Goal: Task Accomplishment & Management: Complete application form

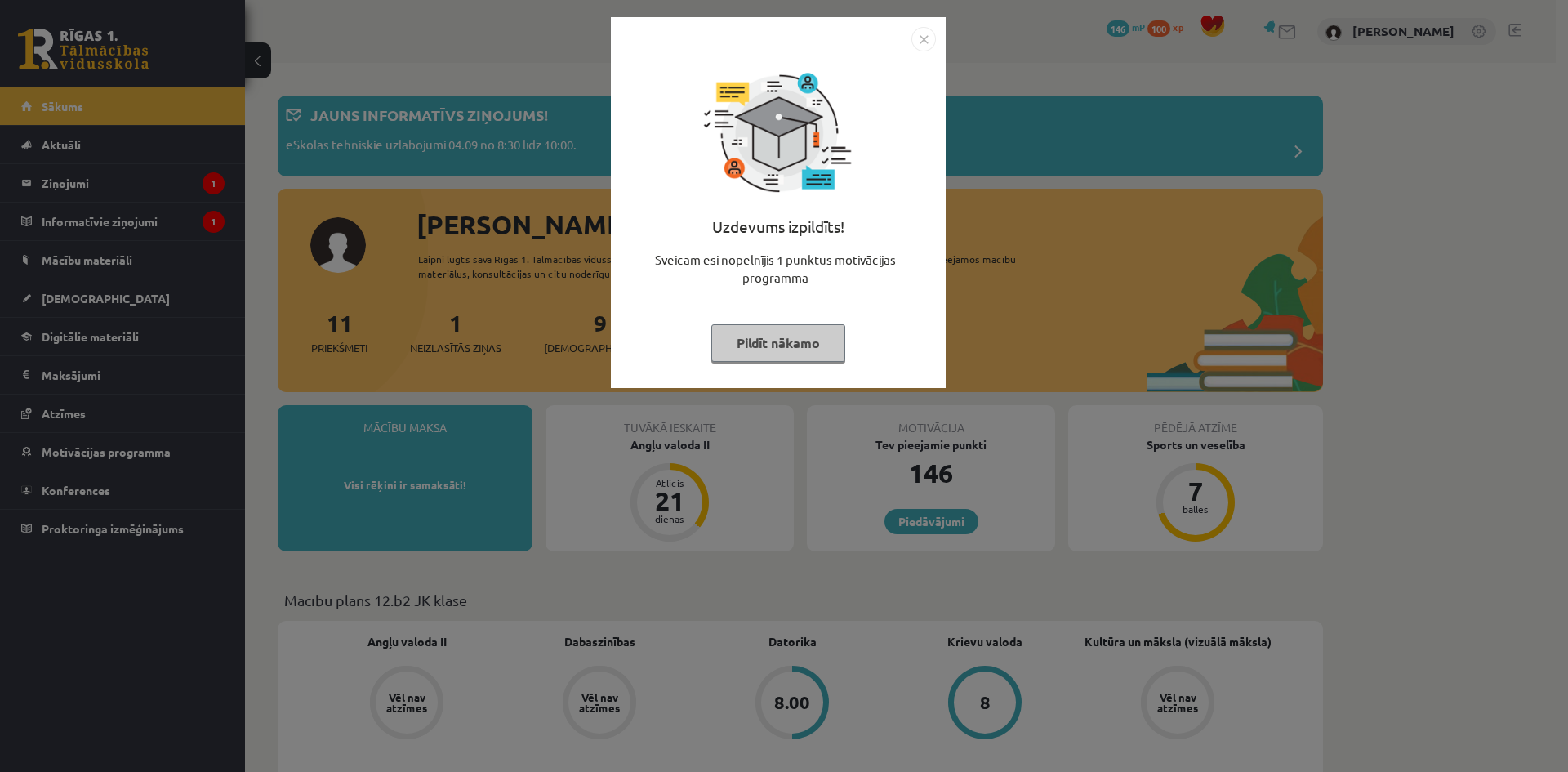
click at [815, 351] on button "Pildīt nākamo" at bounding box center [779, 342] width 134 height 37
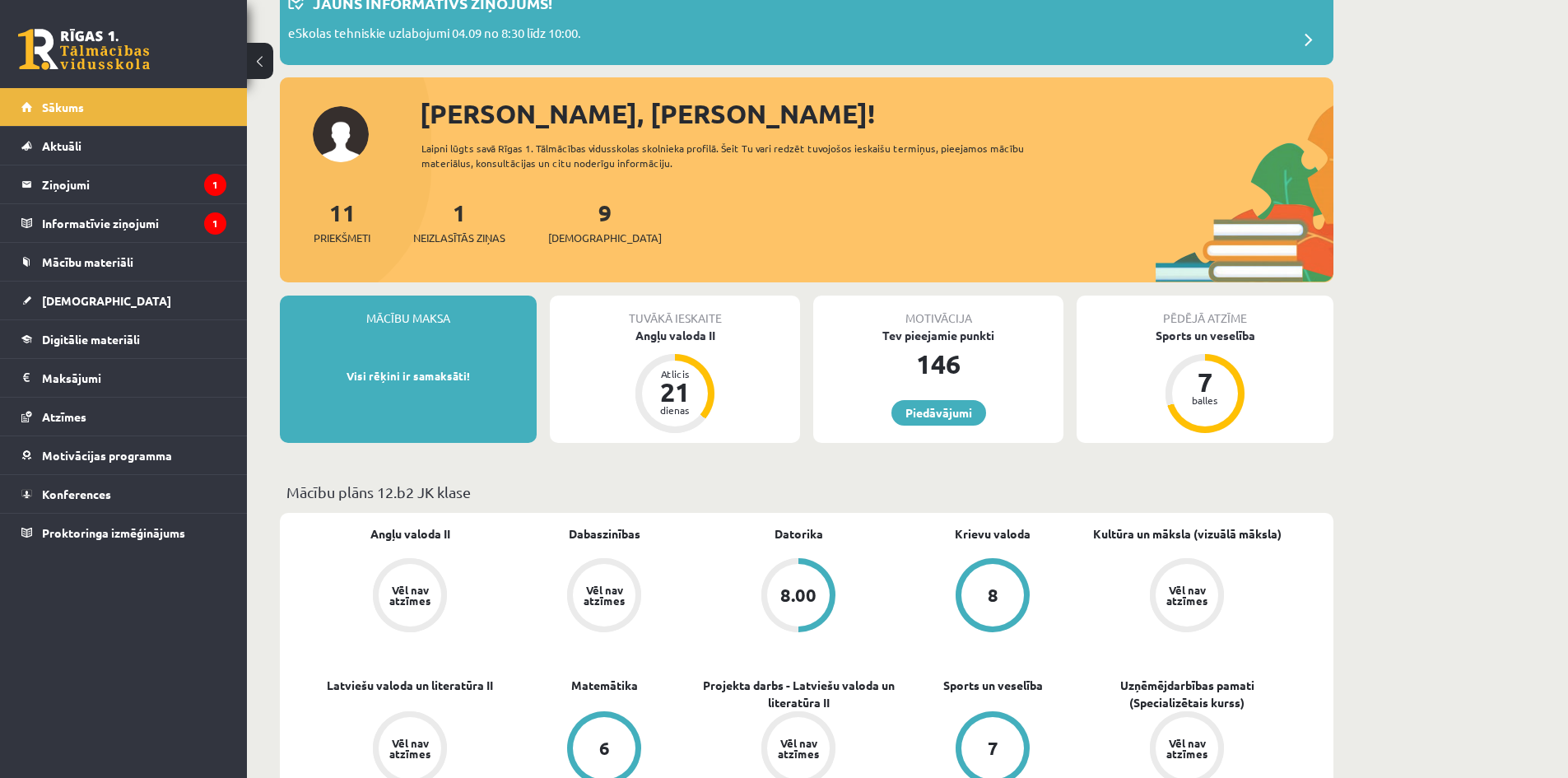
scroll to position [165, 0]
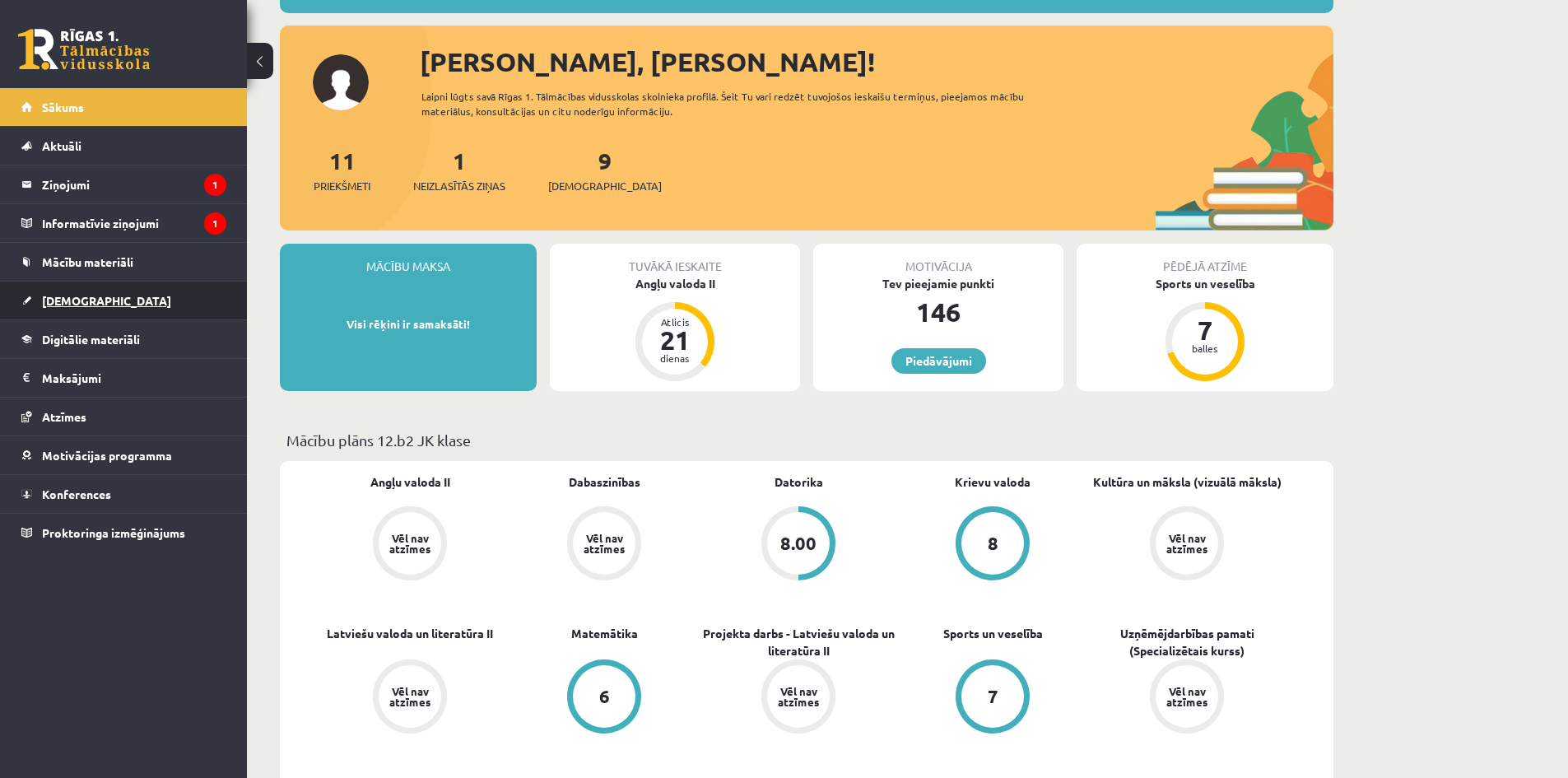
click at [92, 300] on span "[DEMOGRAPHIC_DATA]" at bounding box center [107, 300] width 129 height 14
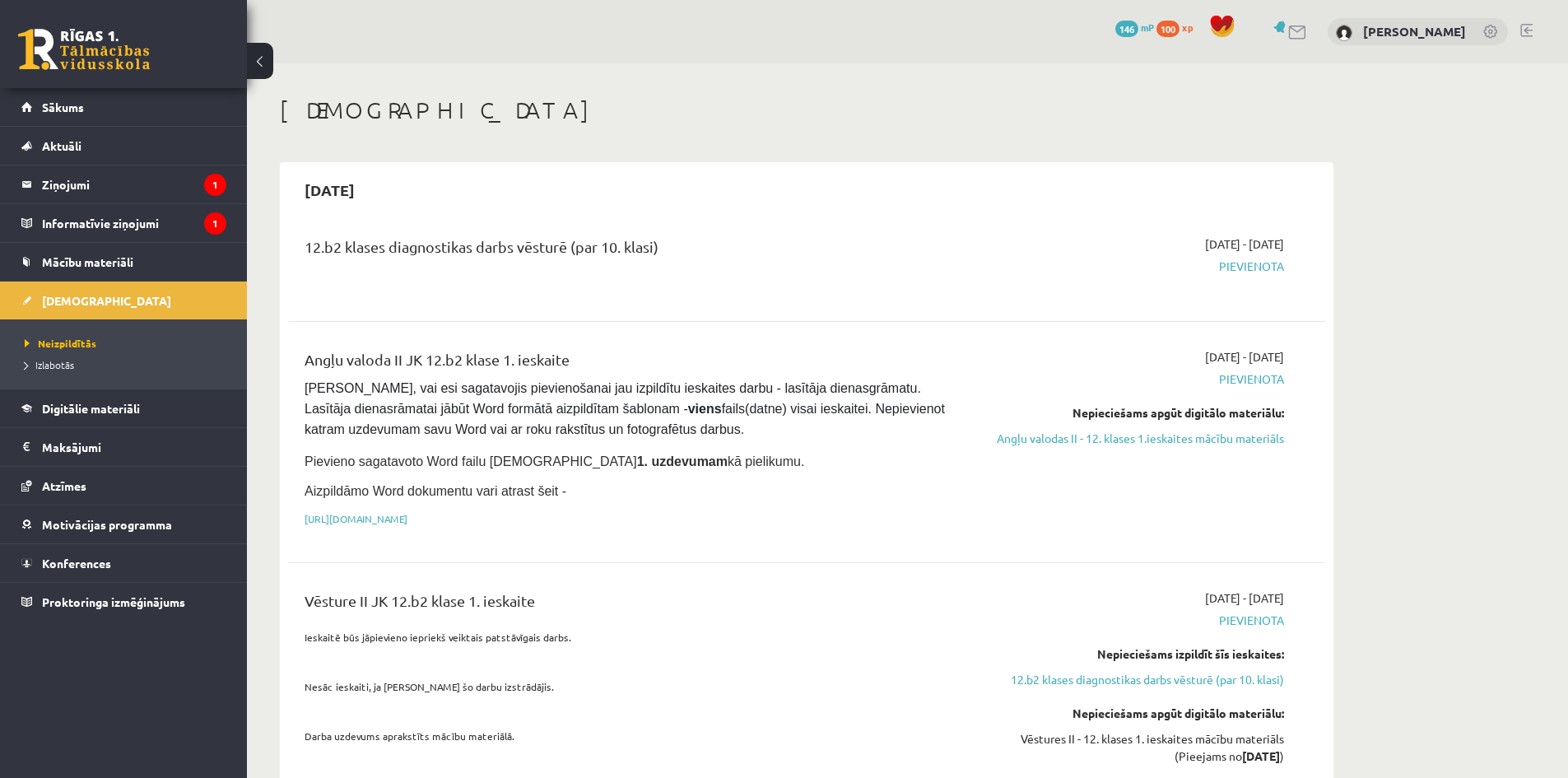
click at [1539, 0] on div at bounding box center [784, 0] width 1568 height 0
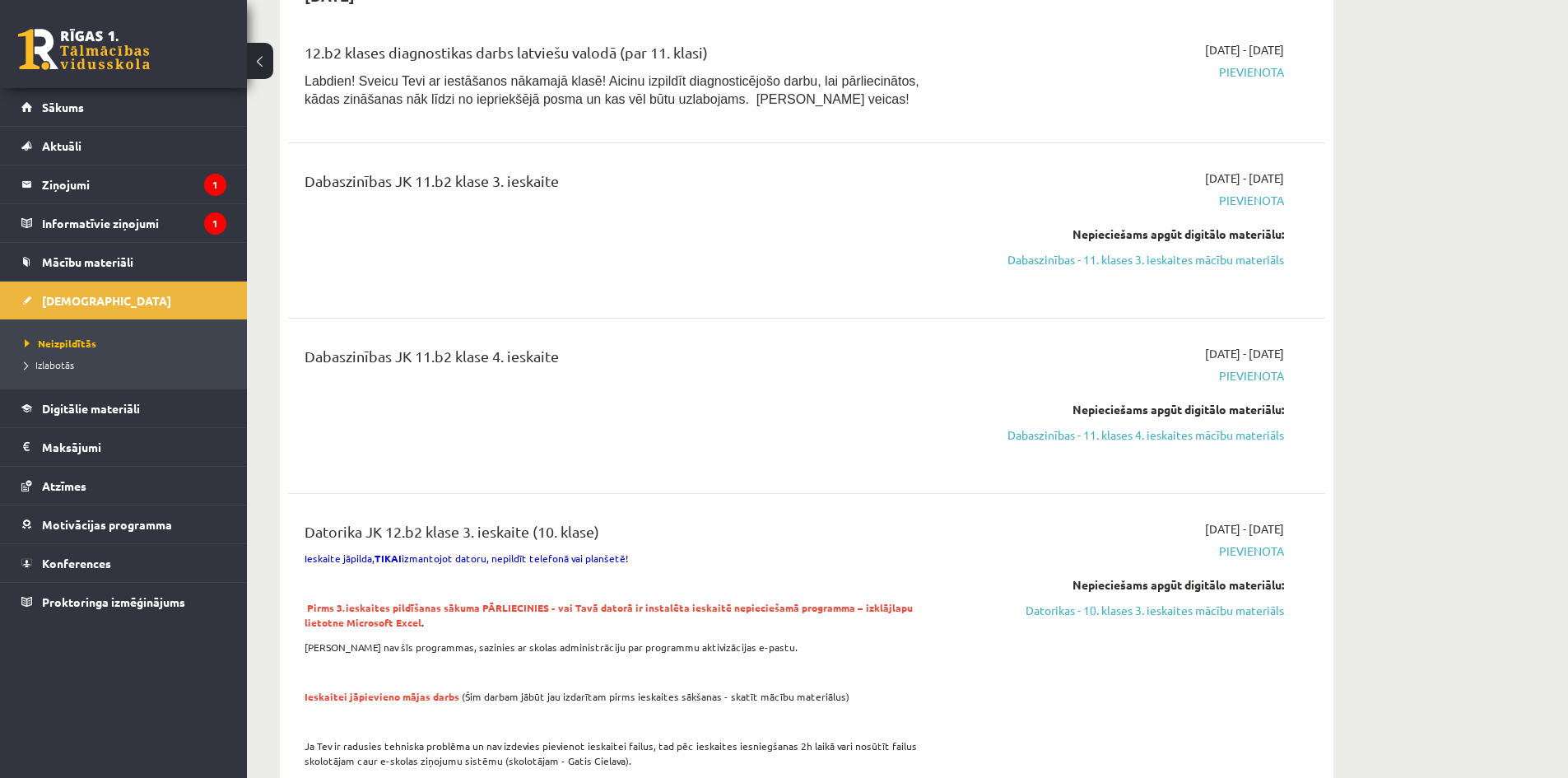
scroll to position [905, 0]
click at [1135, 258] on link "Dabaszinības - 11. klases 3. ieskaites mācību materiāls" at bounding box center [1129, 257] width 310 height 17
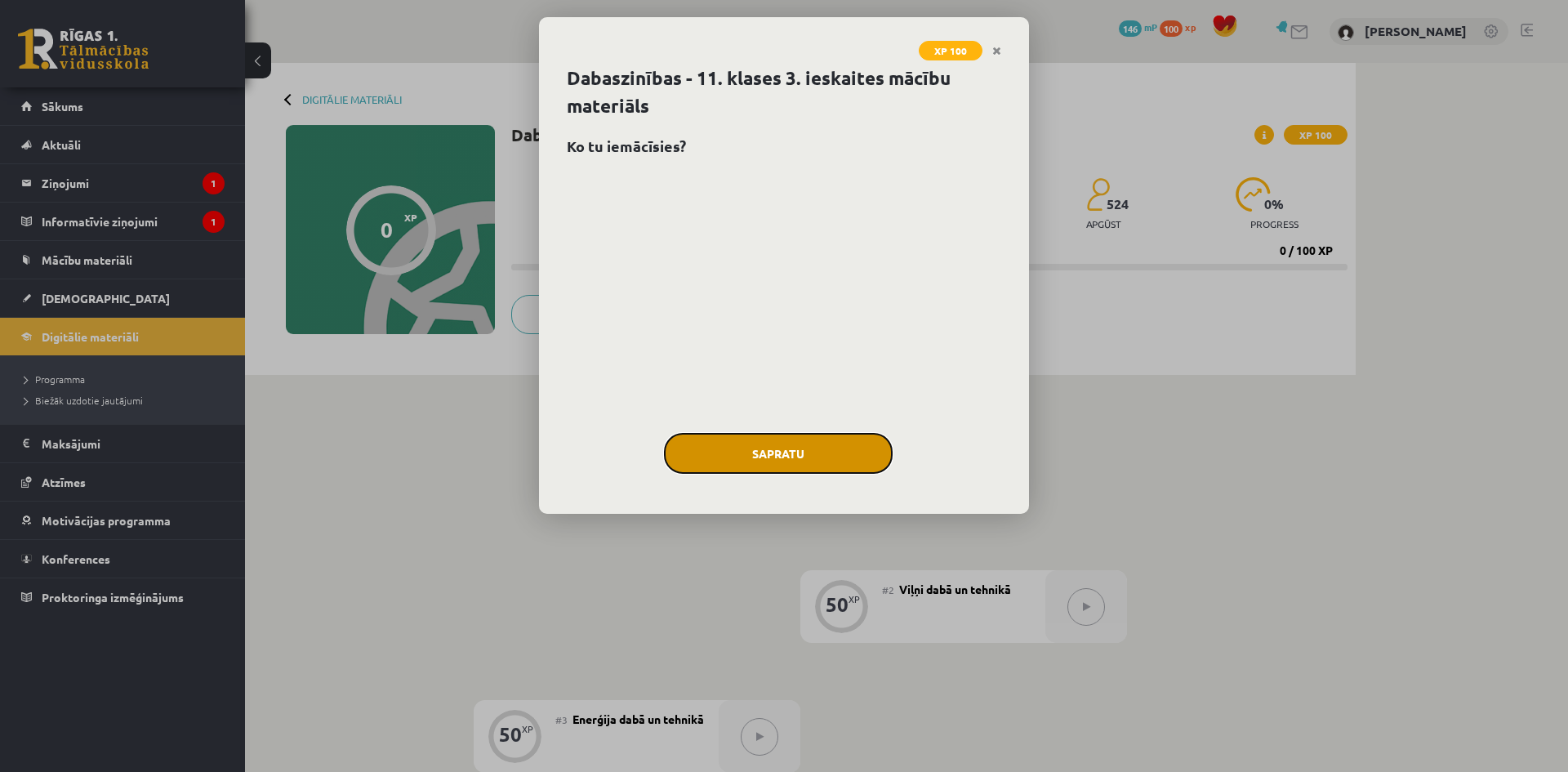
click at [811, 451] on button "Sapratu" at bounding box center [778, 453] width 229 height 41
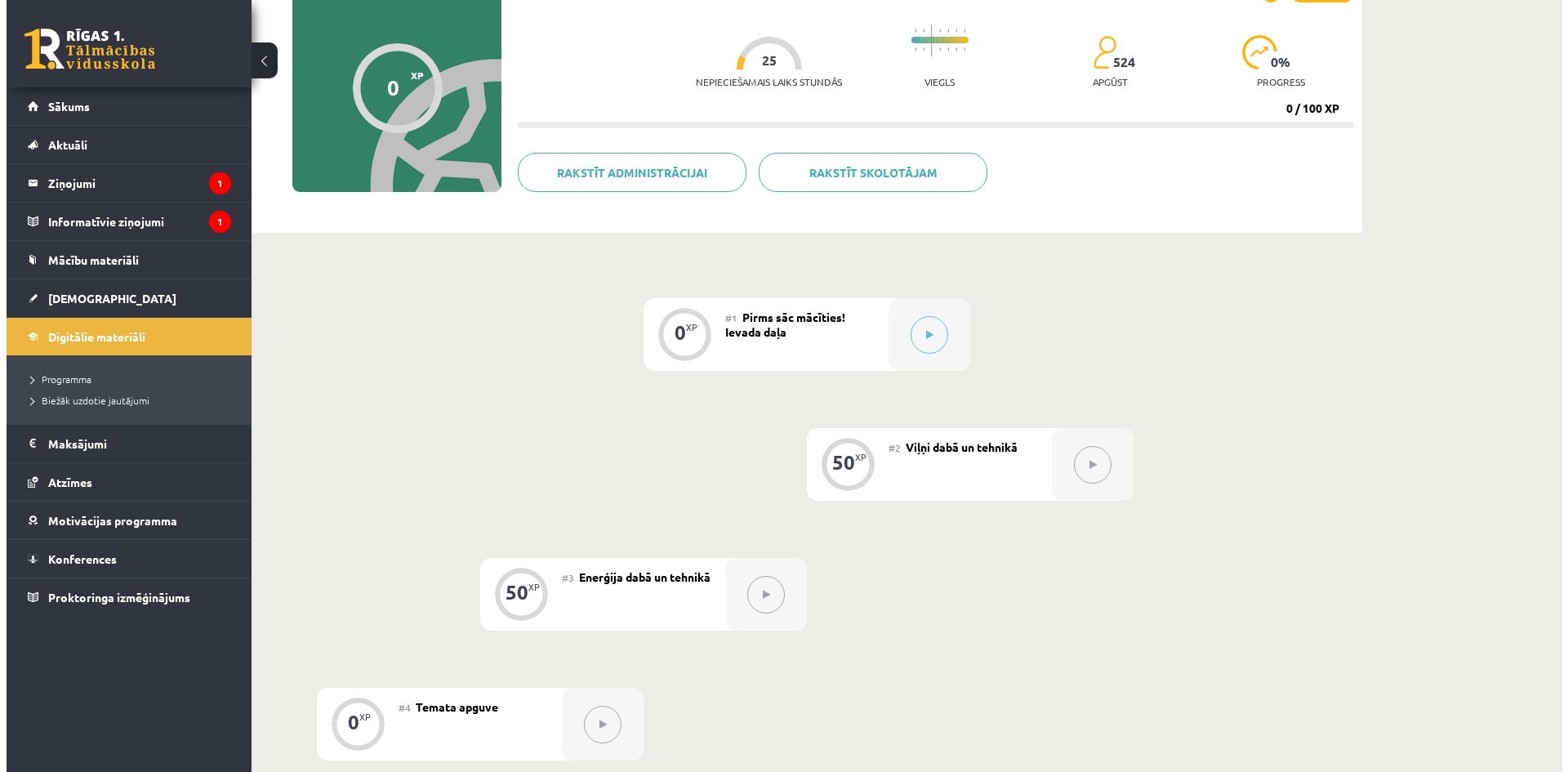
scroll to position [90, 0]
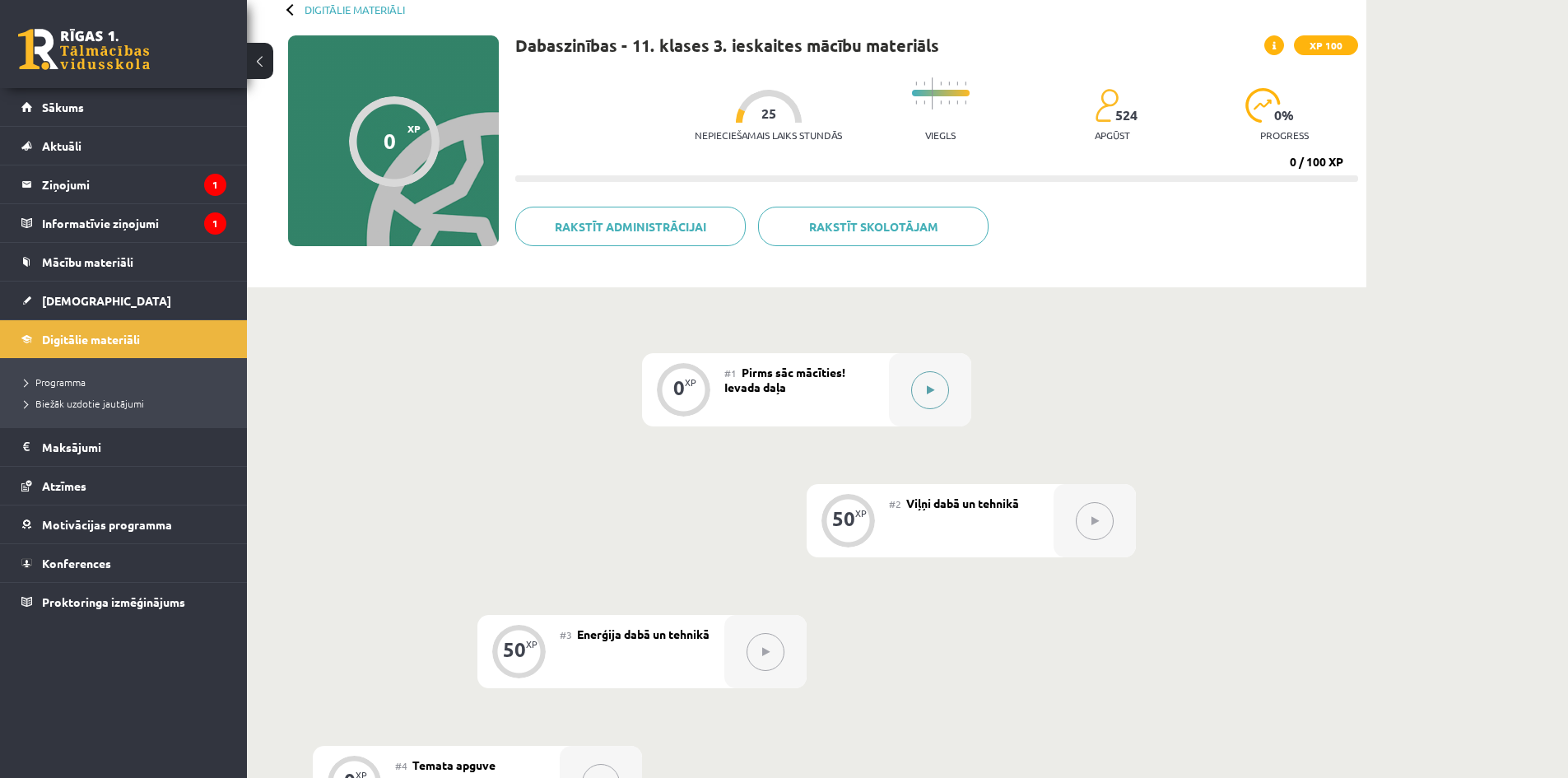
click at [925, 391] on button at bounding box center [929, 389] width 38 height 38
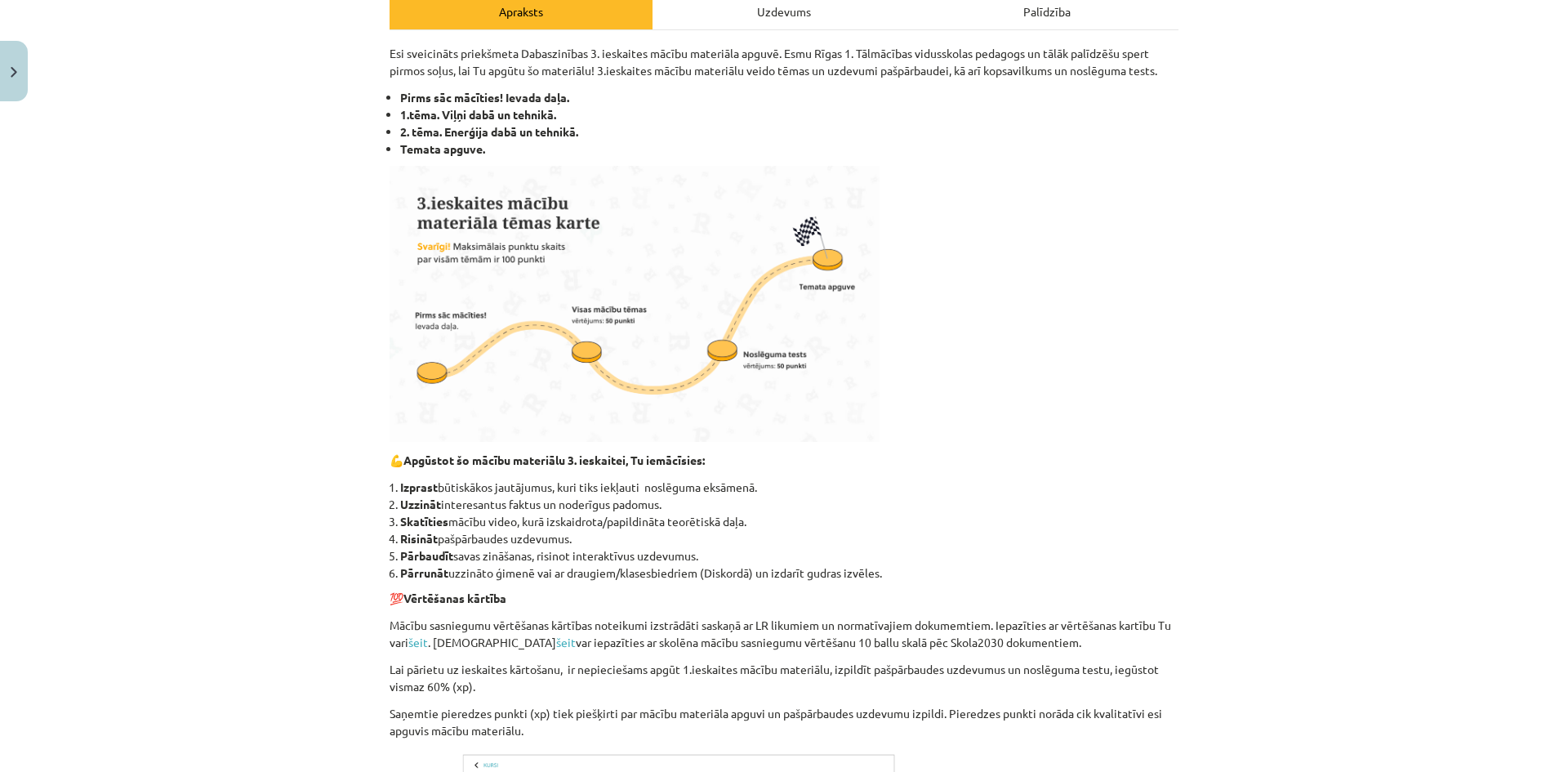
scroll to position [245, 0]
drag, startPoint x: 216, startPoint y: 420, endPoint x: 36, endPoint y: 556, distance: 225.6
click at [33, 562] on div "Mācību tēma: Dabaszinības - 11. klases 3. ieskaites mācību materiāls #1 Pirms s…" at bounding box center [784, 386] width 1568 height 772
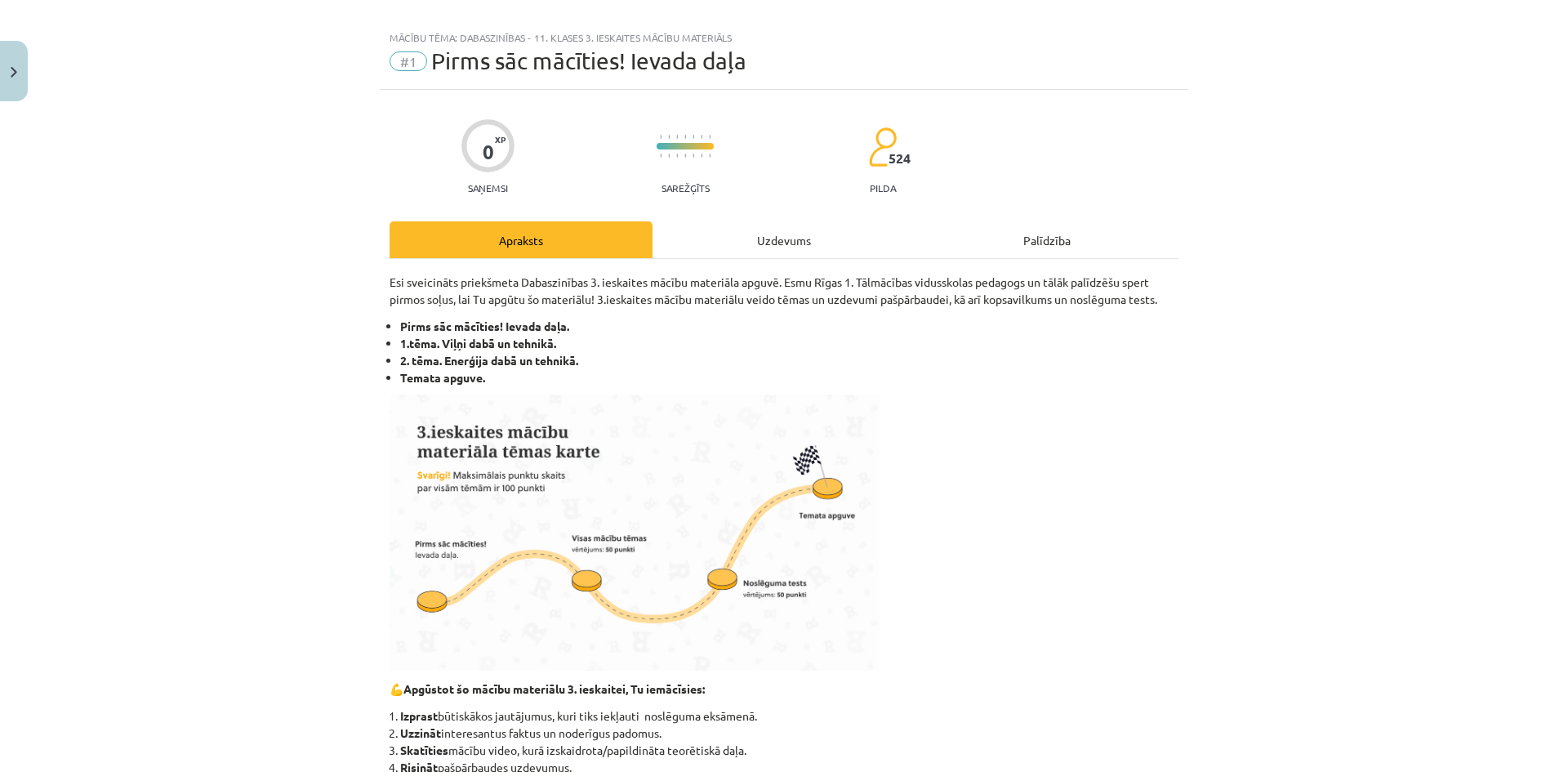
scroll to position [0, 0]
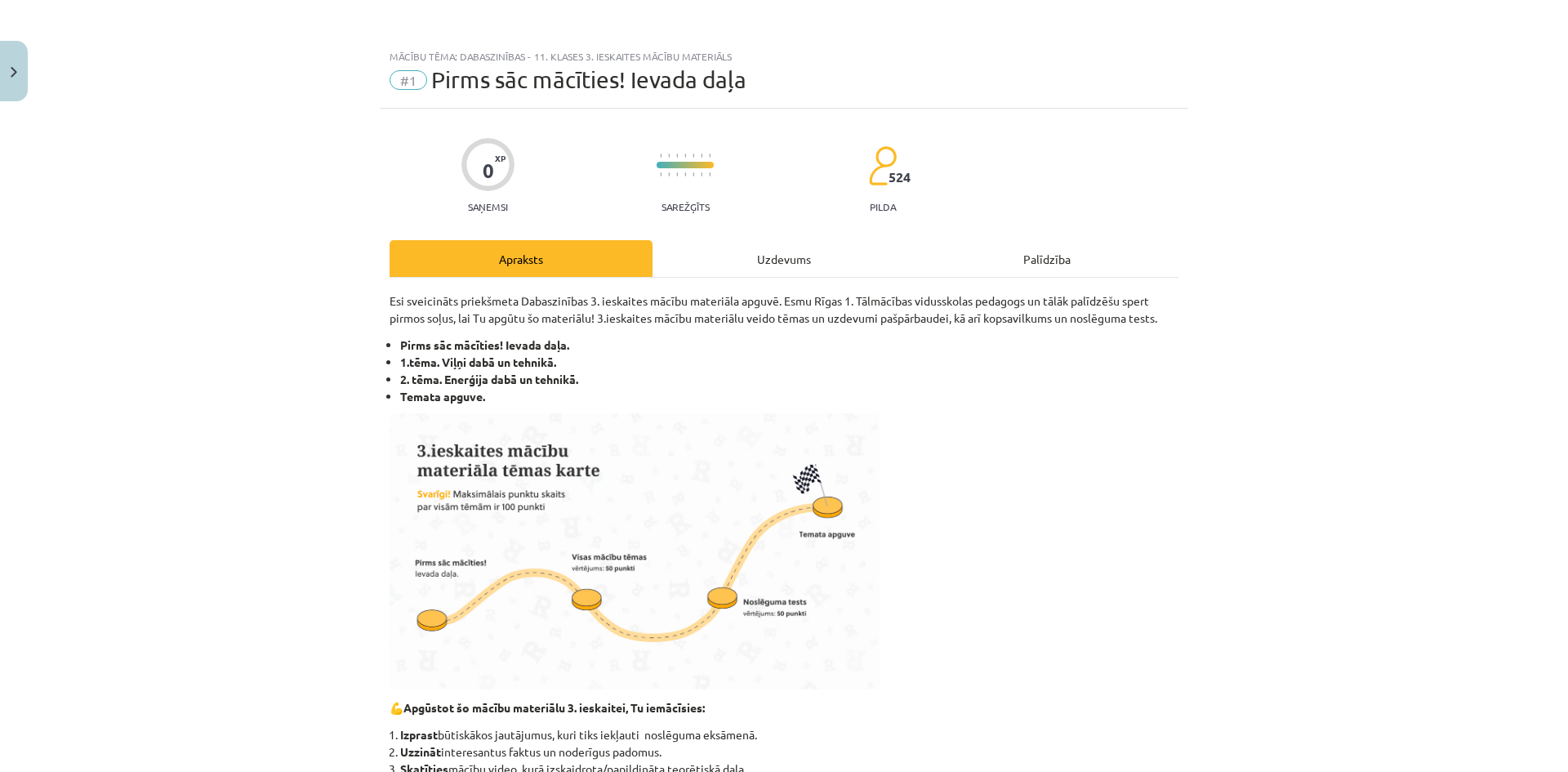
click at [759, 271] on div "Uzdevums" at bounding box center [784, 258] width 263 height 36
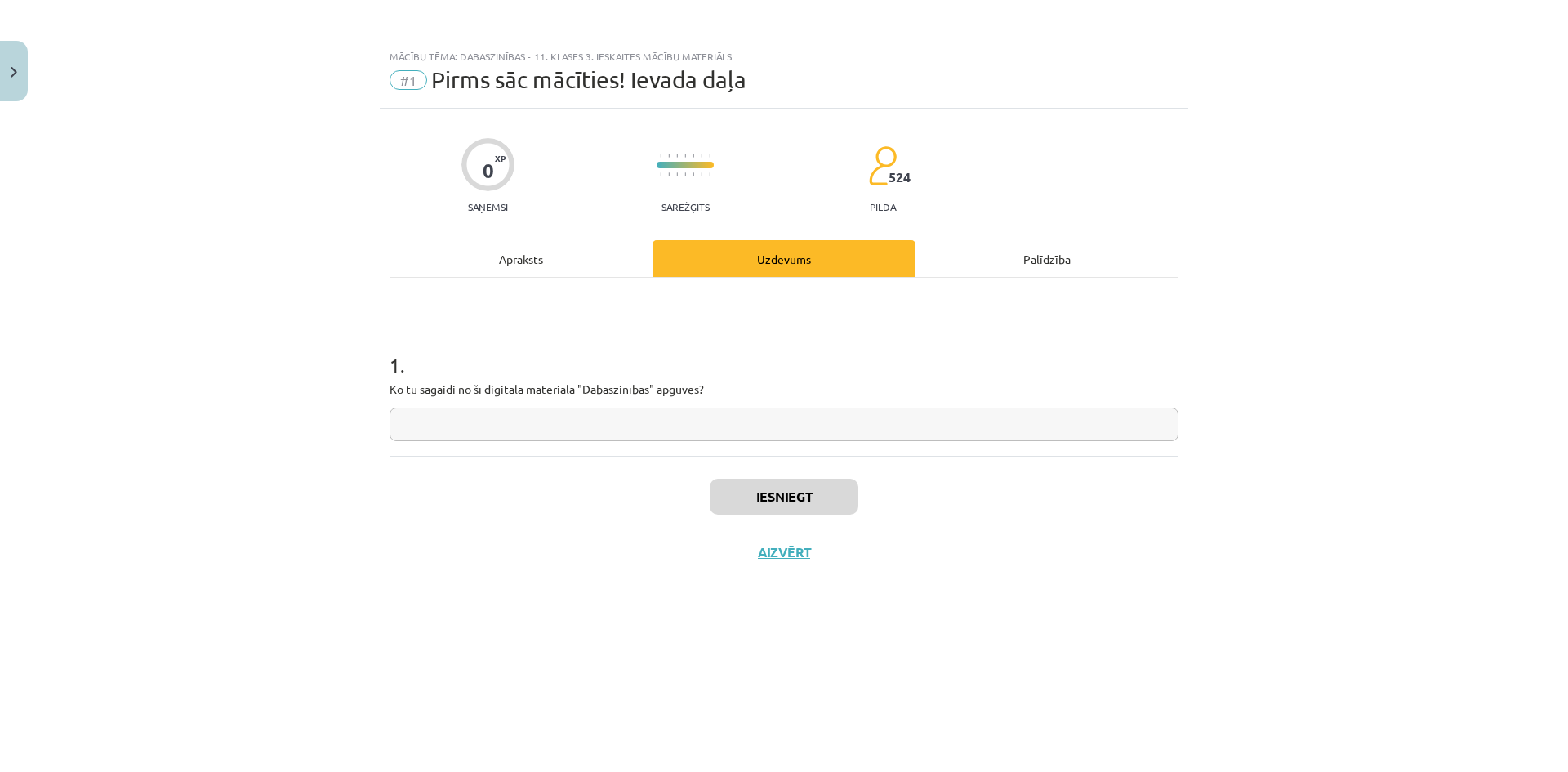
click at [1042, 259] on div "Palīdzība" at bounding box center [1047, 258] width 263 height 36
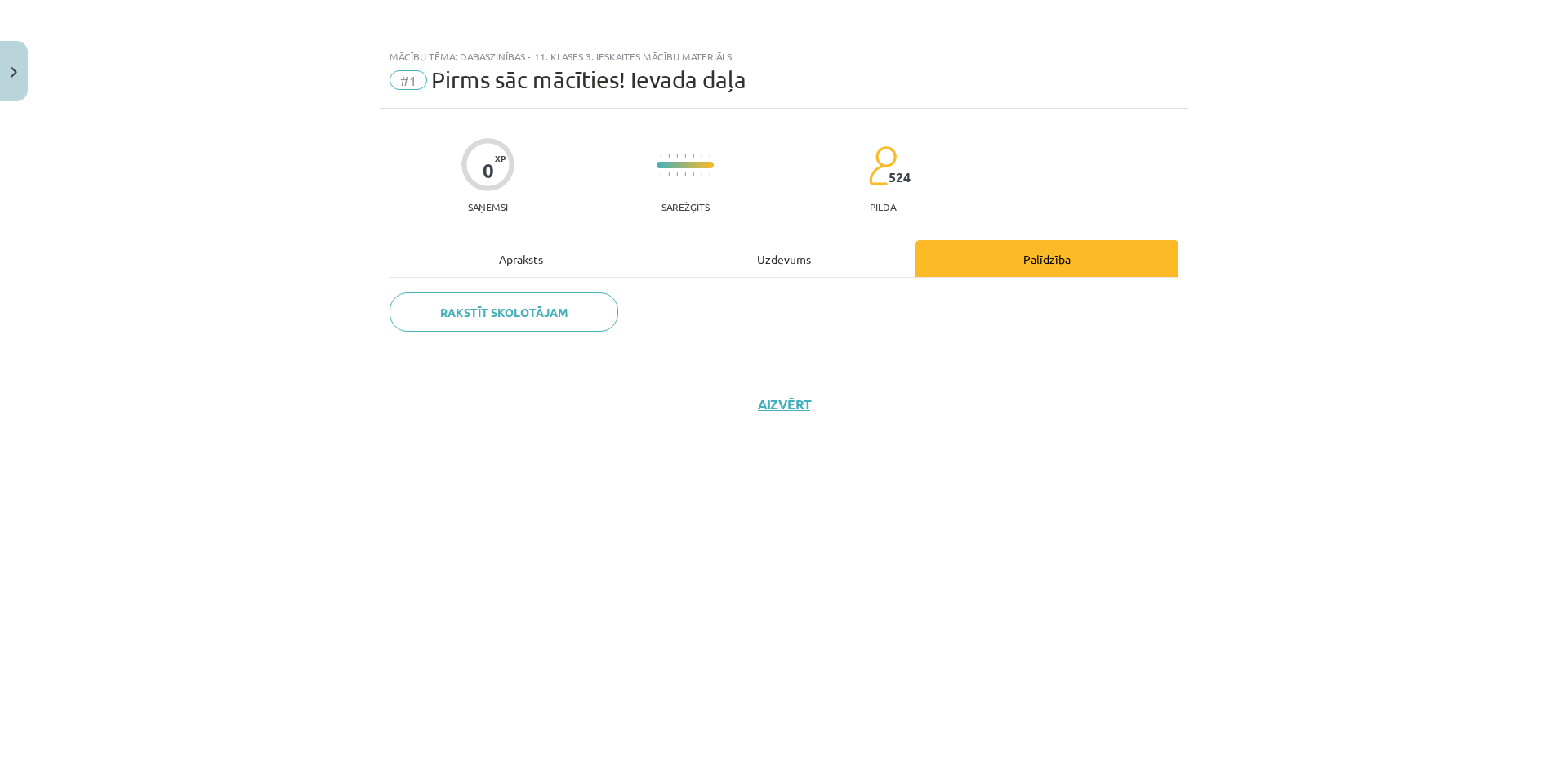
click at [483, 271] on div "Apraksts" at bounding box center [520, 258] width 263 height 36
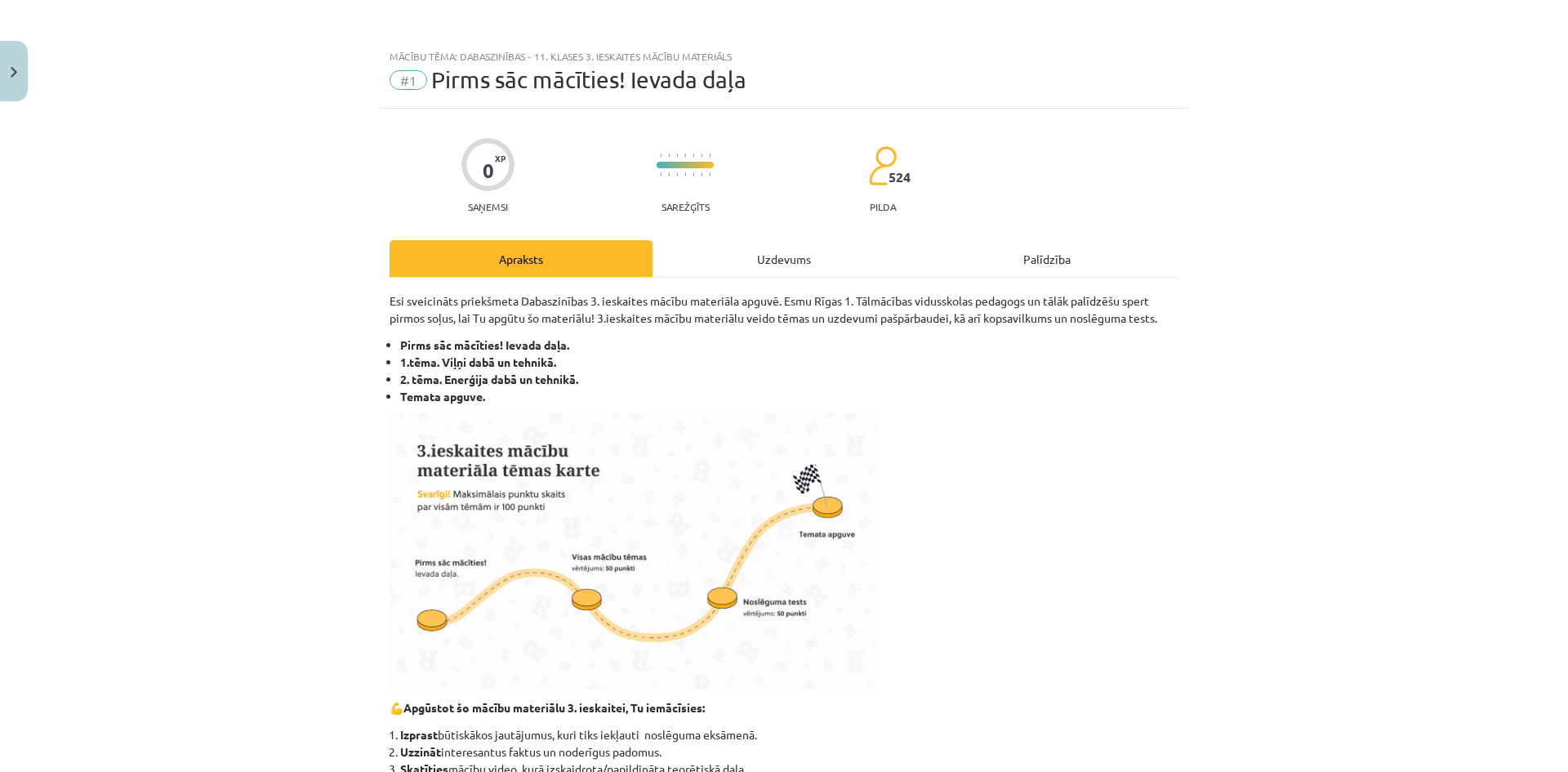
click at [804, 249] on div "Uzdevums" at bounding box center [784, 258] width 263 height 36
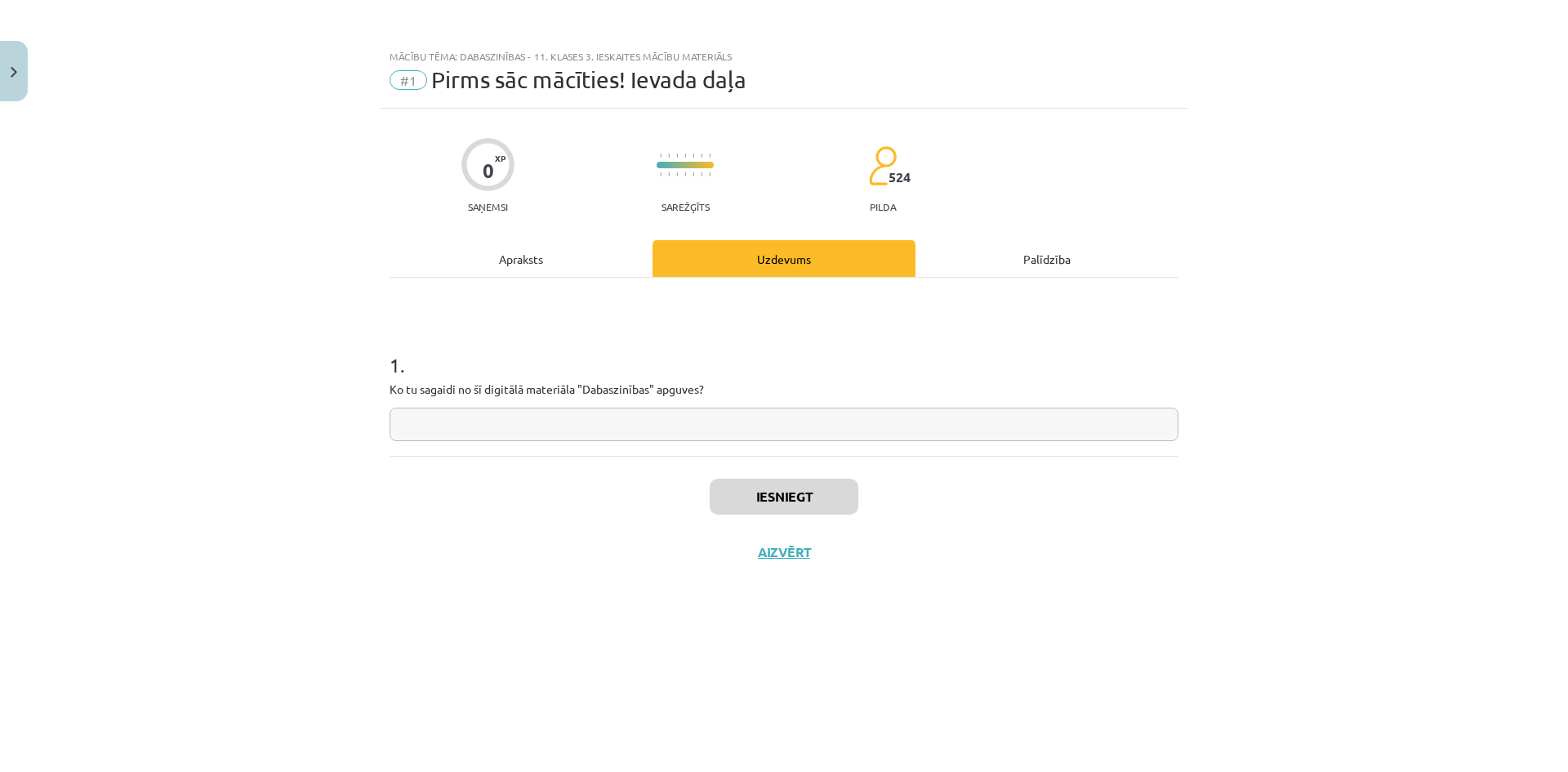
click at [686, 422] on input "text" at bounding box center [784, 424] width 789 height 33
click at [553, 269] on div "Apraksts" at bounding box center [520, 258] width 263 height 36
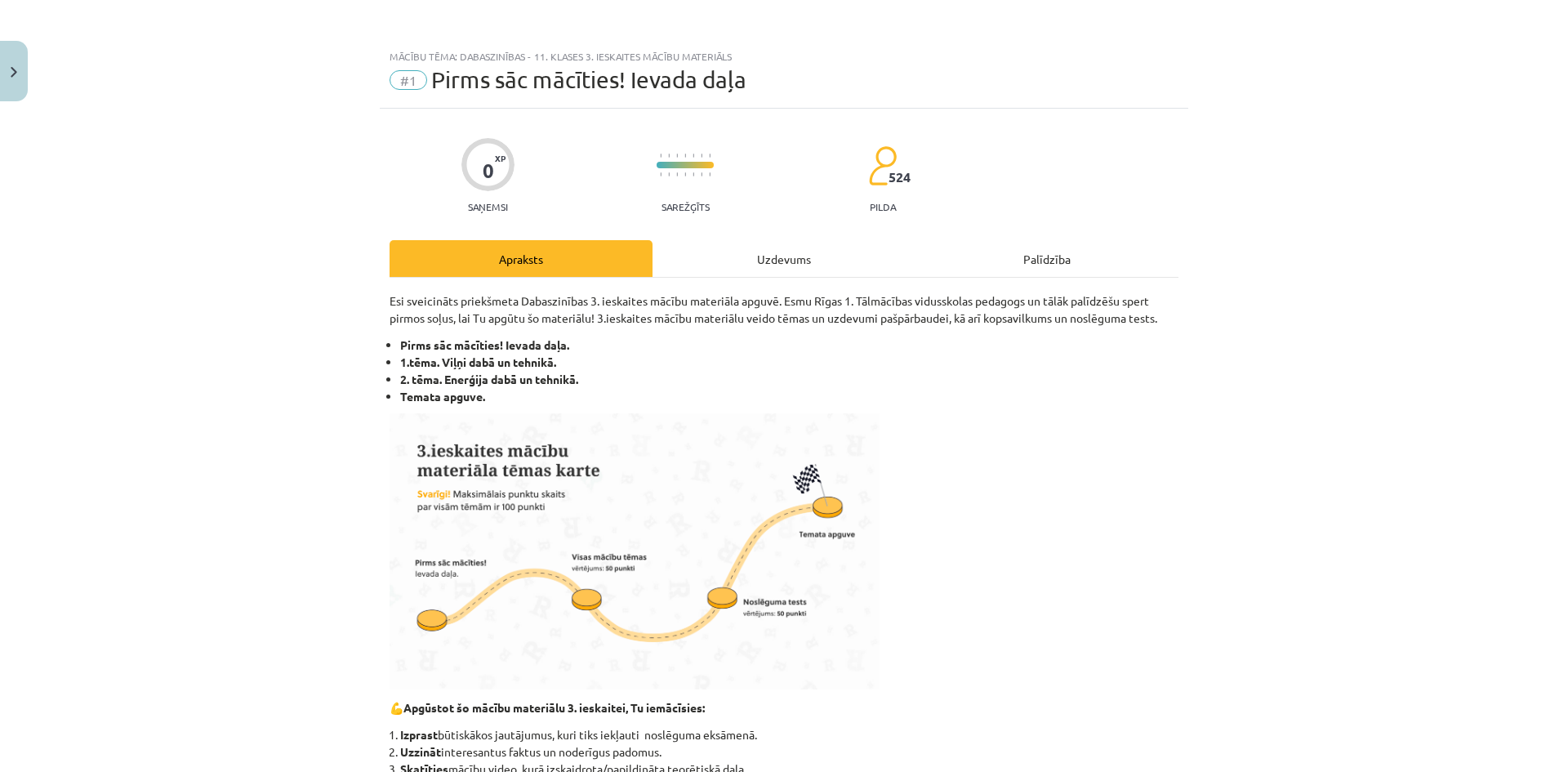
click at [713, 251] on div "Uzdevums" at bounding box center [784, 258] width 263 height 36
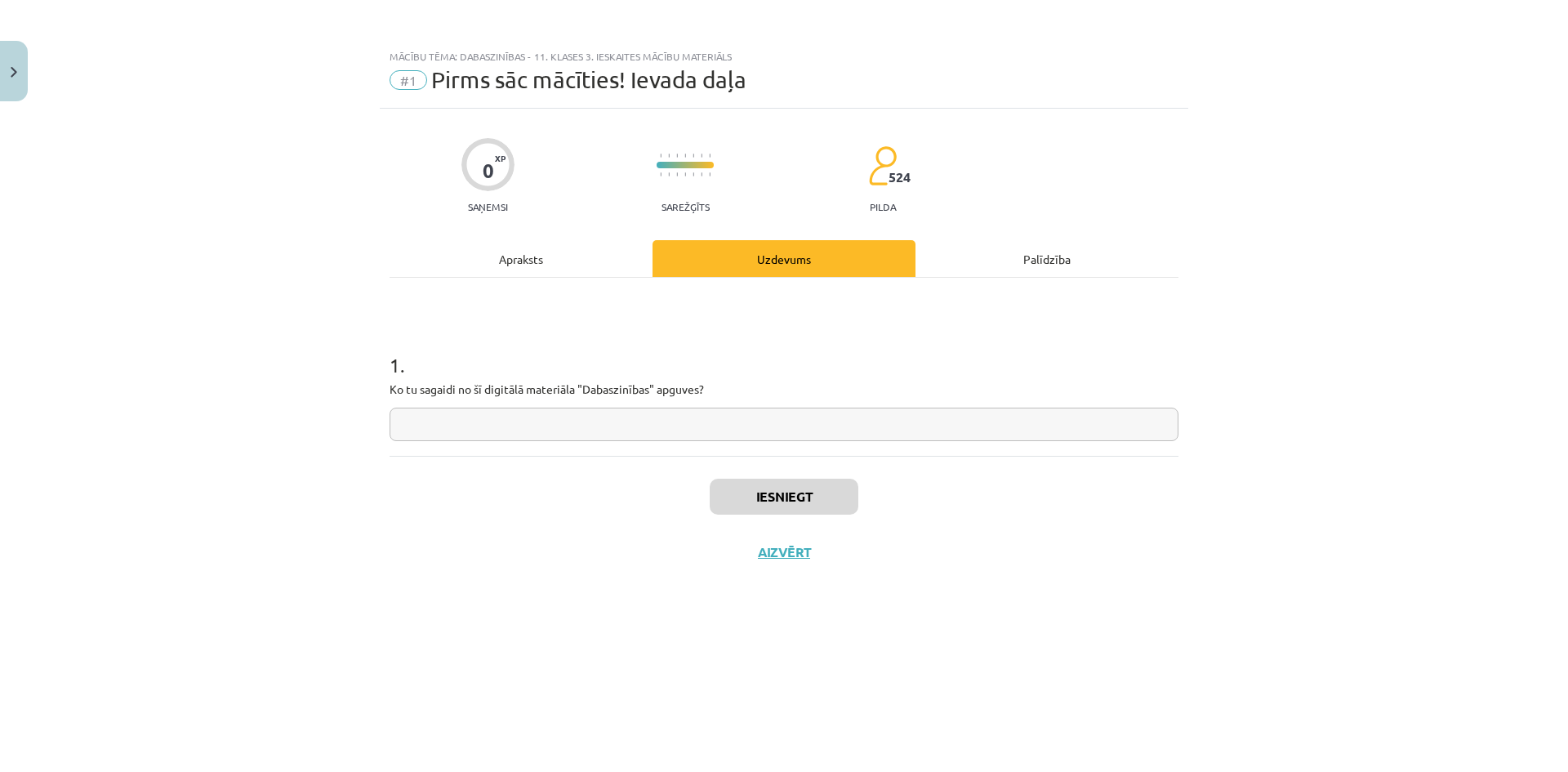
click at [551, 260] on div "Apraksts" at bounding box center [520, 258] width 263 height 36
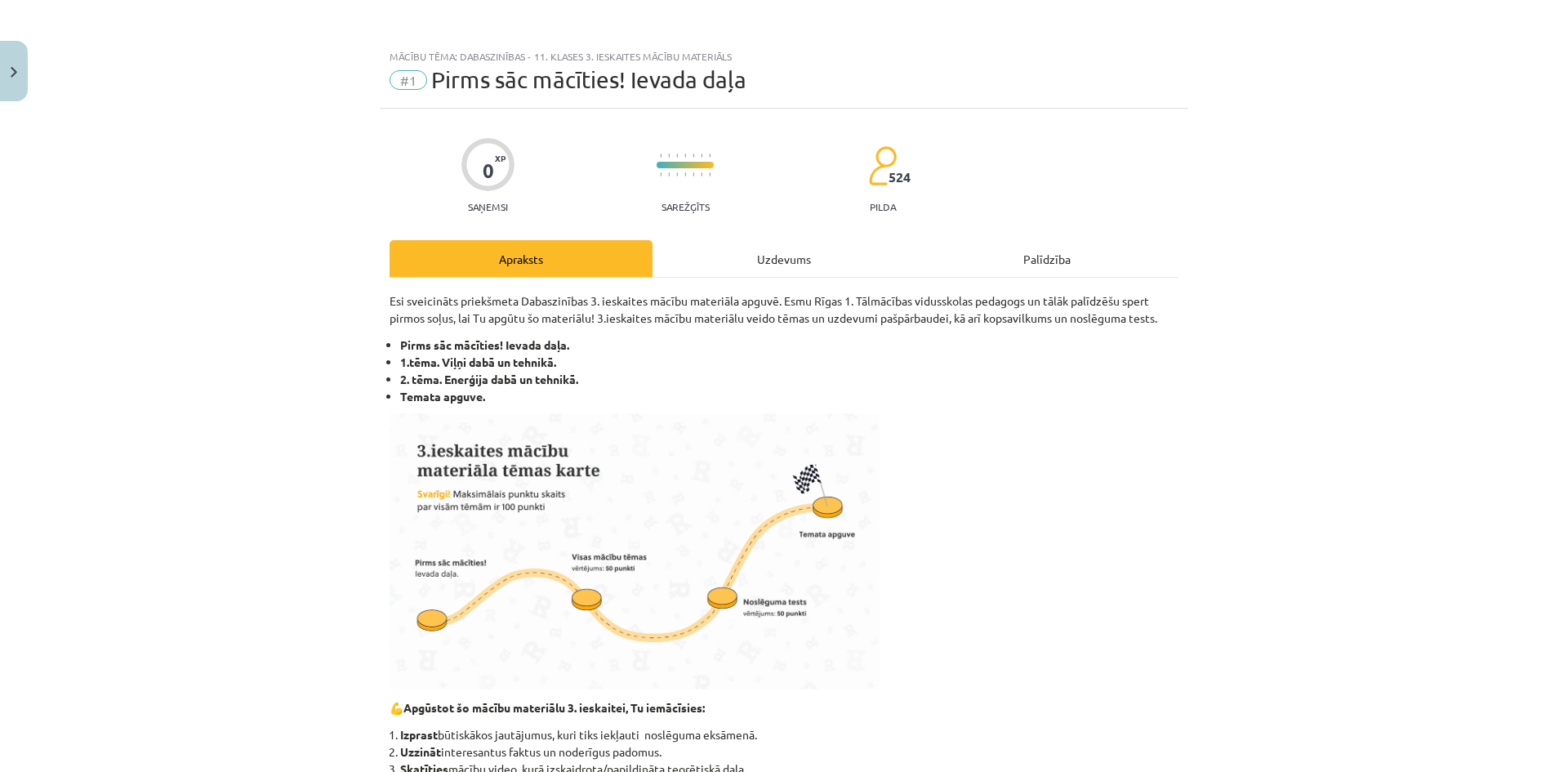
click at [746, 272] on div "Uzdevums" at bounding box center [784, 258] width 263 height 36
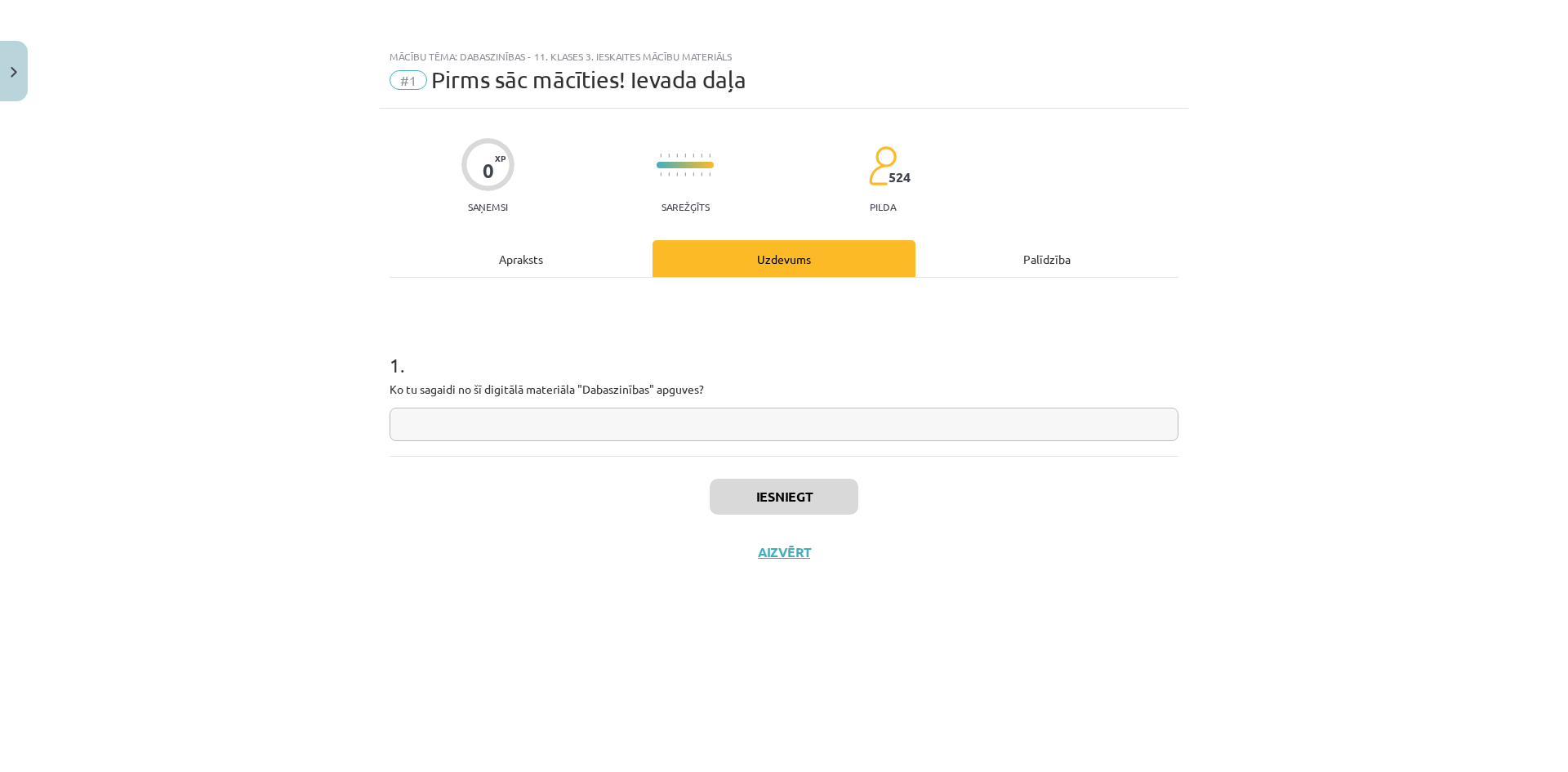
click at [562, 427] on input "text" at bounding box center [784, 424] width 789 height 33
click at [522, 423] on input "**********" at bounding box center [784, 424] width 789 height 33
type input "**********"
click at [795, 501] on button "Iesniegt" at bounding box center [784, 496] width 148 height 36
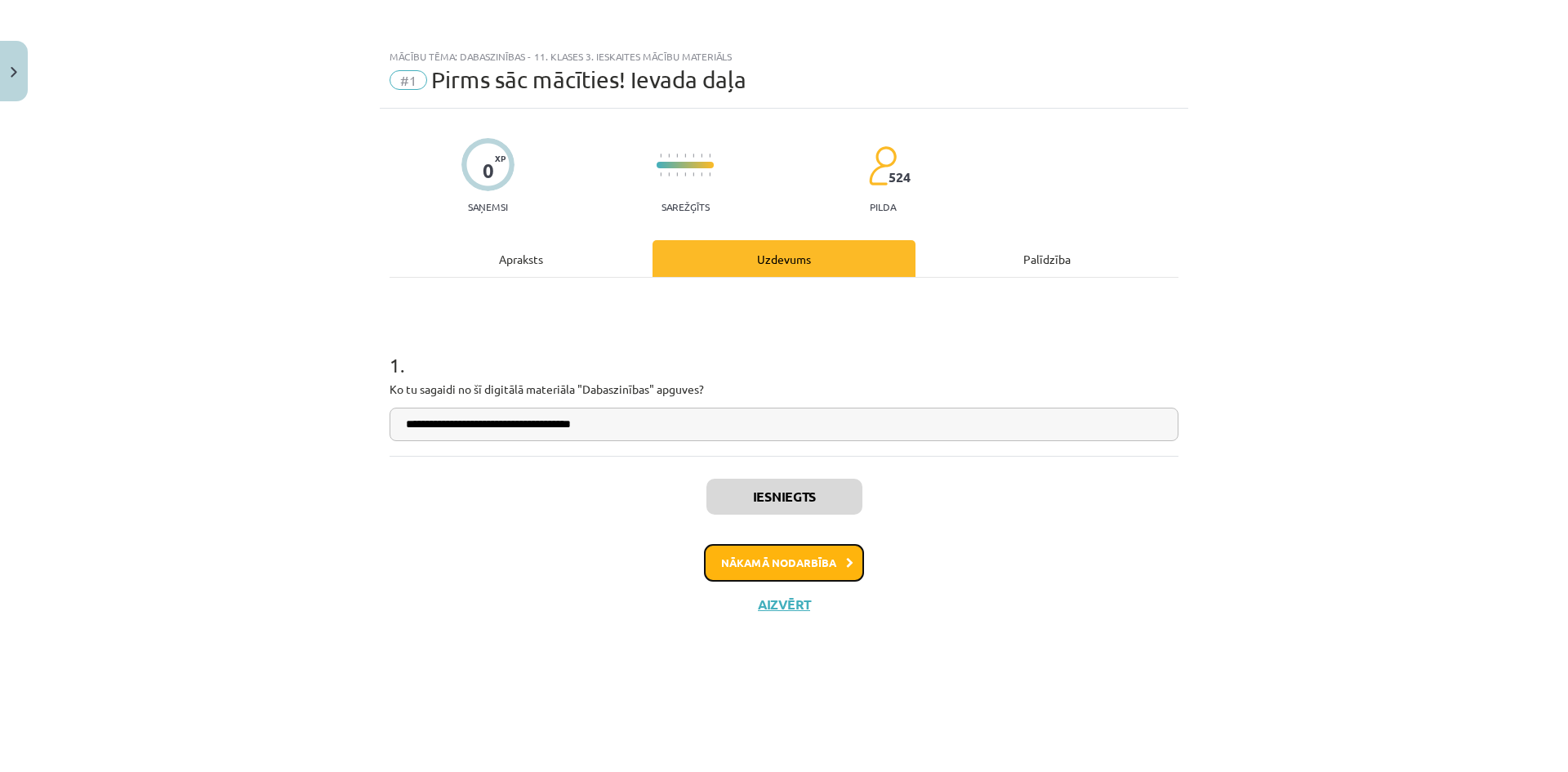
click at [778, 564] on button "Nākamā nodarbība" at bounding box center [784, 562] width 160 height 37
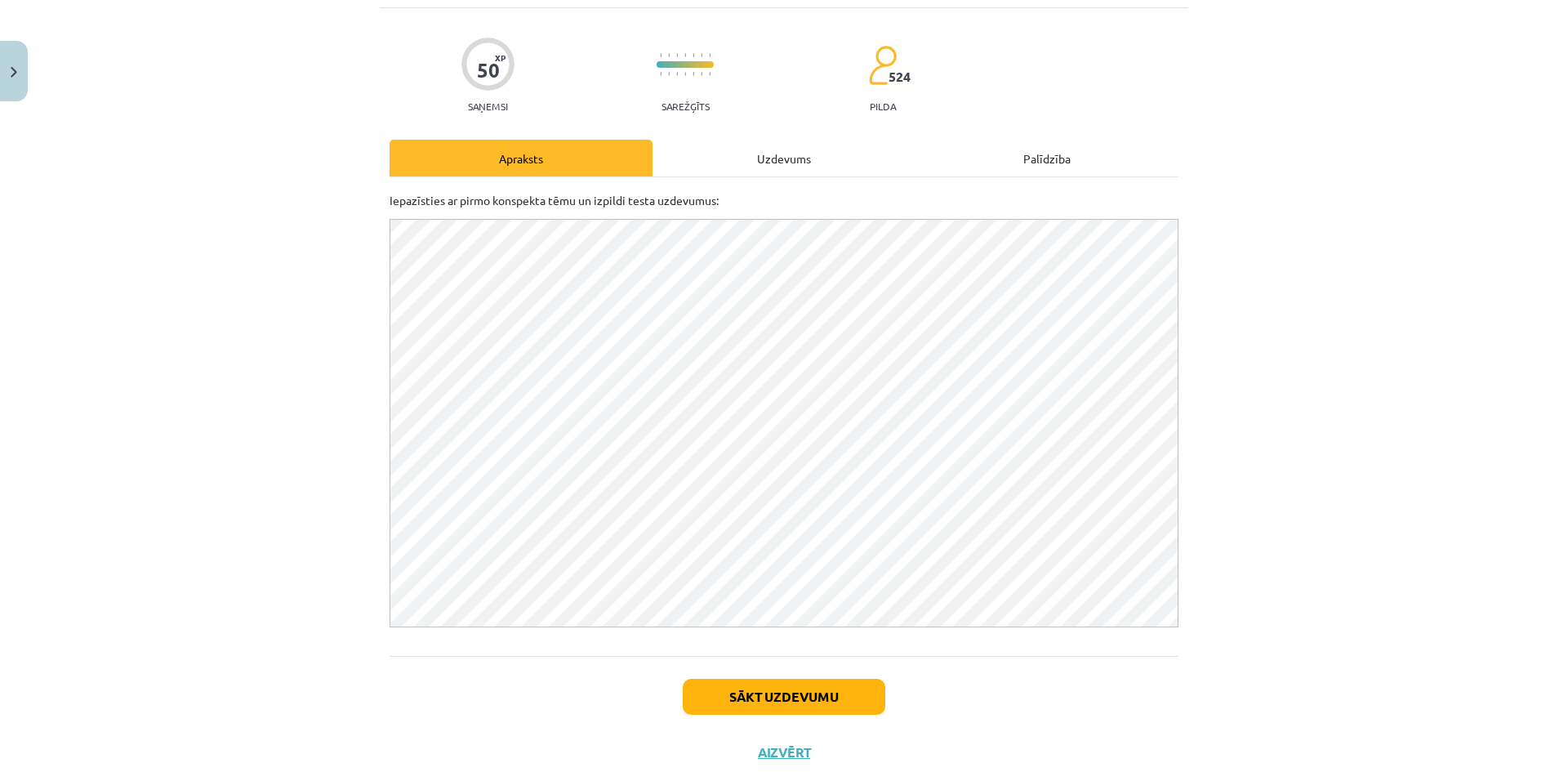
scroll to position [150, 0]
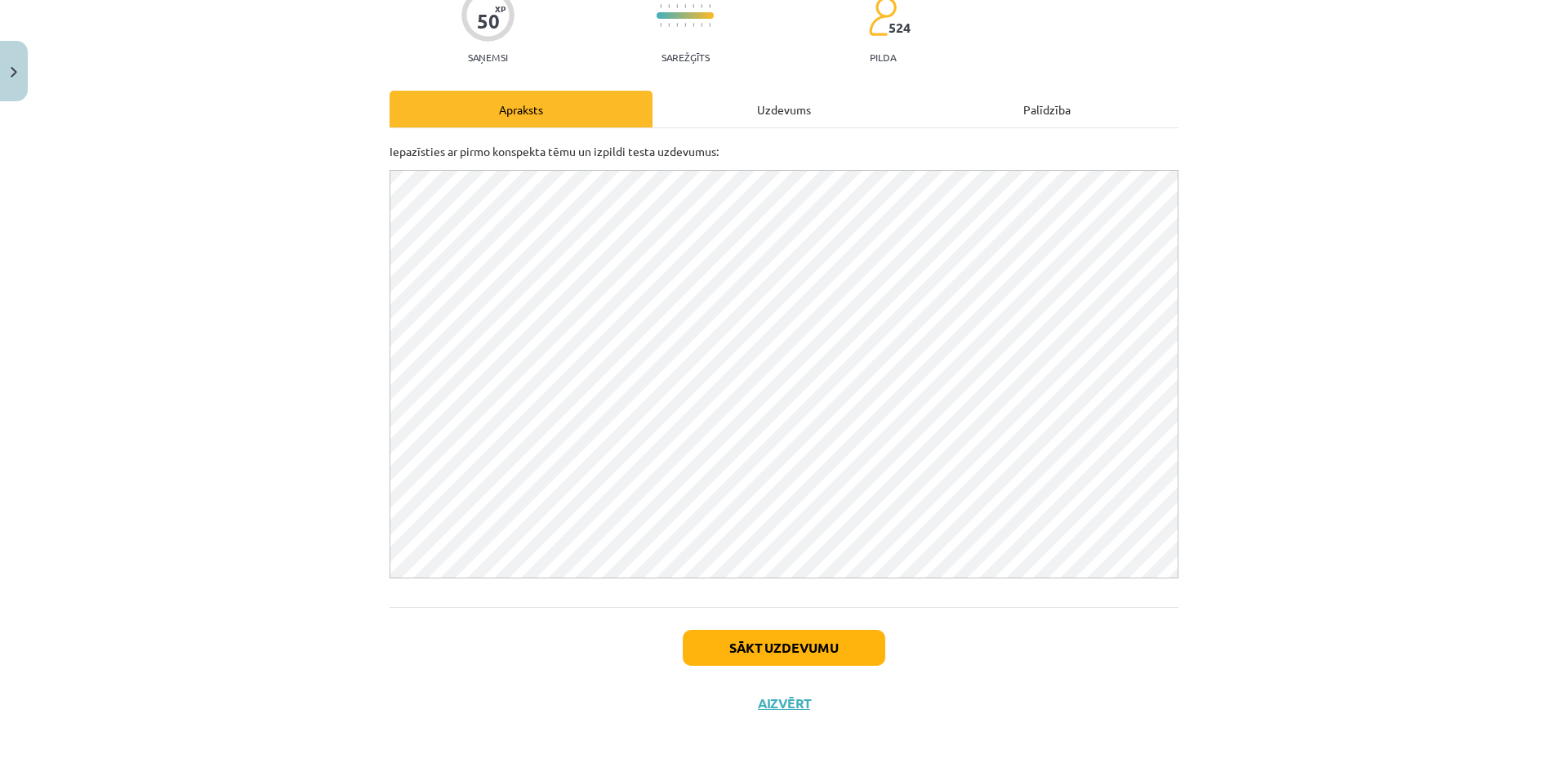
click at [1260, 198] on div "Mācību tēma: Dabaszinības - 11. klases 3. ieskaites mācību materiāls #2 Viļņi d…" at bounding box center [784, 386] width 1568 height 772
click at [758, 102] on div "Uzdevums" at bounding box center [784, 109] width 263 height 36
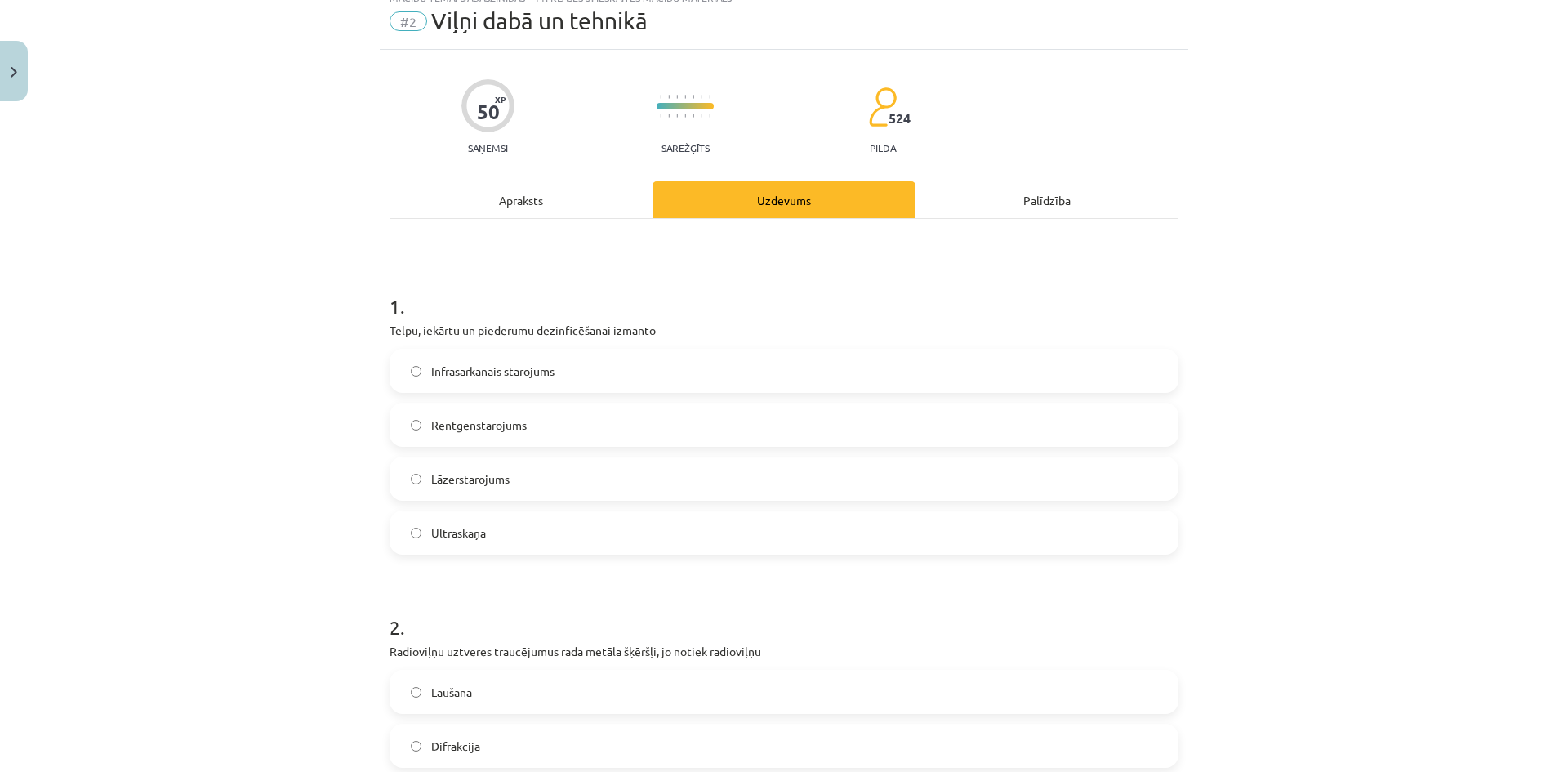
scroll to position [41, 0]
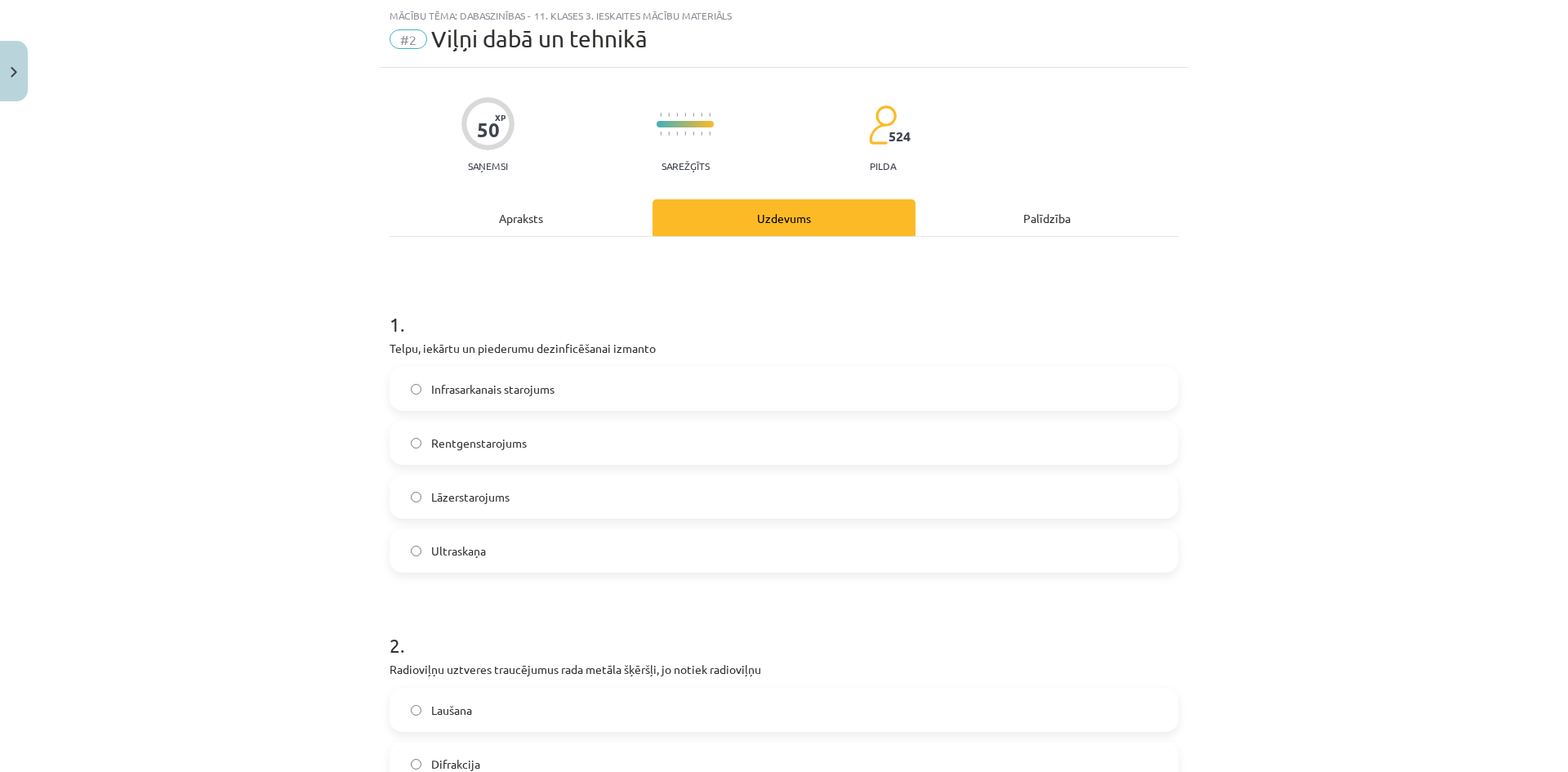
click at [584, 231] on div "Apraksts" at bounding box center [520, 217] width 263 height 36
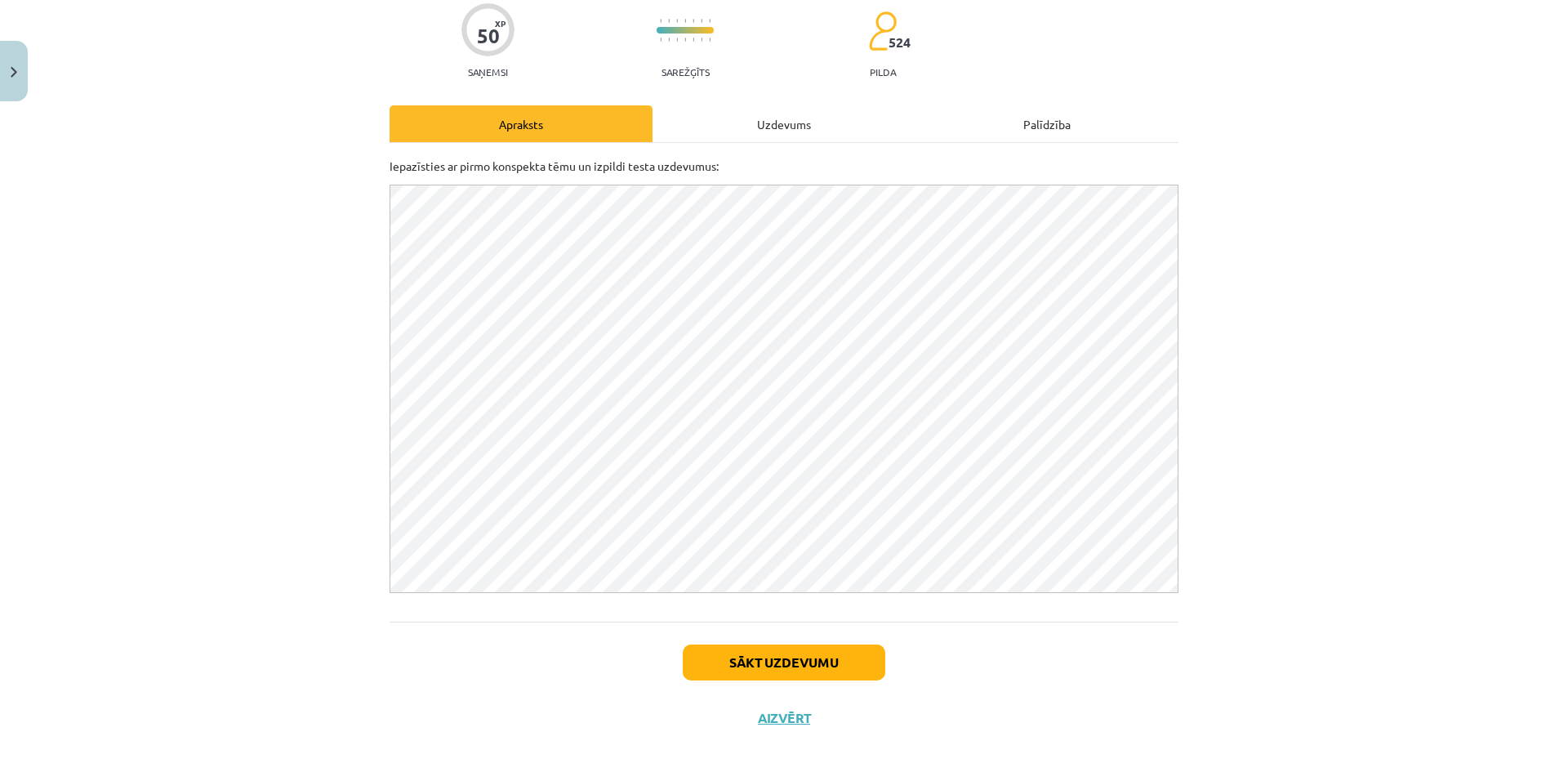
scroll to position [150, 0]
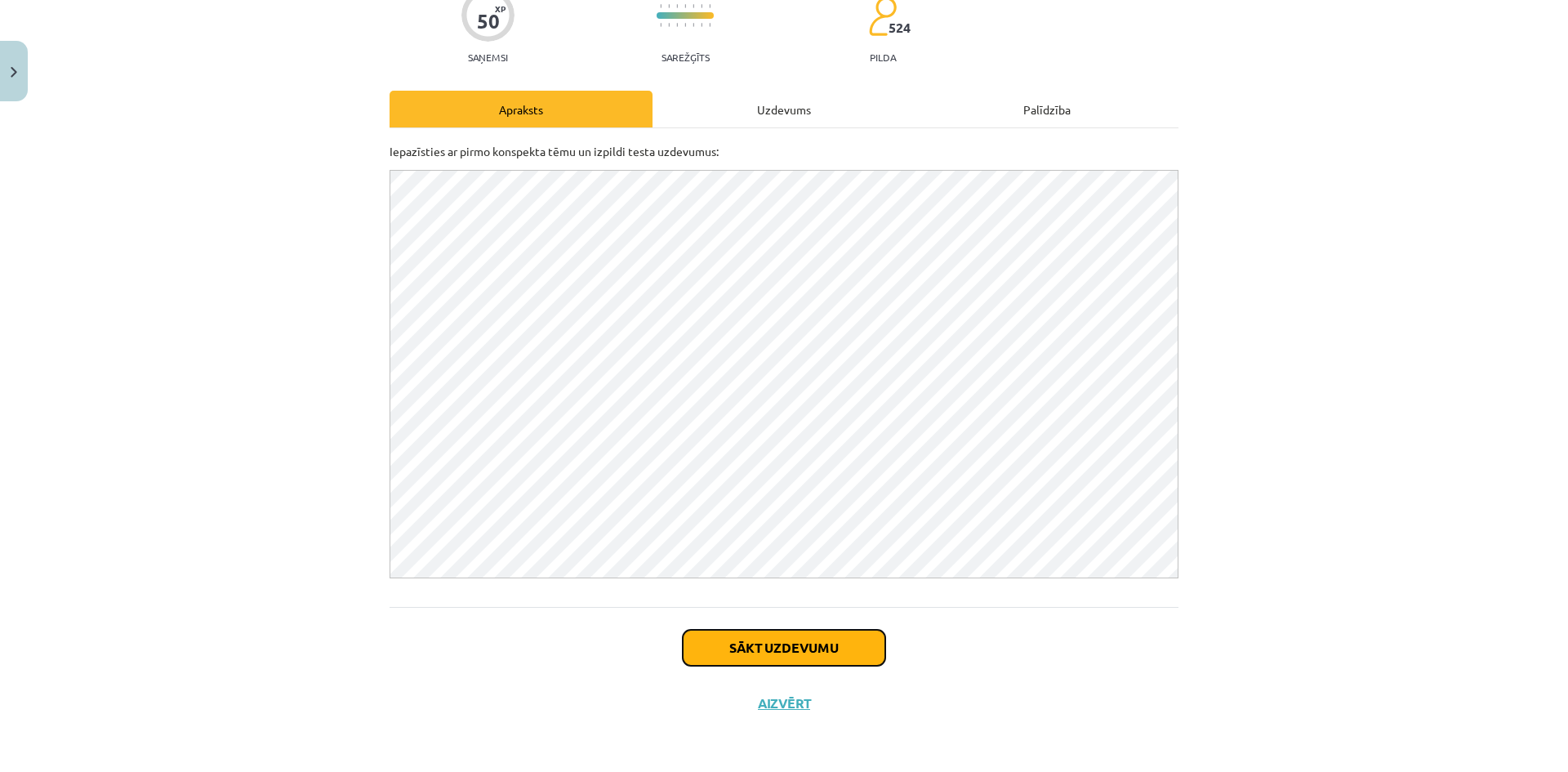
click at [793, 651] on button "Sākt uzdevumu" at bounding box center [784, 648] width 203 height 36
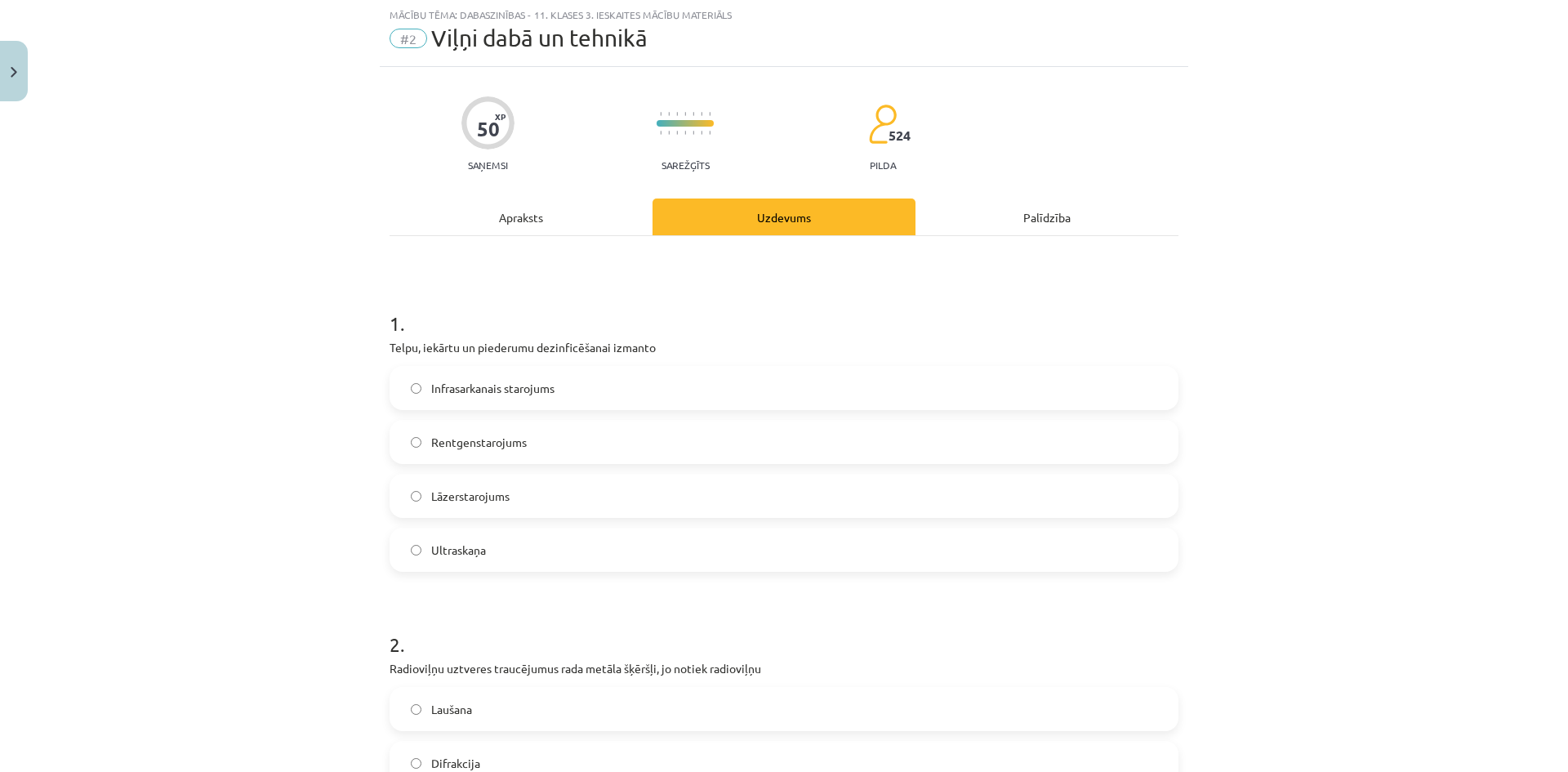
scroll to position [41, 0]
click at [436, 492] on span "Lāzerstarojums" at bounding box center [471, 497] width 78 height 17
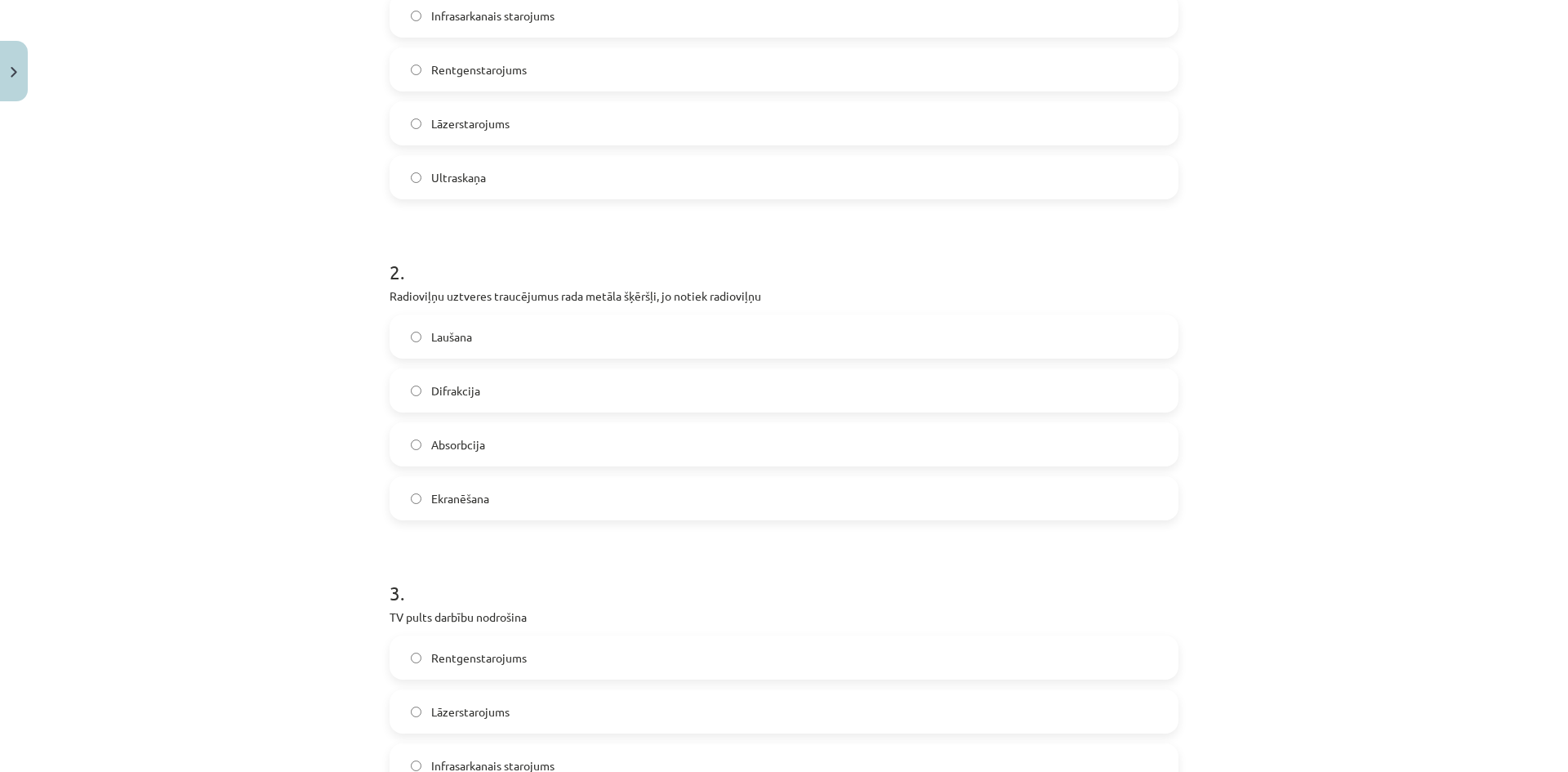
scroll to position [367, 0]
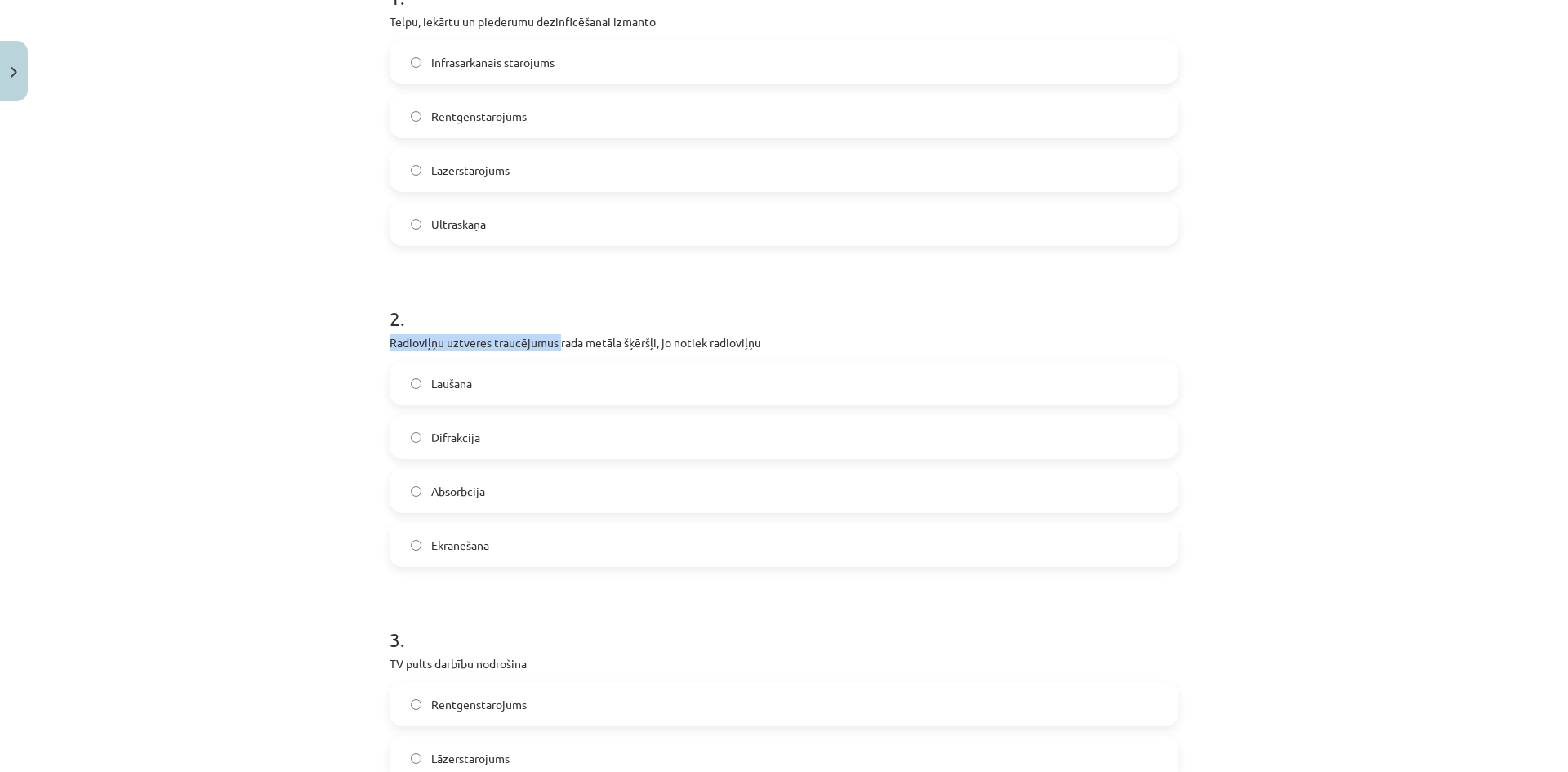
drag, startPoint x: 384, startPoint y: 341, endPoint x: 553, endPoint y: 342, distance: 169.0
copy p "Radioviļņu uztveres traucējumus"
click at [581, 320] on h1 "2 ." at bounding box center [784, 303] width 789 height 51
drag, startPoint x: 441, startPoint y: 342, endPoint x: 551, endPoint y: 339, distance: 110.0
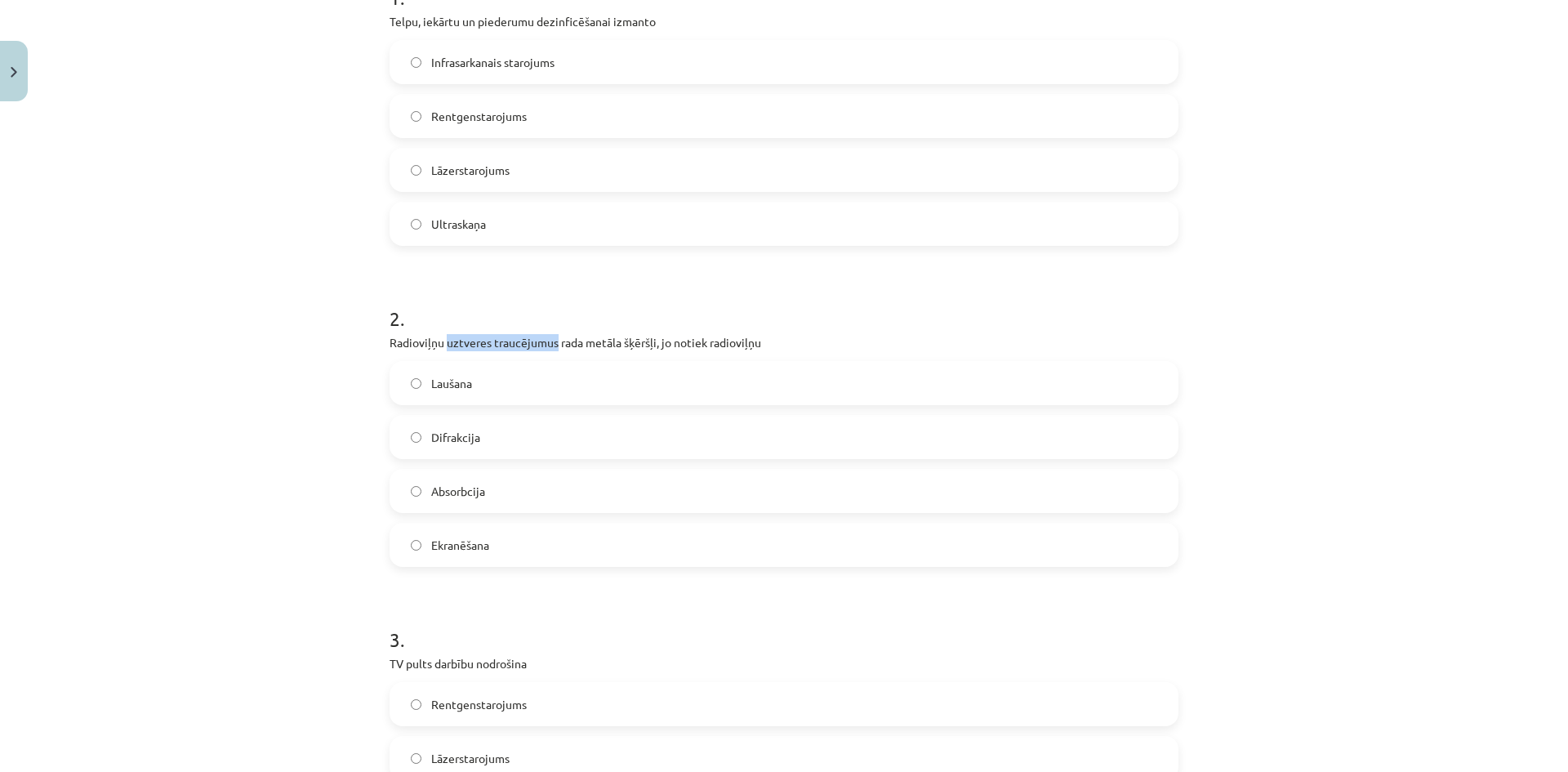
click at [551, 339] on p "Radioviļņu uztveres traucējumus rada metāla šķēršļi, jo notiek radioviļņu" at bounding box center [784, 342] width 789 height 17
copy p "uztveres traucējumus"
drag, startPoint x: 475, startPoint y: 384, endPoint x: 413, endPoint y: 395, distance: 63.0
click at [413, 395] on label "Laušana" at bounding box center [784, 383] width 785 height 41
copy label "Laušana"
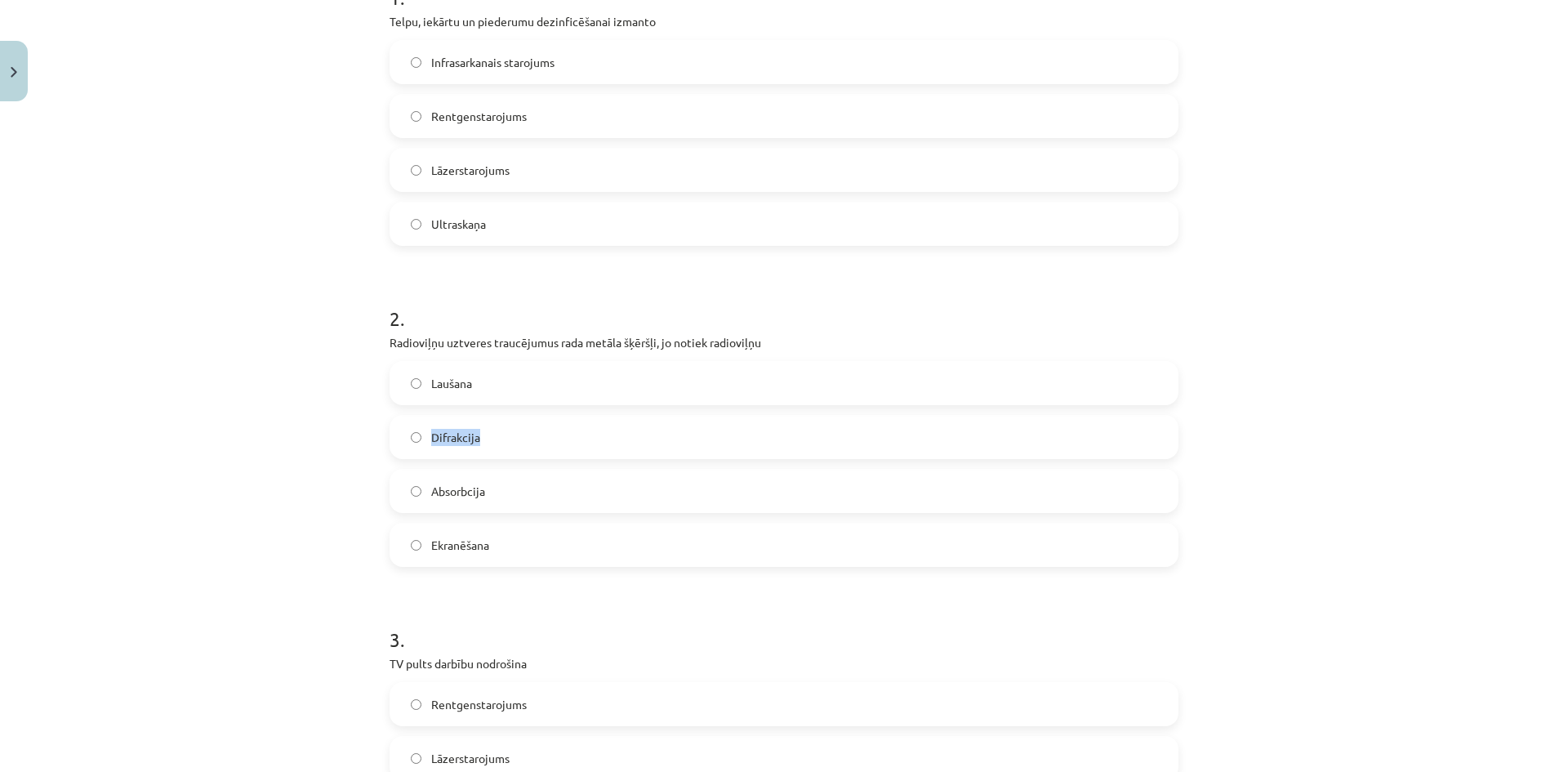
drag, startPoint x: 478, startPoint y: 435, endPoint x: 416, endPoint y: 441, distance: 62.3
click at [416, 441] on label "Difrakcija" at bounding box center [784, 436] width 785 height 41
copy label "Difrakcija"
drag, startPoint x: 490, startPoint y: 488, endPoint x: 425, endPoint y: 492, distance: 65.1
click at [425, 492] on label "Absorbcija" at bounding box center [784, 491] width 785 height 41
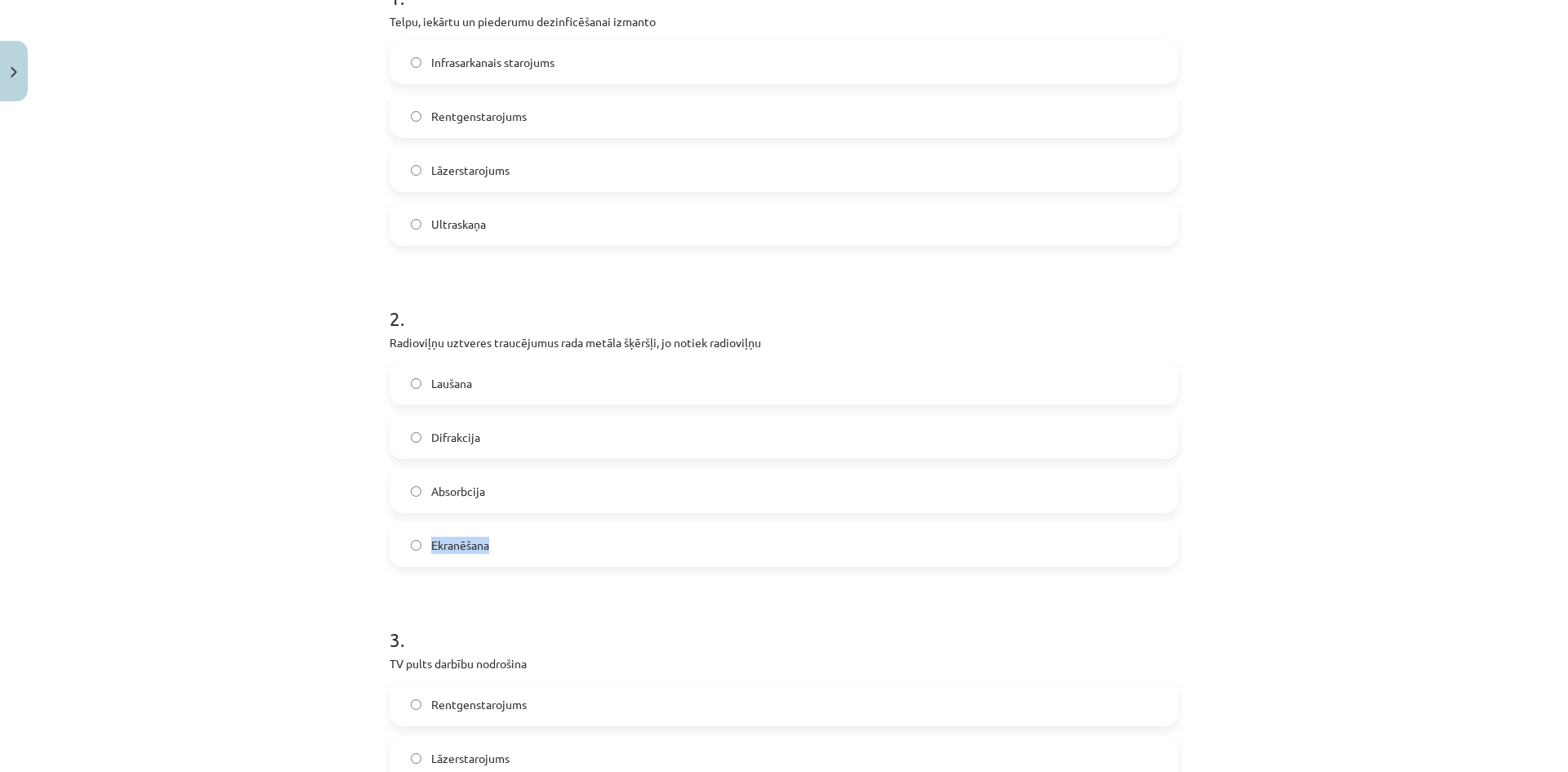
drag, startPoint x: 515, startPoint y: 542, endPoint x: 424, endPoint y: 542, distance: 91.0
click at [424, 542] on label "Ekranēšana" at bounding box center [784, 544] width 785 height 41
copy span "Ekranēšana"
drag, startPoint x: 491, startPoint y: 498, endPoint x: 411, endPoint y: 502, distance: 80.1
click at [411, 502] on label "Absorbcija" at bounding box center [784, 491] width 785 height 41
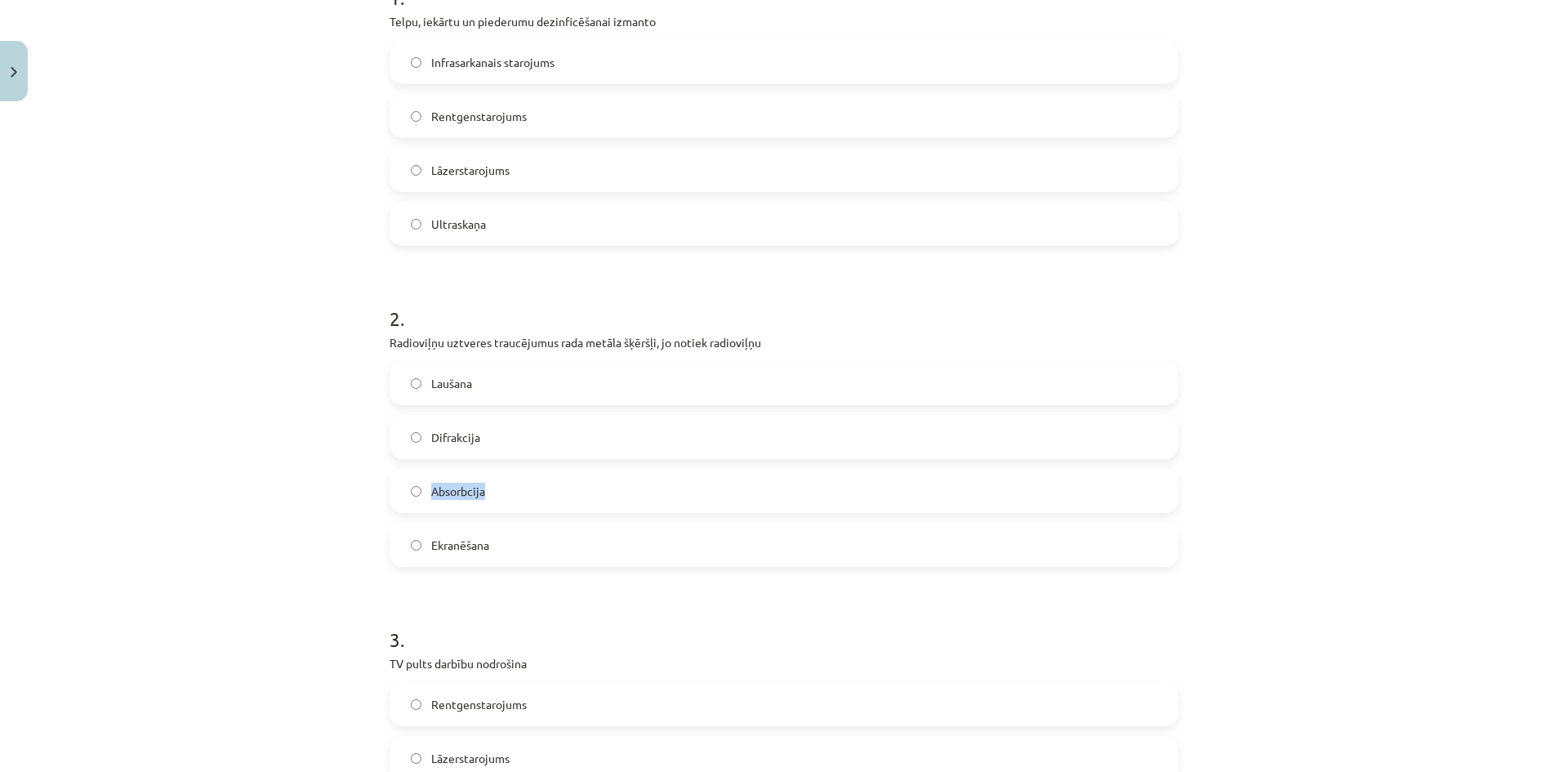
copy label "Absorbcija"
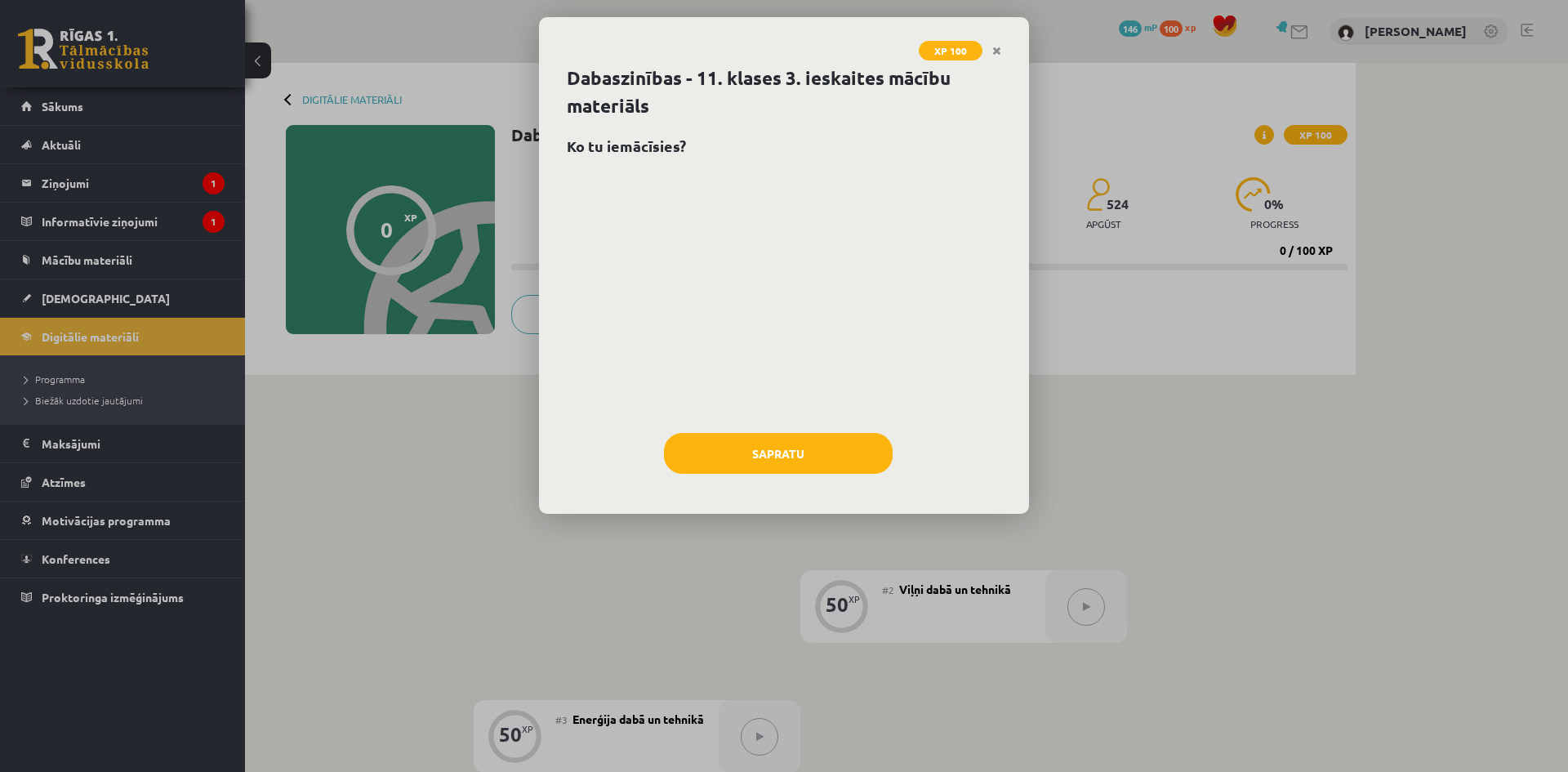
scroll to position [90, 0]
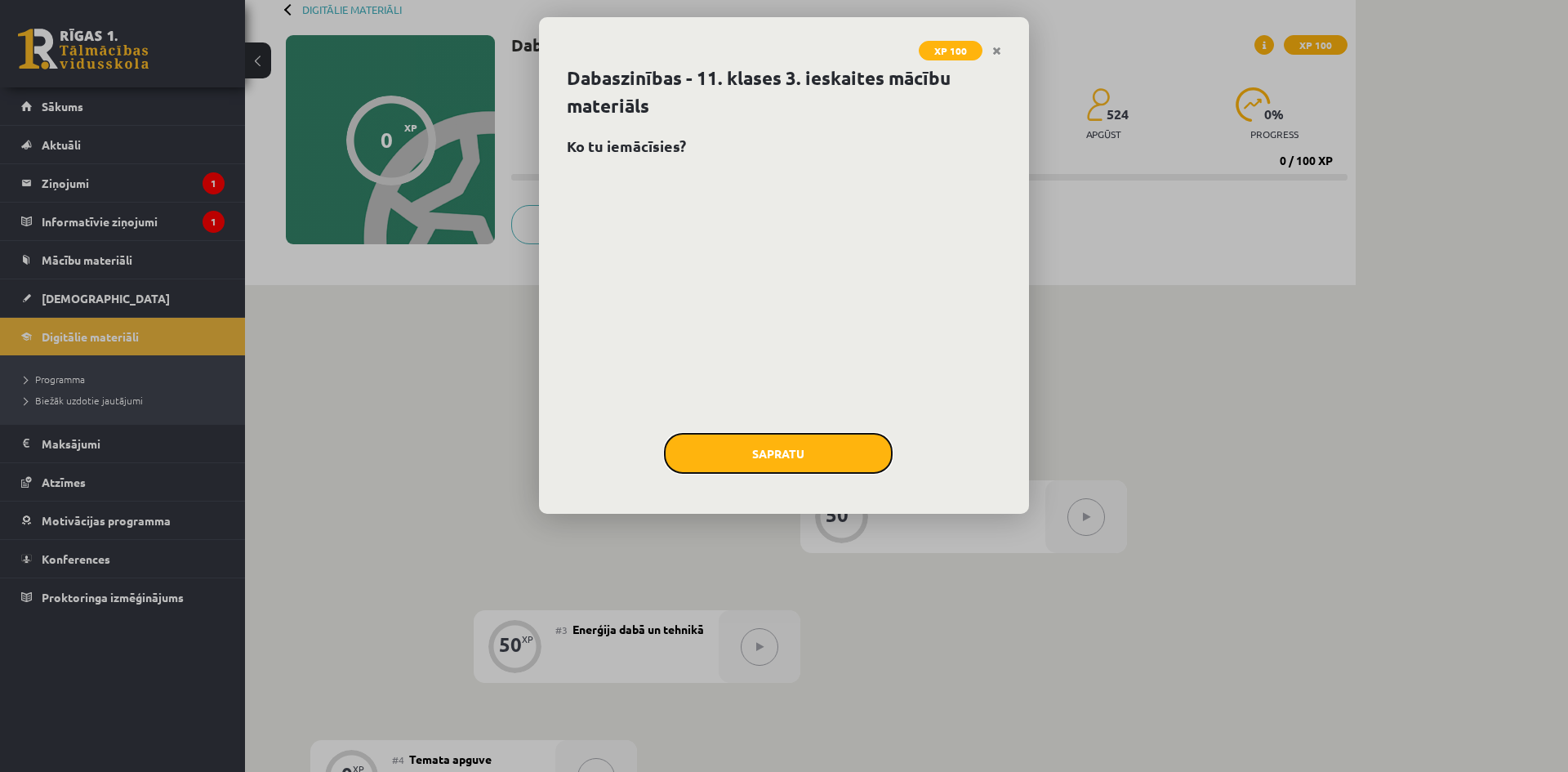
click at [780, 459] on button "Sapratu" at bounding box center [778, 453] width 229 height 41
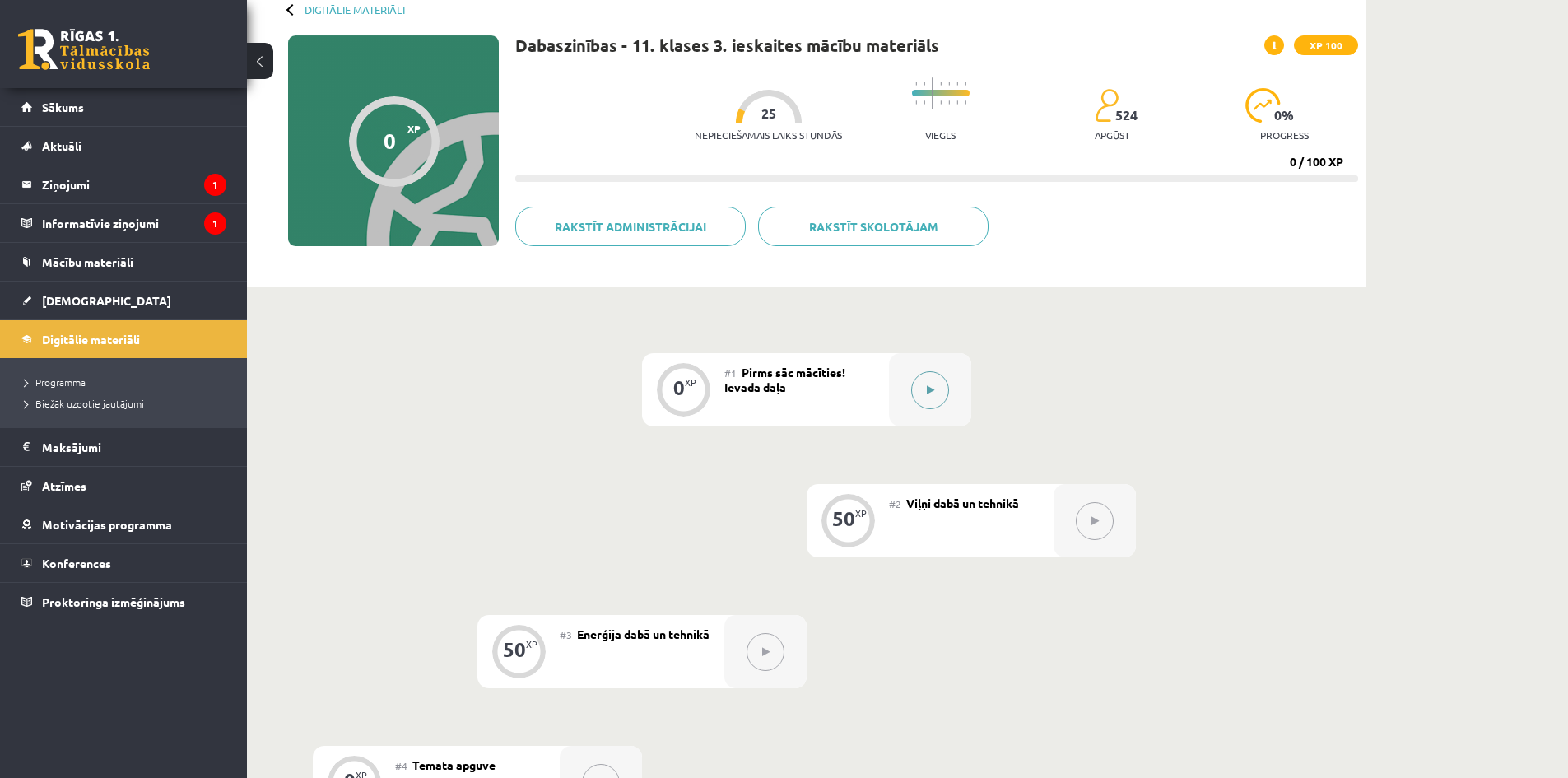
click at [943, 386] on button at bounding box center [929, 389] width 38 height 38
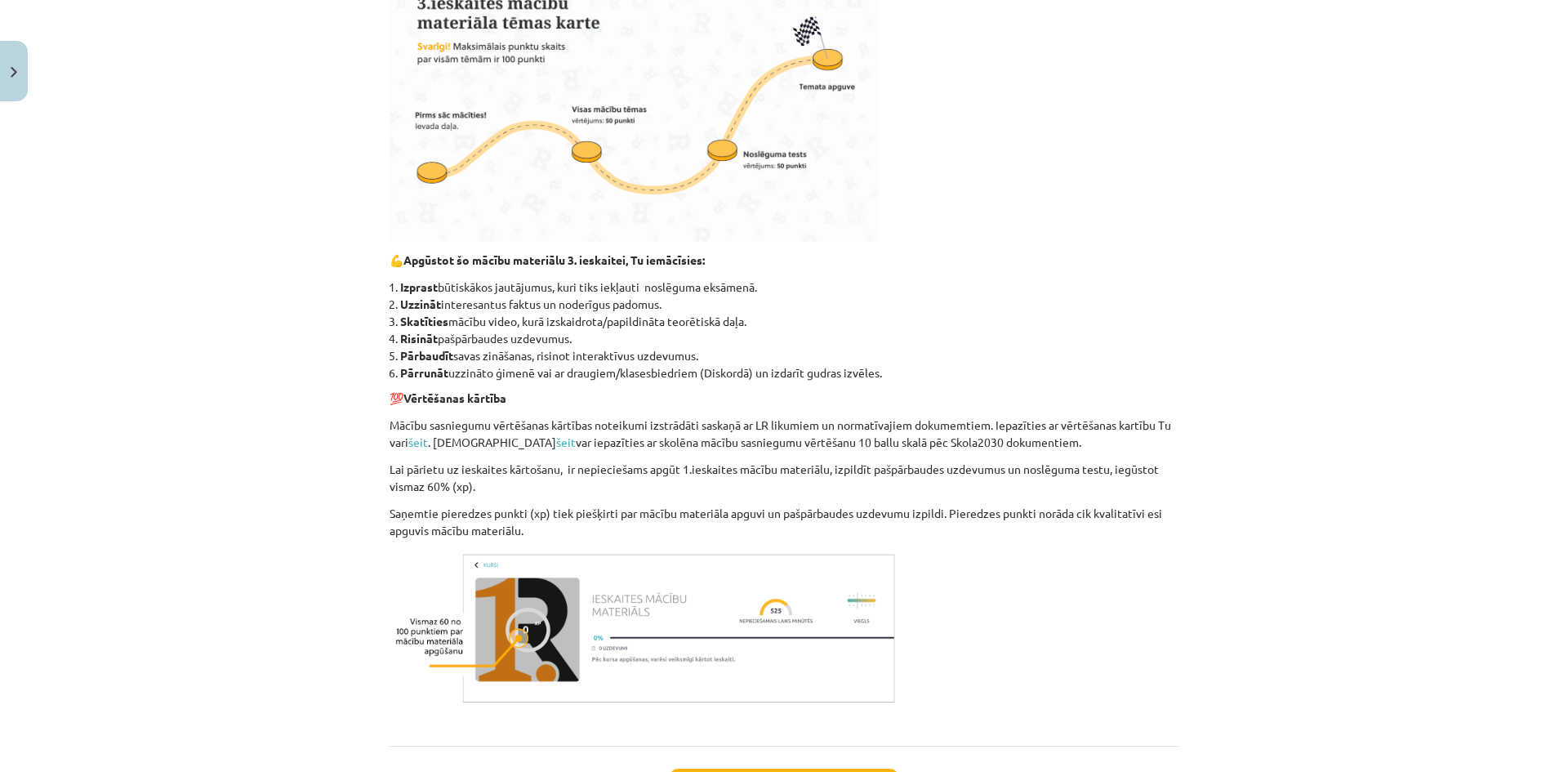
scroll to position [0, 0]
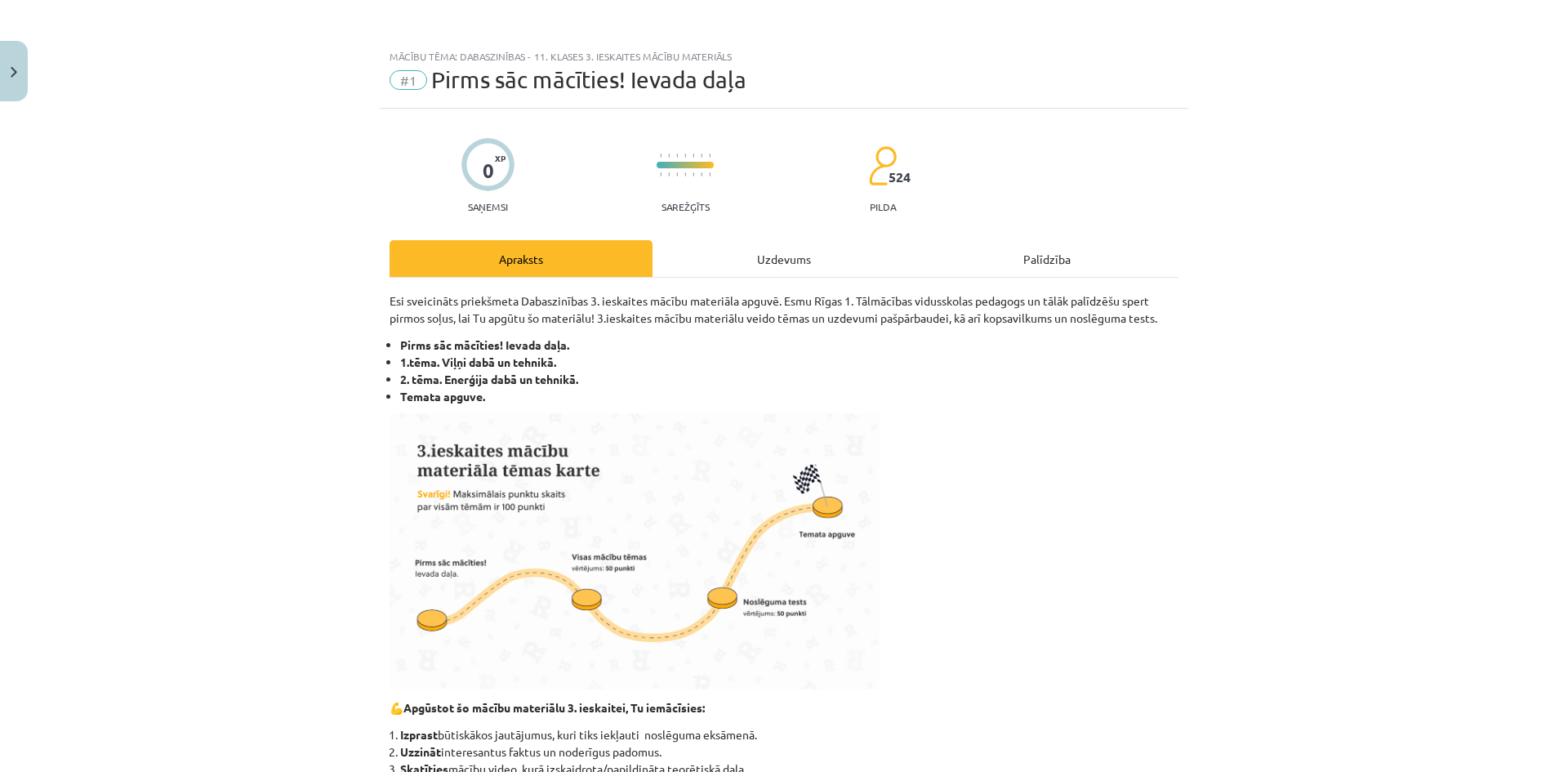
click at [773, 271] on div "Uzdevums" at bounding box center [784, 258] width 263 height 36
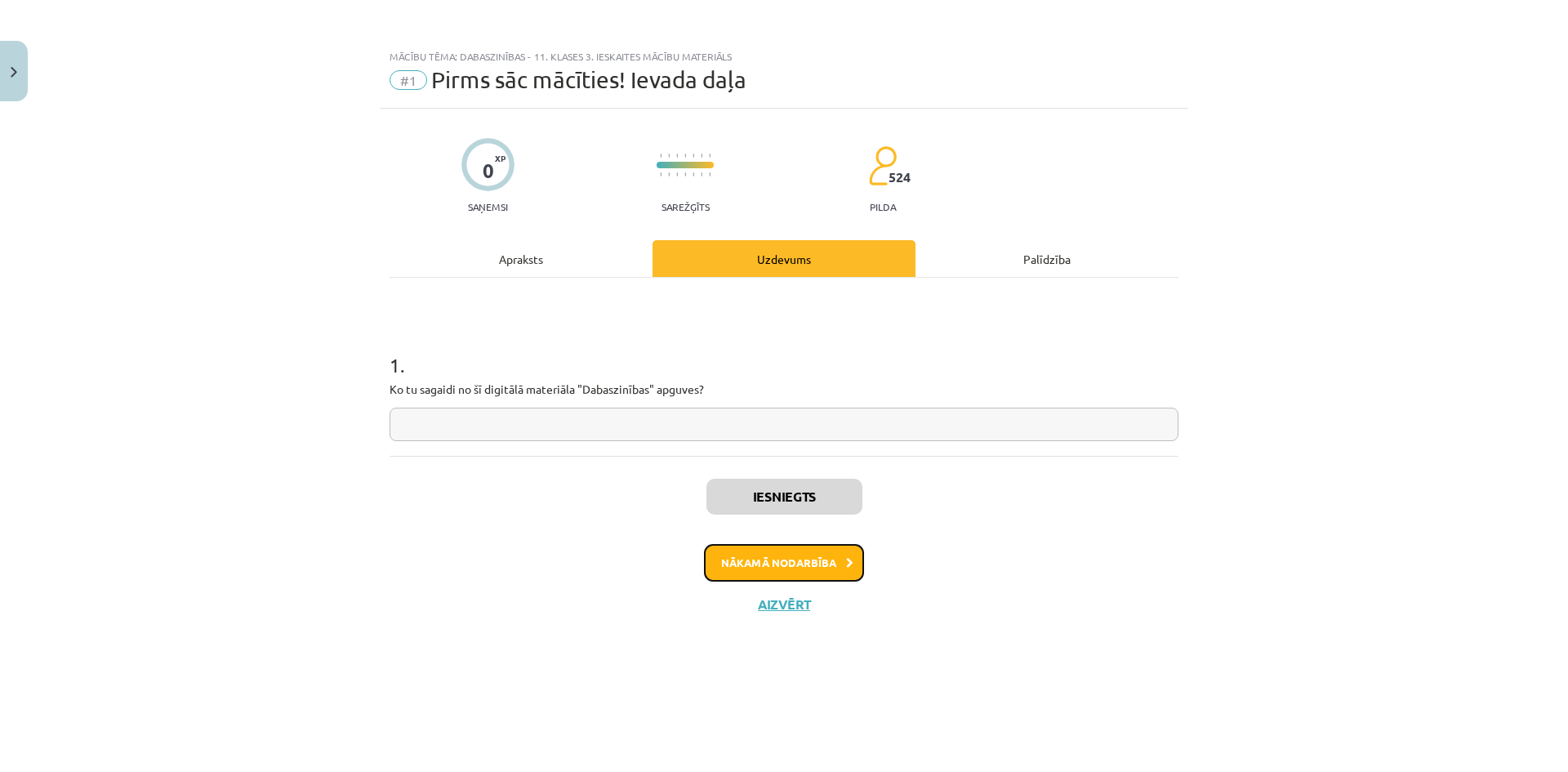
click at [816, 564] on button "Nākamā nodarbība" at bounding box center [784, 562] width 160 height 37
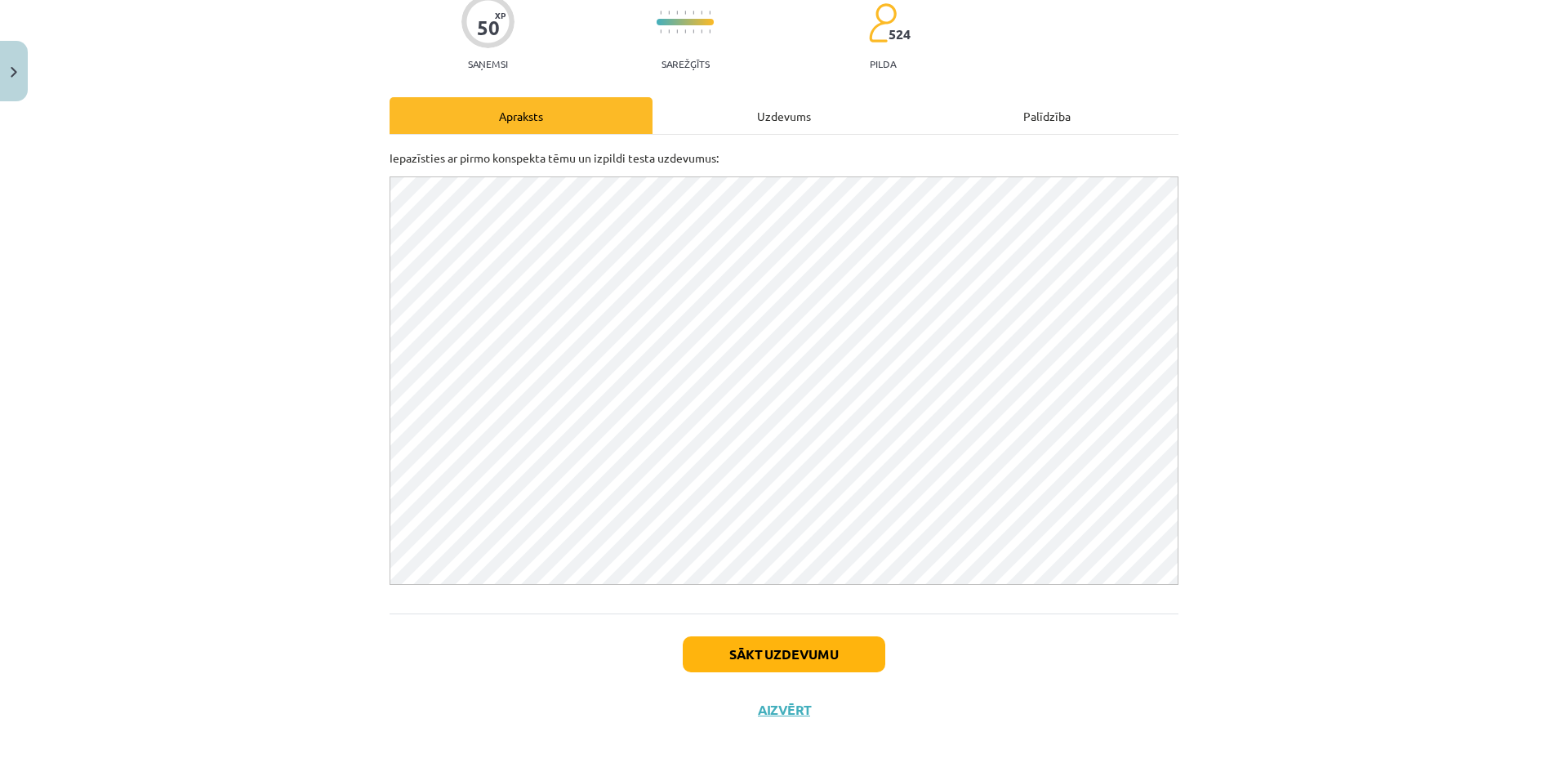
scroll to position [150, 0]
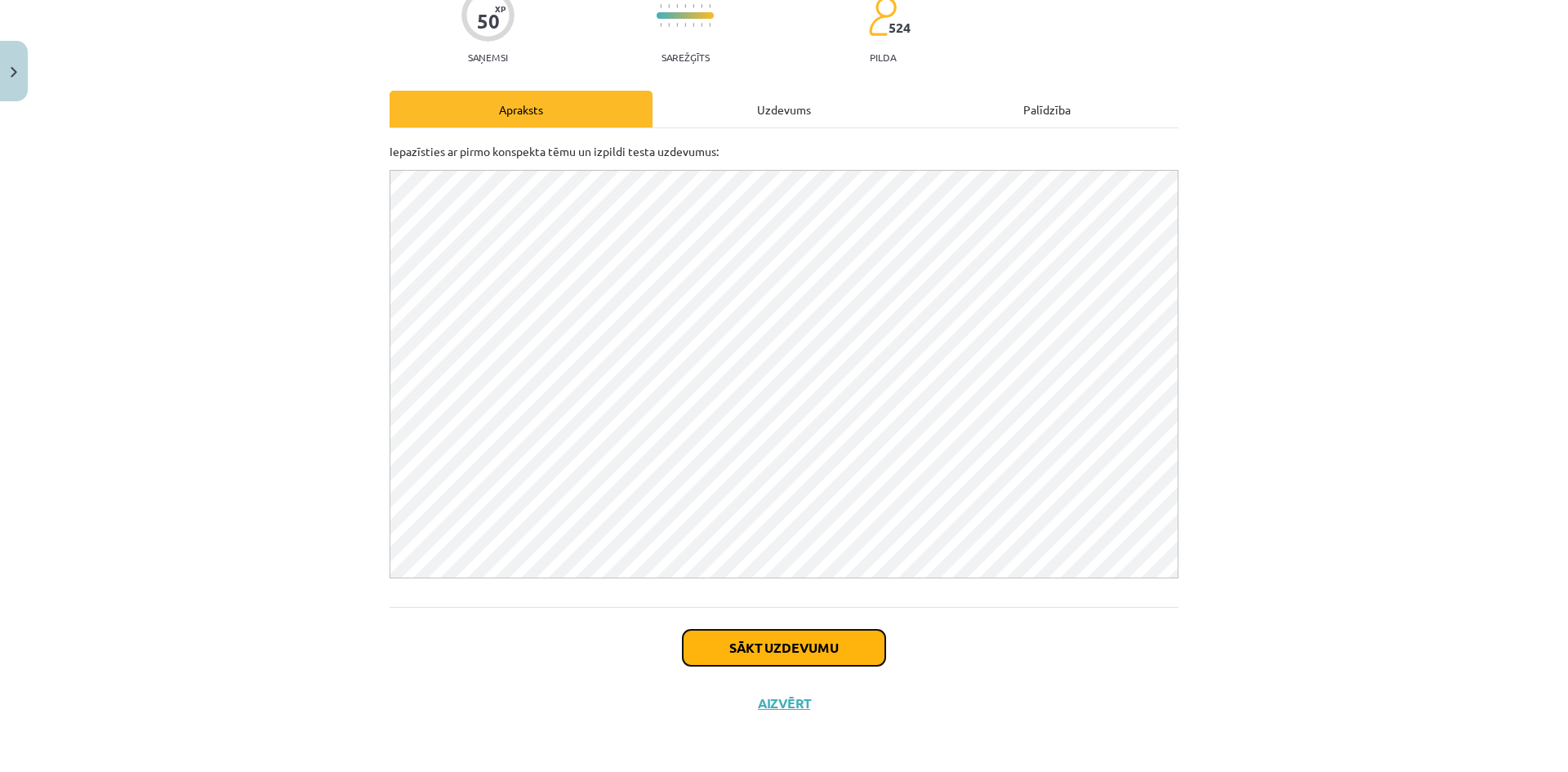
click at [801, 651] on button "Sākt uzdevumu" at bounding box center [784, 648] width 203 height 36
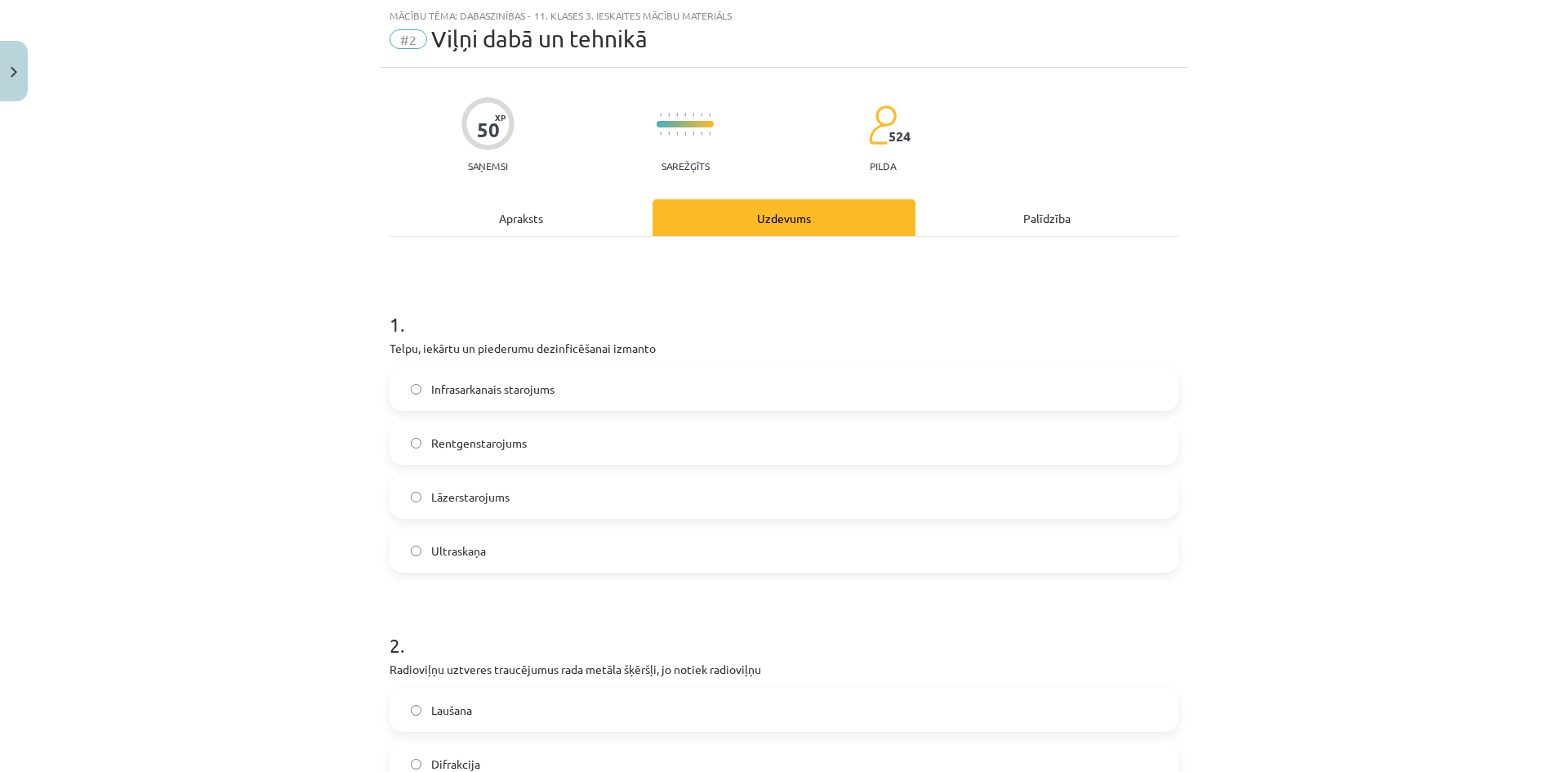
click at [512, 395] on span "Infrasarkanais starojums" at bounding box center [493, 389] width 123 height 17
click at [497, 496] on span "Lāzerstarojums" at bounding box center [471, 497] width 78 height 17
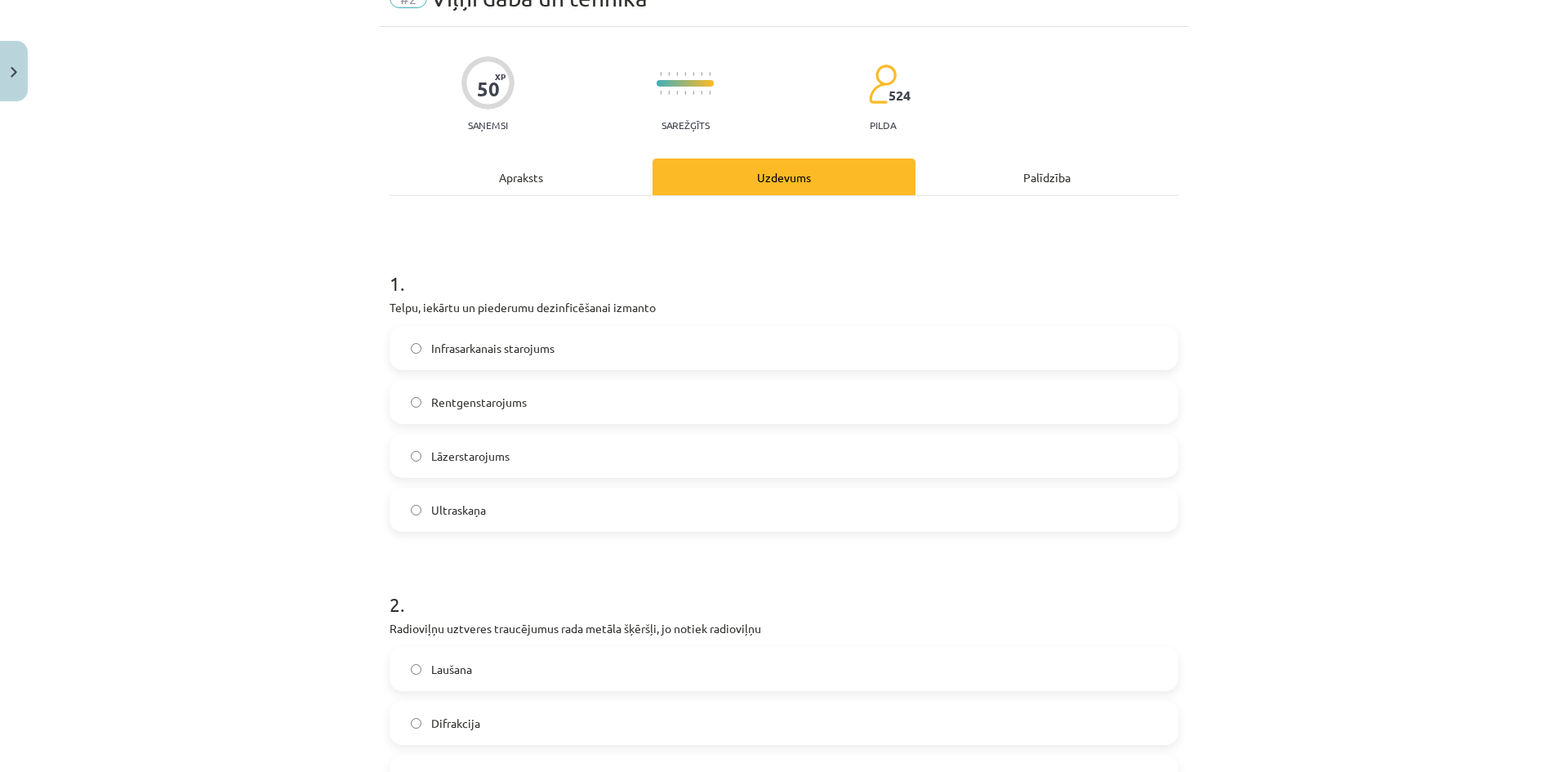
scroll to position [286, 0]
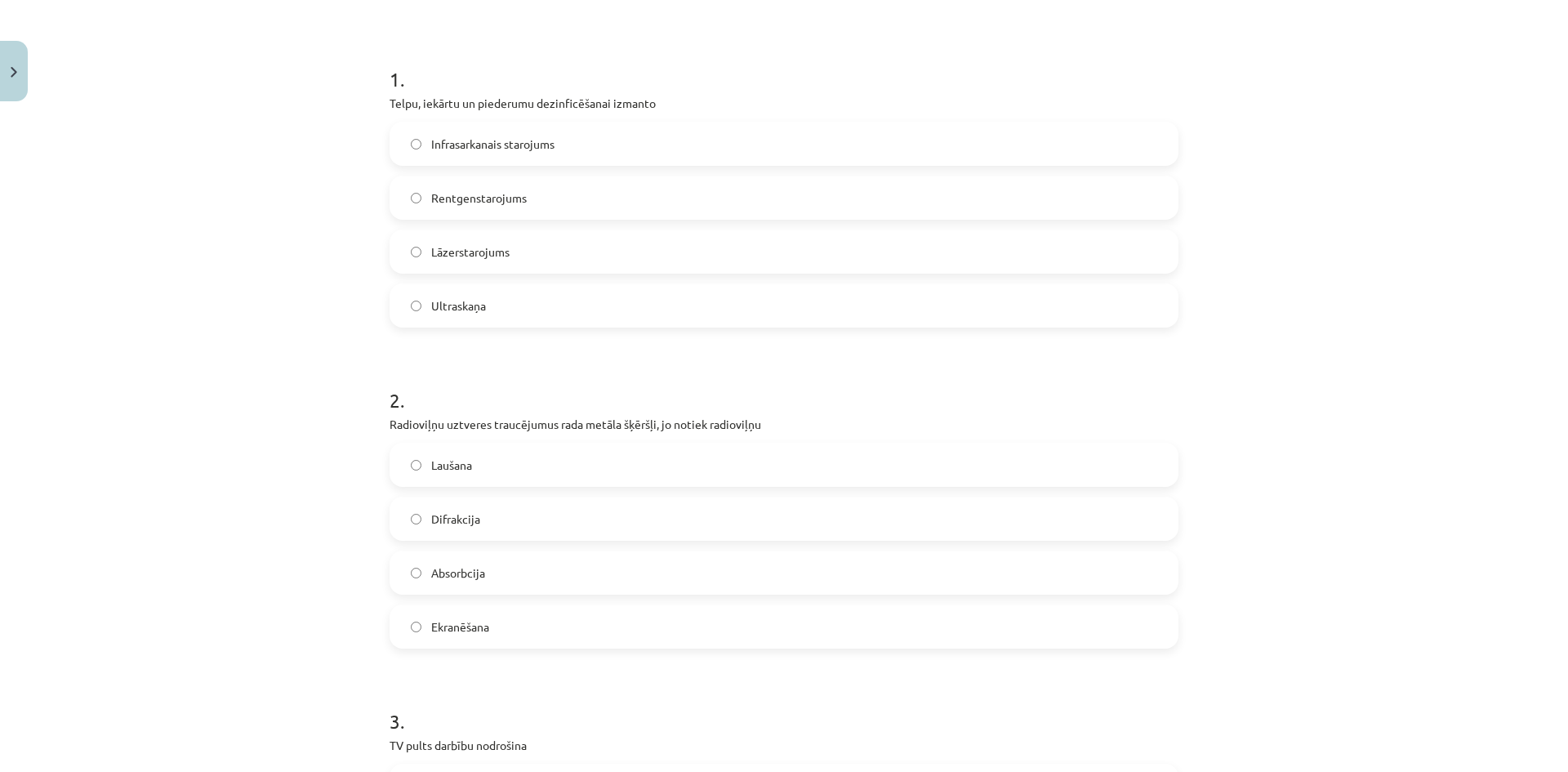
click at [469, 579] on span "Absorbcija" at bounding box center [458, 573] width 54 height 17
drag, startPoint x: 385, startPoint y: 423, endPoint x: 433, endPoint y: 427, distance: 48.2
click at [433, 427] on p "Radioviļņu uztveres traucējumus rada metāla šķēršļi, jo notiek radioviļņu" at bounding box center [784, 425] width 789 height 17
copy p "Radioviļņ"
click at [519, 383] on h1 "2 ." at bounding box center [784, 386] width 789 height 51
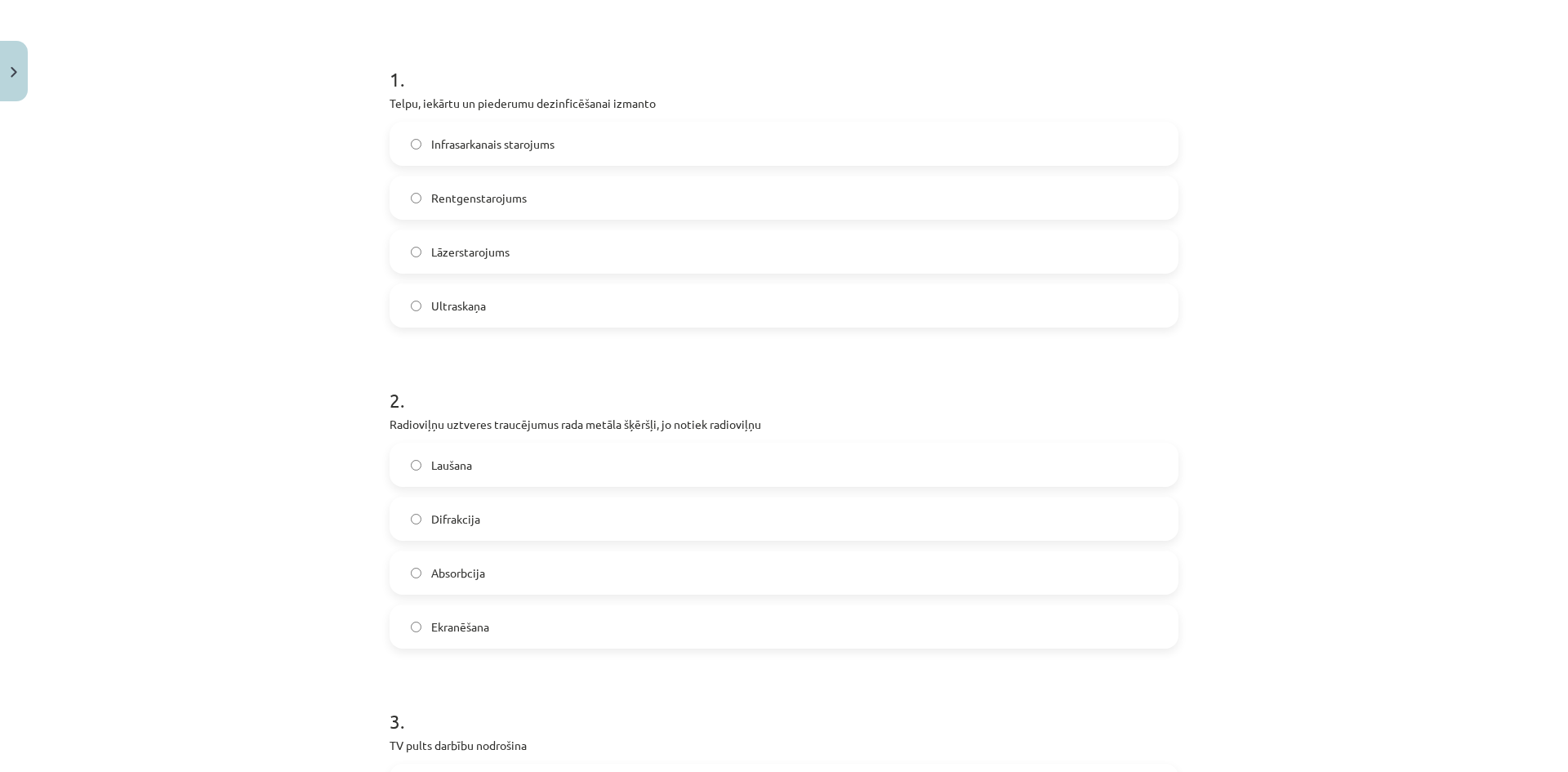
click at [453, 466] on span "Laušana" at bounding box center [452, 465] width 41 height 17
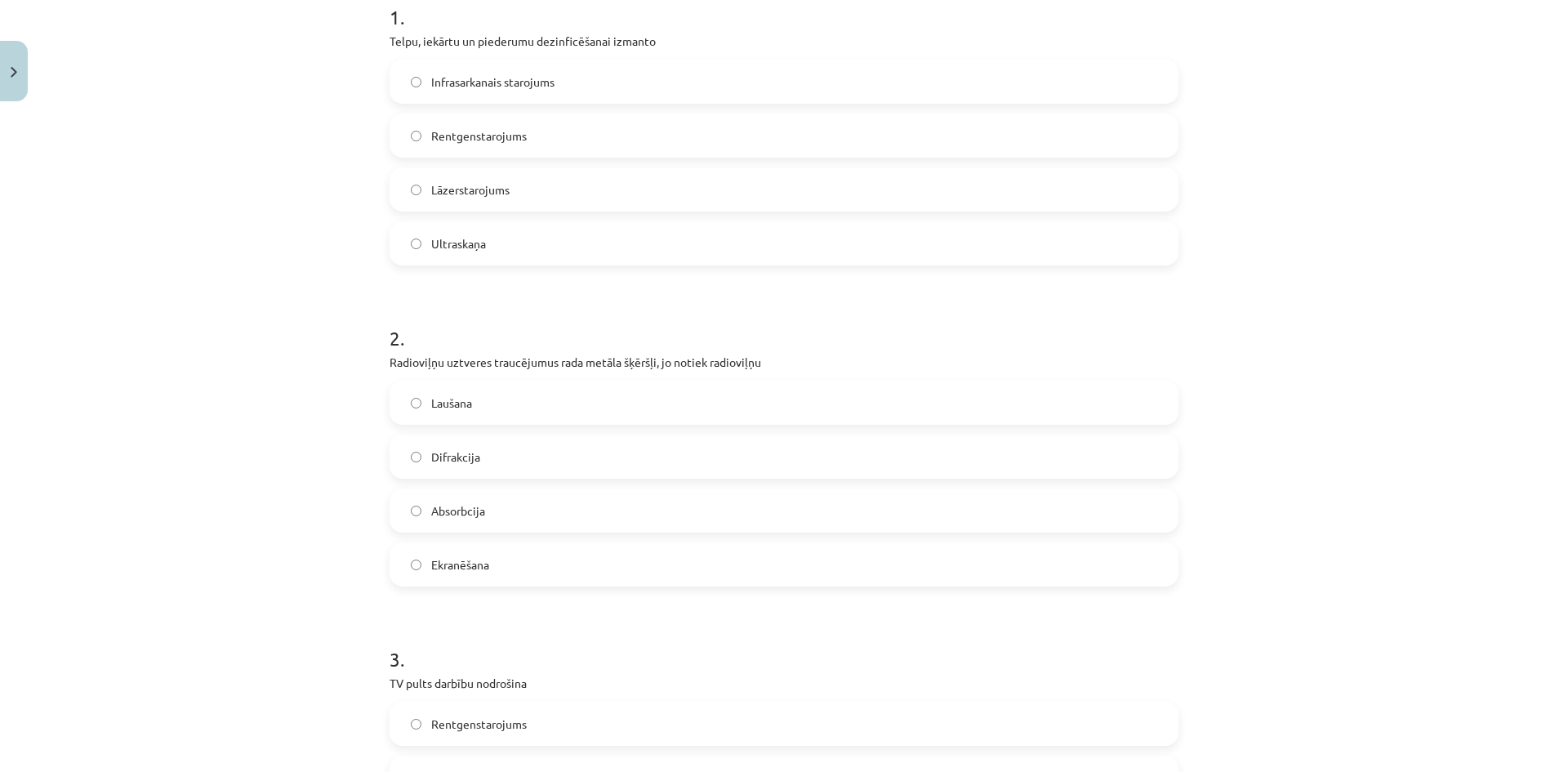
scroll to position [612, 0]
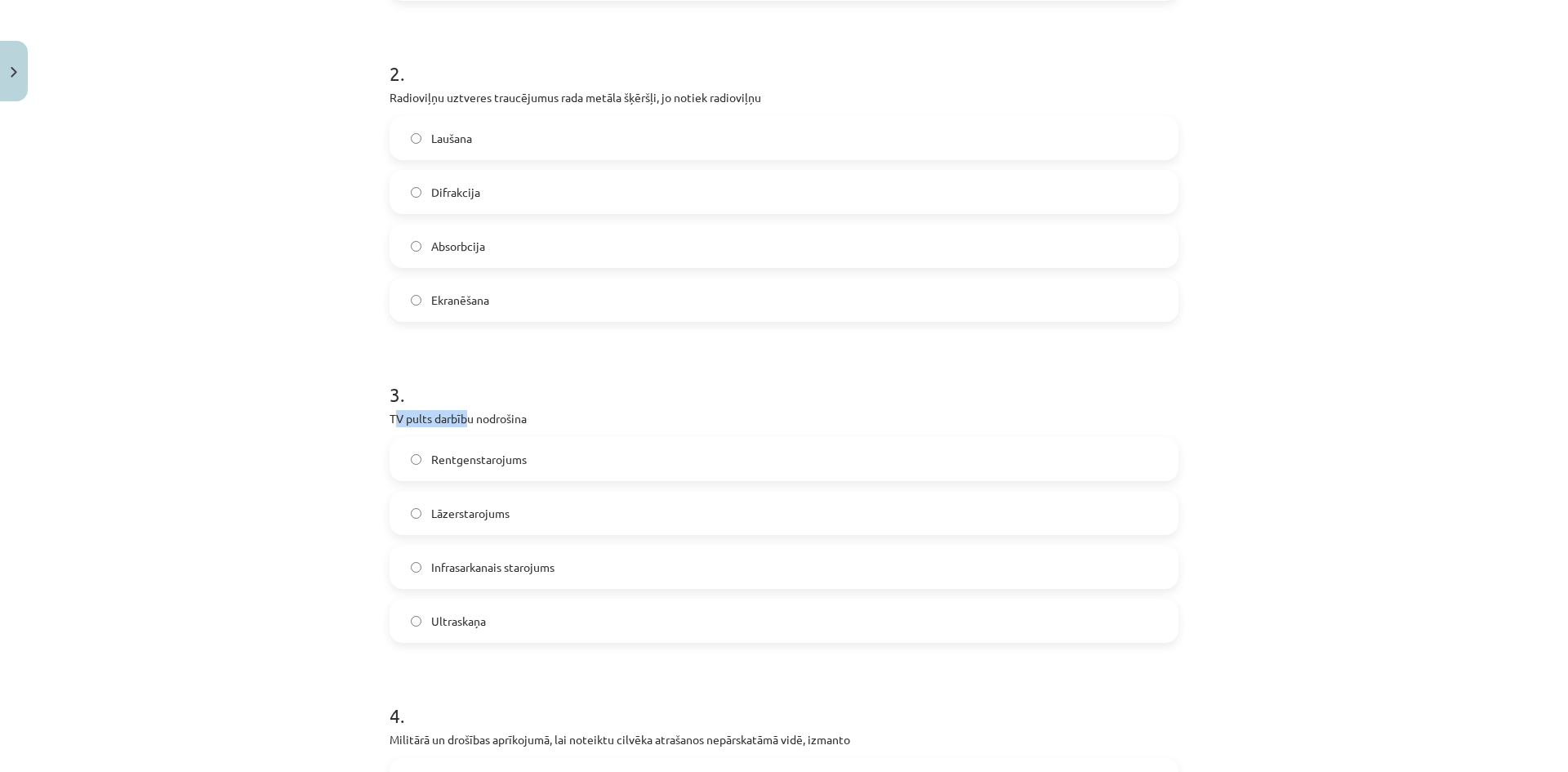
drag, startPoint x: 387, startPoint y: 416, endPoint x: 462, endPoint y: 420, distance: 75.1
click at [462, 420] on p "TV pults darbību nodrošina" at bounding box center [784, 419] width 789 height 17
click at [551, 419] on p "TV pults darbību nodrošina" at bounding box center [784, 419] width 789 height 17
drag, startPoint x: 409, startPoint y: 414, endPoint x: 528, endPoint y: 422, distance: 119.3
click at [528, 422] on p "TV pults darbību nodrošina" at bounding box center [784, 419] width 789 height 17
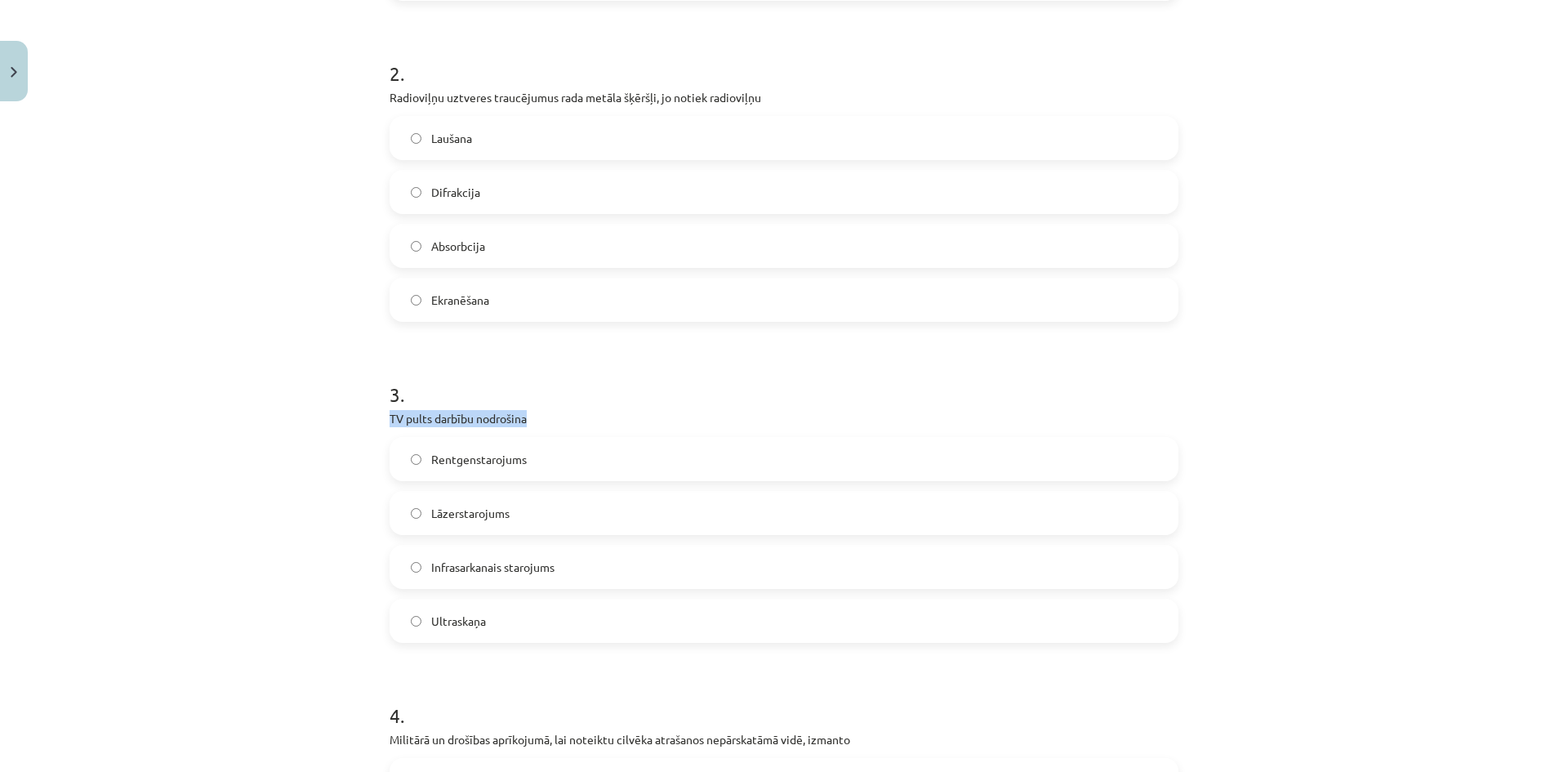
copy p "TV pults darbību nodrošina"
click at [290, 430] on div "Mācību tēma: Dabaszinības - 11. klases 3. ieskaites mācību materiāls #2 Viļņi d…" at bounding box center [784, 386] width 1568 height 772
click at [507, 573] on span "Infrasarkanais starojums" at bounding box center [493, 567] width 123 height 17
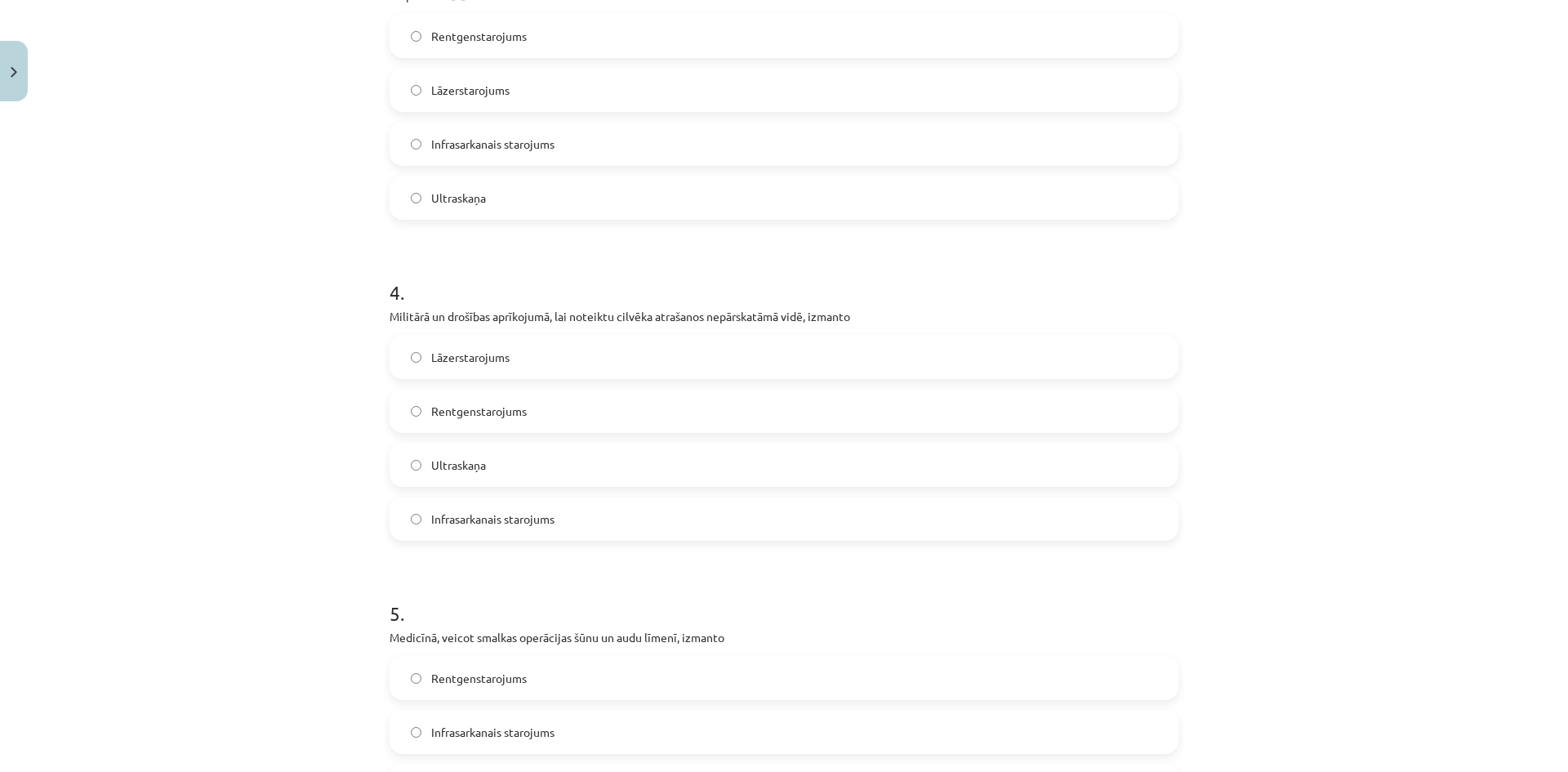
scroll to position [1103, 0]
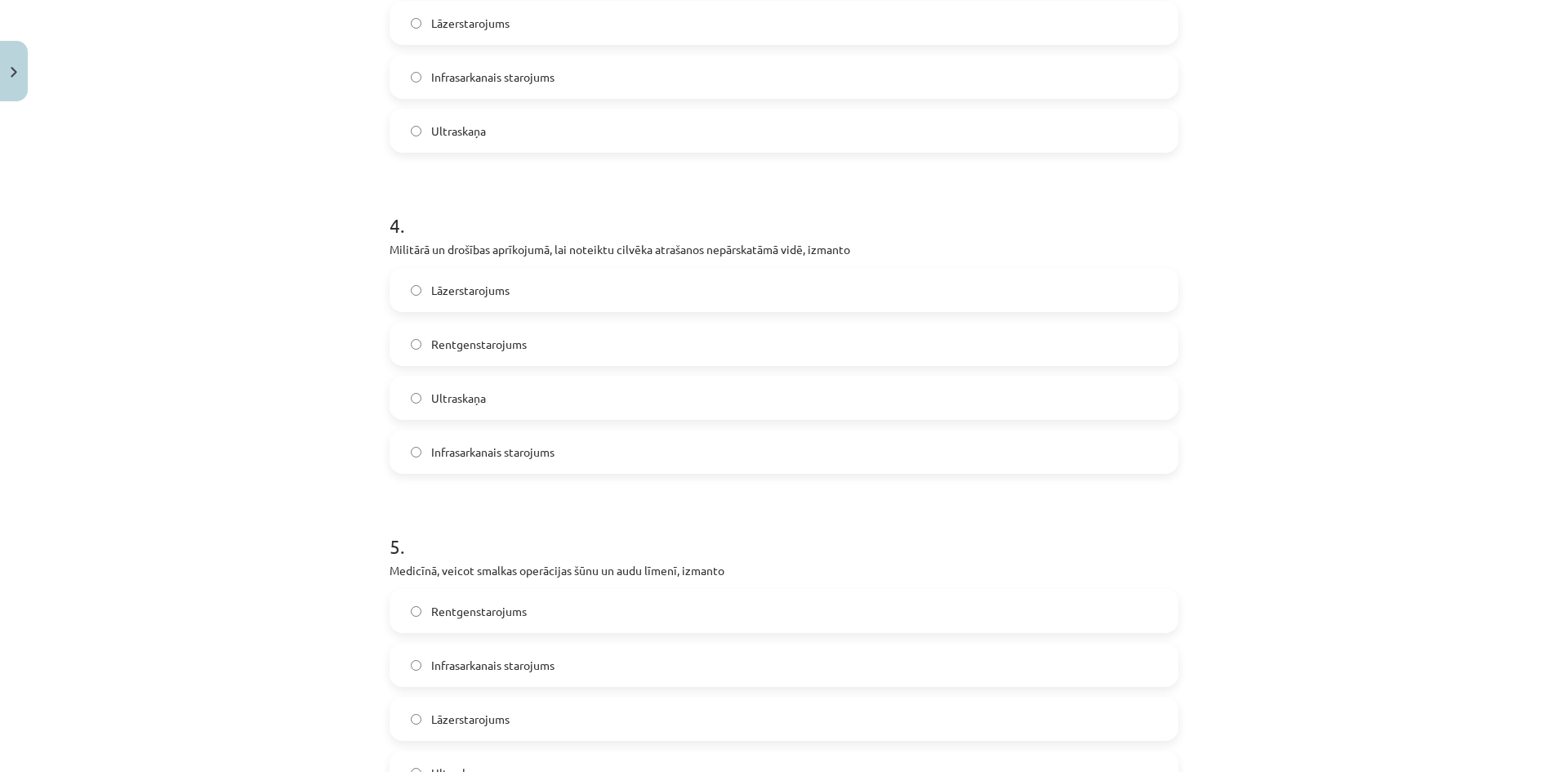
click at [517, 450] on span "Infrasarkanais starojums" at bounding box center [493, 452] width 123 height 17
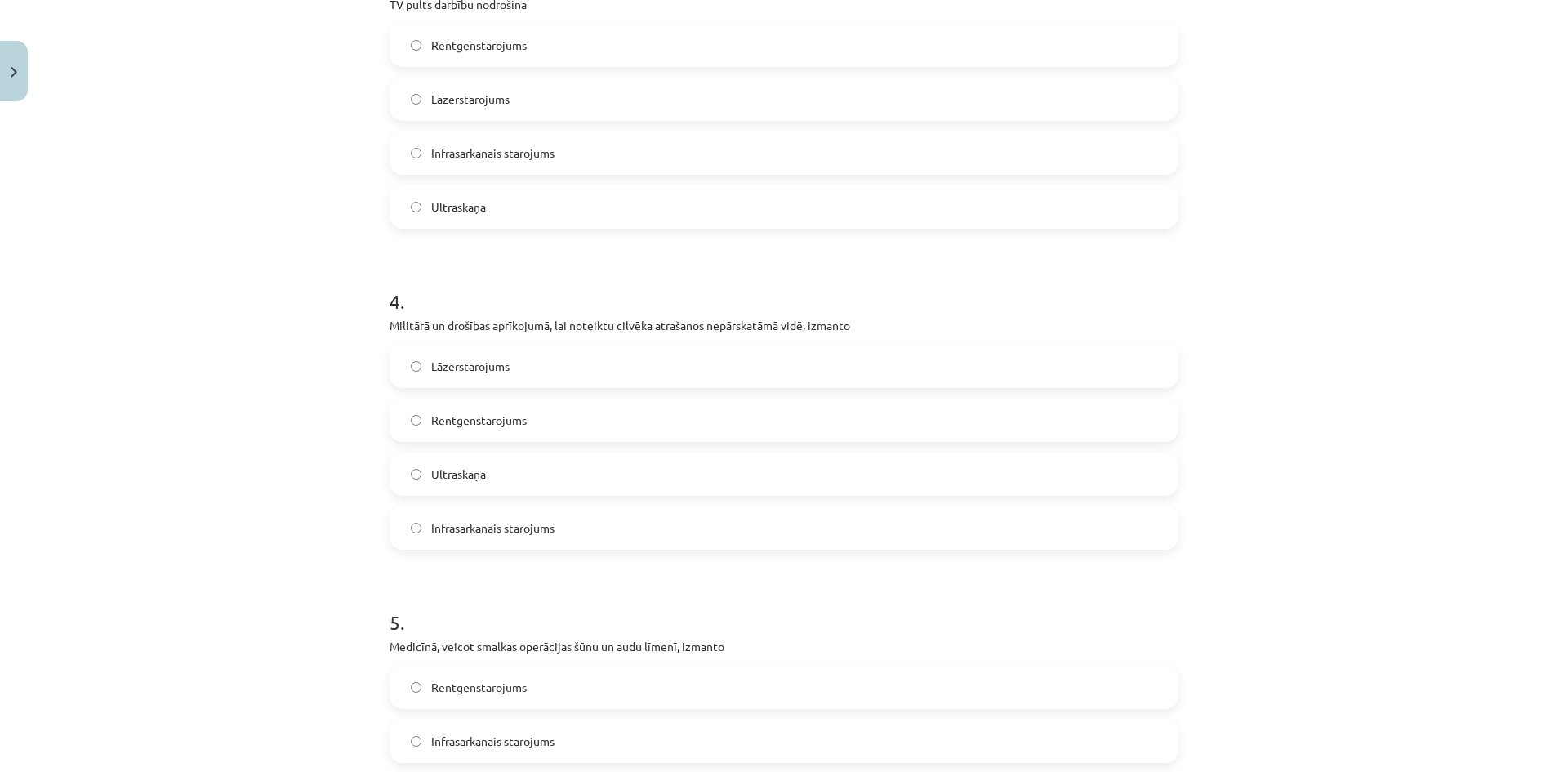
scroll to position [1021, 0]
click at [486, 108] on span "Lāzerstarojums" at bounding box center [471, 105] width 78 height 17
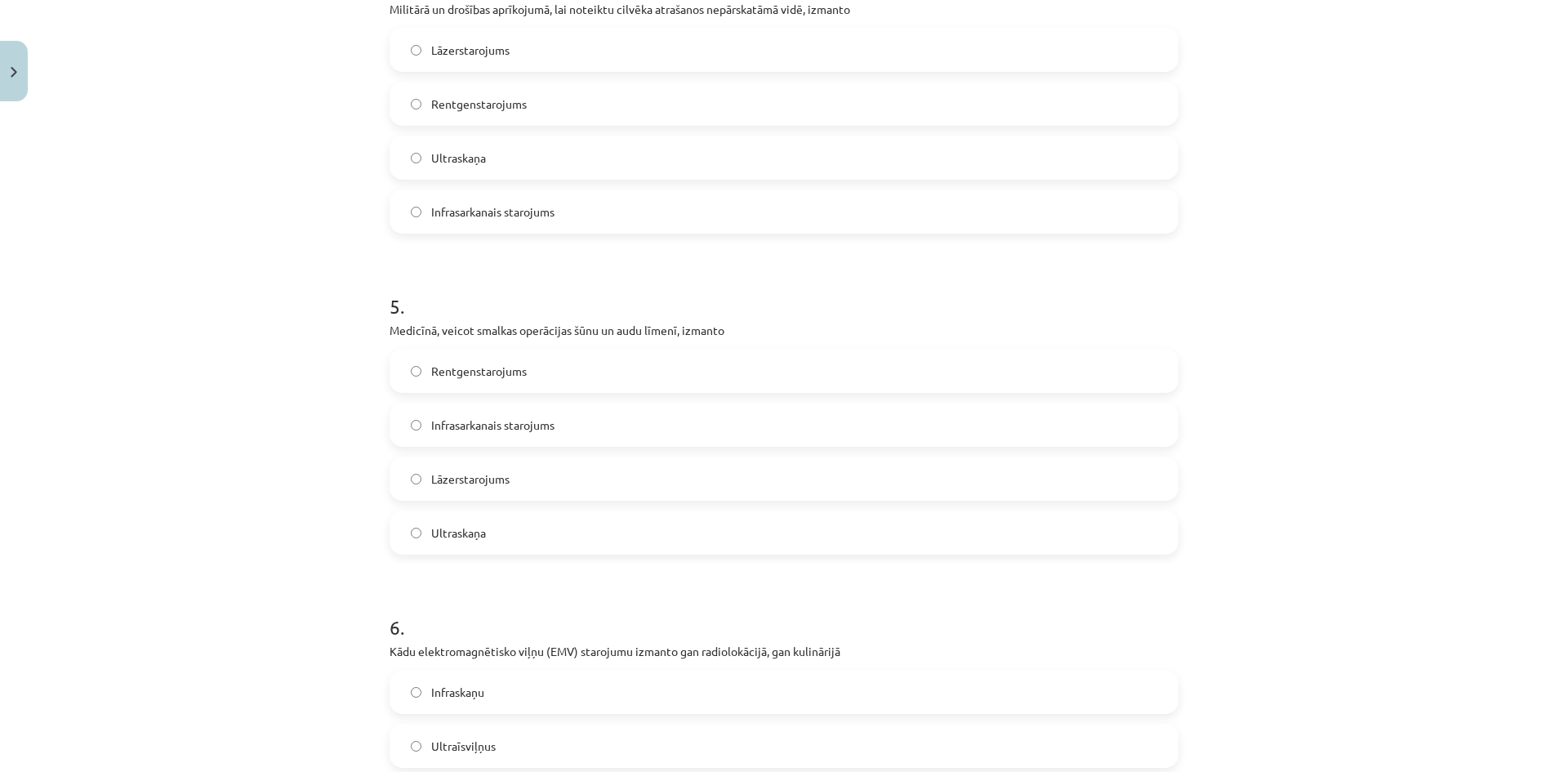
scroll to position [1348, 0]
click at [484, 360] on span "Rentgenstarojums" at bounding box center [479, 366] width 96 height 17
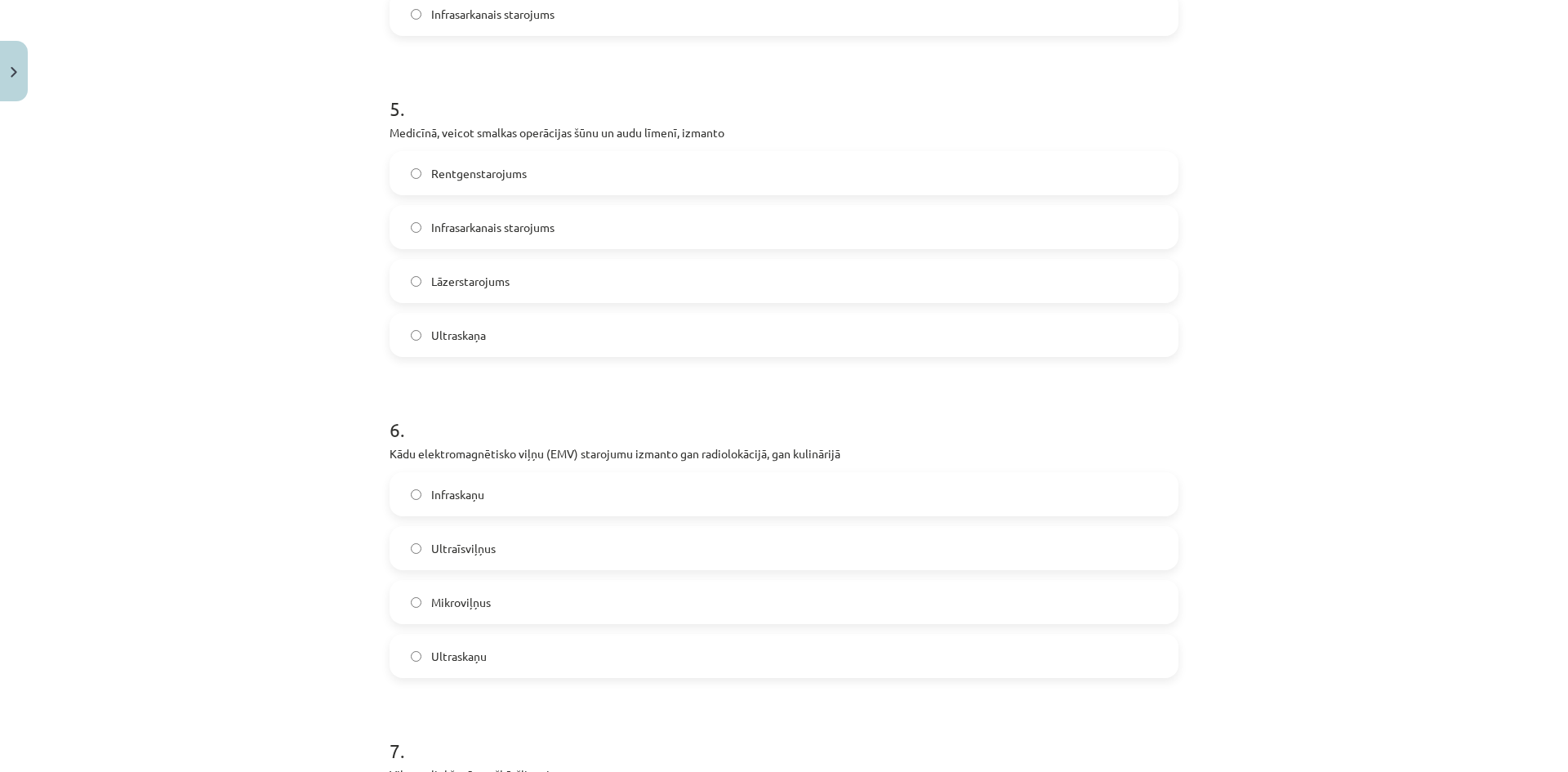
scroll to position [1593, 0]
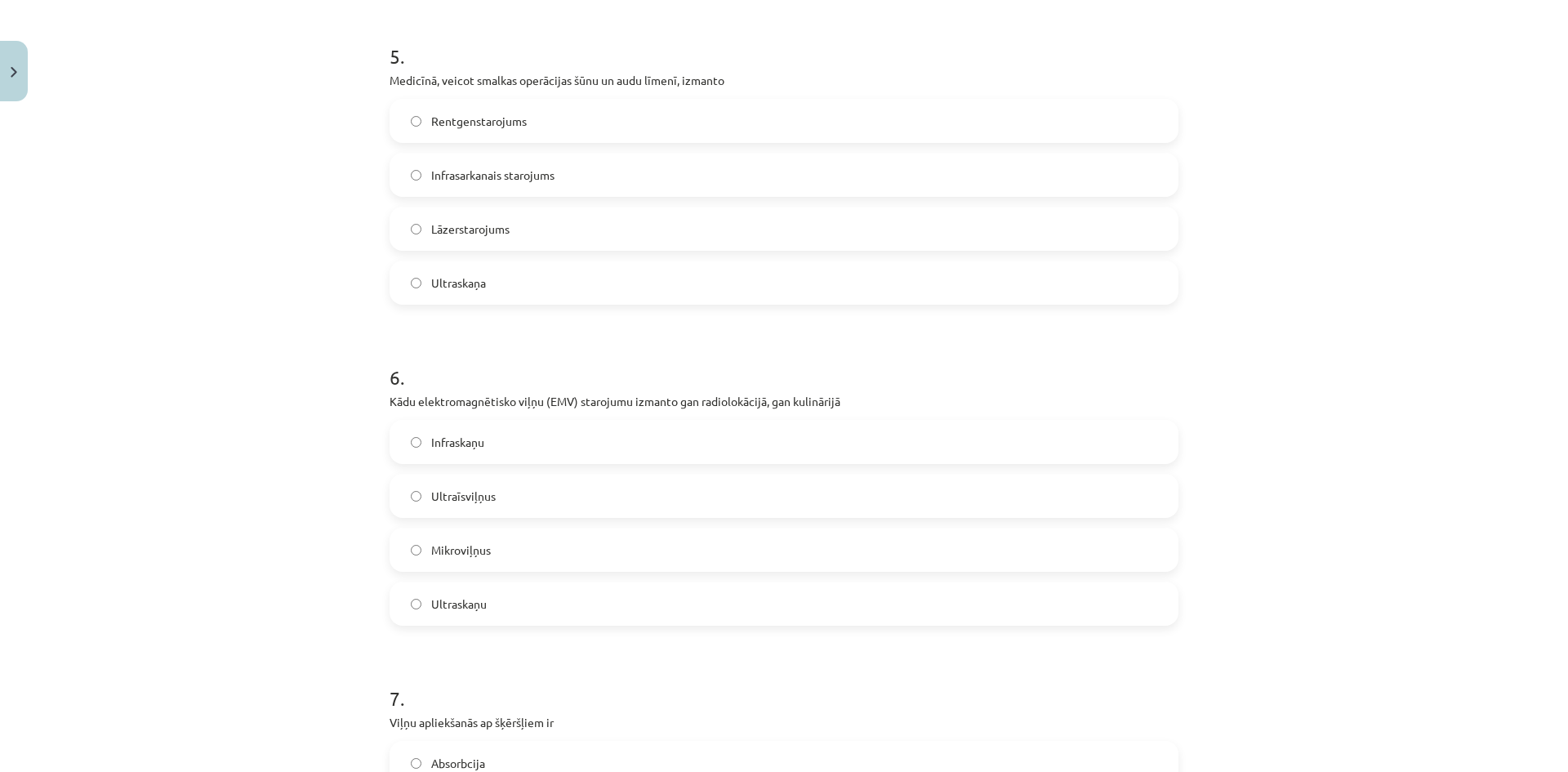
click at [545, 395] on p "Kādu elektromagnētisko viļņu (EMV) starojumu izmanto gan radiolokācijā, gan kul…" at bounding box center [784, 402] width 789 height 17
drag, startPoint x: 545, startPoint y: 400, endPoint x: 566, endPoint y: 406, distance: 21.8
click at [566, 406] on p "Kādu elektromagnētisko viļņu (EMV) starojumu izmanto gan radiolokācijā, gan kul…" at bounding box center [784, 402] width 789 height 17
copy p "EMV"
click at [519, 355] on h1 "6 ." at bounding box center [784, 363] width 789 height 51
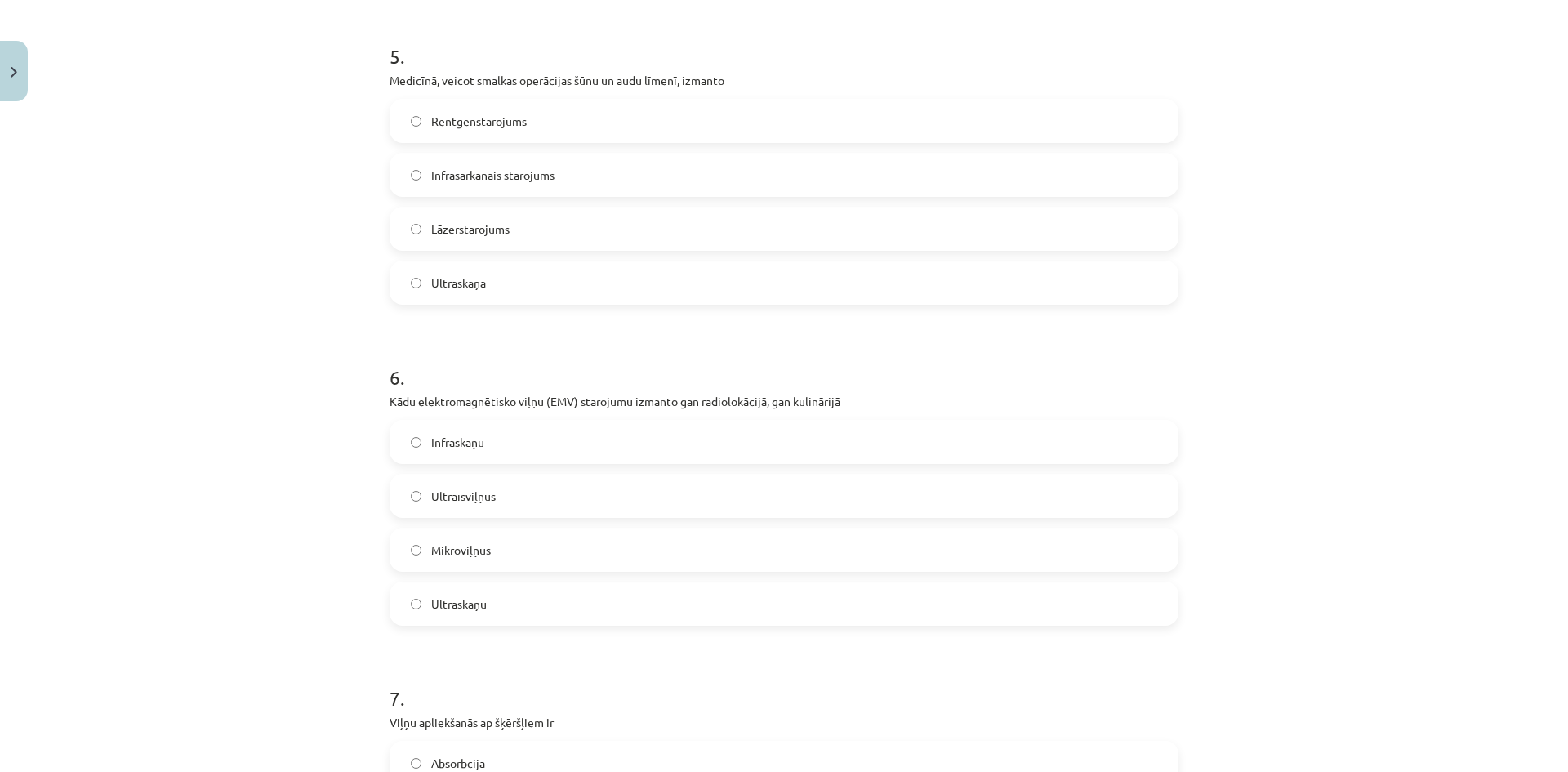
click at [506, 547] on label "Mikroviļņus" at bounding box center [784, 549] width 785 height 41
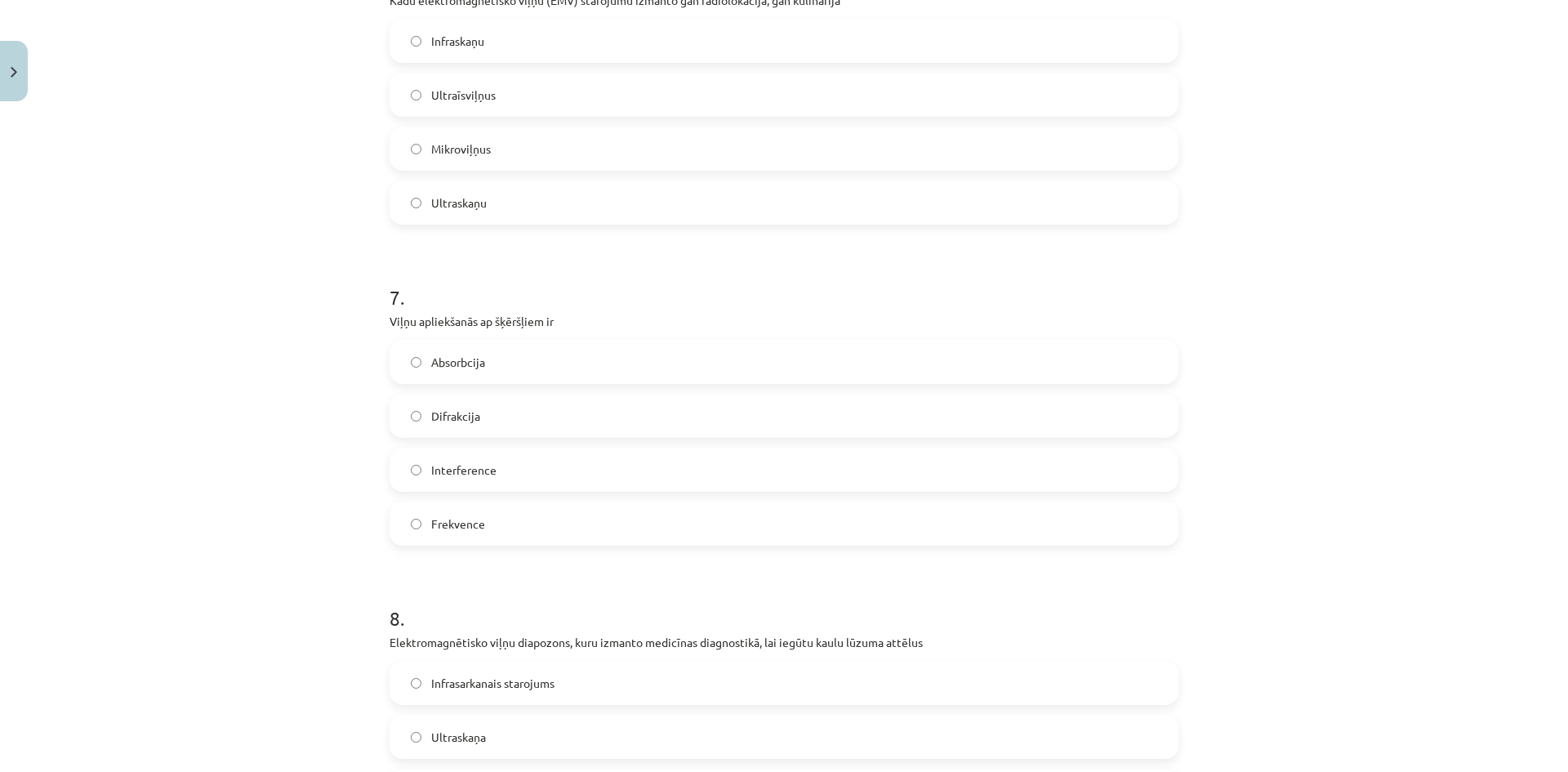
scroll to position [2083, 0]
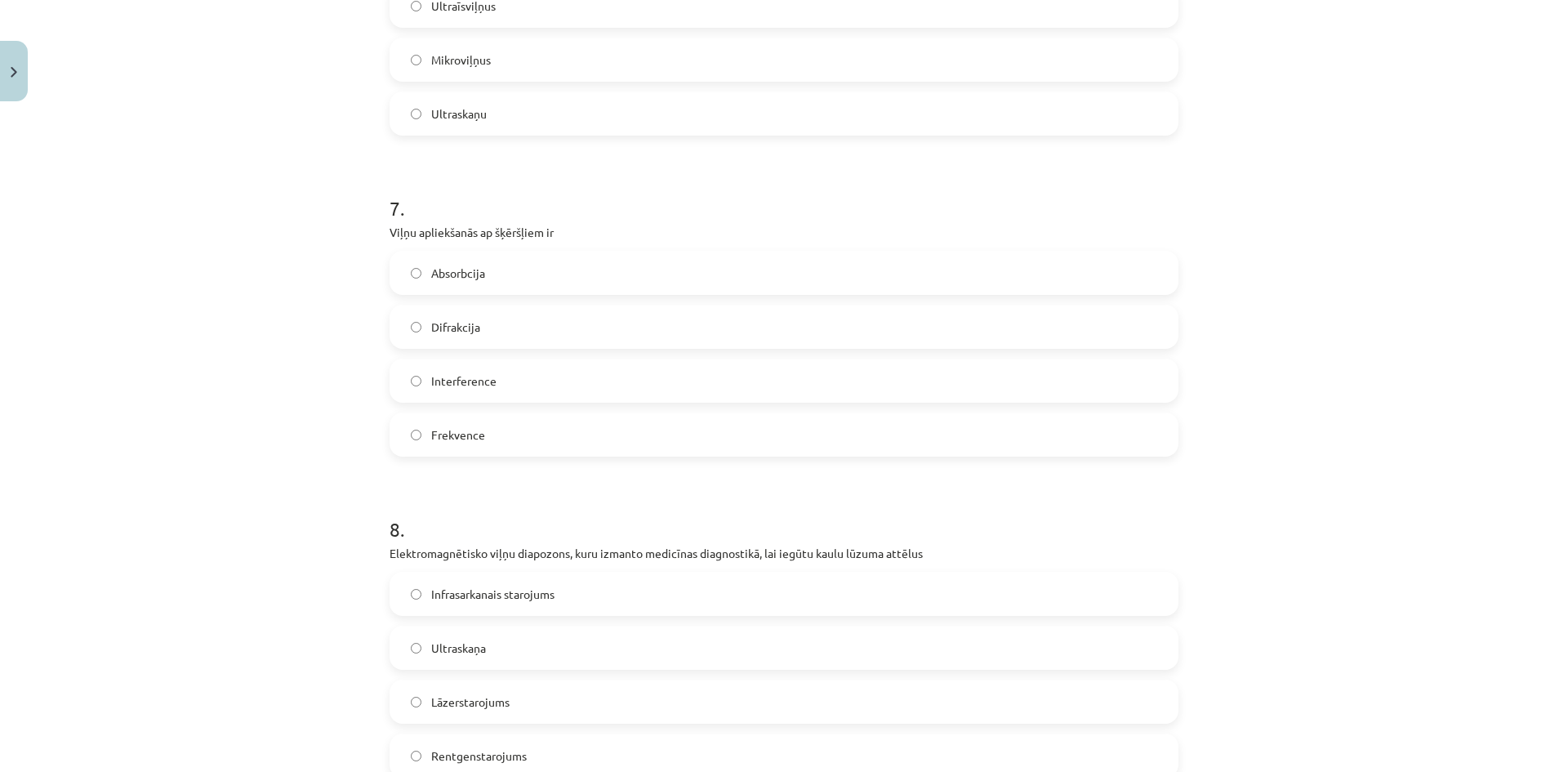
click at [507, 270] on label "Absorbcija" at bounding box center [784, 273] width 785 height 41
click at [474, 318] on label "Difrakcija" at bounding box center [784, 326] width 785 height 41
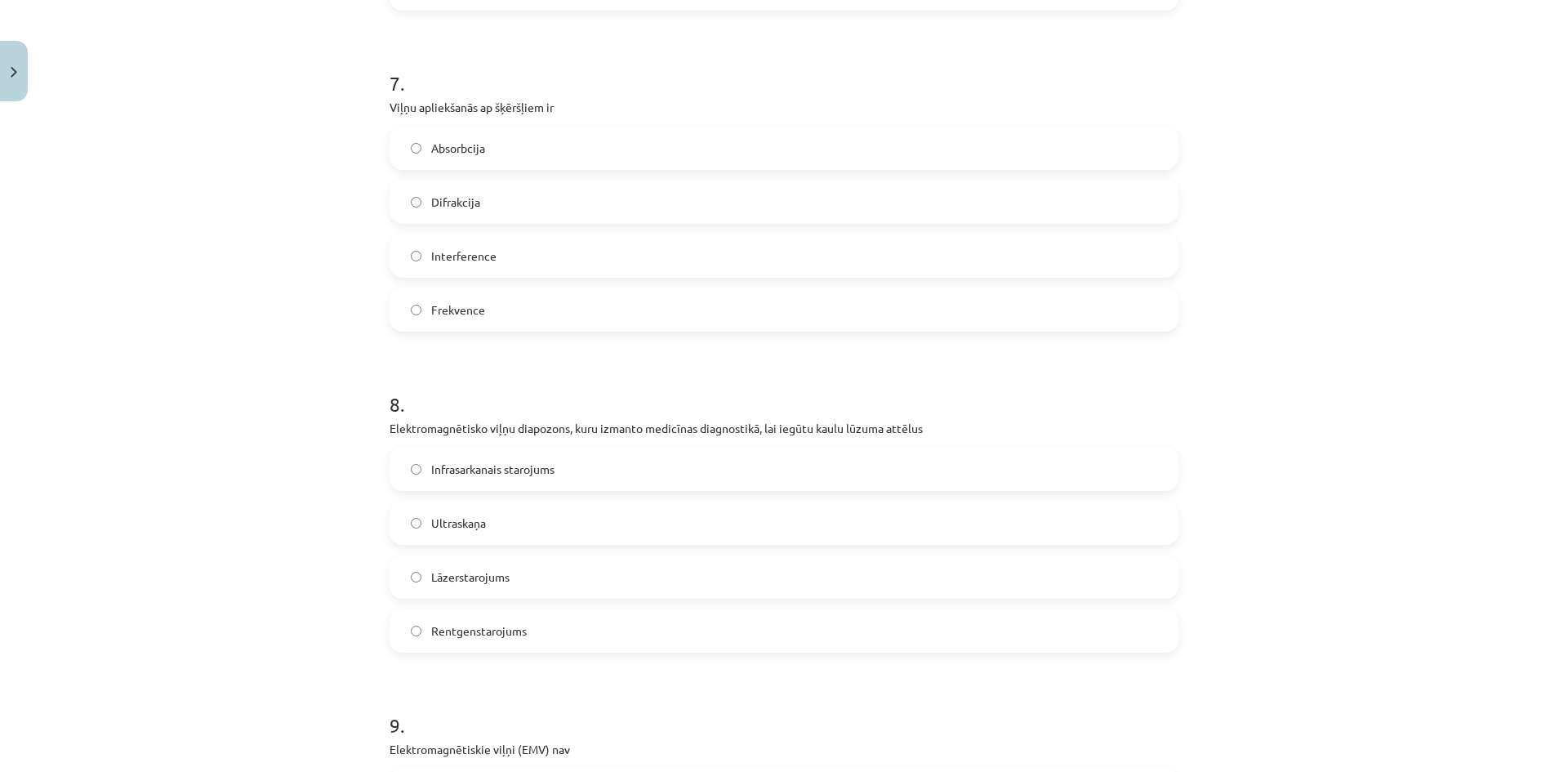
scroll to position [2246, 0]
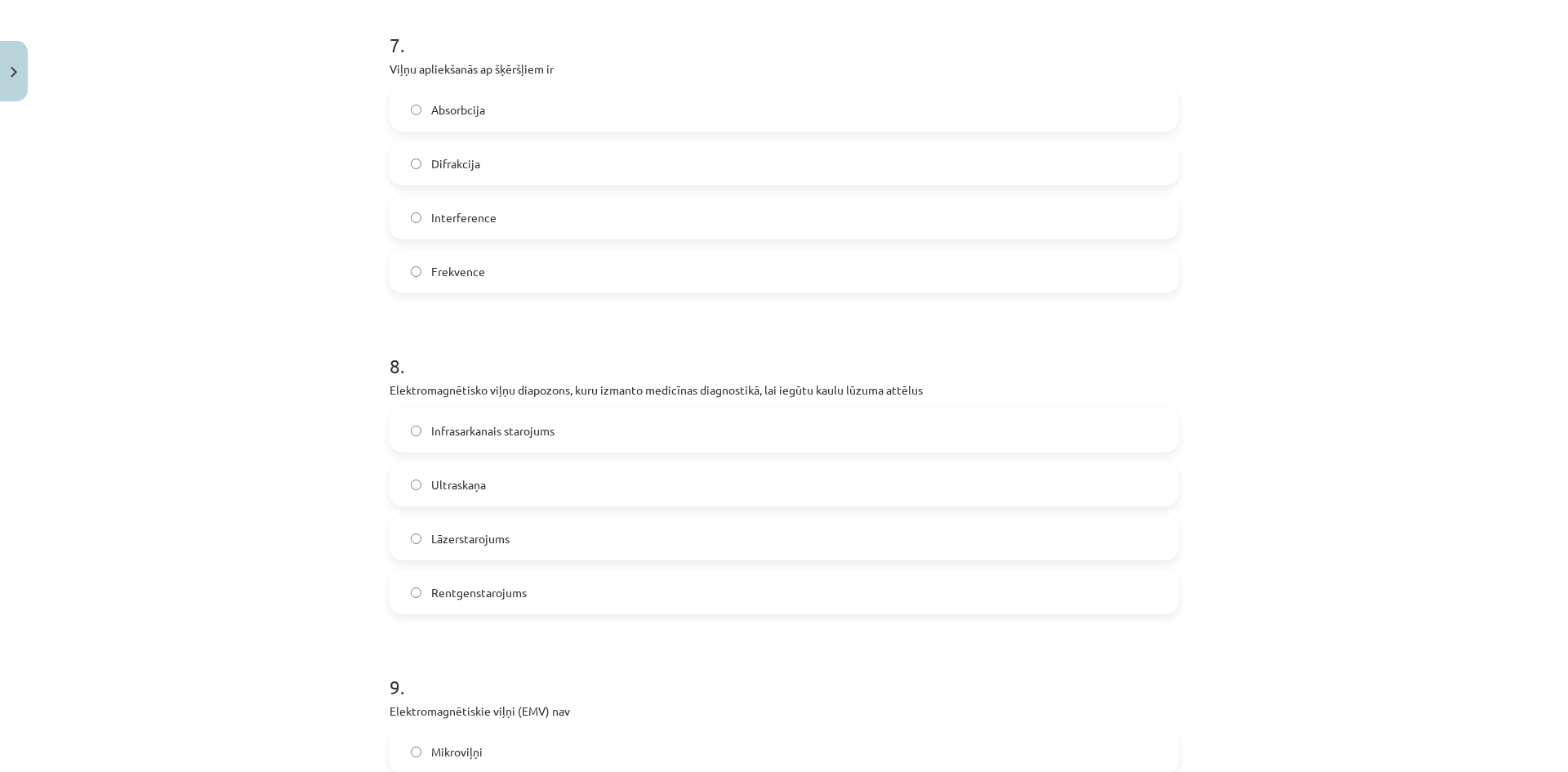
click at [512, 596] on span "Rentgenstarojums" at bounding box center [479, 593] width 96 height 17
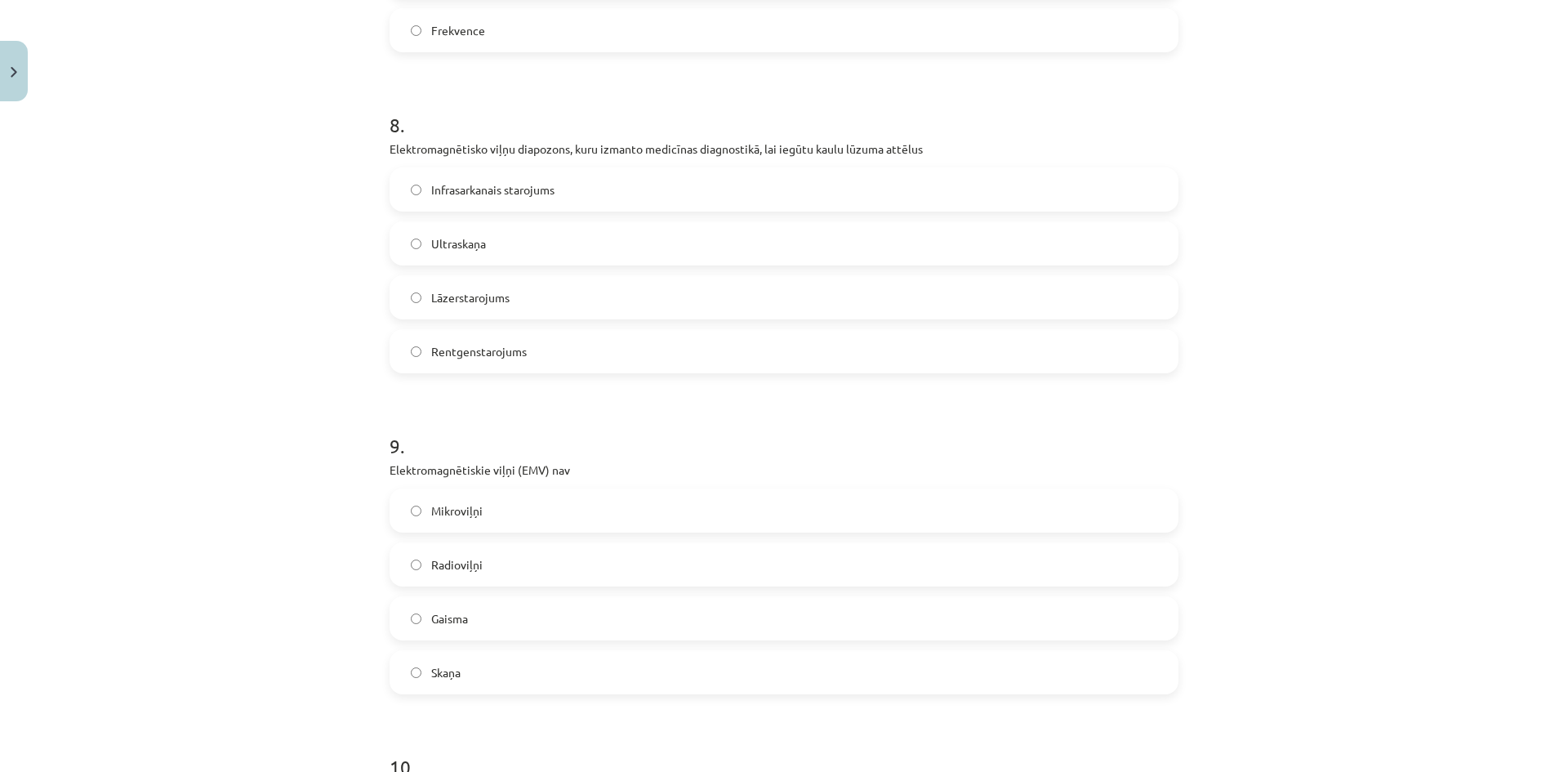
scroll to position [2491, 0]
drag, startPoint x: 372, startPoint y: 467, endPoint x: 509, endPoint y: 459, distance: 137.2
click at [509, 459] on div "Mācību tēma: Dabaszinības - 11. klases 3. ieskaites mācību materiāls #2 Viļņi d…" at bounding box center [784, 386] width 1568 height 772
copy p "Elektromagnētiskie viļņi"
click at [413, 674] on label "Skaņa" at bounding box center [784, 668] width 785 height 41
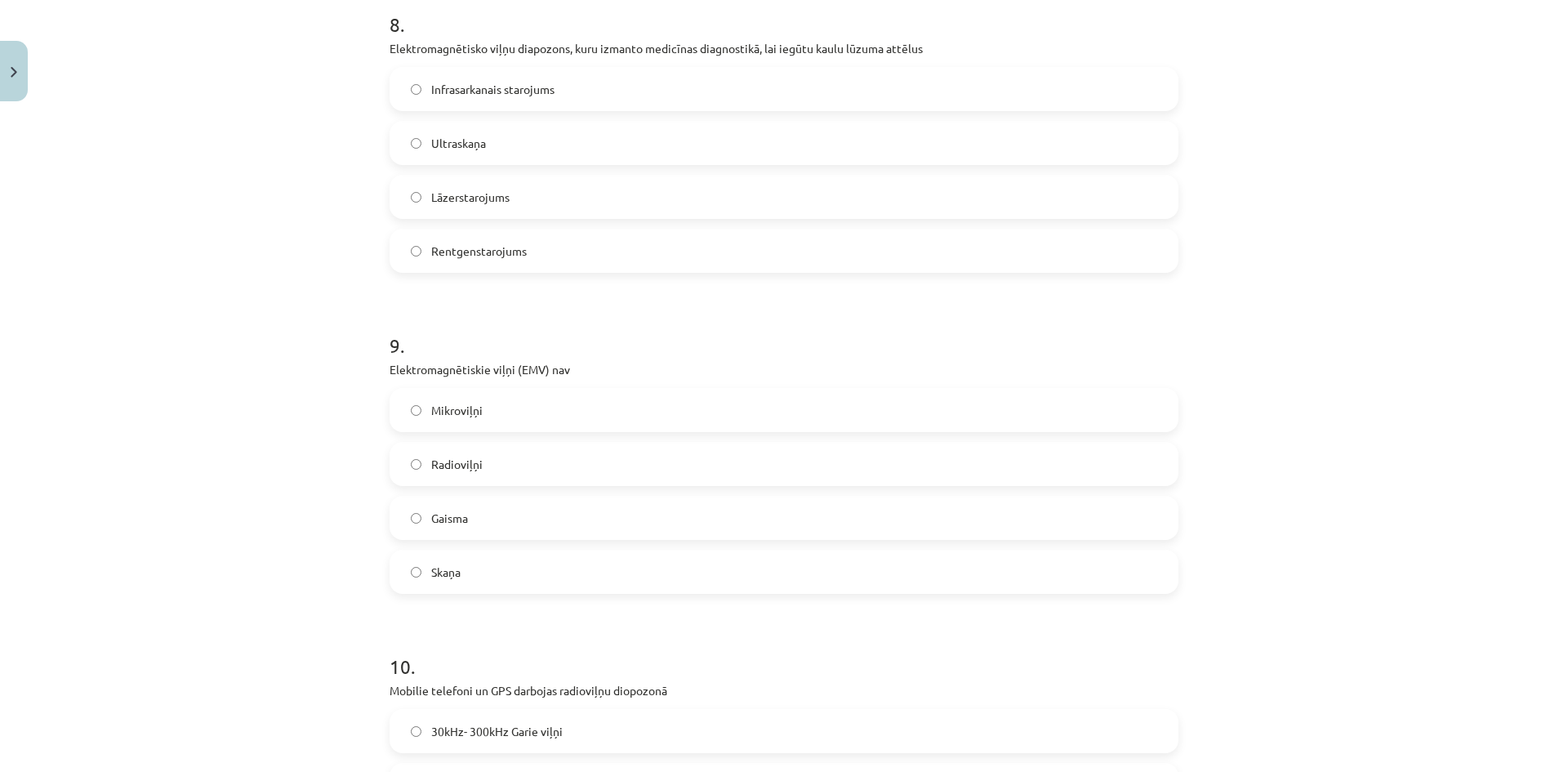
scroll to position [2866, 0]
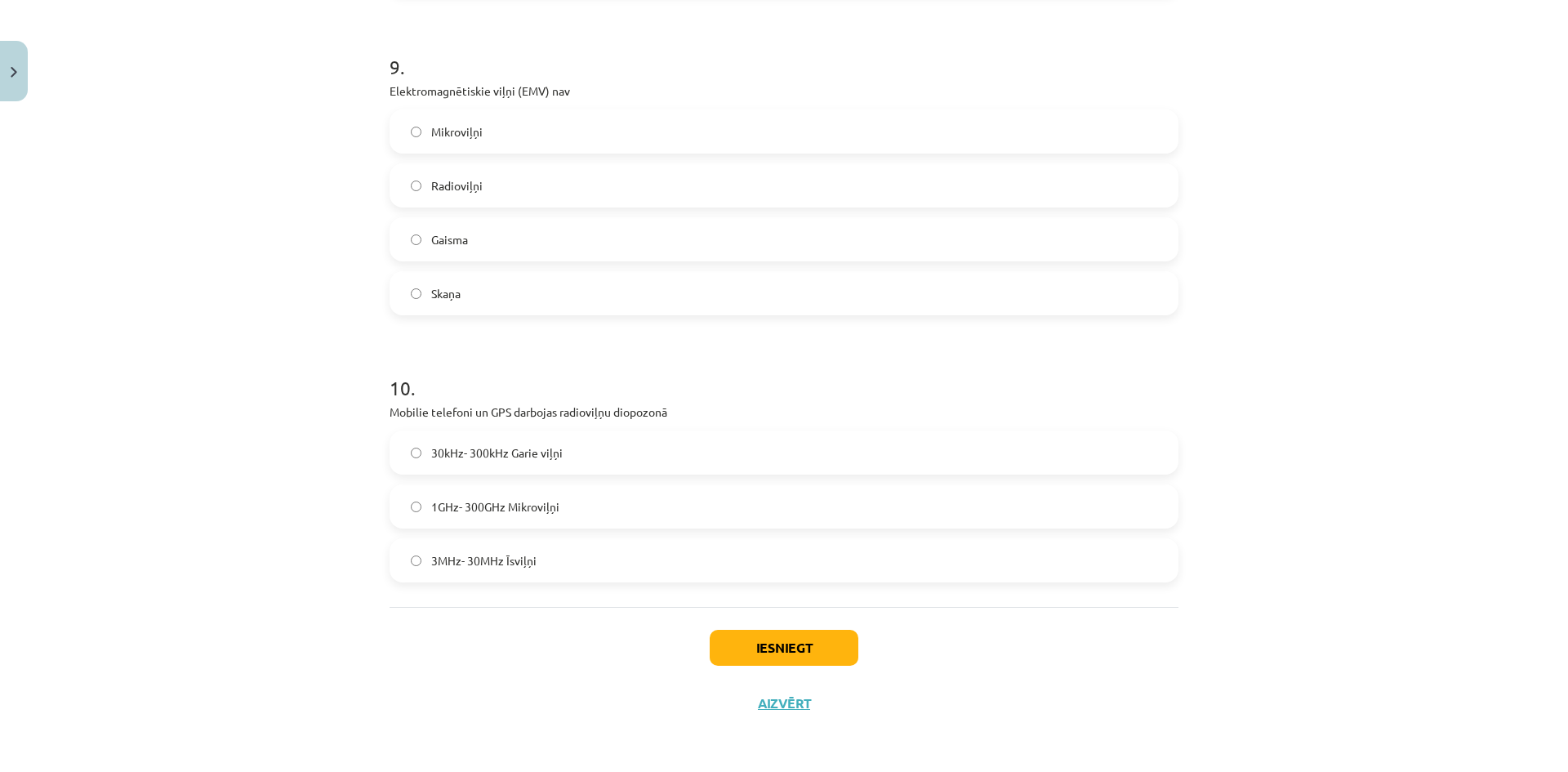
click at [551, 498] on span "1GHz- 300GHz Mikroviļņi" at bounding box center [496, 507] width 128 height 17
click at [757, 647] on button "Iesniegt" at bounding box center [784, 648] width 148 height 36
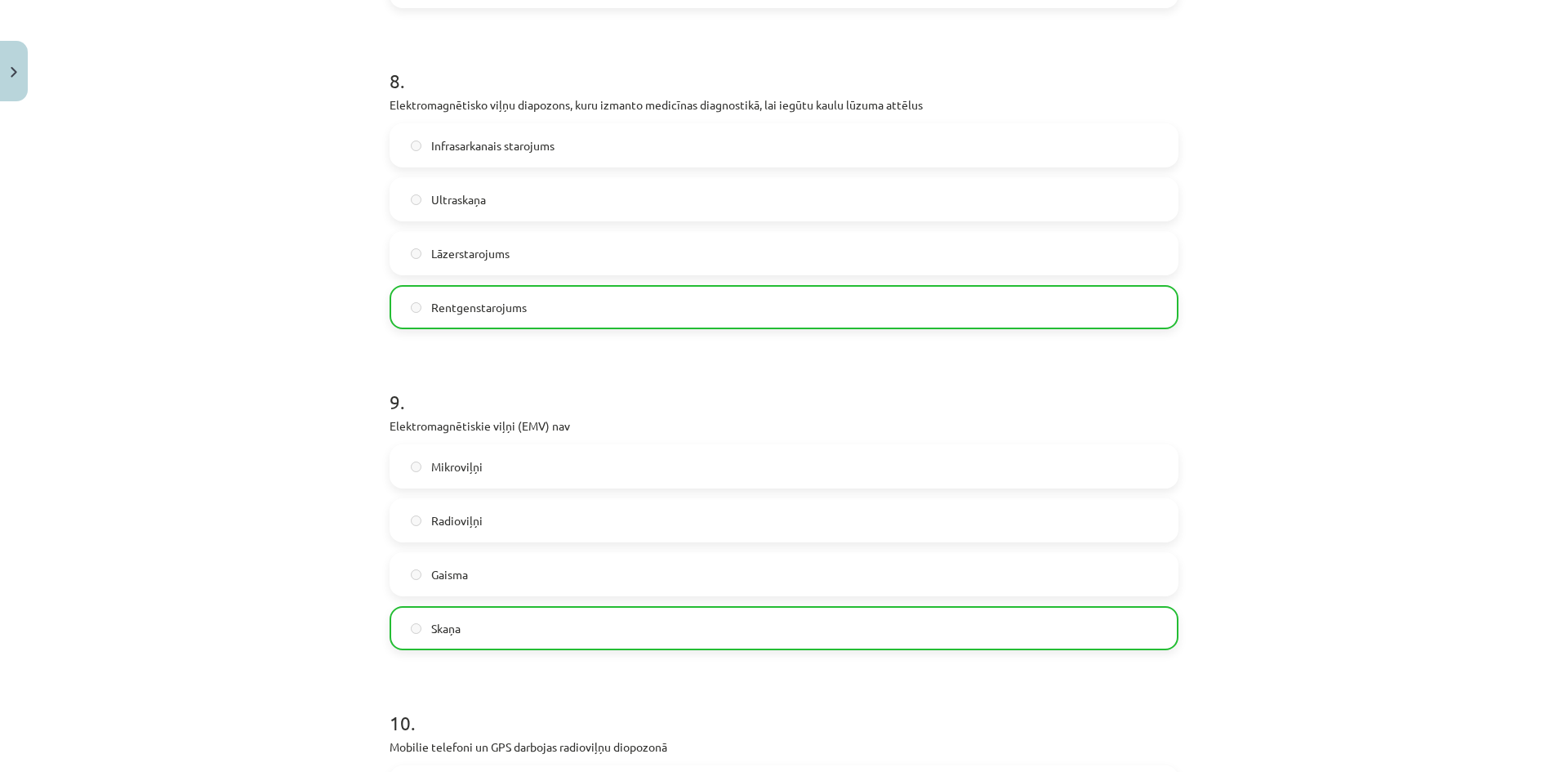
scroll to position [2919, 0]
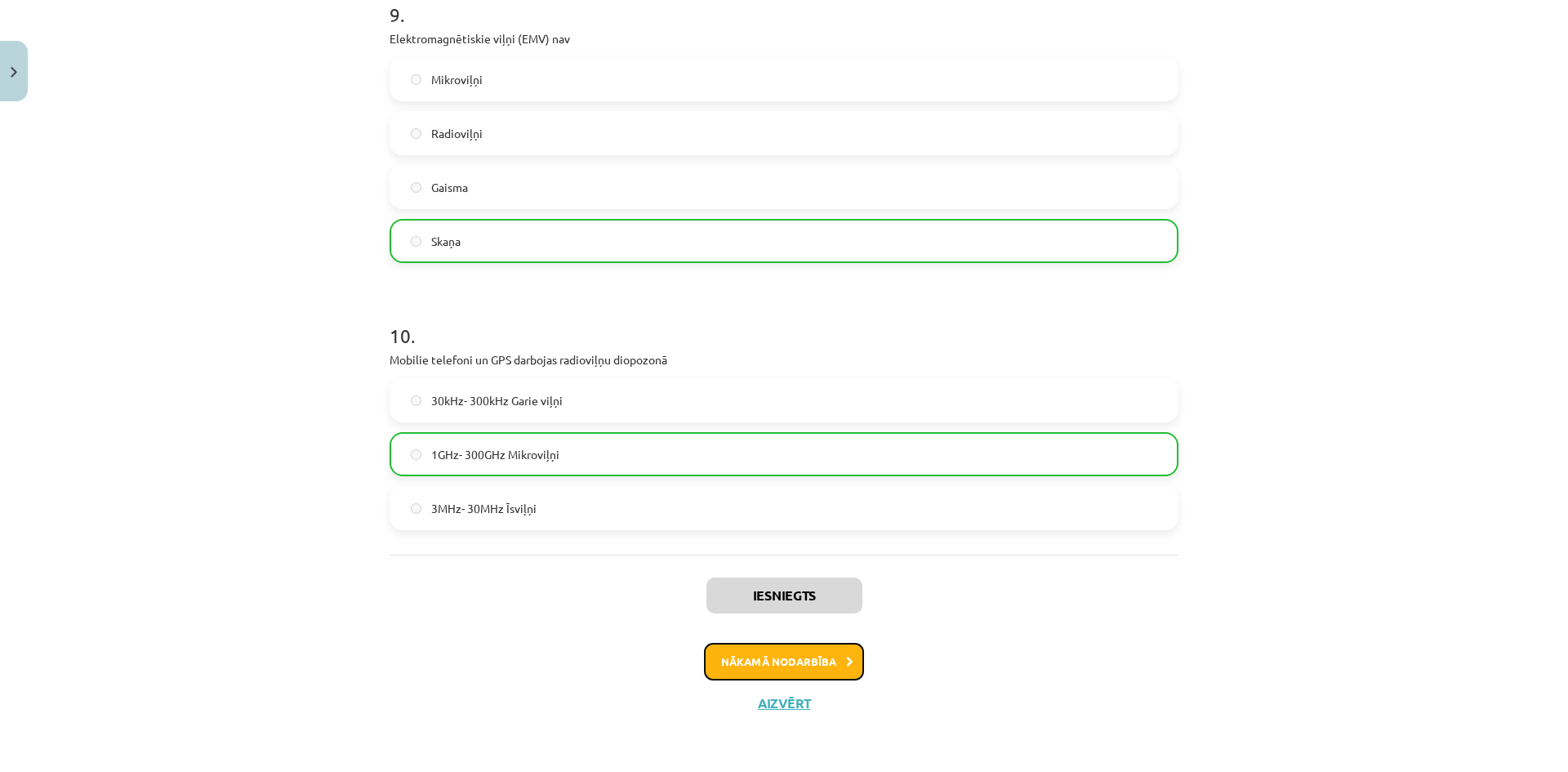
click at [824, 668] on button "Nākamā nodarbība" at bounding box center [784, 661] width 160 height 37
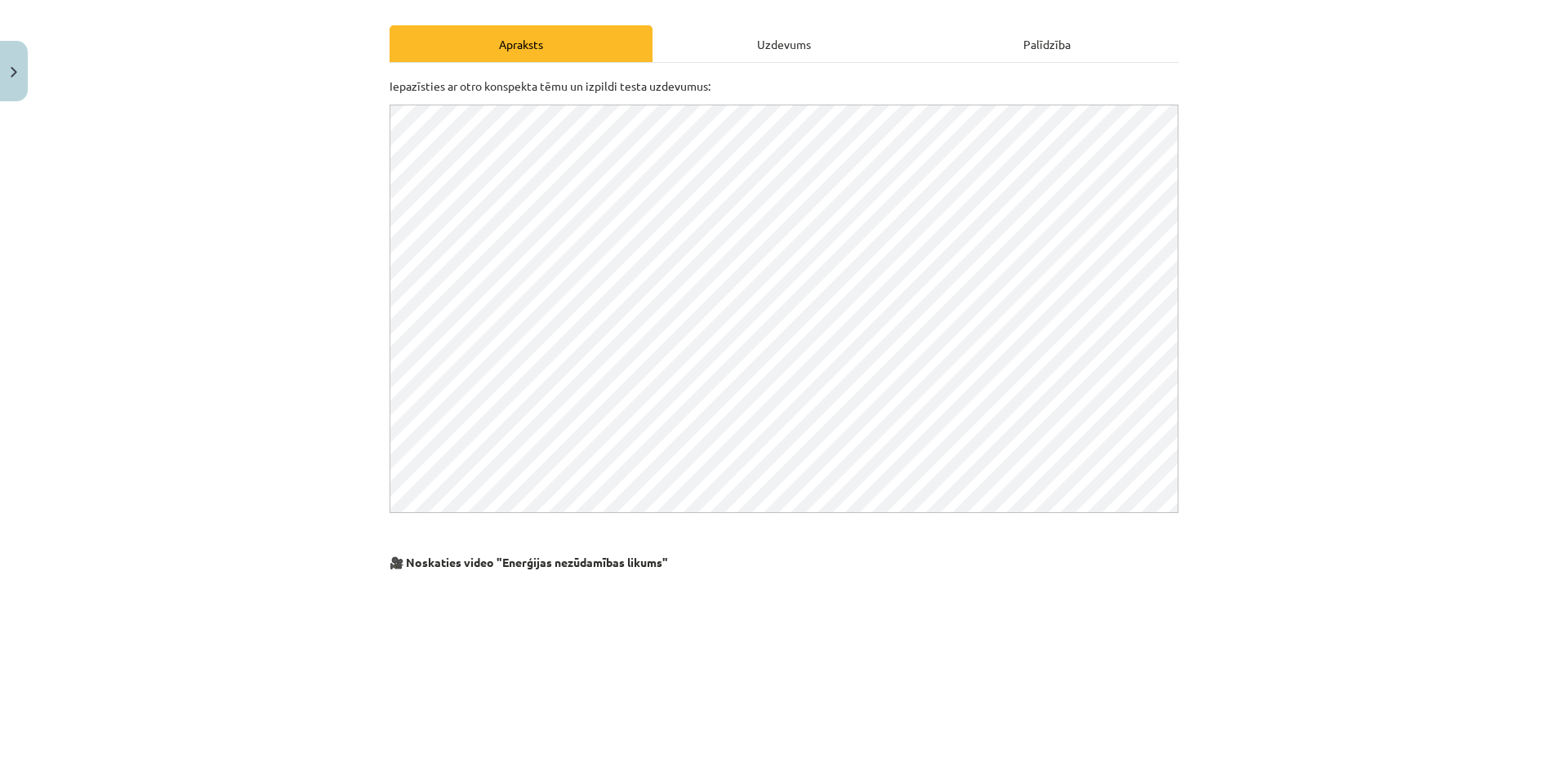
scroll to position [513, 0]
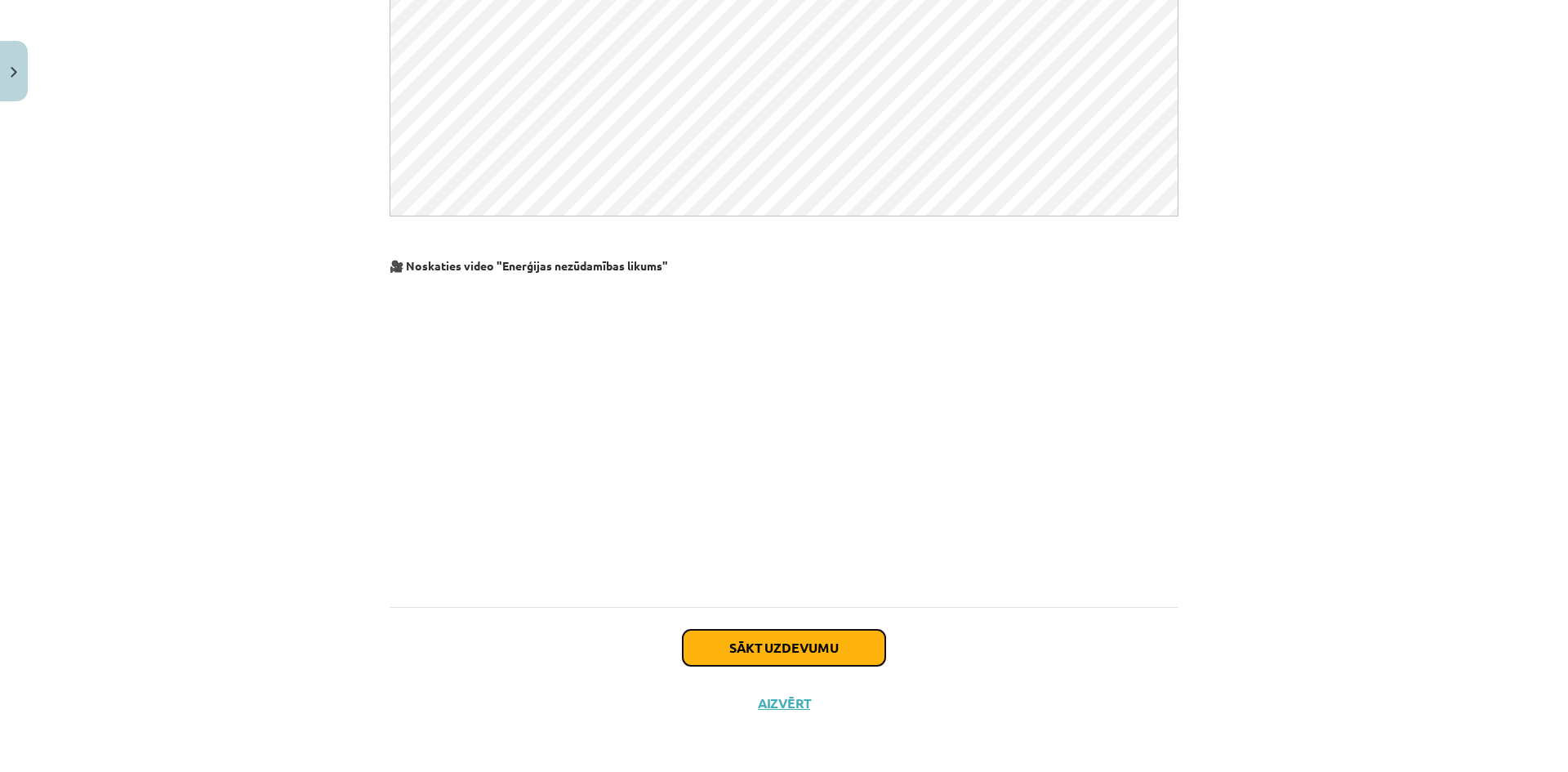
click at [764, 634] on button "Sākt uzdevumu" at bounding box center [784, 648] width 203 height 36
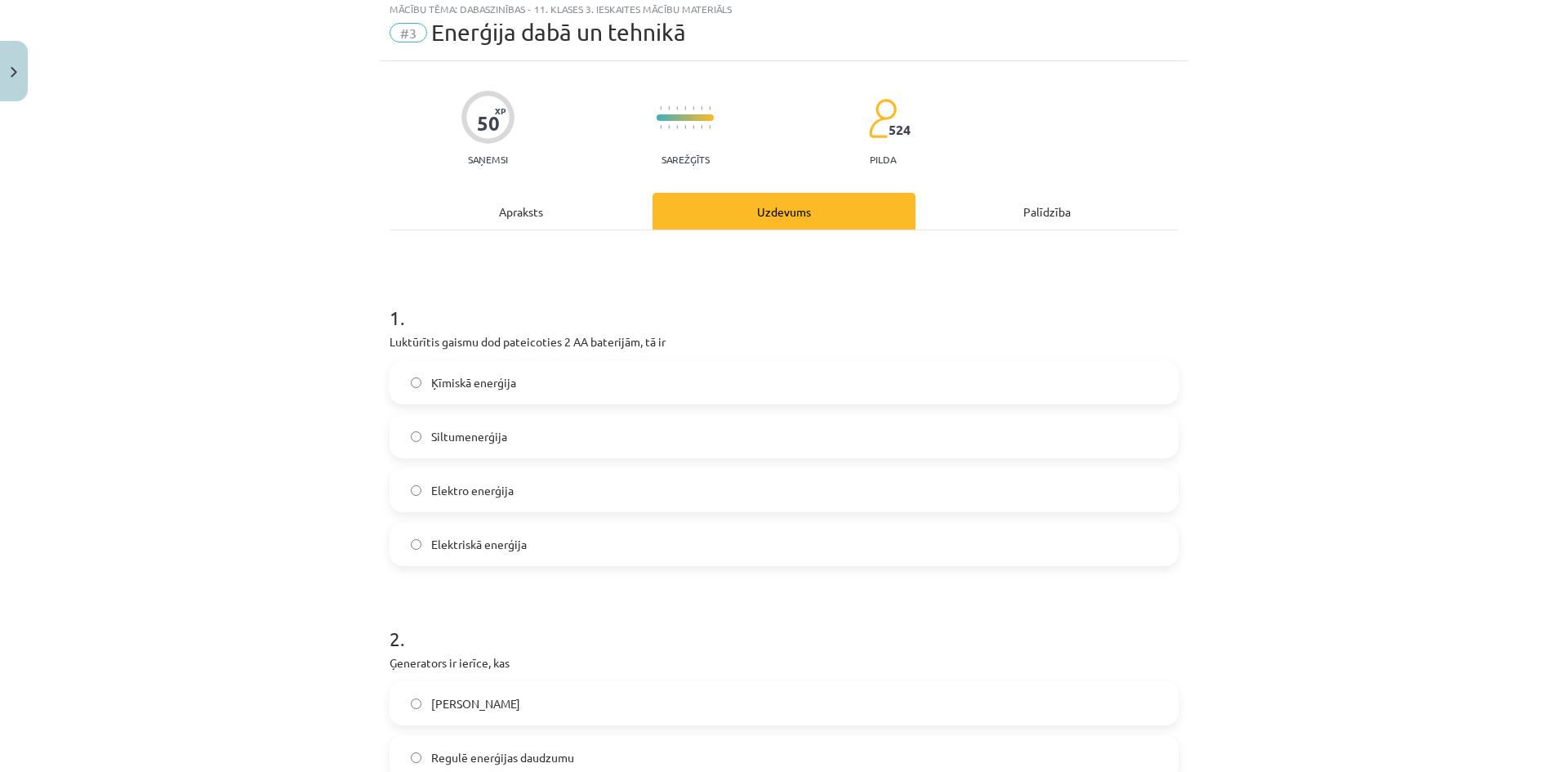
scroll to position [41, 0]
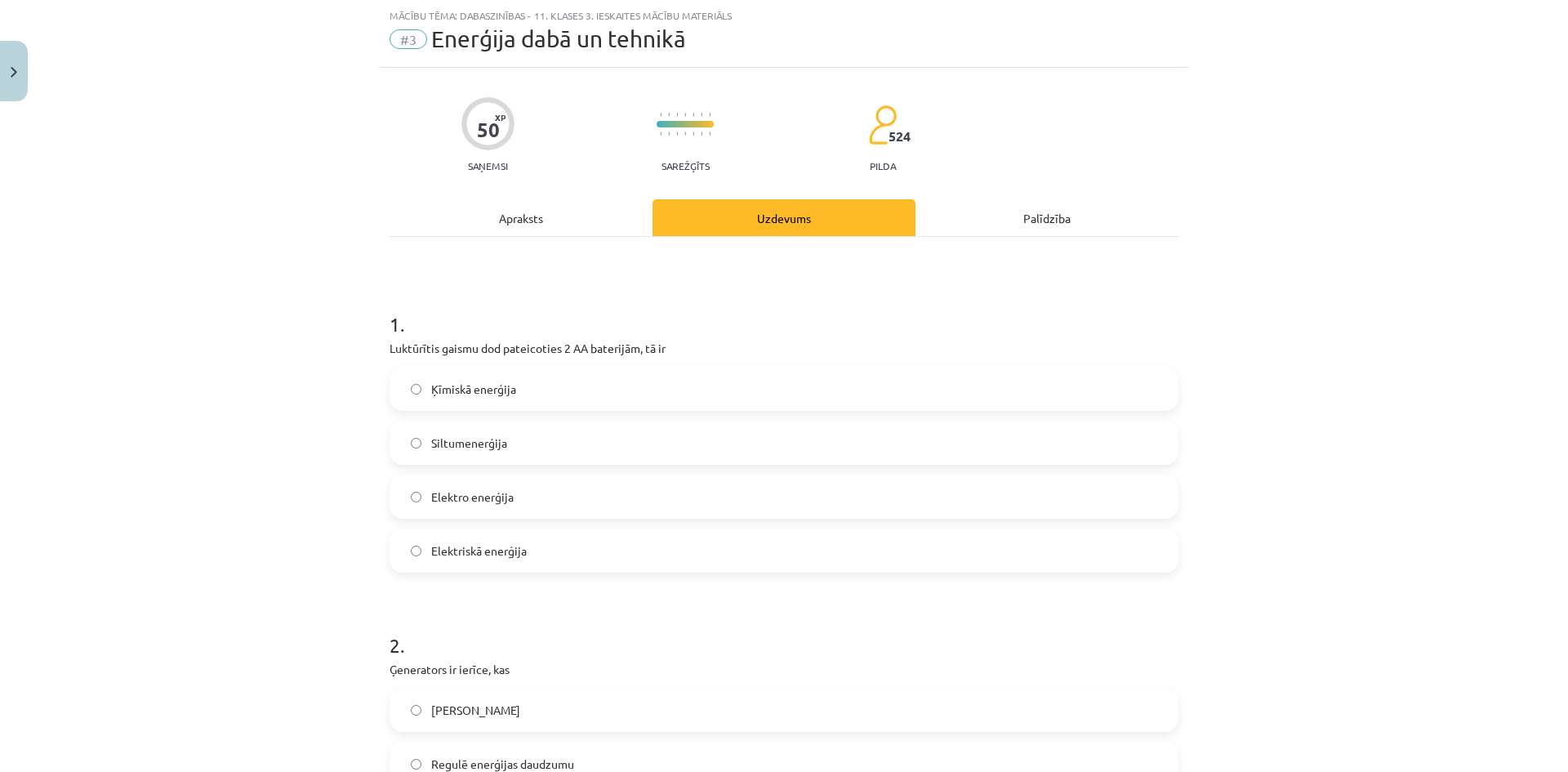
drag, startPoint x: 687, startPoint y: 301, endPoint x: 232, endPoint y: 372, distance: 460.5
click at [232, 372] on div "Mācību tēma: Dabaszinības - 11. klases 3. ieskaites mācību materiāls #3 Enerģij…" at bounding box center [784, 386] width 1568 height 772
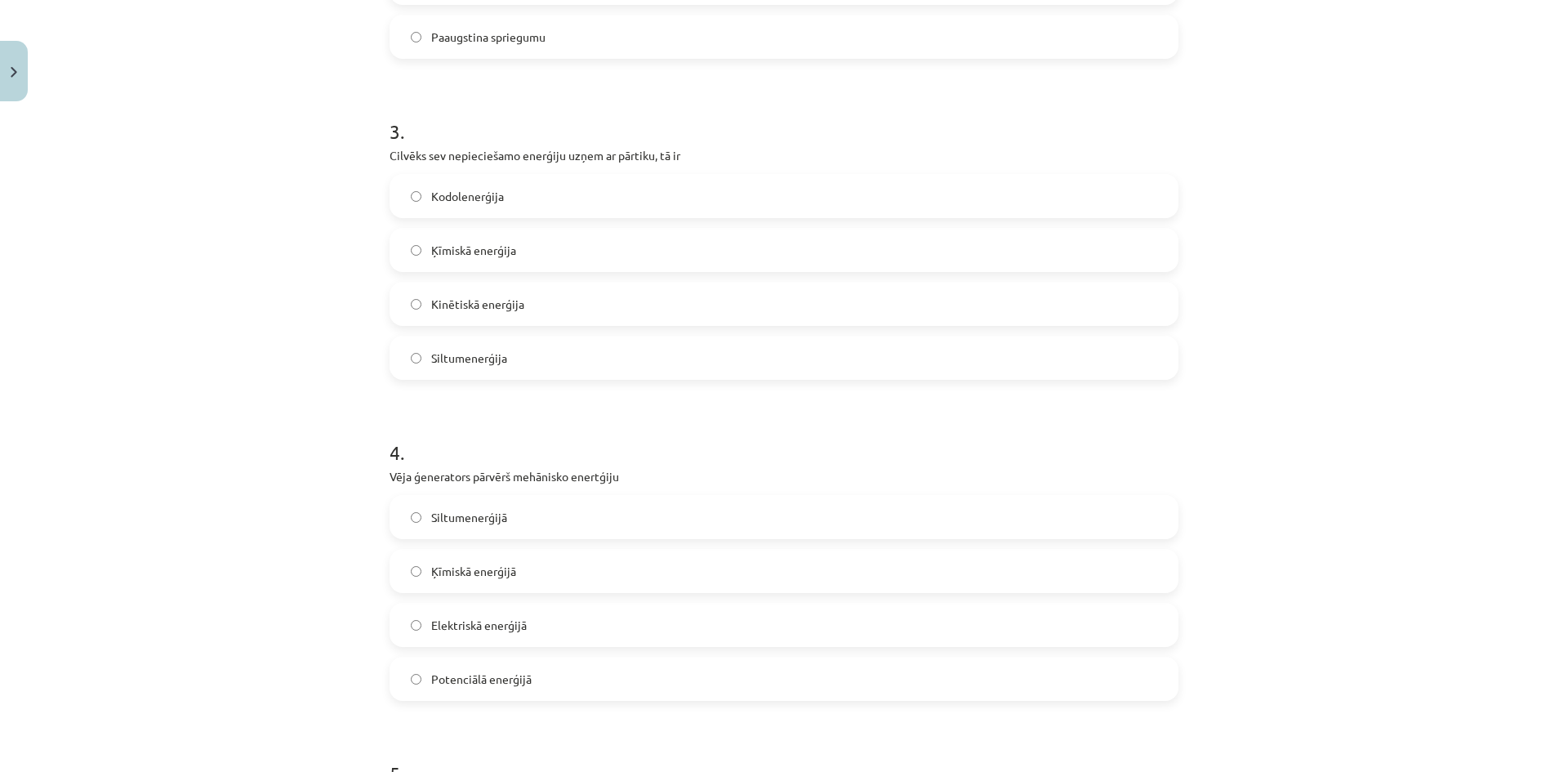
scroll to position [858, 0]
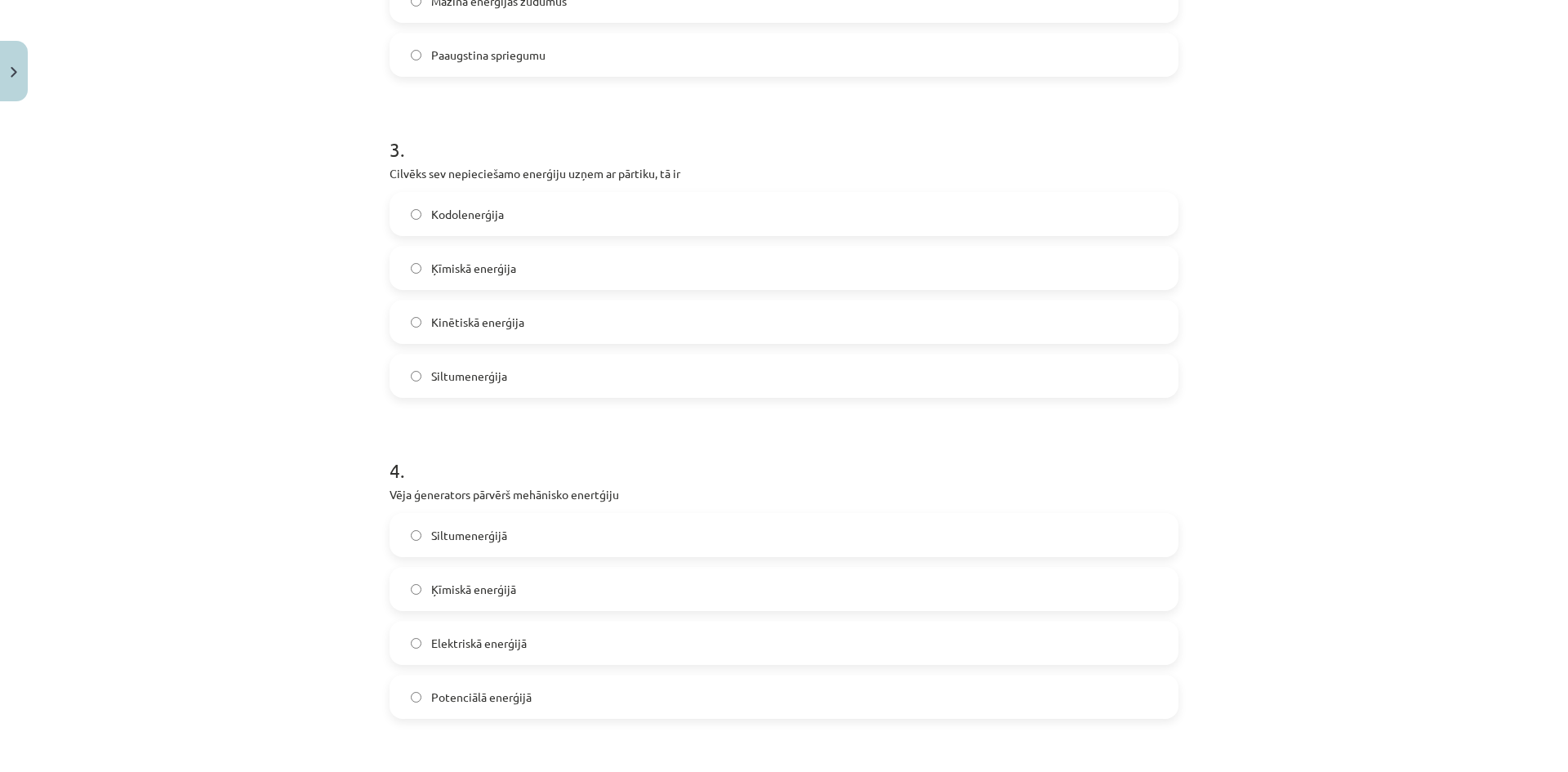
click at [404, 262] on label "Ķīmiskā enerģija" at bounding box center [784, 268] width 785 height 41
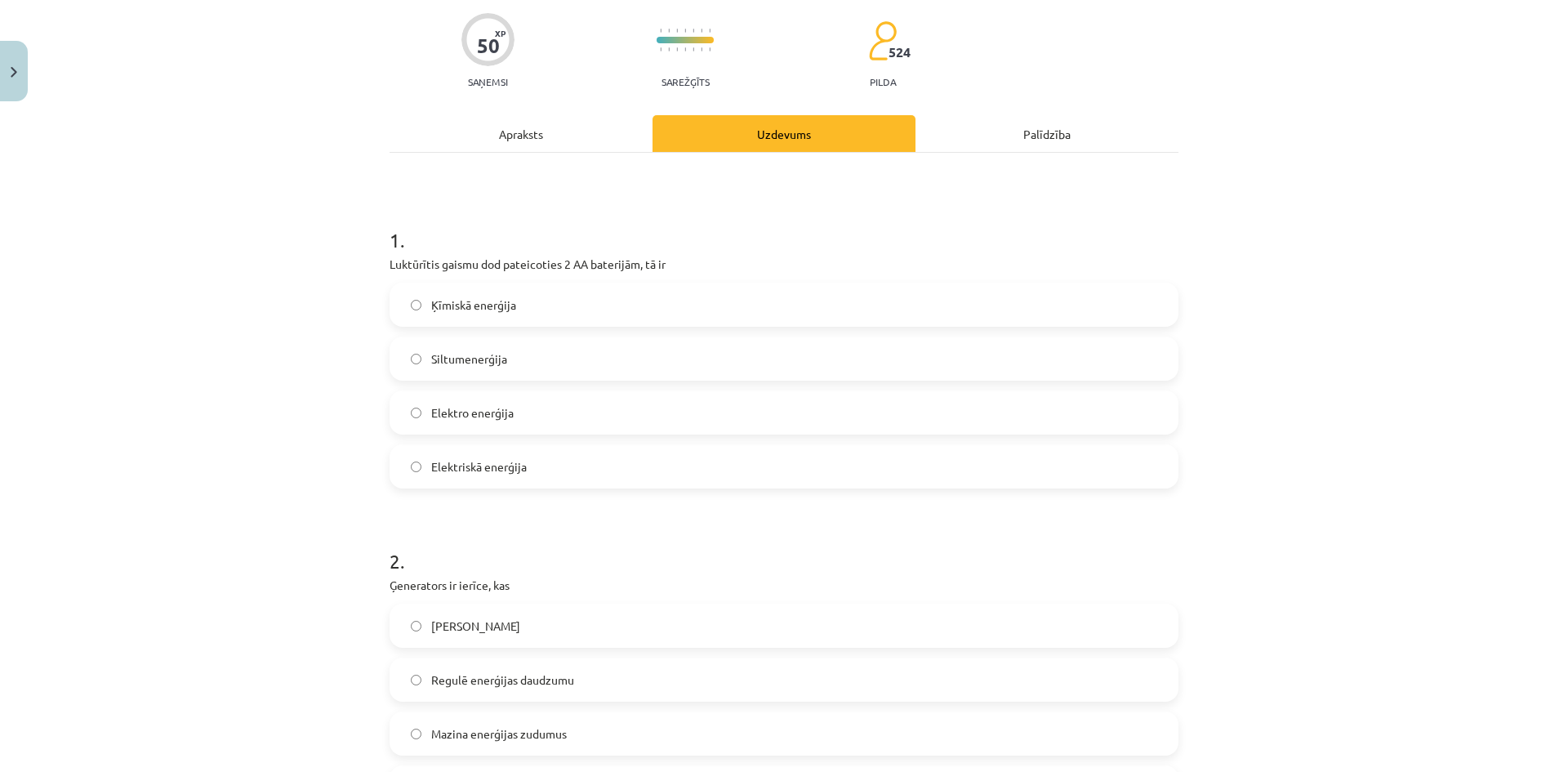
scroll to position [122, 0]
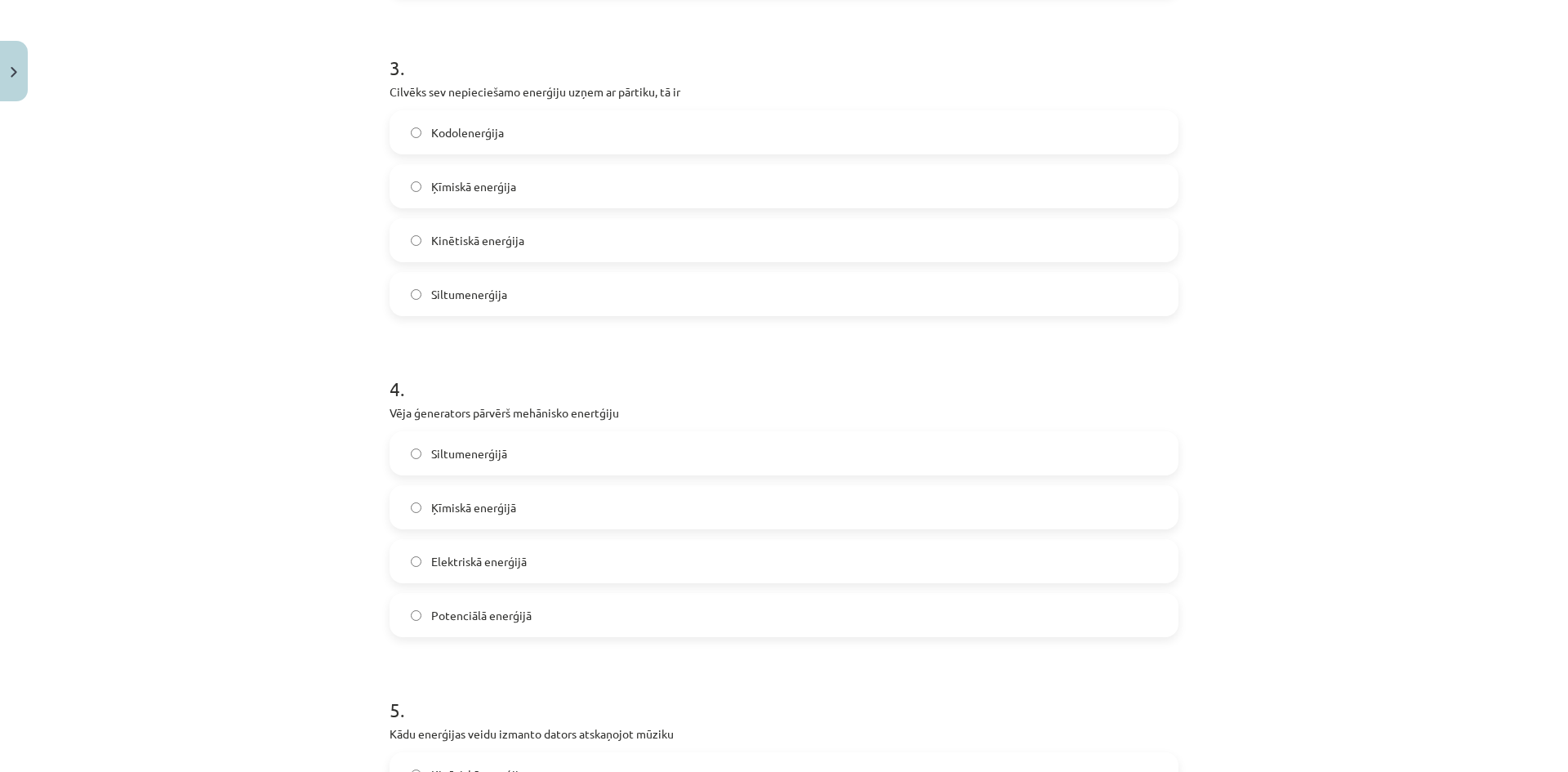
click at [469, 571] on label "Elektriskā enerģijā" at bounding box center [784, 561] width 785 height 41
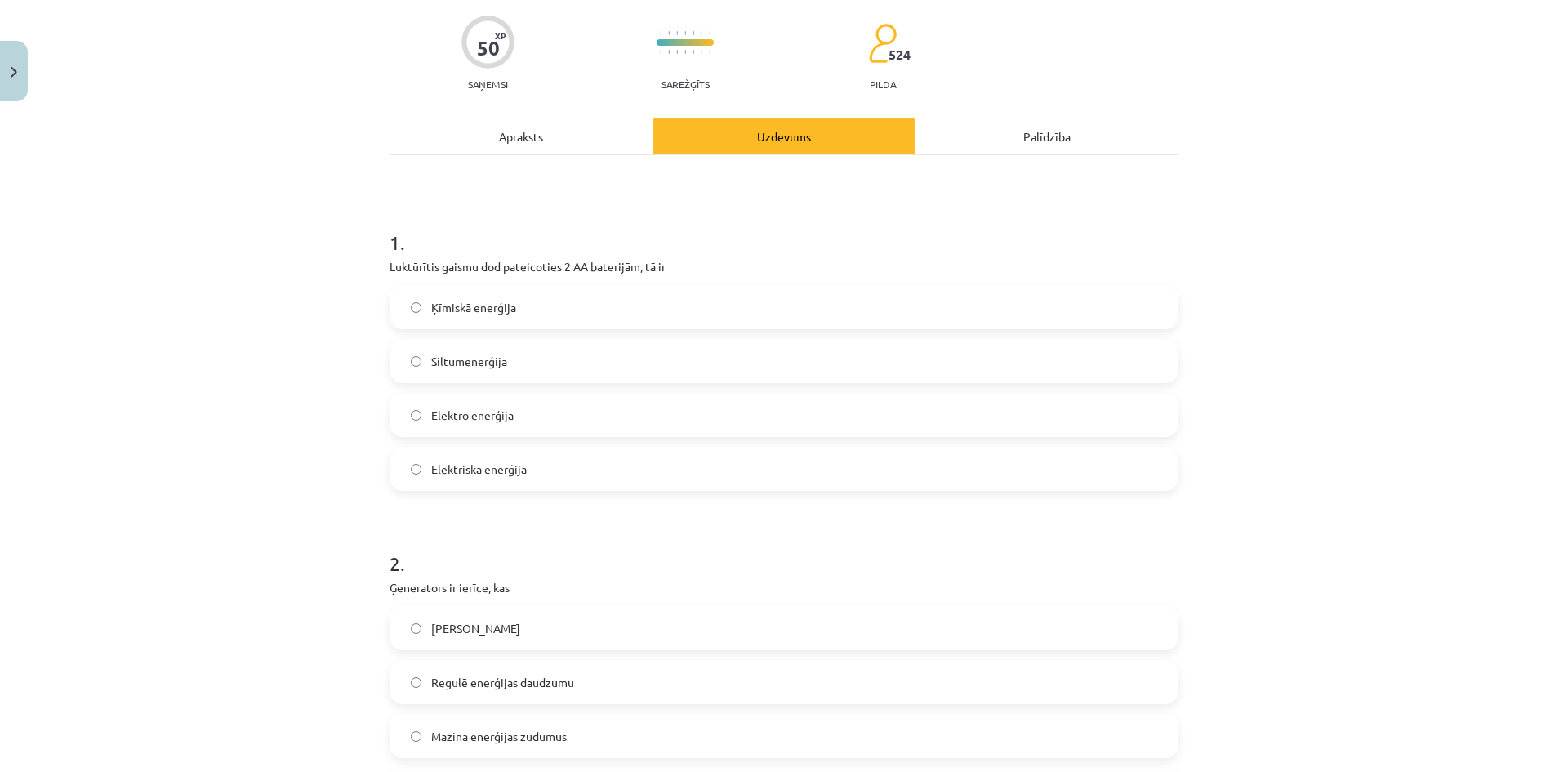
click at [461, 297] on label "Ķīmiskā enerģija" at bounding box center [784, 307] width 785 height 41
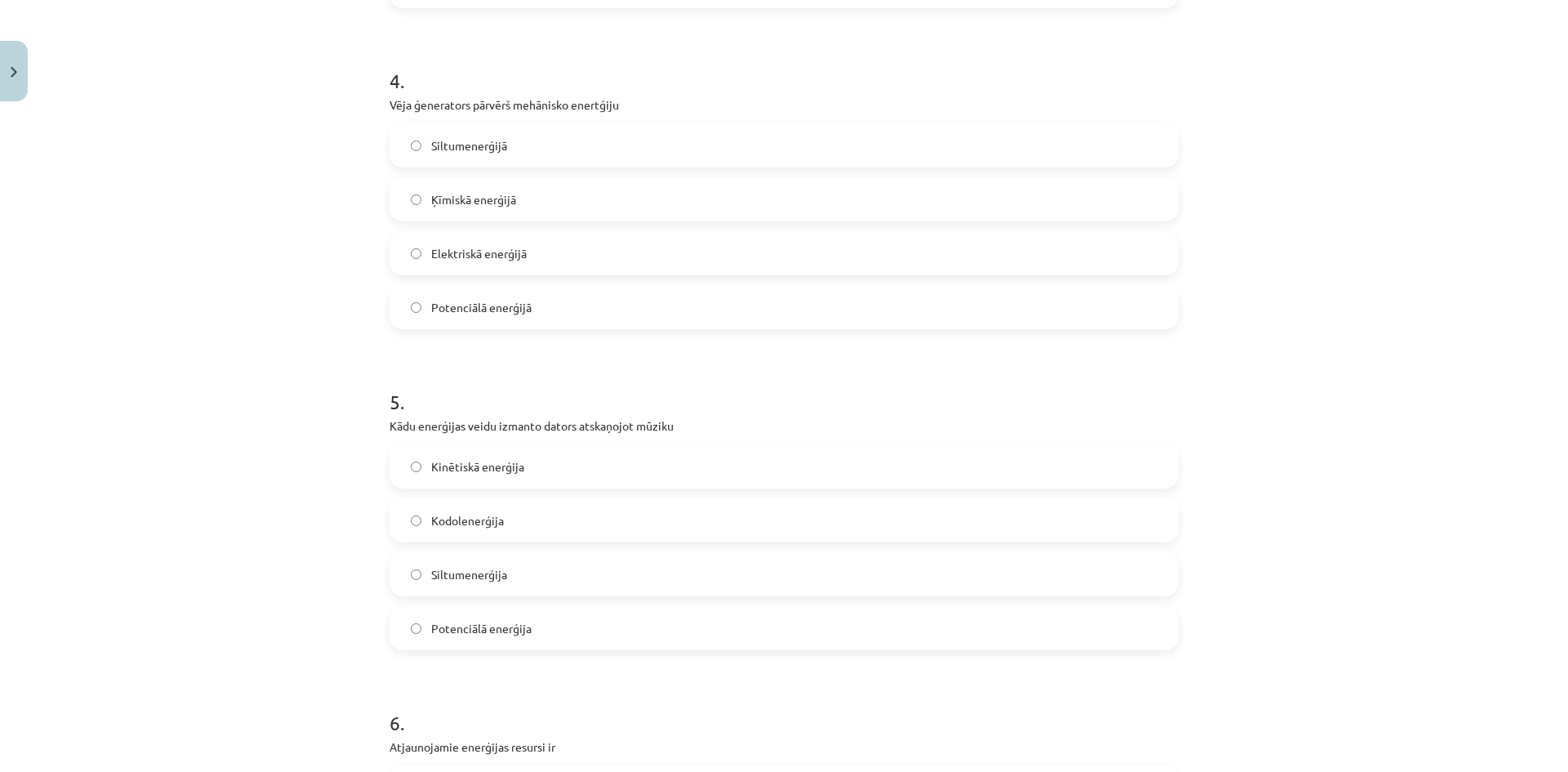
scroll to position [1348, 0]
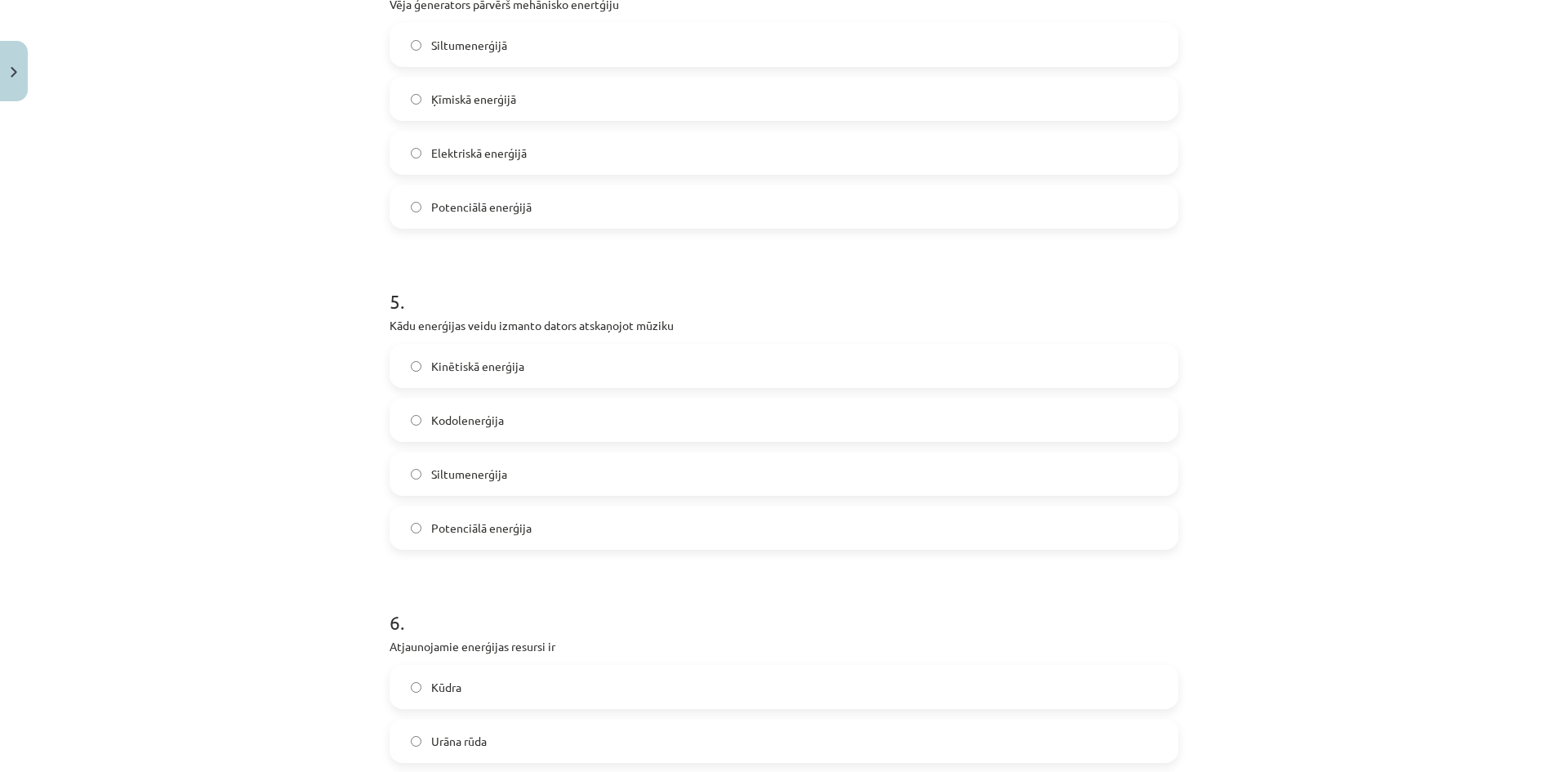
click at [405, 372] on label "Kinētiskā enerģija" at bounding box center [784, 365] width 785 height 41
click at [422, 370] on label "Kinētiskā enerģija" at bounding box center [784, 365] width 785 height 41
click at [302, 385] on div "Mācību tēma: Dabaszinības - 11. klases 3. ieskaites mācību materiāls #3 Enerģij…" at bounding box center [784, 386] width 1568 height 772
click at [479, 487] on label "Siltumenerģija" at bounding box center [784, 474] width 785 height 41
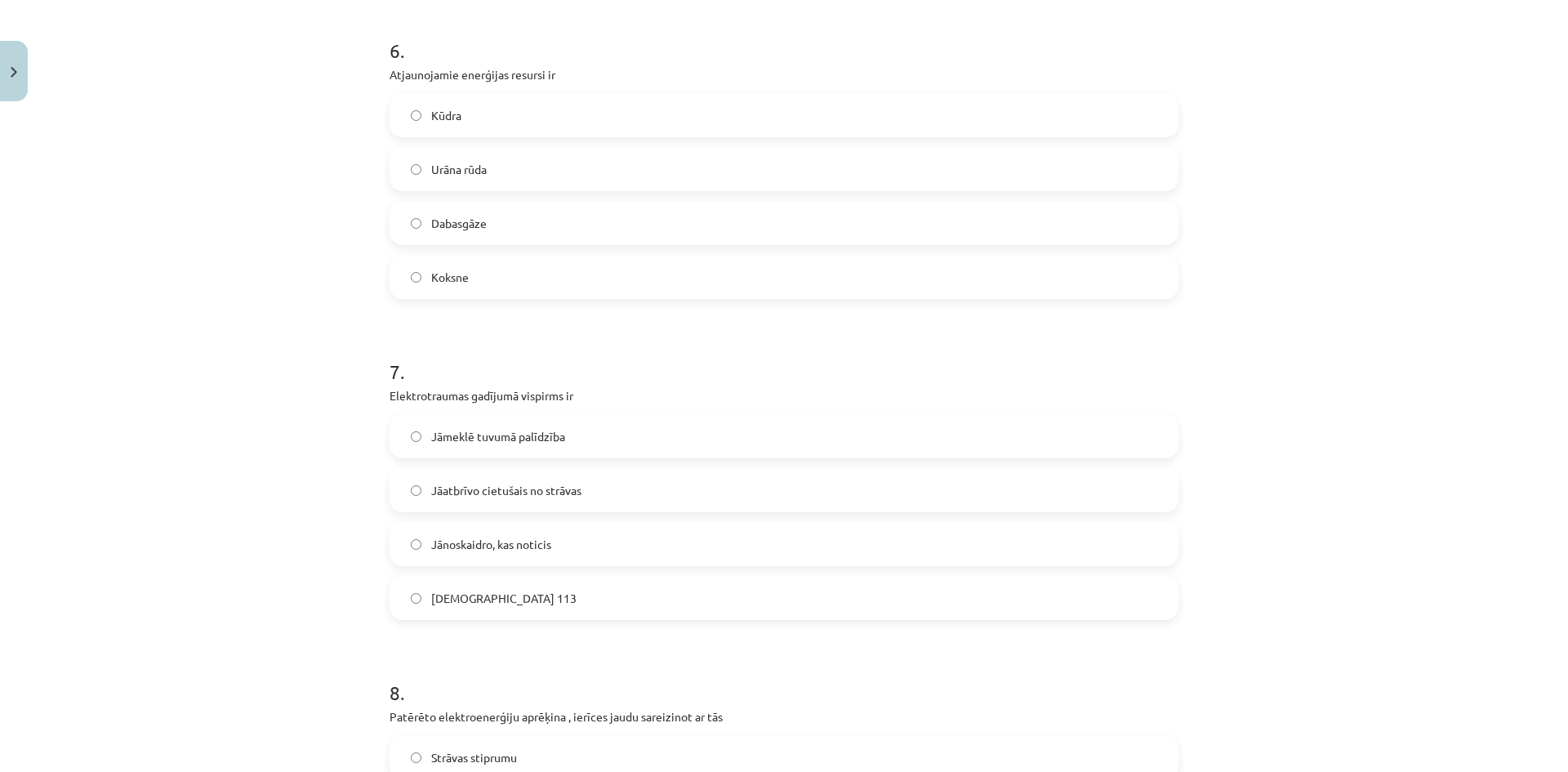
scroll to position [2001, 0]
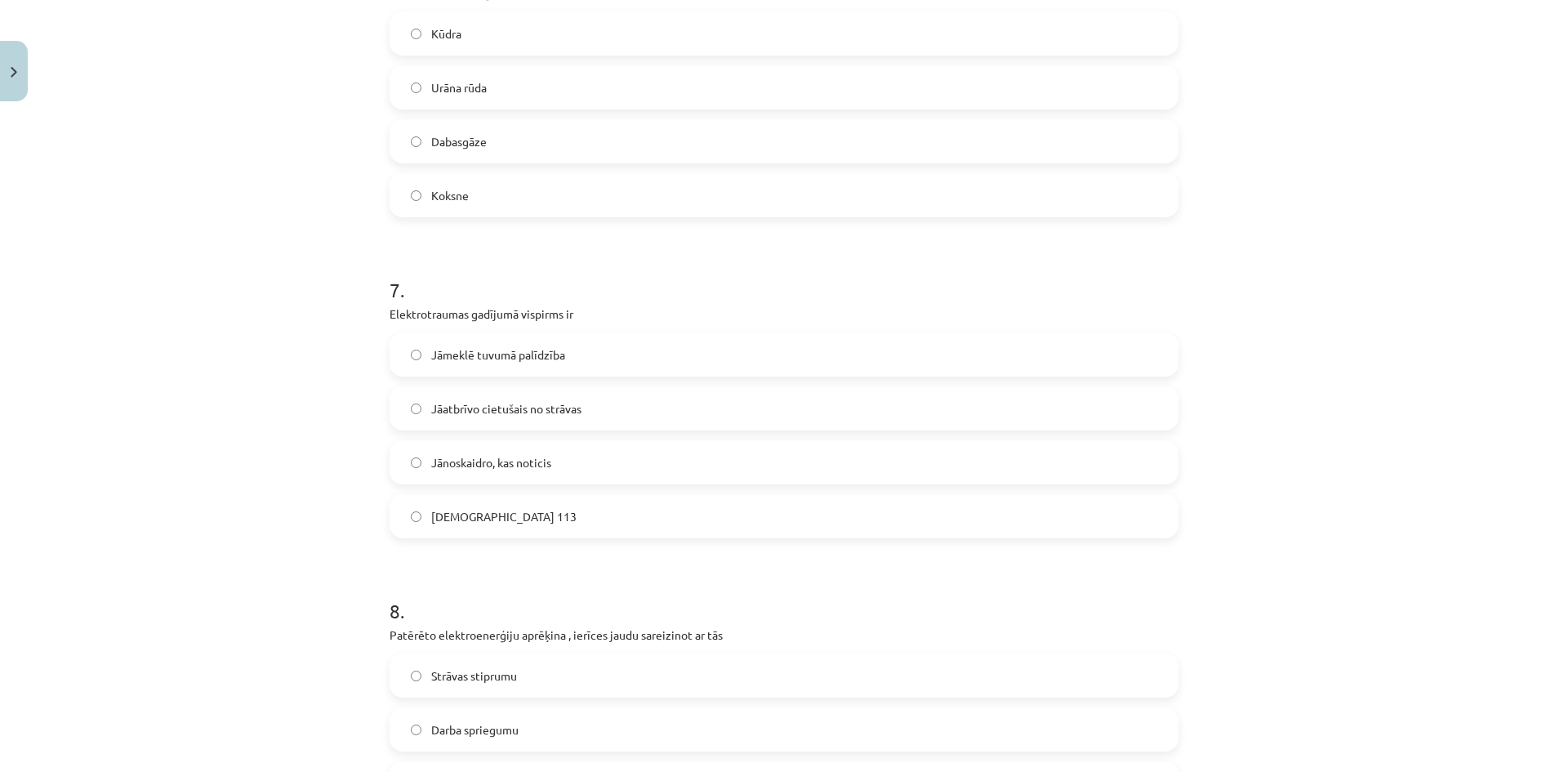
click at [518, 403] on span "Jāatbrīvo cietušais no strāvas" at bounding box center [506, 408] width 150 height 17
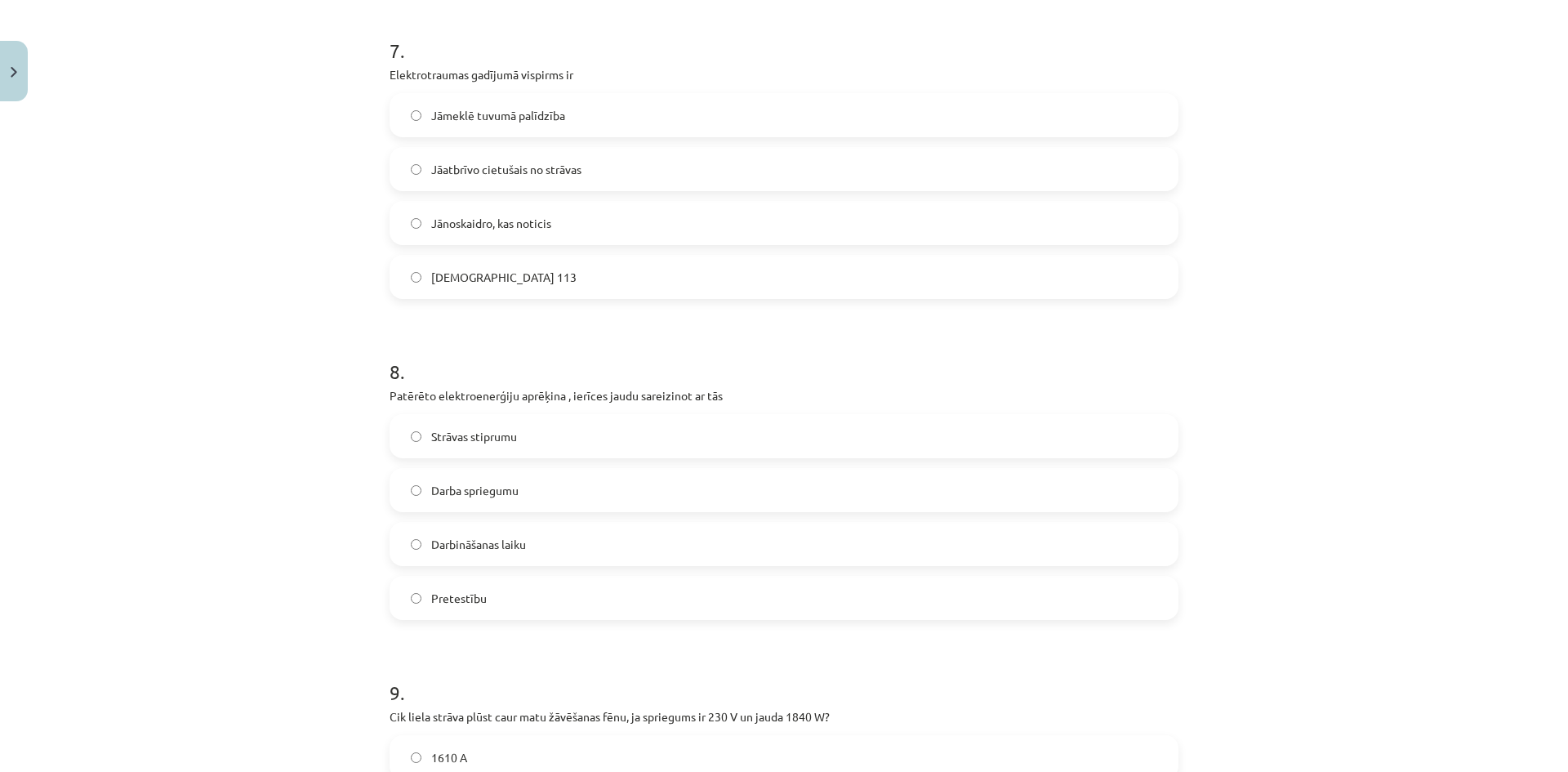
scroll to position [2246, 0]
click at [479, 428] on span "Strāvas stiprumu" at bounding box center [475, 430] width 86 height 17
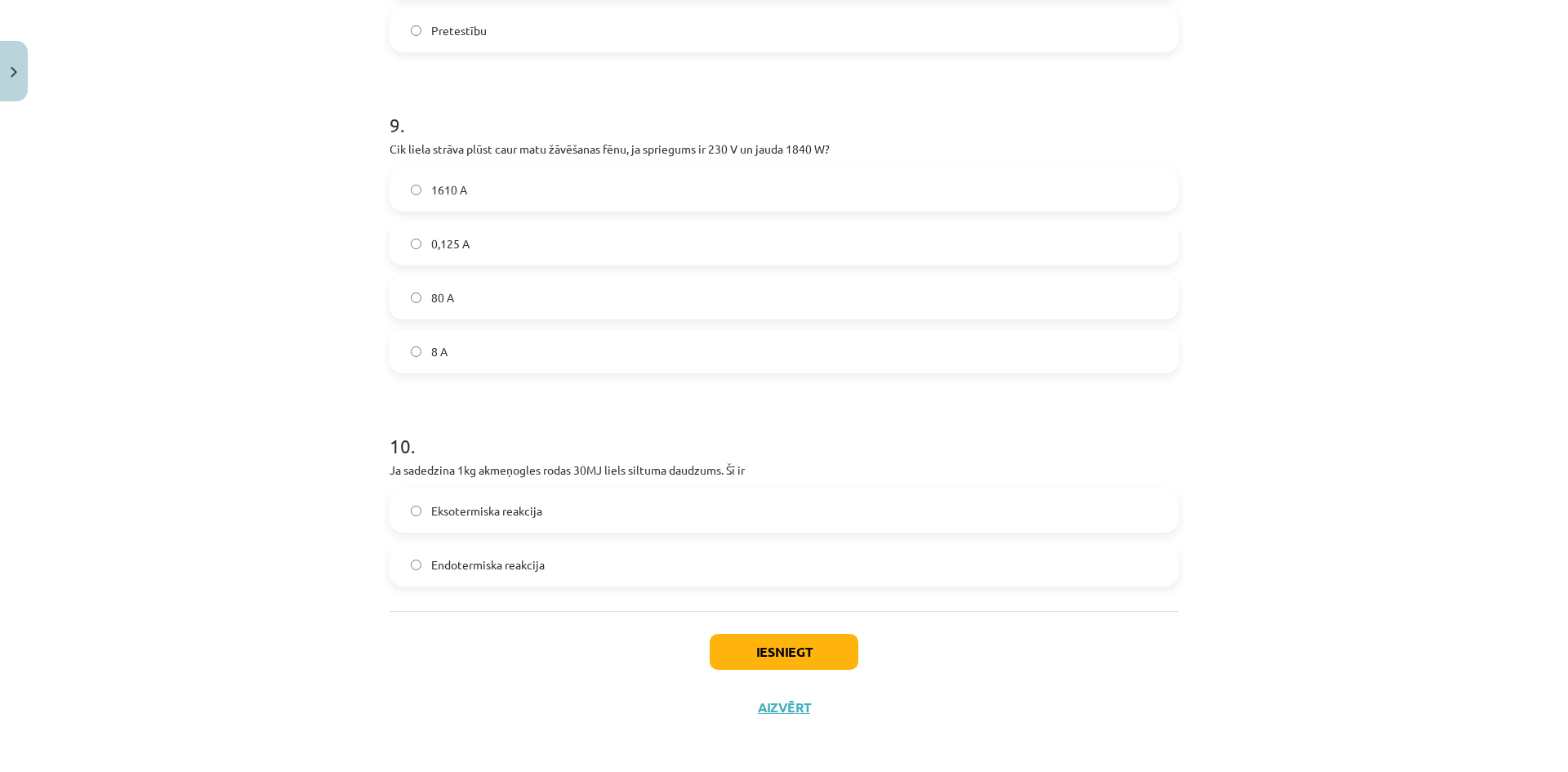
scroll to position [2812, 0]
click at [494, 511] on span "Eksotermiska reakcija" at bounding box center [487, 507] width 111 height 17
click at [791, 646] on button "Iesniegt" at bounding box center [784, 648] width 148 height 36
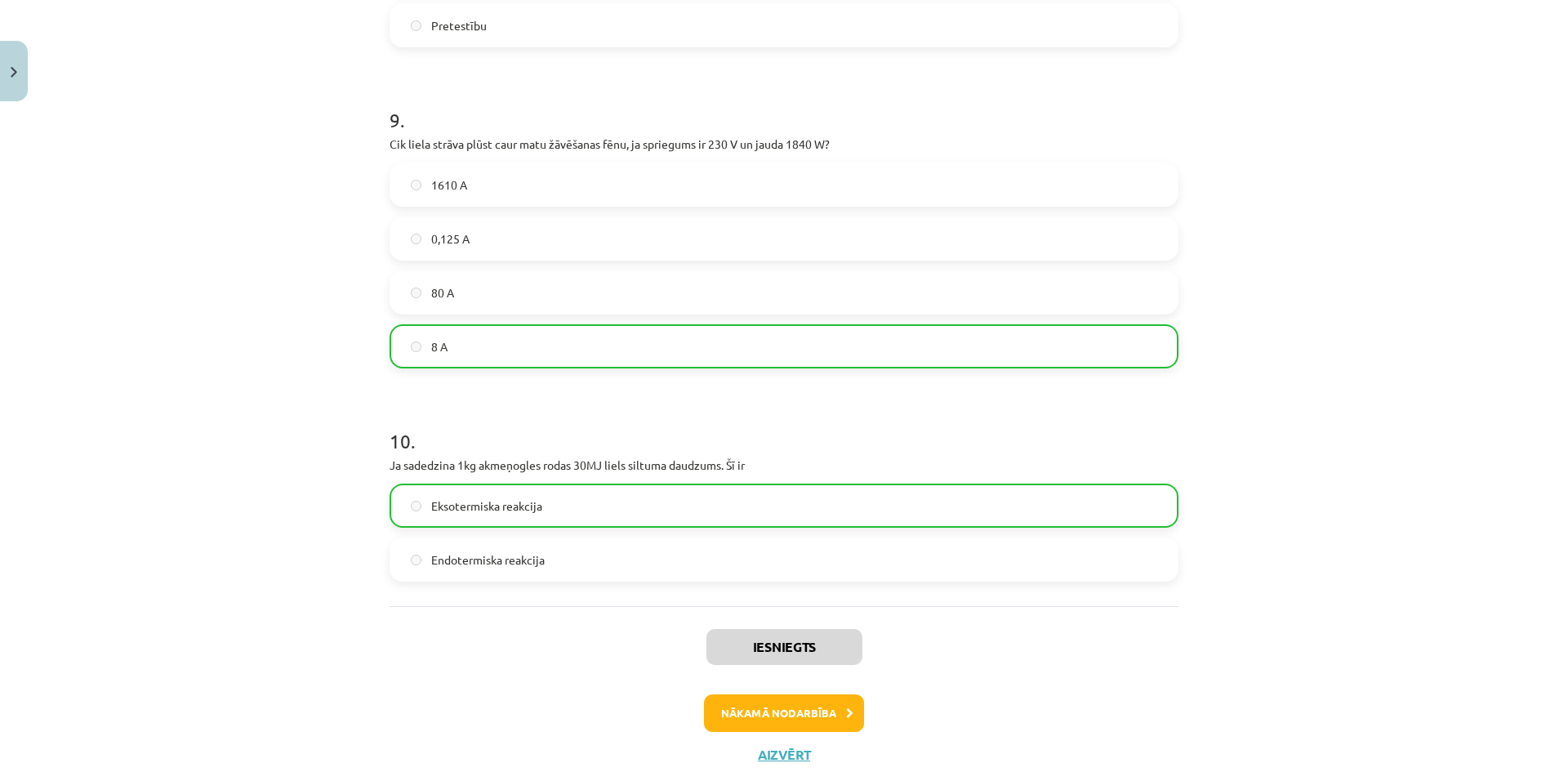
scroll to position [2865, 0]
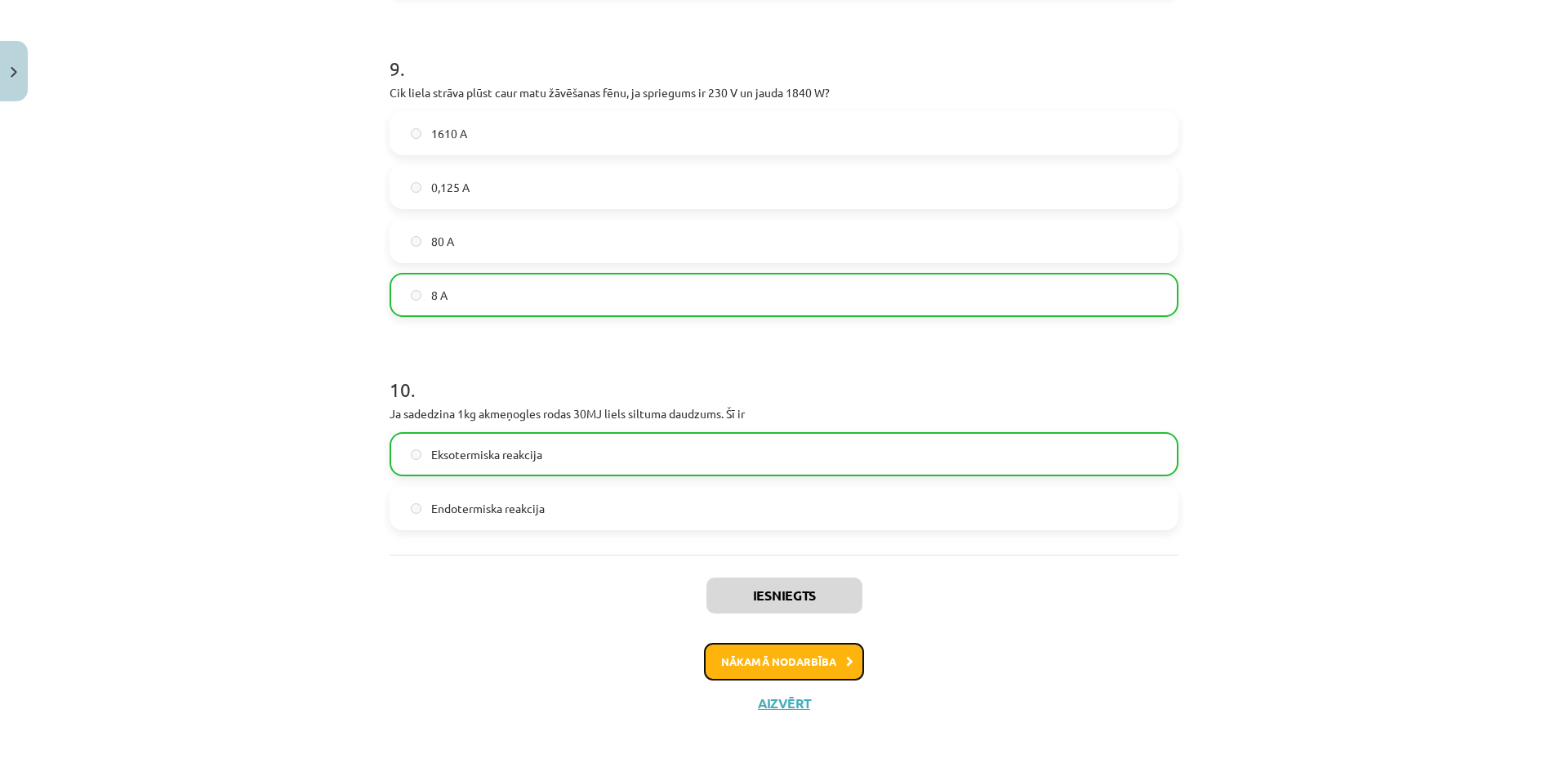
click at [825, 652] on button "Nākamā nodarbība" at bounding box center [784, 661] width 160 height 37
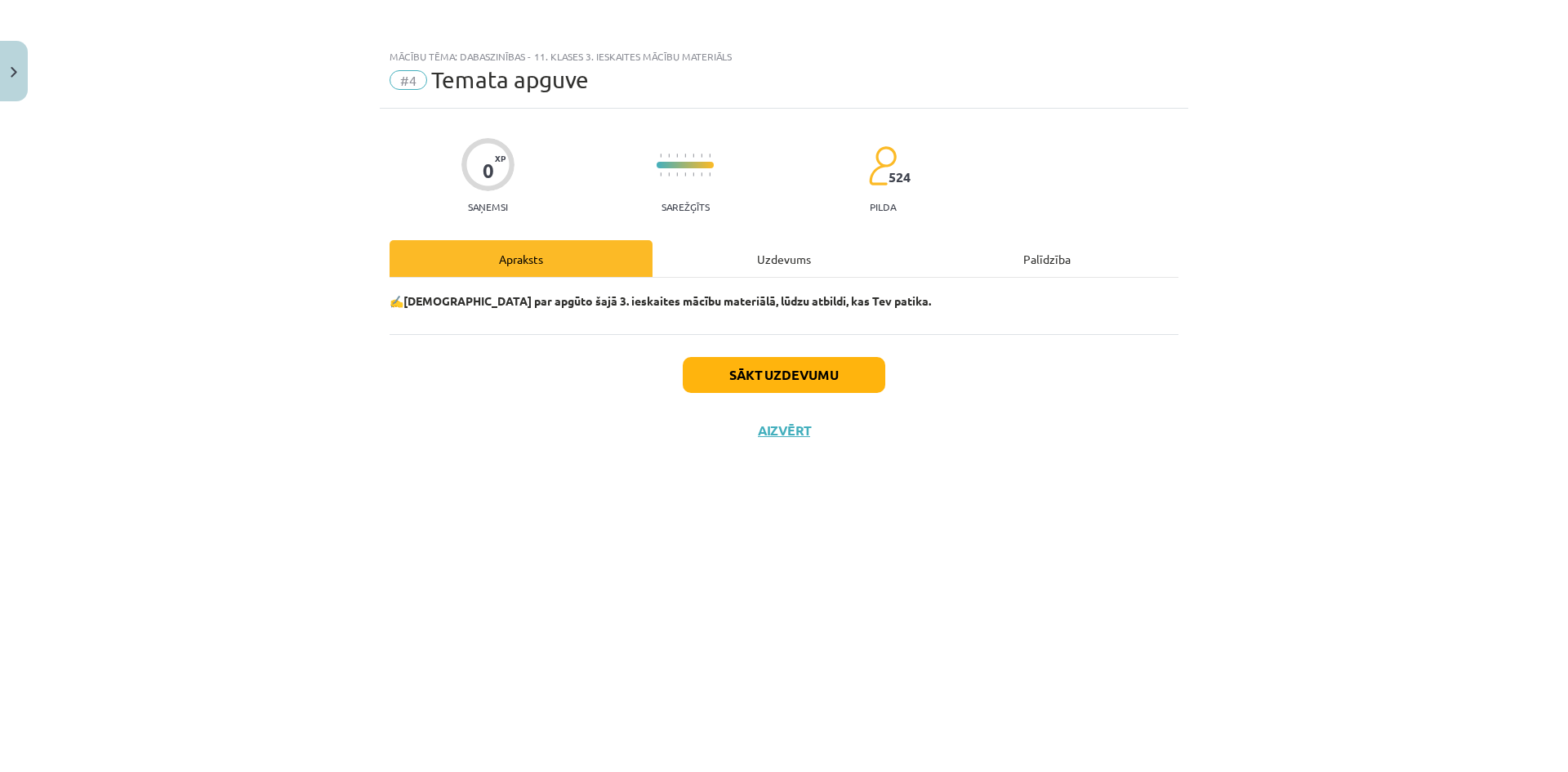
click at [780, 260] on div "Uzdevums" at bounding box center [784, 258] width 263 height 36
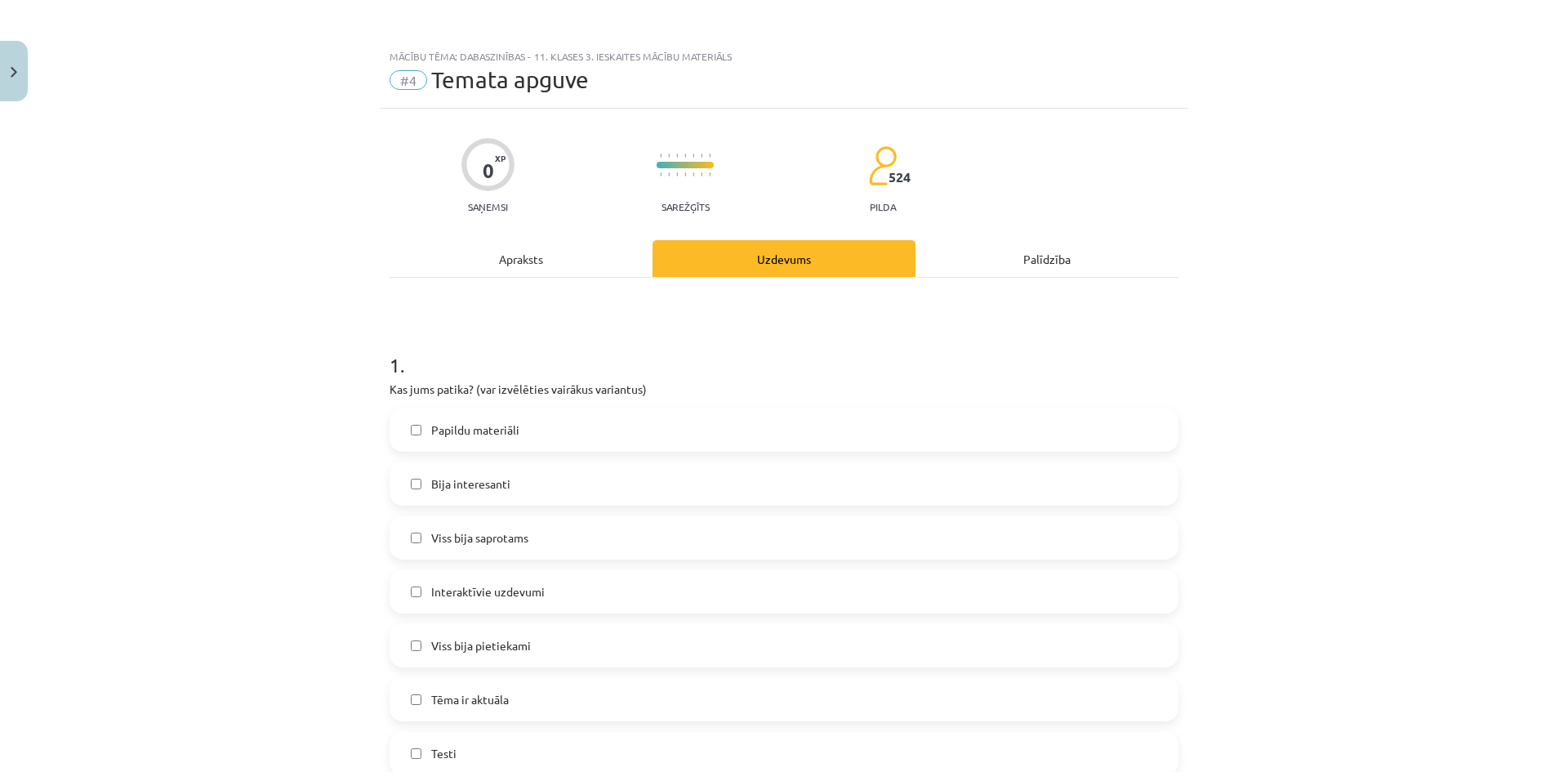
click at [491, 418] on label "Papildu materiāli" at bounding box center [784, 430] width 785 height 41
click at [461, 482] on span "Bija interesanti" at bounding box center [471, 484] width 79 height 17
click at [447, 533] on span "Viss bija saprotams" at bounding box center [480, 538] width 98 height 17
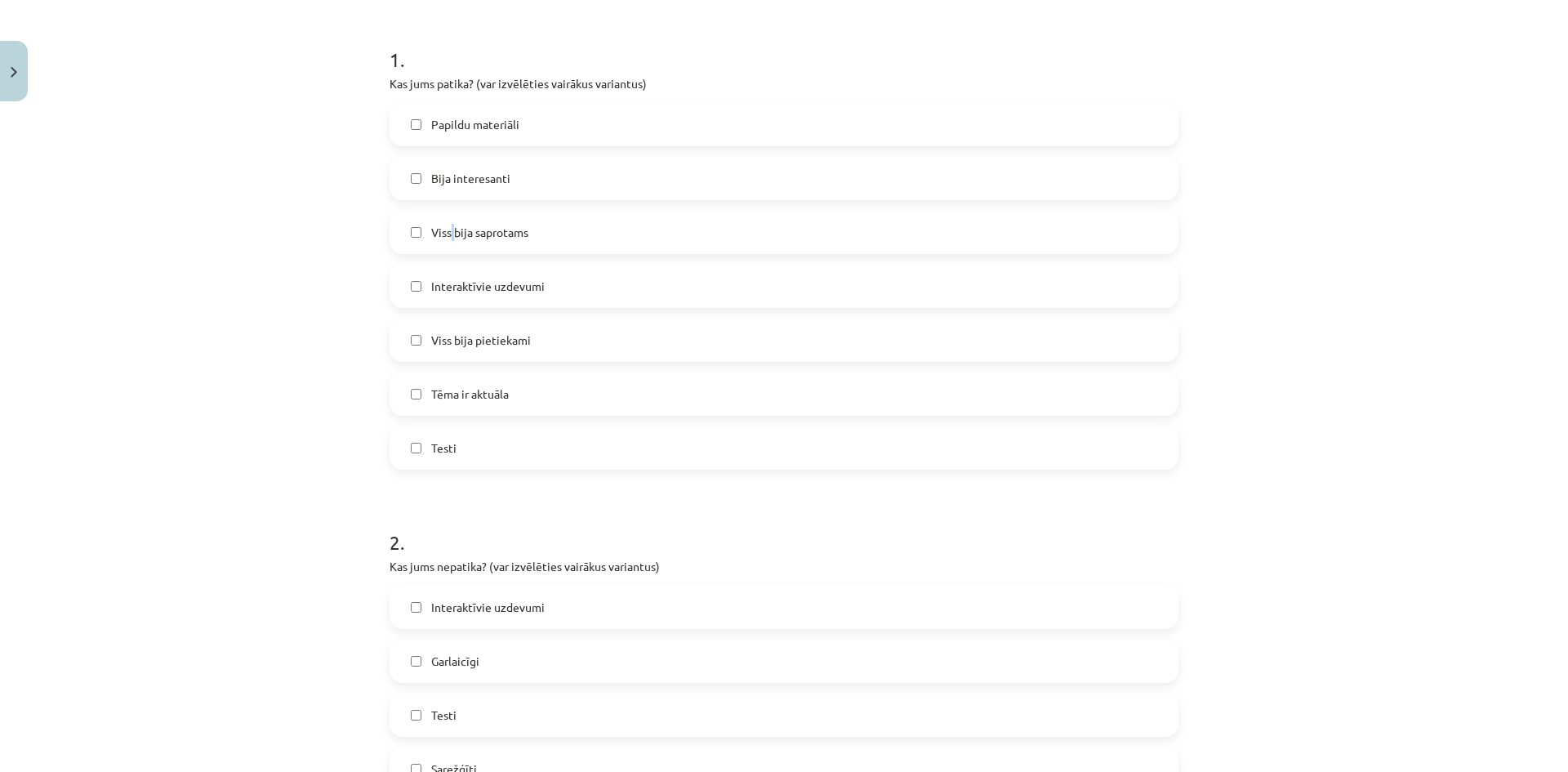
scroll to position [245, 0]
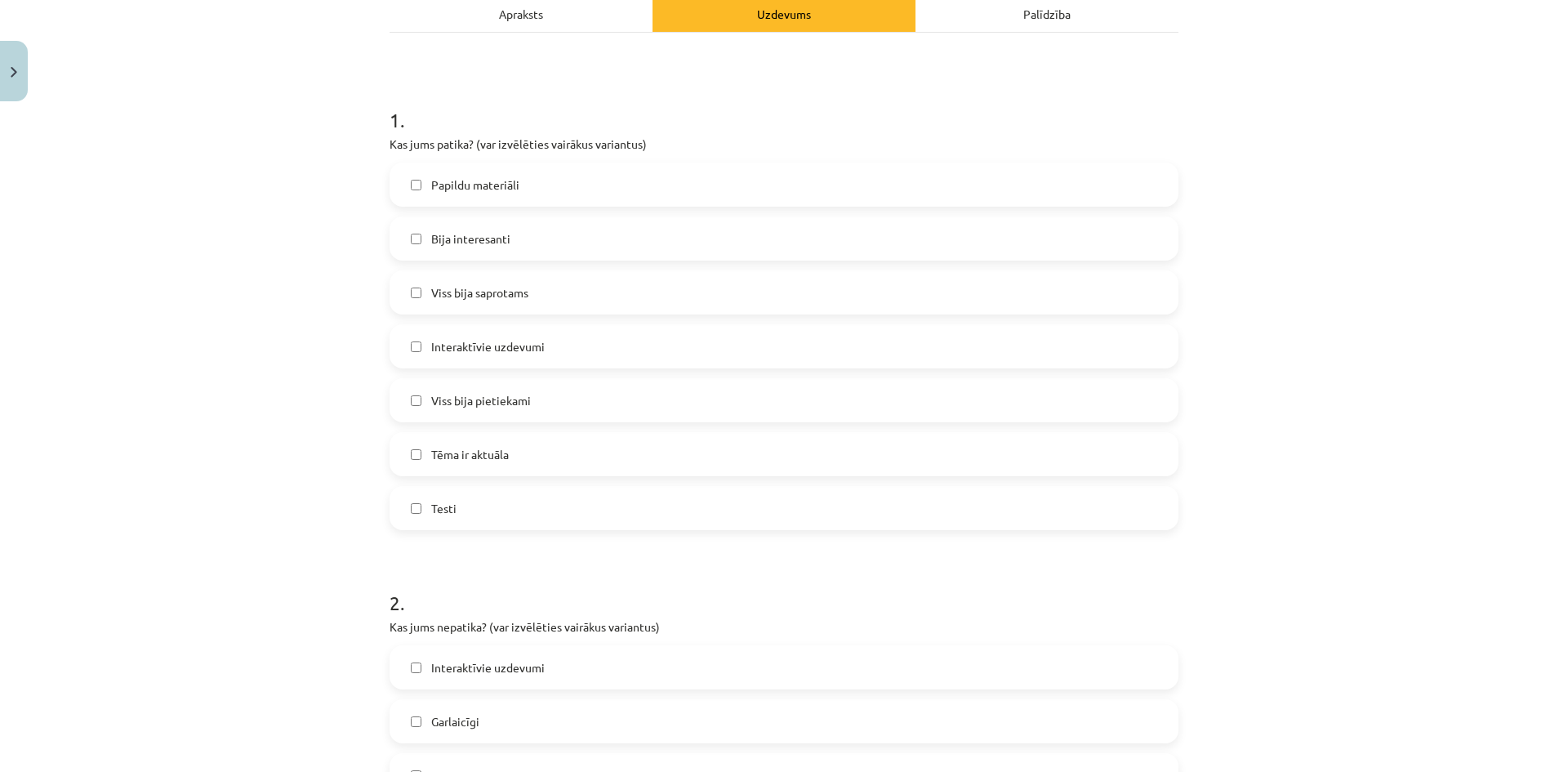
click at [417, 294] on label "Viss bija saprotams" at bounding box center [784, 292] width 785 height 41
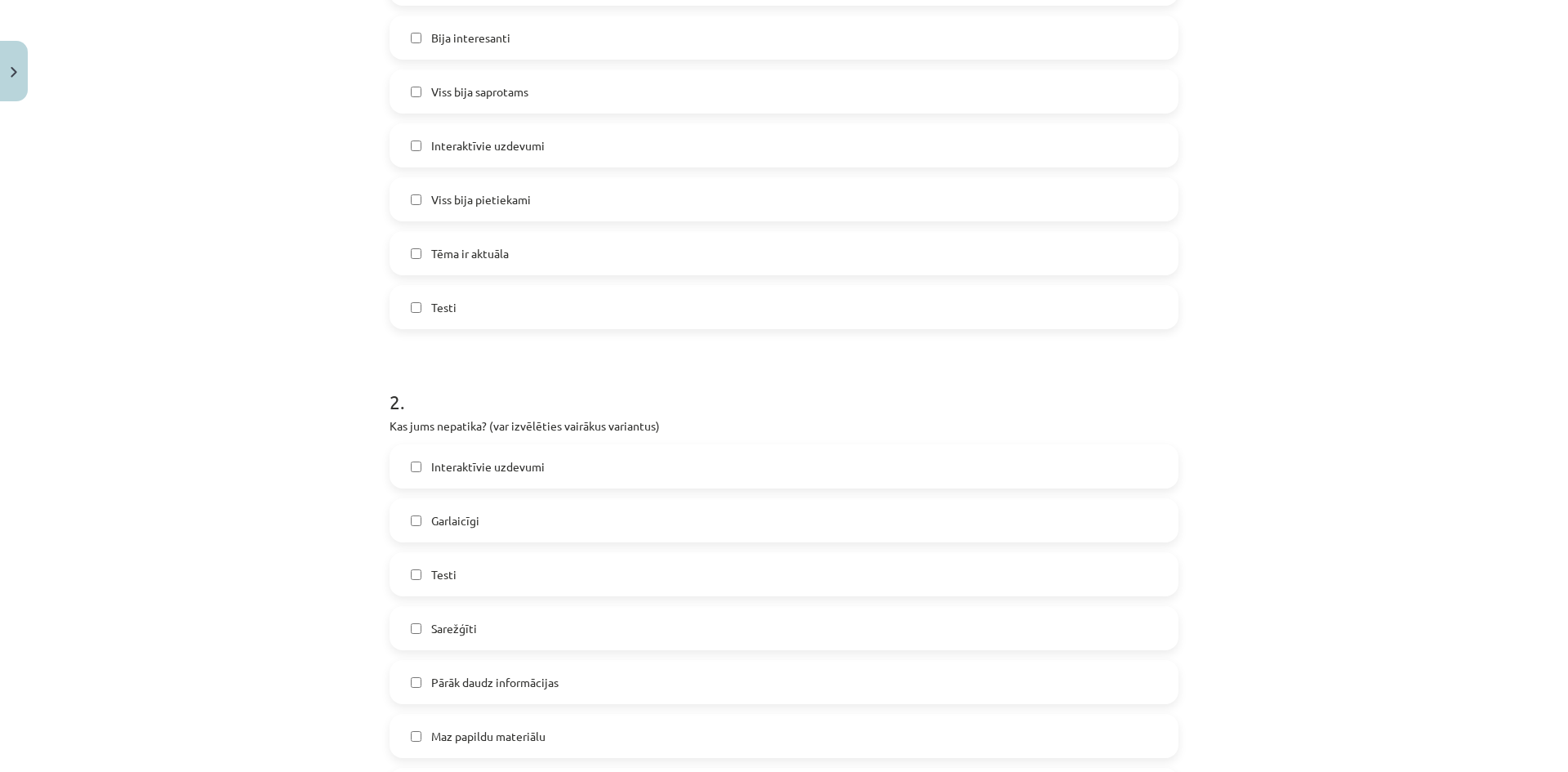
scroll to position [490, 0]
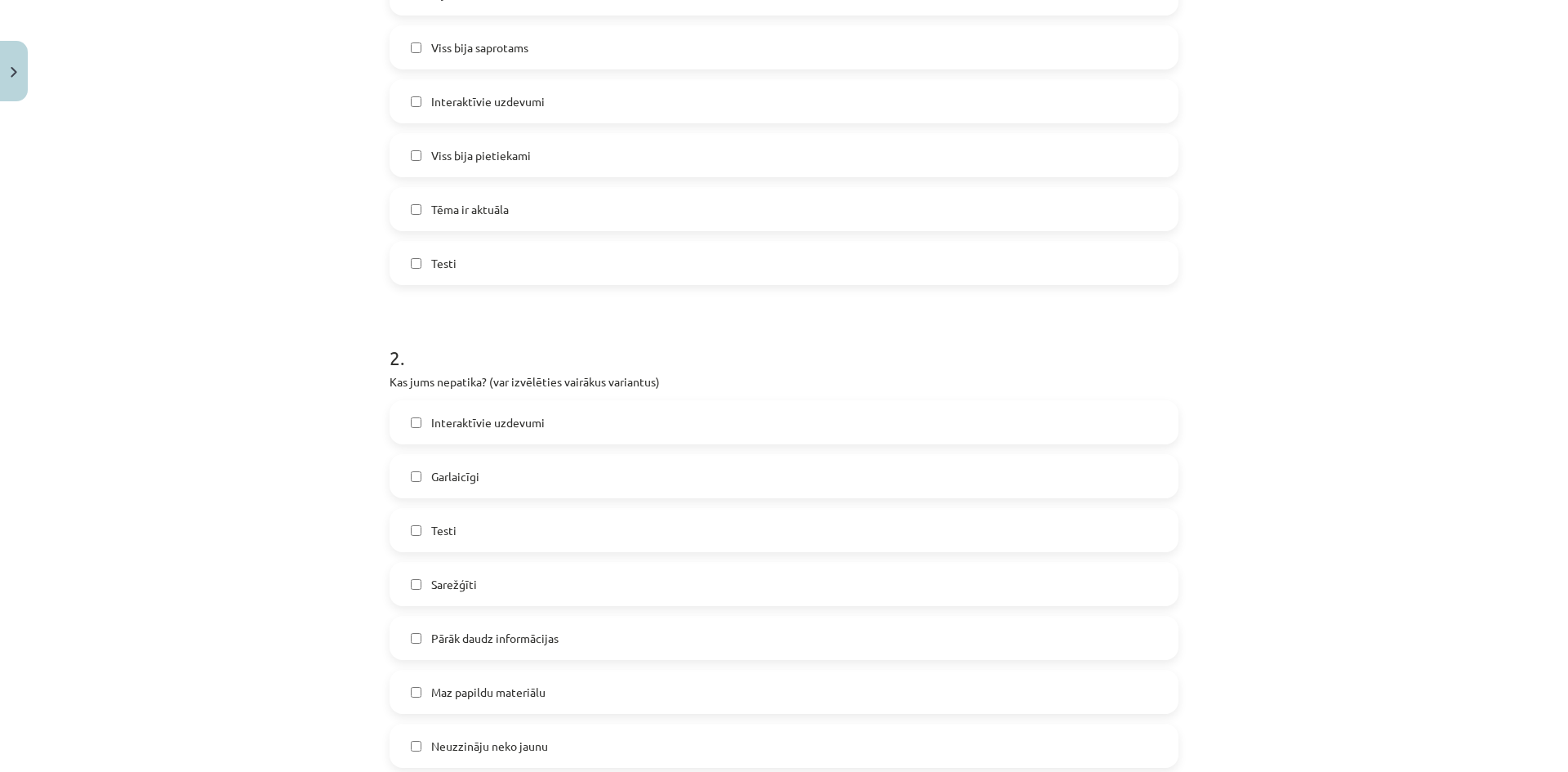
click at [417, 41] on label "Viss bija saprotams" at bounding box center [784, 47] width 785 height 41
click at [445, 50] on span "Viss bija saprotams" at bounding box center [480, 48] width 98 height 17
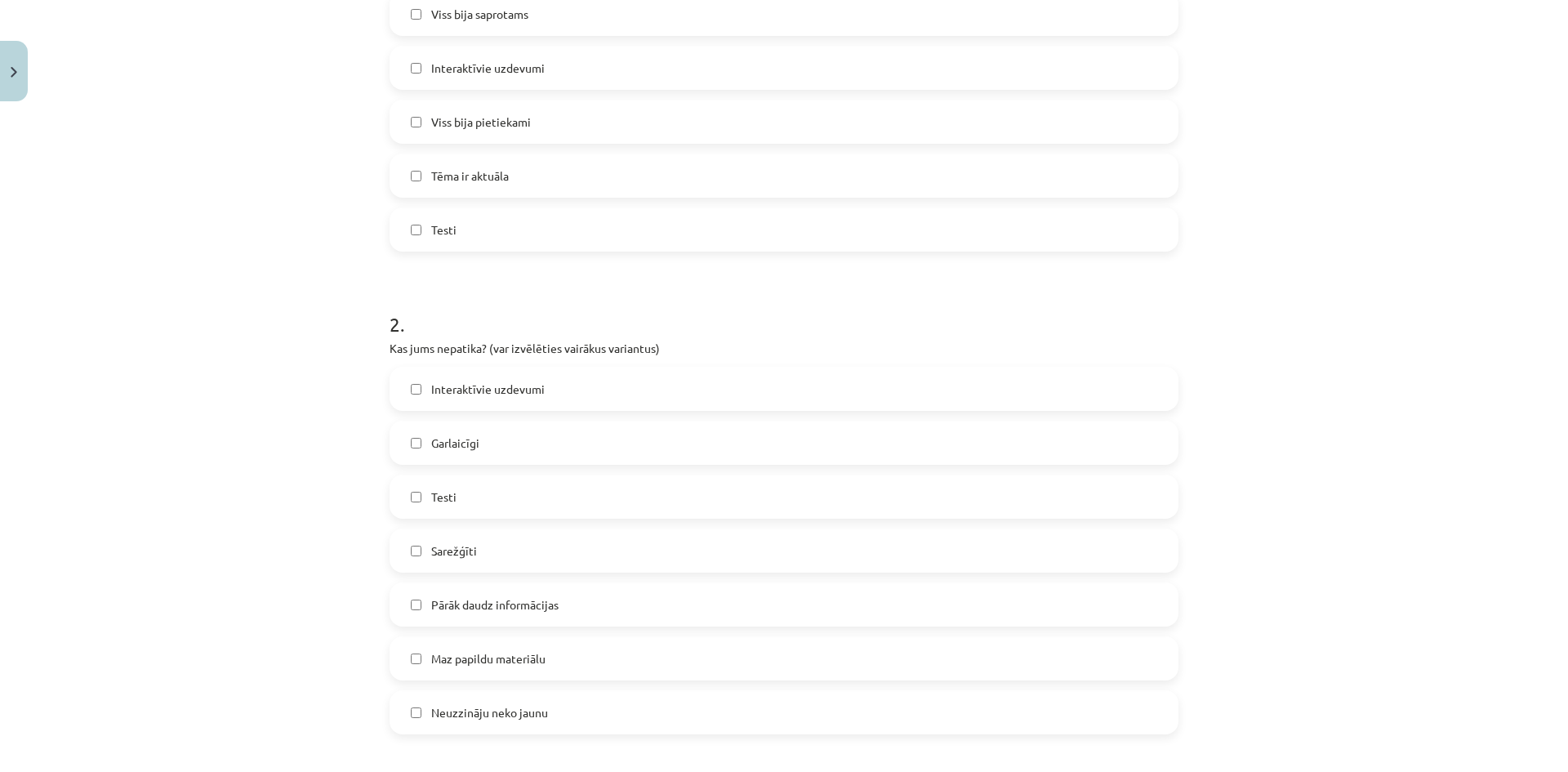
scroll to position [653, 0]
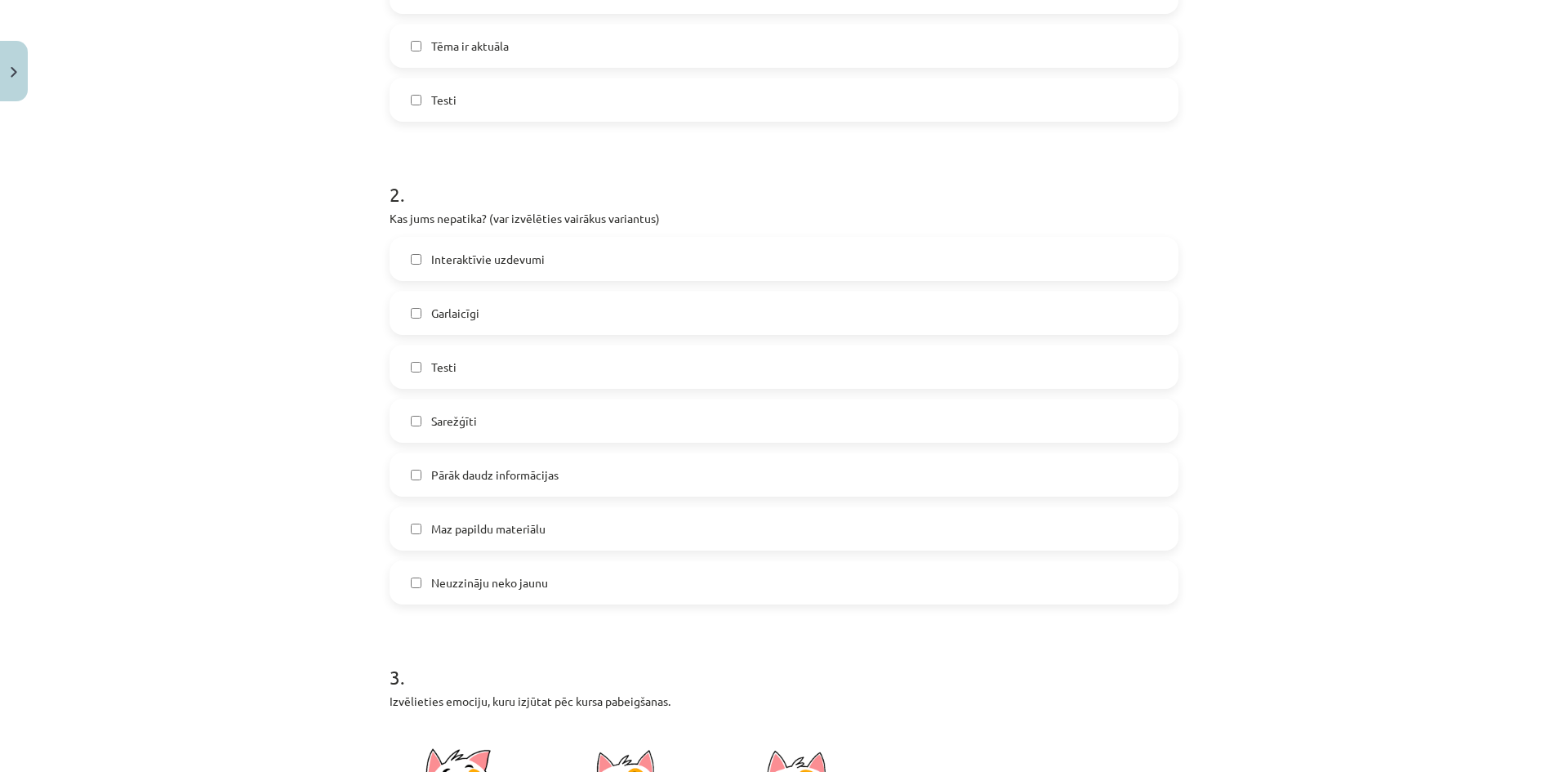
click at [422, 360] on label "Testi" at bounding box center [784, 366] width 785 height 41
click at [416, 477] on label "Pārāk daudz informācijas" at bounding box center [784, 474] width 785 height 41
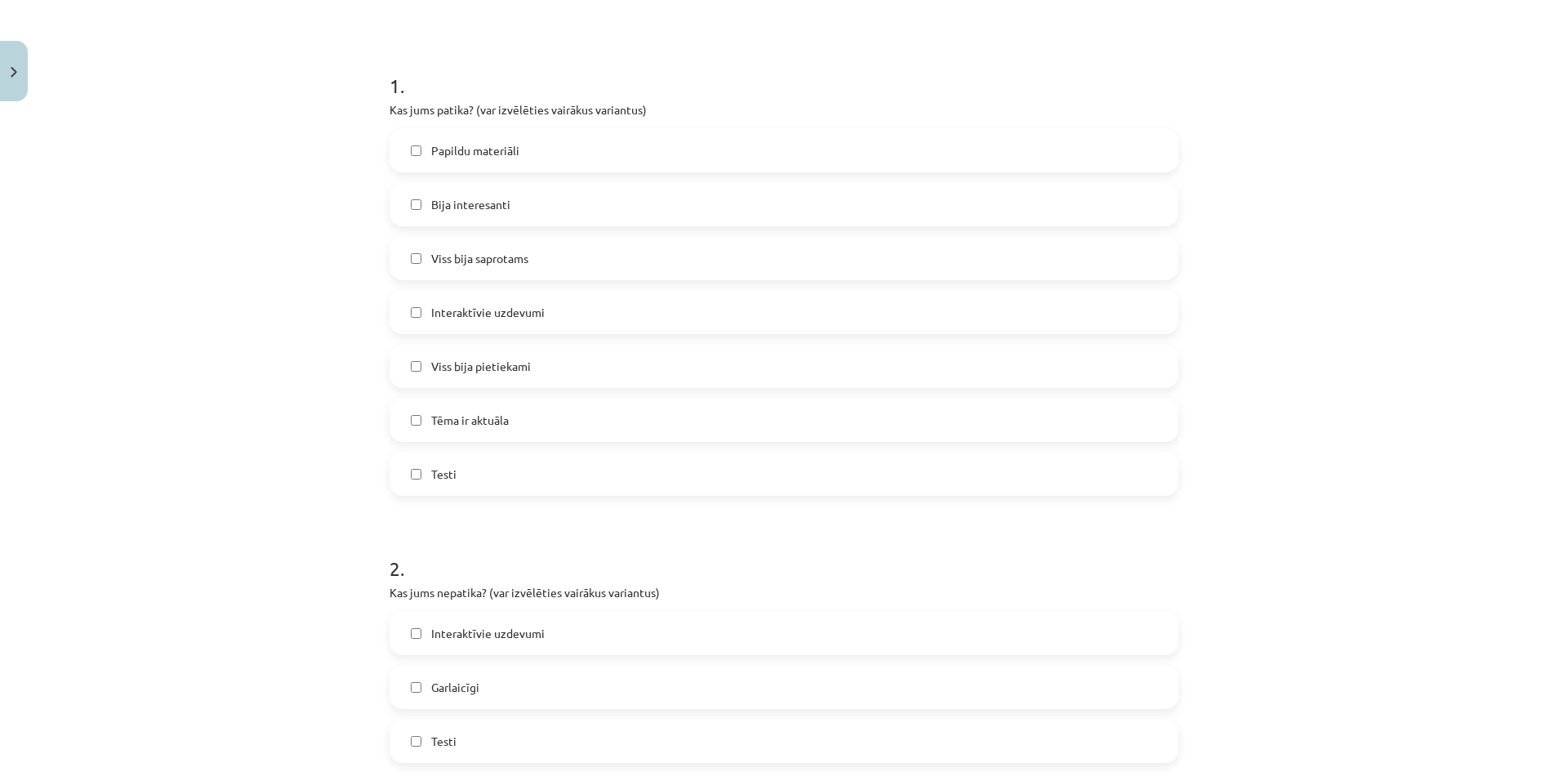
scroll to position [245, 0]
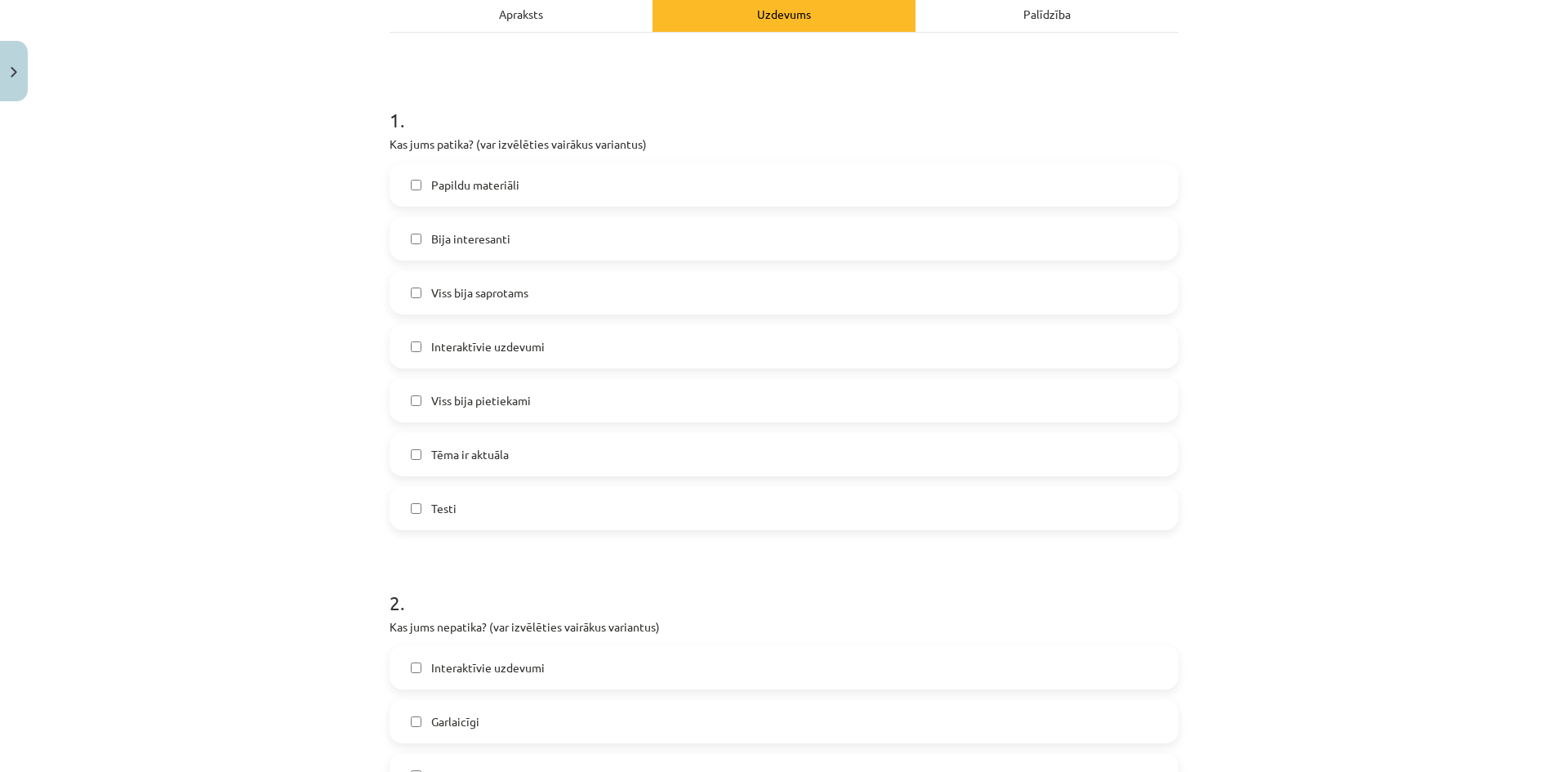
click at [413, 406] on label "Viss bija pietiekami" at bounding box center [784, 400] width 785 height 41
click at [421, 402] on label "Viss bija pietiekami" at bounding box center [784, 400] width 785 height 41
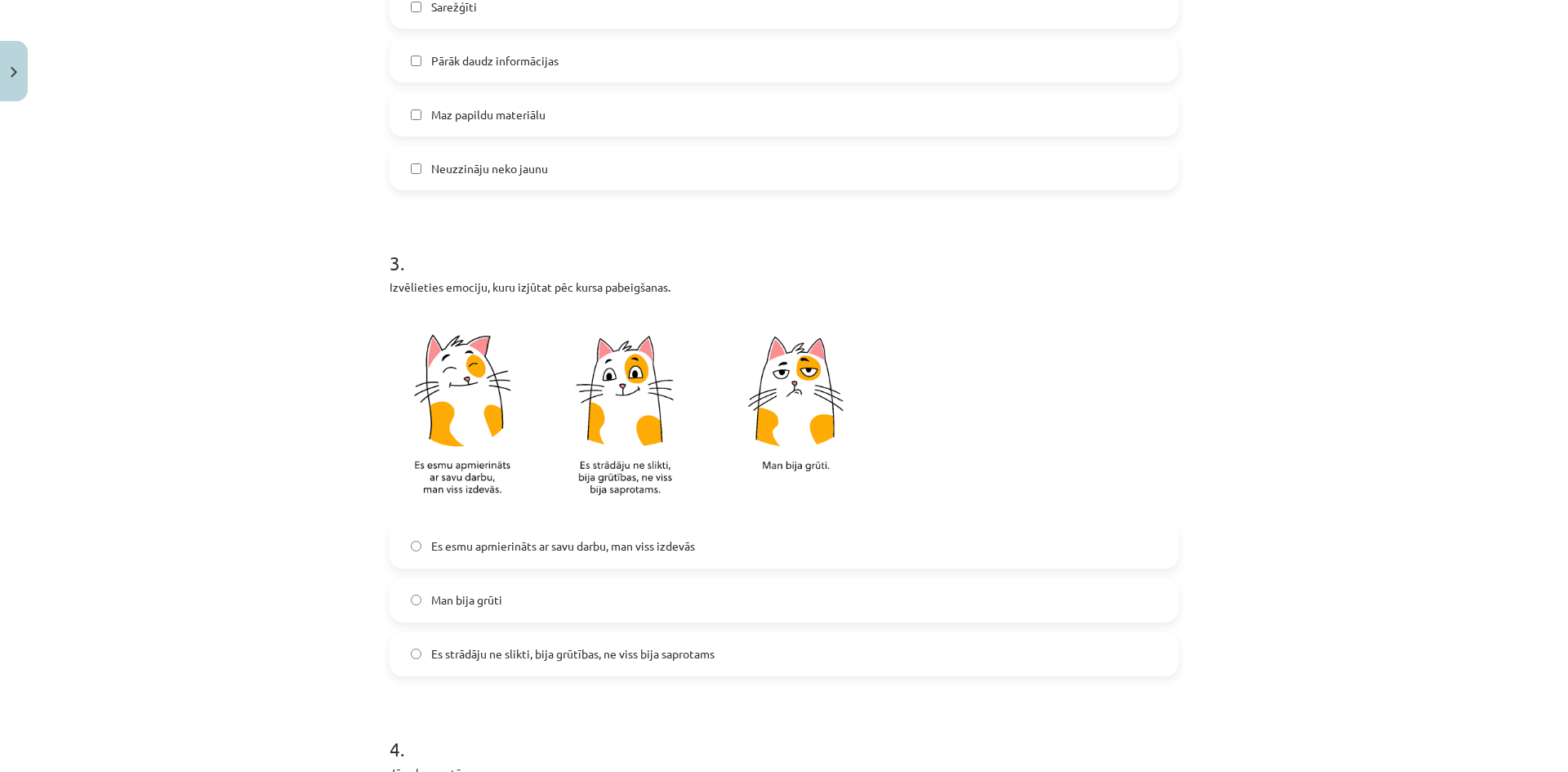
scroll to position [1143, 0]
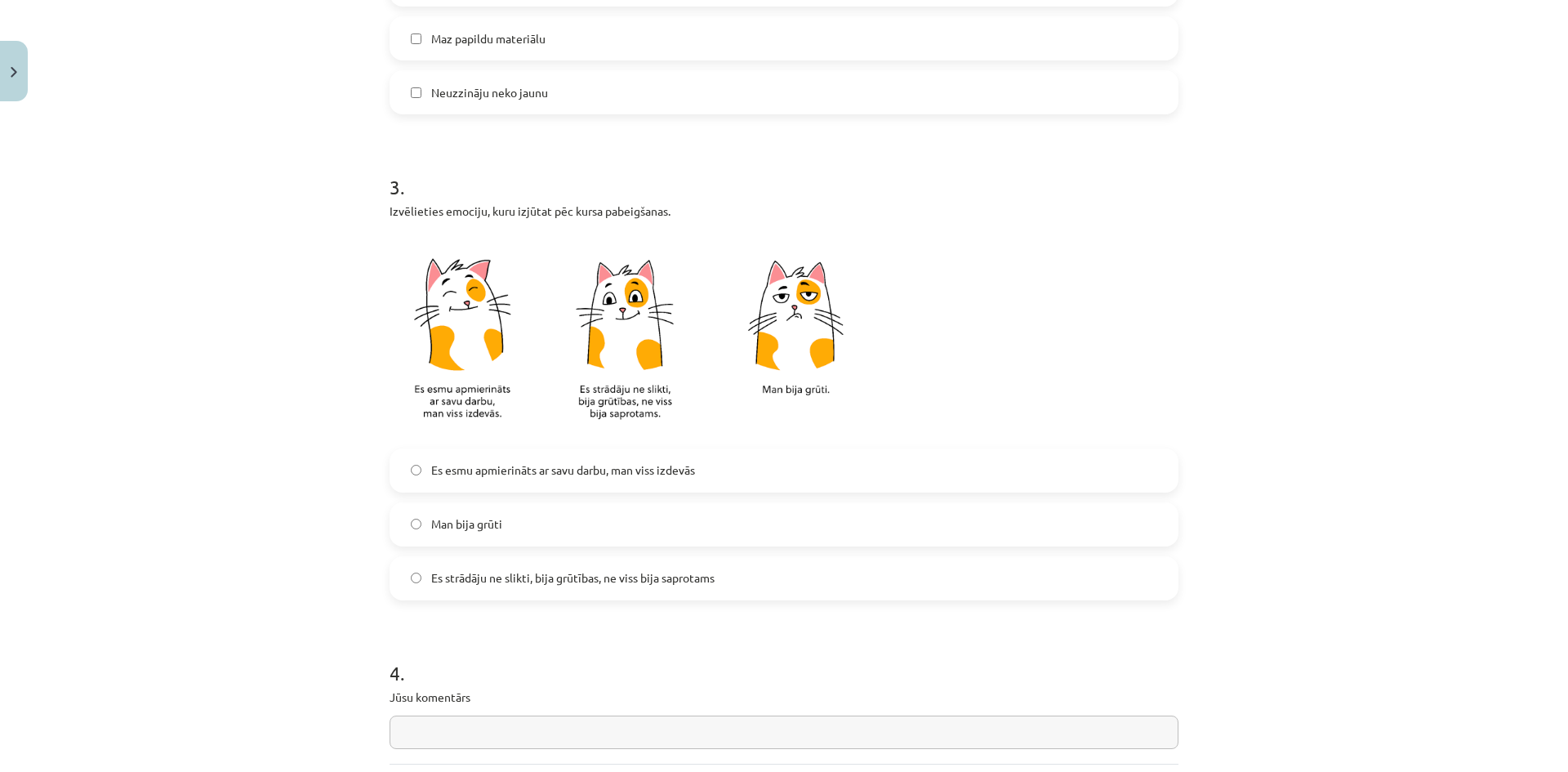
click at [456, 477] on span "Es esmu apmierināts ar savu darbu, man viss izdevās" at bounding box center [563, 470] width 264 height 17
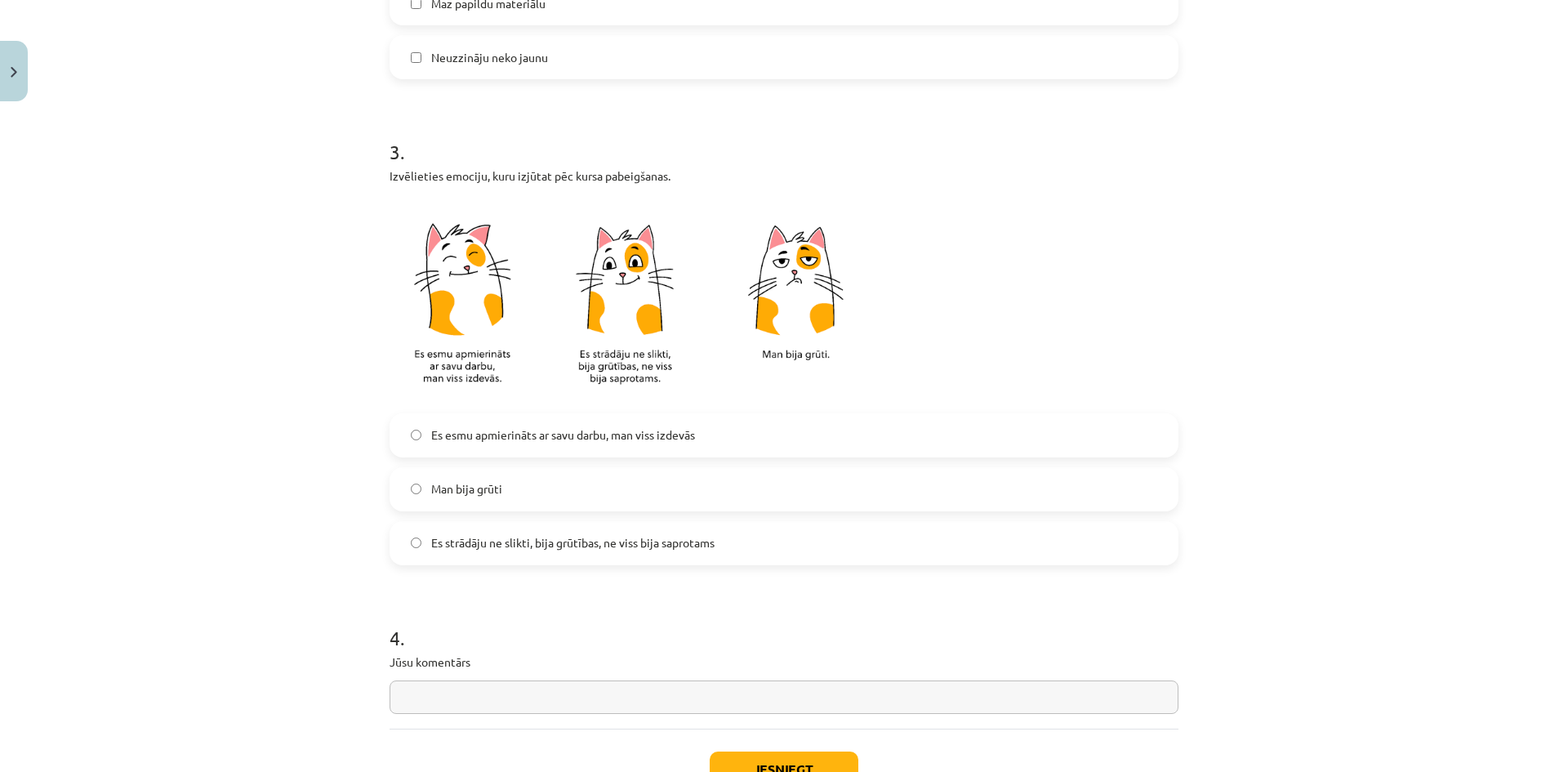
scroll to position [1300, 0]
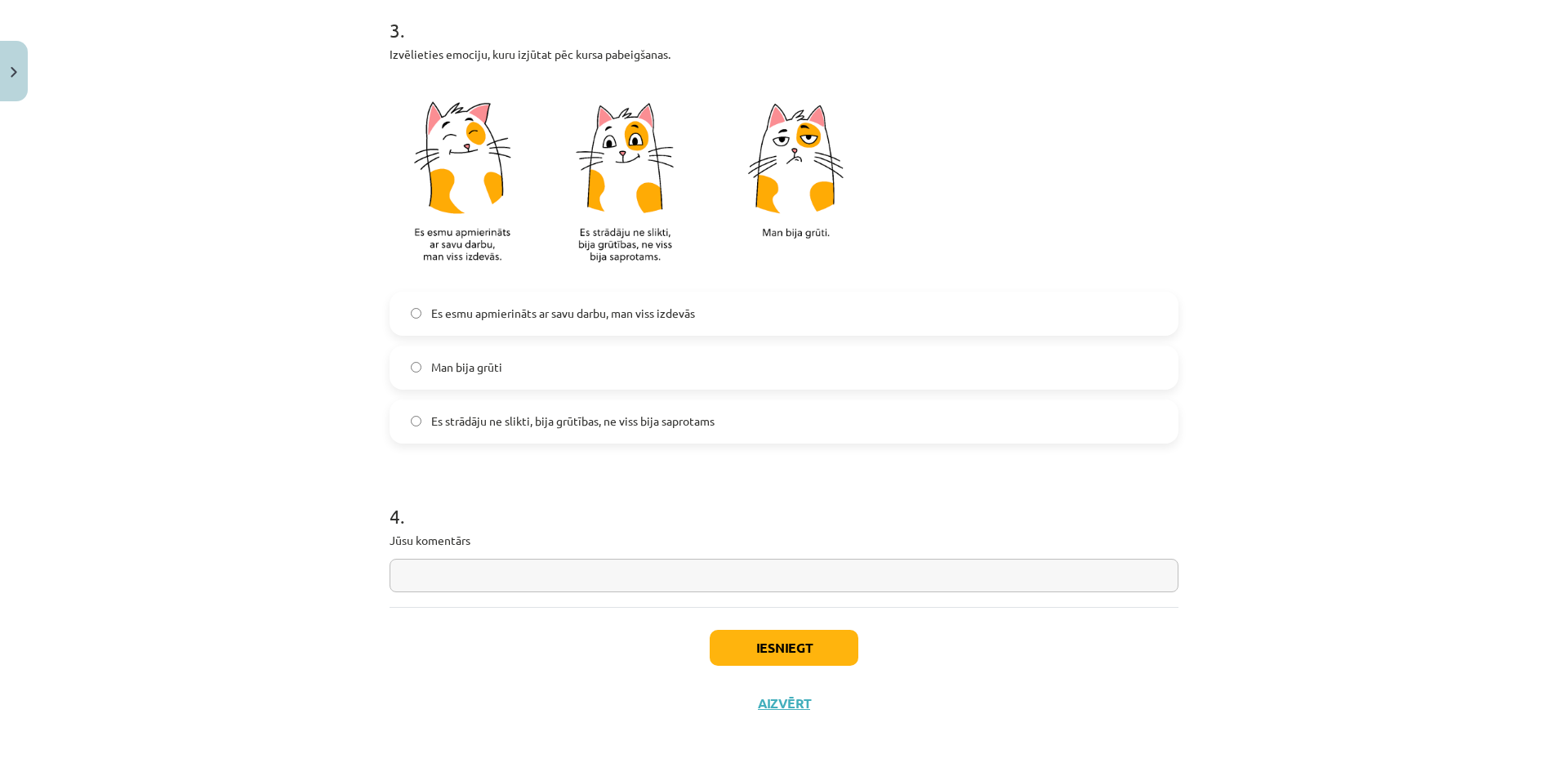
click at [478, 573] on input "text" at bounding box center [784, 575] width 789 height 33
type input "**********"
click at [751, 646] on button "Iesniegt" at bounding box center [784, 648] width 148 height 36
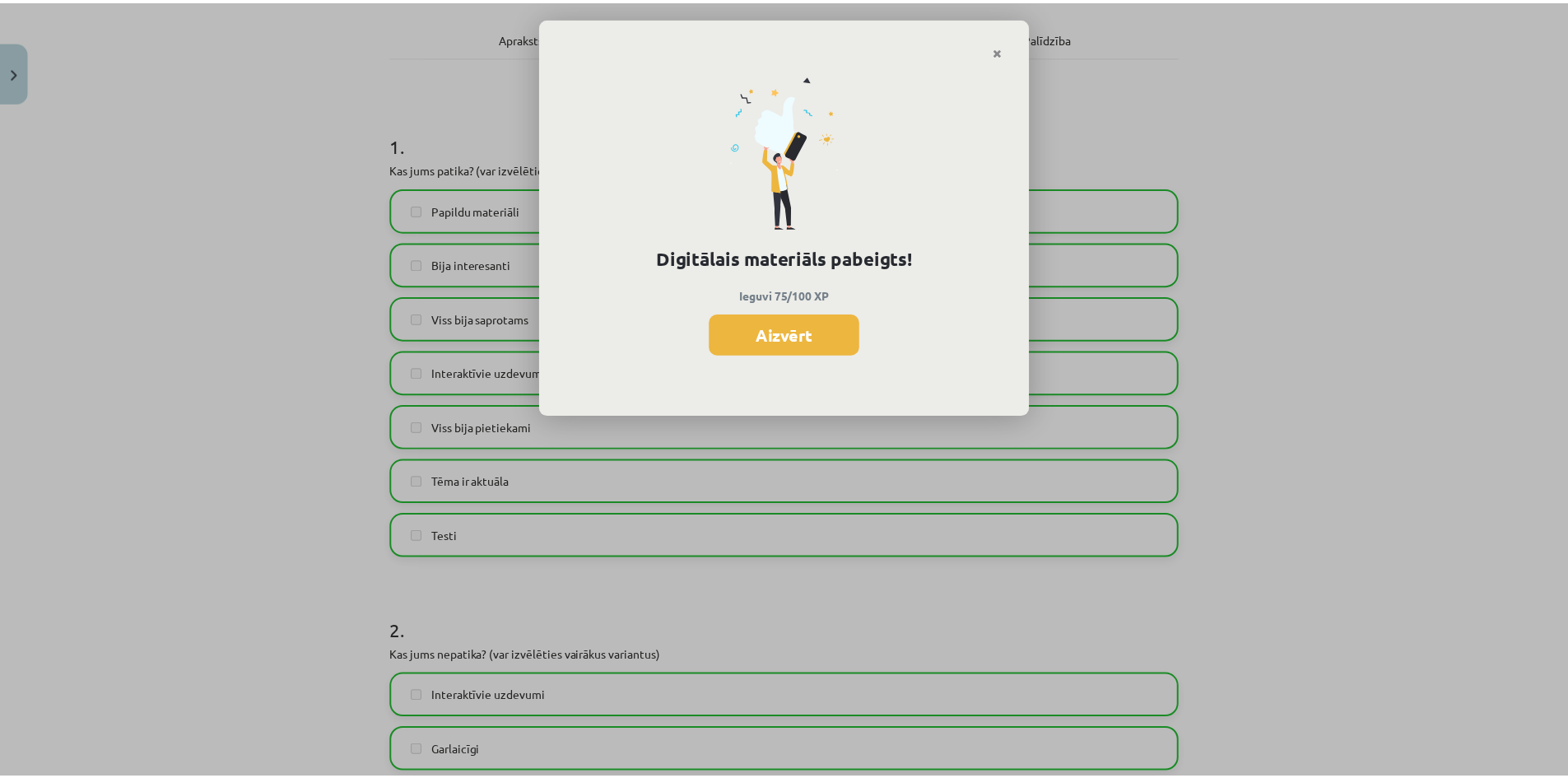
scroll to position [158, 0]
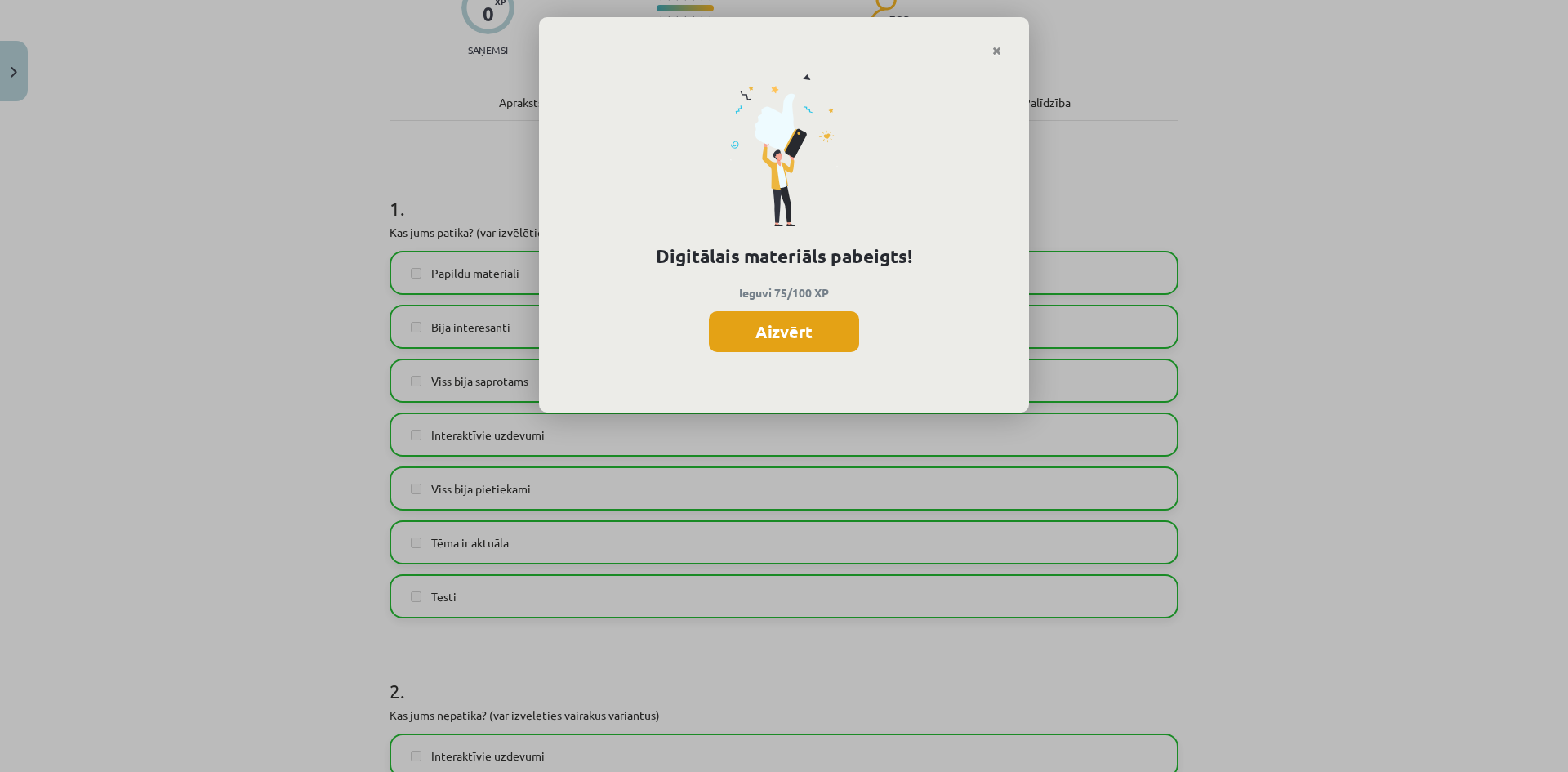
click at [780, 336] on button "Aizvērt" at bounding box center [784, 331] width 150 height 41
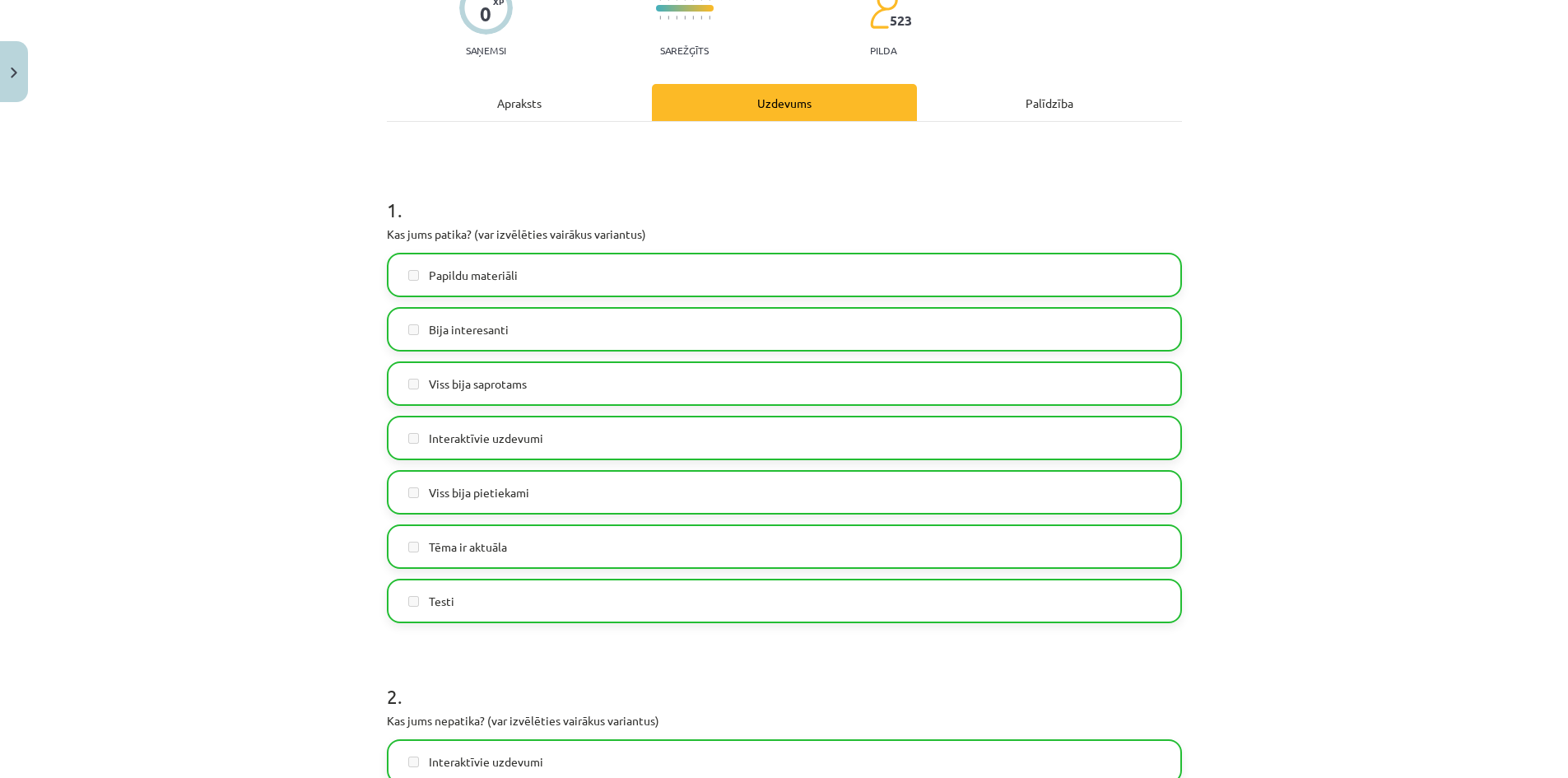
click at [534, 107] on div "Apraksts" at bounding box center [518, 102] width 265 height 37
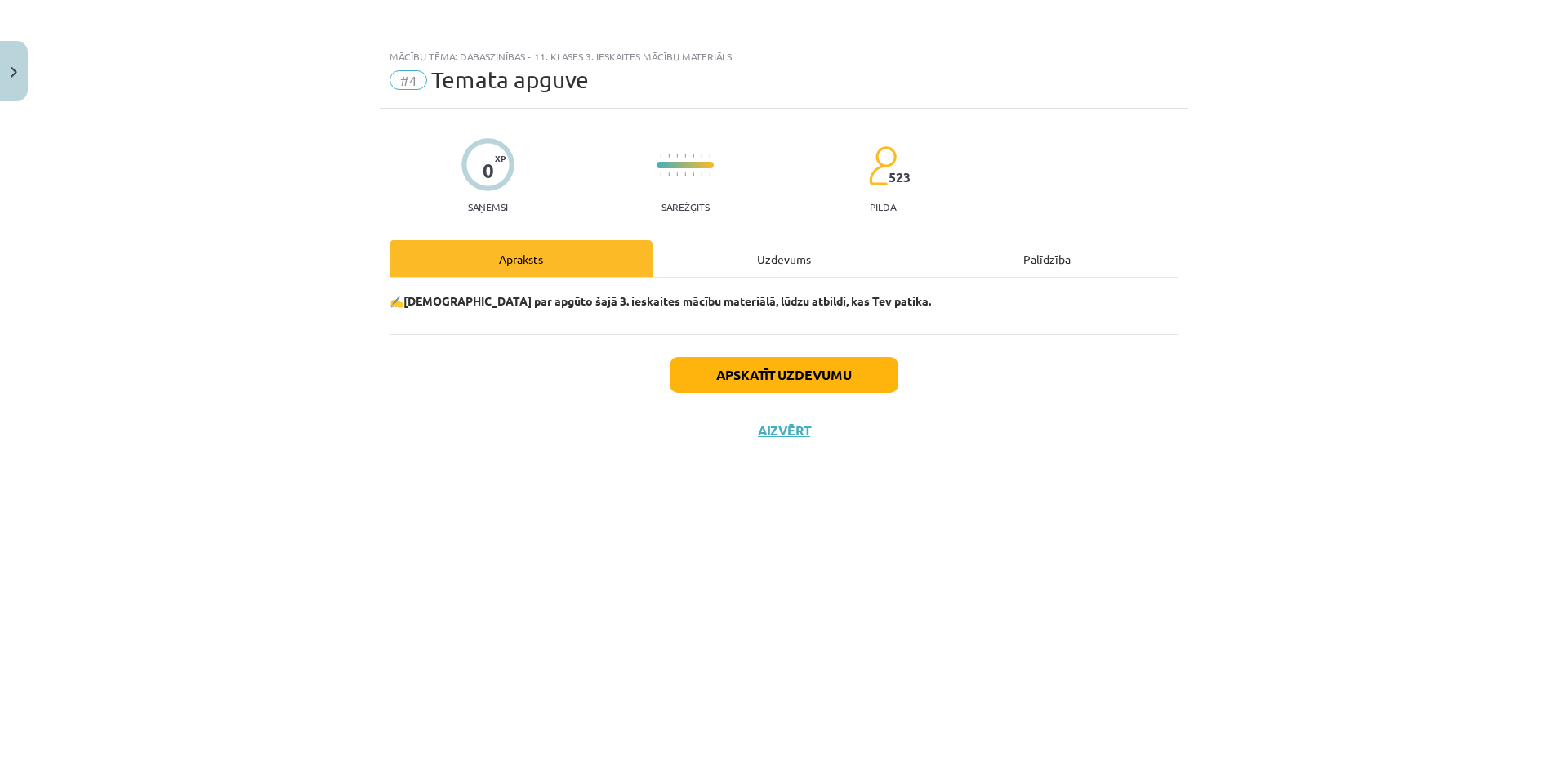
click at [1063, 267] on div "Palīdzība" at bounding box center [1047, 258] width 263 height 36
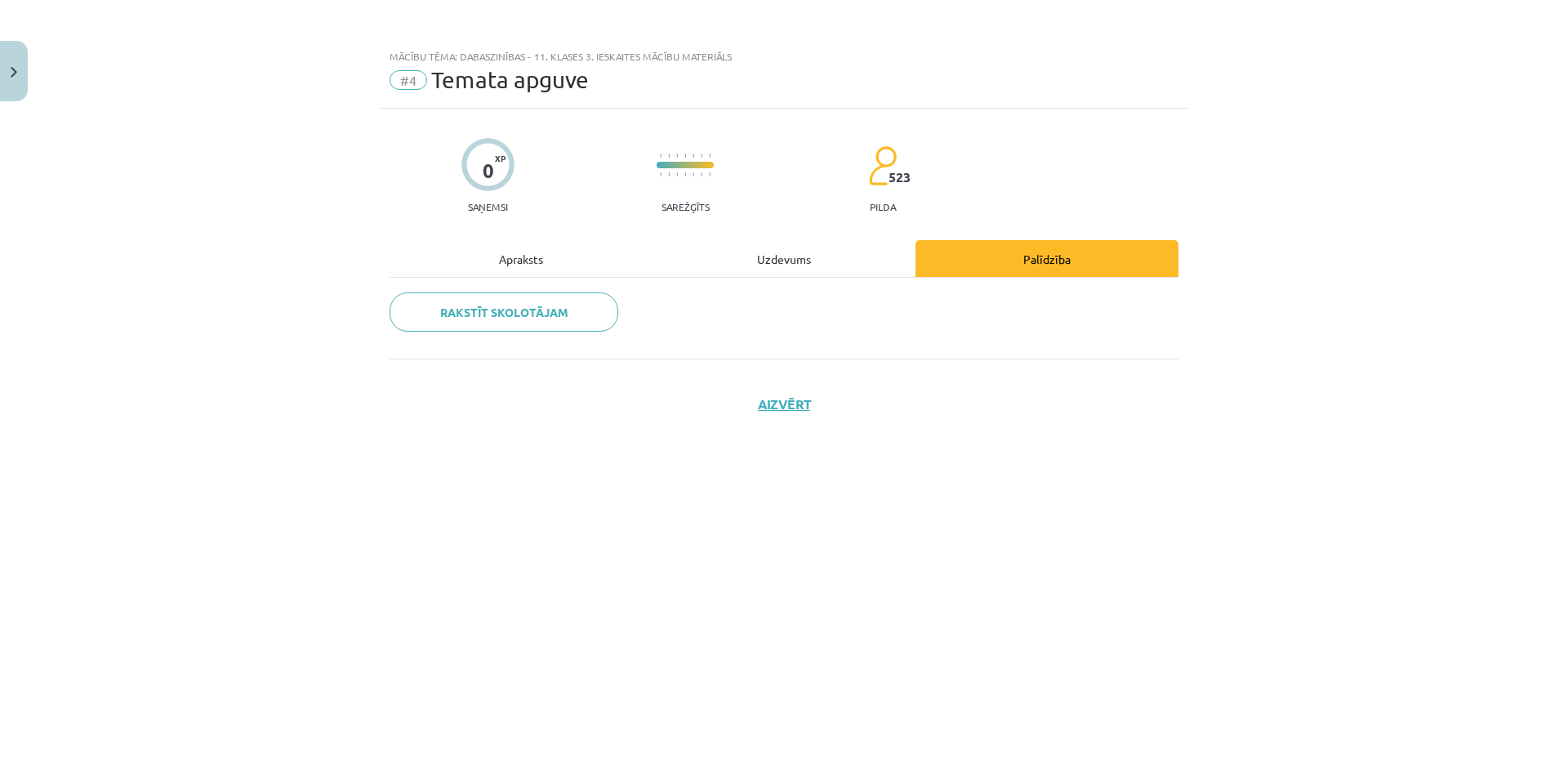
click at [530, 252] on div "Apraksts" at bounding box center [520, 258] width 263 height 36
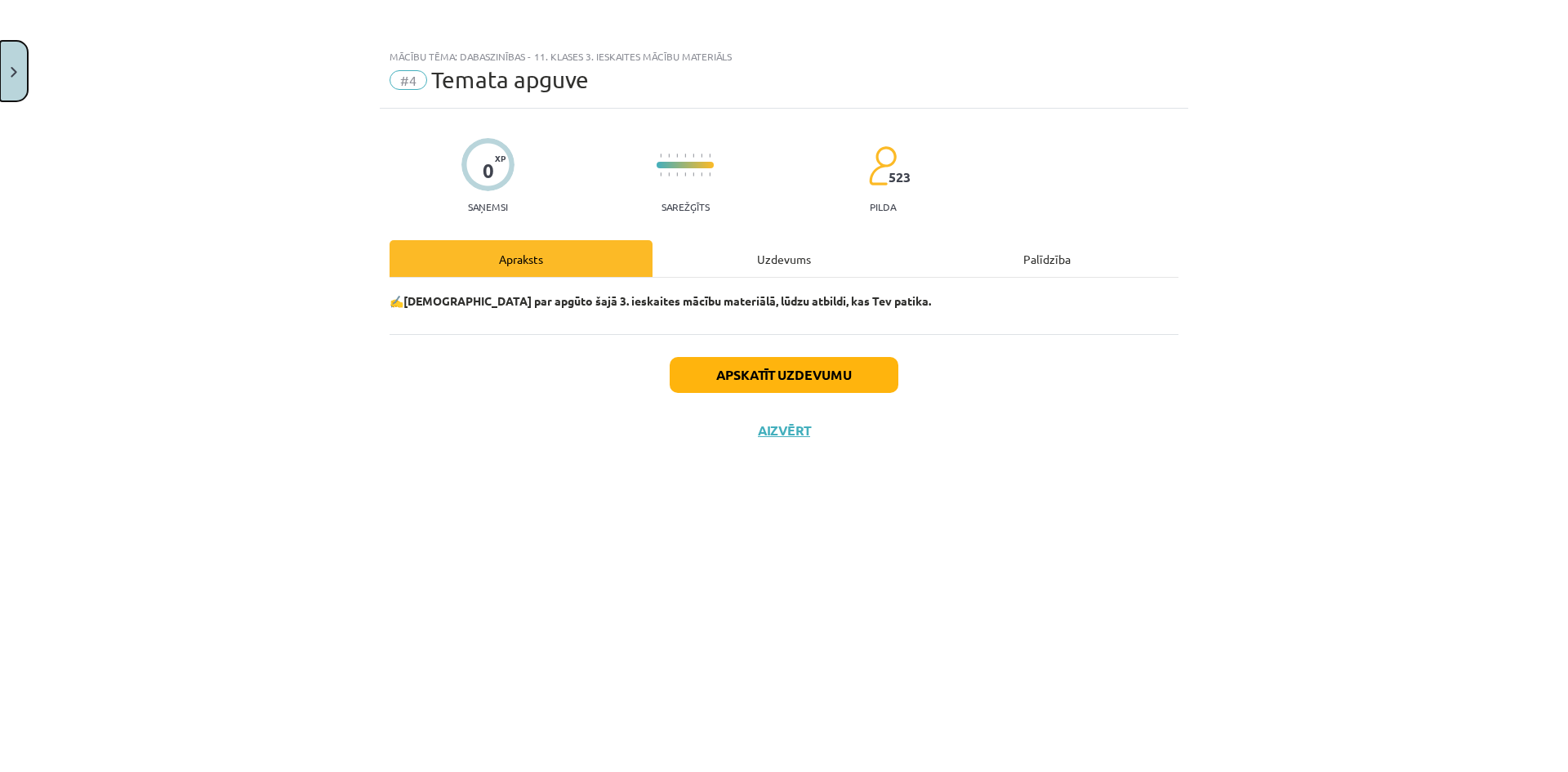
click at [25, 75] on button "Close" at bounding box center [13, 71] width 28 height 60
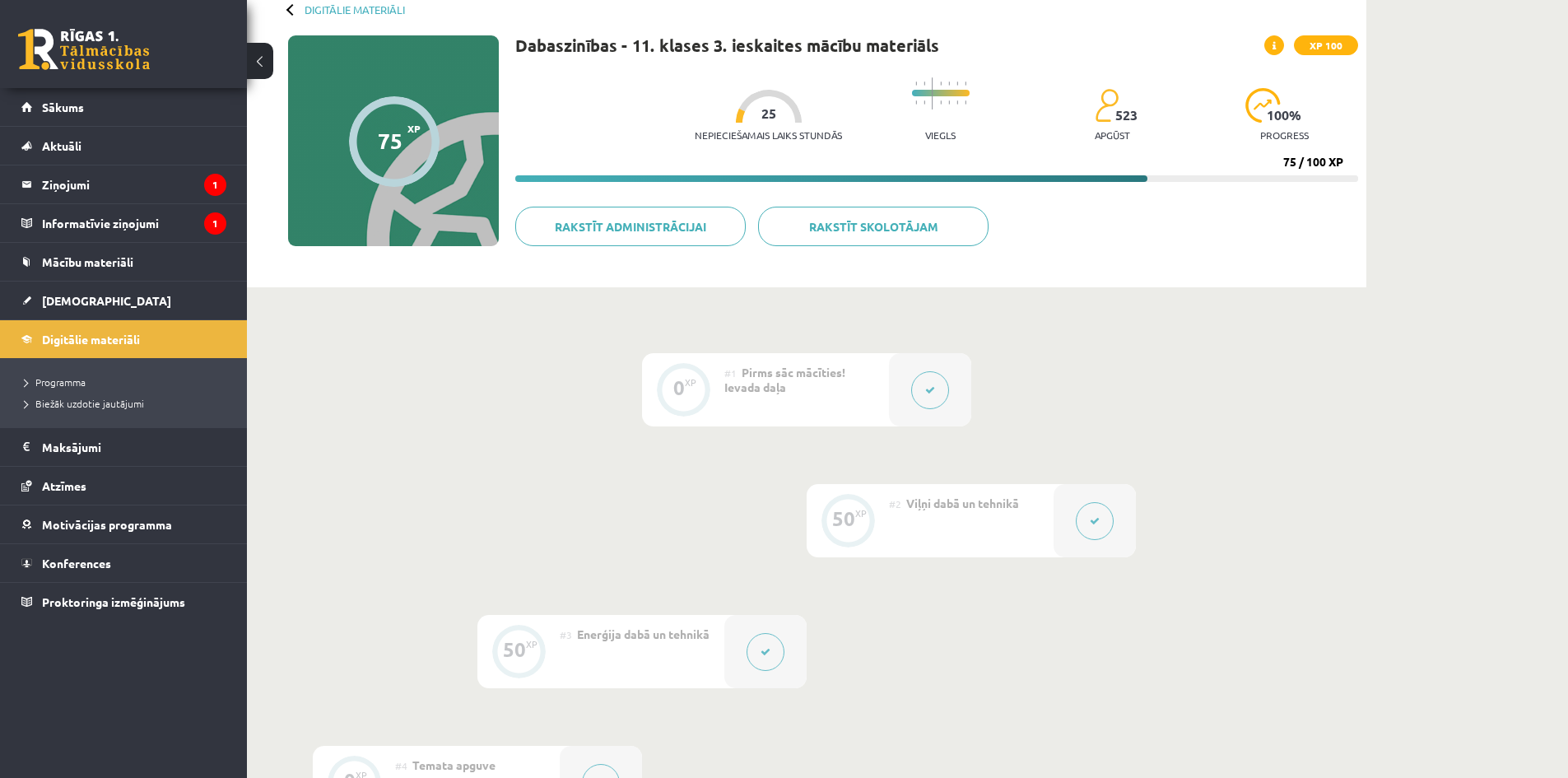
click at [473, 324] on div "0 XP #1 Pirms sāc mācīties! Ievada daļa 50 XP #2 Viļņi dabā un tehnikā 50 XP #3…" at bounding box center [806, 615] width 1119 height 656
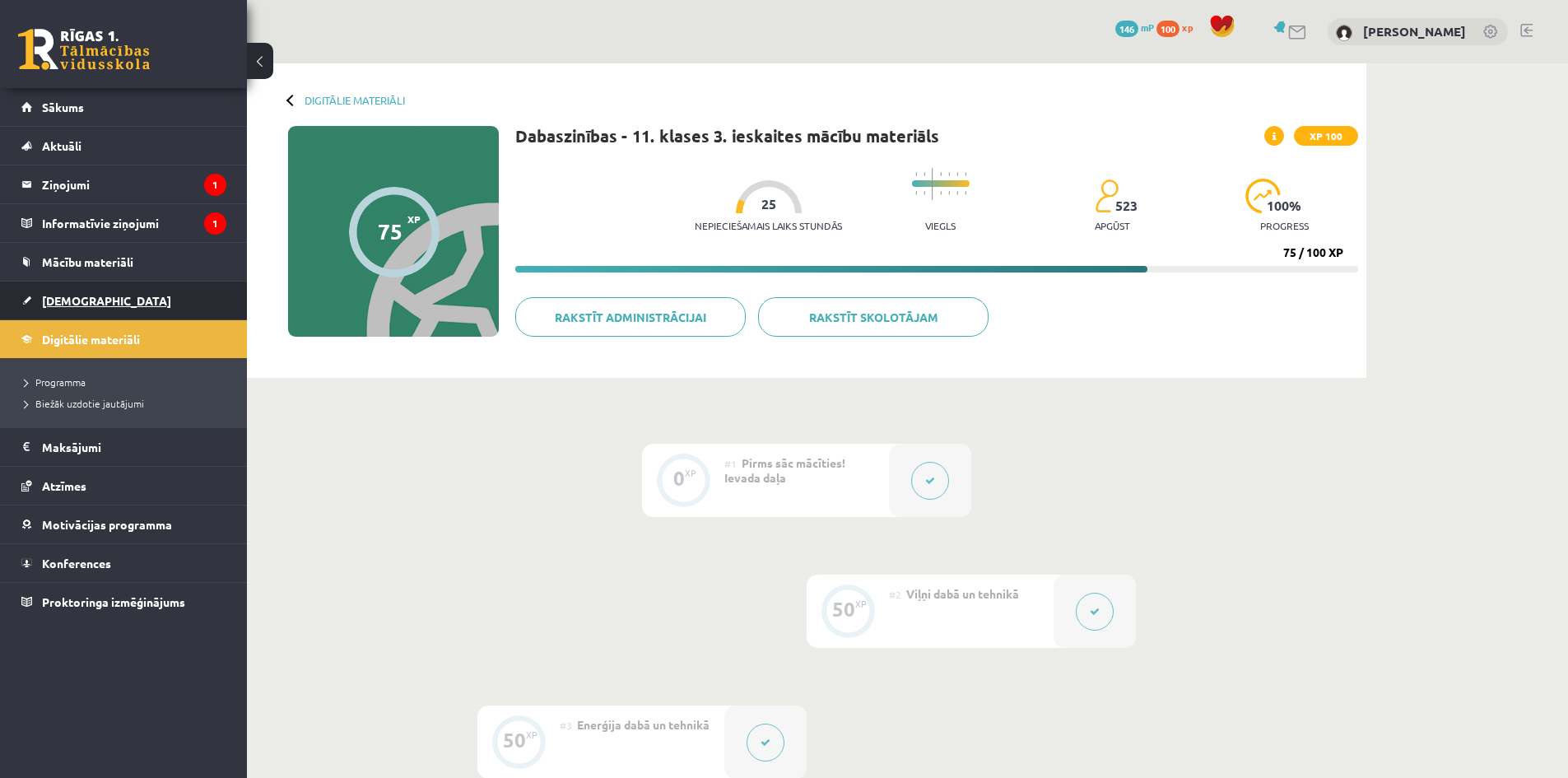
click at [100, 289] on link "[DEMOGRAPHIC_DATA]" at bounding box center [123, 300] width 205 height 38
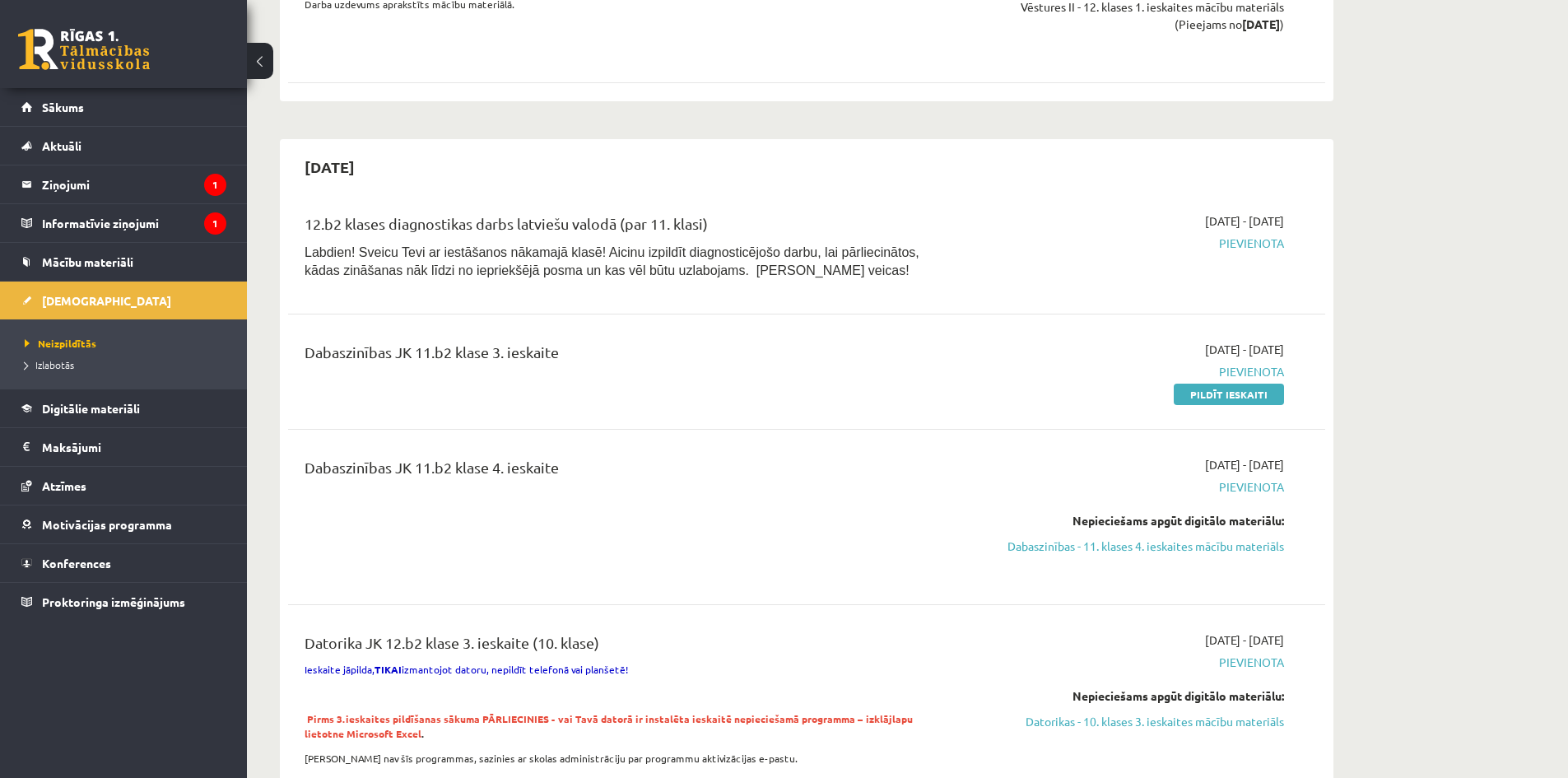
scroll to position [741, 0]
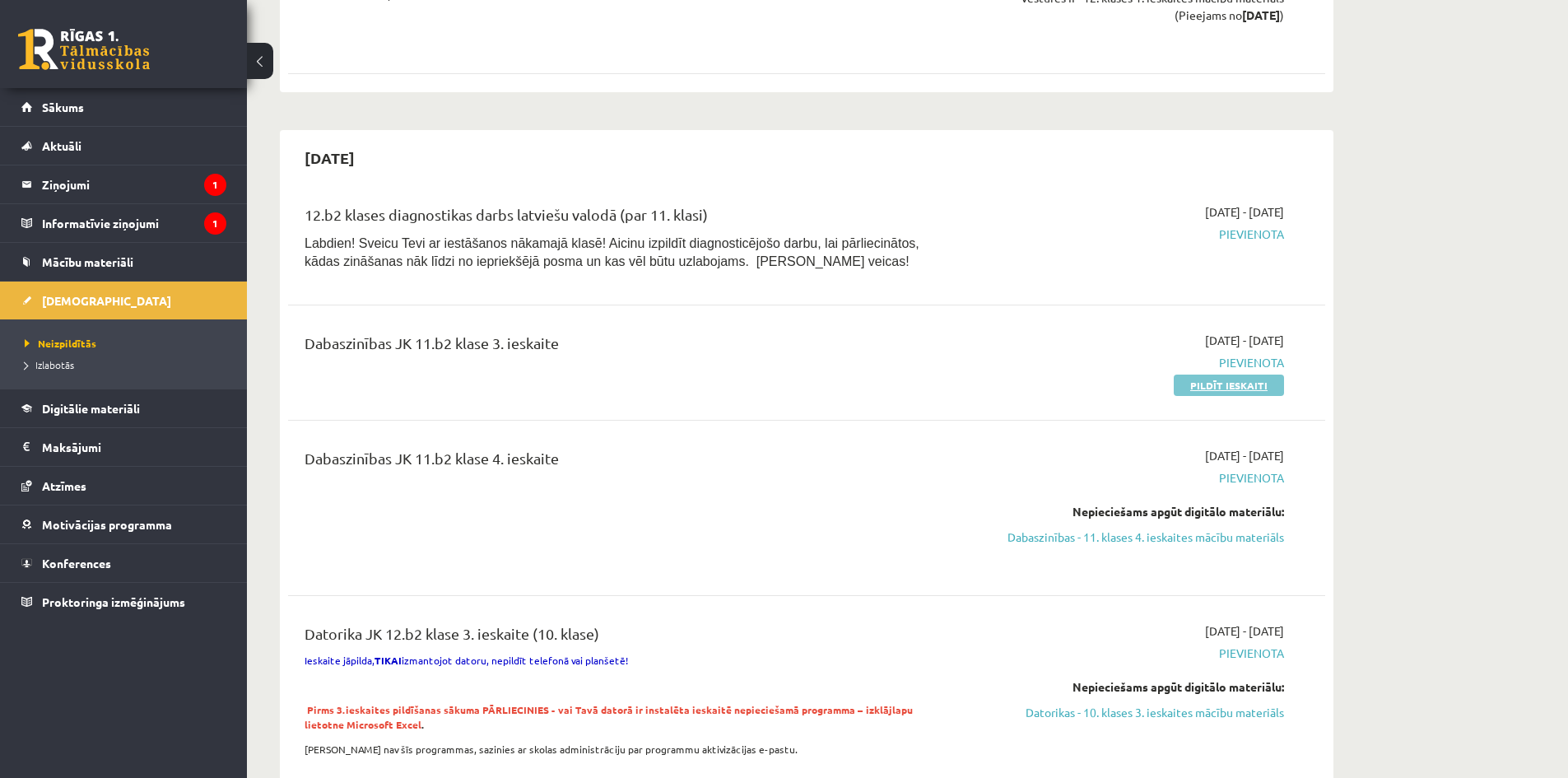
click at [1216, 388] on link "Pildīt ieskaiti" at bounding box center [1229, 386] width 110 height 21
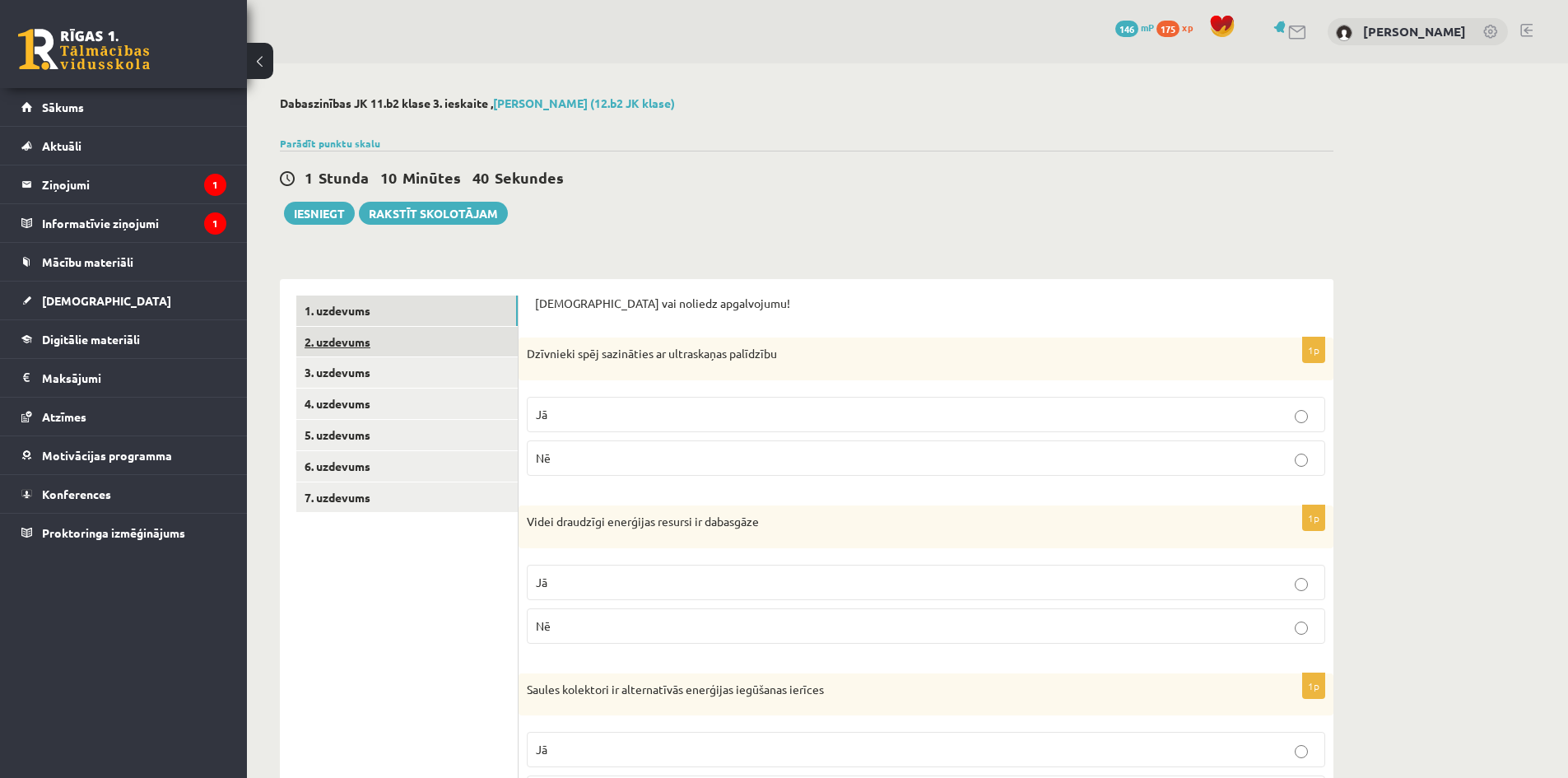
click at [401, 352] on link "2. uzdevums" at bounding box center [407, 342] width 222 height 31
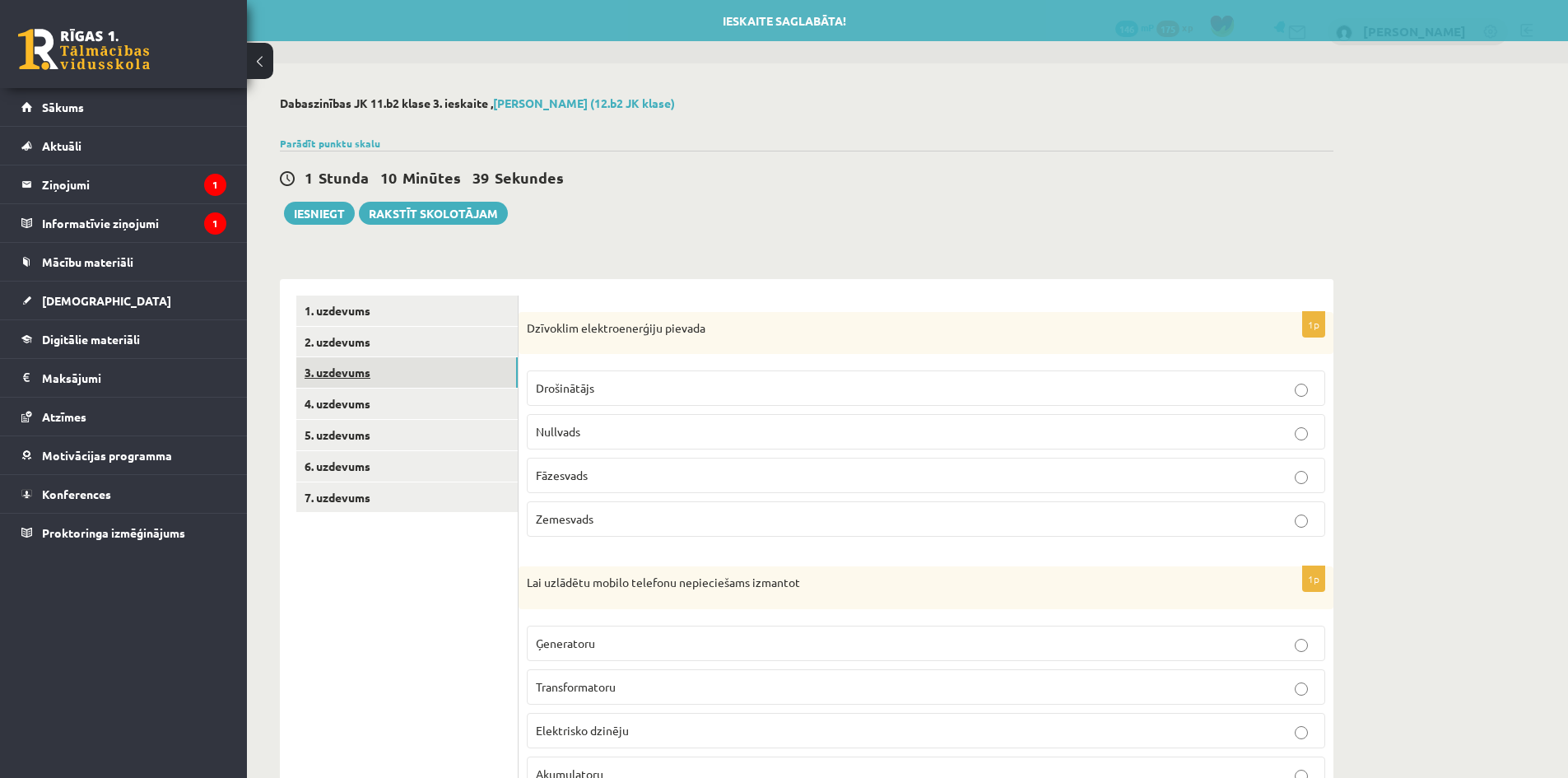
click at [405, 362] on link "3. uzdevums" at bounding box center [407, 373] width 222 height 31
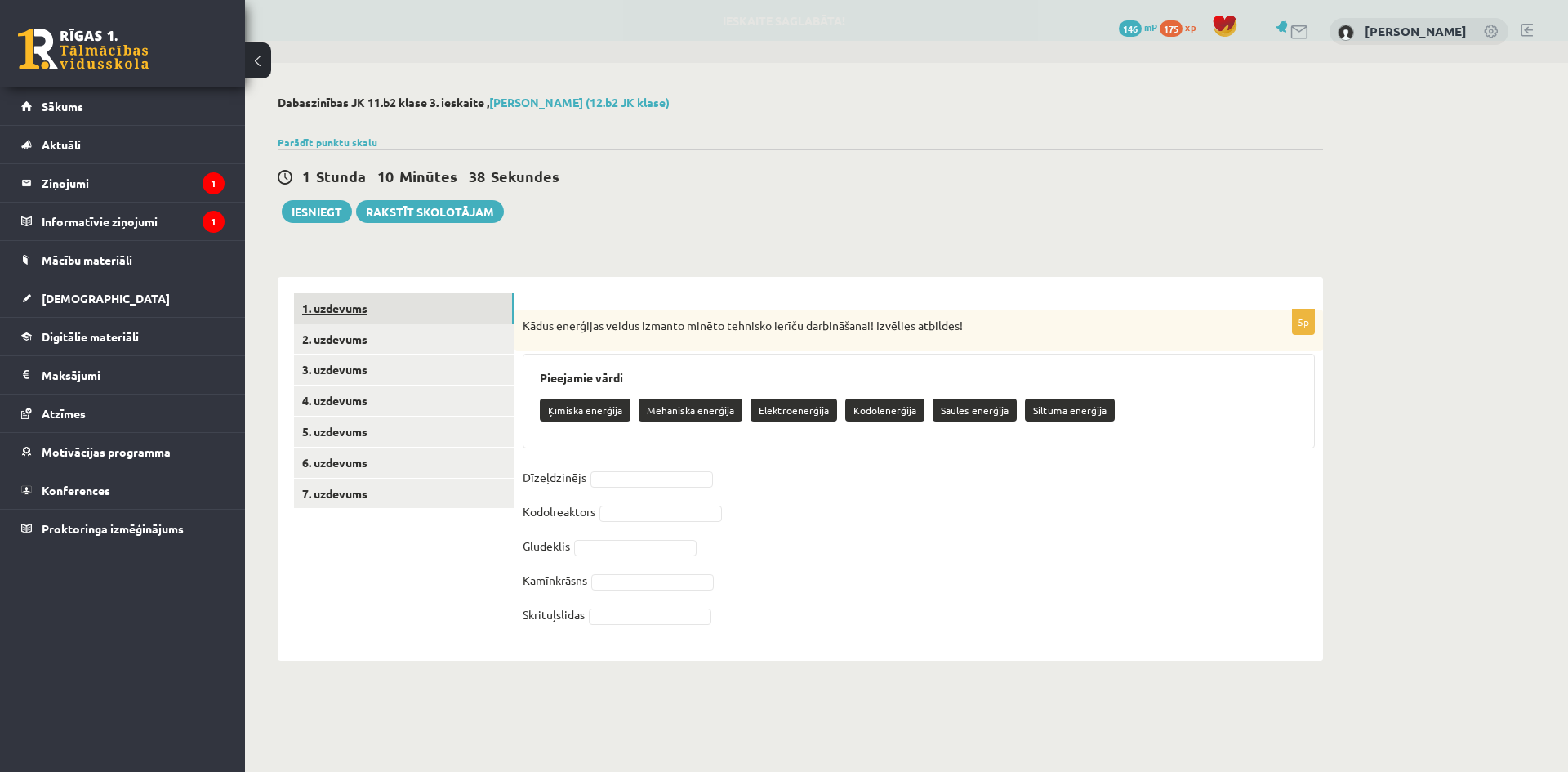
click at [347, 305] on link "1. uzdevums" at bounding box center [404, 309] width 220 height 31
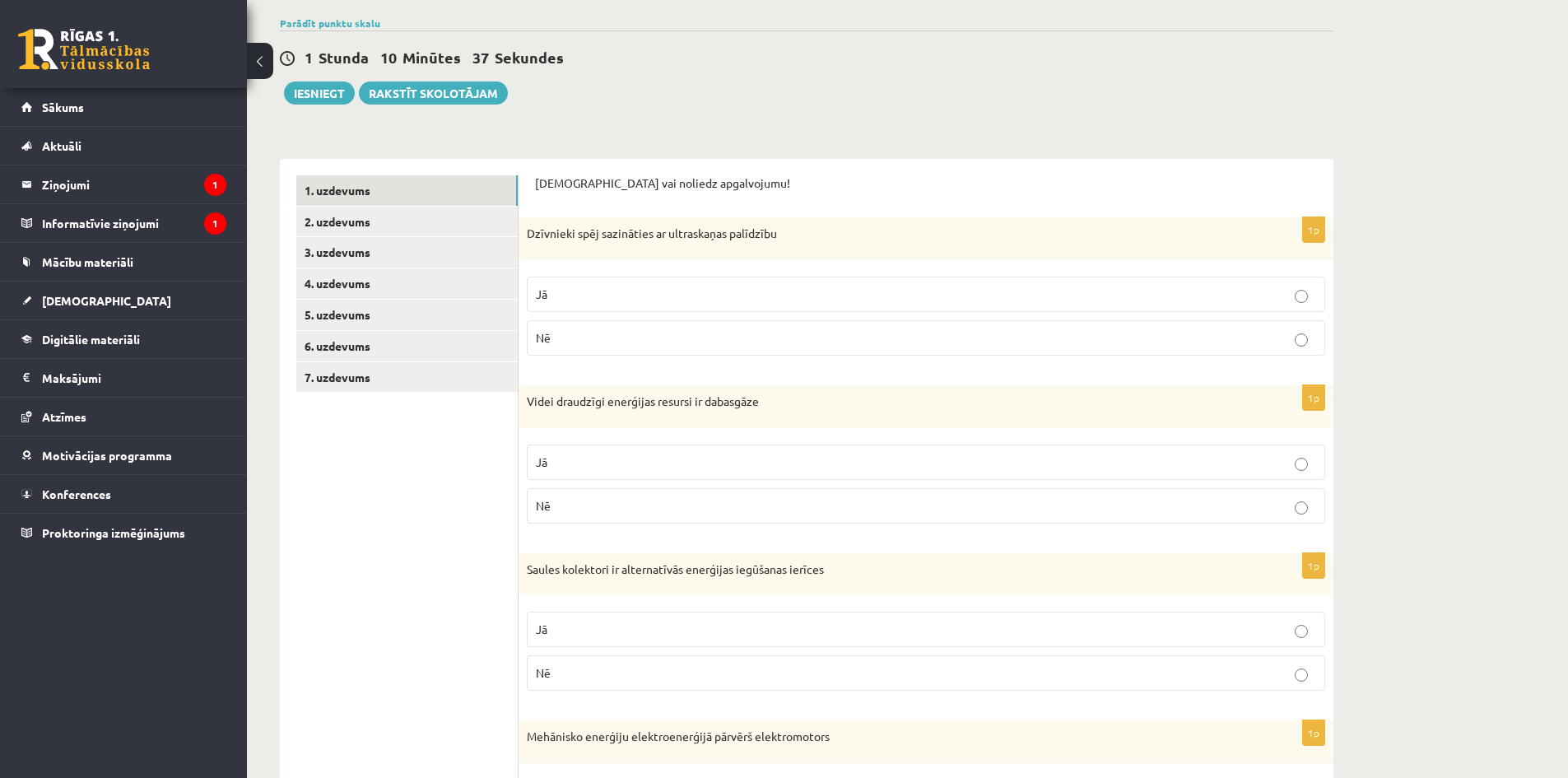
scroll to position [165, 0]
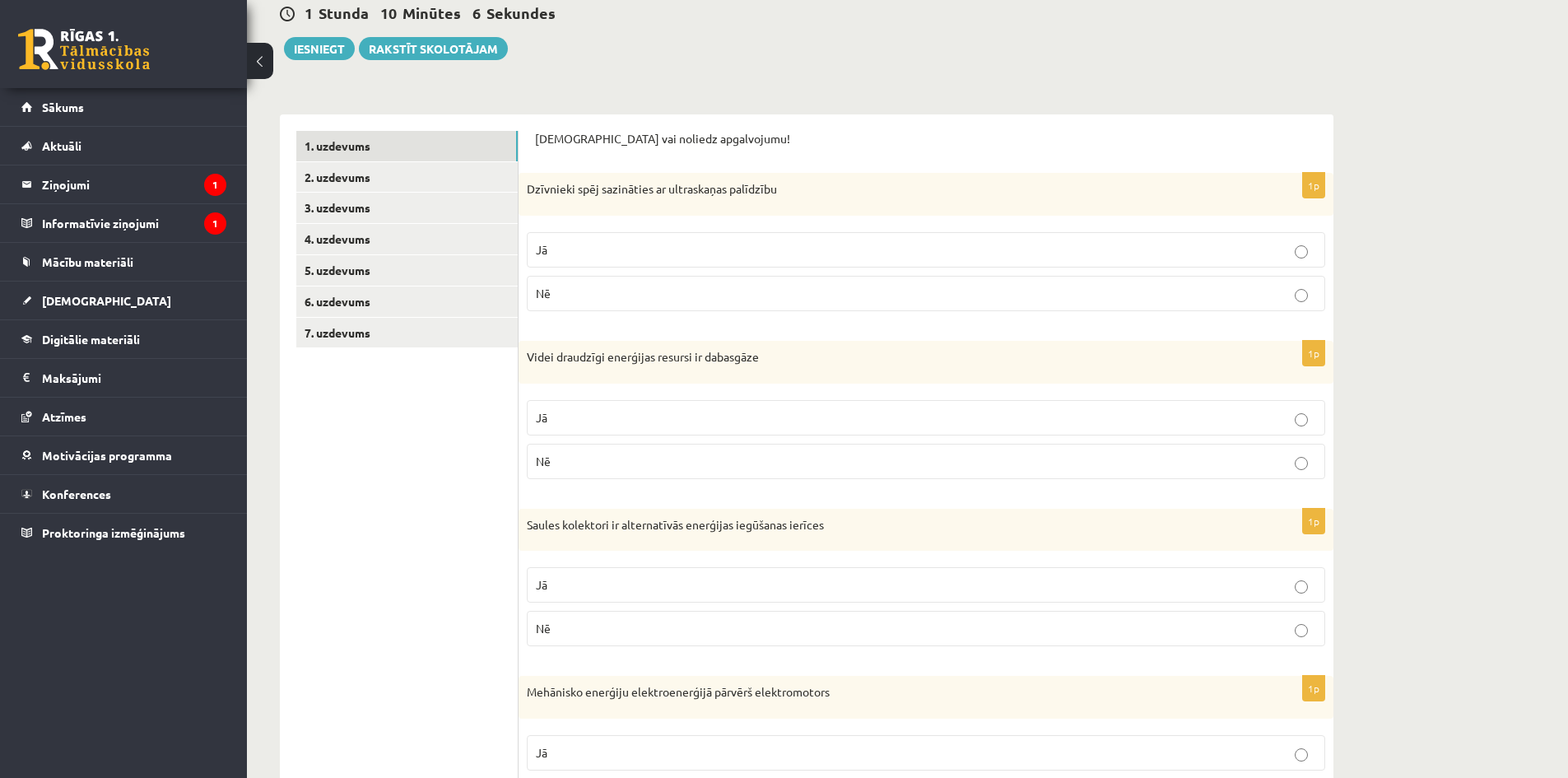
click at [599, 268] on fieldset "Jā Nē" at bounding box center [925, 270] width 798 height 93
click at [602, 255] on p "Jā" at bounding box center [925, 250] width 780 height 17
click at [565, 460] on p "Nē" at bounding box center [925, 462] width 780 height 17
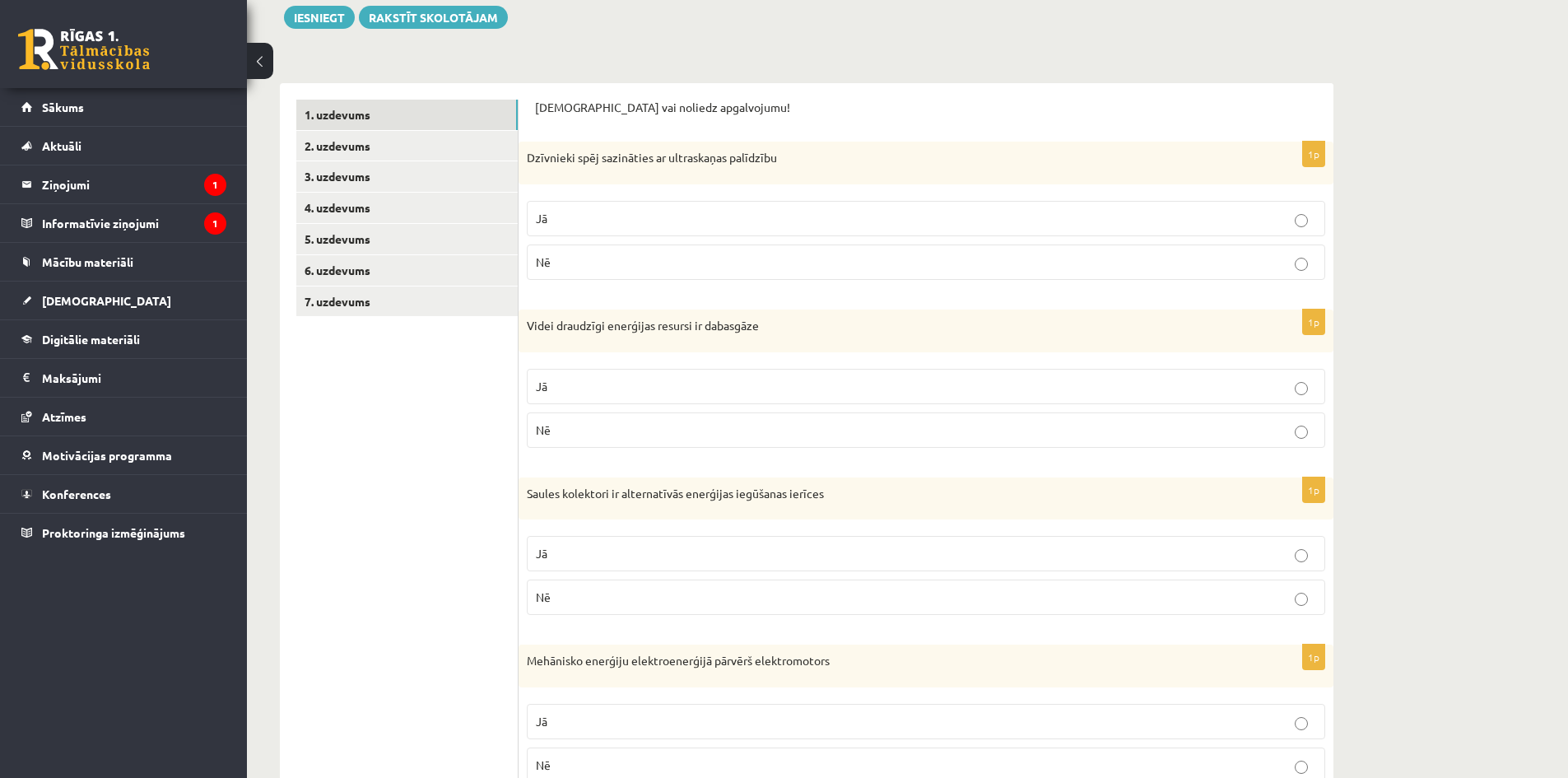
scroll to position [247, 0]
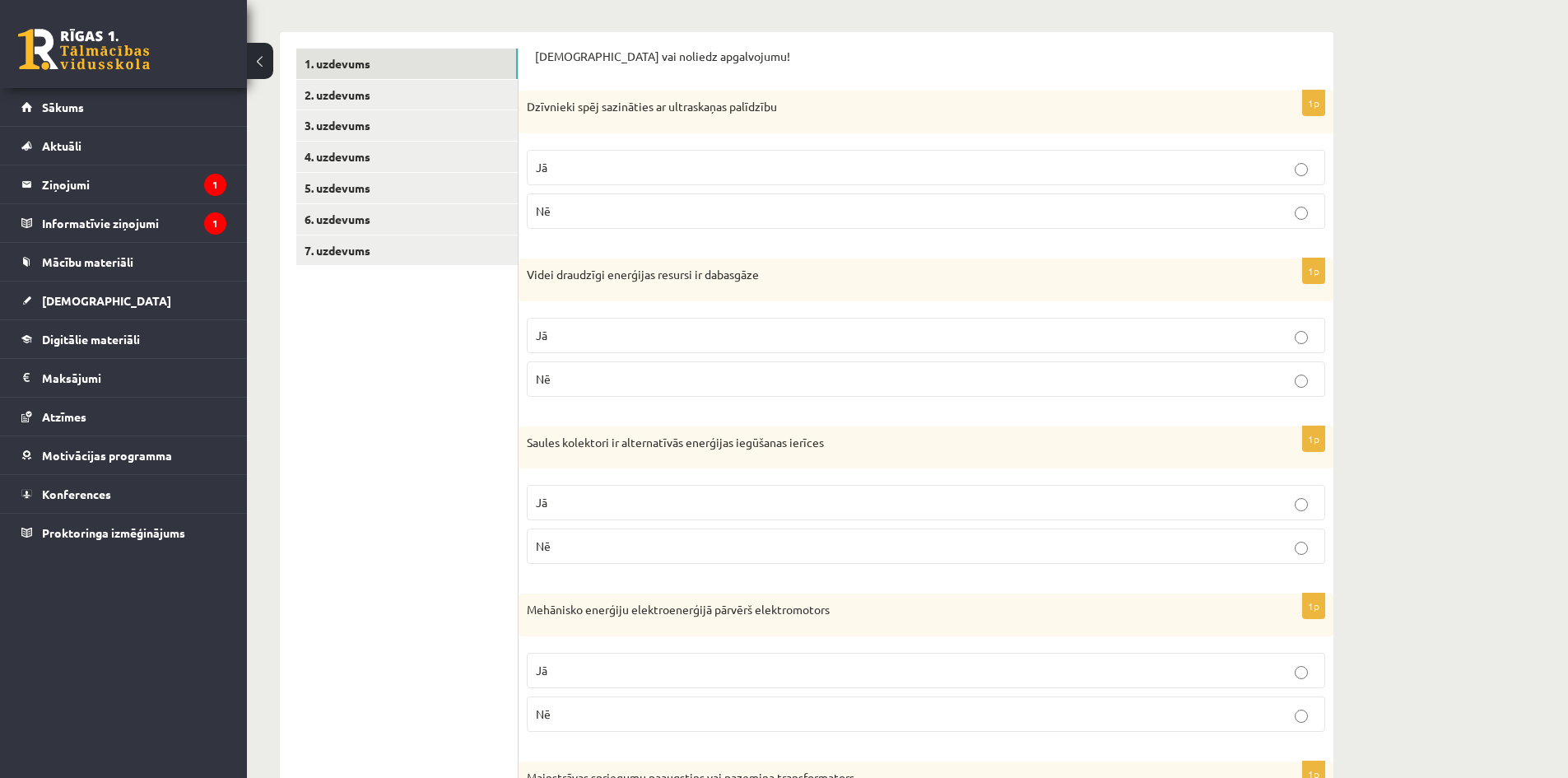
click at [599, 505] on p "Jā" at bounding box center [925, 502] width 780 height 17
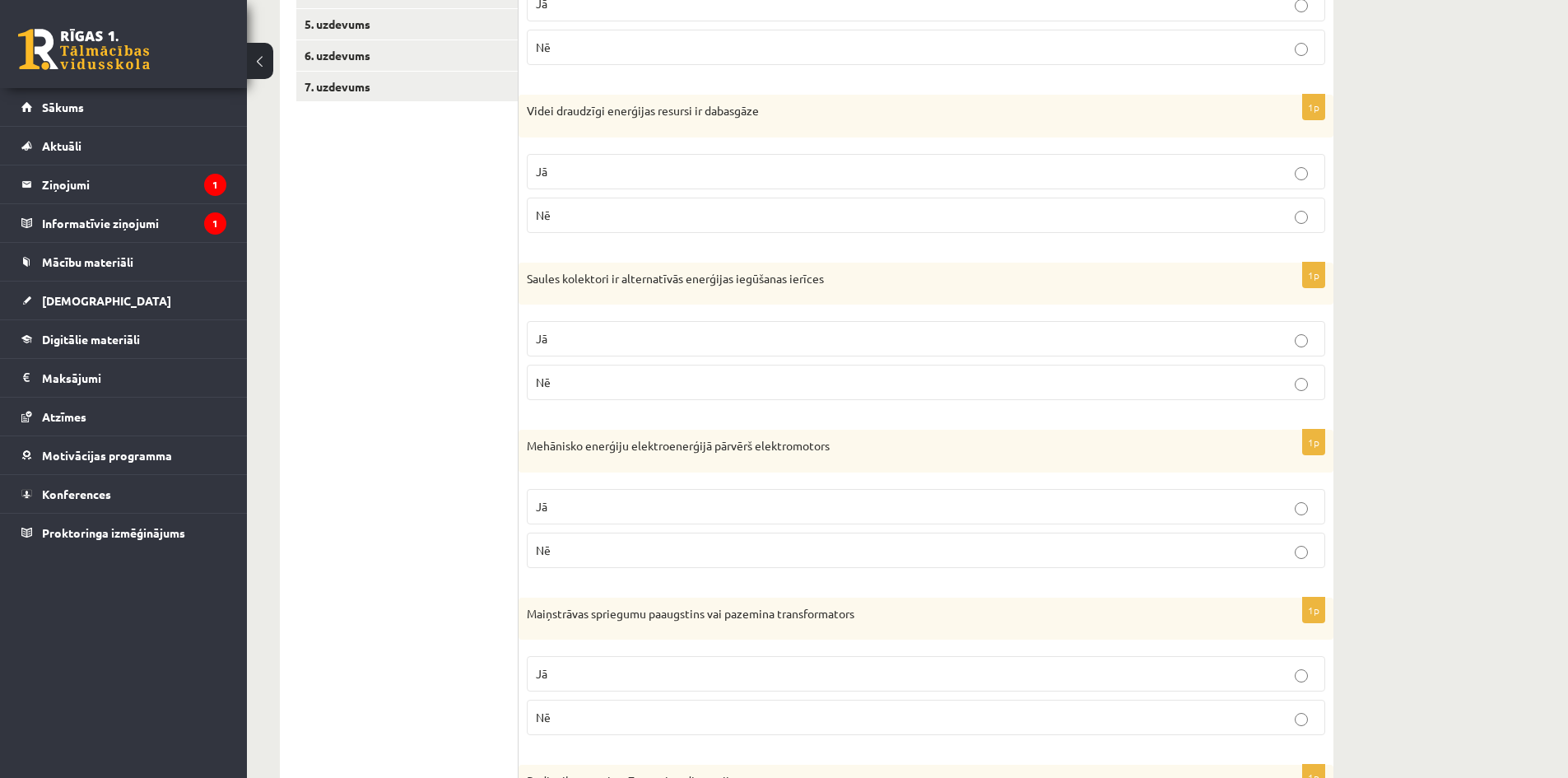
scroll to position [412, 0]
click at [611, 508] on p "Jā" at bounding box center [925, 506] width 780 height 17
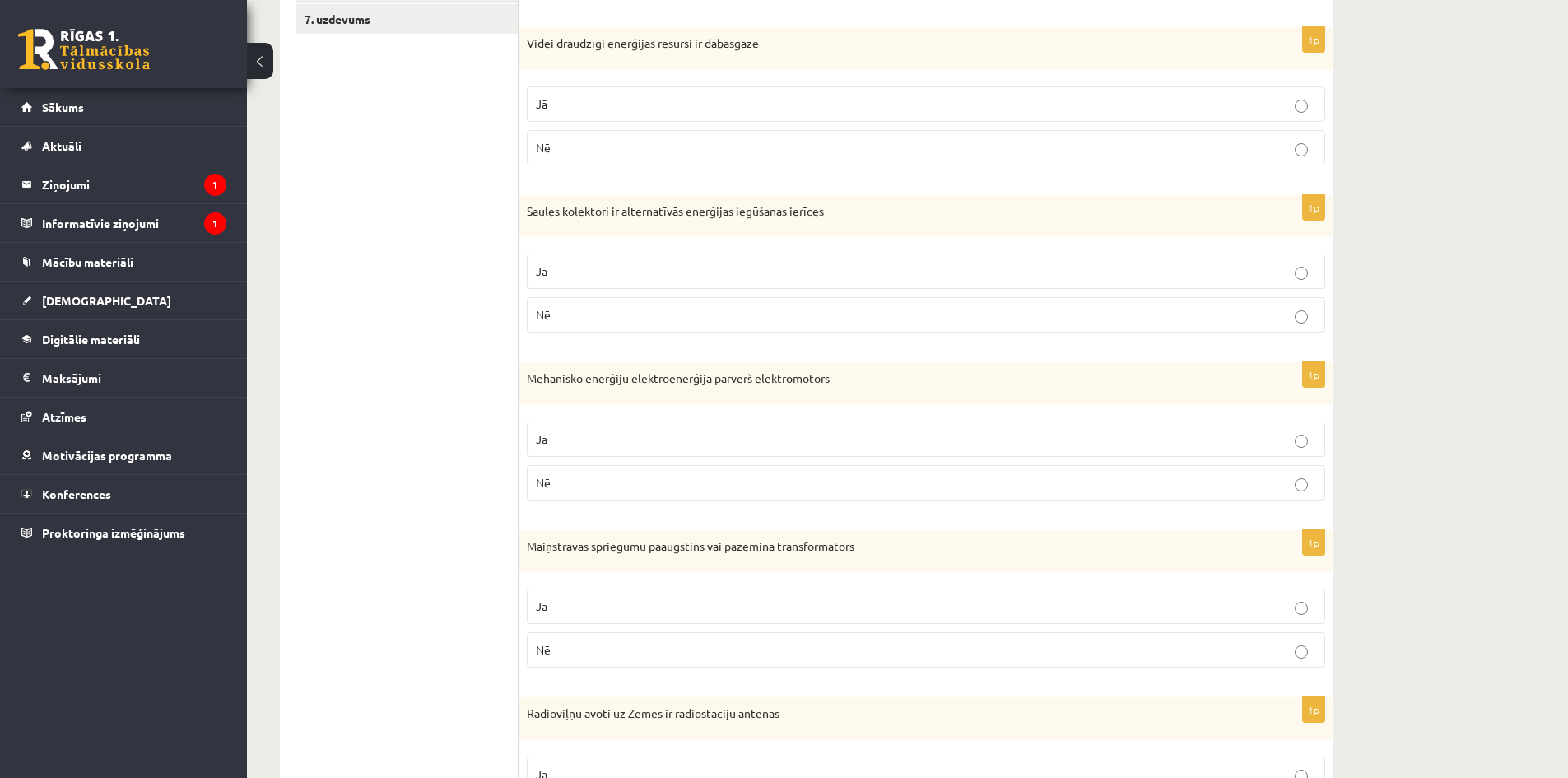
scroll to position [577, 0]
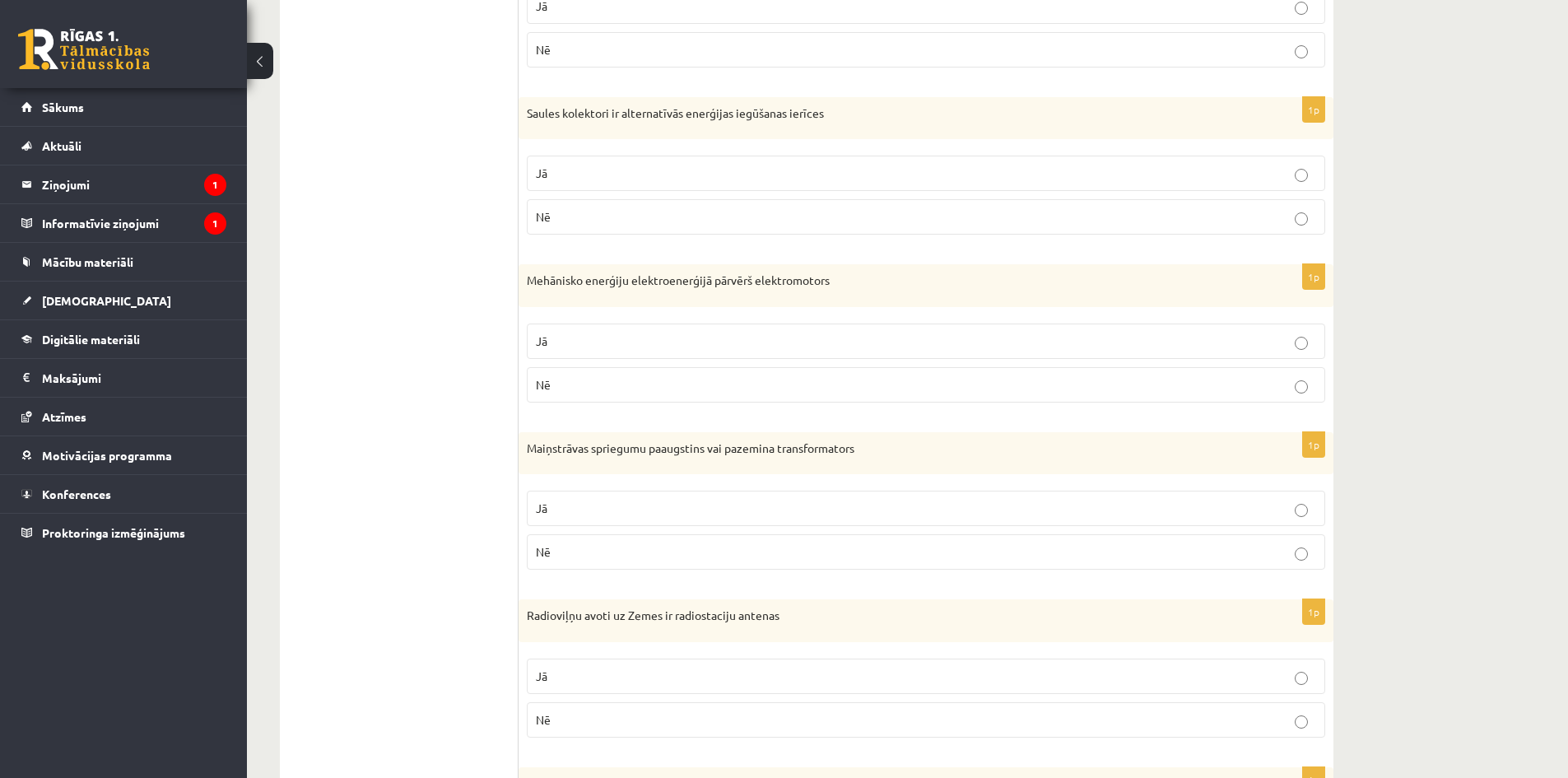
click at [640, 503] on p "Jā" at bounding box center [925, 508] width 780 height 17
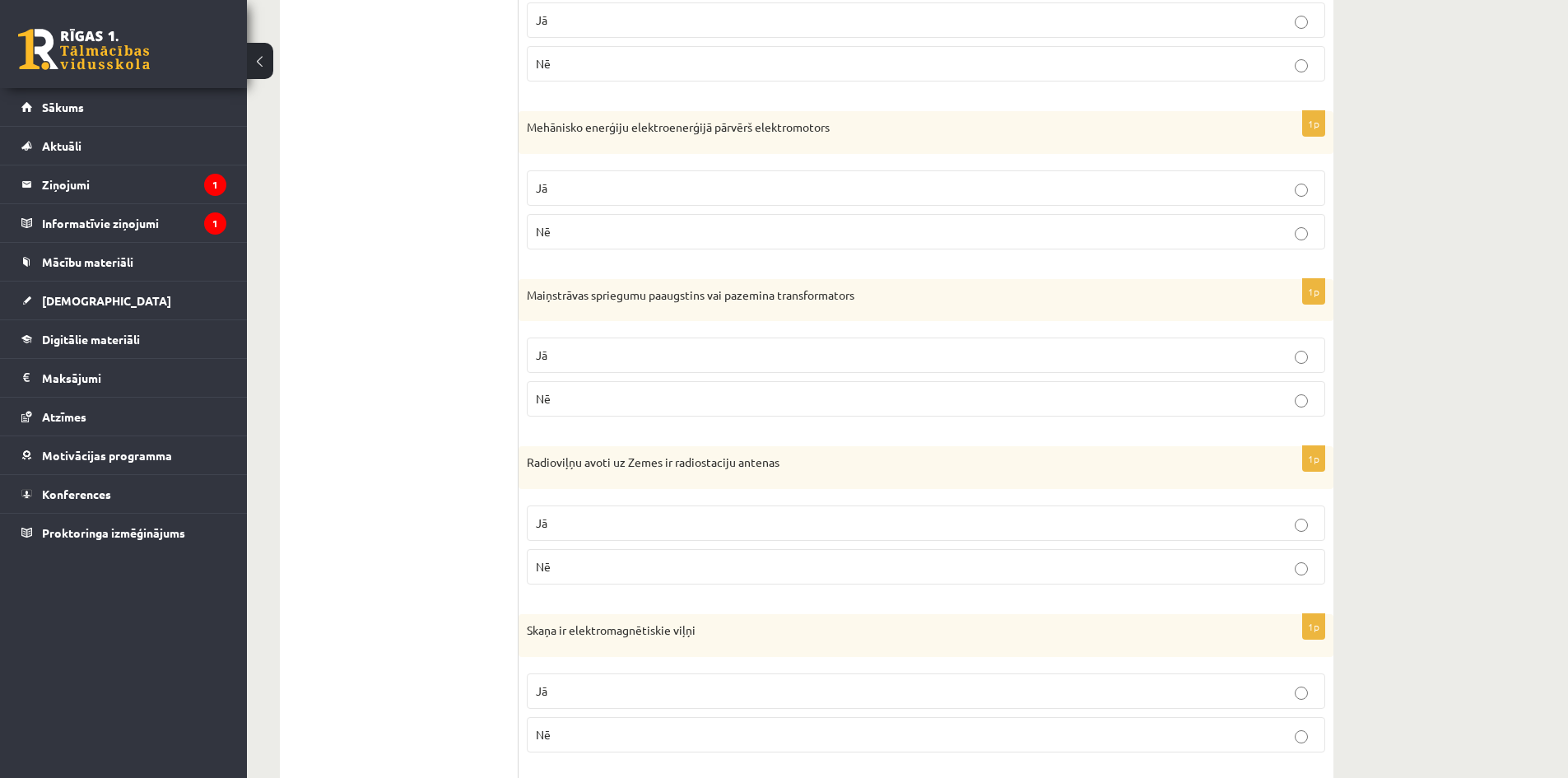
scroll to position [741, 0]
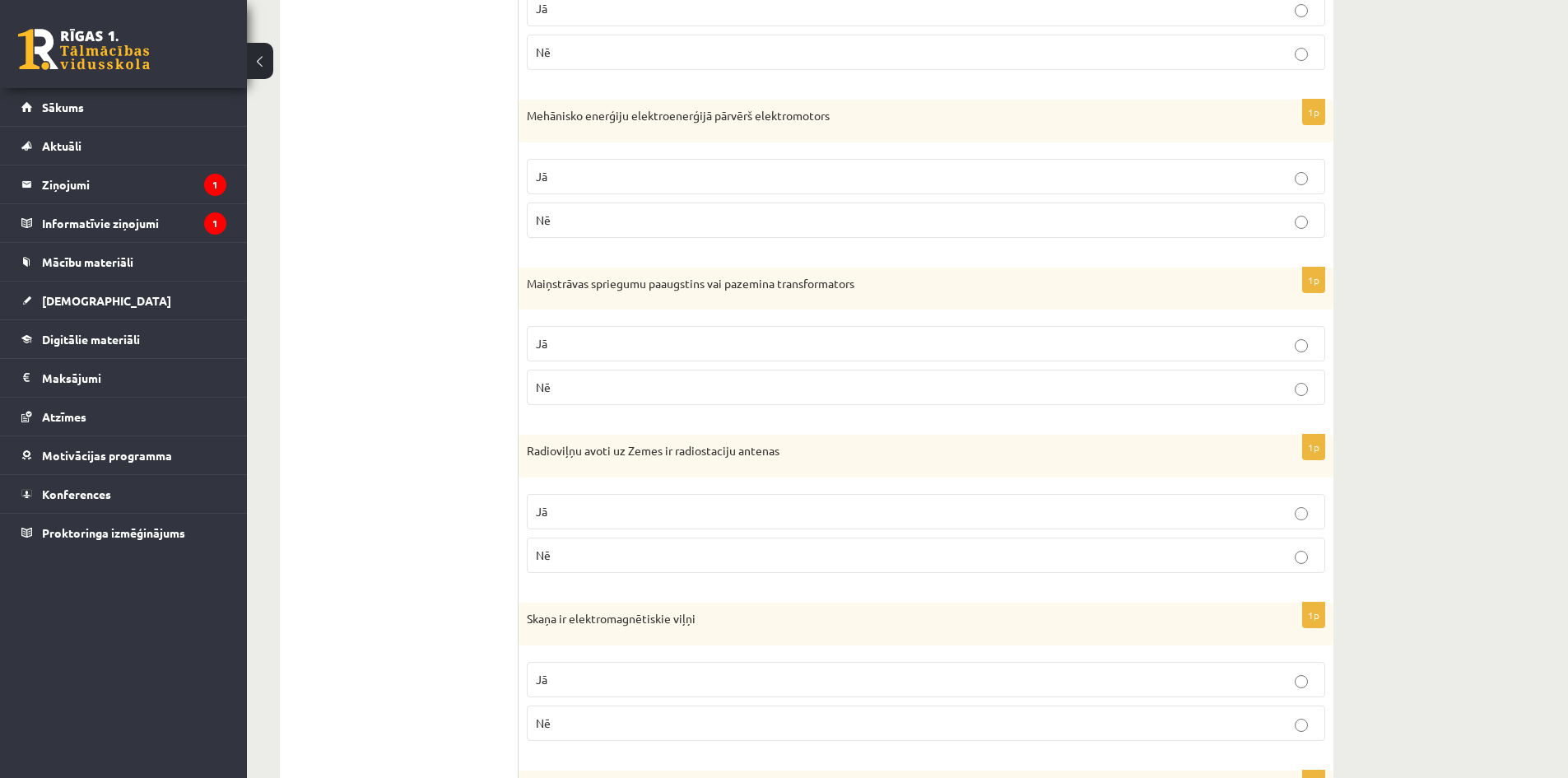
click at [659, 510] on p "Jā" at bounding box center [925, 512] width 780 height 17
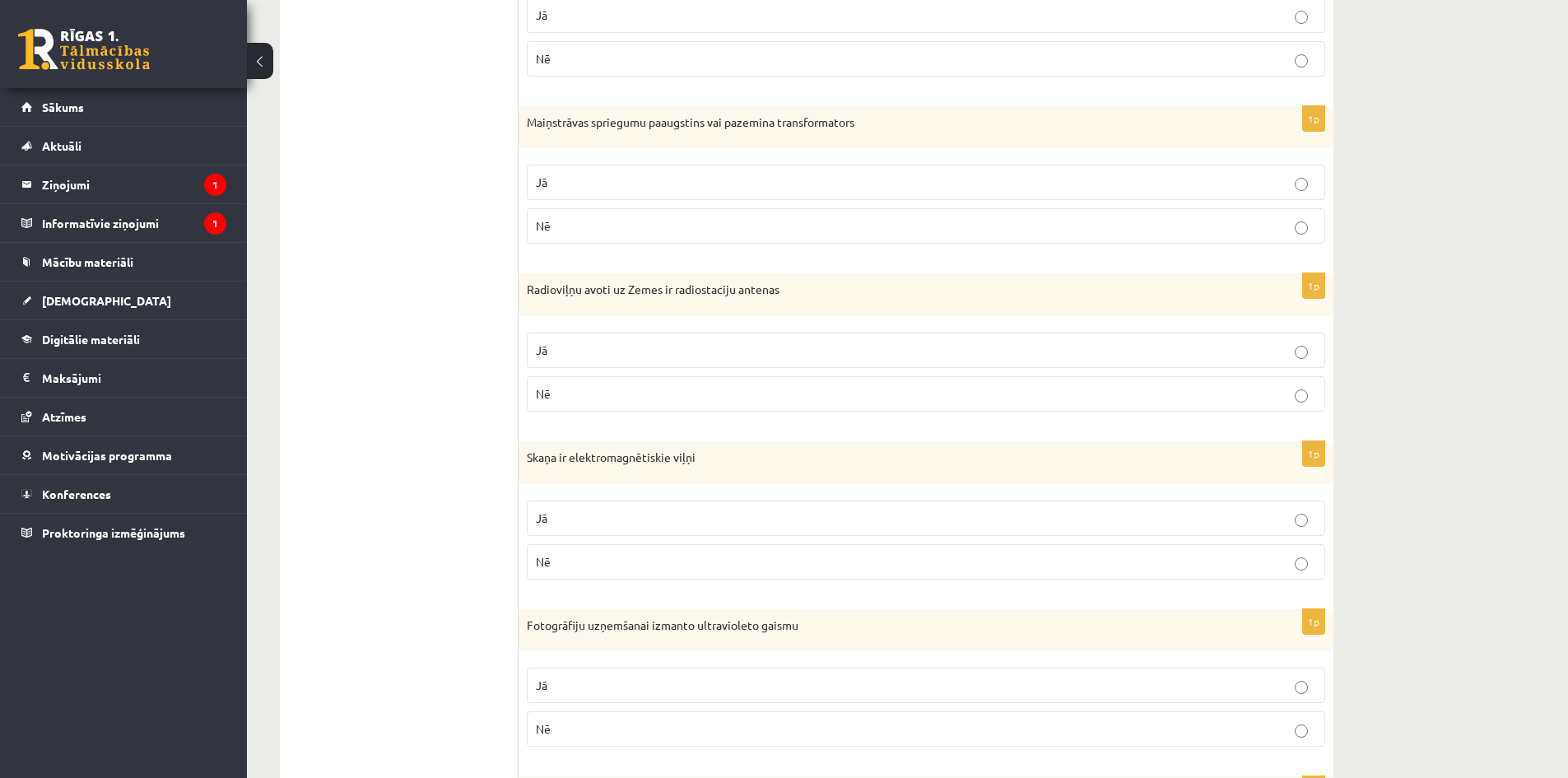
scroll to position [905, 0]
click at [586, 568] on label "Nē" at bounding box center [925, 558] width 798 height 36
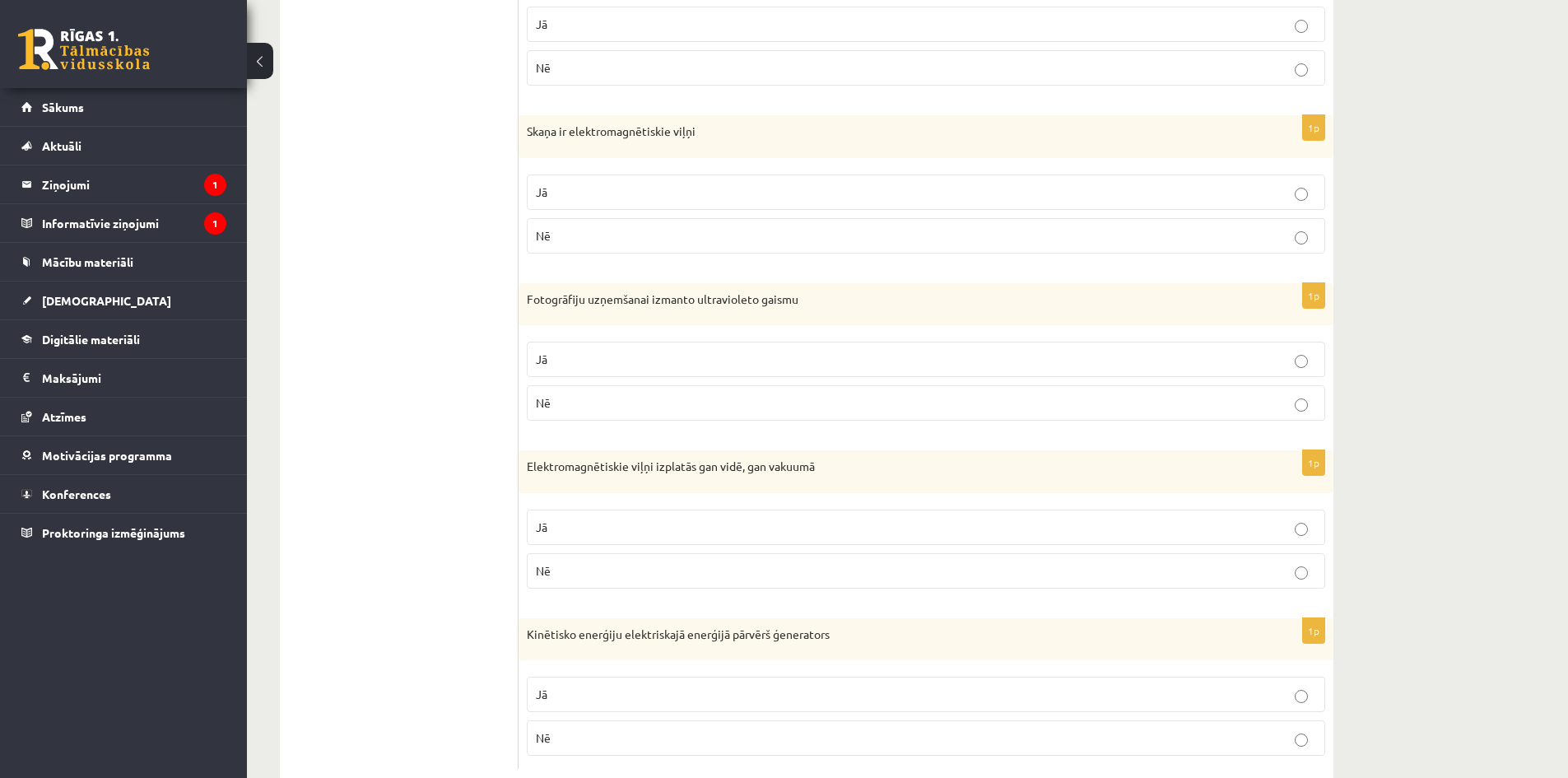
scroll to position [1235, 0]
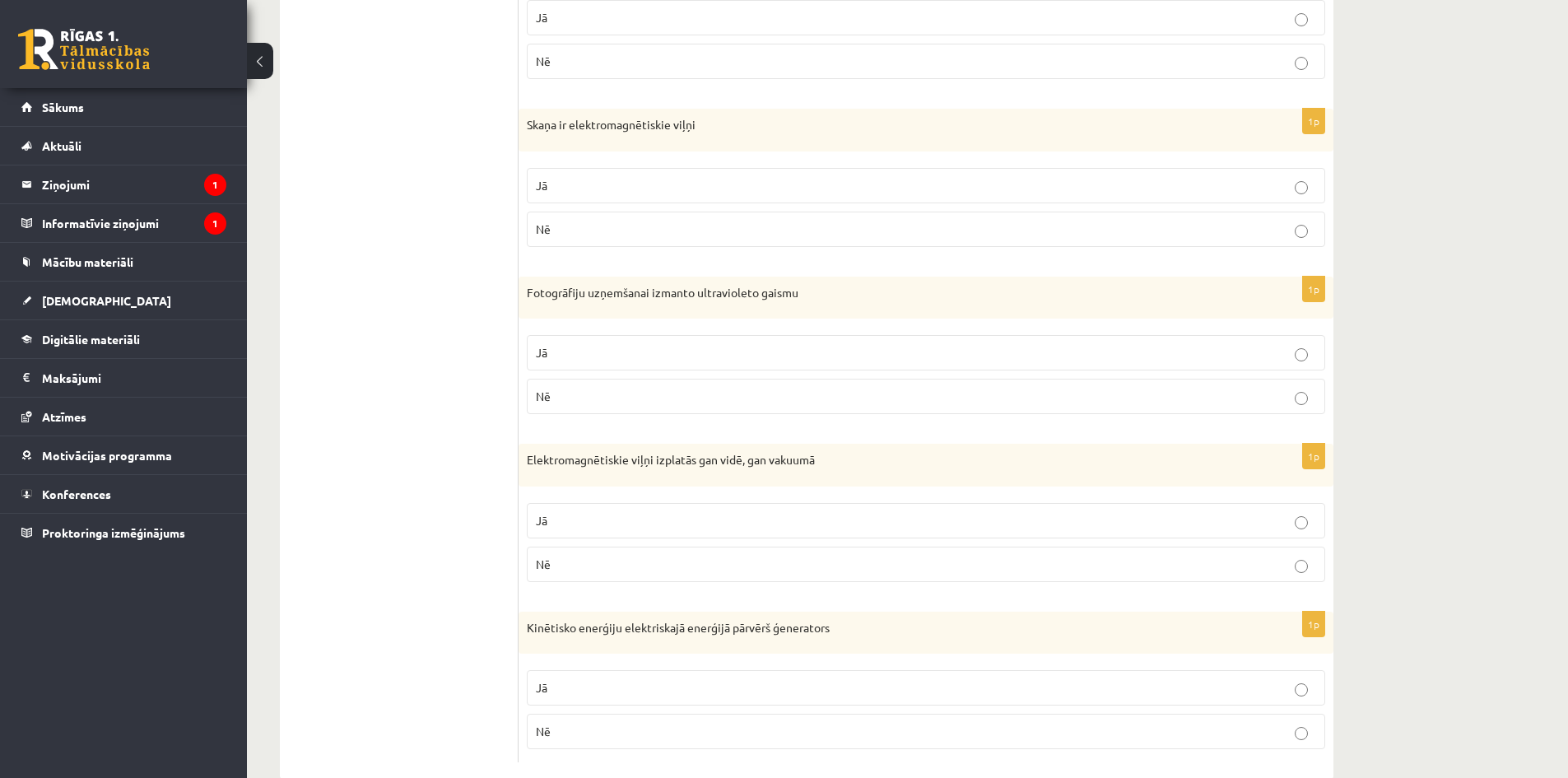
click at [564, 360] on p "Jā" at bounding box center [925, 353] width 780 height 17
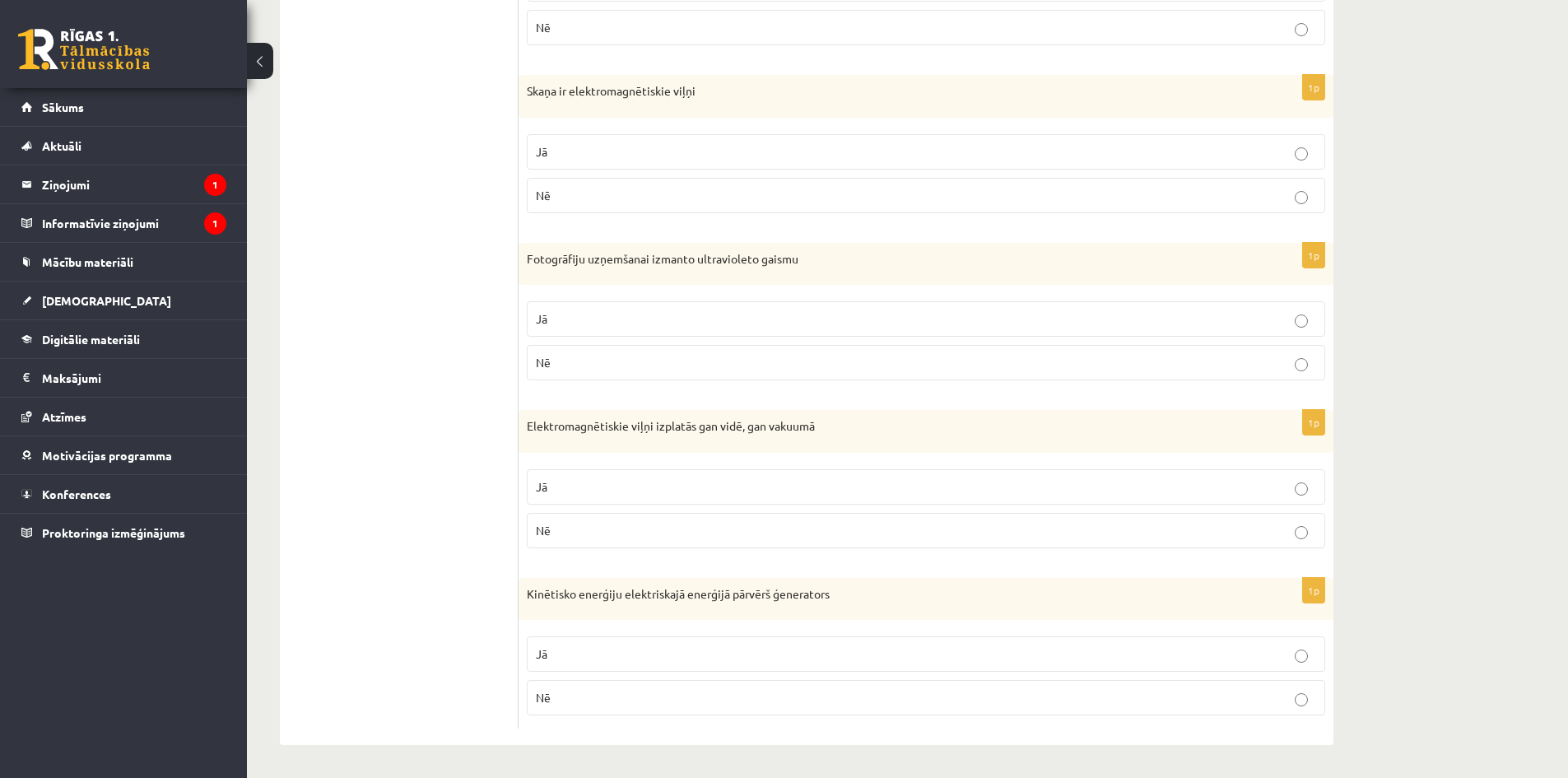
scroll to position [1270, 0]
click at [828, 352] on label "Nē" at bounding box center [925, 362] width 798 height 36
click at [682, 486] on p "Jā" at bounding box center [925, 487] width 780 height 17
click at [595, 649] on p "Jā" at bounding box center [925, 654] width 780 height 17
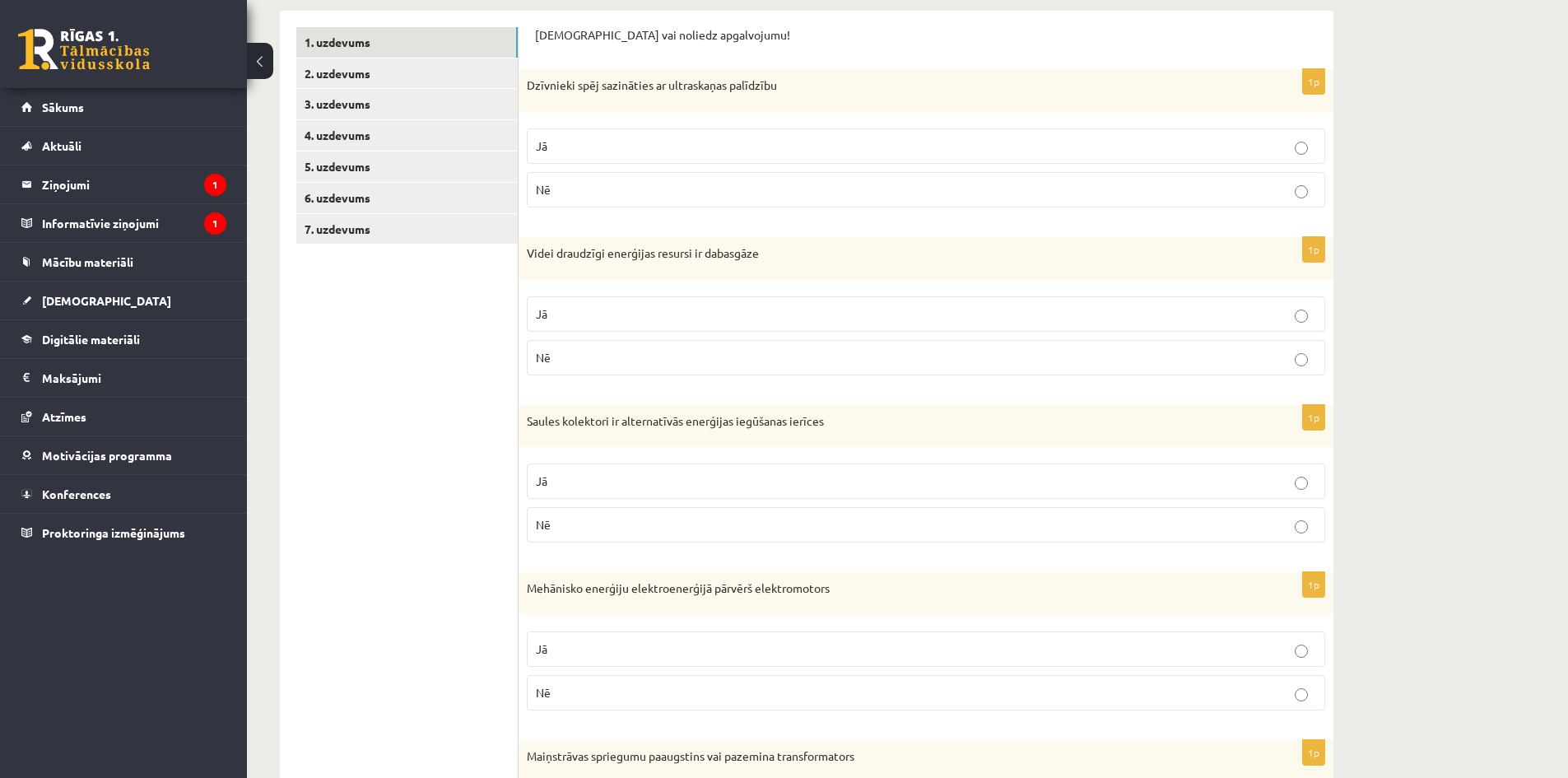
scroll to position [0, 0]
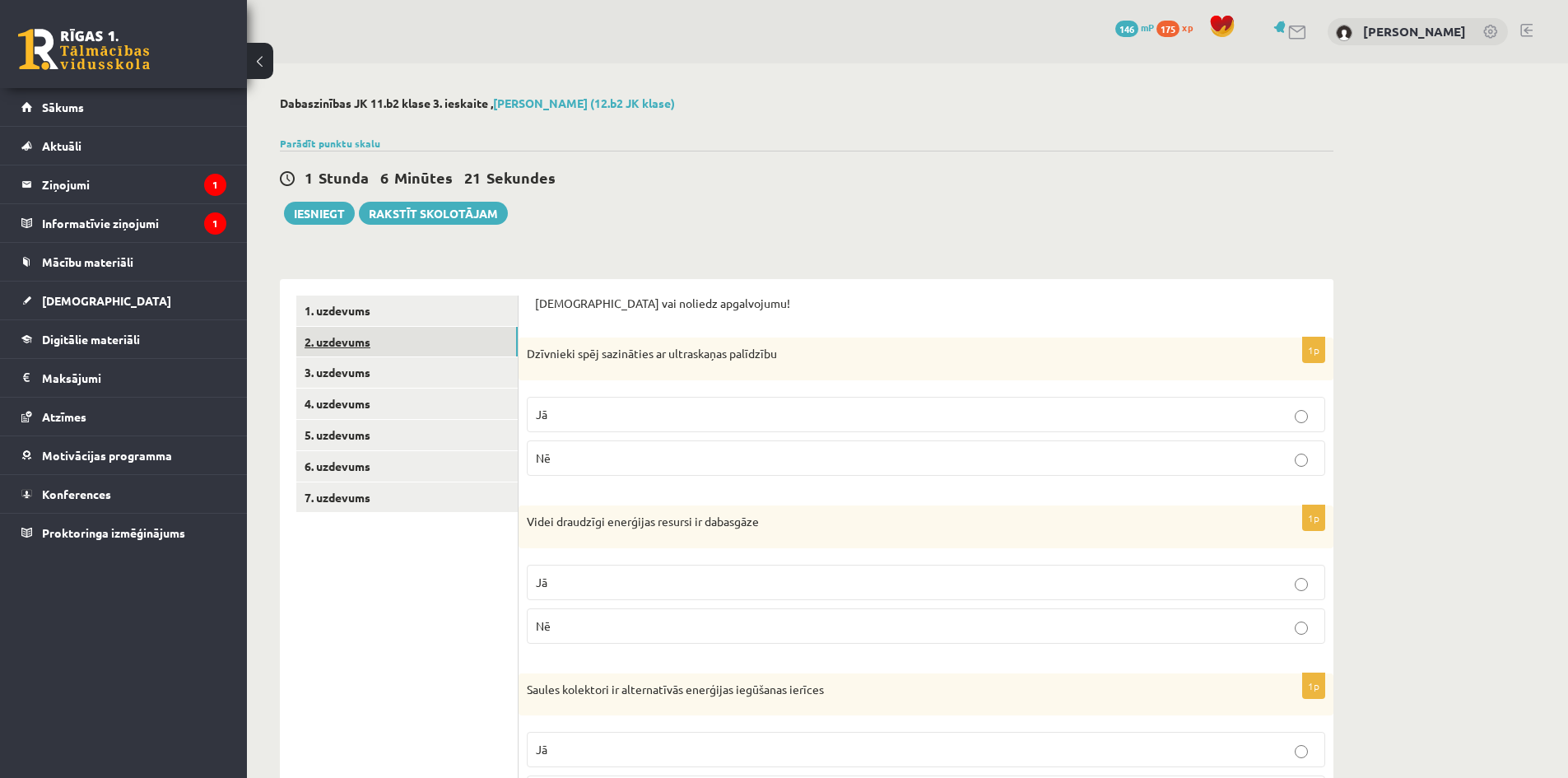
click at [404, 333] on link "2. uzdevums" at bounding box center [407, 342] width 222 height 31
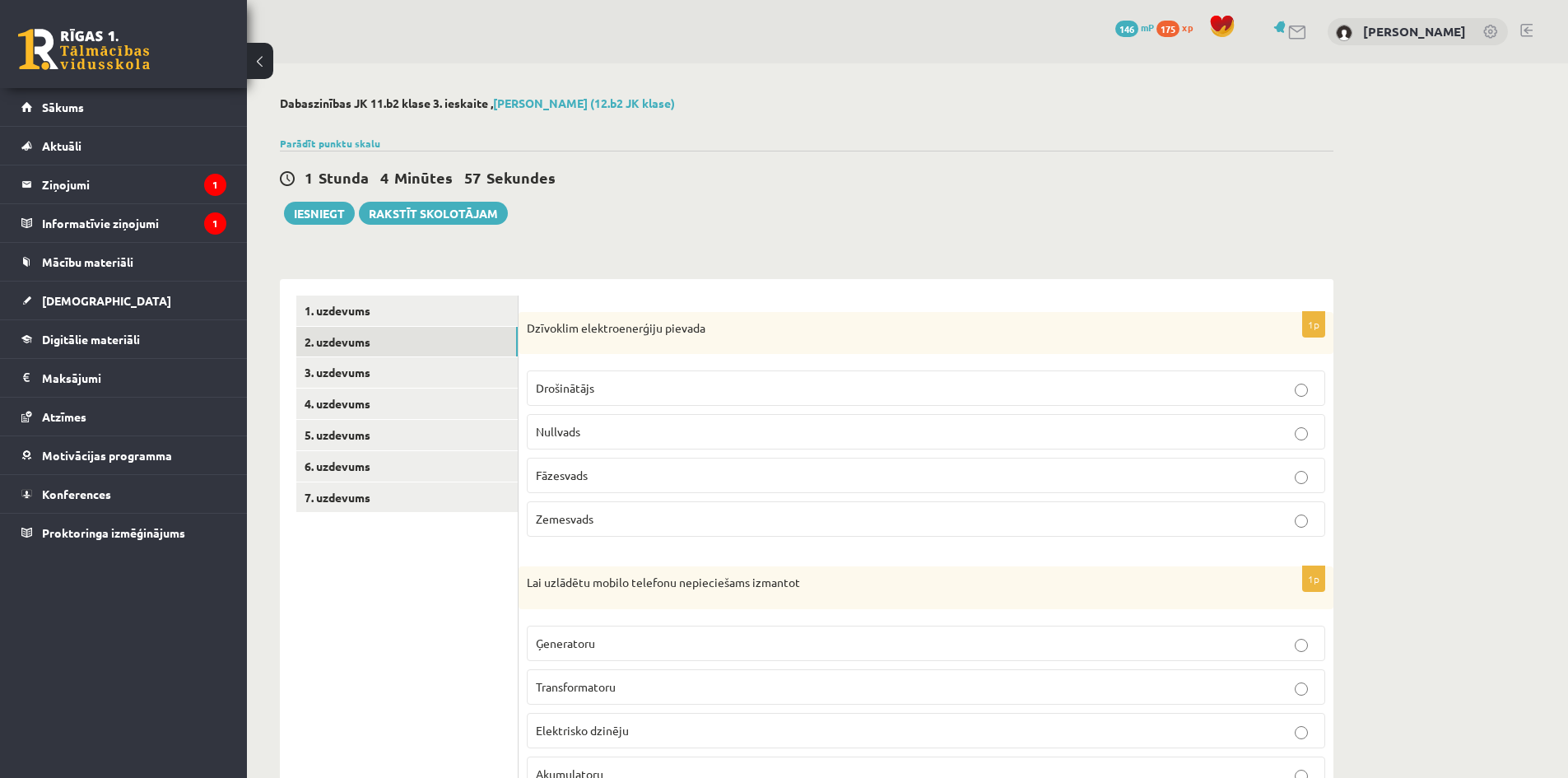
click at [592, 472] on p "Fāzesvads" at bounding box center [925, 475] width 780 height 17
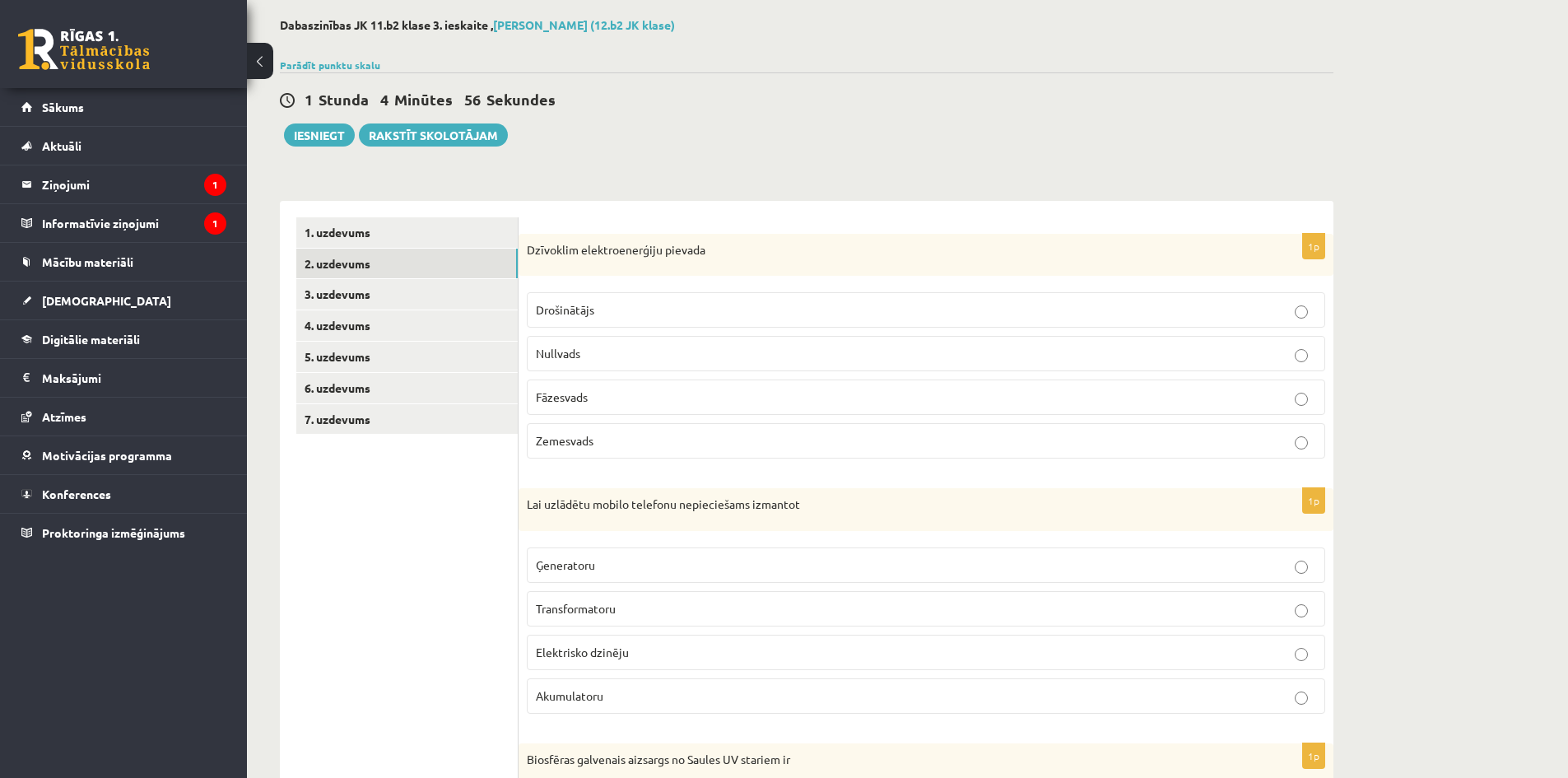
scroll to position [82, 0]
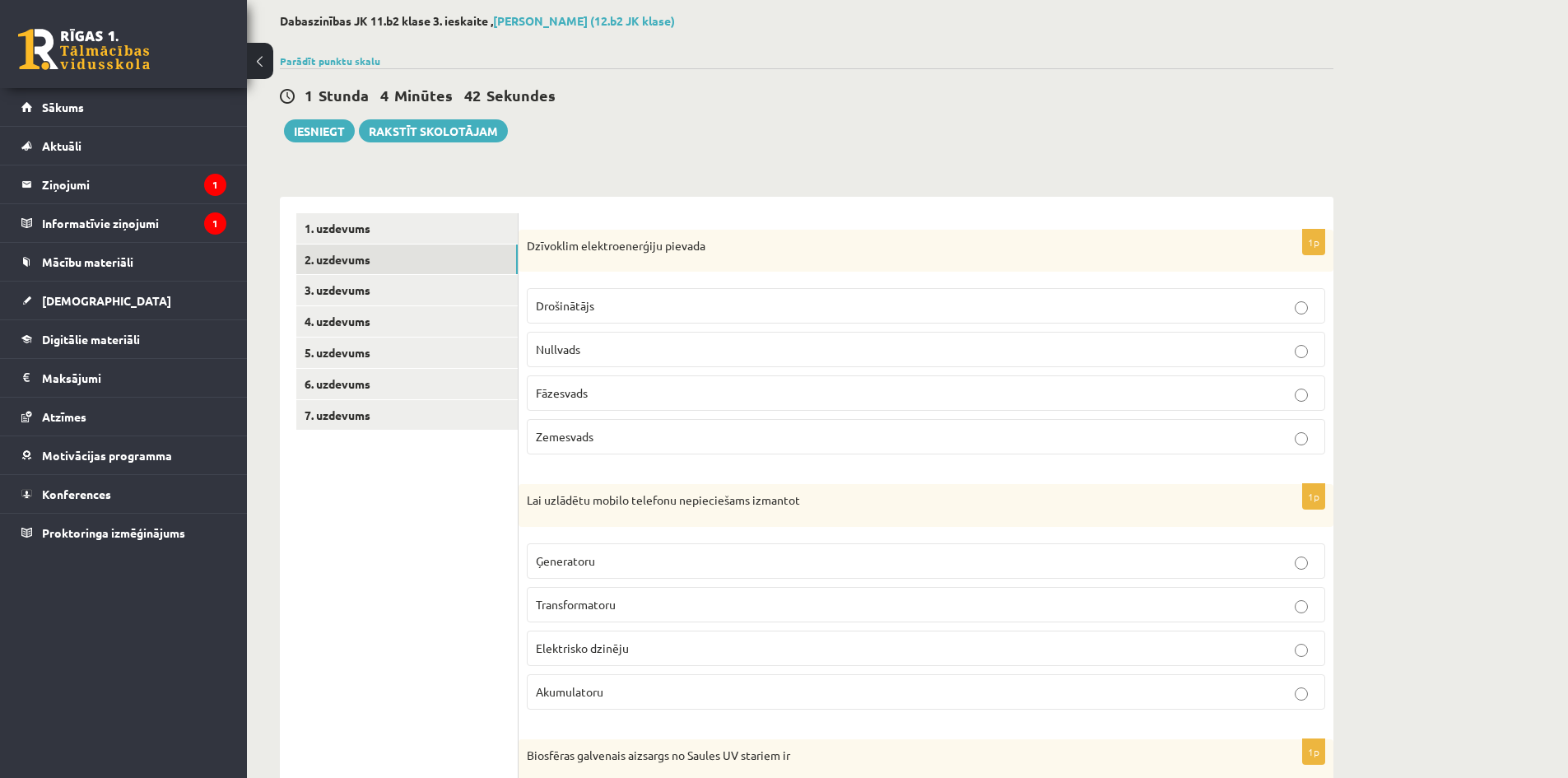
drag, startPoint x: 382, startPoint y: 534, endPoint x: 401, endPoint y: 660, distance: 127.4
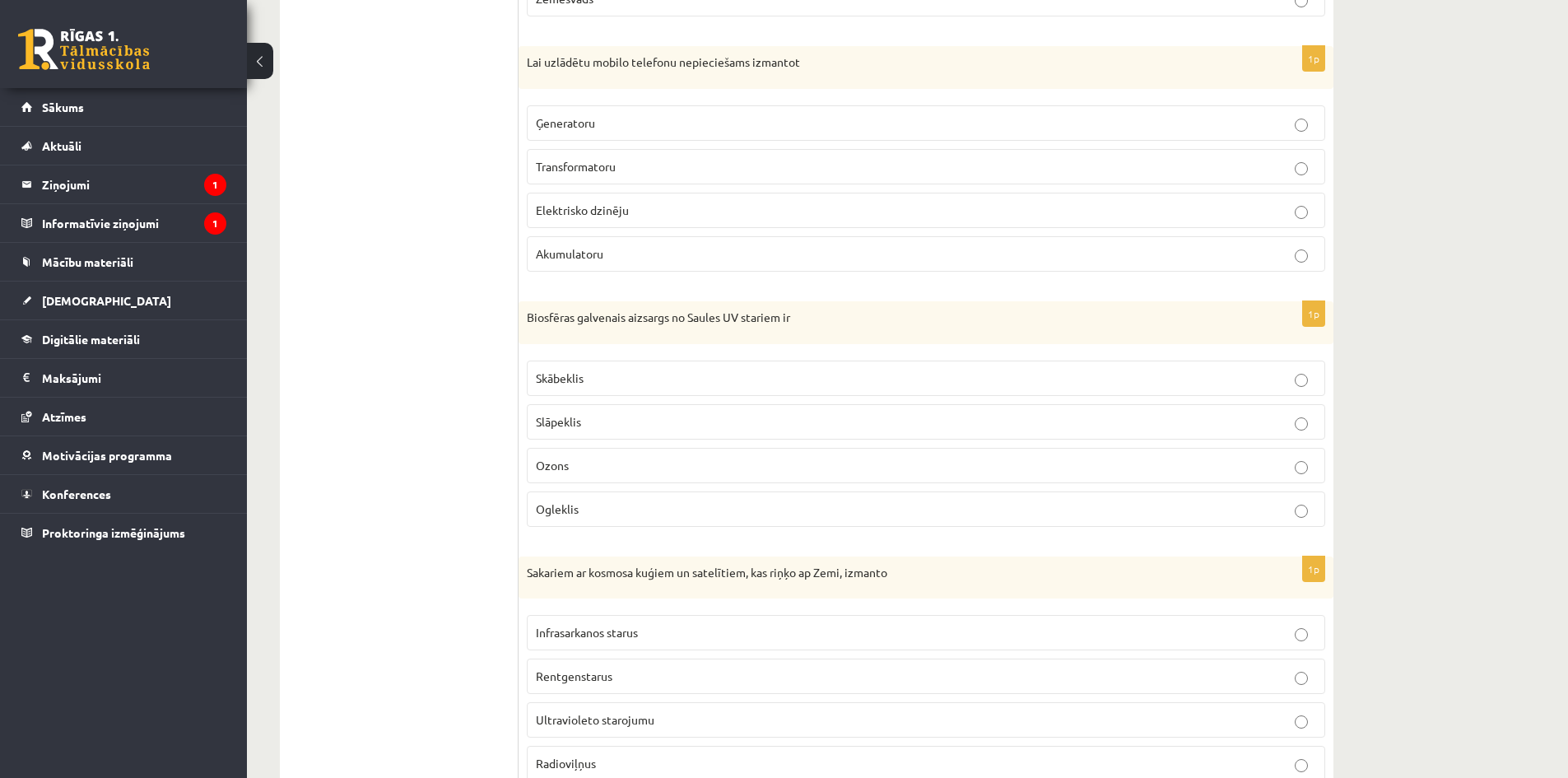
scroll to position [247, 0]
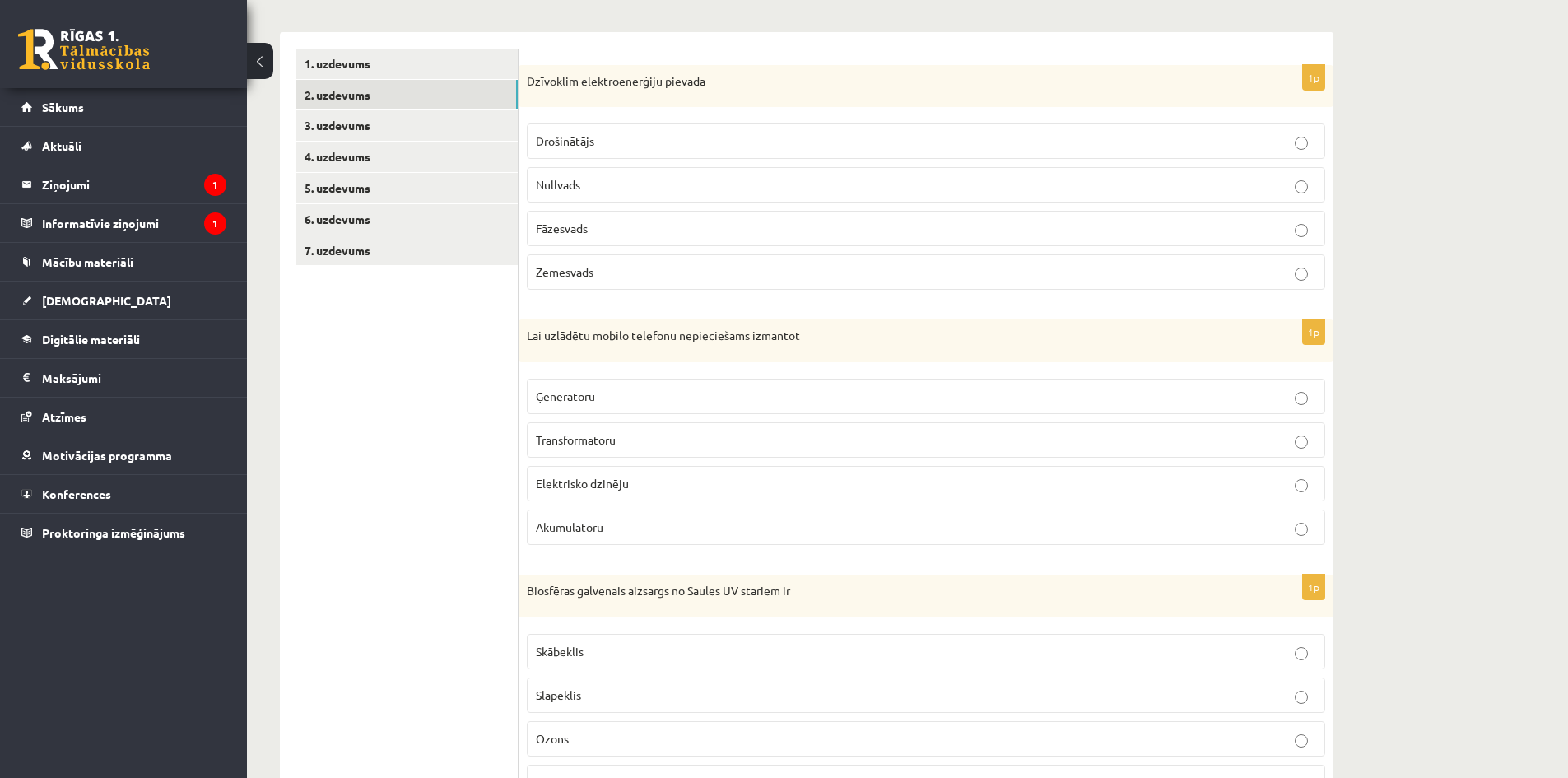
click at [738, 535] on p "Akumulatoru" at bounding box center [925, 527] width 780 height 17
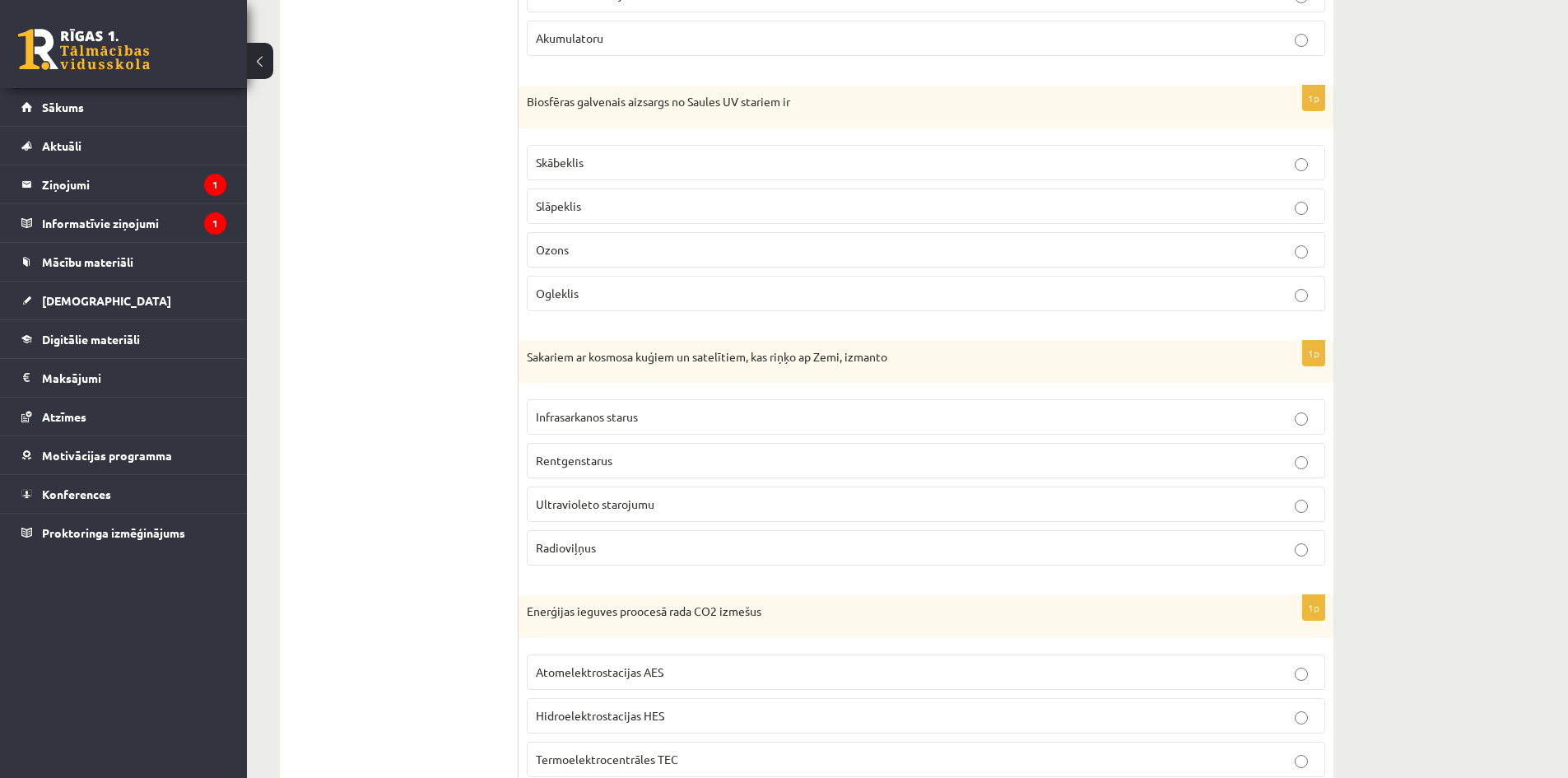
scroll to position [741, 0]
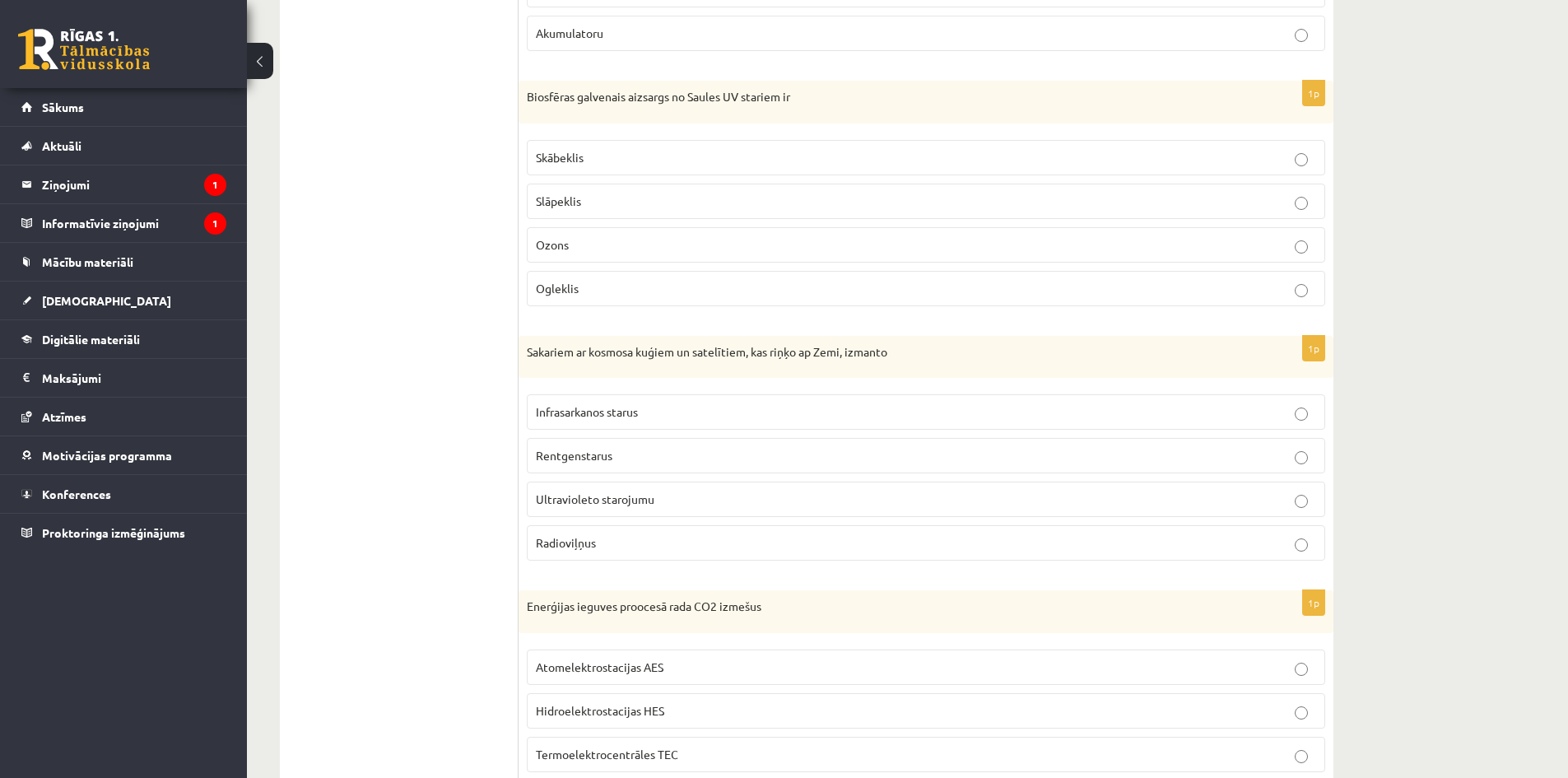
click at [565, 253] on p "Ozons" at bounding box center [925, 245] width 780 height 17
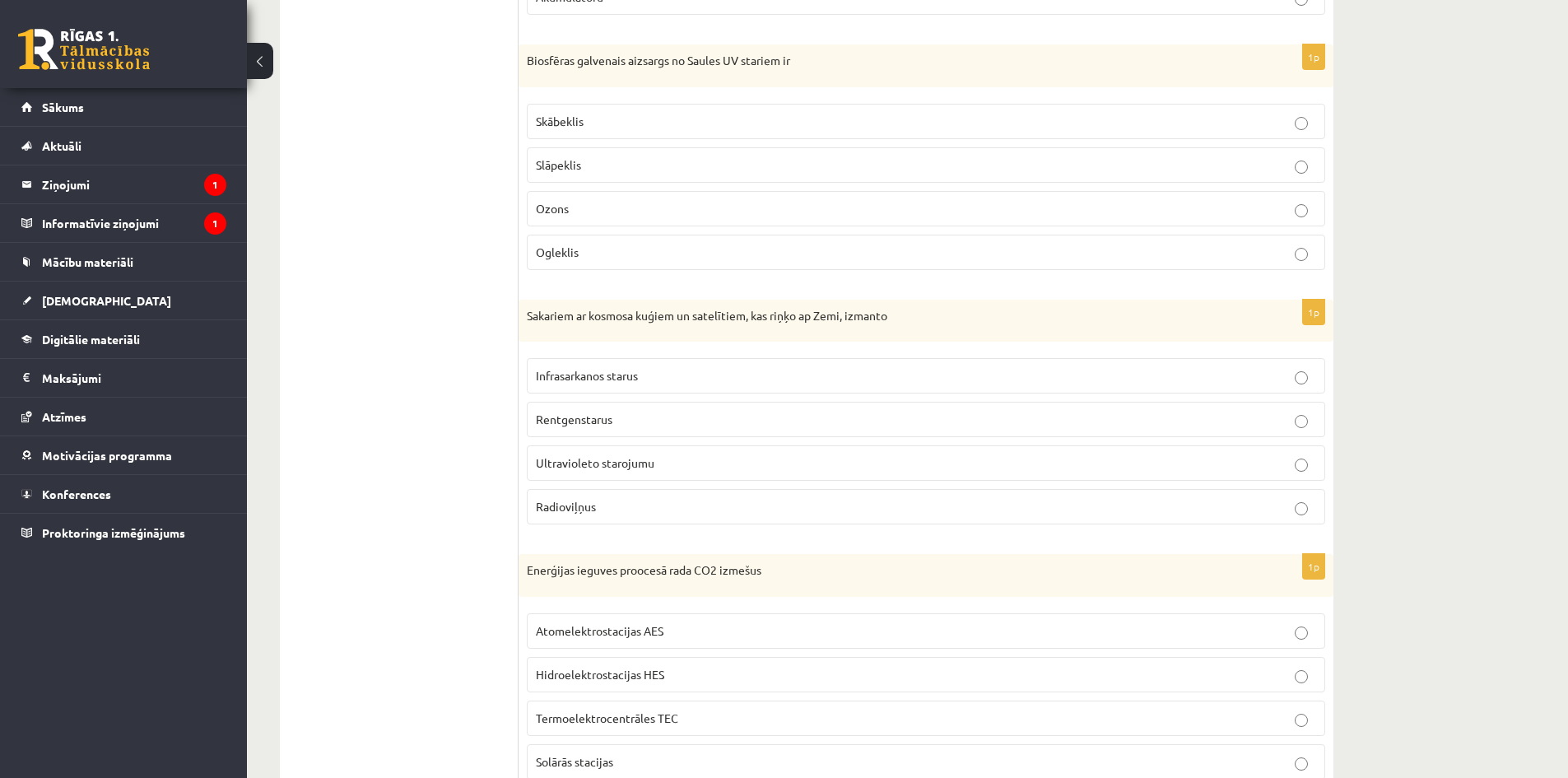
scroll to position [823, 0]
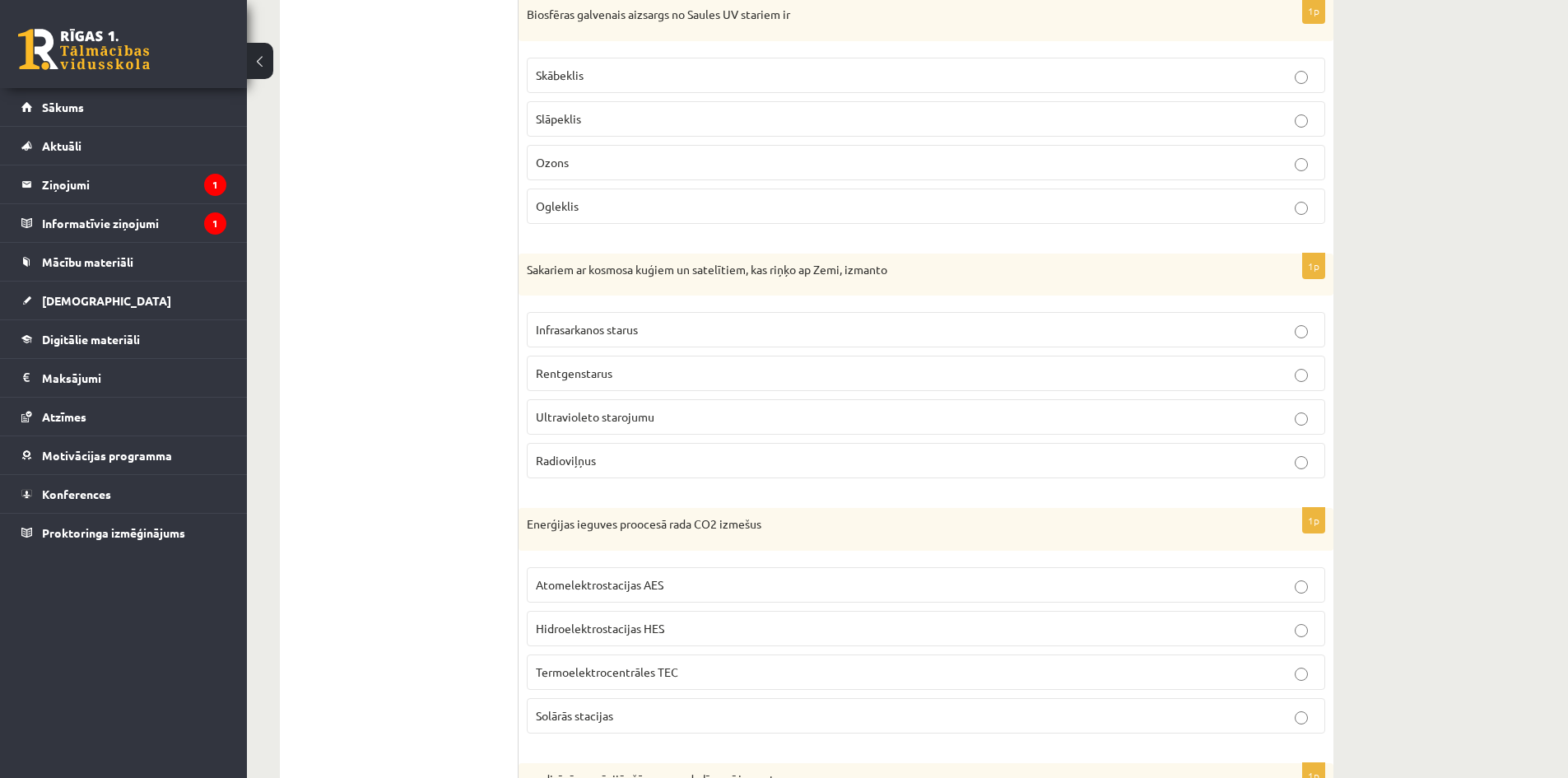
click at [611, 469] on p "Radioviļņus" at bounding box center [925, 461] width 780 height 17
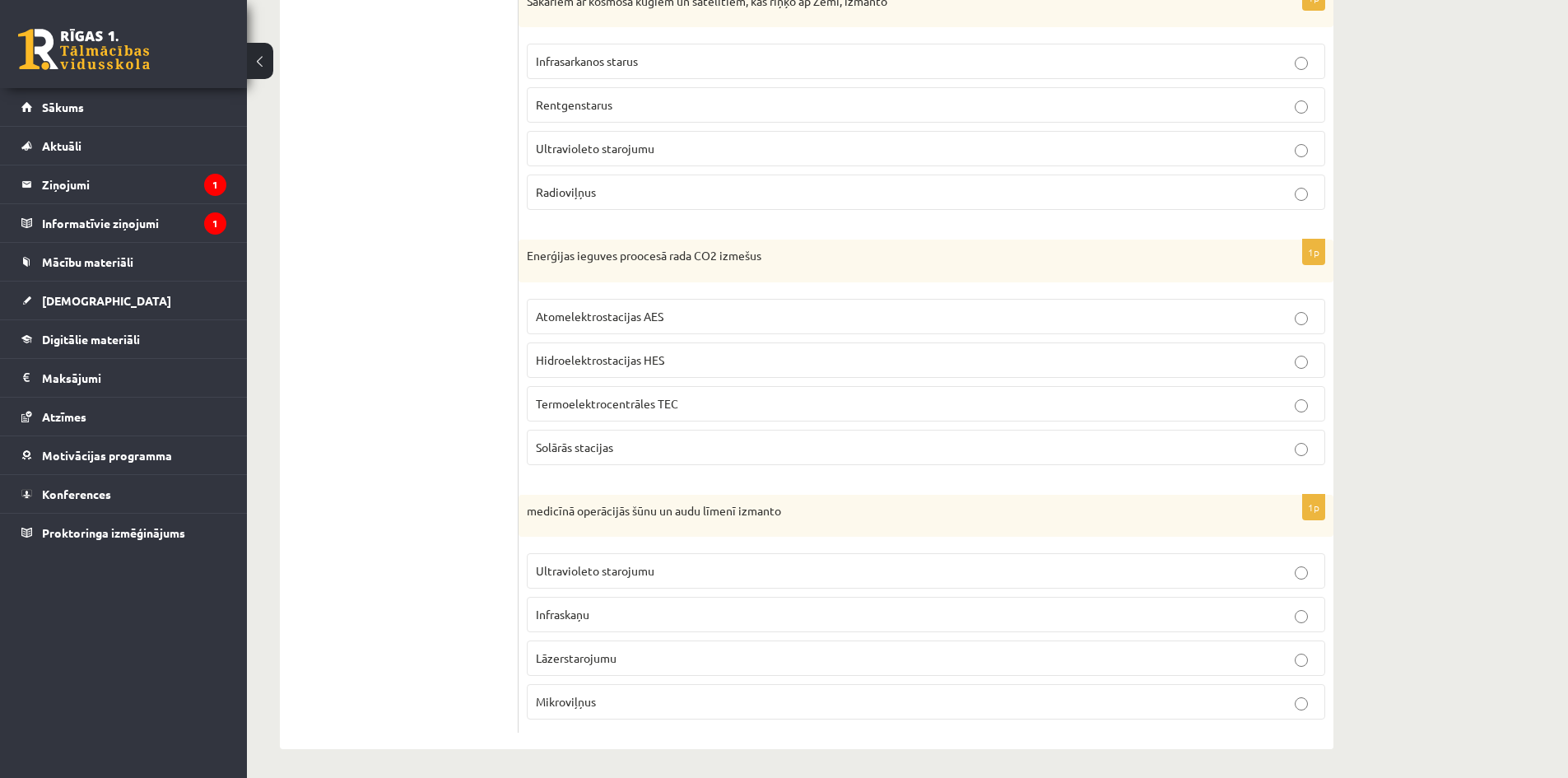
scroll to position [1096, 0]
click at [571, 313] on span "Atomelektrostacijas AES" at bounding box center [599, 311] width 127 height 14
click at [595, 405] on span "Termoelektrocentrāles TEC" at bounding box center [607, 398] width 143 height 14
click at [600, 566] on span "Ultravioleto starojumu" at bounding box center [595, 566] width 119 height 14
click at [550, 655] on span "Lāzerstarojumu" at bounding box center [576, 653] width 81 height 14
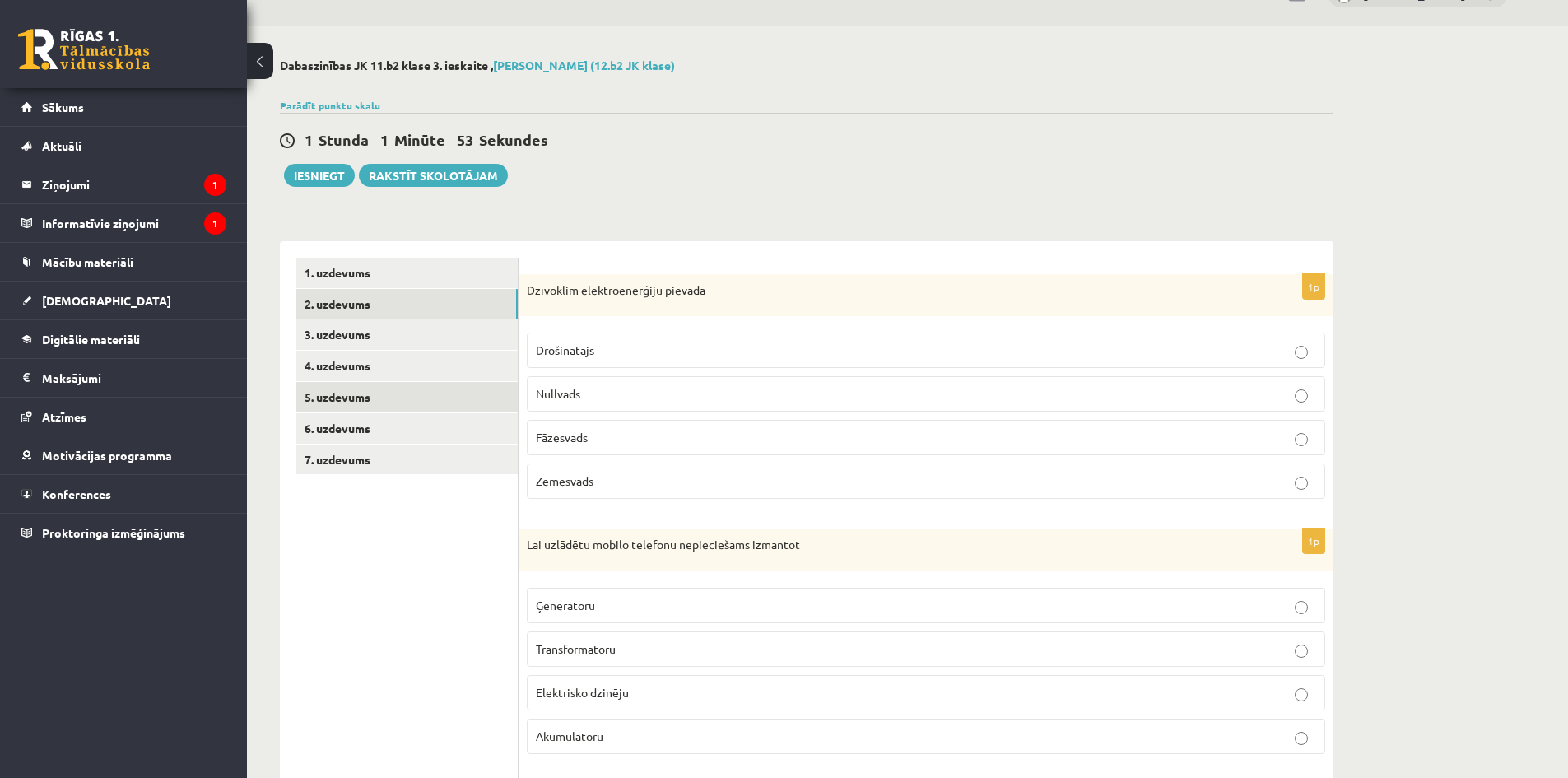
scroll to position [0, 0]
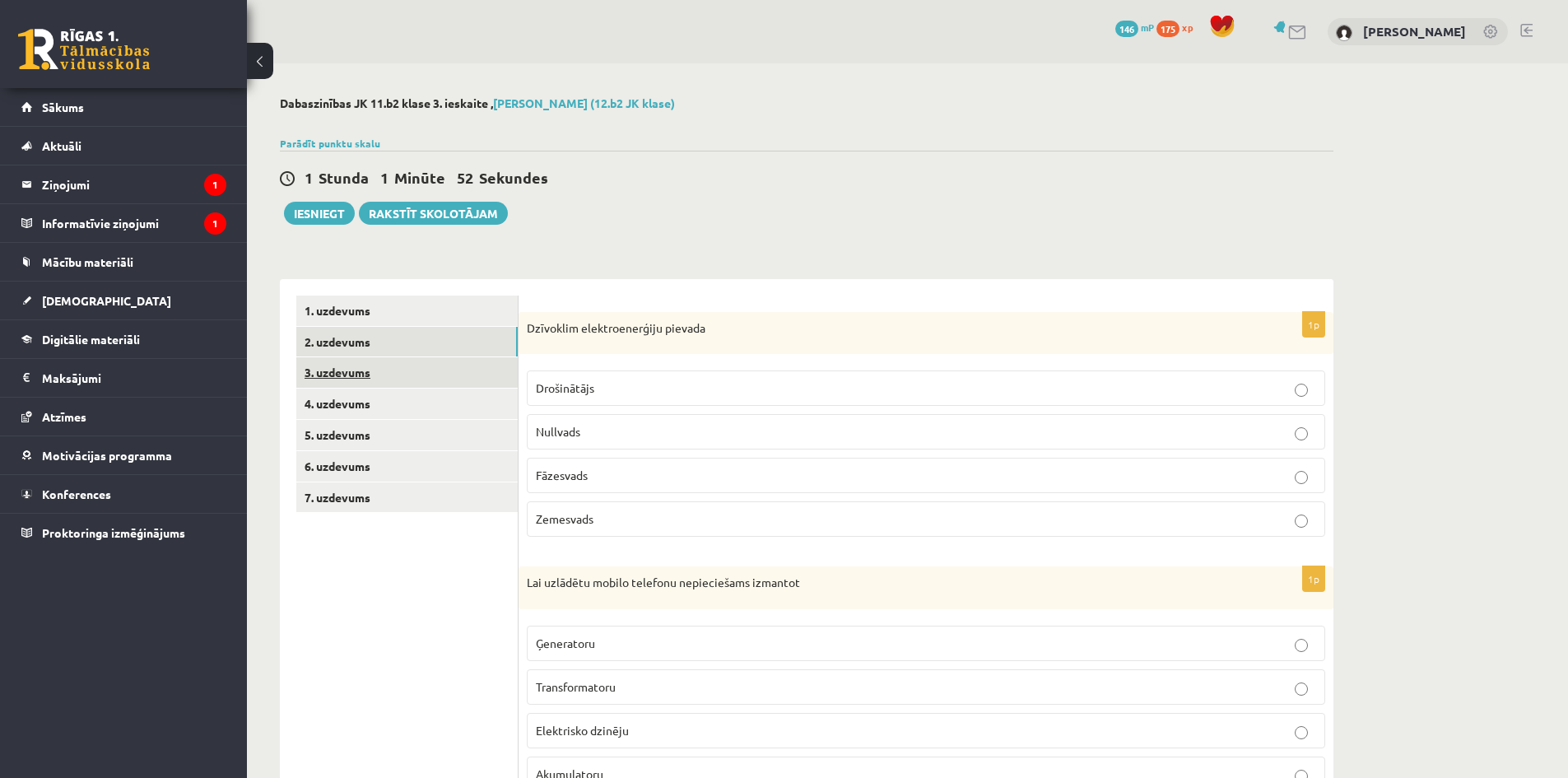
click at [387, 380] on link "3. uzdevums" at bounding box center [407, 373] width 222 height 31
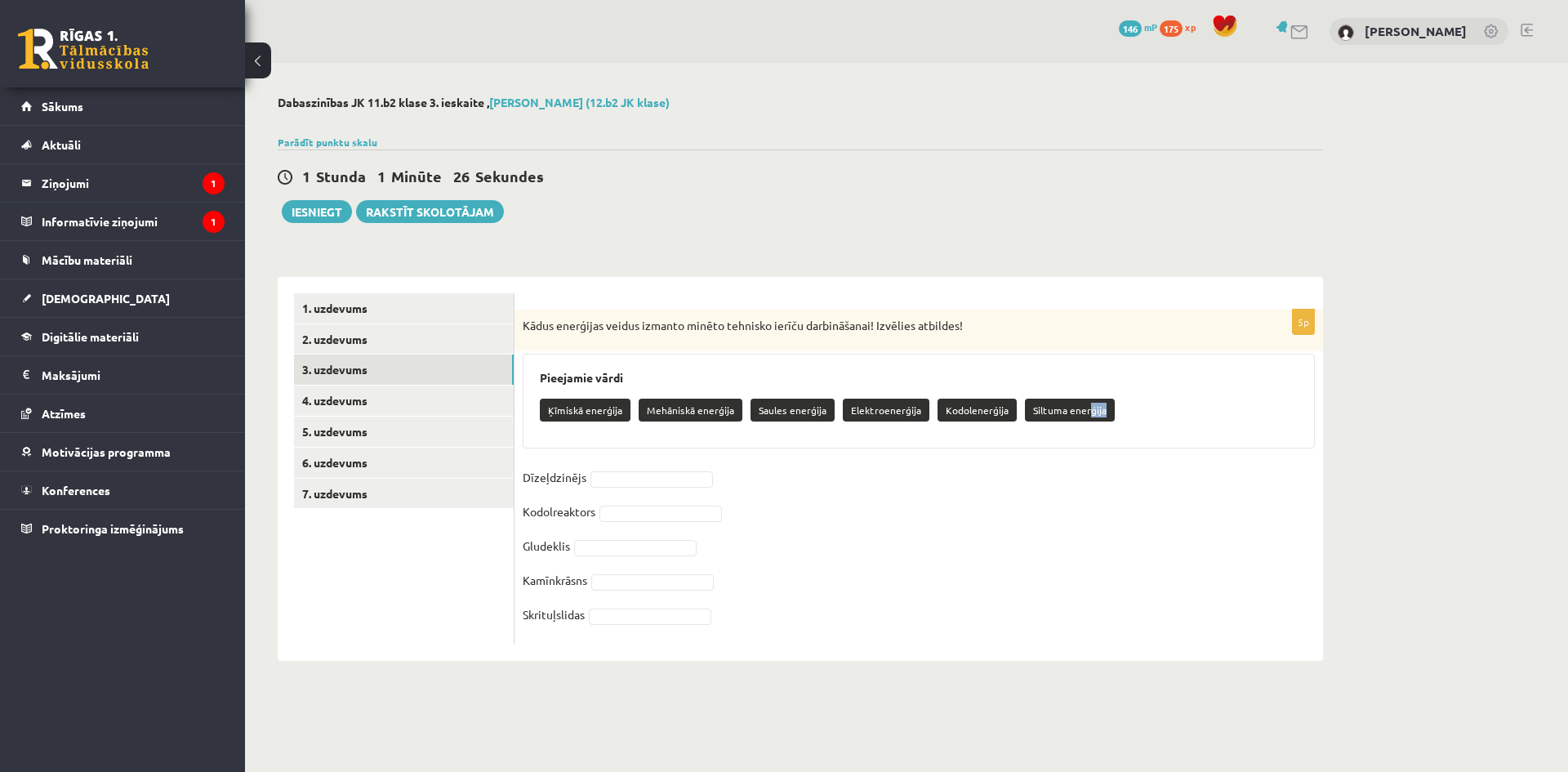
drag, startPoint x: 1081, startPoint y: 412, endPoint x: 1030, endPoint y: 432, distance: 54.8
click at [1030, 435] on div "Pieejamie vārdi Ķīmiskā enerģija Mehāniskā enerģija Saules enerģija Elektroener…" at bounding box center [918, 401] width 792 height 95
drag, startPoint x: 1026, startPoint y: 406, endPoint x: 1100, endPoint y: 411, distance: 74.2
click at [1100, 411] on p "Siltuma enerģija" at bounding box center [1071, 410] width 90 height 23
copy p "Siltuma enerģija"
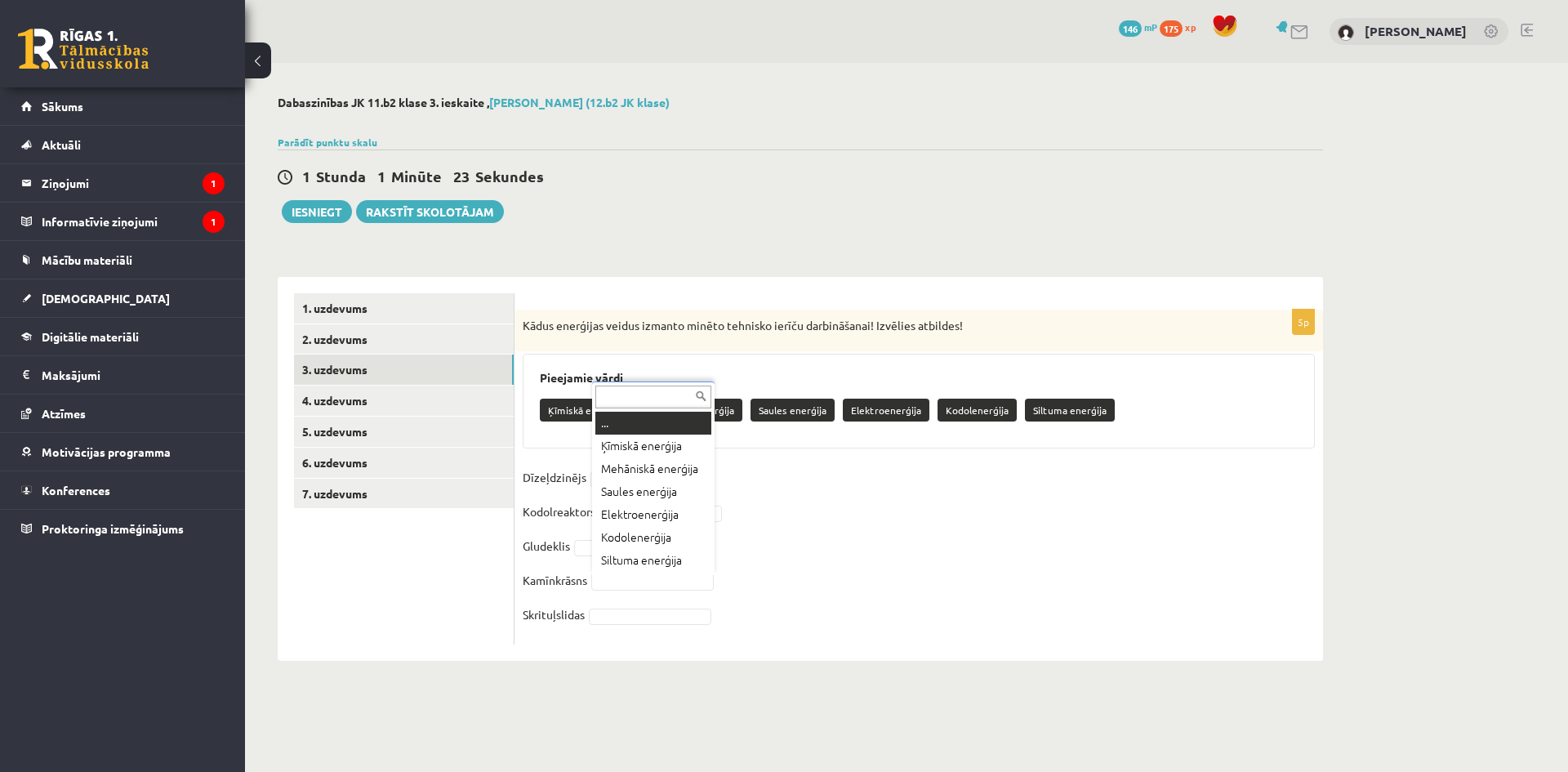
type input "**********"
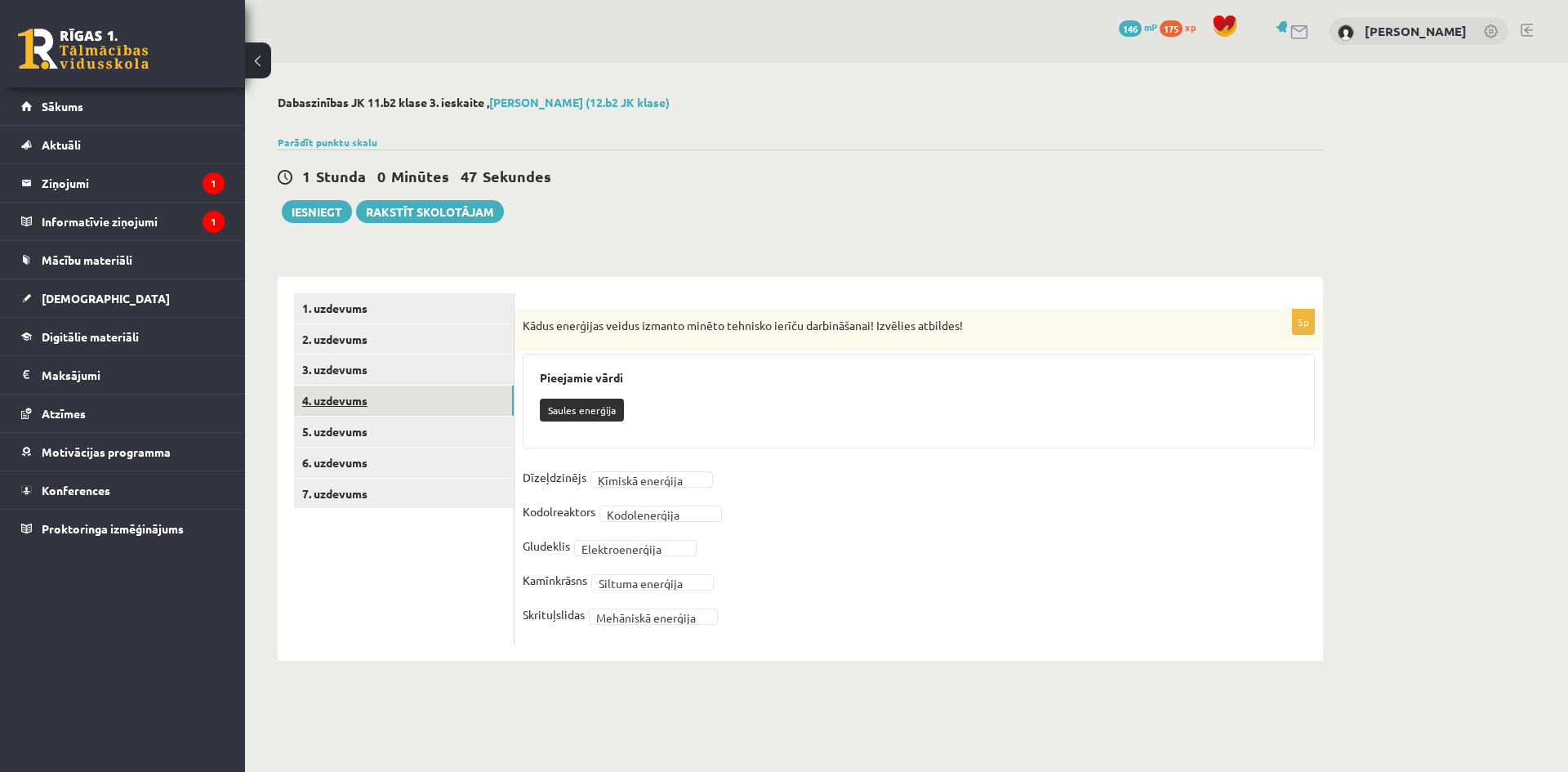
click at [422, 402] on link "4. uzdevums" at bounding box center [404, 401] width 220 height 31
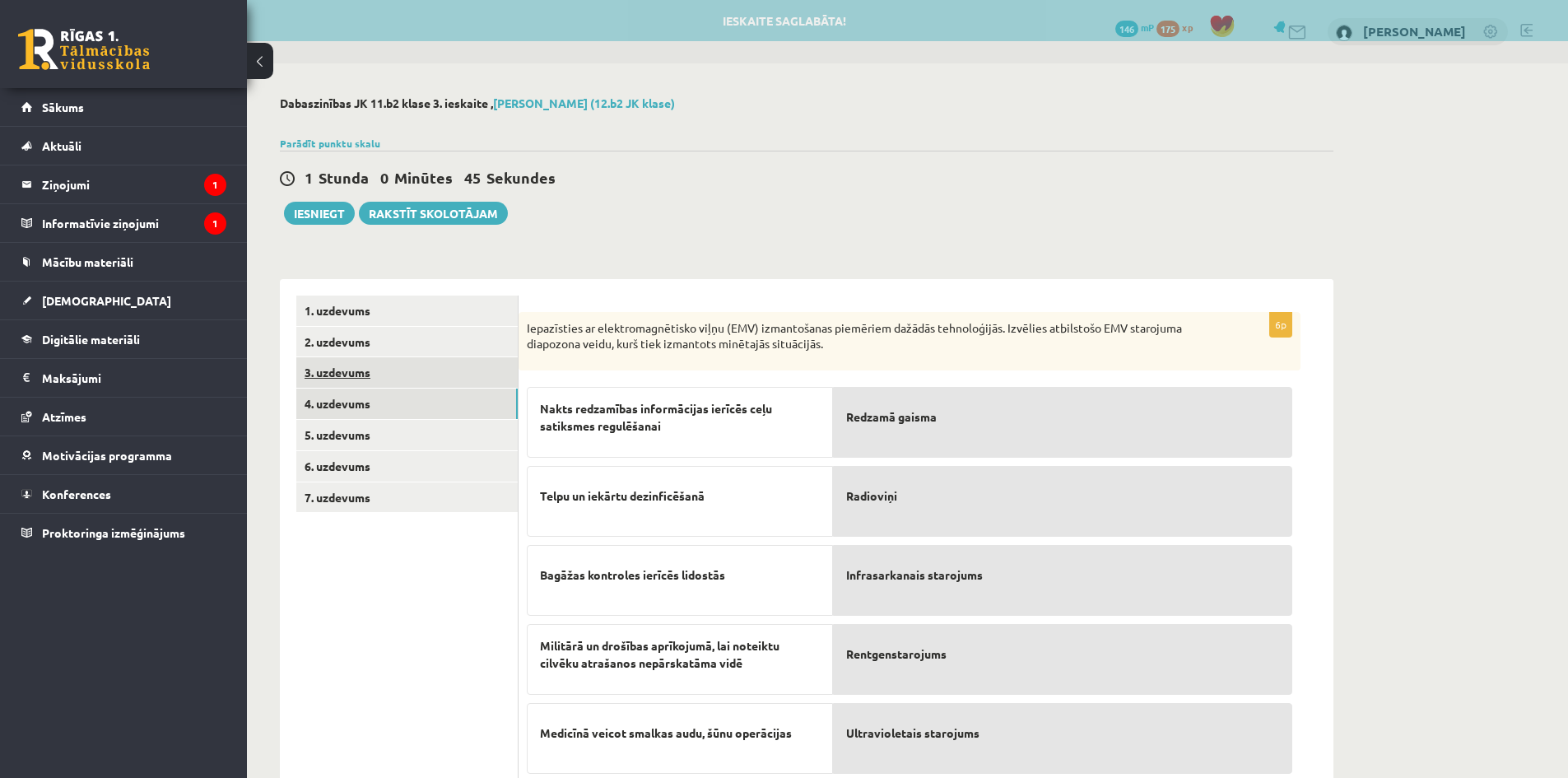
click at [388, 377] on link "3. uzdevums" at bounding box center [407, 373] width 222 height 31
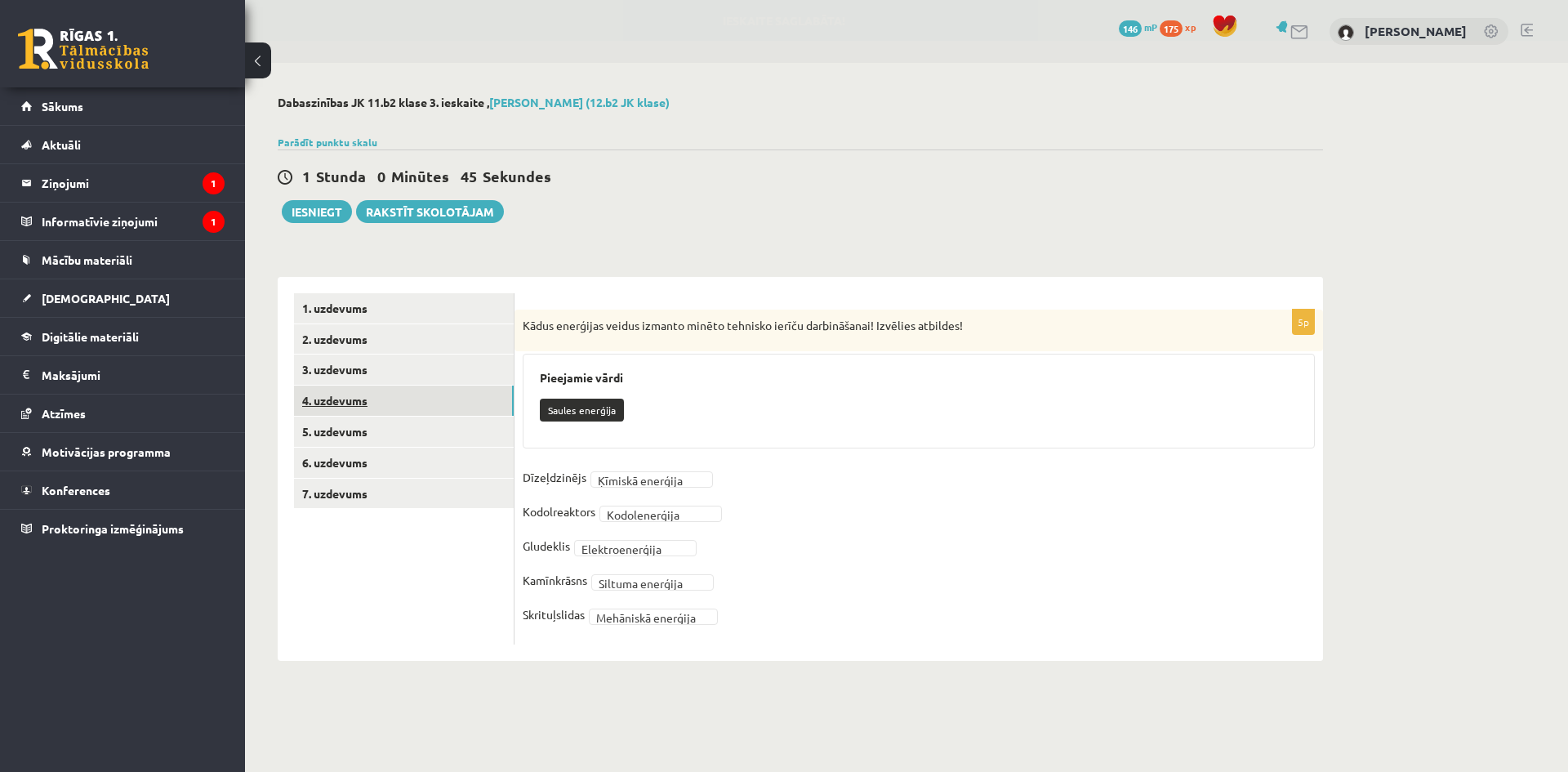
click at [387, 402] on link "4. uzdevums" at bounding box center [404, 401] width 220 height 31
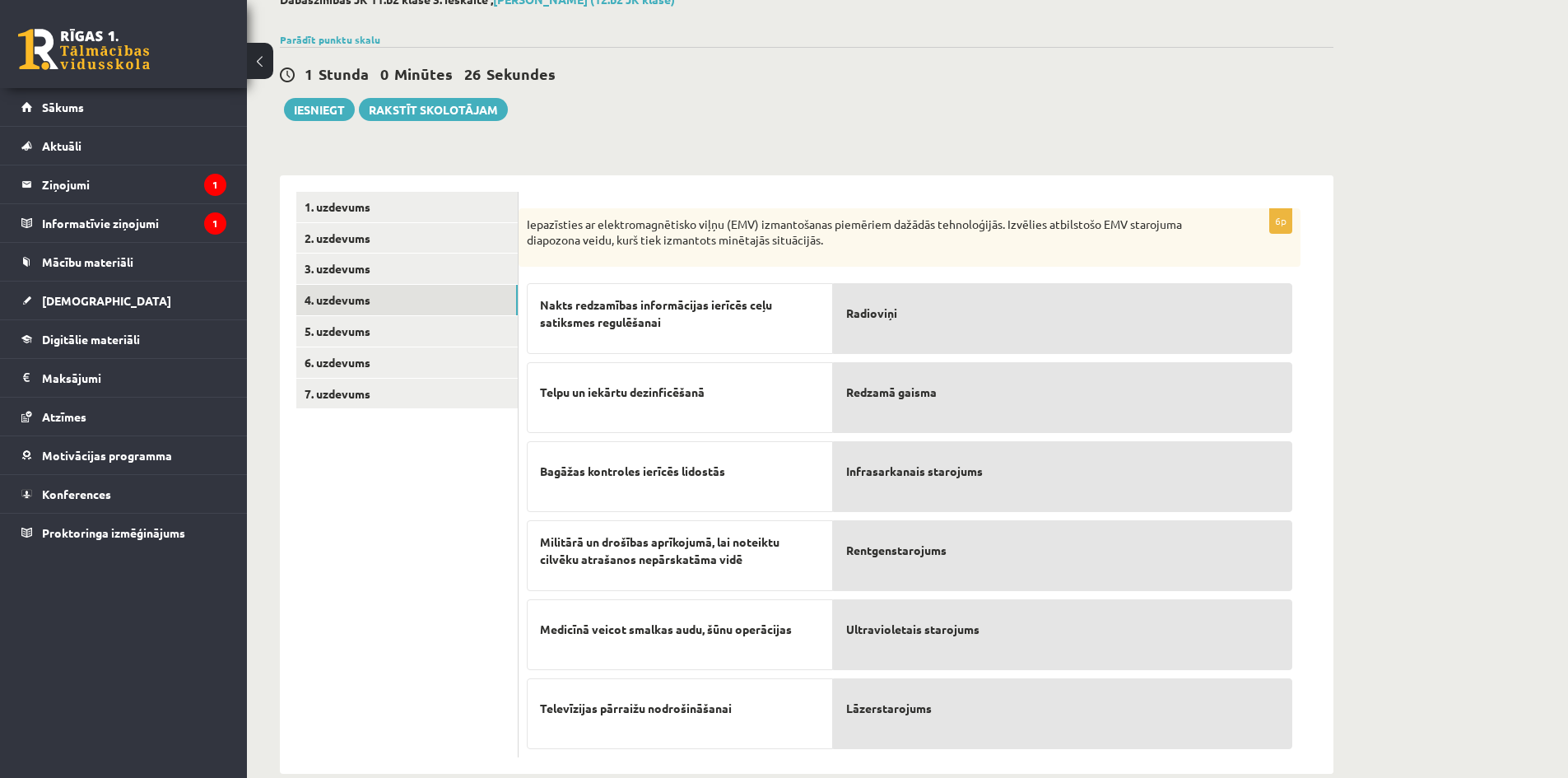
scroll to position [133, 0]
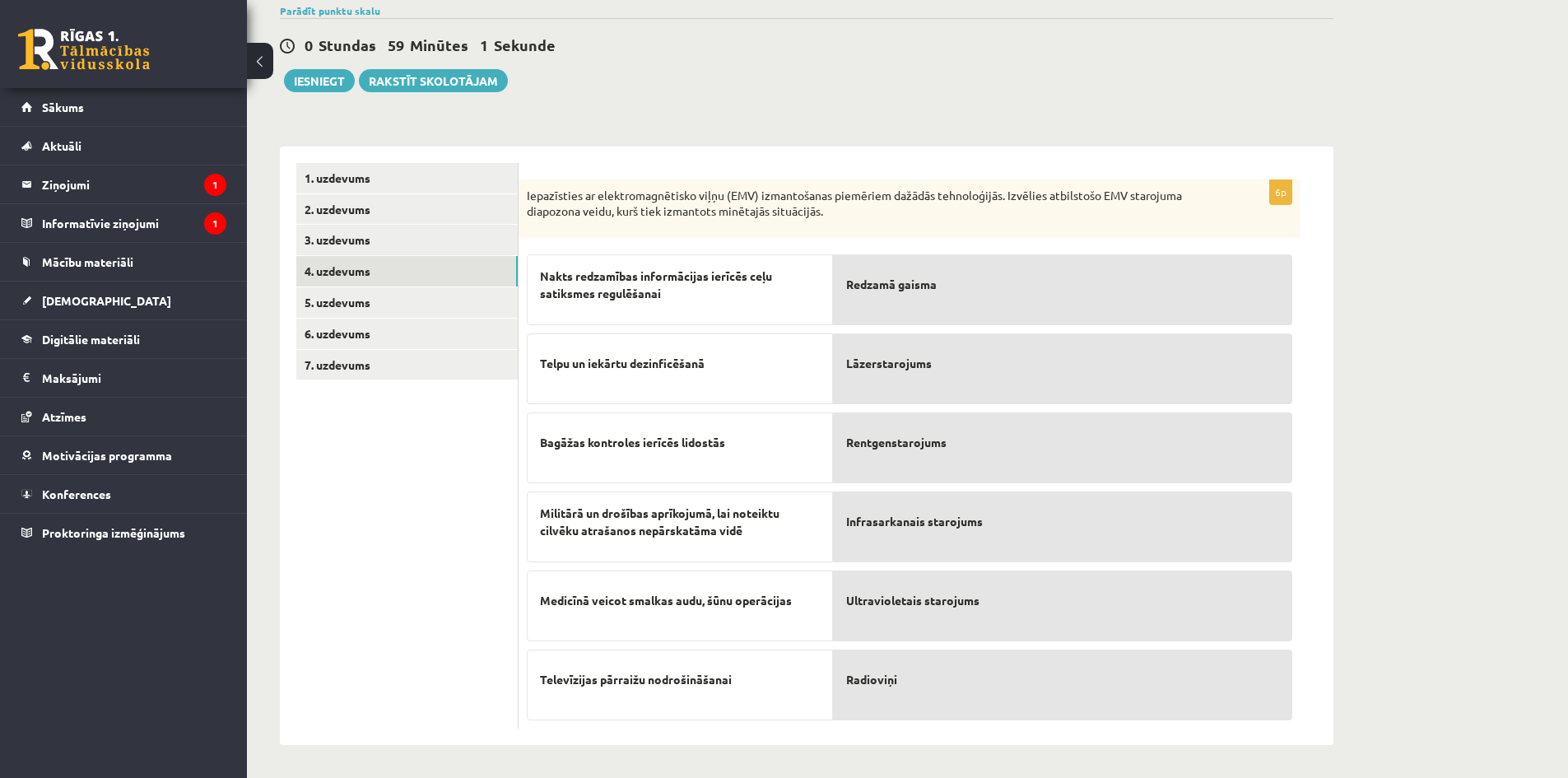
click at [811, 93] on div "Dabaszinības JK 11.b2 klase 3. ieskaite , Roberts Lagodskis (12.b2 JK klase) Pa…" at bounding box center [806, 354] width 1119 height 847
click at [408, 308] on link "5. uzdevums" at bounding box center [407, 303] width 222 height 31
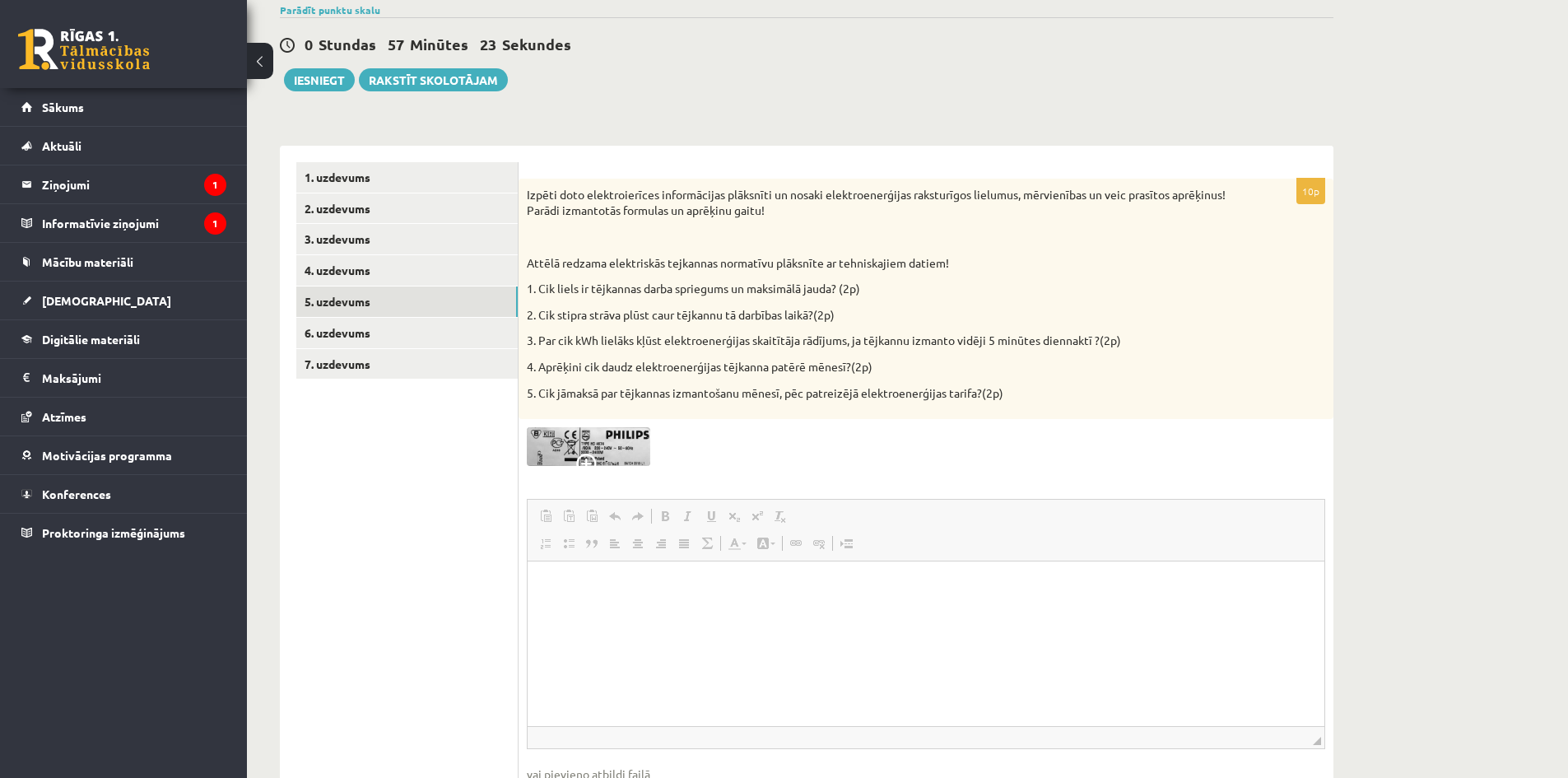
scroll to position [0, 0]
click at [571, 443] on img at bounding box center [588, 446] width 123 height 39
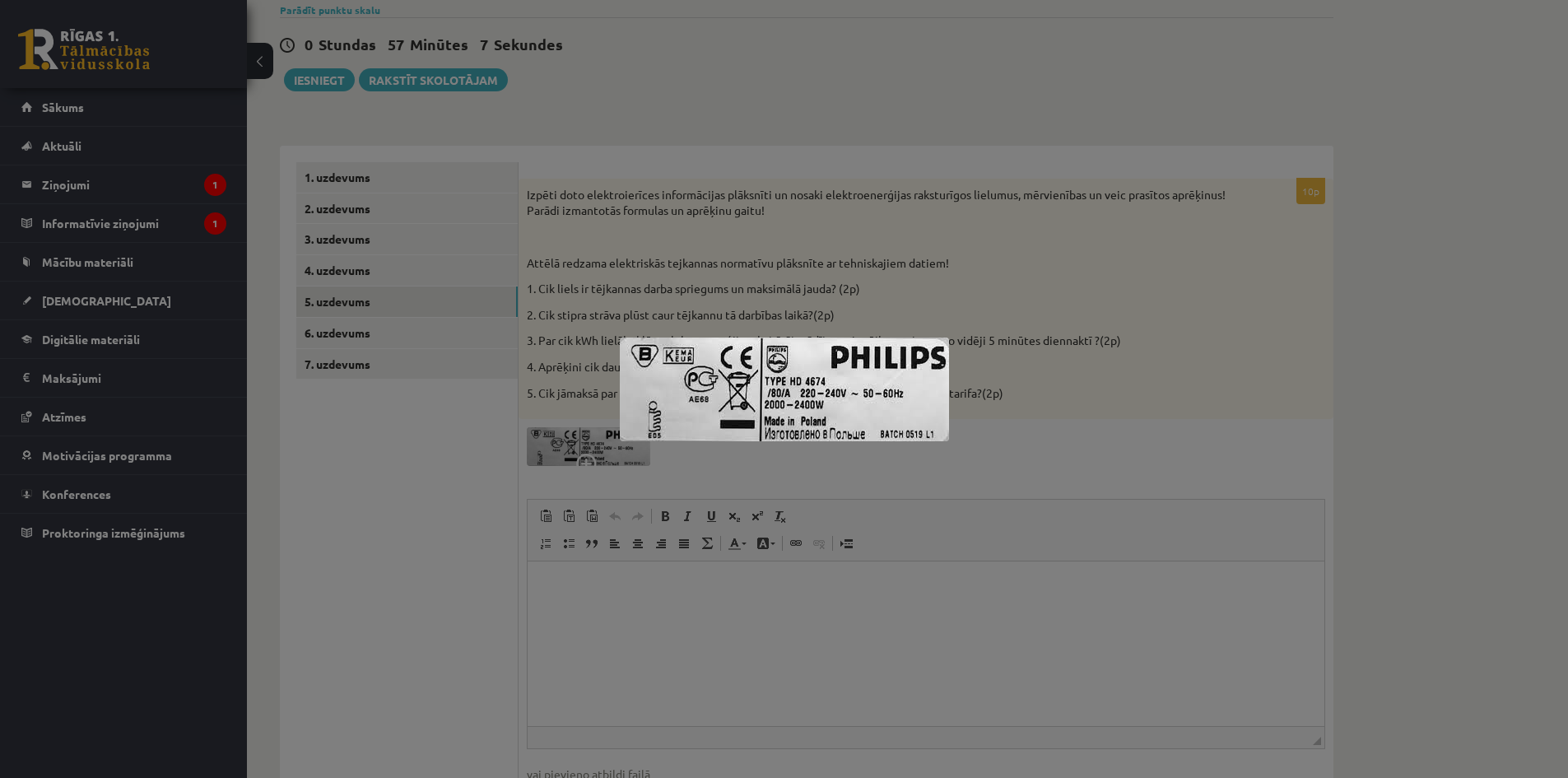
click at [1015, 308] on div at bounding box center [784, 389] width 1568 height 778
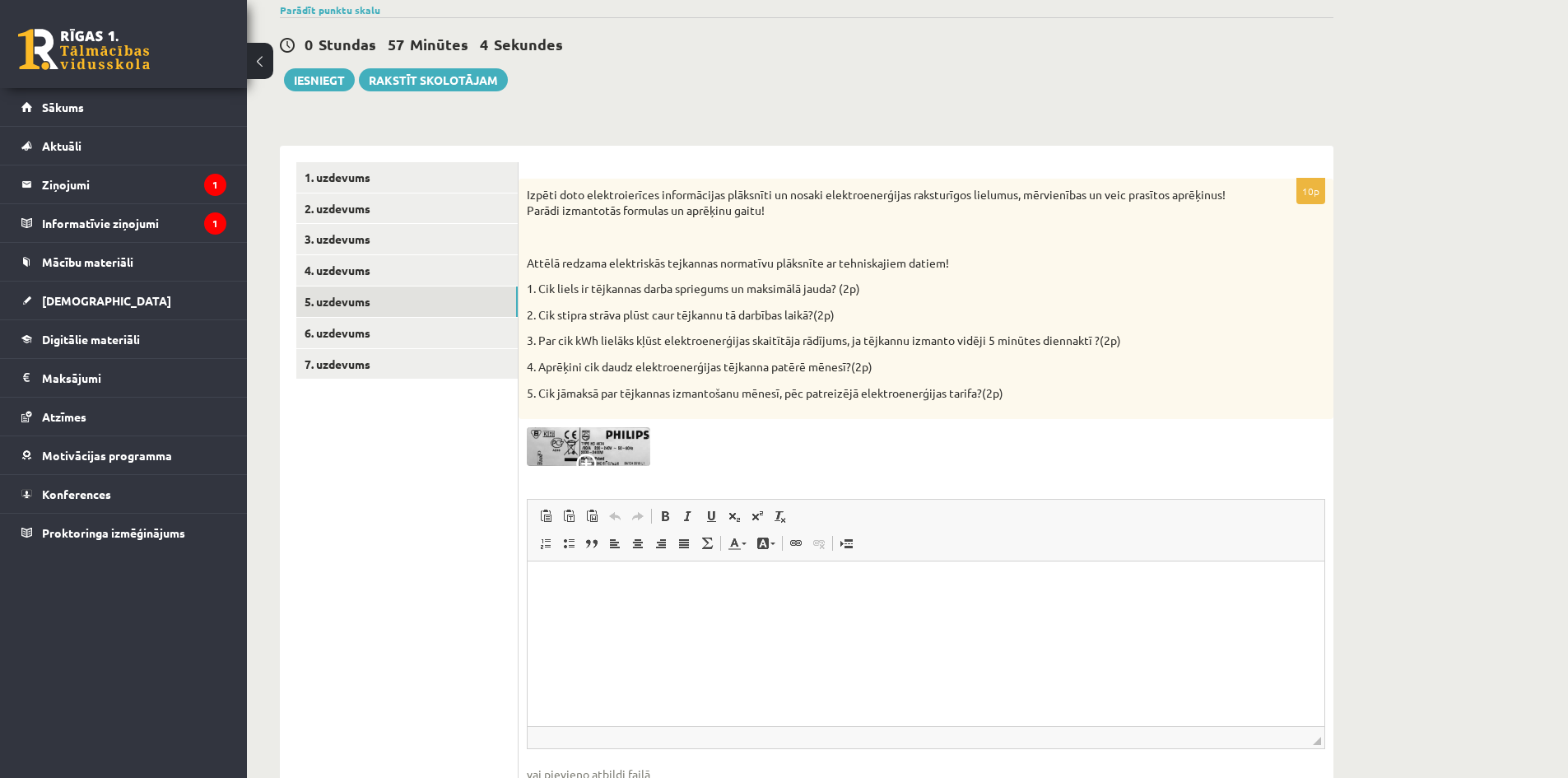
click at [606, 448] on img at bounding box center [588, 446] width 123 height 39
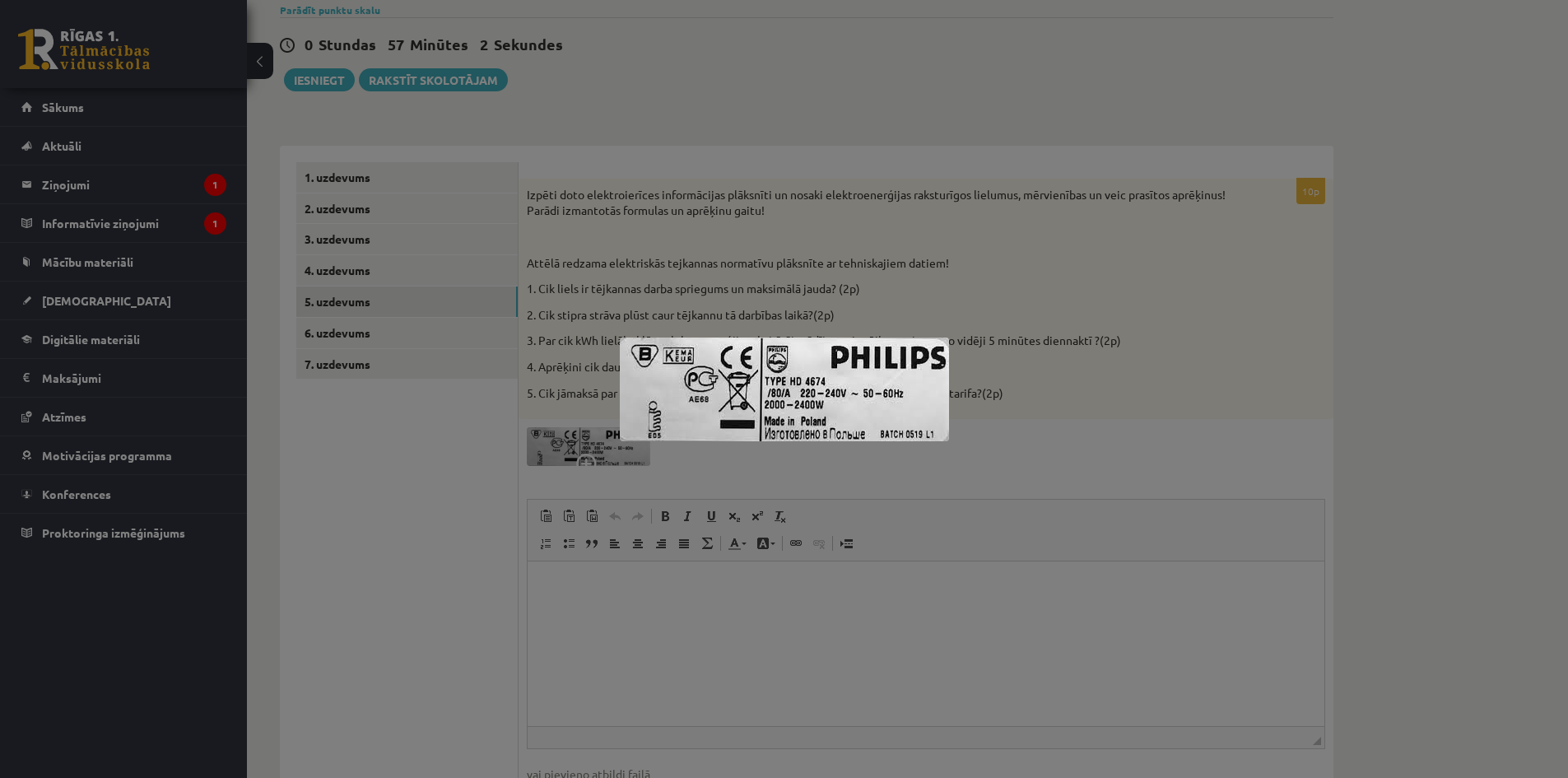
click at [926, 255] on div at bounding box center [784, 389] width 1568 height 778
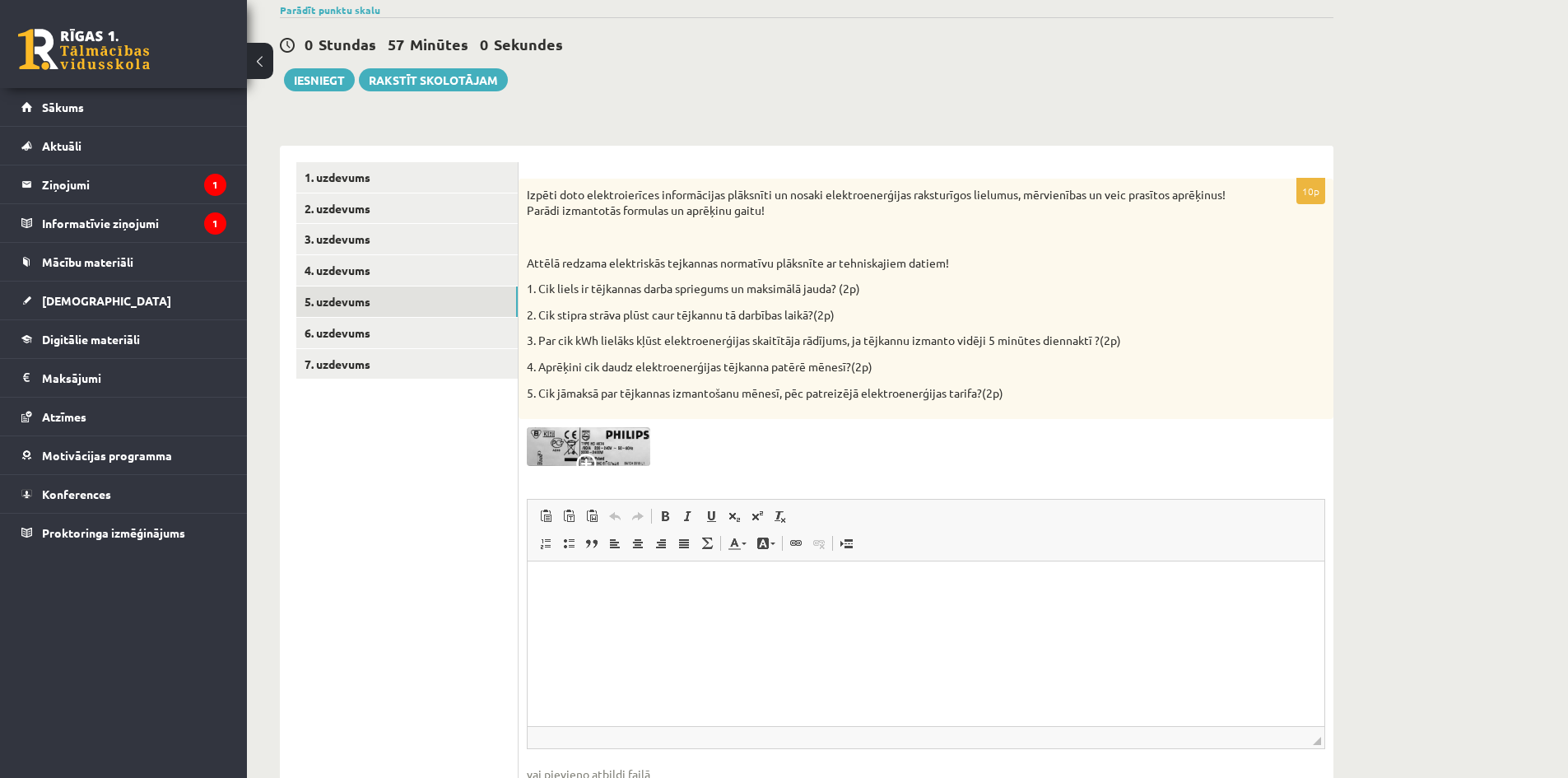
click at [599, 605] on html at bounding box center [925, 586] width 797 height 50
click at [564, 695] on html "* * * *" at bounding box center [925, 628] width 797 height 133
click at [610, 447] on img at bounding box center [588, 446] width 123 height 39
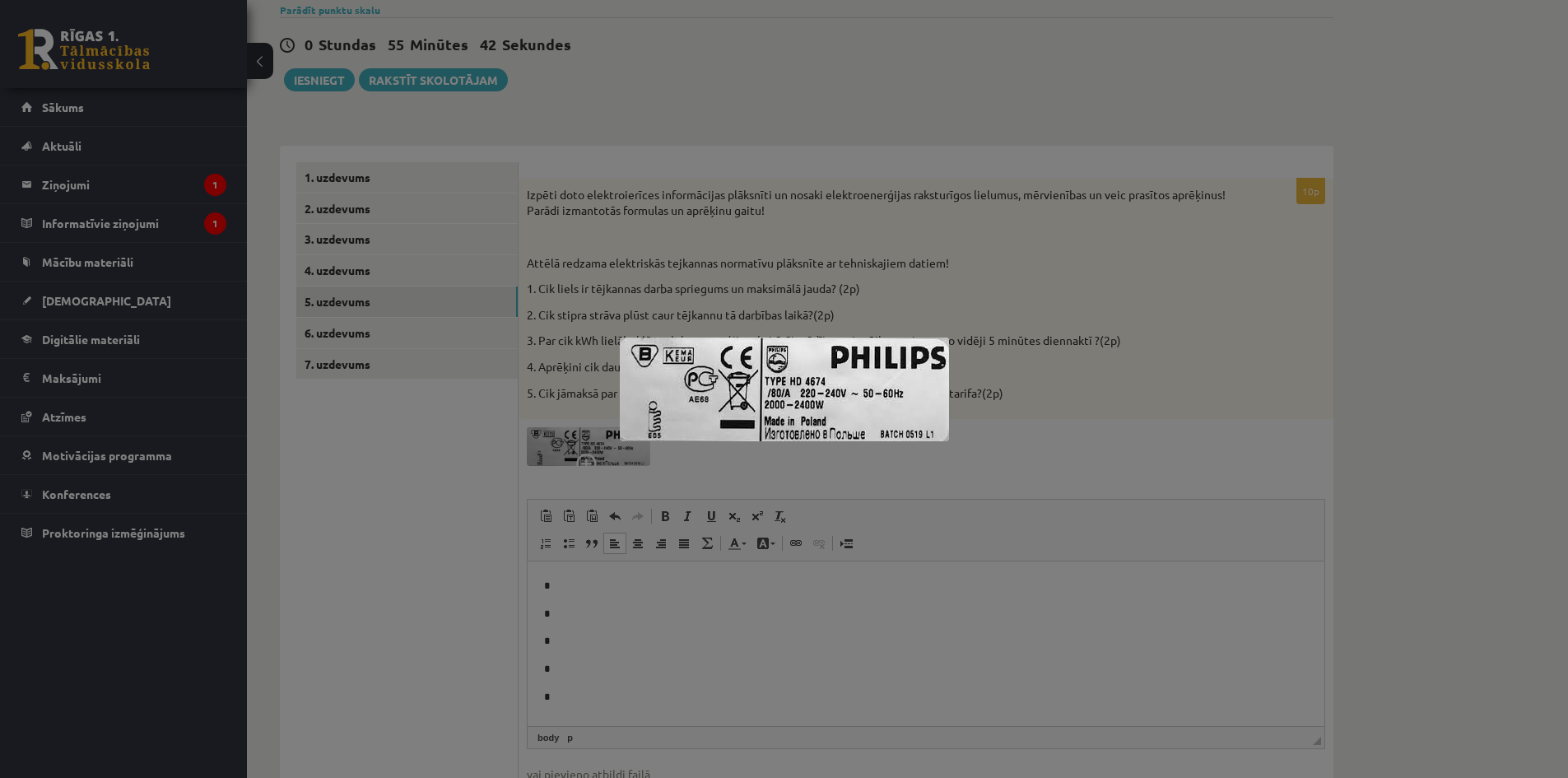
drag, startPoint x: 1032, startPoint y: 356, endPoint x: 355, endPoint y: 462, distance: 685.2
click at [352, 465] on div at bounding box center [784, 389] width 1568 height 778
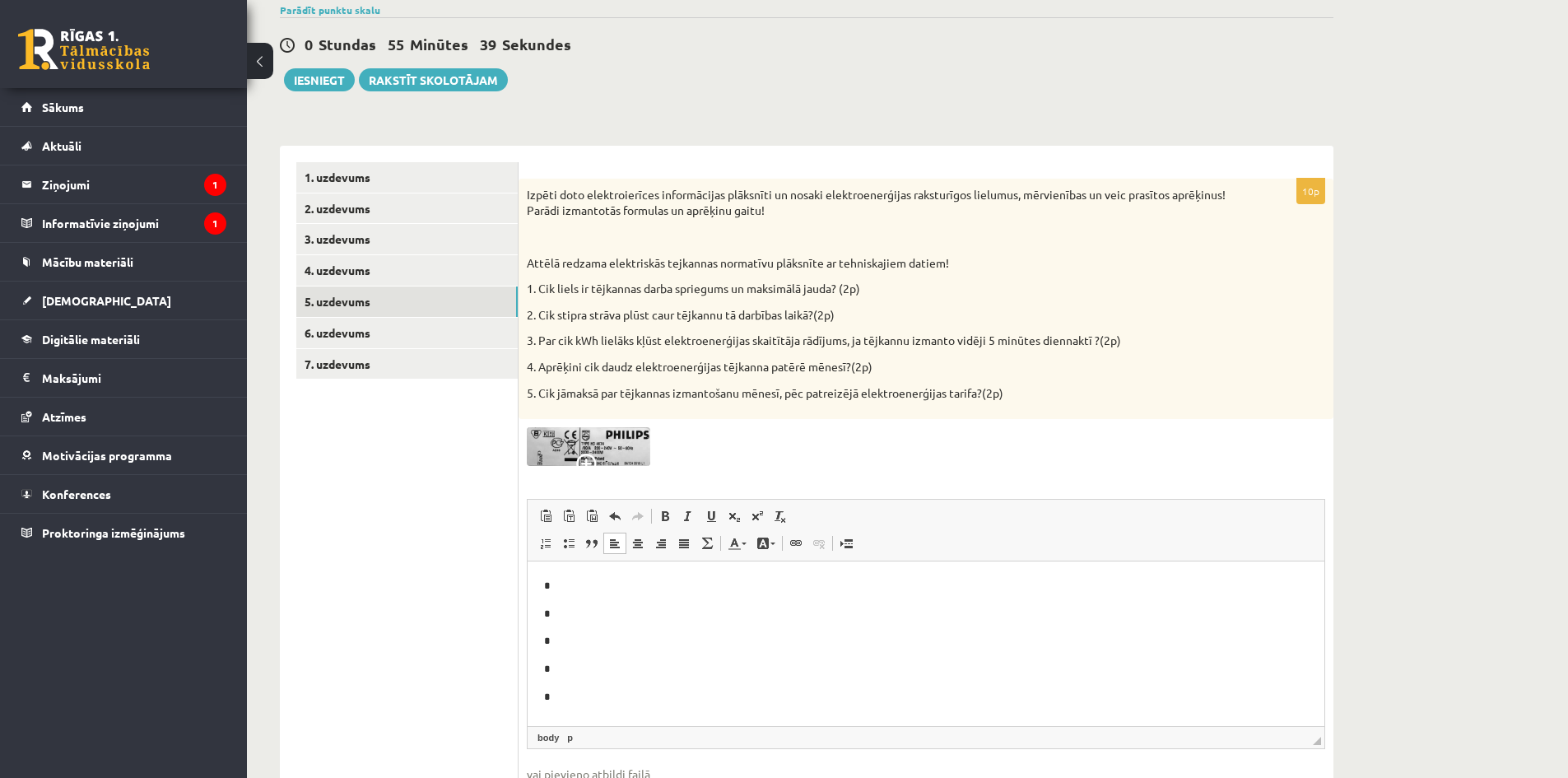
click at [587, 445] on img at bounding box center [588, 446] width 123 height 39
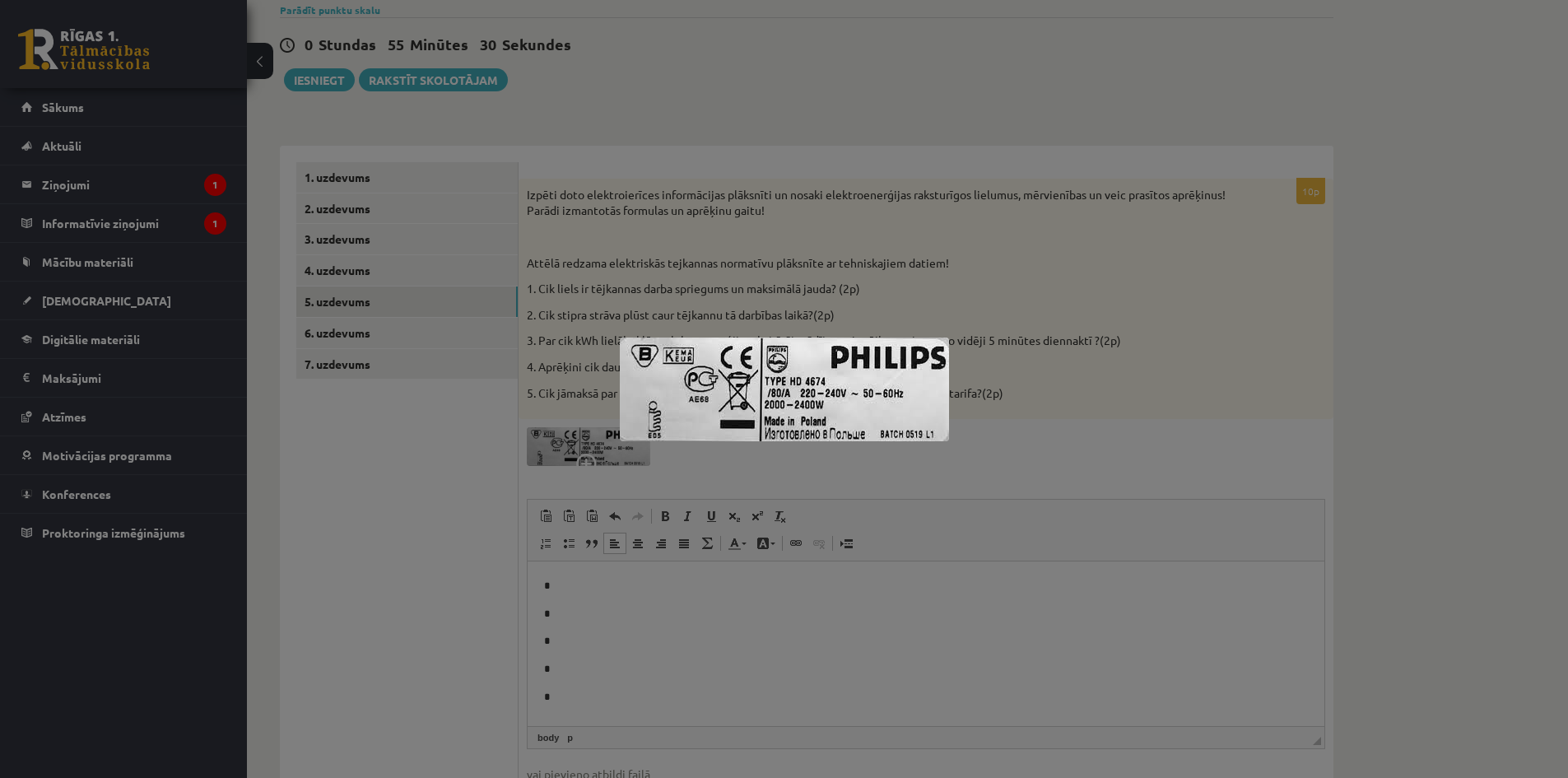
click at [418, 468] on div at bounding box center [784, 389] width 1568 height 778
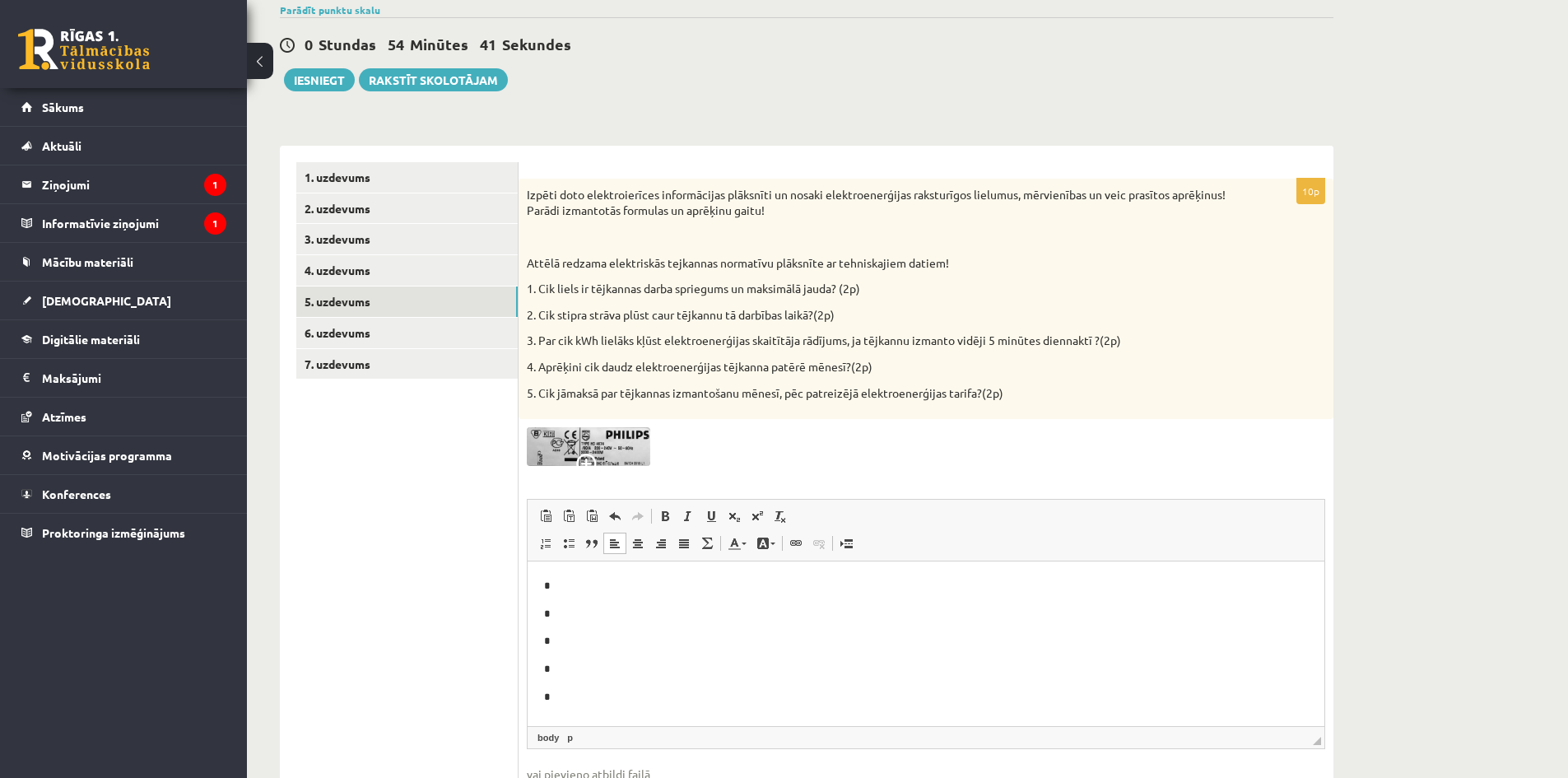
click at [608, 443] on img at bounding box center [588, 446] width 123 height 39
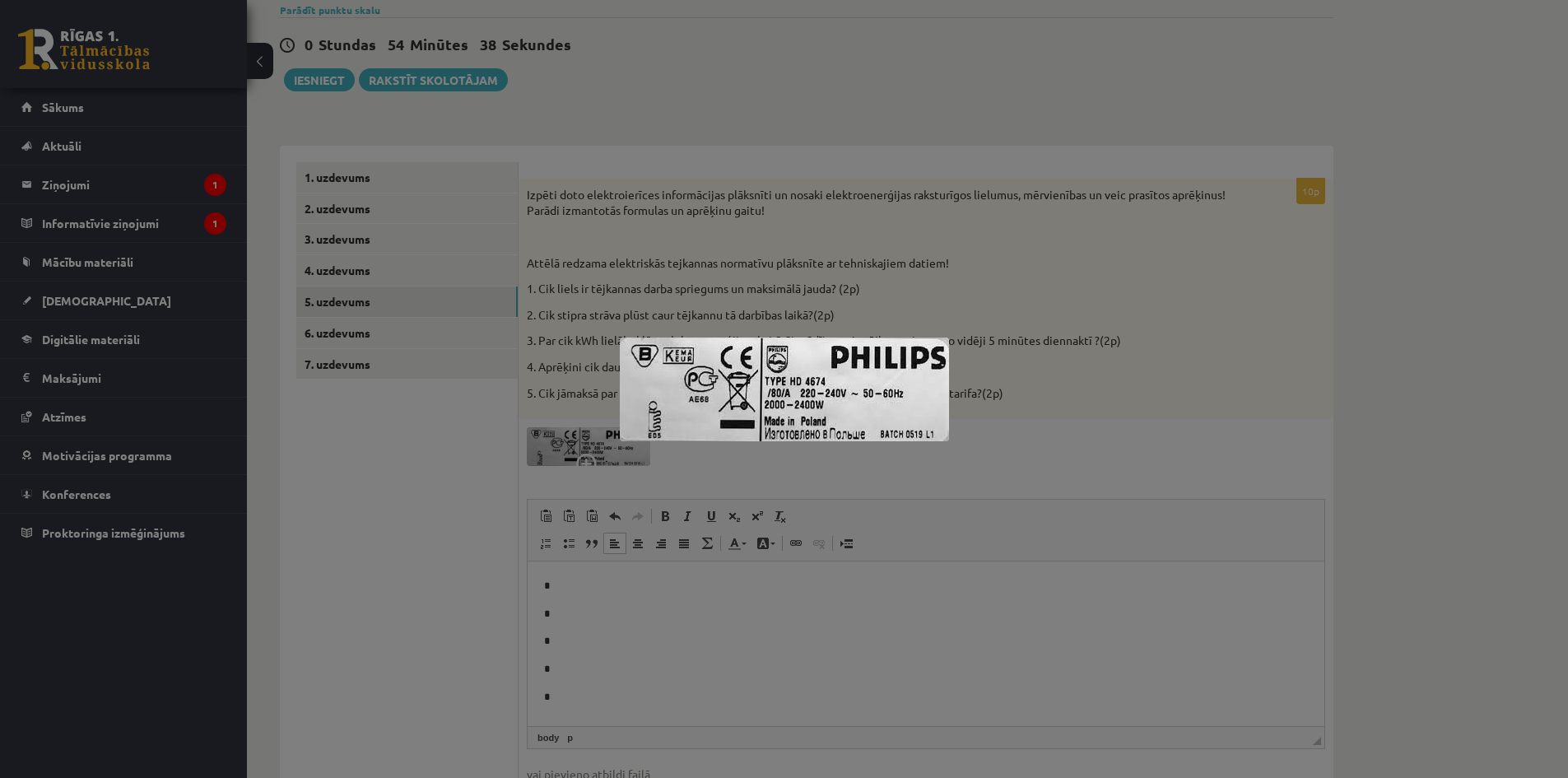
click at [458, 439] on div at bounding box center [784, 389] width 1568 height 778
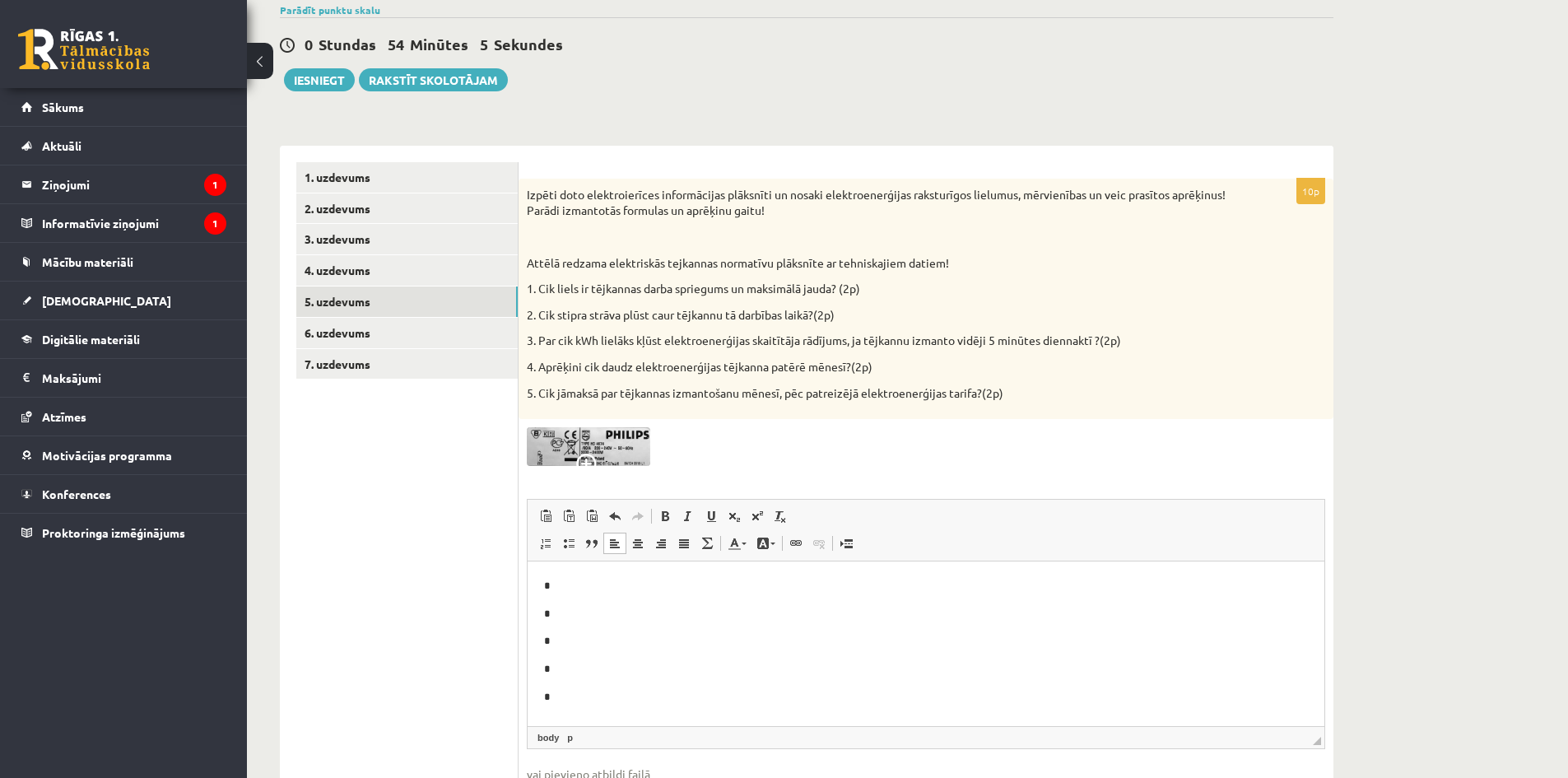
click at [600, 453] on img at bounding box center [588, 446] width 123 height 39
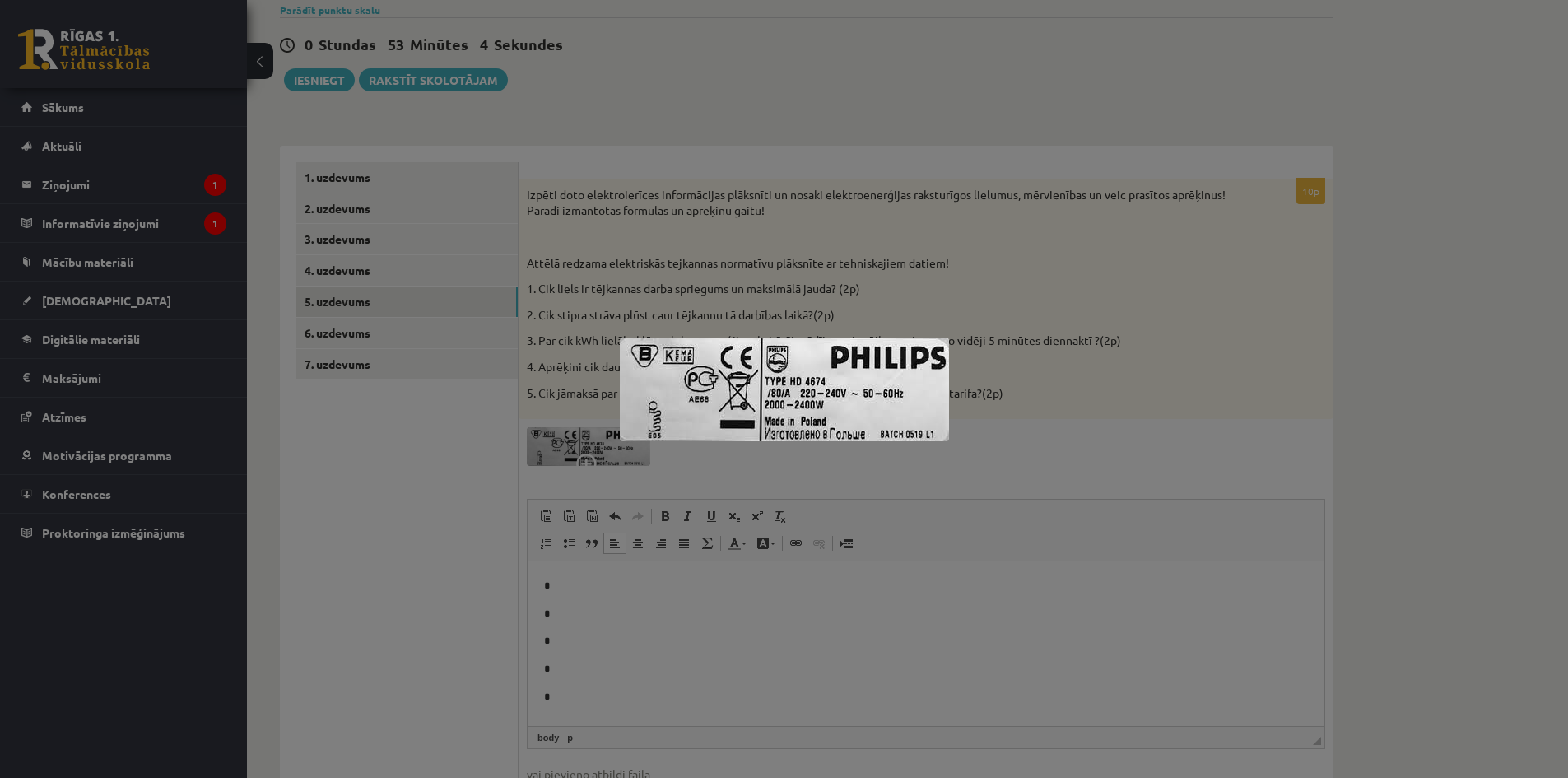
click at [851, 583] on div at bounding box center [784, 389] width 1568 height 778
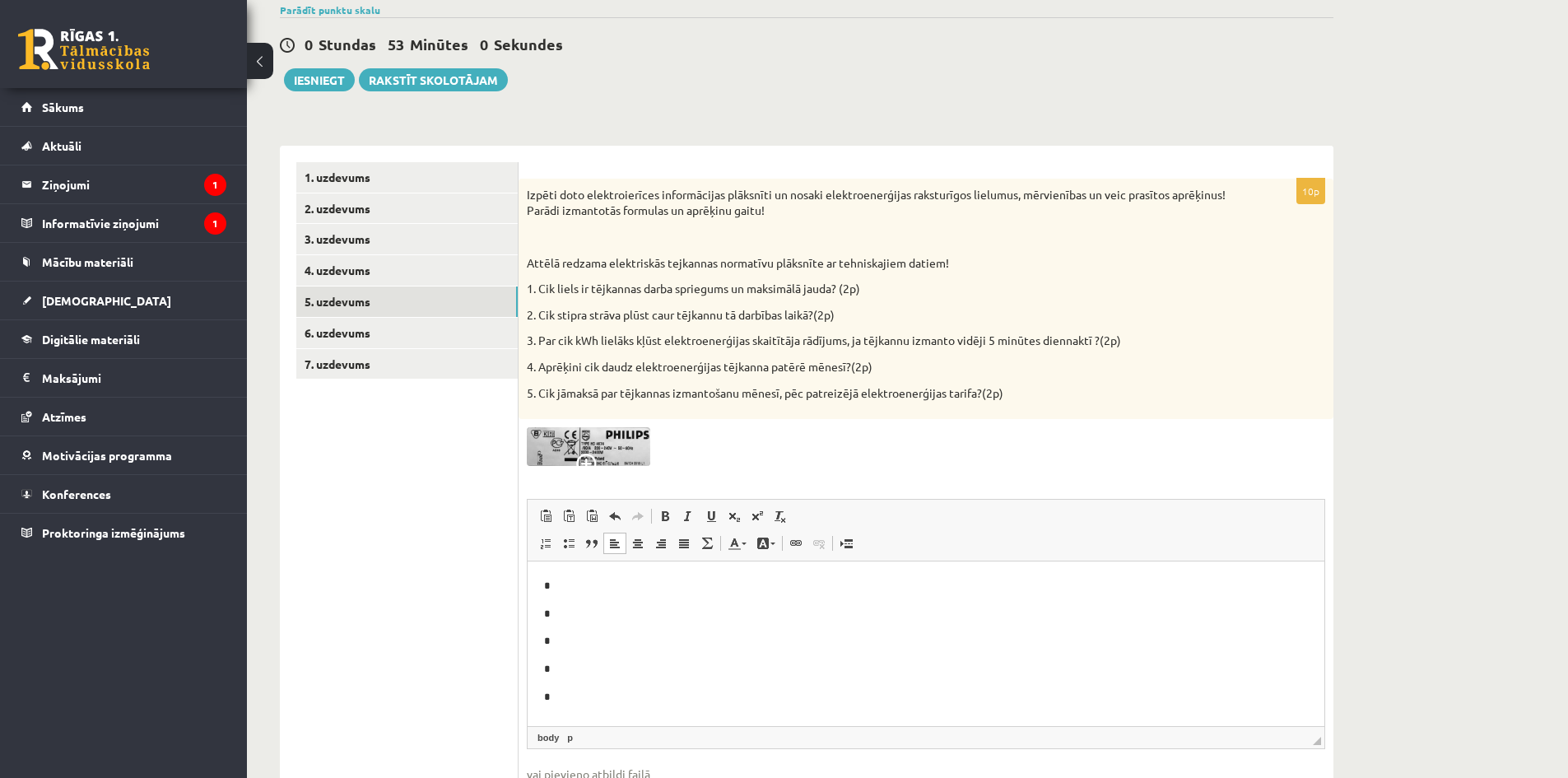
click at [573, 583] on p "*" at bounding box center [925, 586] width 763 height 17
click at [563, 707] on html "* * * * *" at bounding box center [925, 641] width 797 height 161
click at [729, 581] on p "**********" at bounding box center [925, 586] width 763 height 17
click at [797, 584] on p "**********" at bounding box center [925, 586] width 763 height 17
click at [553, 611] on p "*****" at bounding box center [925, 614] width 763 height 17
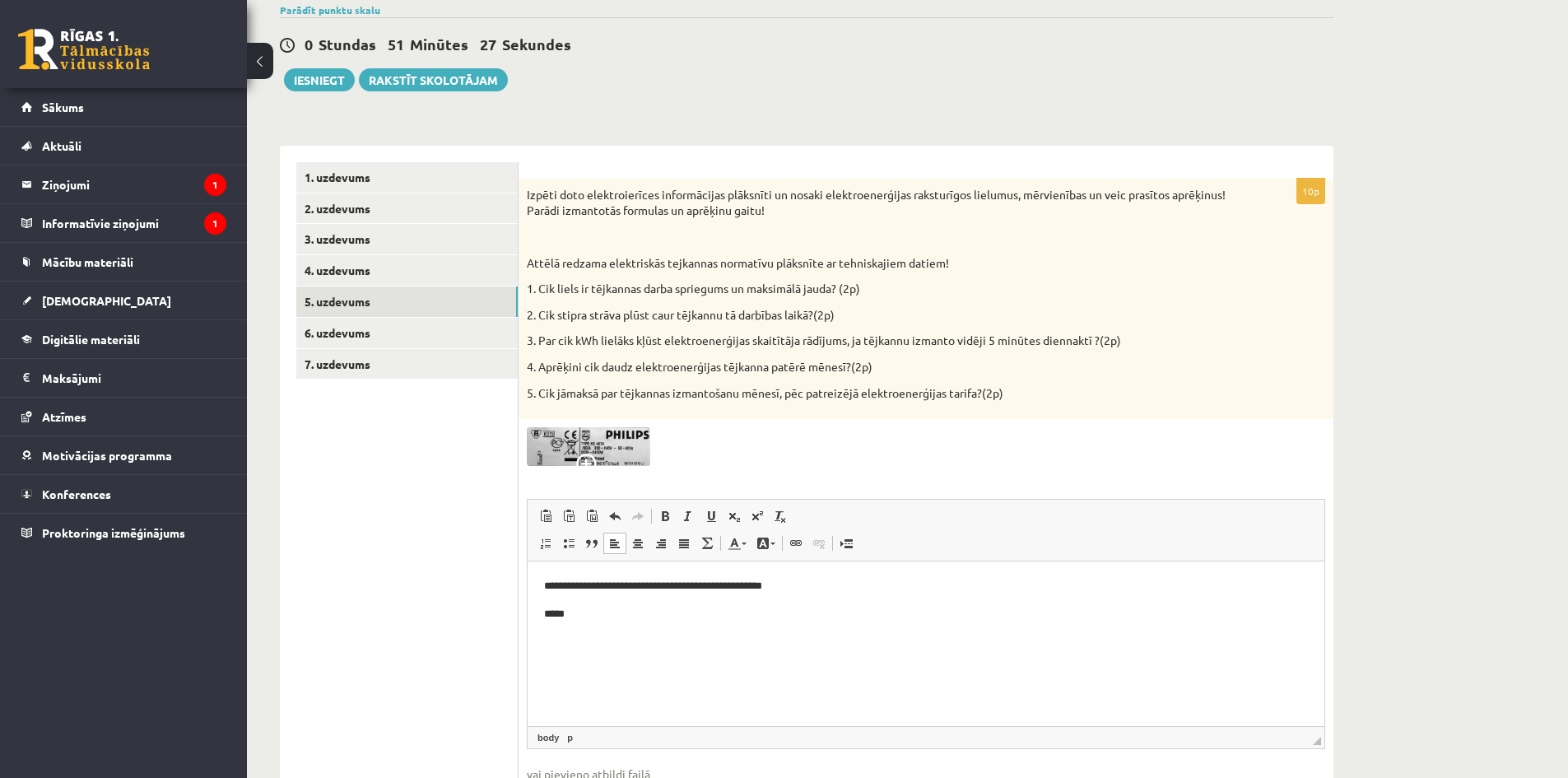
click at [560, 612] on p "*****" at bounding box center [925, 614] width 763 height 17
click at [591, 612] on p "******" at bounding box center [925, 614] width 763 height 17
drag, startPoint x: 744, startPoint y: 616, endPoint x: 755, endPoint y: 625, distance: 14.2
click at [744, 616] on p "**********" at bounding box center [925, 614] width 763 height 17
click at [746, 611] on p "**********" at bounding box center [925, 614] width 763 height 17
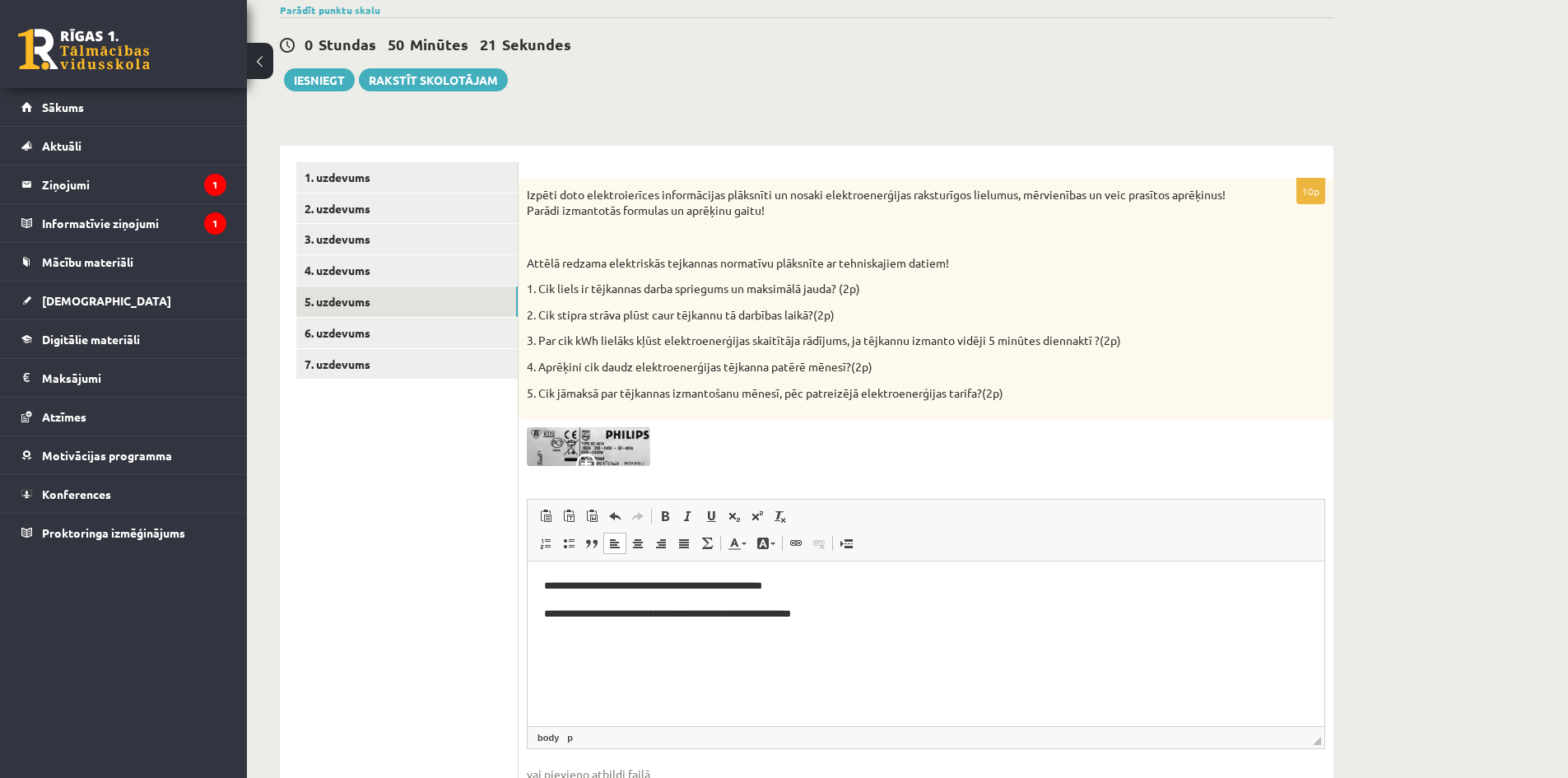
click at [908, 601] on body "**********" at bounding box center [925, 600] width 763 height 44
drag, startPoint x: 553, startPoint y: 636, endPoint x: 575, endPoint y: 670, distance: 40.5
click at [553, 638] on p "**********" at bounding box center [925, 642] width 763 height 17
click at [723, 640] on p "**********" at bounding box center [925, 642] width 763 height 17
drag, startPoint x: 852, startPoint y: 335, endPoint x: 1092, endPoint y: 339, distance: 240.0
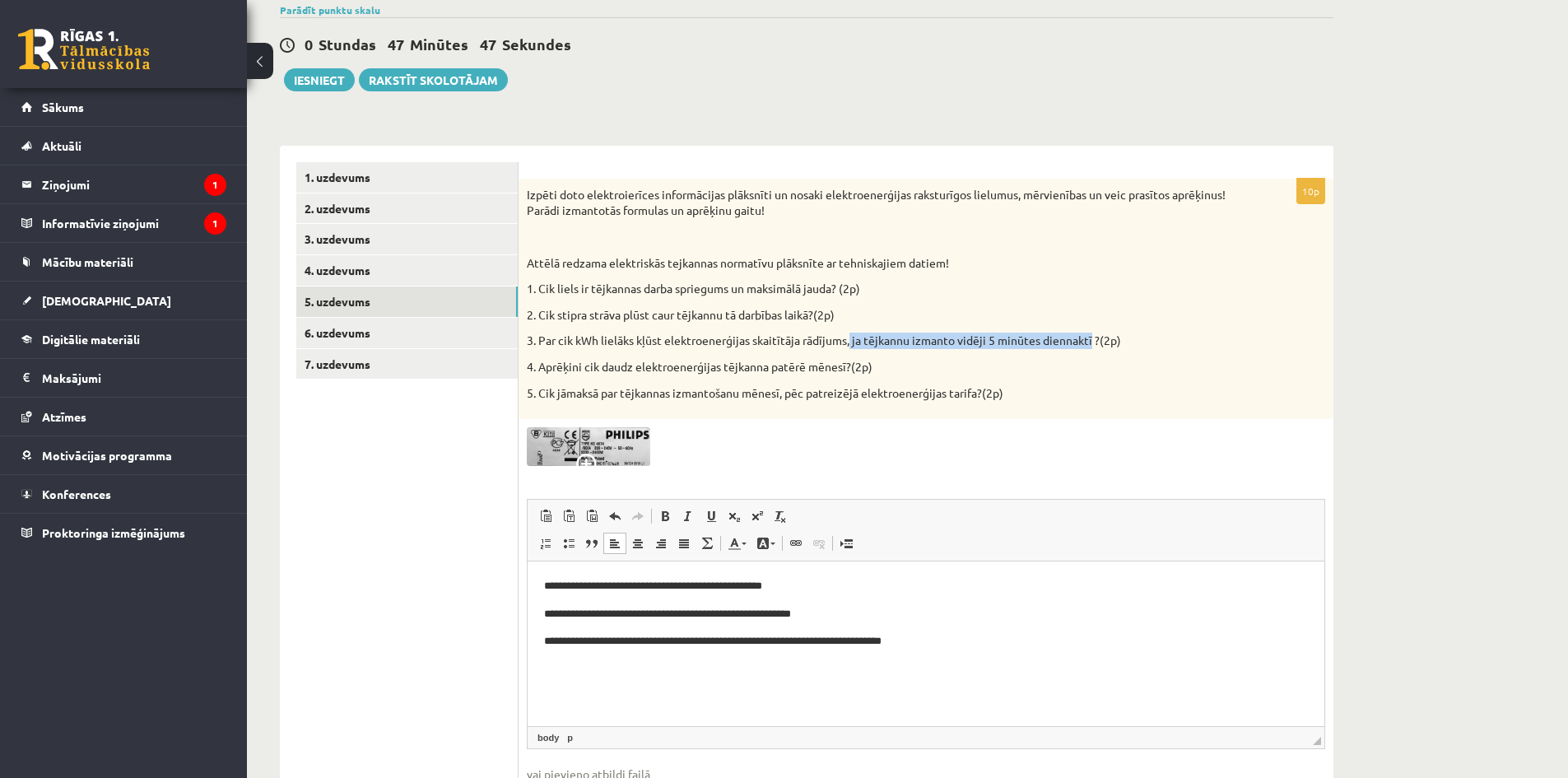
click at [1092, 339] on p "3. Par cik kWh lielāks kļūst elektroenerģijas skaitītāja rādījums, ja tējkannu …" at bounding box center [884, 340] width 716 height 16
copy p "ja tējkannu izmanto vidēji 5 minūtes diennaktī"
drag, startPoint x: 882, startPoint y: 639, endPoint x: 955, endPoint y: 639, distance: 73.0
click at [955, 639] on p "**********" at bounding box center [925, 642] width 763 height 17
click at [656, 403] on div "Izpēti doto elektroierīces informācijas plāksnīti un nosaki elektroenerģijas ra…" at bounding box center [925, 298] width 814 height 240
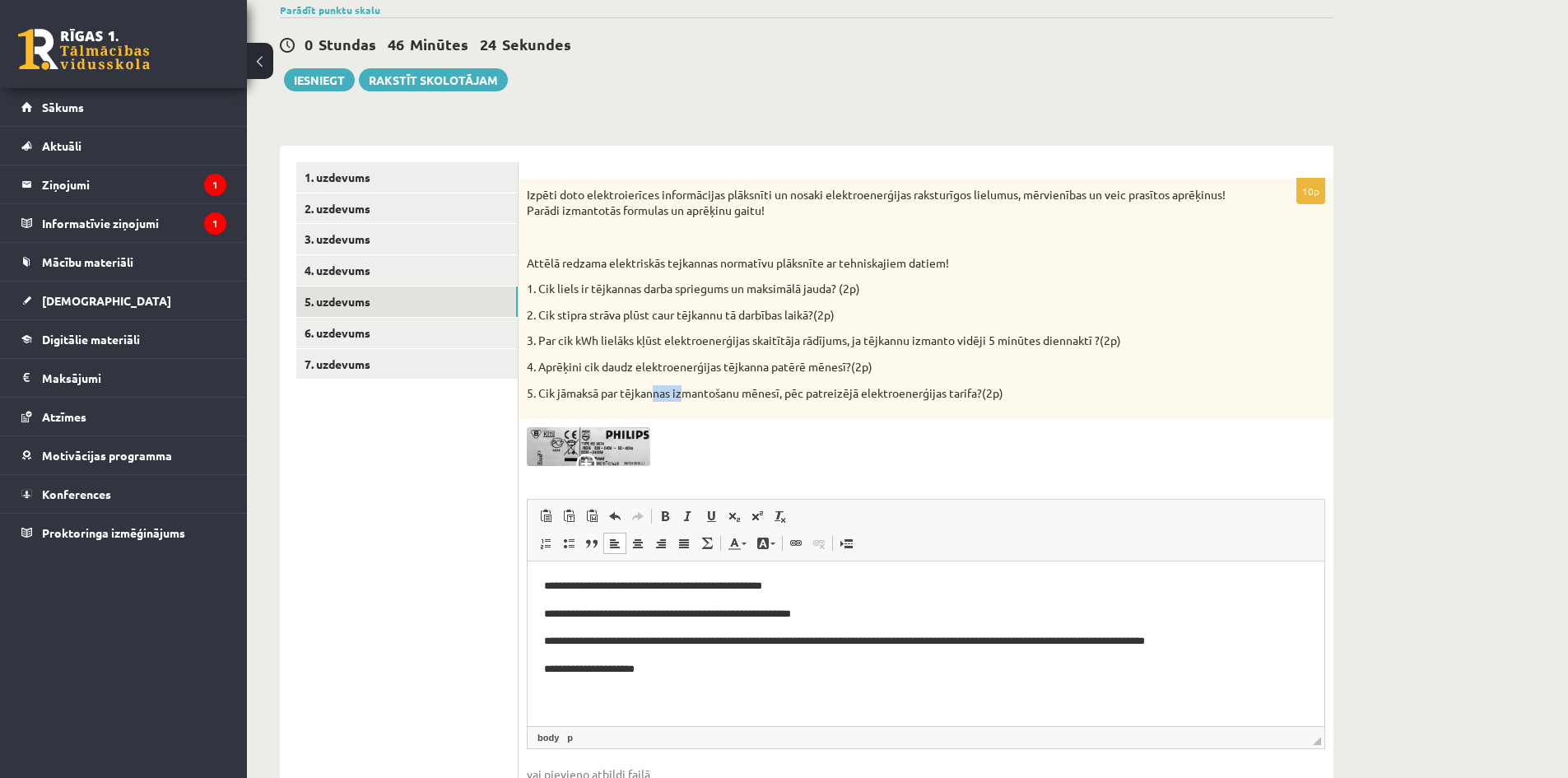
click at [665, 393] on p "5. Cik jāmaksā par tējkannas izmantošanu mēnesī, pēc patreizējā elektroenerģija…" at bounding box center [884, 393] width 716 height 16
drag, startPoint x: 724, startPoint y: 367, endPoint x: 850, endPoint y: 366, distance: 126.0
click at [850, 366] on p "4. Aprēķini cik daudz elektroenerģijas tējkanna patērē mēnesī?(2p)" at bounding box center [884, 366] width 716 height 16
click at [794, 368] on p "4. Aprēķini cik daudz elektroenerģijas tējkanna patērē mēnesī?(2p)" at bounding box center [884, 366] width 716 height 16
drag, startPoint x: 724, startPoint y: 362, endPoint x: 846, endPoint y: 362, distance: 122.0
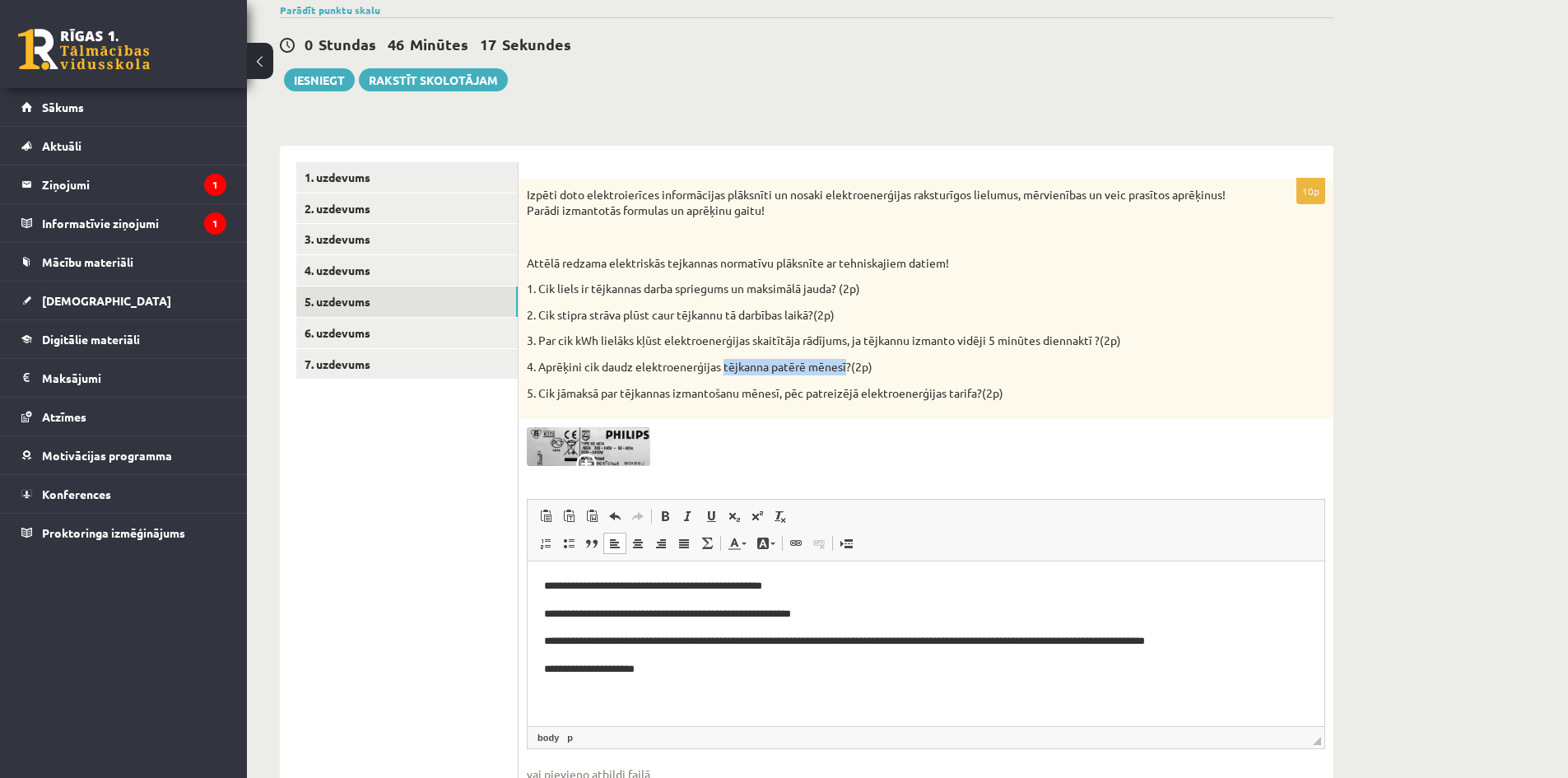
click at [846, 362] on p "4. Aprēķini cik daudz elektroenerģijas tējkanna patērē mēnesī?(2p)" at bounding box center [884, 366] width 716 height 16
copy p "tējkanna patērē mēnesī"
click at [724, 663] on p "**********" at bounding box center [925, 670] width 763 height 17
drag, startPoint x: 703, startPoint y: 668, endPoint x: 730, endPoint y: 668, distance: 27.0
click at [730, 668] on p "**********" at bounding box center [925, 670] width 763 height 17
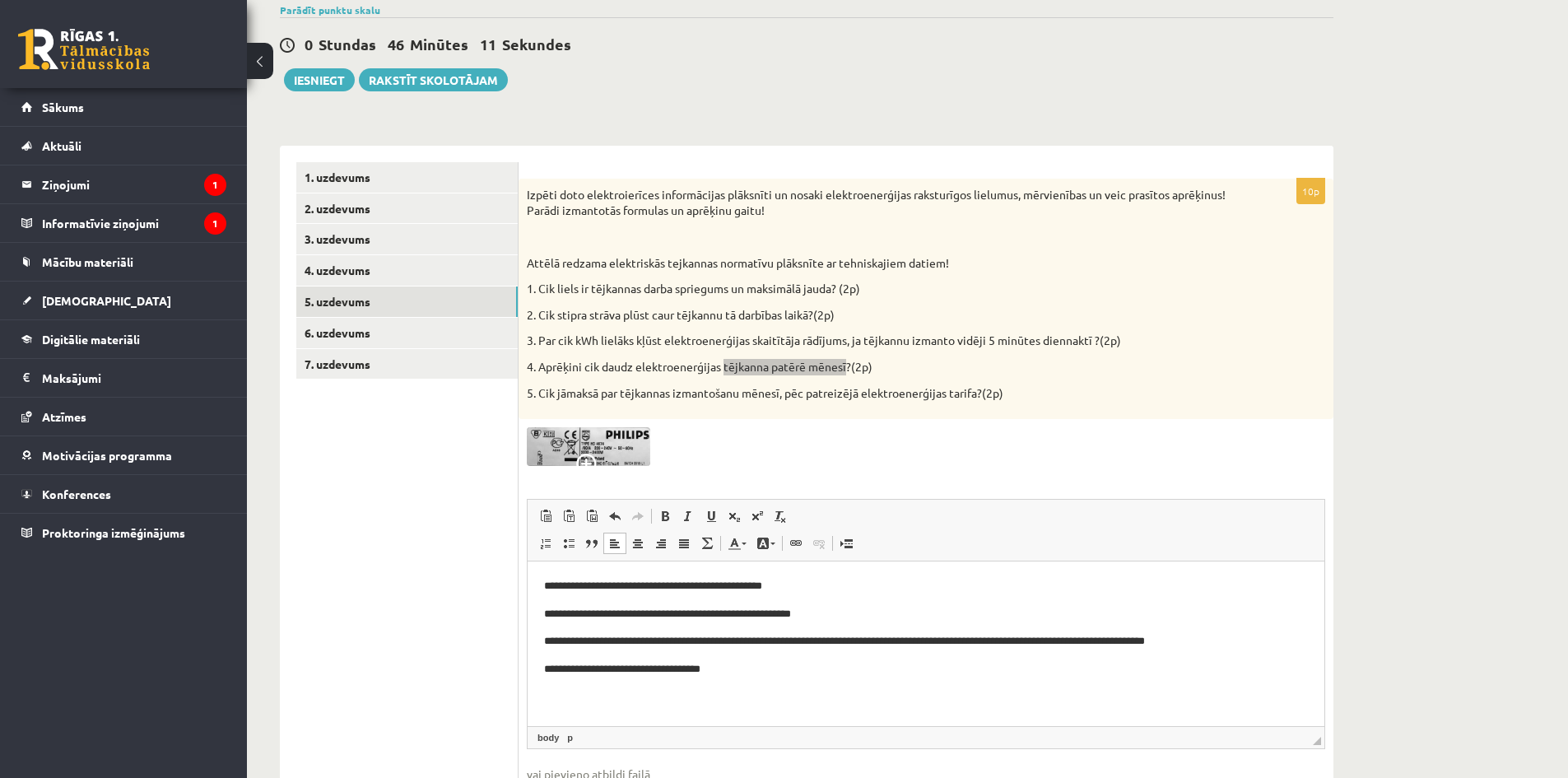
click at [746, 669] on p "**********" at bounding box center [925, 670] width 763 height 17
drag, startPoint x: 780, startPoint y: 666, endPoint x: 735, endPoint y: 670, distance: 45.2
click at [735, 670] on p "**********" at bounding box center [925, 670] width 763 height 17
drag, startPoint x: 771, startPoint y: 668, endPoint x: 824, endPoint y: 679, distance: 54.1
click at [824, 679] on html "**********" at bounding box center [925, 628] width 797 height 133
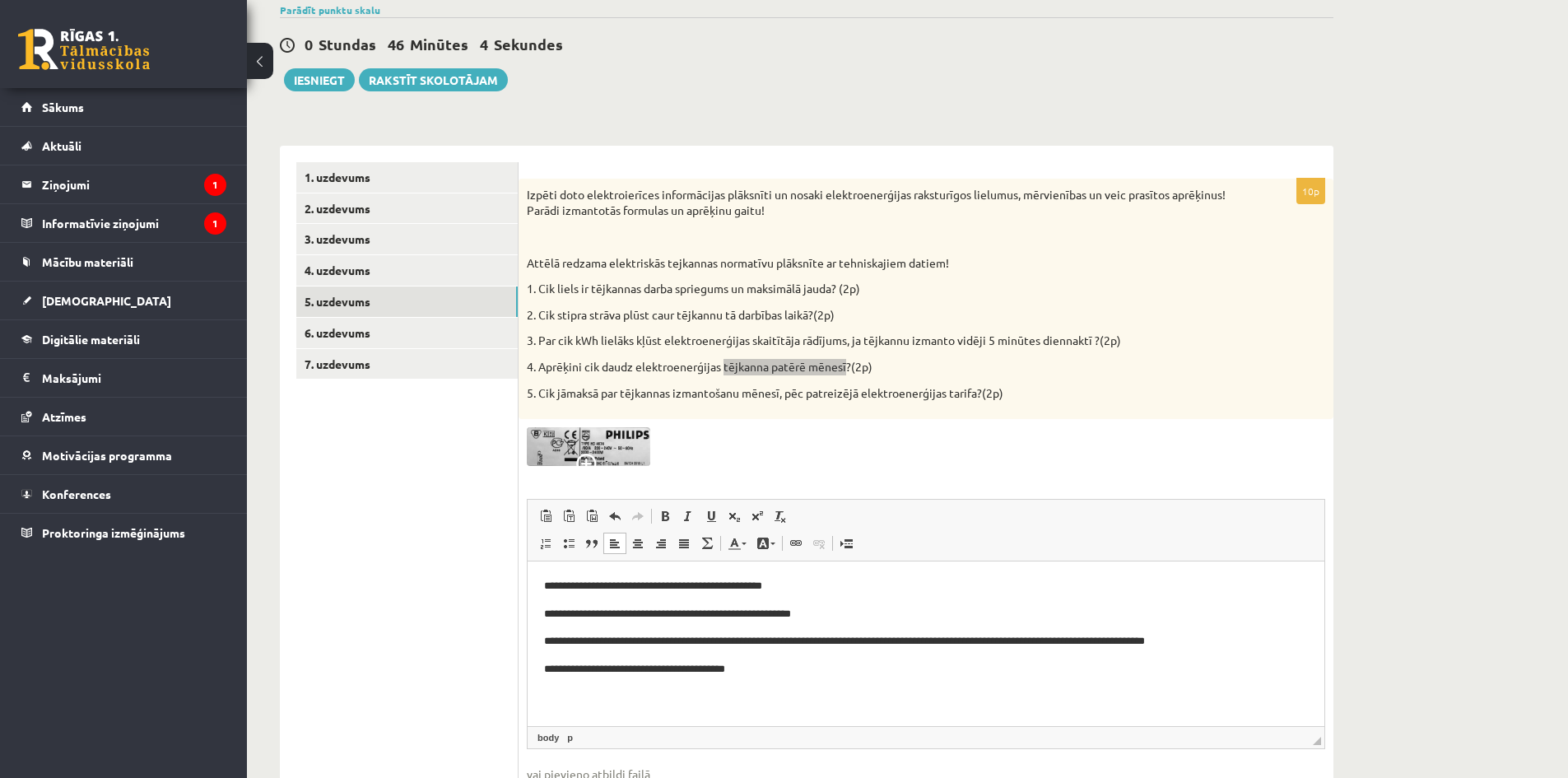
click at [732, 668] on p "**********" at bounding box center [925, 670] width 763 height 17
click at [735, 667] on p "**********" at bounding box center [925, 670] width 763 height 17
click at [783, 673] on p "**********" at bounding box center [925, 670] width 763 height 17
click at [633, 437] on img at bounding box center [588, 446] width 123 height 39
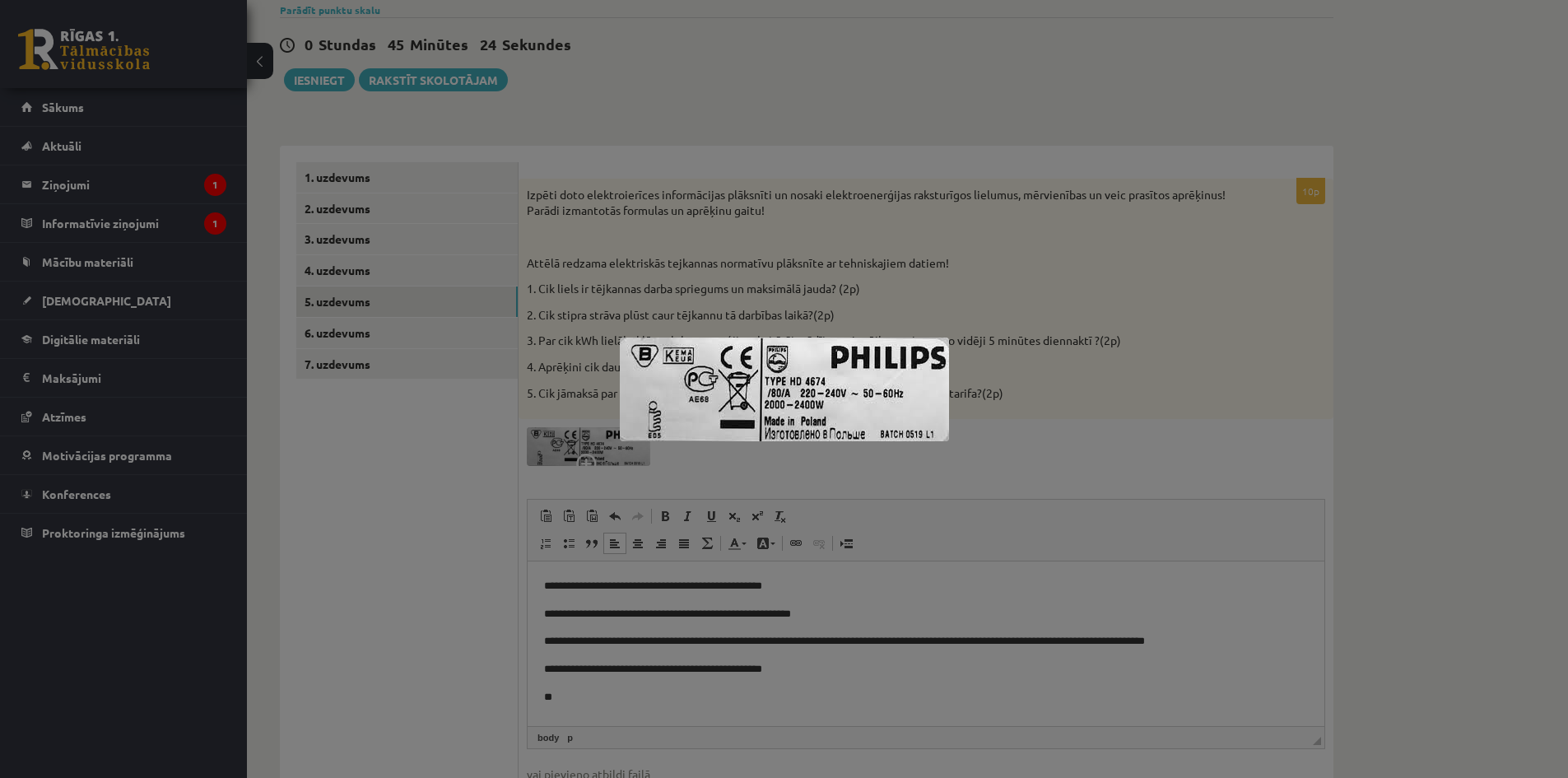
click at [990, 428] on div at bounding box center [784, 389] width 1568 height 778
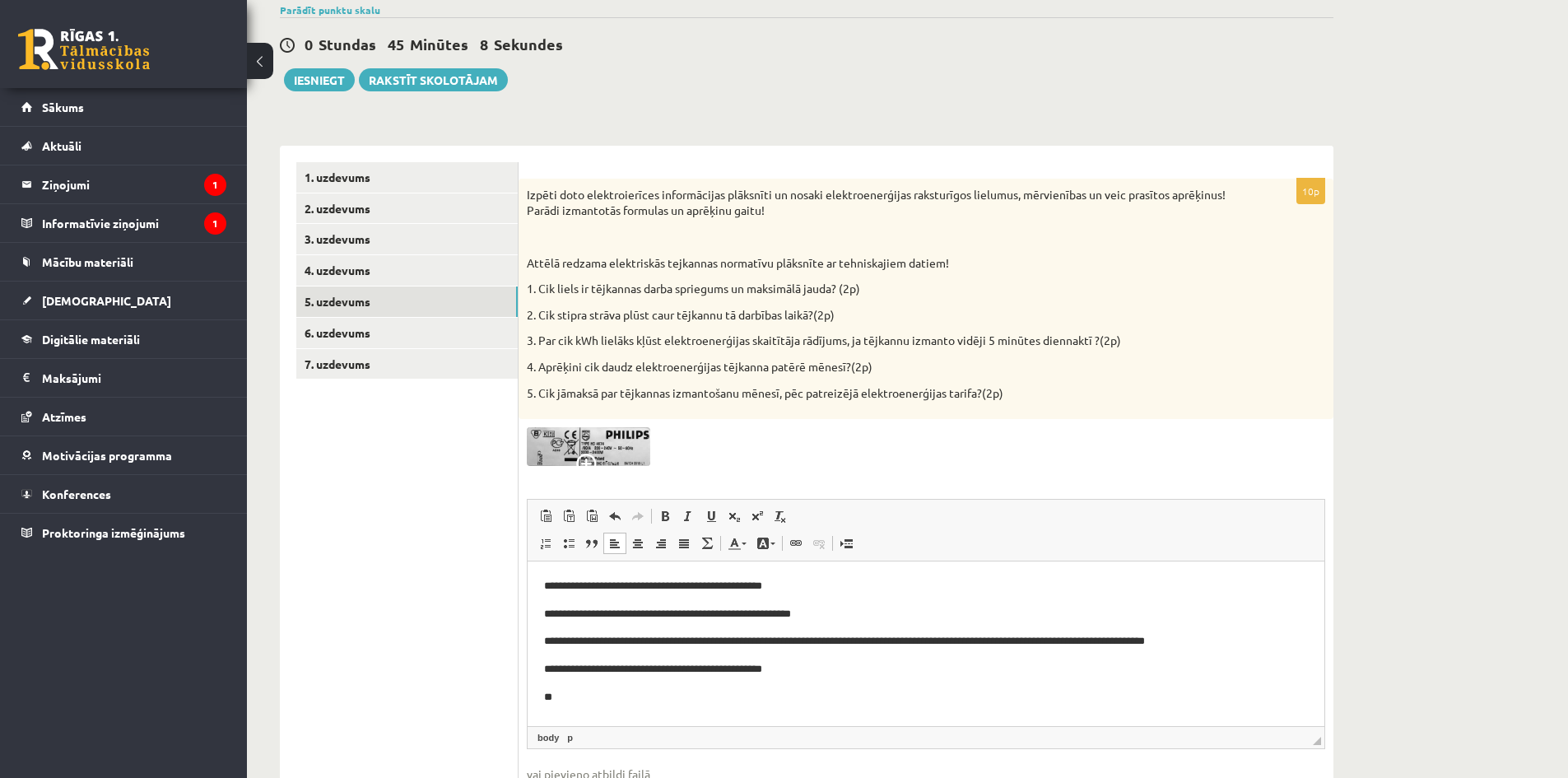
click at [572, 692] on p "**" at bounding box center [925, 698] width 763 height 17
click at [571, 696] on p "**********" at bounding box center [925, 698] width 763 height 17
click at [662, 693] on p "**********" at bounding box center [925, 698] width 763 height 17
click at [853, 689] on p "**********" at bounding box center [925, 698] width 763 height 17
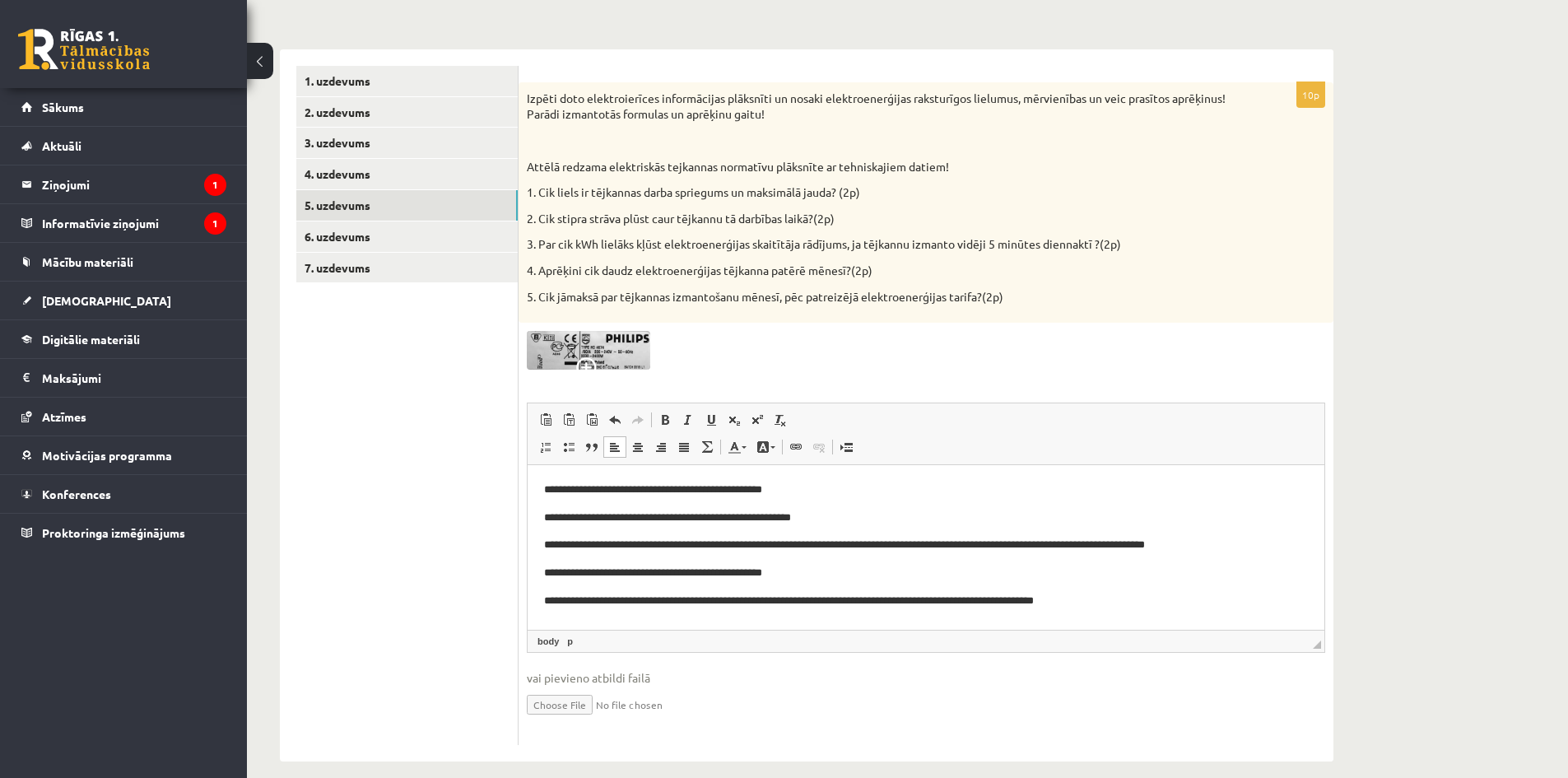
scroll to position [248, 0]
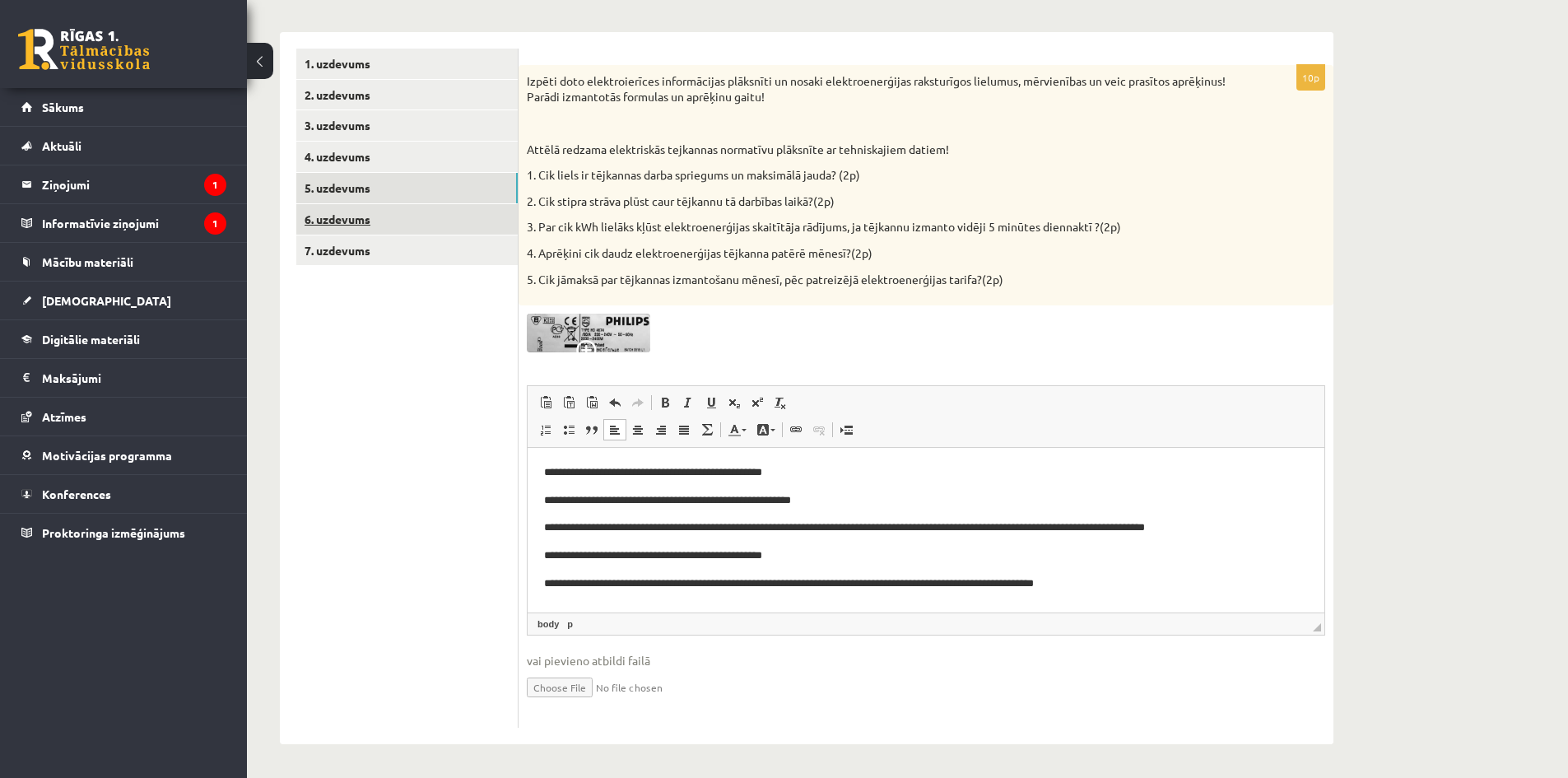
click at [396, 227] on link "6. uzdevums" at bounding box center [407, 220] width 222 height 31
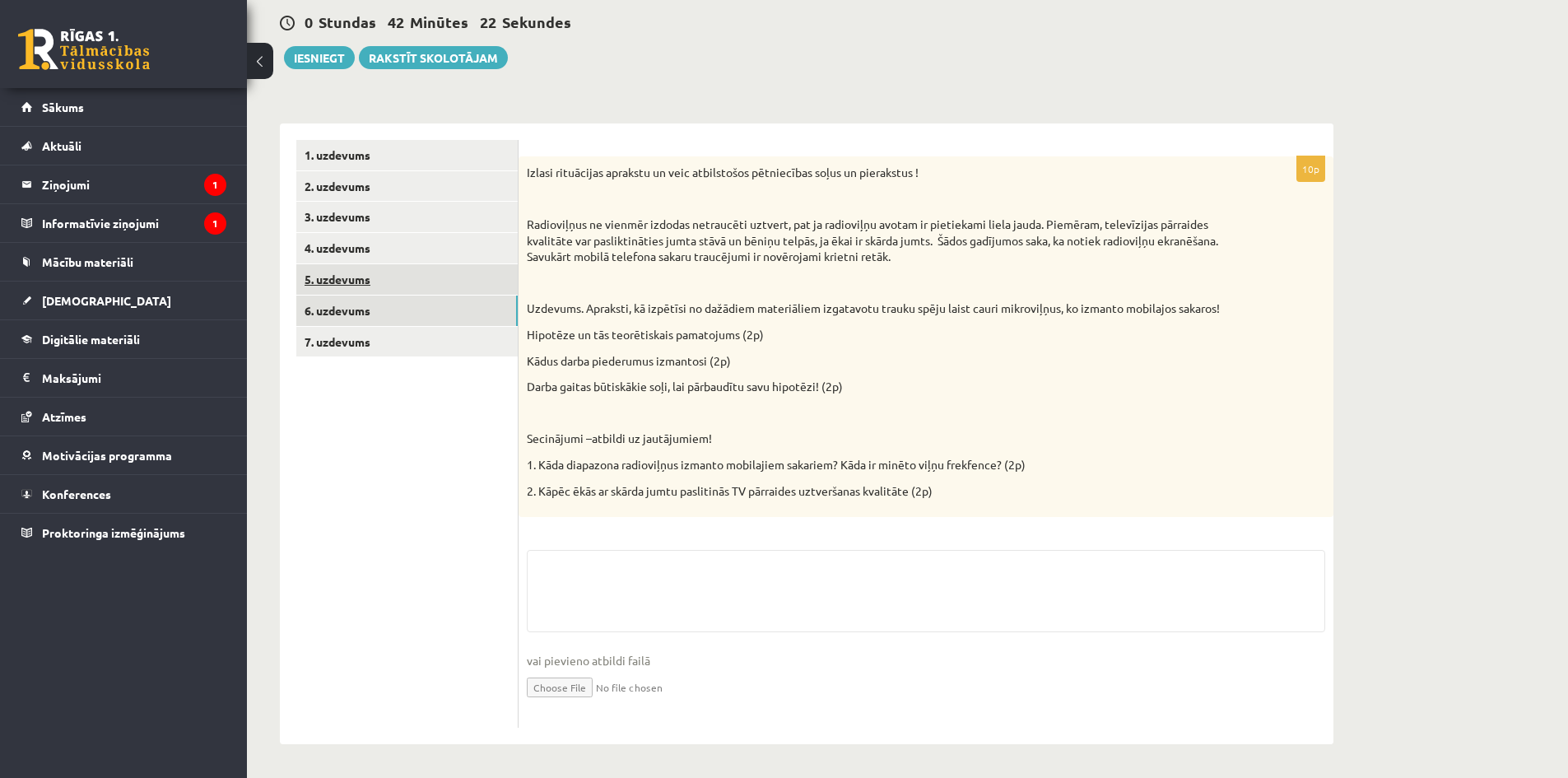
click at [348, 276] on link "5. uzdevums" at bounding box center [407, 280] width 222 height 31
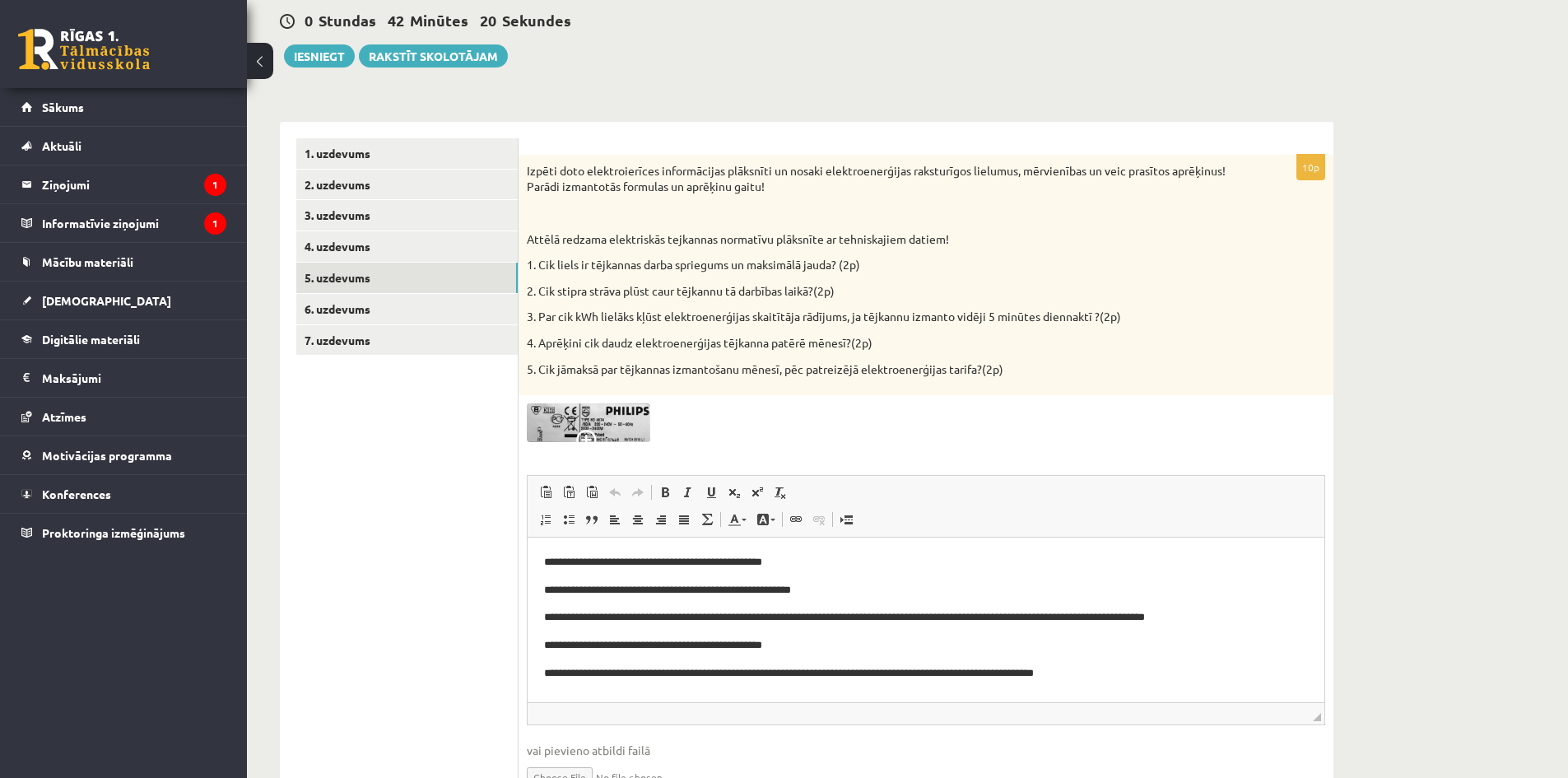
scroll to position [0, 0]
click at [361, 308] on link "6. uzdevums" at bounding box center [407, 309] width 222 height 31
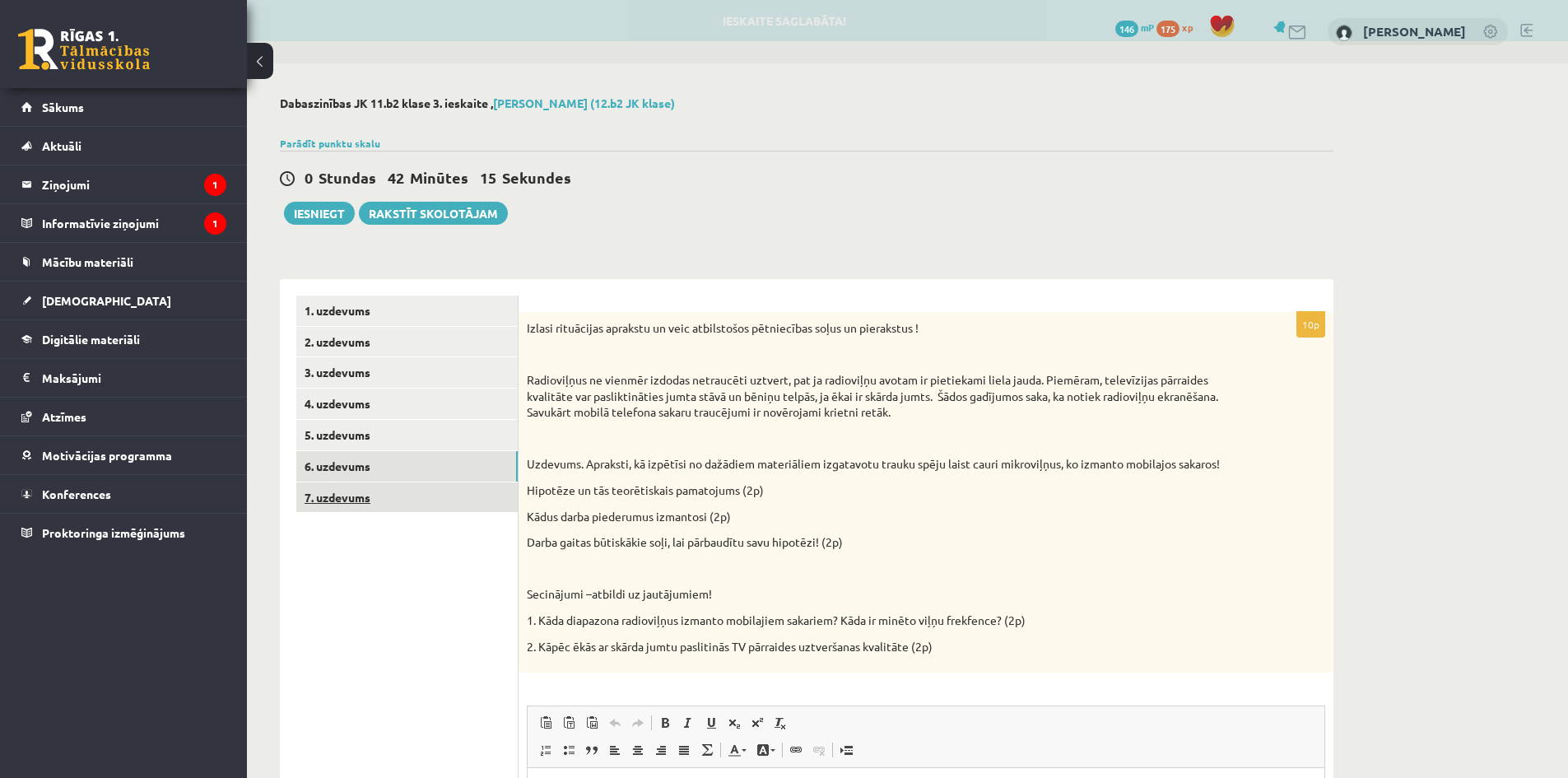
click at [391, 506] on link "7. uzdevums" at bounding box center [407, 497] width 222 height 31
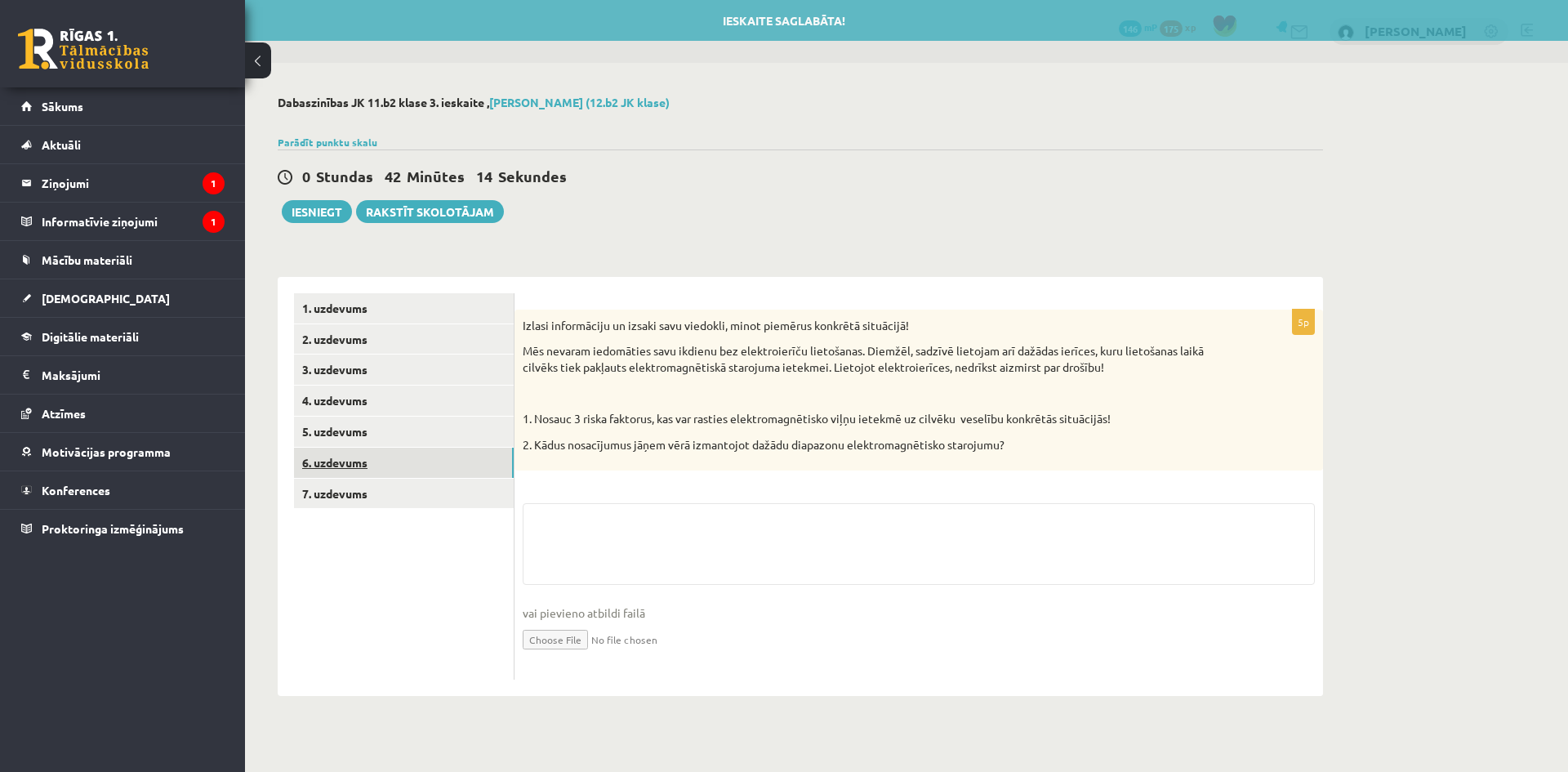
click at [346, 463] on link "6. uzdevums" at bounding box center [404, 463] width 220 height 31
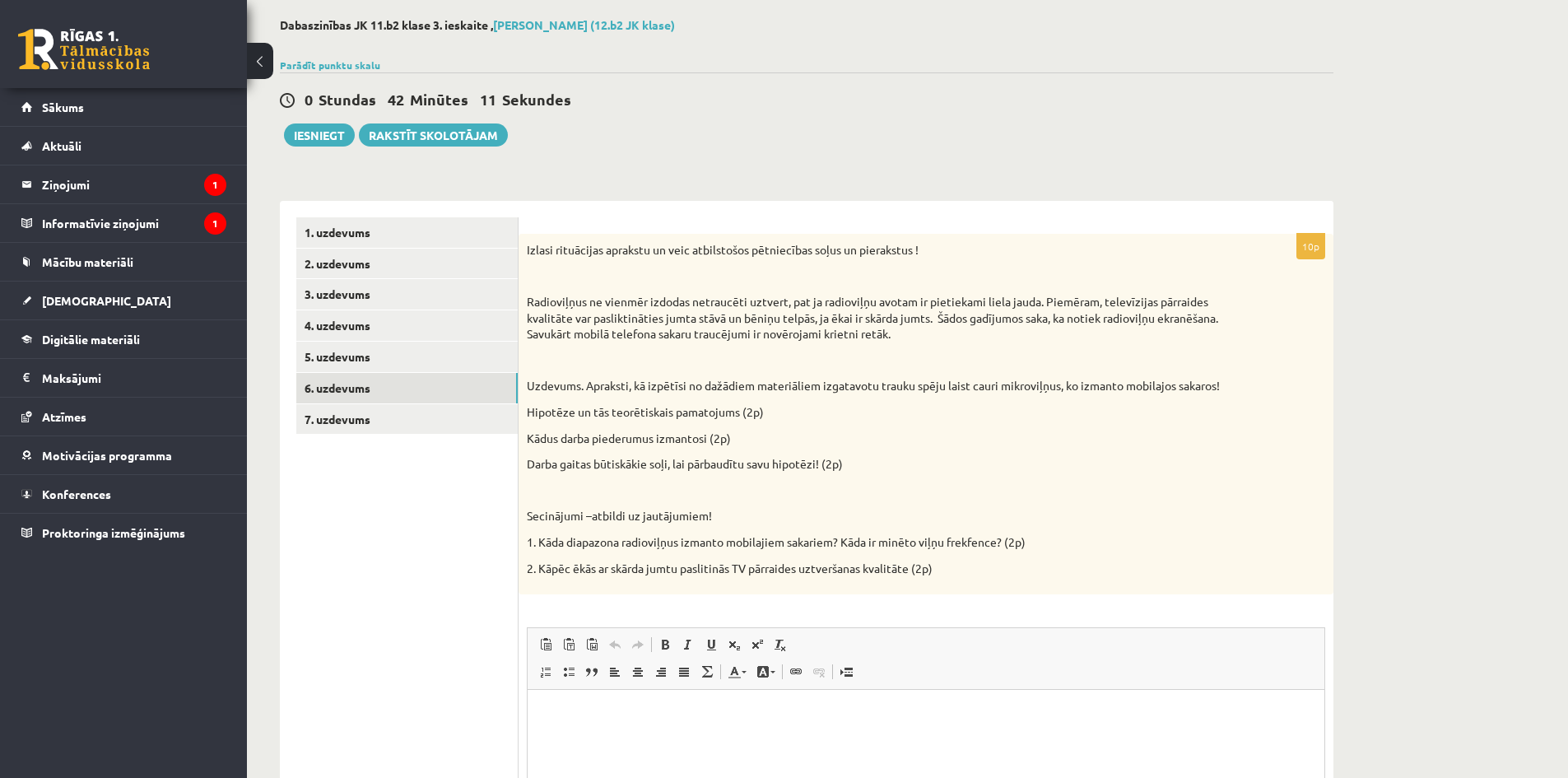
scroll to position [82, 0]
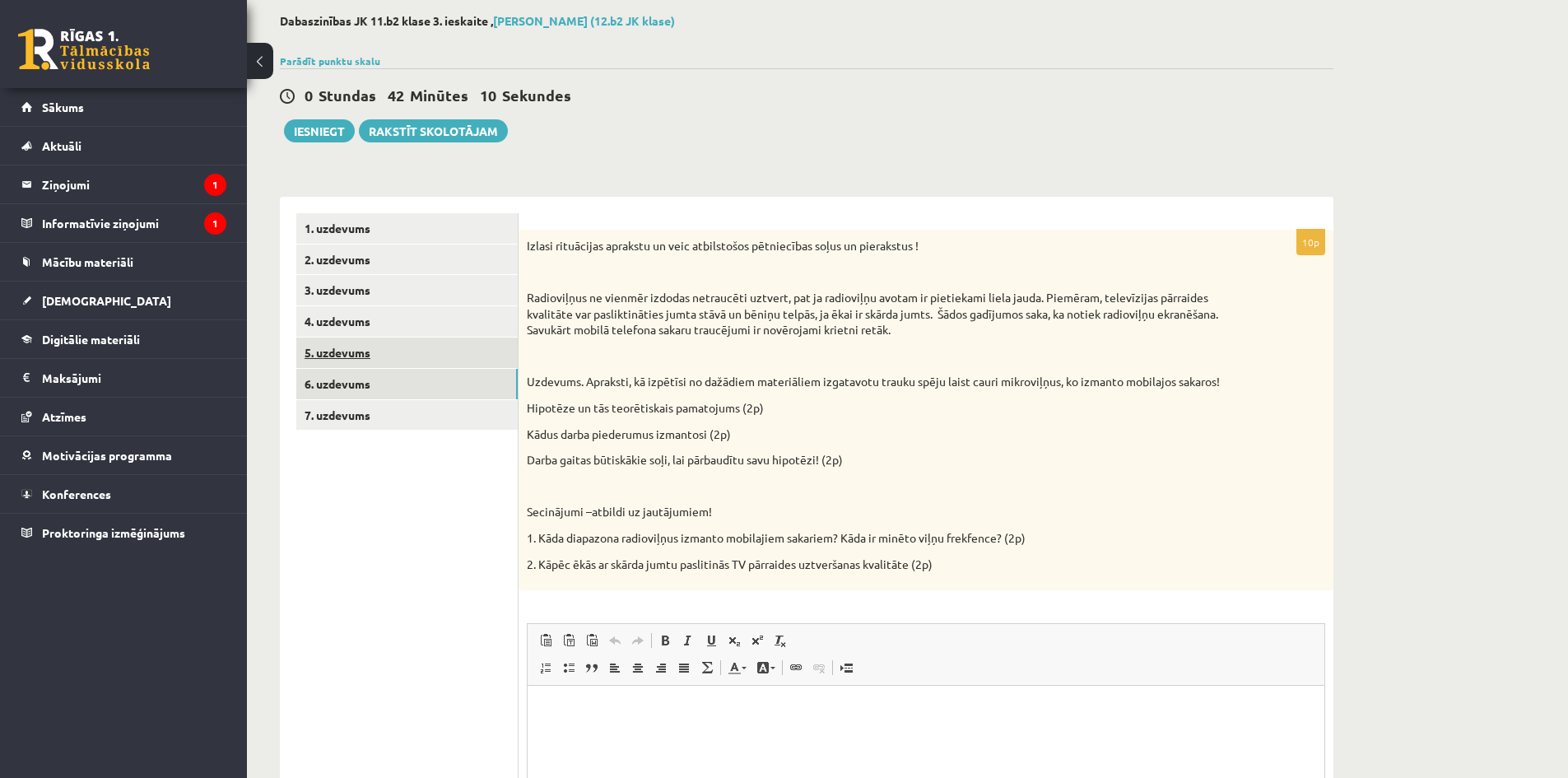
click at [363, 358] on link "5. uzdevums" at bounding box center [407, 353] width 222 height 31
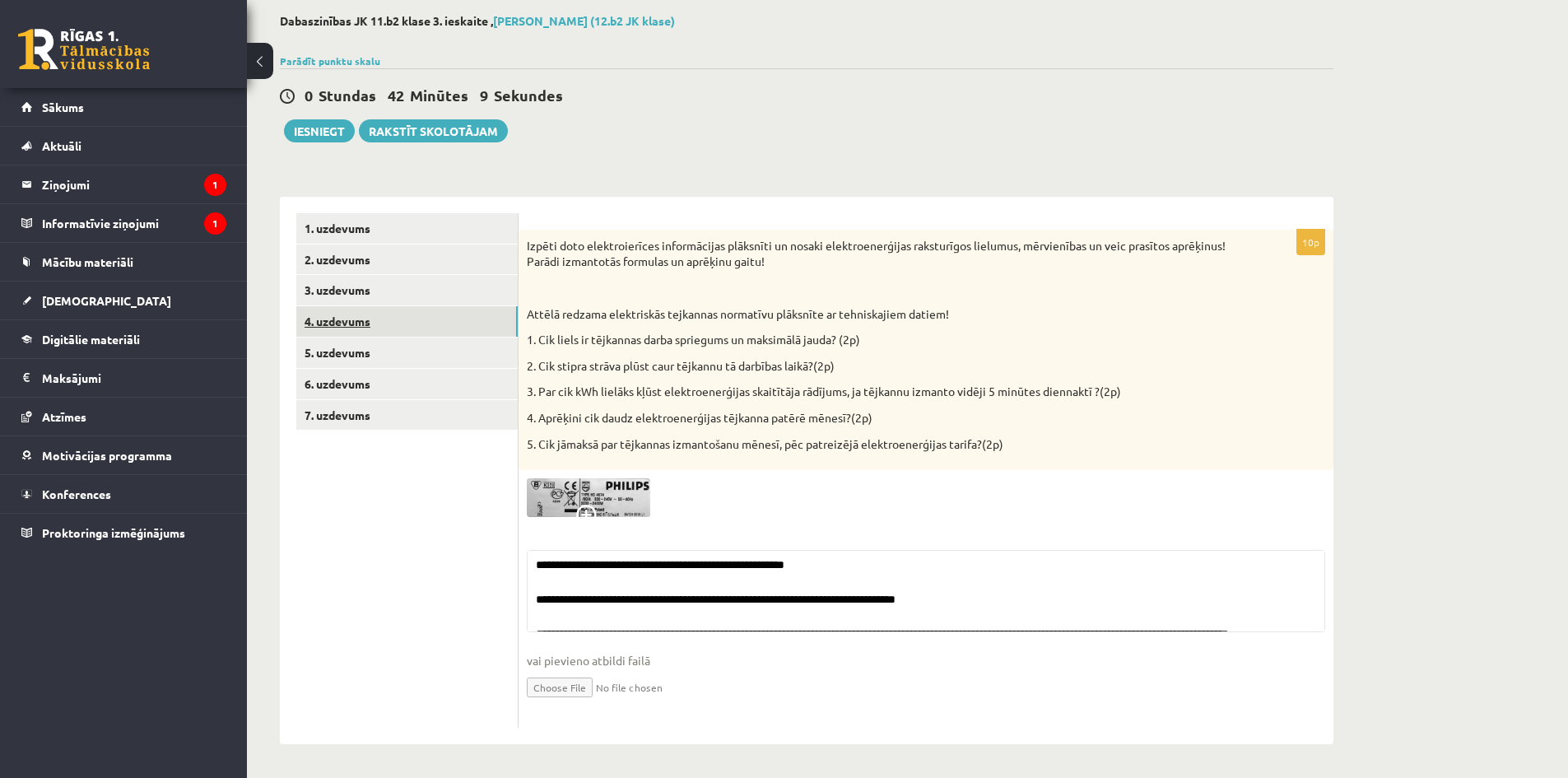
click at [356, 329] on link "4. uzdevums" at bounding box center [407, 322] width 222 height 31
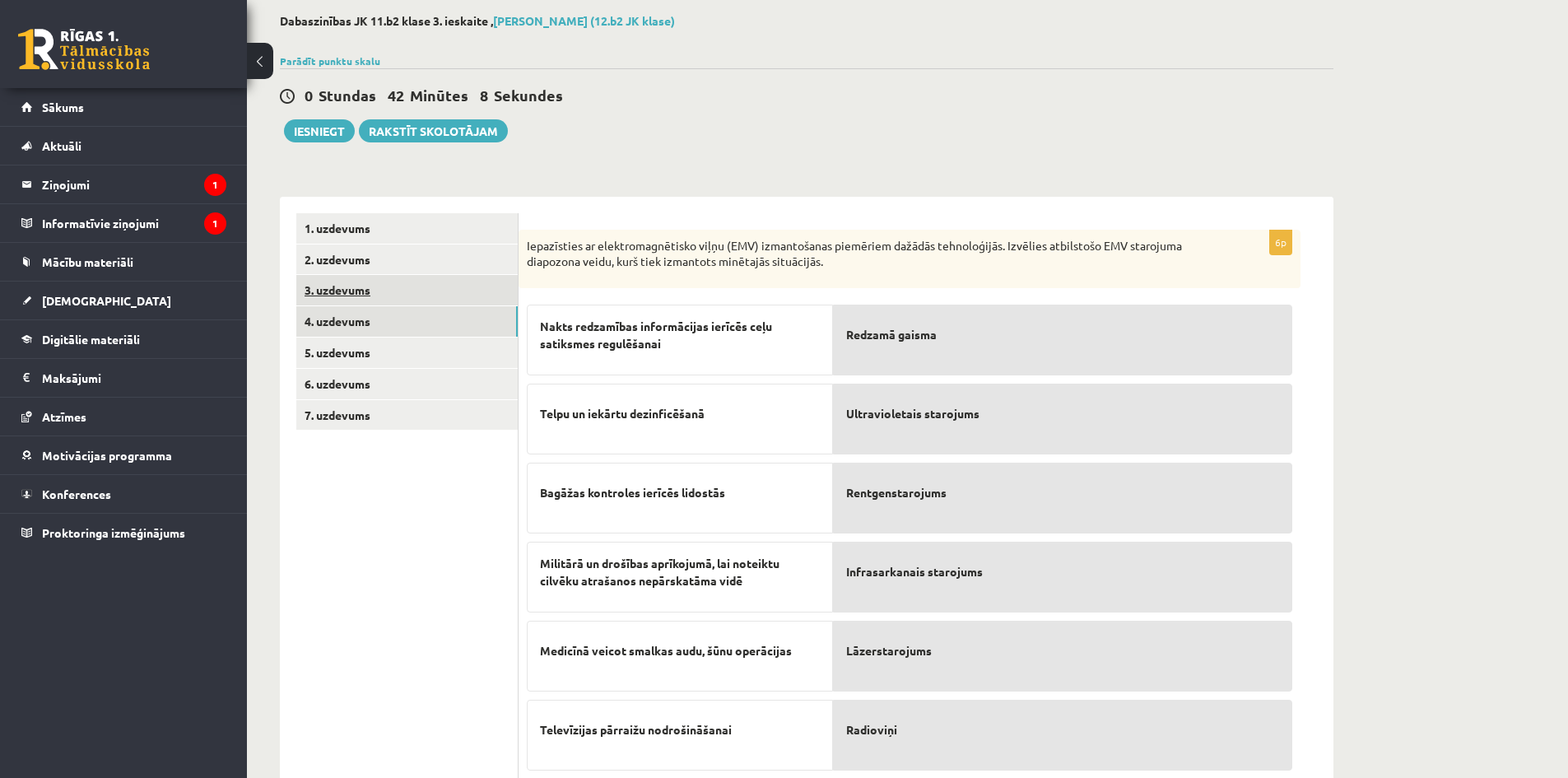
click at [359, 289] on link "3. uzdevums" at bounding box center [407, 290] width 222 height 31
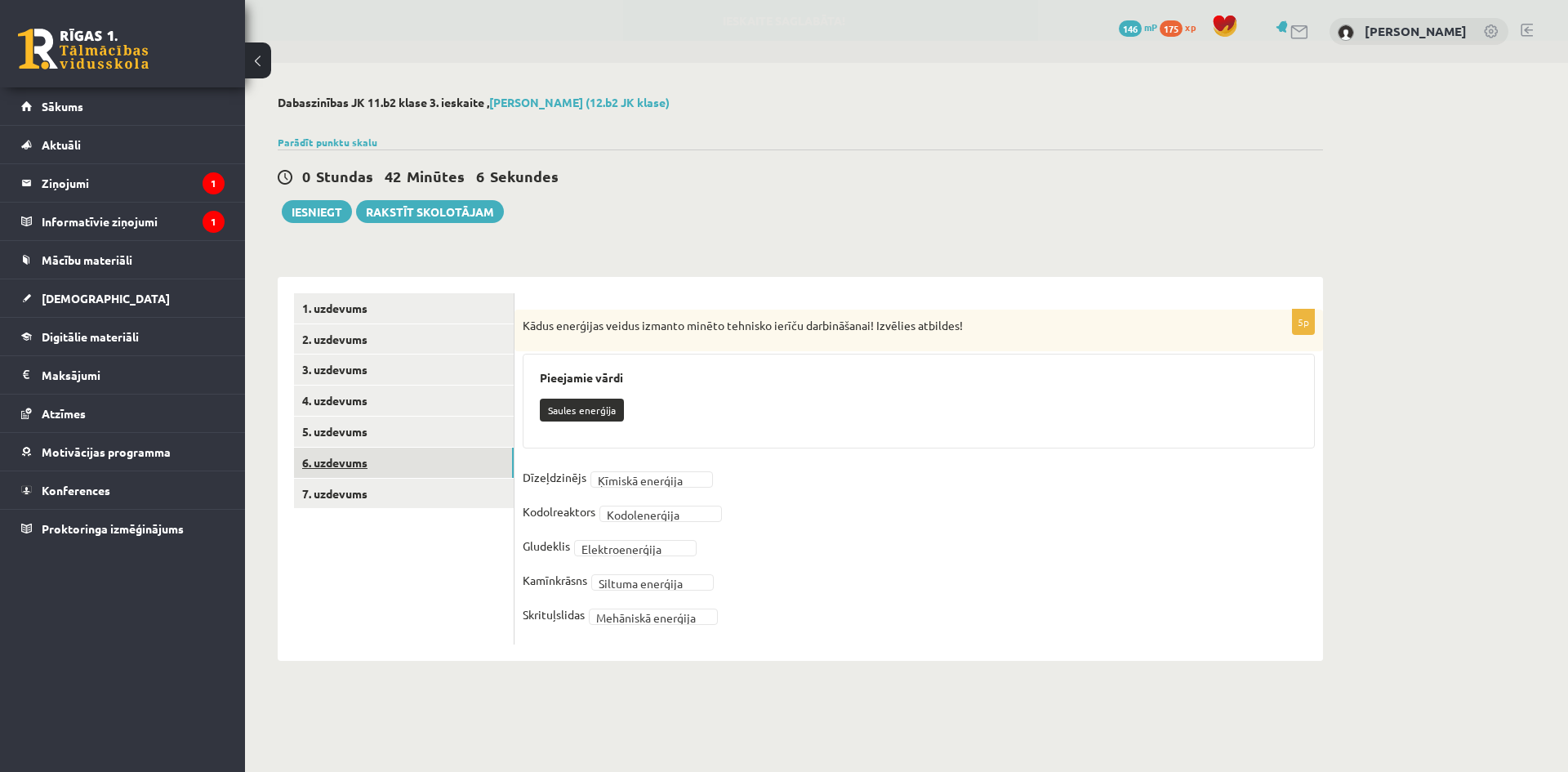
click at [336, 461] on link "6. uzdevums" at bounding box center [404, 463] width 220 height 31
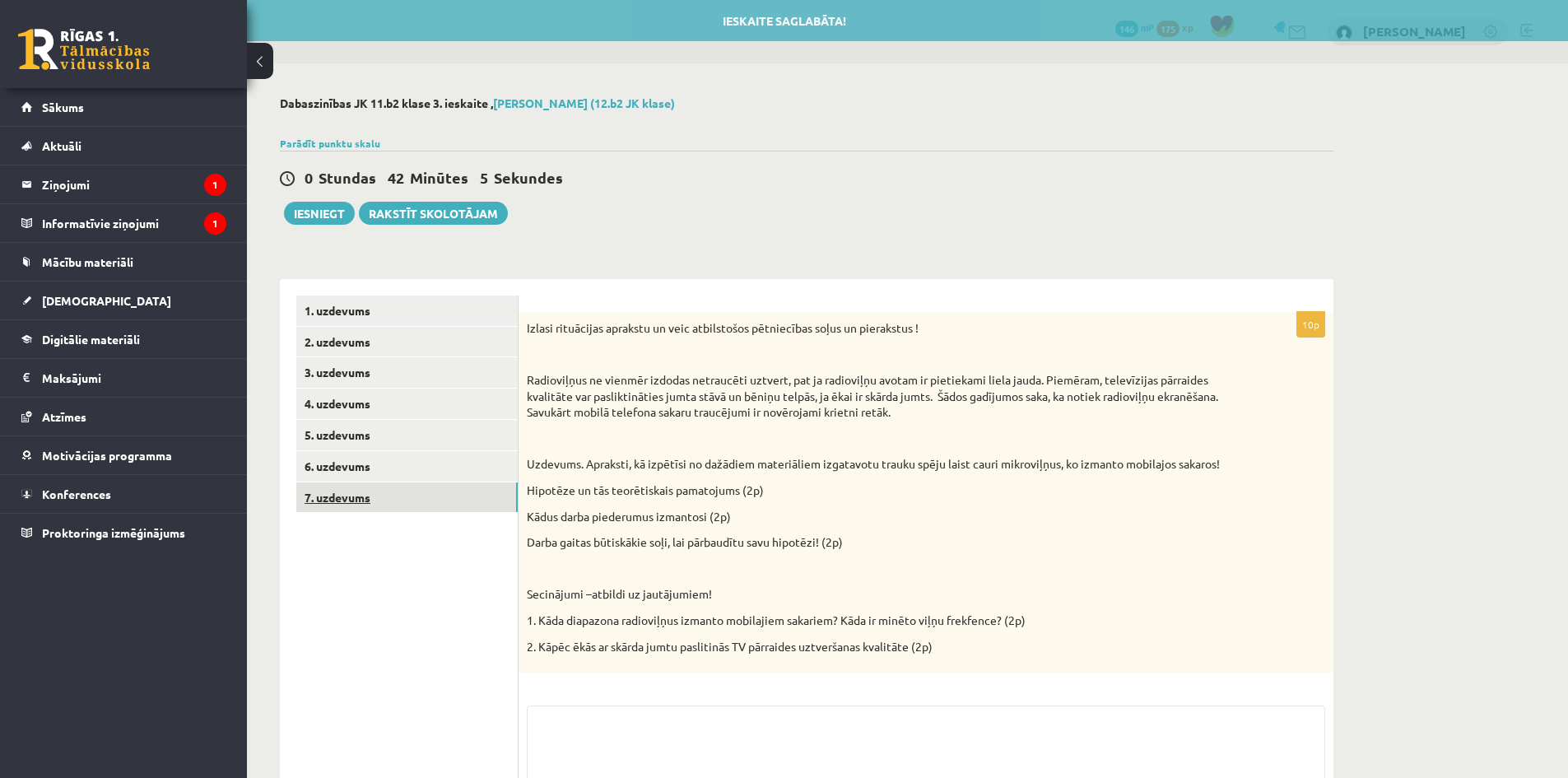
click at [346, 504] on link "7. uzdevums" at bounding box center [407, 497] width 222 height 31
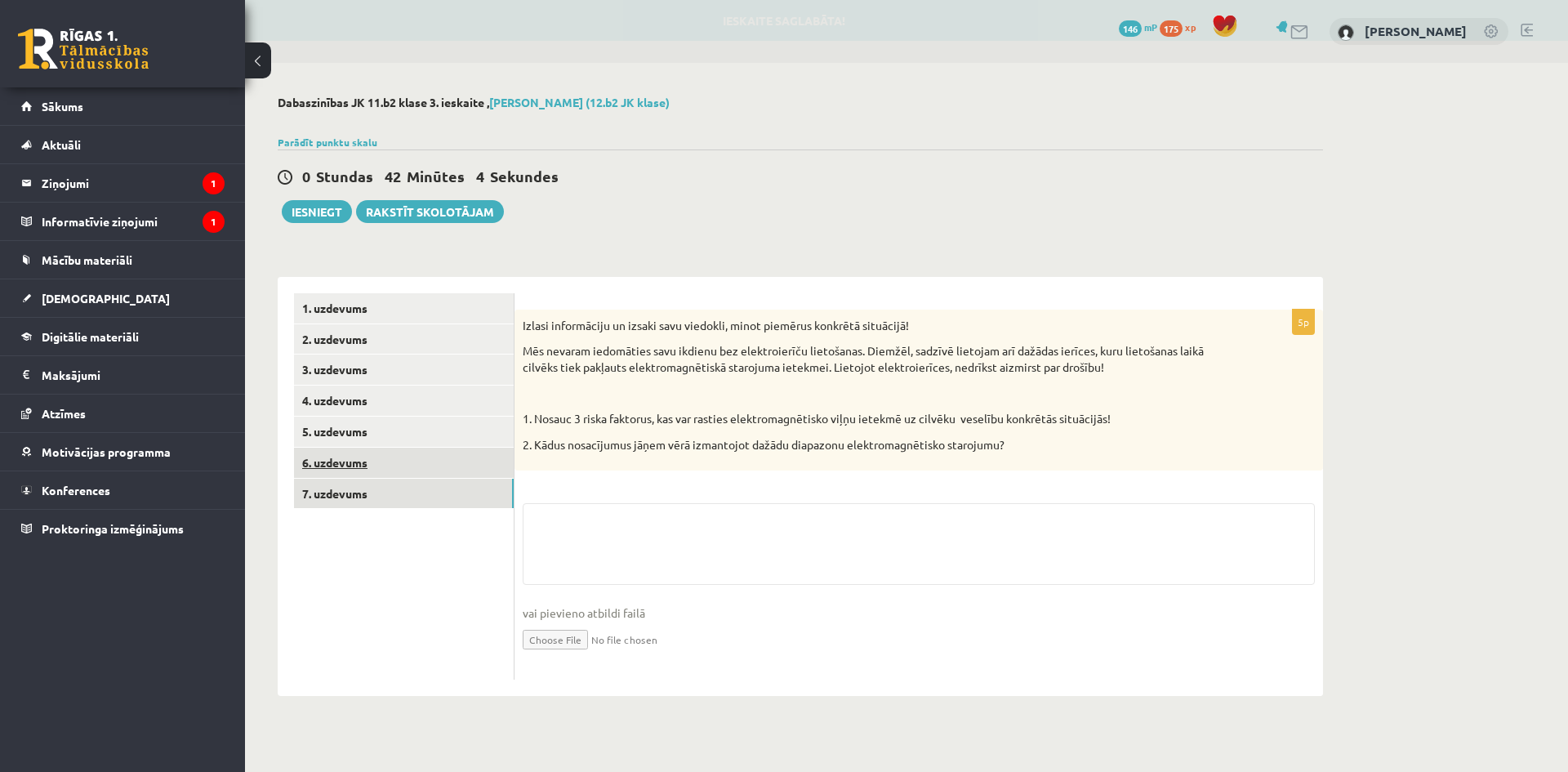
click at [342, 476] on link "6. uzdevums" at bounding box center [404, 463] width 220 height 31
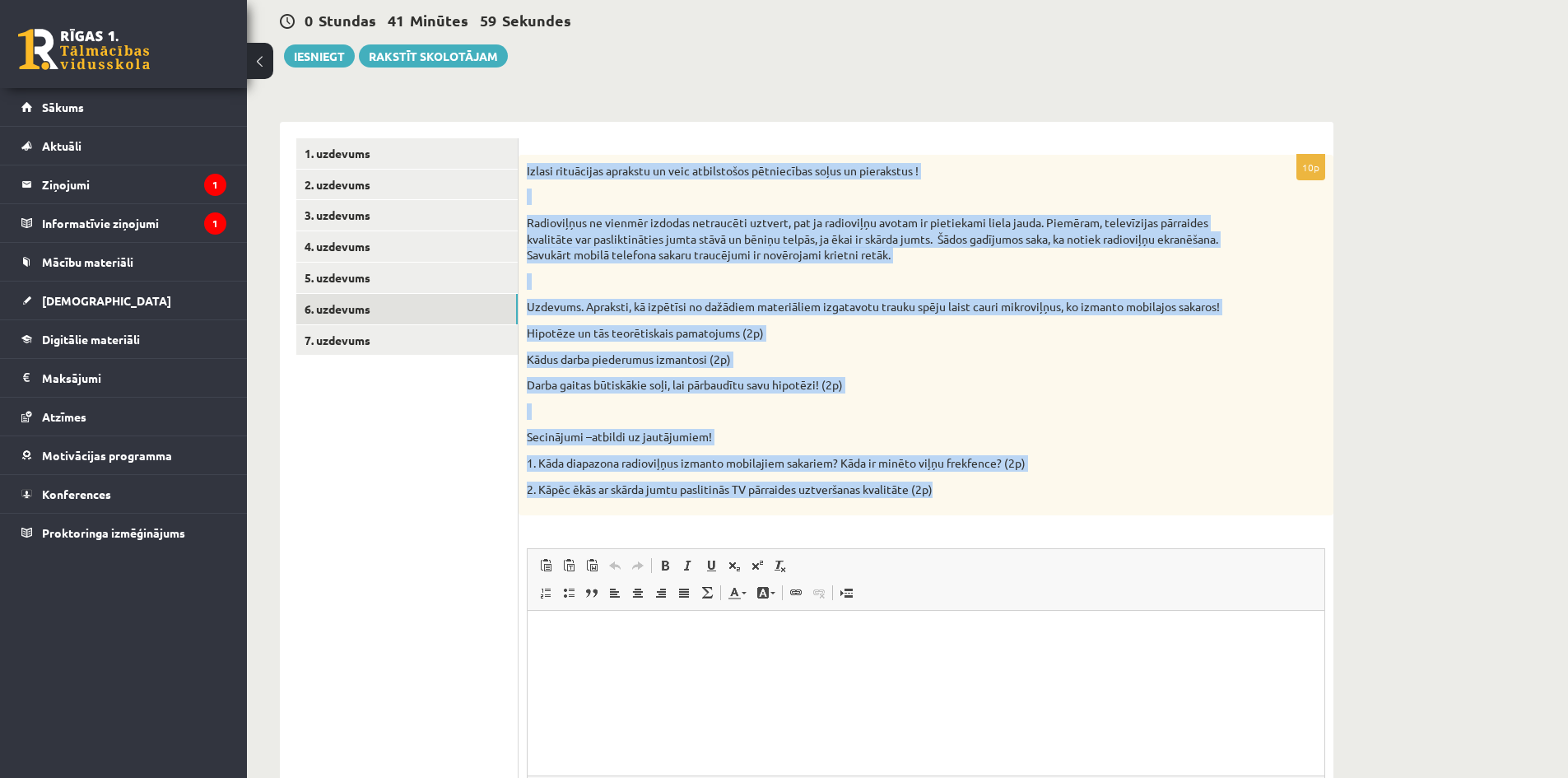
drag, startPoint x: 526, startPoint y: 168, endPoint x: 962, endPoint y: 499, distance: 547.4
click at [962, 499] on div "Izlasi rituācijas aprakstu un veic atbilstošos pētniecības soļus un pierakstus …" at bounding box center [925, 335] width 814 height 361
copy div "Izlasi rituācijas aprakstu un veic atbilstošos pētniecības soļus un pierakstus …"
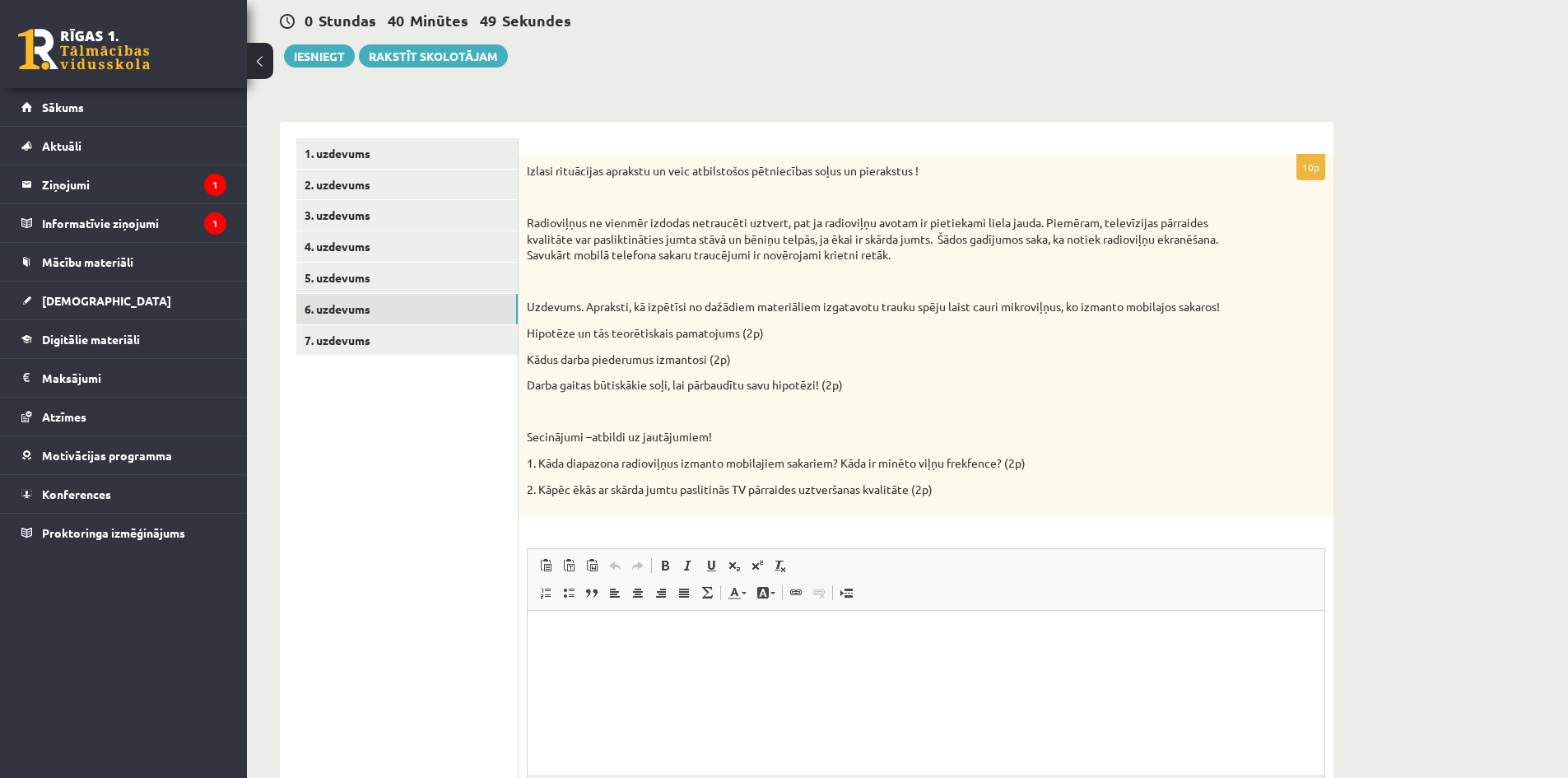
click at [482, 473] on ul "1. uzdevums 2. uzdevums 3. uzdevums 4. uzdevums 5. uzdevums 6. uzdevums 7. uzde…" at bounding box center [407, 514] width 223 height 752
click at [652, 657] on html at bounding box center [925, 636] width 797 height 50
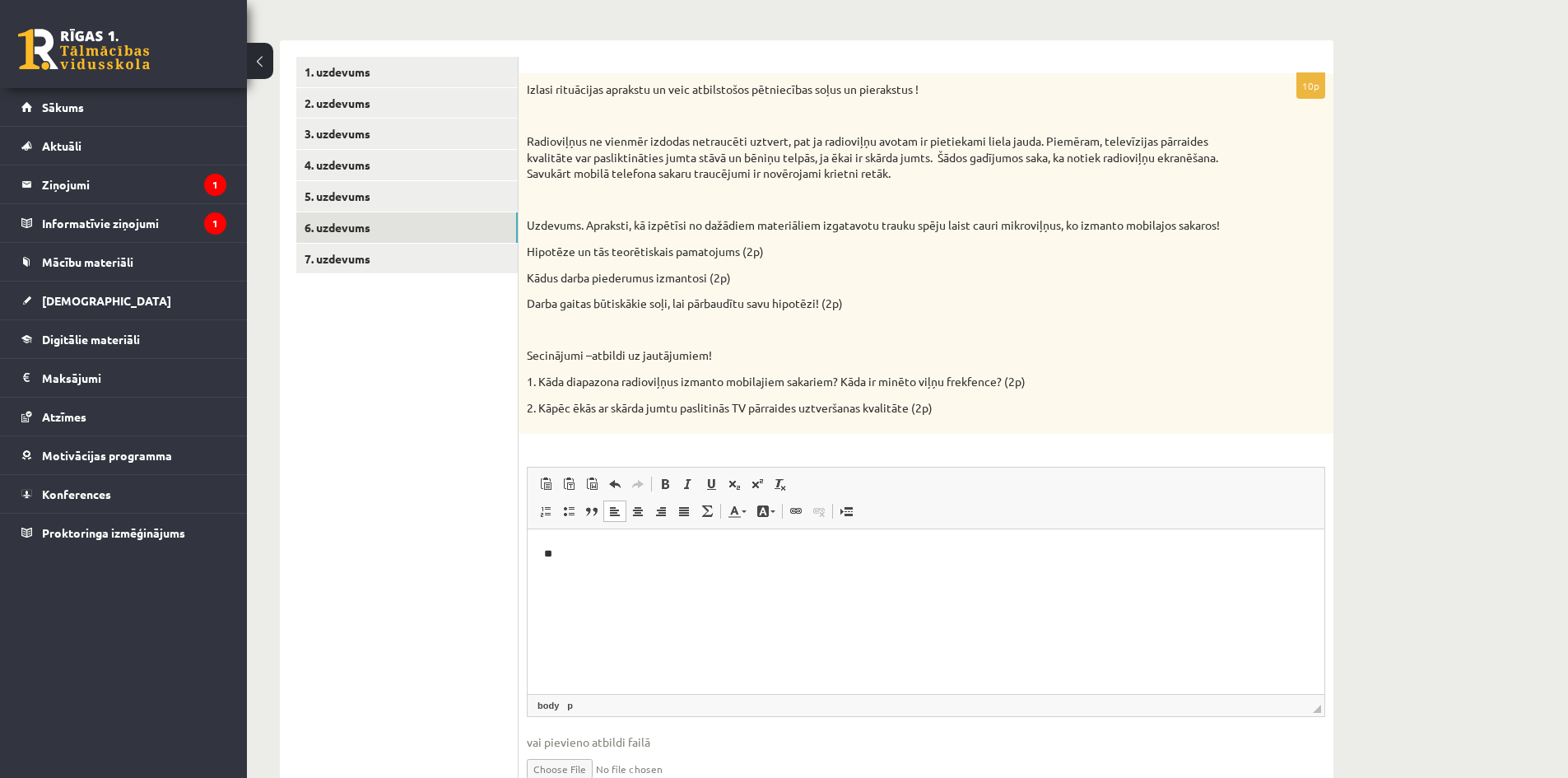
scroll to position [239, 0]
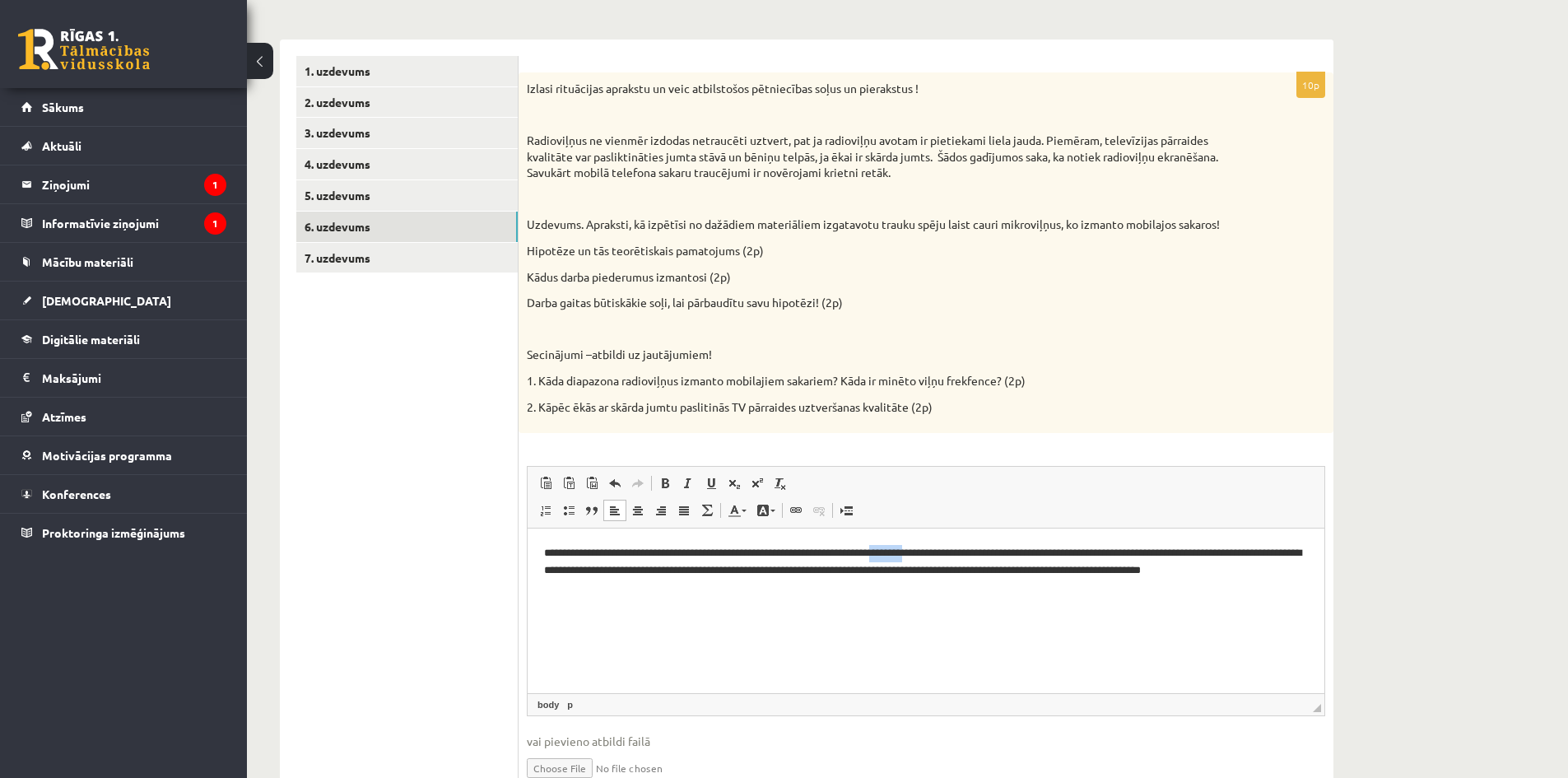
drag, startPoint x: 917, startPoint y: 550, endPoint x: 958, endPoint y: 550, distance: 41.0
click at [958, 550] on p "**********" at bounding box center [925, 570] width 763 height 51
click at [969, 550] on p "**********" at bounding box center [925, 570] width 763 height 51
drag, startPoint x: 634, startPoint y: 566, endPoint x: 578, endPoint y: 573, distance: 56.4
click at [578, 573] on p "**********" at bounding box center [925, 570] width 763 height 51
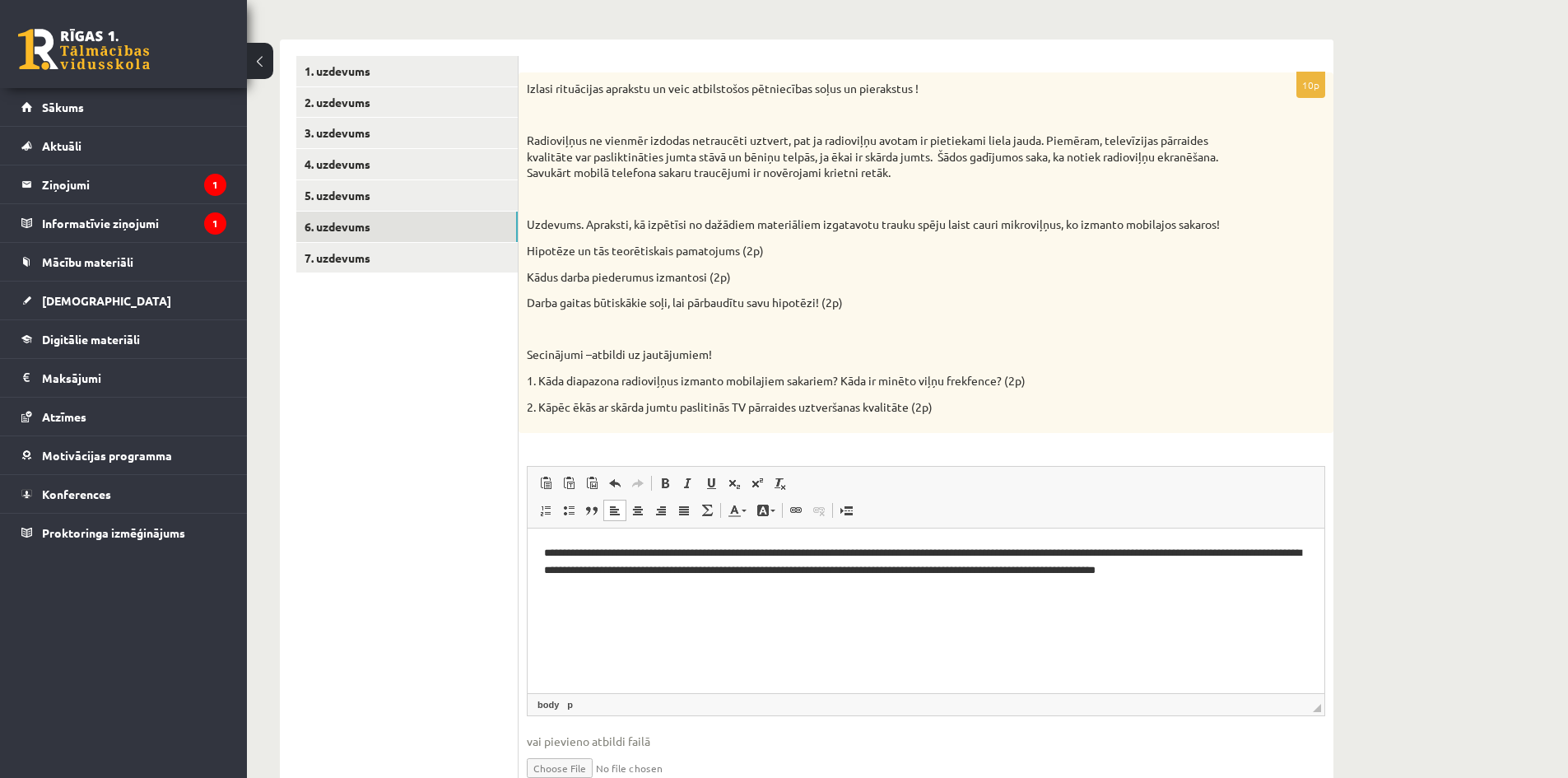
drag, startPoint x: 1191, startPoint y: 550, endPoint x: 1223, endPoint y: 569, distance: 37.2
click at [1192, 553] on p "**********" at bounding box center [925, 570] width 763 height 51
click at [1265, 550] on p "**********" at bounding box center [925, 562] width 763 height 35
click at [1188, 555] on p "**********" at bounding box center [925, 562] width 763 height 35
drag, startPoint x: 821, startPoint y: 569, endPoint x: 922, endPoint y: 569, distance: 101.0
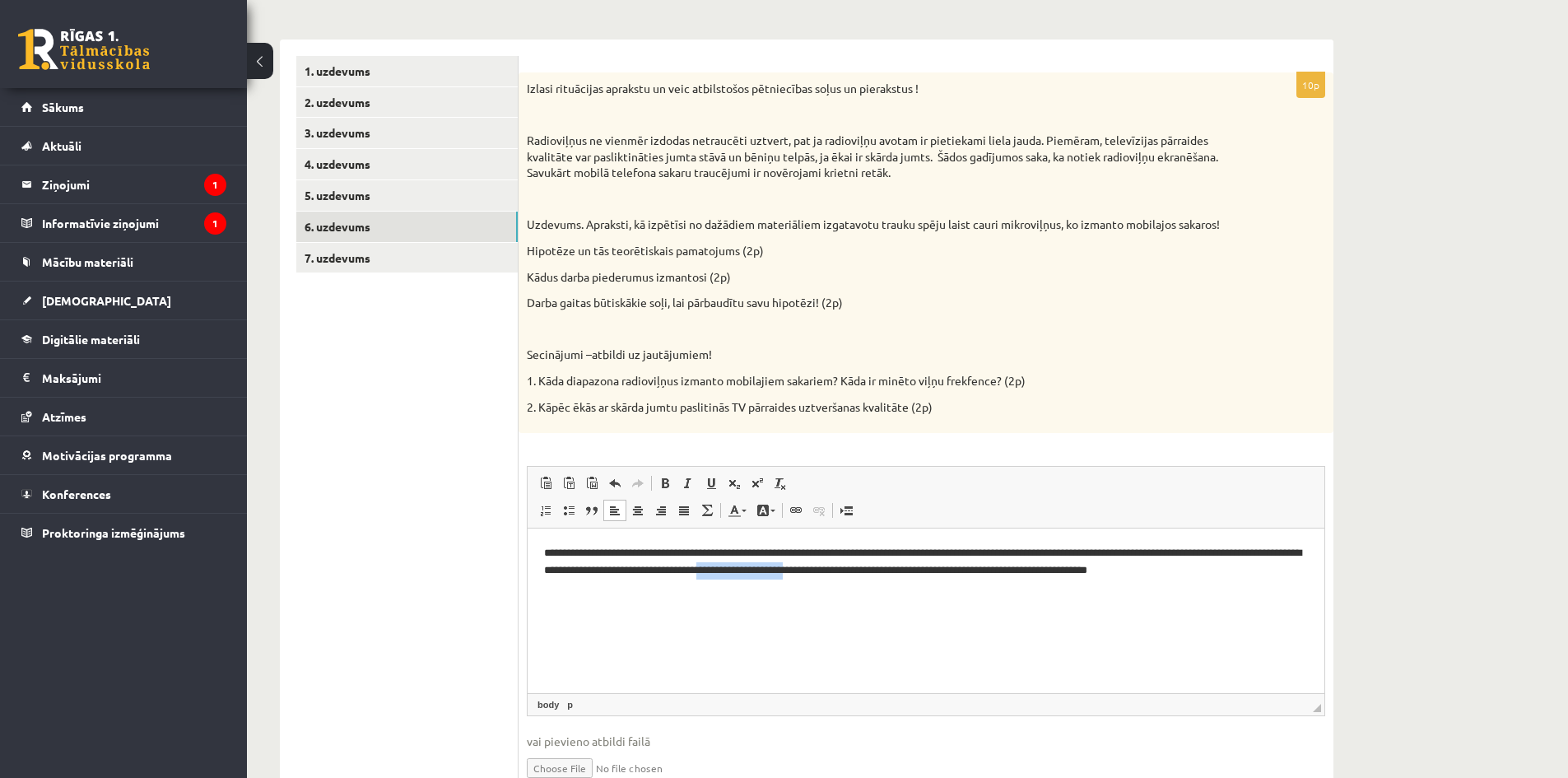
click at [922, 569] on p "**********" at bounding box center [925, 562] width 763 height 35
drag, startPoint x: 963, startPoint y: 550, endPoint x: 1264, endPoint y: 544, distance: 301.1
click at [1264, 545] on p "**********" at bounding box center [925, 562] width 763 height 35
click at [919, 573] on p "**********" at bounding box center [925, 562] width 763 height 35
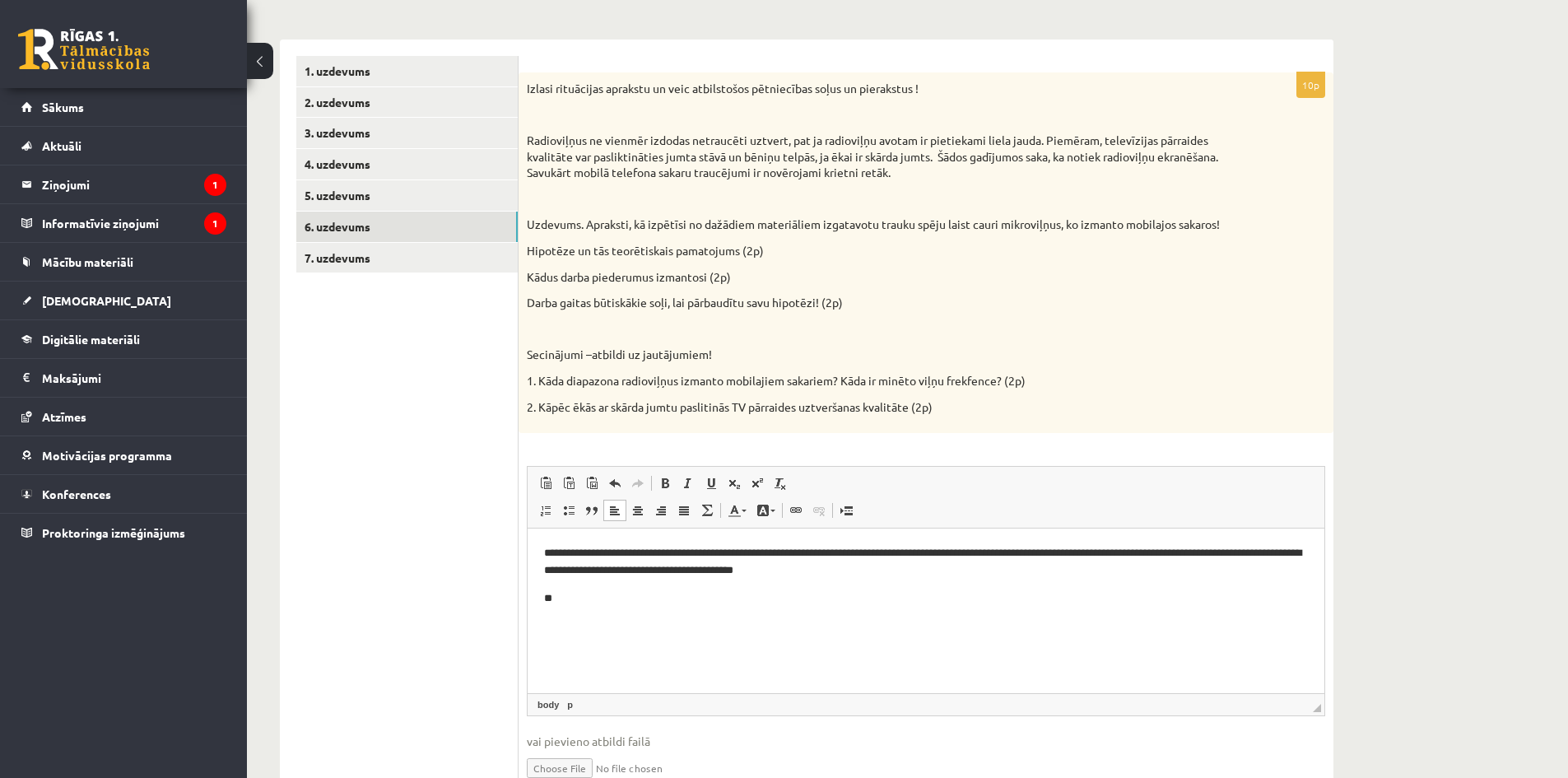
click at [653, 335] on p at bounding box center [884, 329] width 716 height 16
click at [538, 602] on html "**********" at bounding box center [925, 576] width 797 height 94
click at [555, 553] on p "**********" at bounding box center [925, 562] width 763 height 35
drag, startPoint x: 528, startPoint y: 246, endPoint x: 575, endPoint y: 251, distance: 47.3
click at [575, 251] on p "Hipotēze un tās teorētiskais pamatojums (2p)" at bounding box center [884, 251] width 716 height 16
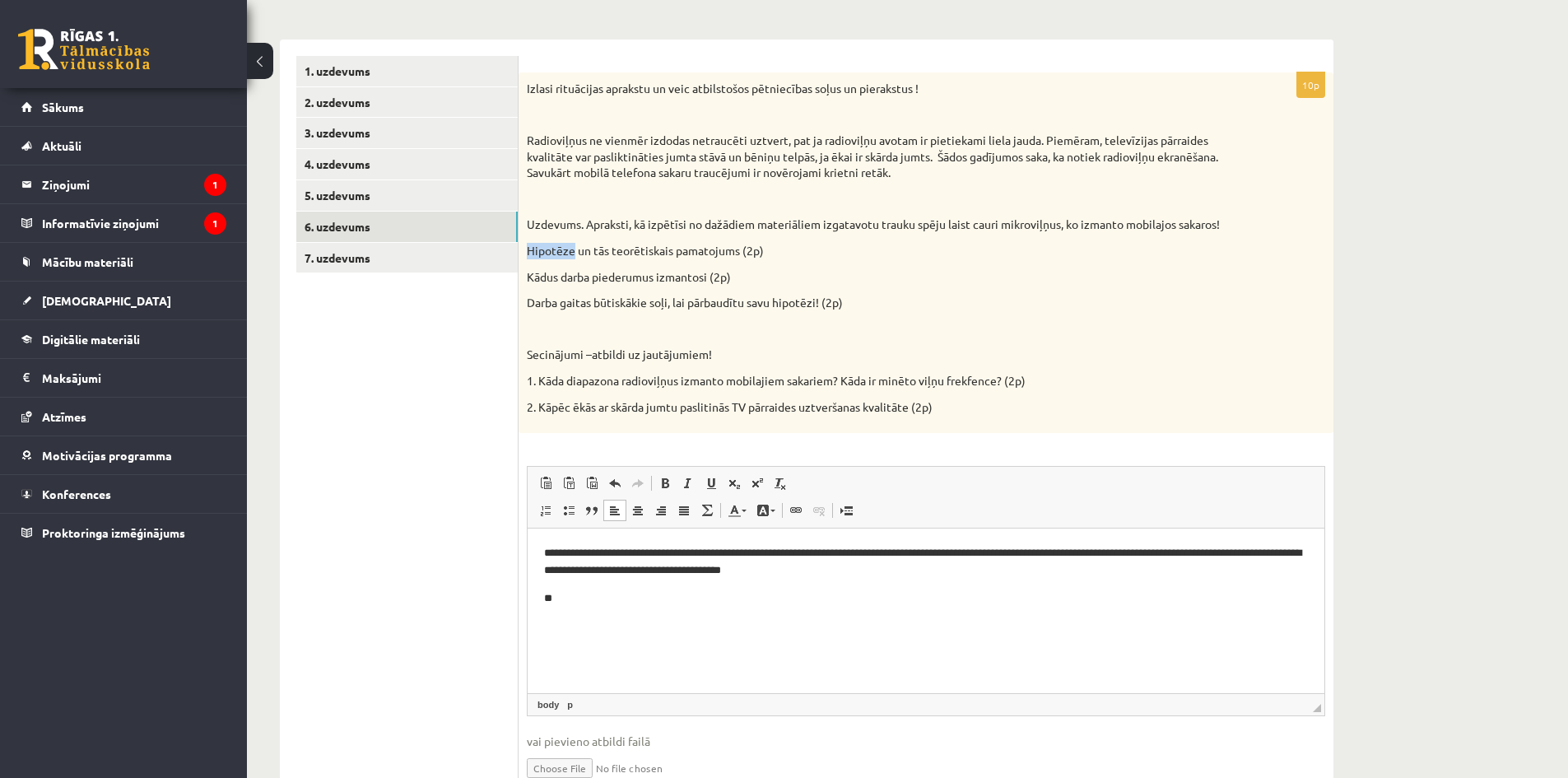
copy p "Hipotēze"
click at [544, 552] on p "**********" at bounding box center [925, 562] width 763 height 35
click at [580, 603] on p "**" at bounding box center [925, 599] width 763 height 17
click at [553, 296] on p "Darba gaitas būtiskākie soļi, lai pārbaudītu savu hipotēzi! (2p)" at bounding box center [884, 303] width 716 height 16
click at [978, 581] on body "**********" at bounding box center [925, 576] width 763 height 62
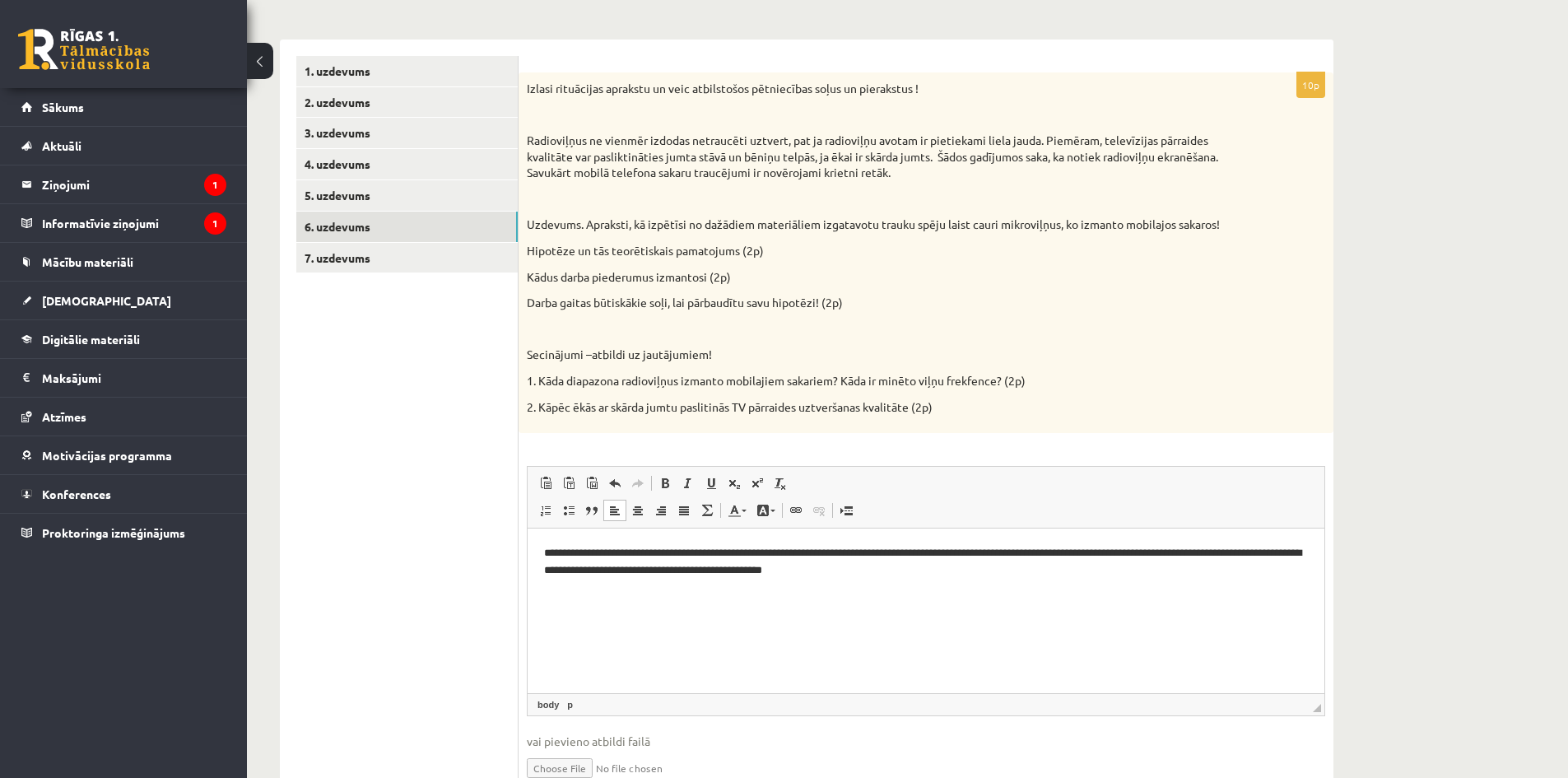
click at [651, 593] on p "Rich Text Editor, wiswyg-editor-user-answer-47025602567660" at bounding box center [925, 599] width 763 height 17
click at [544, 590] on html "**********" at bounding box center [925, 576] width 797 height 94
click at [549, 583] on body "**********" at bounding box center [925, 576] width 763 height 62
click at [546, 580] on body "**********" at bounding box center [925, 576] width 763 height 62
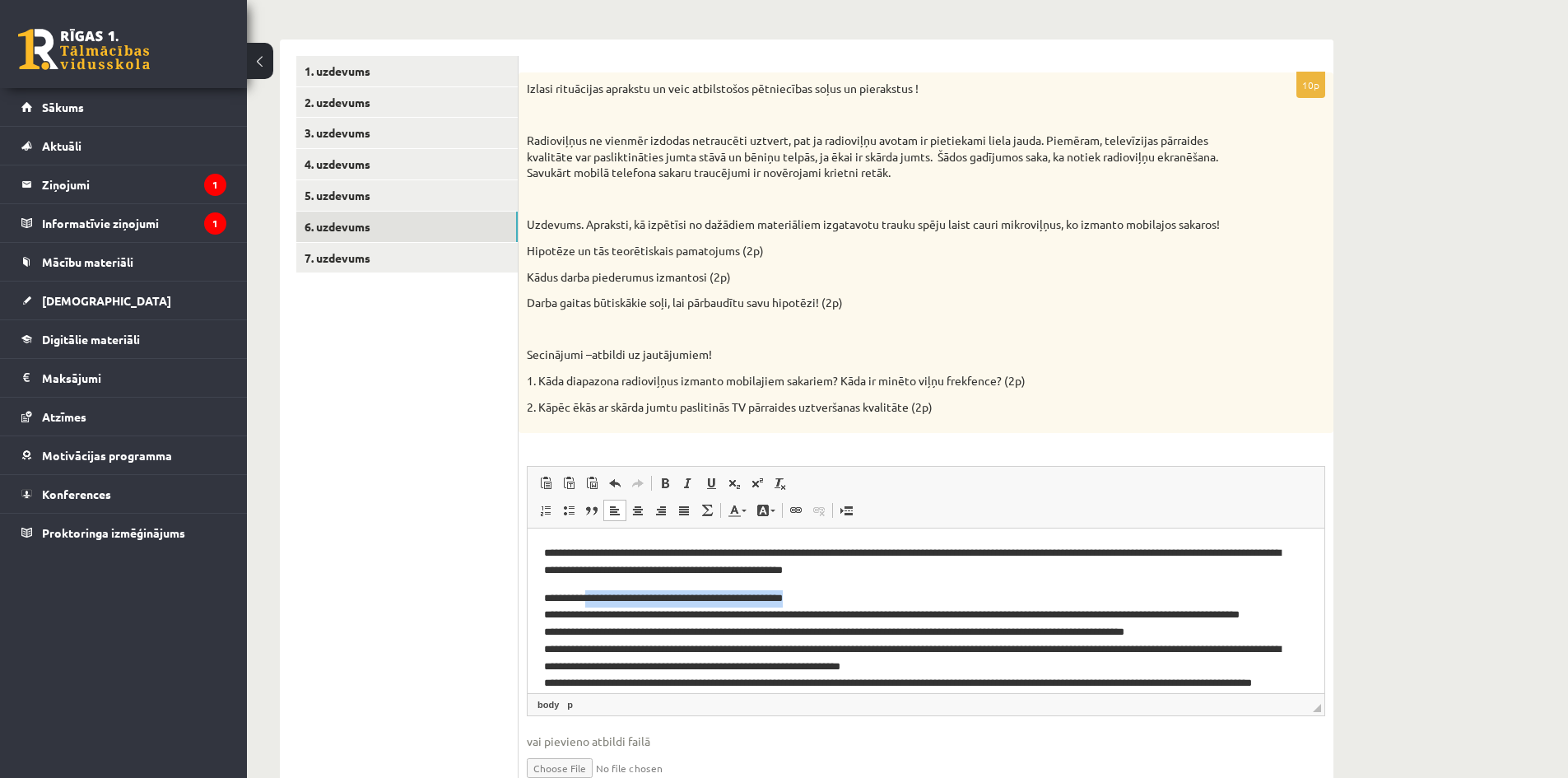
drag, startPoint x: 595, startPoint y: 595, endPoint x: 856, endPoint y: 597, distance: 261.0
click at [856, 597] on p "**********" at bounding box center [919, 684] width 752 height 189
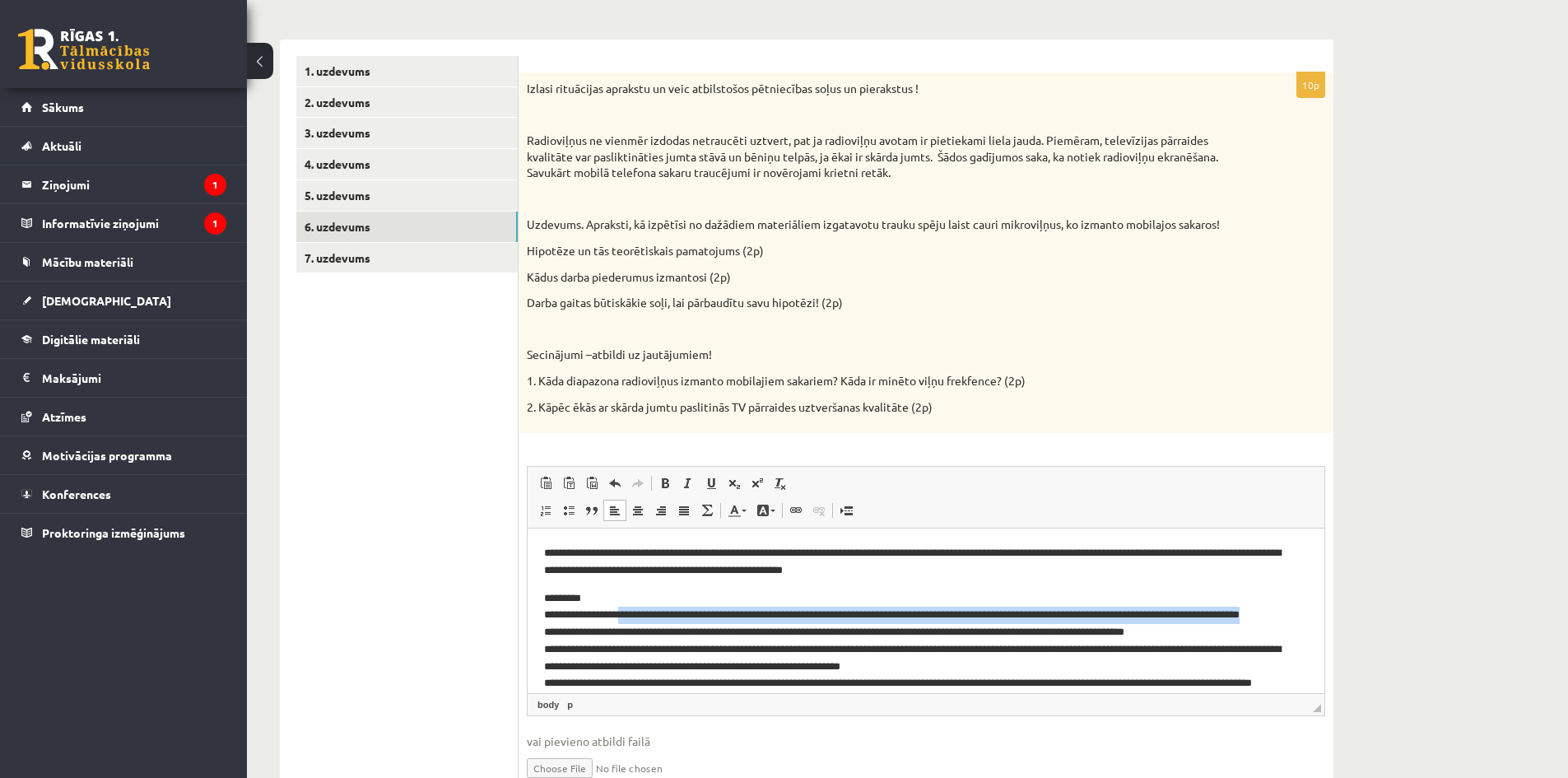
drag, startPoint x: 644, startPoint y: 609, endPoint x: 598, endPoint y: 633, distance: 51.9
click at [598, 633] on p "**********" at bounding box center [919, 684] width 752 height 189
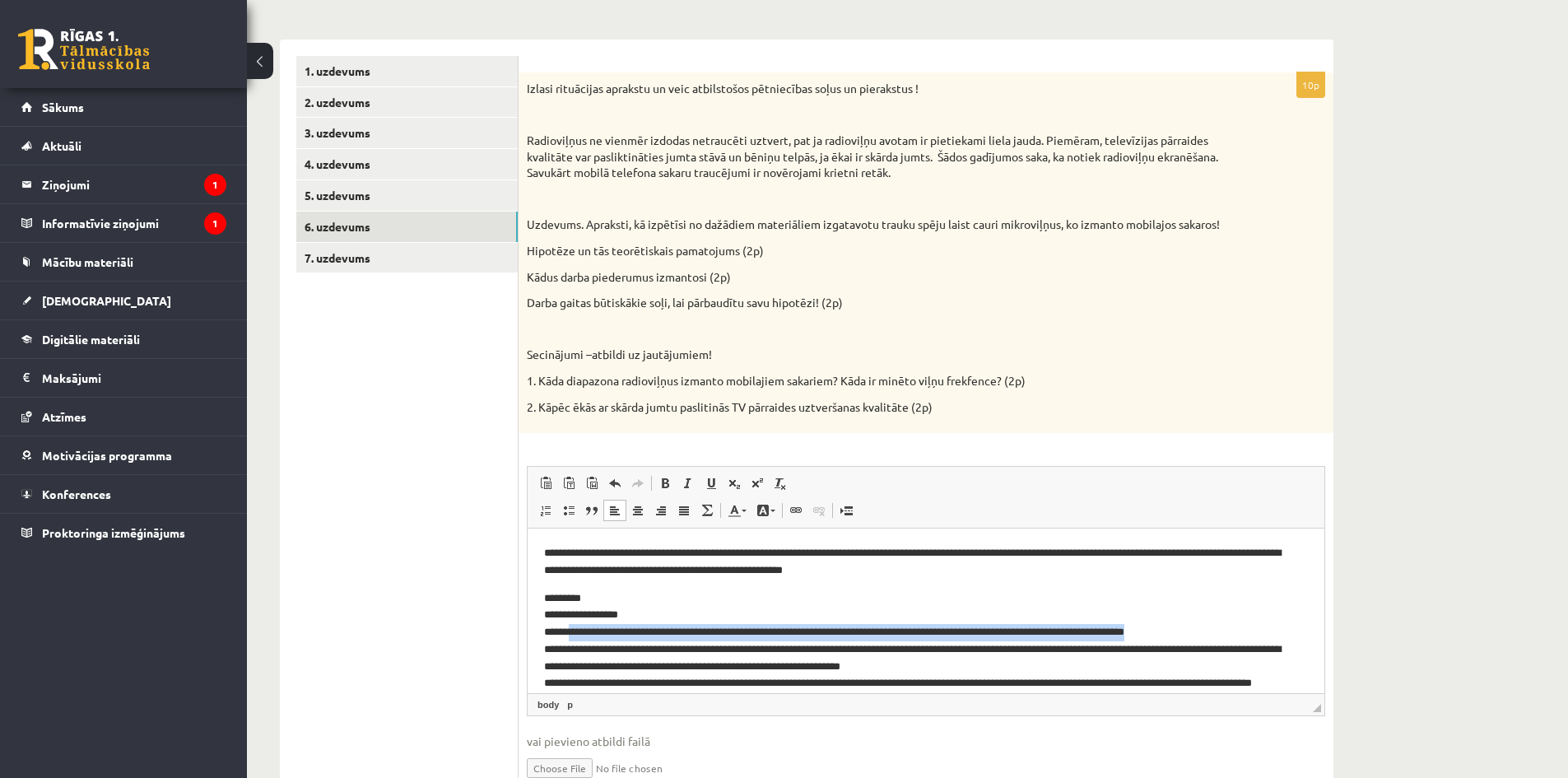
drag, startPoint x: 588, startPoint y: 629, endPoint x: 1229, endPoint y: 625, distance: 641.0
click at [1229, 625] on p "**********" at bounding box center [919, 676] width 752 height 172
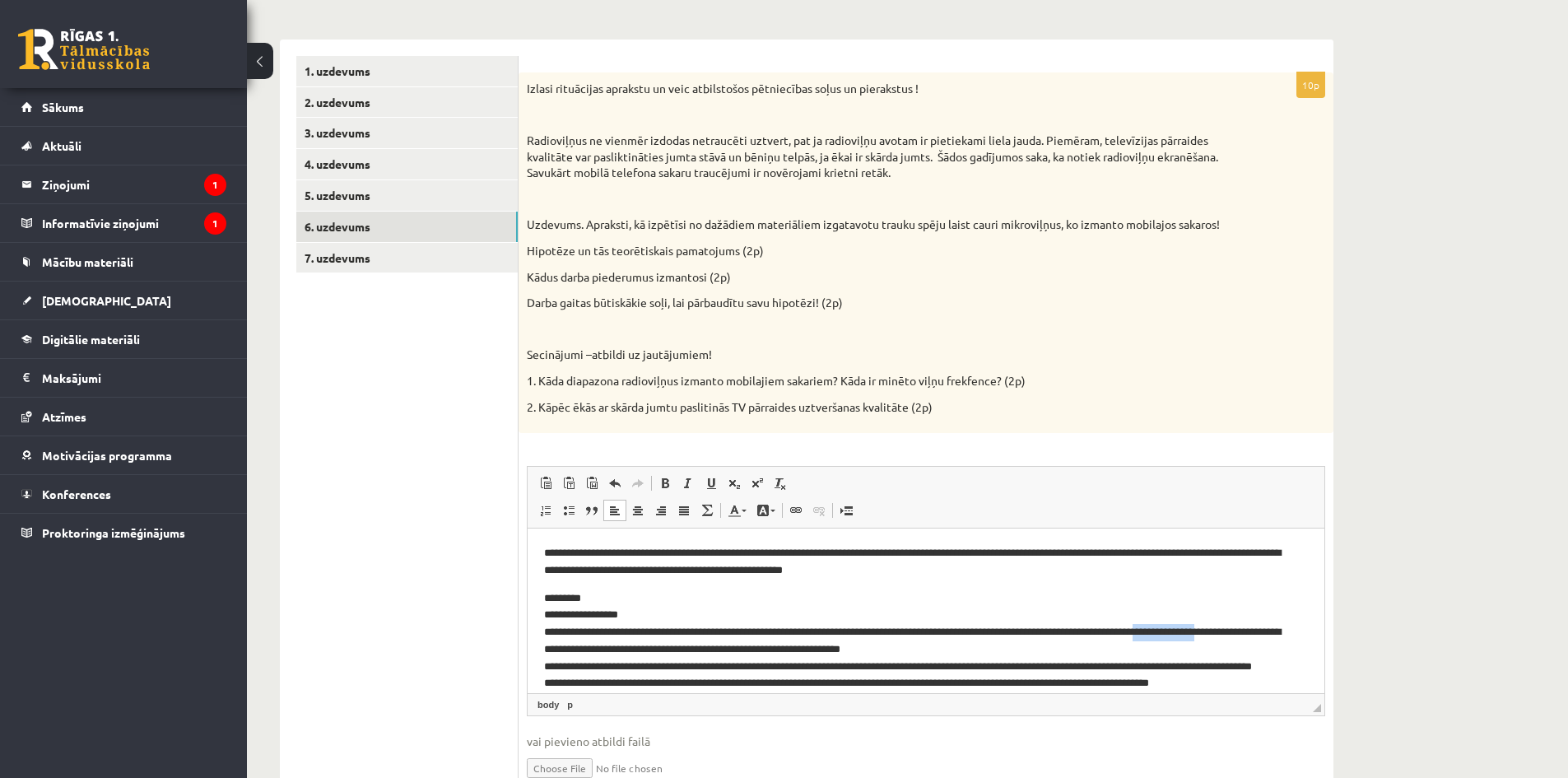
drag, startPoint x: 1208, startPoint y: 628, endPoint x: 1293, endPoint y: 629, distance: 85.0
click at [1293, 629] on p "**********" at bounding box center [919, 667] width 752 height 154
drag, startPoint x: 1209, startPoint y: 630, endPoint x: 940, endPoint y: 644, distance: 269.4
click at [940, 644] on p "**********" at bounding box center [919, 667] width 752 height 154
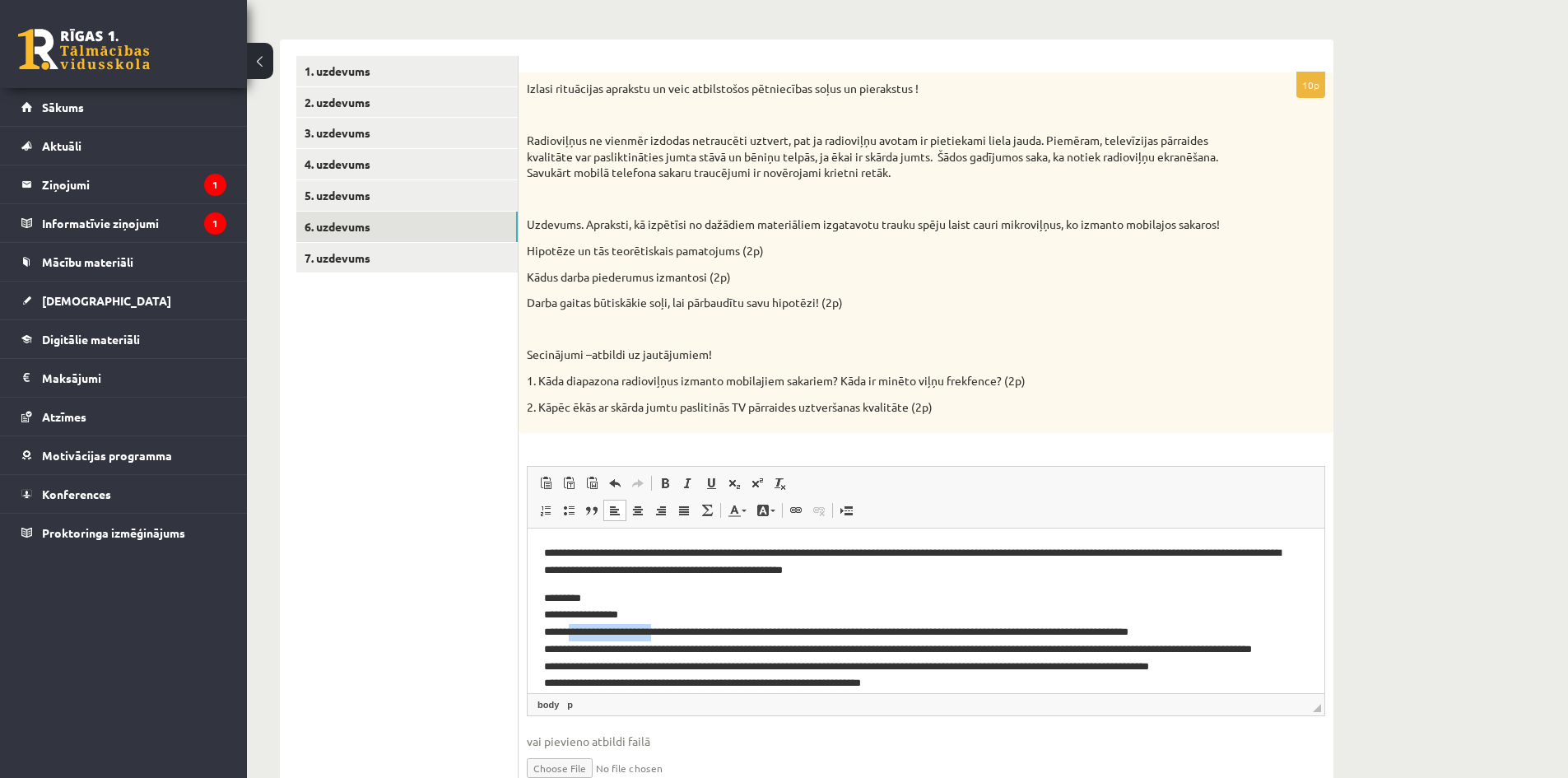
drag, startPoint x: 672, startPoint y: 629, endPoint x: 577, endPoint y: 634, distance: 95.1
click at [577, 634] on p "**********" at bounding box center [919, 658] width 752 height 137
click at [583, 629] on p "**********" at bounding box center [919, 658] width 752 height 137
drag, startPoint x: 1043, startPoint y: 629, endPoint x: 899, endPoint y: 636, distance: 144.2
click at [899, 636] on p "**********" at bounding box center [919, 658] width 752 height 137
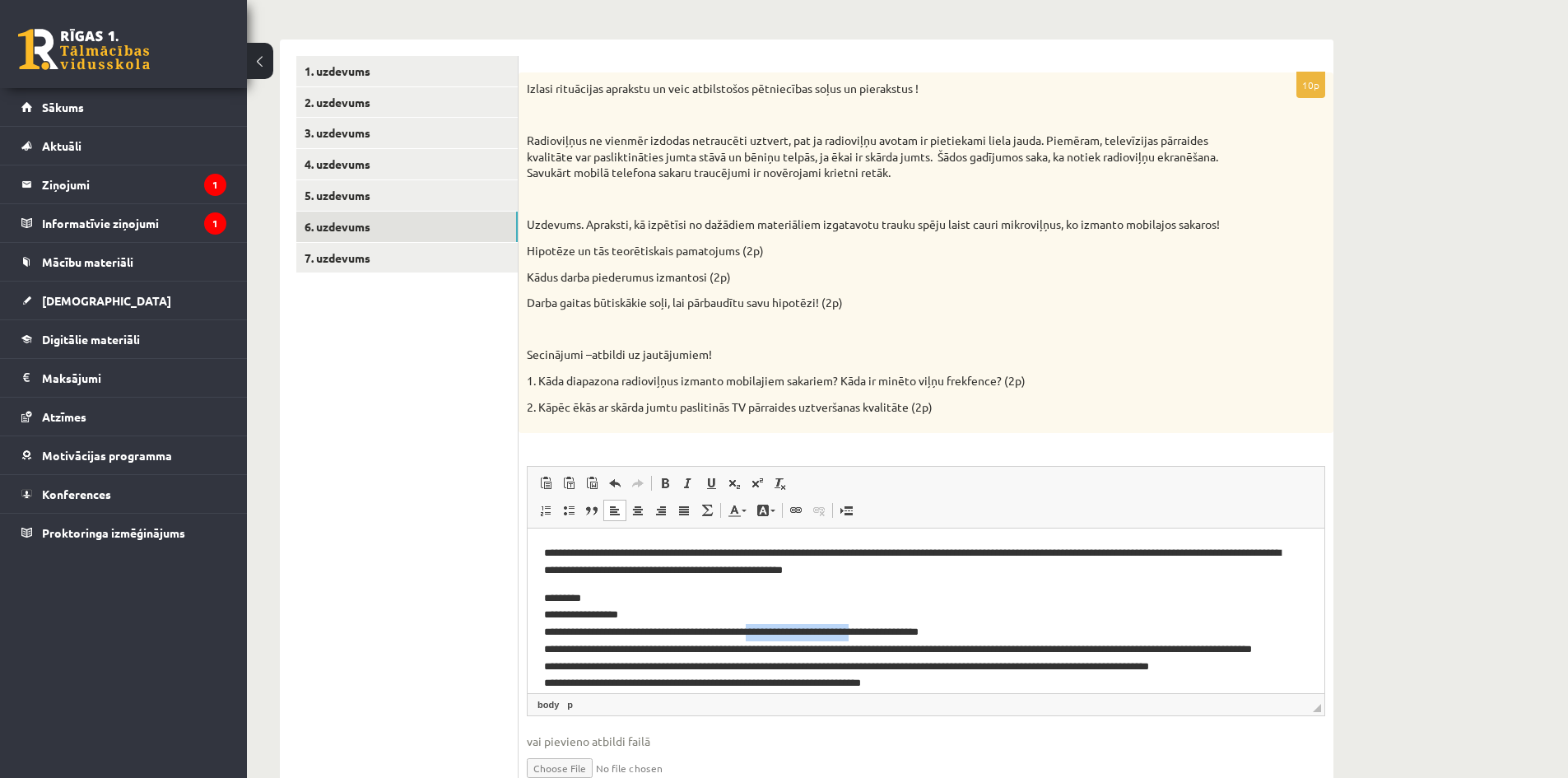
drag, startPoint x: 778, startPoint y: 629, endPoint x: 896, endPoint y: 626, distance: 118.0
click at [896, 626] on p "**********" at bounding box center [919, 658] width 752 height 137
click at [850, 629] on p "**********" at bounding box center [919, 658] width 752 height 137
drag, startPoint x: 1096, startPoint y: 648, endPoint x: 1128, endPoint y: 645, distance: 32.1
click at [1128, 645] on p "**********" at bounding box center [919, 658] width 752 height 137
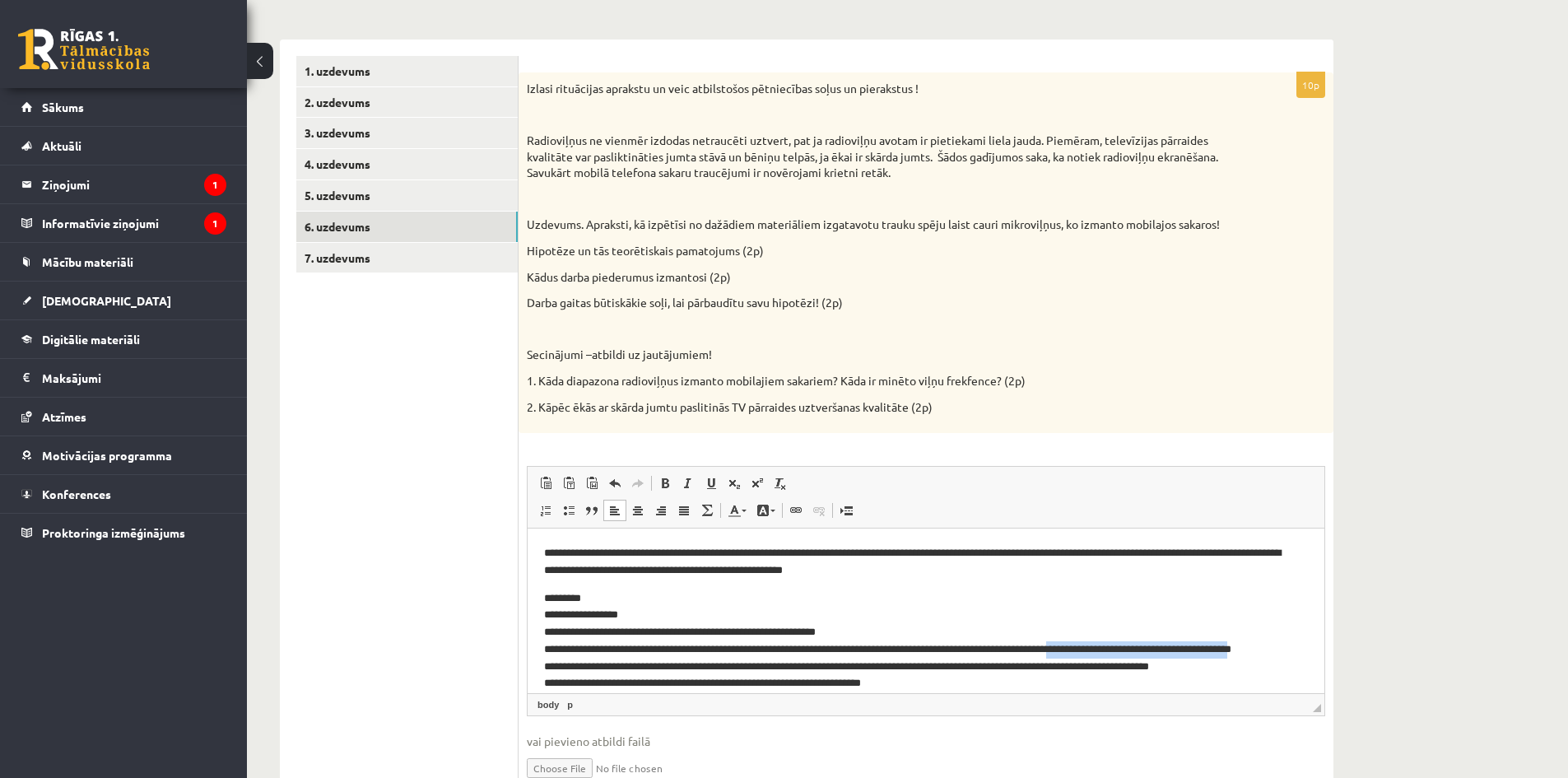
drag, startPoint x: 1097, startPoint y: 647, endPoint x: 1833, endPoint y: 1253, distance: 953.4
click at [1287, 647] on p "**********" at bounding box center [919, 650] width 752 height 121
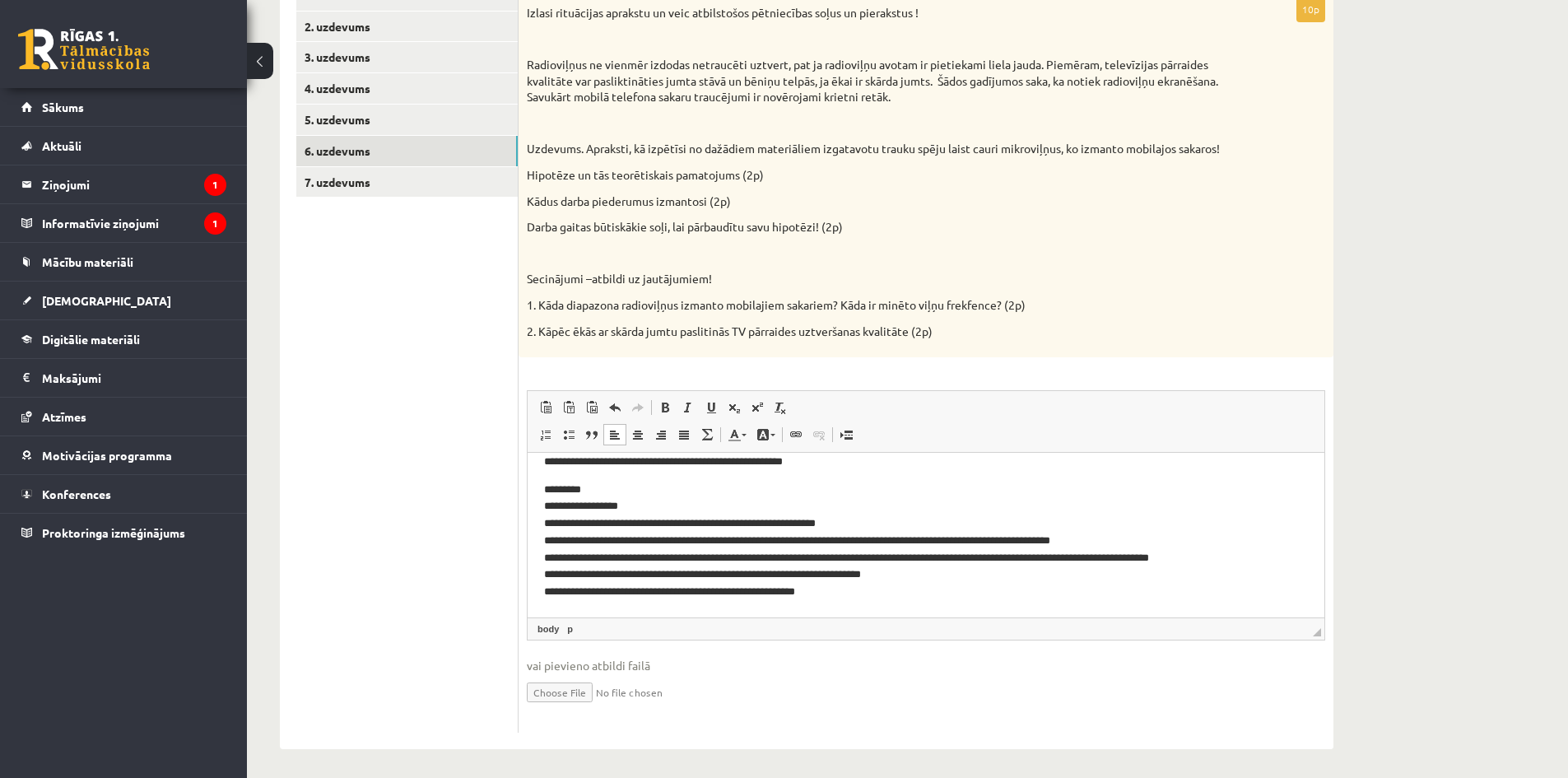
scroll to position [321, 0]
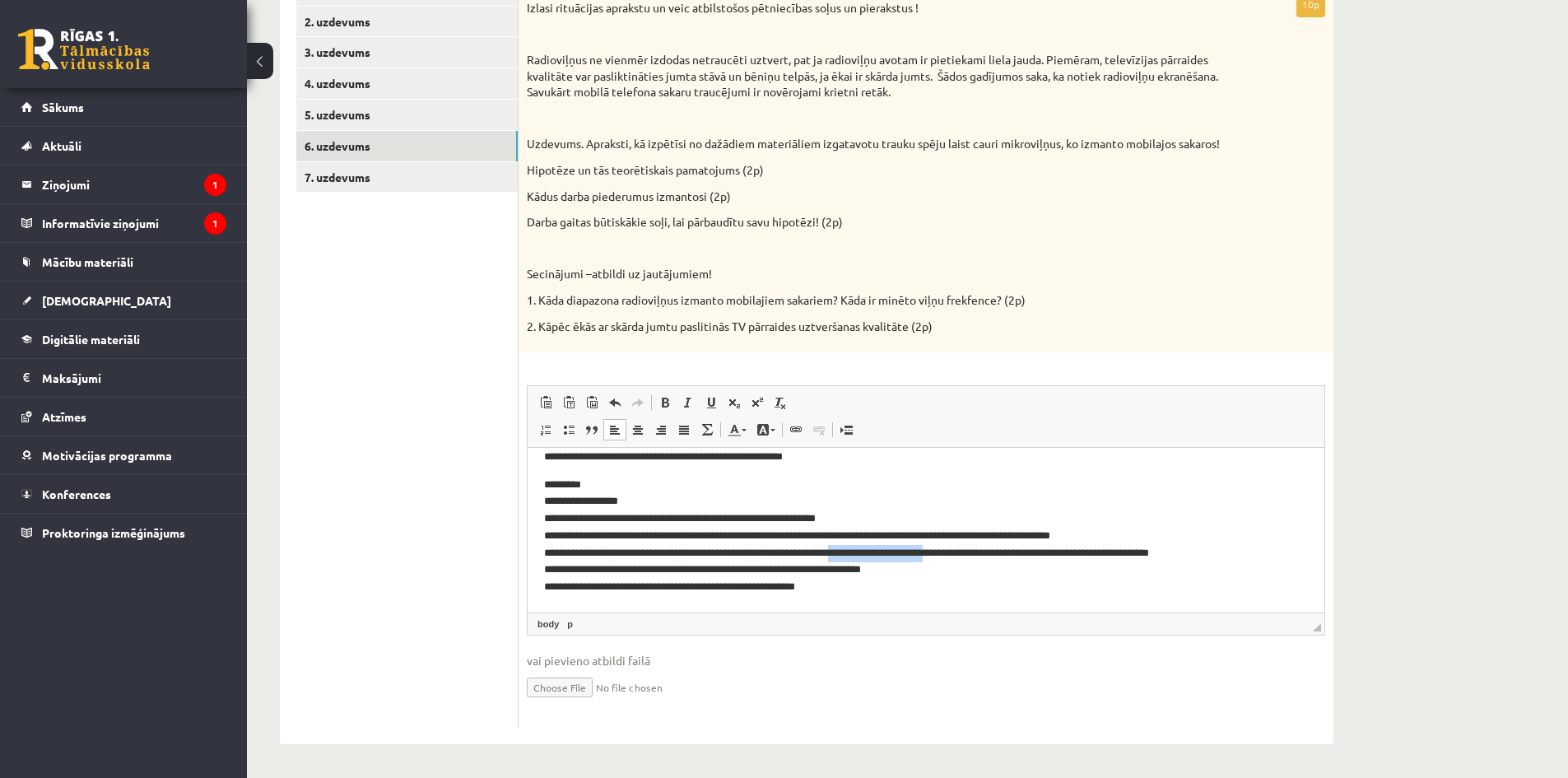
drag, startPoint x: 975, startPoint y: 550, endPoint x: 856, endPoint y: 555, distance: 119.1
click at [856, 555] on p "**********" at bounding box center [919, 536] width 752 height 121
drag, startPoint x: 613, startPoint y: 550, endPoint x: 573, endPoint y: 553, distance: 40.1
click at [573, 553] on p "**********" at bounding box center [919, 536] width 752 height 121
click at [578, 548] on p "**********" at bounding box center [919, 536] width 752 height 121
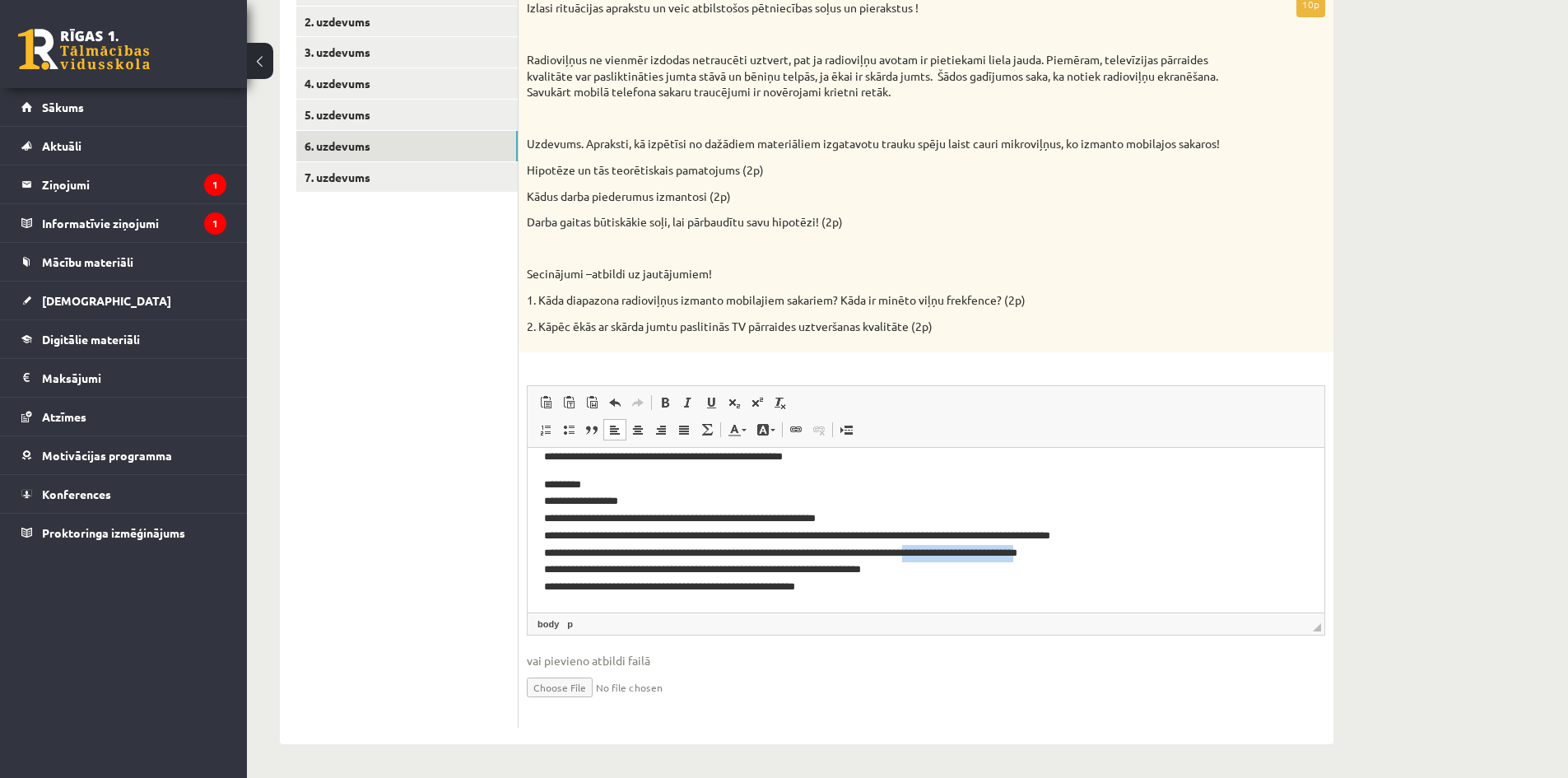
drag, startPoint x: 941, startPoint y: 550, endPoint x: 1071, endPoint y: 555, distance: 130.1
click at [1071, 555] on p "**********" at bounding box center [919, 536] width 752 height 121
drag, startPoint x: 900, startPoint y: 571, endPoint x: 577, endPoint y: 569, distance: 323.0
click at [577, 569] on p "**********" at bounding box center [919, 536] width 752 height 121
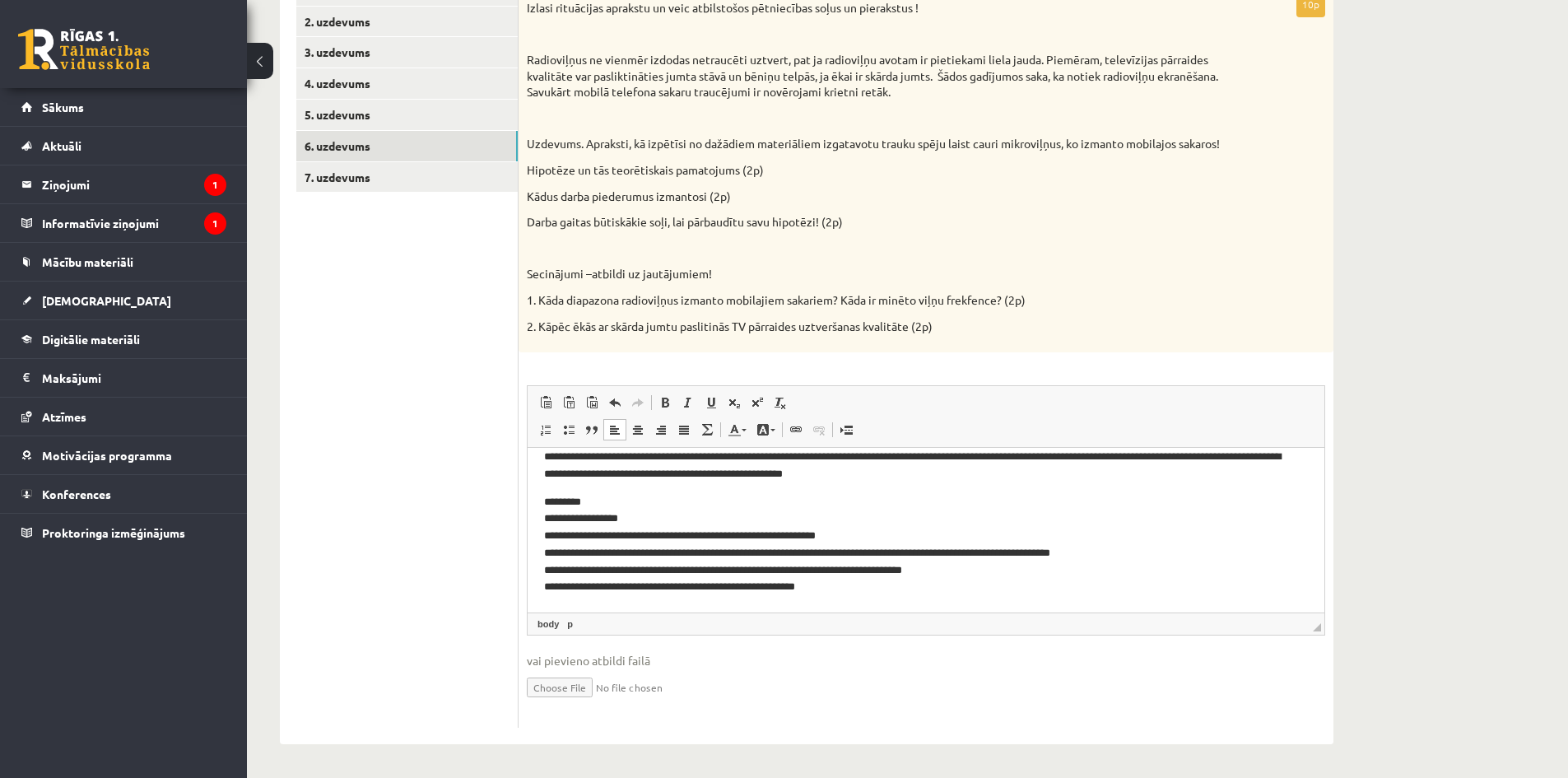
scroll to position [15, 0]
click at [831, 587] on p "**********" at bounding box center [919, 545] width 752 height 103
click at [789, 584] on p "**********" at bounding box center [919, 545] width 752 height 103
click at [844, 583] on p "**********" at bounding box center [919, 545] width 752 height 103
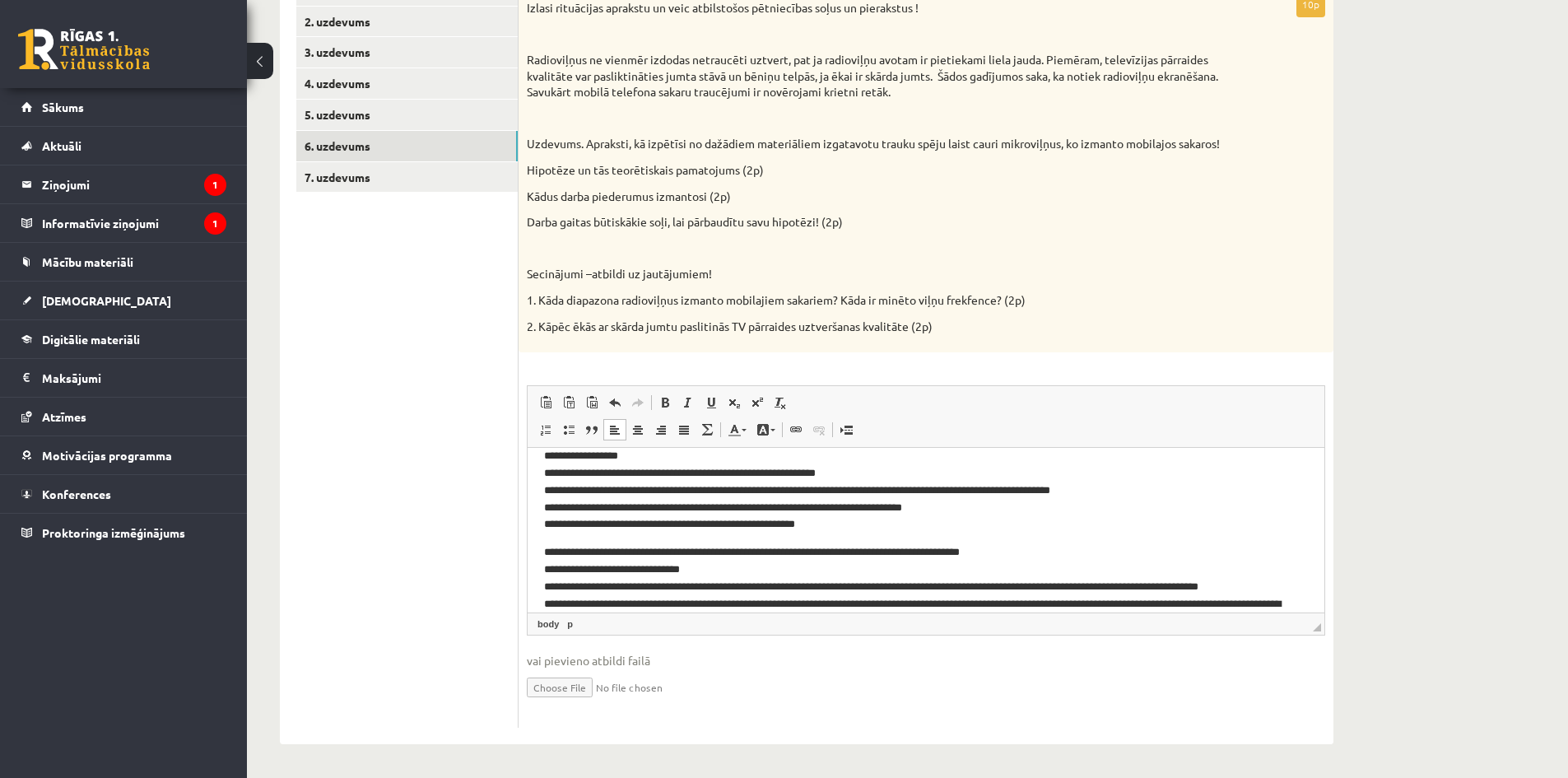
scroll to position [82, 0]
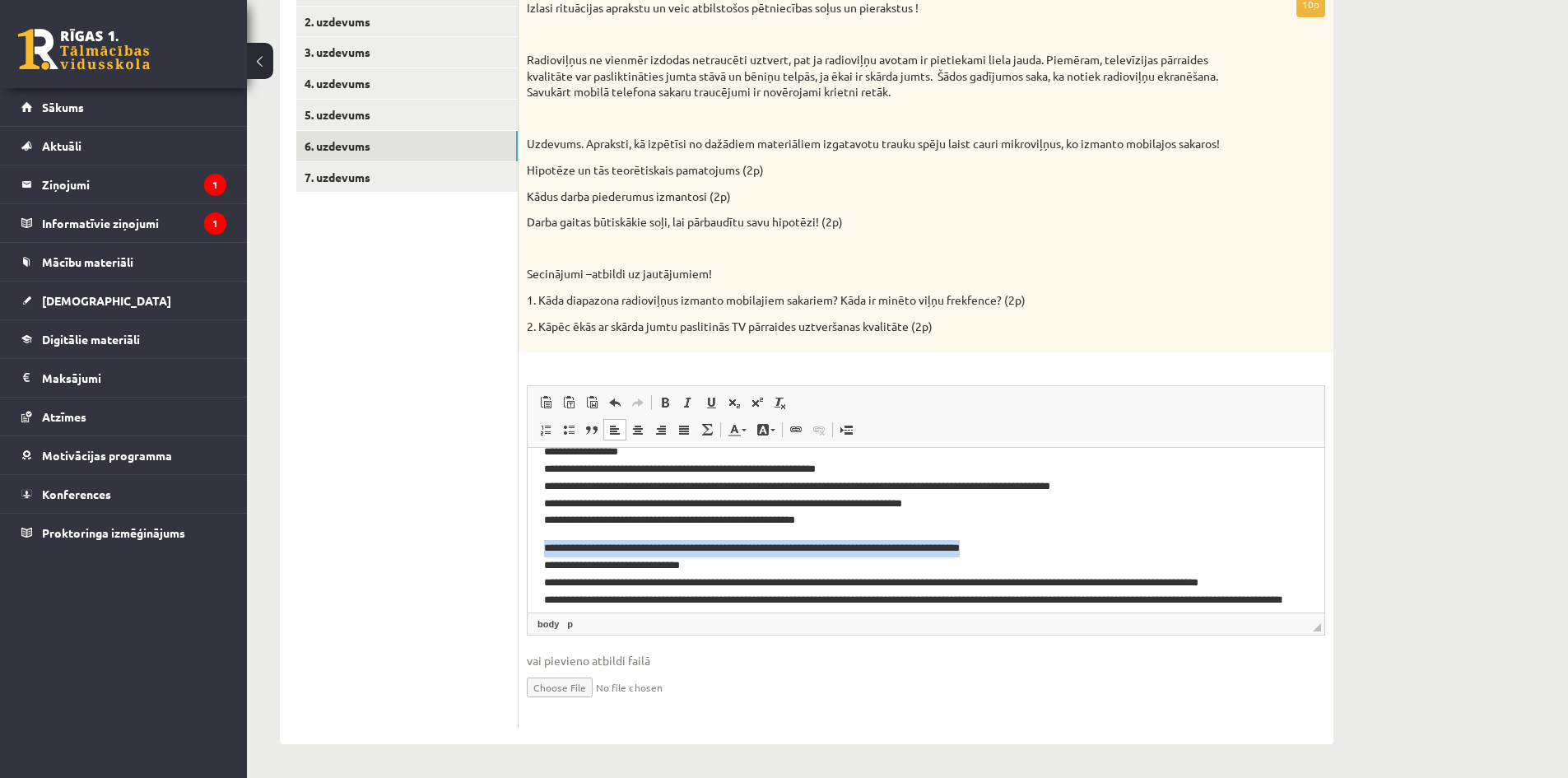
drag, startPoint x: 1007, startPoint y: 548, endPoint x: 544, endPoint y: 550, distance: 463.0
click at [544, 550] on html "**********" at bounding box center [925, 623] width 797 height 516
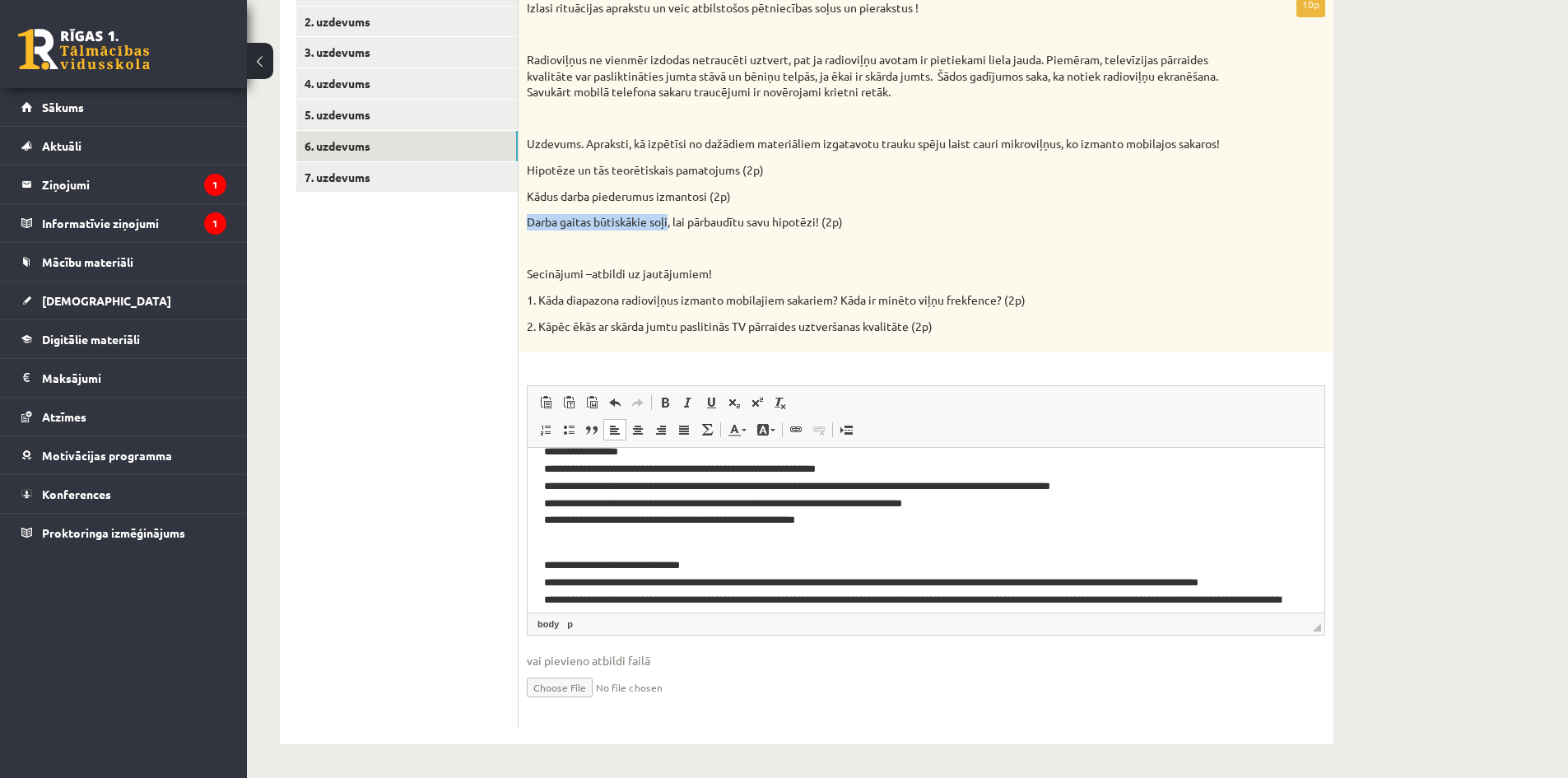
drag, startPoint x: 527, startPoint y: 217, endPoint x: 668, endPoint y: 222, distance: 141.1
click at [668, 222] on p "Darba gaitas būtiskākie soļi, lai pārbaudītu savu hipotēzi! (2p)" at bounding box center [884, 222] width 716 height 16
copy p "Darba gaitas būtiskākie soļi"
click at [568, 549] on p "**********" at bounding box center [919, 702] width 752 height 325
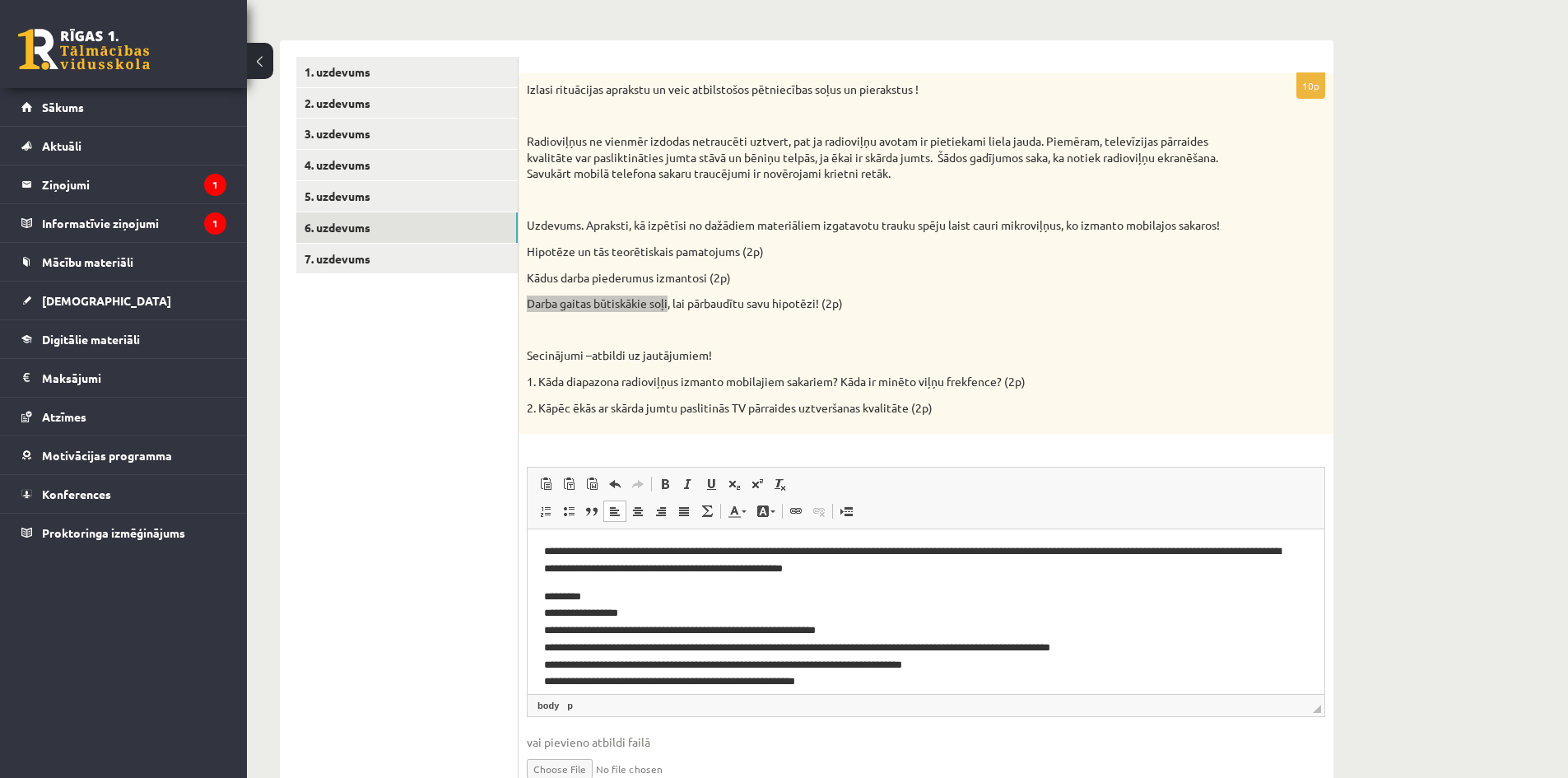
scroll to position [0, 0]
drag, startPoint x: 596, startPoint y: 598, endPoint x: 527, endPoint y: 599, distance: 69.0
click at [527, 599] on html "**********" at bounding box center [925, 787] width 797 height 516
click at [659, 490] on span at bounding box center [665, 484] width 13 height 13
drag, startPoint x: 585, startPoint y: 551, endPoint x: 544, endPoint y: 555, distance: 41.2
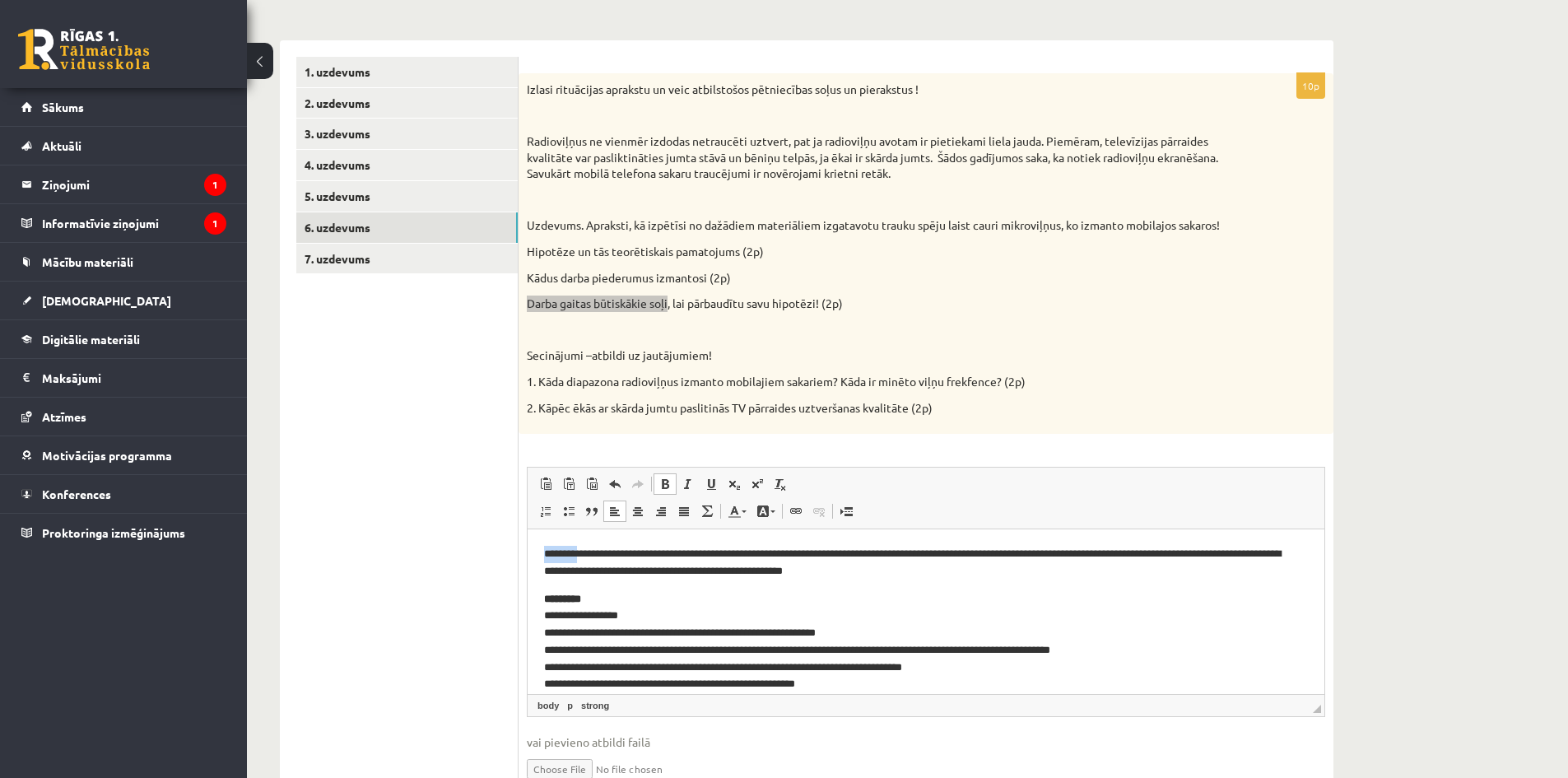
click at [544, 555] on p "**********" at bounding box center [919, 563] width 752 height 35
click at [668, 491] on span at bounding box center [665, 484] width 13 height 13
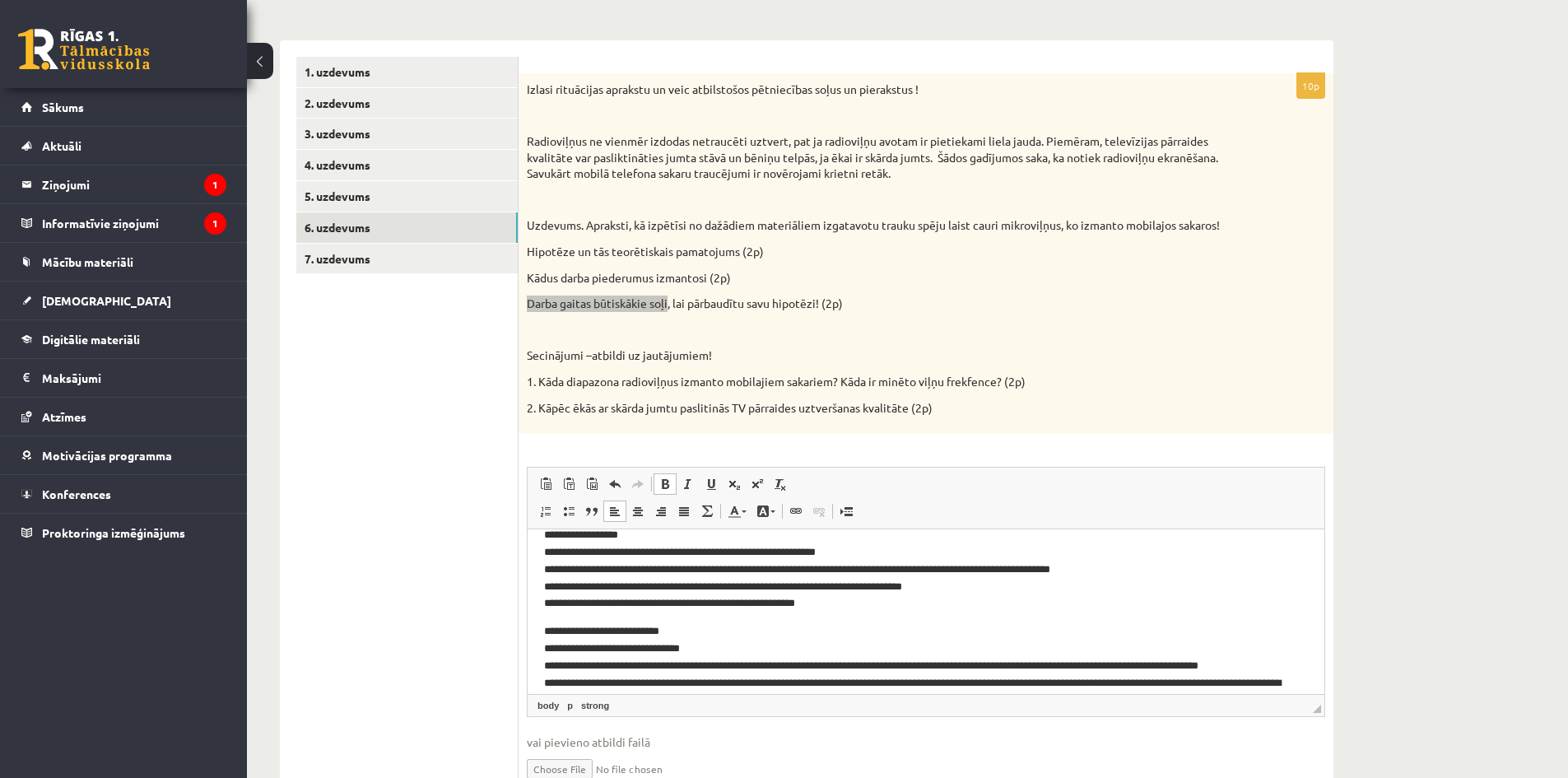
scroll to position [82, 0]
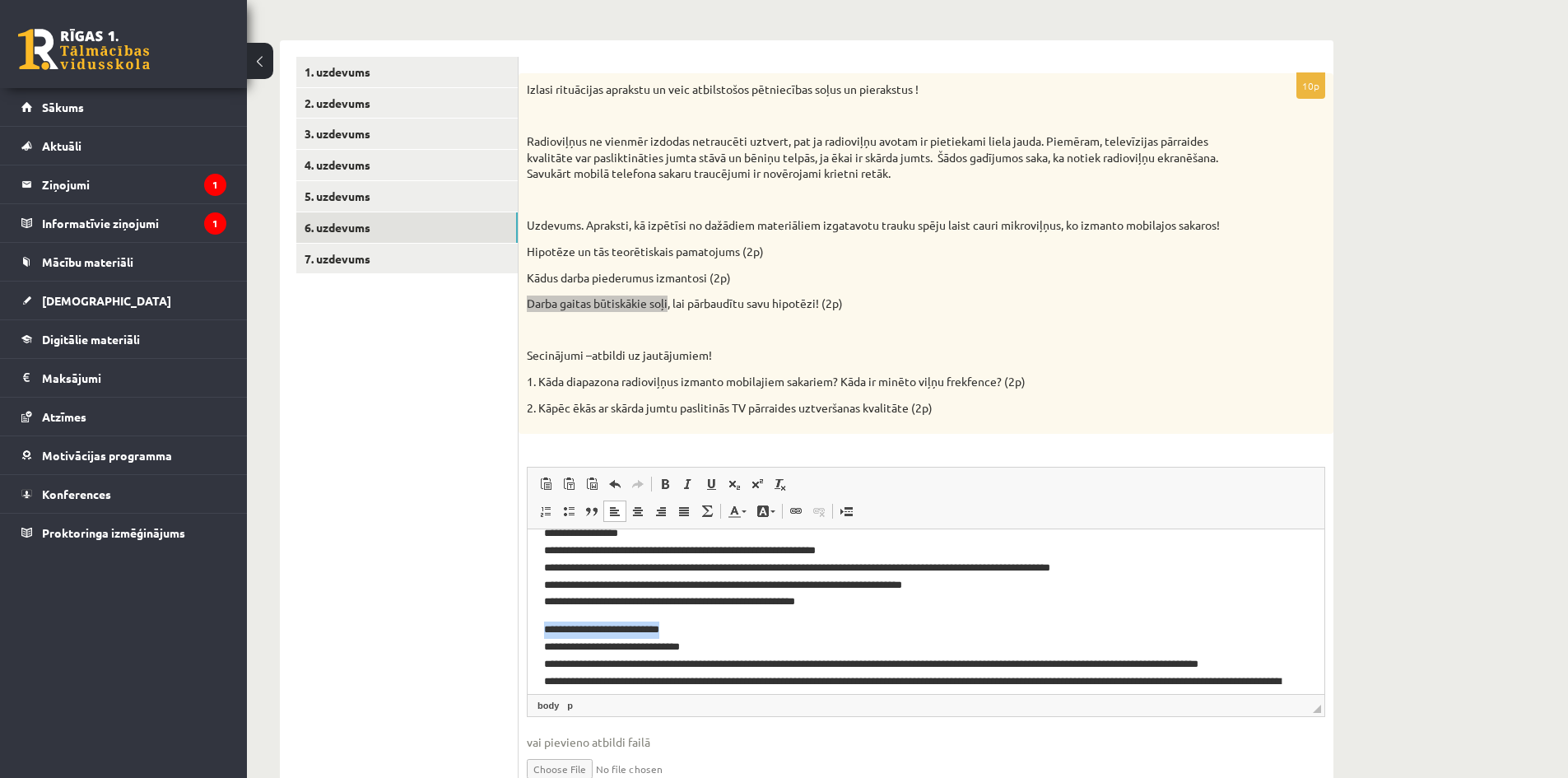
drag, startPoint x: 544, startPoint y: 628, endPoint x: 696, endPoint y: 630, distance: 152.0
click at [696, 630] on html "**********" at bounding box center [925, 705] width 797 height 516
click at [668, 488] on span at bounding box center [665, 484] width 13 height 13
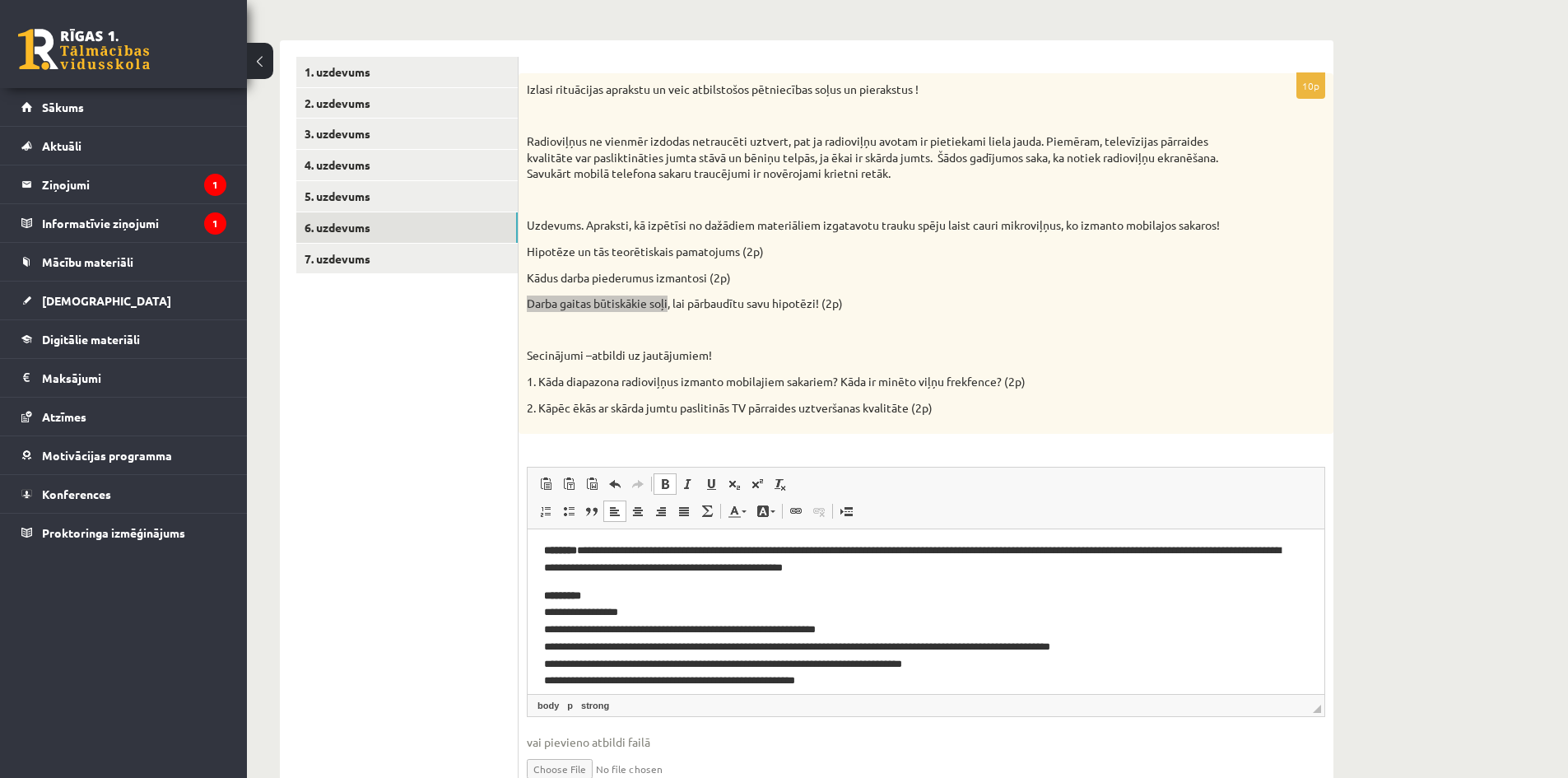
scroll to position [0, 0]
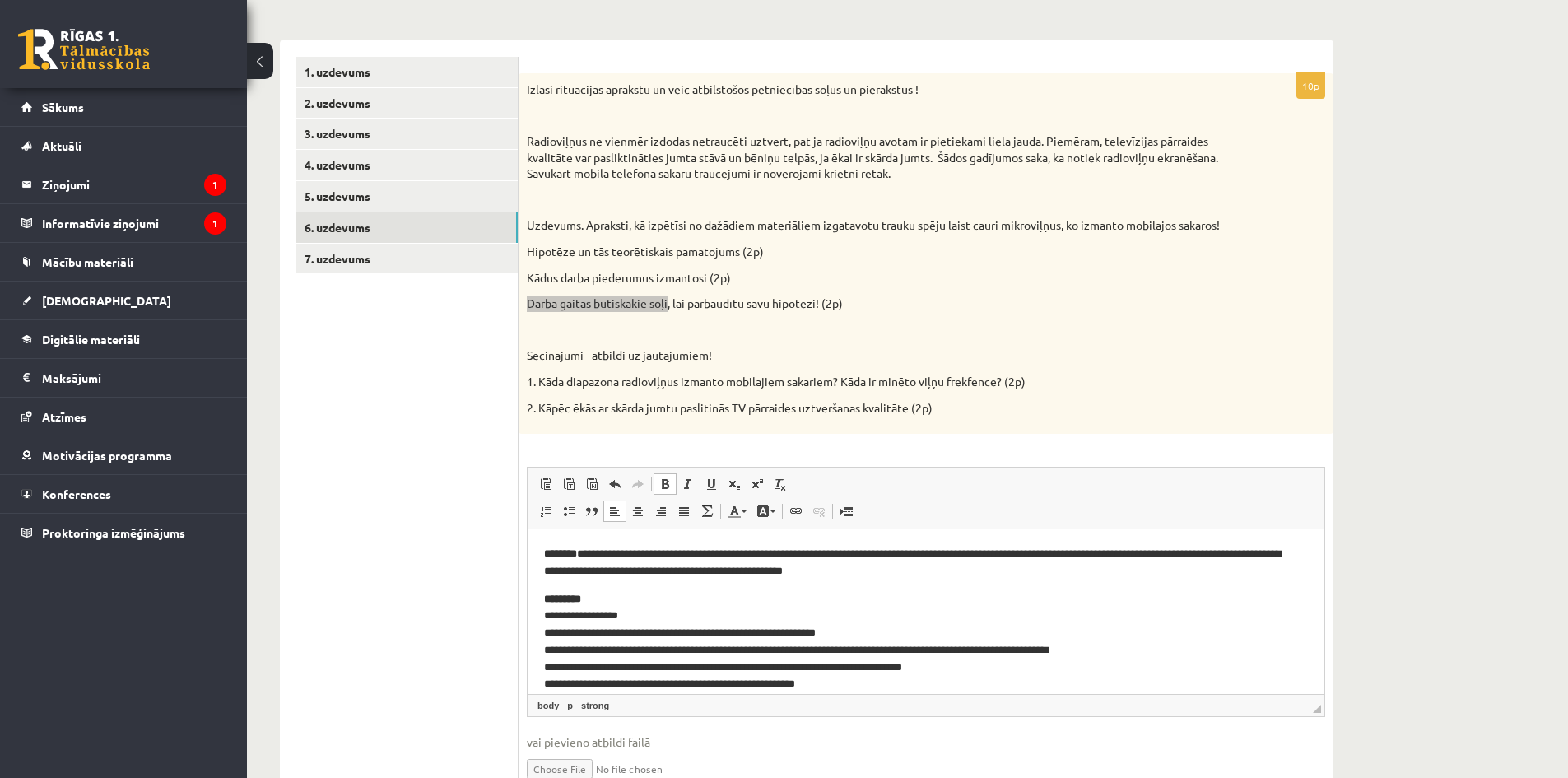
click at [673, 611] on p "**********" at bounding box center [919, 642] width 752 height 103
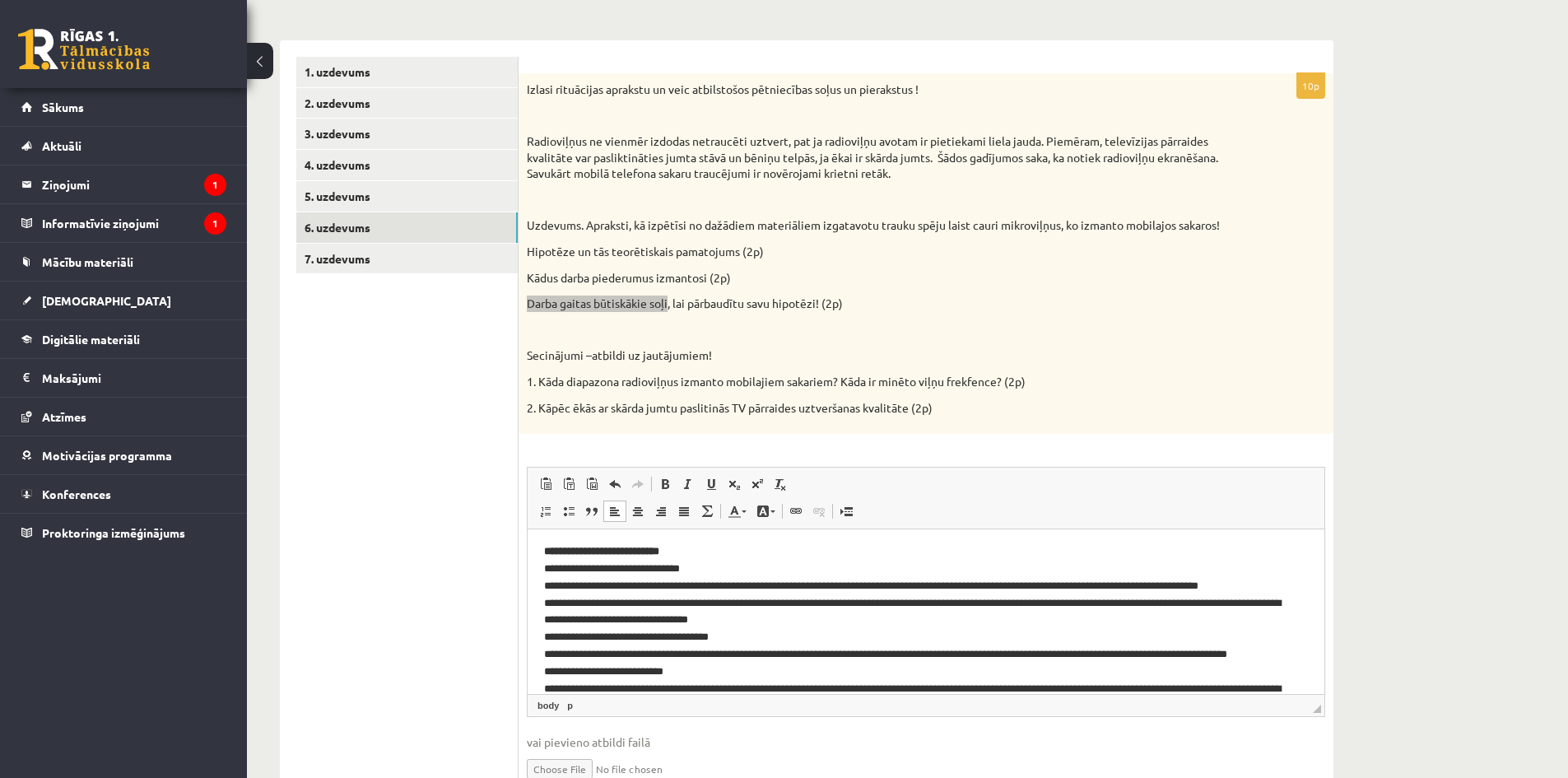
scroll to position [165, 0]
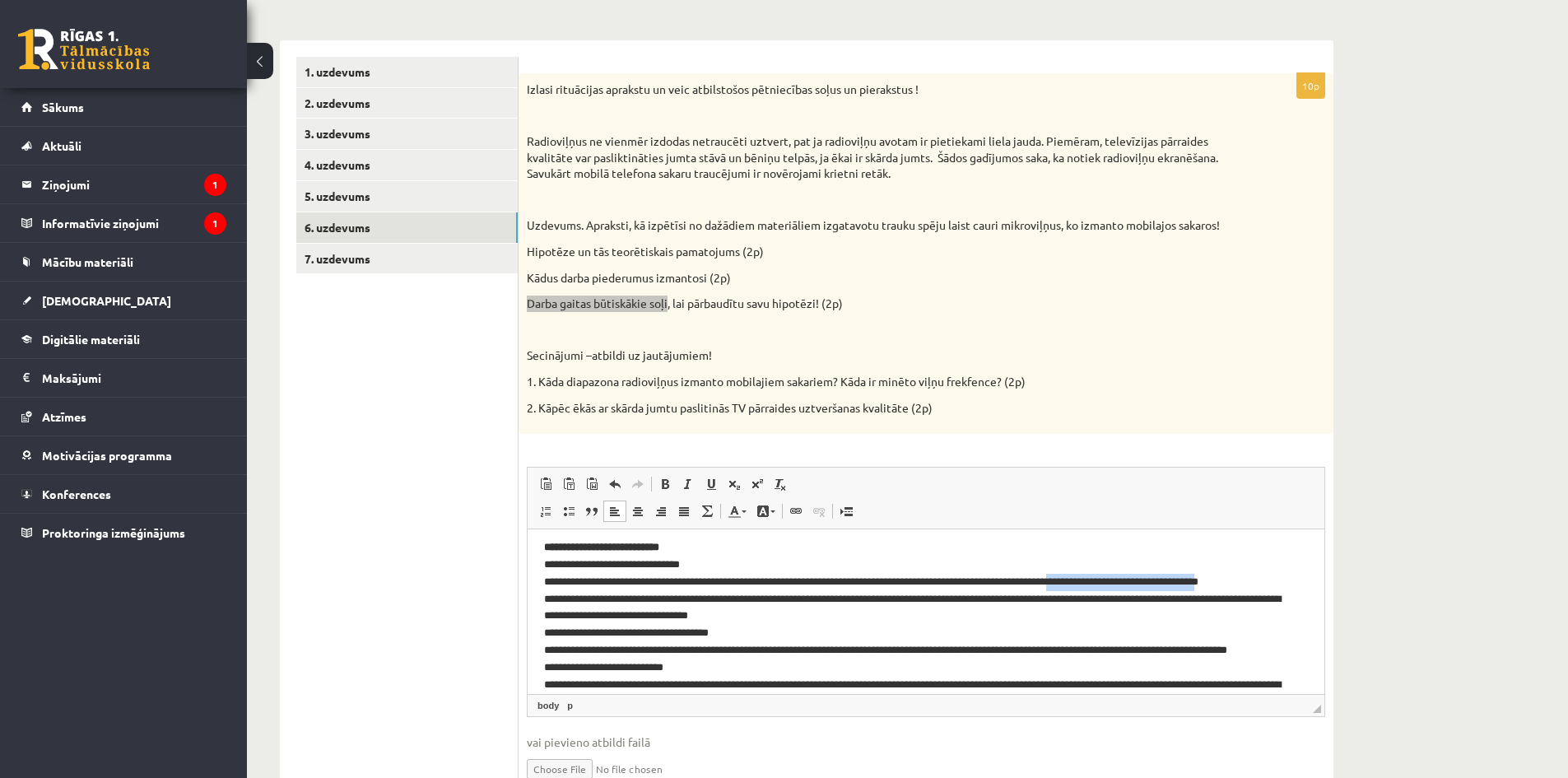
drag, startPoint x: 1091, startPoint y: 577, endPoint x: 1253, endPoint y: 579, distance: 162.0
click at [1253, 579] on p "**********" at bounding box center [919, 701] width 752 height 325
drag, startPoint x: 724, startPoint y: 592, endPoint x: 1023, endPoint y: 604, distance: 299.2
click at [1023, 604] on p "**********" at bounding box center [919, 701] width 752 height 325
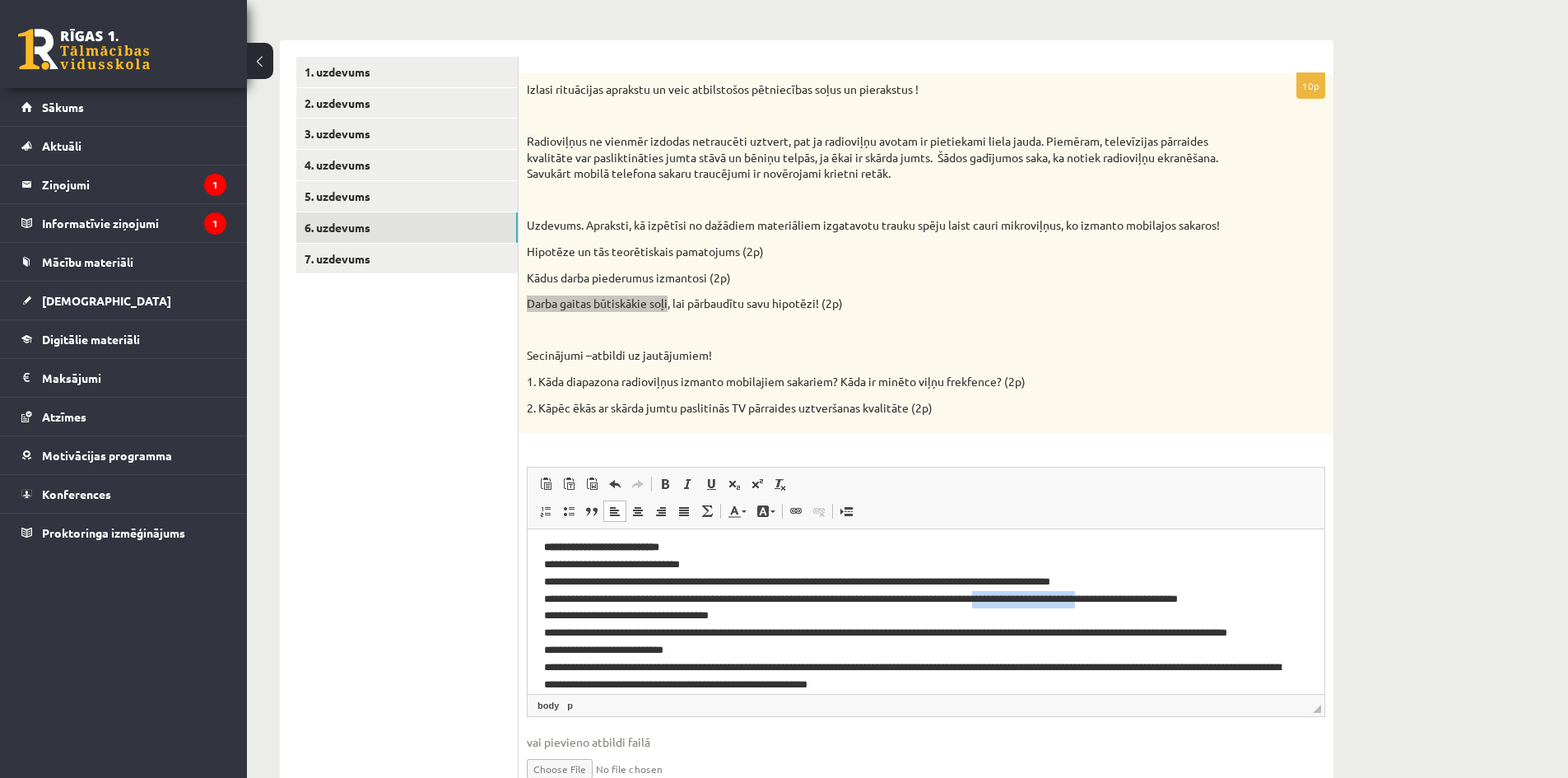
drag, startPoint x: 1143, startPoint y: 595, endPoint x: 1031, endPoint y: 601, distance: 112.2
click at [1031, 601] on p "**********" at bounding box center [919, 692] width 752 height 308
click at [1122, 611] on p "**********" at bounding box center [919, 692] width 752 height 308
drag, startPoint x: 1131, startPoint y: 598, endPoint x: 958, endPoint y: 597, distance: 173.0
click at [958, 597] on p "**********" at bounding box center [919, 692] width 752 height 308
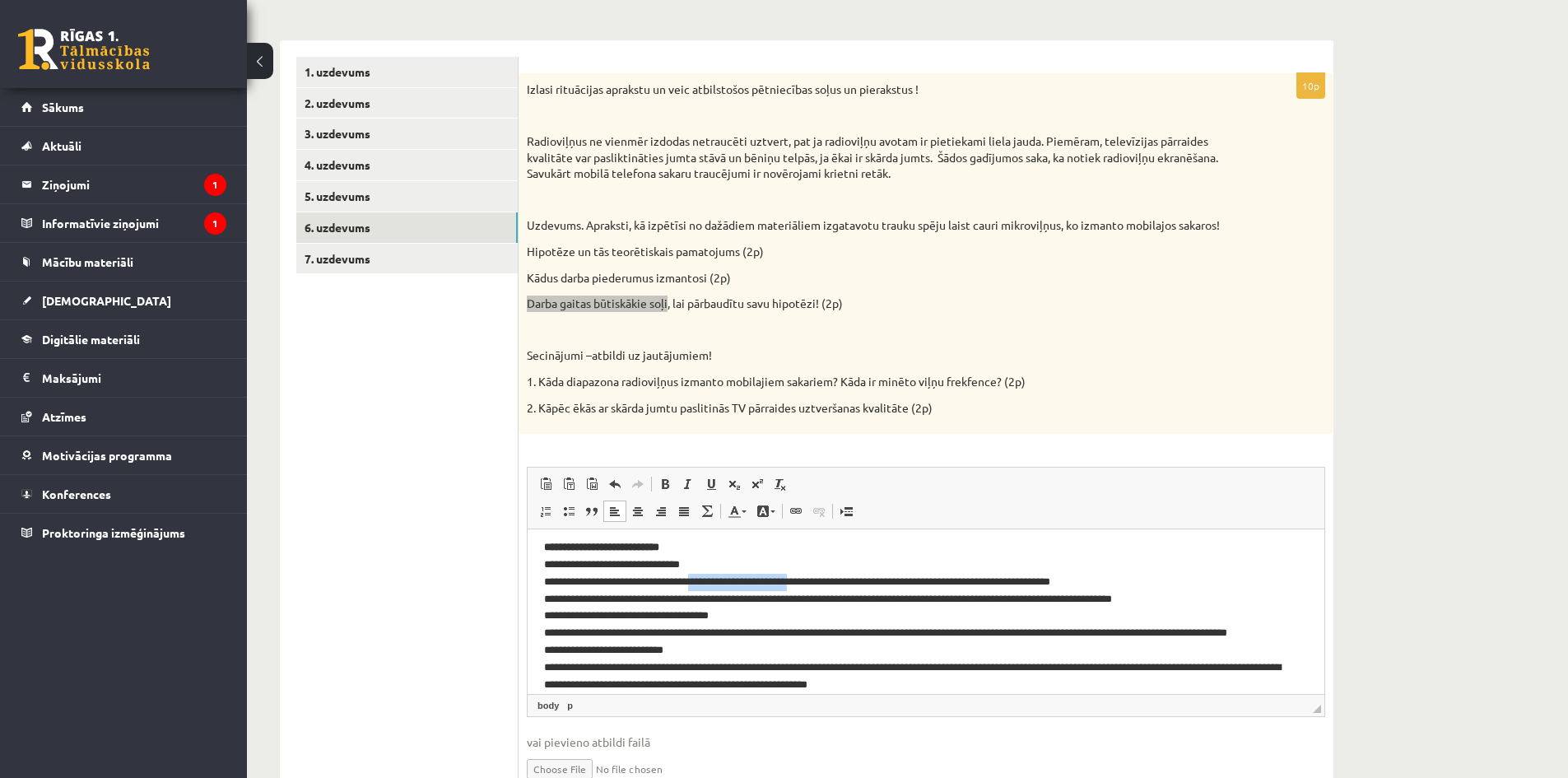
drag, startPoint x: 718, startPoint y: 579, endPoint x: 824, endPoint y: 581, distance: 106.0
click at [824, 581] on p "**********" at bounding box center [919, 692] width 752 height 308
drag, startPoint x: 814, startPoint y: 576, endPoint x: 783, endPoint y: 577, distance: 31.0
click at [783, 577] on p "**********" at bounding box center [919, 692] width 752 height 308
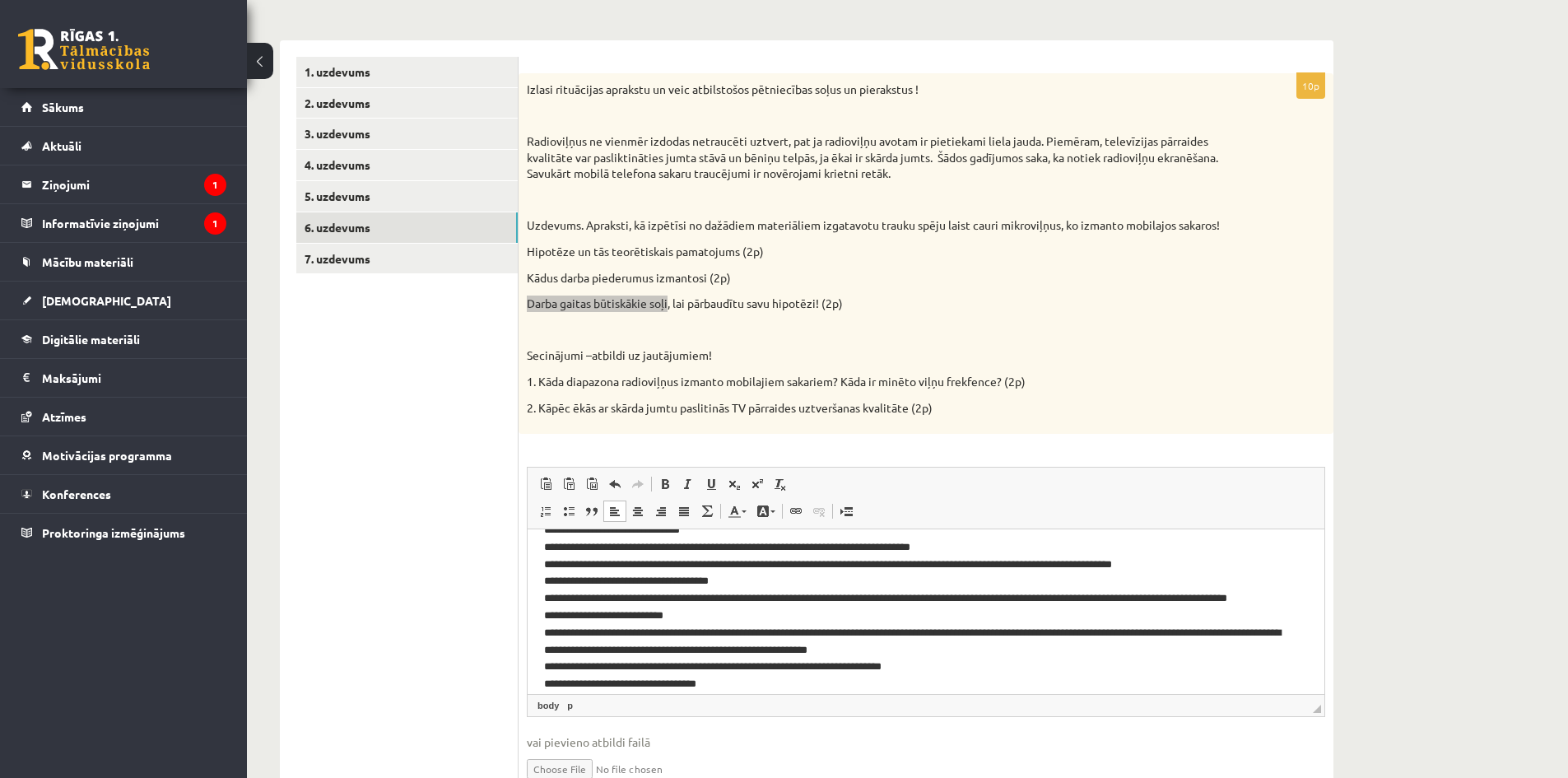
scroll to position [247, 0]
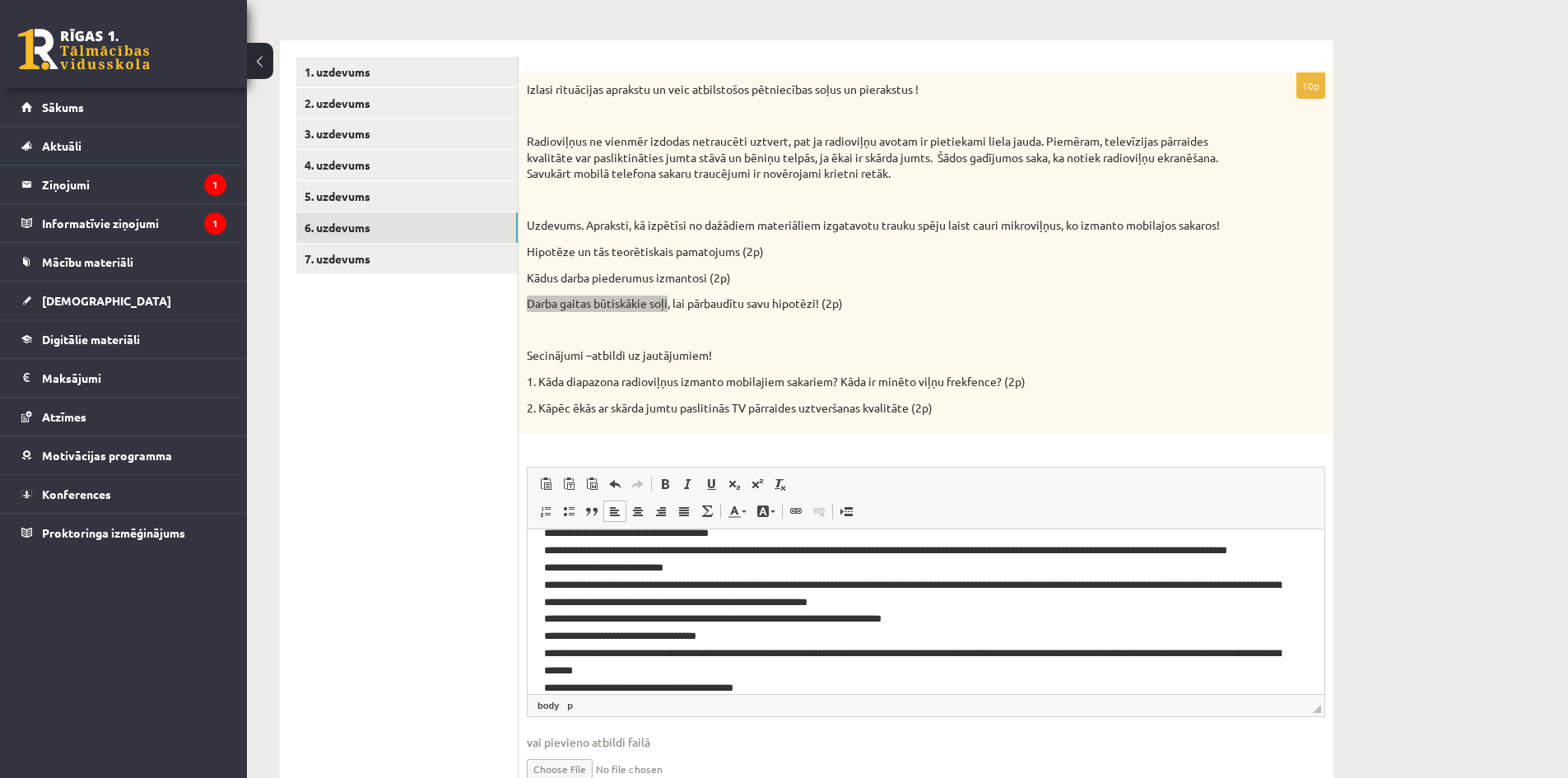
click at [900, 550] on p "**********" at bounding box center [919, 610] width 752 height 308
drag, startPoint x: 960, startPoint y: 550, endPoint x: 998, endPoint y: 546, distance: 38.2
click at [998, 546] on p "**********" at bounding box center [919, 610] width 752 height 308
drag, startPoint x: 1049, startPoint y: 547, endPoint x: 1300, endPoint y: 546, distance: 251.0
click at [1300, 546] on html "**********" at bounding box center [925, 523] width 797 height 482
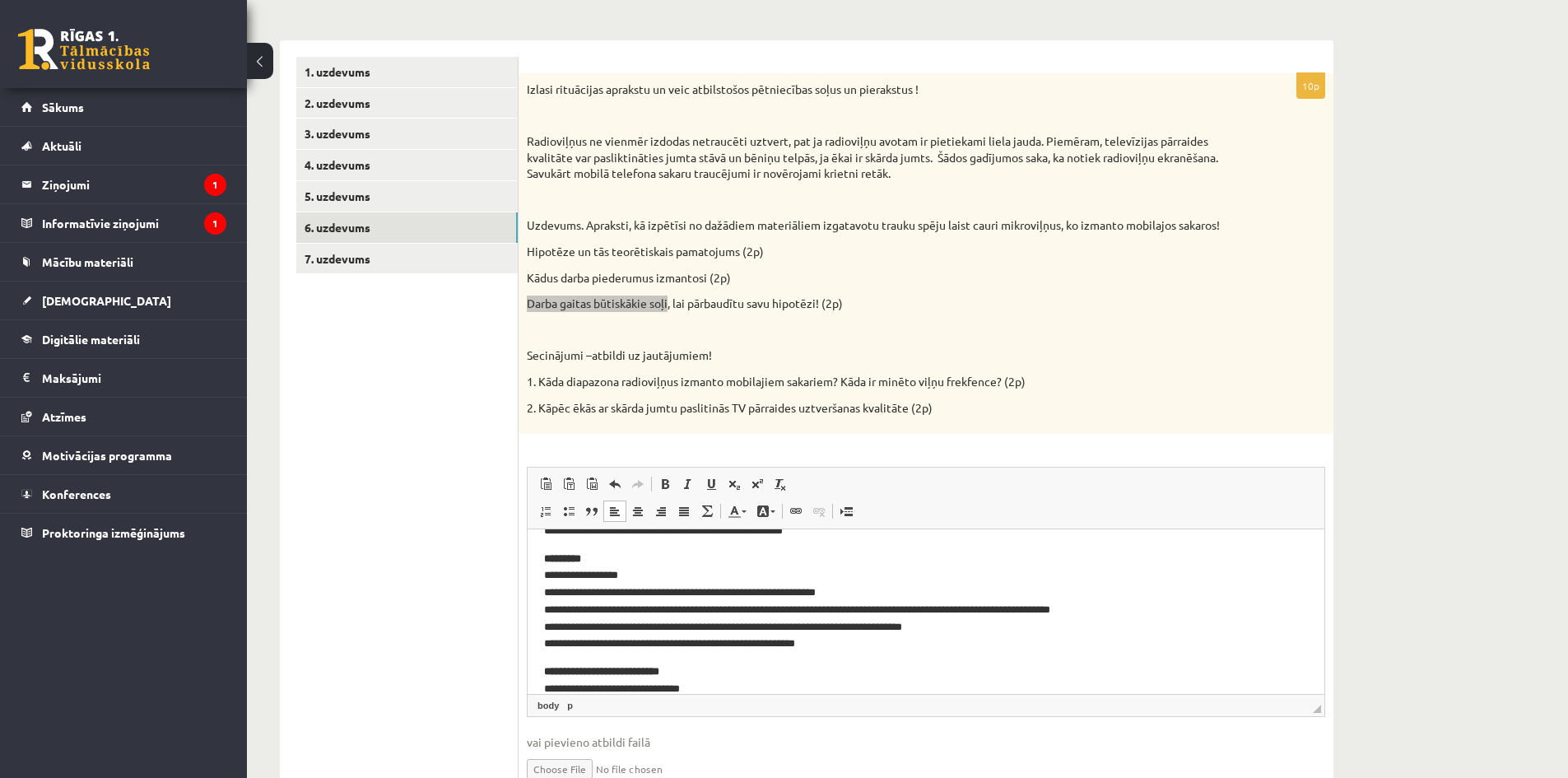
scroll to position [82, 0]
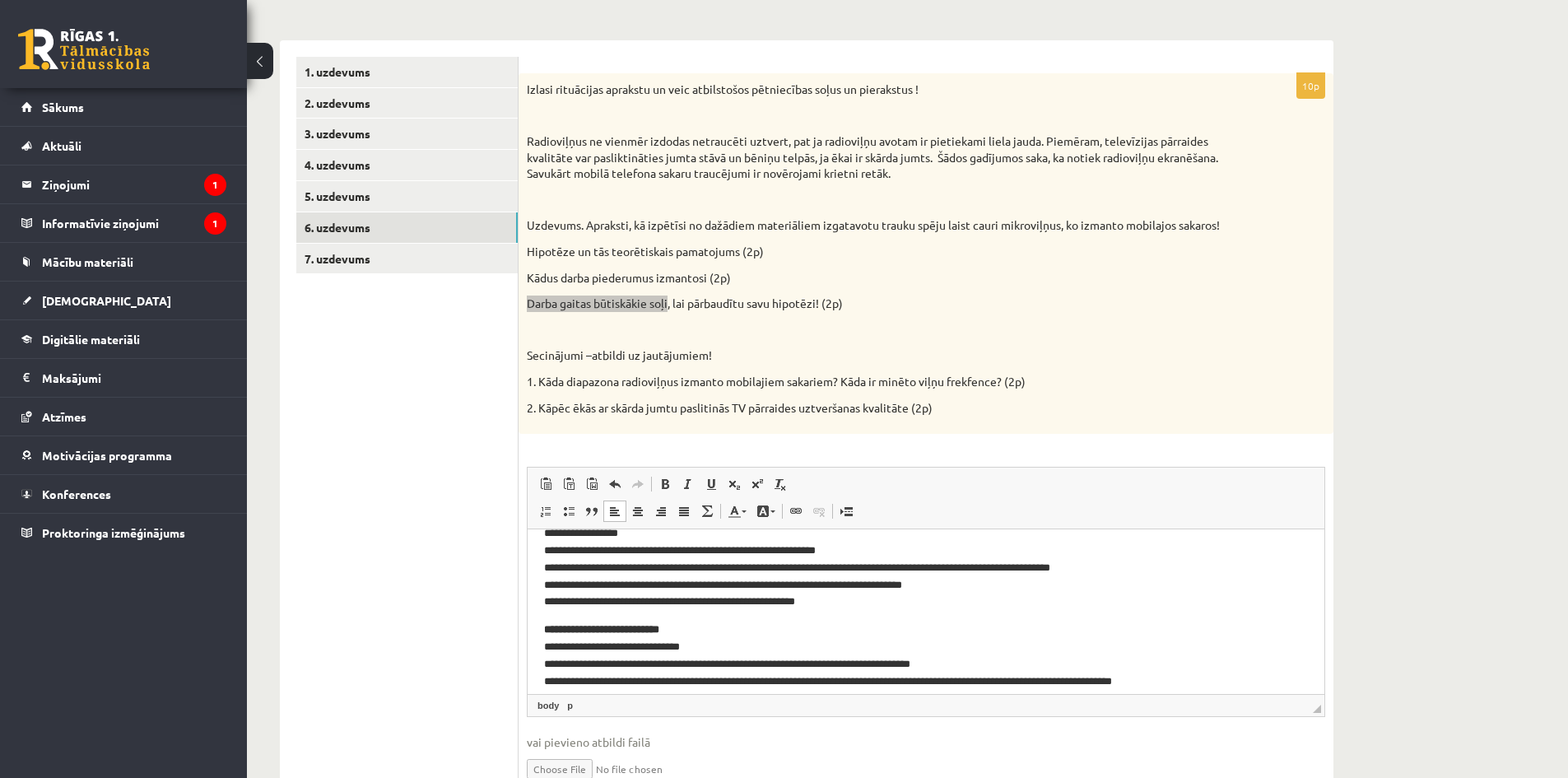
click at [867, 581] on p "**********" at bounding box center [919, 560] width 752 height 103
click at [918, 583] on p "**********" at bounding box center [919, 560] width 752 height 103
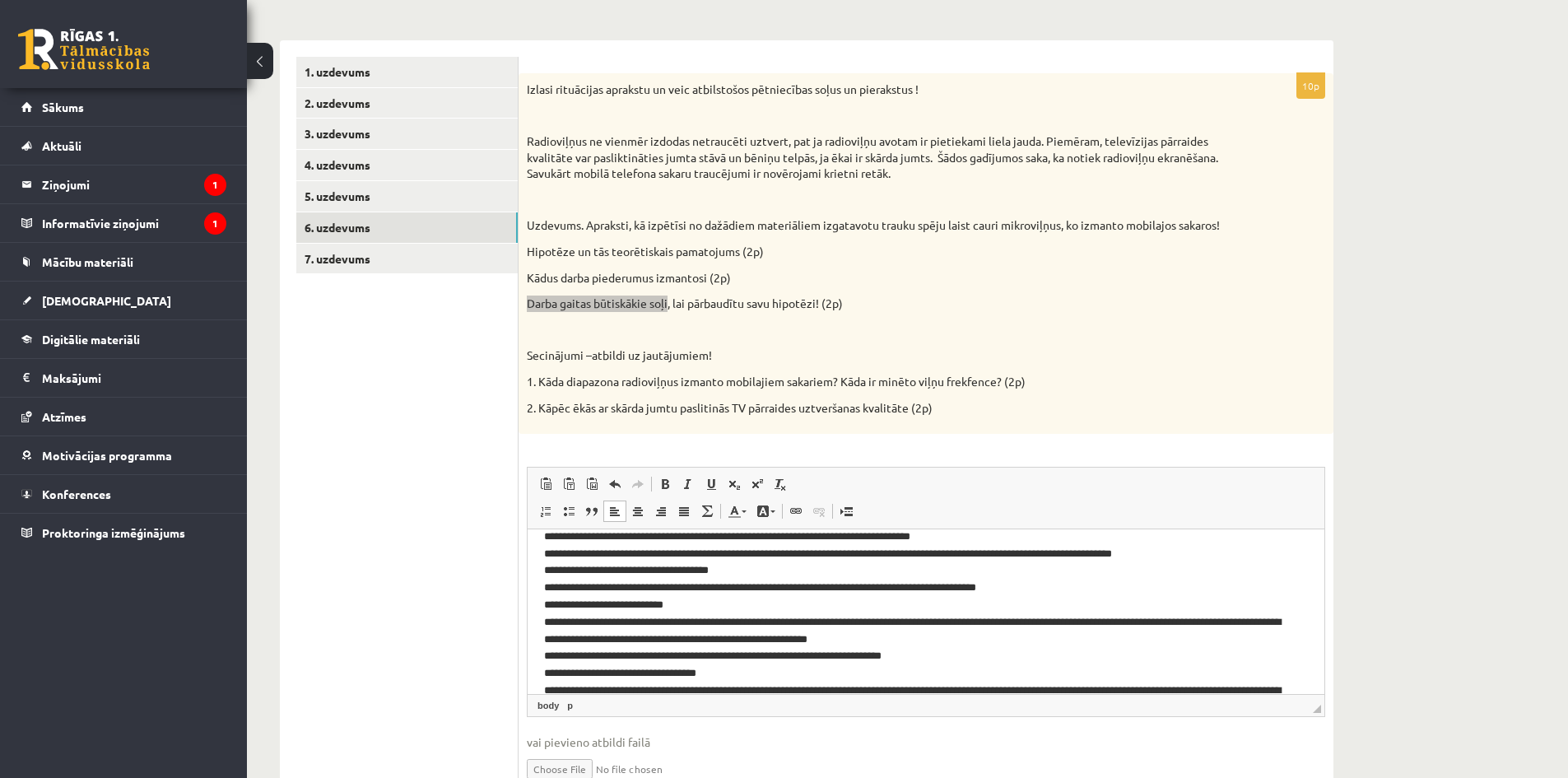
scroll to position [247, 0]
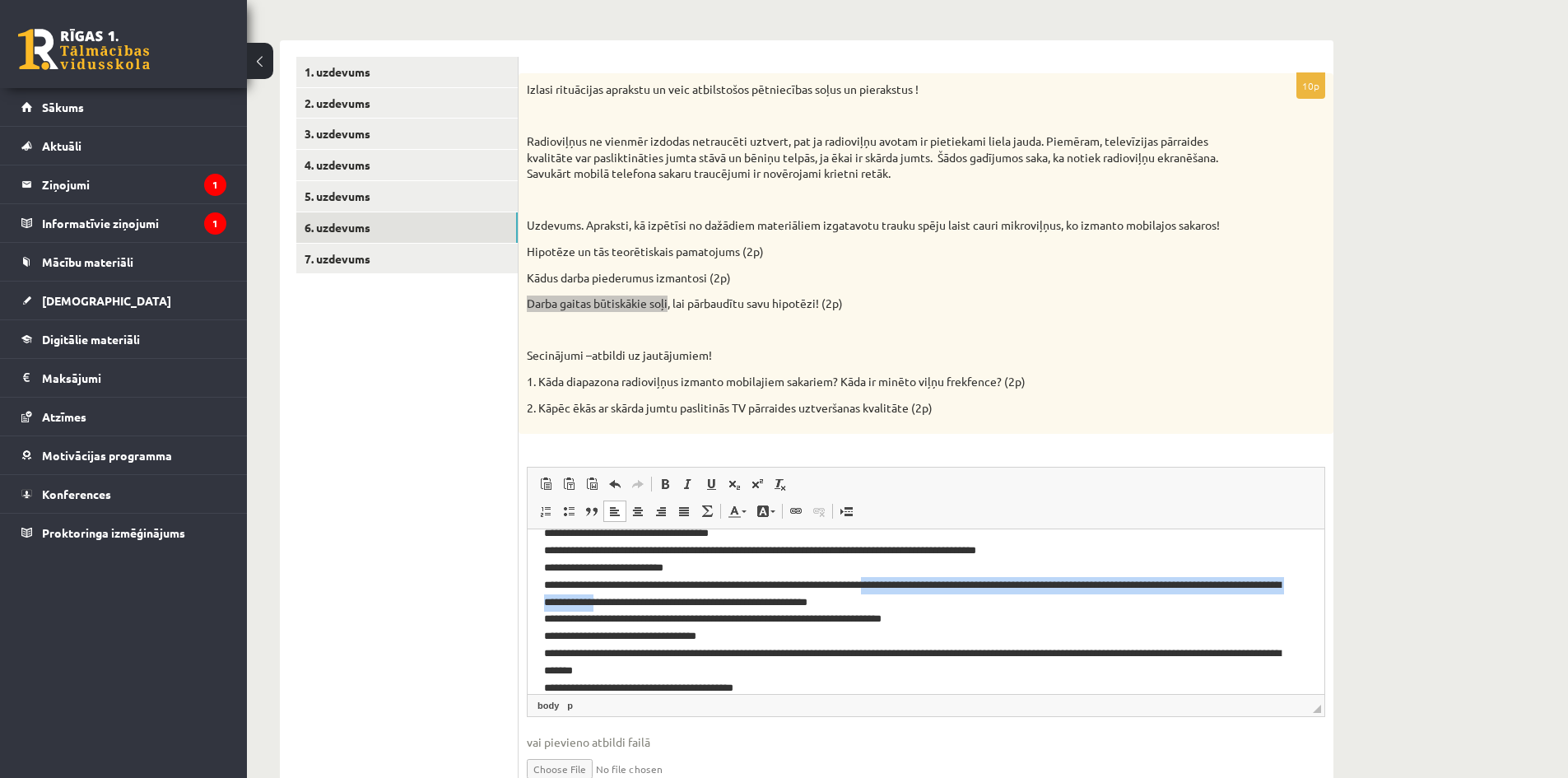
drag, startPoint x: 906, startPoint y: 581, endPoint x: 695, endPoint y: 595, distance: 211.5
click at [695, 595] on p "**********" at bounding box center [919, 603] width 752 height 291
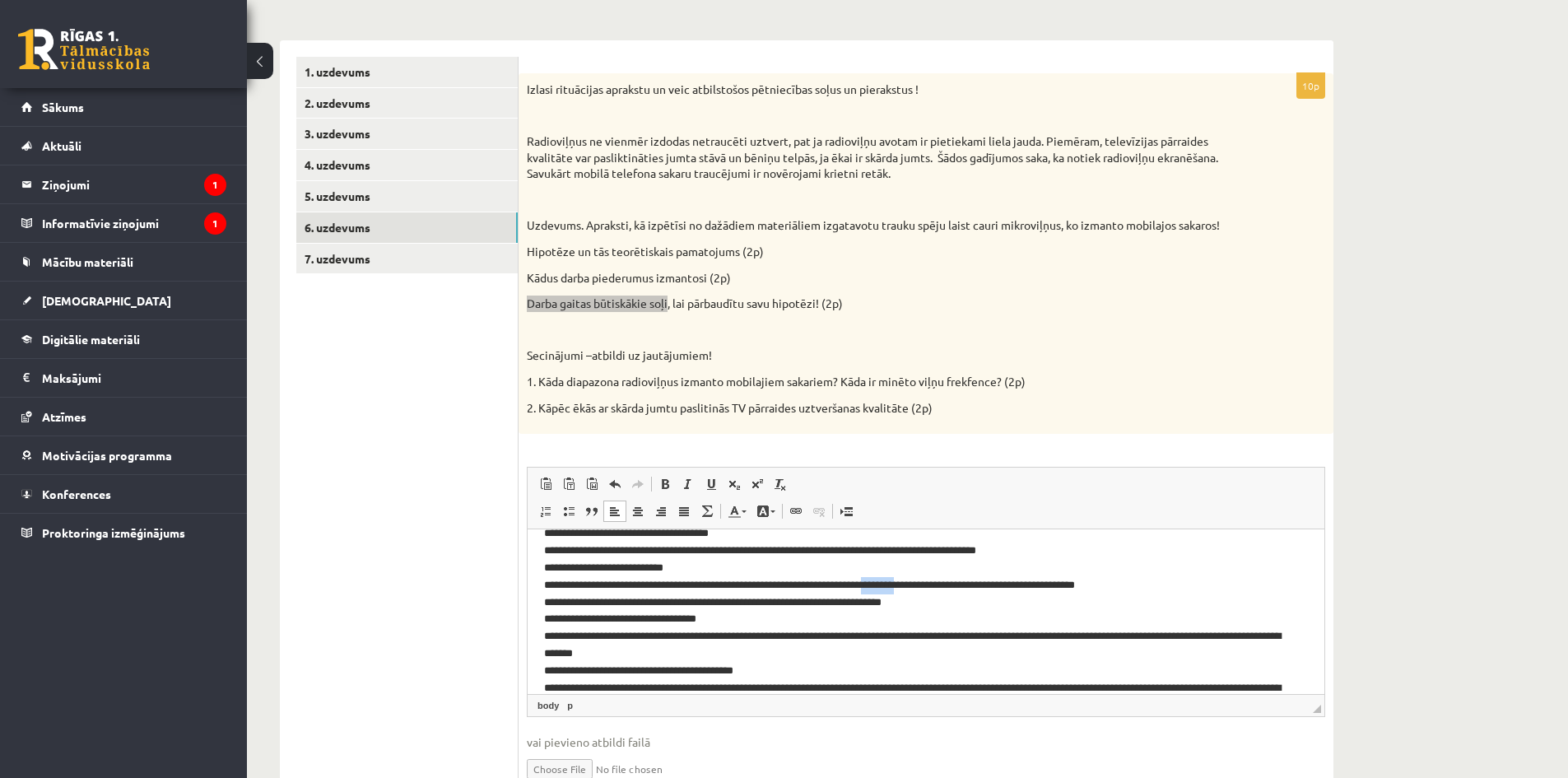
drag, startPoint x: 908, startPoint y: 580, endPoint x: 946, endPoint y: 580, distance: 38.0
click at [946, 580] on p "**********" at bounding box center [919, 594] width 752 height 274
drag, startPoint x: 906, startPoint y: 582, endPoint x: 952, endPoint y: 580, distance: 46.0
click at [952, 580] on p "**********" at bounding box center [919, 594] width 752 height 274
drag, startPoint x: 555, startPoint y: 602, endPoint x: 955, endPoint y: 604, distance: 400.0
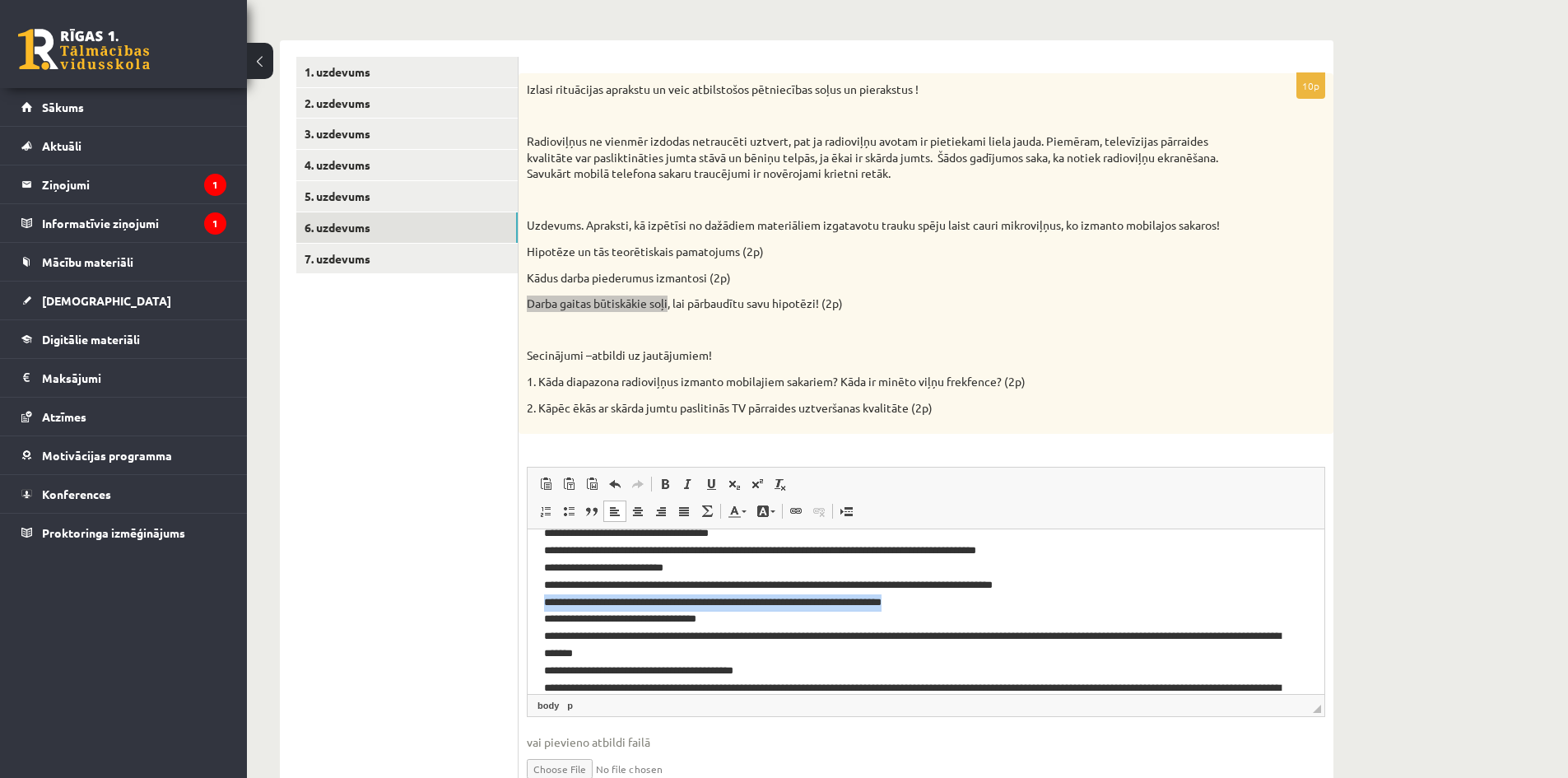
click at [955, 604] on p "**********" at bounding box center [919, 594] width 752 height 274
click at [752, 599] on p "**********" at bounding box center [919, 594] width 752 height 274
drag, startPoint x: 756, startPoint y: 599, endPoint x: 571, endPoint y: 600, distance: 185.0
click at [571, 600] on p "**********" at bounding box center [919, 594] width 752 height 274
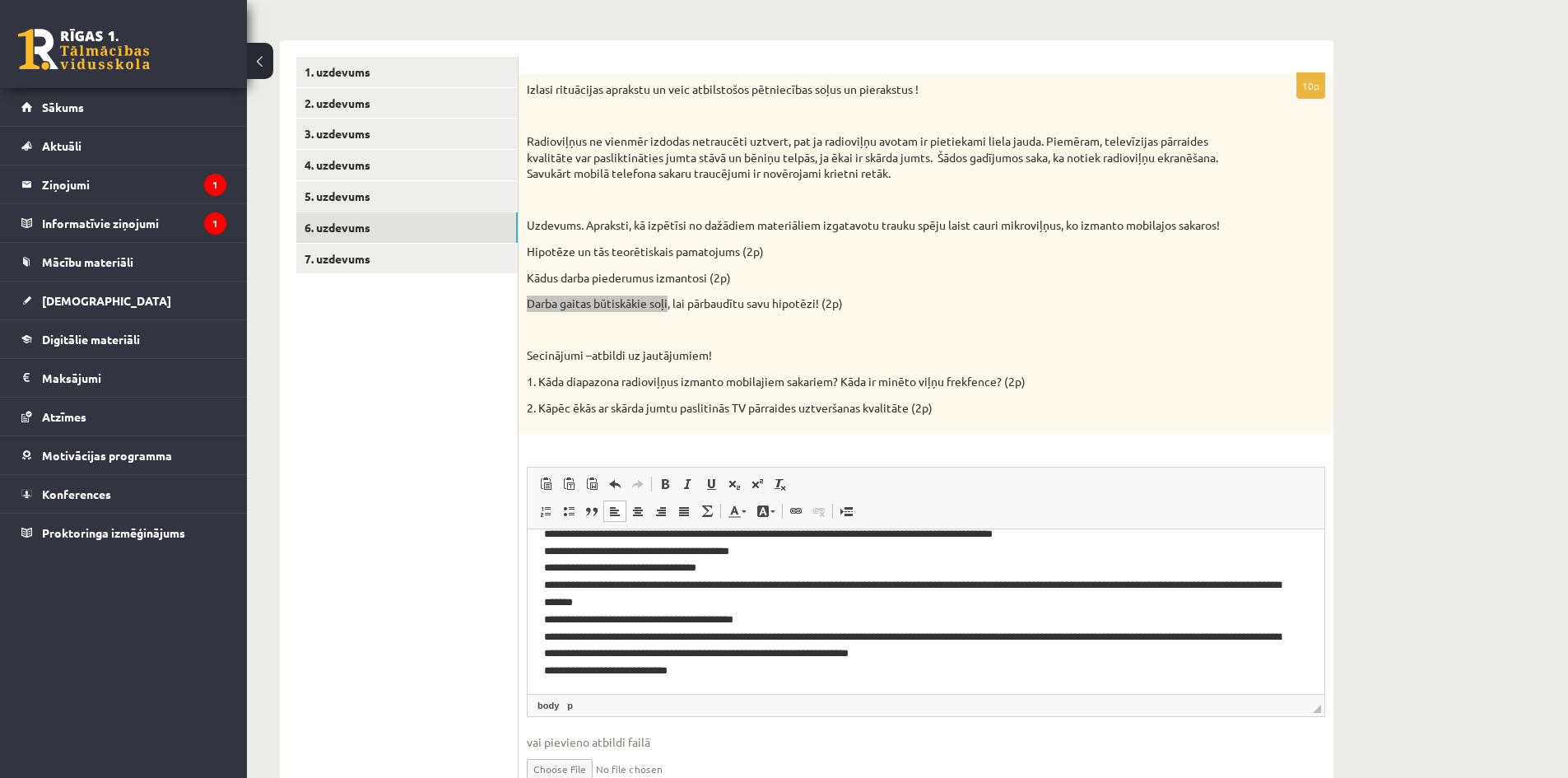
scroll to position [301, 0]
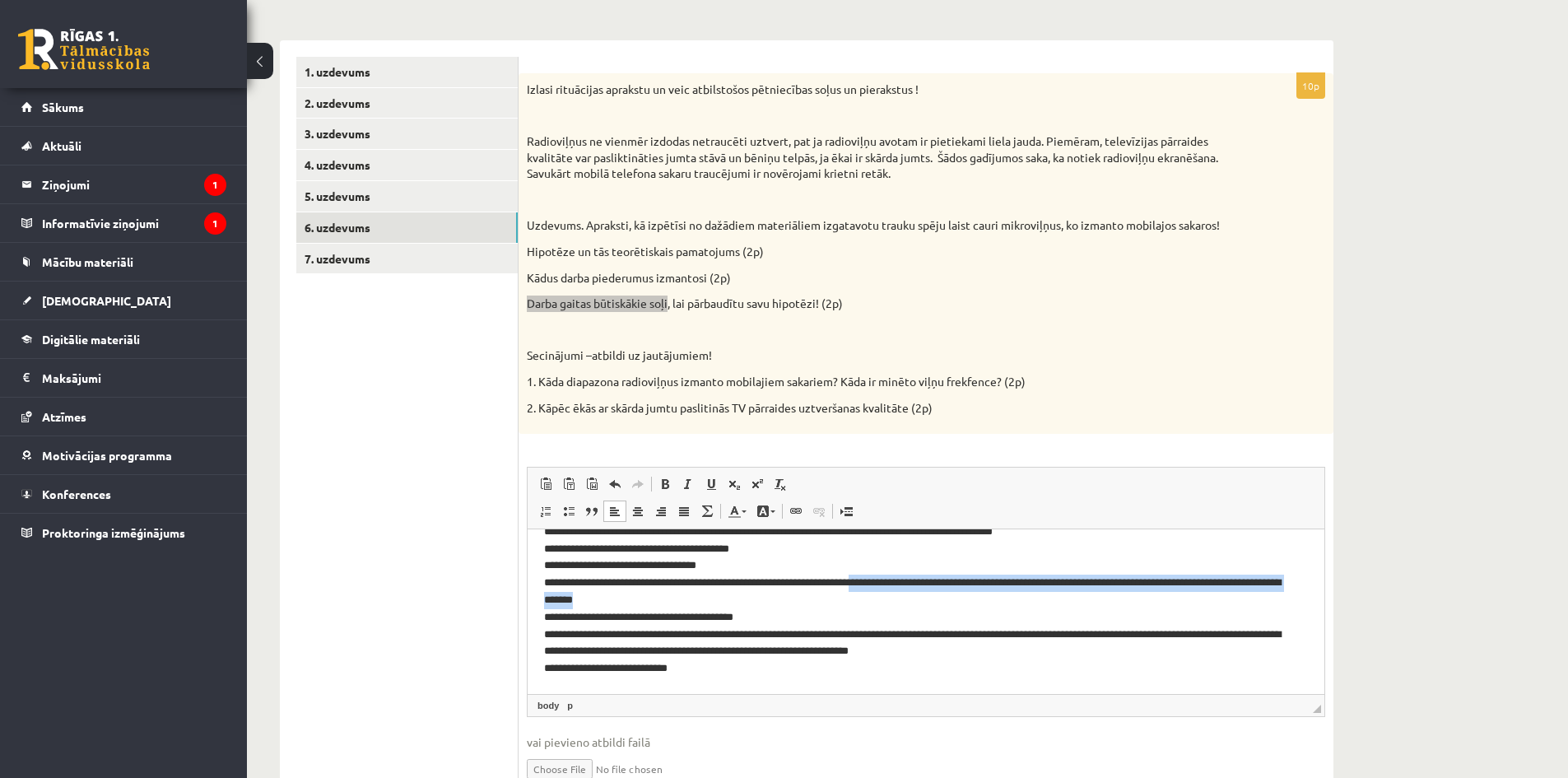
drag, startPoint x: 892, startPoint y: 577, endPoint x: 755, endPoint y: 598, distance: 138.6
click at [755, 598] on p "**********" at bounding box center [919, 540] width 752 height 274
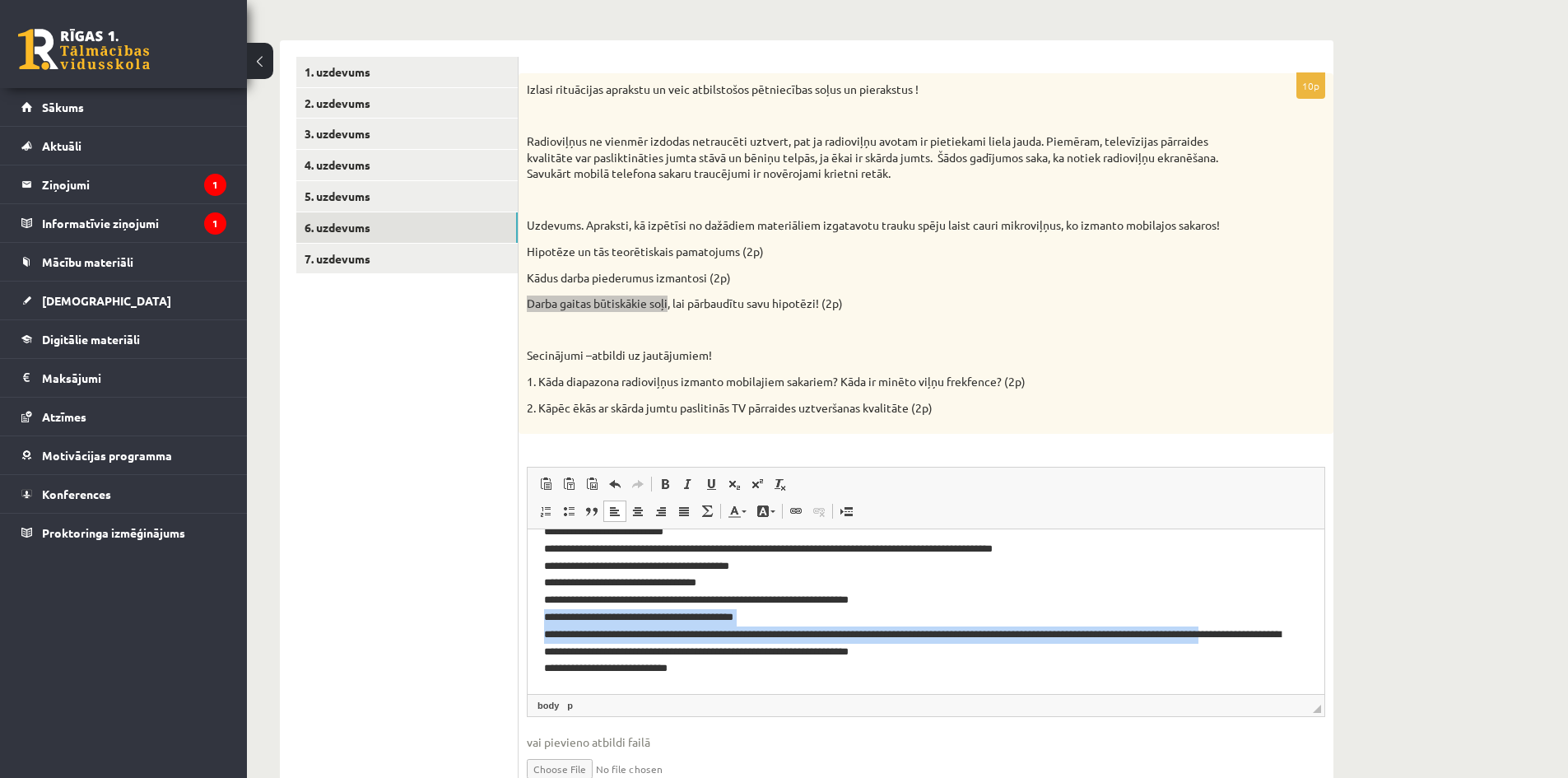
drag, startPoint x: 572, startPoint y: 616, endPoint x: 1291, endPoint y: 633, distance: 719.2
click at [1291, 633] on p "**********" at bounding box center [919, 549] width 752 height 256
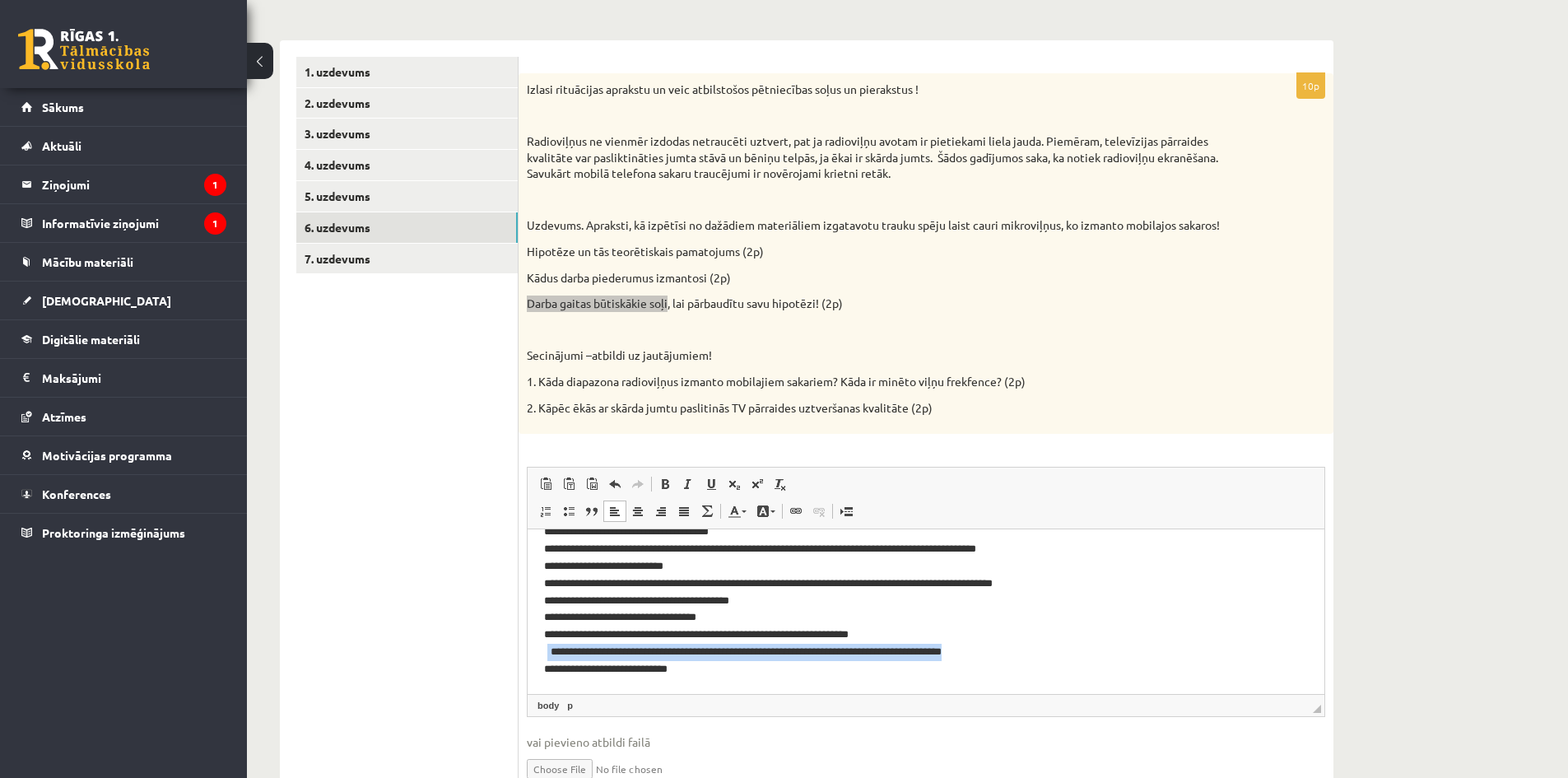
drag, startPoint x: 988, startPoint y: 652, endPoint x: 547, endPoint y: 652, distance: 441.0
click at [545, 653] on p "**********" at bounding box center [919, 566] width 752 height 223
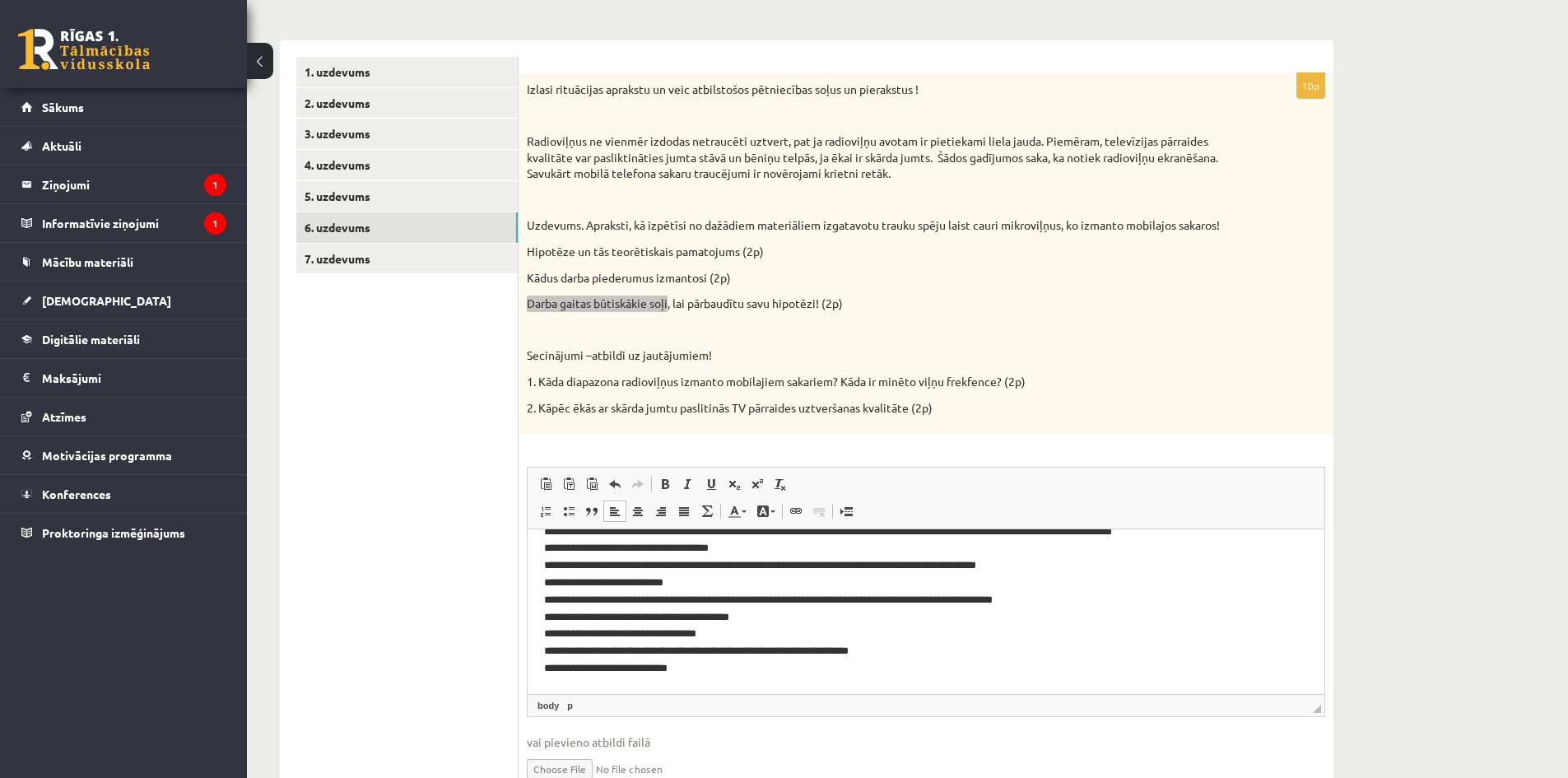
click at [731, 667] on p "**********" at bounding box center [919, 574] width 752 height 205
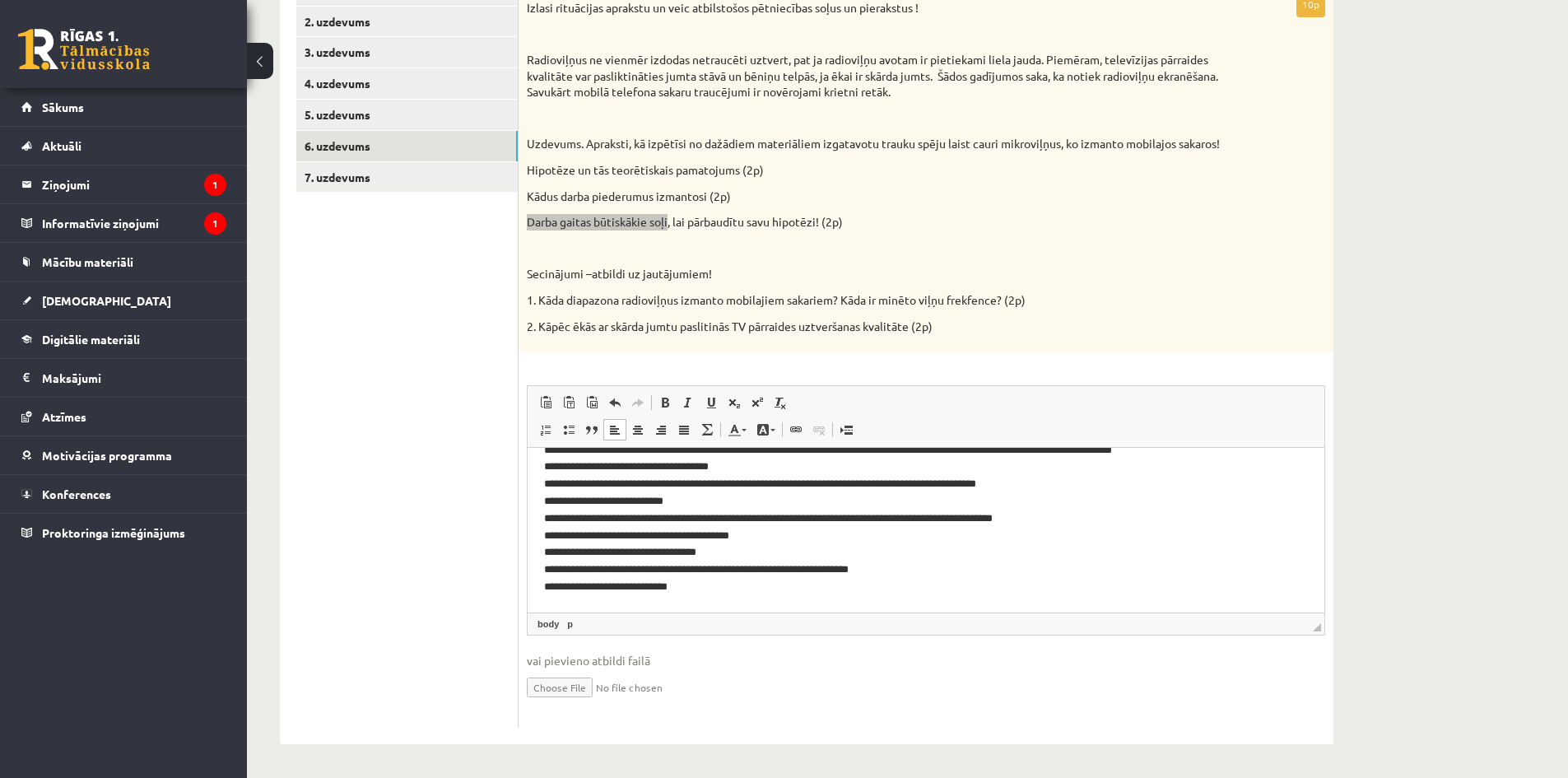
scroll to position [240, 0]
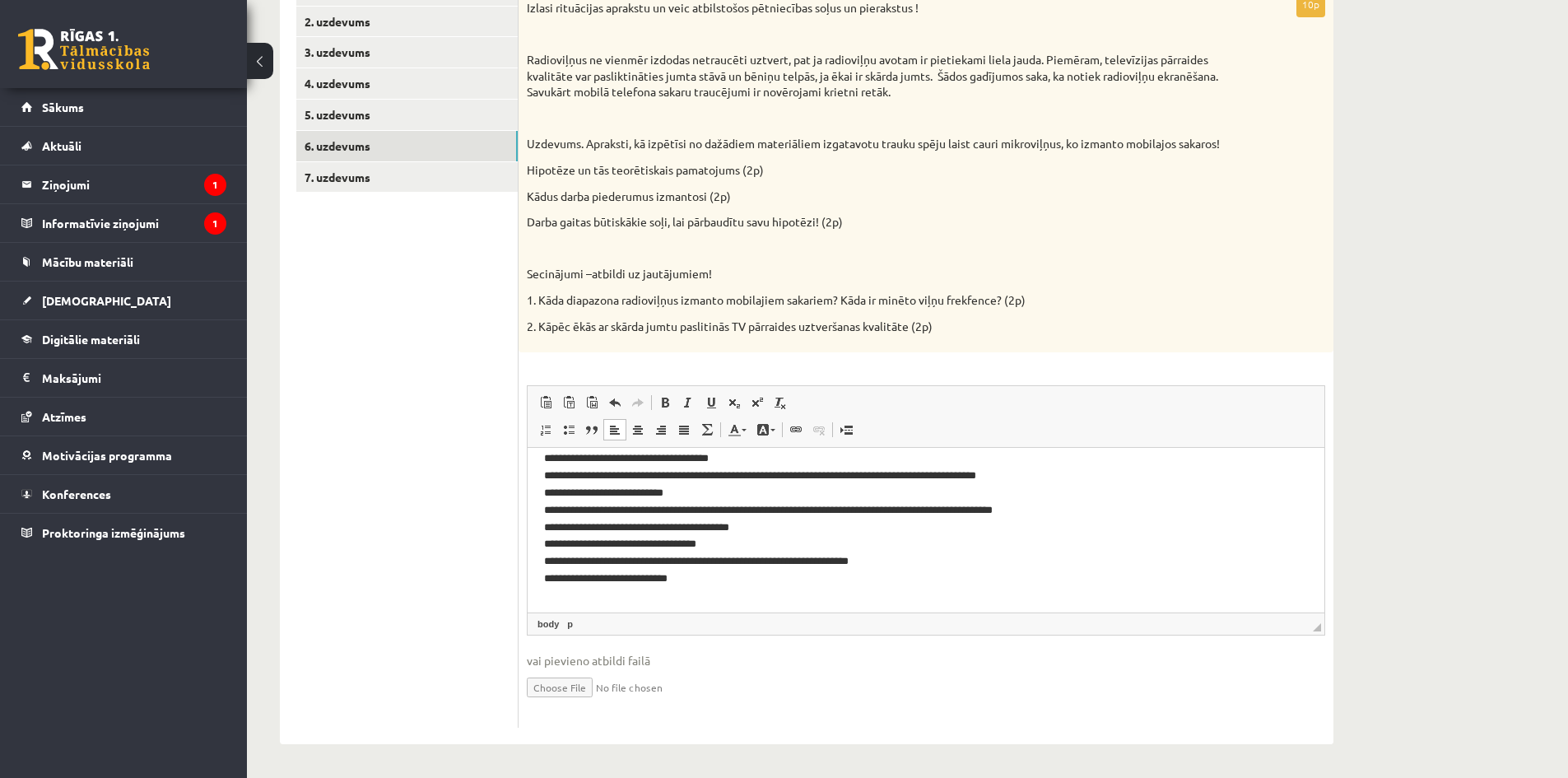
click at [453, 254] on ul "1. uzdevums 2. uzdevums 3. uzdevums 4. uzdevums 5. uzdevums 6. uzdevums 7. uzde…" at bounding box center [407, 351] width 223 height 752
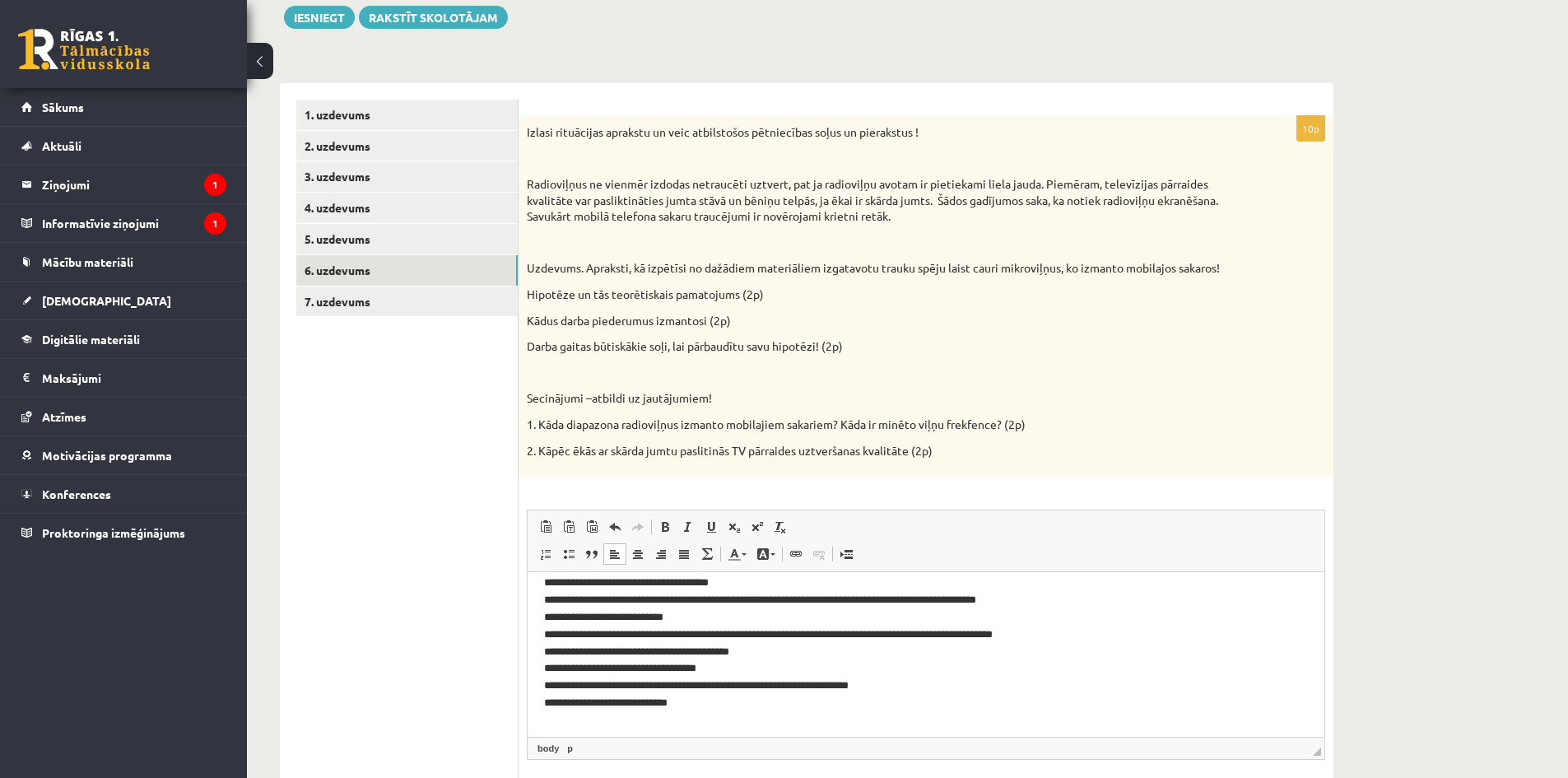
scroll to position [321, 0]
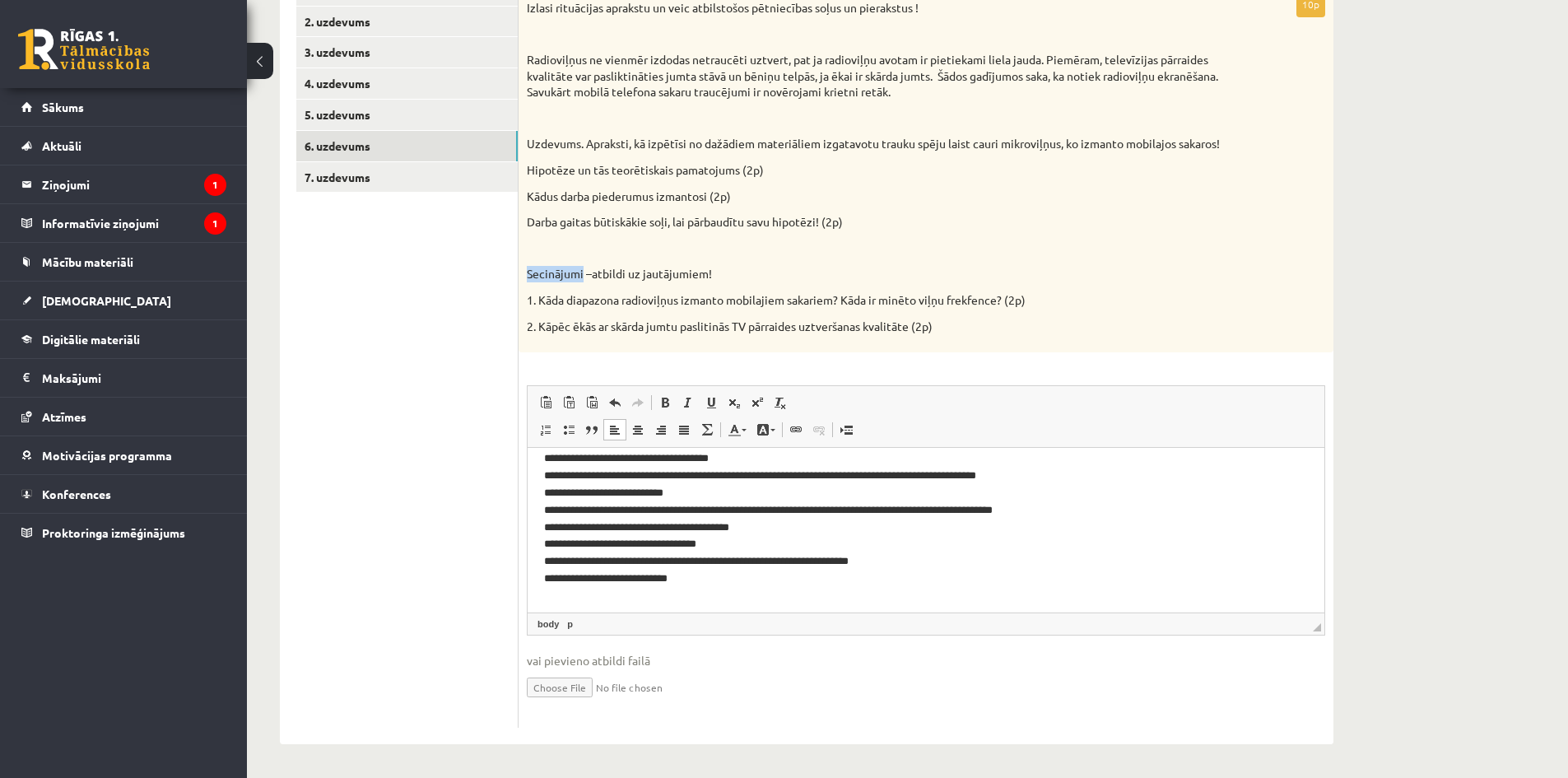
drag, startPoint x: 526, startPoint y: 269, endPoint x: 582, endPoint y: 272, distance: 56.1
click at [582, 272] on p "Secinājumi –atbildi uz jautājumiem!" at bounding box center [884, 274] width 716 height 16
copy p "Secinājumi"
click at [727, 583] on p "**********" at bounding box center [919, 484] width 752 height 205
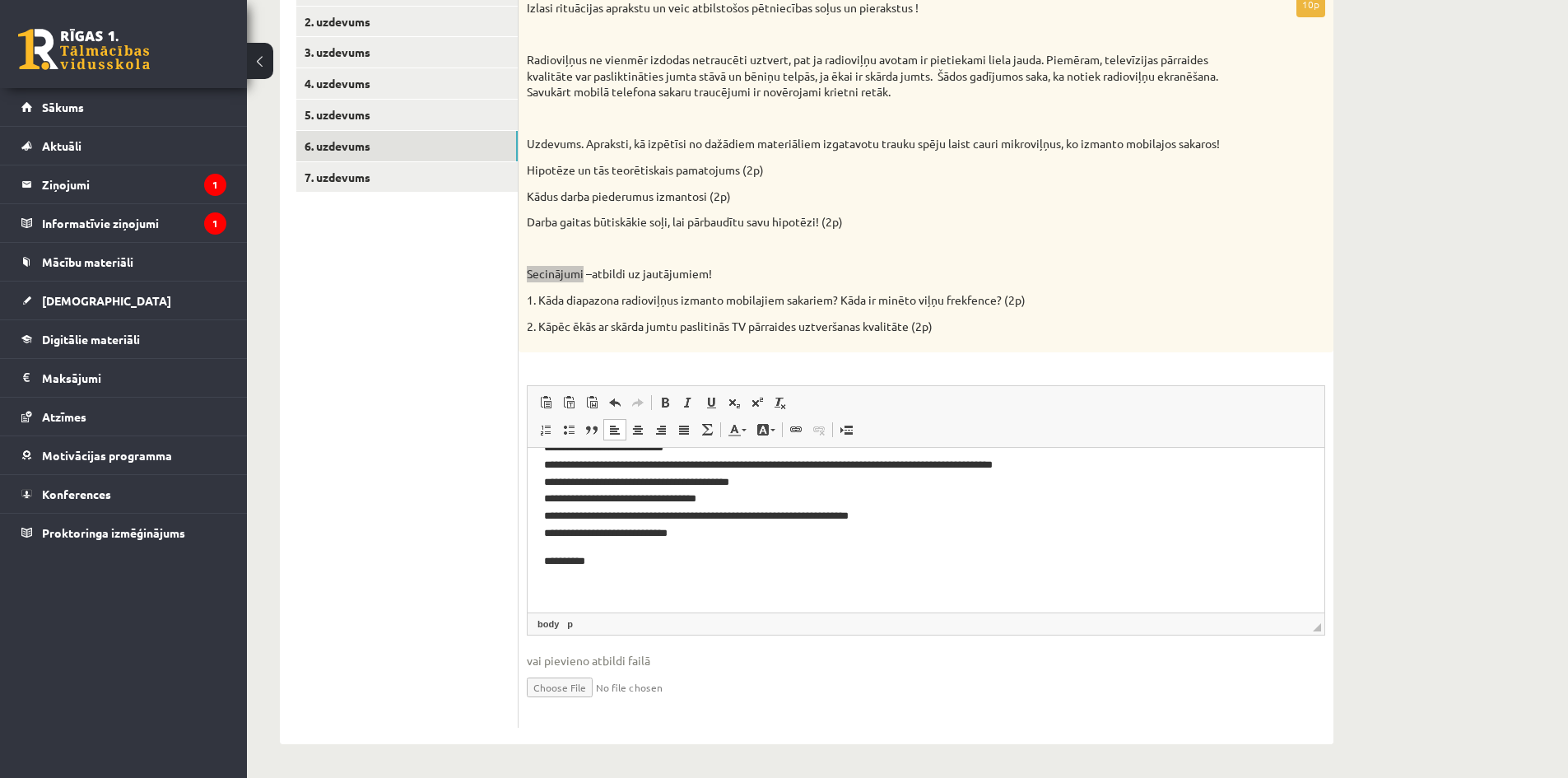
scroll to position [288, 0]
click at [662, 406] on span at bounding box center [665, 403] width 13 height 13
drag, startPoint x: 606, startPoint y: 555, endPoint x: 544, endPoint y: 556, distance: 62.0
click at [544, 556] on p "**********" at bounding box center [919, 560] width 752 height 17
click at [665, 403] on span at bounding box center [665, 403] width 13 height 13
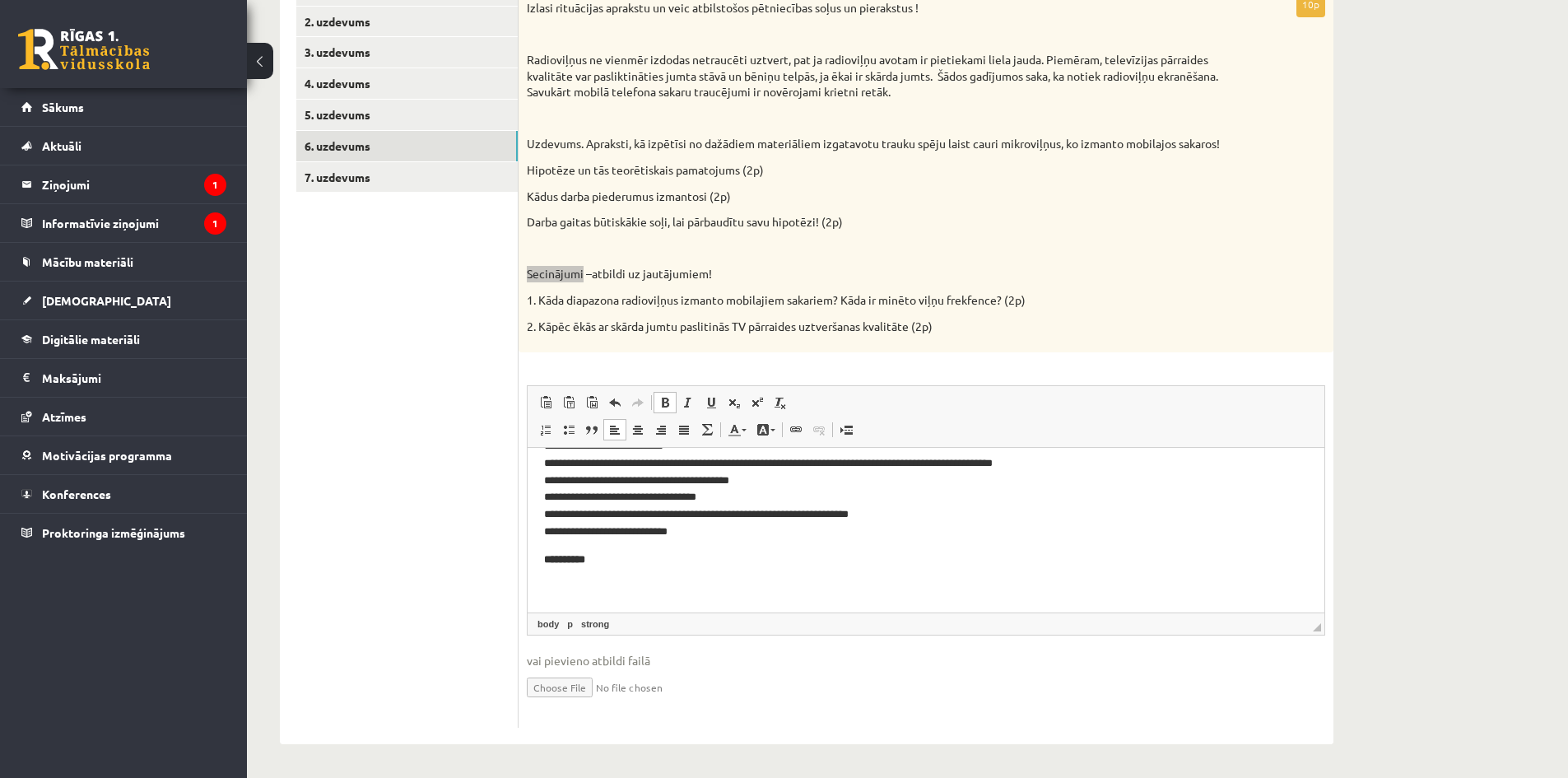
click at [610, 573] on body "**********" at bounding box center [925, 387] width 763 height 419
click at [565, 570] on body "**********" at bounding box center [925, 387] width 763 height 419
click at [550, 570] on body "**********" at bounding box center [925, 387] width 763 height 419
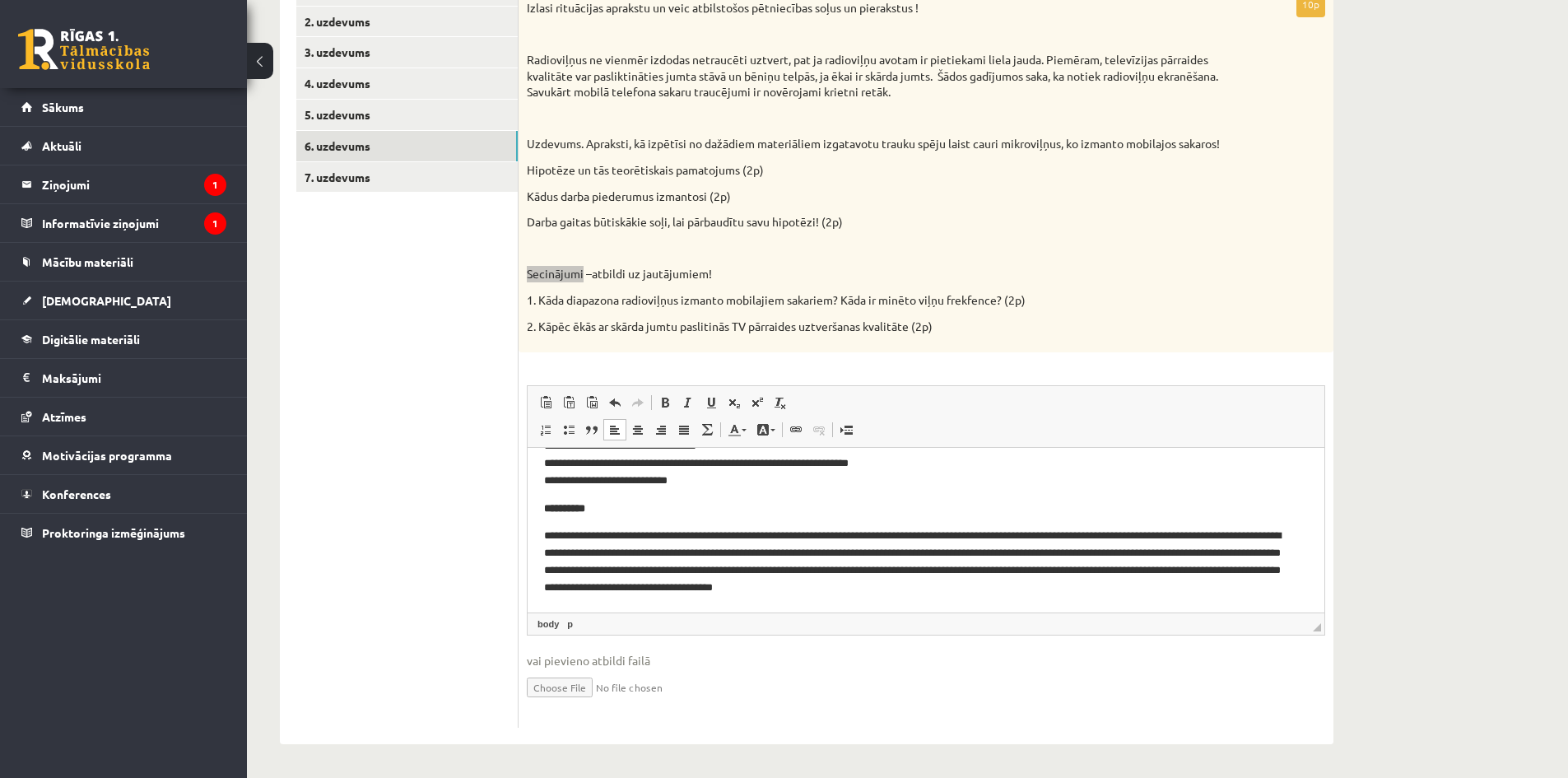
scroll to position [339, 0]
click at [792, 534] on p "**********" at bounding box center [919, 561] width 752 height 68
drag, startPoint x: 789, startPoint y: 533, endPoint x: 1267, endPoint y: 522, distance: 478.1
click at [1267, 522] on body "**********" at bounding box center [925, 362] width 763 height 470
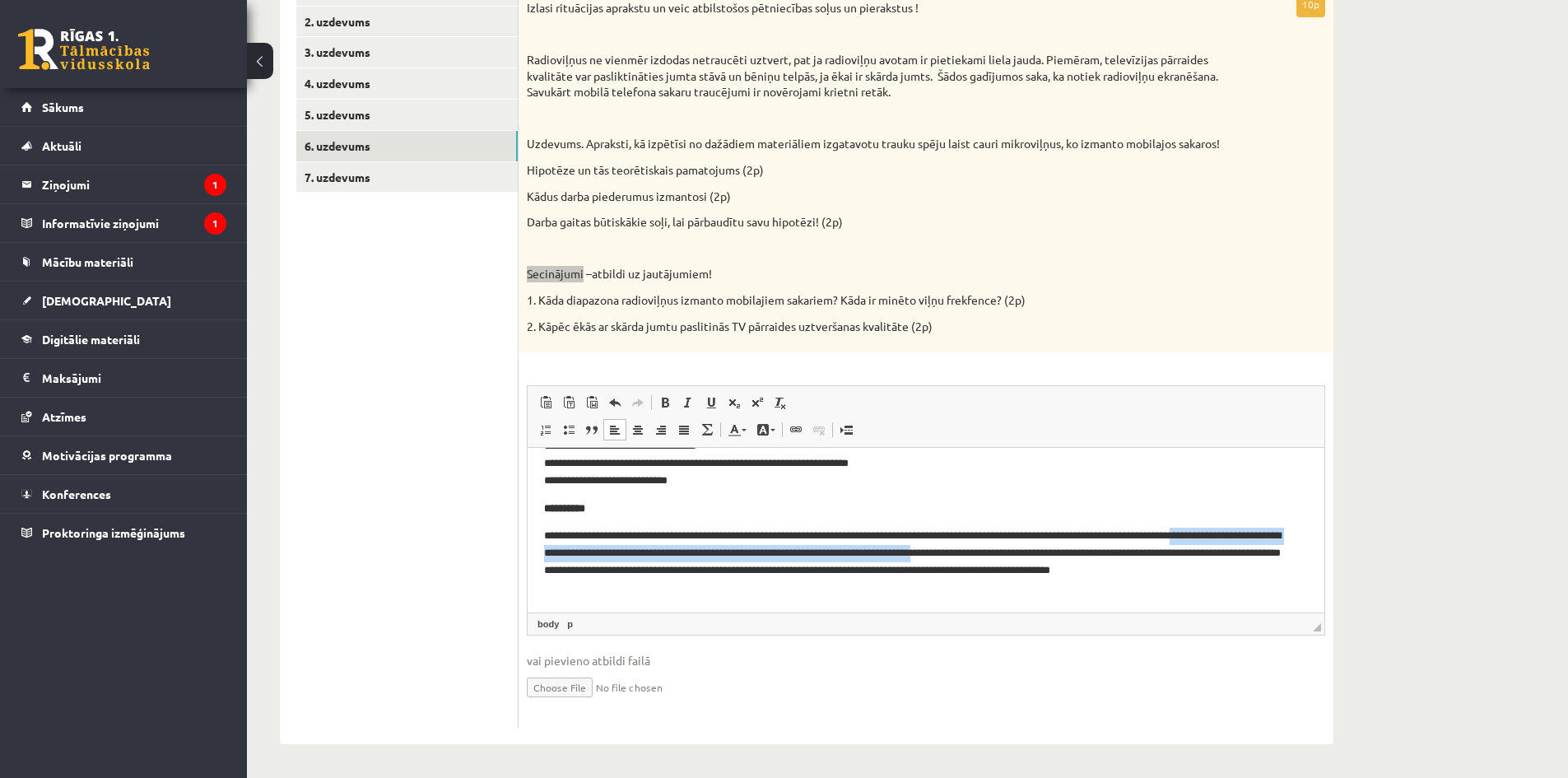
drag, startPoint x: 1121, startPoint y: 550, endPoint x: 545, endPoint y: 551, distance: 576.0
click at [545, 551] on p "**********" at bounding box center [919, 561] width 752 height 68
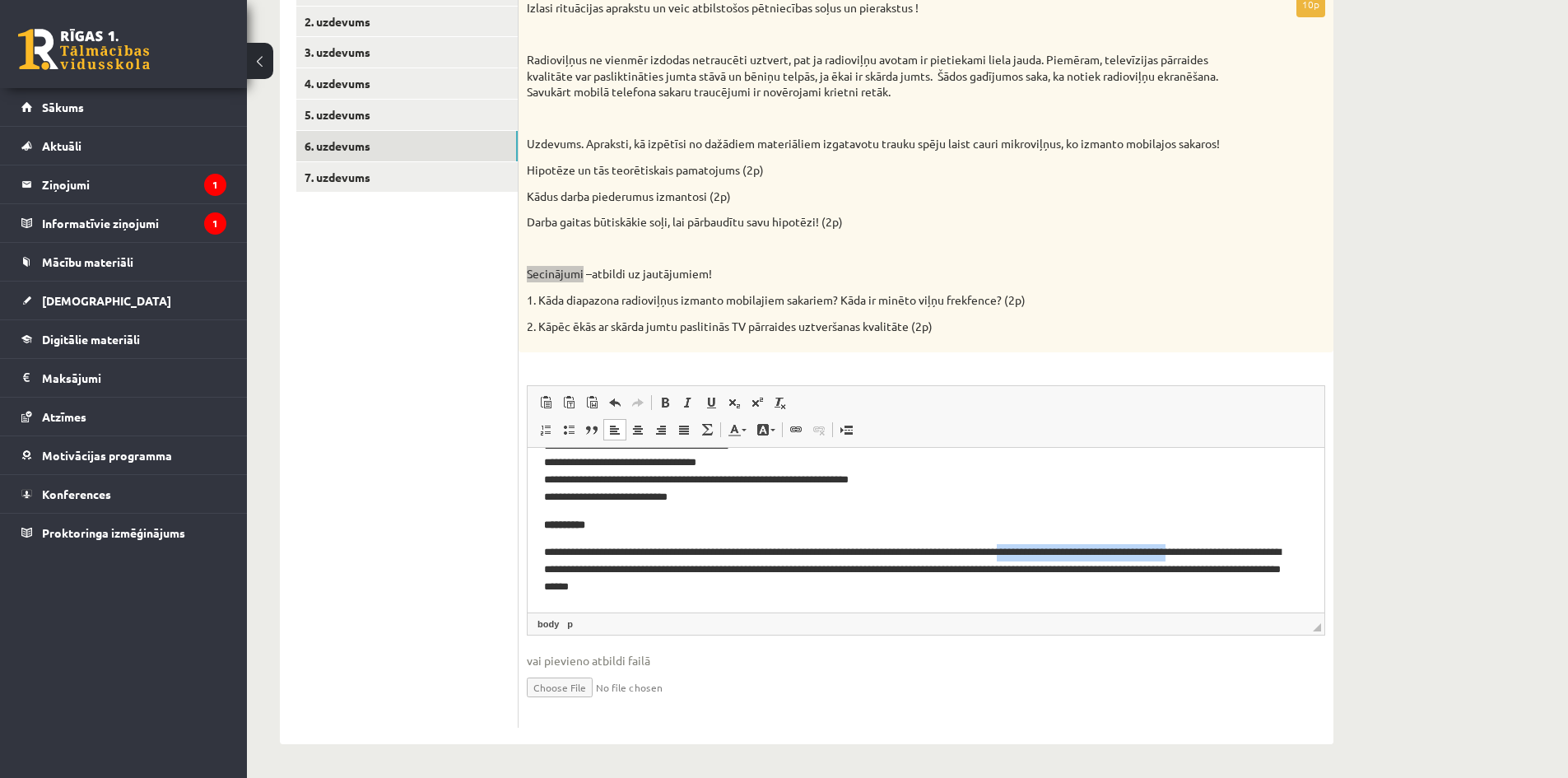
drag, startPoint x: 1062, startPoint y: 548, endPoint x: 1291, endPoint y: 550, distance: 229.0
click at [1291, 550] on p "**********" at bounding box center [919, 569] width 752 height 51
click at [617, 409] on span at bounding box center [615, 403] width 13 height 13
click at [1045, 518] on p "**********" at bounding box center [925, 525] width 763 height 17
drag, startPoint x: 1077, startPoint y: 550, endPoint x: 1289, endPoint y: 547, distance: 212.0
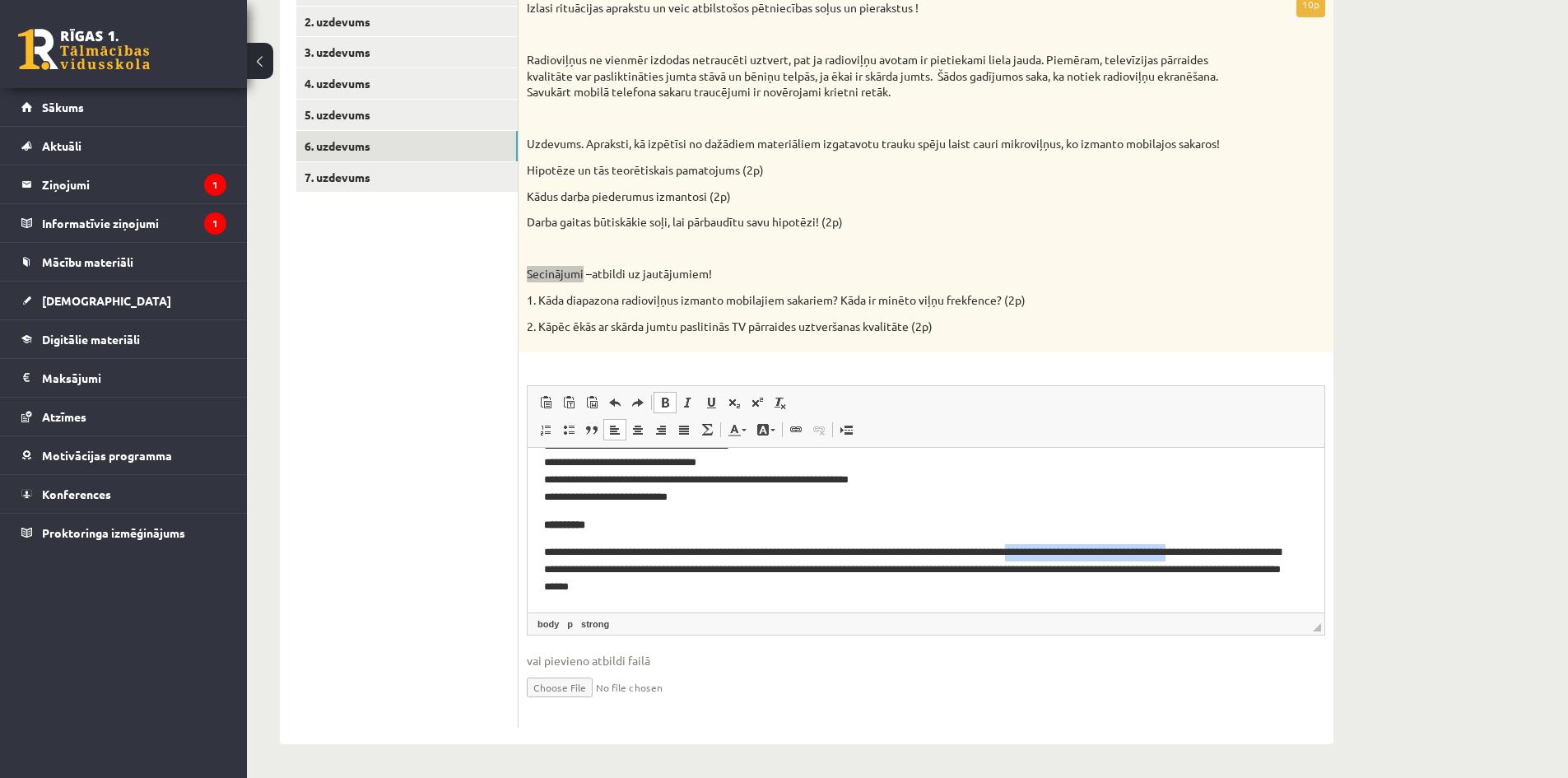
click at [1289, 547] on p "**********" at bounding box center [919, 569] width 752 height 51
click at [1068, 550] on p "**********" at bounding box center [919, 569] width 752 height 51
drag, startPoint x: 1066, startPoint y: 550, endPoint x: 1223, endPoint y: 550, distance: 157.0
click at [1223, 550] on p "**********" at bounding box center [919, 569] width 752 height 51
click at [1005, 598] on html "**********" at bounding box center [925, 369] width 797 height 487
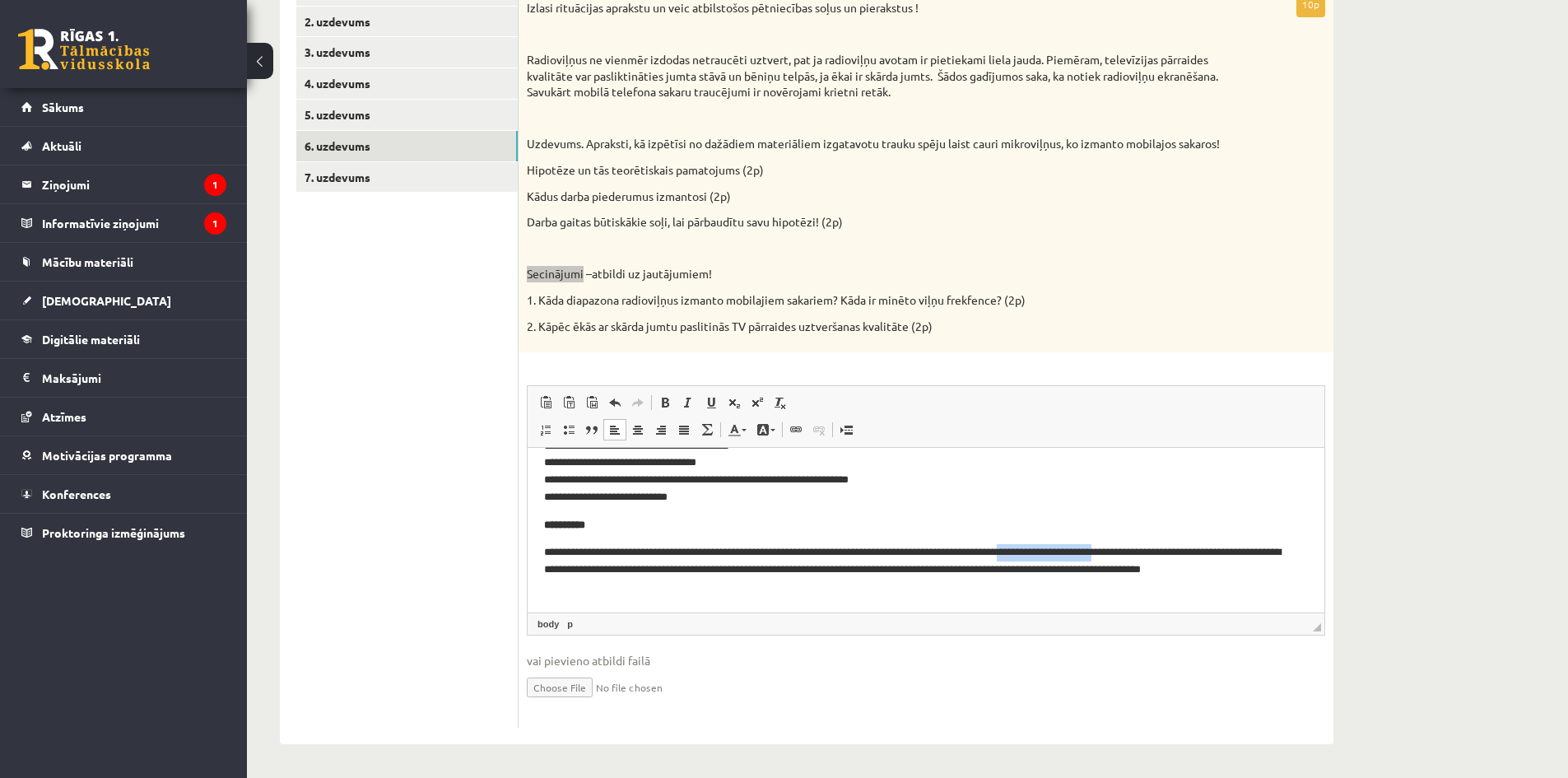
drag, startPoint x: 1063, startPoint y: 550, endPoint x: 1174, endPoint y: 541, distance: 111.4
click at [1174, 541] on body "**********" at bounding box center [925, 369] width 763 height 453
click at [1150, 524] on p "**********" at bounding box center [925, 525] width 763 height 17
drag, startPoint x: 1224, startPoint y: 549, endPoint x: 1066, endPoint y: 555, distance: 158.1
click at [1066, 555] on p "**********" at bounding box center [919, 569] width 752 height 51
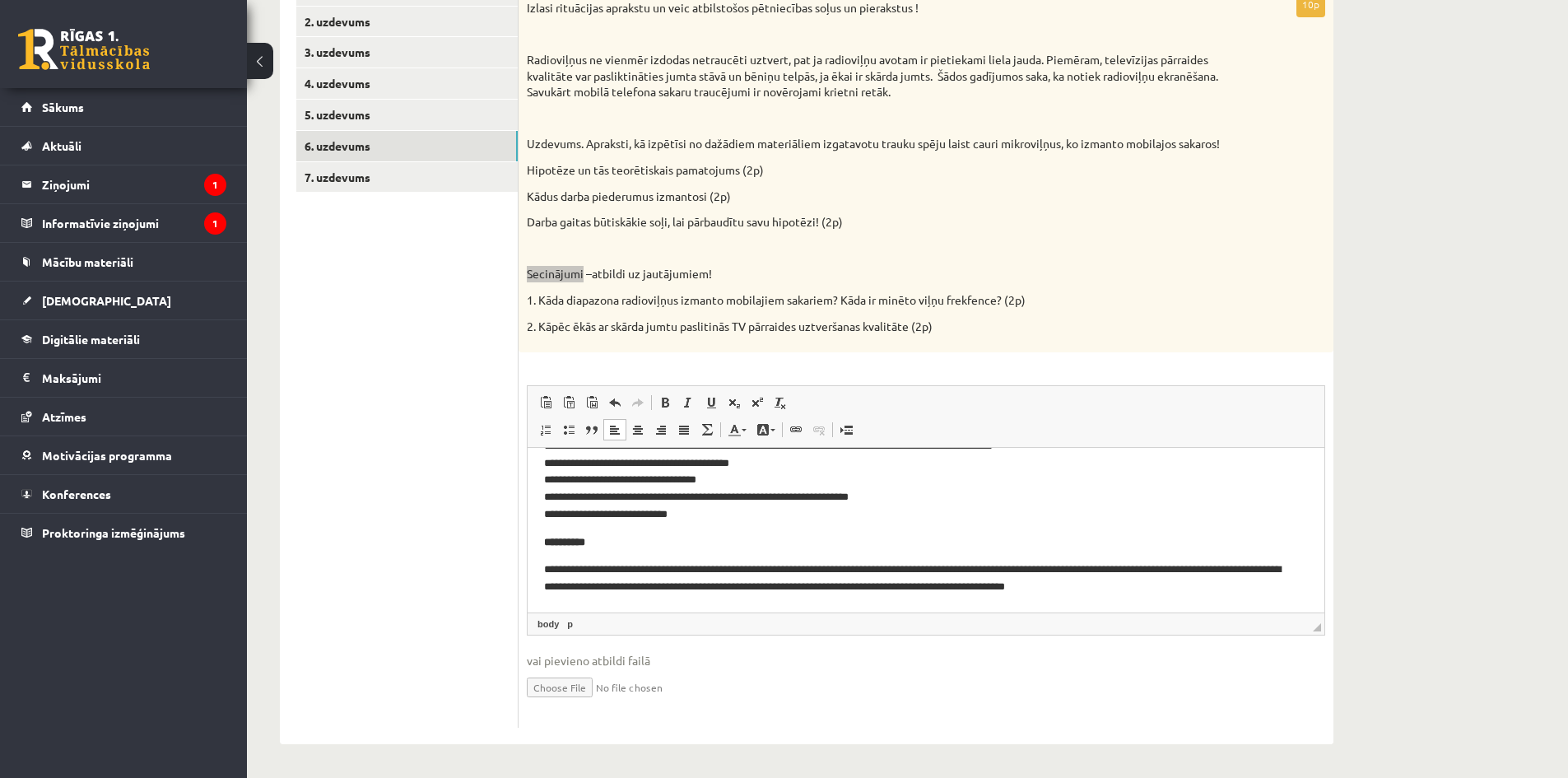
scroll to position [305, 0]
drag, startPoint x: 1070, startPoint y: 567, endPoint x: 1098, endPoint y: 561, distance: 28.6
click at [1098, 561] on p "**********" at bounding box center [919, 578] width 752 height 35
copy p "*****"
drag, startPoint x: 1198, startPoint y: 566, endPoint x: 1072, endPoint y: 572, distance: 126.1
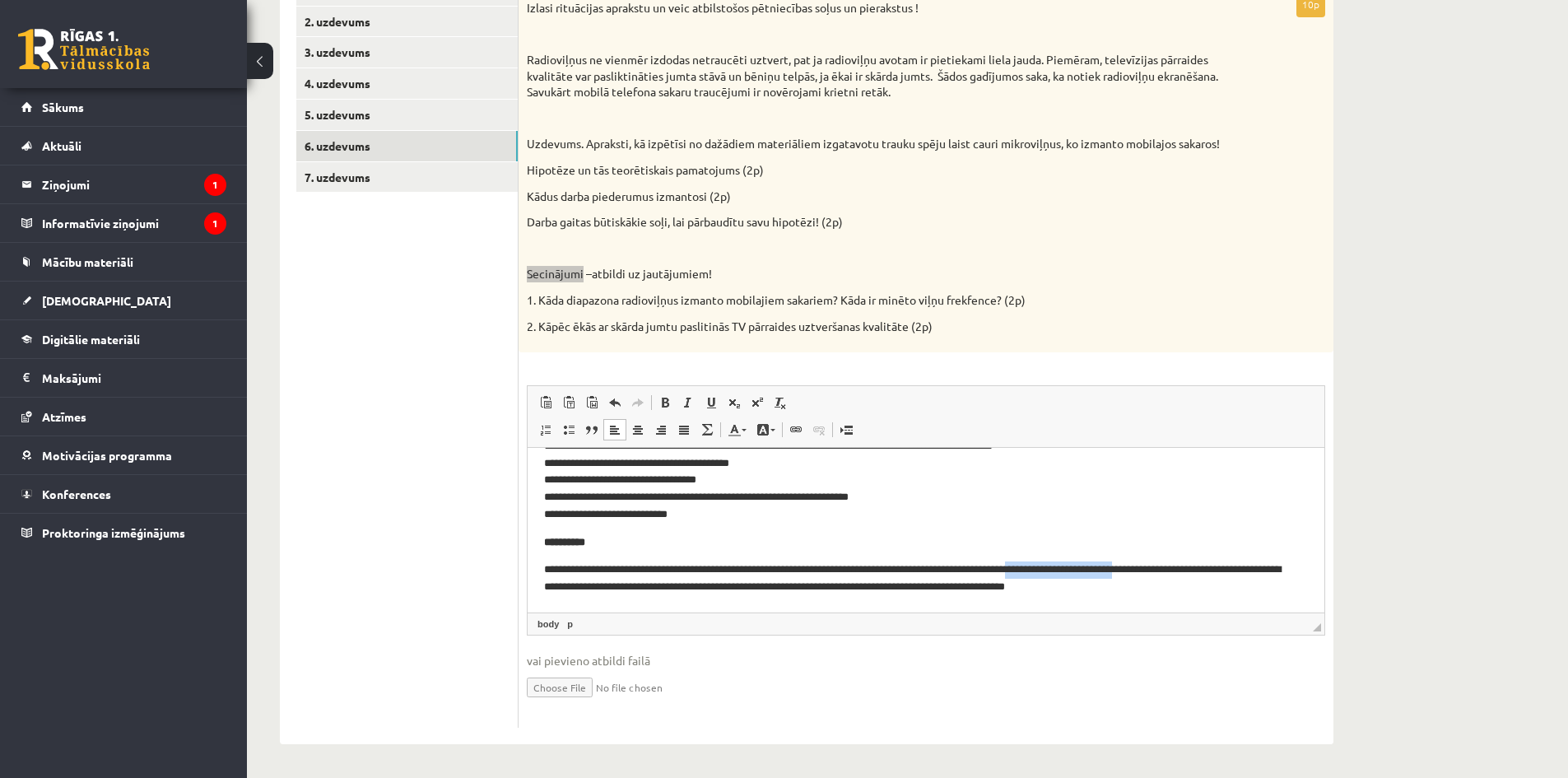
click at [1072, 572] on p "**********" at bounding box center [919, 578] width 752 height 35
drag, startPoint x: 1123, startPoint y: 569, endPoint x: 1087, endPoint y: 568, distance: 36.0
click at [1087, 568] on p "**********" at bounding box center [919, 578] width 752 height 35
click at [1129, 567] on p "**********" at bounding box center [919, 578] width 752 height 35
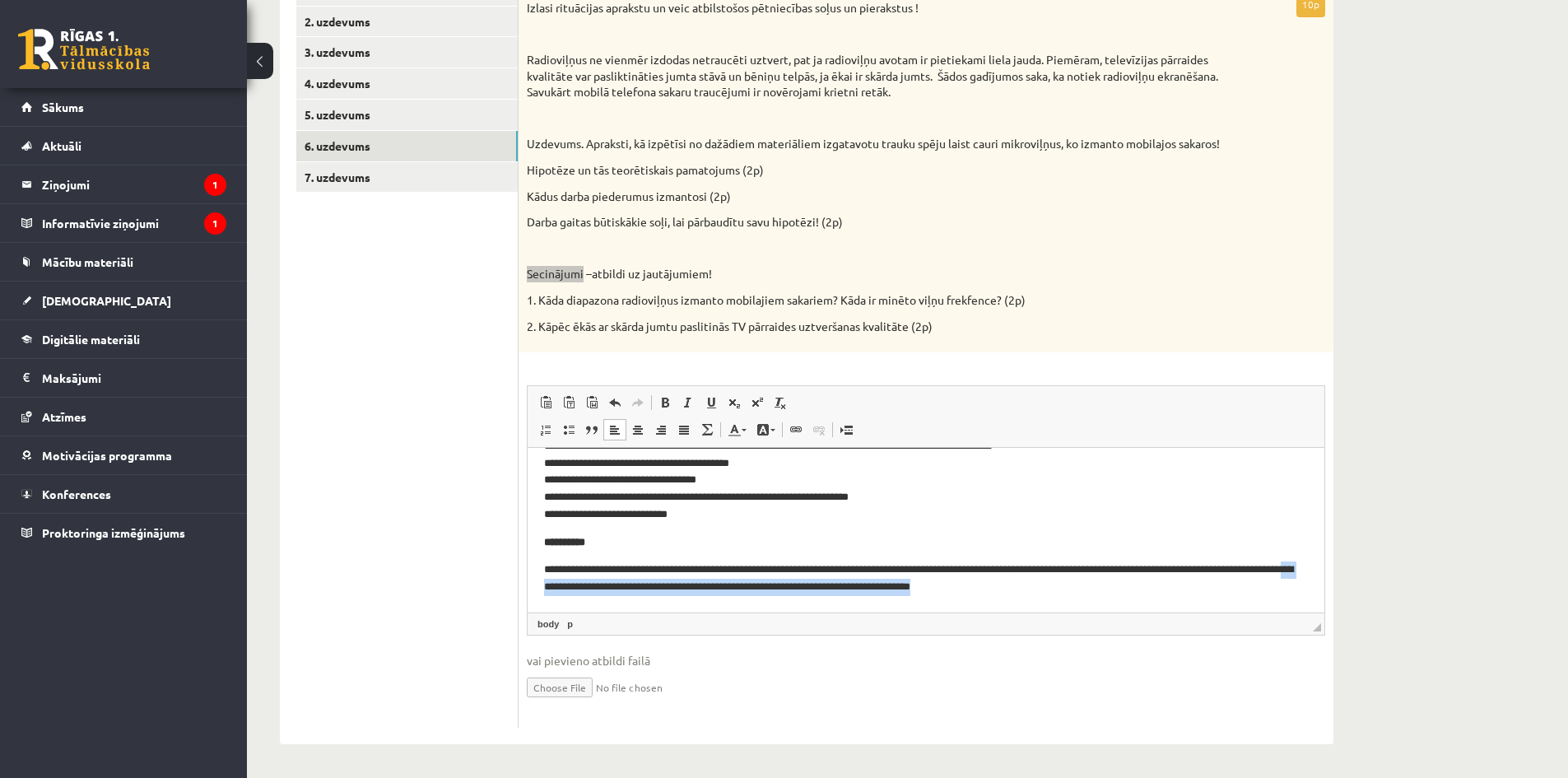
drag, startPoint x: 706, startPoint y: 584, endPoint x: 1175, endPoint y: 589, distance: 469.0
click at [1175, 589] on p "**********" at bounding box center [919, 578] width 752 height 35
click at [1089, 570] on p "**********" at bounding box center [919, 578] width 752 height 35
click at [1084, 570] on p "**********" at bounding box center [919, 578] width 752 height 35
click at [1066, 569] on p "**********" at bounding box center [919, 578] width 752 height 35
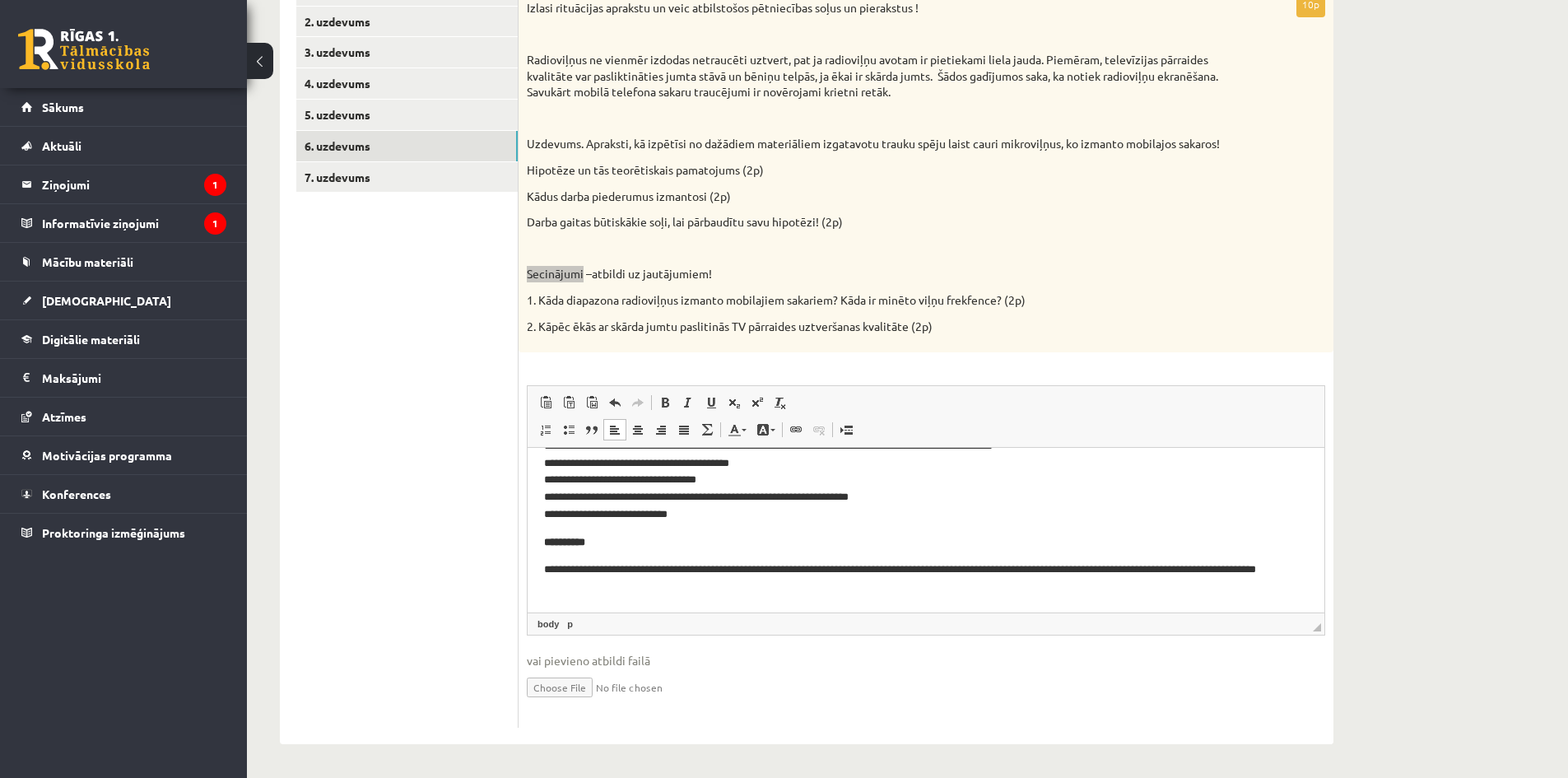
click at [1067, 570] on p "**********" at bounding box center [919, 578] width 752 height 35
click at [697, 589] on p "**********" at bounding box center [919, 578] width 752 height 35
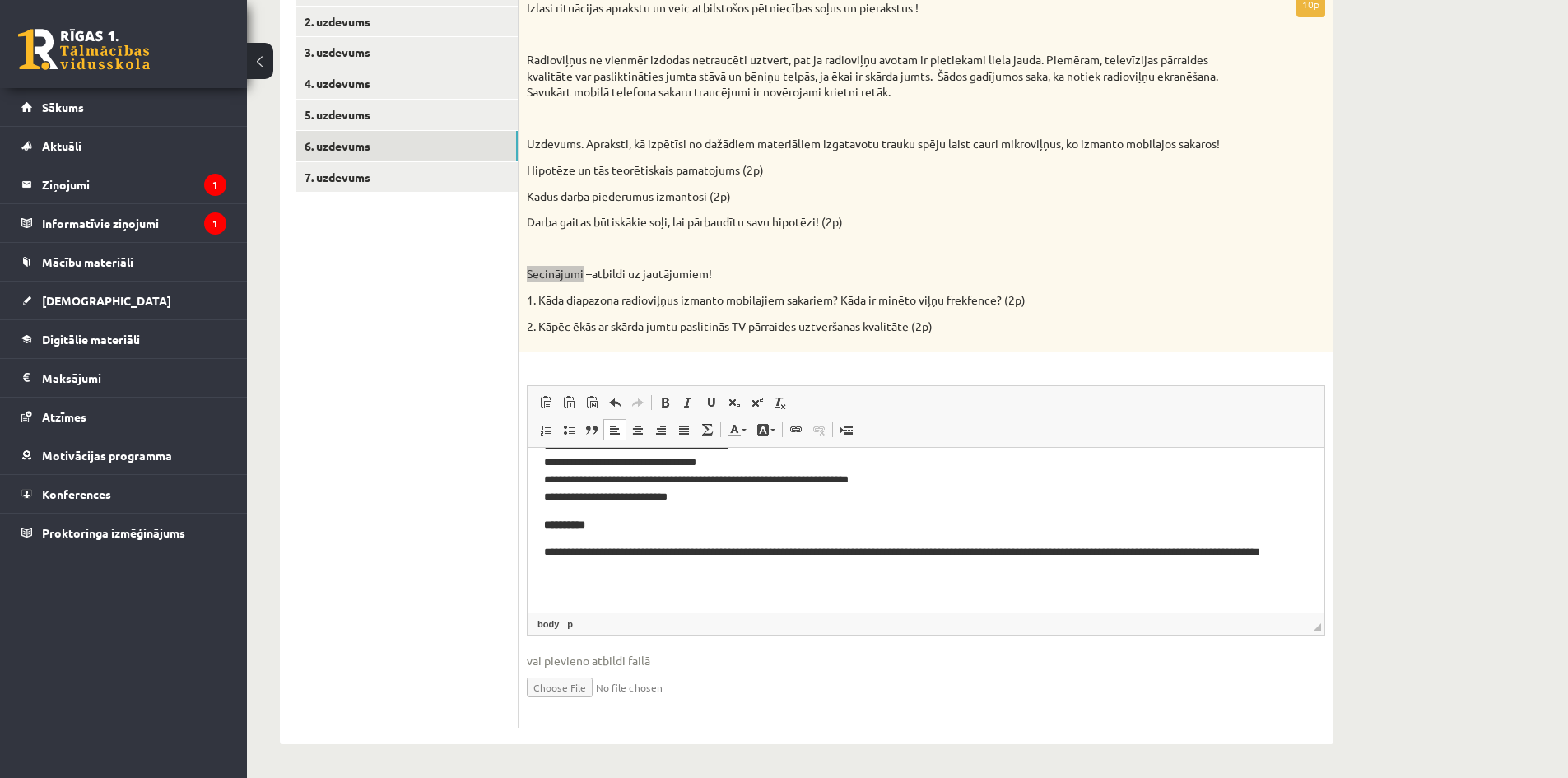
click at [544, 550] on html "**********" at bounding box center [925, 375] width 797 height 497
click at [668, 570] on p "**********" at bounding box center [919, 561] width 752 height 35
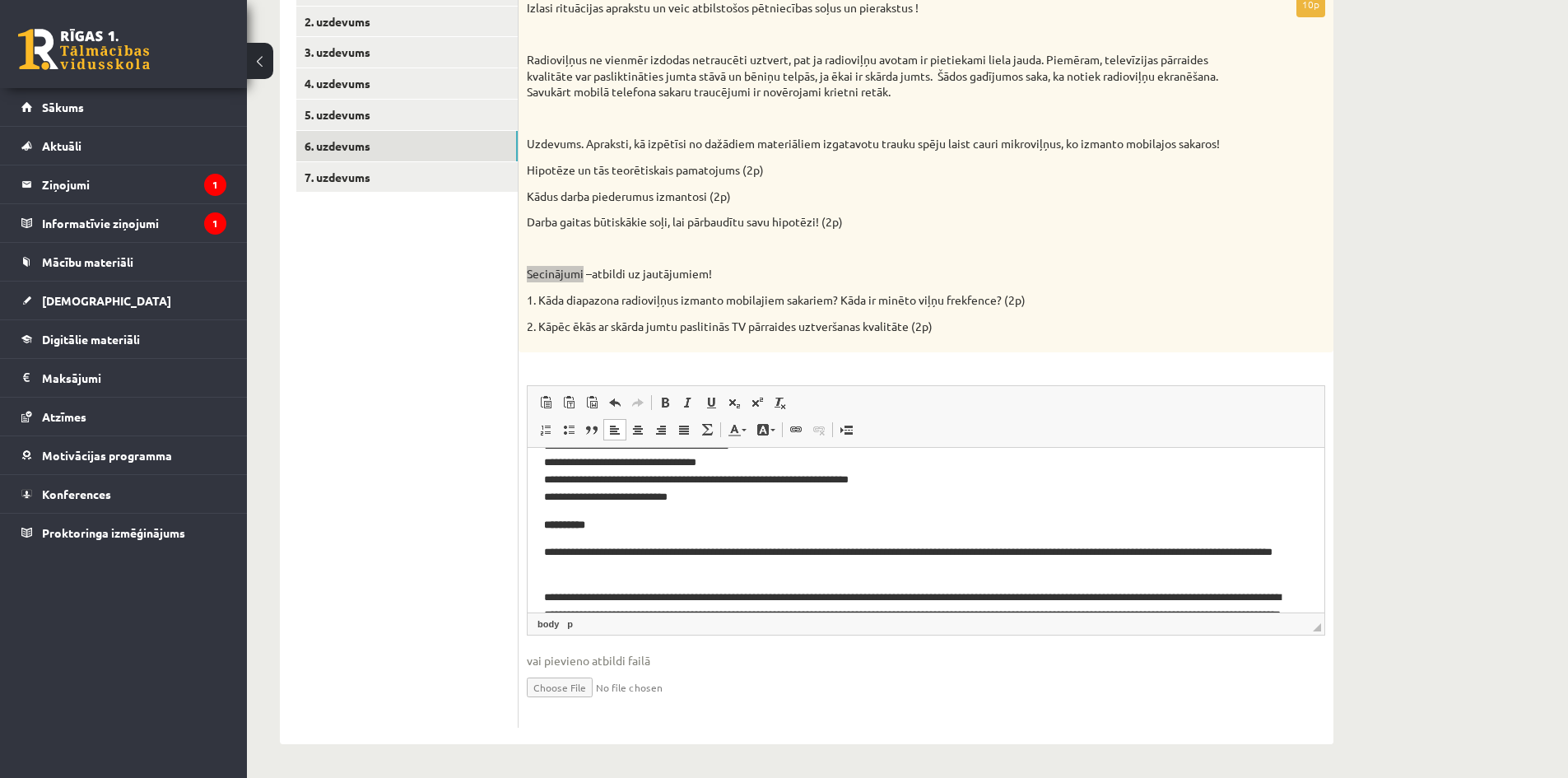
scroll to position [382, 0]
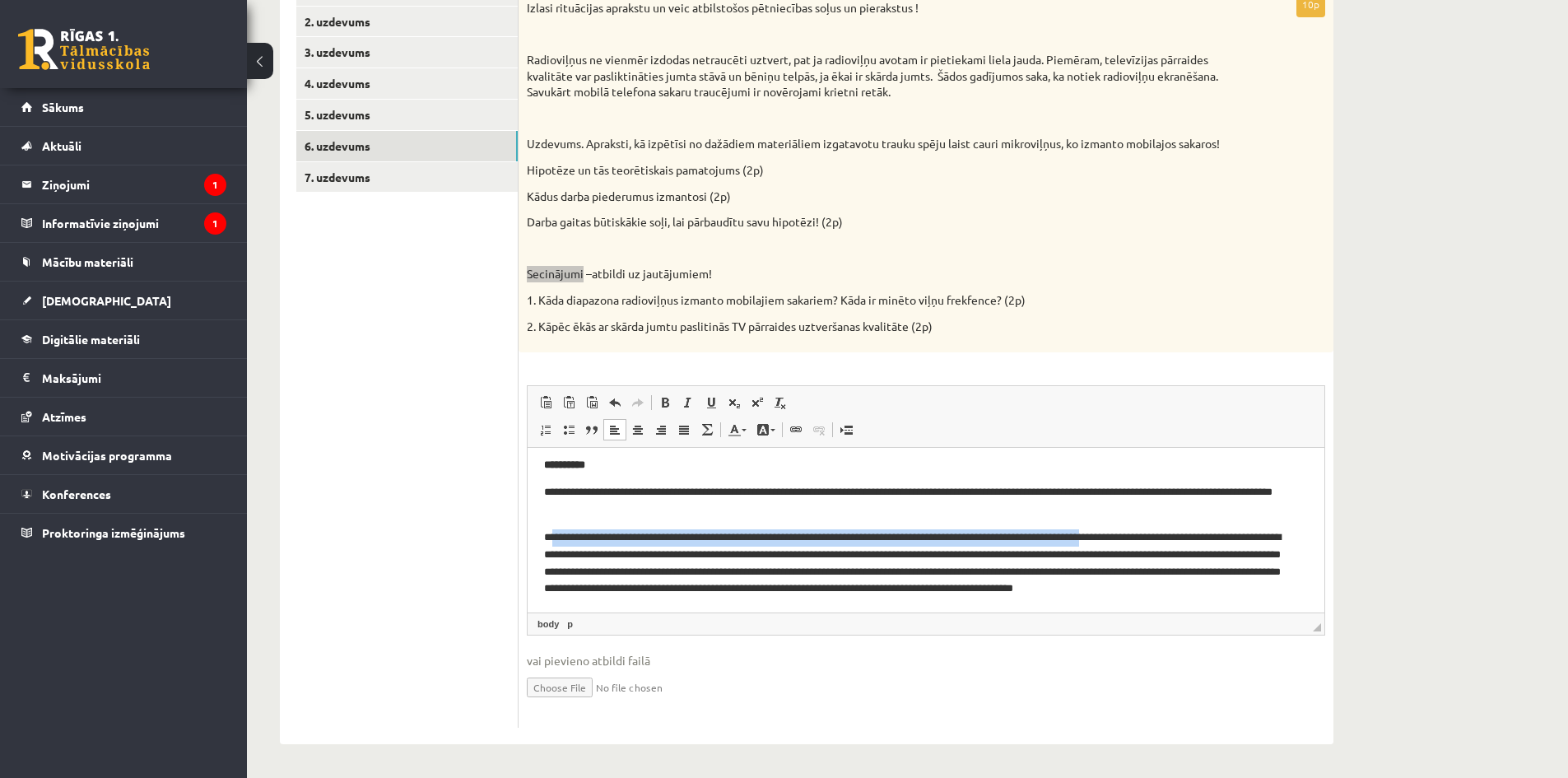
drag, startPoint x: 1173, startPoint y: 537, endPoint x: 555, endPoint y: 534, distance: 618.0
click at [555, 534] on p "**********" at bounding box center [919, 572] width 752 height 86
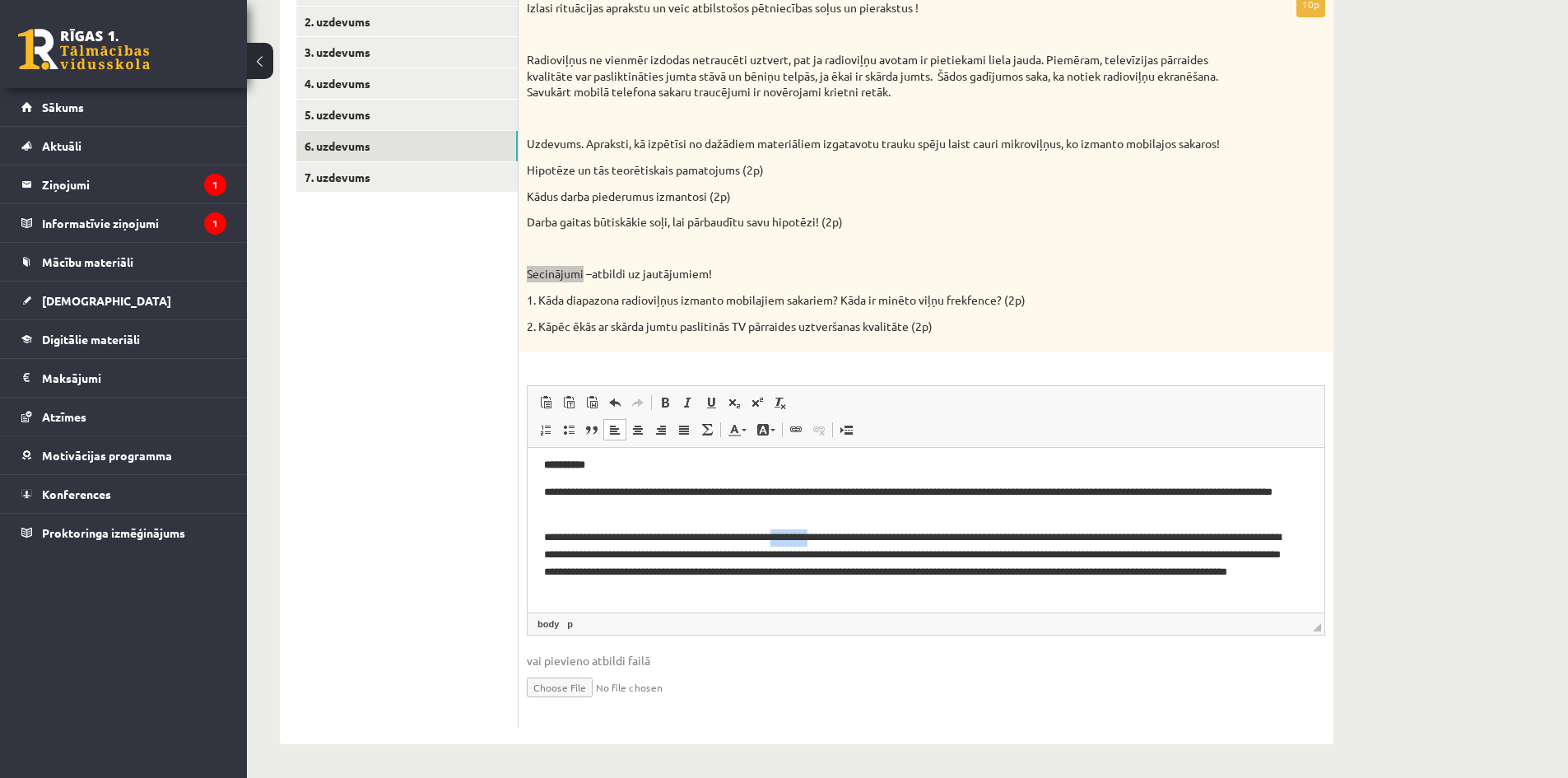
drag, startPoint x: 810, startPoint y: 532, endPoint x: 851, endPoint y: 535, distance: 41.1
click at [851, 535] on p "**********" at bounding box center [919, 563] width 752 height 68
drag, startPoint x: 991, startPoint y: 533, endPoint x: 1095, endPoint y: 526, distance: 104.2
click at [1095, 526] on body "**********" at bounding box center [925, 354] width 763 height 544
drag, startPoint x: 1200, startPoint y: 536, endPoint x: 606, endPoint y: 553, distance: 594.2
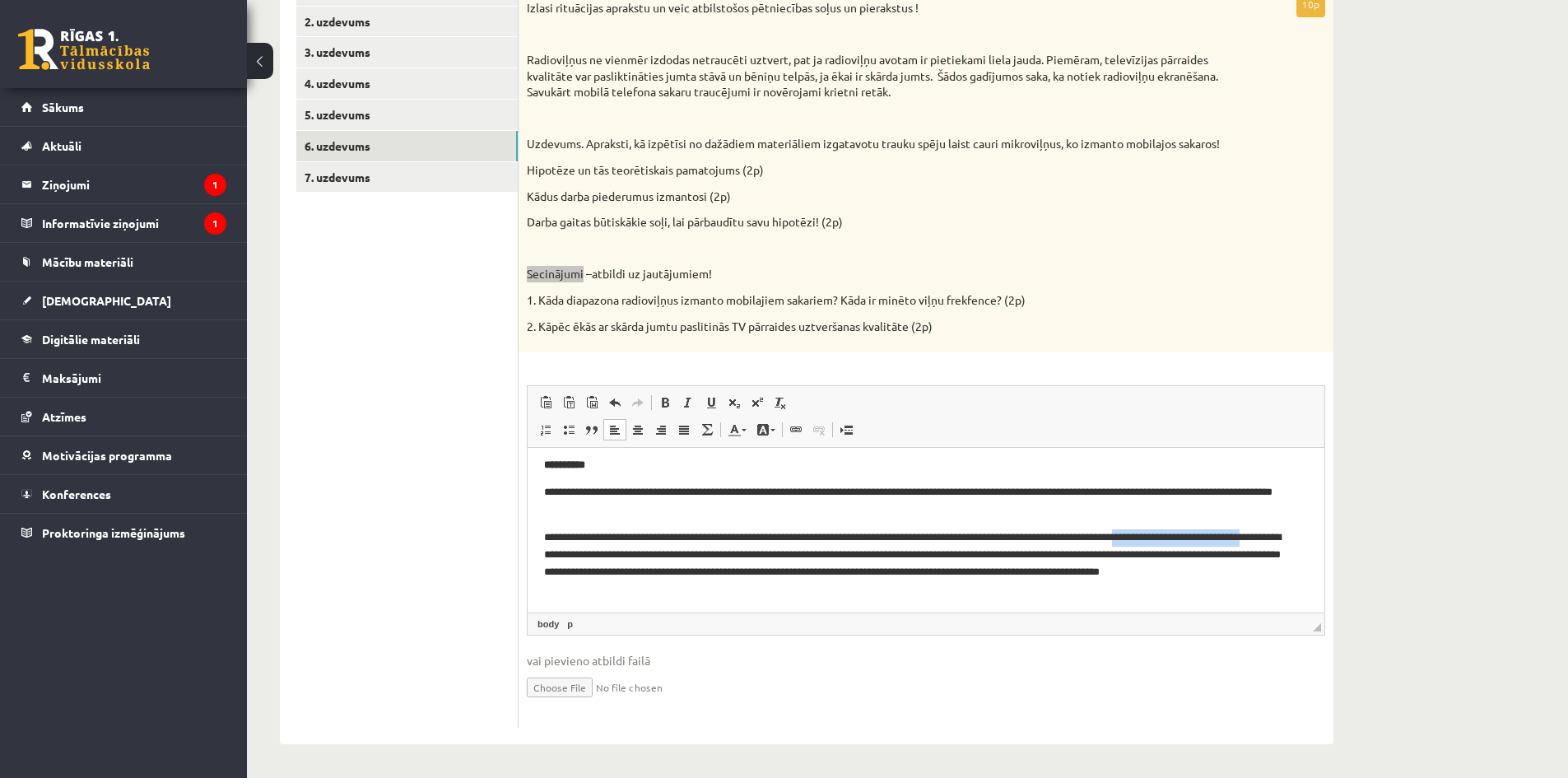
click at [606, 553] on p "**********" at bounding box center [919, 563] width 752 height 68
drag, startPoint x: 732, startPoint y: 551, endPoint x: 837, endPoint y: 550, distance: 105.0
click at [837, 550] on p "**********" at bounding box center [919, 554] width 752 height 51
drag, startPoint x: 828, startPoint y: 553, endPoint x: 975, endPoint y: 551, distance: 147.0
click at [975, 551] on p "**********" at bounding box center [919, 554] width 752 height 51
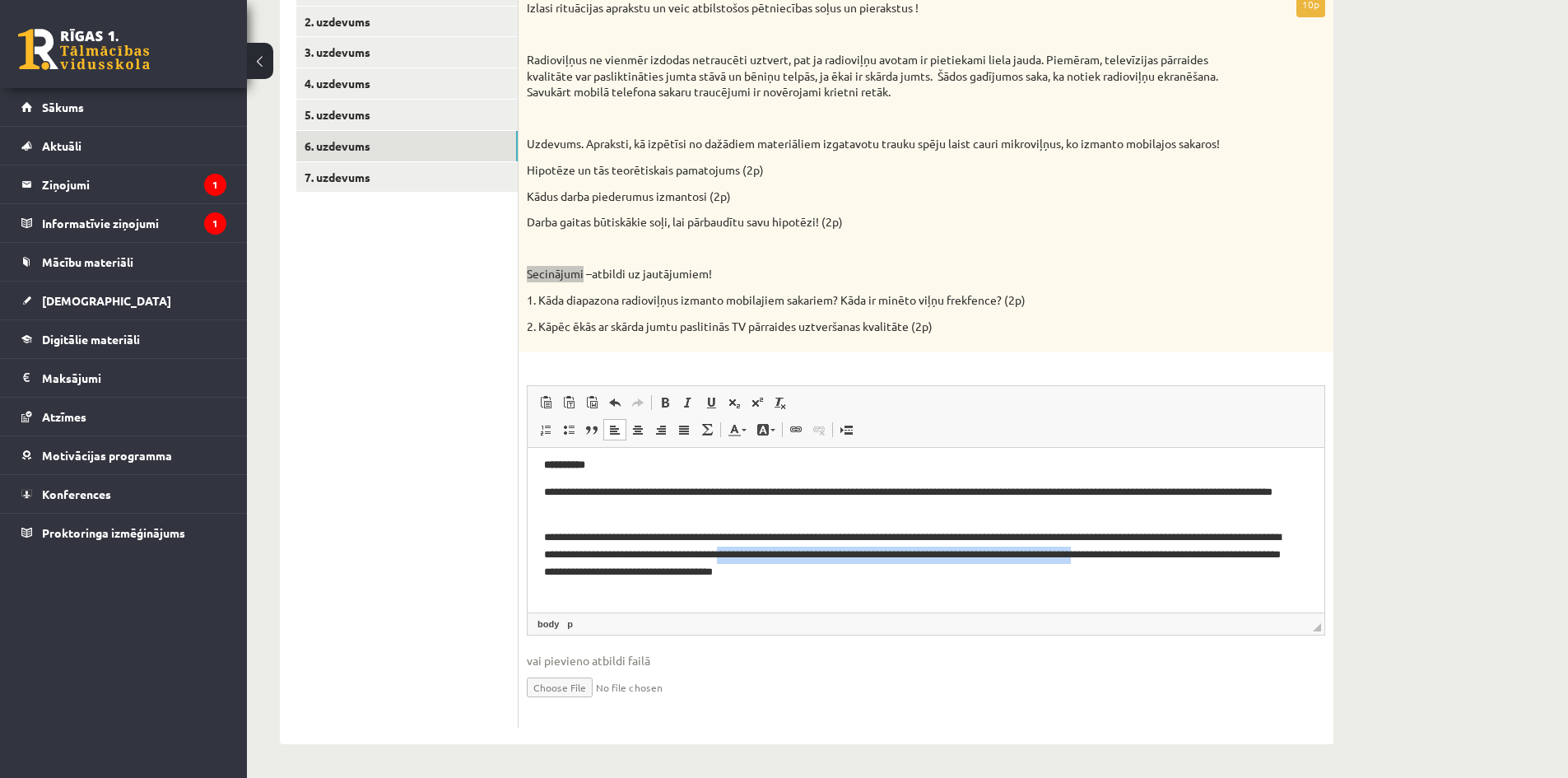
drag, startPoint x: 840, startPoint y: 553, endPoint x: 1244, endPoint y: 550, distance: 404.0
click at [1244, 550] on p "**********" at bounding box center [919, 554] width 752 height 51
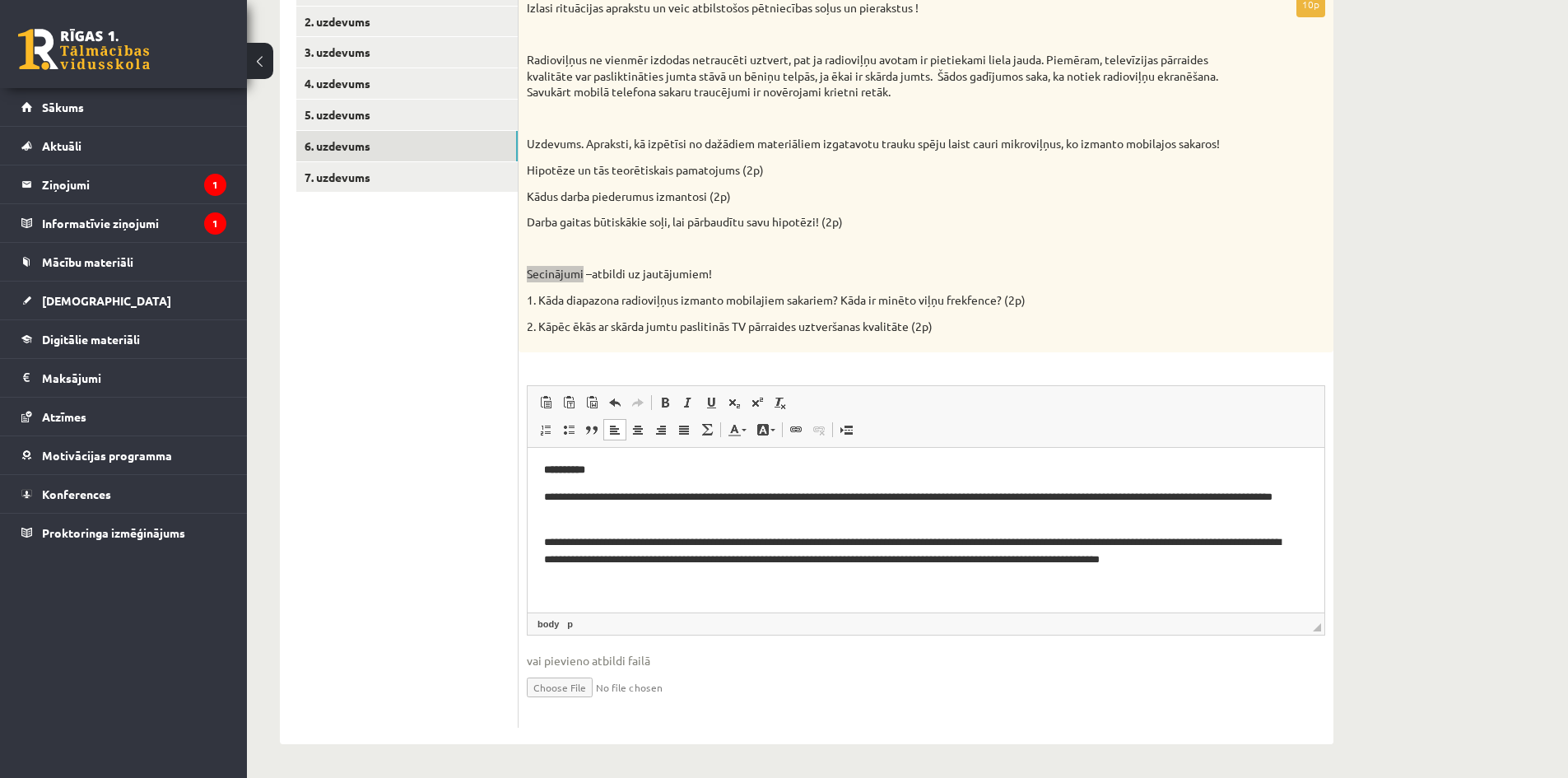
click at [839, 558] on p "**********" at bounding box center [919, 551] width 752 height 35
drag, startPoint x: 1275, startPoint y: 556, endPoint x: 1217, endPoint y: 555, distance: 58.0
click at [1217, 555] on p "**********" at bounding box center [919, 551] width 752 height 35
click at [917, 575] on body "**********" at bounding box center [925, 342] width 763 height 509
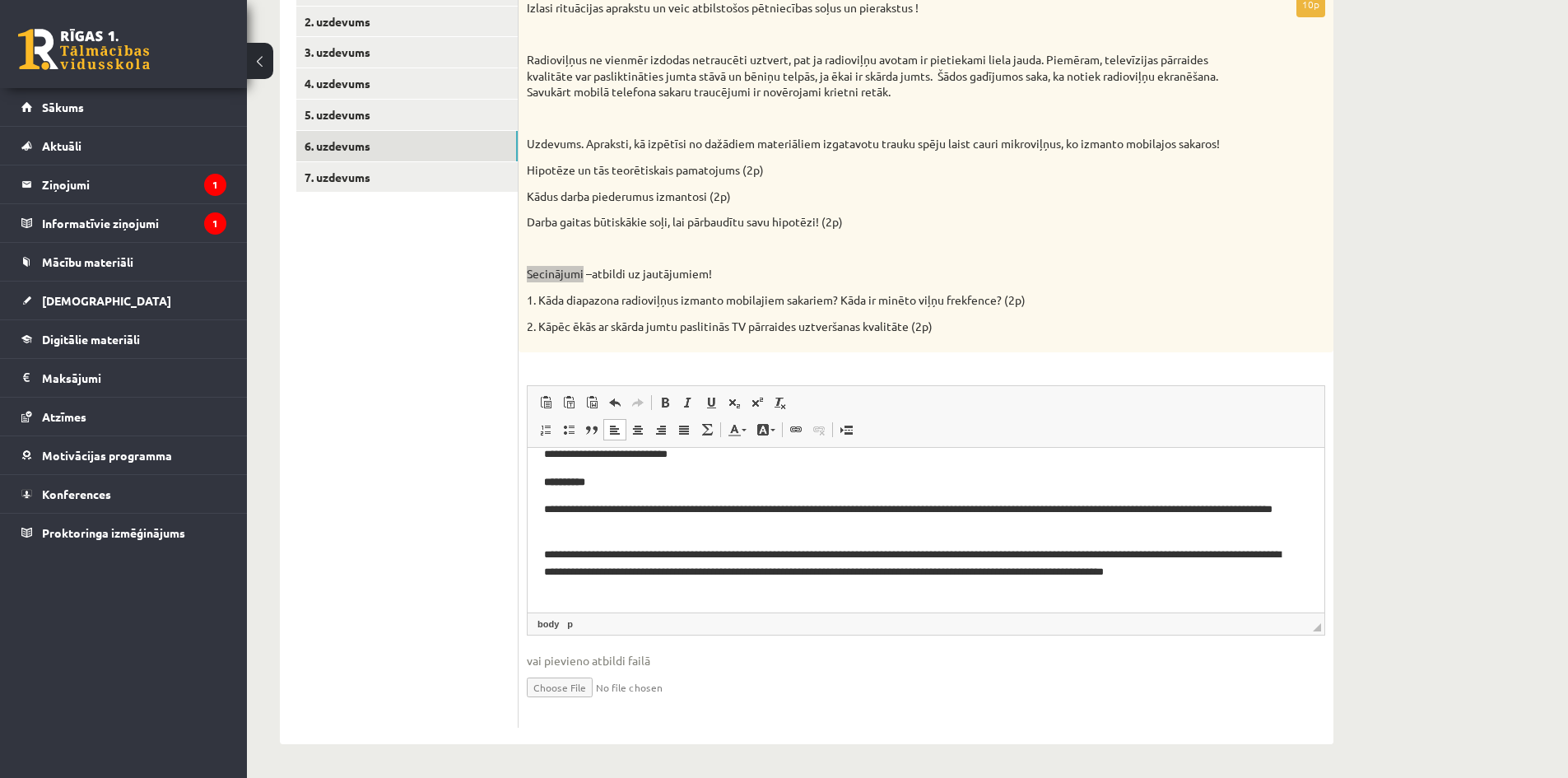
scroll to position [368, 0]
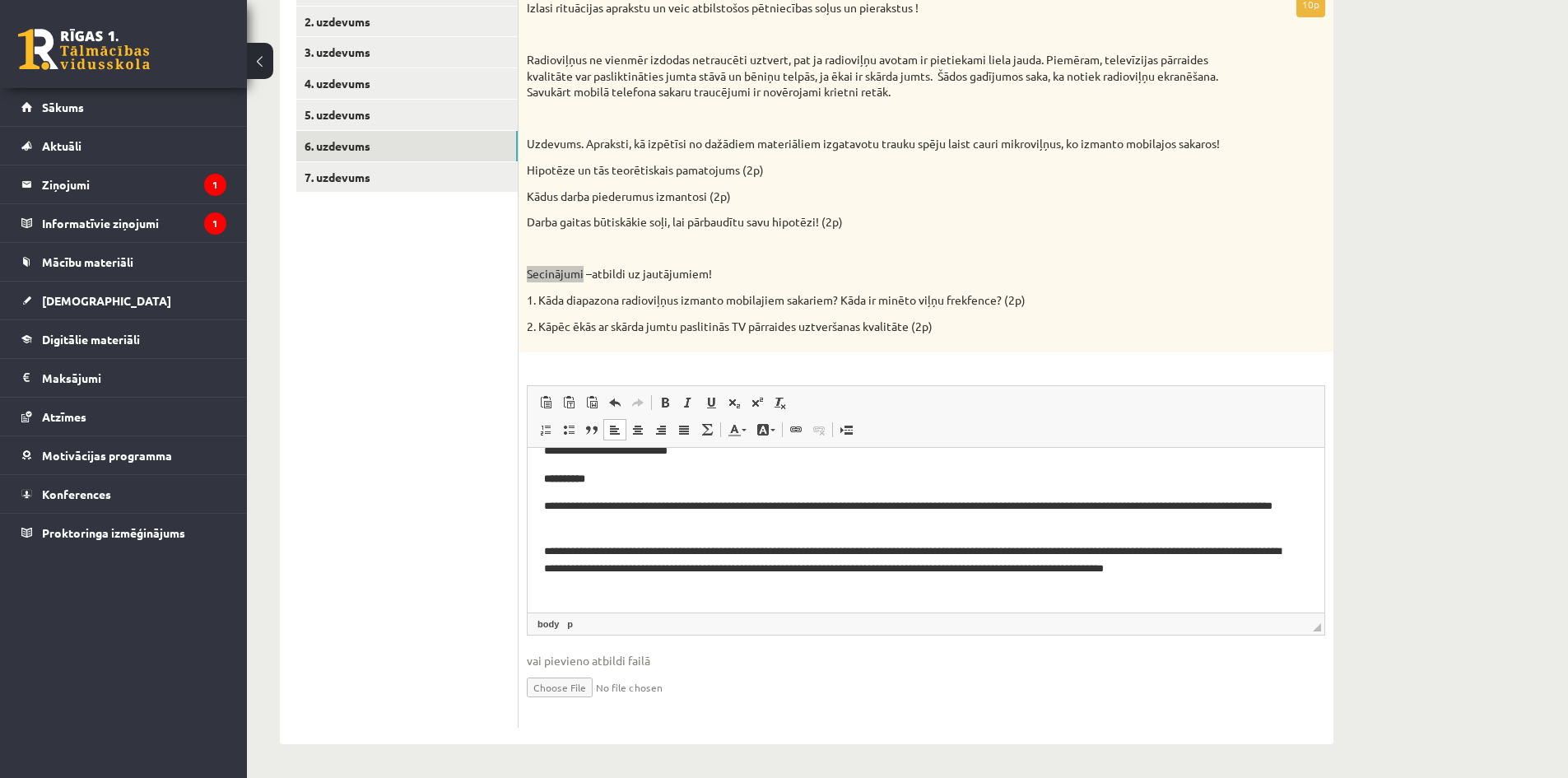
drag, startPoint x: 1321, startPoint y: 481, endPoint x: 1854, endPoint y: 1011, distance: 751.7
click at [380, 181] on link "7. uzdevums" at bounding box center [407, 177] width 222 height 31
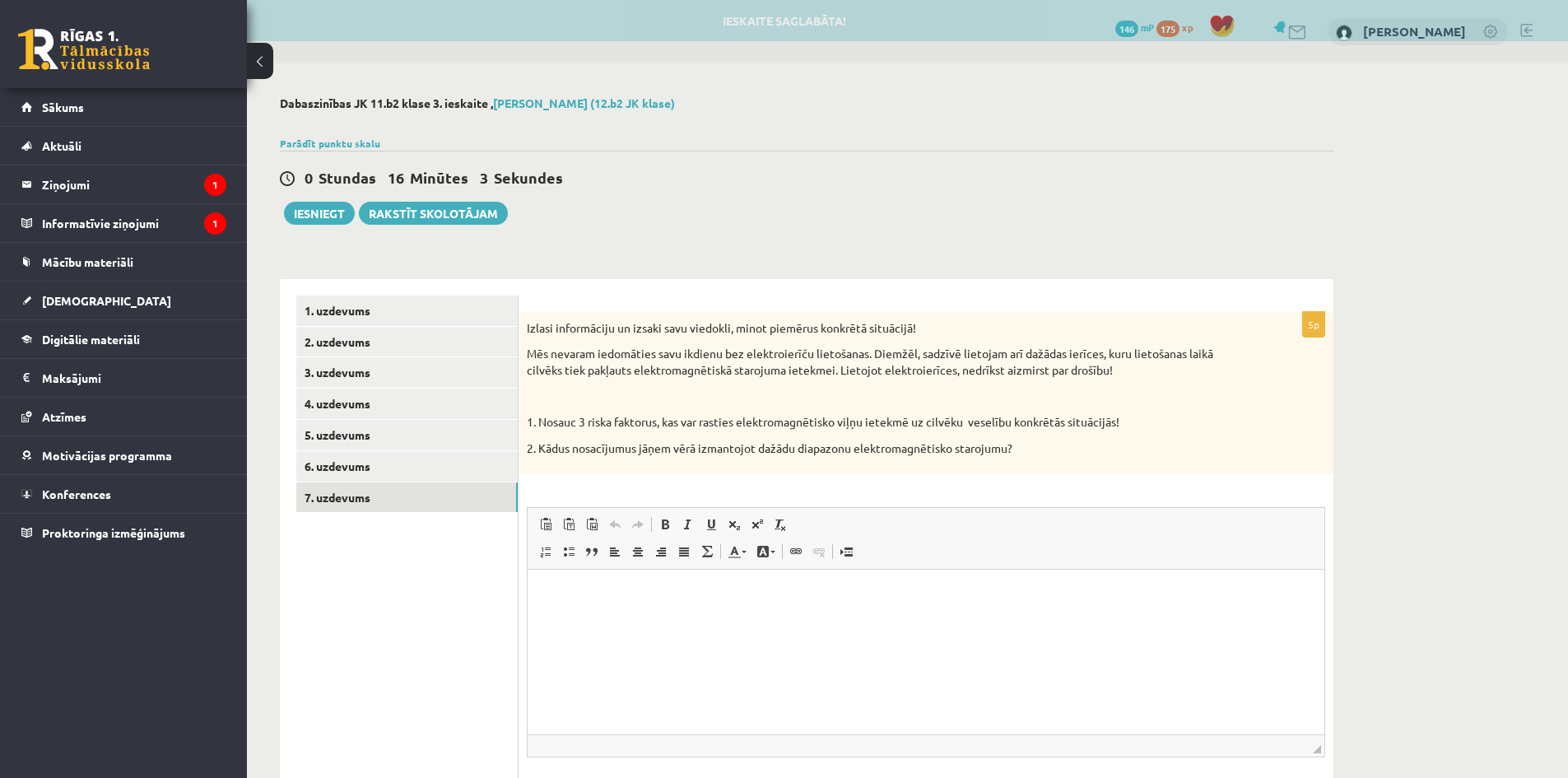
scroll to position [0, 0]
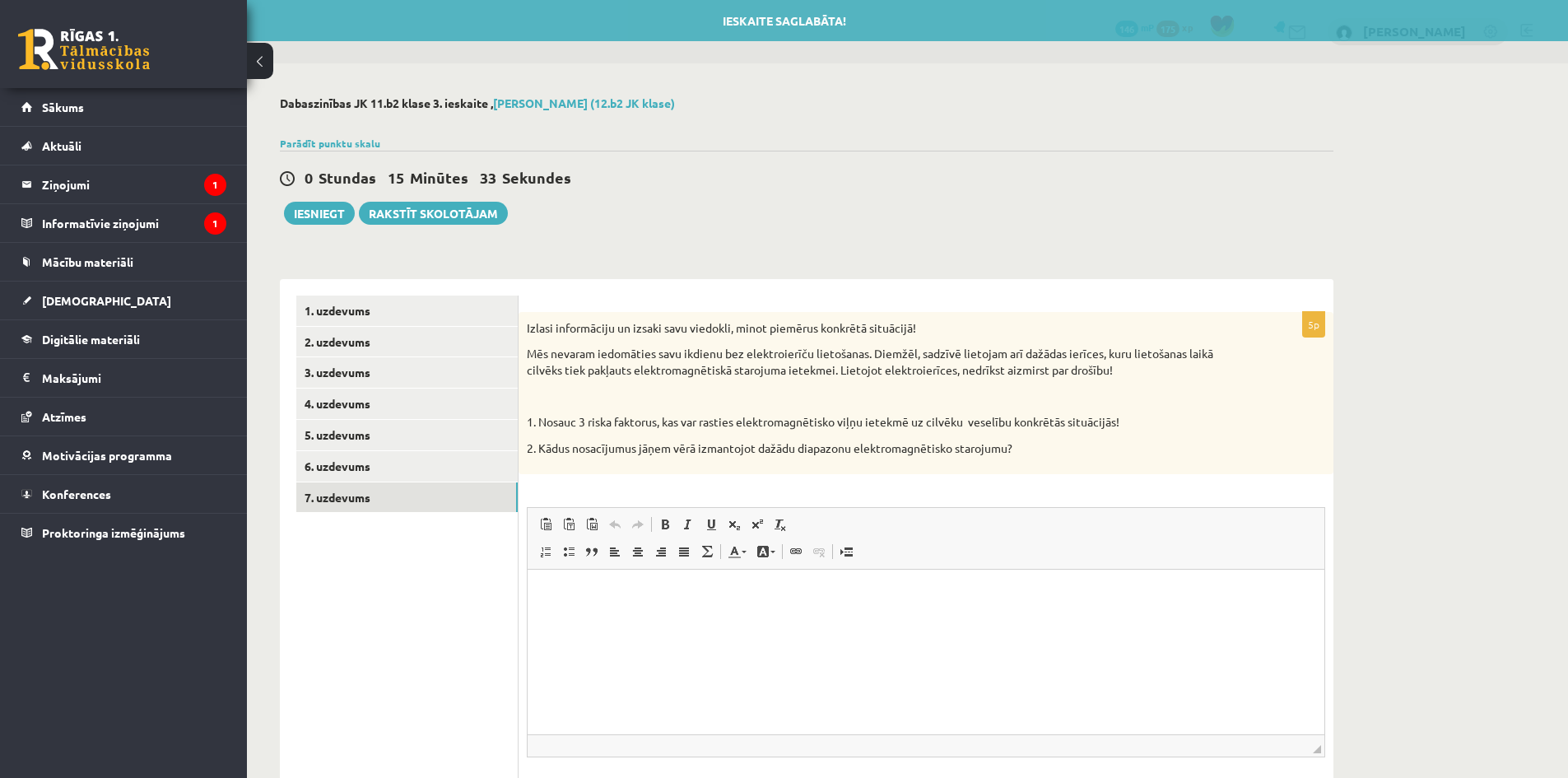
click at [575, 603] on p "Rich Text Editor, wiswyg-editor-user-answer-47024841178420" at bounding box center [925, 595] width 763 height 17
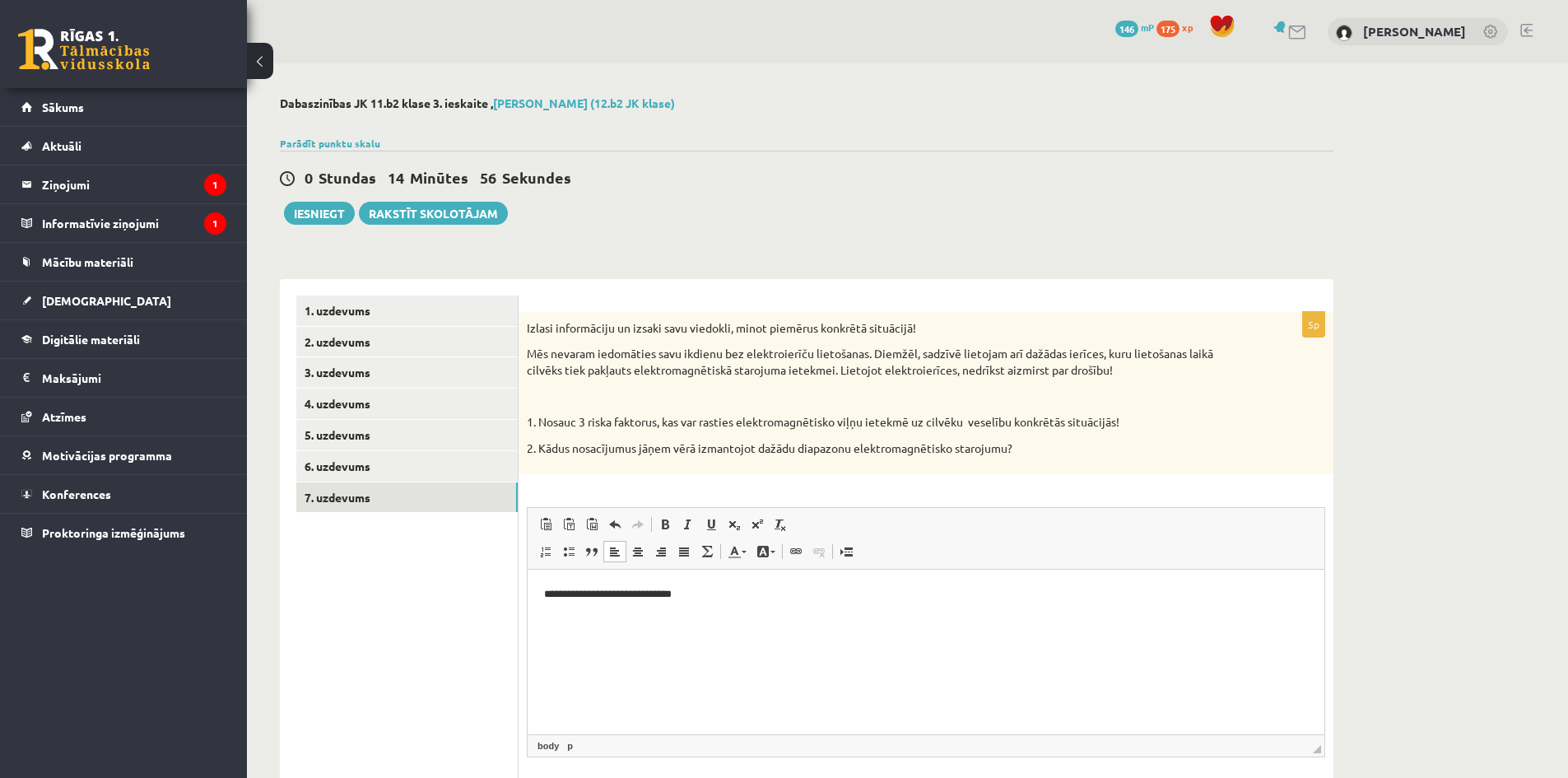
scroll to position [122, 0]
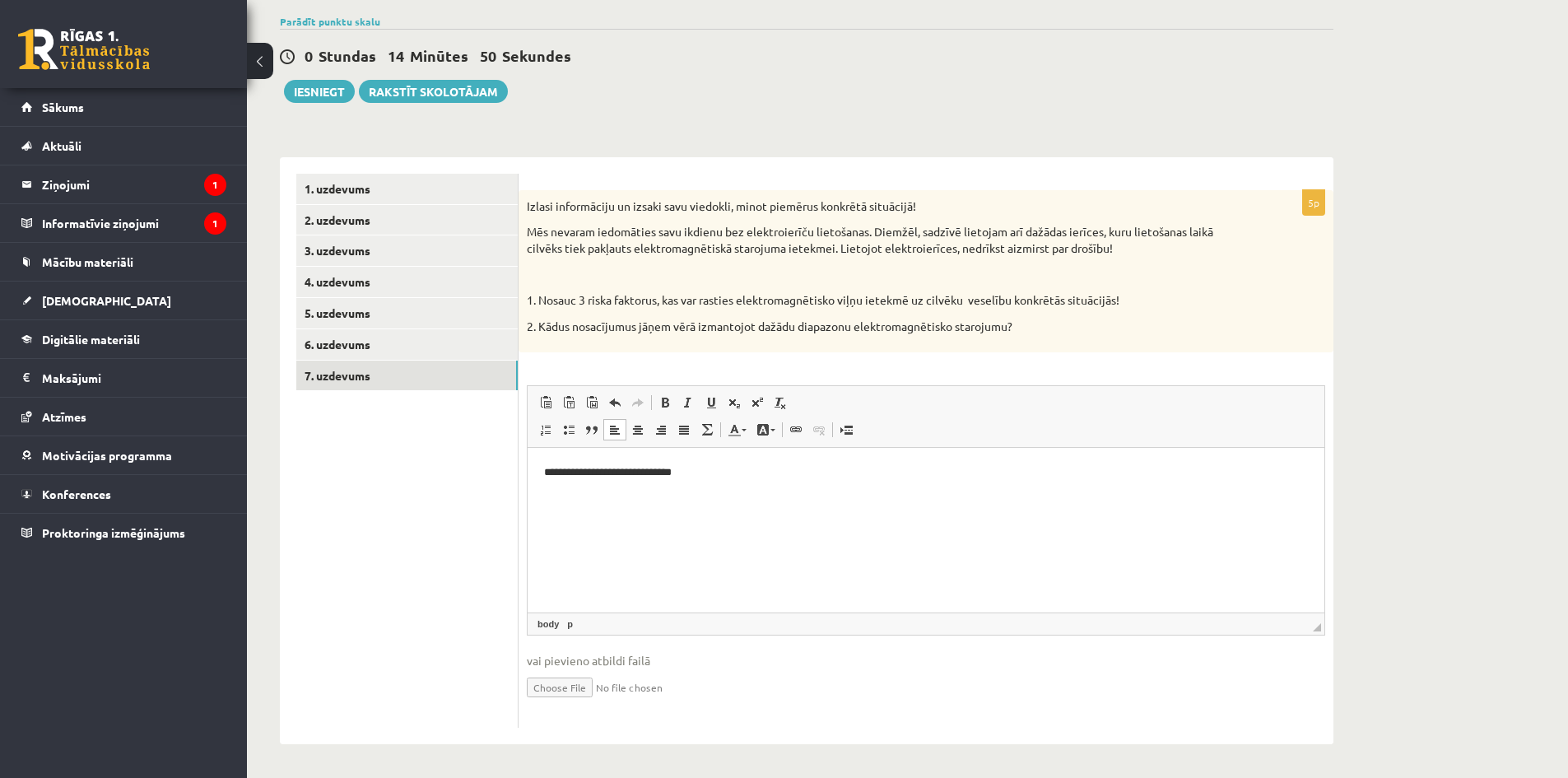
click at [768, 469] on p "**********" at bounding box center [925, 473] width 763 height 17
click at [1018, 476] on p "**********" at bounding box center [925, 473] width 763 height 17
drag, startPoint x: 856, startPoint y: 324, endPoint x: 1010, endPoint y: 323, distance: 154.0
click at [1010, 323] on p "2. Kādus nosacījumus jāņem vērā izmantojot dažādu diapazonu elektromagnētisko s…" at bounding box center [884, 326] width 716 height 16
copy p "elektromagnētisko starojumu"
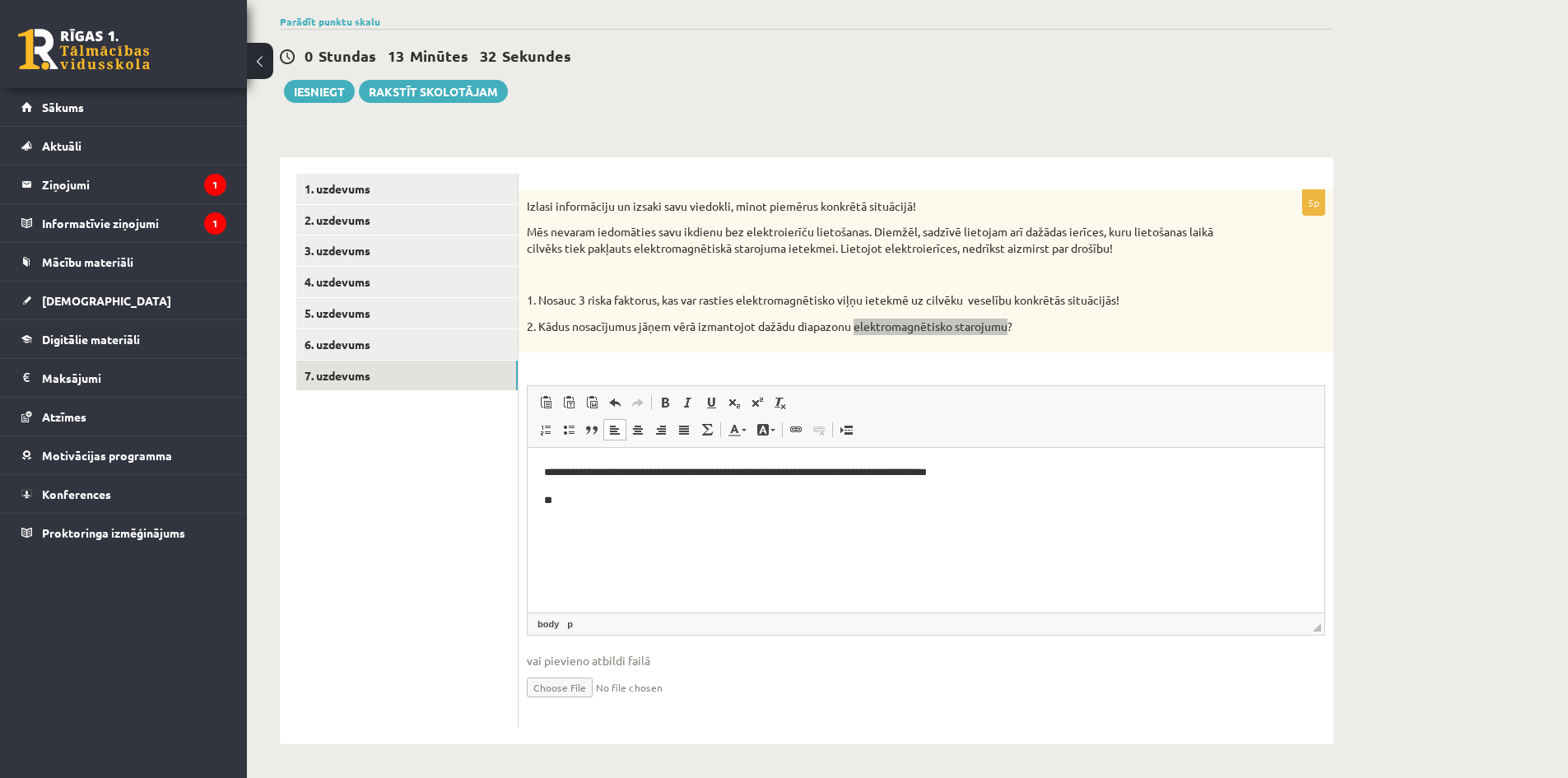
click at [605, 505] on p "**" at bounding box center [925, 501] width 763 height 17
click at [725, 500] on p "**********" at bounding box center [925, 501] width 763 height 17
click at [785, 504] on p "**********" at bounding box center [925, 501] width 763 height 17
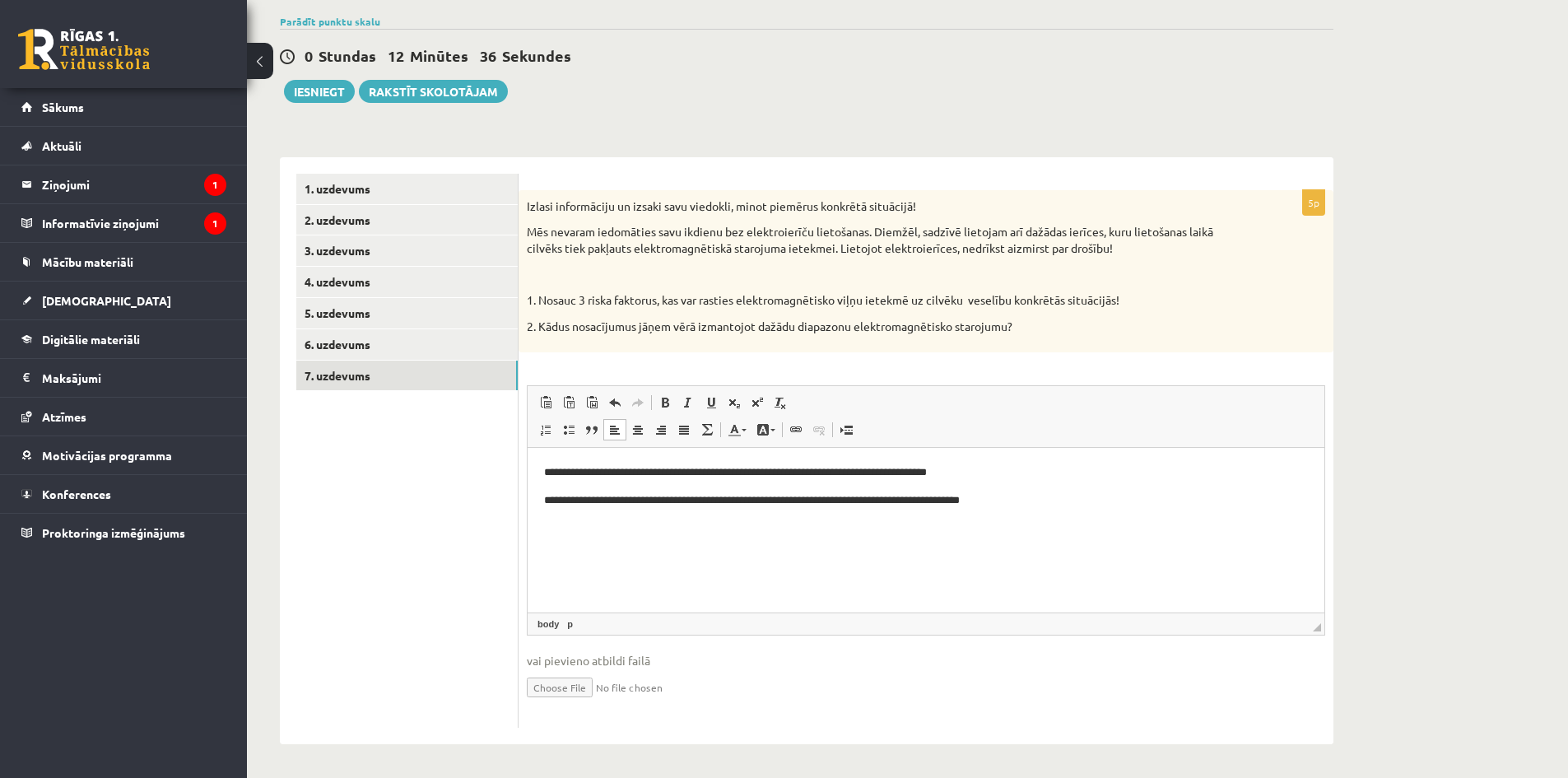
click at [423, 493] on ul "1. uzdevums 2. uzdevums 3. uzdevums 4. uzdevums 5. uzdevums 6. uzdevums 7. uzde…" at bounding box center [407, 451] width 223 height 555
click at [346, 194] on link "1. uzdevums" at bounding box center [407, 189] width 222 height 31
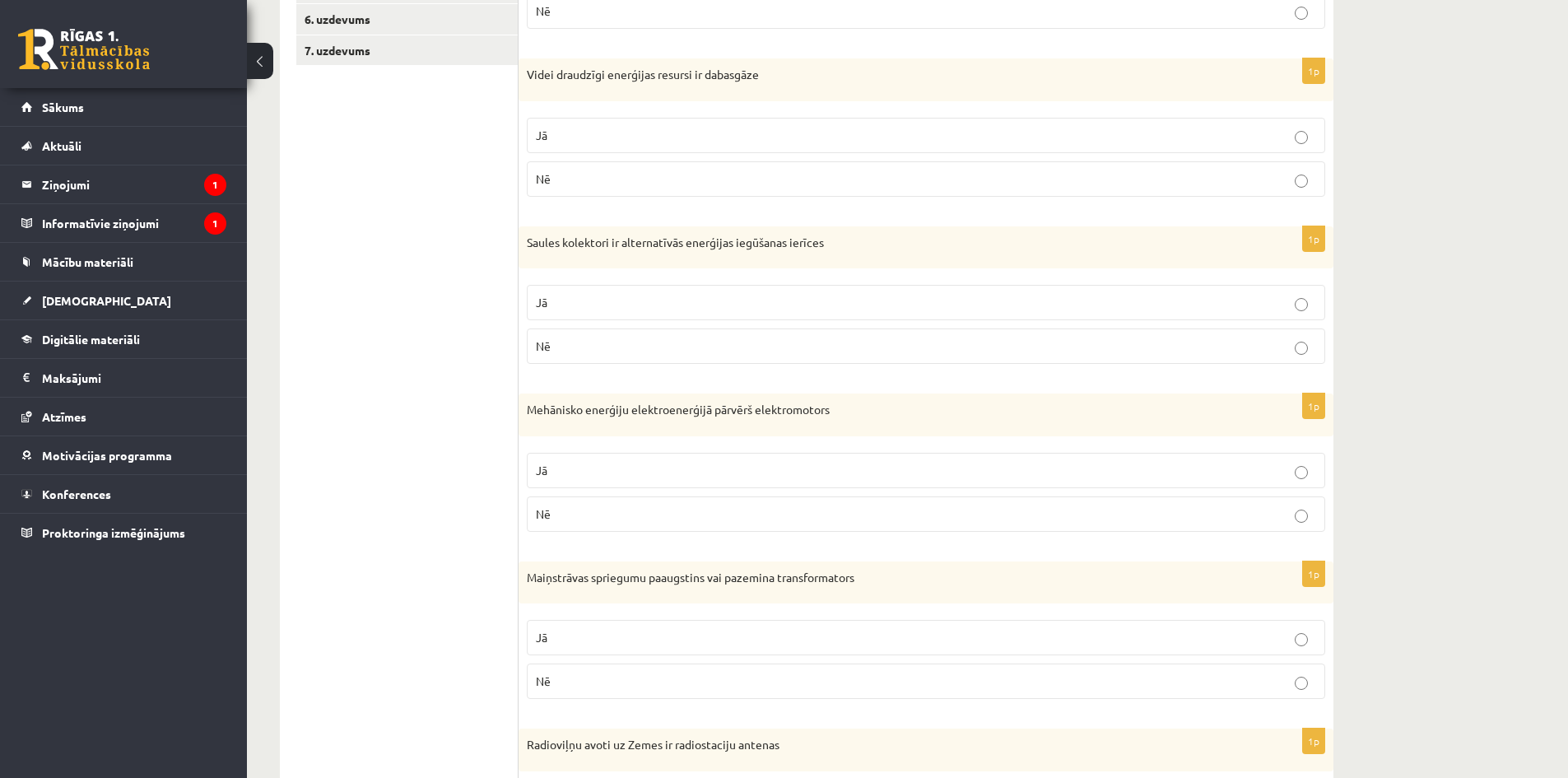
scroll to position [36, 0]
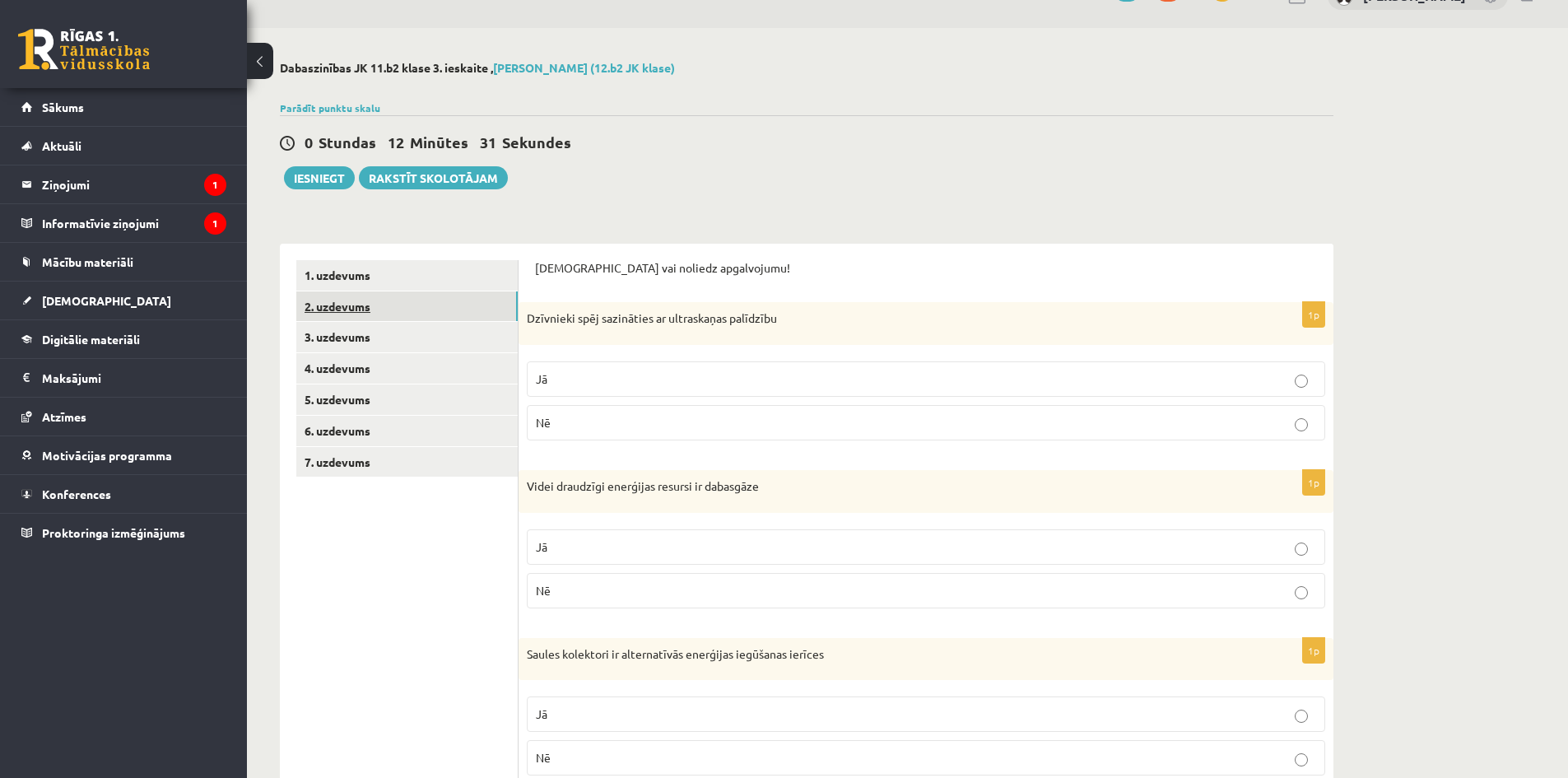
click at [359, 310] on link "2. uzdevums" at bounding box center [407, 307] width 222 height 31
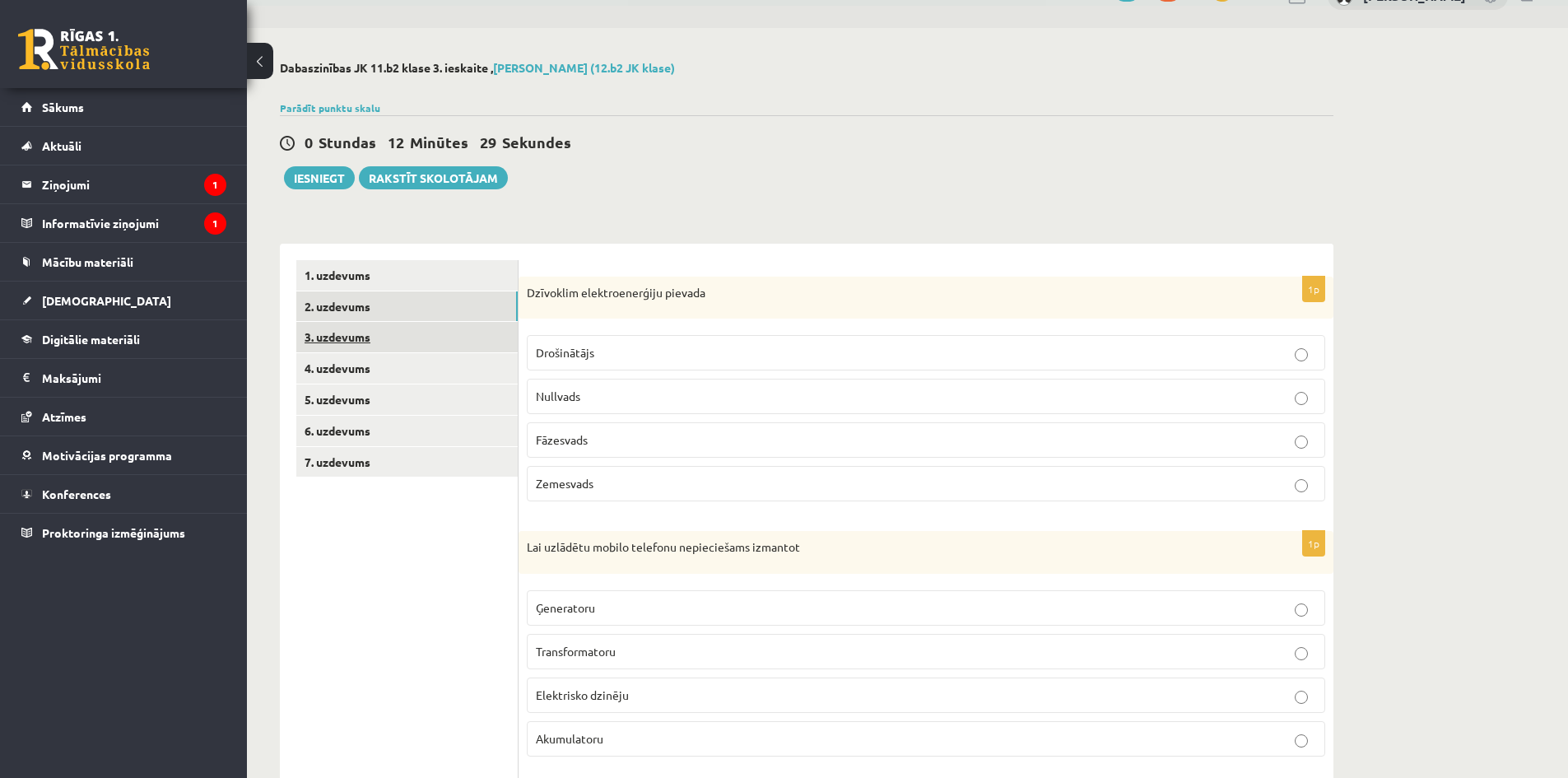
click at [365, 342] on link "3. uzdevums" at bounding box center [407, 337] width 222 height 31
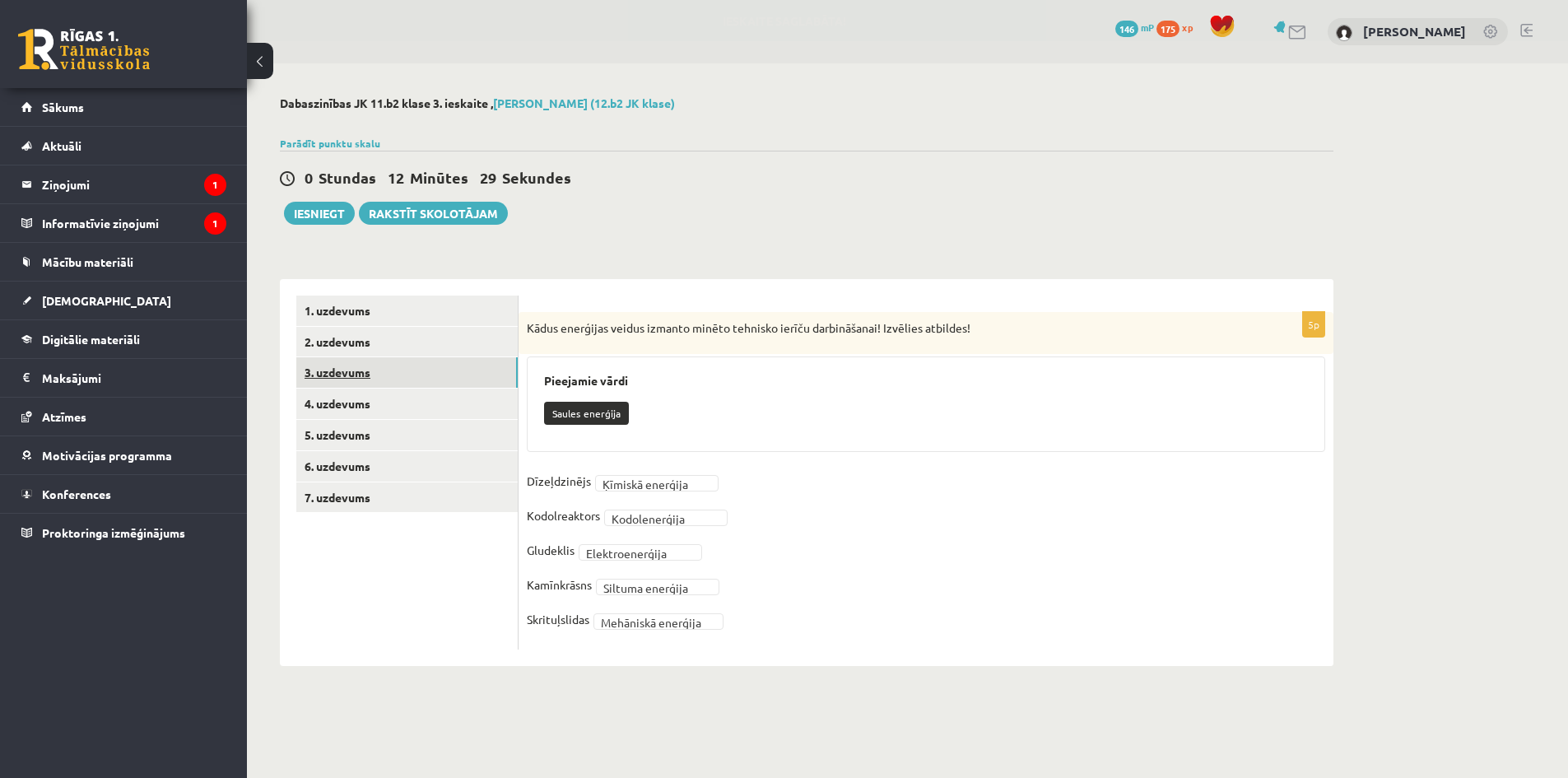
scroll to position [0, 0]
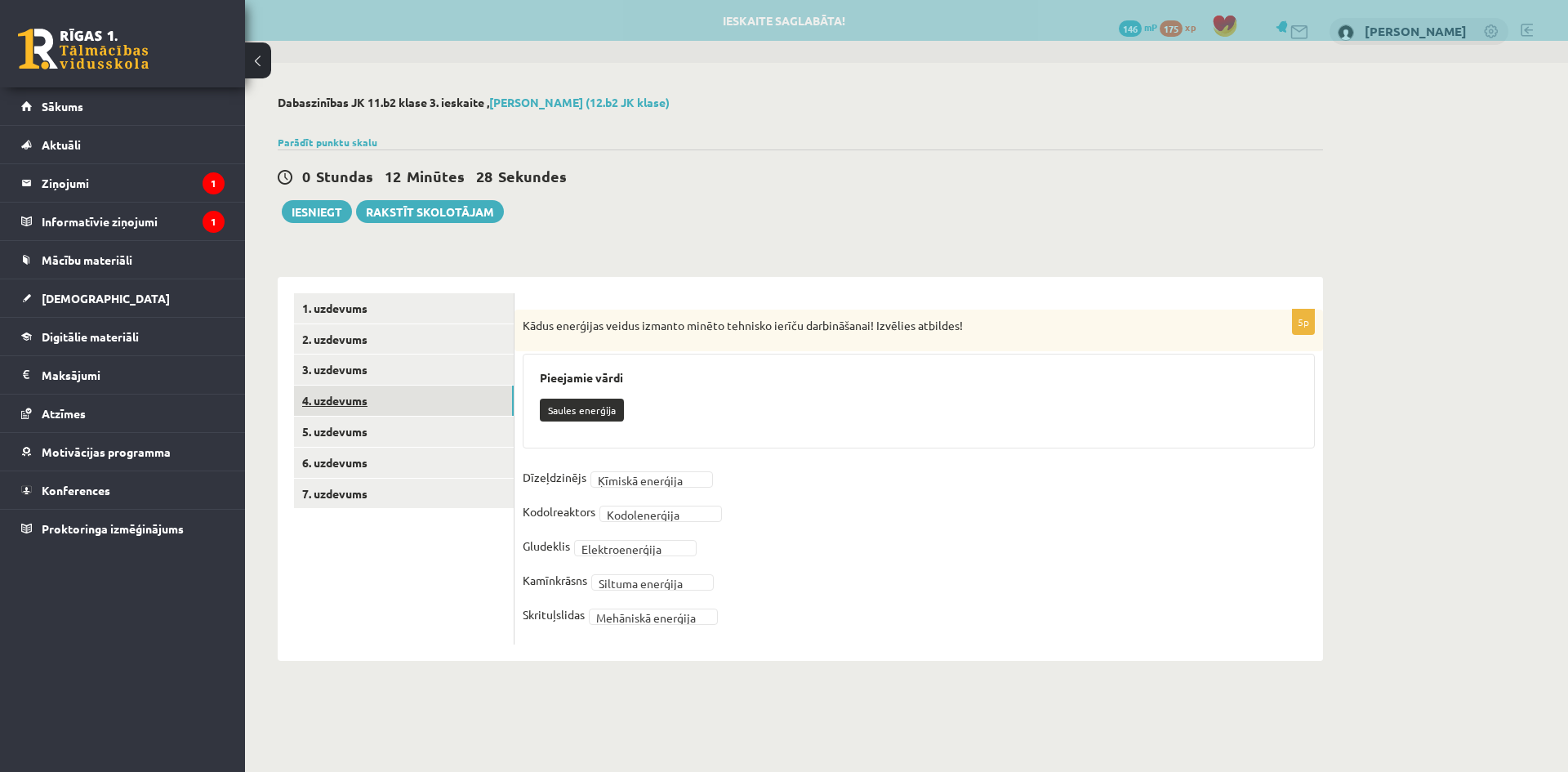
click at [352, 391] on link "4. uzdevums" at bounding box center [404, 401] width 220 height 31
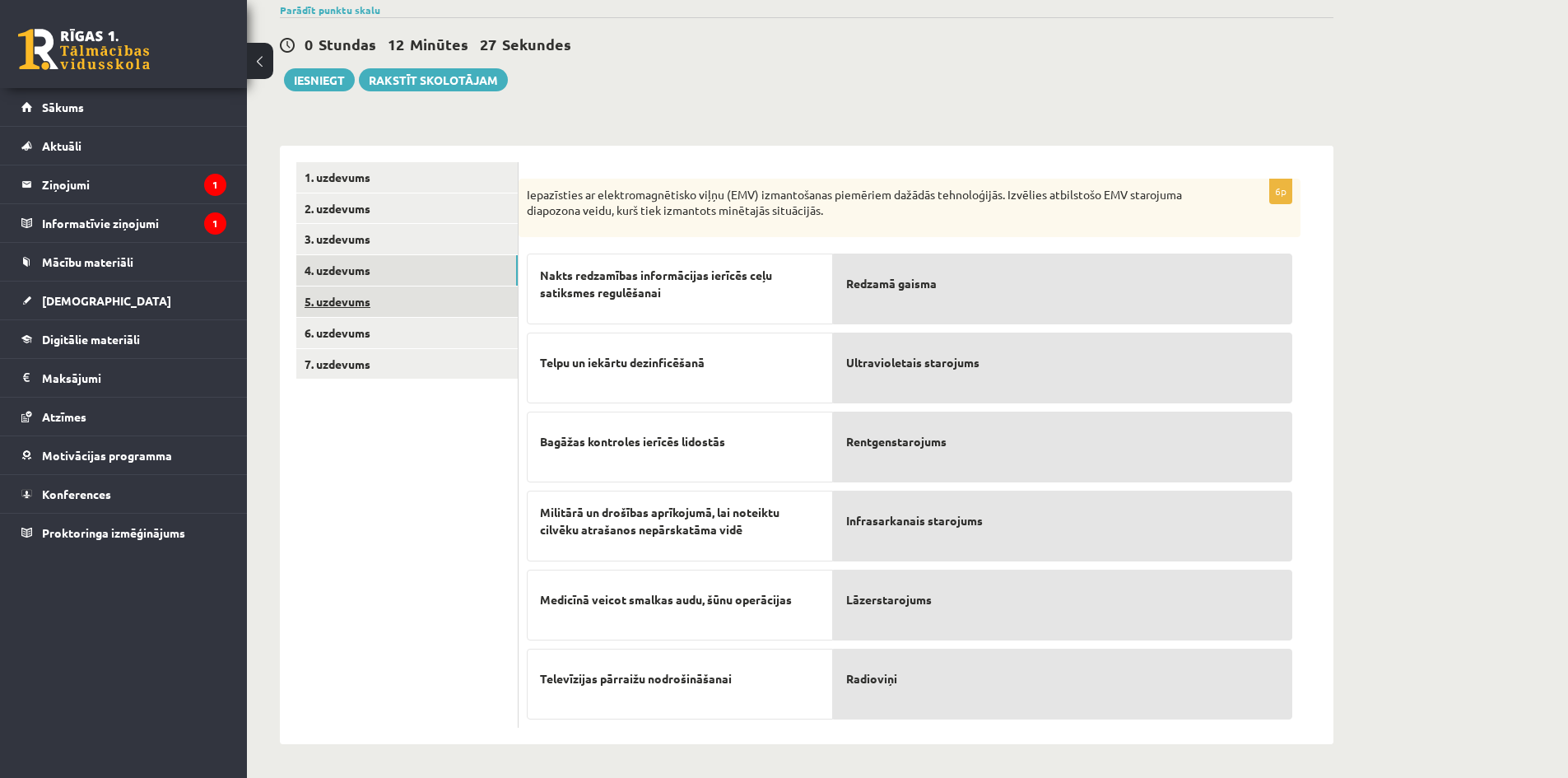
click at [332, 296] on link "5. uzdevums" at bounding box center [407, 302] width 222 height 31
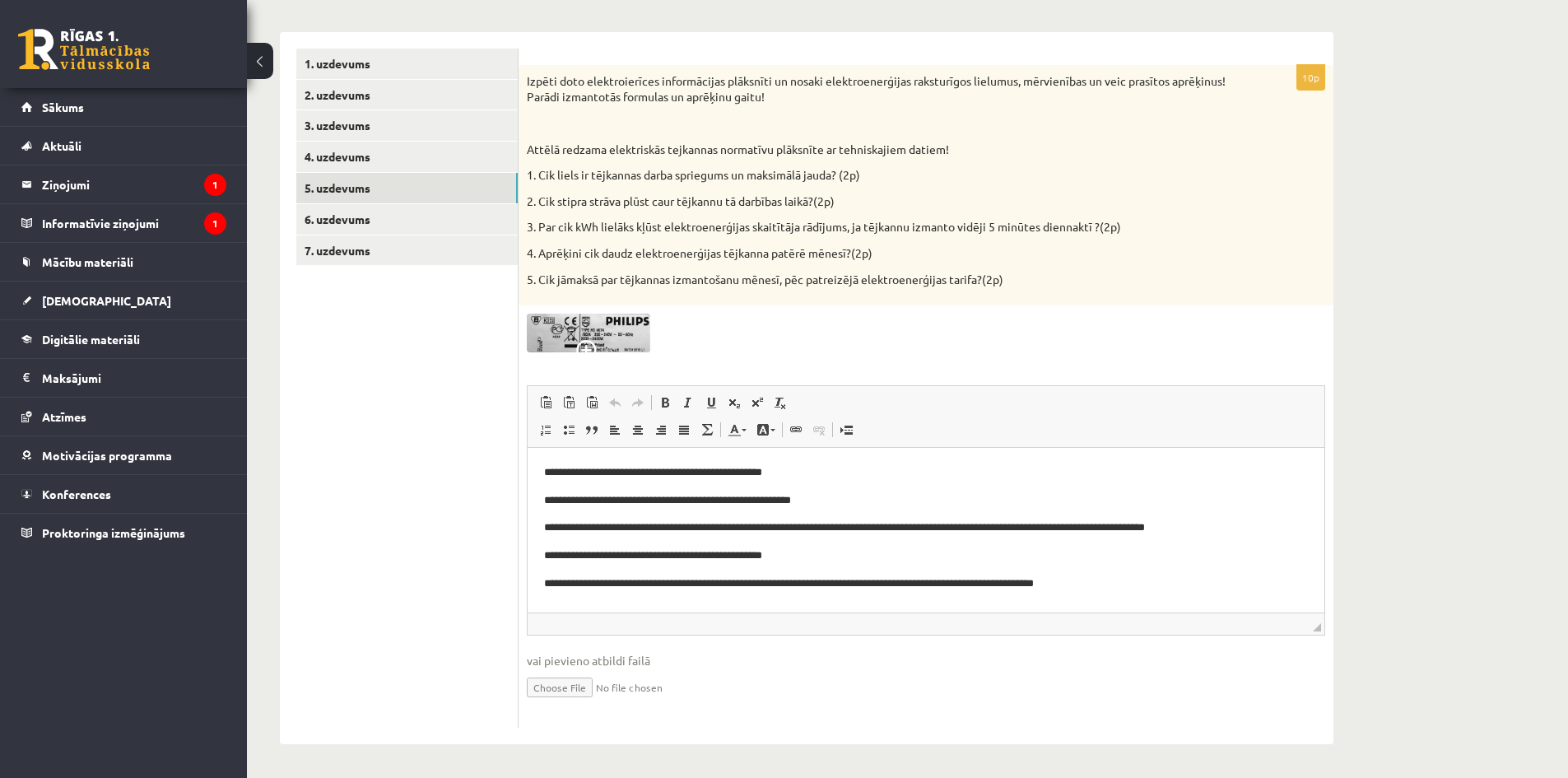
scroll to position [248, 0]
click at [363, 228] on link "6. uzdevums" at bounding box center [407, 220] width 222 height 31
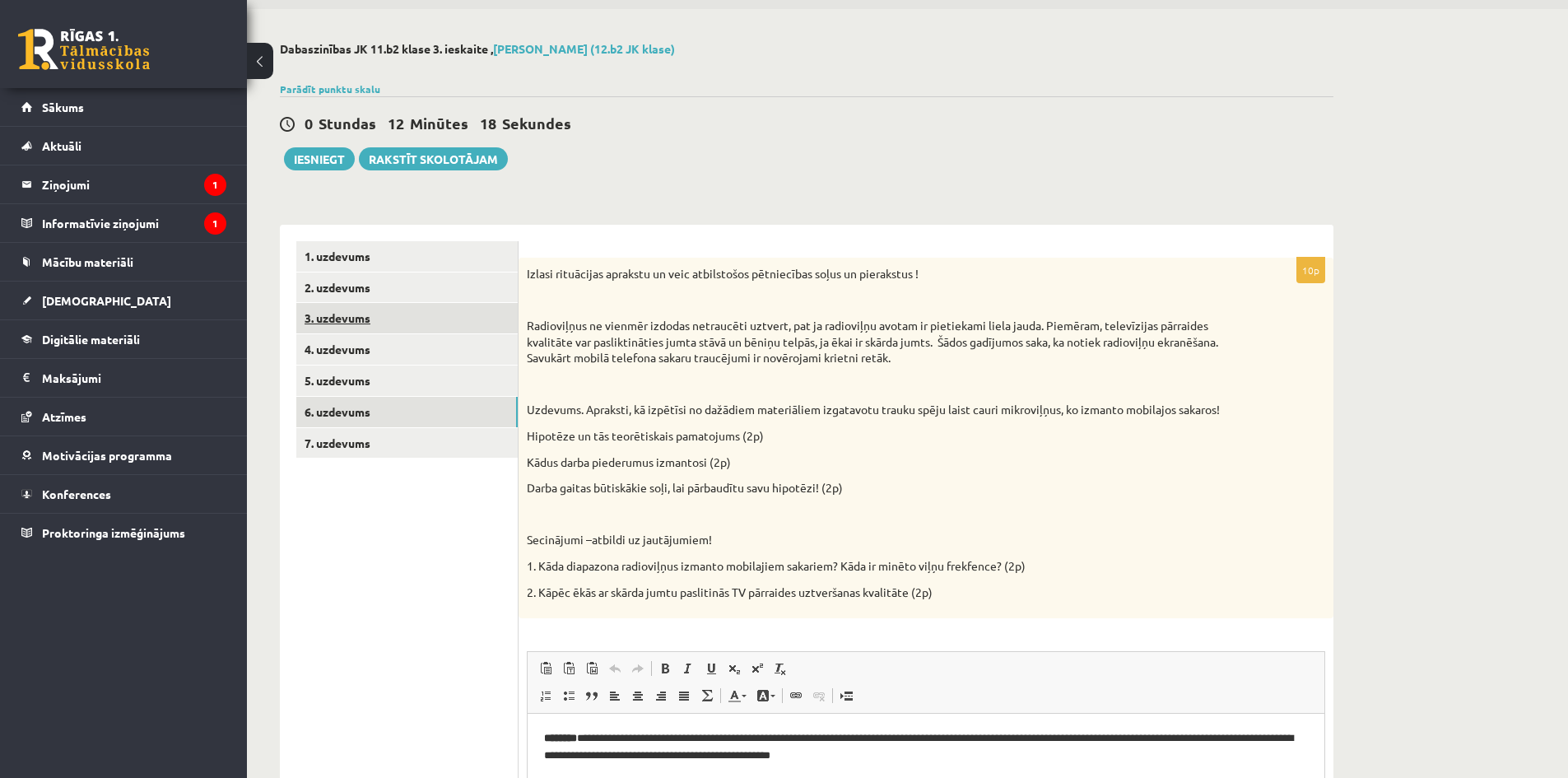
scroll to position [0, 0]
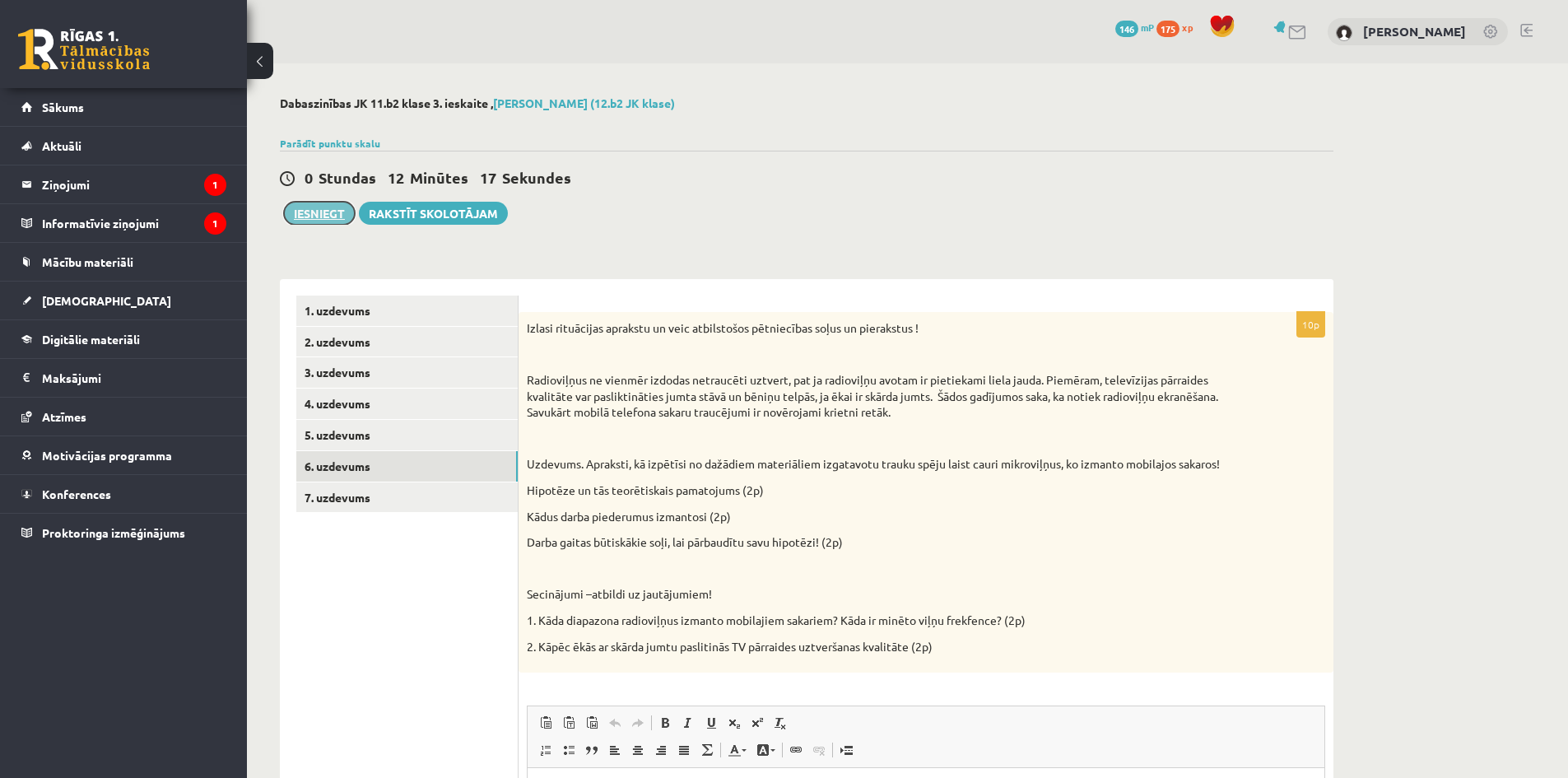
click at [305, 214] on button "Iesniegt" at bounding box center [319, 213] width 70 height 23
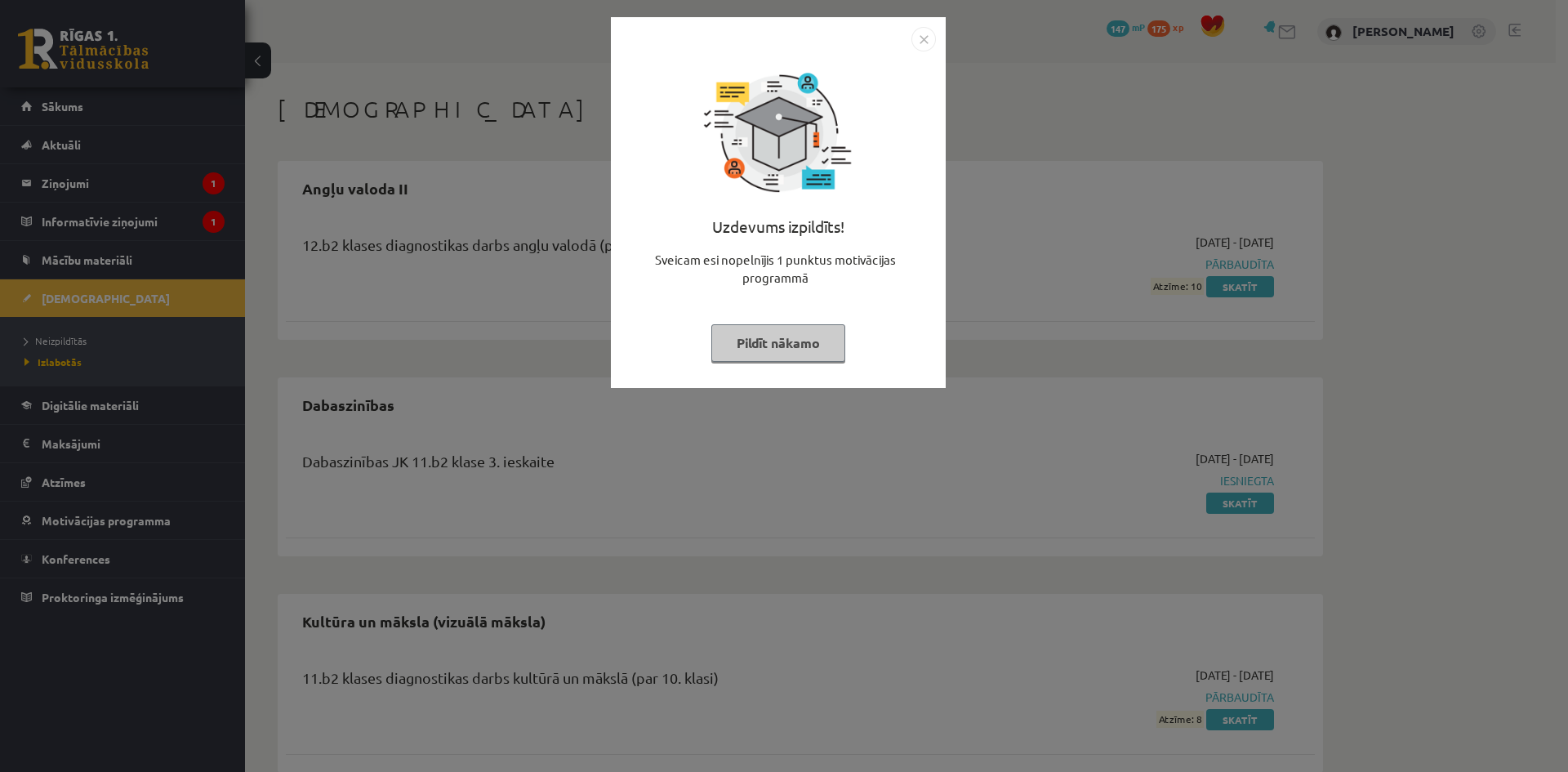
click at [797, 343] on button "Pildīt nākamo" at bounding box center [779, 342] width 134 height 37
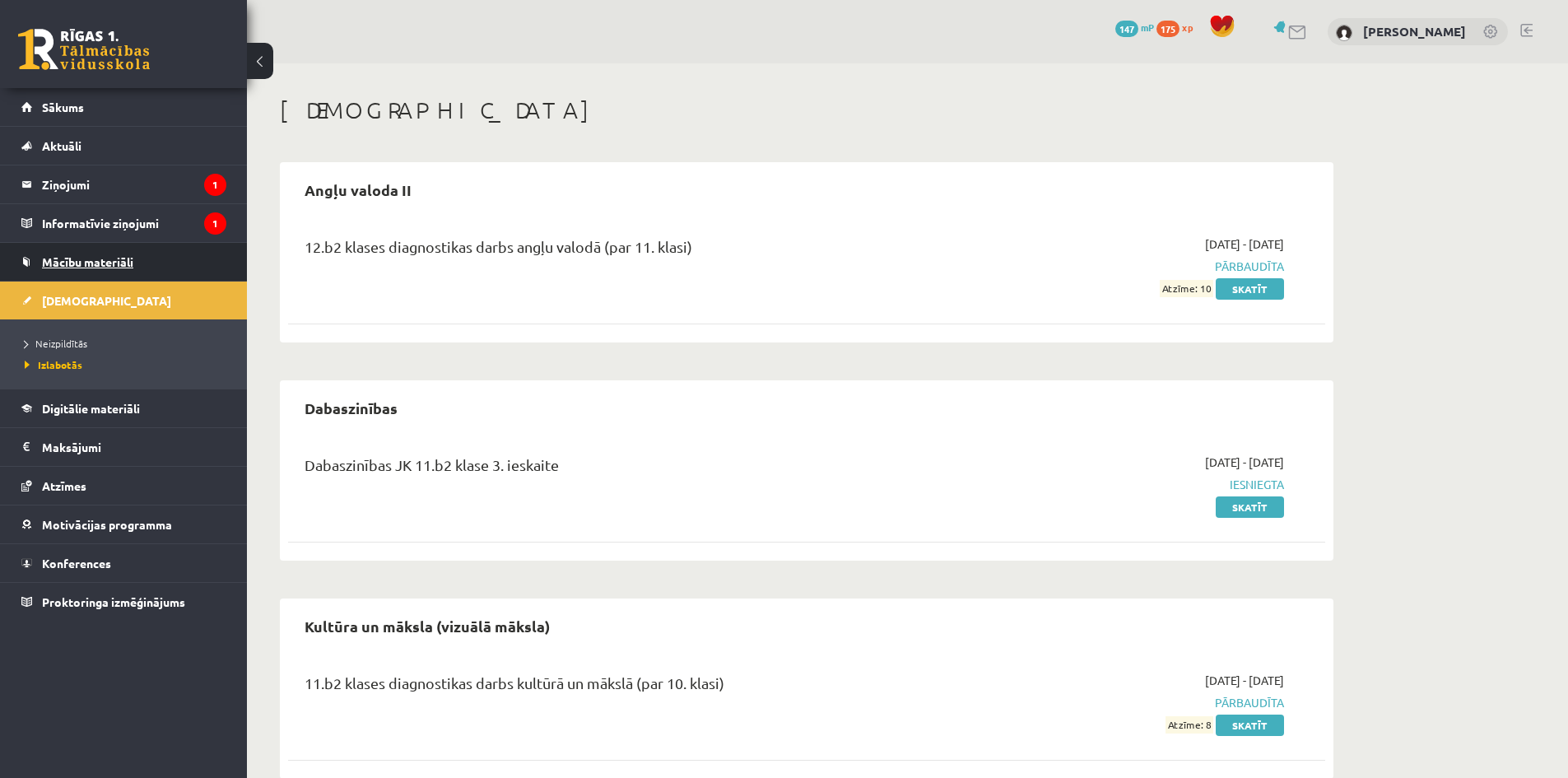
click at [109, 262] on span "Mācību materiāli" at bounding box center [88, 261] width 92 height 14
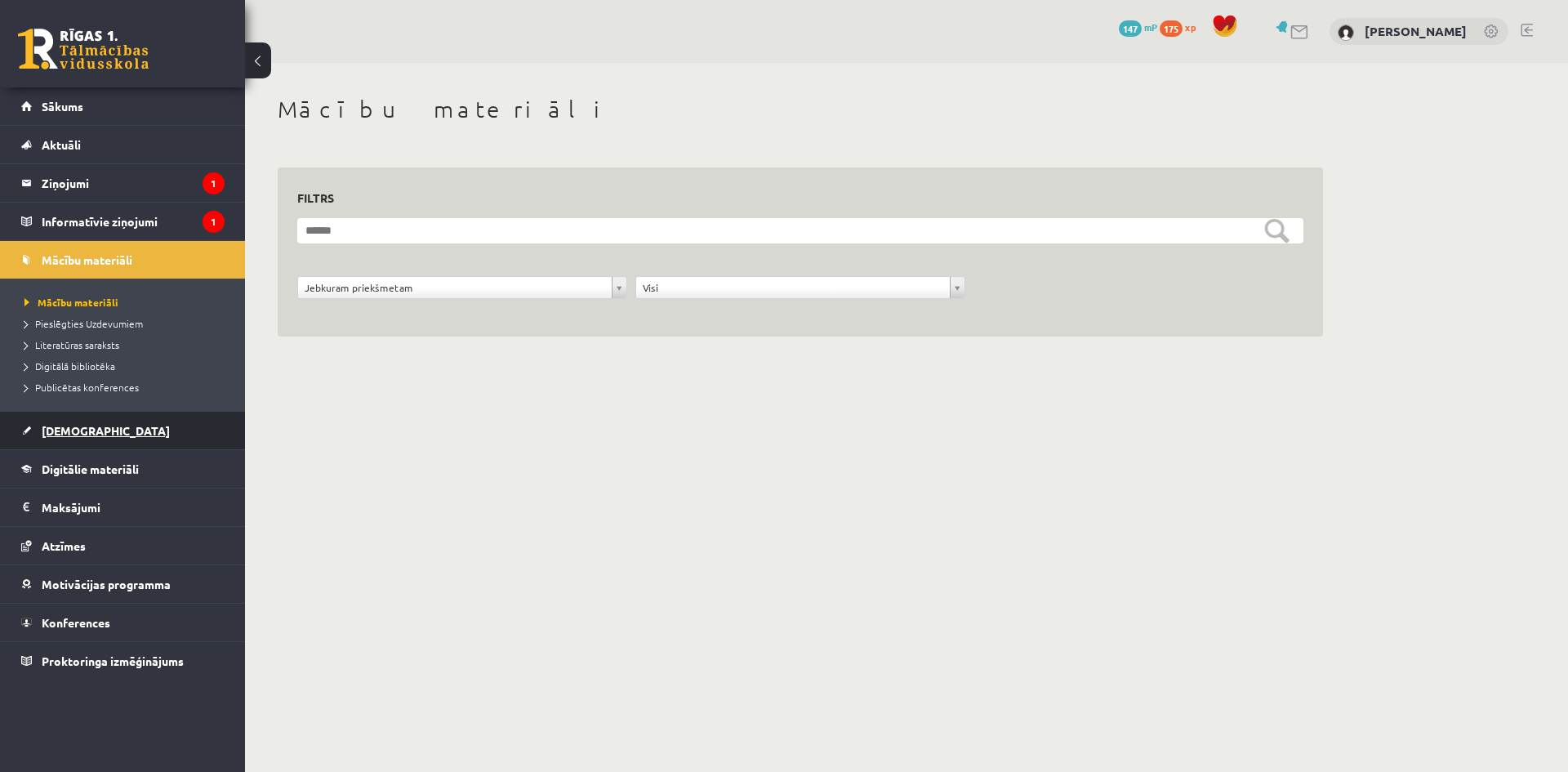
click at [90, 428] on span "[DEMOGRAPHIC_DATA]" at bounding box center [106, 430] width 128 height 14
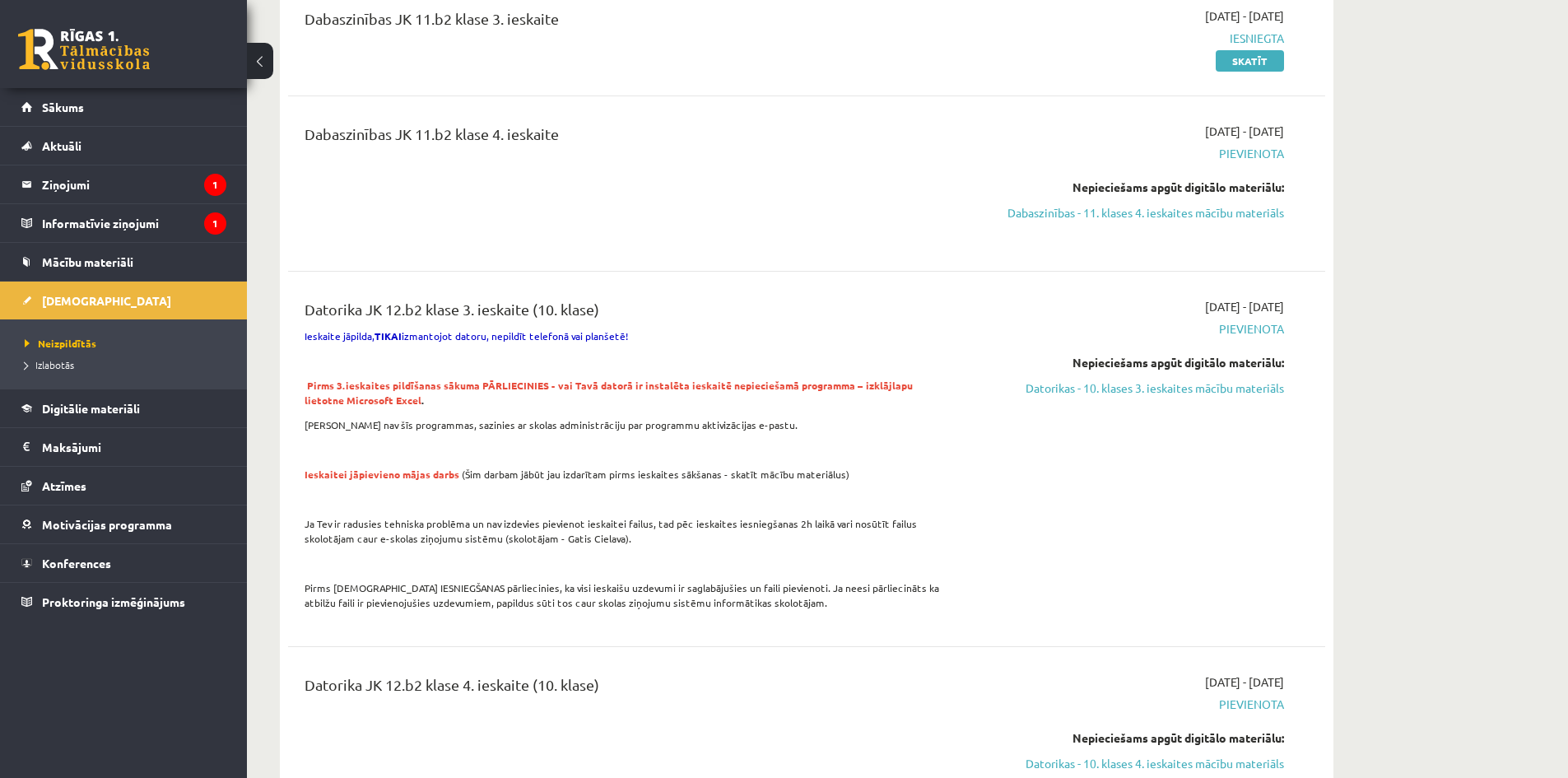
scroll to position [1070, 0]
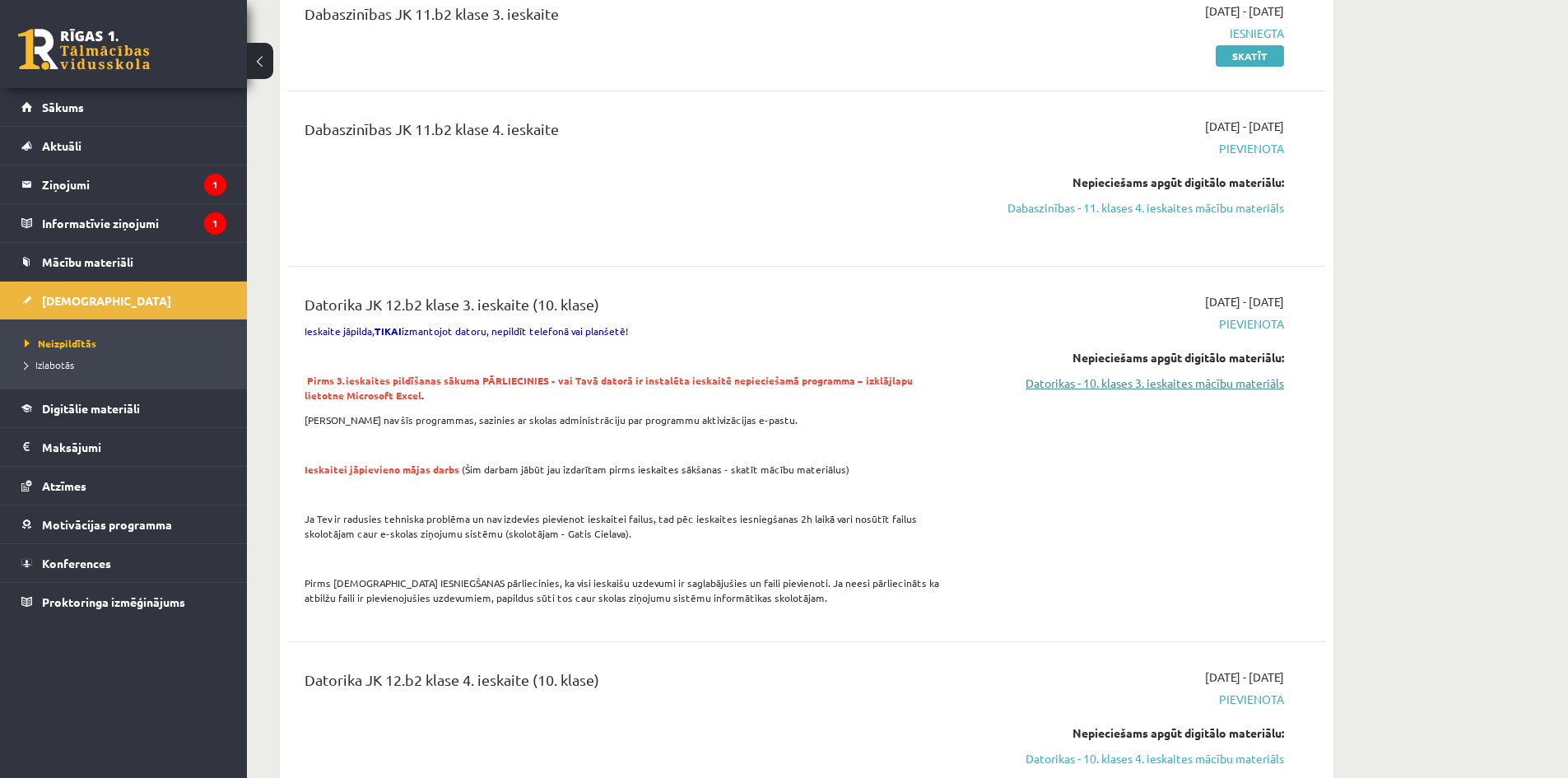
click at [1163, 382] on link "Datorikas - 10. klases 3. ieskaites mācību materiāls" at bounding box center [1129, 384] width 310 height 17
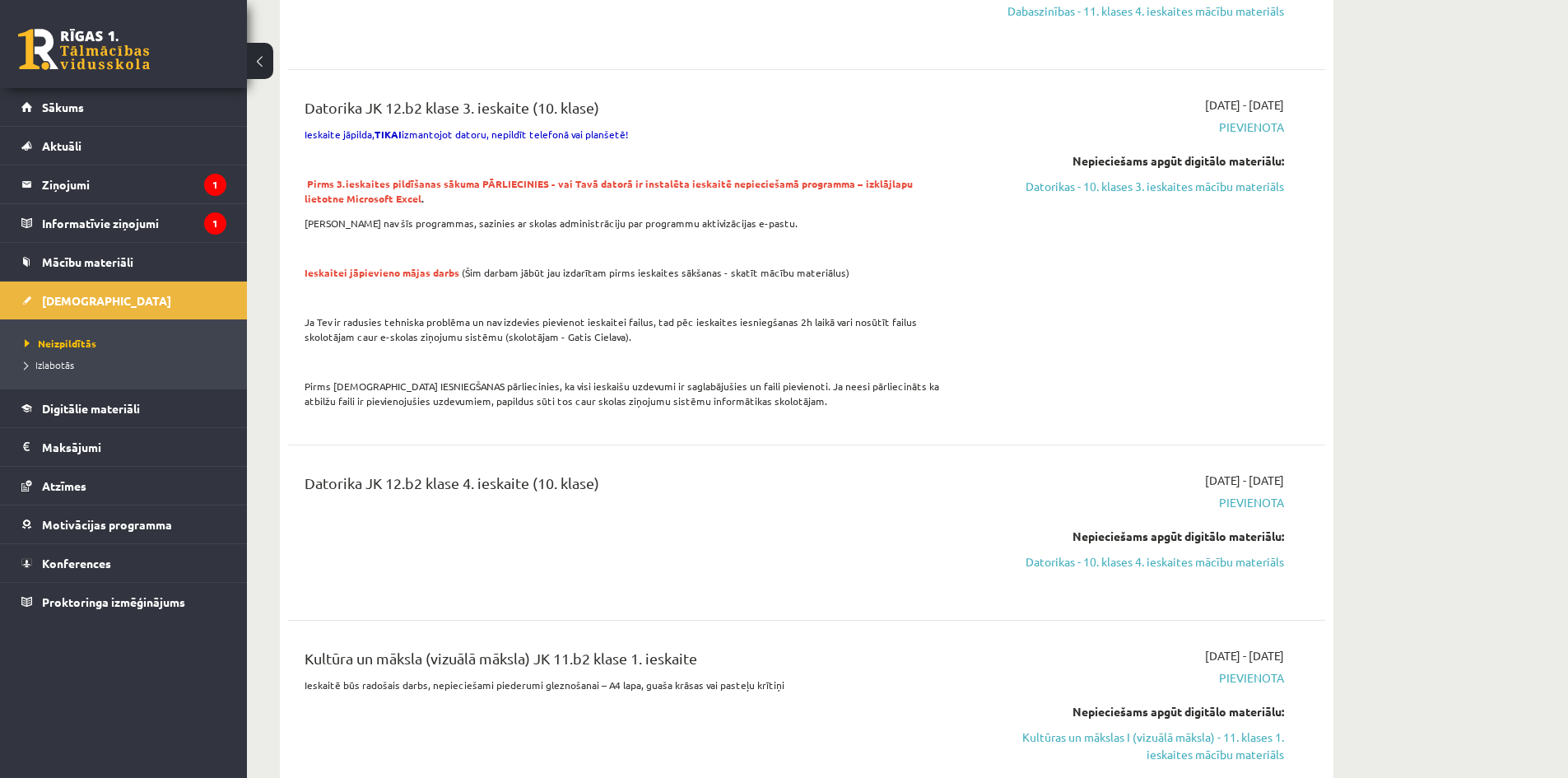
scroll to position [1400, 0]
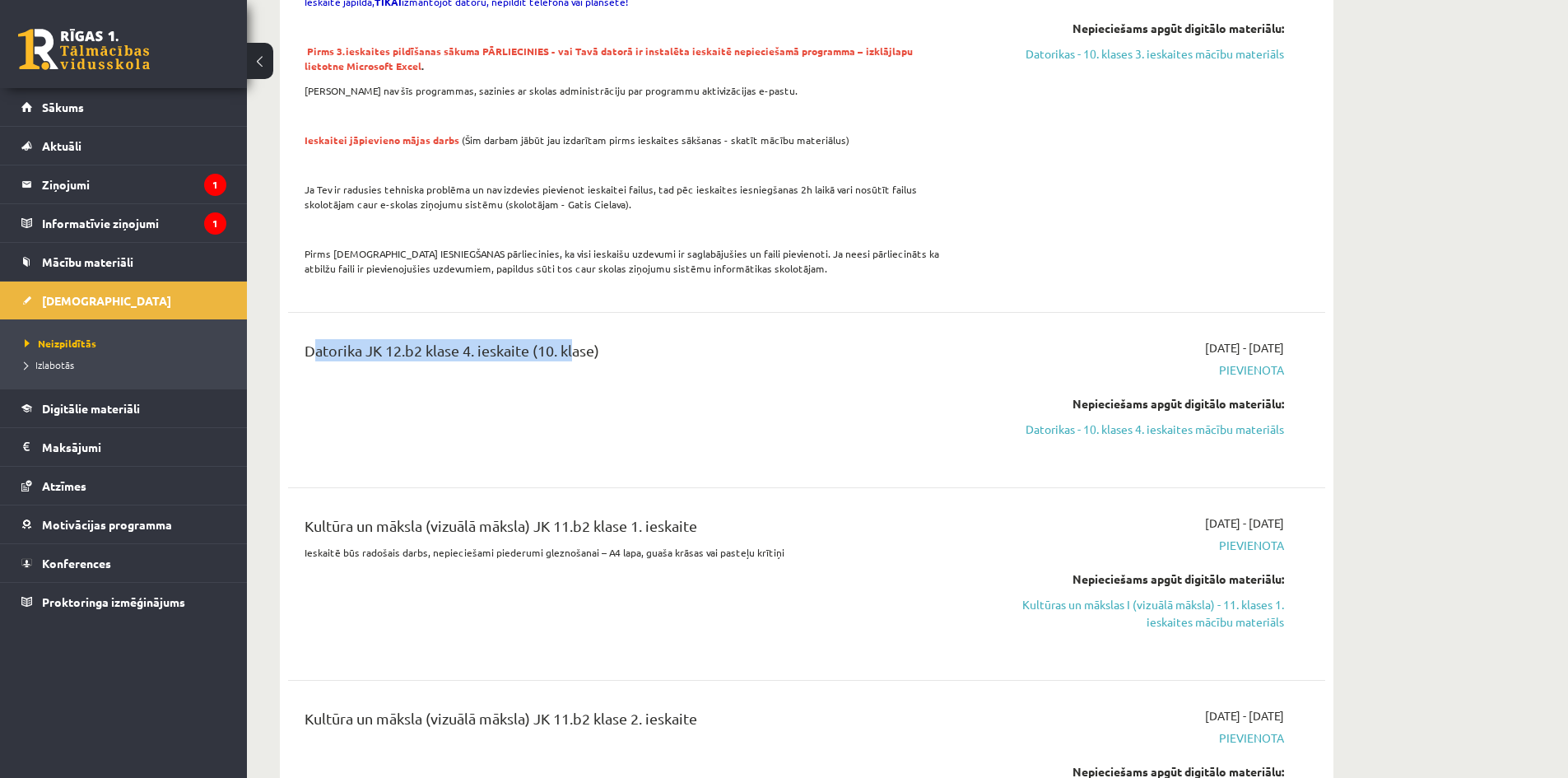
drag, startPoint x: 300, startPoint y: 346, endPoint x: 613, endPoint y: 352, distance: 313.1
click at [572, 348] on div "Datorika JK 12.b2 klase 4. ieskaite (10. klase)" at bounding box center [626, 400] width 669 height 121
click at [730, 383] on p at bounding box center [626, 379] width 645 height 14
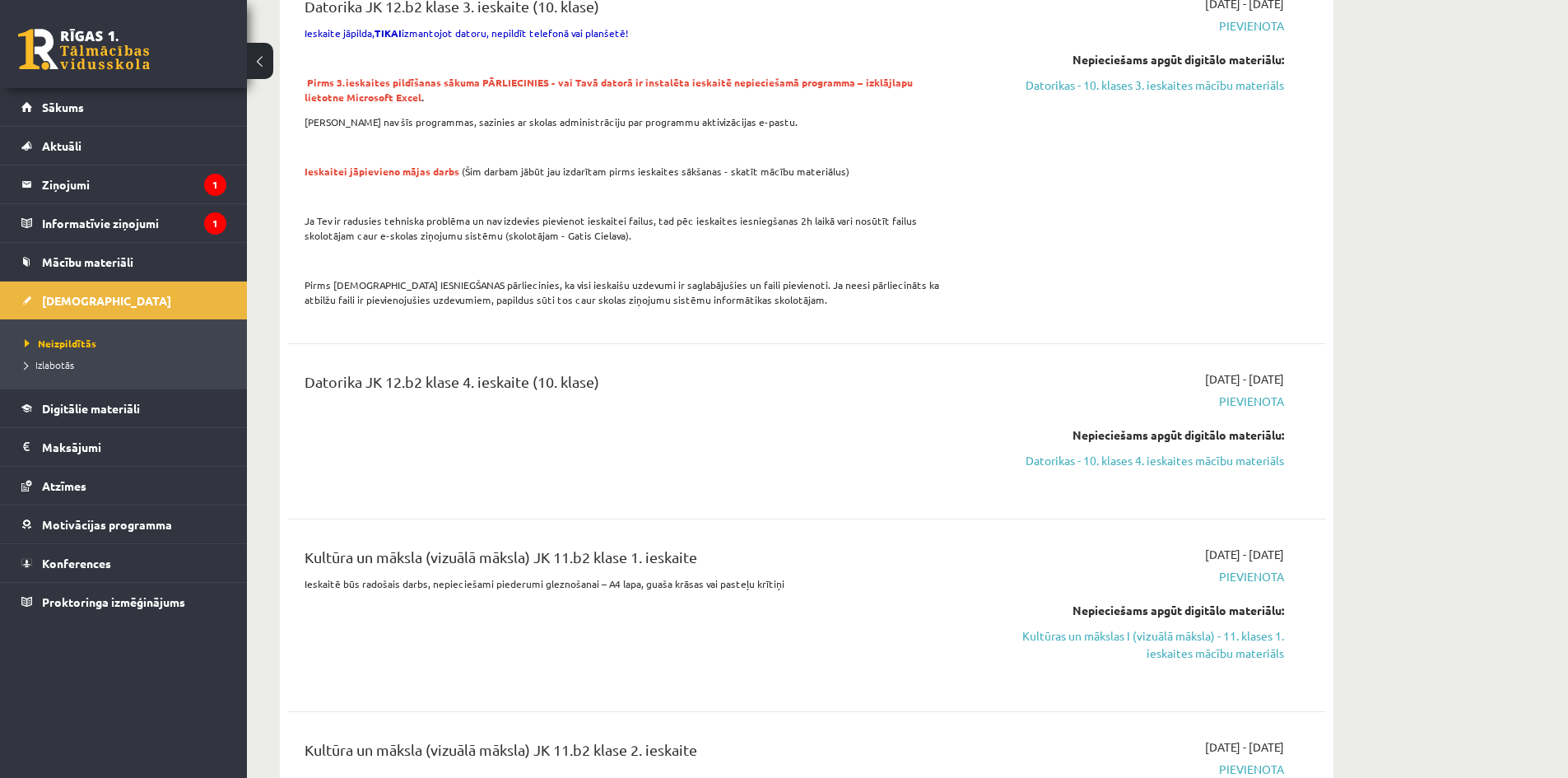
scroll to position [1482, 0]
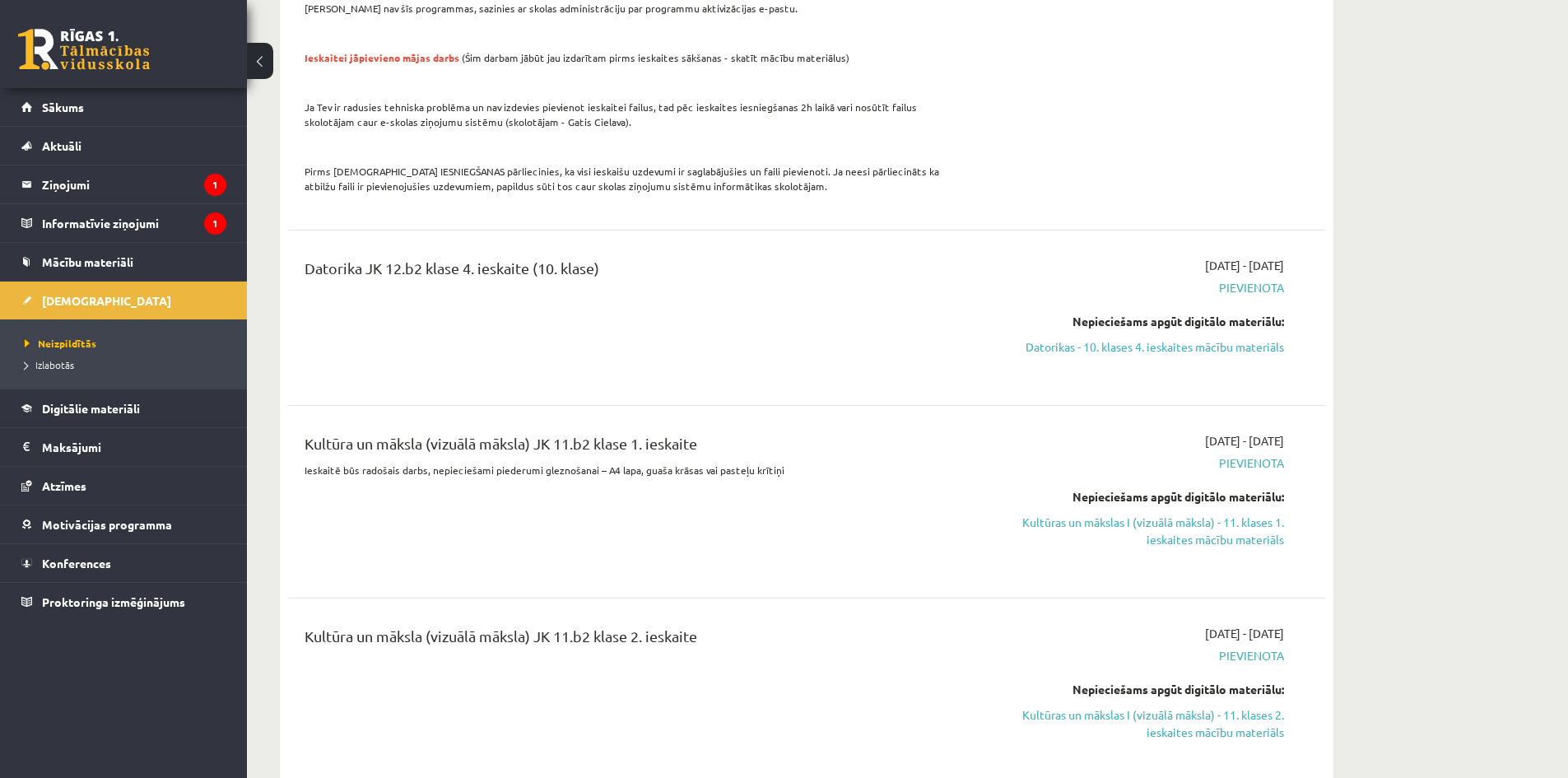
drag, startPoint x: 1109, startPoint y: 522, endPoint x: 843, endPoint y: 85, distance: 511.6
click at [1109, 522] on link "Kultūras un mākslas I (vizuālā māksla) - 11. klases 1. ieskaites mācību materiā…" at bounding box center [1129, 531] width 310 height 35
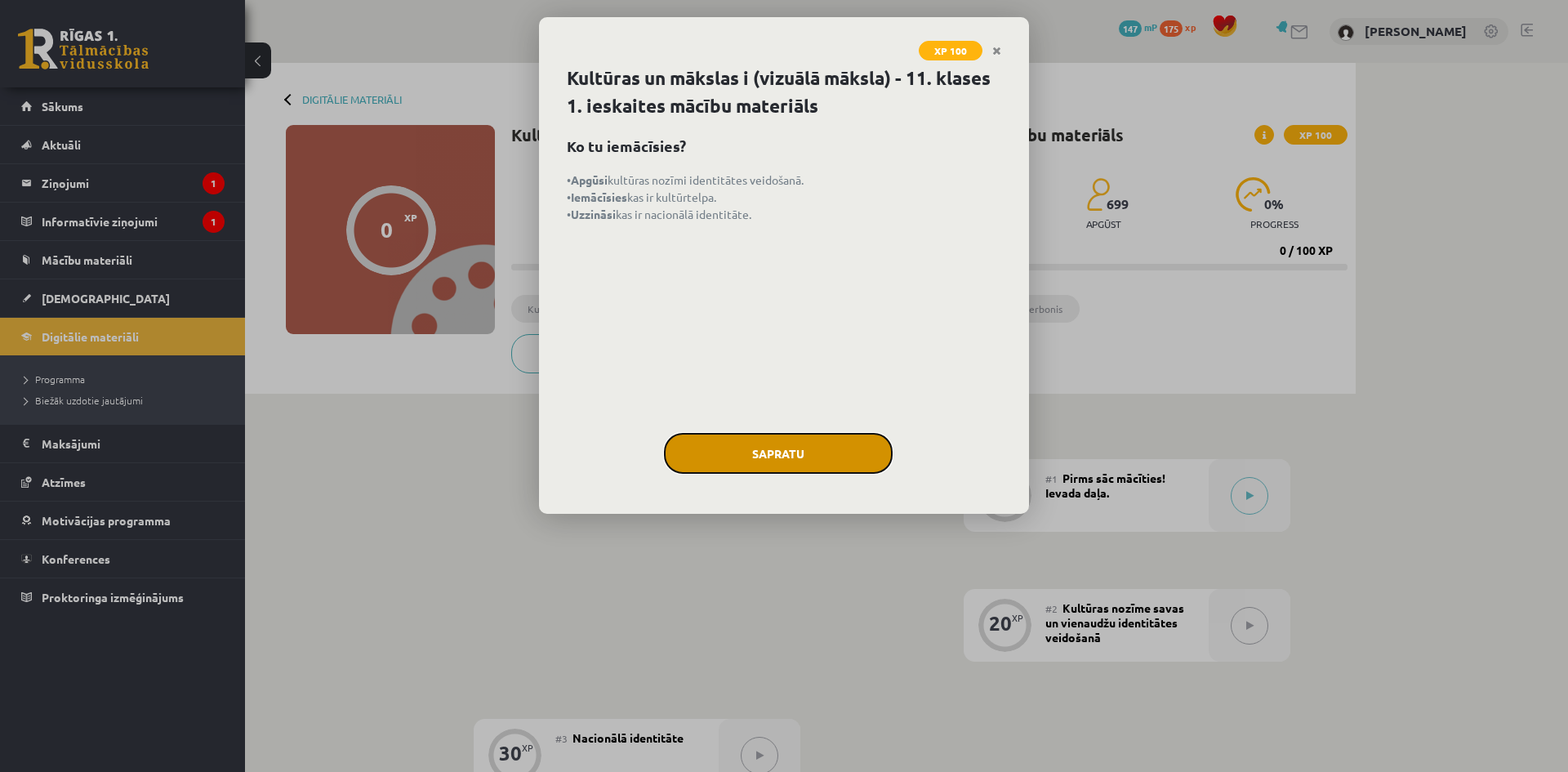
click at [780, 446] on button "Sapratu" at bounding box center [778, 453] width 229 height 41
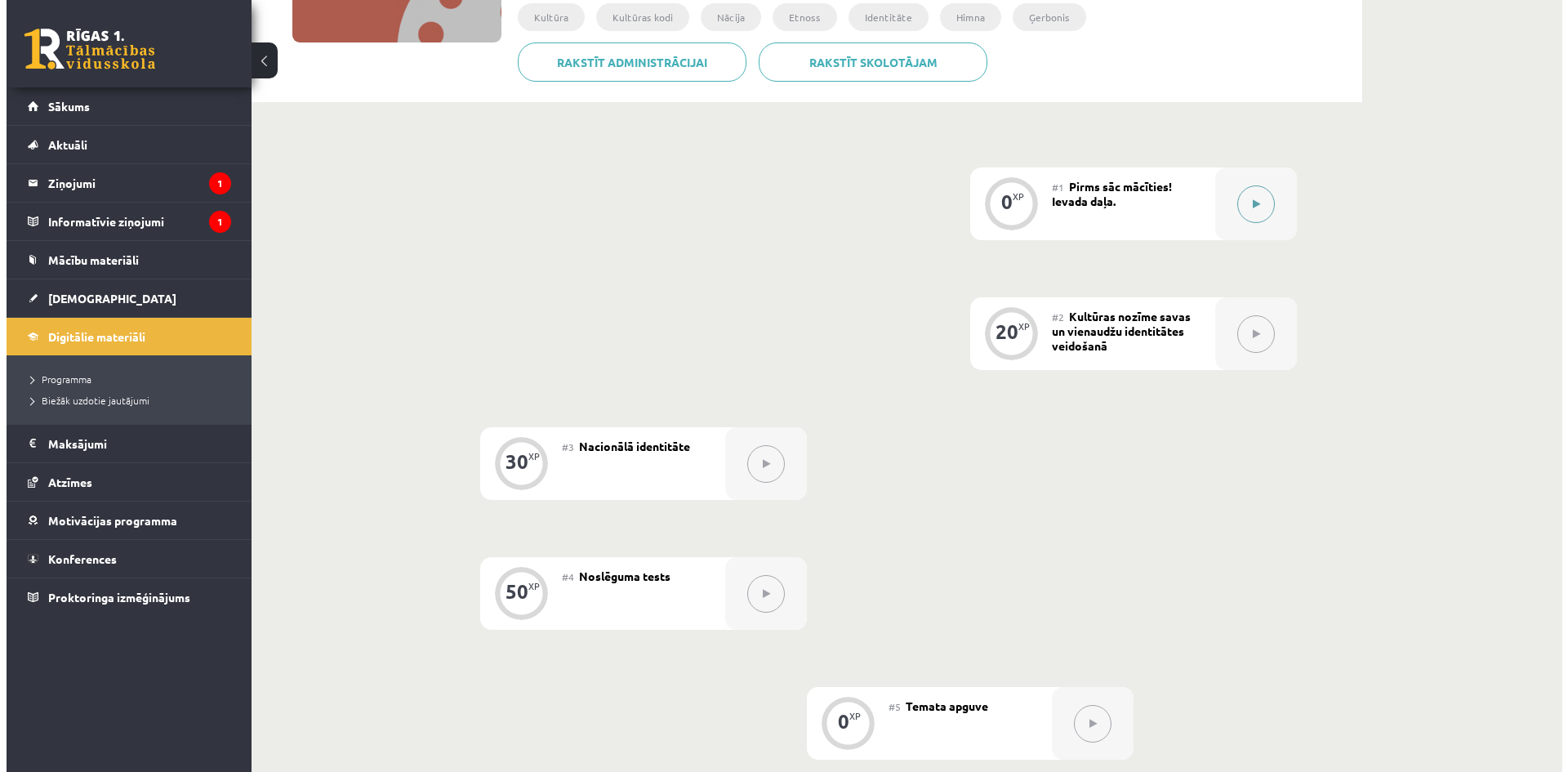
scroll to position [238, 0]
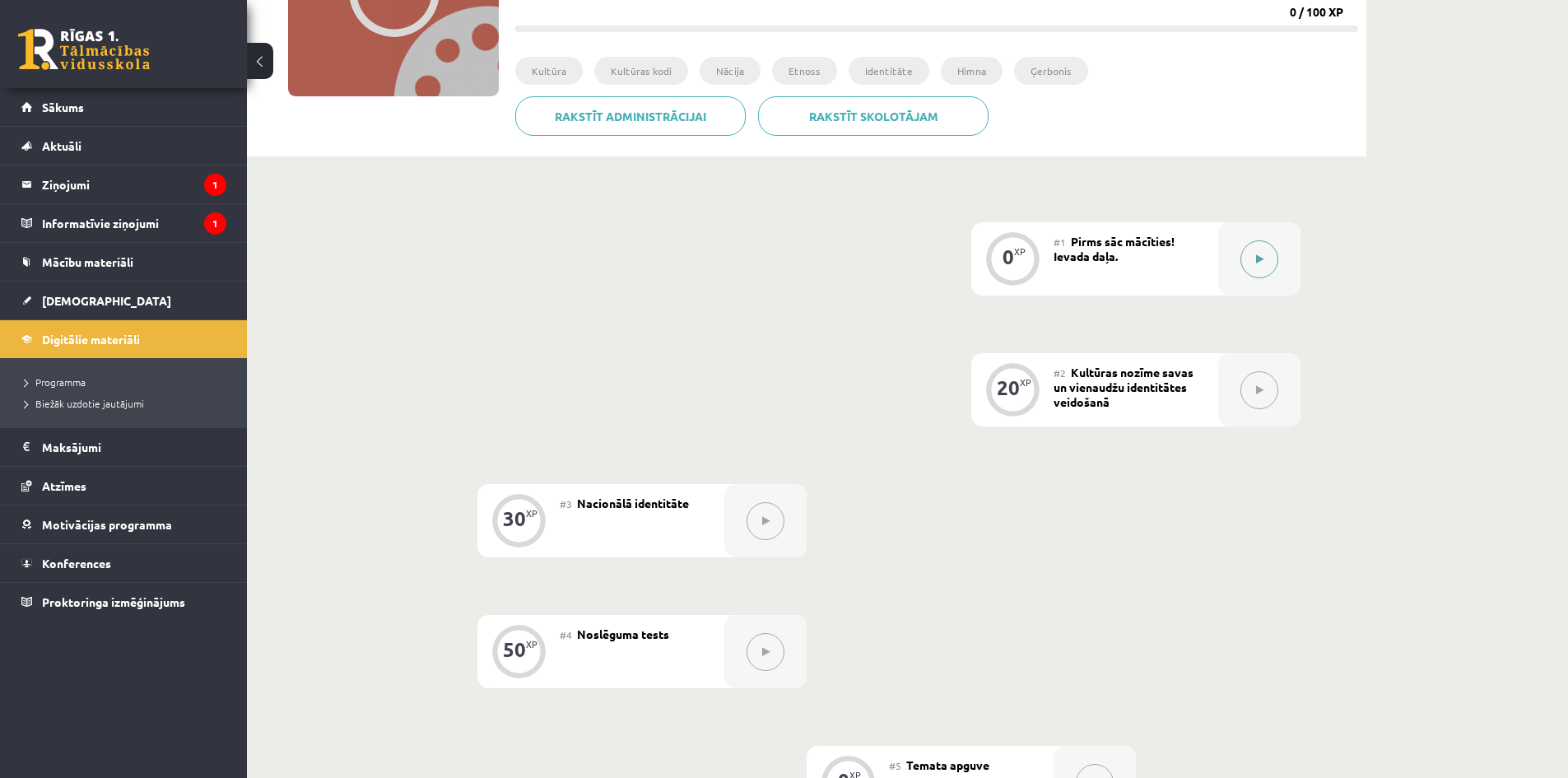
click at [1278, 251] on div at bounding box center [1259, 259] width 82 height 73
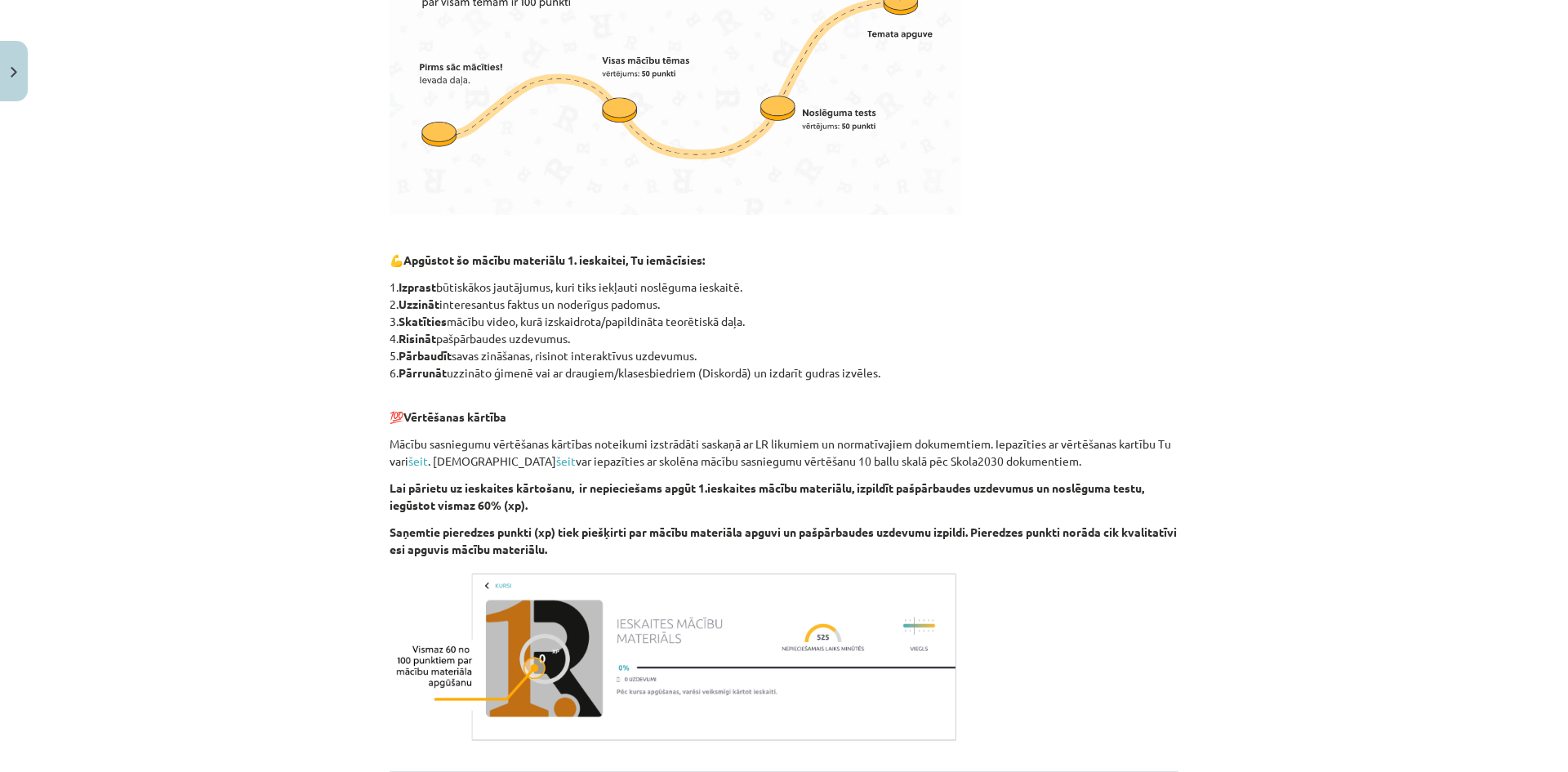
scroll to position [718, 0]
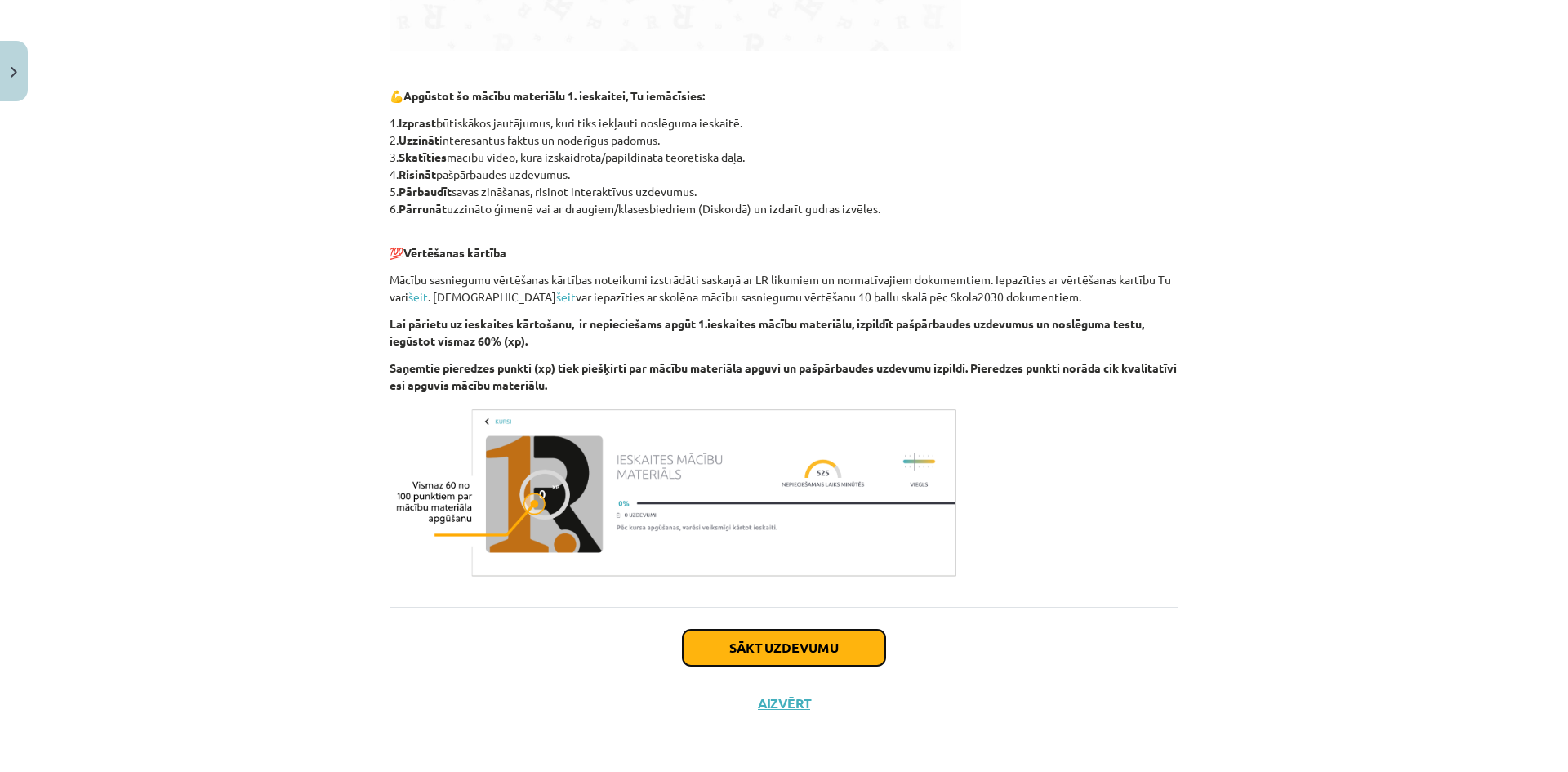
click at [808, 641] on button "Sākt uzdevumu" at bounding box center [784, 648] width 203 height 36
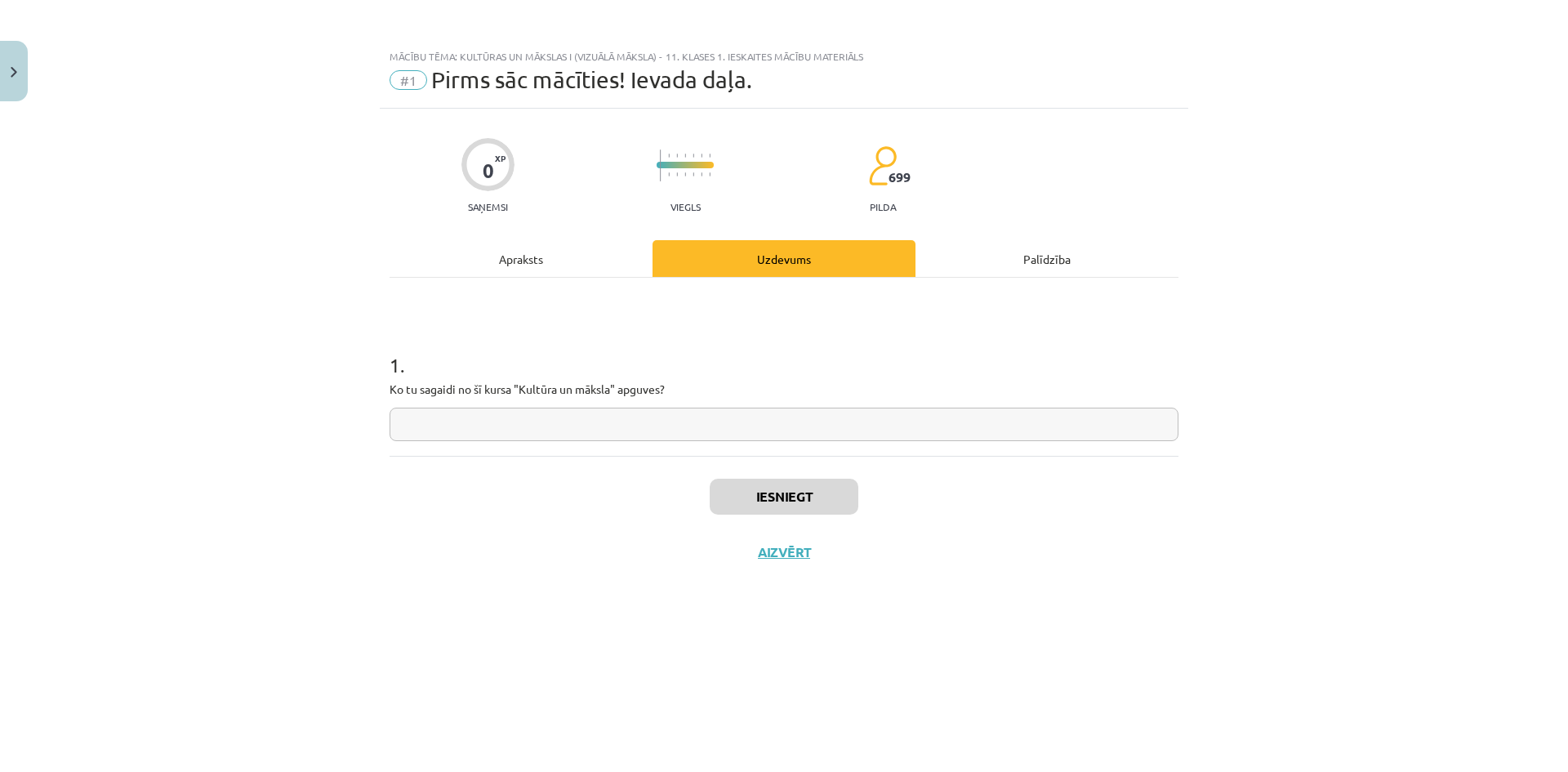
scroll to position [0, 0]
click at [567, 430] on input "text" at bounding box center [784, 424] width 789 height 33
type input "**********"
click at [813, 496] on button "Iesniegt" at bounding box center [784, 496] width 148 height 36
click at [775, 557] on button "Nākamā nodarbība" at bounding box center [784, 562] width 160 height 37
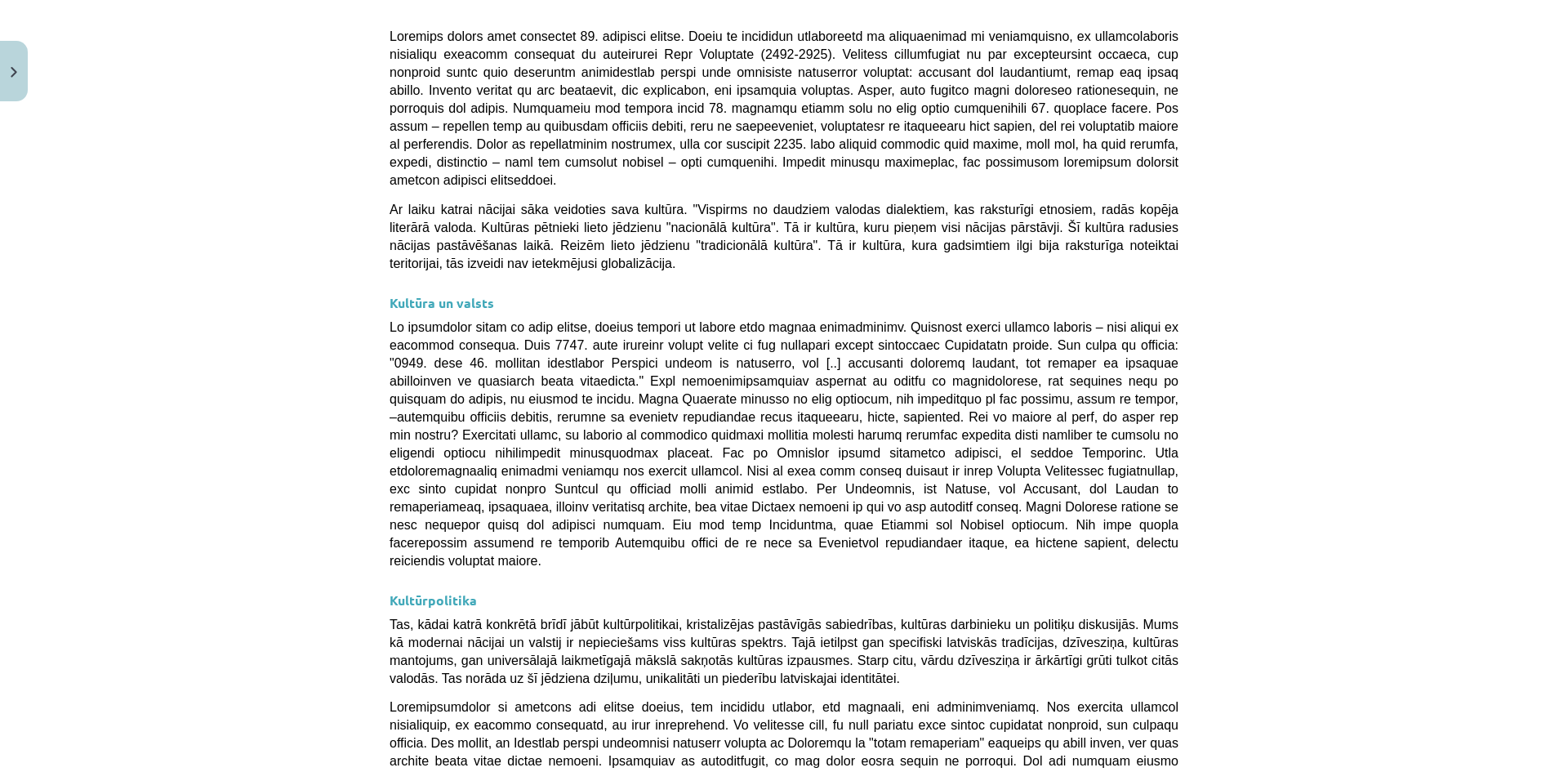
scroll to position [3810, 0]
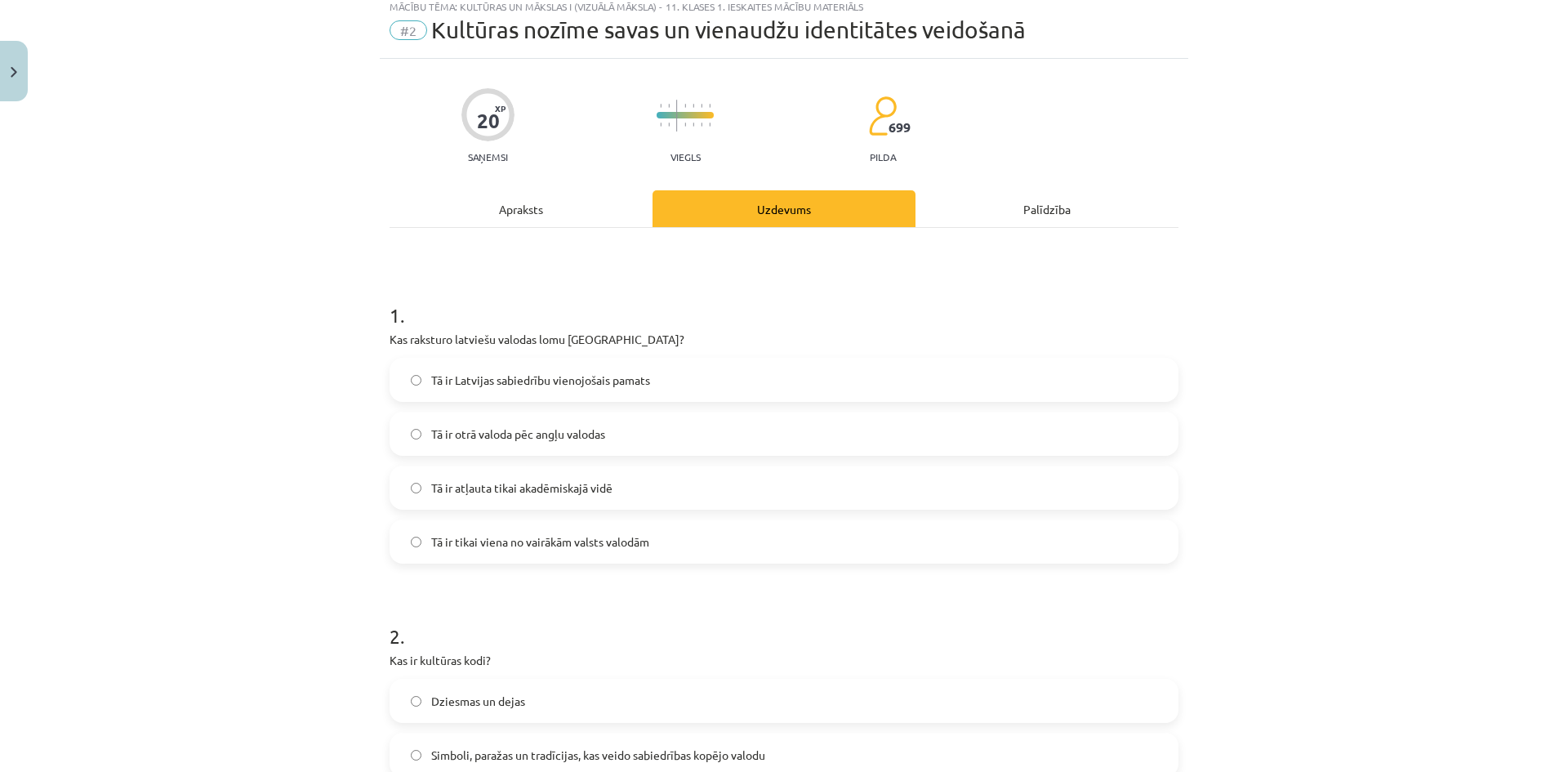
scroll to position [41, 0]
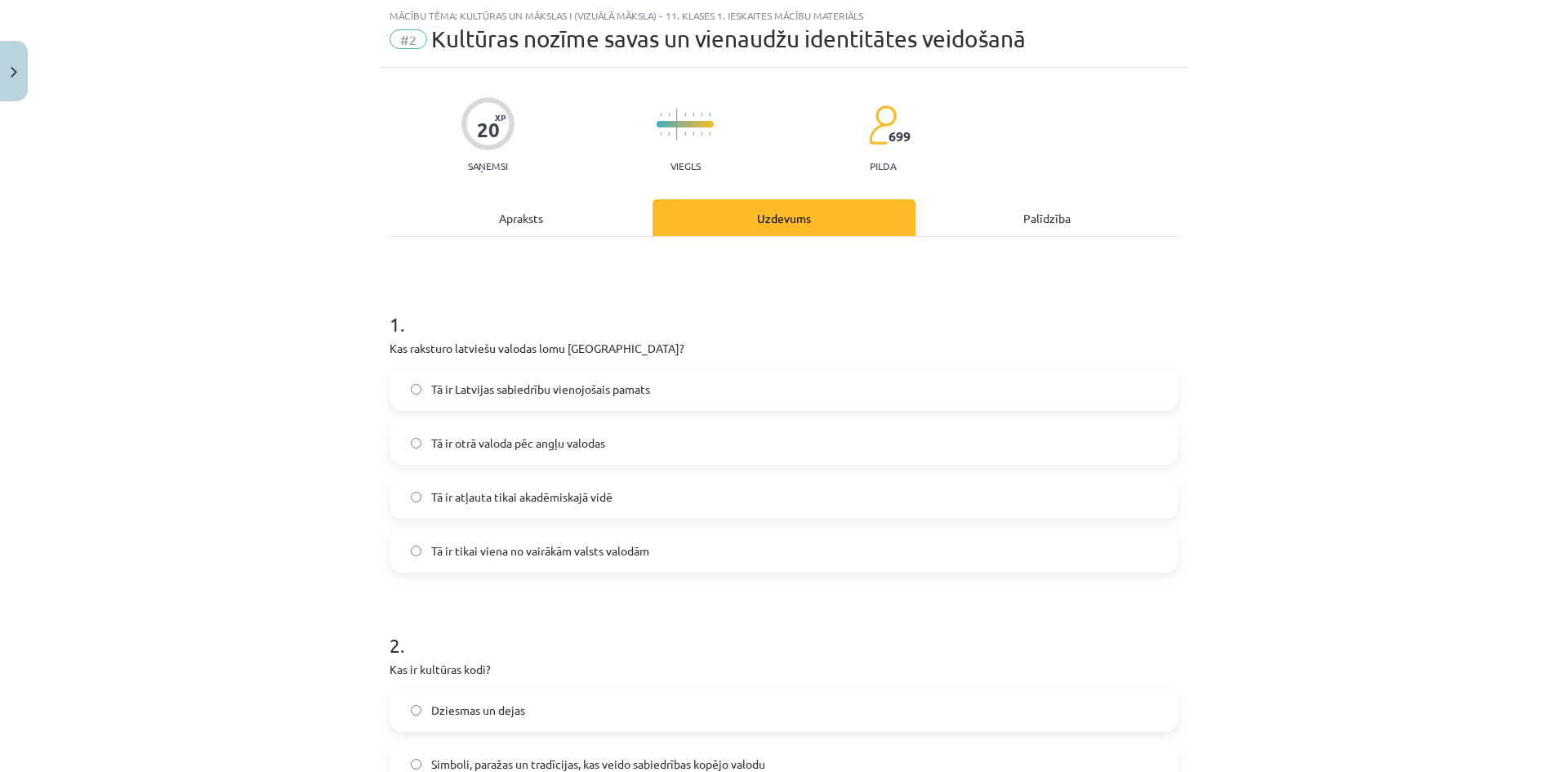
click at [531, 222] on div "Apraksts" at bounding box center [520, 217] width 263 height 36
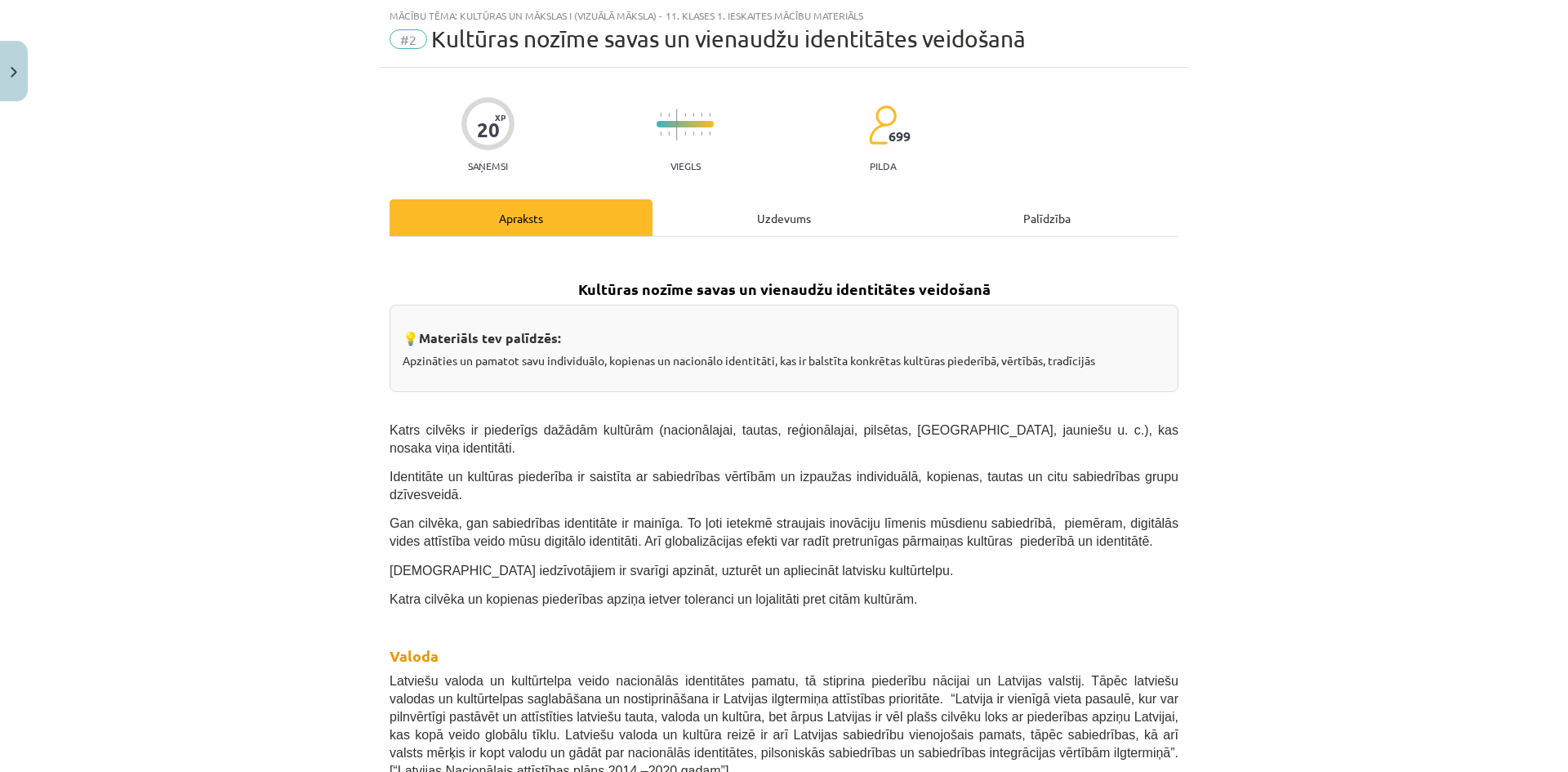
click at [696, 227] on div "Uzdevums" at bounding box center [784, 217] width 263 height 36
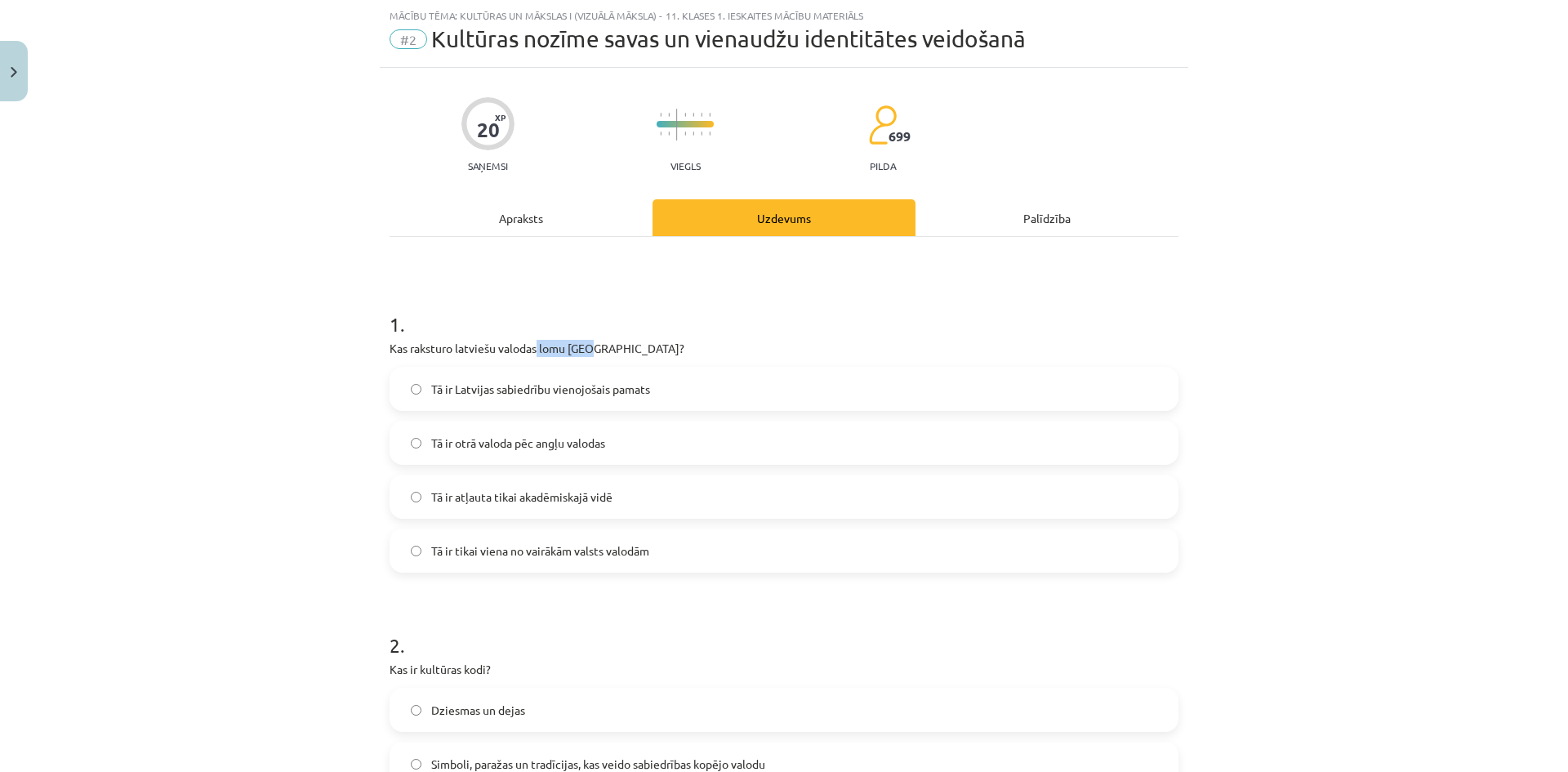
drag, startPoint x: 532, startPoint y: 345, endPoint x: 587, endPoint y: 343, distance: 55.0
click at [587, 343] on p "Kas raksturo latviešu valodas lomu [GEOGRAPHIC_DATA]?" at bounding box center [784, 348] width 789 height 17
click at [541, 342] on p "Kas raksturo latviešu valodas lomu [GEOGRAPHIC_DATA]?" at bounding box center [784, 348] width 789 height 17
drag, startPoint x: 451, startPoint y: 346, endPoint x: 562, endPoint y: 344, distance: 111.0
click at [562, 344] on p "Kas raksturo latviešu valodas lomu [GEOGRAPHIC_DATA]?" at bounding box center [784, 348] width 789 height 17
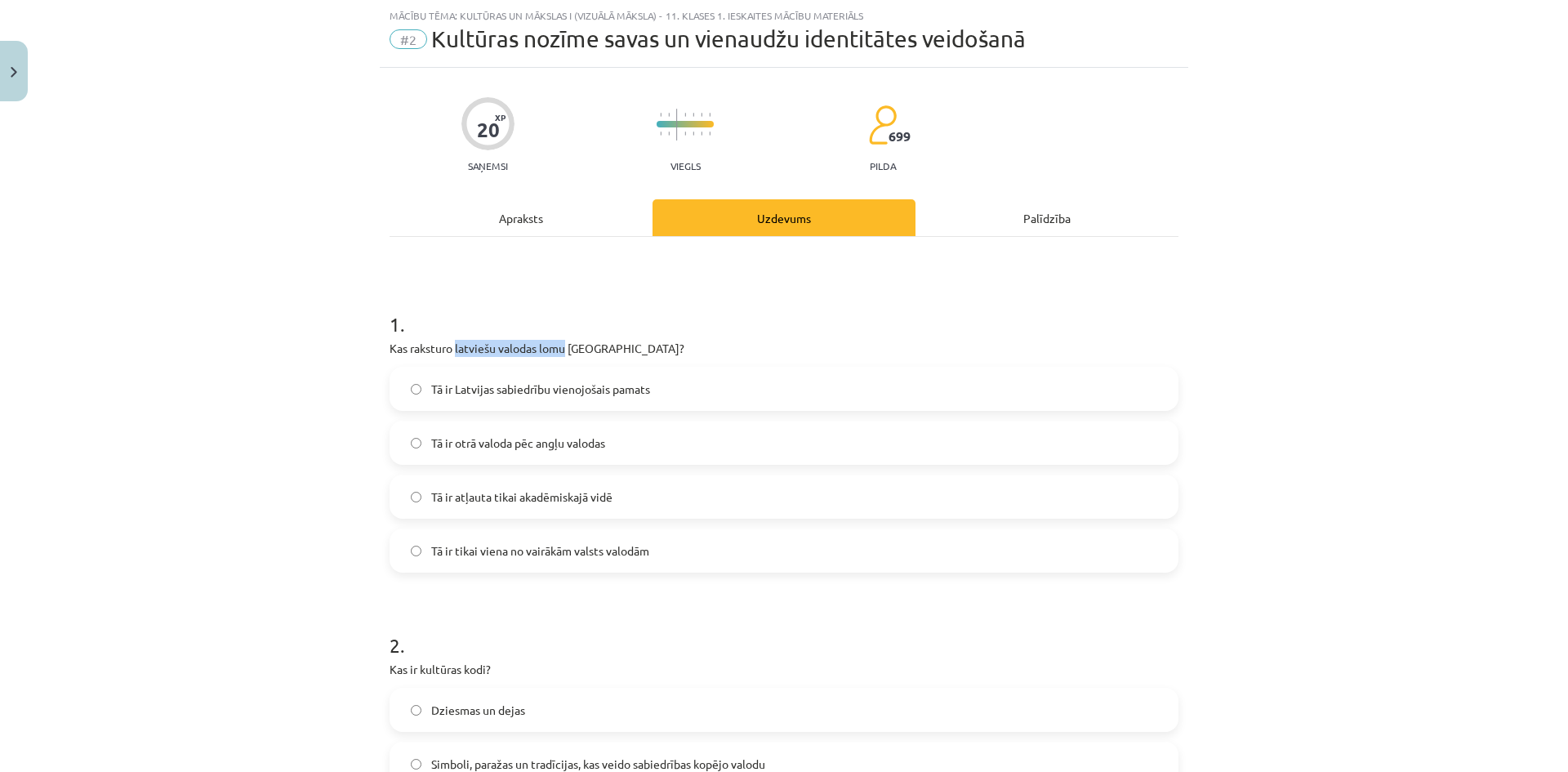
copy p "latviešu valodas lomu"
click at [524, 232] on div "Apraksts" at bounding box center [520, 217] width 263 height 36
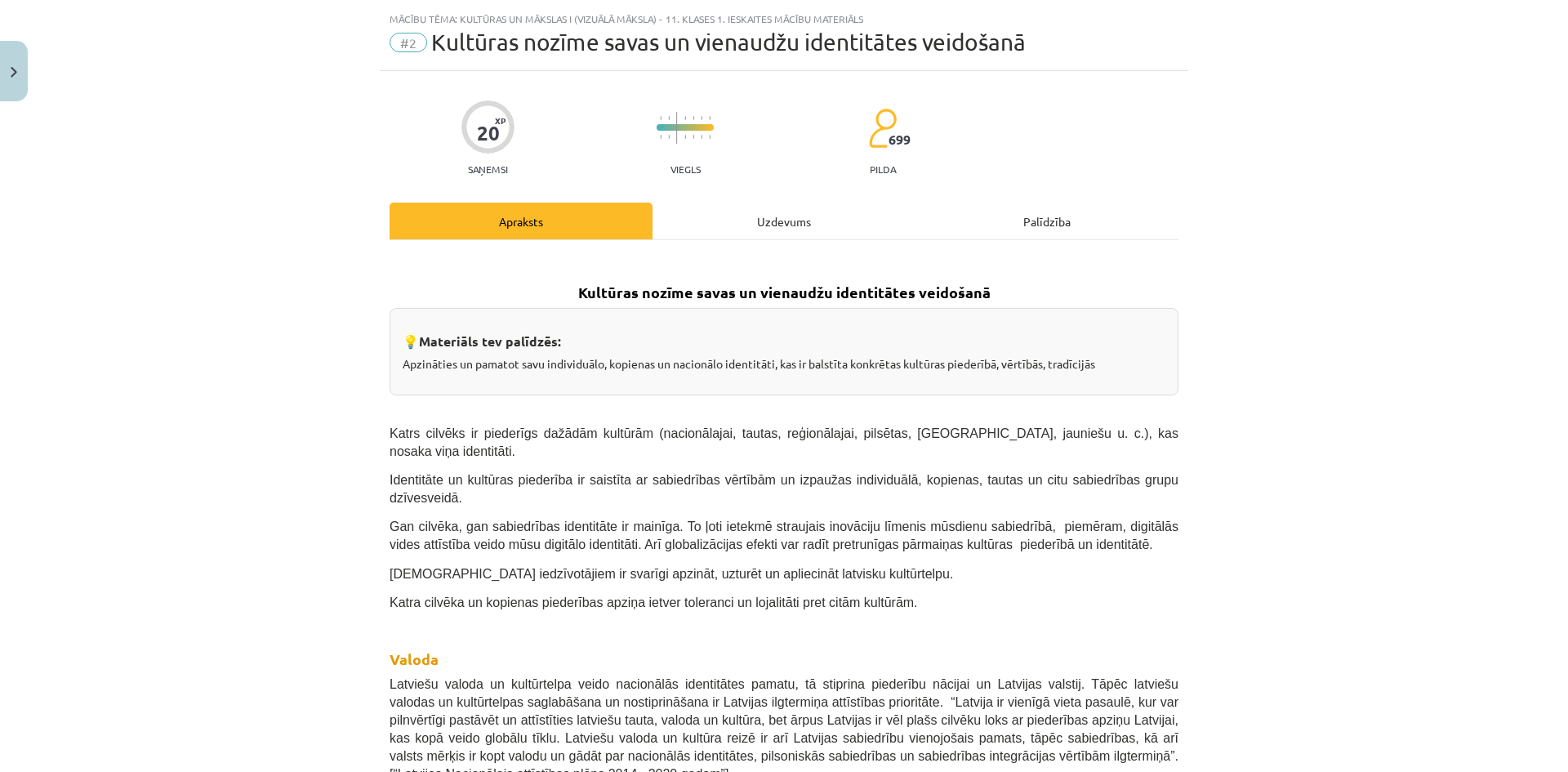
scroll to position [0, 0]
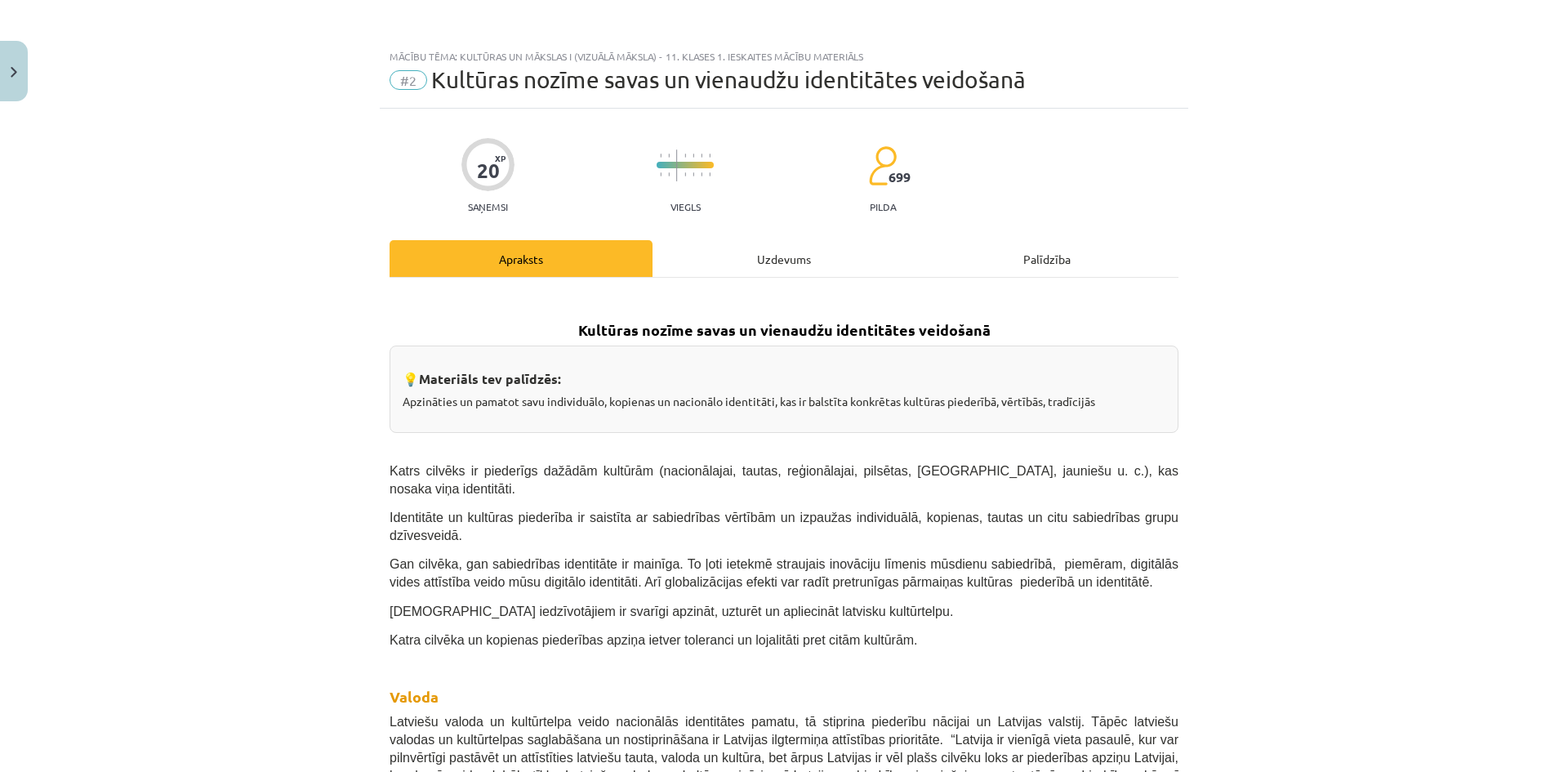
click at [713, 257] on div "Uzdevums" at bounding box center [784, 258] width 263 height 36
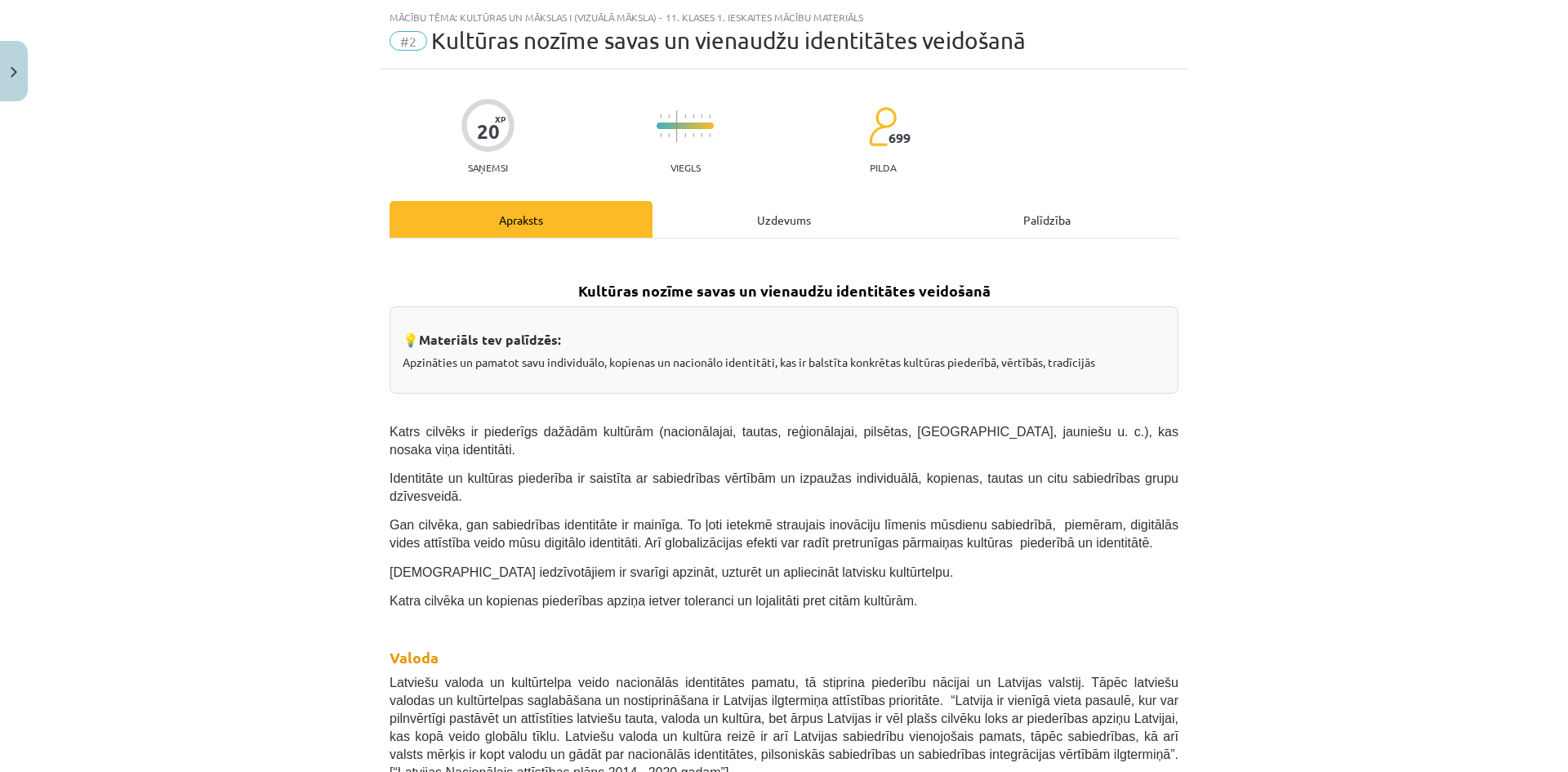
scroll to position [41, 0]
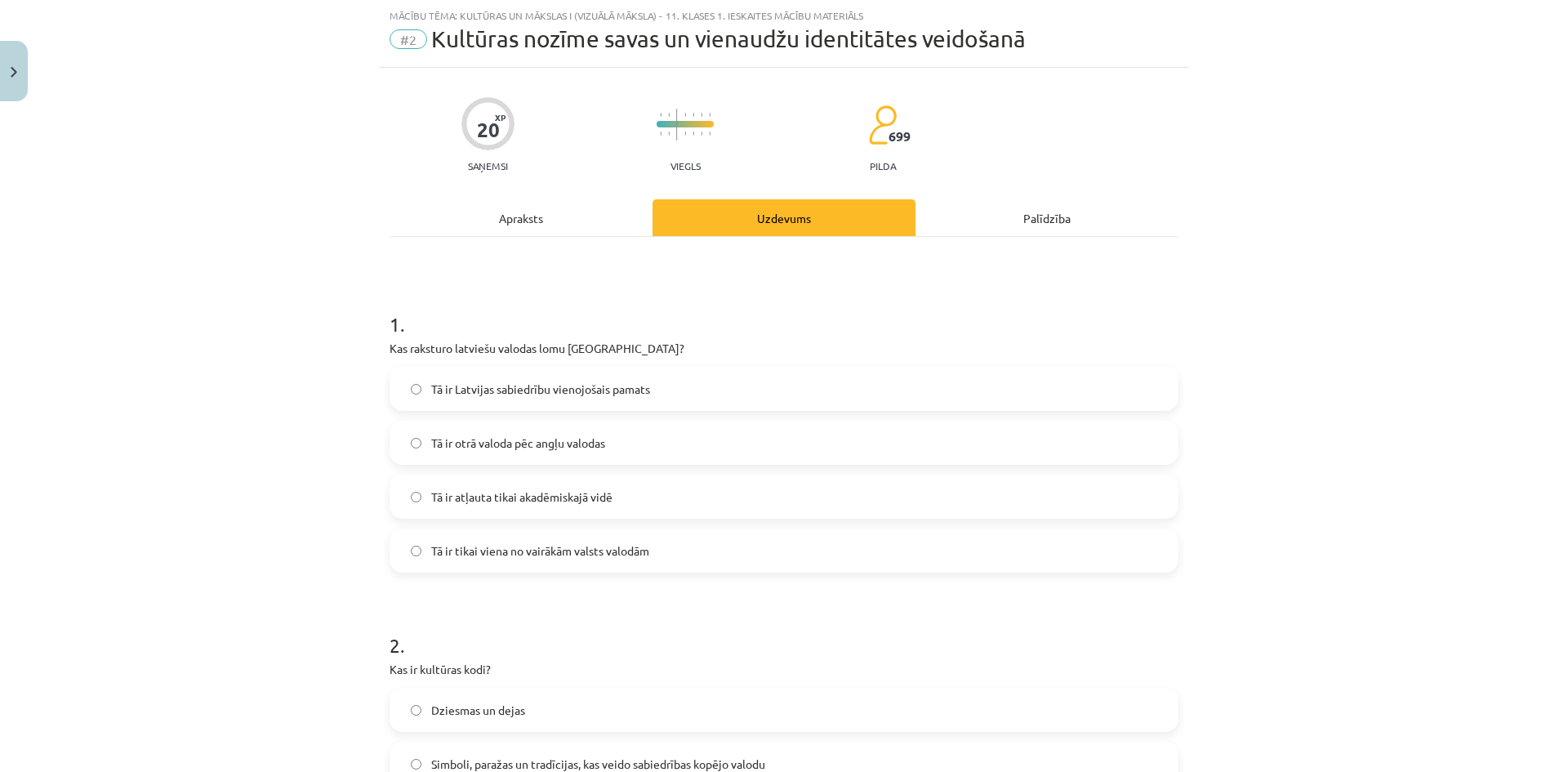
click at [613, 505] on label "Tā ir atļauta tikai akadēmiskajā vidē" at bounding box center [784, 496] width 785 height 41
click at [615, 443] on label "Tā ir otrā valoda pēc angļu valodas" at bounding box center [784, 442] width 785 height 41
click at [615, 390] on span "Tā ir Latvijas sabiedrību vienojošais pamats" at bounding box center [541, 389] width 219 height 17
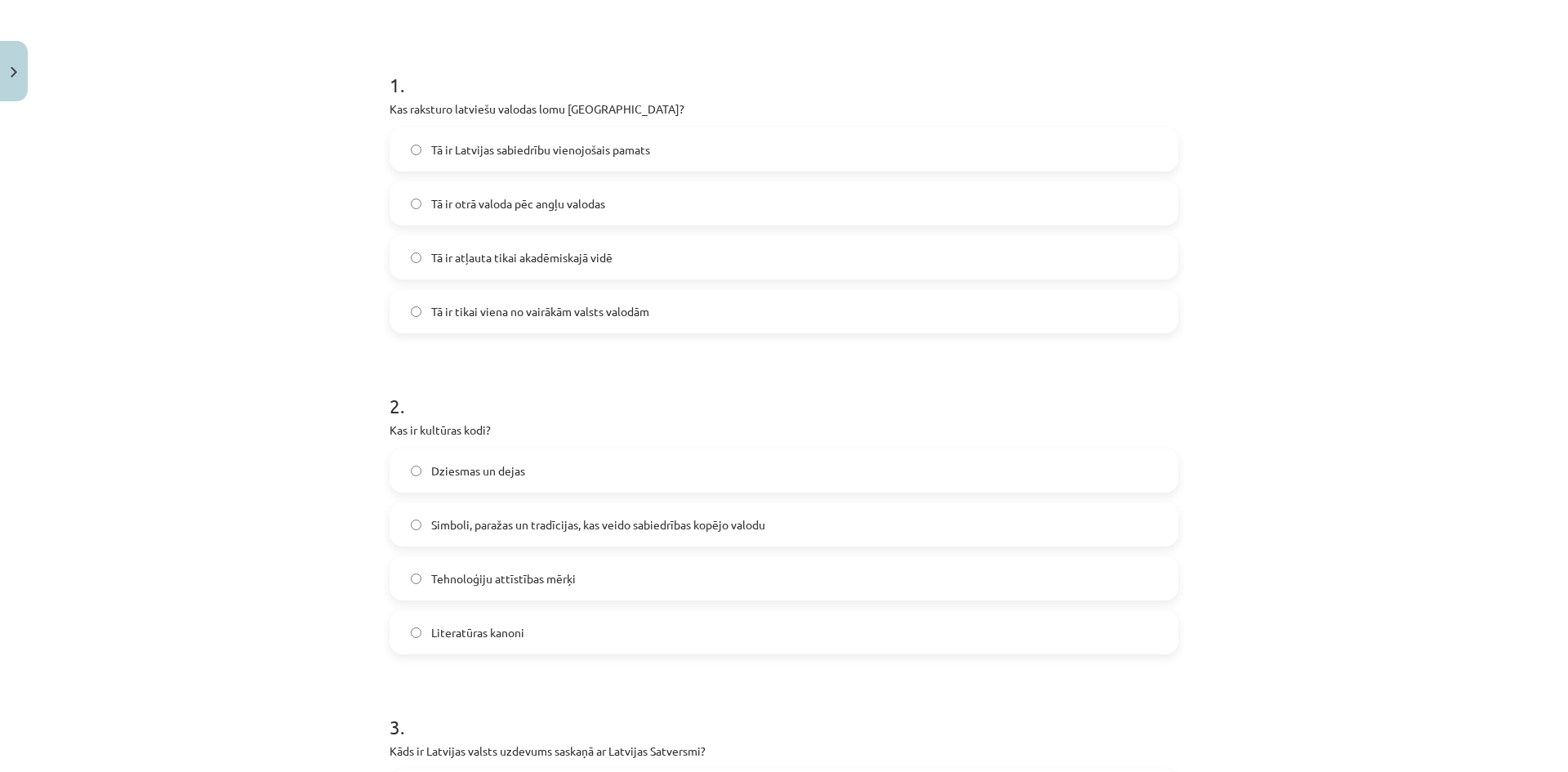
scroll to position [286, 0]
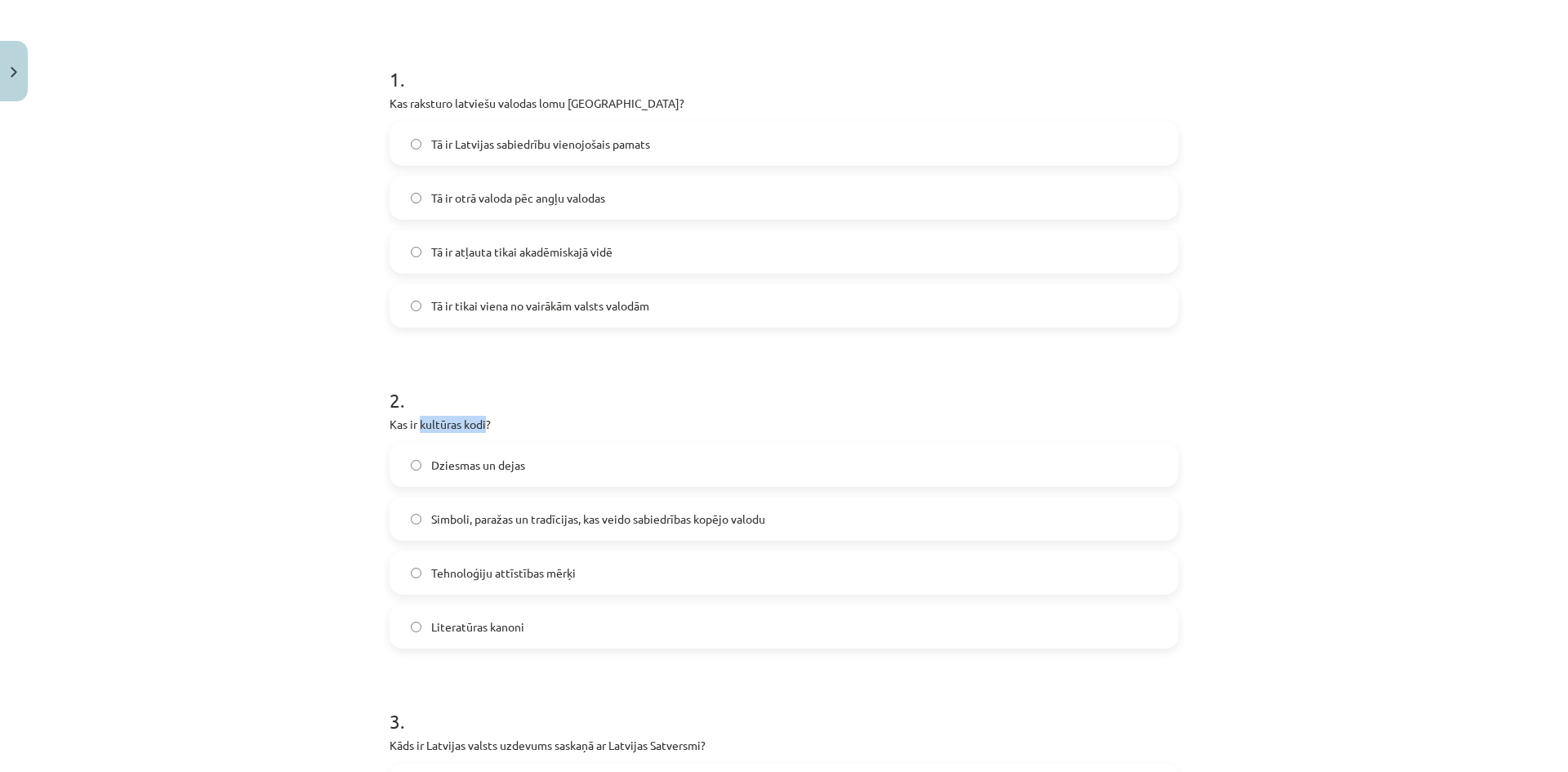
drag, startPoint x: 416, startPoint y: 425, endPoint x: 480, endPoint y: 423, distance: 64.0
click at [480, 423] on p "Kas ir kultūras kodi?" at bounding box center [784, 425] width 789 height 17
copy p "kultūras kodi"
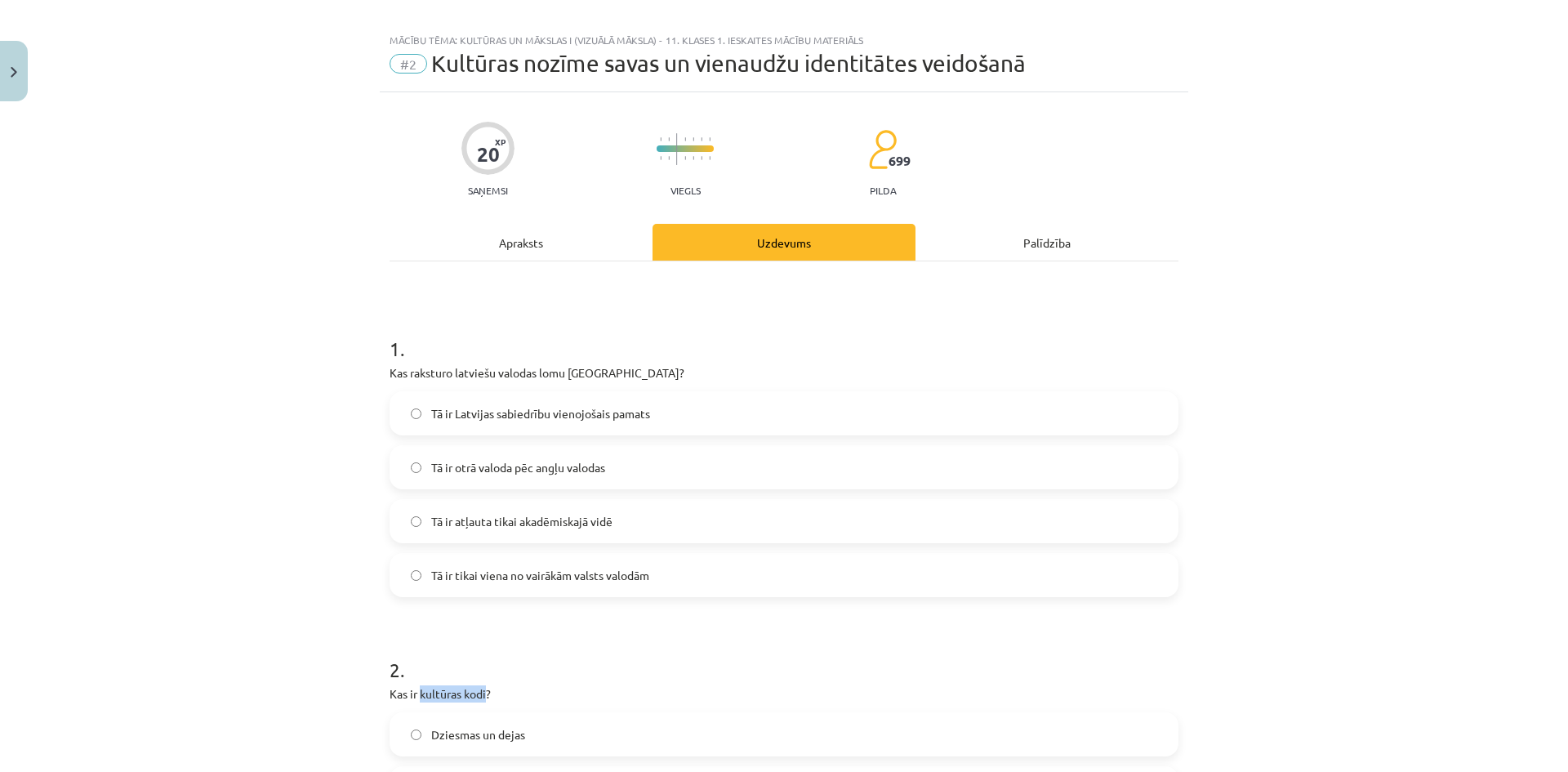
scroll to position [0, 0]
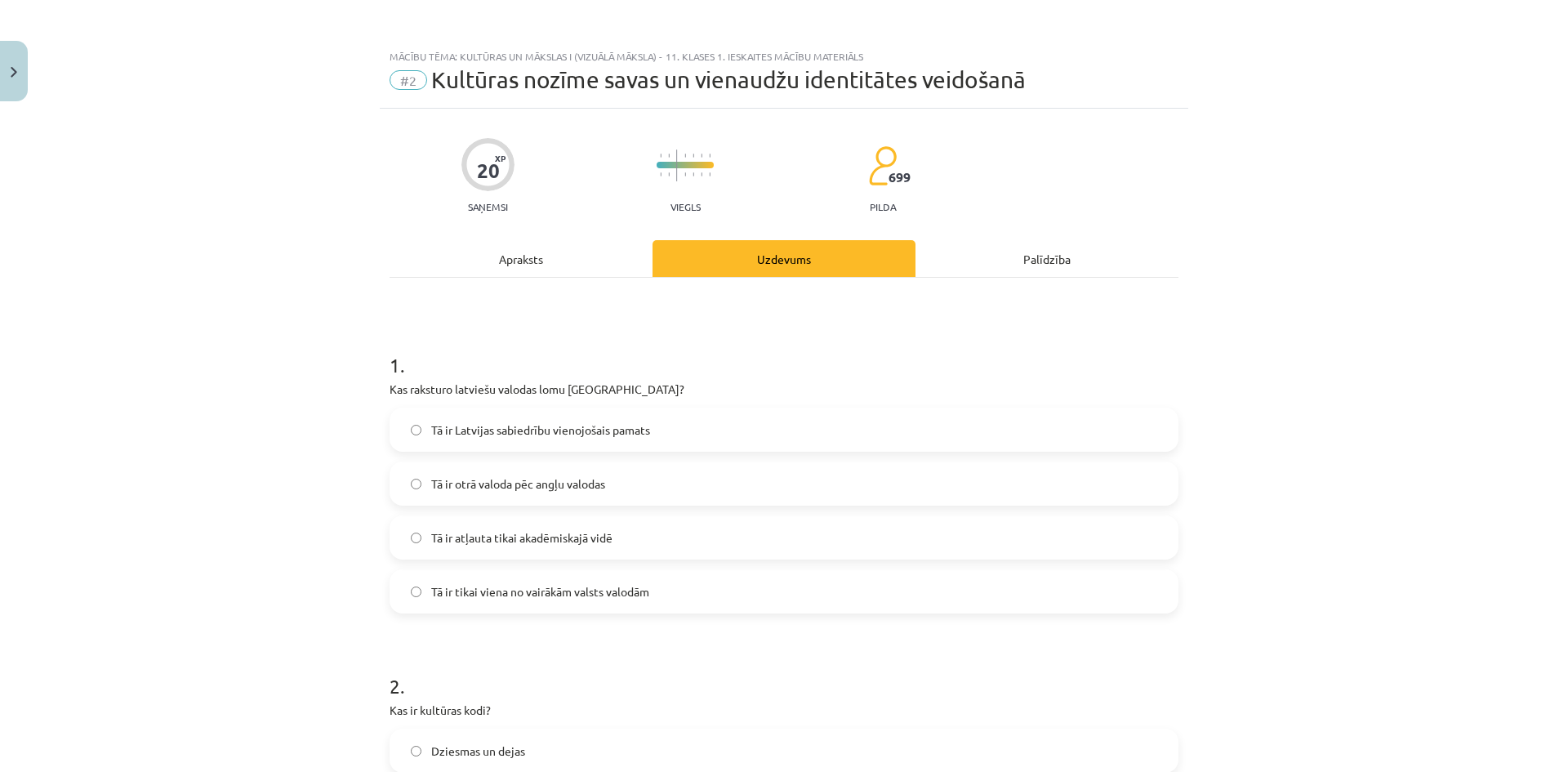
click at [513, 269] on div "Apraksts" at bounding box center [520, 258] width 263 height 36
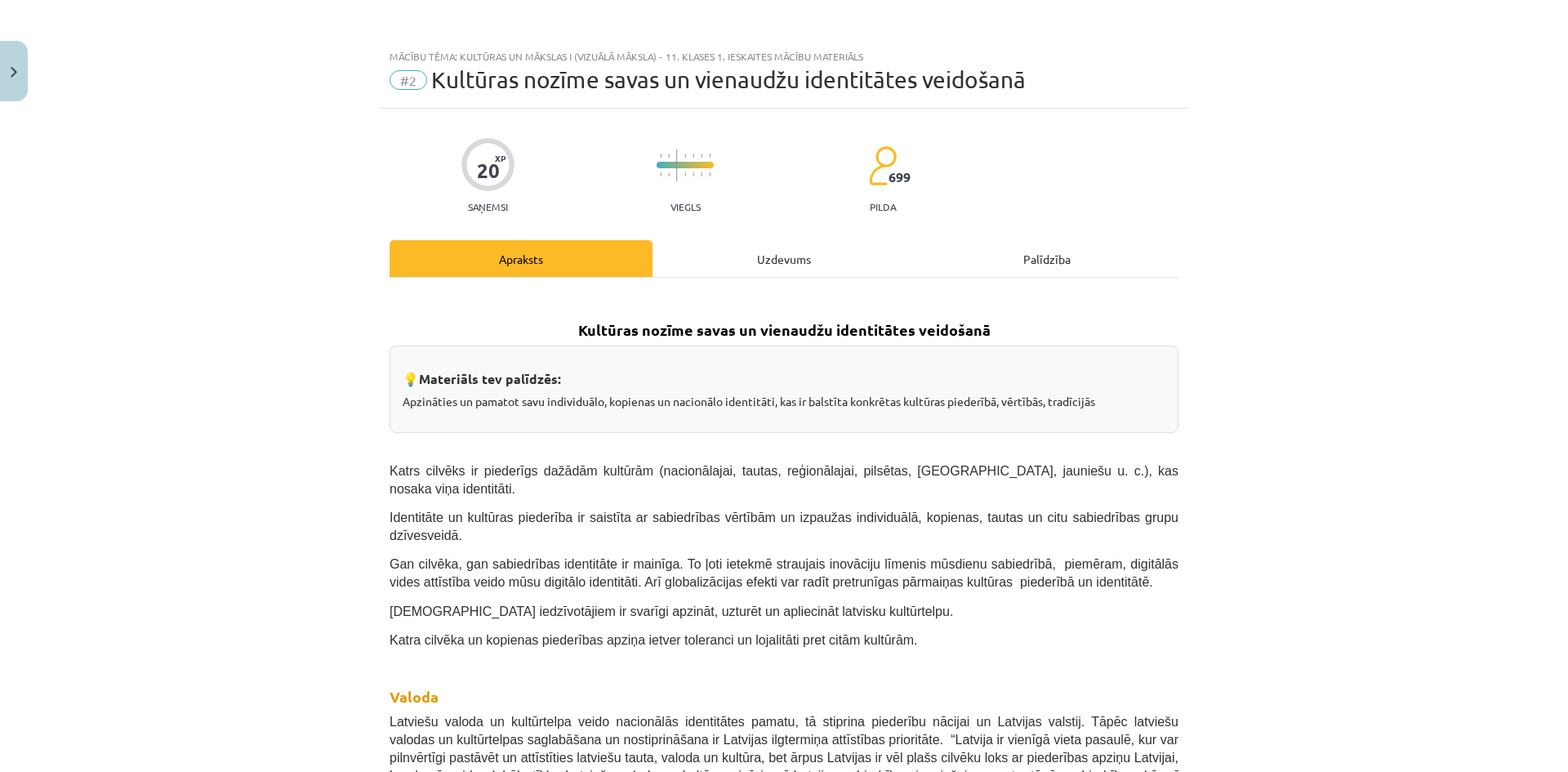
click at [732, 263] on div "Uzdevums" at bounding box center [784, 258] width 263 height 36
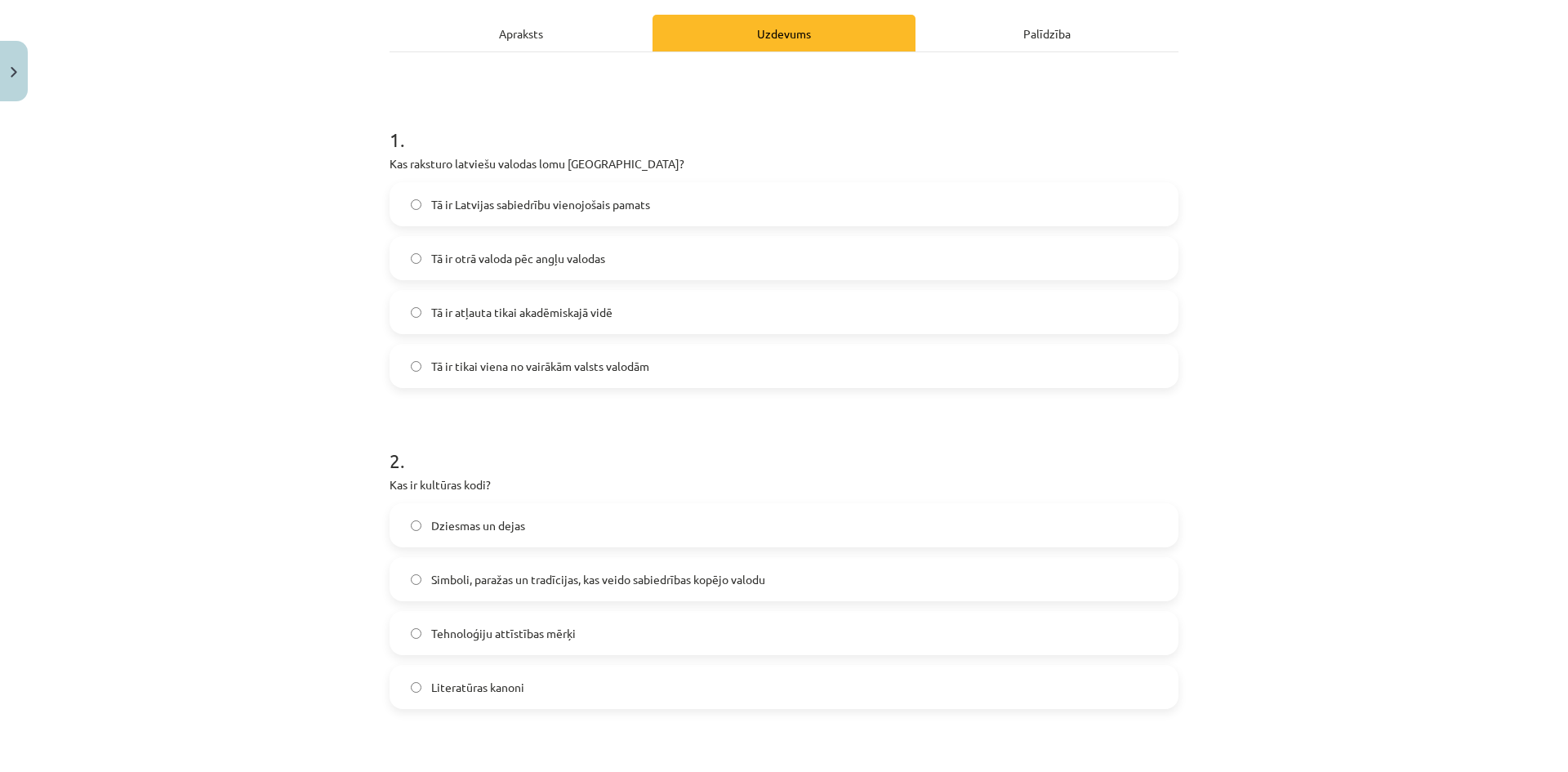
scroll to position [286, 0]
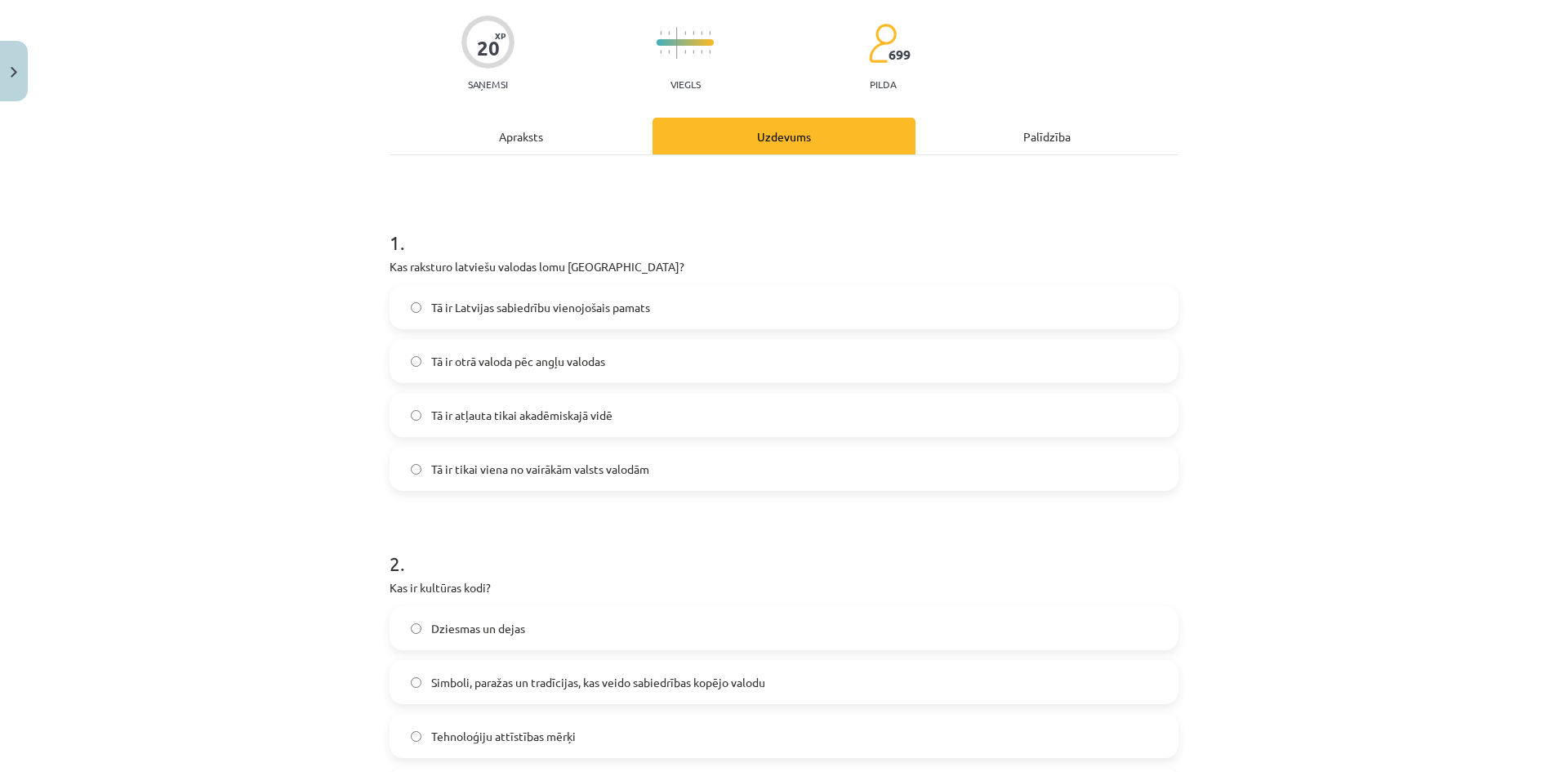
click at [571, 137] on div "Apraksts" at bounding box center [520, 136] width 263 height 36
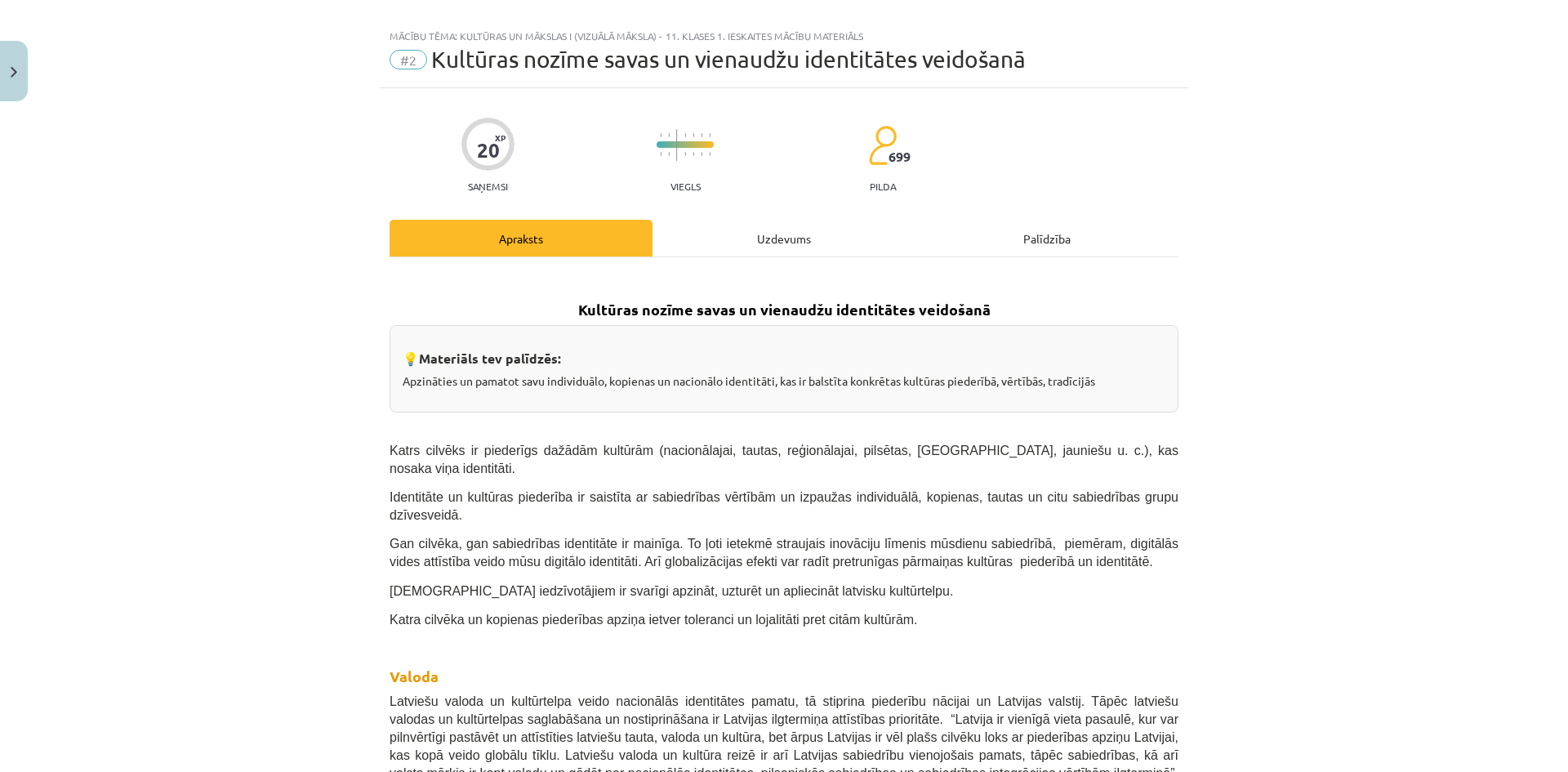
scroll to position [0, 0]
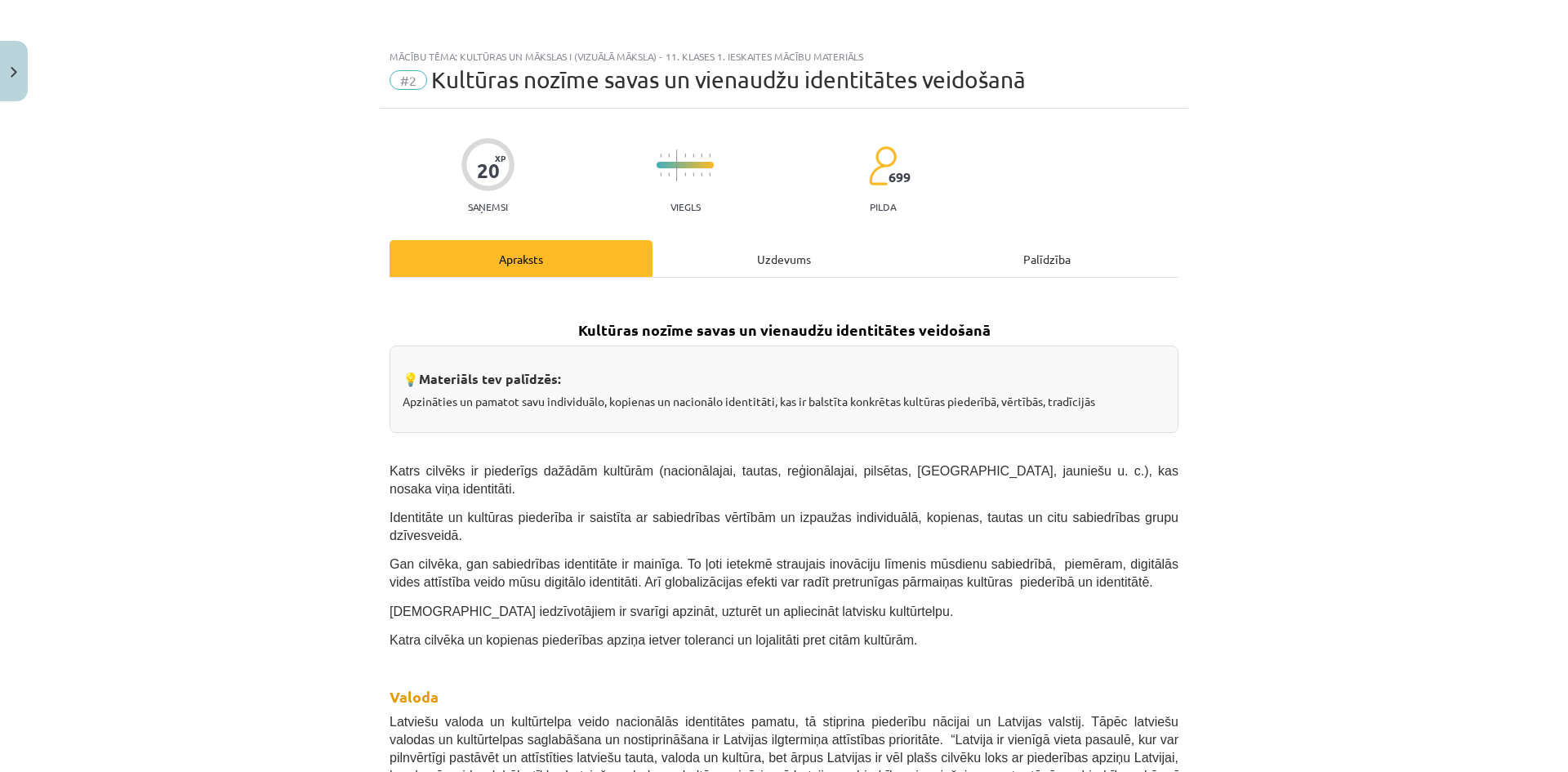
click at [769, 254] on div "Uzdevums" at bounding box center [784, 258] width 263 height 36
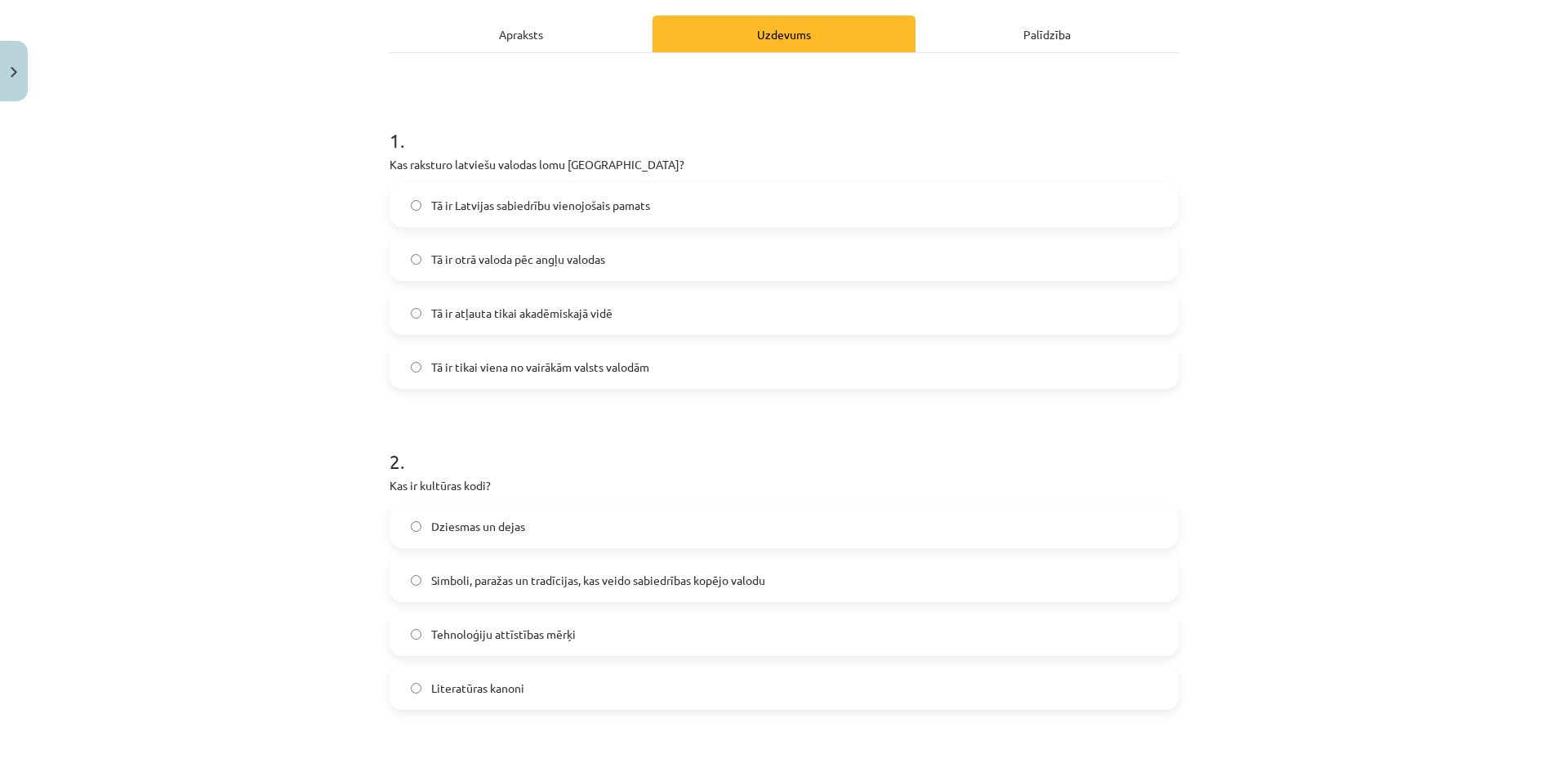
scroll to position [286, 0]
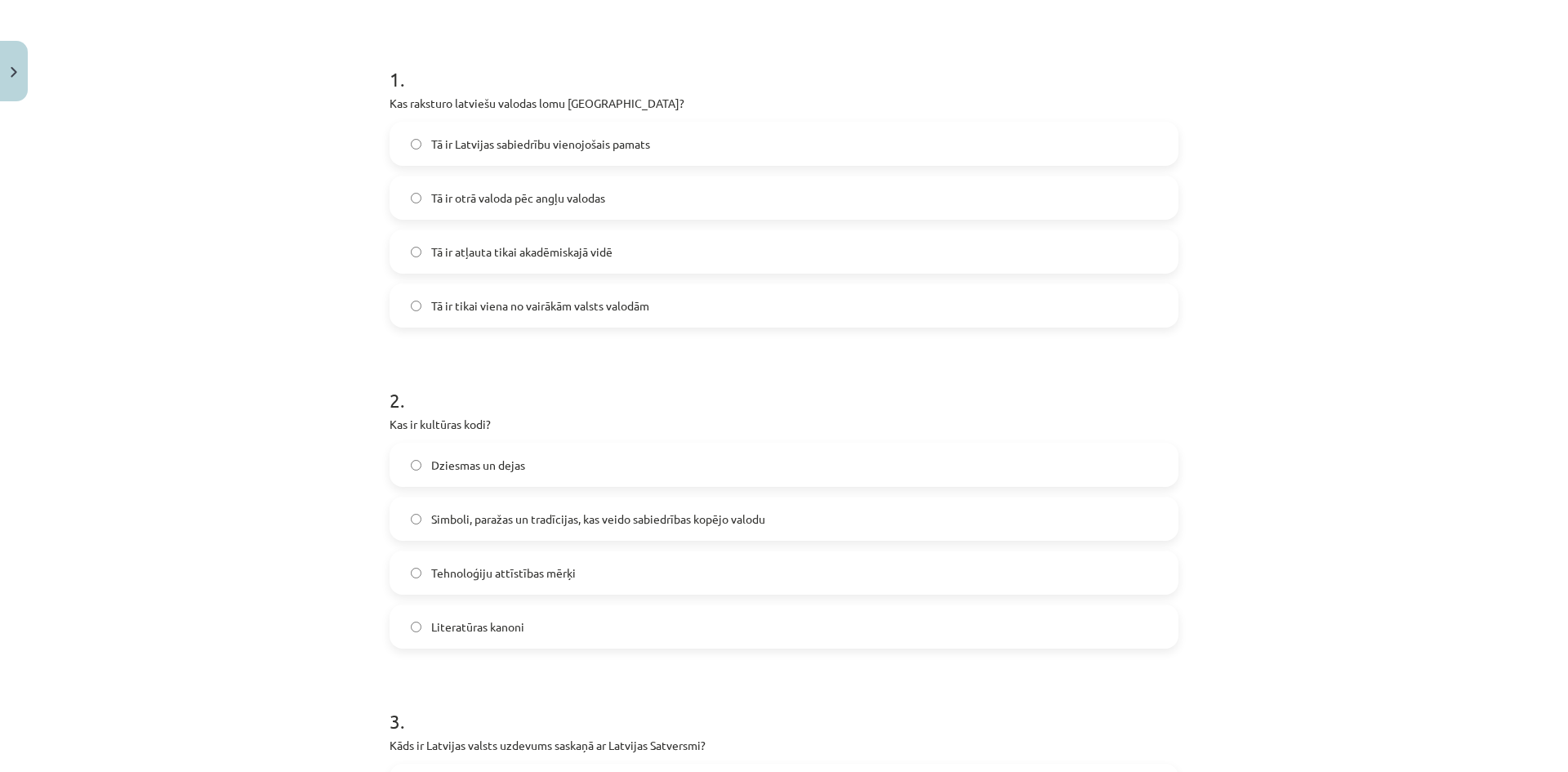
click at [636, 512] on span "Simboli, paražas un tradīcijas, kas veido sabiedrības kopējo valodu" at bounding box center [598, 519] width 334 height 17
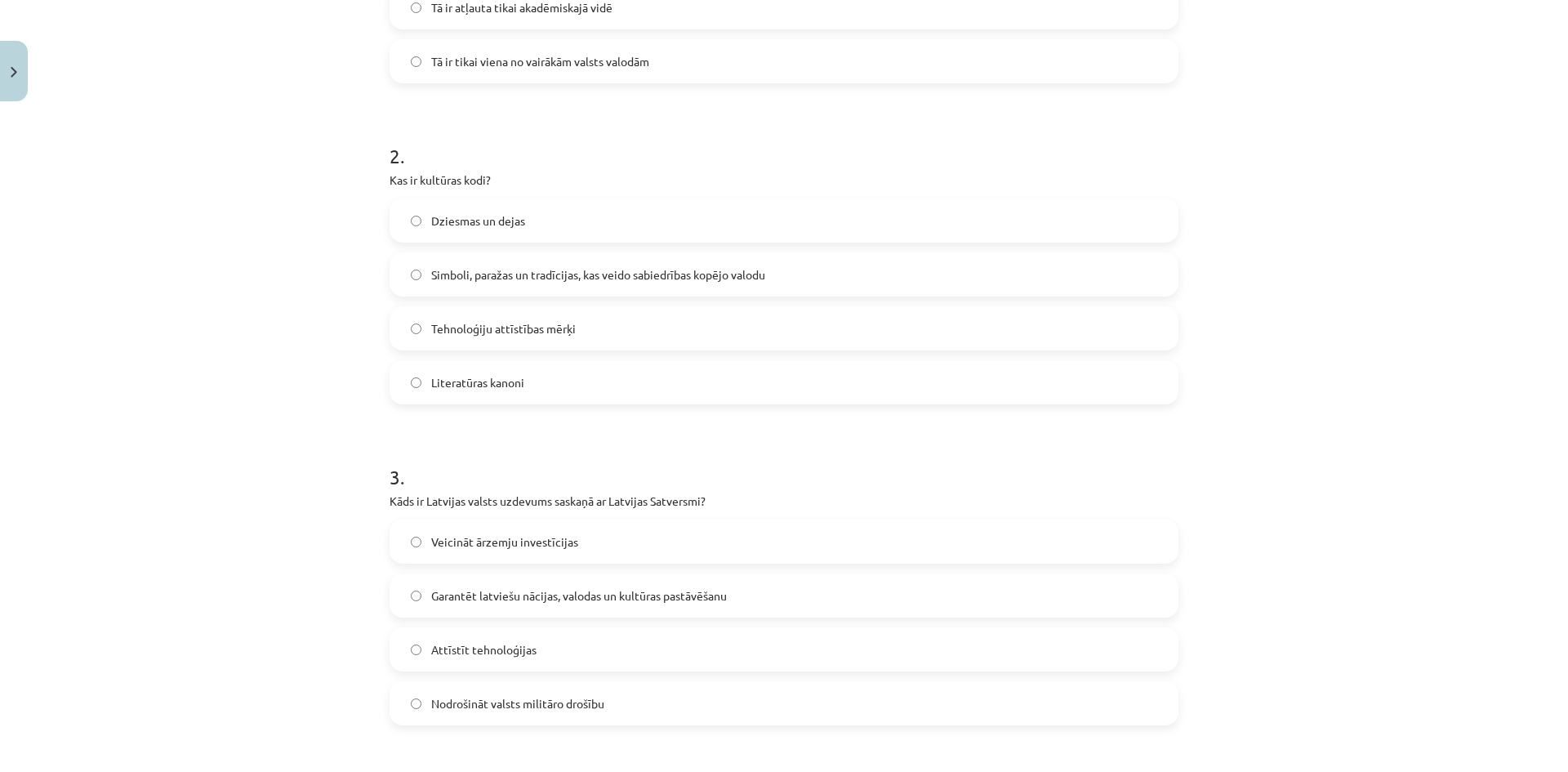
scroll to position [612, 0]
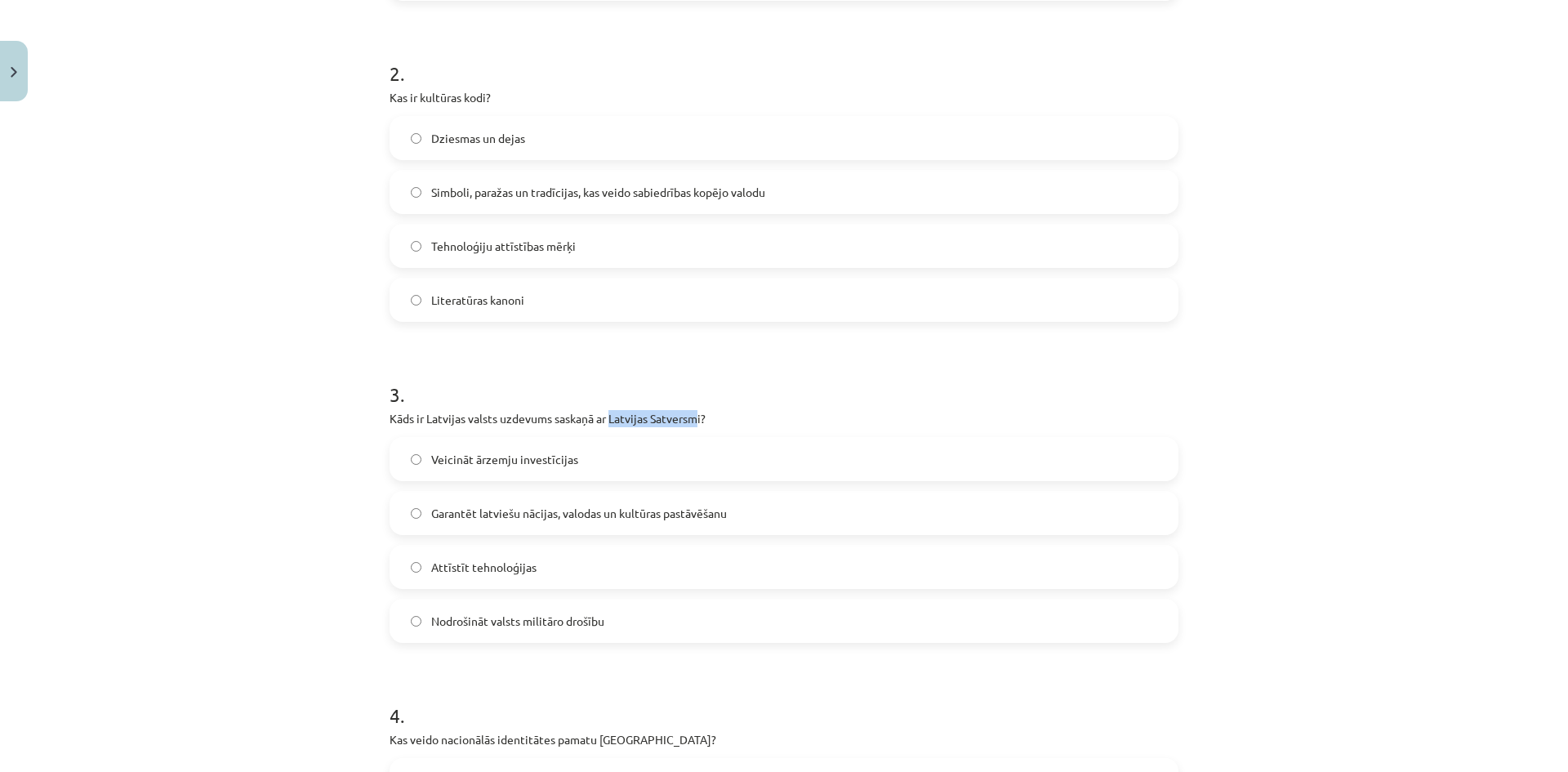
drag, startPoint x: 607, startPoint y: 416, endPoint x: 696, endPoint y: 411, distance: 89.1
click at [696, 411] on p "Kāds ir Latvijas valsts uzdevums saskaņā ar Latvijas Satversmi?" at bounding box center [784, 419] width 789 height 17
copy p "Latvijas Satversm"
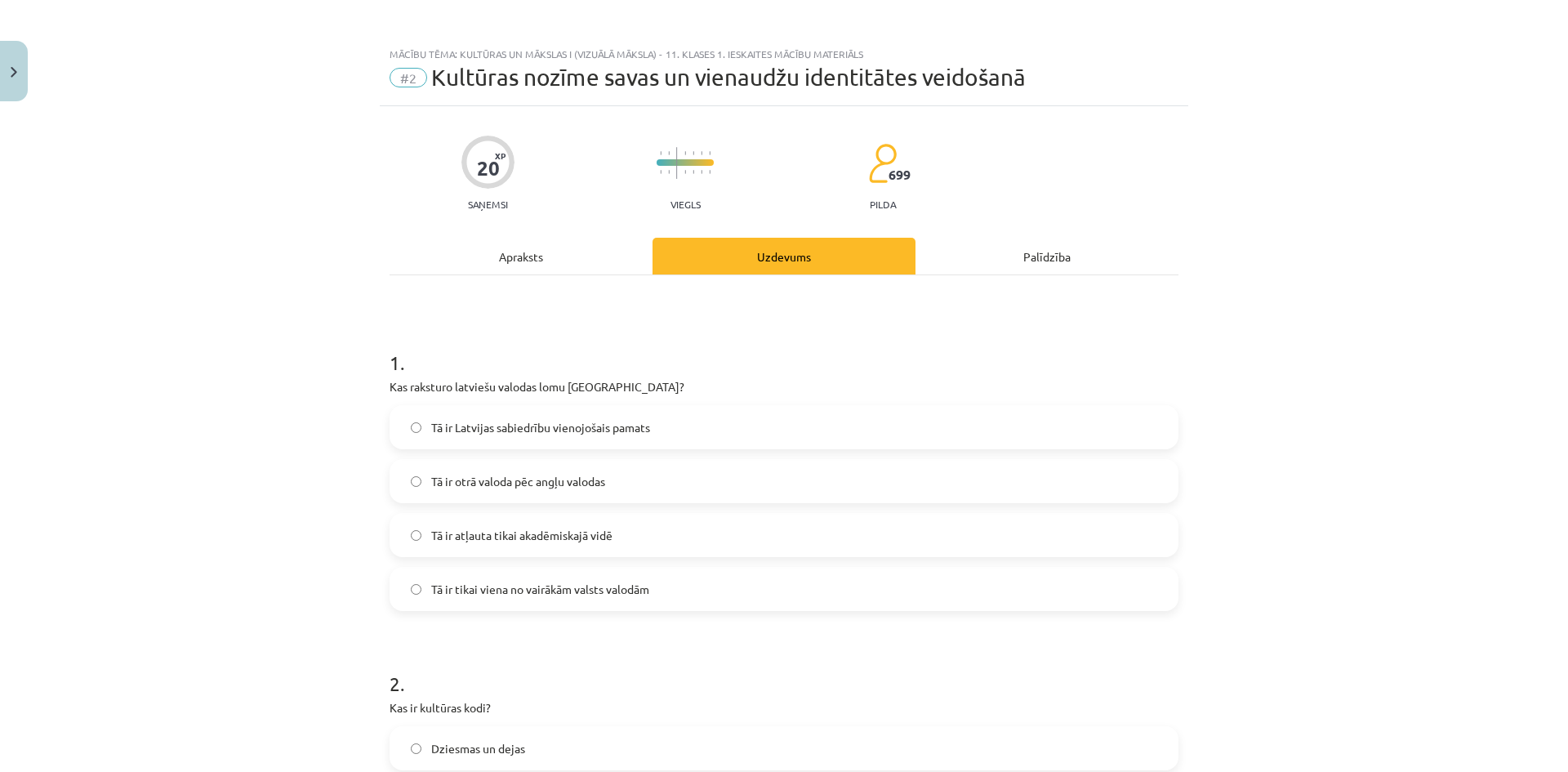
scroll to position [0, 0]
click at [544, 260] on div "Apraksts" at bounding box center [520, 258] width 263 height 36
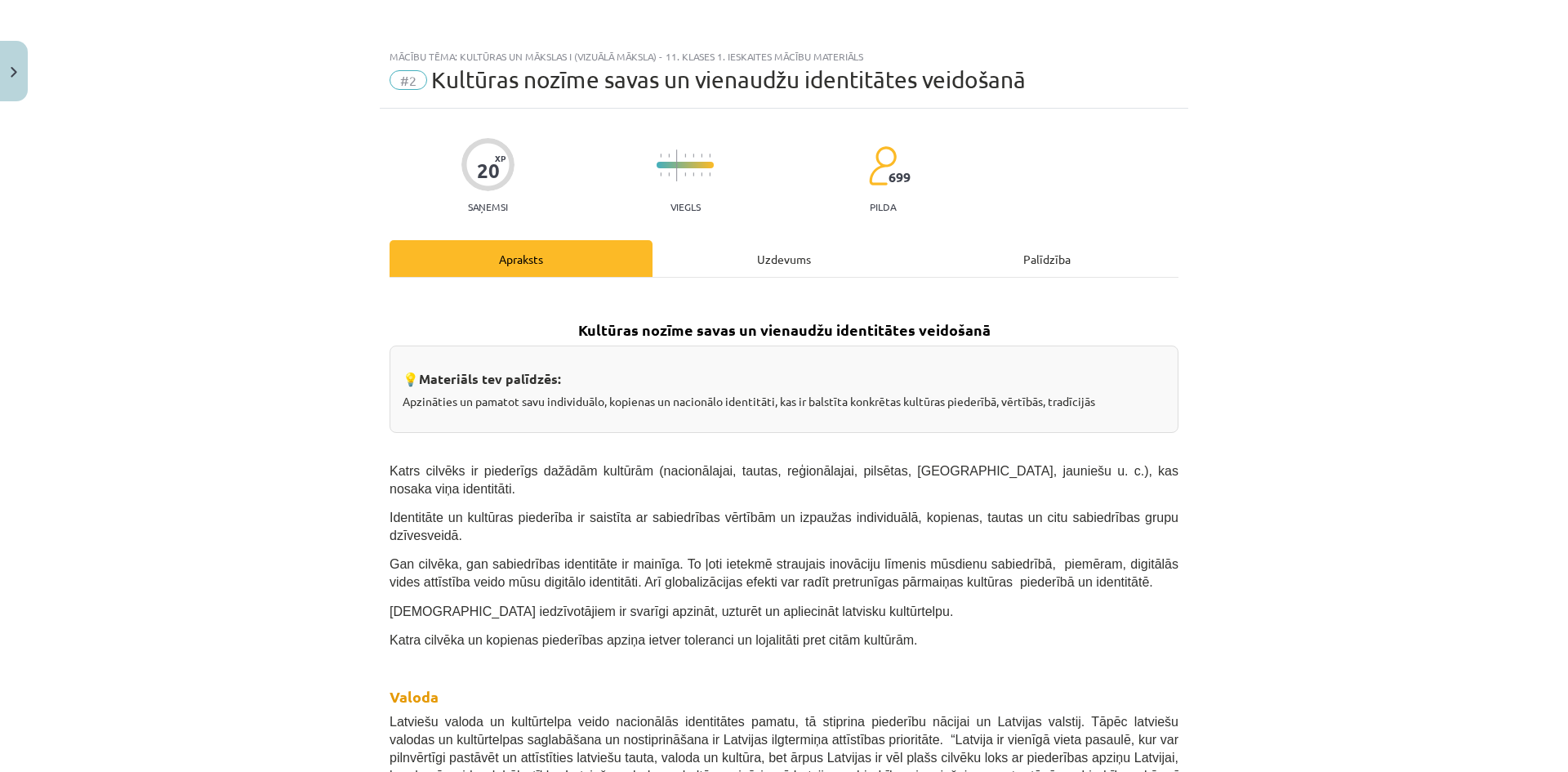
click at [753, 263] on div "Uzdevums" at bounding box center [784, 258] width 263 height 36
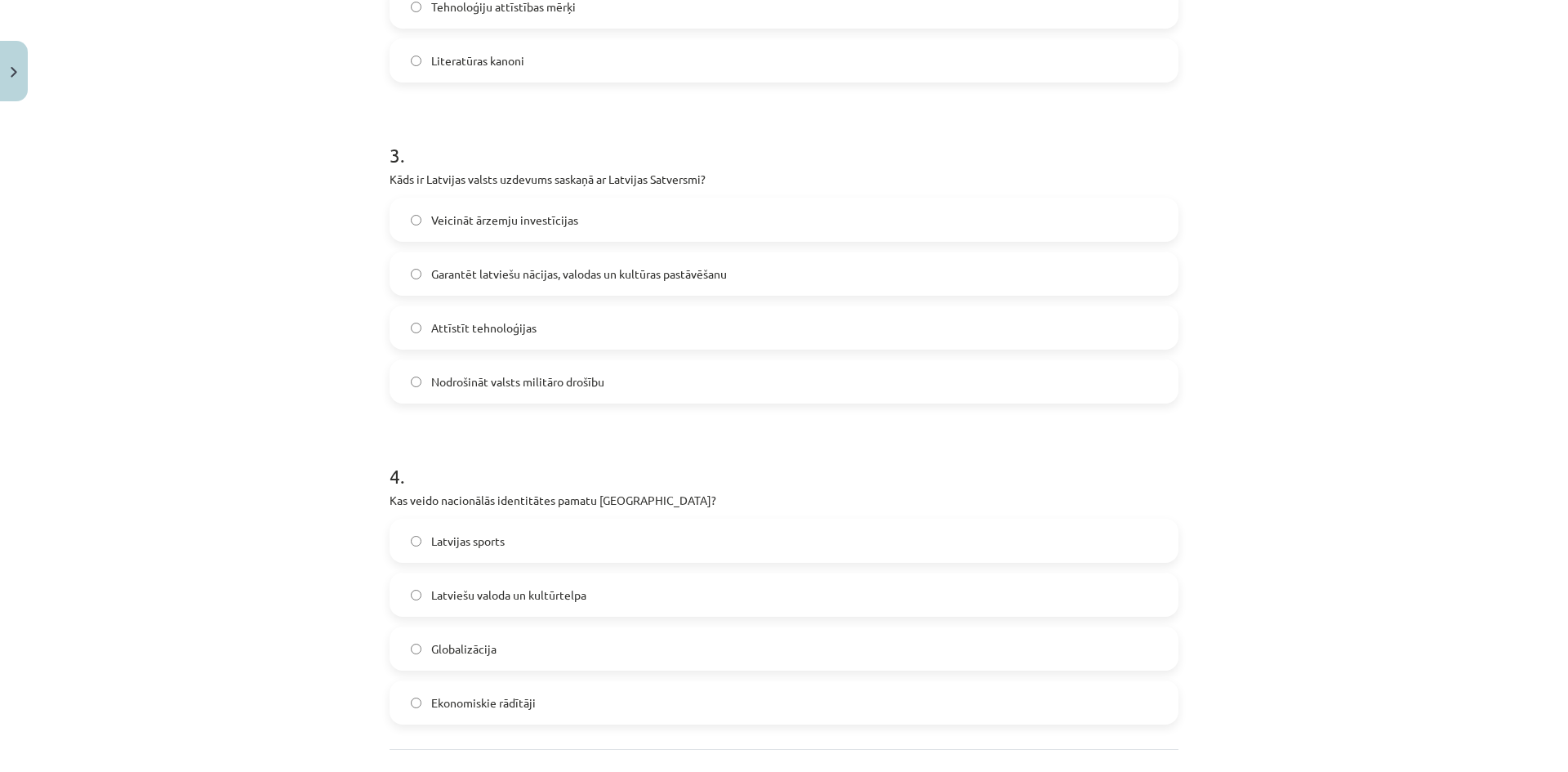
scroll to position [858, 0]
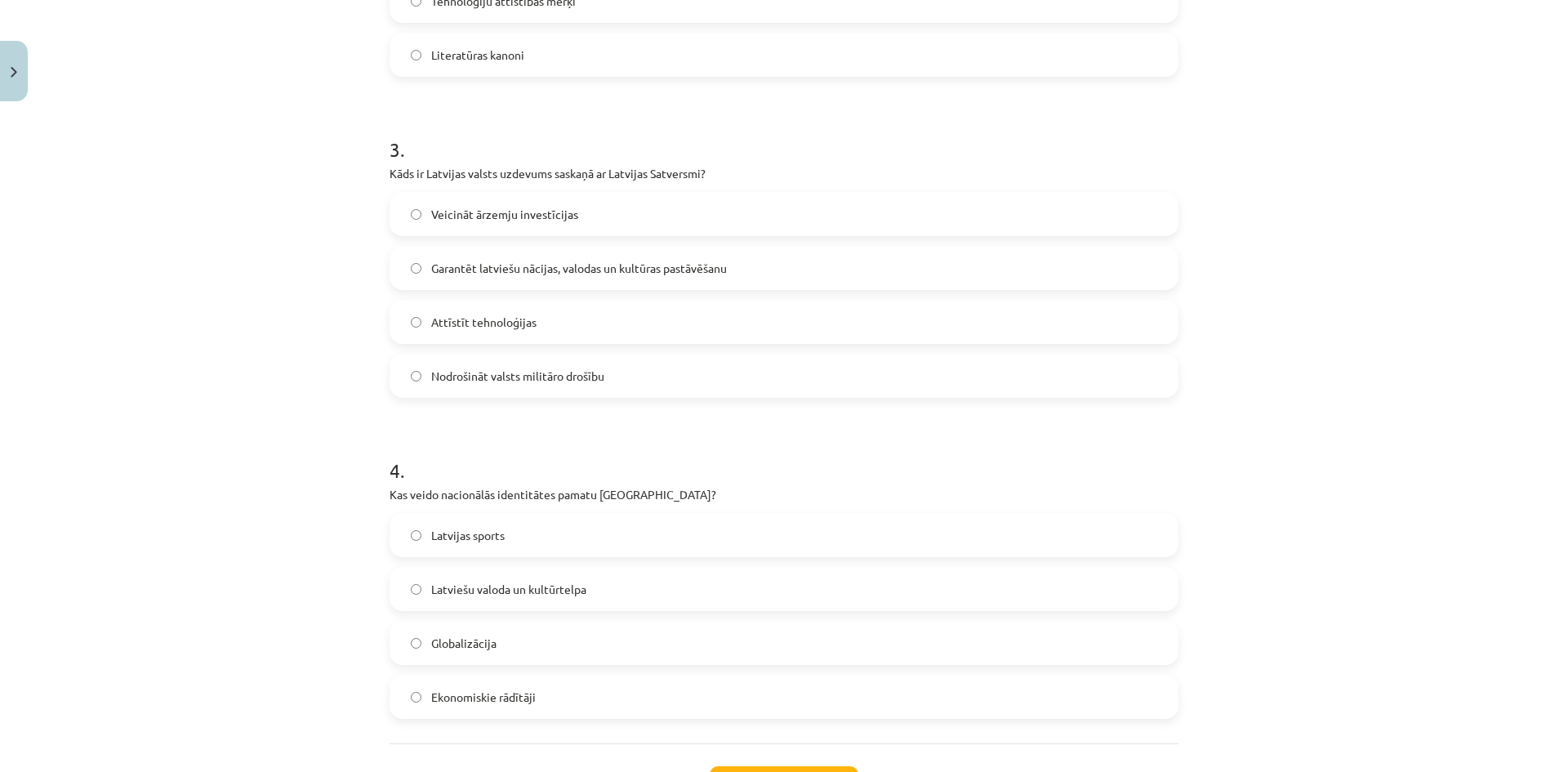
click at [641, 260] on span "Garantēt latviešu nācijas, valodas un kultūras pastāvēšanu" at bounding box center [579, 269] width 296 height 17
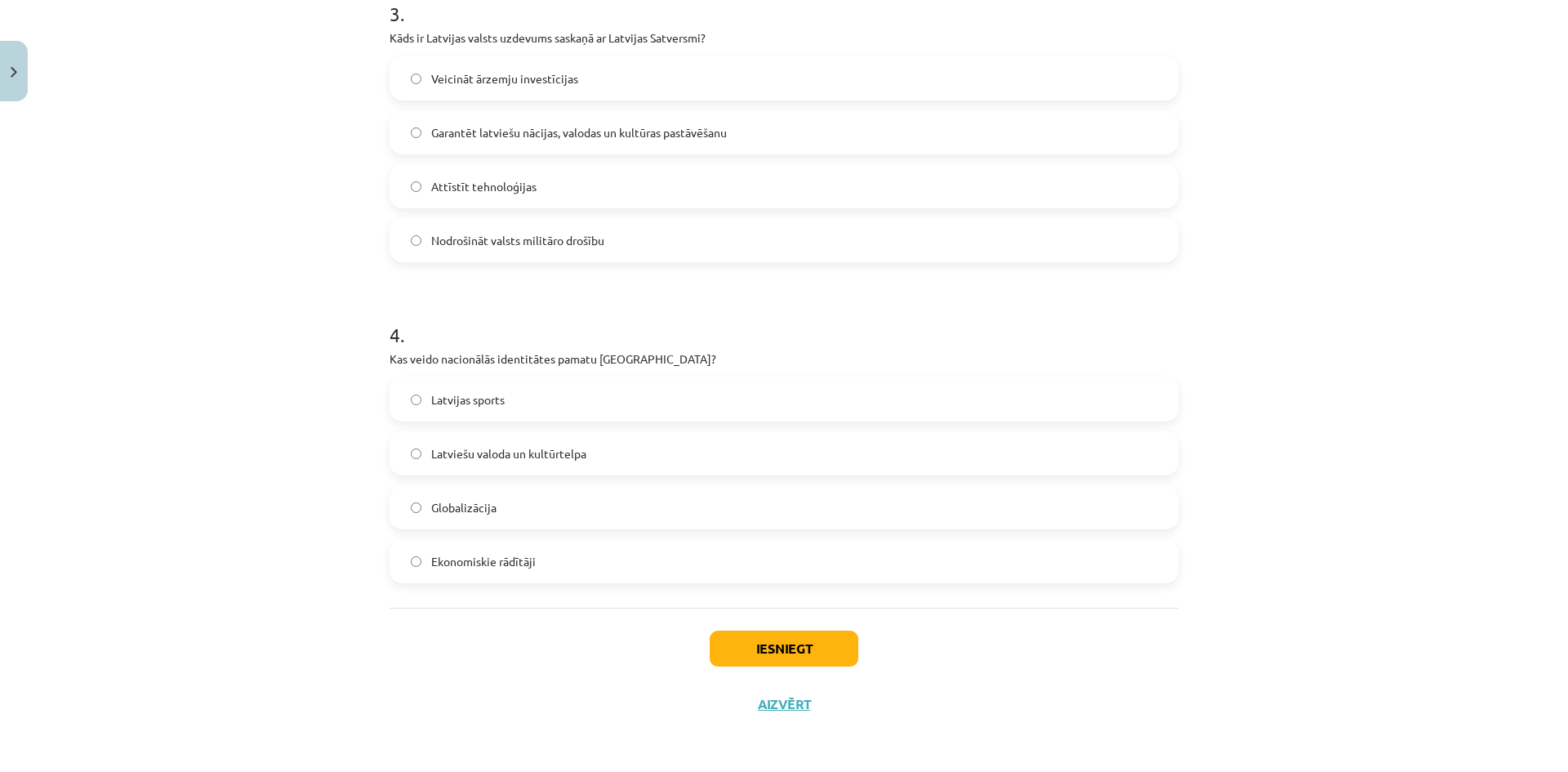
scroll to position [994, 0]
click at [512, 456] on span "Latviešu valoda un kultūrtelpa" at bounding box center [509, 453] width 155 height 17
click at [774, 648] on button "Iesniegt" at bounding box center [784, 648] width 148 height 36
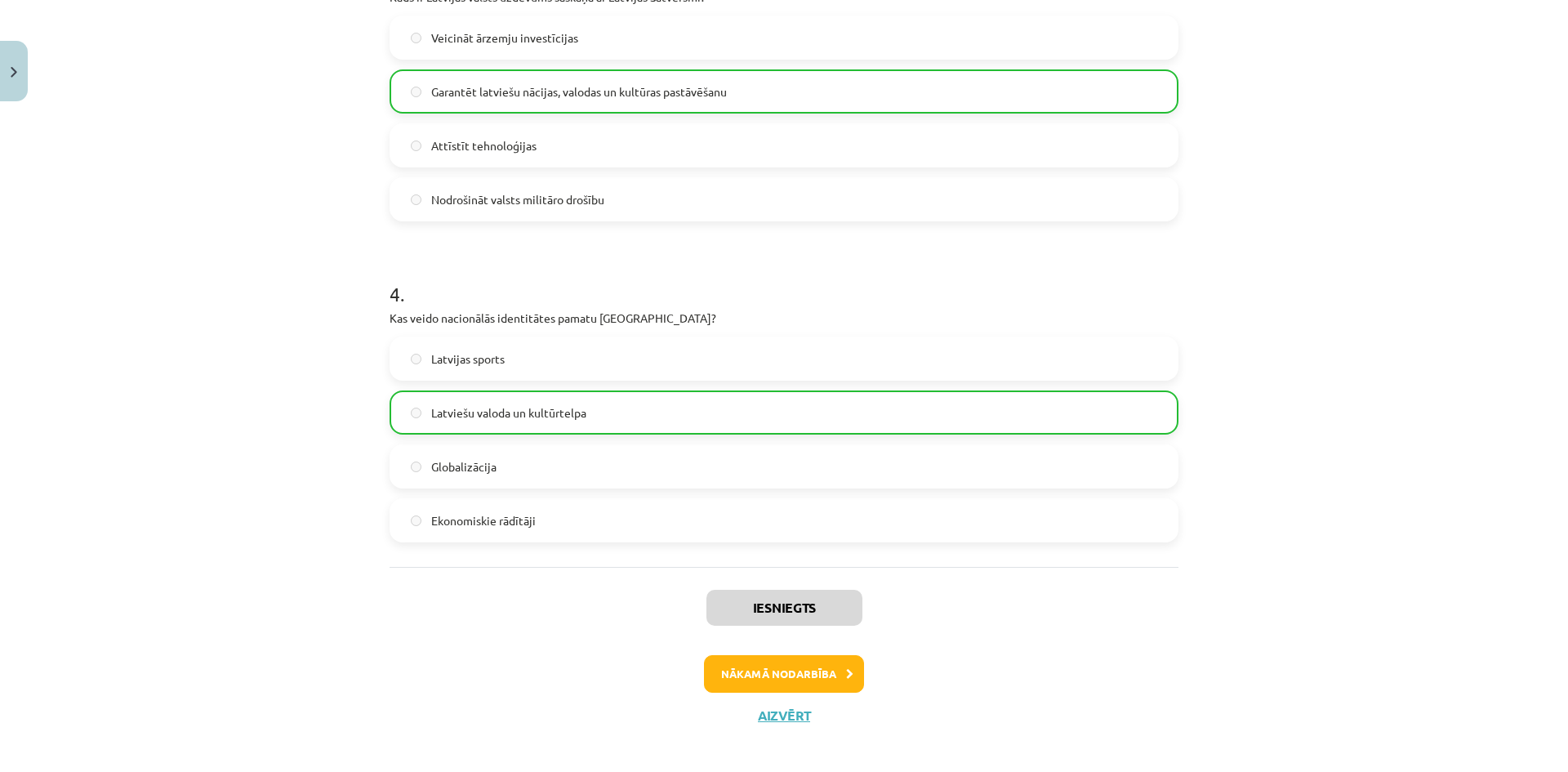
scroll to position [1047, 0]
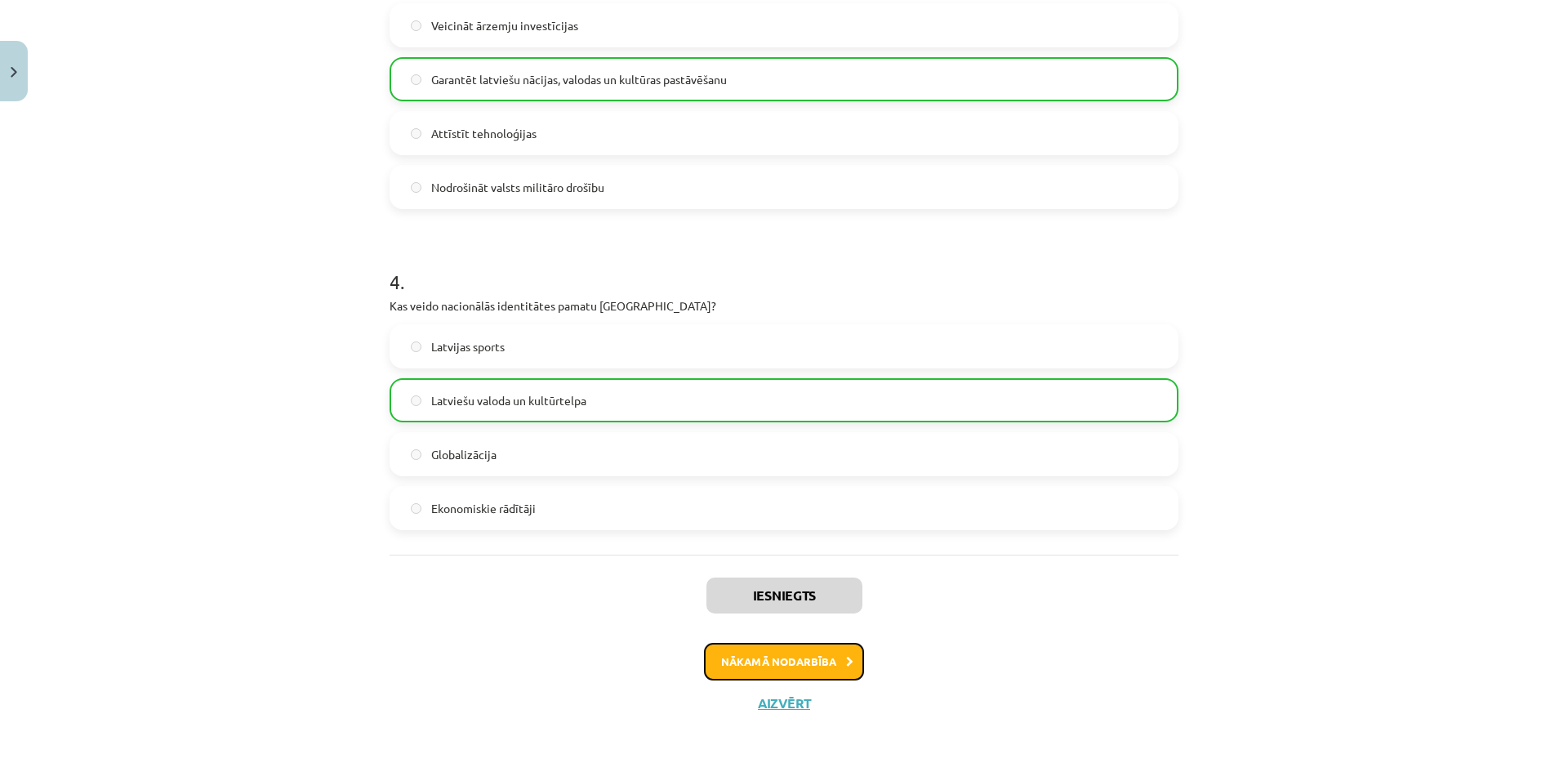
click at [803, 661] on button "Nākamā nodarbība" at bounding box center [784, 661] width 160 height 37
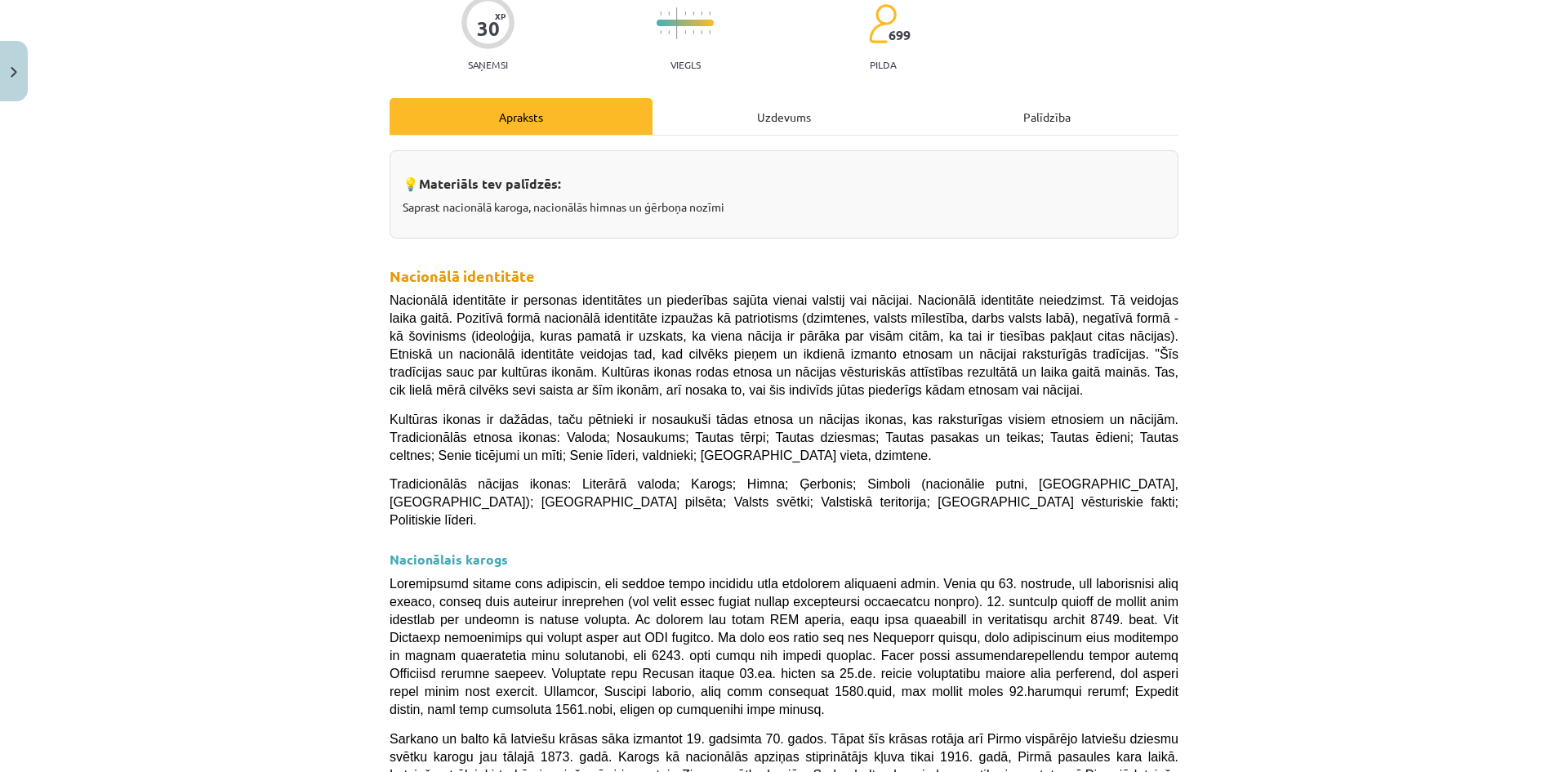
scroll to position [0, 0]
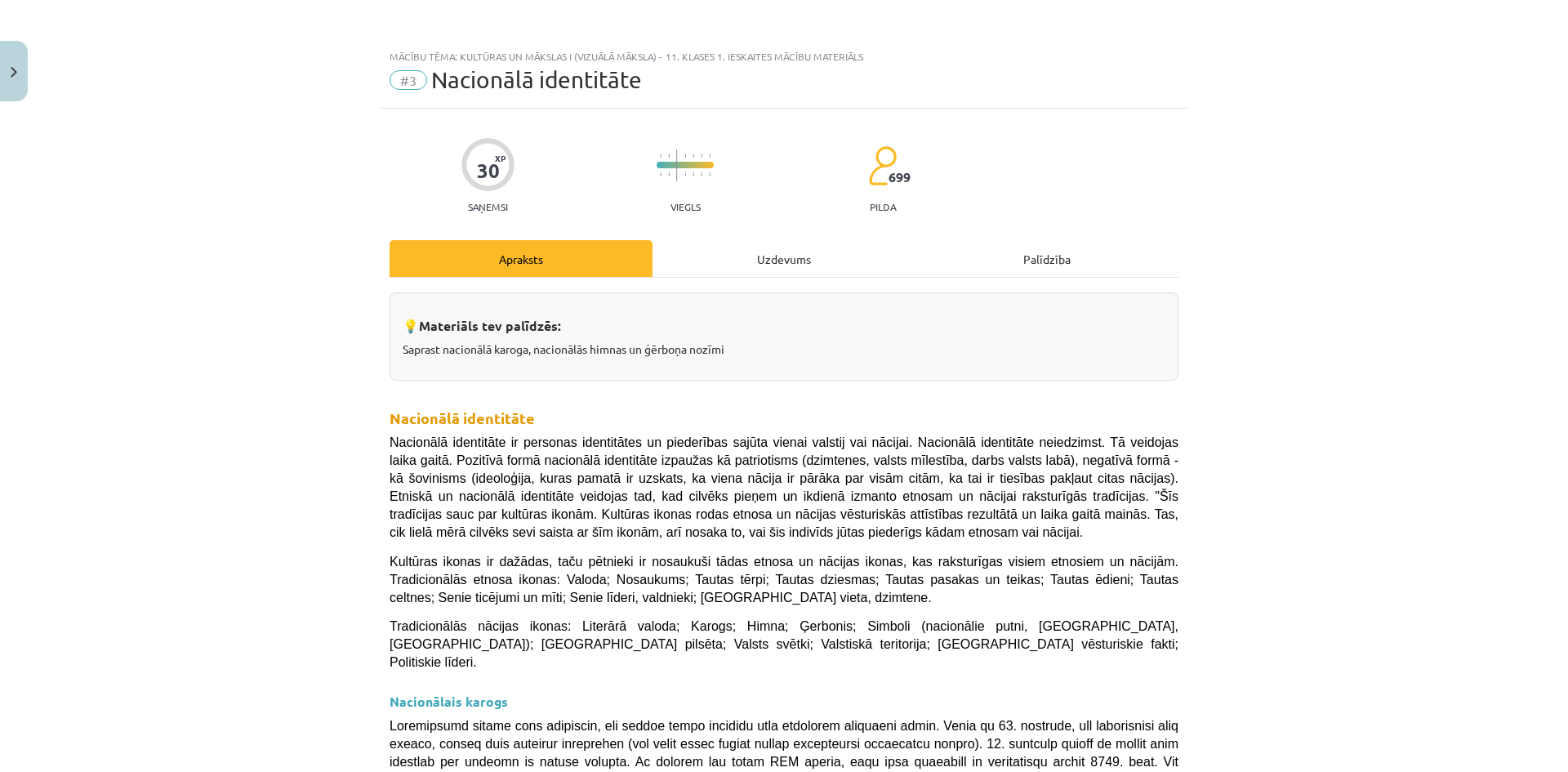
click at [744, 265] on div "Uzdevums" at bounding box center [784, 258] width 263 height 36
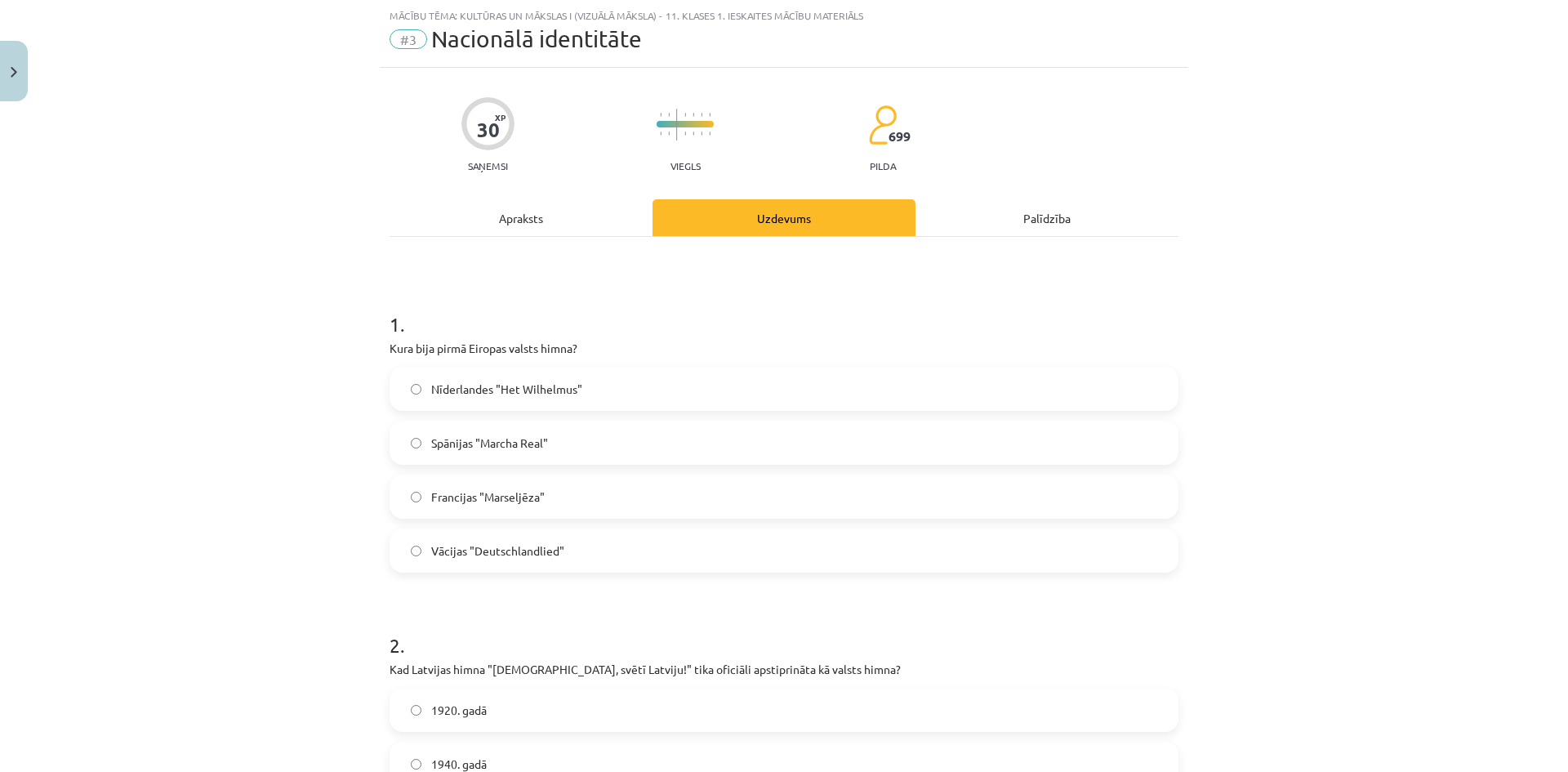
click at [540, 228] on div "Apraksts" at bounding box center [520, 217] width 263 height 36
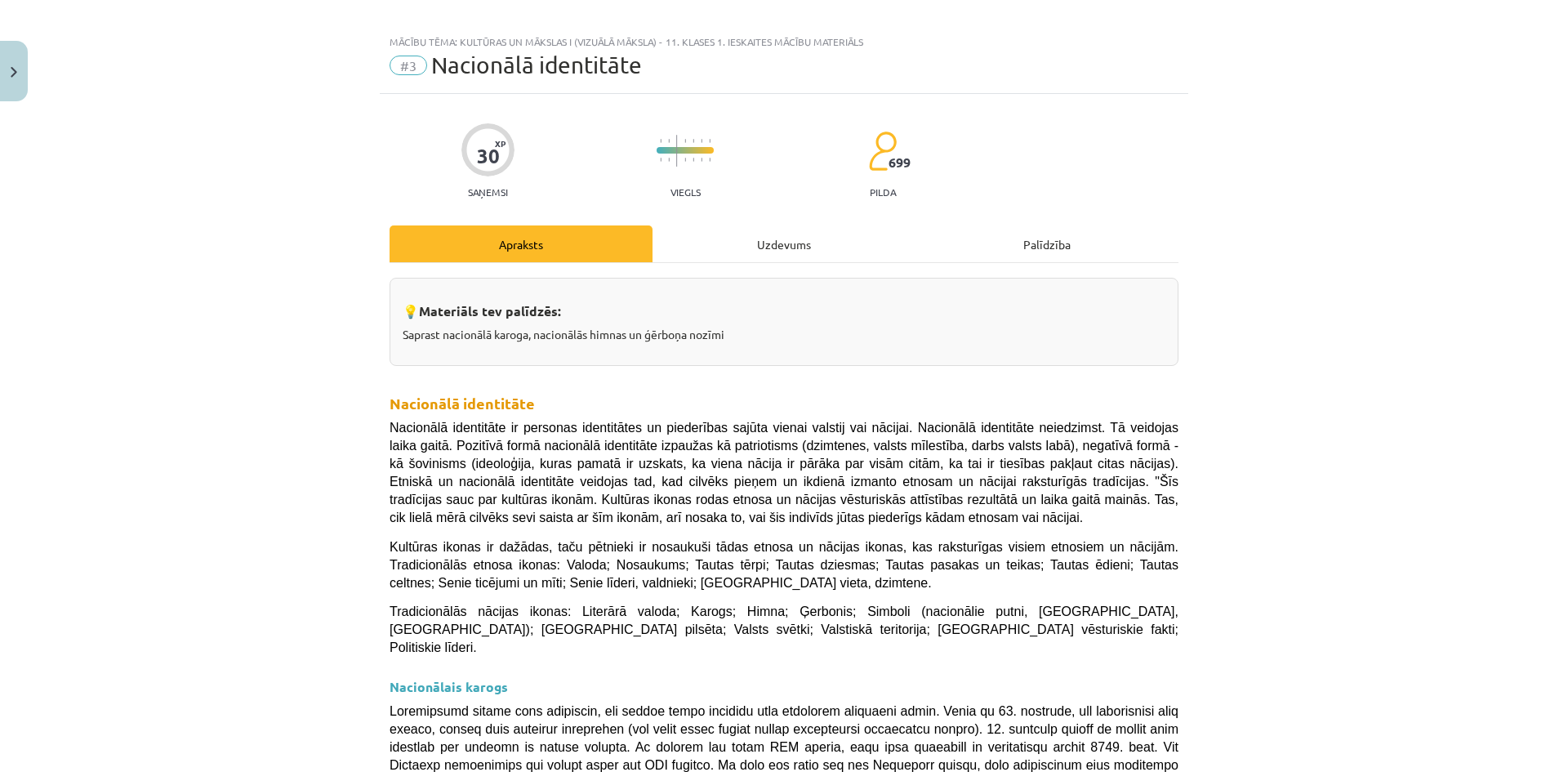
scroll to position [0, 0]
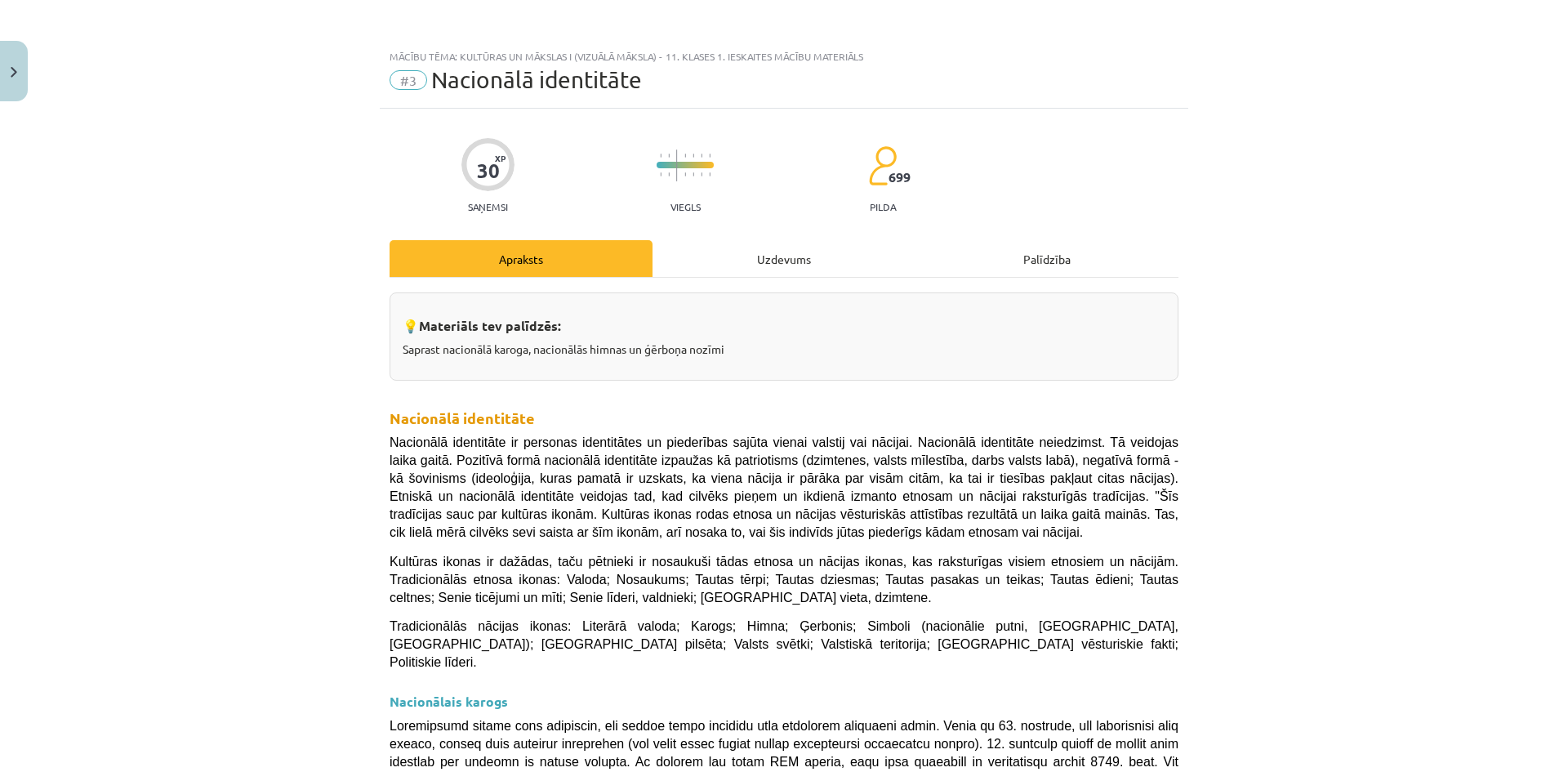
click at [782, 260] on div "Uzdevums" at bounding box center [784, 258] width 263 height 36
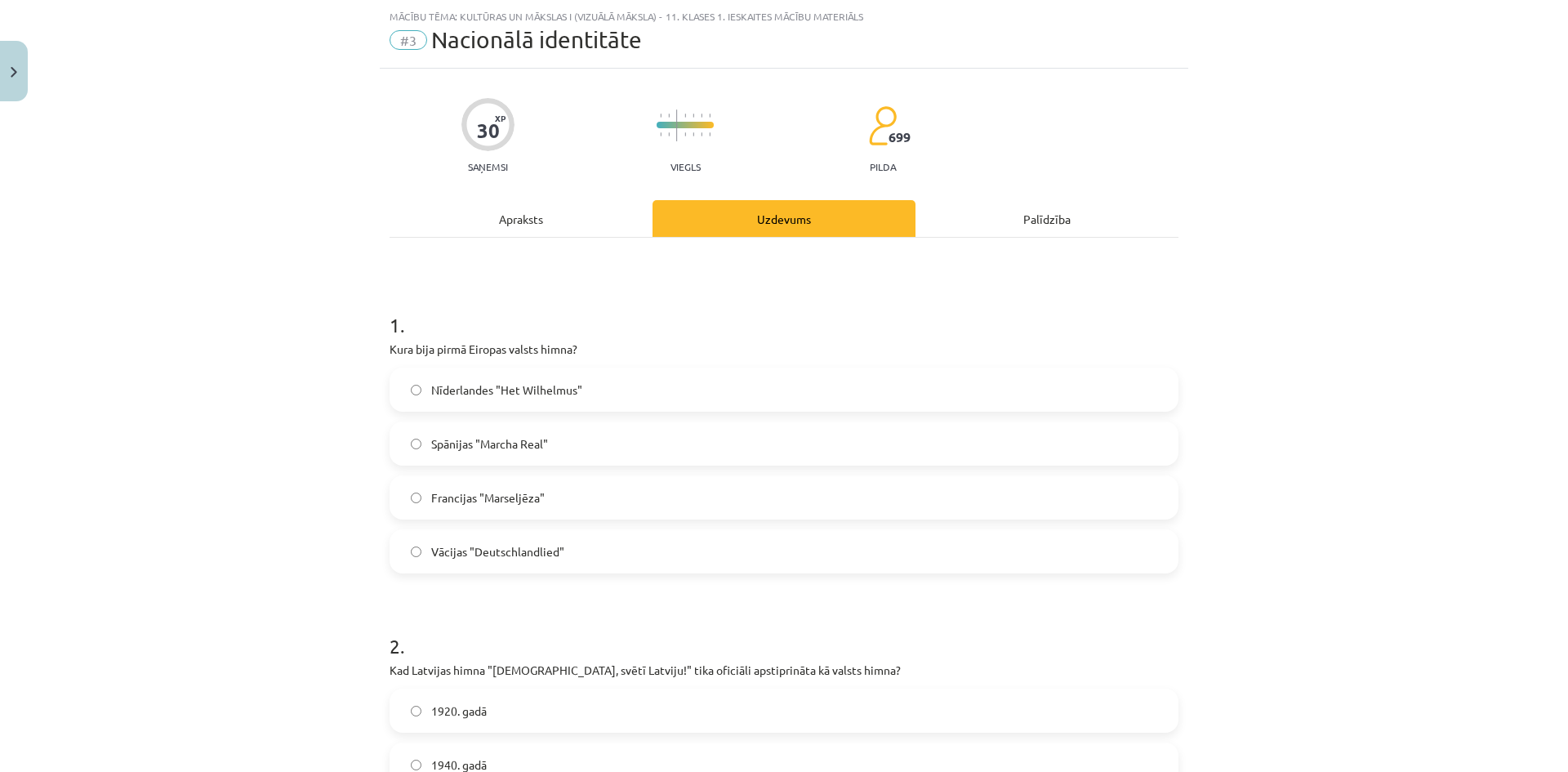
scroll to position [41, 0]
click at [595, 393] on label "Nīderlandes "Het Wilhelmus"" at bounding box center [784, 388] width 785 height 41
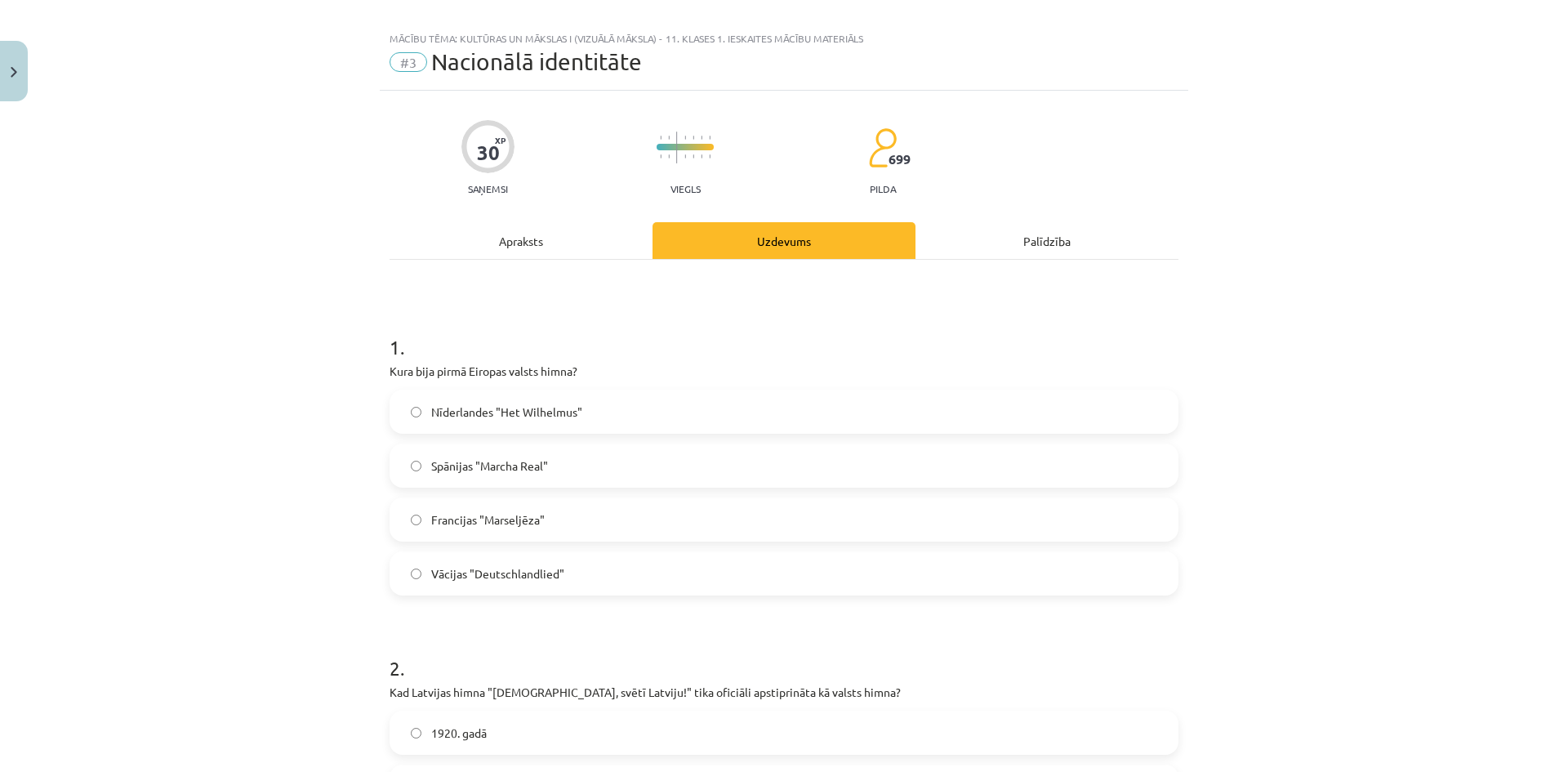
scroll to position [0, 0]
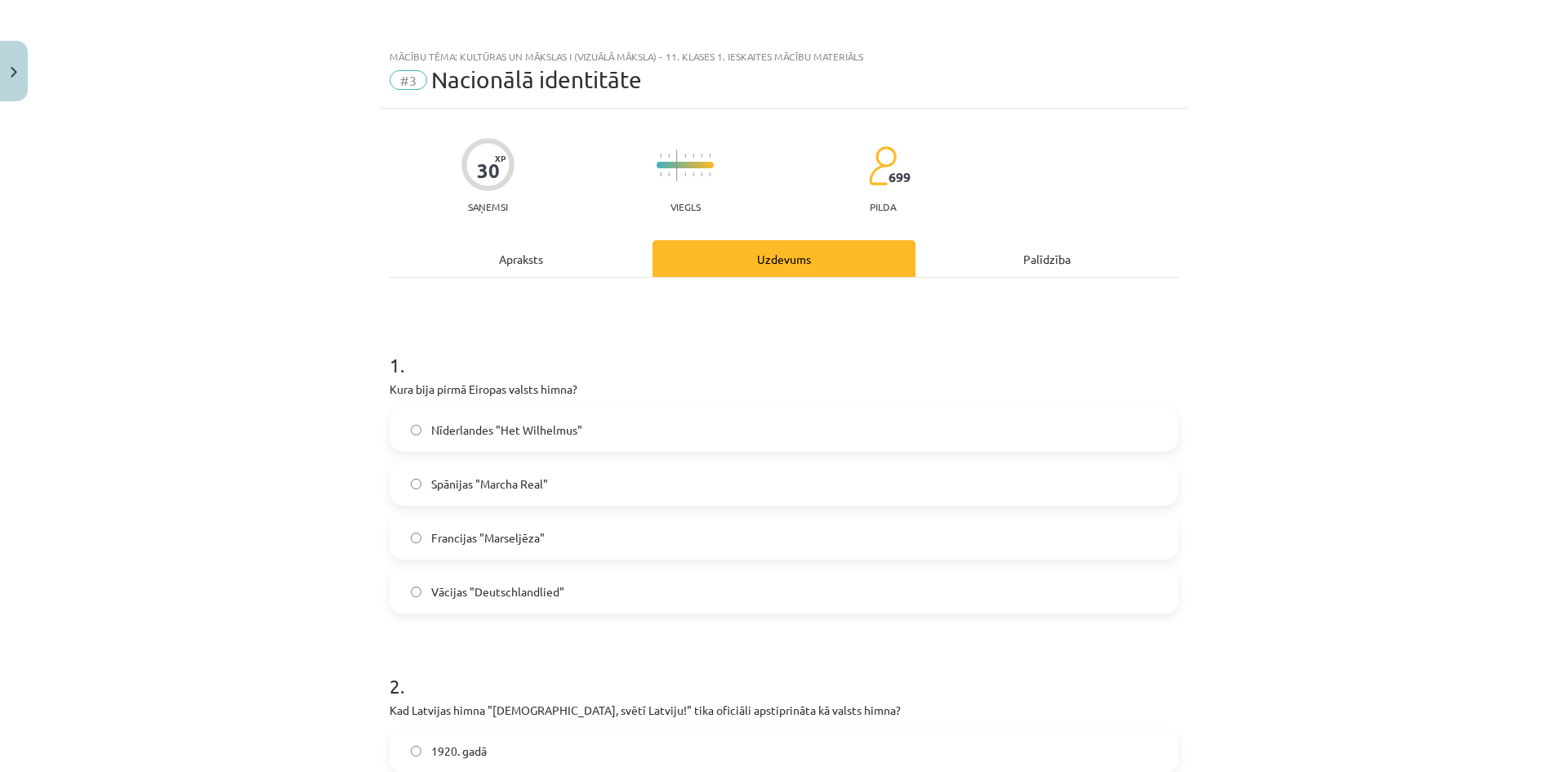
click at [541, 260] on div "Apraksts" at bounding box center [520, 258] width 263 height 36
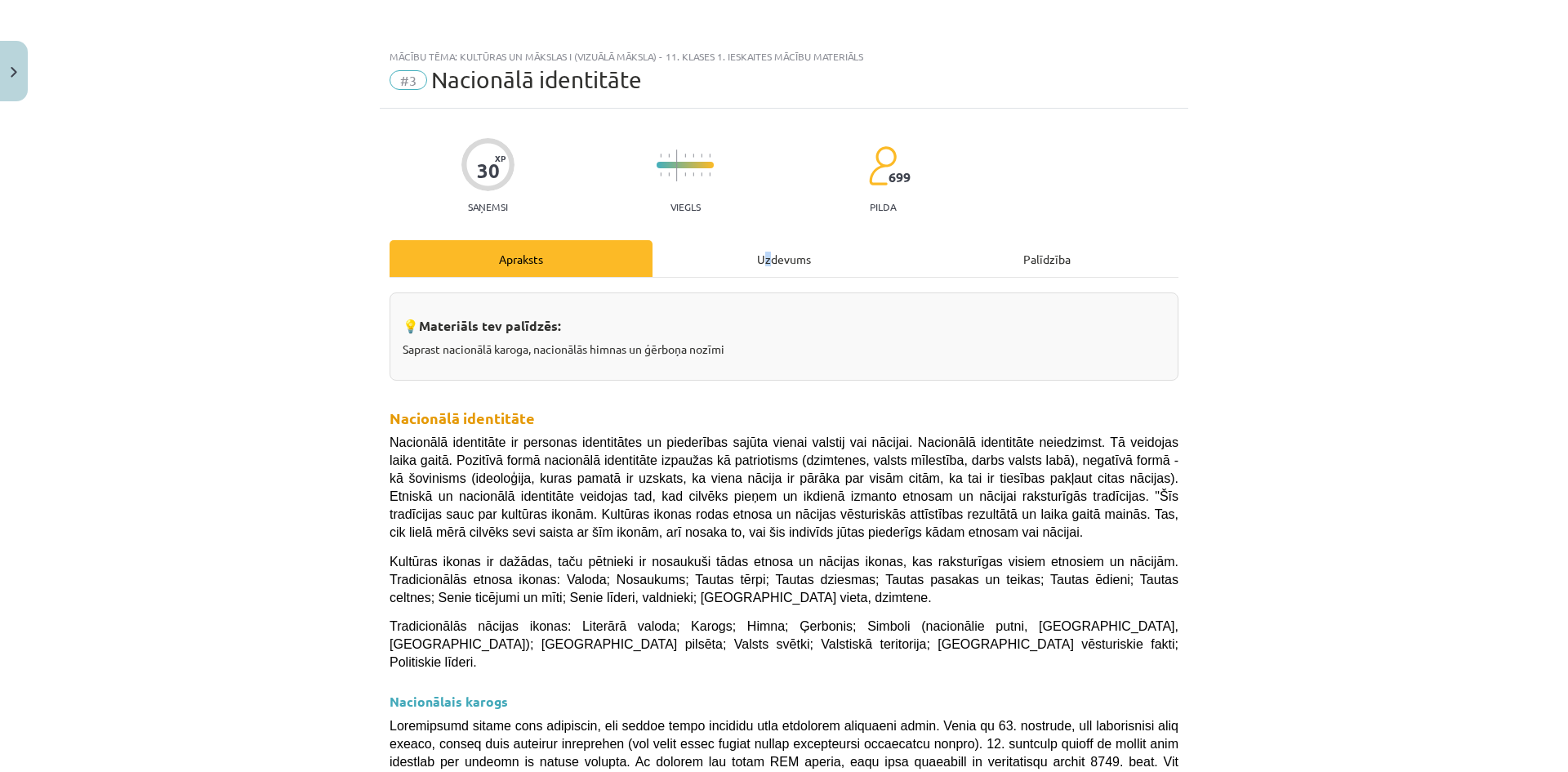
click at [762, 262] on div "Uzdevums" at bounding box center [784, 258] width 263 height 36
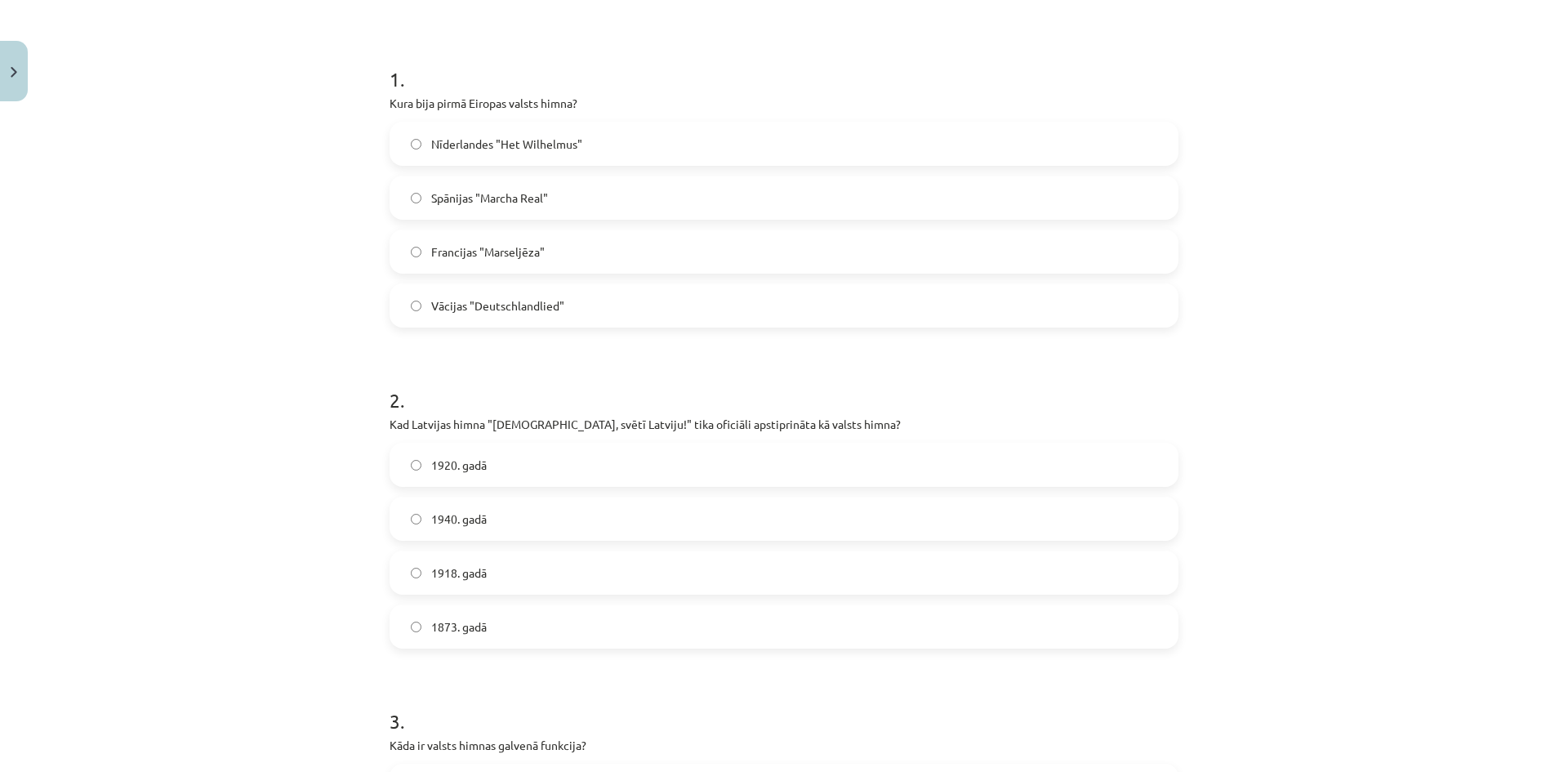
click at [500, 468] on label "1920. gadā" at bounding box center [784, 465] width 785 height 41
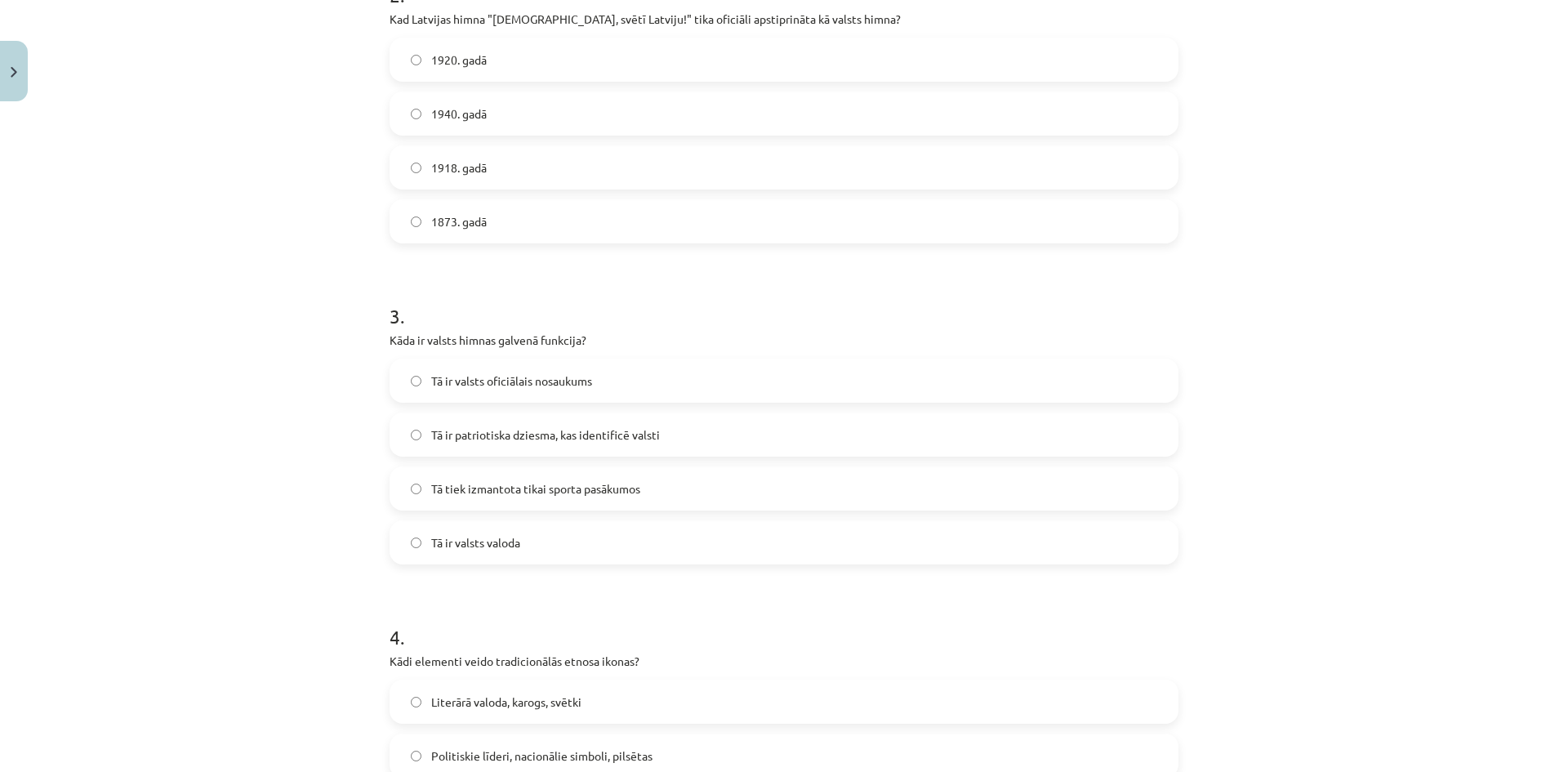
scroll to position [695, 0]
drag, startPoint x: 493, startPoint y: 338, endPoint x: 576, endPoint y: 332, distance: 83.2
click at [576, 332] on p "Kāda ir valsts himnas galvenā funkcija?" at bounding box center [784, 337] width 789 height 17
copy p "galvenā funkcija"
click at [517, 425] on span "Tā ir patriotiska dziesma, kas identificē valsti" at bounding box center [545, 431] width 229 height 17
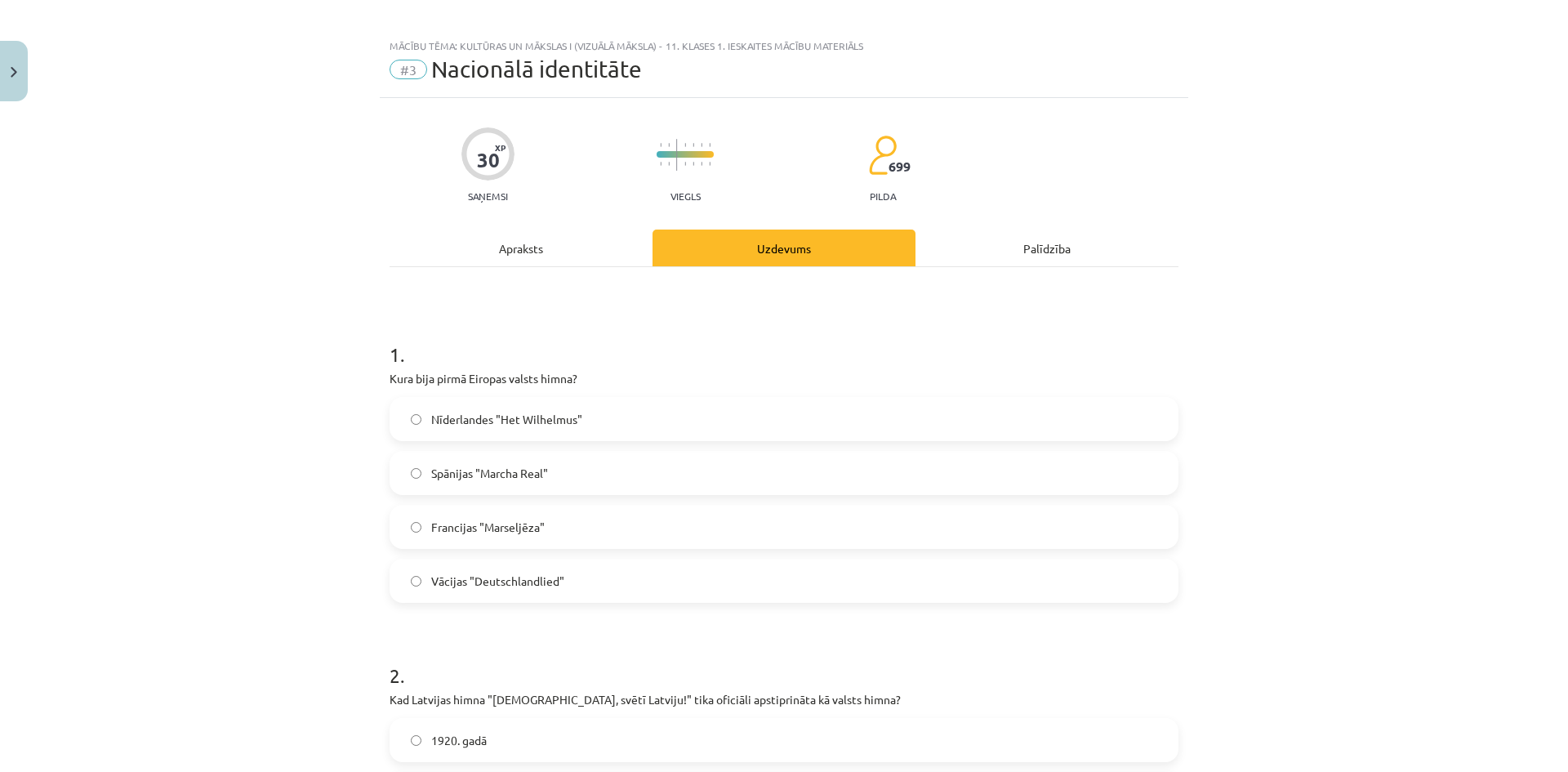
scroll to position [0, 0]
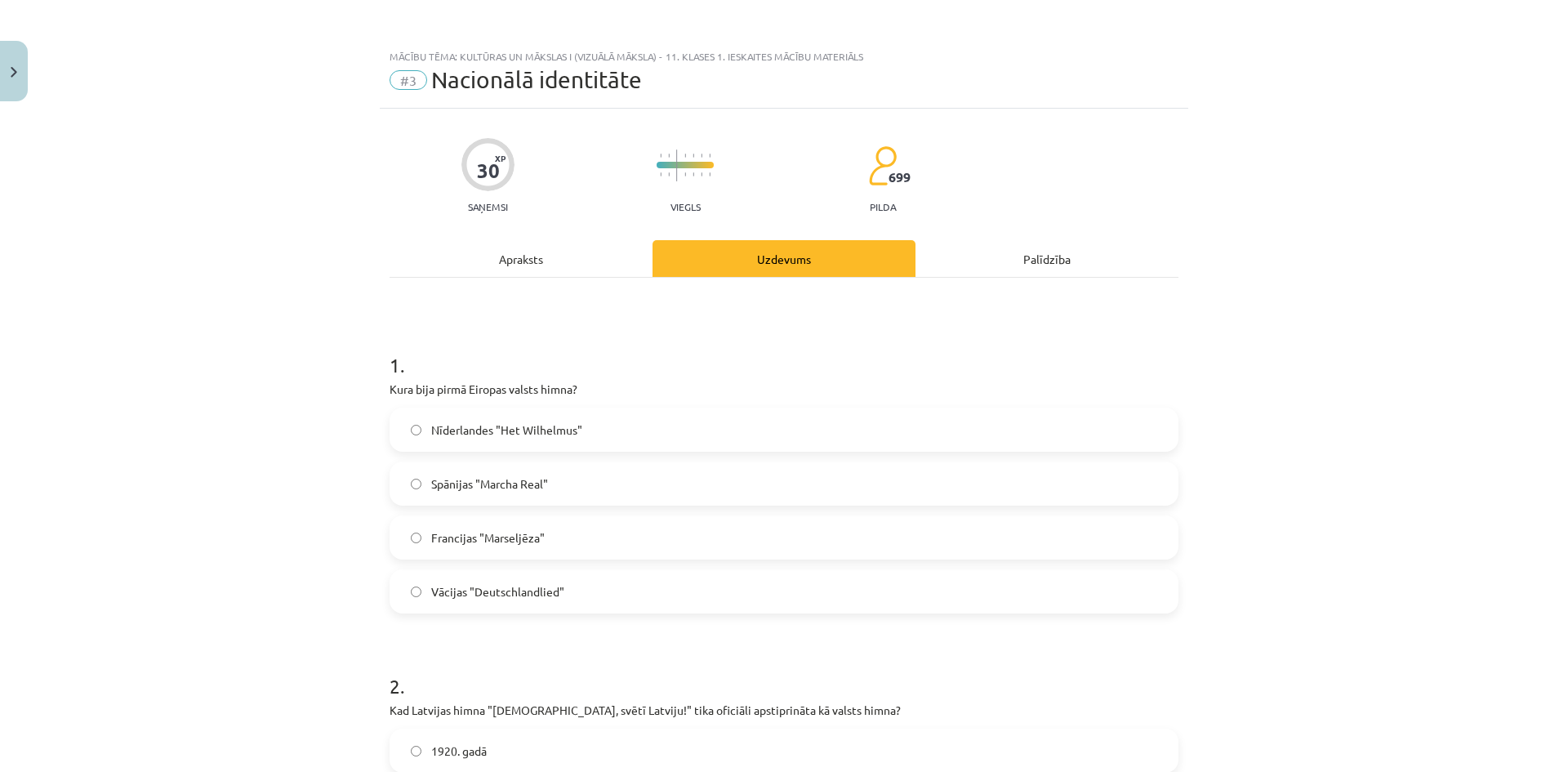
click at [534, 243] on div "Apraksts" at bounding box center [520, 258] width 263 height 36
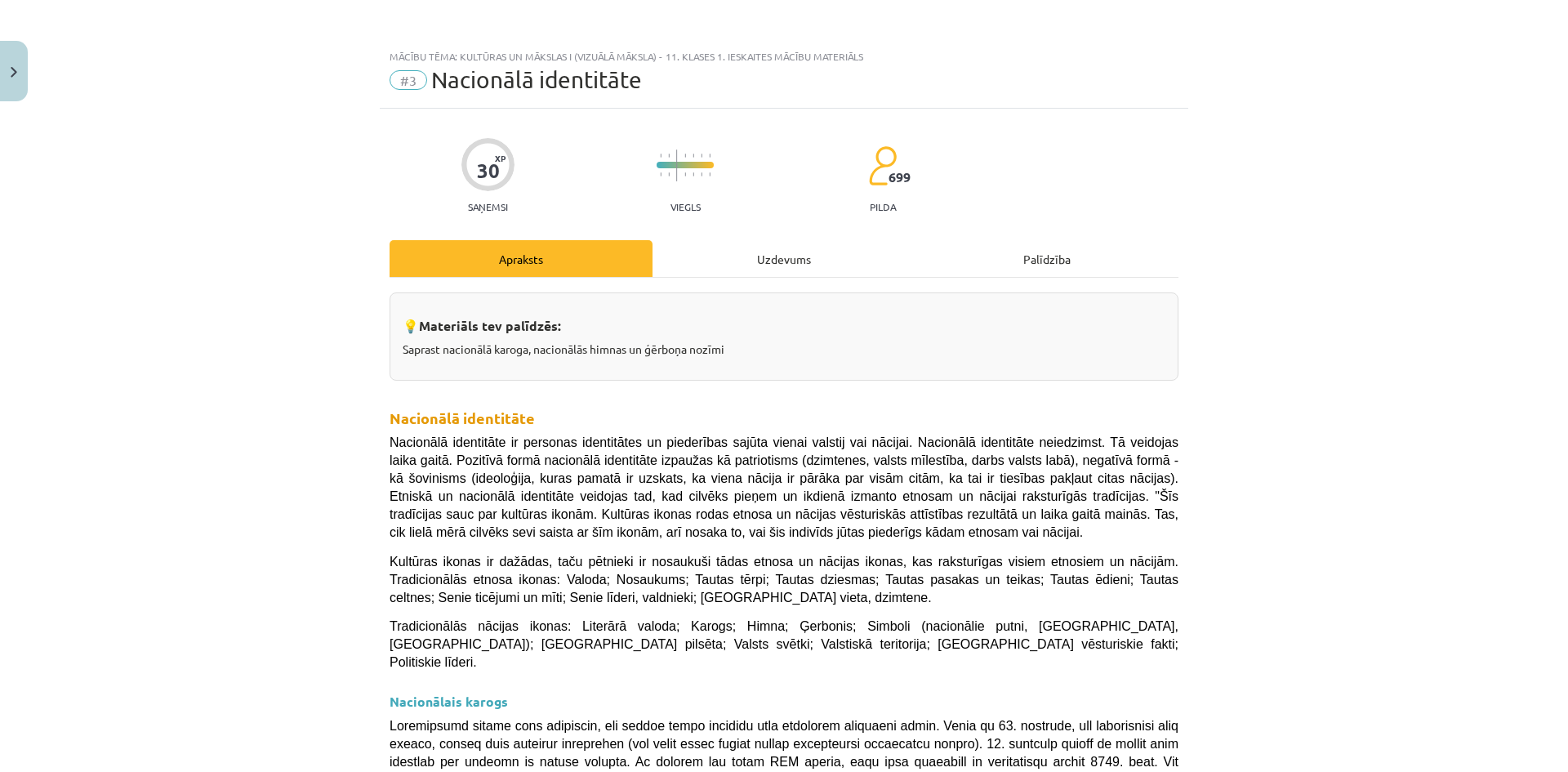
click at [762, 262] on div "Uzdevums" at bounding box center [784, 258] width 263 height 36
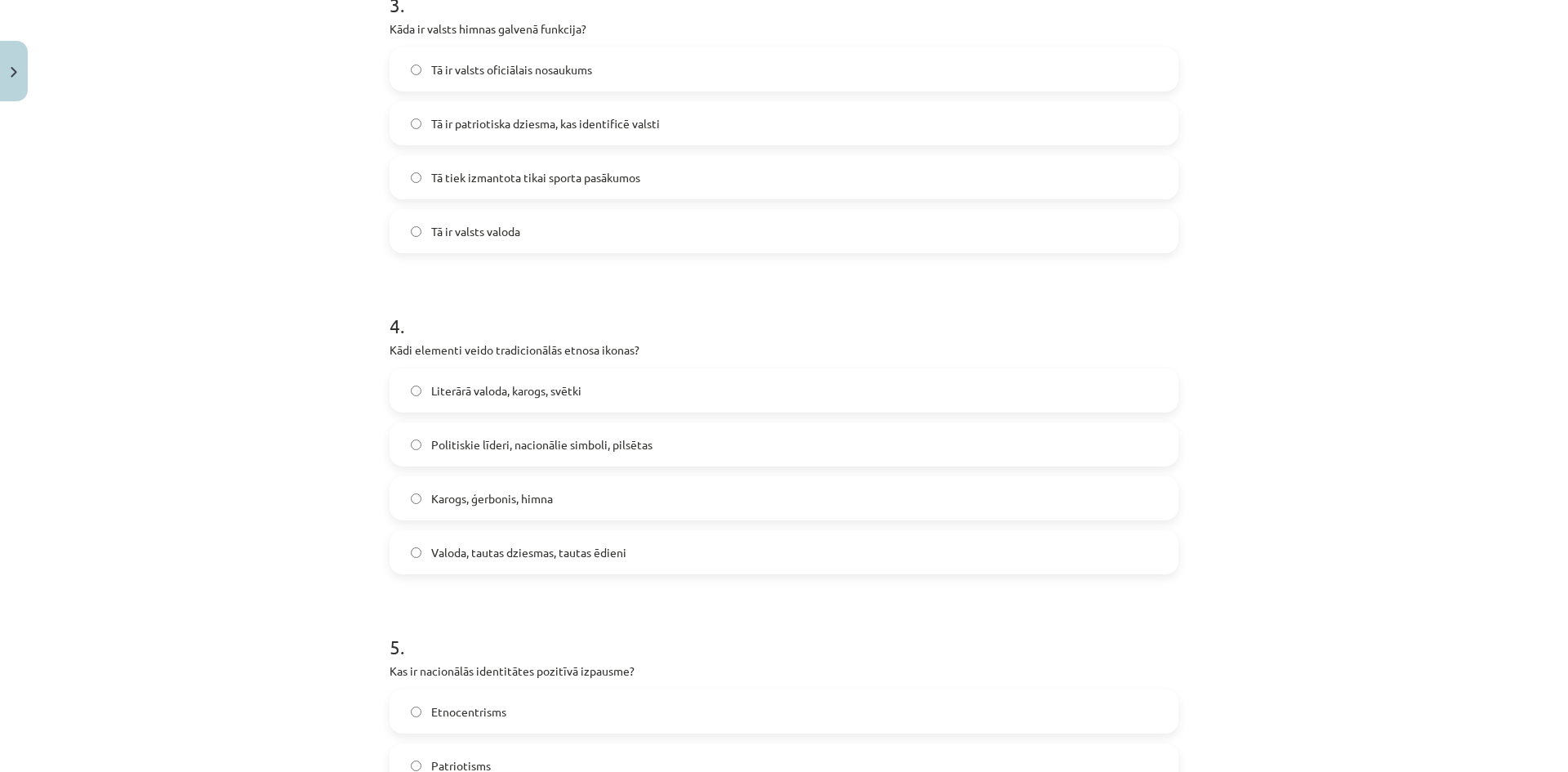
scroll to position [1021, 0]
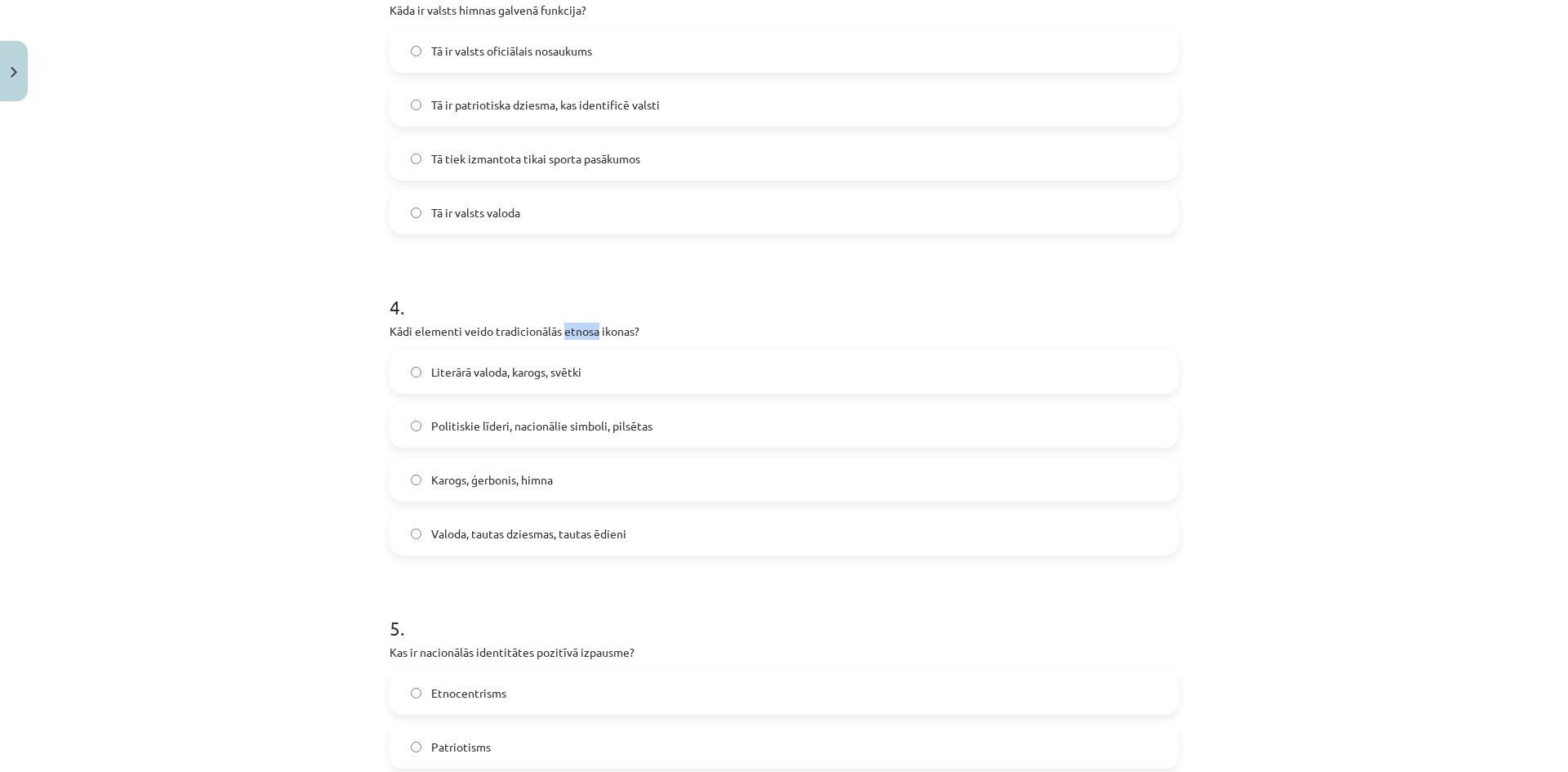
drag, startPoint x: 559, startPoint y: 330, endPoint x: 591, endPoint y: 331, distance: 32.0
click at [591, 331] on p "Kādi elementi veido tradicionālās etnosa ikonas?" at bounding box center [784, 331] width 789 height 17
copy p "etnosa"
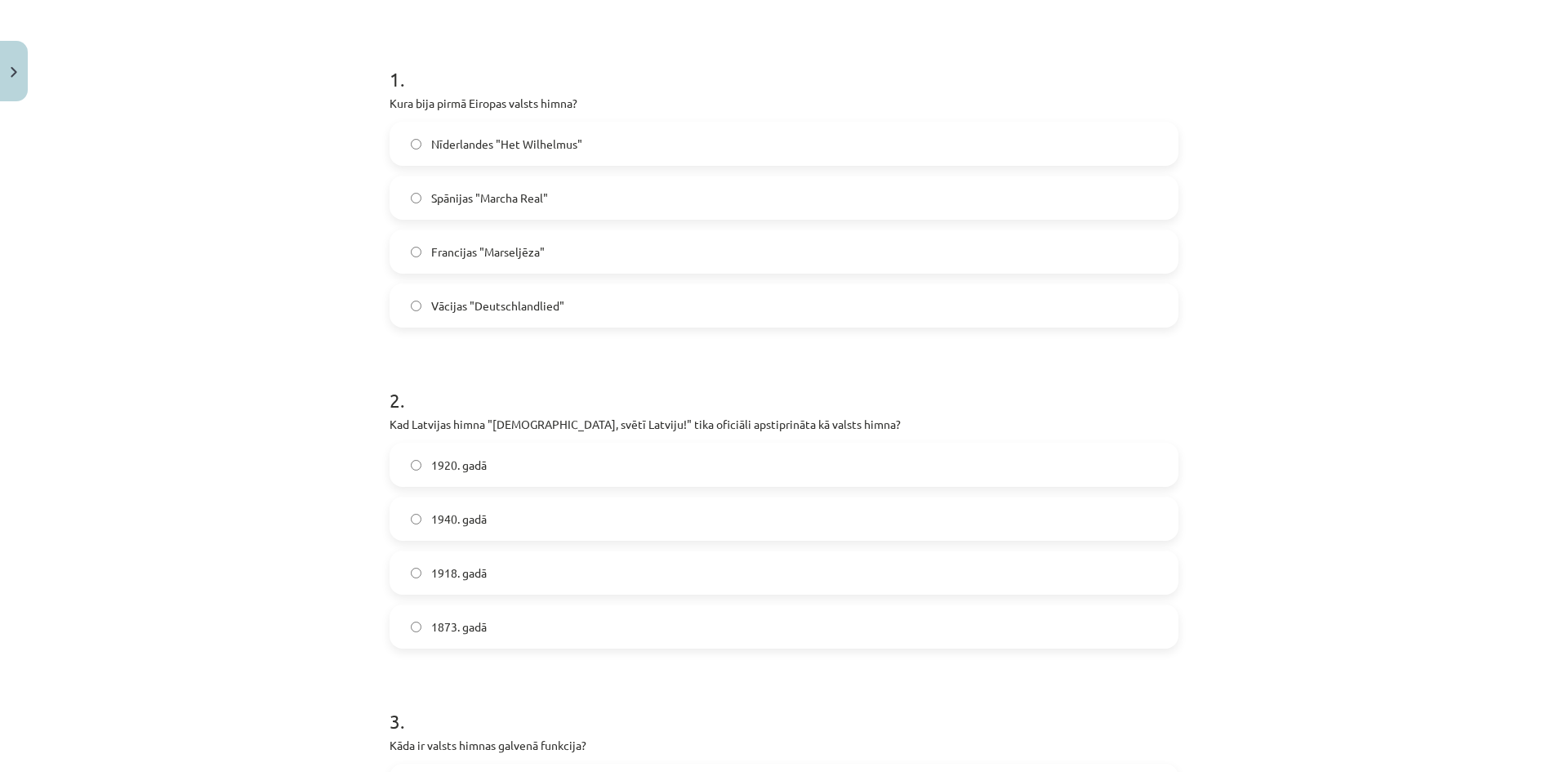
scroll to position [0, 0]
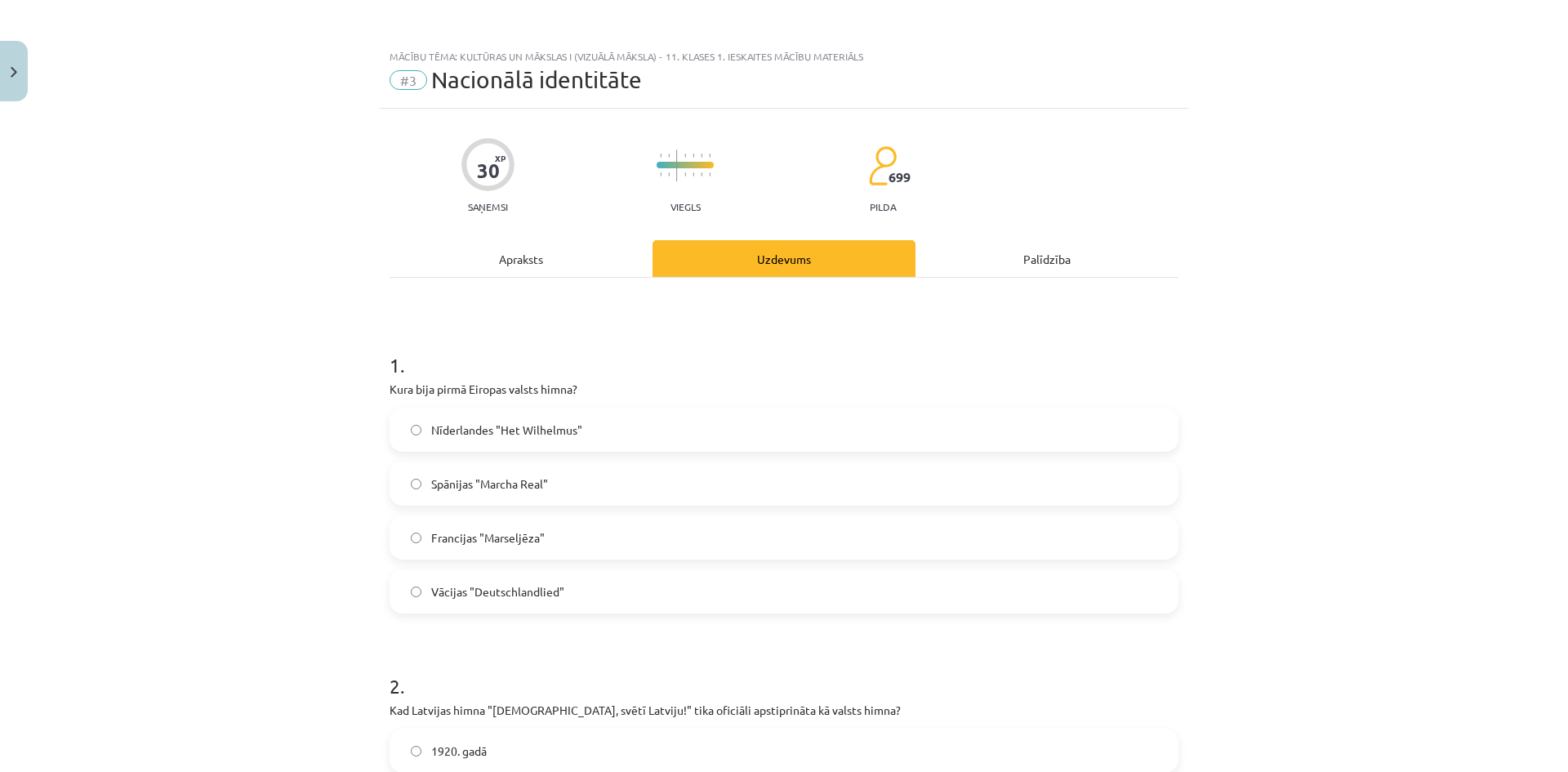
click at [523, 273] on div "Apraksts" at bounding box center [520, 258] width 263 height 36
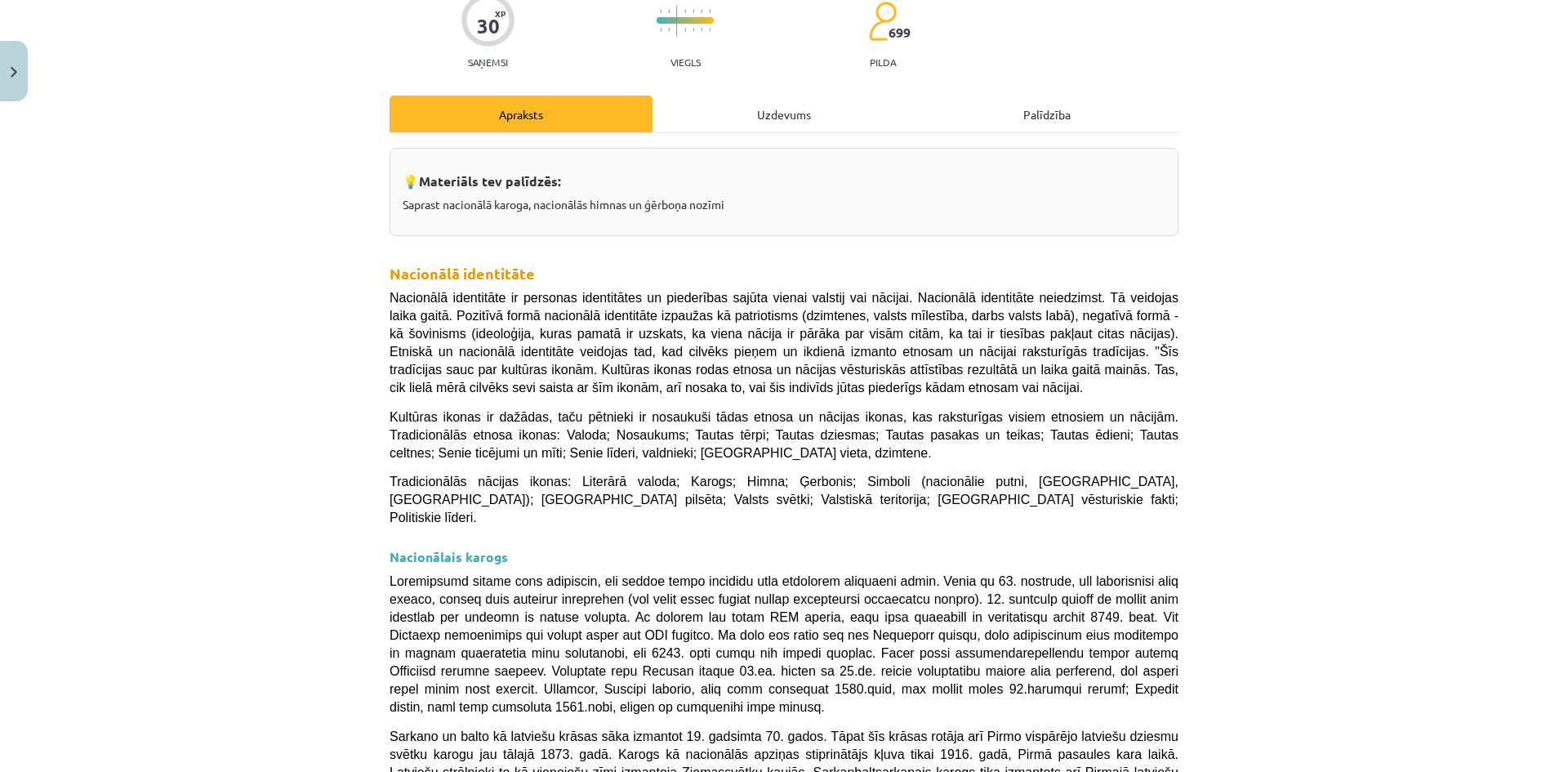
scroll to position [204, 0]
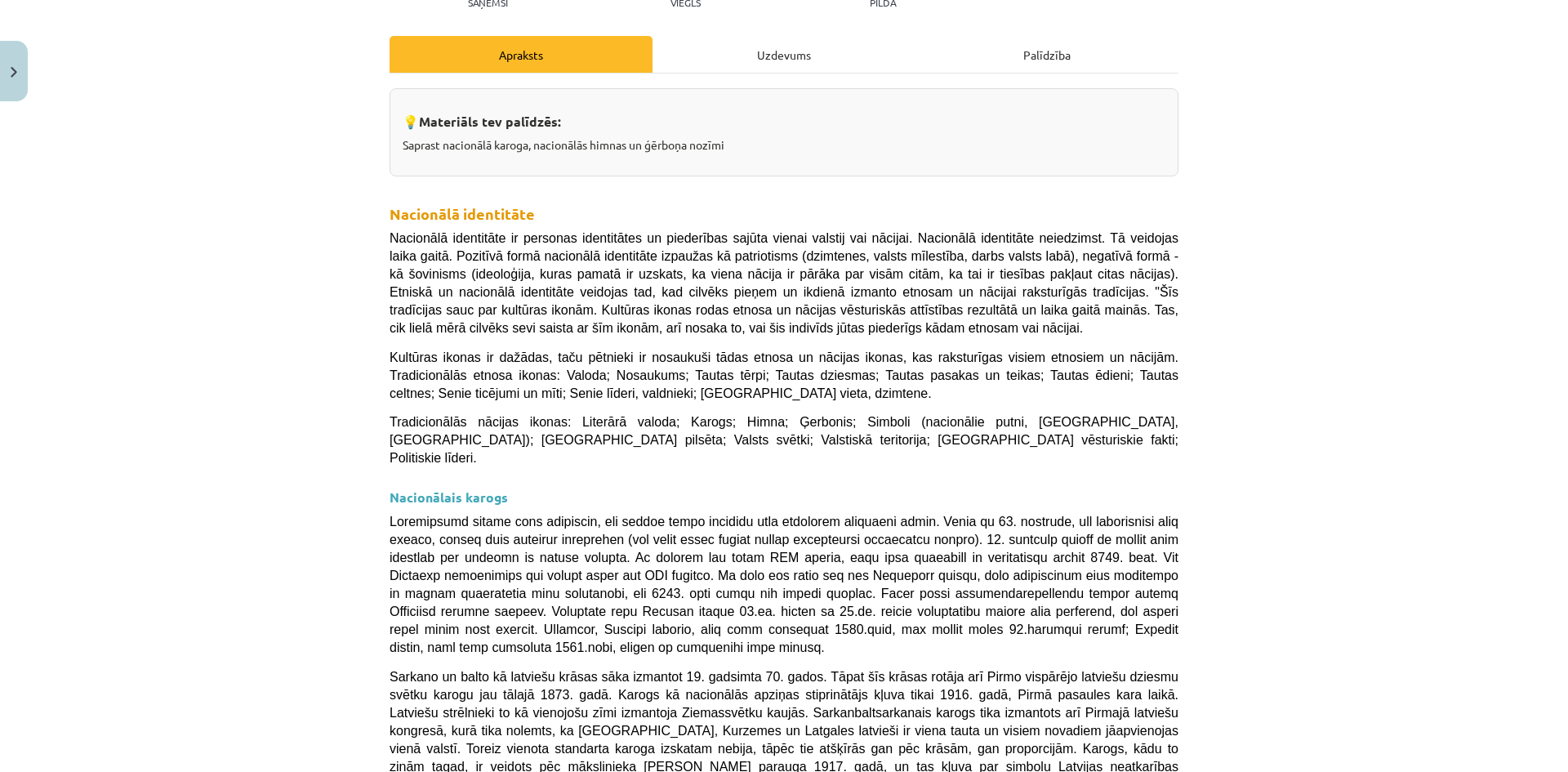
click at [780, 68] on div "Uzdevums" at bounding box center [784, 55] width 263 height 36
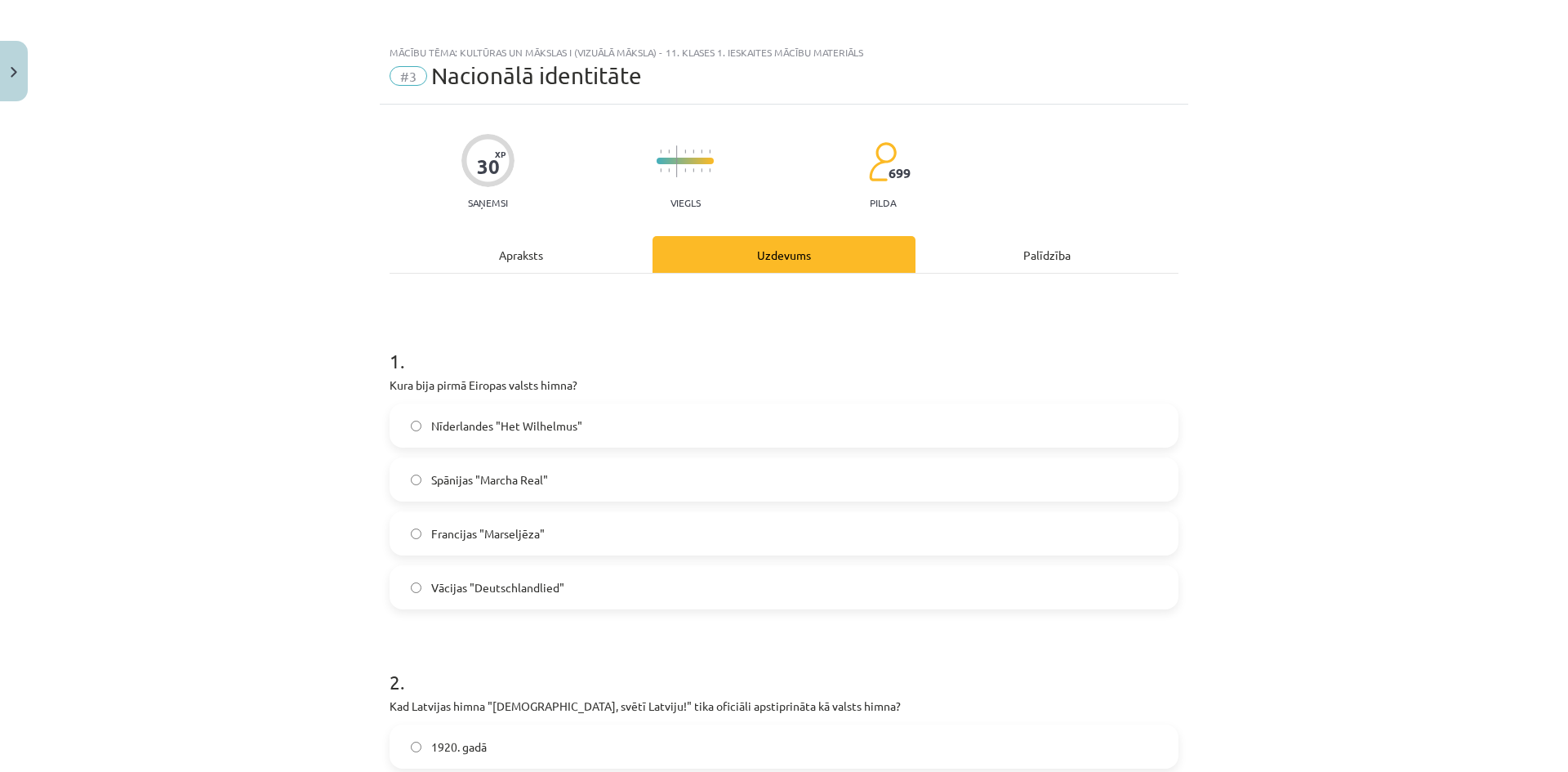
scroll to position [0, 0]
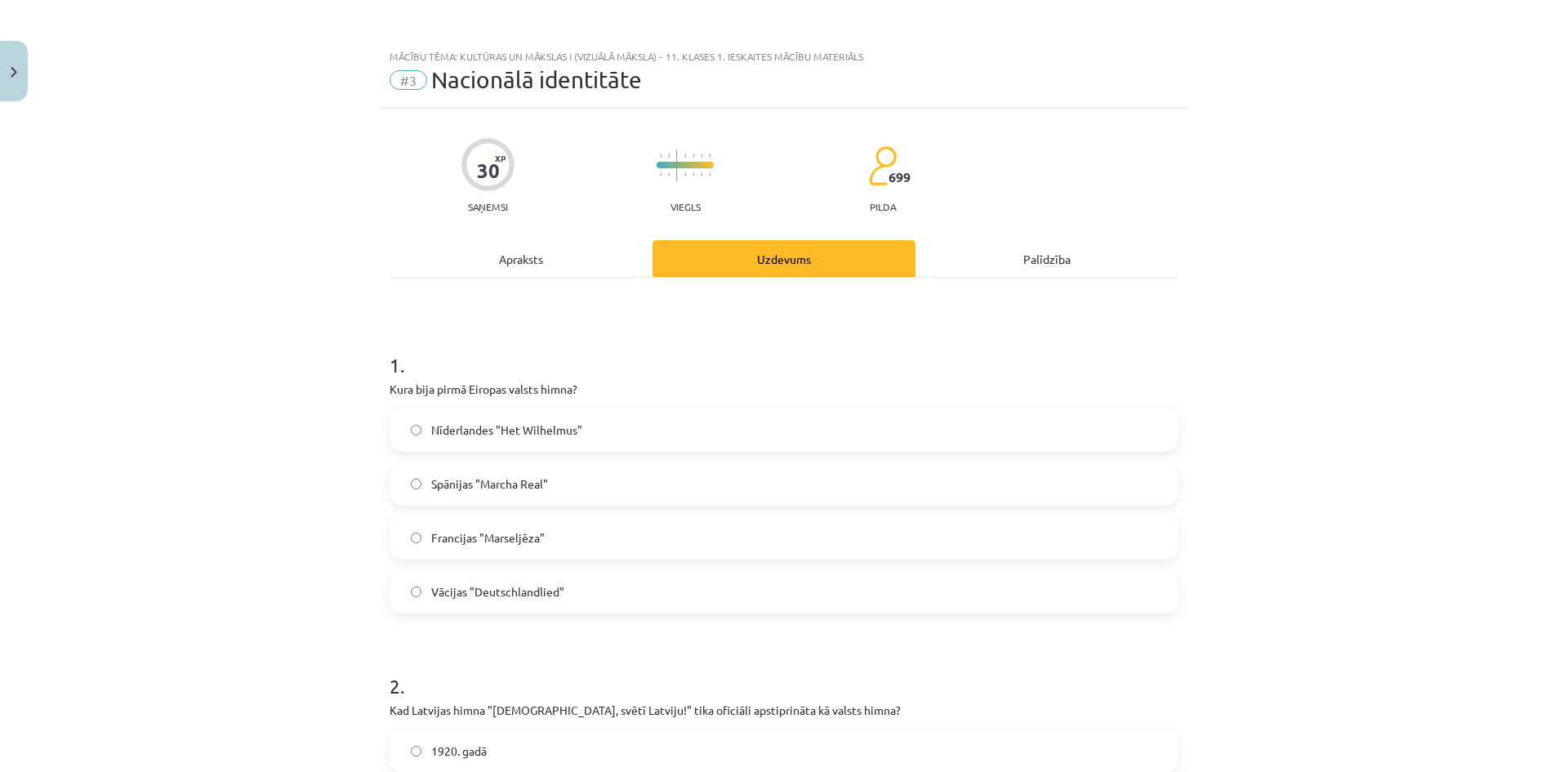
click at [548, 247] on div "Apraksts" at bounding box center [520, 258] width 263 height 36
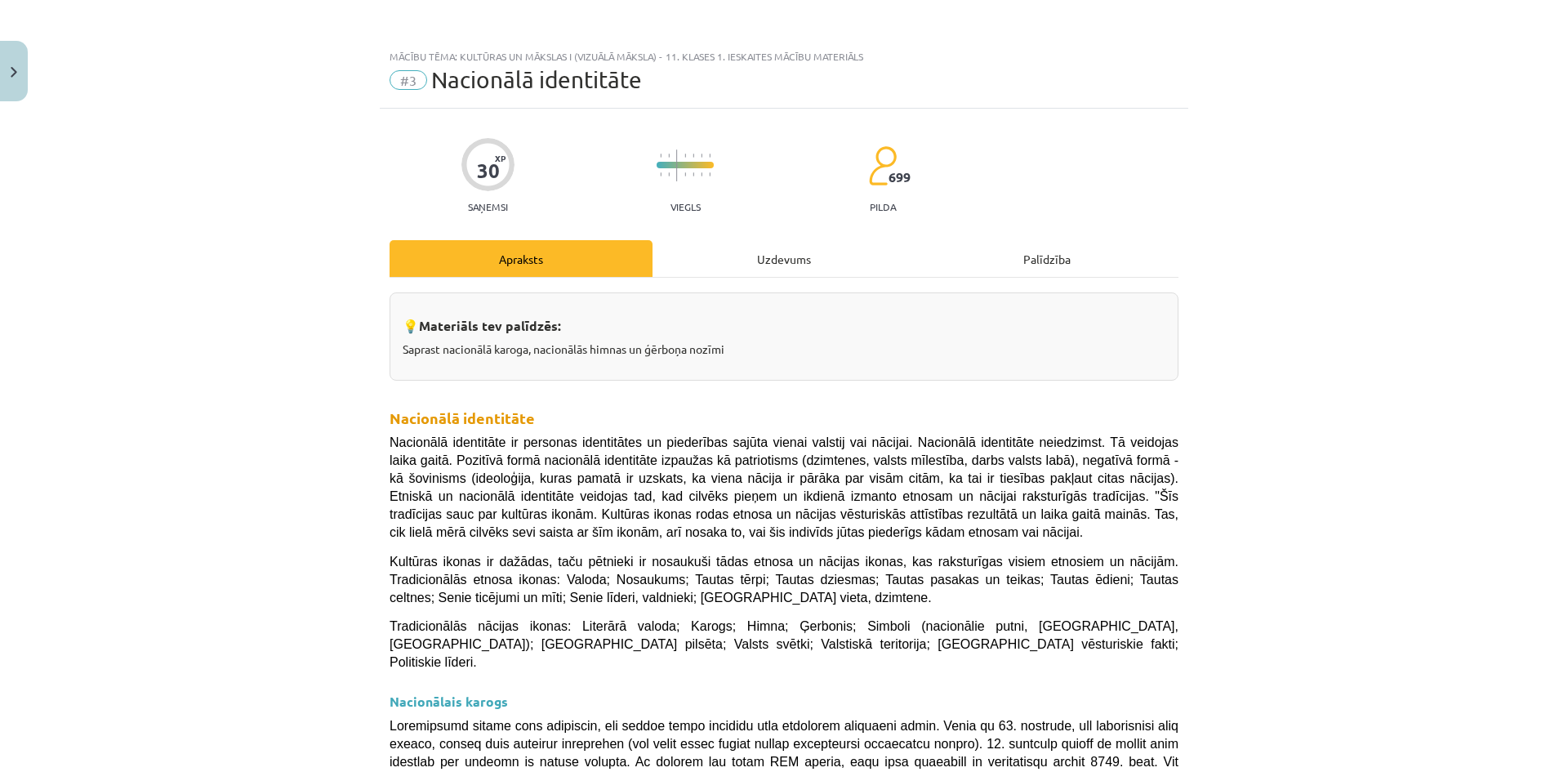
scroll to position [41, 0]
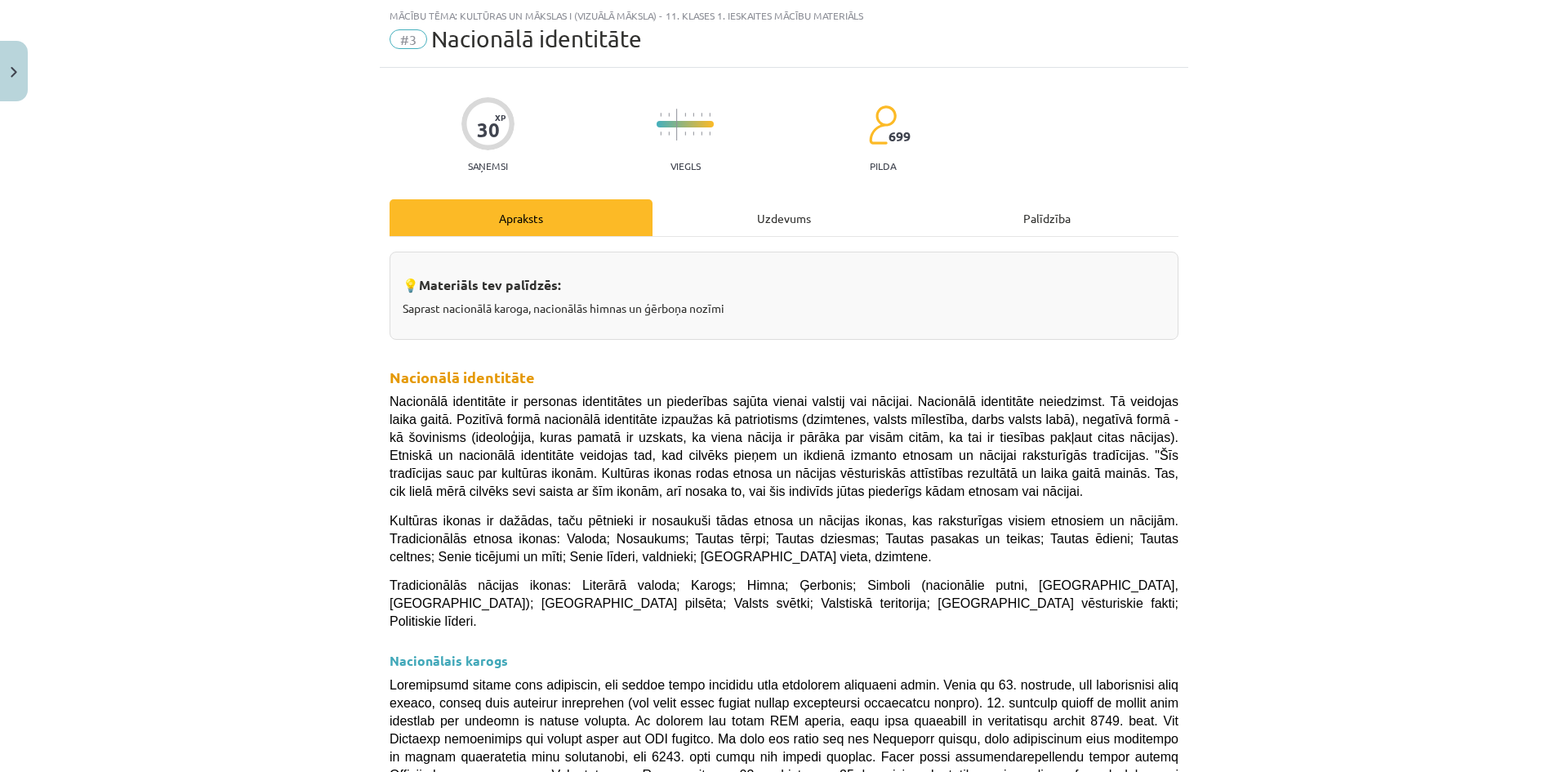
click at [766, 223] on div "Uzdevums" at bounding box center [784, 217] width 263 height 36
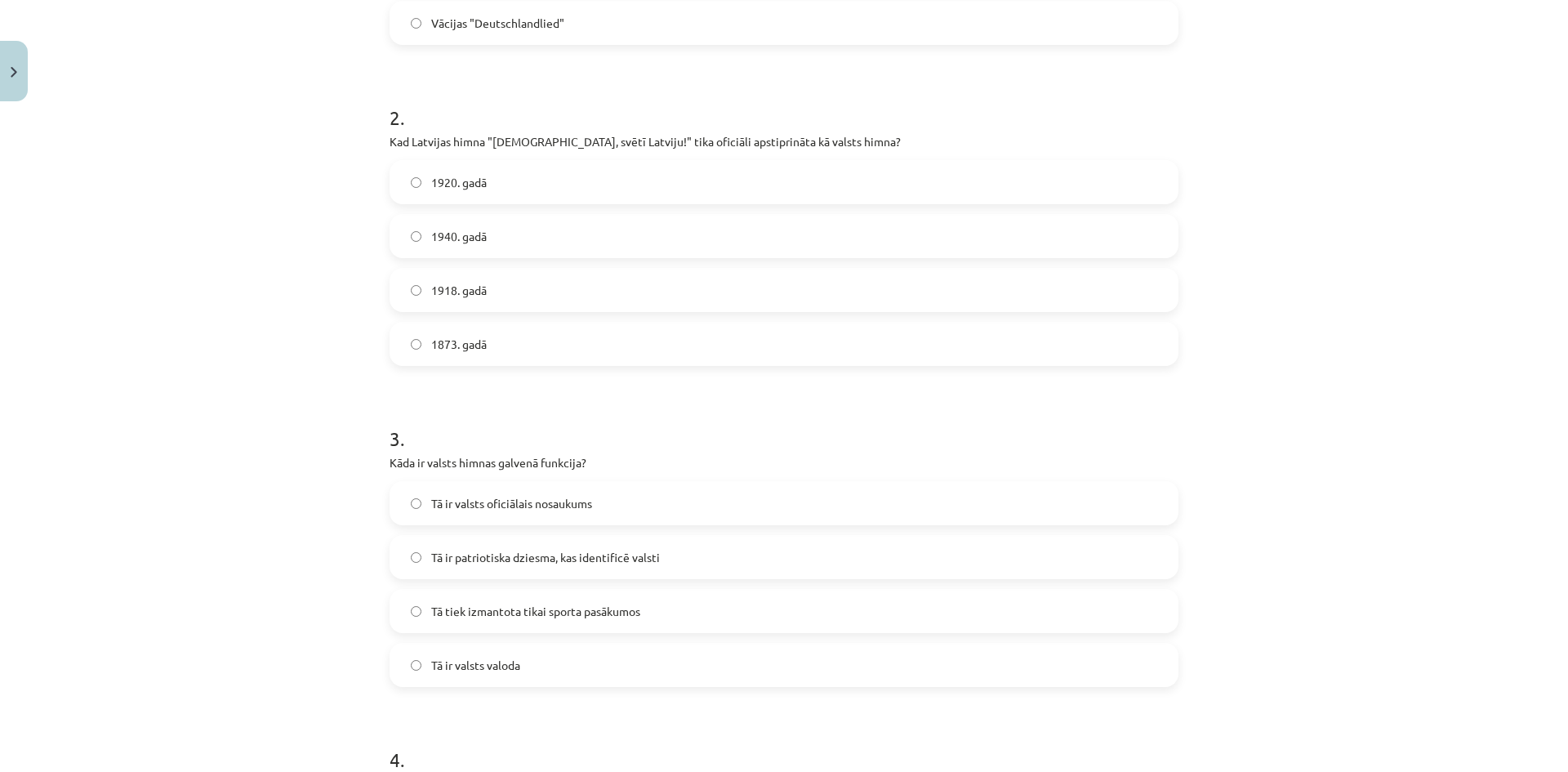
scroll to position [858, 0]
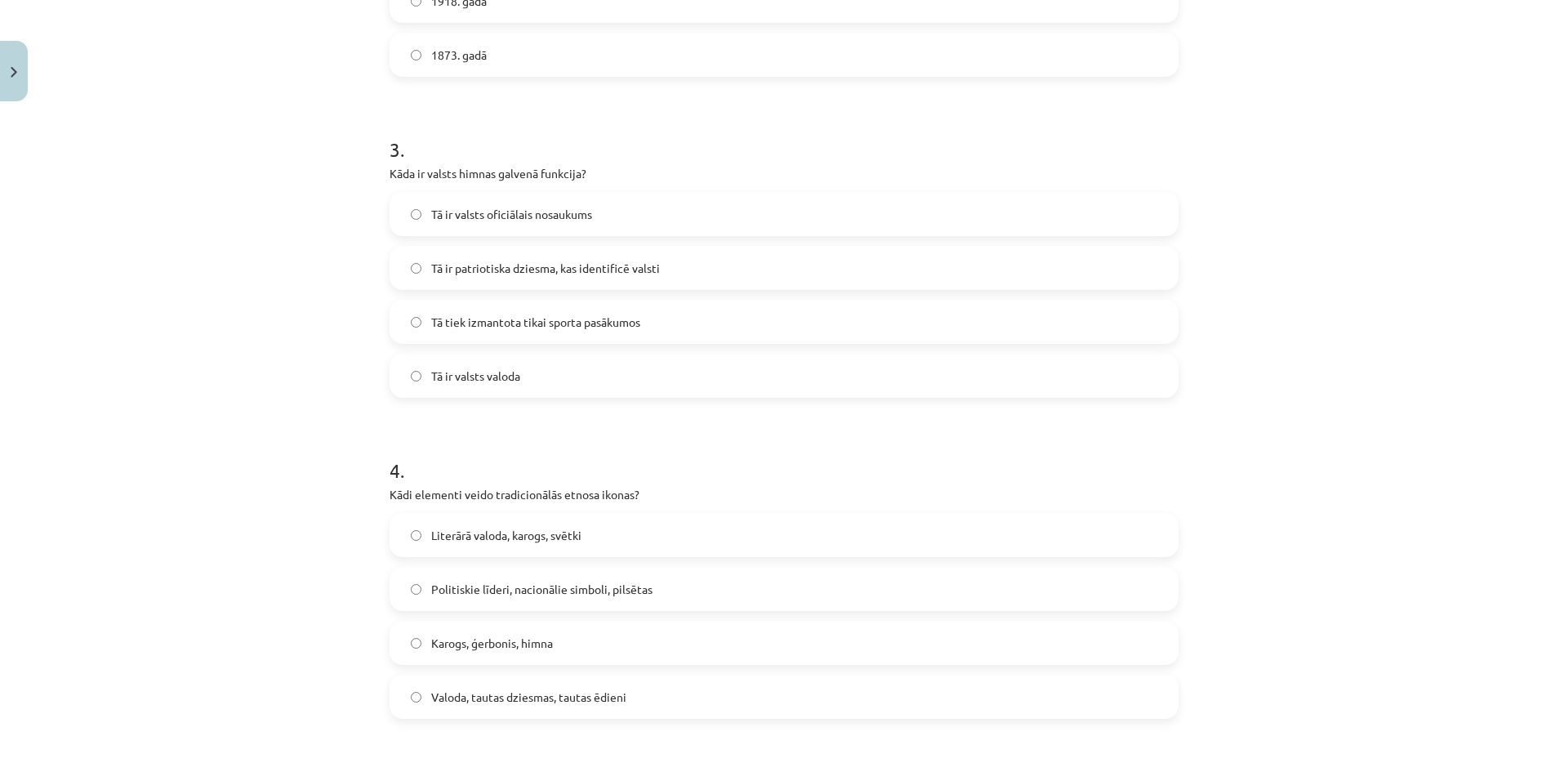
click at [629, 697] on label "Valoda, tautas dziesmas, tautas ēdieni" at bounding box center [784, 696] width 785 height 41
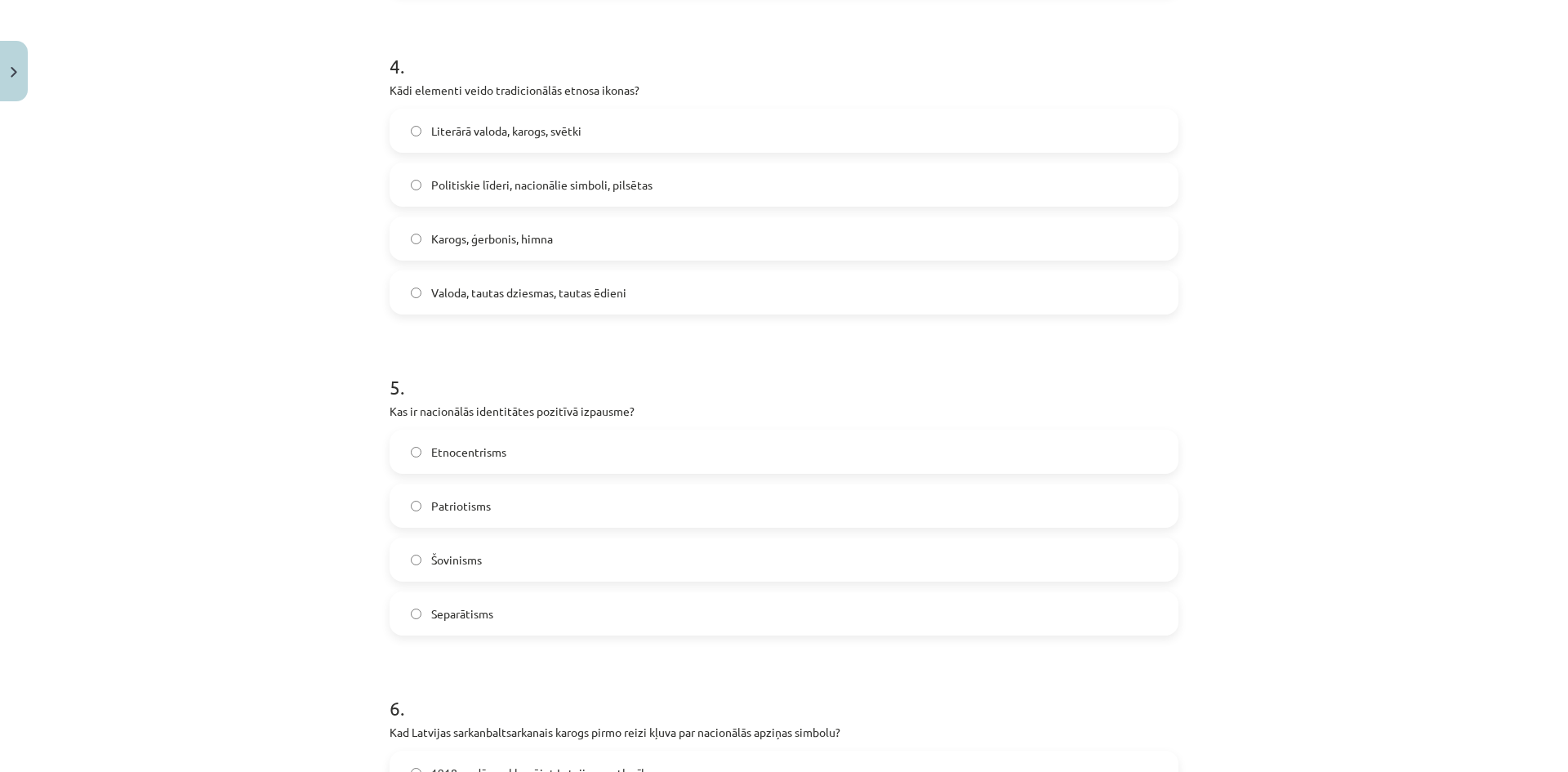
scroll to position [1267, 0]
drag, startPoint x: 518, startPoint y: 439, endPoint x: 418, endPoint y: 452, distance: 100.8
click at [418, 452] on label "Etnocentrisms" at bounding box center [784, 448] width 785 height 41
click at [518, 499] on label "Patriotisms" at bounding box center [784, 501] width 785 height 41
drag, startPoint x: 459, startPoint y: 557, endPoint x: 419, endPoint y: 560, distance: 40.1
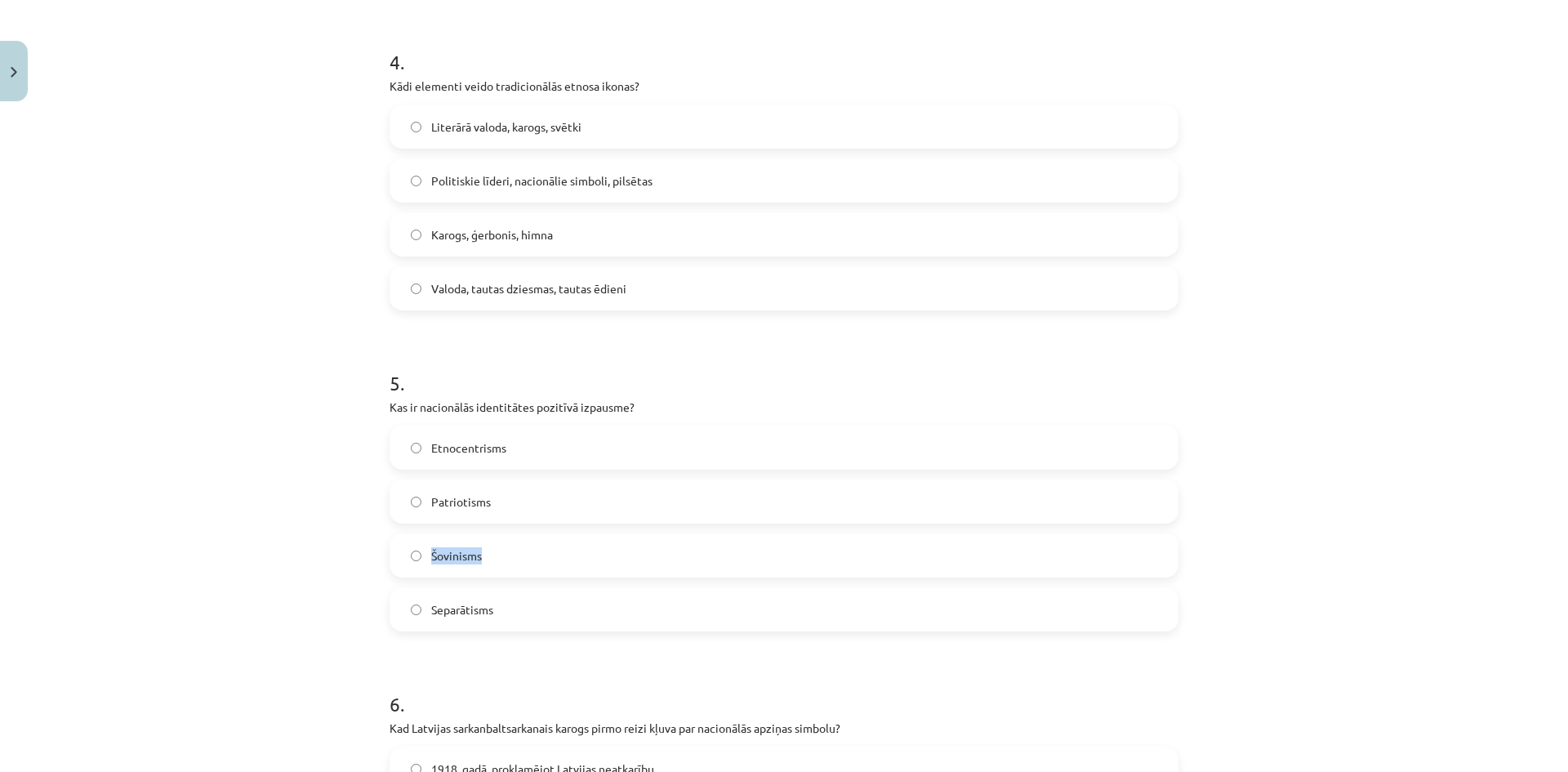
click at [419, 560] on label "Šovinisms" at bounding box center [784, 555] width 785 height 41
copy label "Šovinisms"
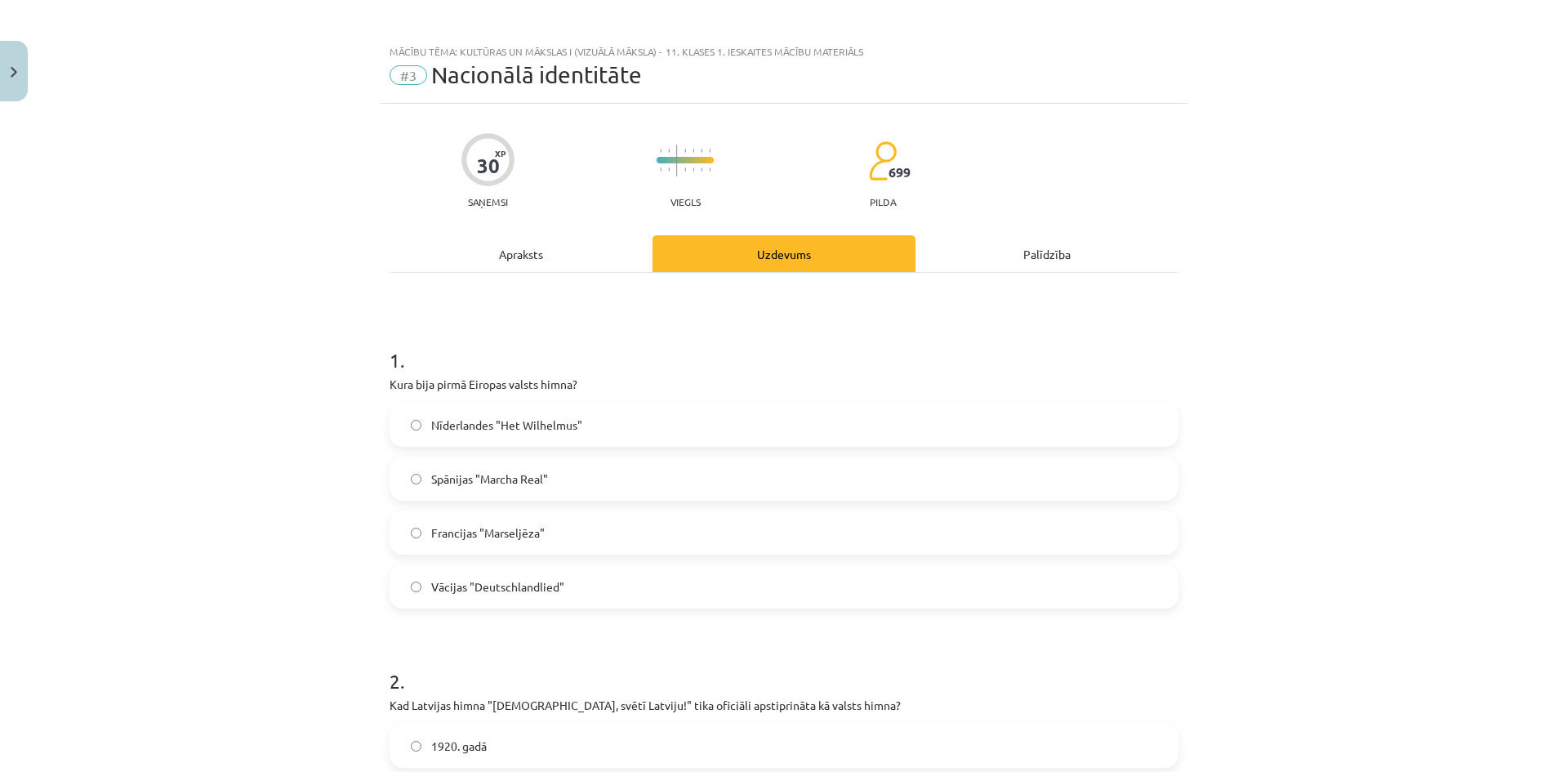
scroll to position [0, 0]
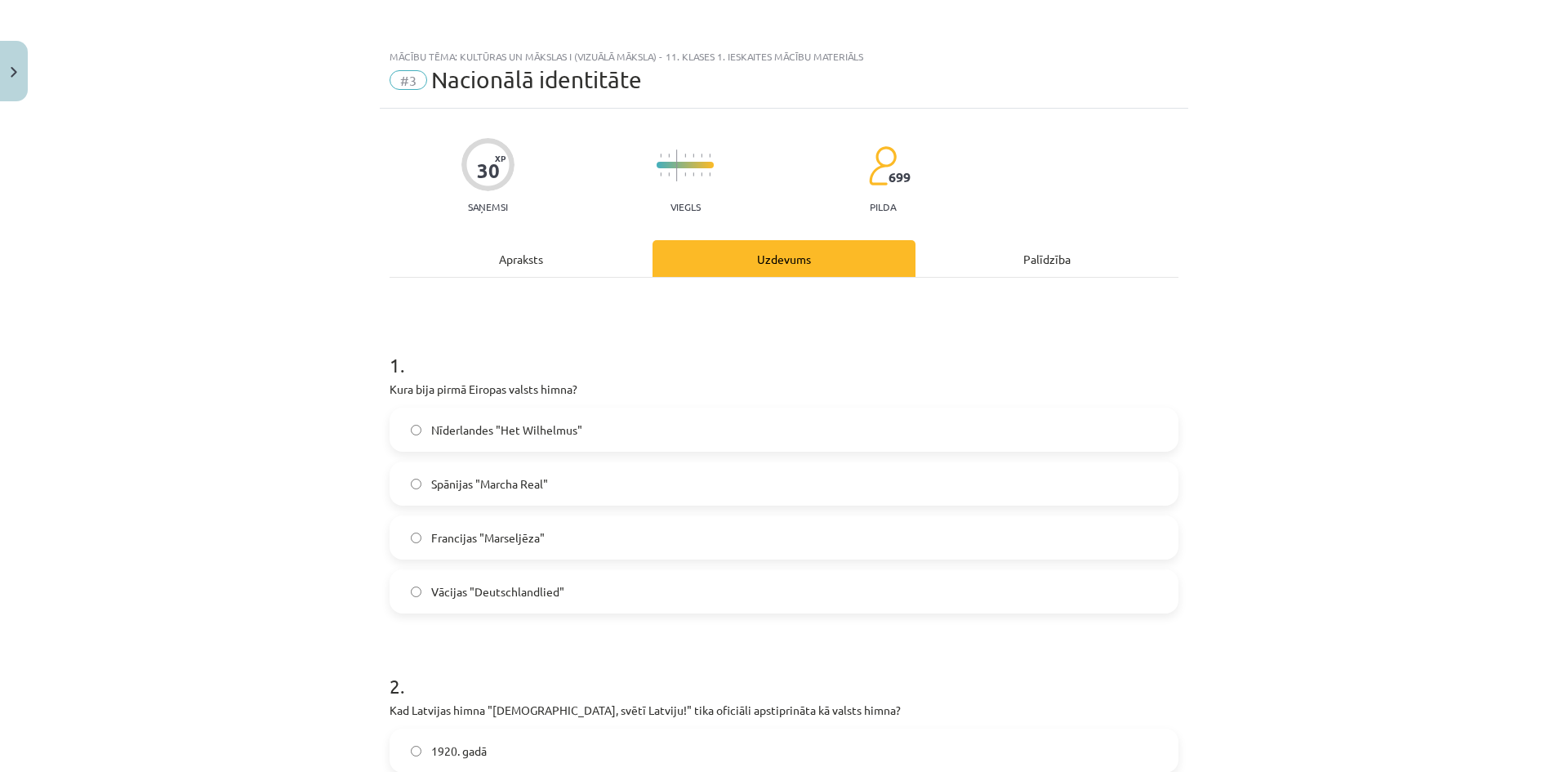
click at [563, 259] on div "Apraksts" at bounding box center [520, 258] width 263 height 36
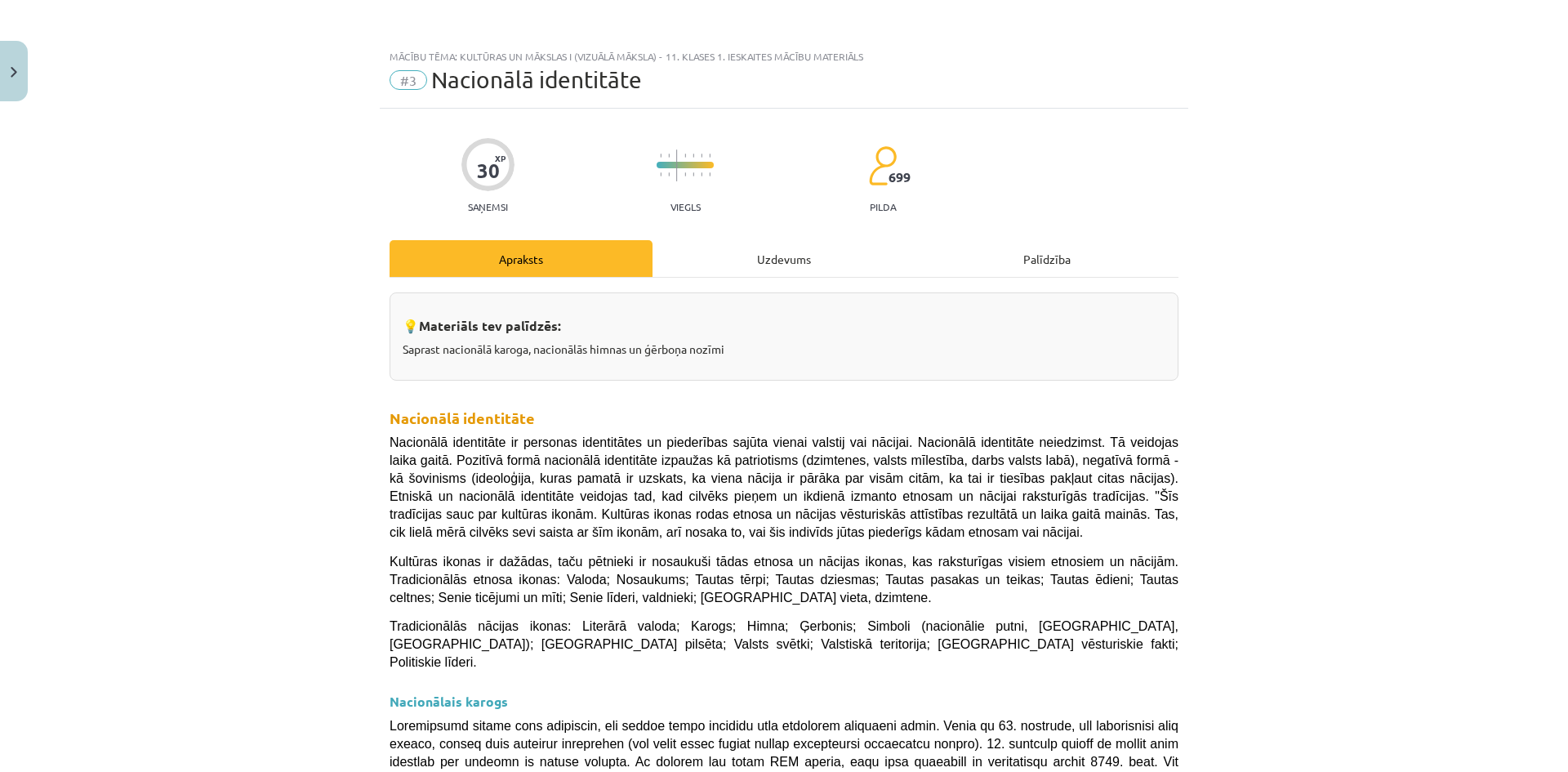
click at [767, 266] on div "Uzdevums" at bounding box center [784, 258] width 263 height 36
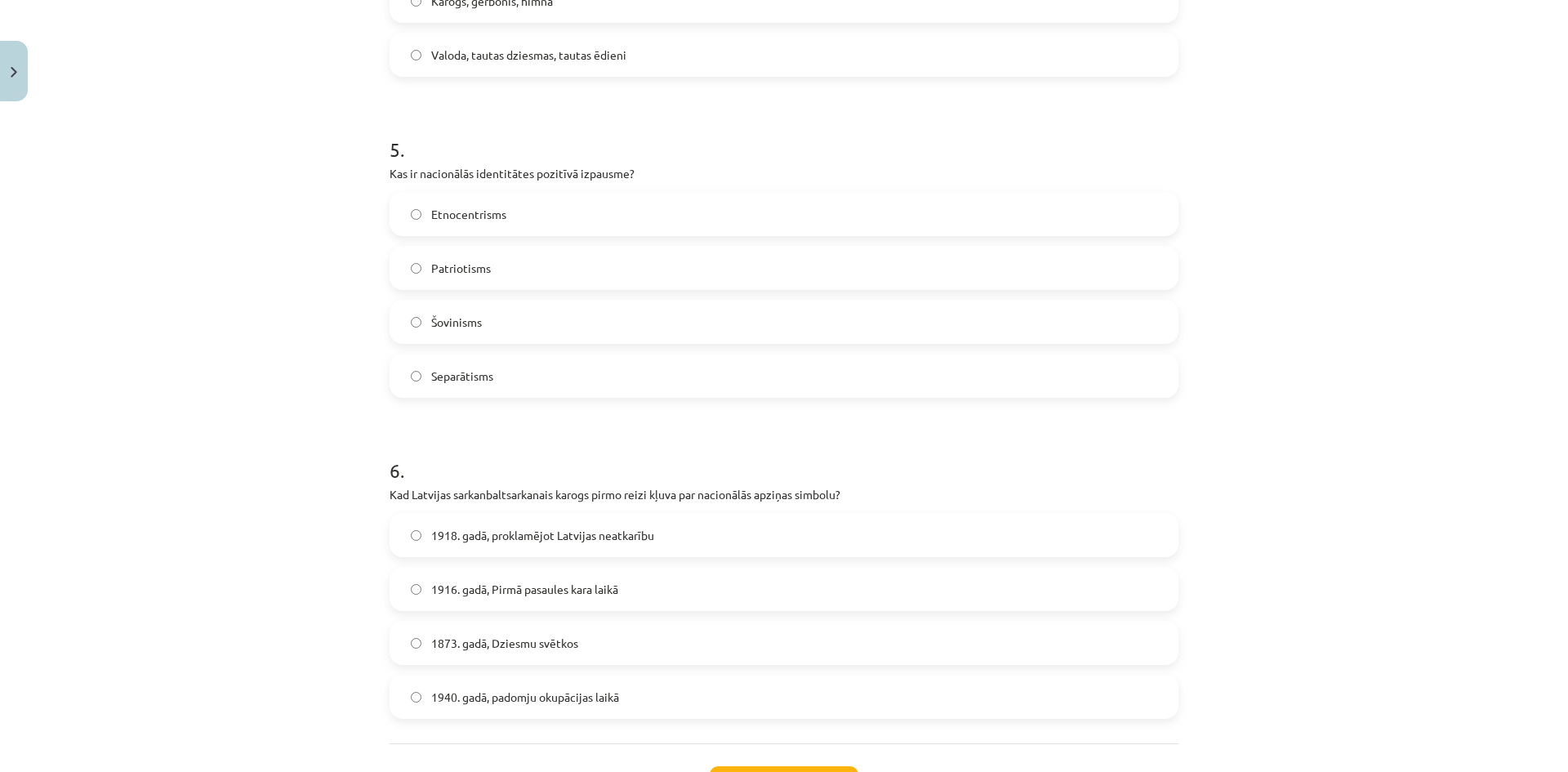
scroll to position [1636, 0]
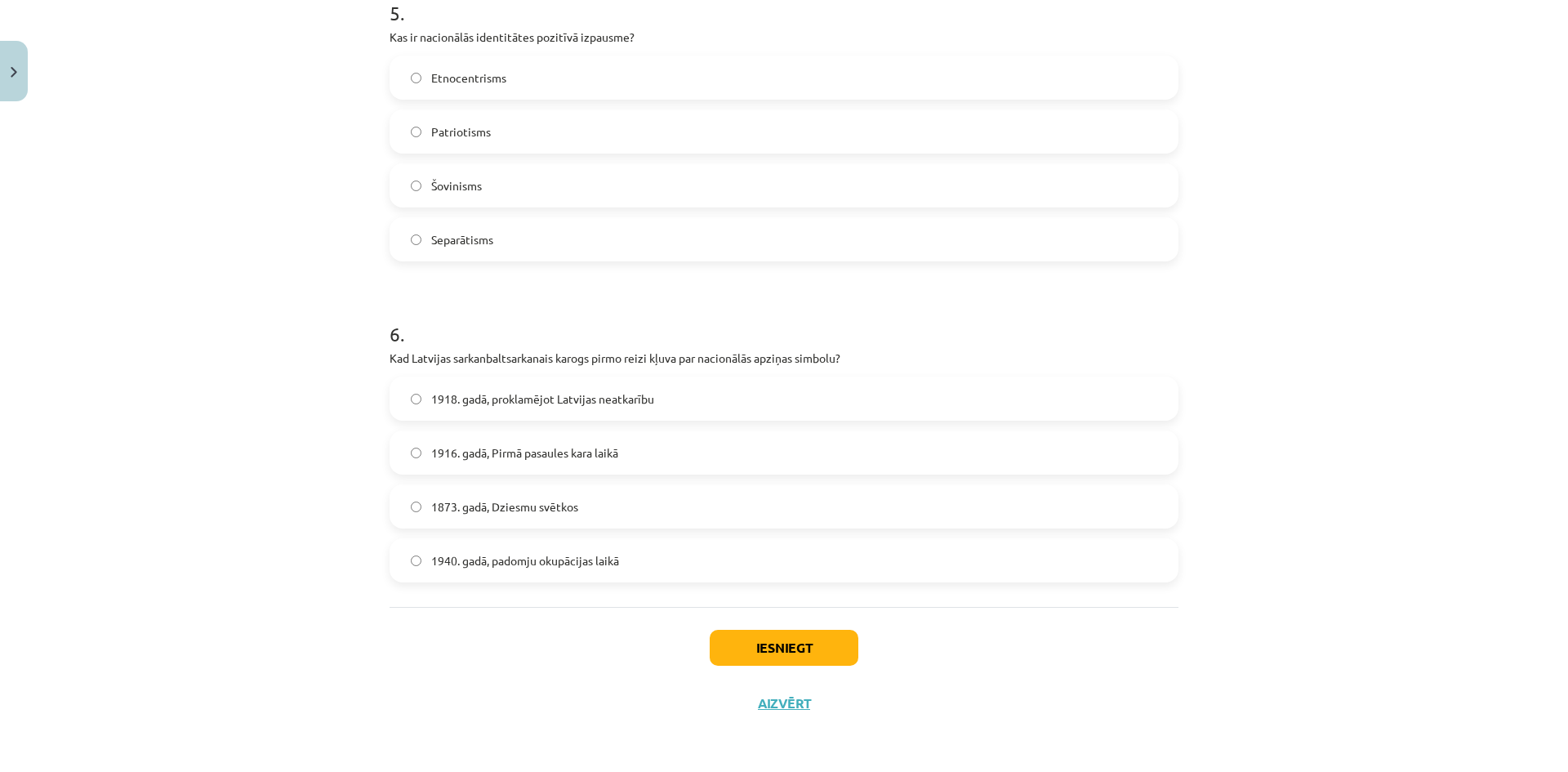
click at [455, 140] on span "Patriotisms" at bounding box center [461, 132] width 59 height 17
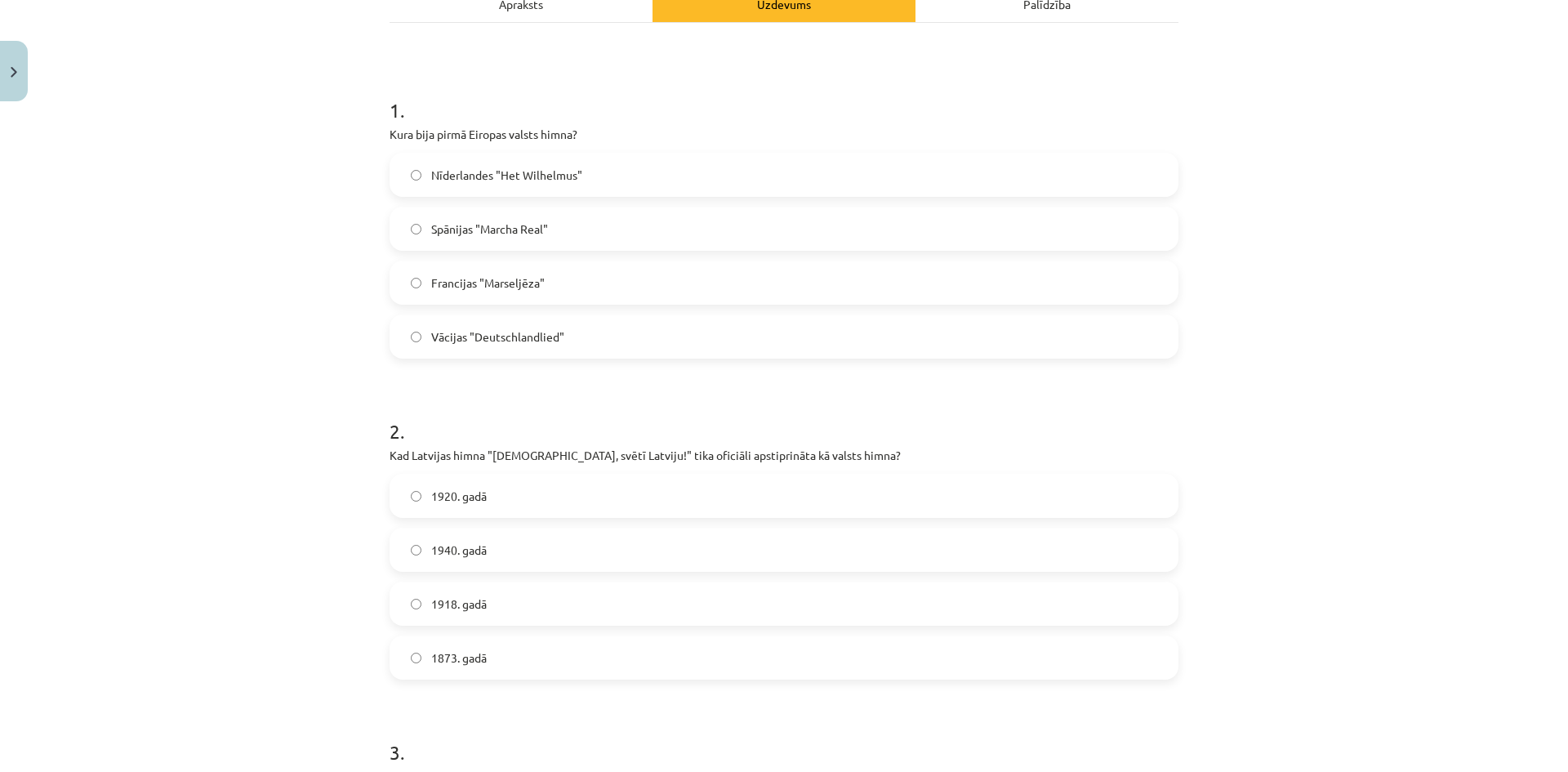
scroll to position [0, 0]
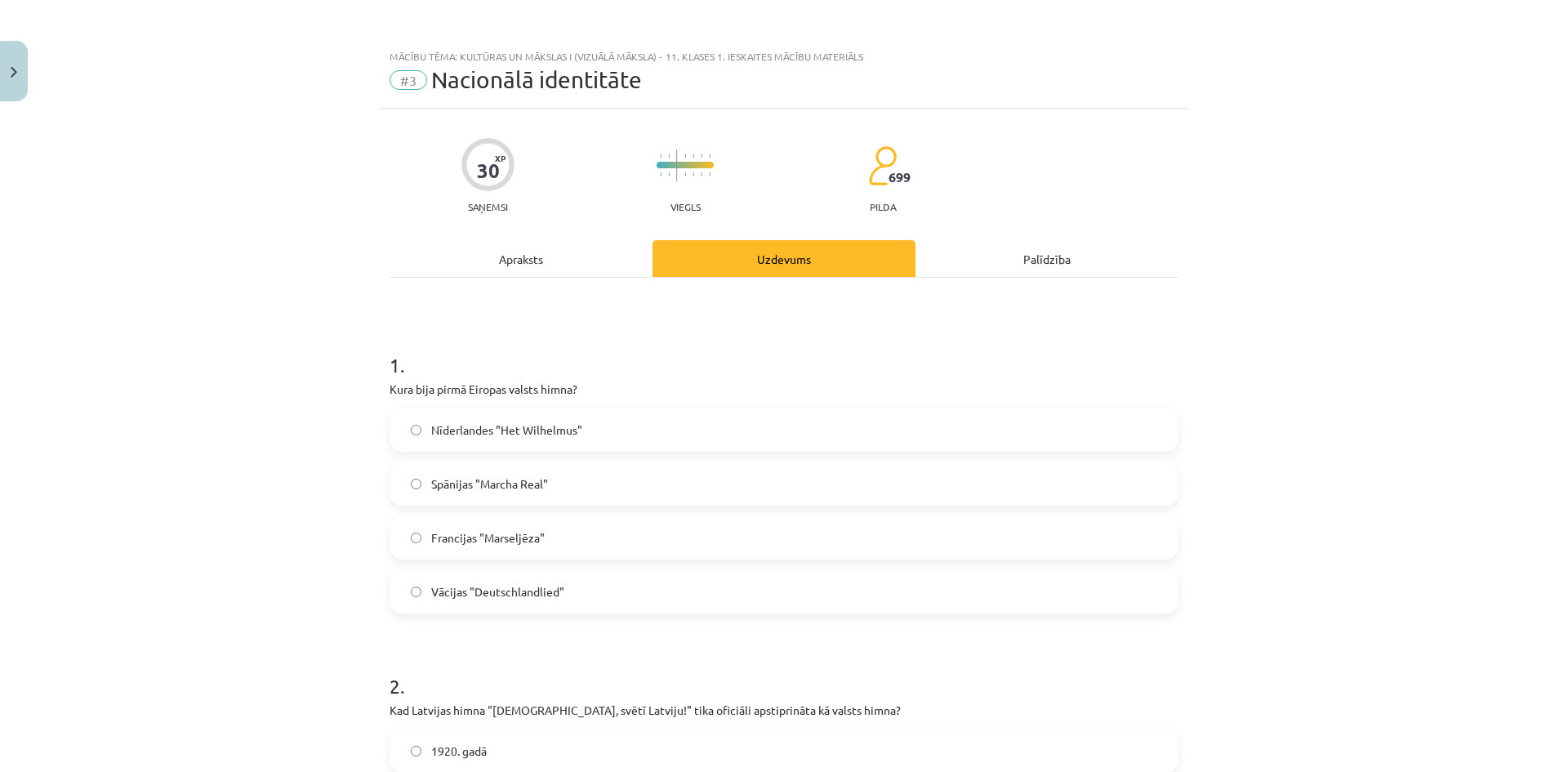
click at [538, 276] on div "Apraksts" at bounding box center [520, 258] width 263 height 36
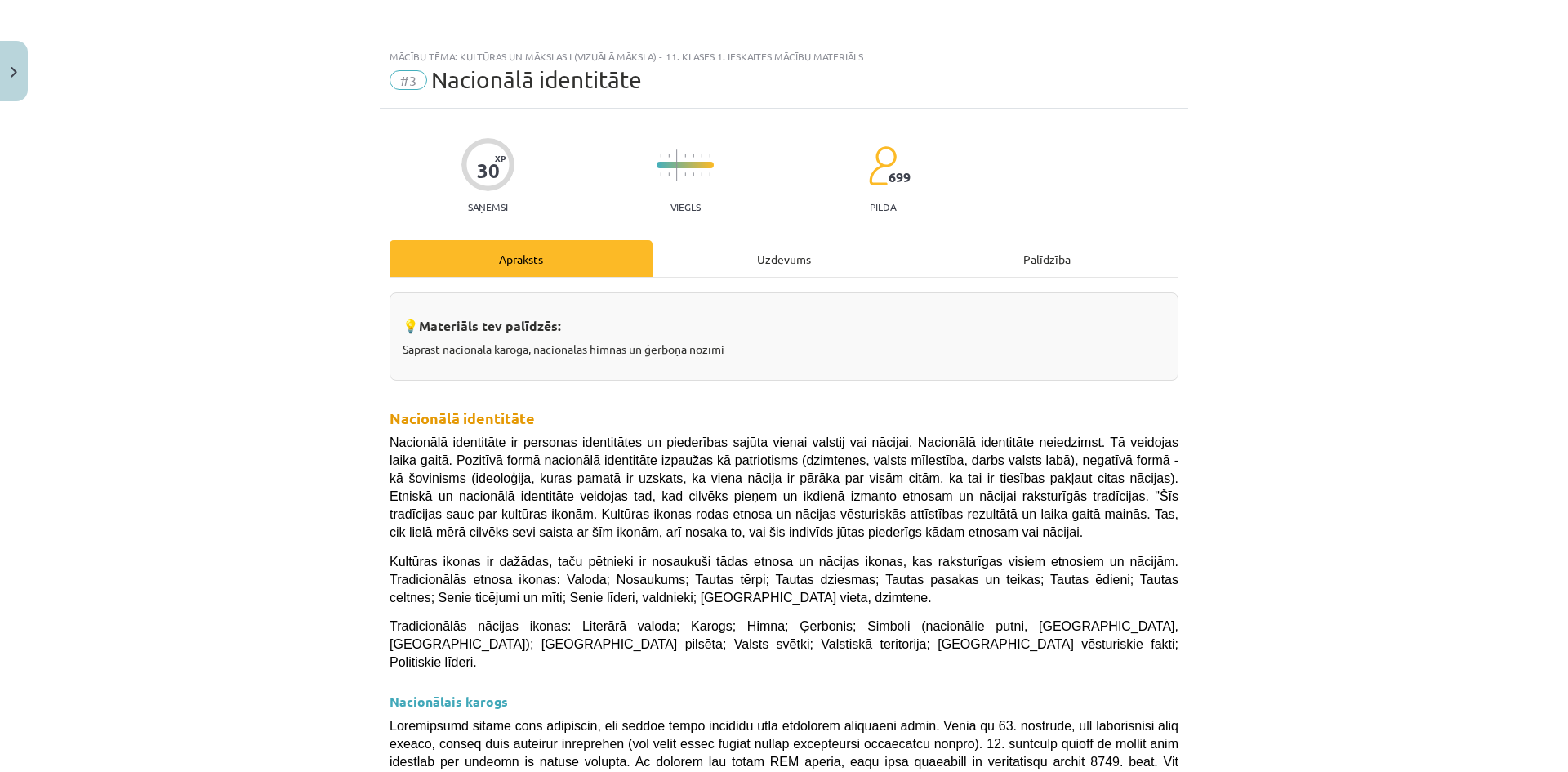
click at [782, 260] on div "Uzdevums" at bounding box center [784, 258] width 263 height 36
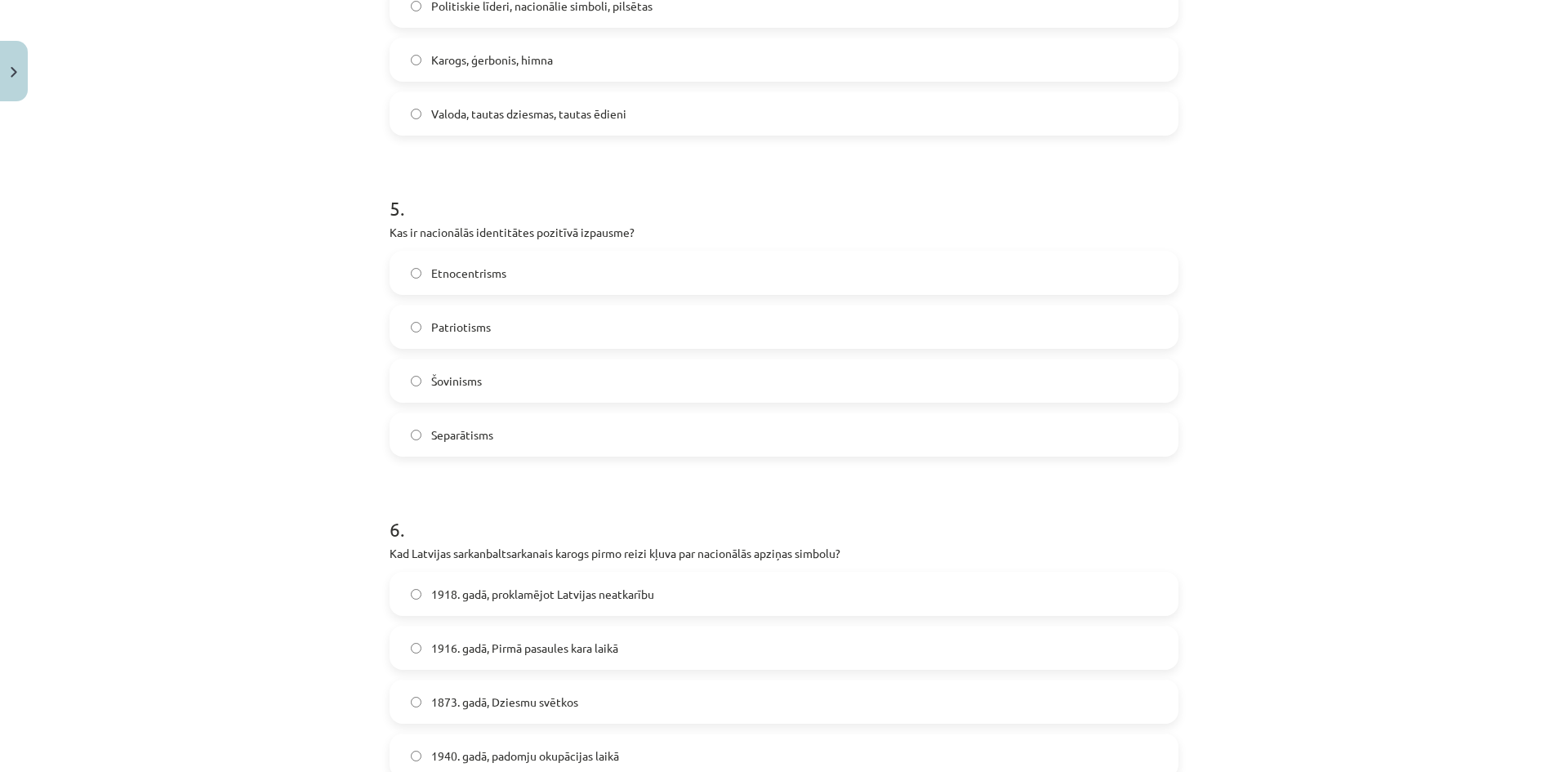
scroll to position [1636, 0]
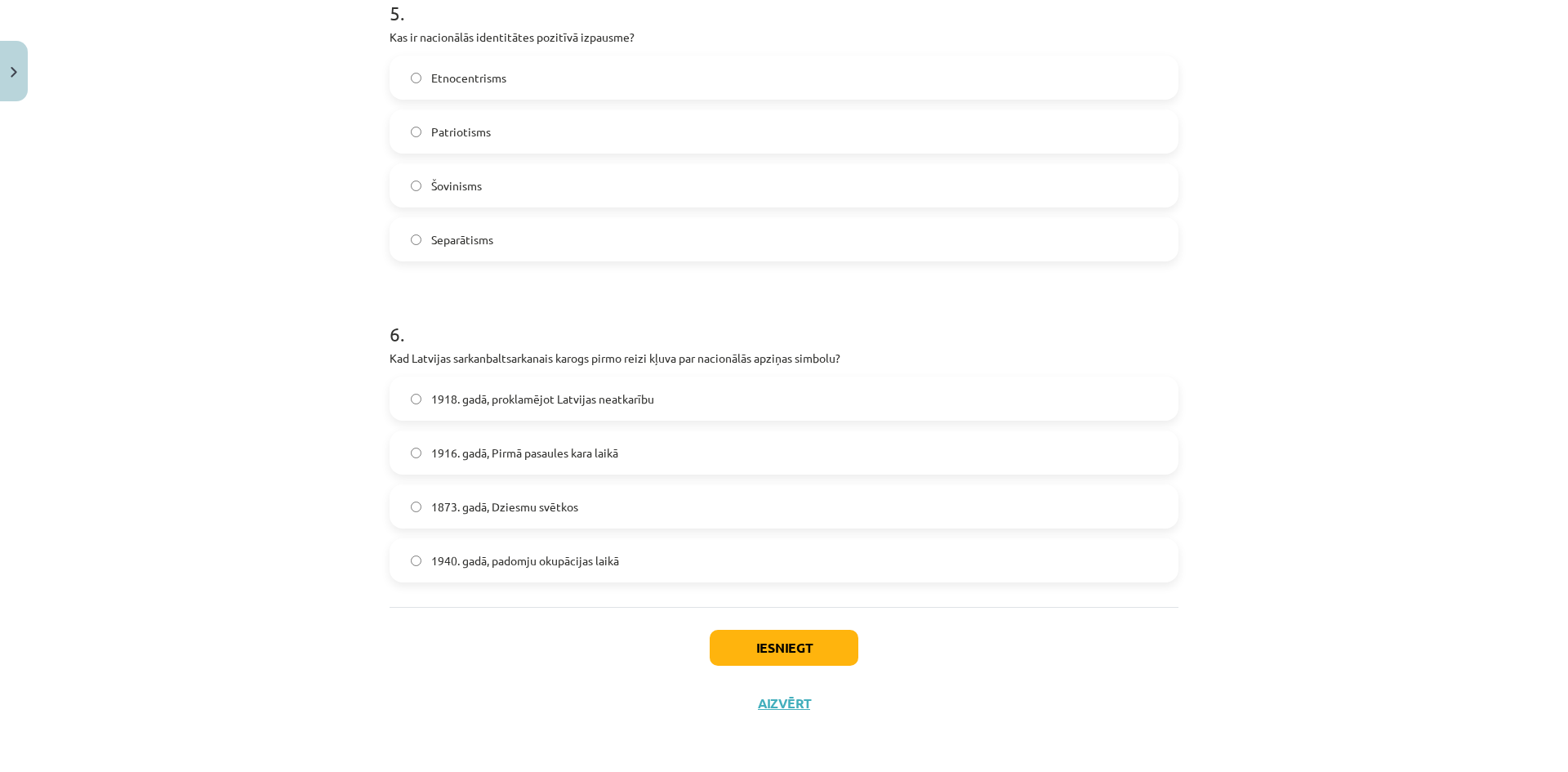
click at [584, 458] on span "1916. gadā, Pirmā pasaules kara laikā" at bounding box center [525, 453] width 188 height 17
click at [774, 643] on button "Iesniegt" at bounding box center [784, 648] width 148 height 36
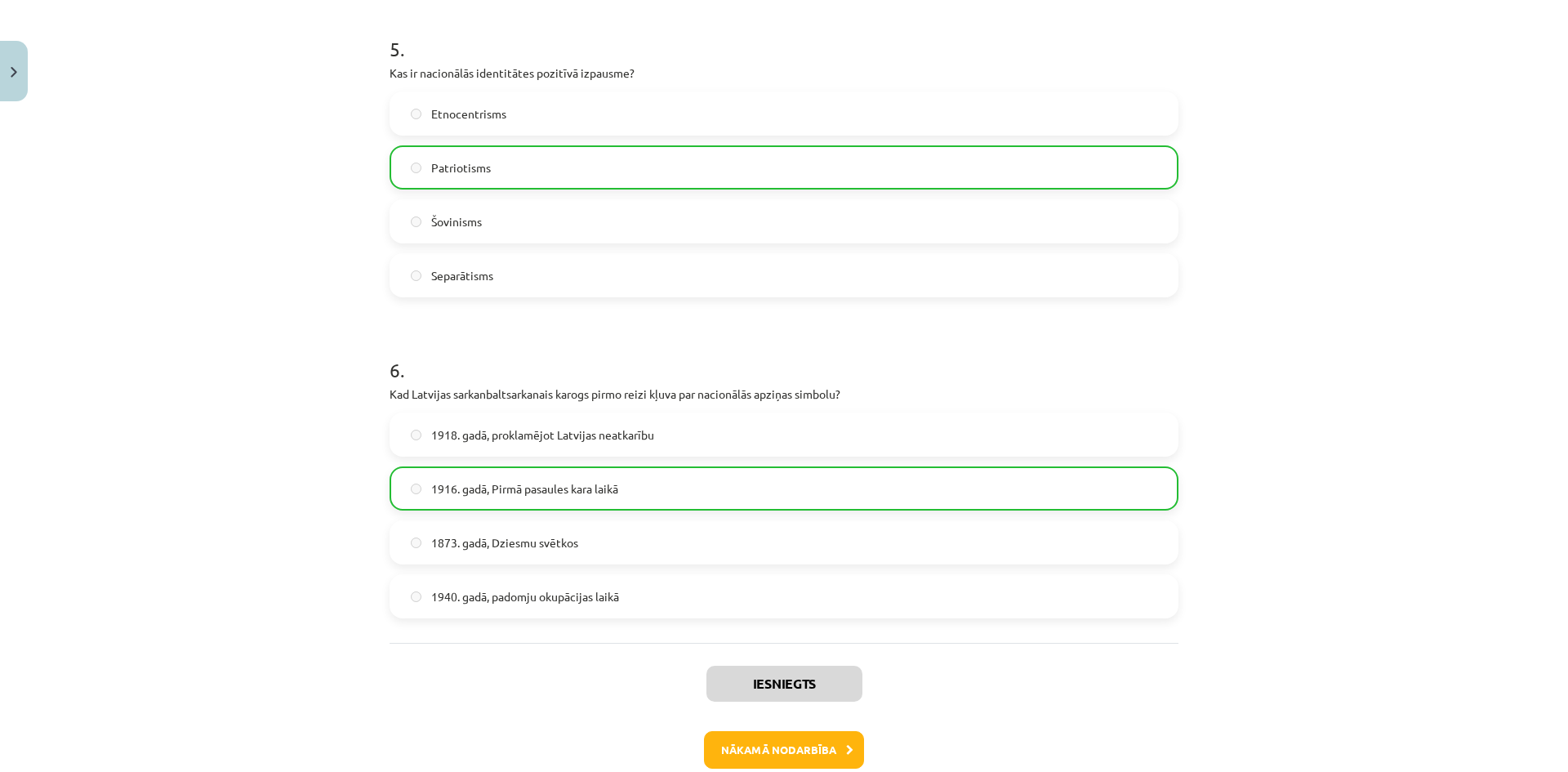
scroll to position [1688, 0]
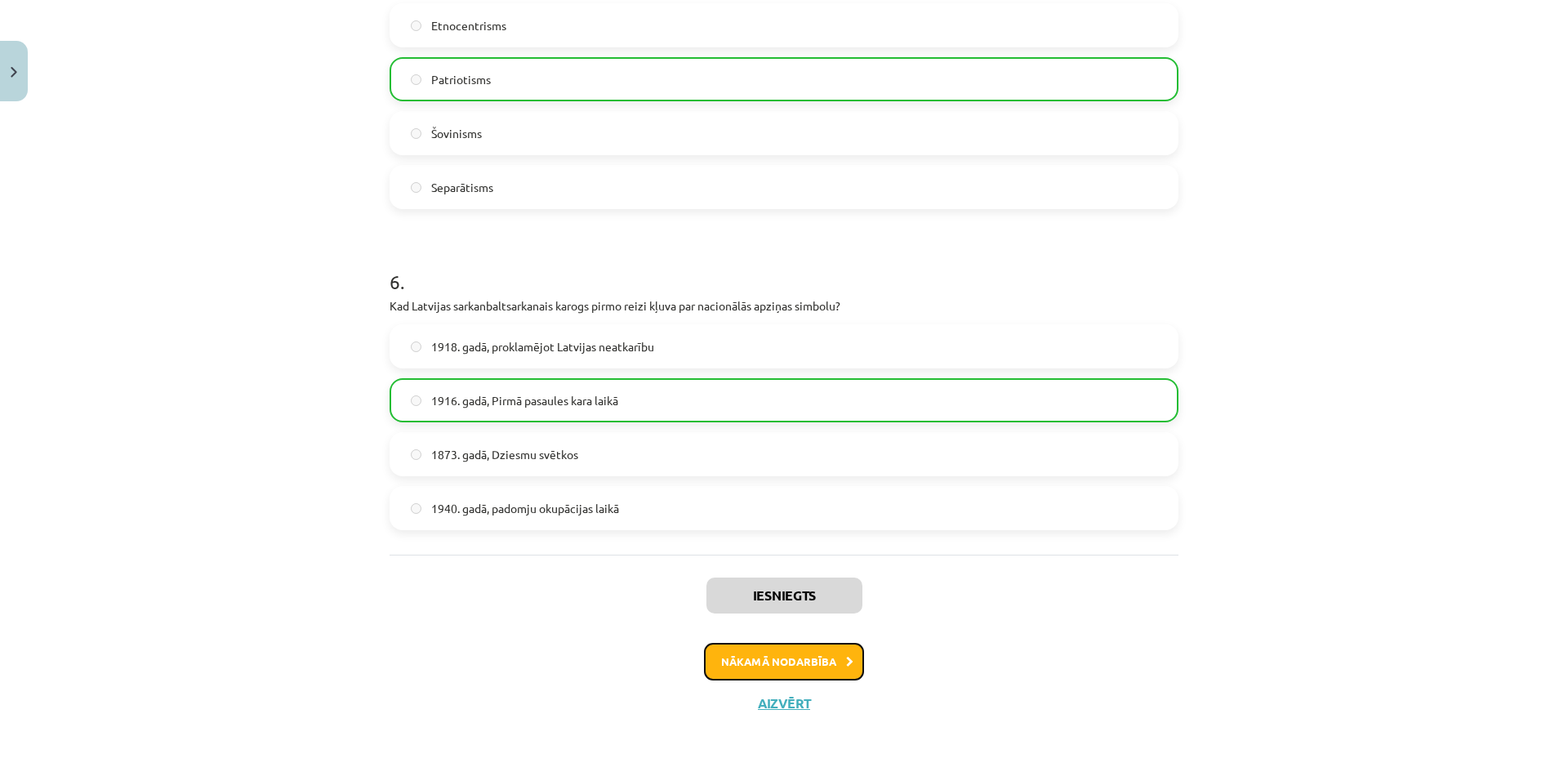
click at [836, 657] on button "Nākamā nodarbība" at bounding box center [784, 661] width 160 height 37
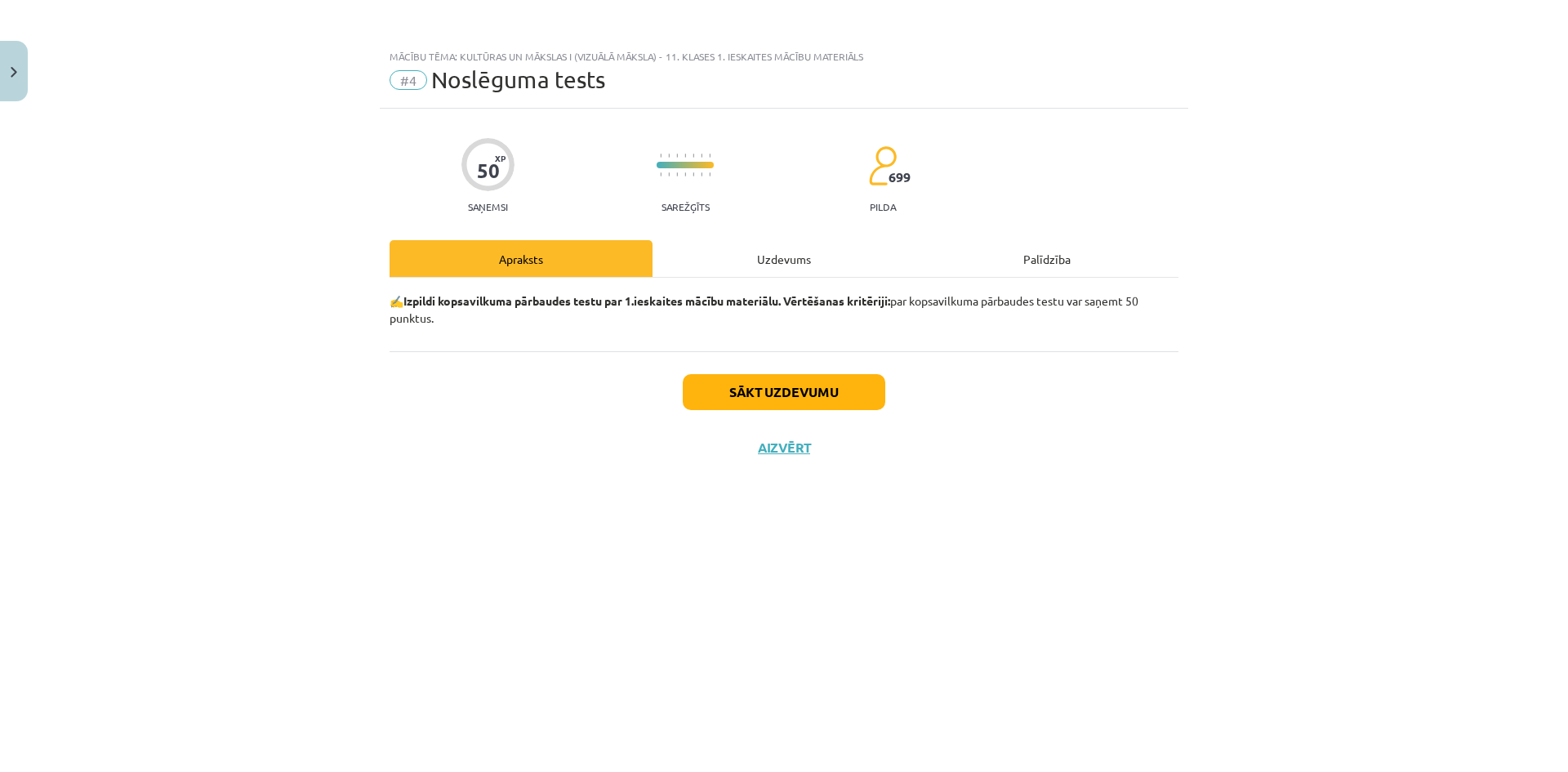
scroll to position [0, 0]
click at [757, 261] on div "Uzdevums" at bounding box center [784, 258] width 263 height 36
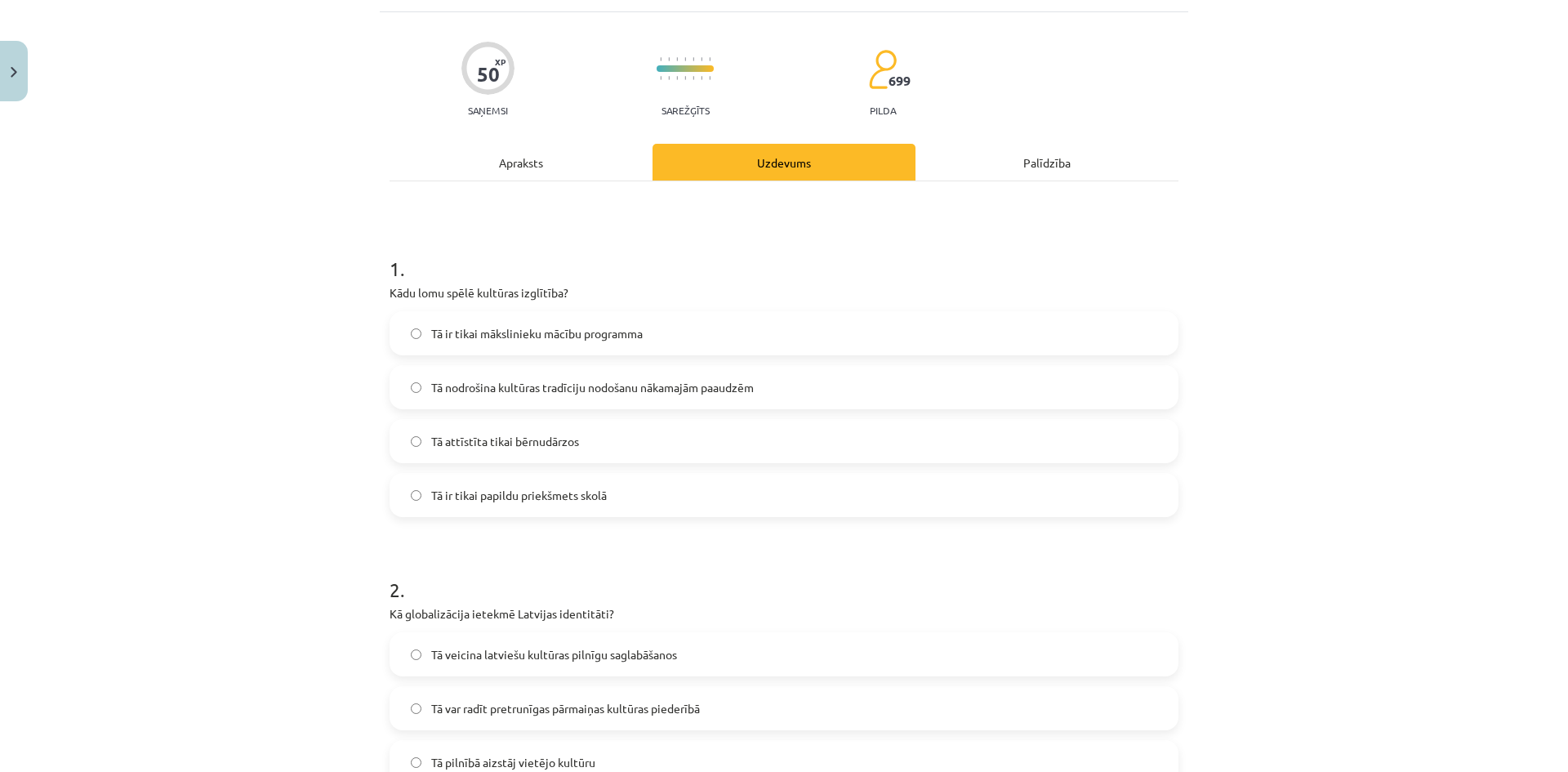
scroll to position [164, 0]
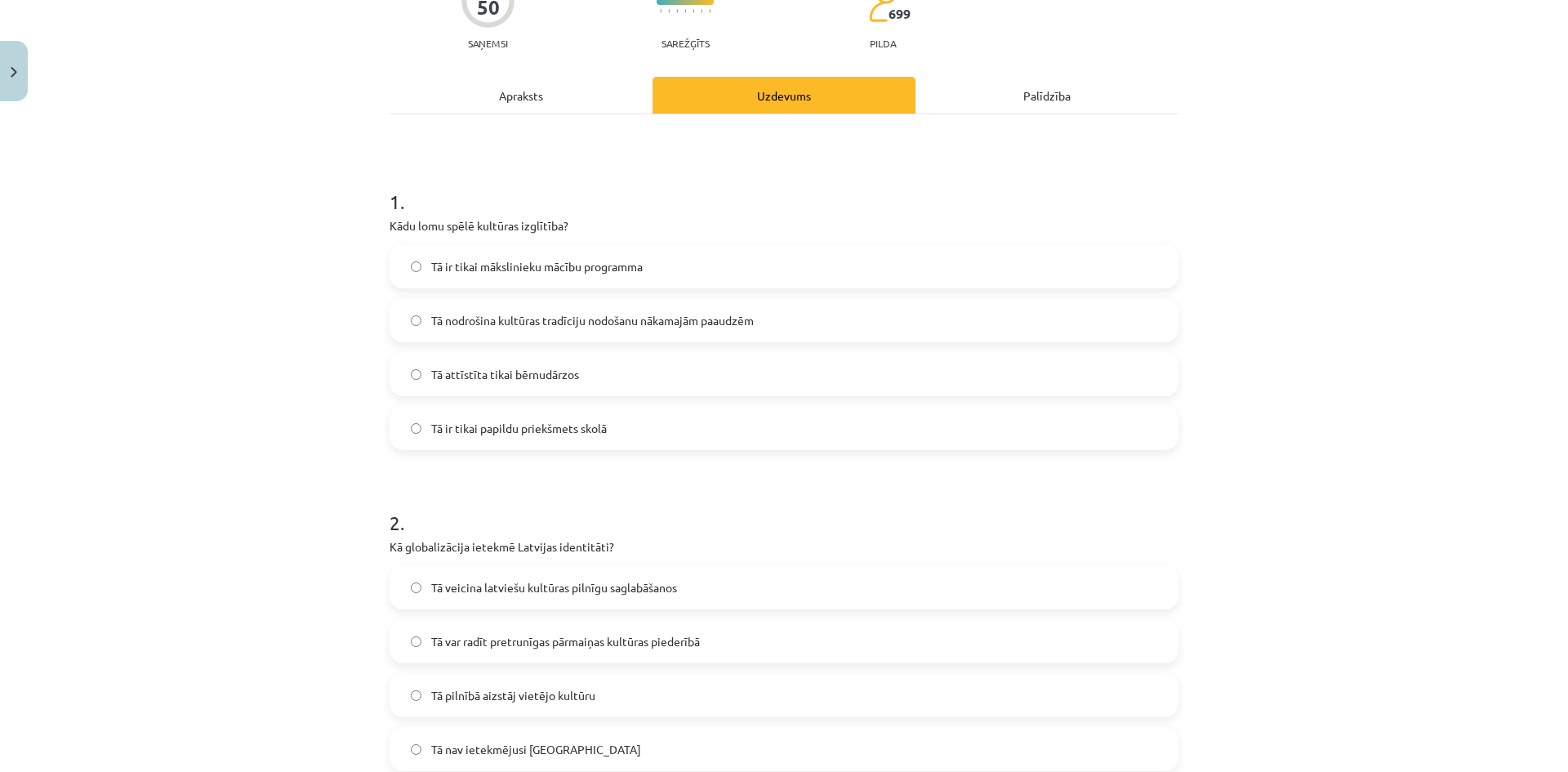
click at [588, 305] on label "Tā nodrošina kultūras tradīciju nodošanu nākamajām paaudzēm" at bounding box center [784, 320] width 785 height 41
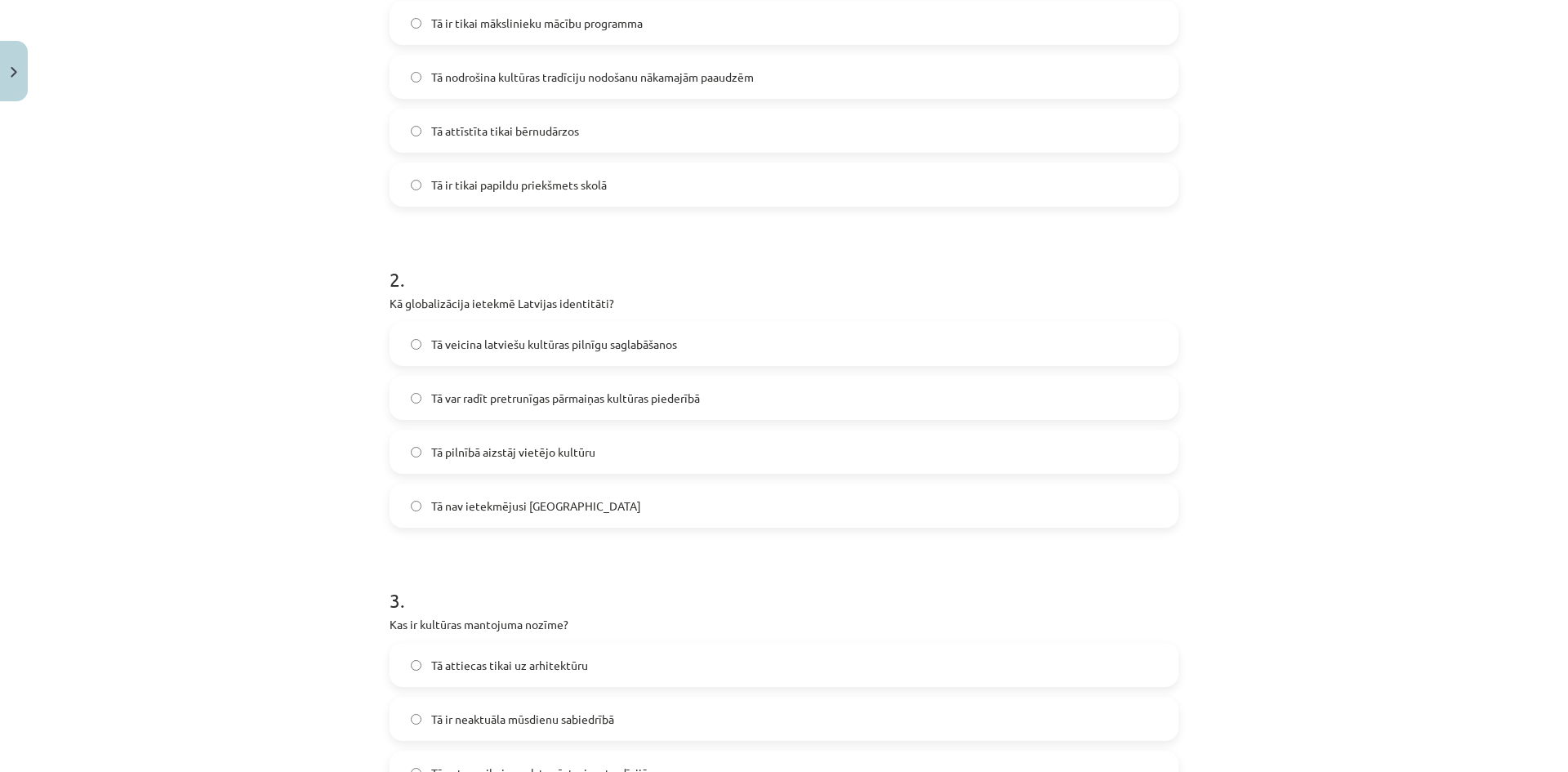
scroll to position [408, 0]
click at [472, 339] on span "Tā veicina latviešu kultūras pilnīgu saglabāšanos" at bounding box center [554, 342] width 246 height 17
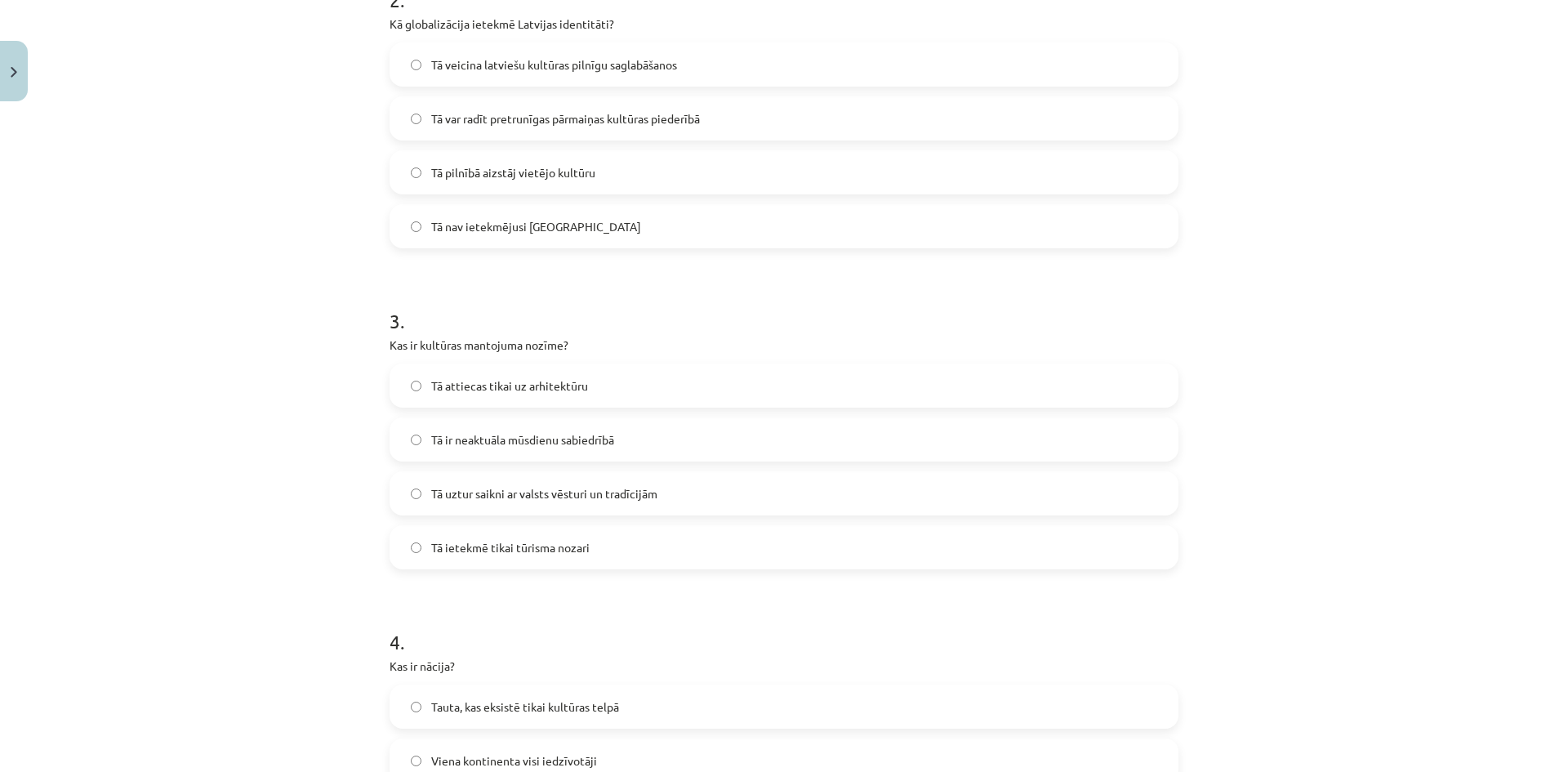
scroll to position [736, 0]
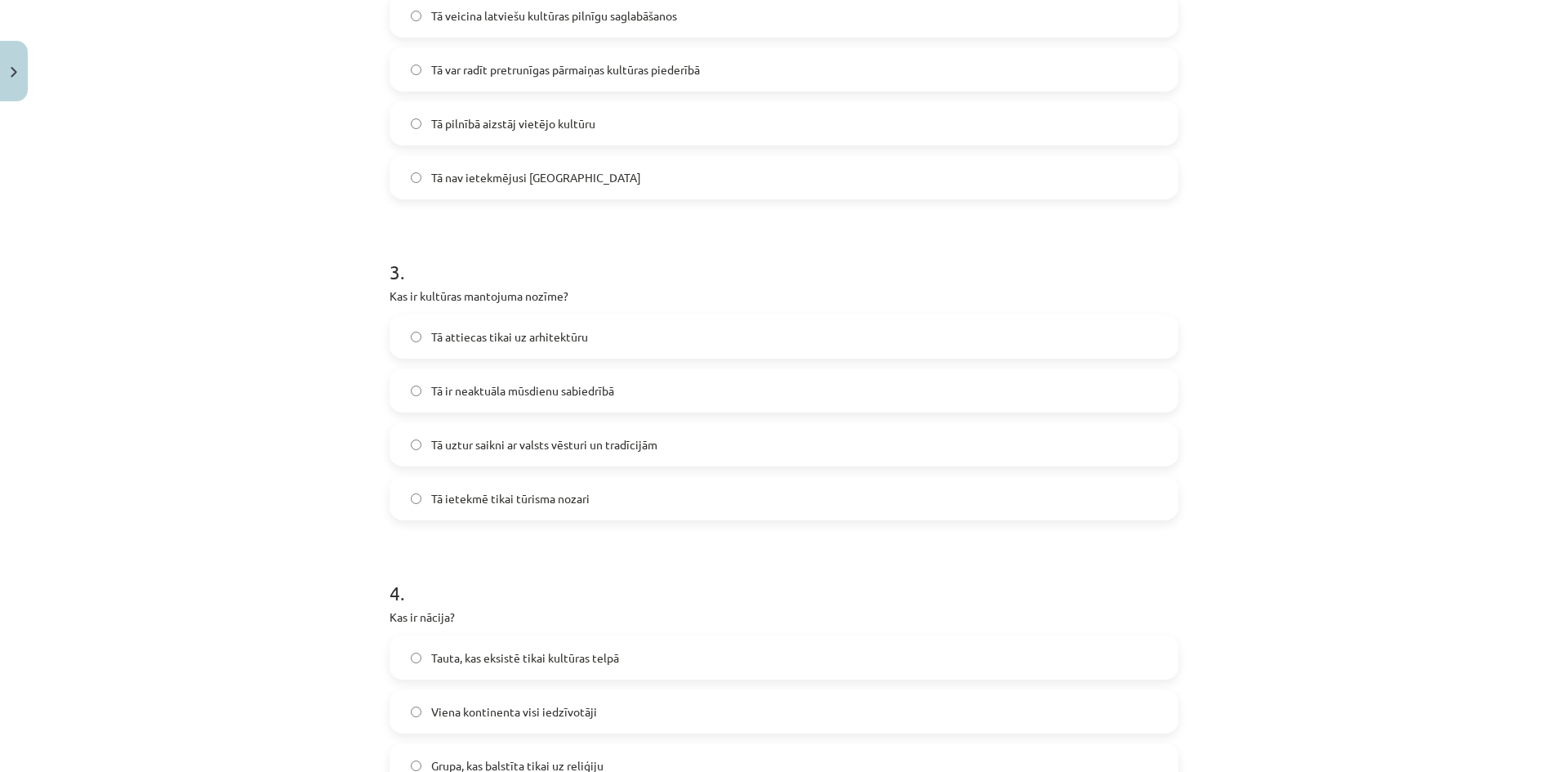
click at [535, 436] on span "Tā uztur saikni ar valsts vēsturi un tradīcijām" at bounding box center [544, 445] width 227 height 17
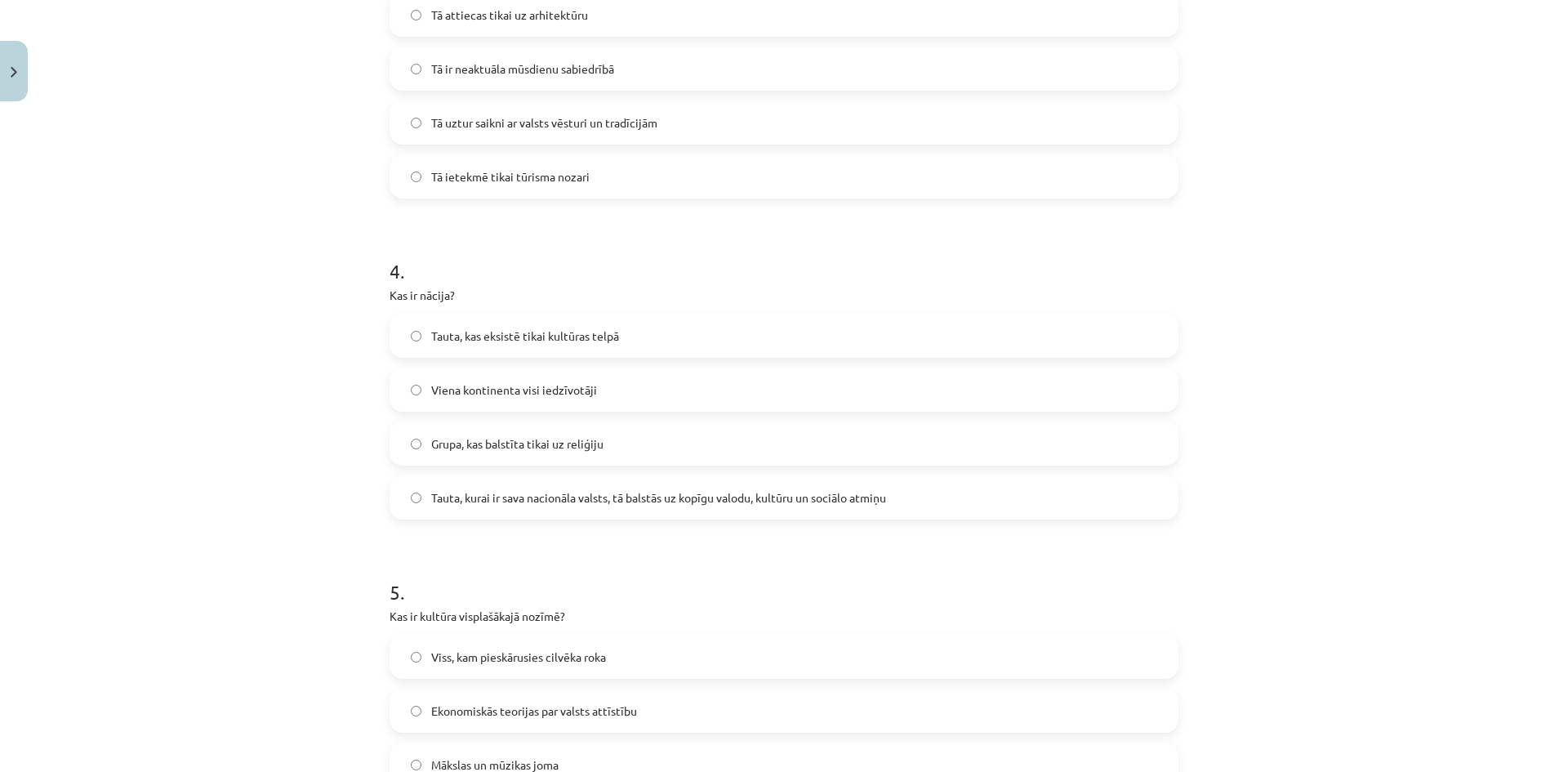
scroll to position [1062, 0]
click at [655, 489] on span "Tauta, kurai ir sava nacionāla valsts, tā balstās uz kopīgu valodu, kultūru un …" at bounding box center [659, 493] width 455 height 17
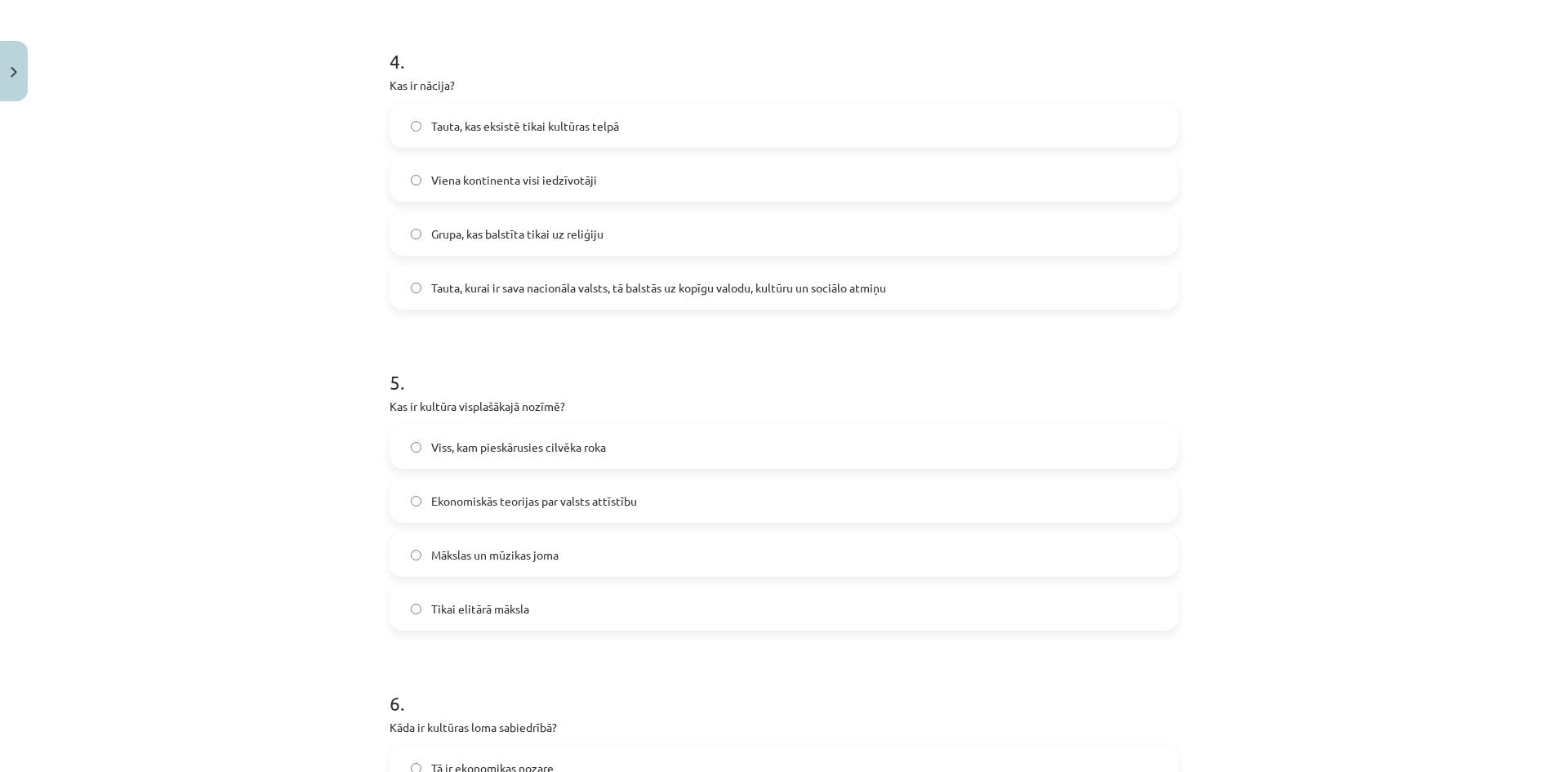
scroll to position [1307, 0]
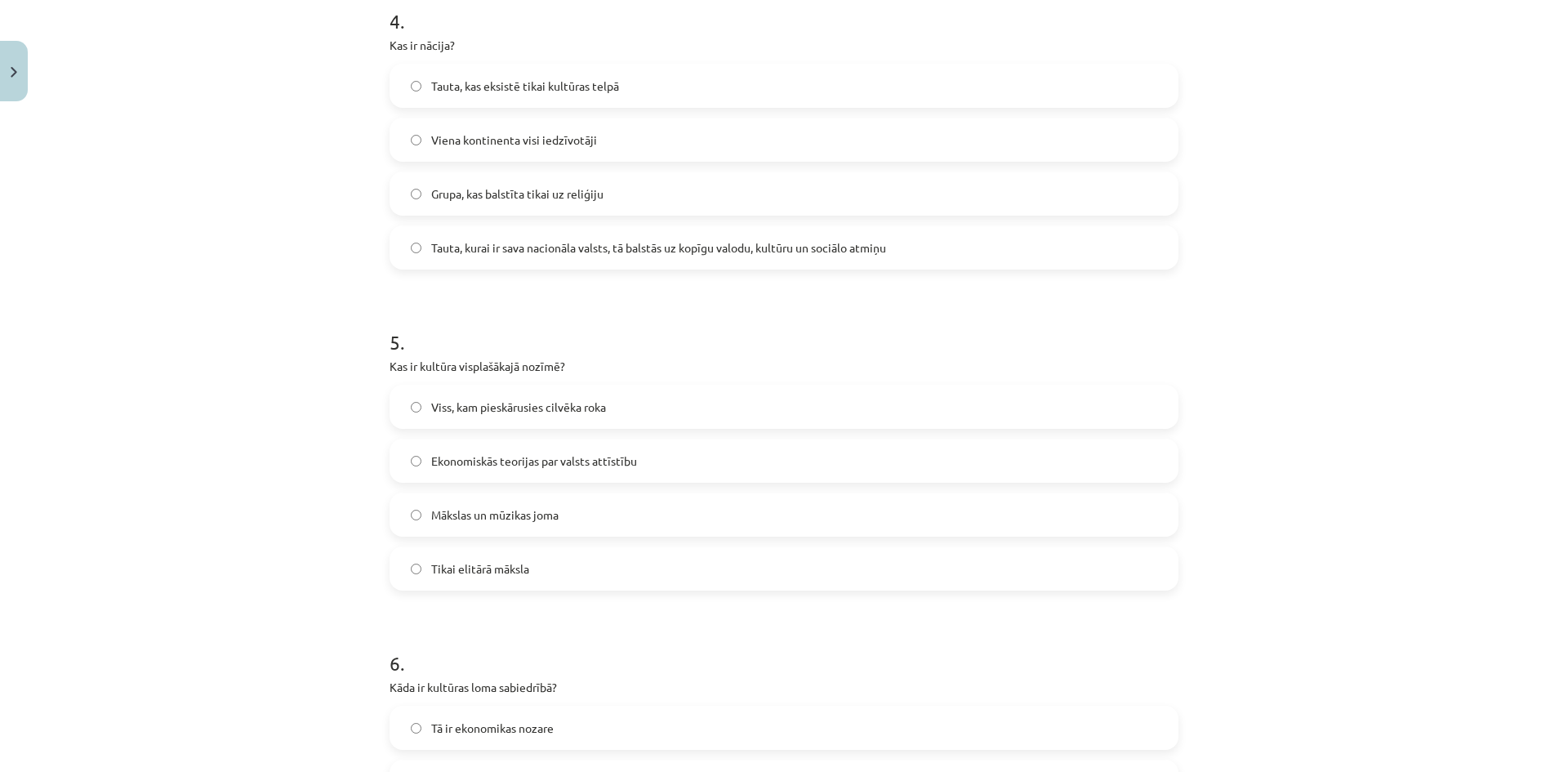
click at [473, 412] on span "Viss, kam pieskārusies cilvēka roka" at bounding box center [519, 408] width 175 height 17
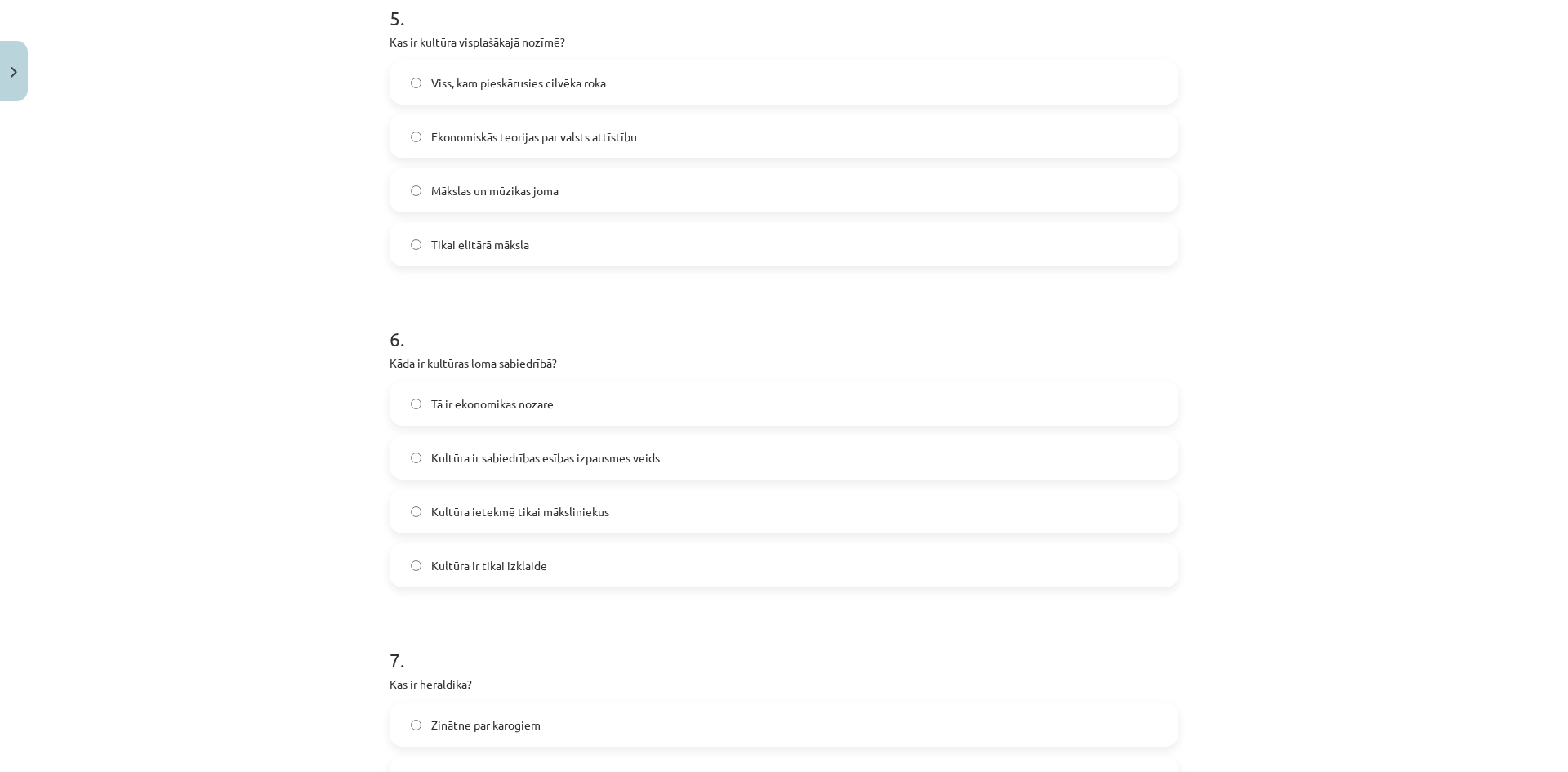
scroll to position [1634, 0]
click at [582, 462] on span "Kultūra ir sabiedrības esības izpausmes veids" at bounding box center [545, 455] width 229 height 17
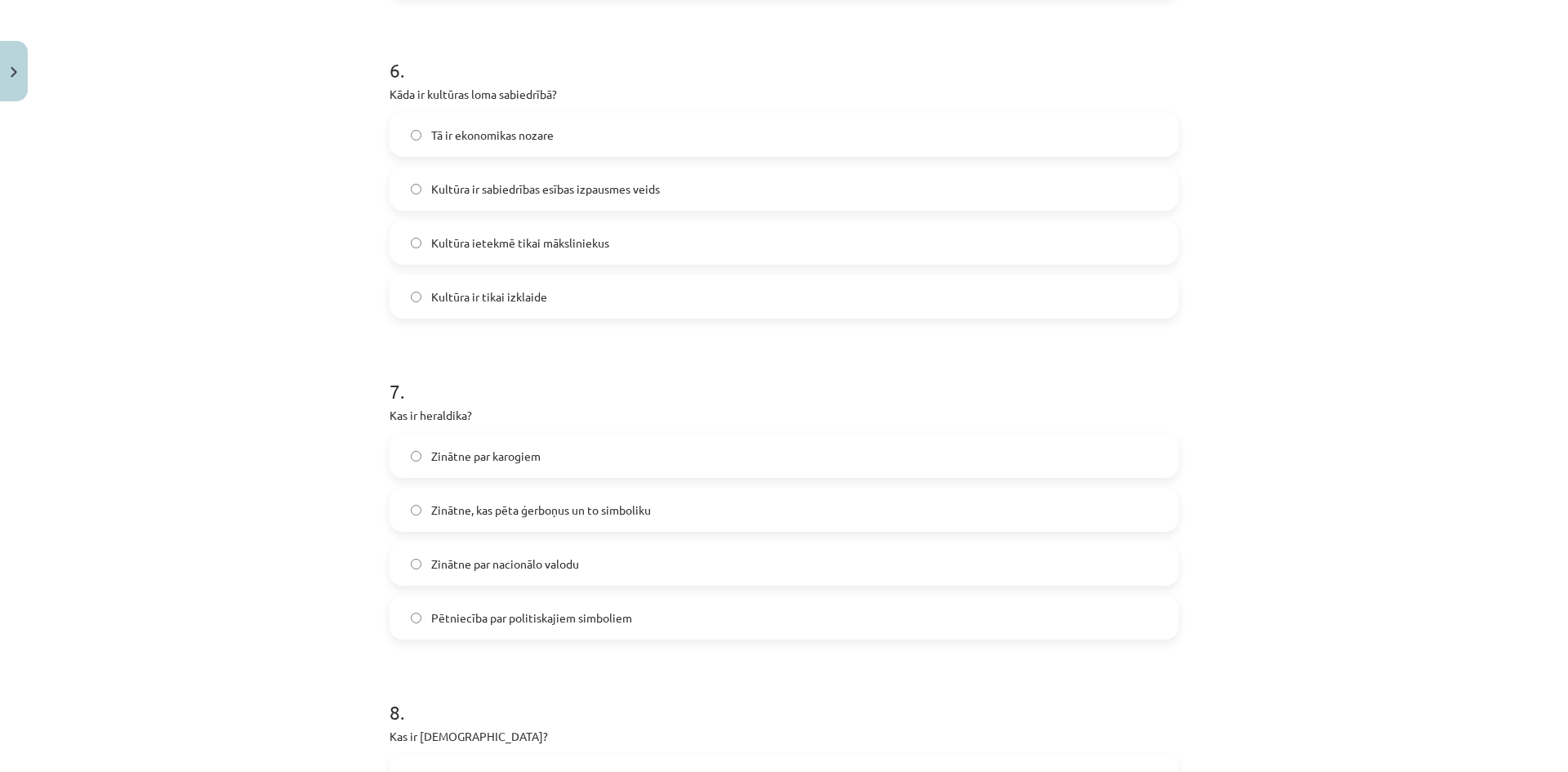
scroll to position [1960, 0]
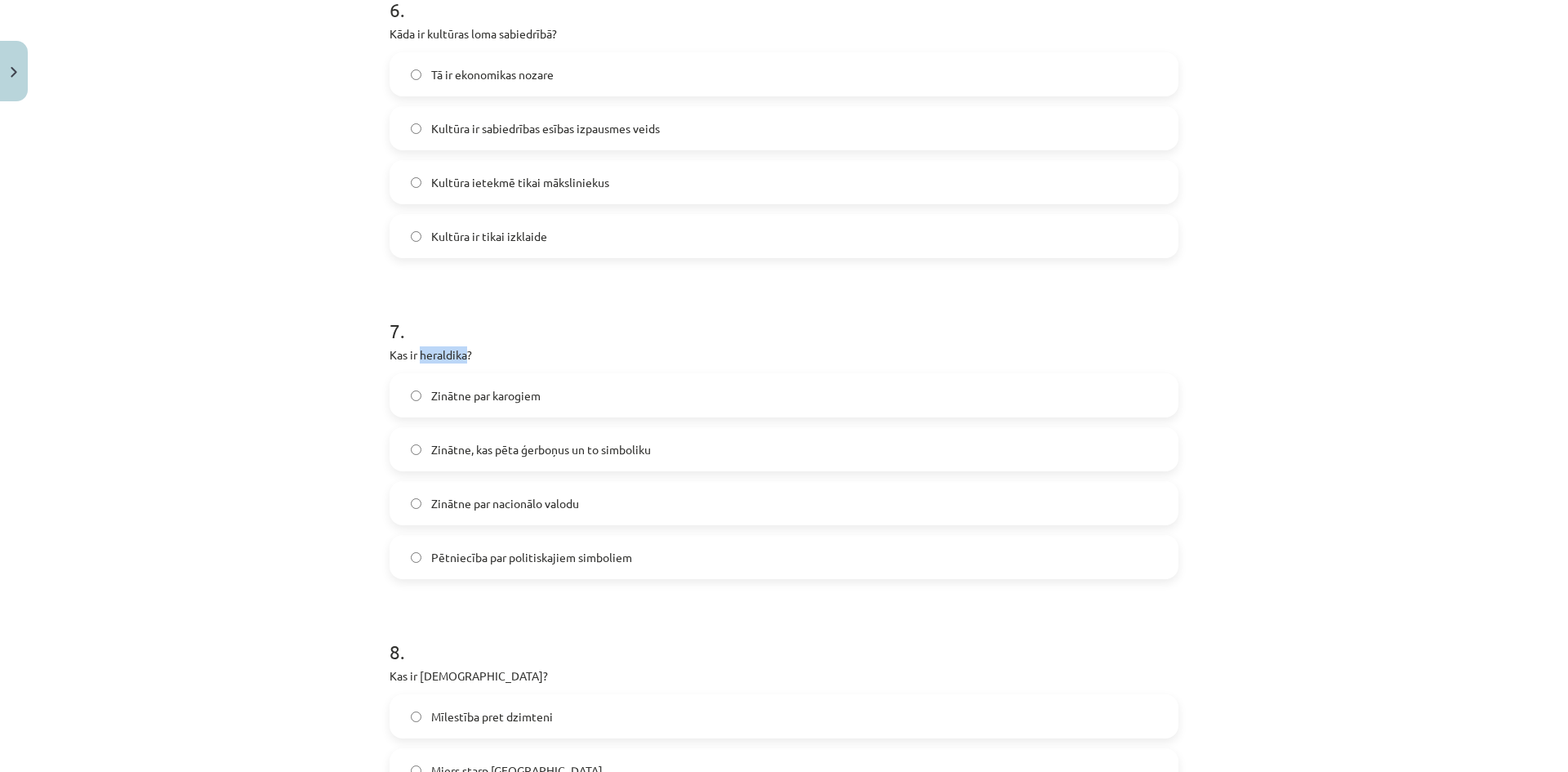
drag, startPoint x: 416, startPoint y: 349, endPoint x: 463, endPoint y: 349, distance: 47.0
click at [463, 349] on p "Kas ir heraldika?" at bounding box center [784, 355] width 789 height 17
copy p "heraldika"
click at [286, 334] on div "Mācību tēma: Kultūras un mākslas i (vizuālā māksla) - 11. klases 1. ieskaites m…" at bounding box center [784, 386] width 1568 height 772
click at [532, 448] on span "Zinātne, kas pēta ģerboņus un to simboliku" at bounding box center [541, 450] width 220 height 17
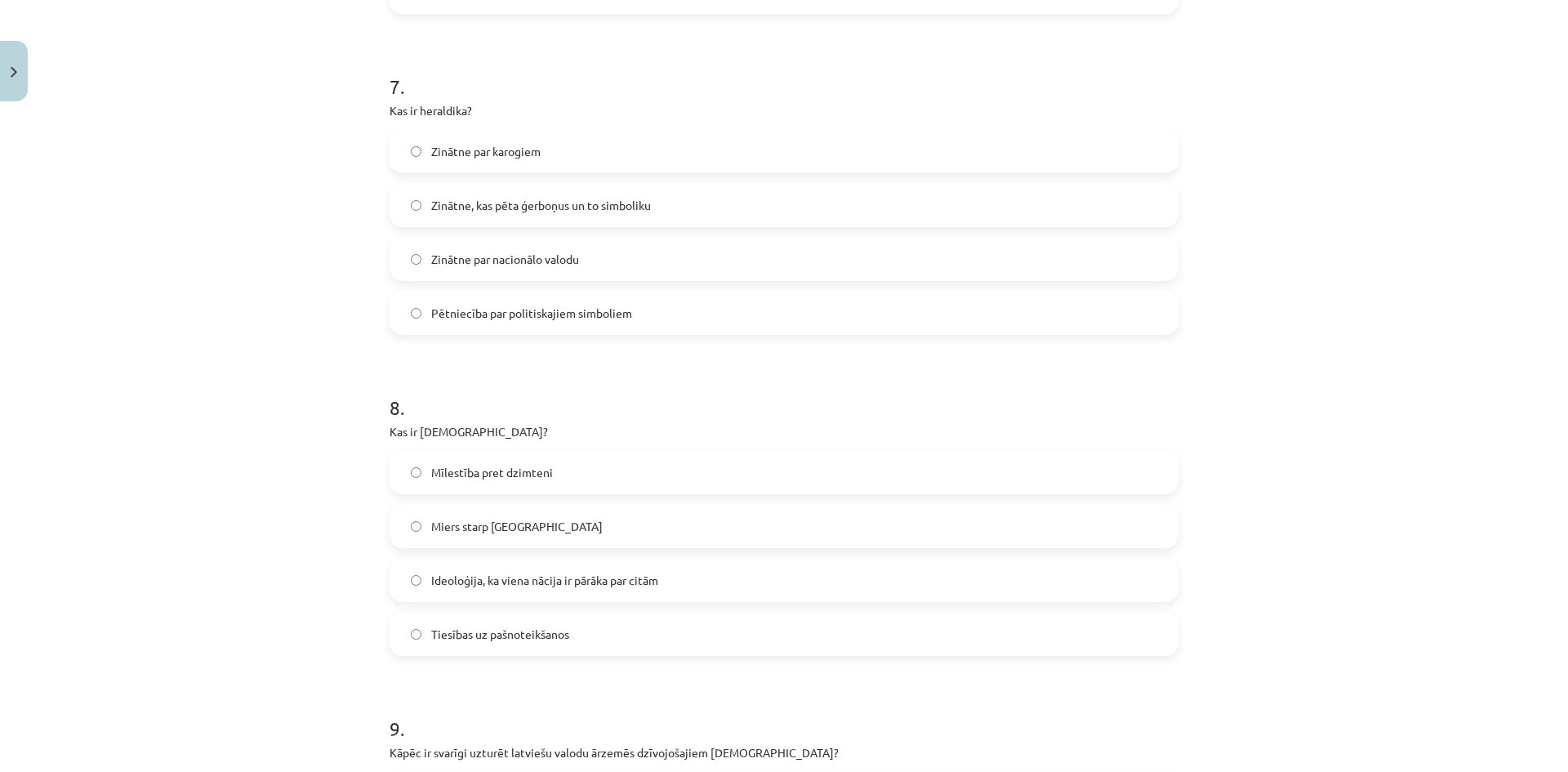
scroll to position [2206, 0]
drag, startPoint x: 414, startPoint y: 429, endPoint x: 465, endPoint y: 428, distance: 51.0
click at [465, 428] on p "Kas ir šovinisms?" at bounding box center [784, 430] width 789 height 17
copy p "šovinisms"
click at [270, 374] on div "Mācību tēma: Kultūras un mākslas i (vizuālā māksla) - 11. klases 1. ieskaites m…" at bounding box center [784, 386] width 1568 height 772
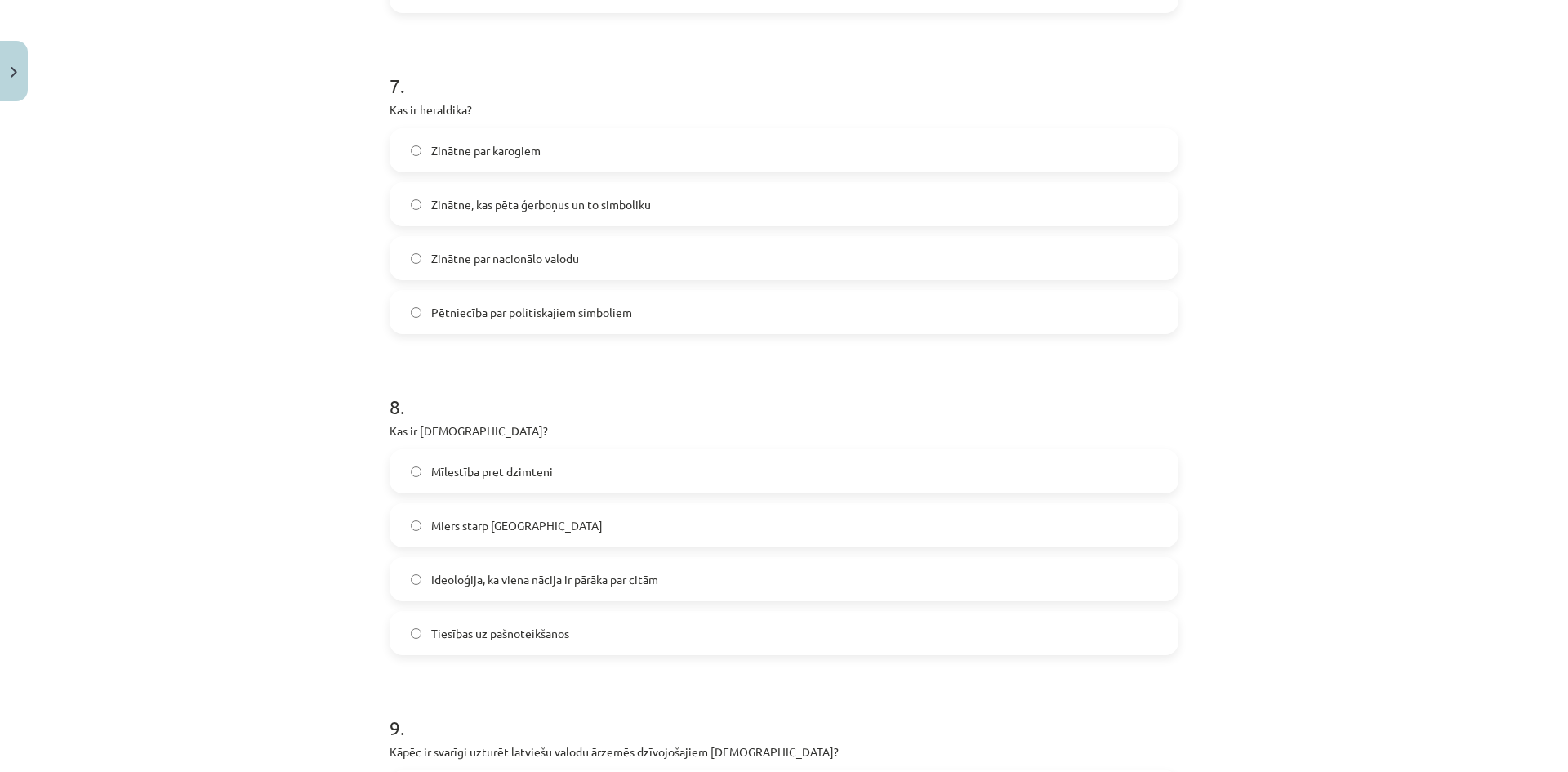
click at [576, 571] on span "Ideoloģija, ka viena nācija ir pārāka par citām" at bounding box center [544, 580] width 227 height 17
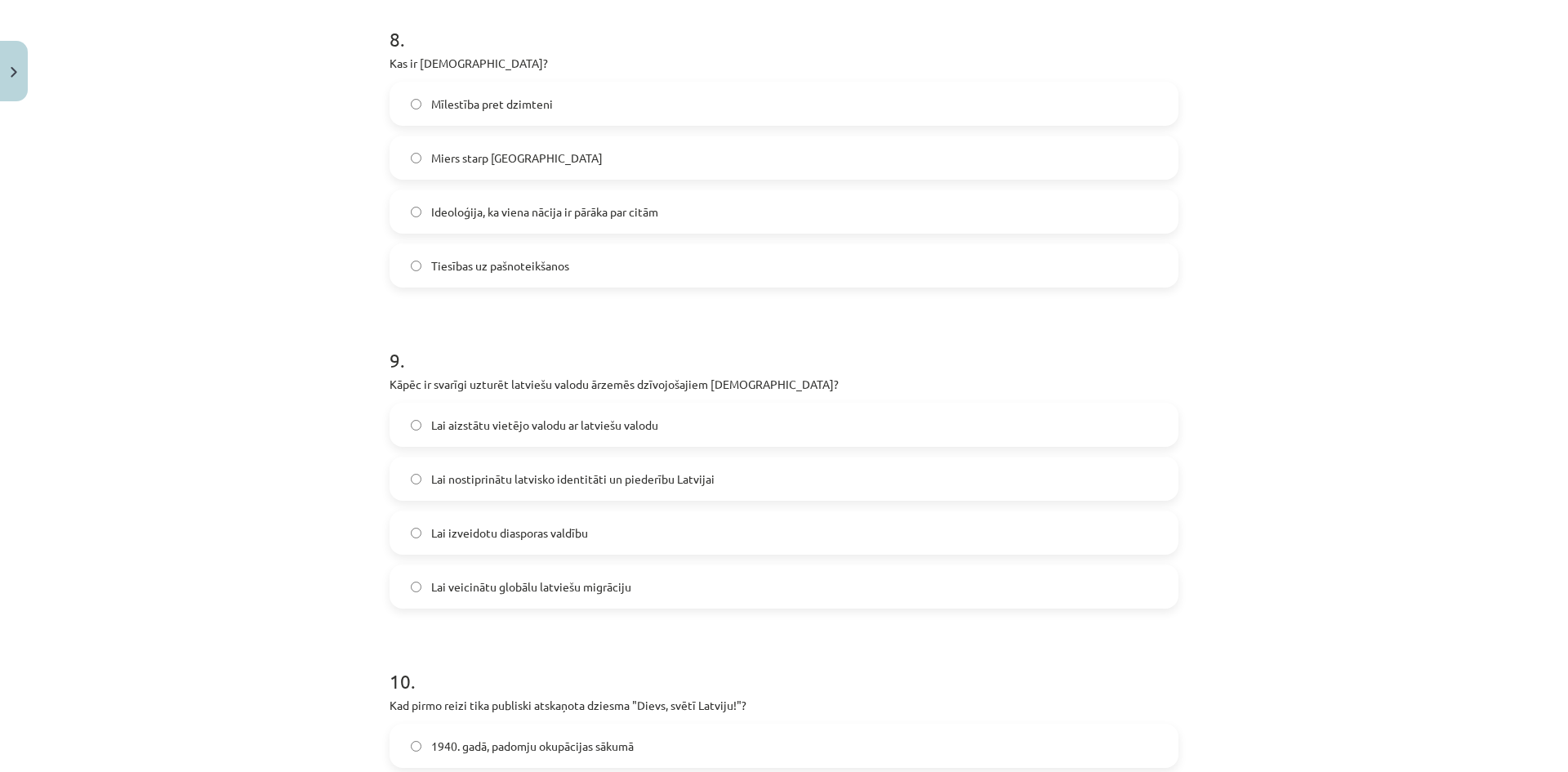
scroll to position [2614, 0]
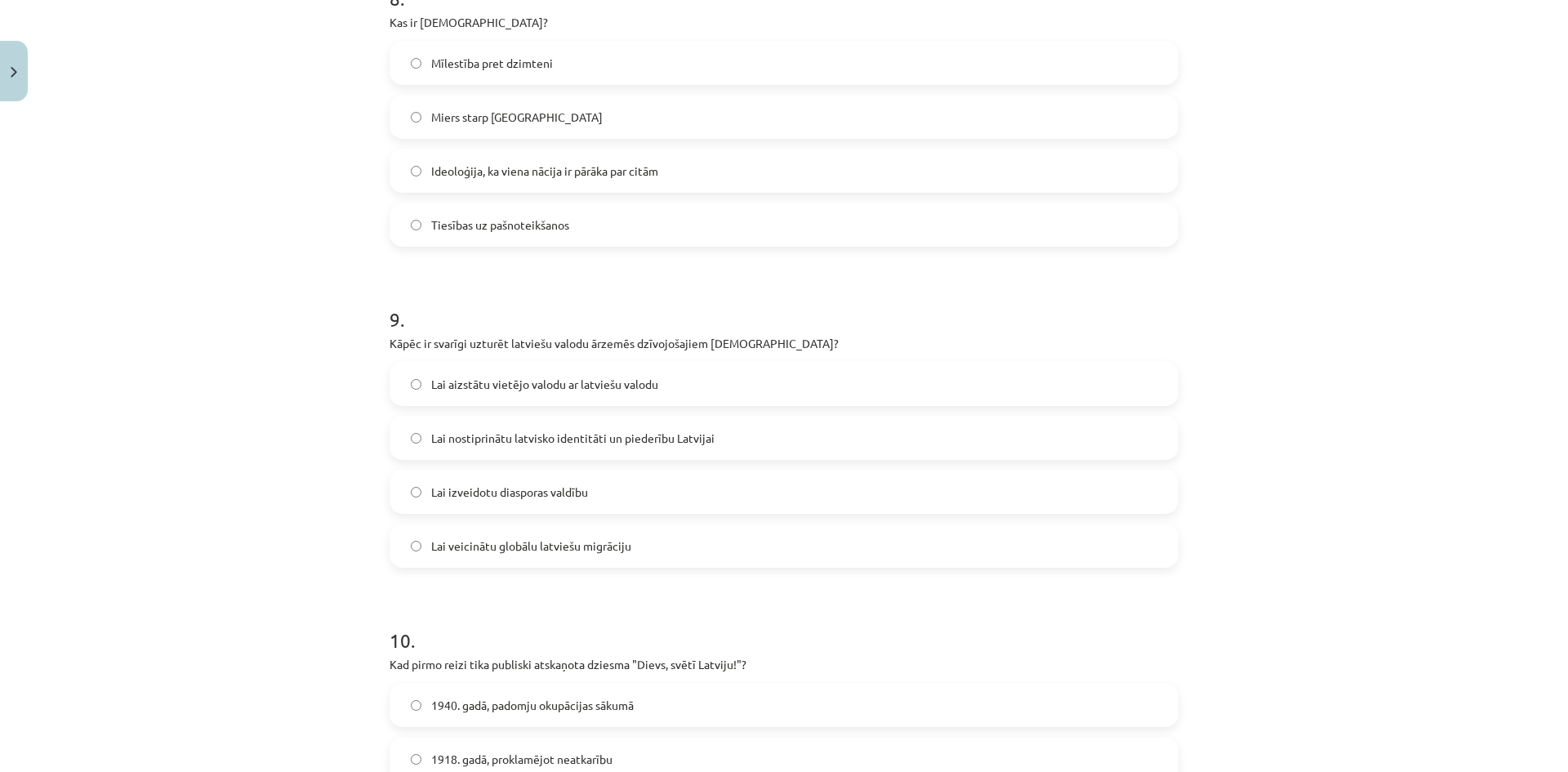
click at [522, 438] on span "Lai nostiprinātu latvisko identitāti un piederību Latvijai" at bounding box center [573, 438] width 283 height 17
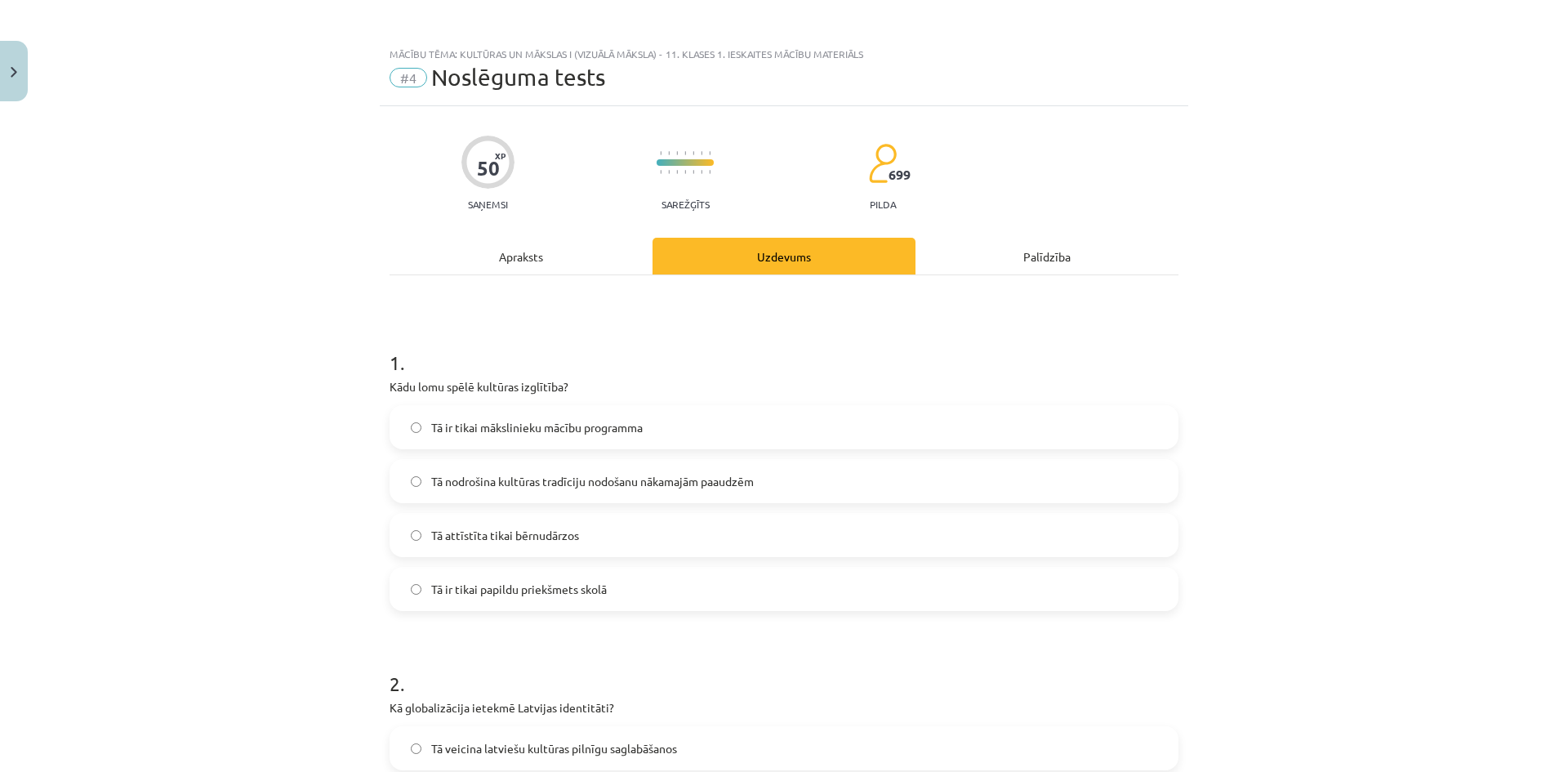
scroll to position [0, 0]
click at [490, 270] on div "Apraksts" at bounding box center [520, 258] width 263 height 36
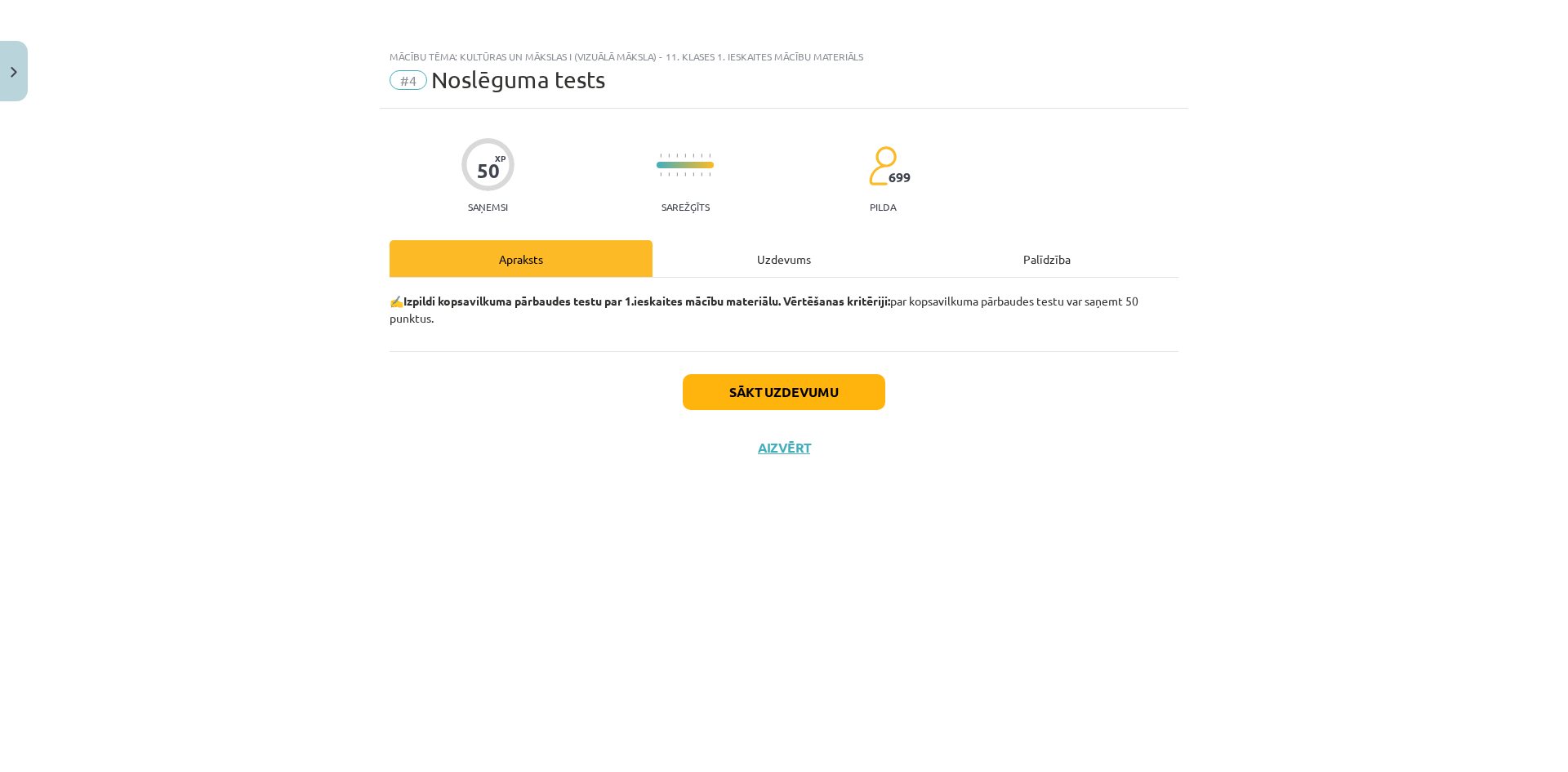
click at [772, 265] on div "Uzdevums" at bounding box center [784, 258] width 263 height 36
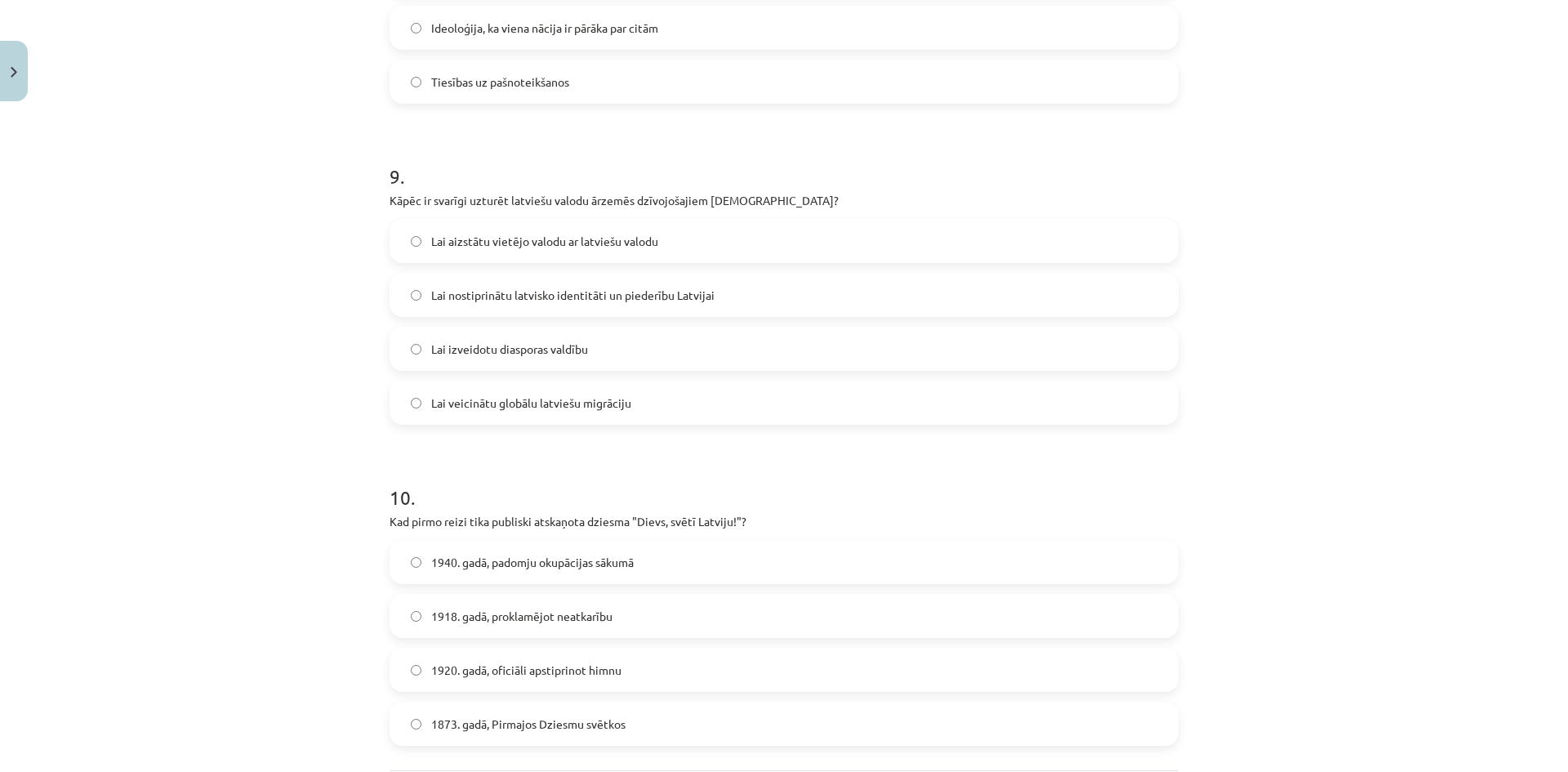
scroll to position [2921, 0]
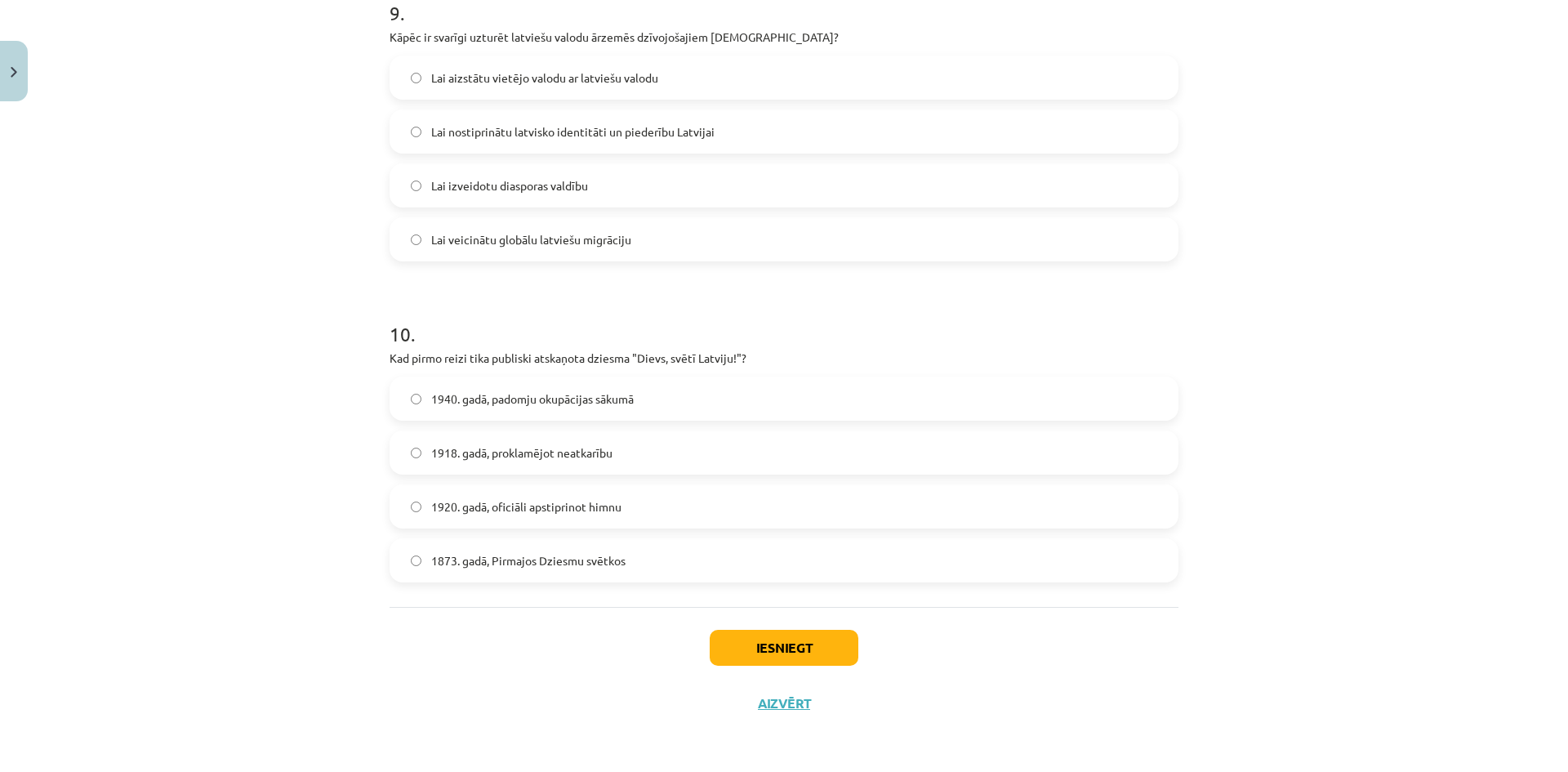
click at [550, 448] on span "1918. gadā, proklamējot neatkarību" at bounding box center [522, 453] width 182 height 17
click at [780, 657] on button "Iesniegt" at bounding box center [784, 648] width 148 height 36
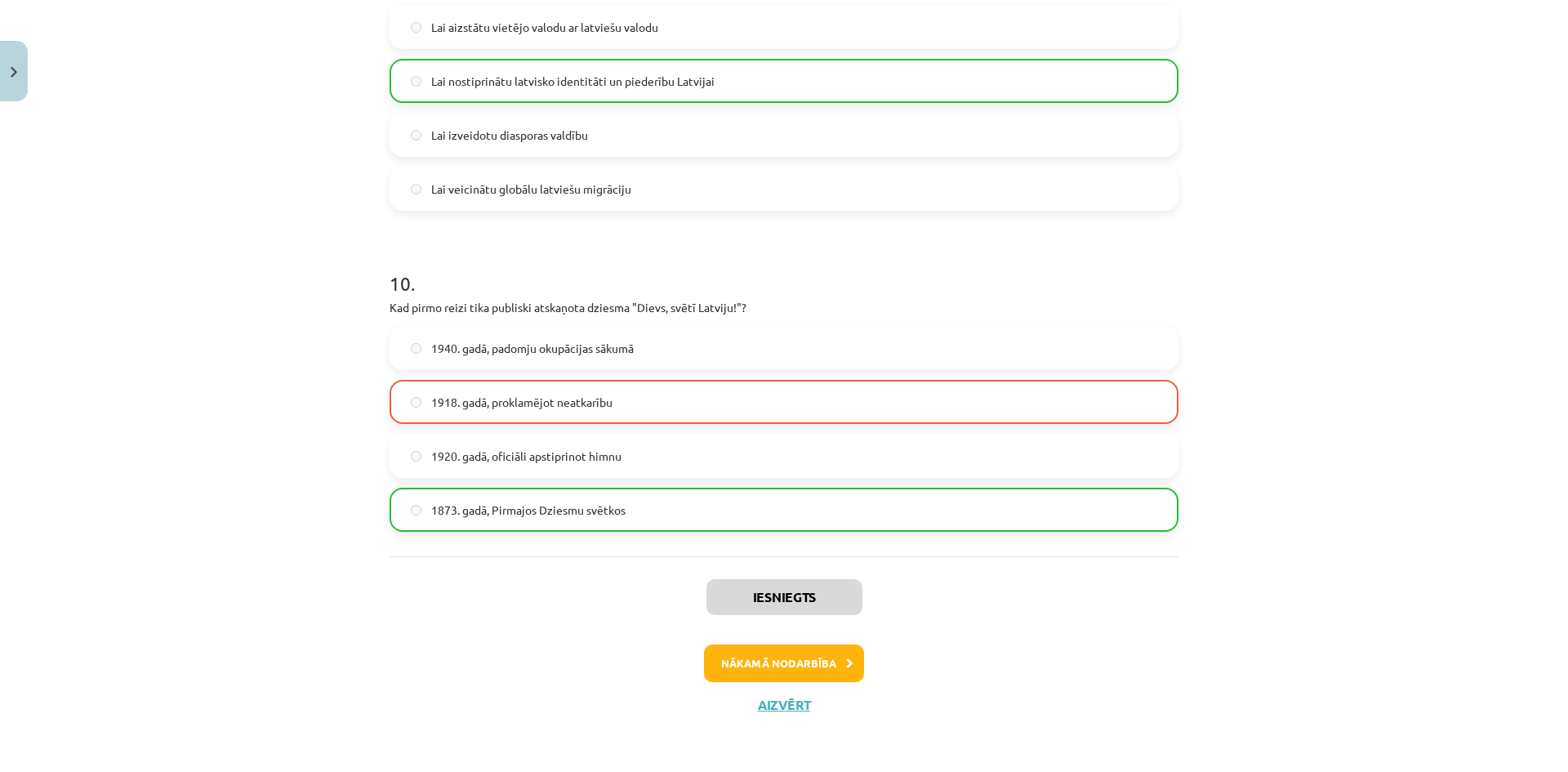
scroll to position [2972, 0]
click at [808, 664] on button "Nākamā nodarbība" at bounding box center [784, 661] width 160 height 37
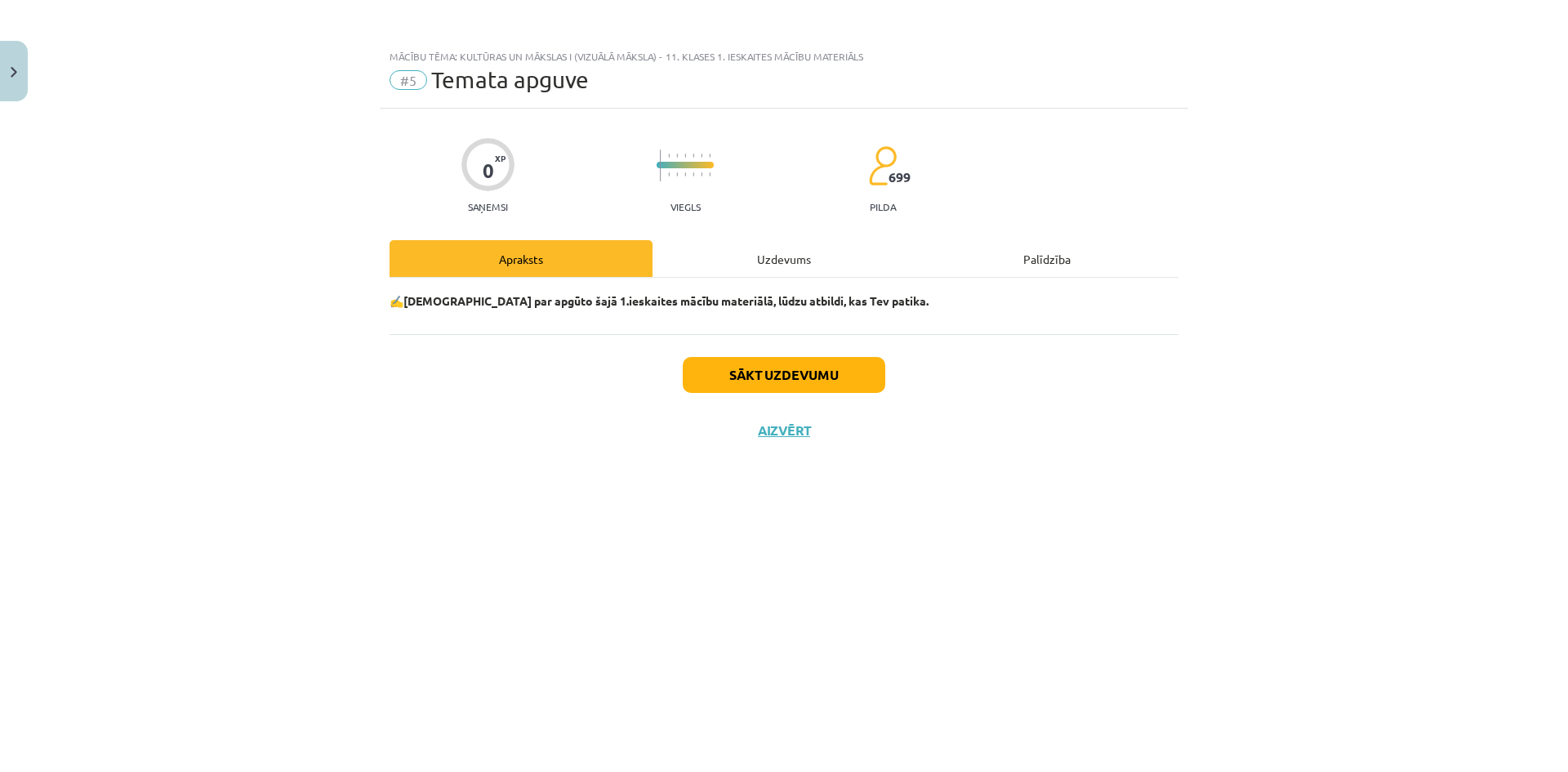
scroll to position [0, 0]
click at [772, 271] on div "Uzdevums" at bounding box center [784, 258] width 263 height 36
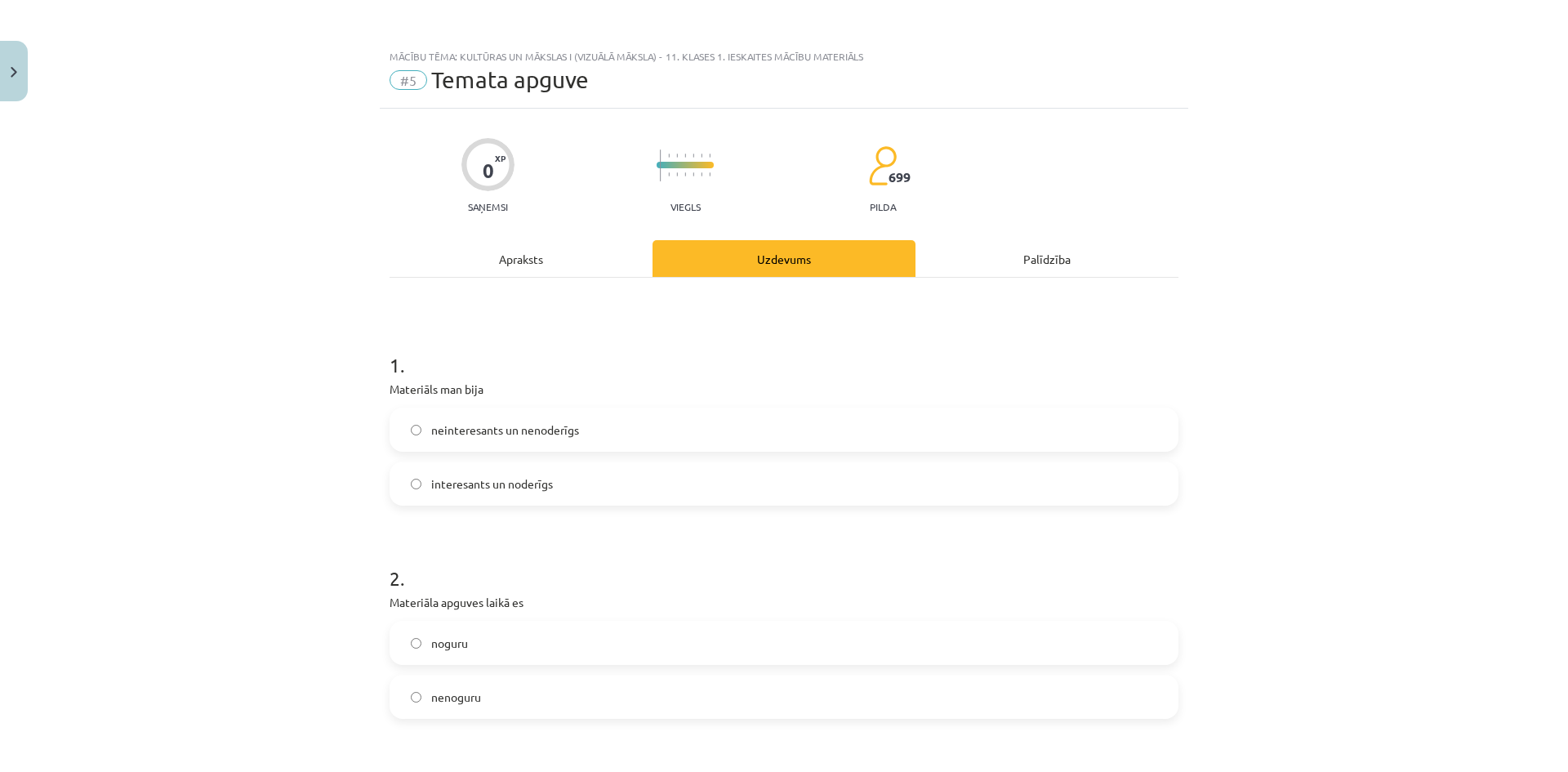
click at [497, 260] on div "Apraksts" at bounding box center [520, 258] width 263 height 36
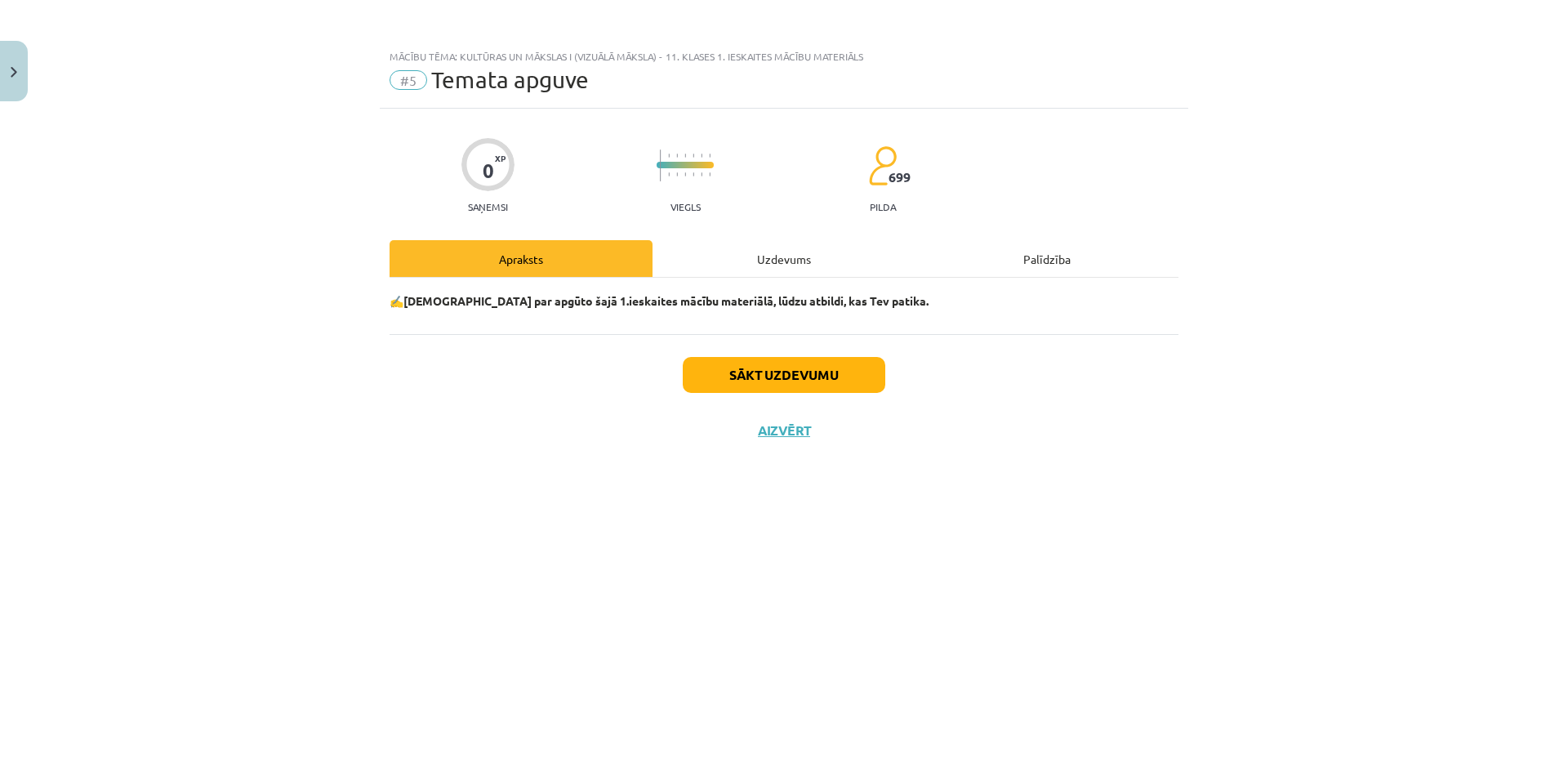
click at [724, 265] on div "Uzdevums" at bounding box center [784, 258] width 263 height 36
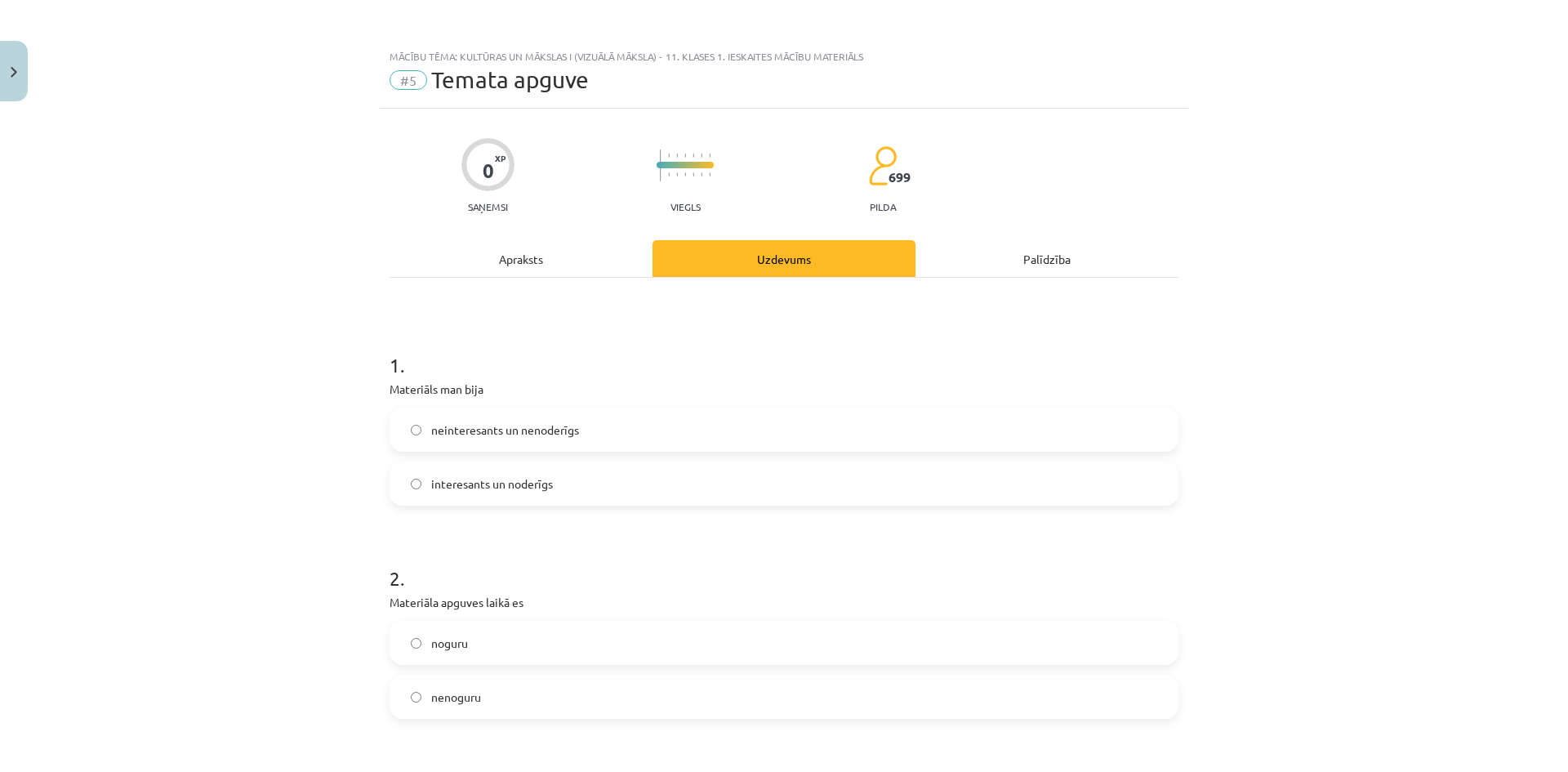
click at [490, 484] on span "interesants un noderīgs" at bounding box center [492, 484] width 121 height 17
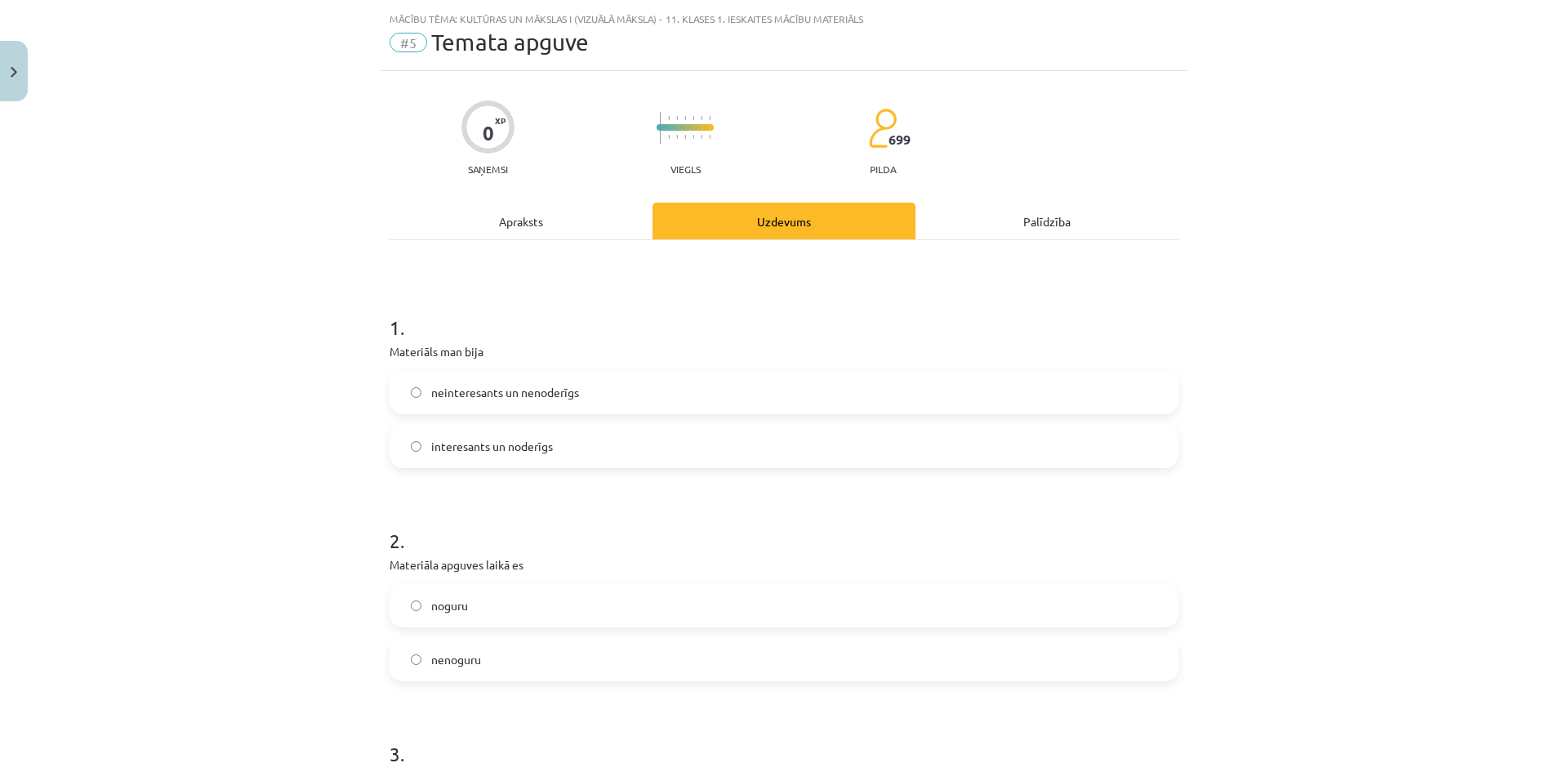
scroll to position [164, 0]
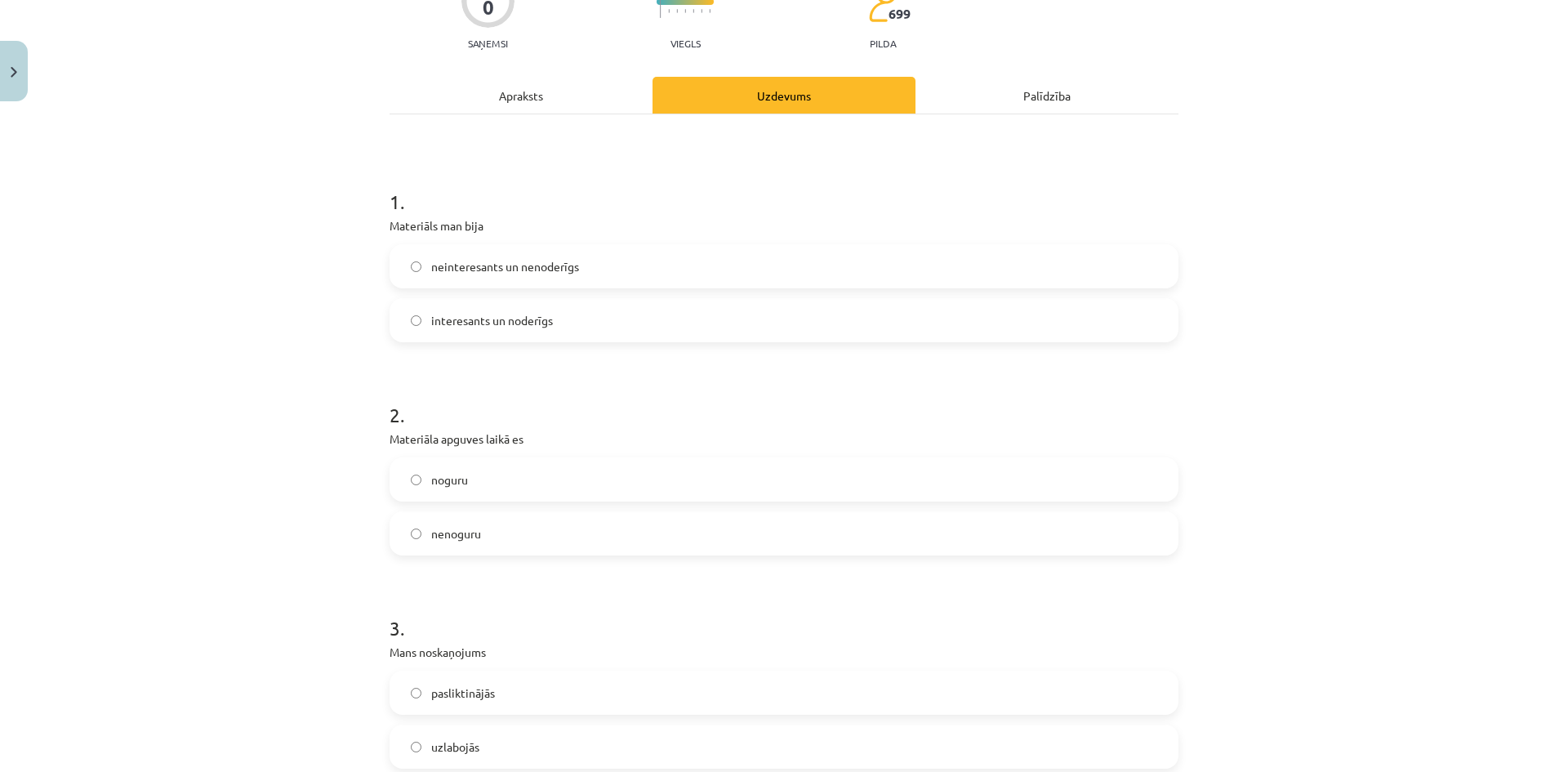
click at [450, 535] on span "nenoguru" at bounding box center [456, 534] width 50 height 17
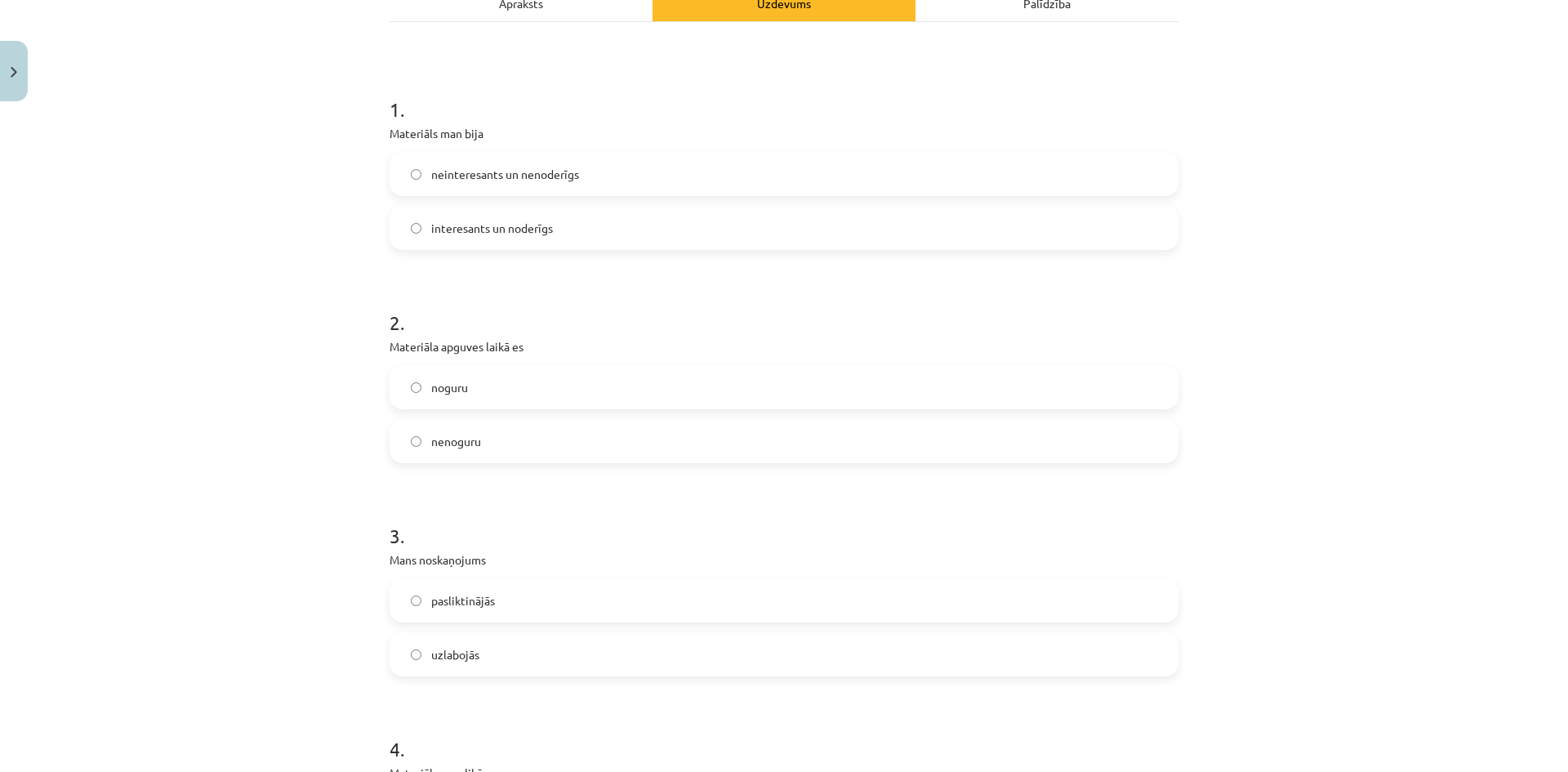
scroll to position [327, 0]
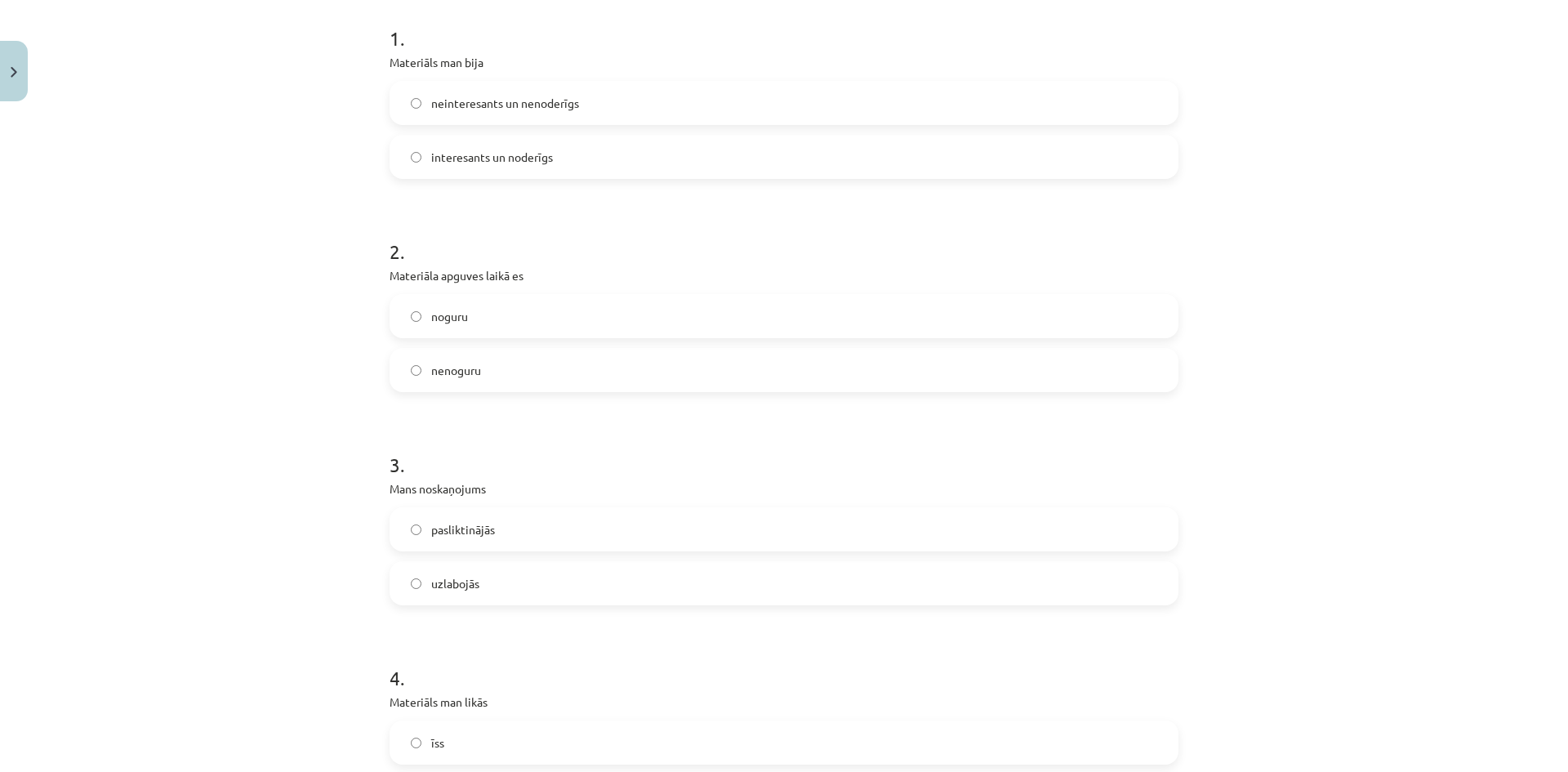
click at [422, 585] on label "uzlabojās" at bounding box center [784, 583] width 785 height 41
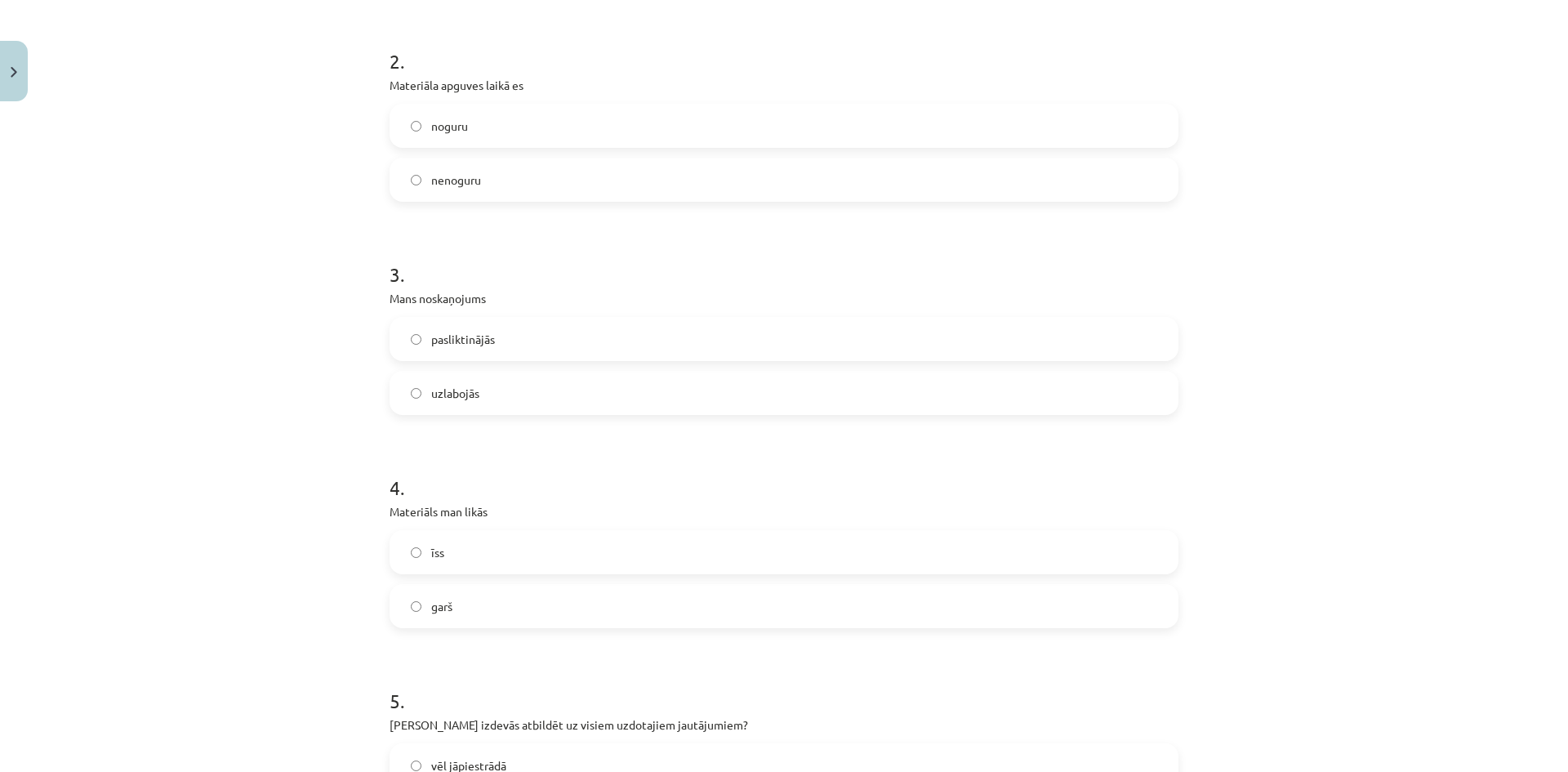
scroll to position [572, 0]
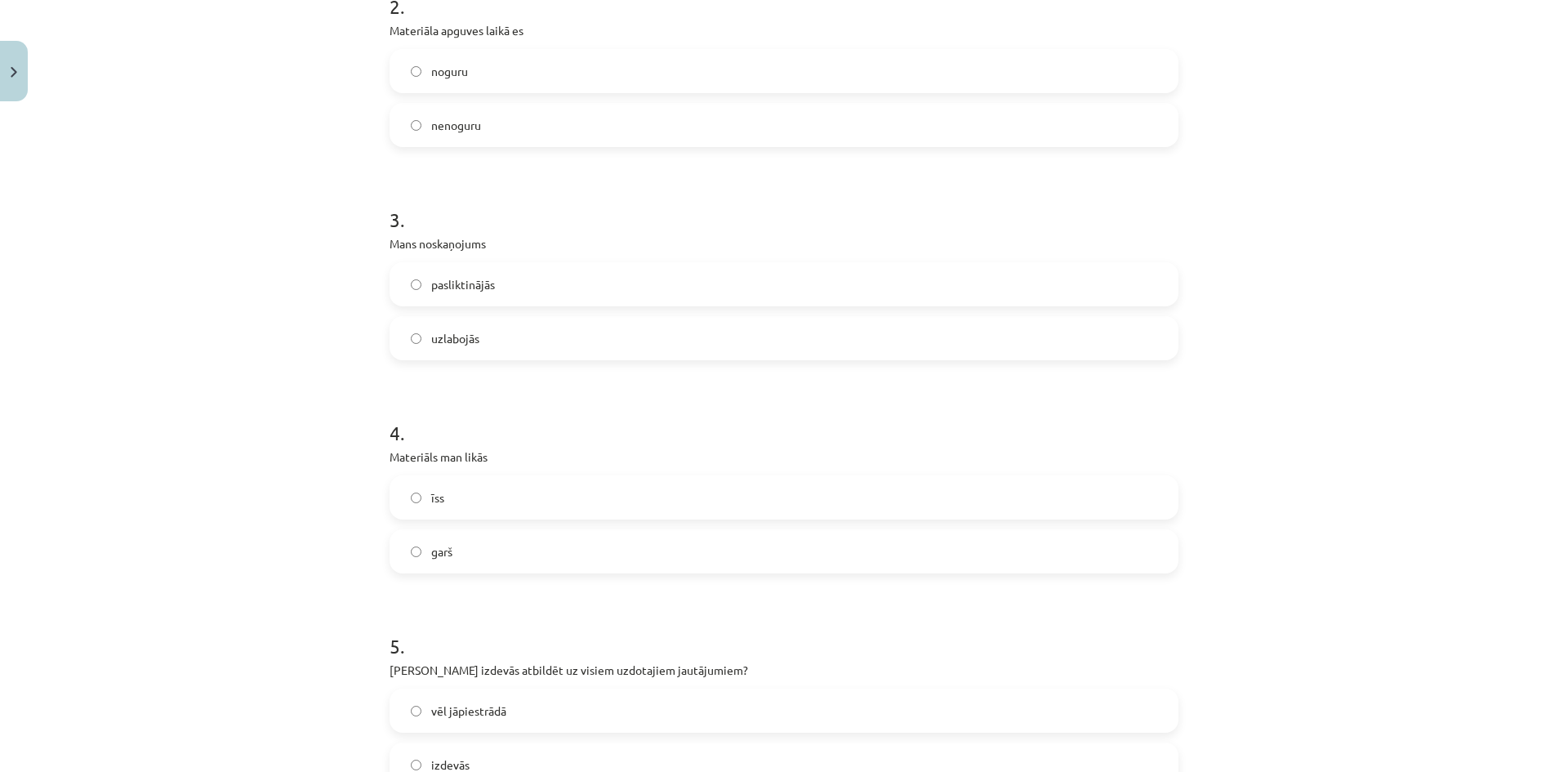
click at [445, 279] on span "pasliktinājās" at bounding box center [463, 285] width 64 height 17
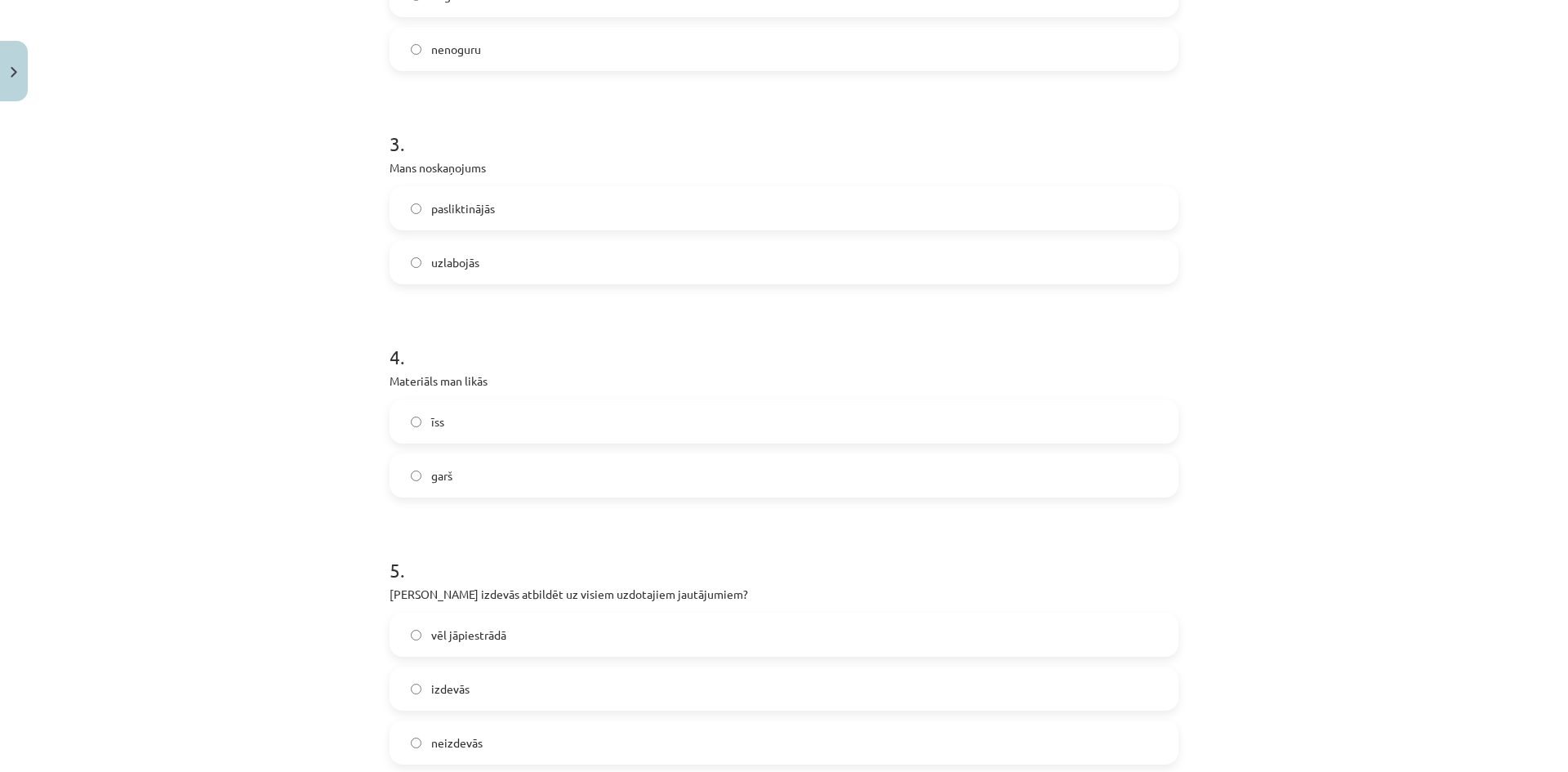
scroll to position [653, 0]
click at [442, 473] on span "garš" at bounding box center [442, 470] width 21 height 17
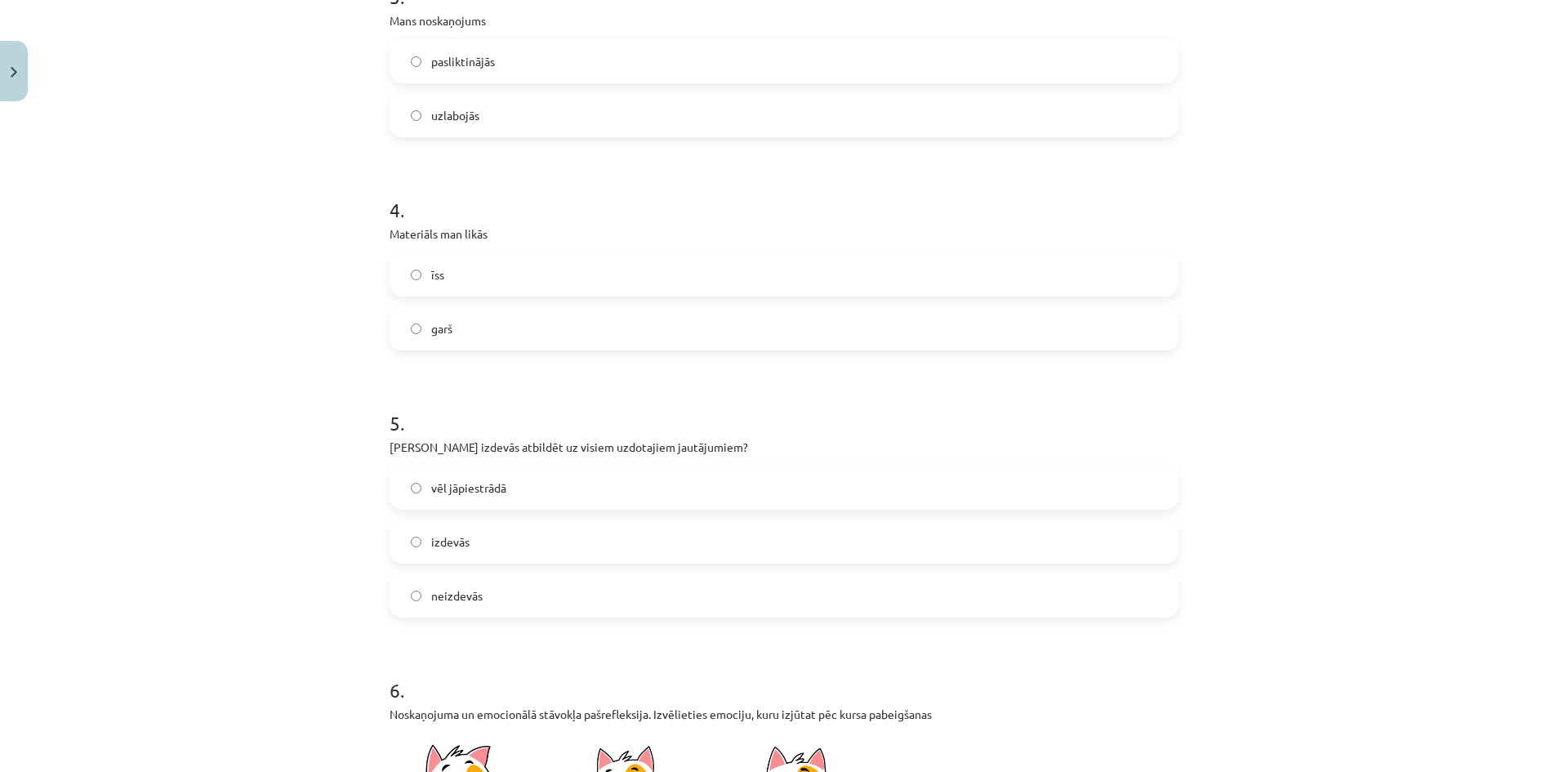
scroll to position [817, 0]
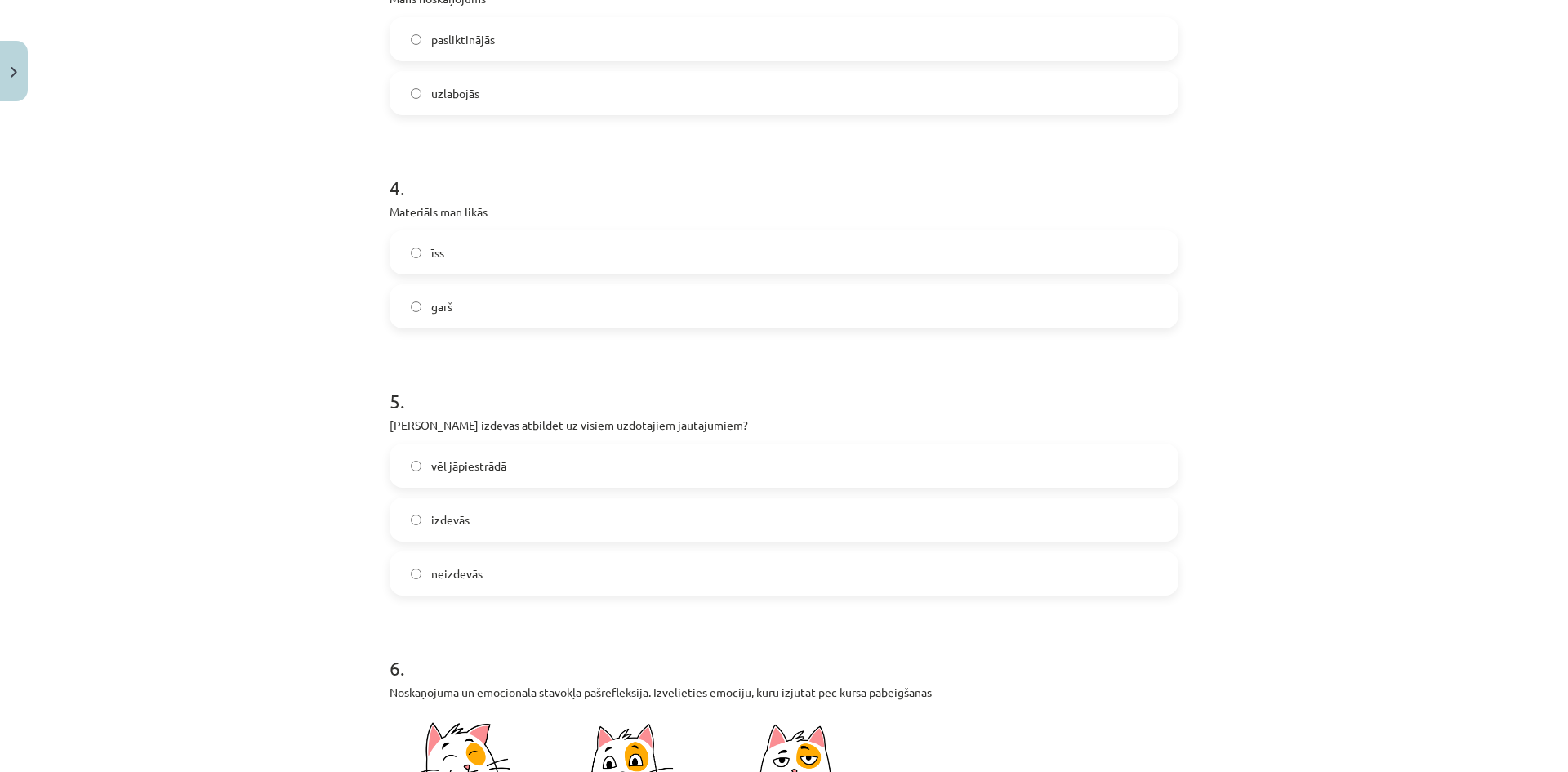
click at [470, 525] on label "izdevās" at bounding box center [784, 519] width 785 height 41
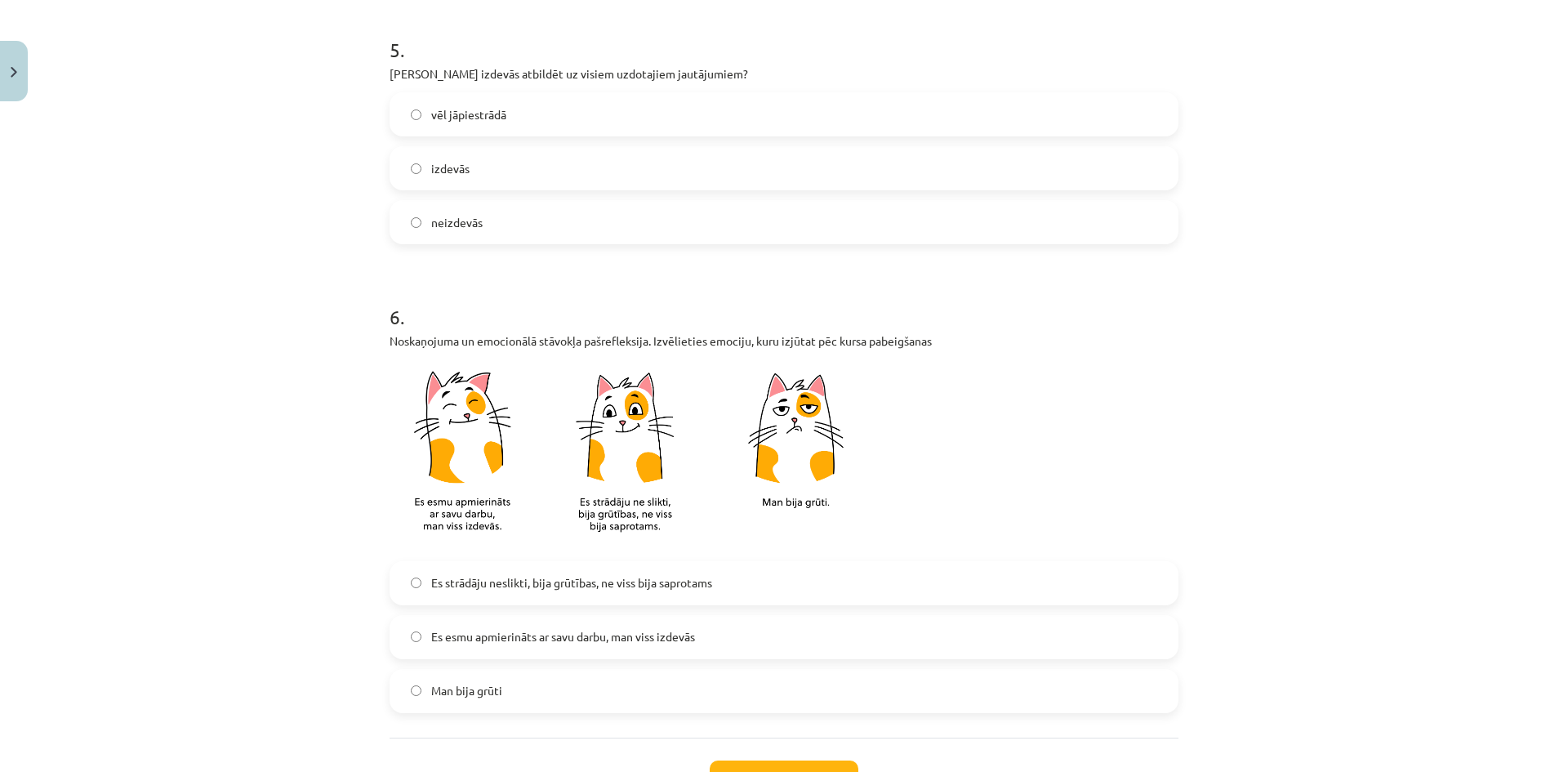
scroll to position [1225, 0]
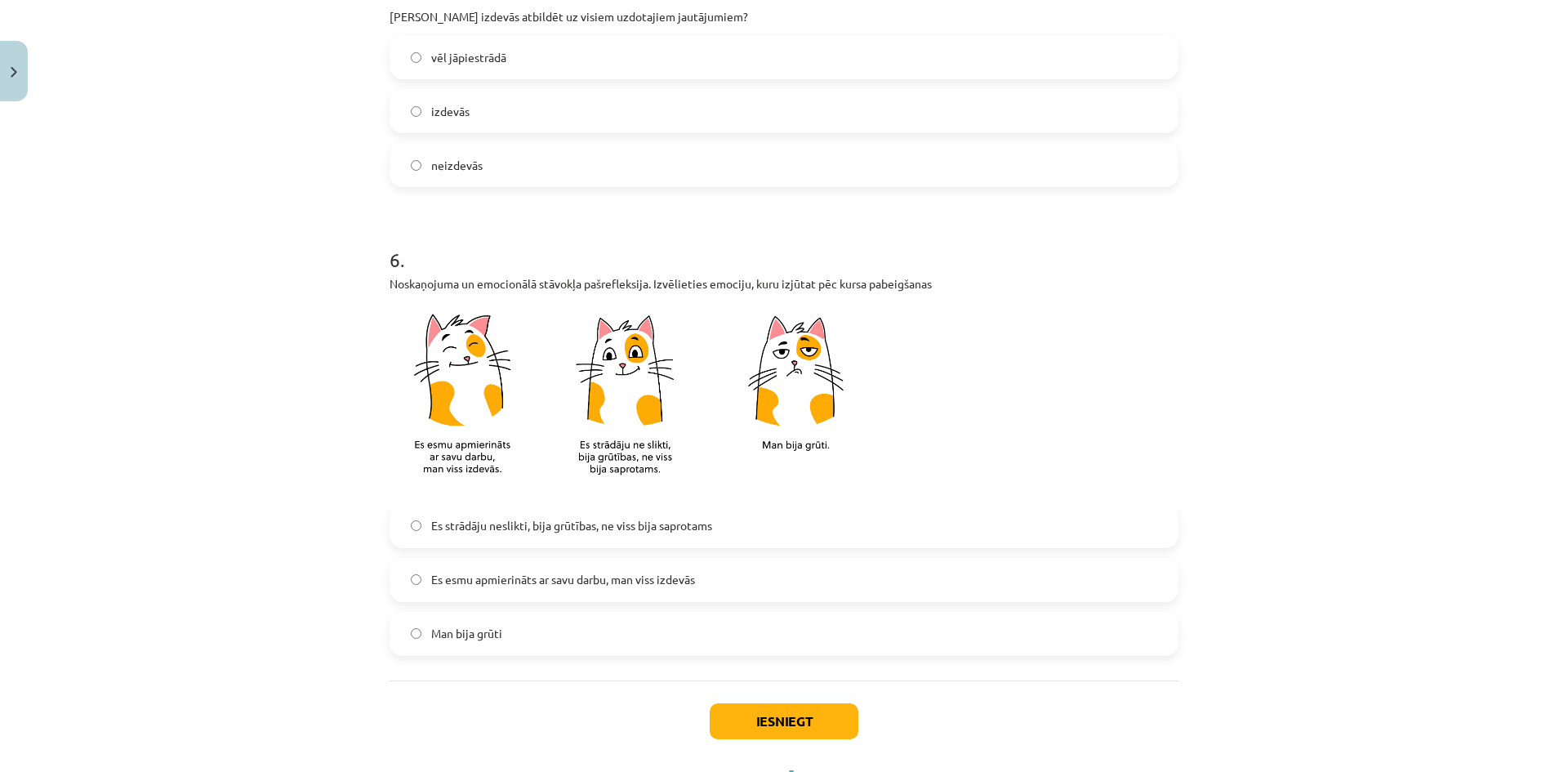
click at [450, 579] on span "Es esmu apmierināts ar savu darbu, man viss izdevās" at bounding box center [563, 580] width 264 height 17
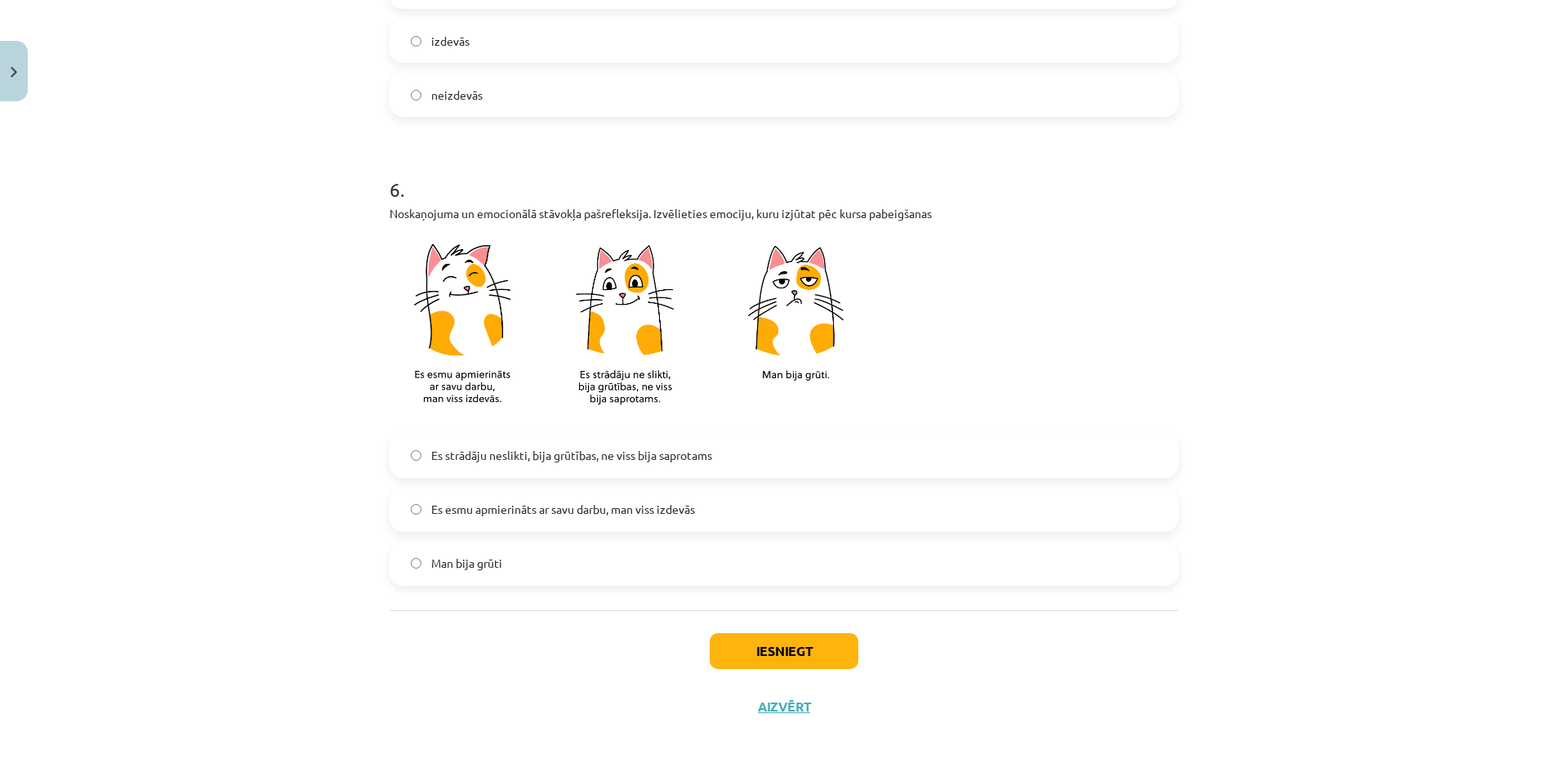
scroll to position [1299, 0]
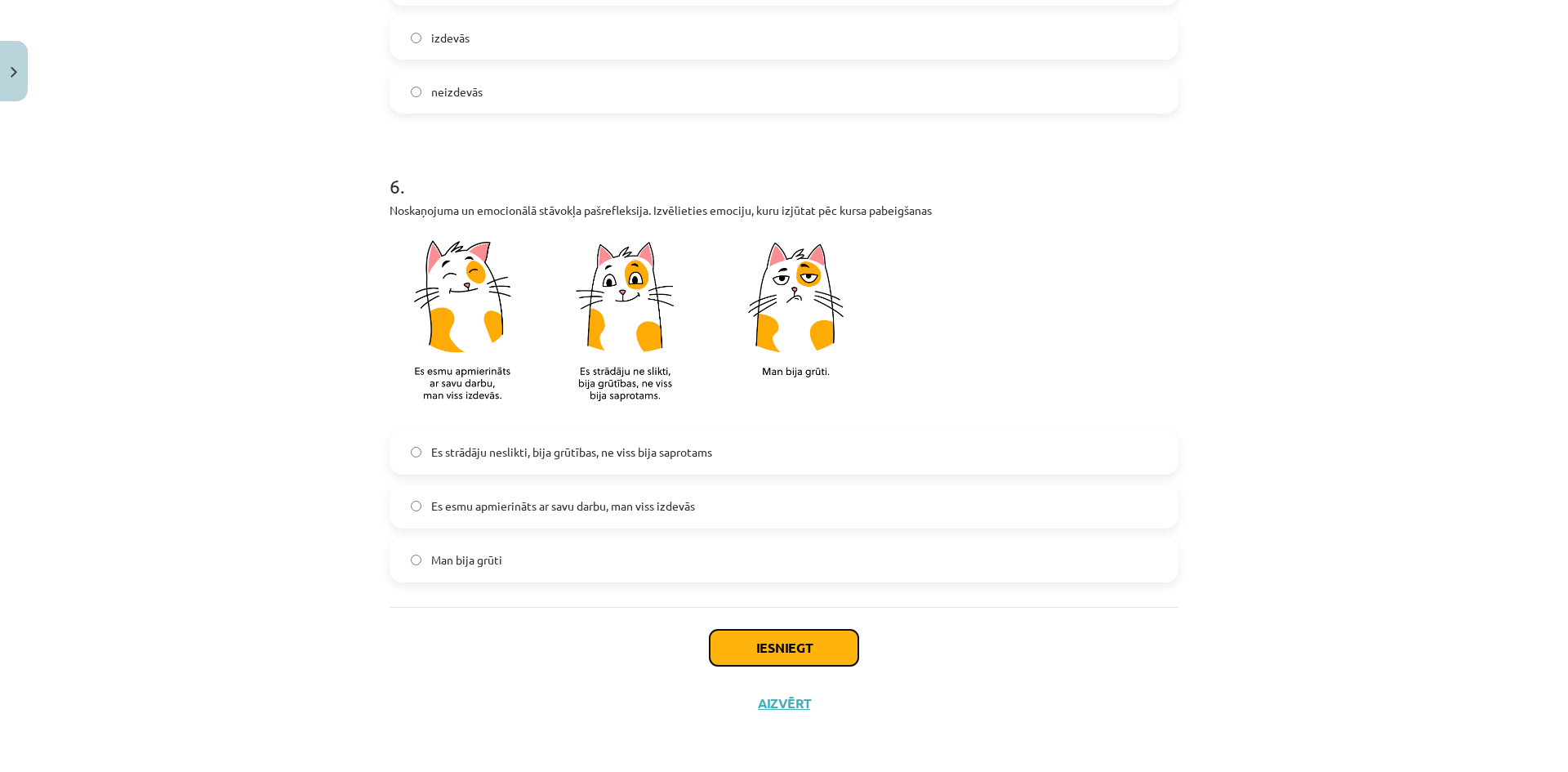
click at [747, 639] on button "Iesniegt" at bounding box center [784, 648] width 148 height 36
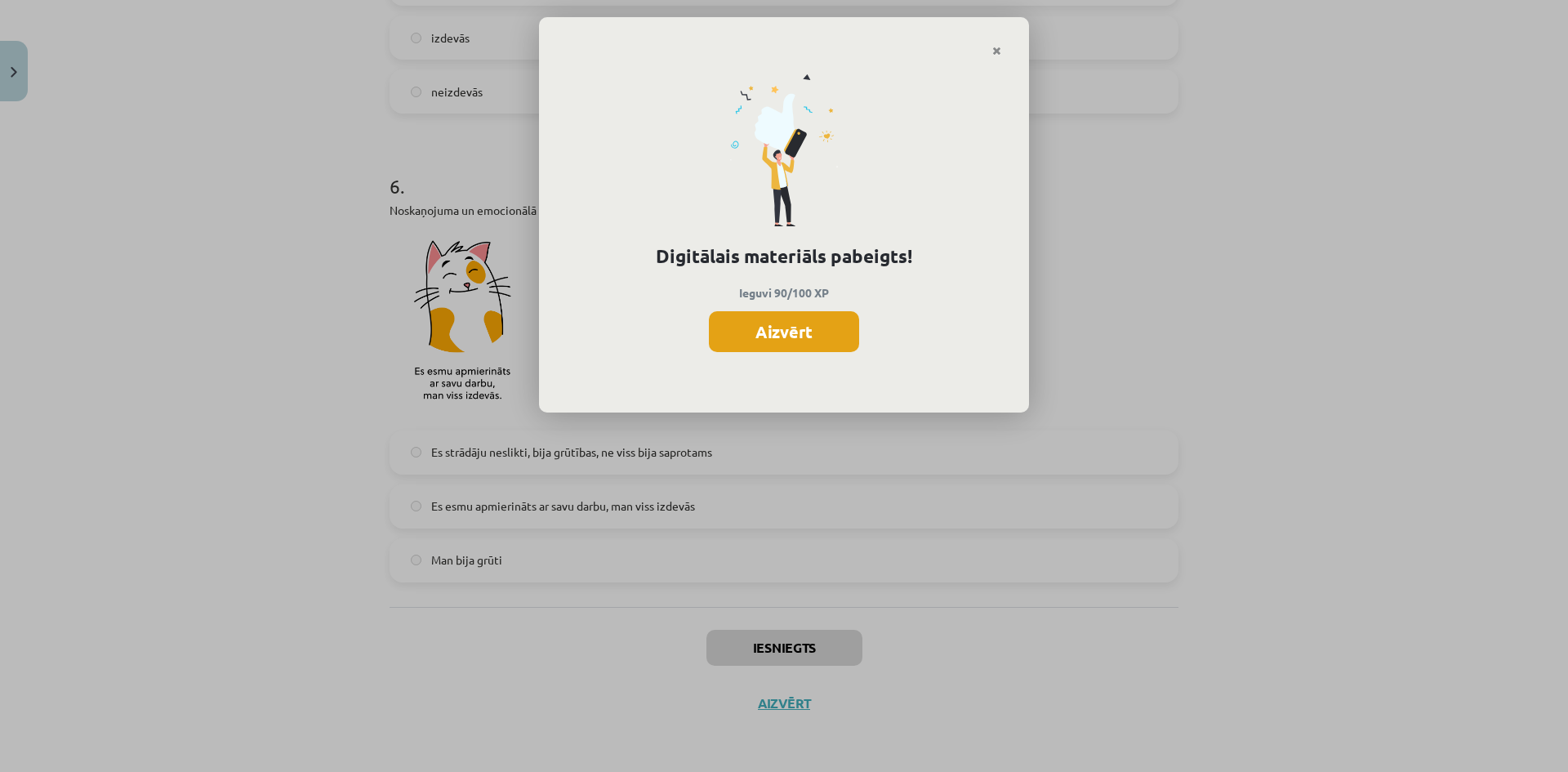
click at [796, 335] on button "Aizvērt" at bounding box center [784, 331] width 150 height 41
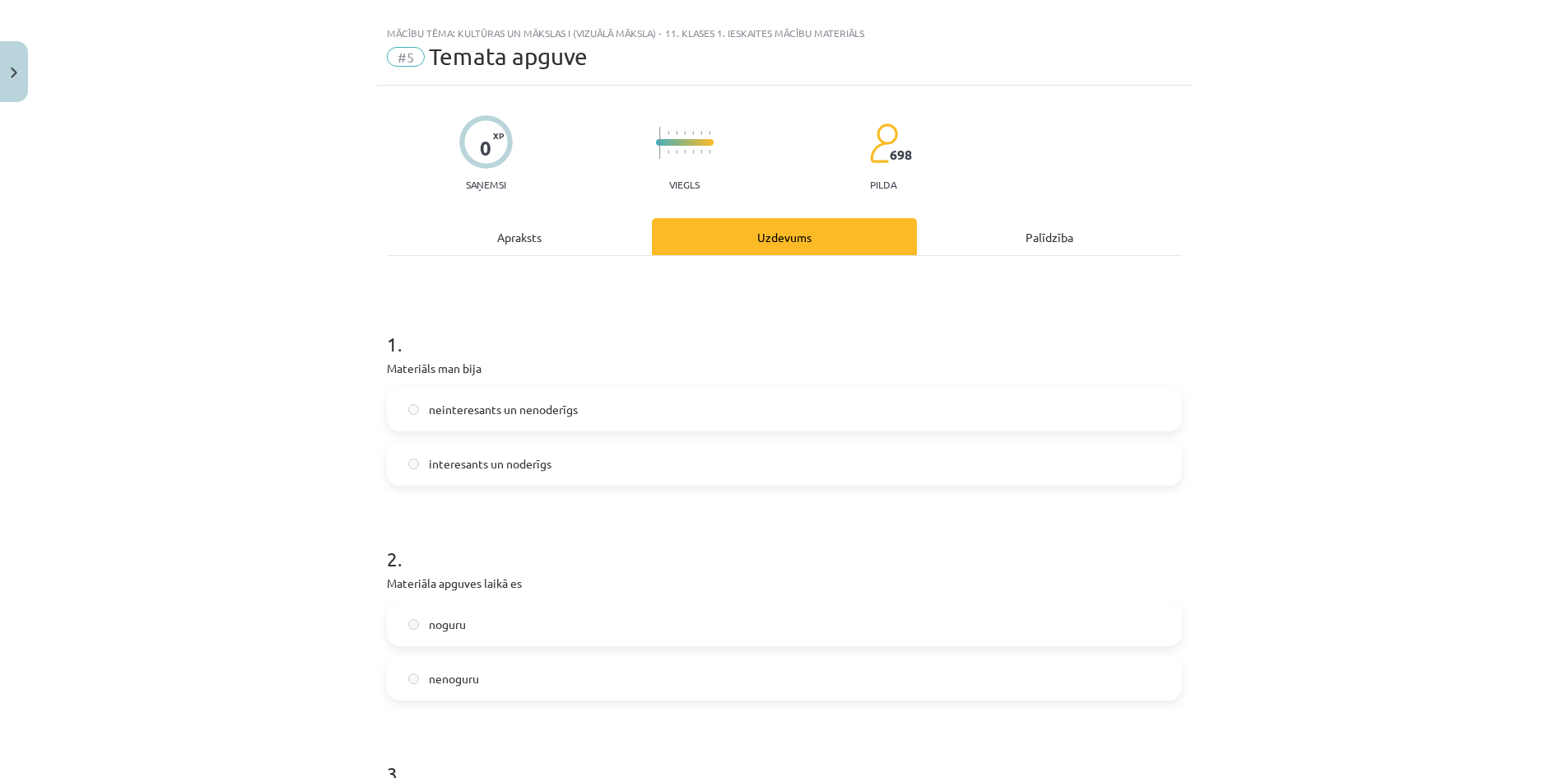
scroll to position [0, 0]
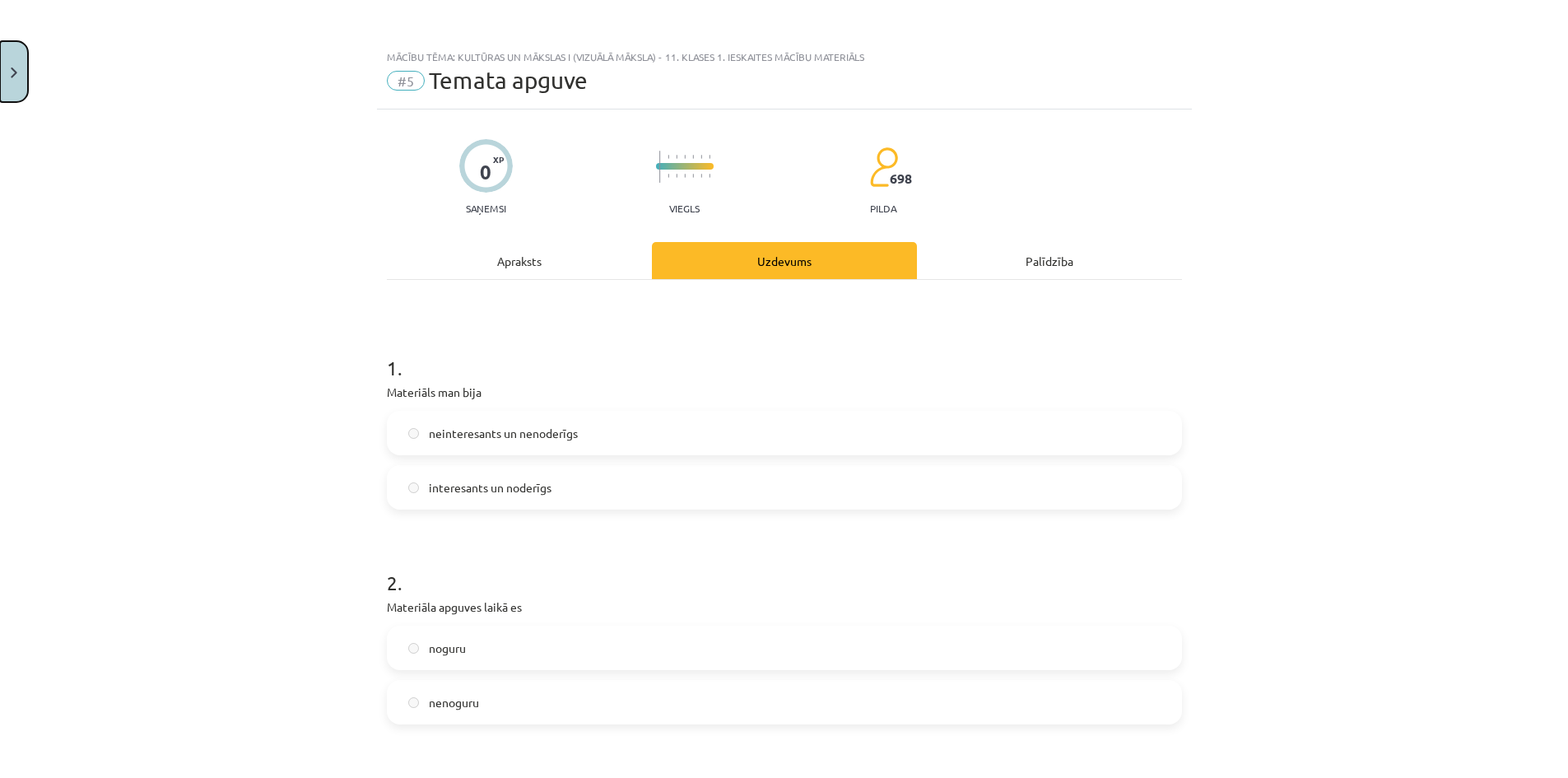
click at [0, 64] on button "Close" at bounding box center [13, 71] width 28 height 61
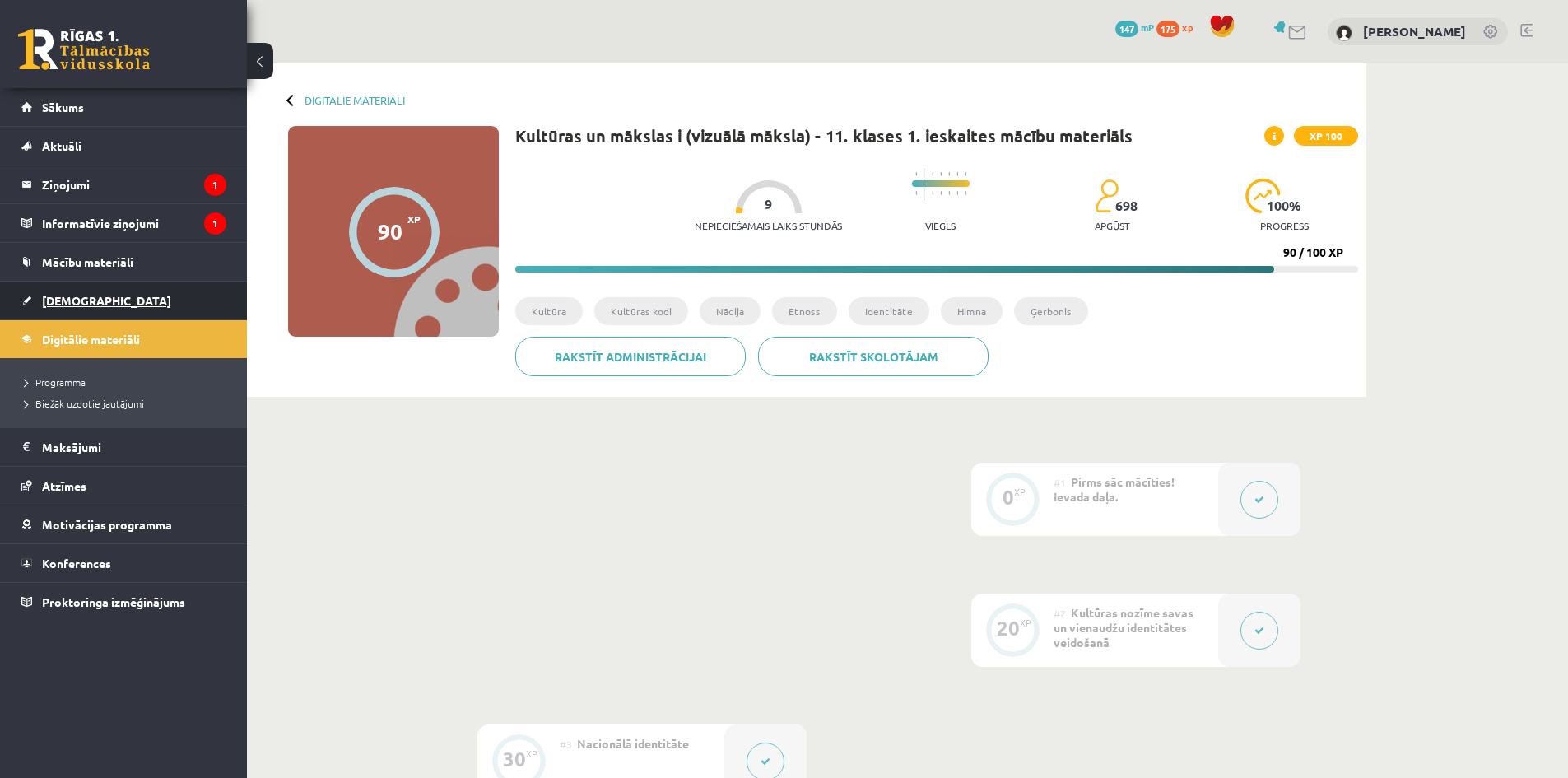
click at [110, 296] on link "[DEMOGRAPHIC_DATA]" at bounding box center [123, 300] width 205 height 38
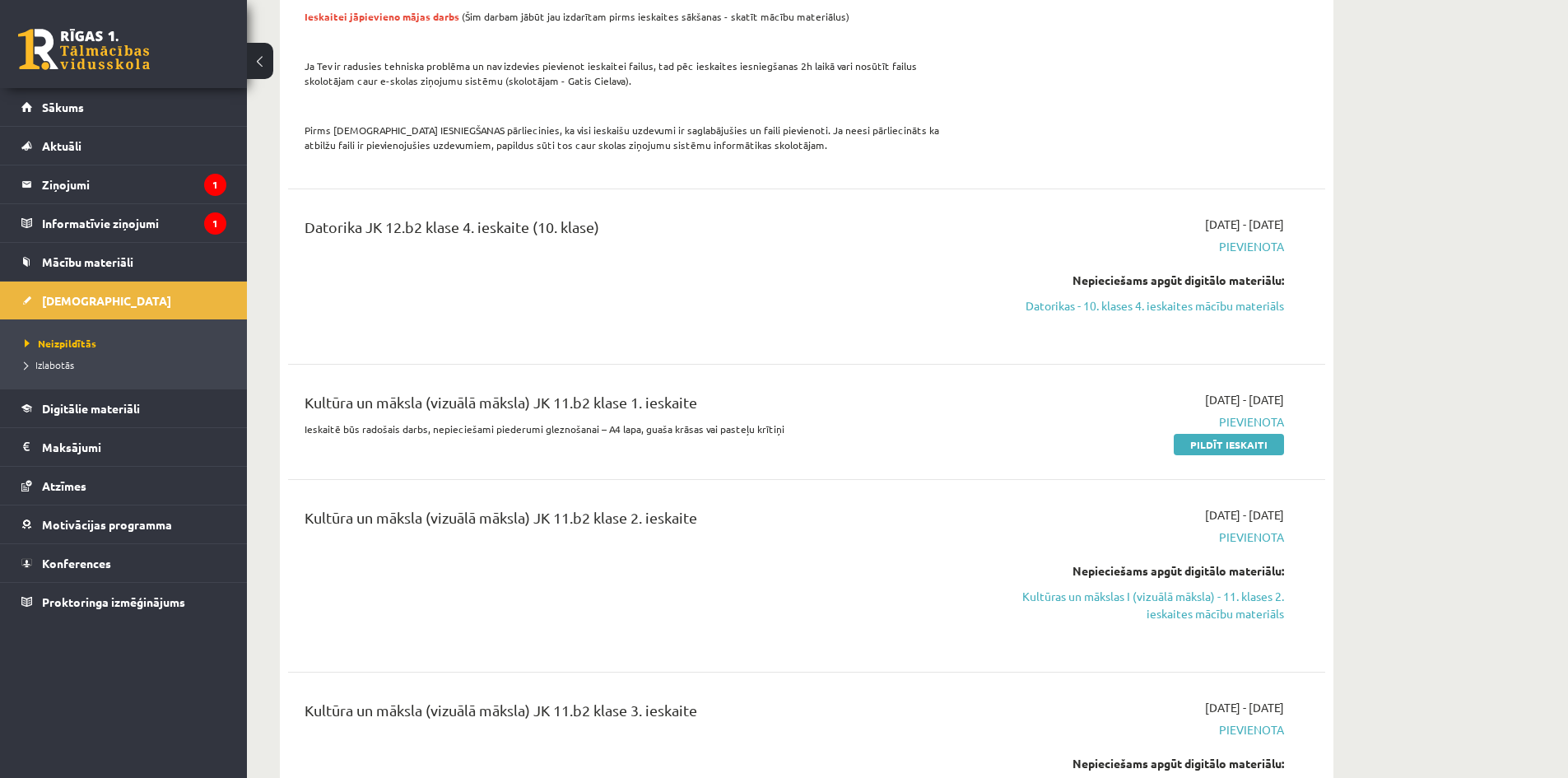
scroll to position [1564, 0]
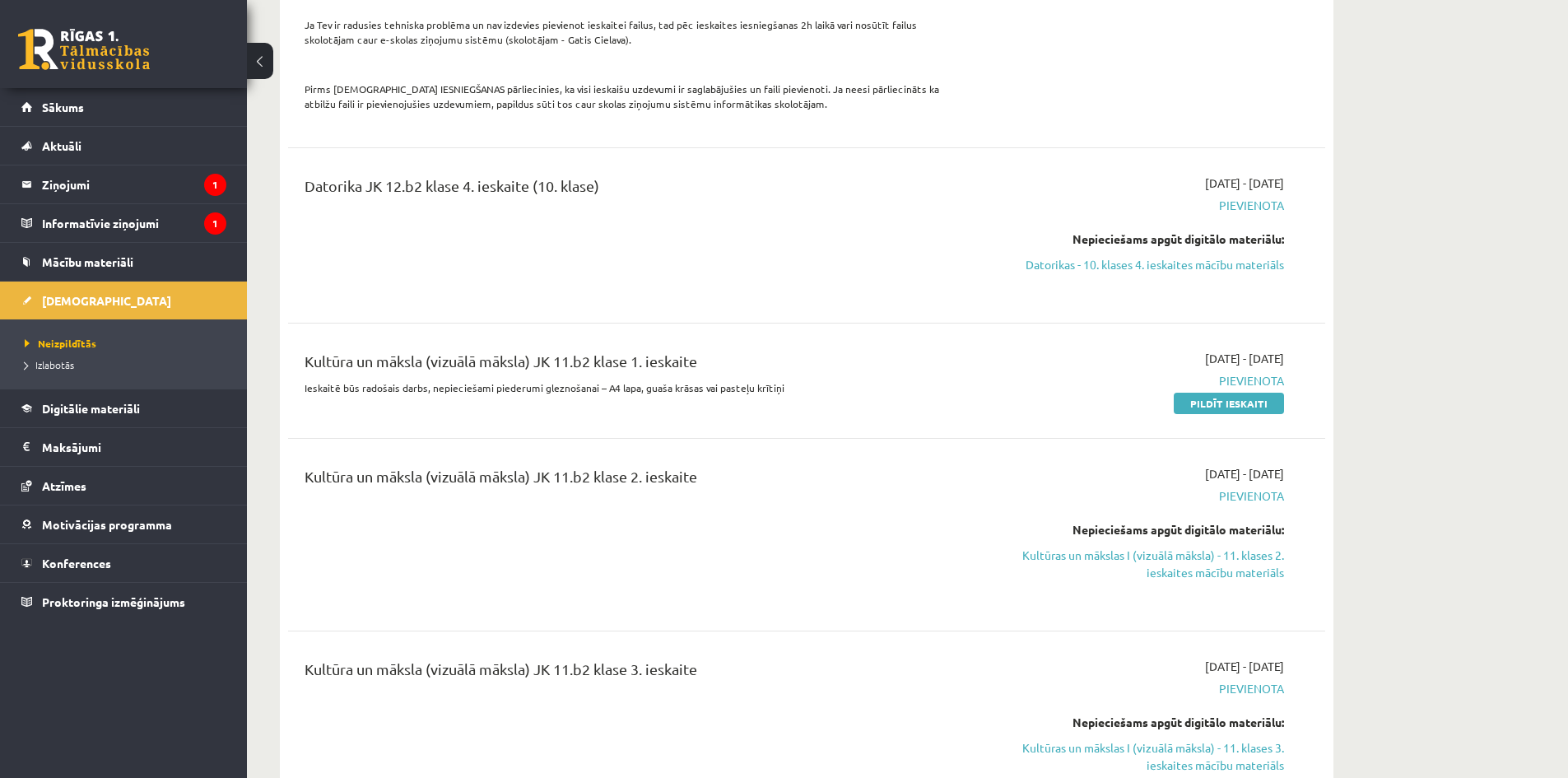
drag, startPoint x: 1201, startPoint y: 403, endPoint x: 856, endPoint y: 93, distance: 463.8
click at [1201, 403] on link "Pildīt ieskaiti" at bounding box center [1229, 403] width 110 height 21
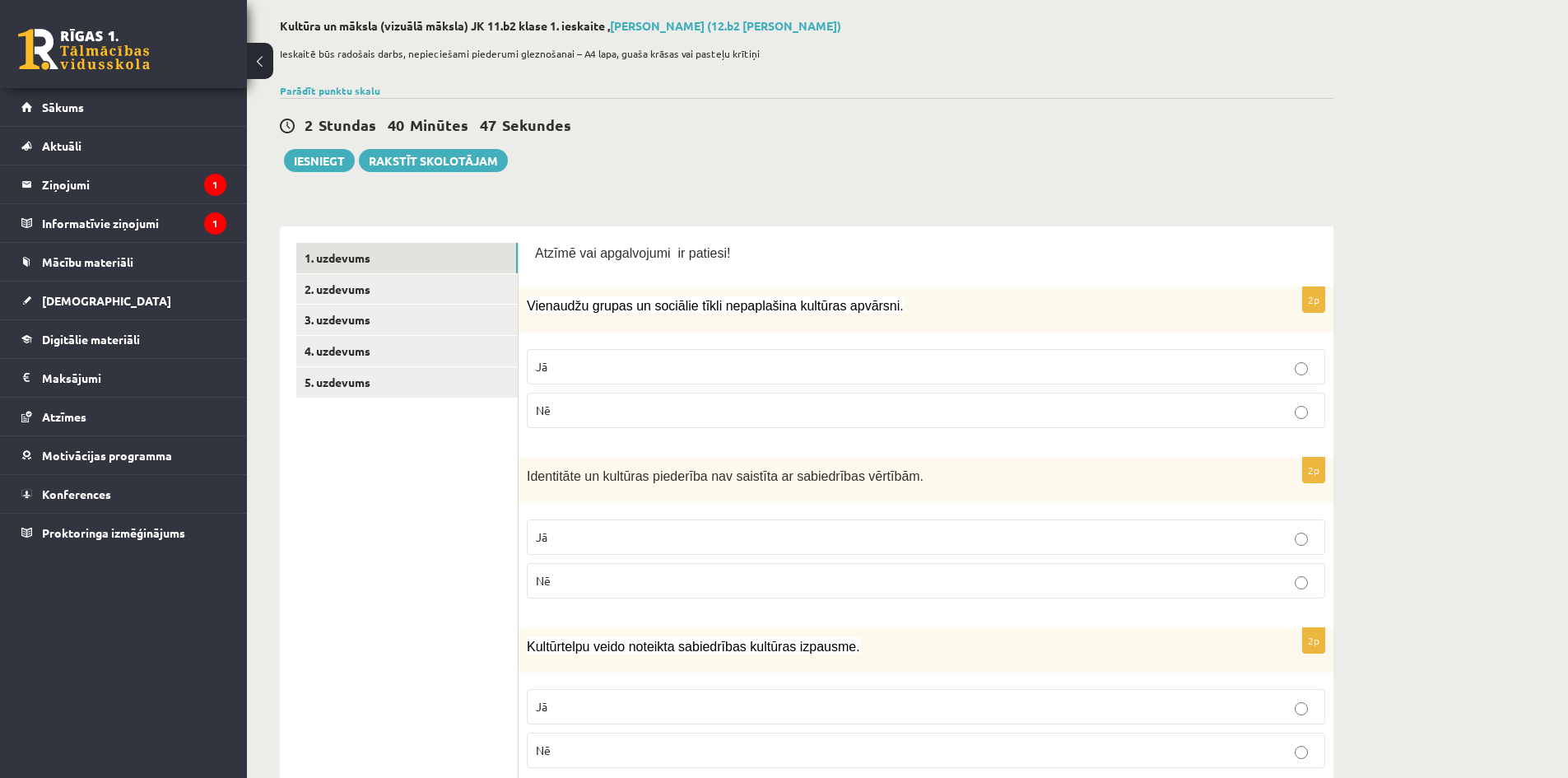
scroll to position [82, 0]
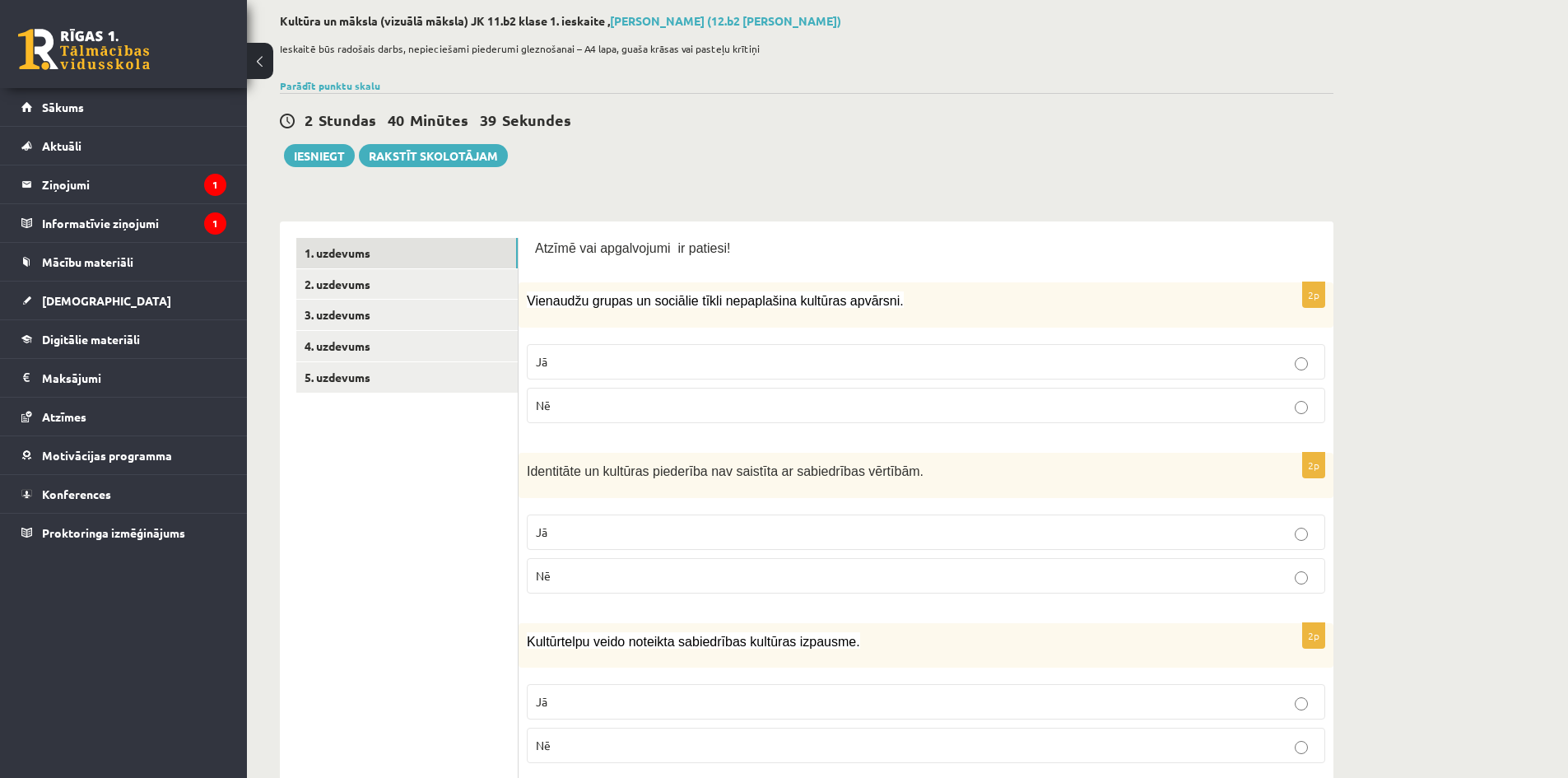
click at [703, 403] on p "Nē" at bounding box center [925, 406] width 780 height 17
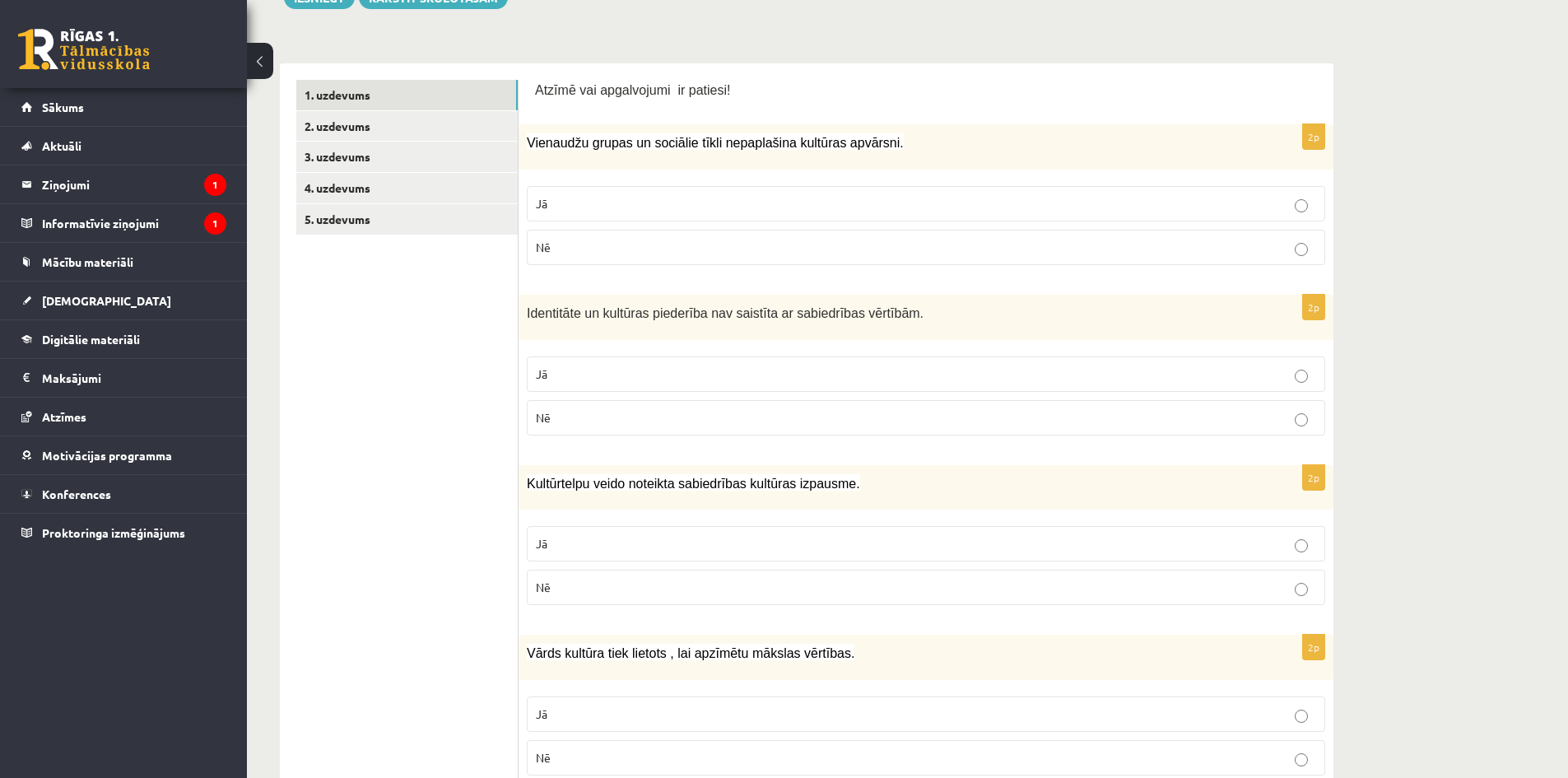
scroll to position [247, 0]
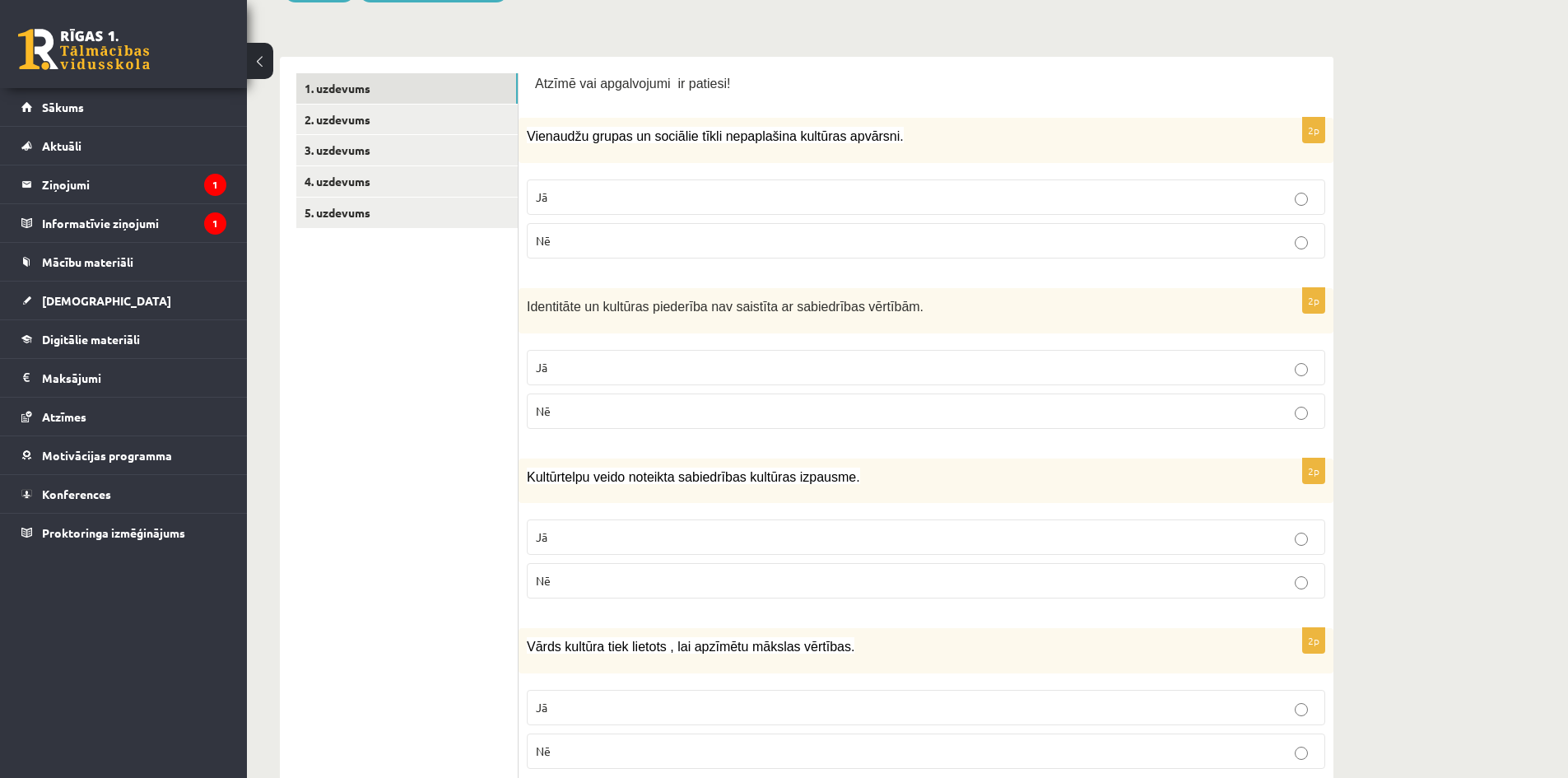
click at [585, 415] on p "Nē" at bounding box center [925, 412] width 780 height 17
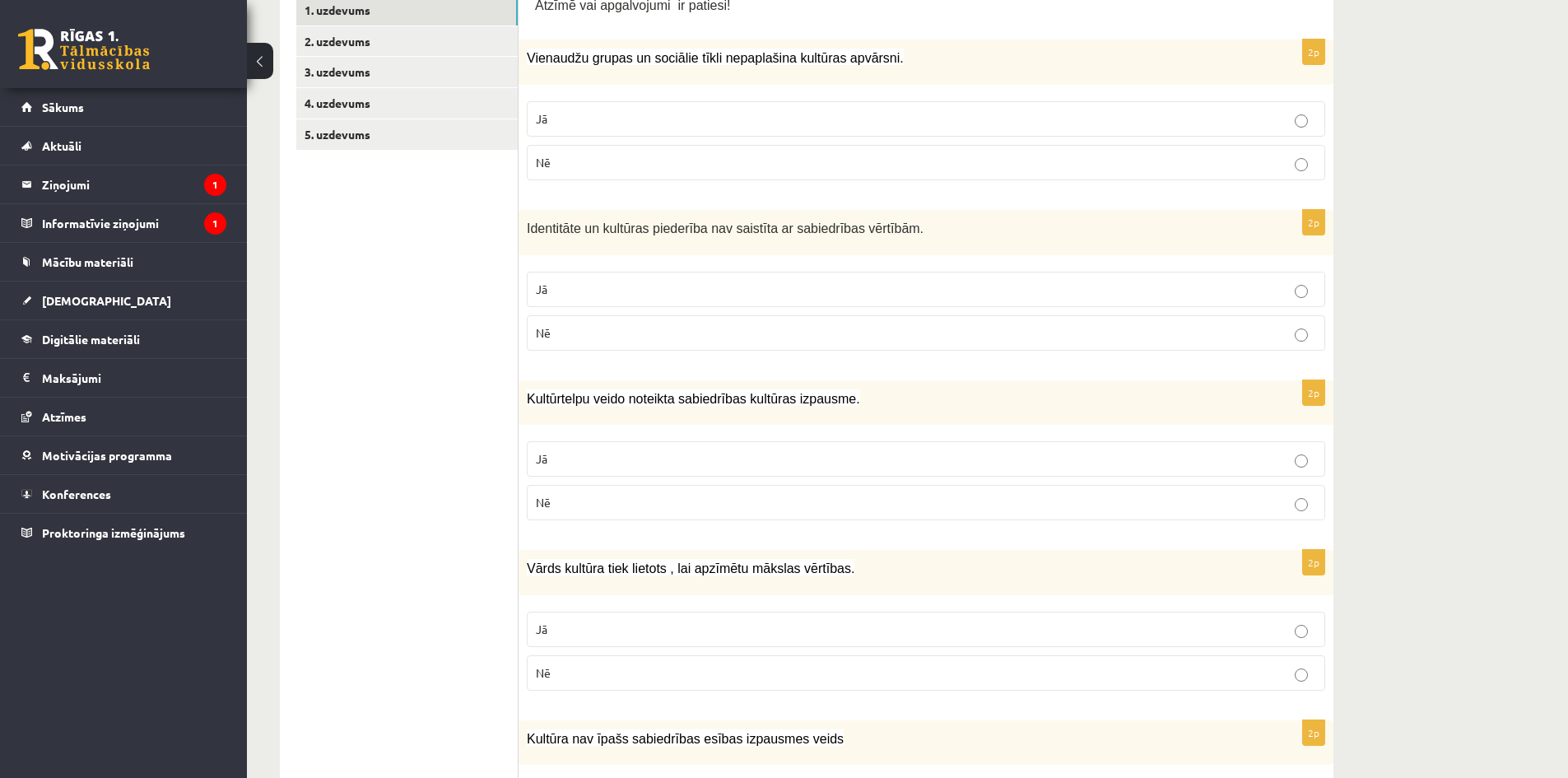
scroll to position [330, 0]
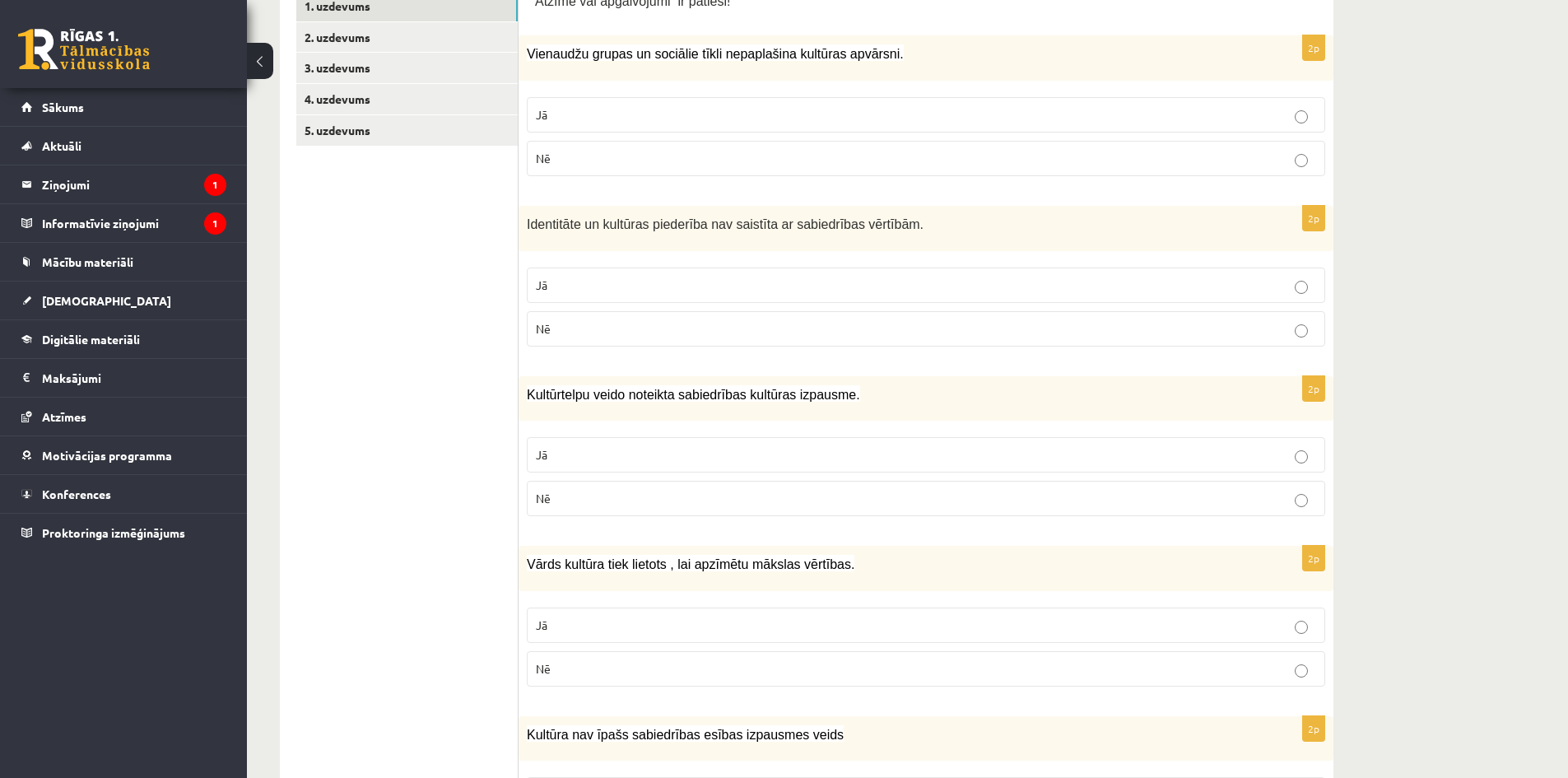
click at [653, 454] on p "Jā" at bounding box center [925, 455] width 780 height 17
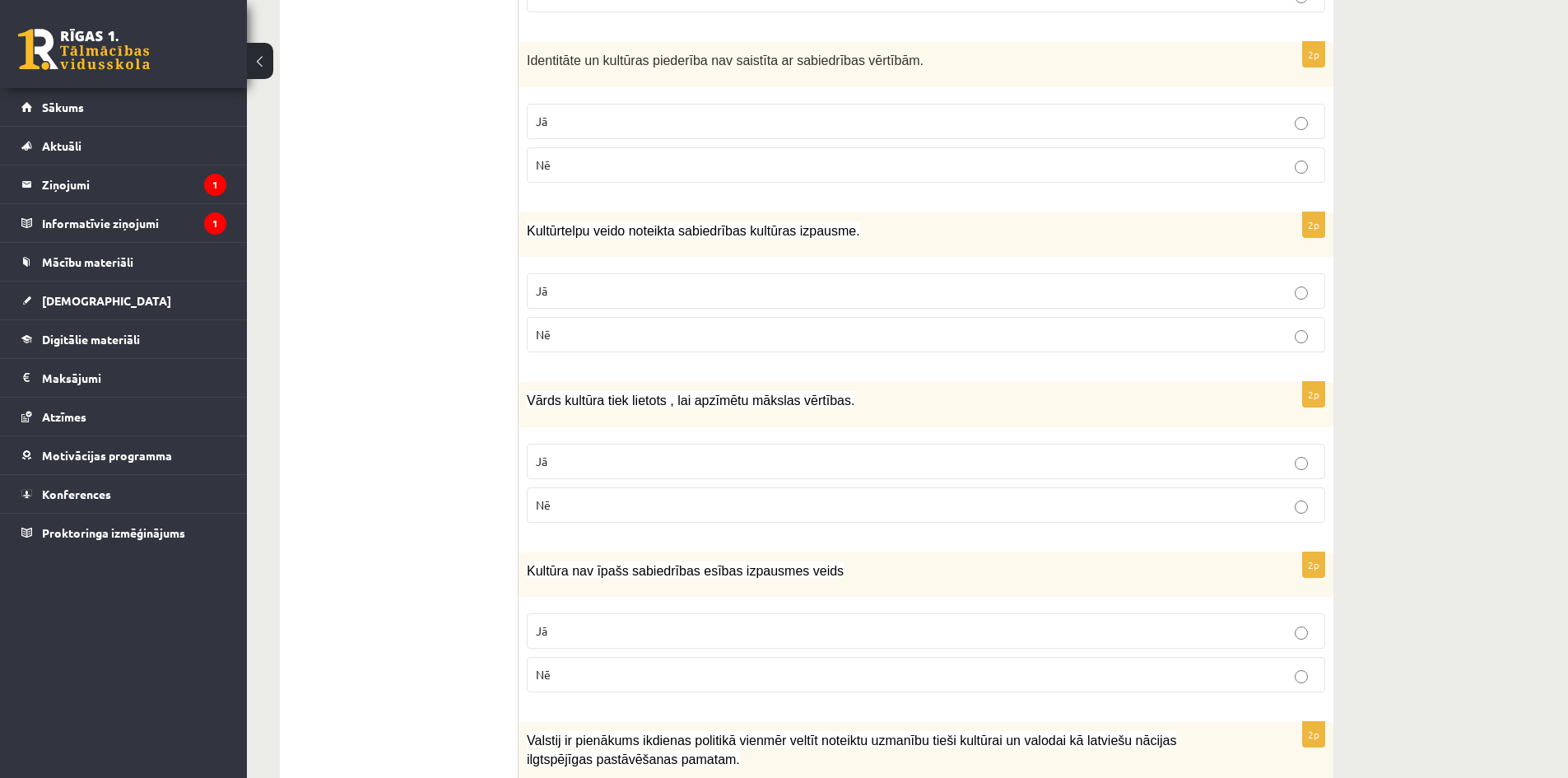
scroll to position [494, 0]
click at [597, 459] on p "Jā" at bounding box center [925, 461] width 780 height 17
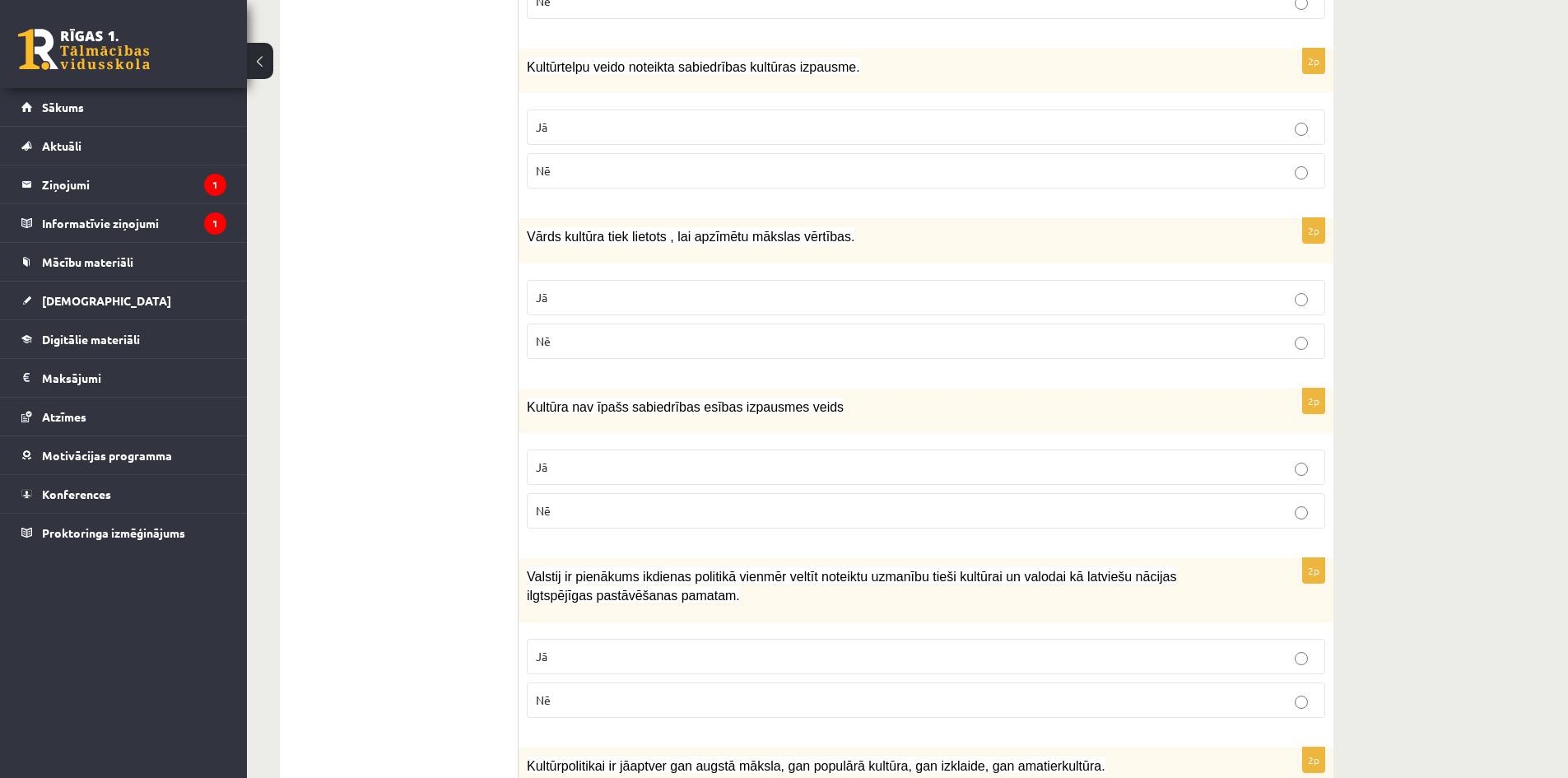
scroll to position [658, 0]
click at [589, 509] on p "Nē" at bounding box center [925, 509] width 780 height 17
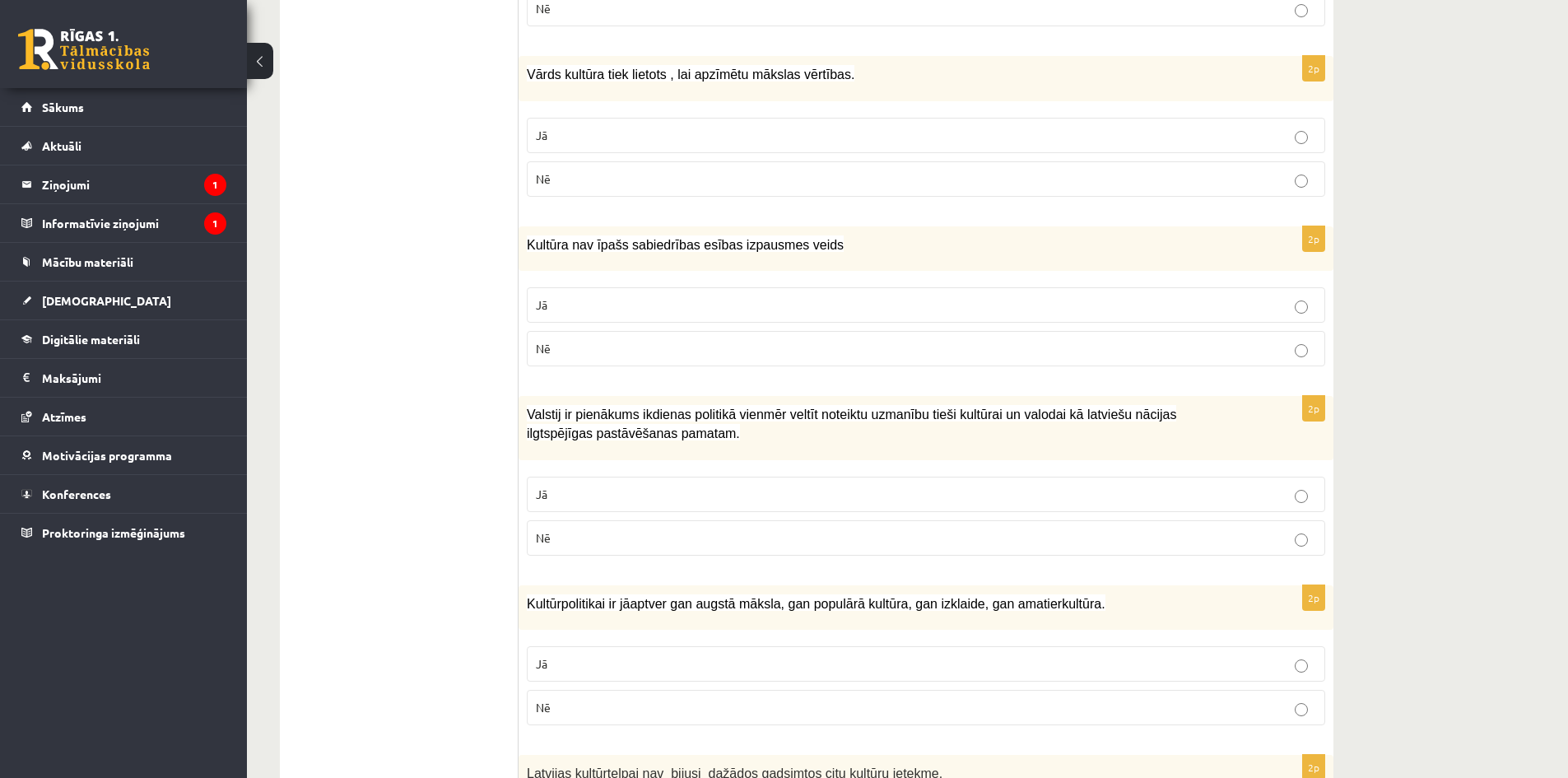
scroll to position [823, 0]
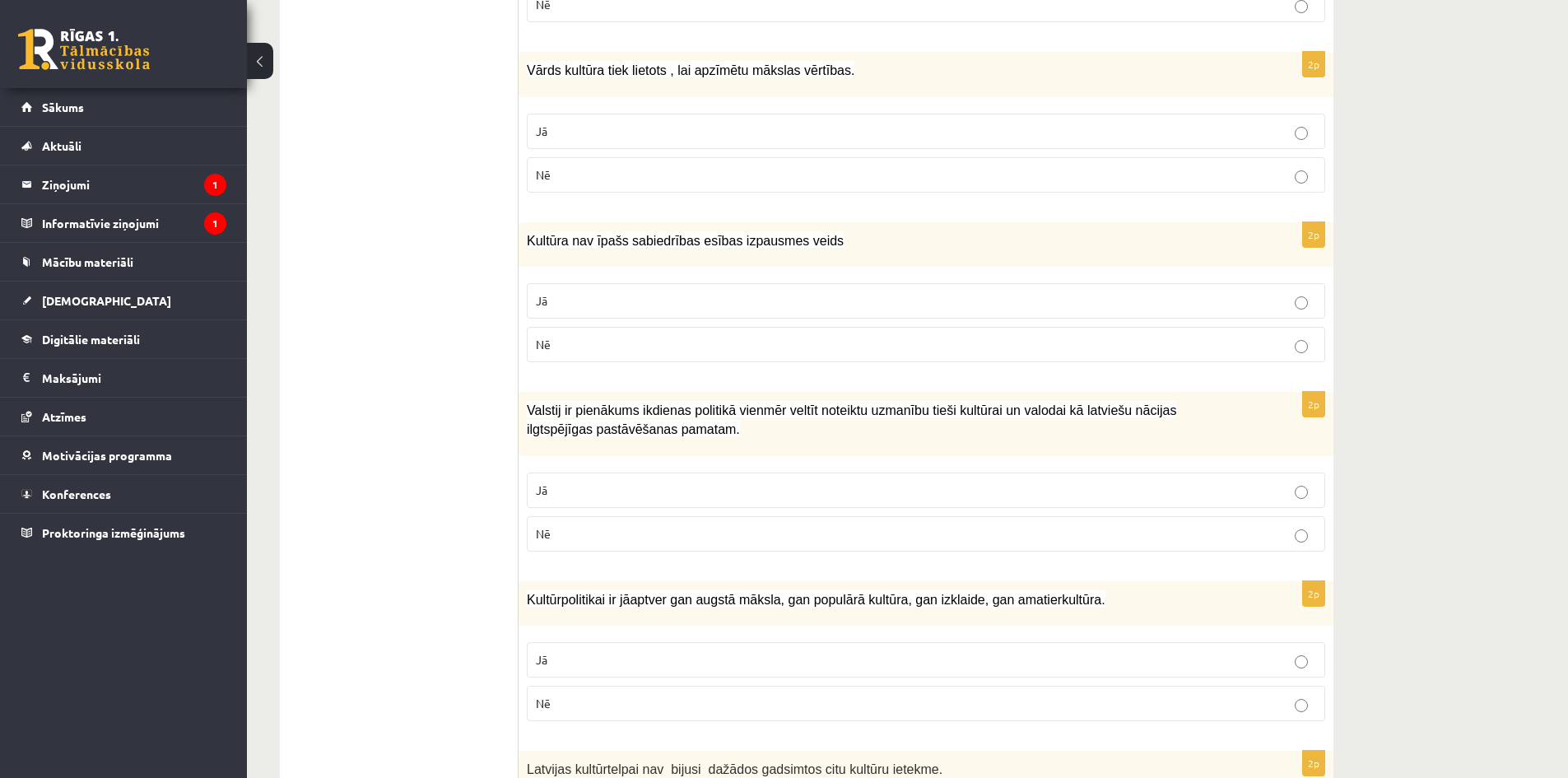
click at [645, 484] on p "Jā" at bounding box center [925, 491] width 780 height 17
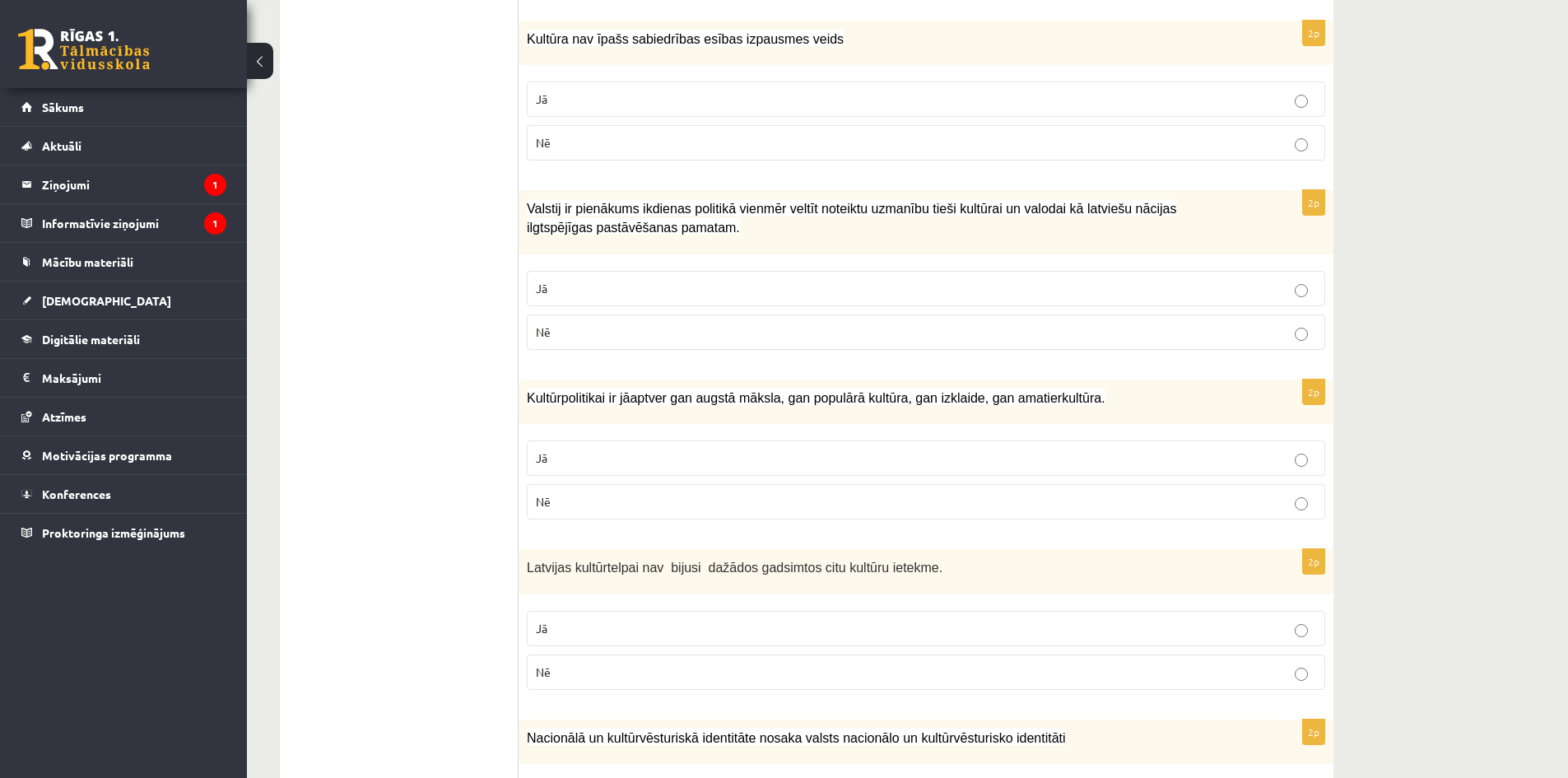
scroll to position [1070, 0]
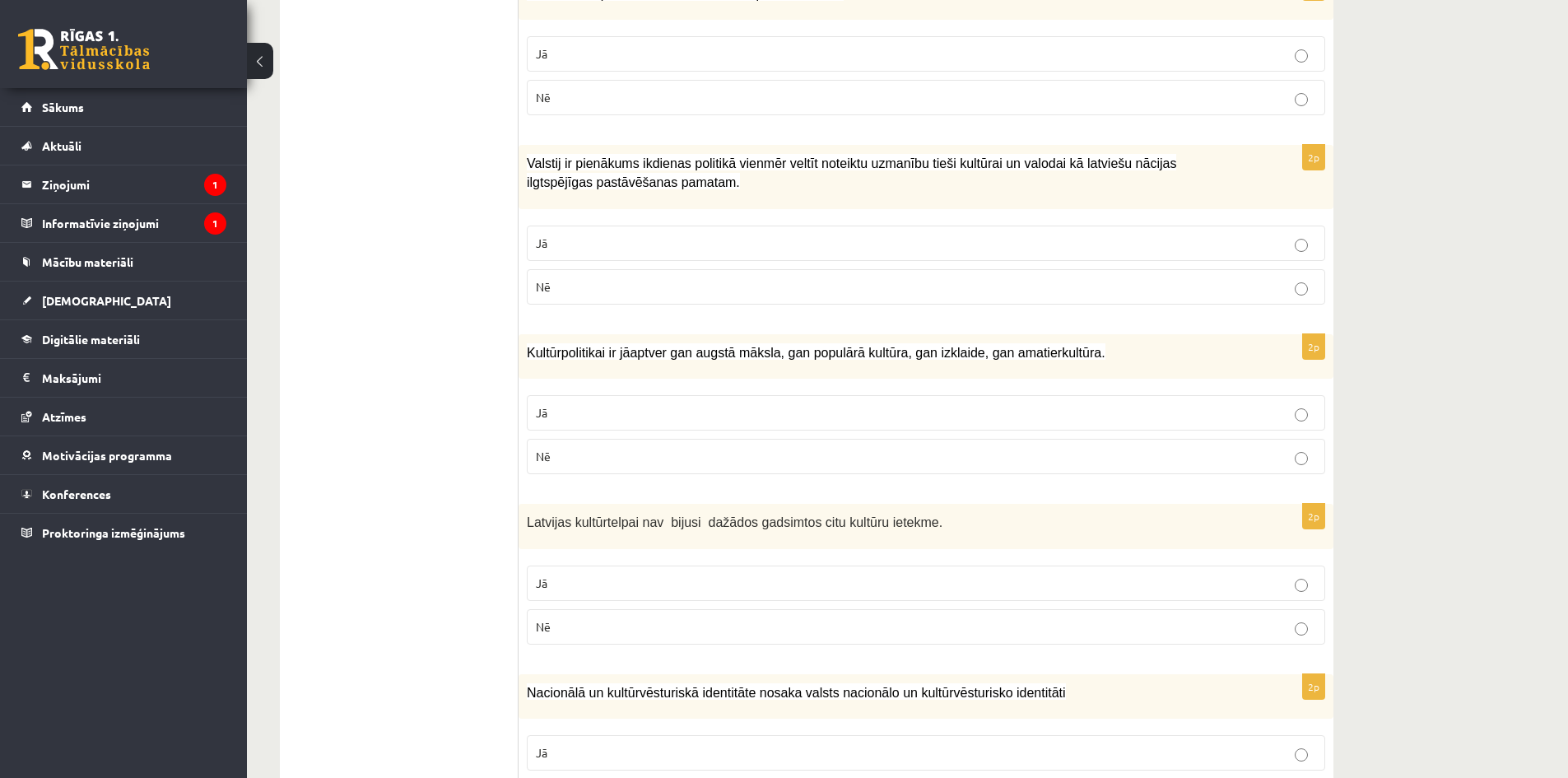
click at [678, 404] on label "Jā" at bounding box center [925, 413] width 798 height 36
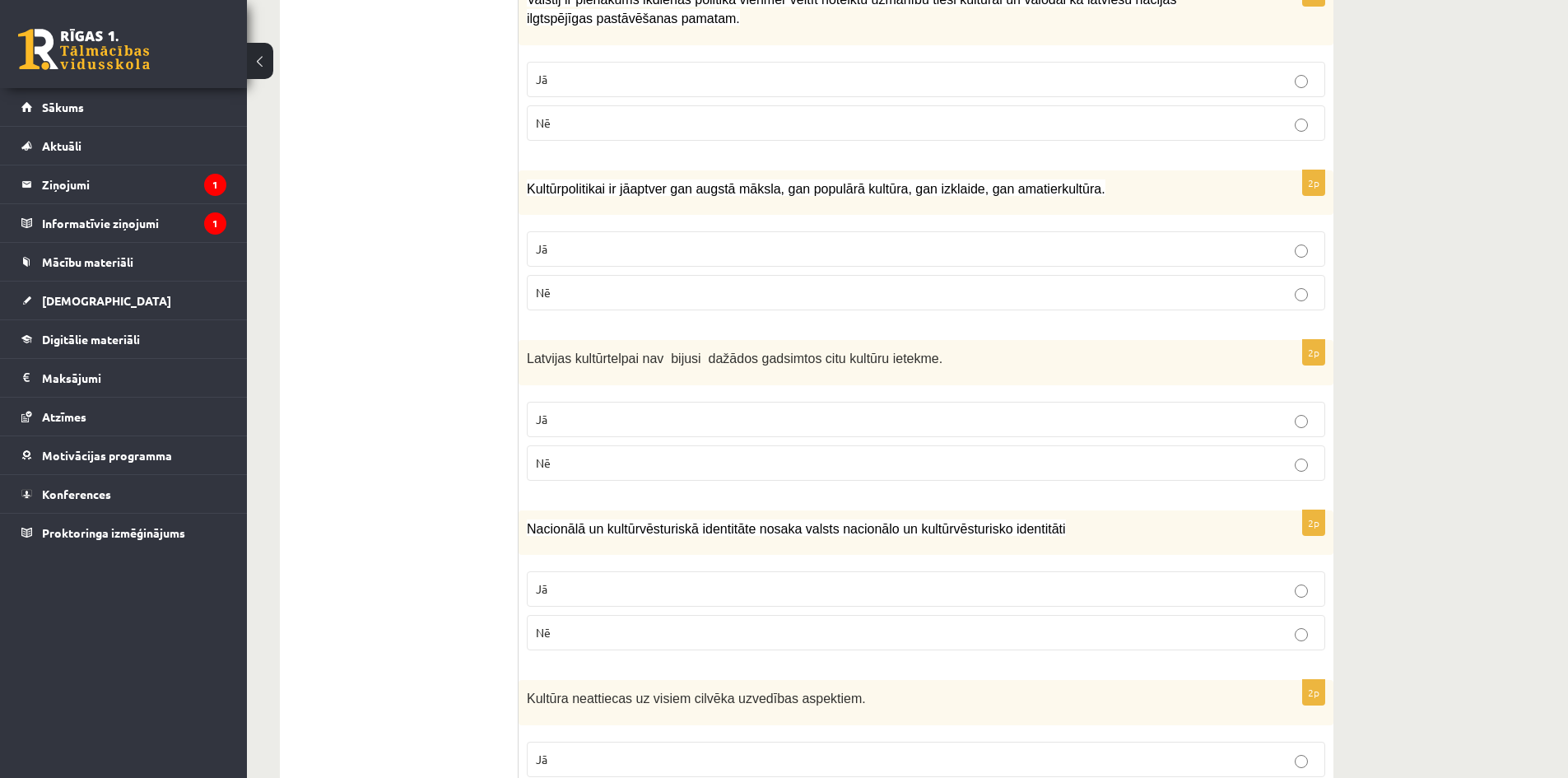
scroll to position [1235, 0]
click at [650, 419] on p "Jā" at bounding box center [925, 418] width 780 height 17
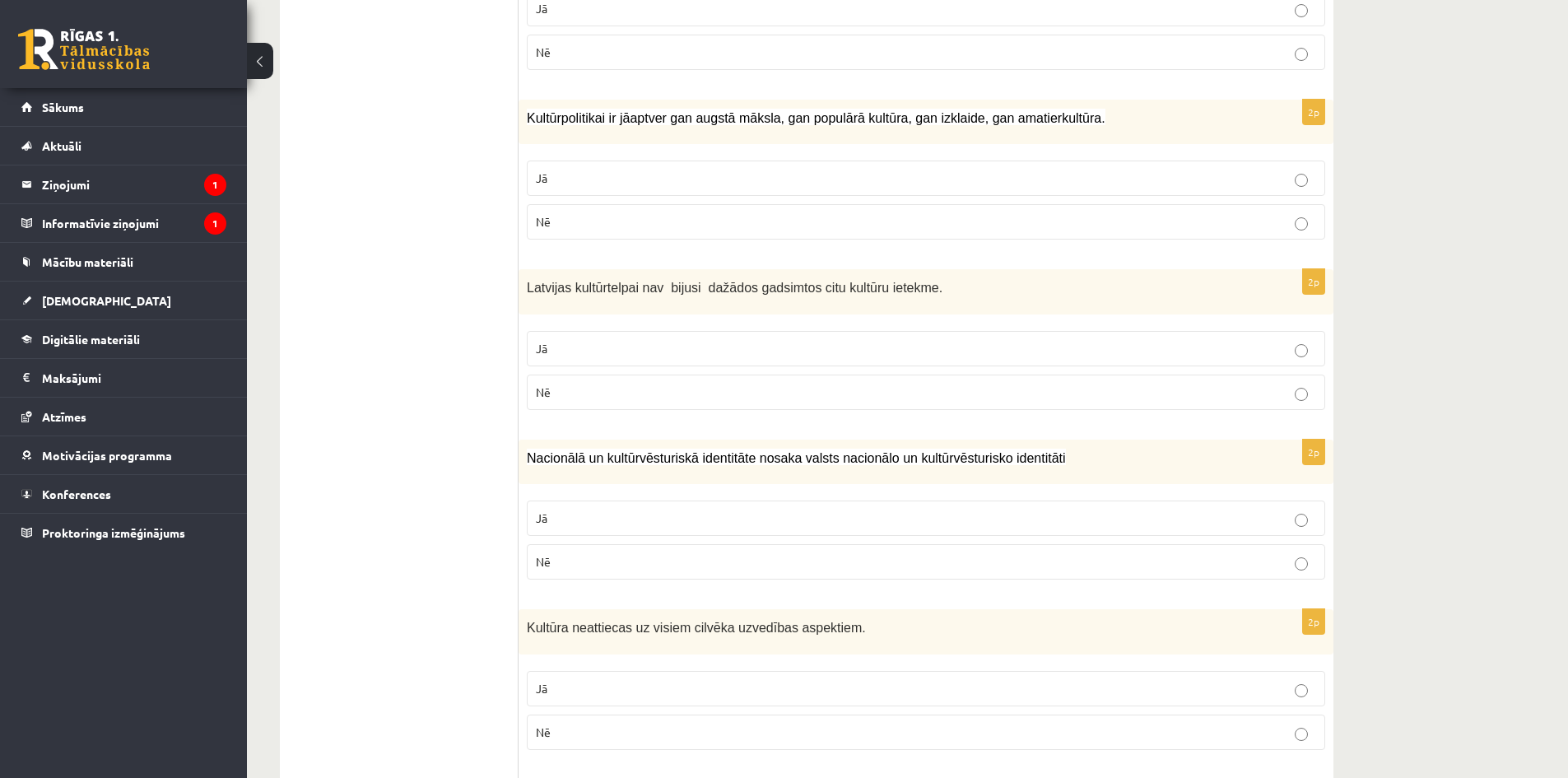
scroll to position [1317, 0]
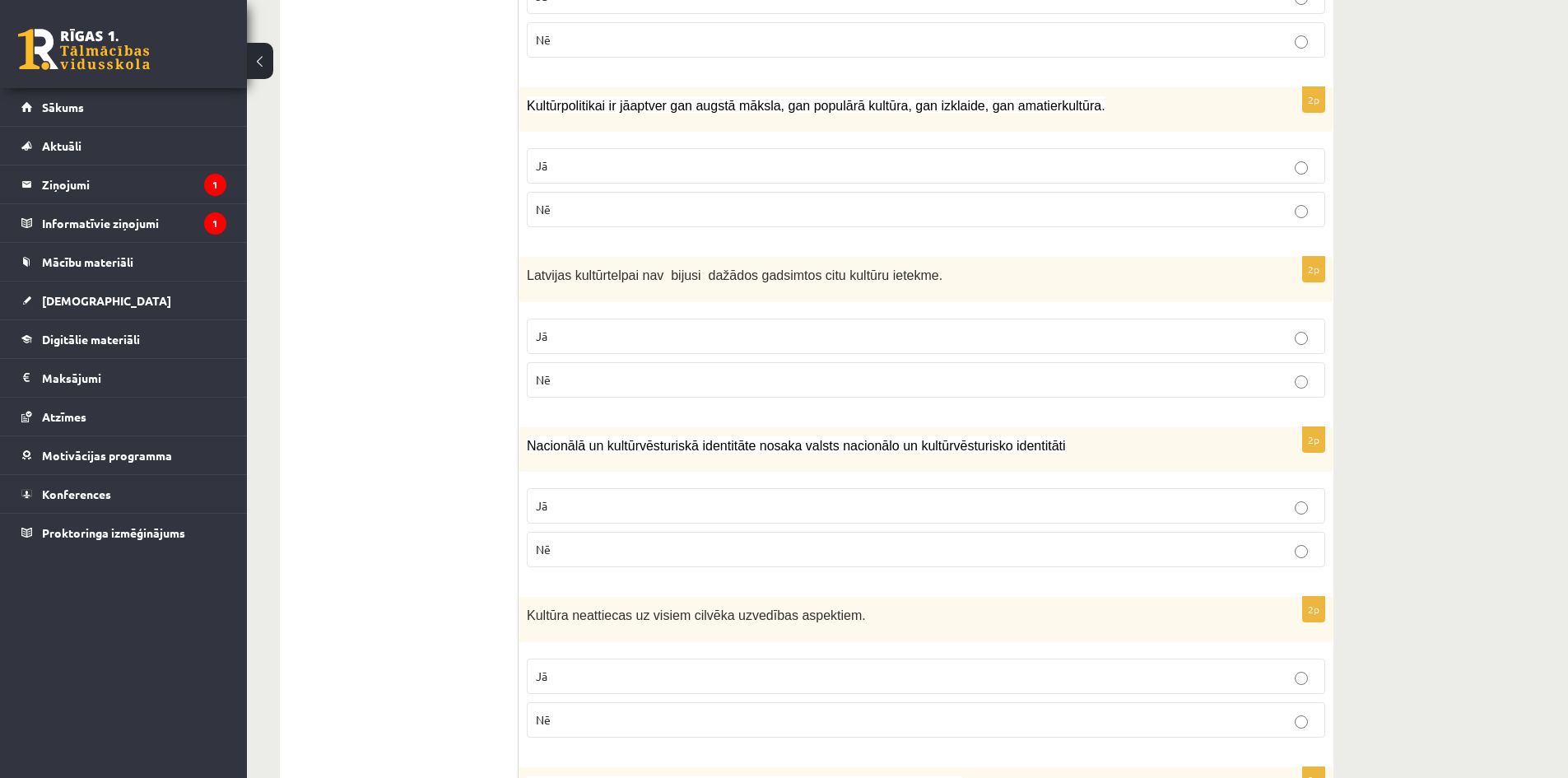
click at [746, 493] on label "Jā" at bounding box center [925, 505] width 798 height 36
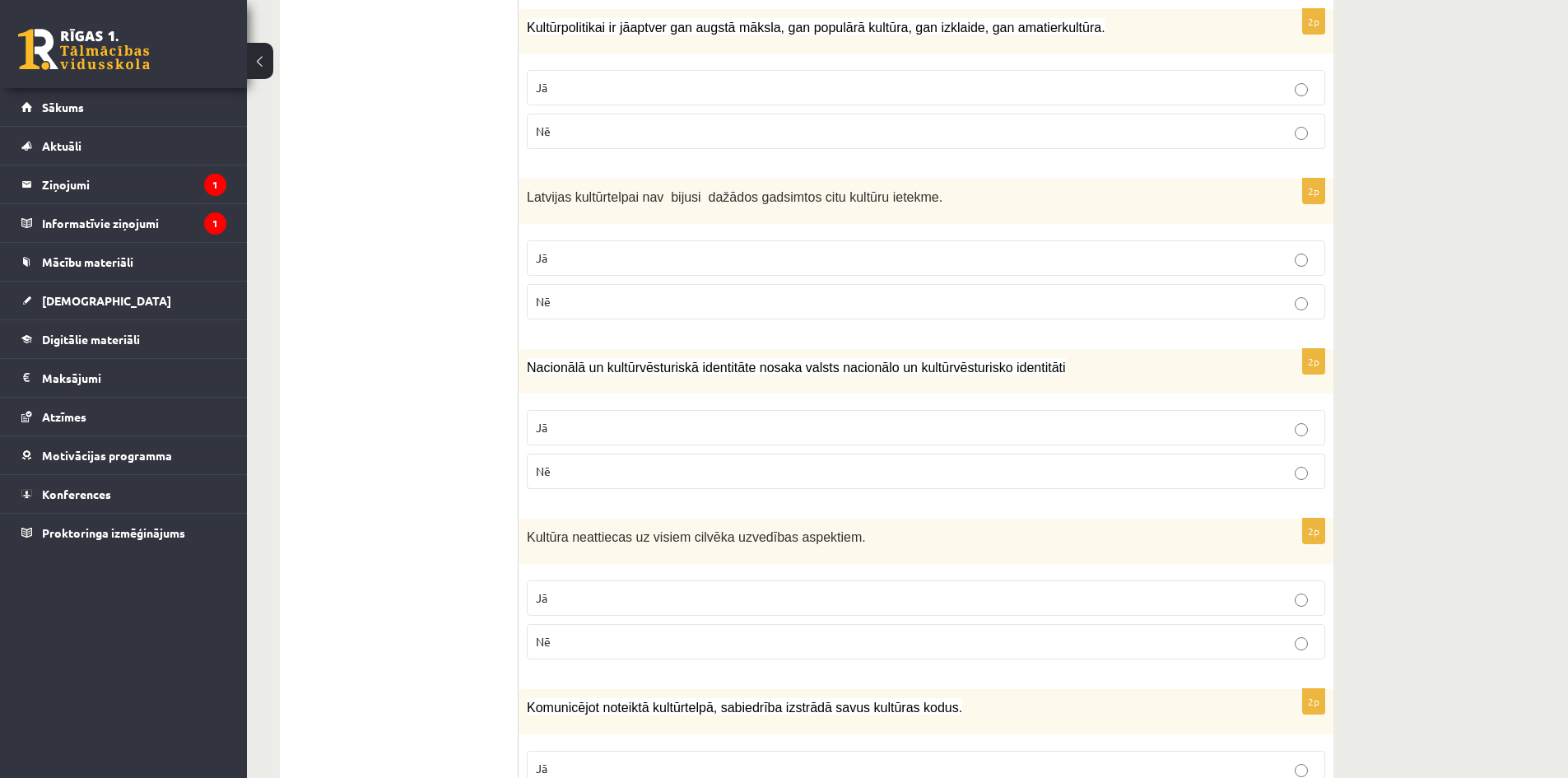
scroll to position [1400, 0]
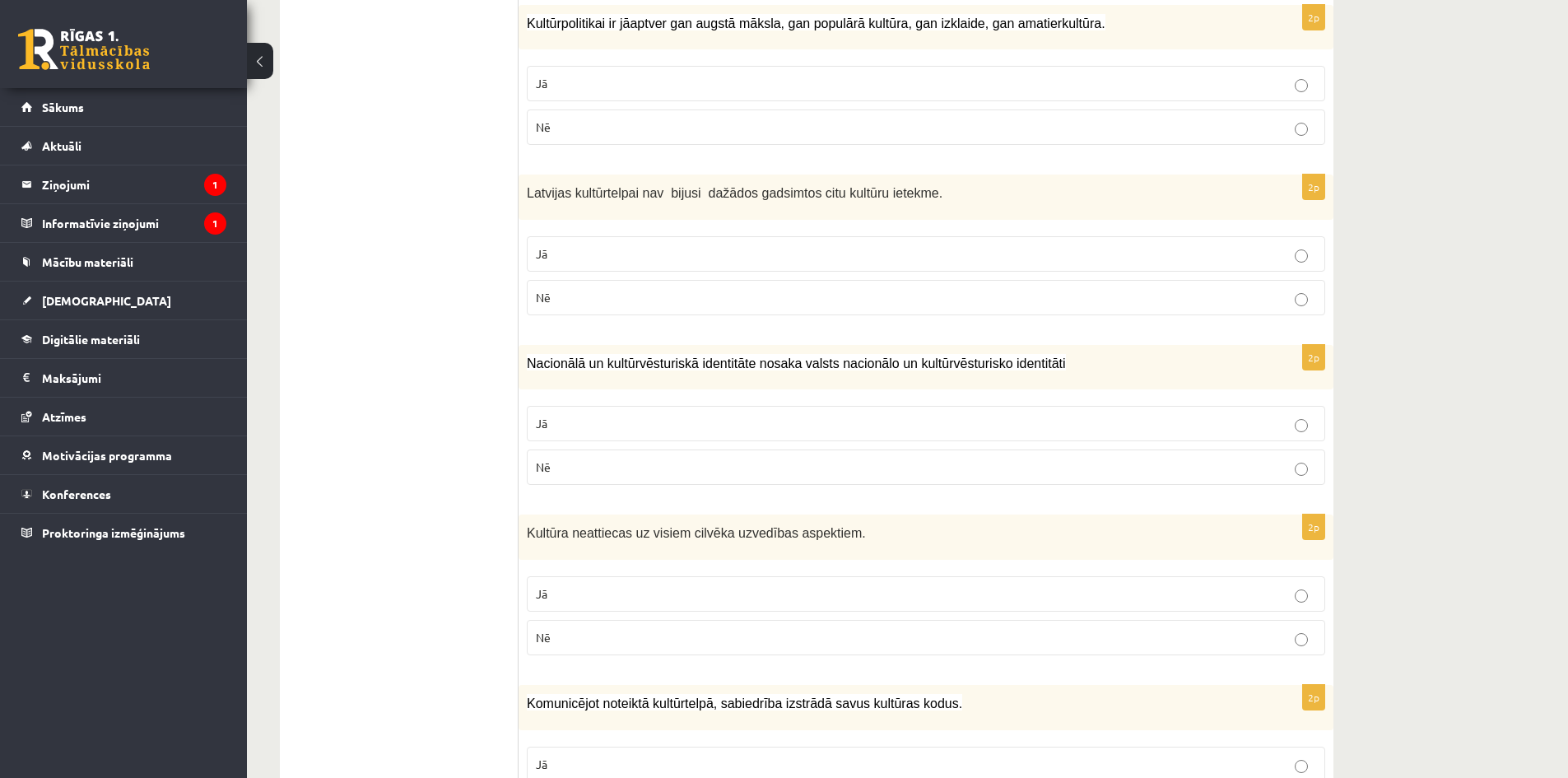
click at [651, 585] on p "Jā" at bounding box center [925, 594] width 780 height 17
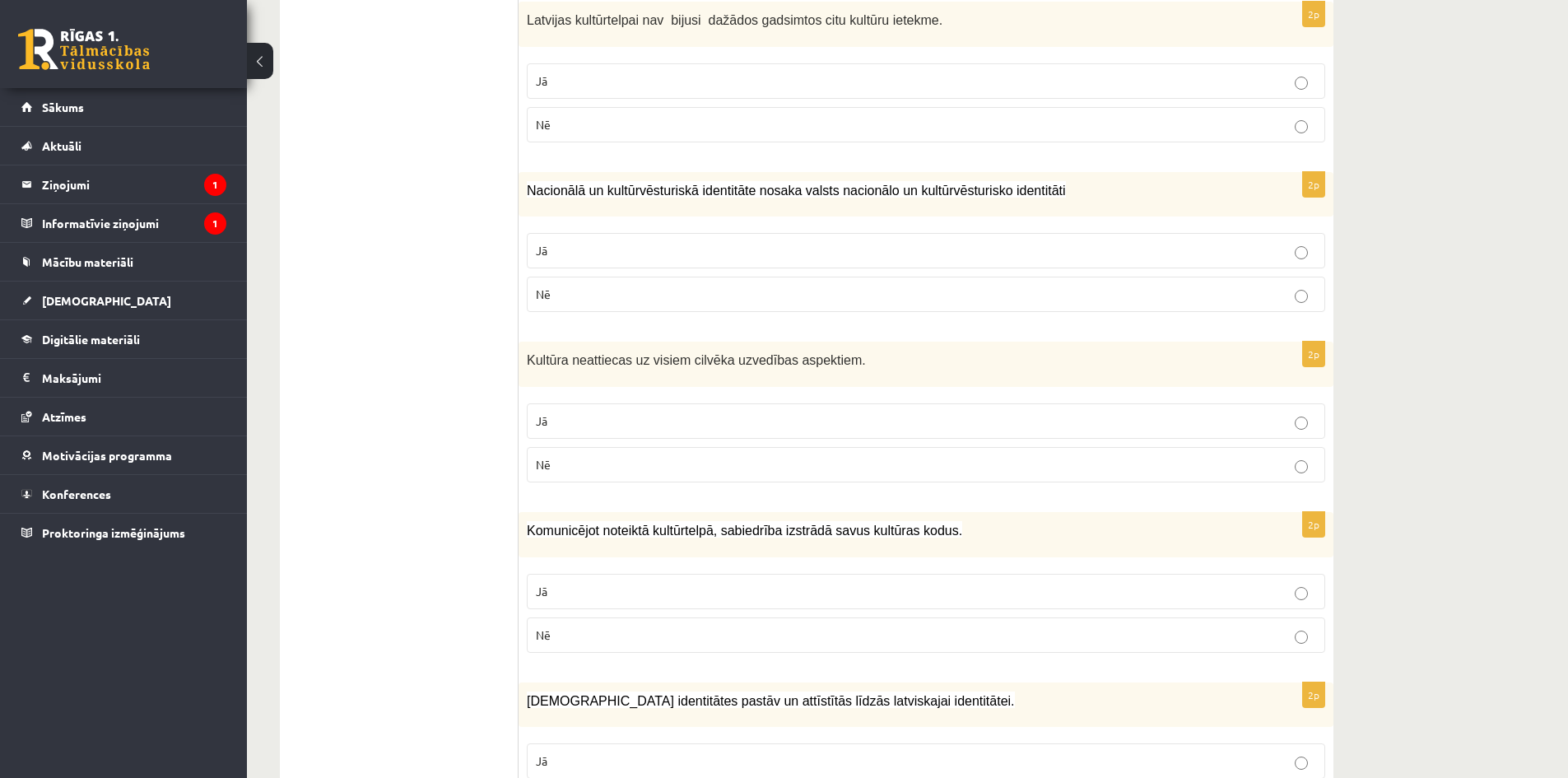
scroll to position [1729, 0]
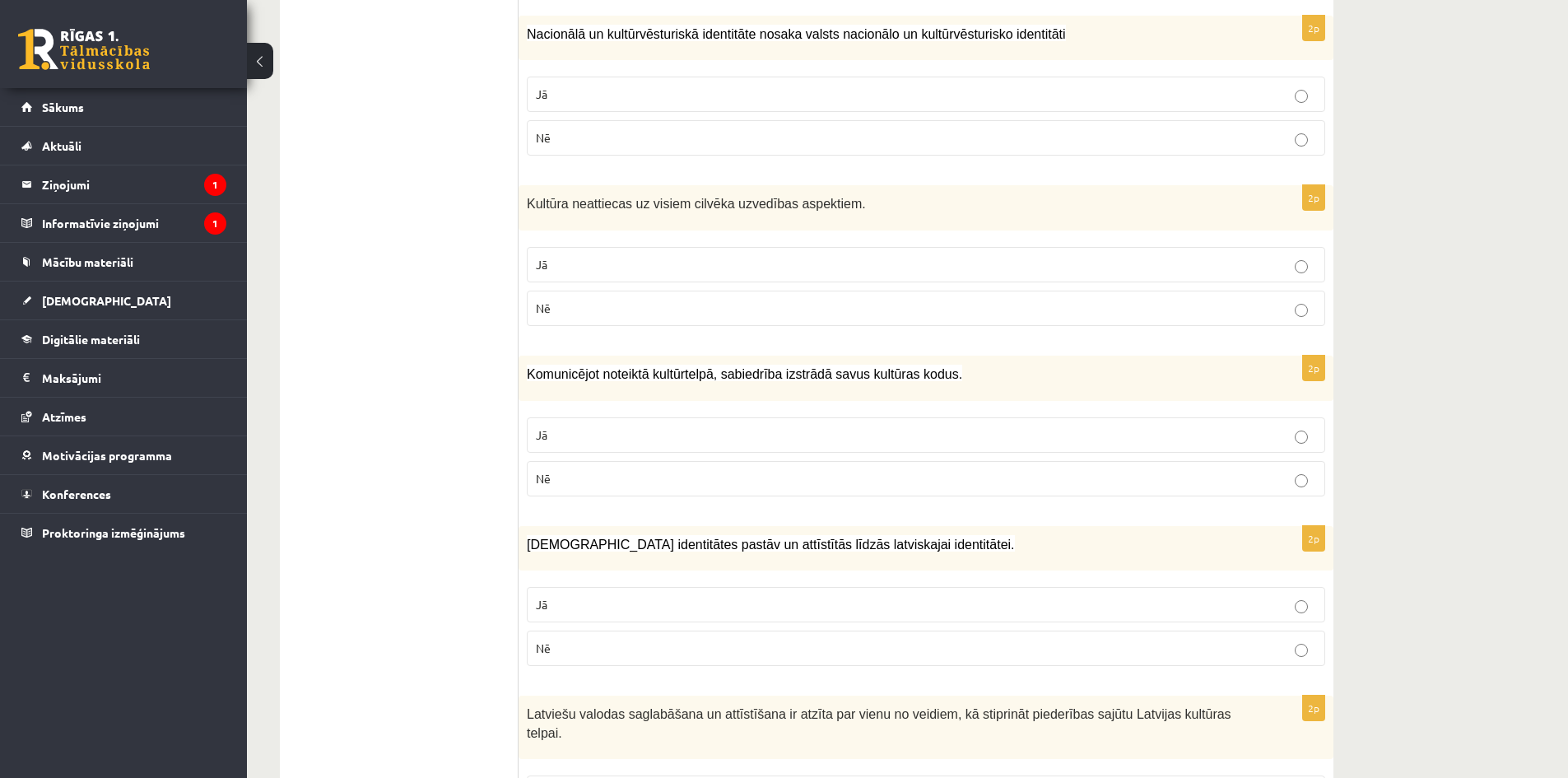
click at [660, 424] on label "Jā" at bounding box center [925, 435] width 798 height 36
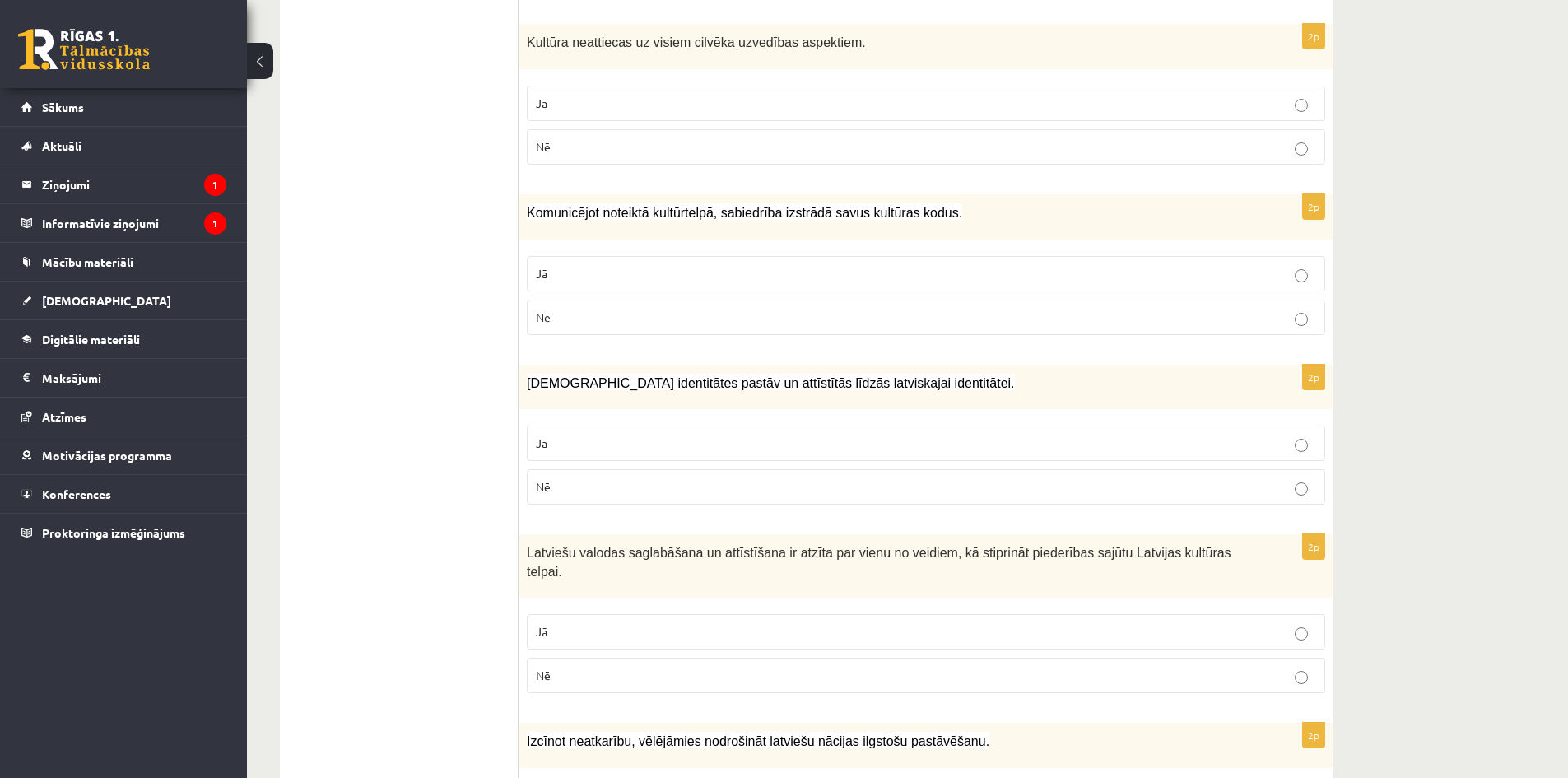
scroll to position [1893, 0]
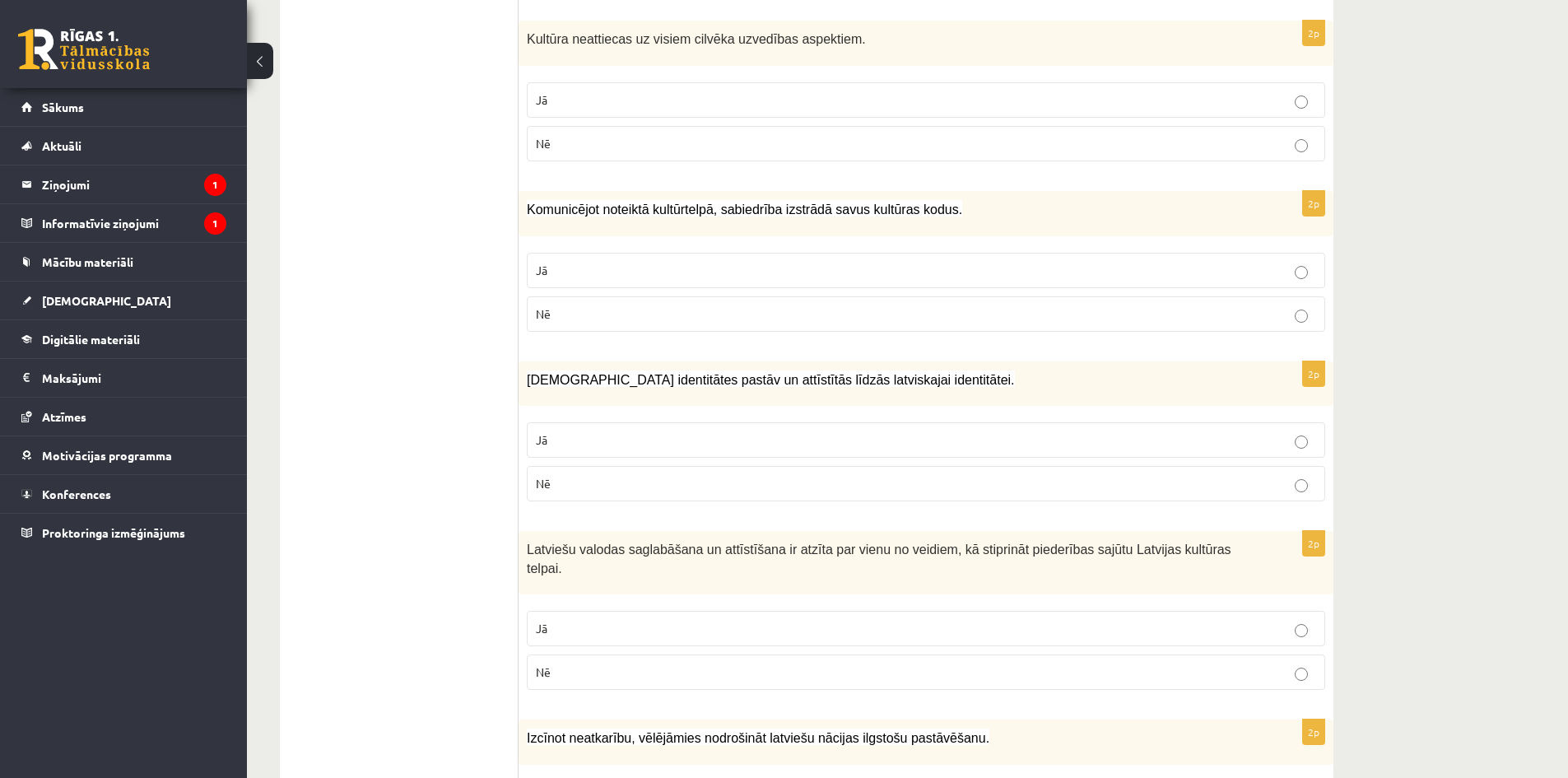
click at [629, 429] on label "Jā" at bounding box center [925, 440] width 798 height 36
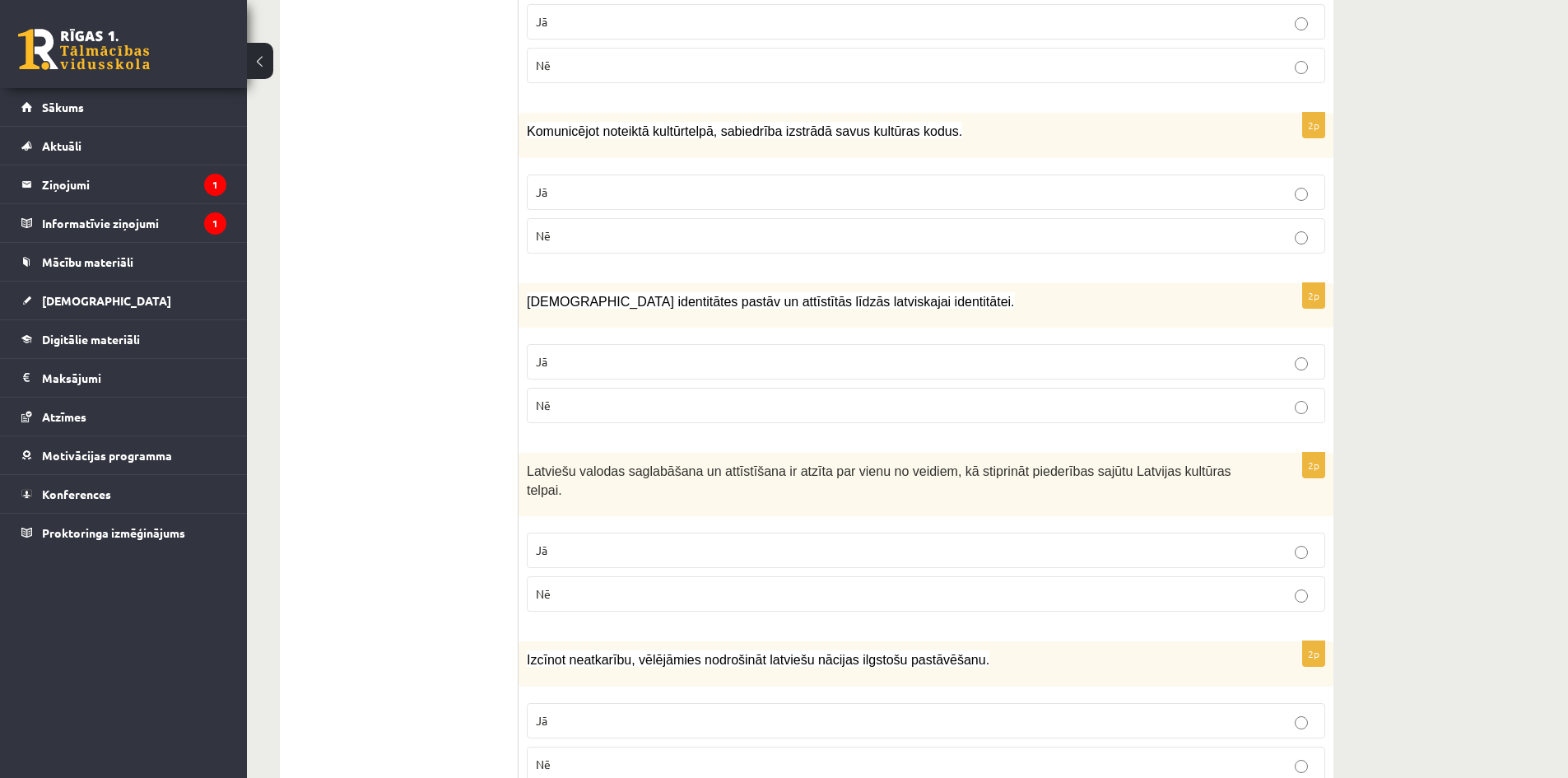
scroll to position [1975, 0]
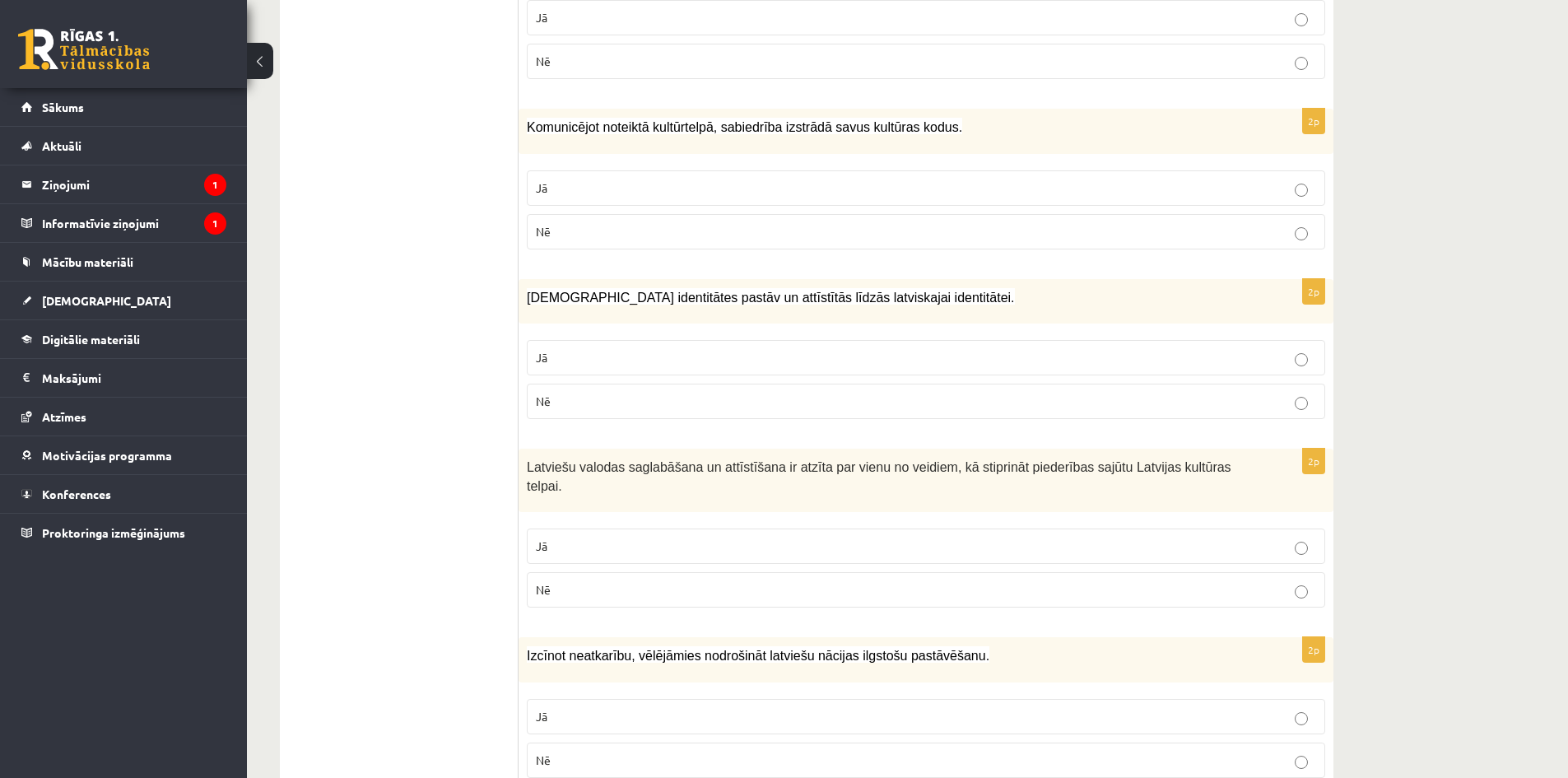
click at [902, 538] on p "Jā" at bounding box center [925, 547] width 780 height 17
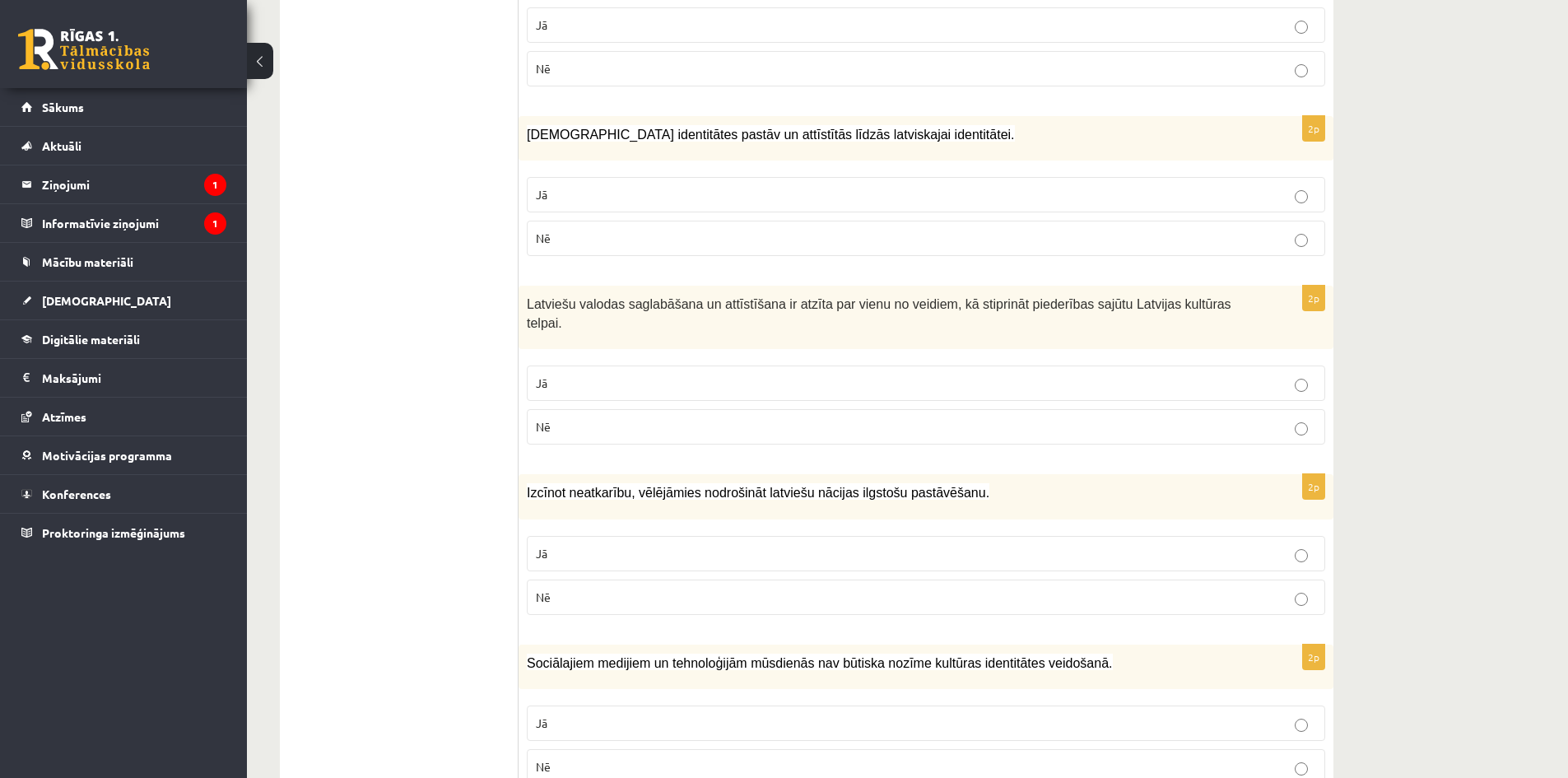
scroll to position [2140, 0]
click at [781, 544] on p "Jā" at bounding box center [925, 552] width 780 height 17
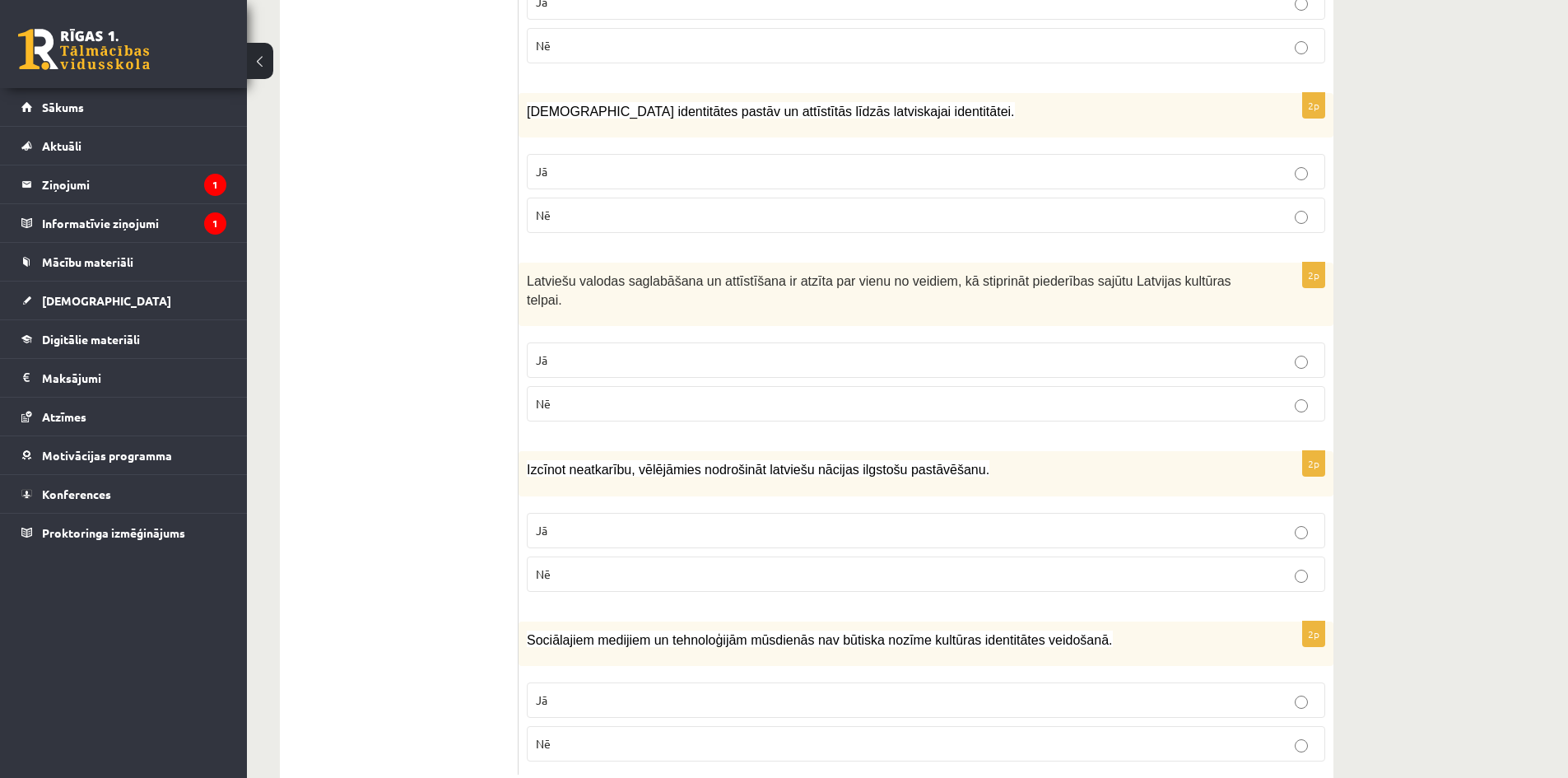
scroll to position [2190, 0]
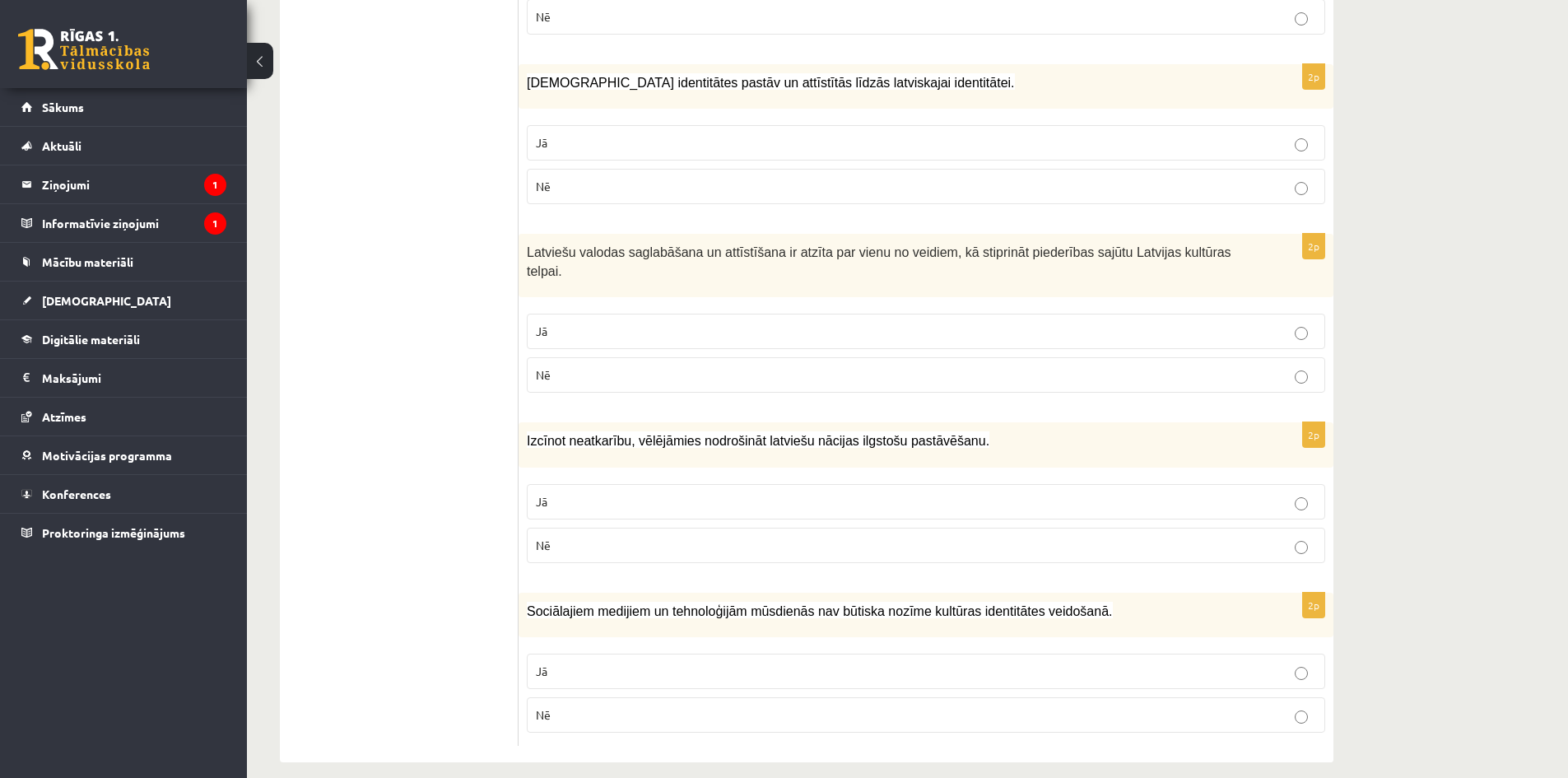
click at [797, 707] on p "Nē" at bounding box center [925, 715] width 780 height 17
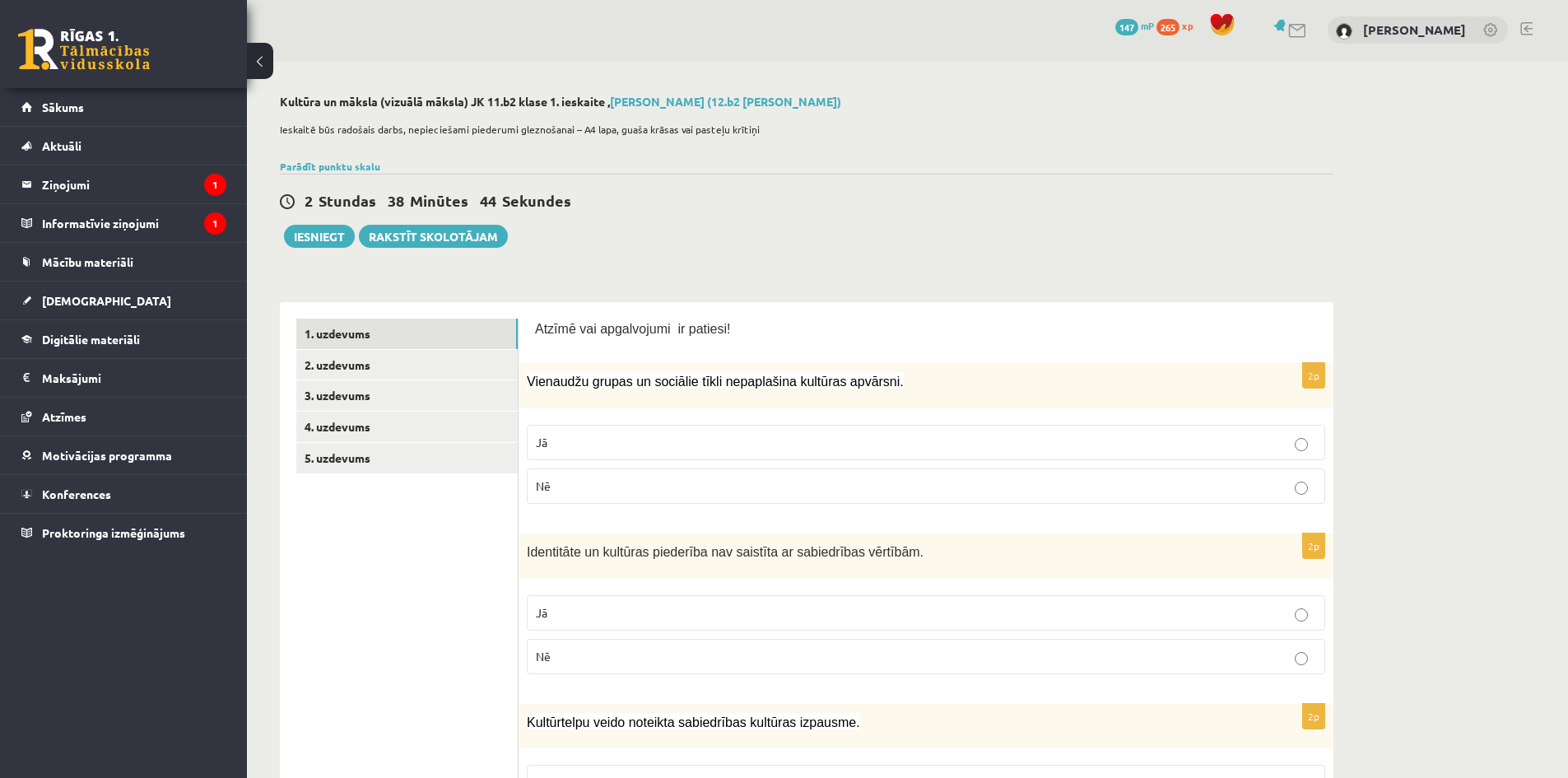
scroll to position [0, 0]
click at [384, 365] on link "2. uzdevums" at bounding box center [407, 367] width 222 height 31
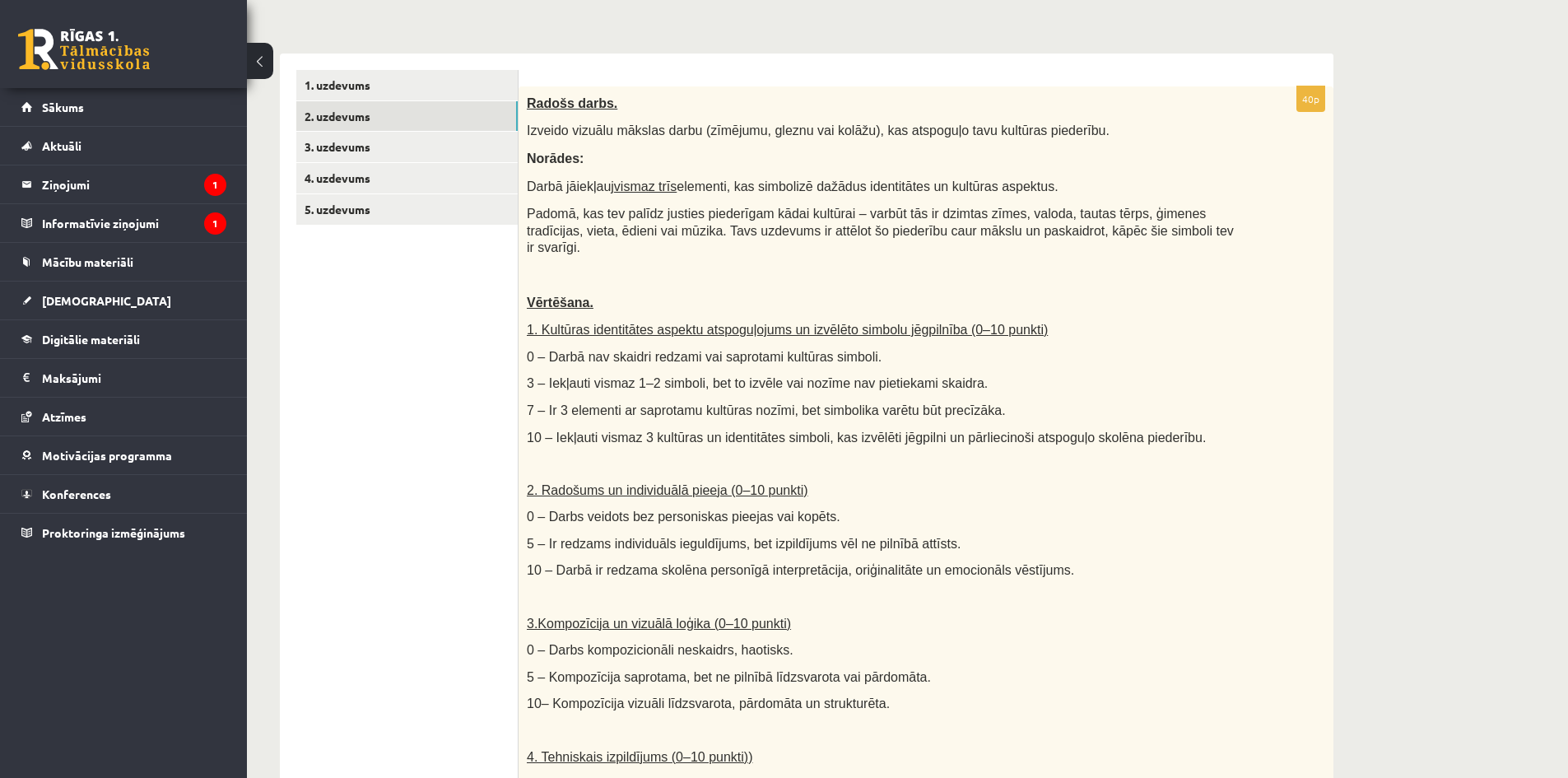
scroll to position [247, 0]
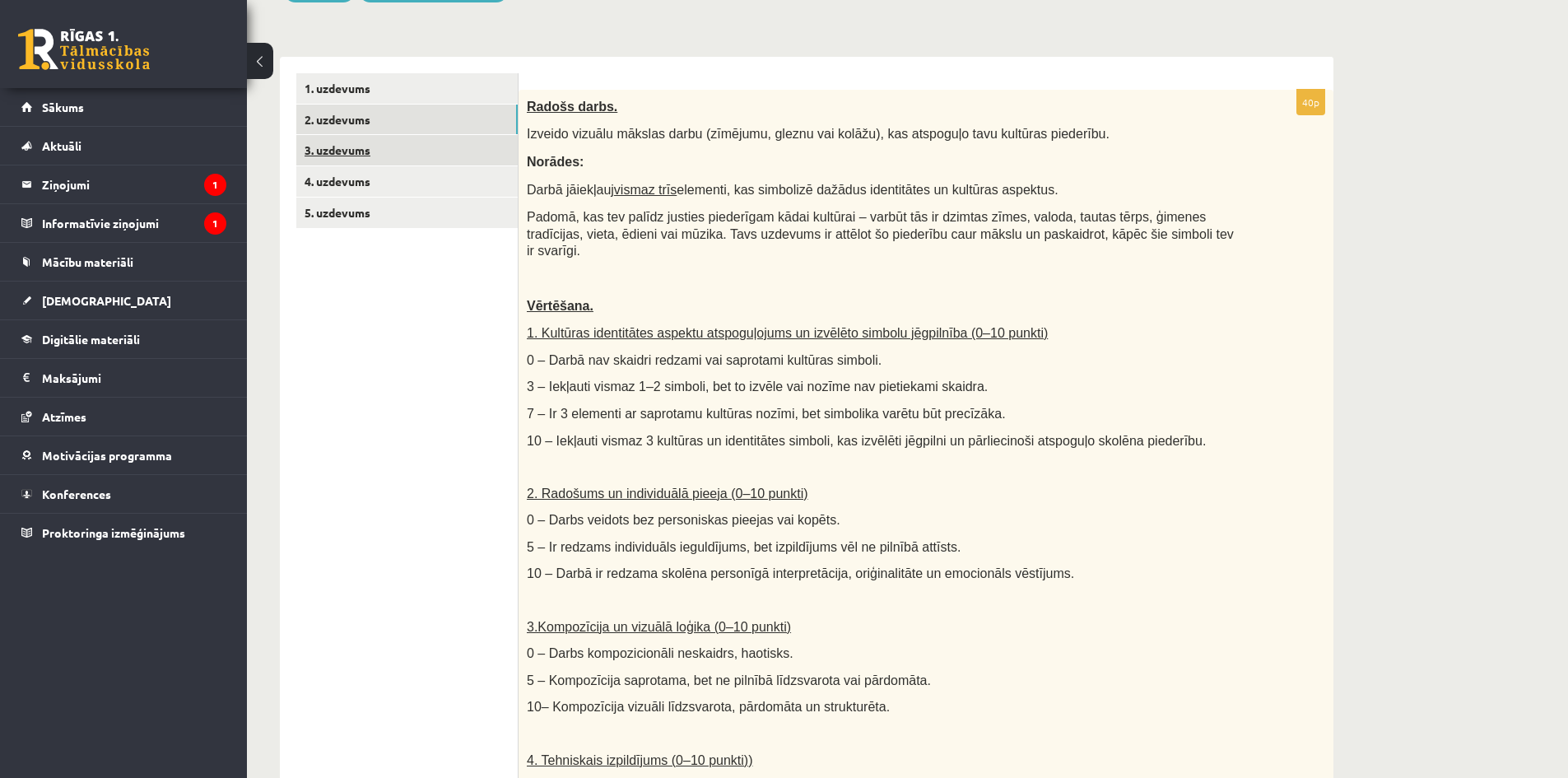
click at [372, 152] on link "3. uzdevums" at bounding box center [407, 150] width 222 height 31
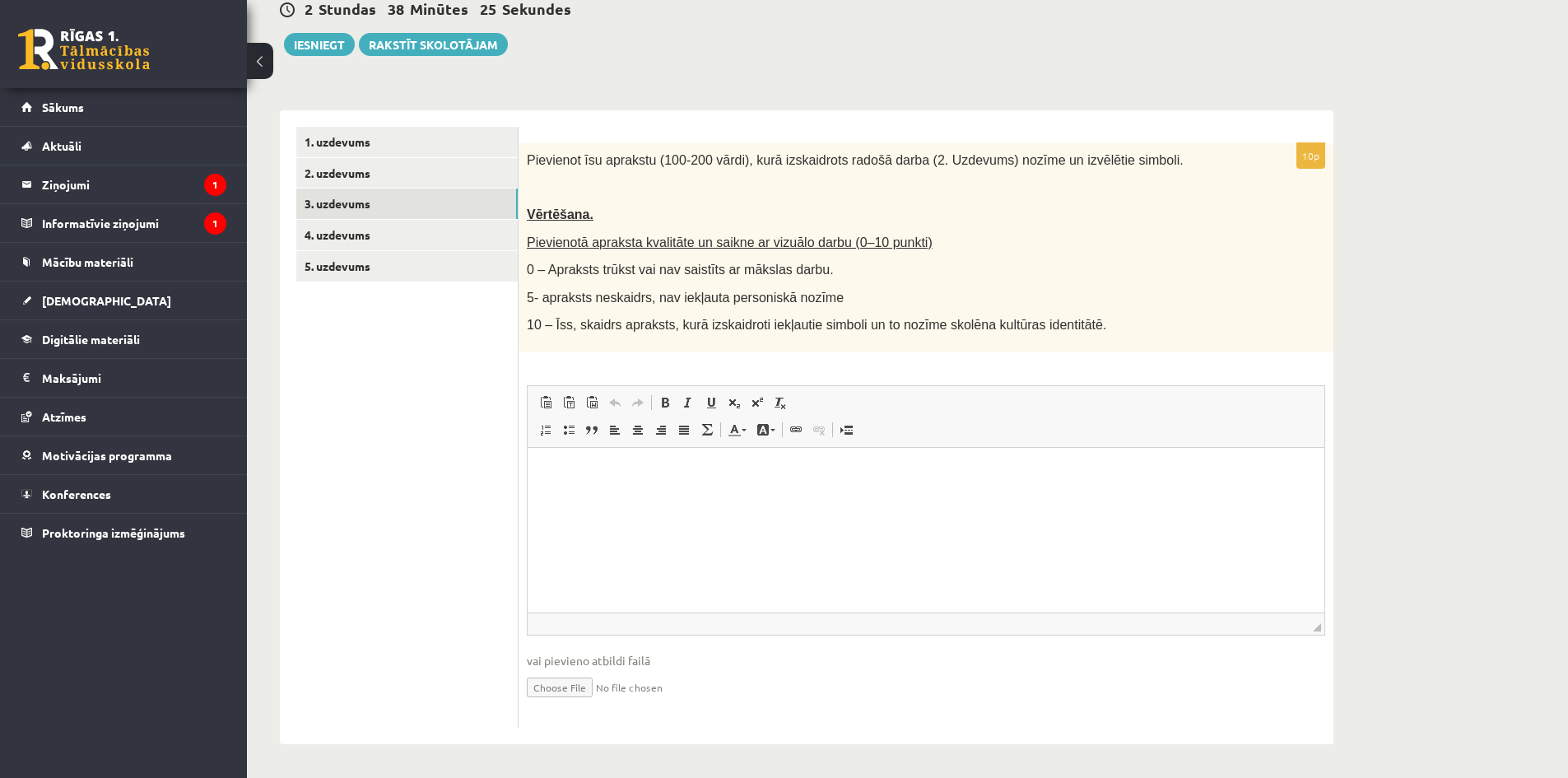
scroll to position [0, 0]
click at [402, 228] on link "4. uzdevums" at bounding box center [407, 235] width 222 height 31
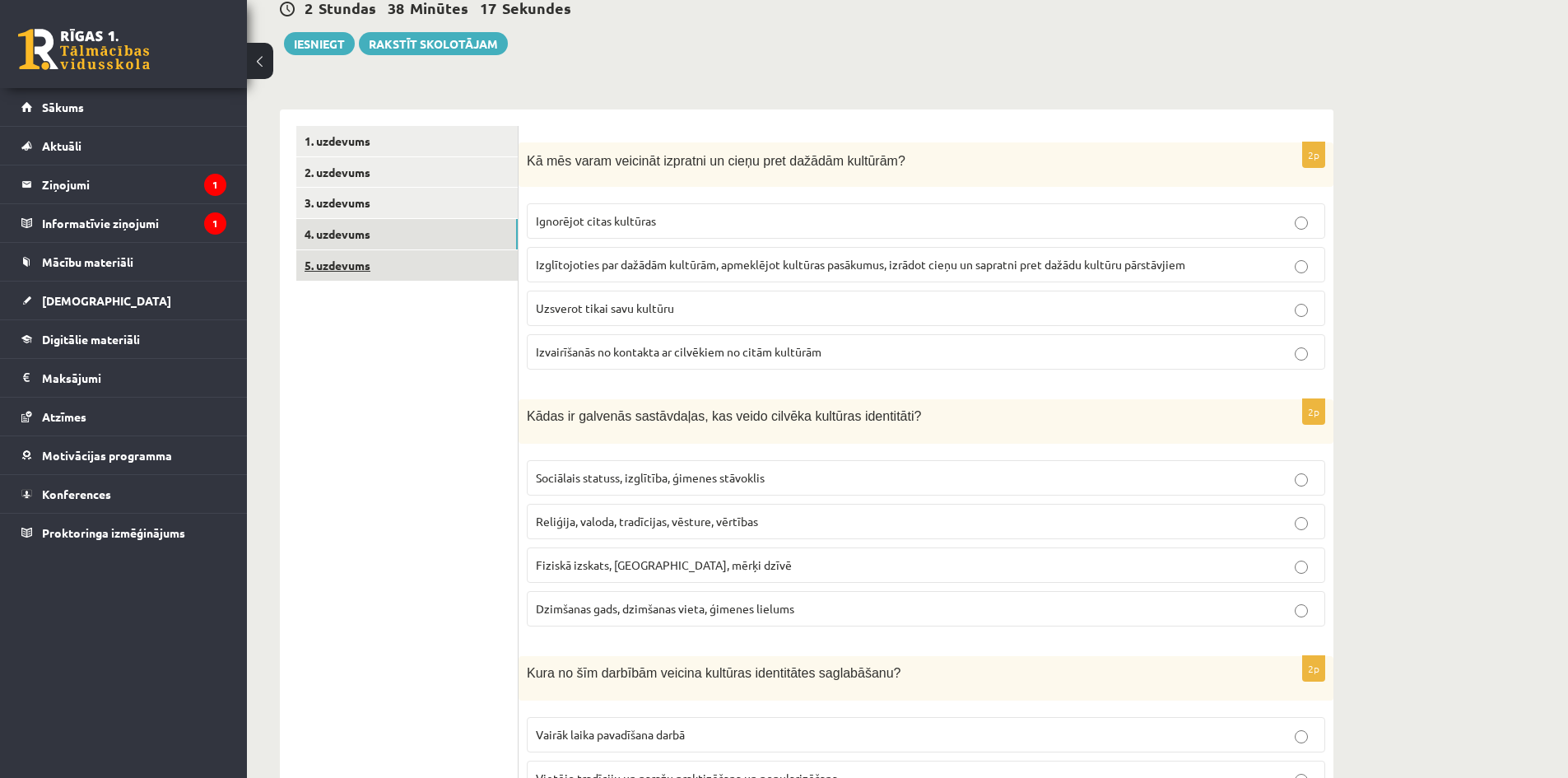
click at [375, 262] on link "5. uzdevums" at bounding box center [407, 266] width 222 height 31
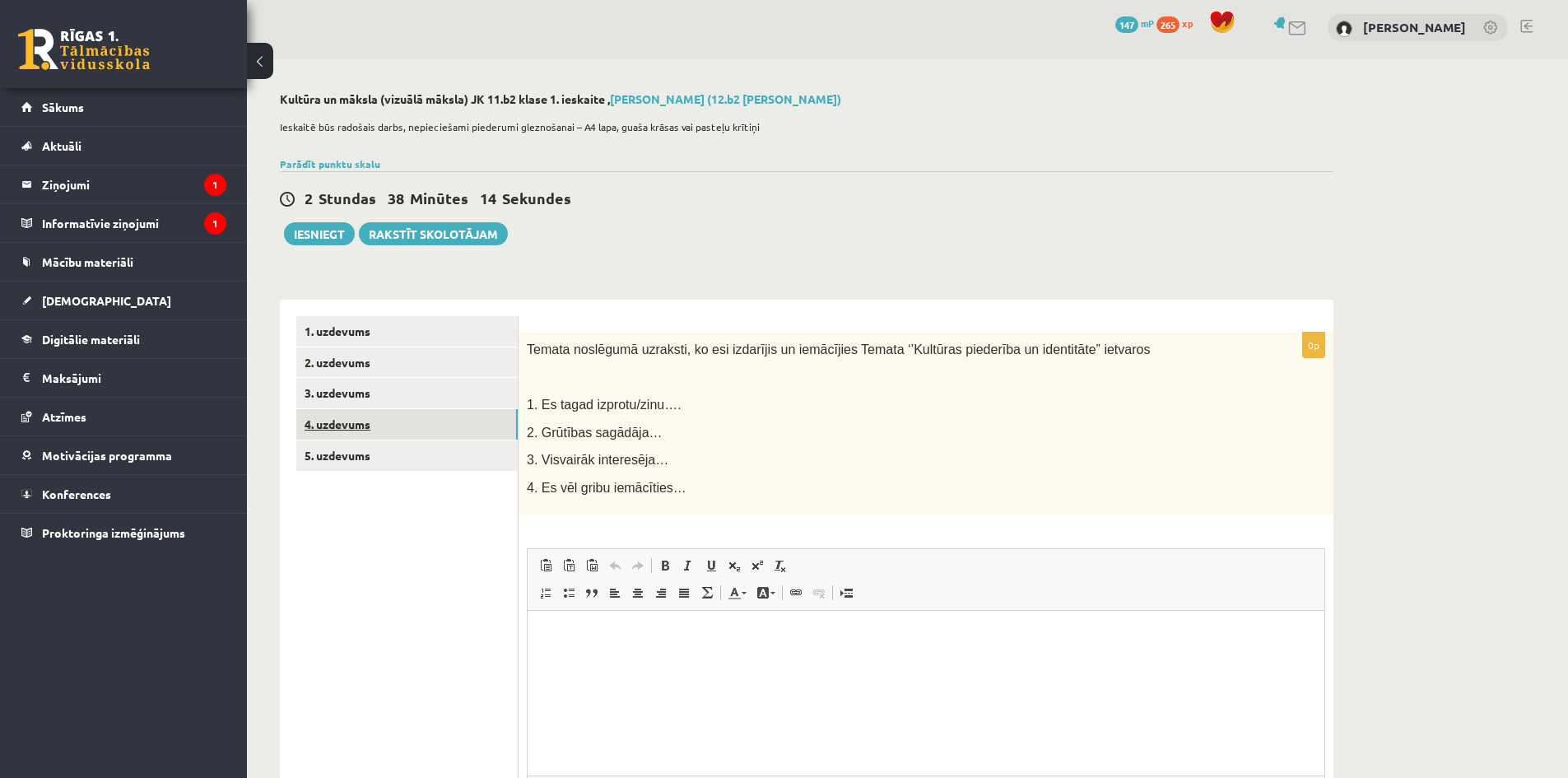
click at [397, 421] on link "4. uzdevums" at bounding box center [407, 424] width 222 height 31
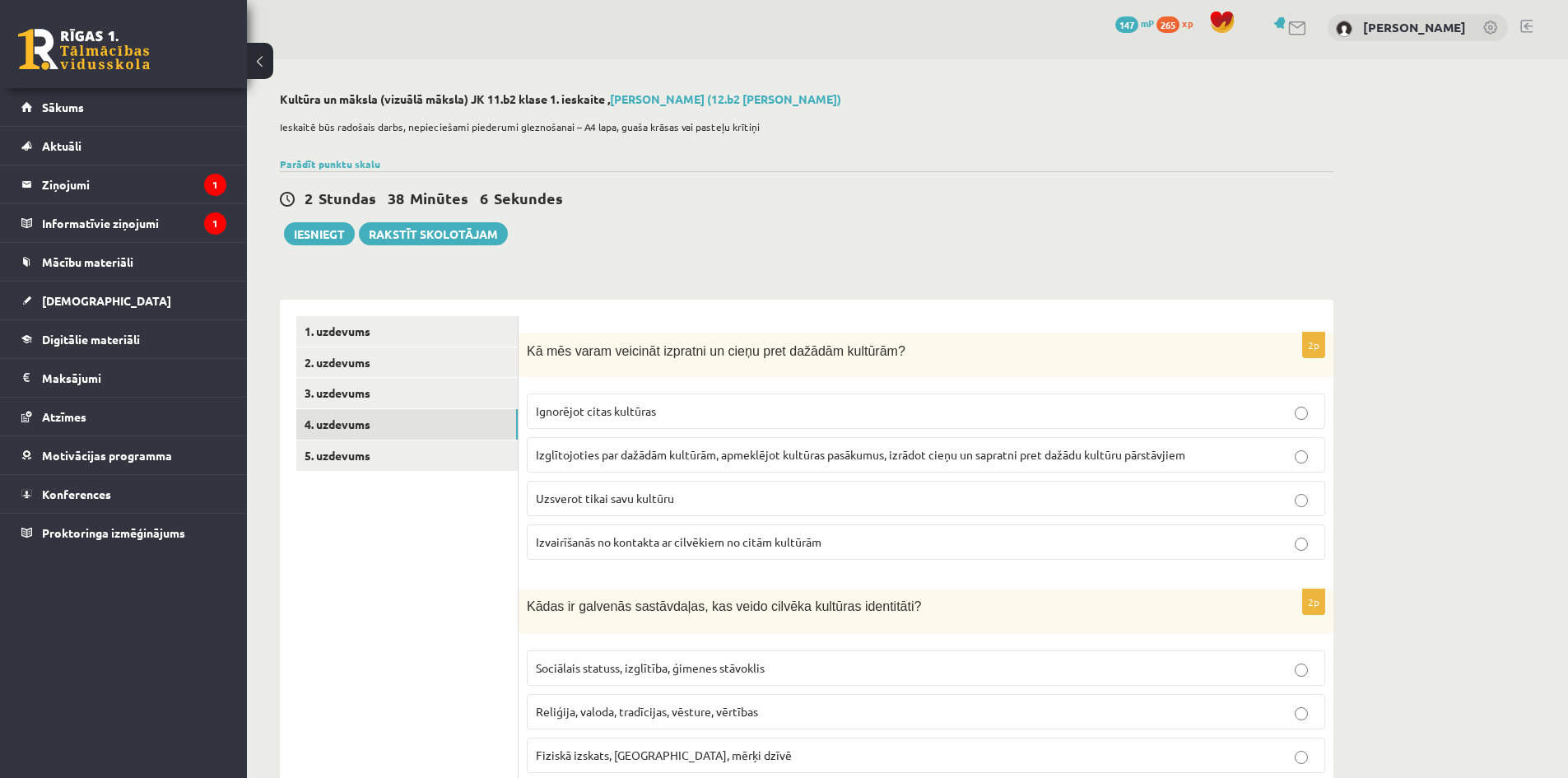
click at [721, 460] on span "Izglītojoties par dažādām kultūrām, apmeklējot kultūras pasākumus, izrādot cieņ…" at bounding box center [861, 454] width 650 height 14
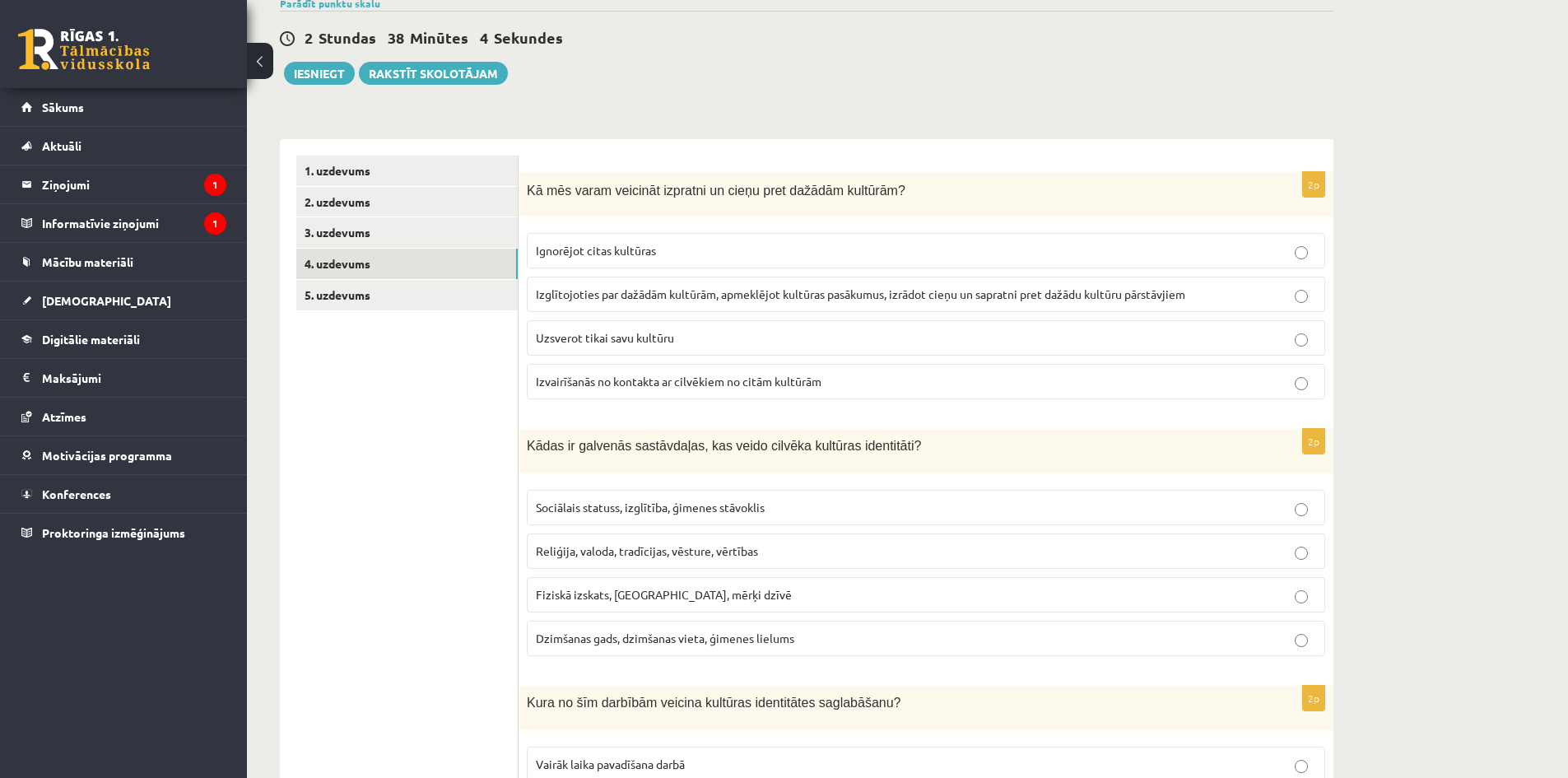
scroll to position [169, 0]
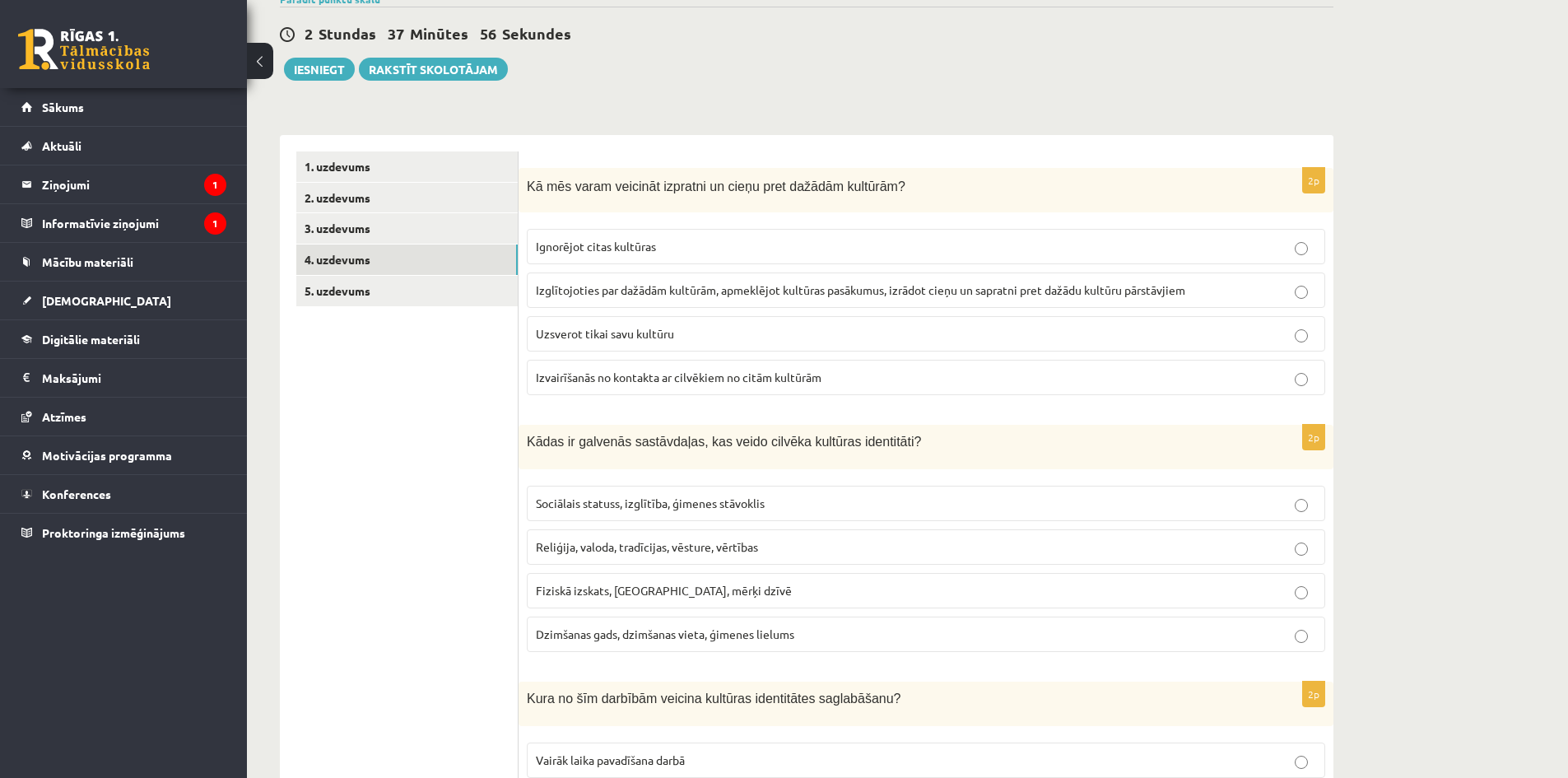
click at [791, 546] on p "Reliģija, valoda, tradīcijas, vēsture, vērtības" at bounding box center [925, 547] width 780 height 17
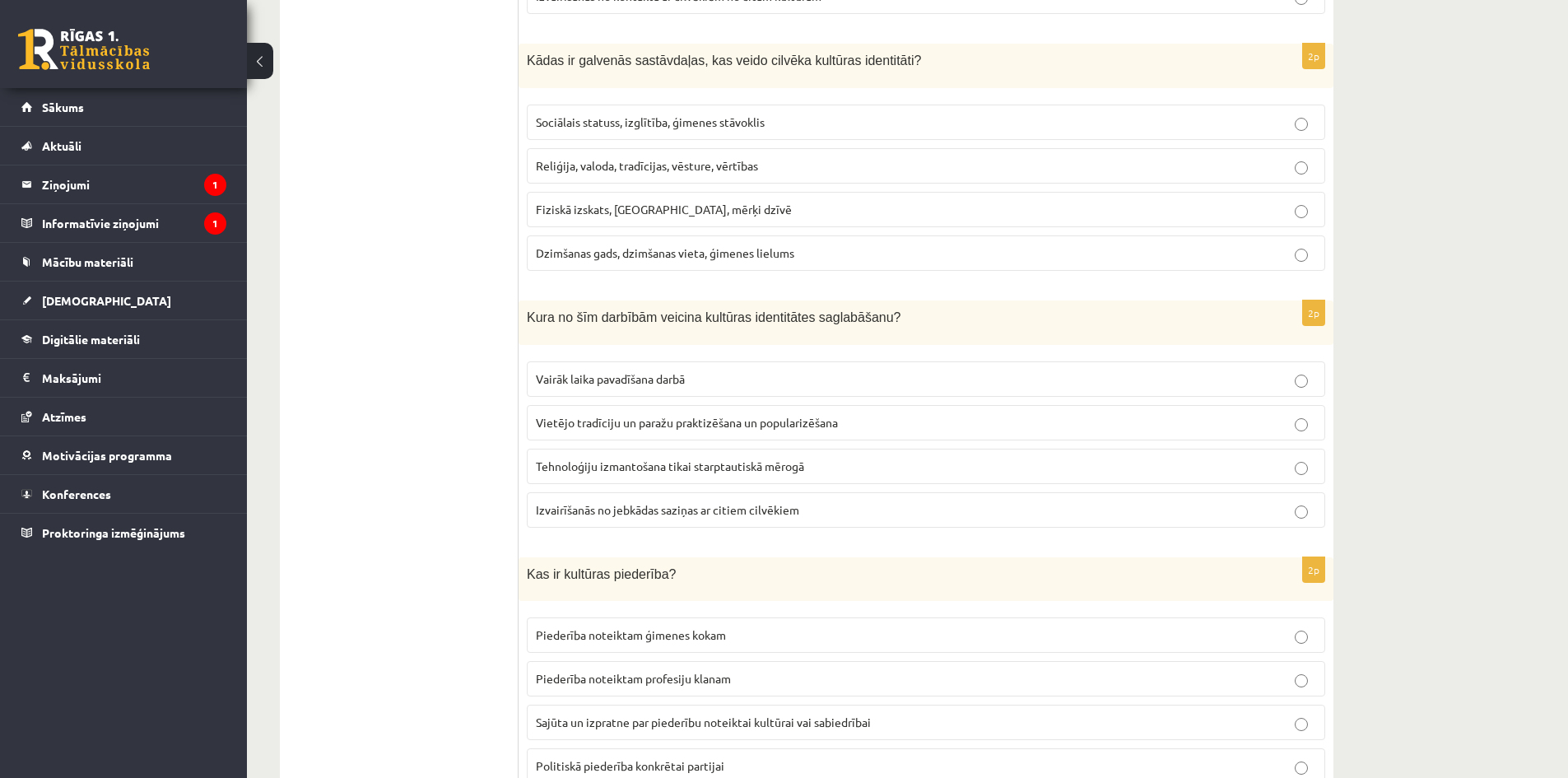
scroll to position [580, 0]
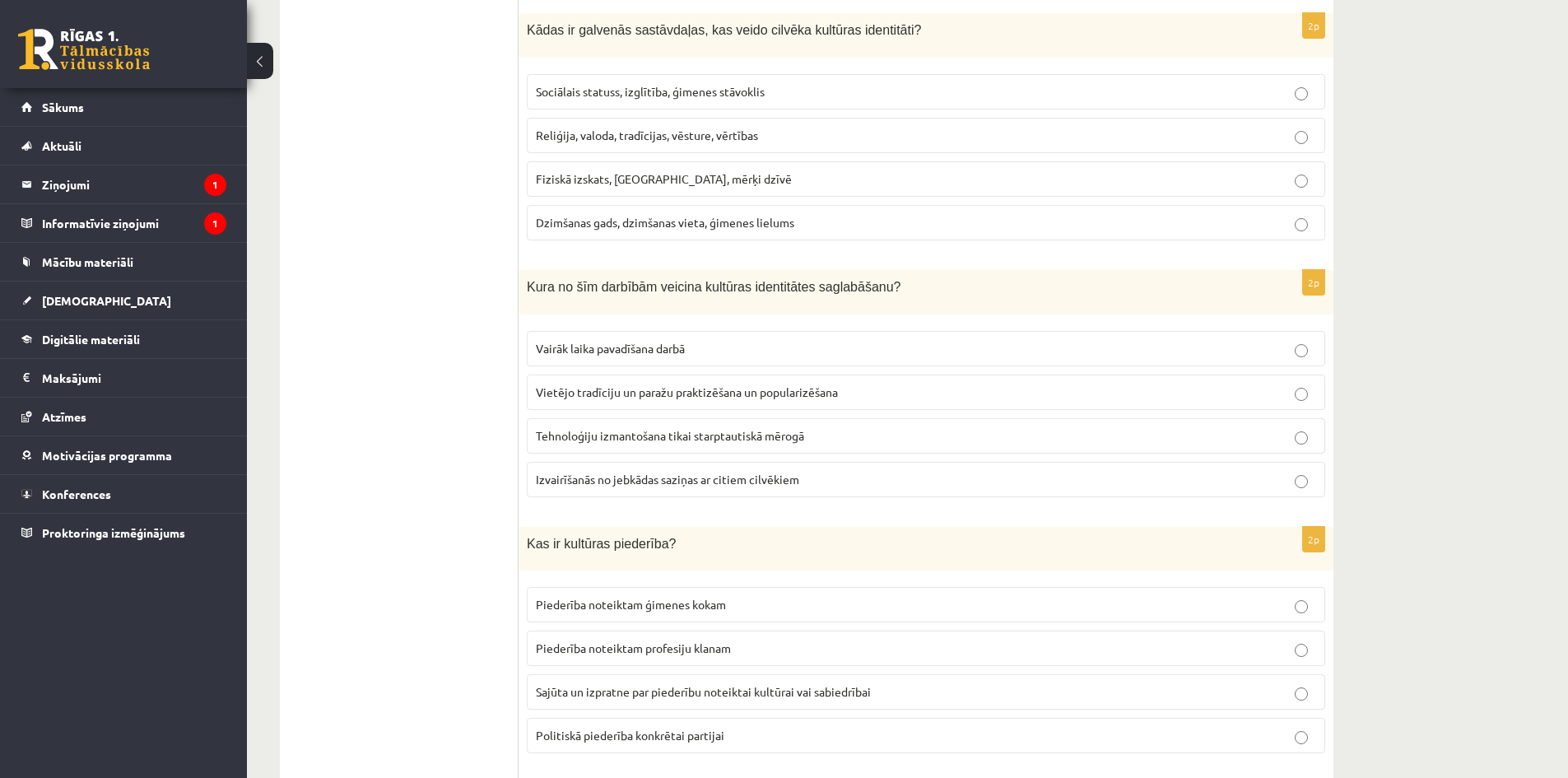
click at [924, 380] on label "Vietējo tradīciju un paražu praktizēšana un popularizēšana" at bounding box center [925, 392] width 798 height 36
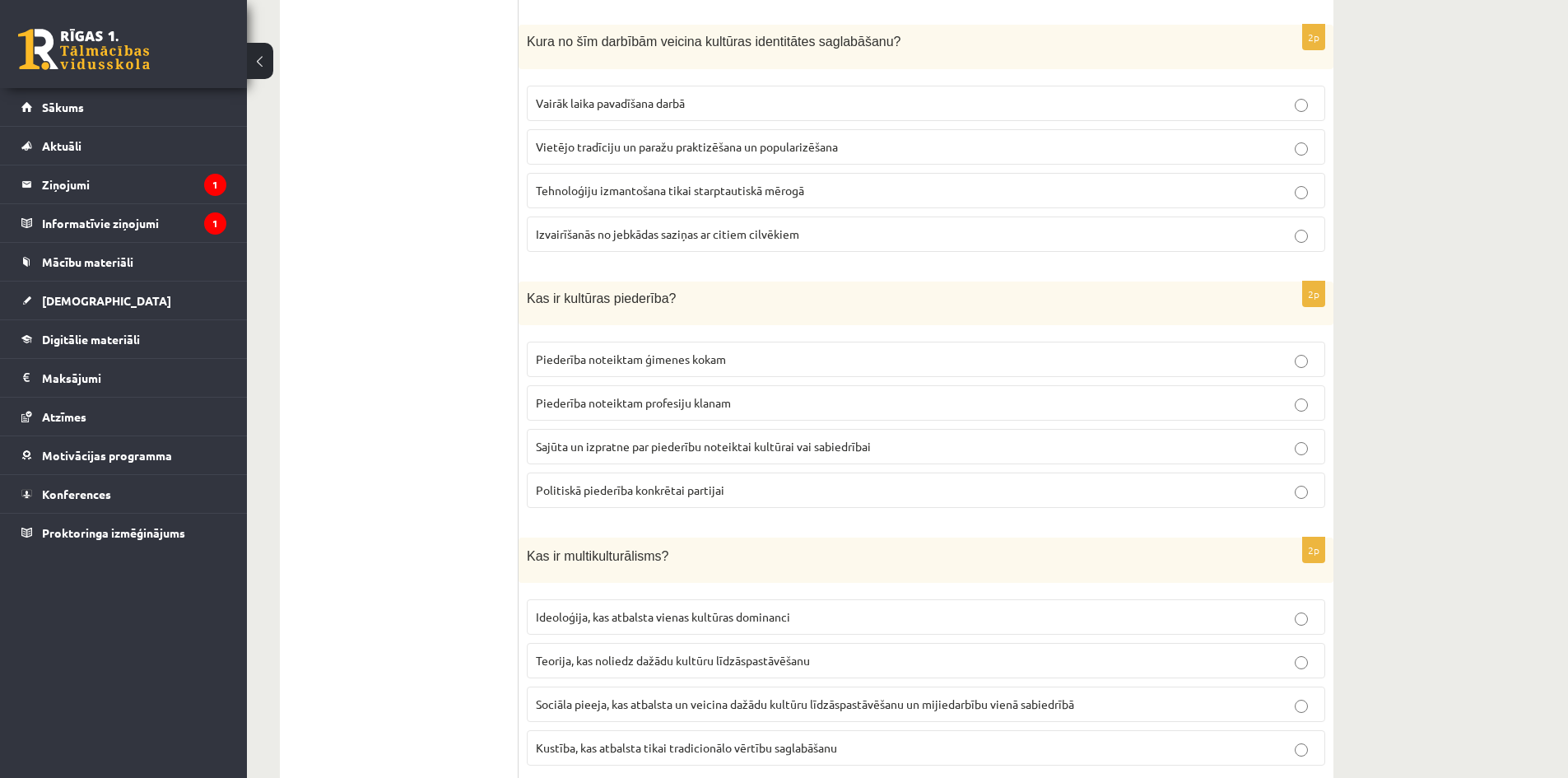
scroll to position [827, 0]
click at [928, 442] on p "Sajūta un izpratne par piederību noteiktai kultūrai vai sabiedrībai" at bounding box center [925, 445] width 780 height 17
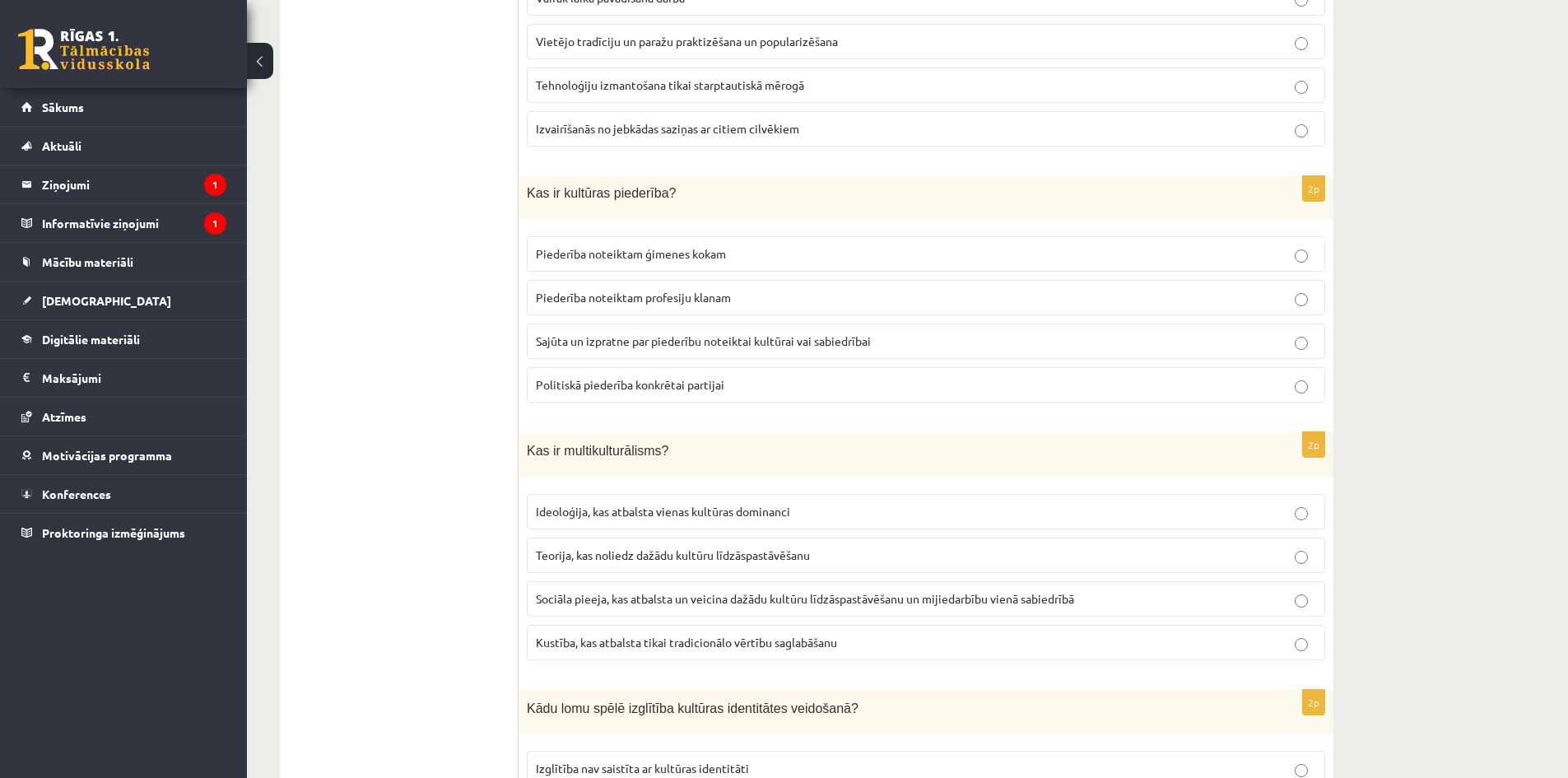
scroll to position [992, 0]
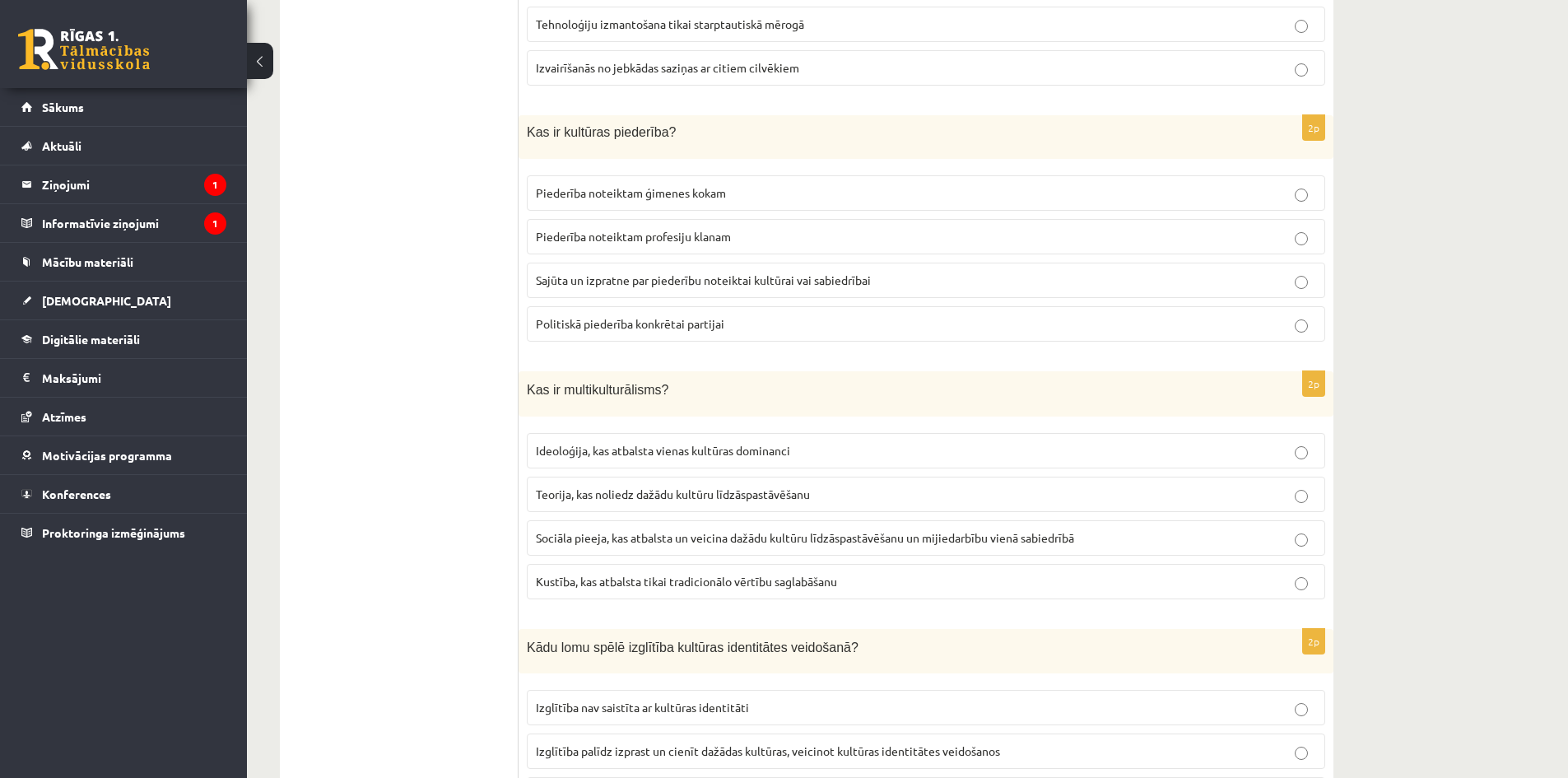
click at [774, 542] on span "Sociāla pieeja, kas atbalsta un veicina dažādu kultūru līdzāspastāvēšanu un mij…" at bounding box center [805, 537] width 538 height 14
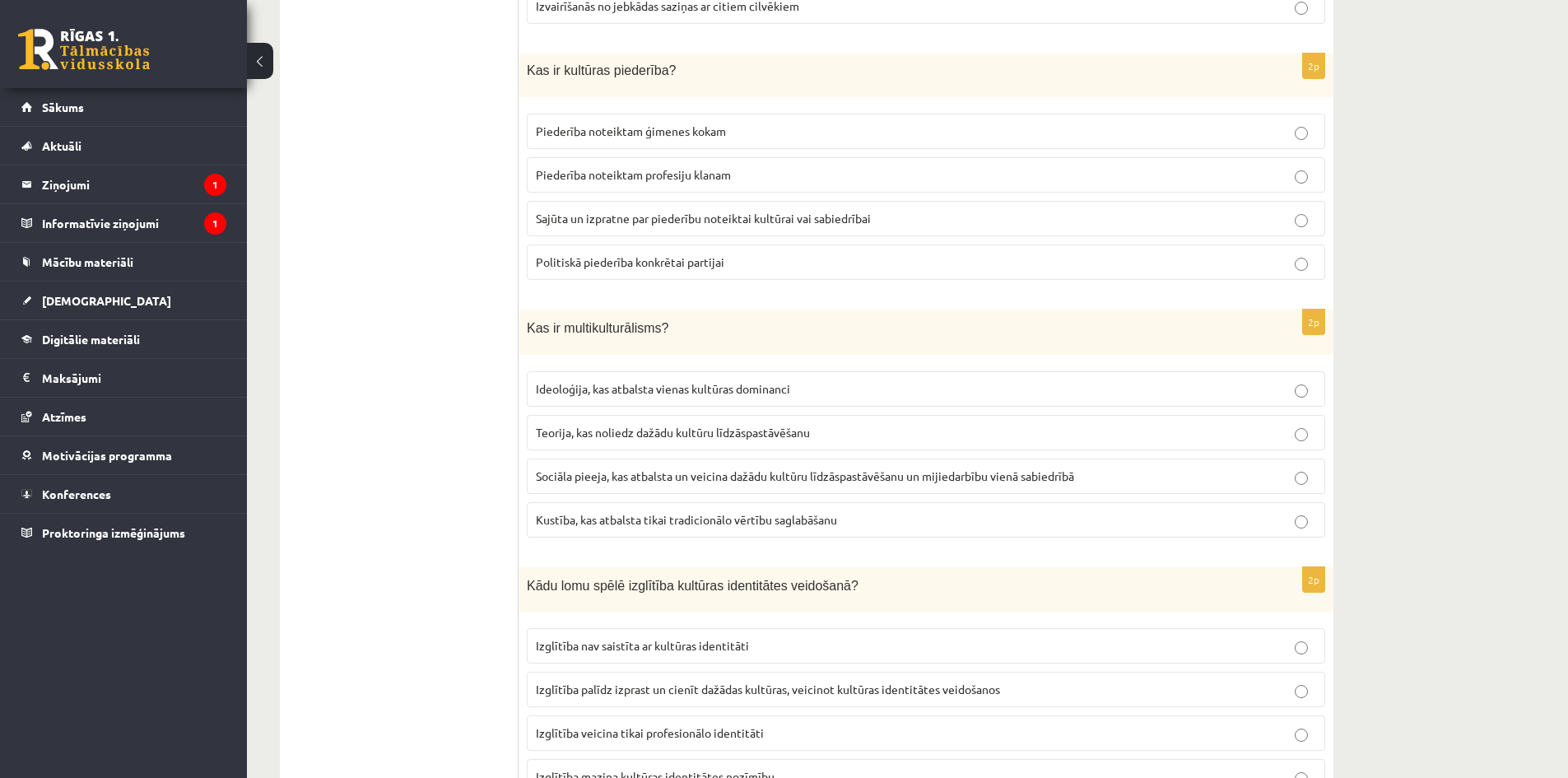
scroll to position [1322, 0]
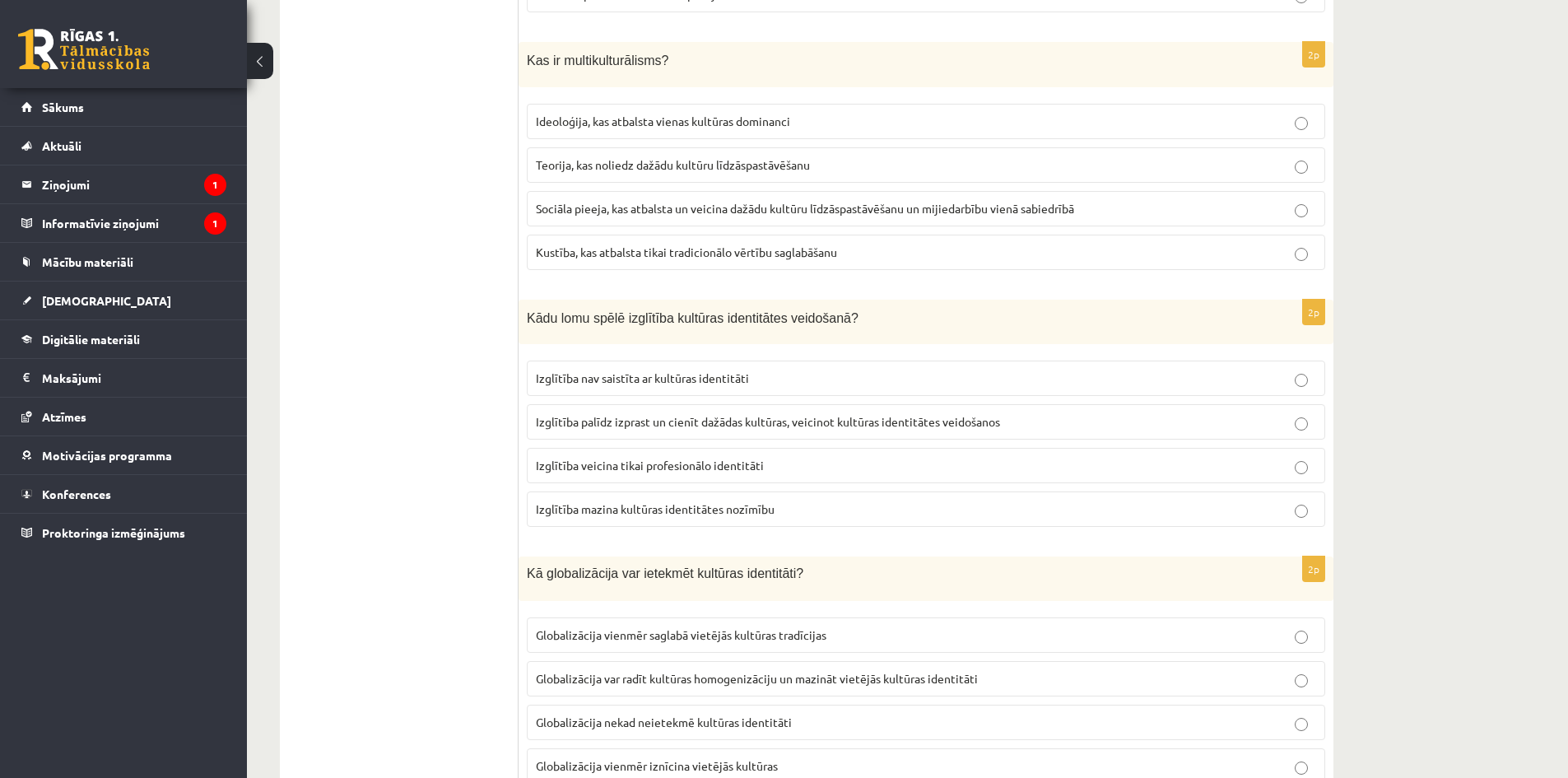
click at [662, 419] on span "Izglītība palīdz izprast un cienīt dažādas kultūras, veicinot kultūras identitā…" at bounding box center [768, 421] width 465 height 14
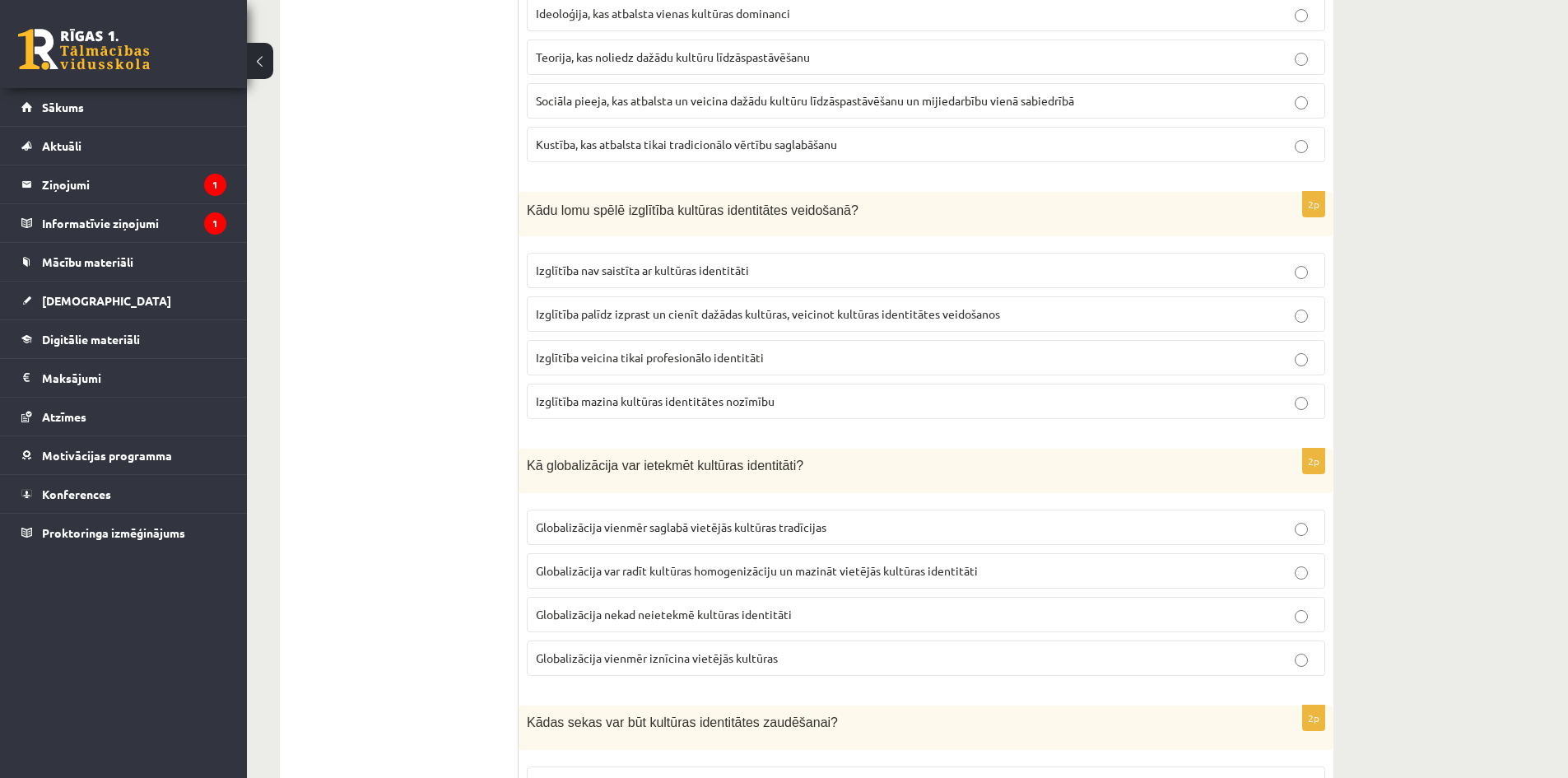
scroll to position [1486, 0]
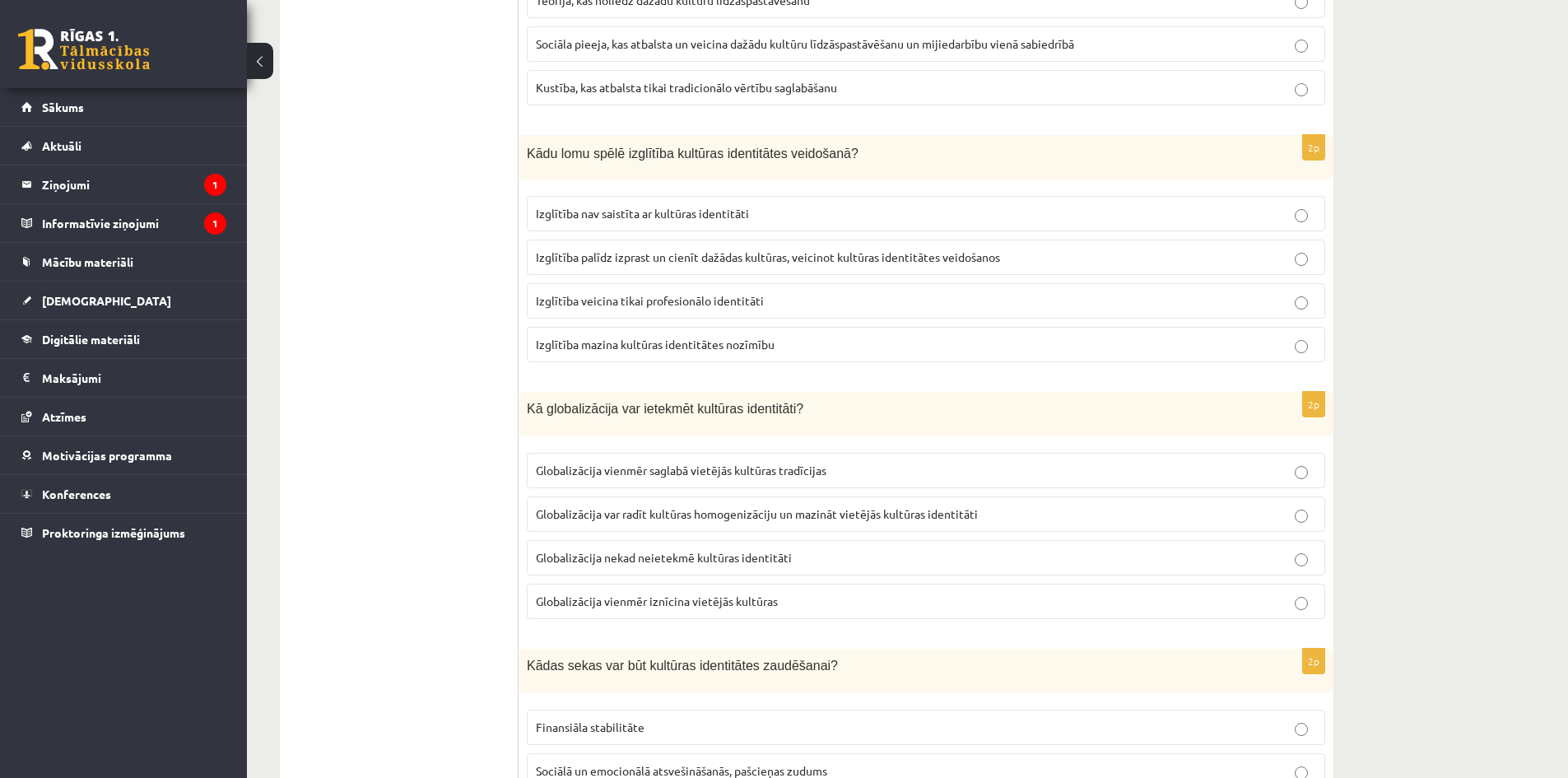
click at [645, 515] on span "Globalizācija var radīt kultūras homogenizāciju un mazināt vietējās kultūras id…" at bounding box center [757, 513] width 442 height 14
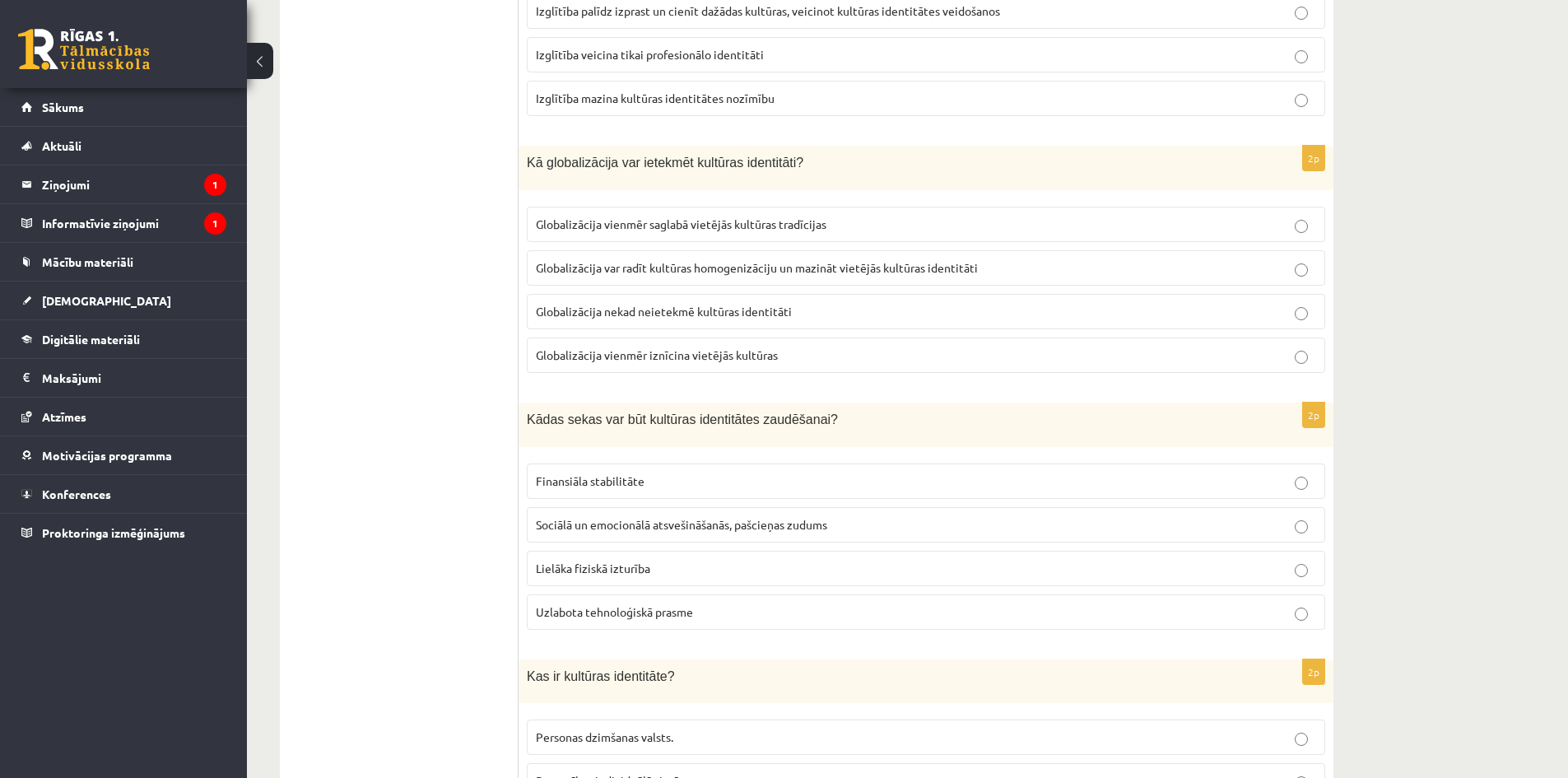
scroll to position [1732, 0]
click at [651, 522] on span "Sociālā un emocionālā atsvešināšanās, pašcieņas zudums" at bounding box center [681, 523] width 291 height 14
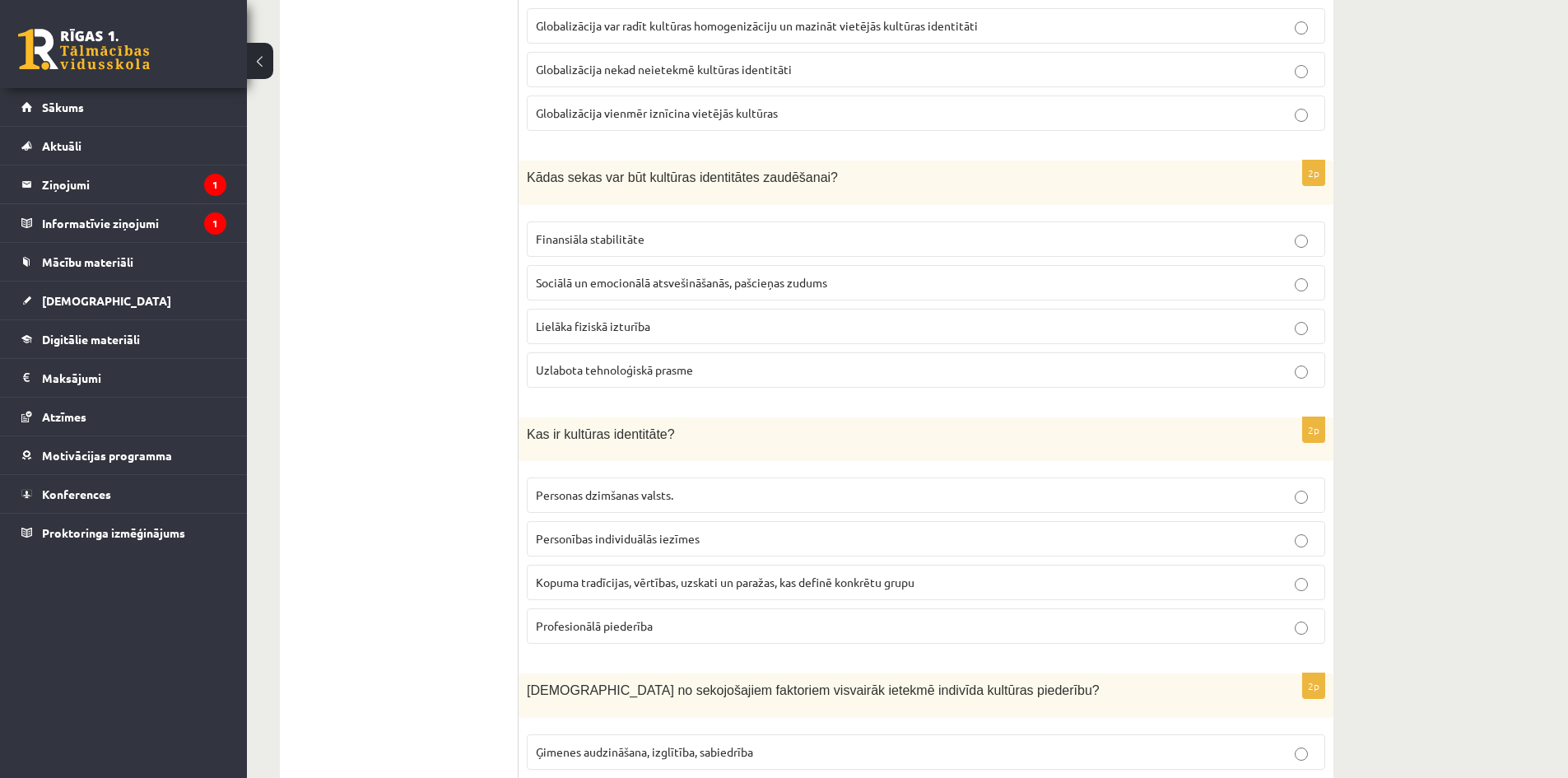
scroll to position [1980, 0]
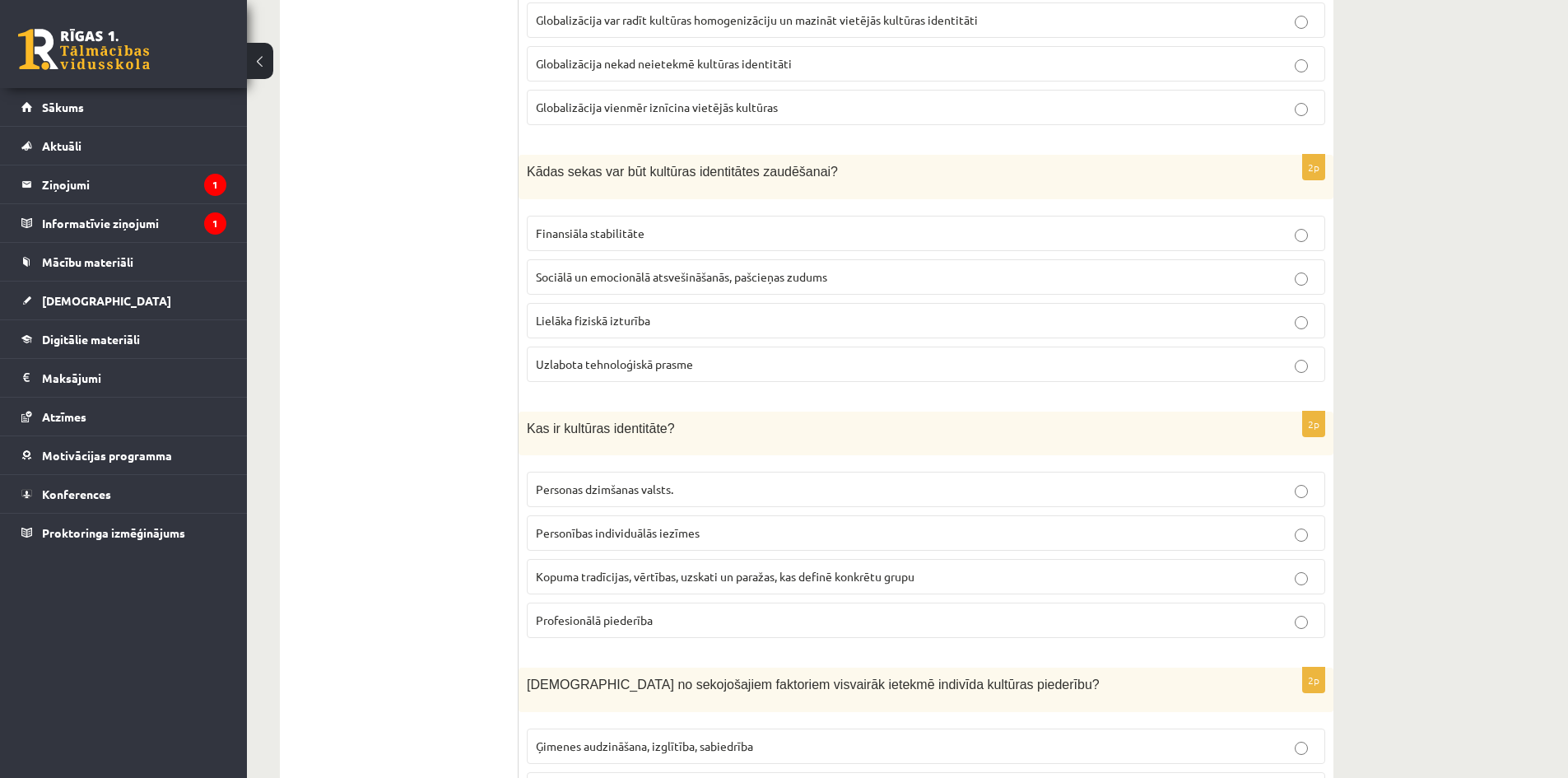
click at [735, 574] on span "Kopuma tradīcijas, vērtības, uzskati un paražas, kas definē konkrētu grupu" at bounding box center [725, 576] width 379 height 14
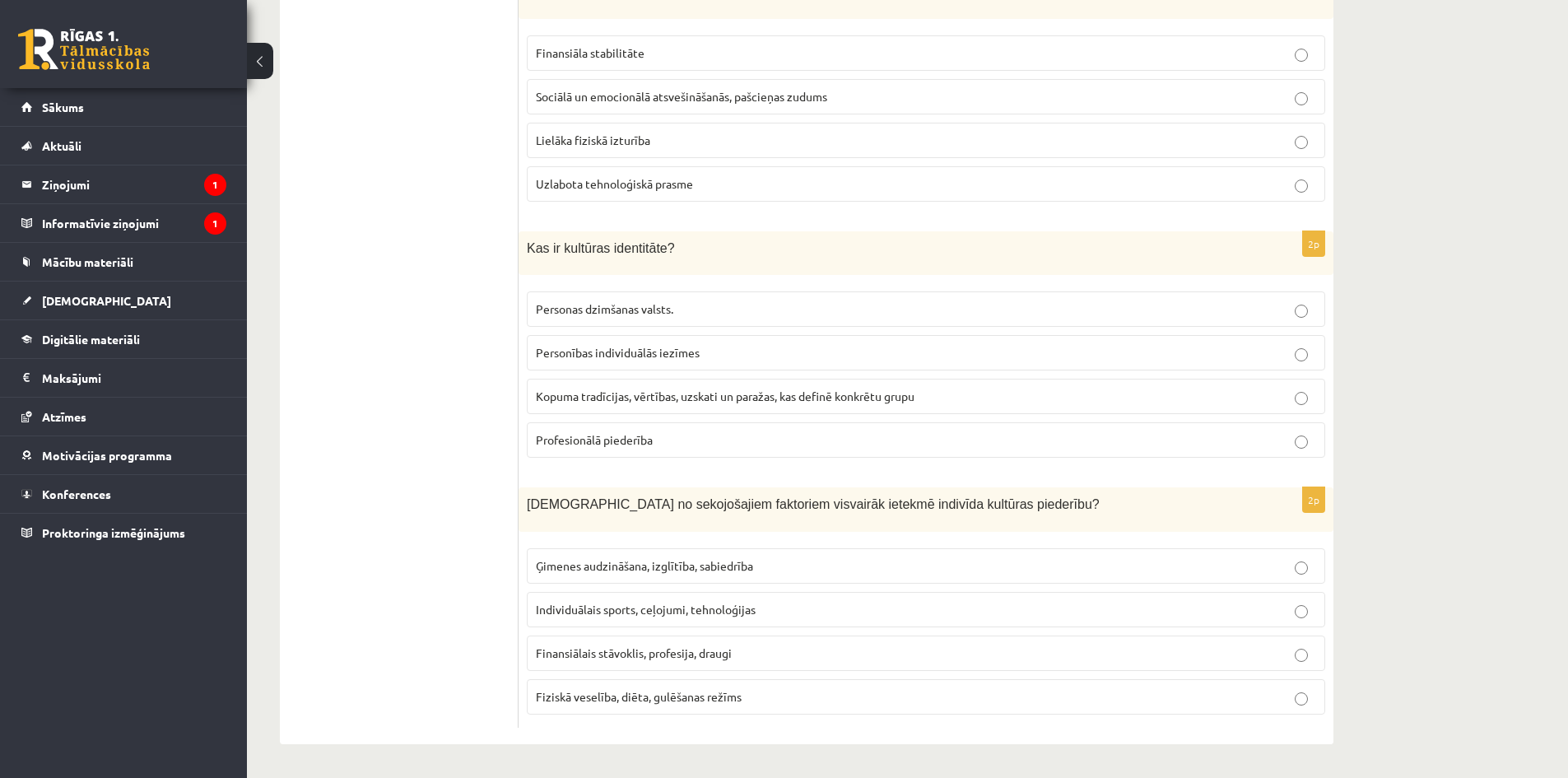
scroll to position [2160, 0]
click at [651, 565] on span "Ģimenes audzināšana, izglītība, sabiedrība" at bounding box center [644, 565] width 217 height 14
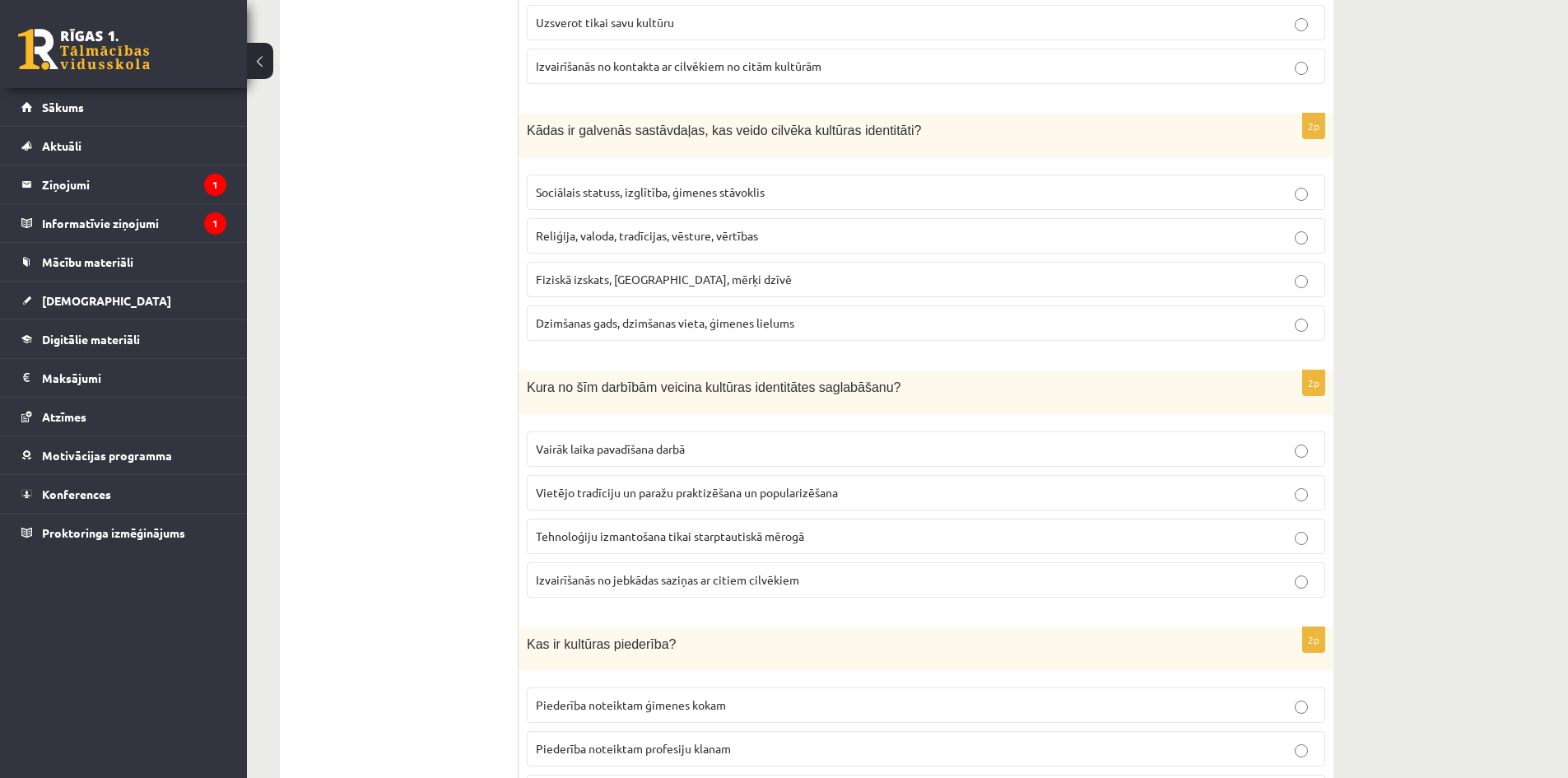
scroll to position [0, 0]
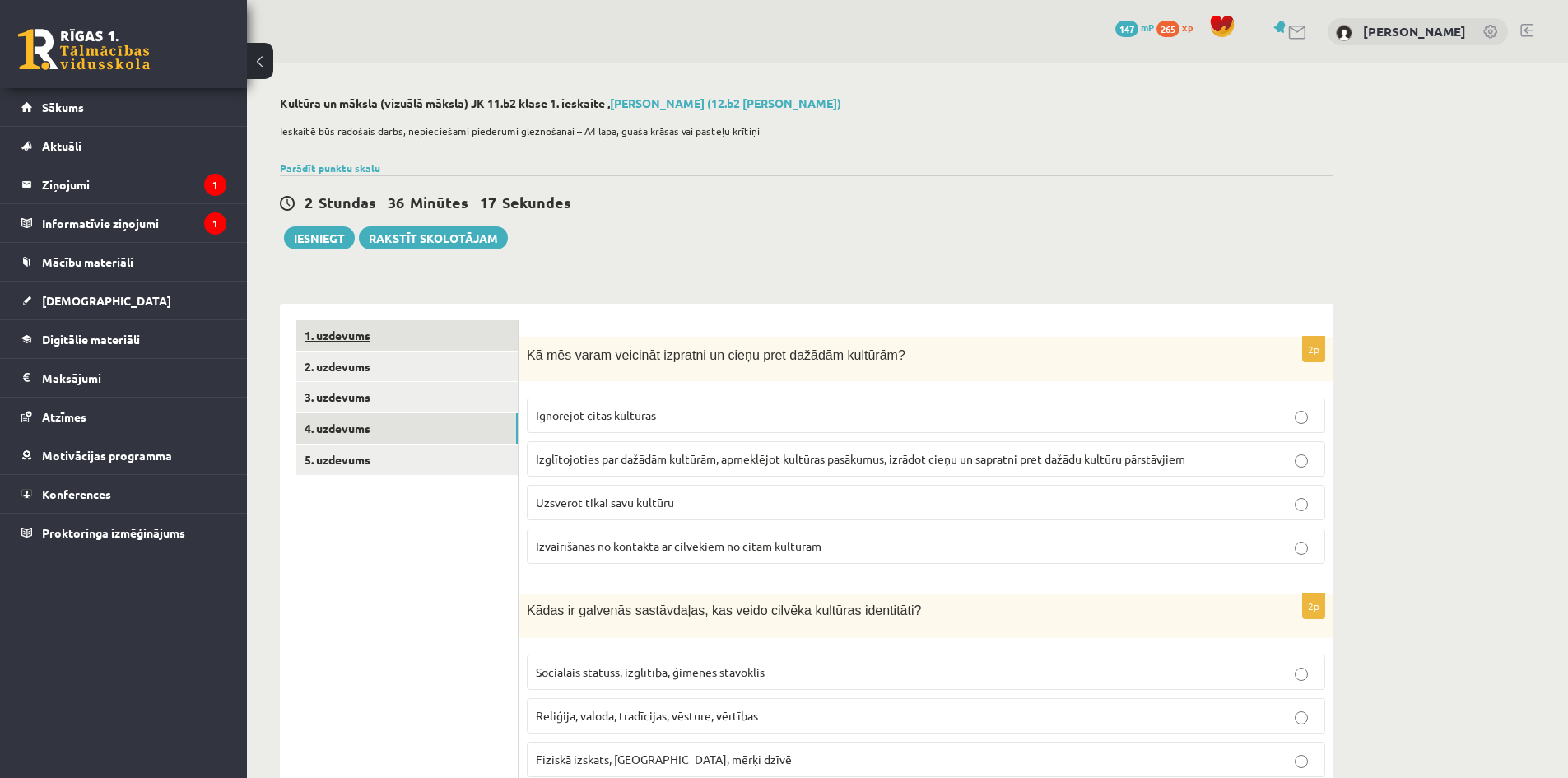
click at [375, 333] on link "1. uzdevums" at bounding box center [407, 335] width 222 height 31
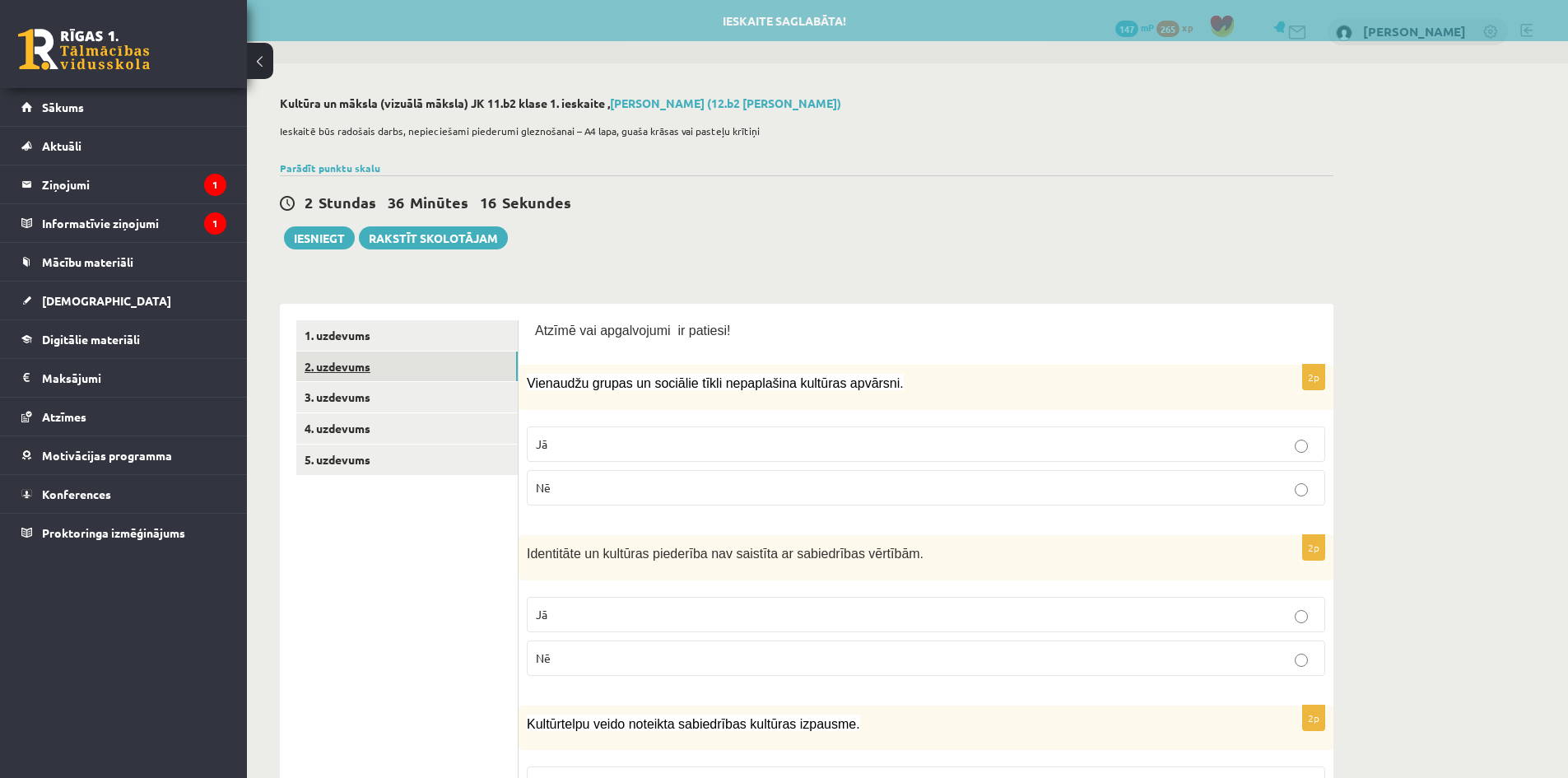
click at [391, 367] on link "2. uzdevums" at bounding box center [407, 367] width 222 height 31
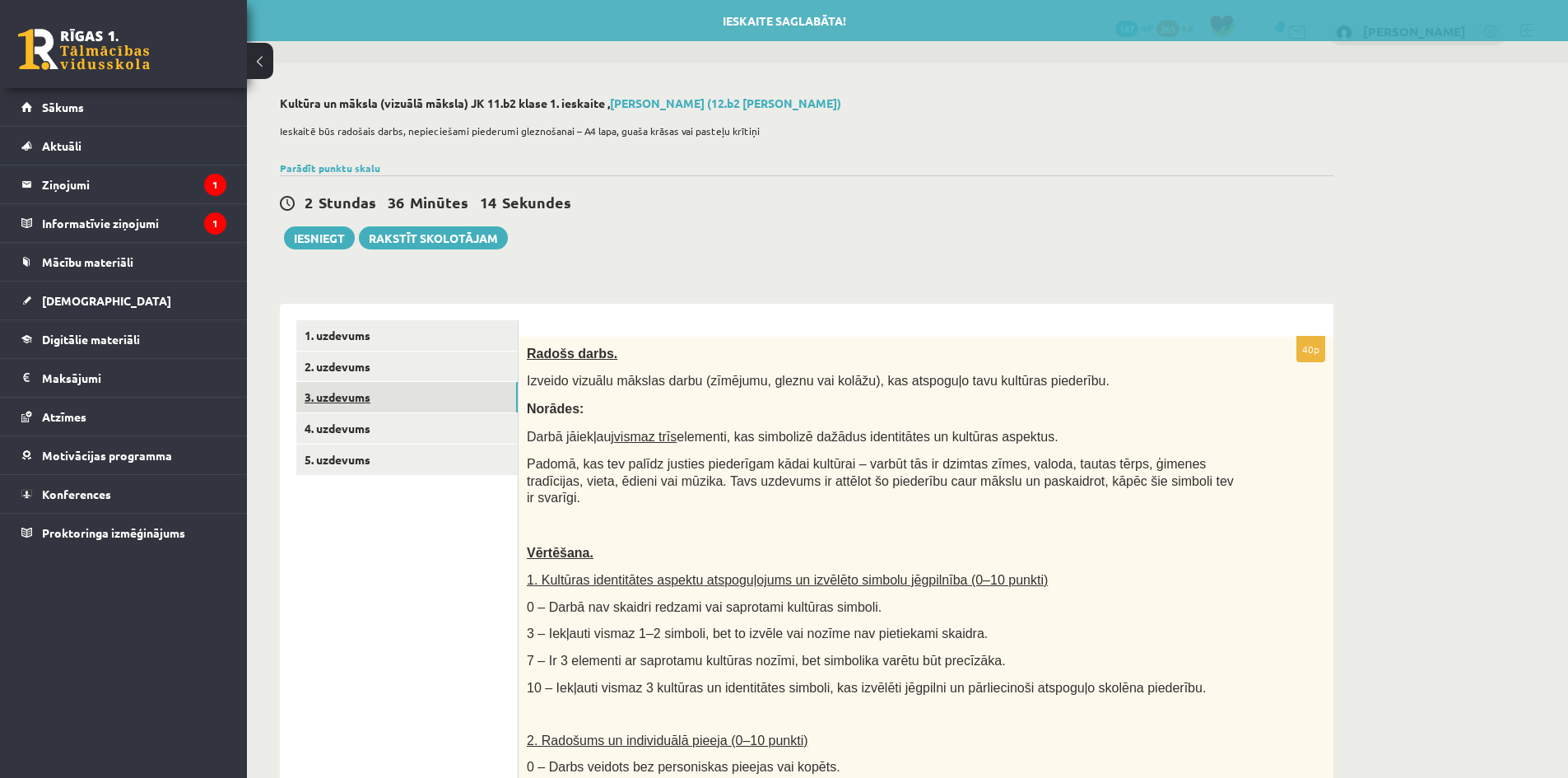
click at [376, 403] on link "3. uzdevums" at bounding box center [407, 397] width 222 height 31
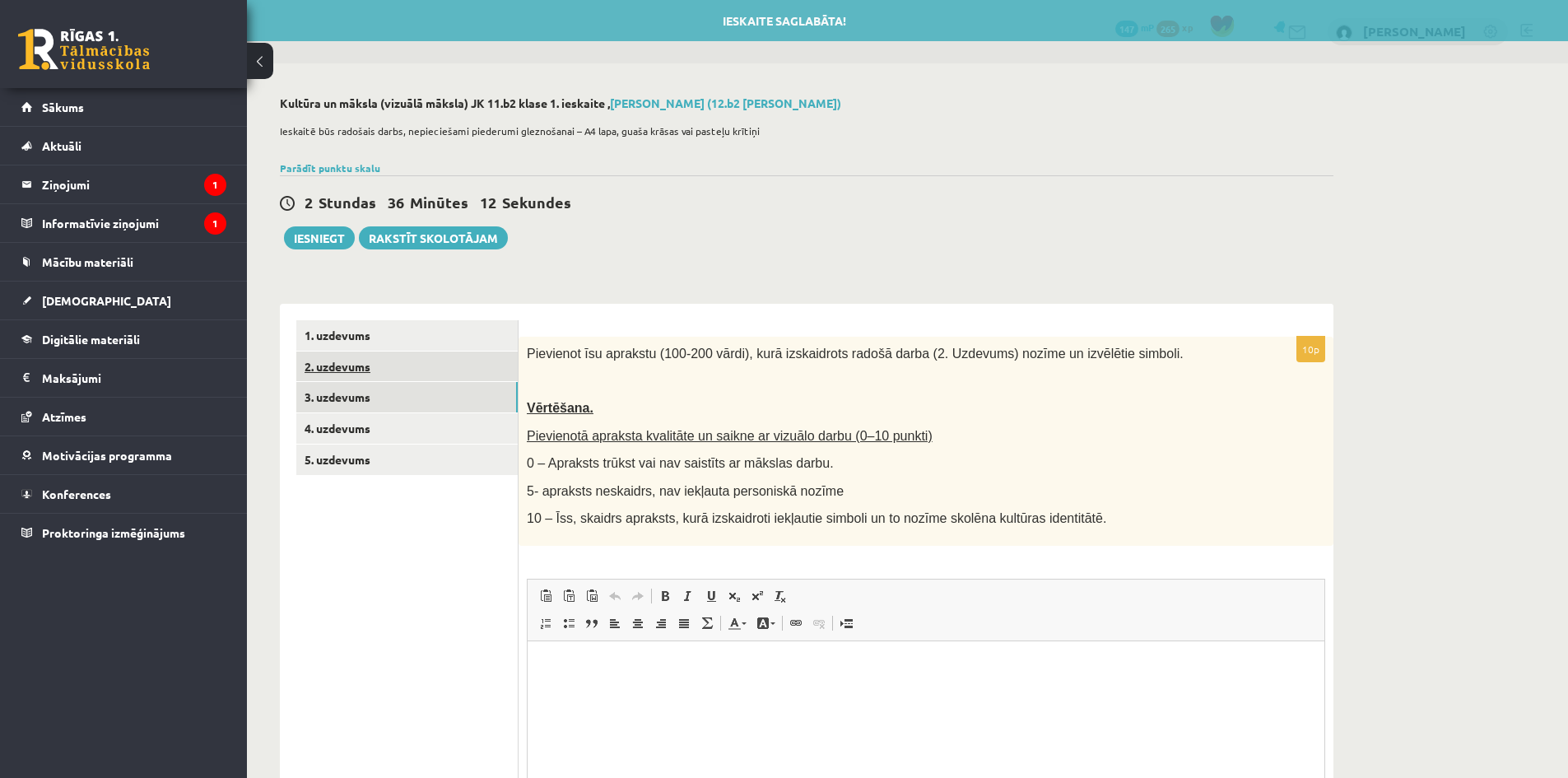
click at [354, 369] on link "2. uzdevums" at bounding box center [407, 367] width 222 height 31
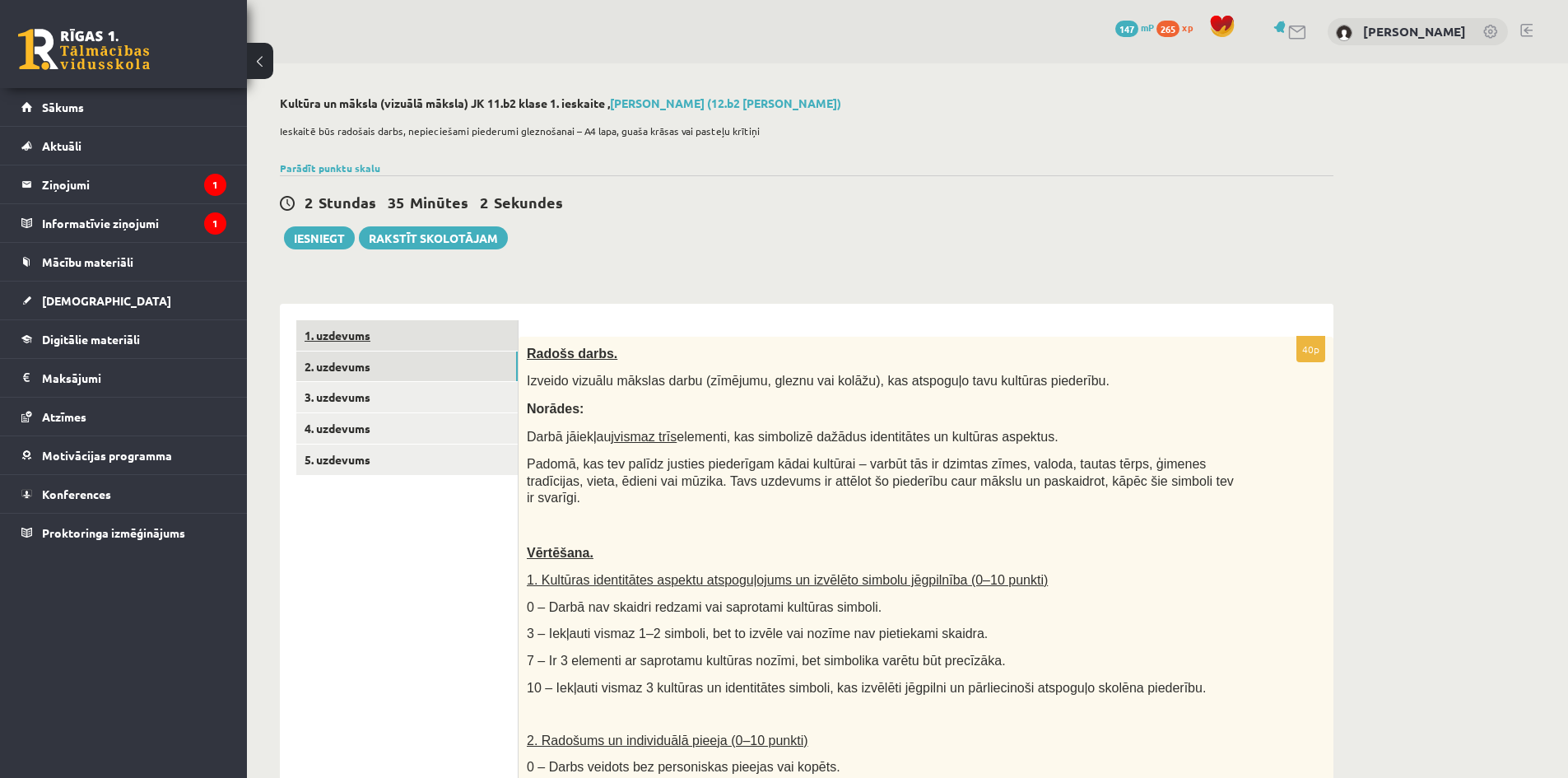
click at [413, 340] on link "1. uzdevums" at bounding box center [407, 335] width 222 height 31
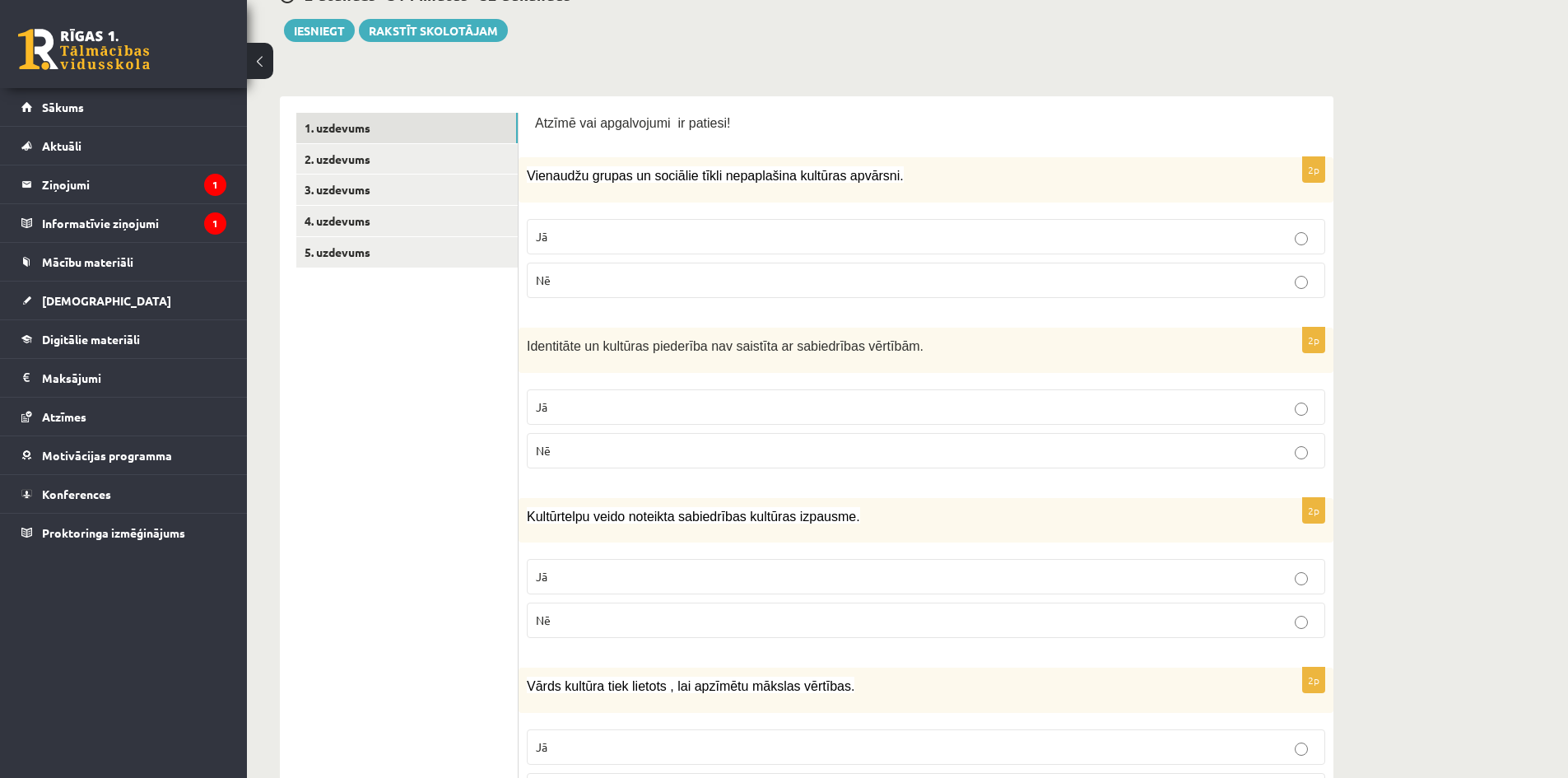
scroll to position [133, 0]
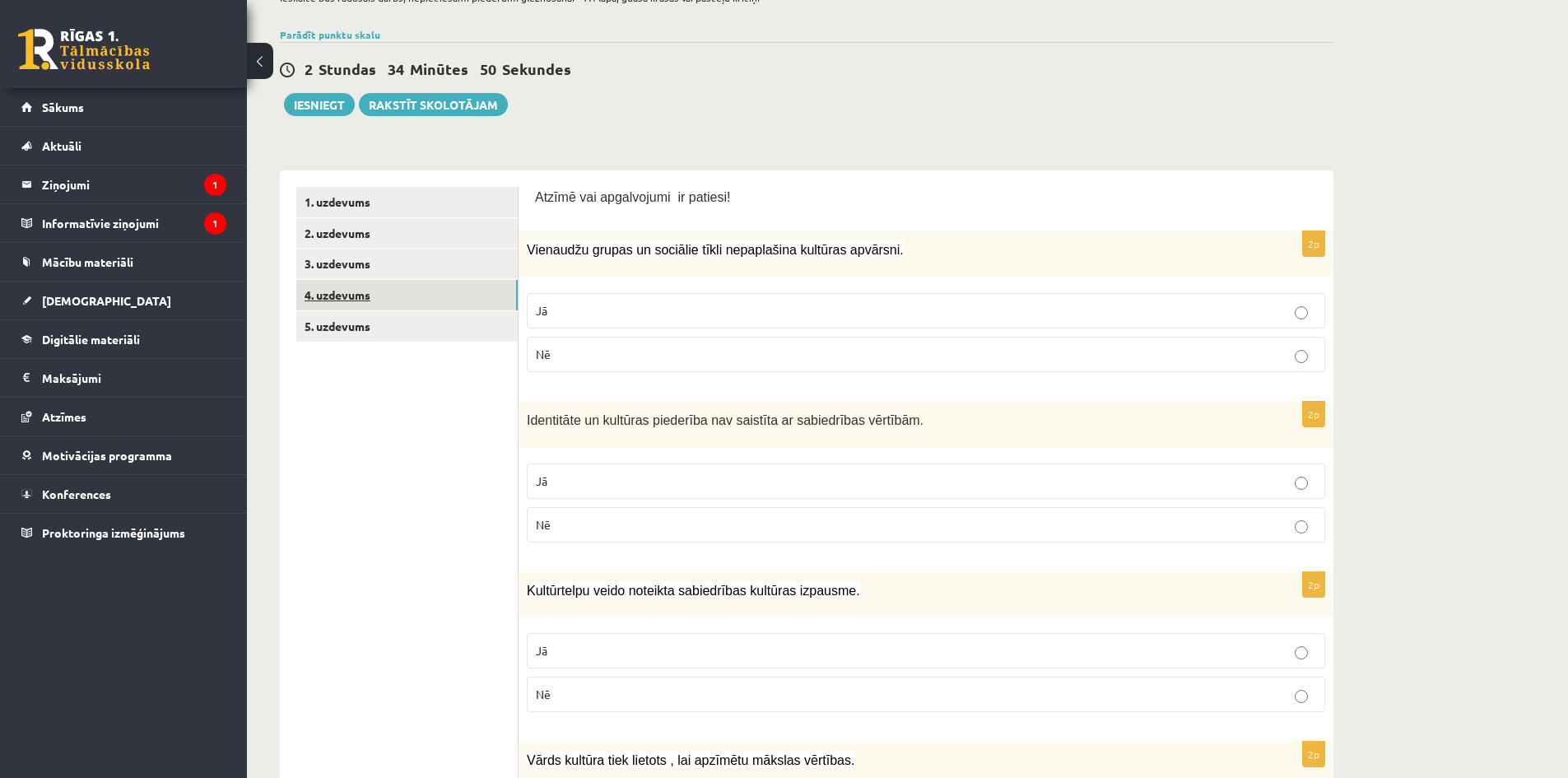
click at [364, 296] on link "4. uzdevums" at bounding box center [407, 295] width 222 height 31
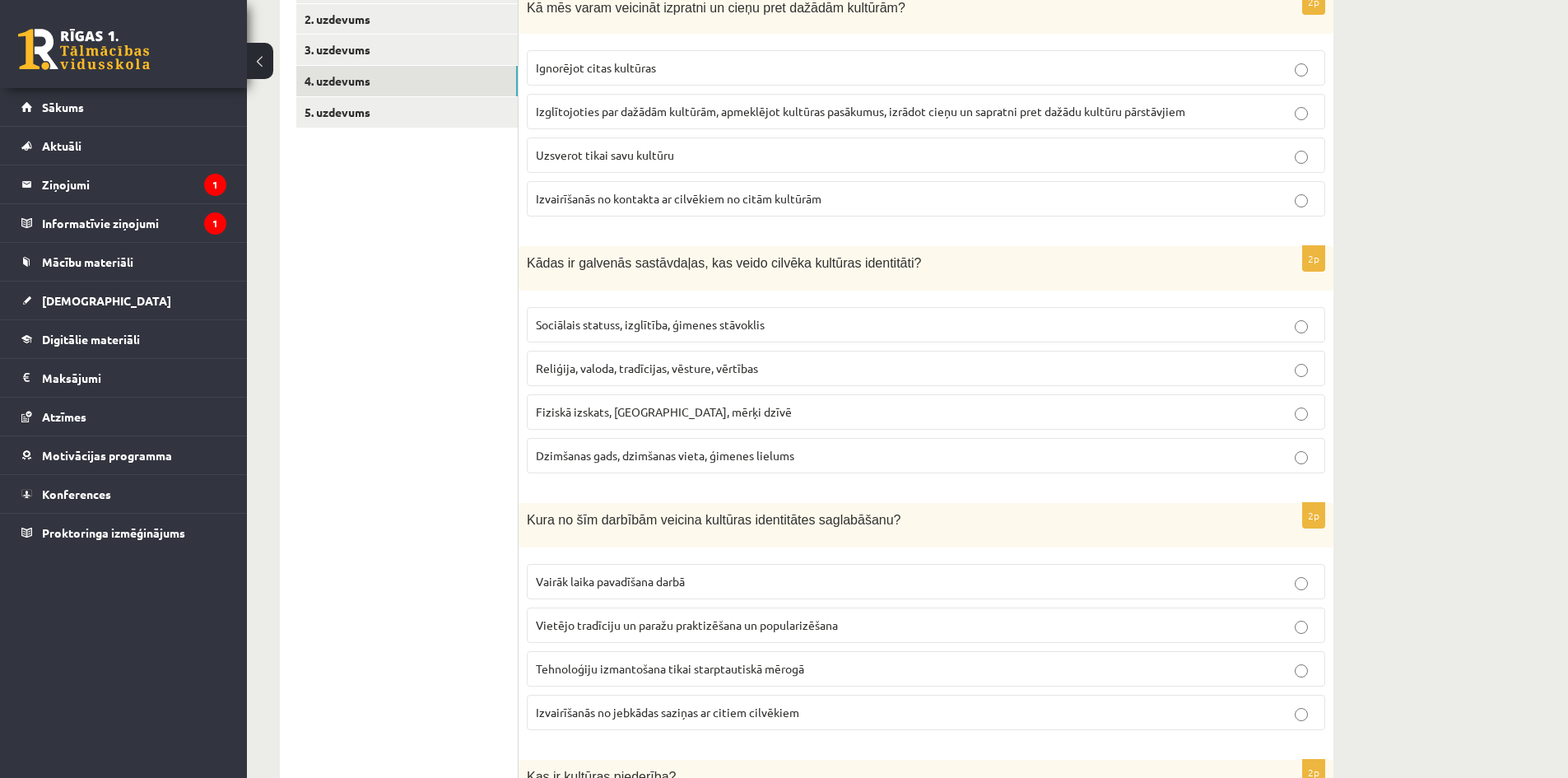
scroll to position [0, 0]
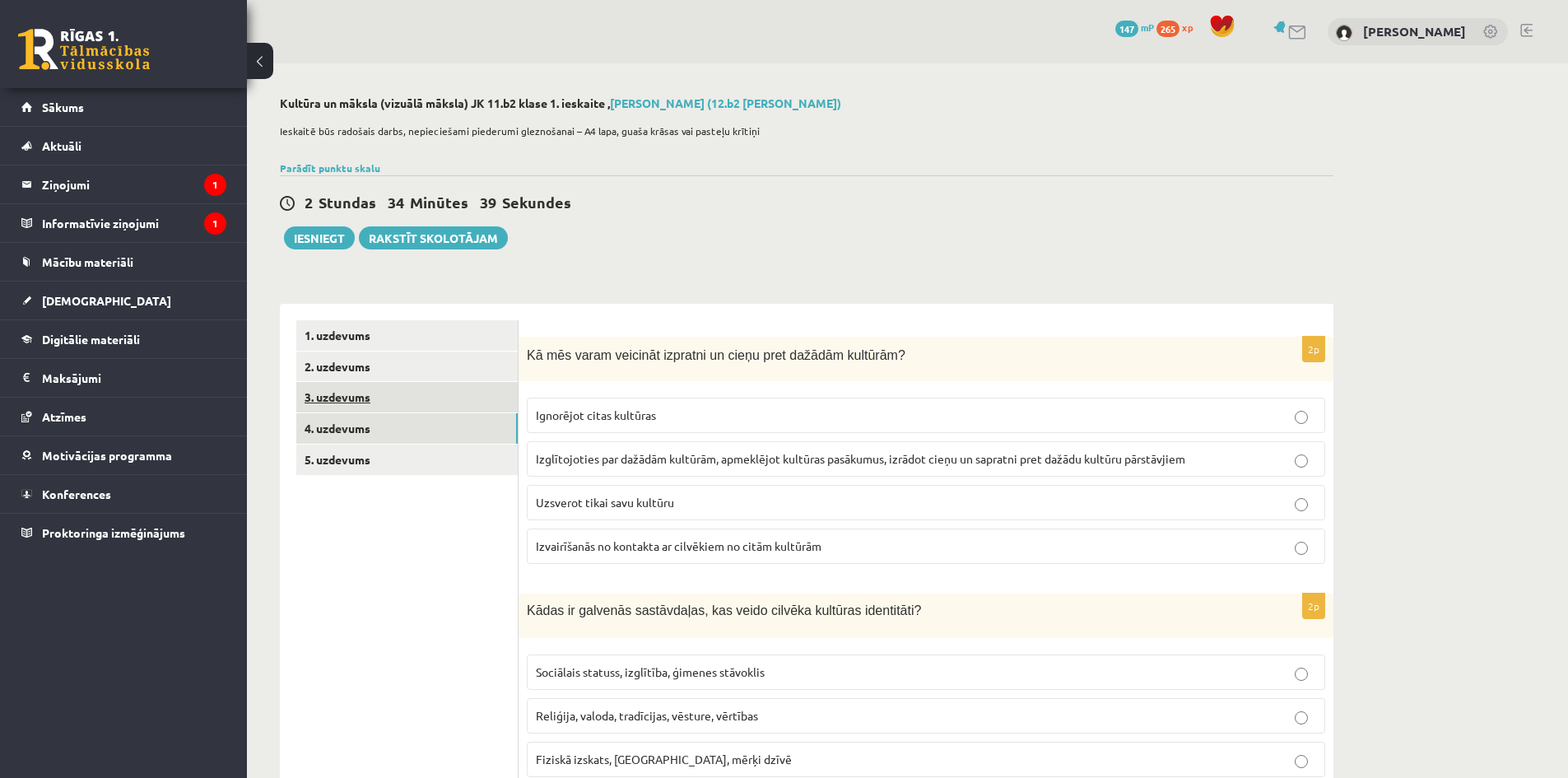
click at [357, 399] on link "3. uzdevums" at bounding box center [407, 397] width 222 height 31
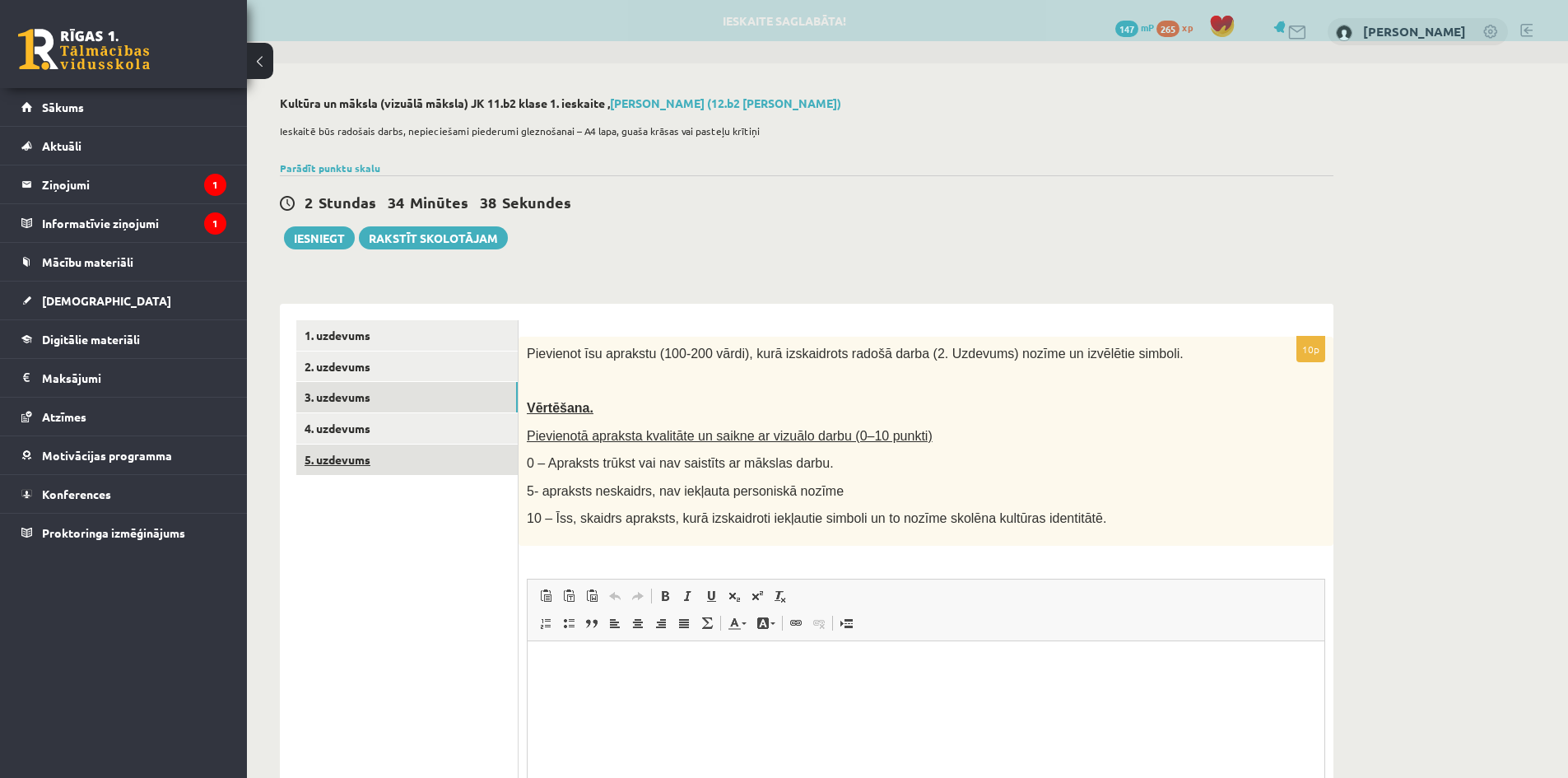
click at [369, 458] on link "5. uzdevums" at bounding box center [407, 460] width 222 height 31
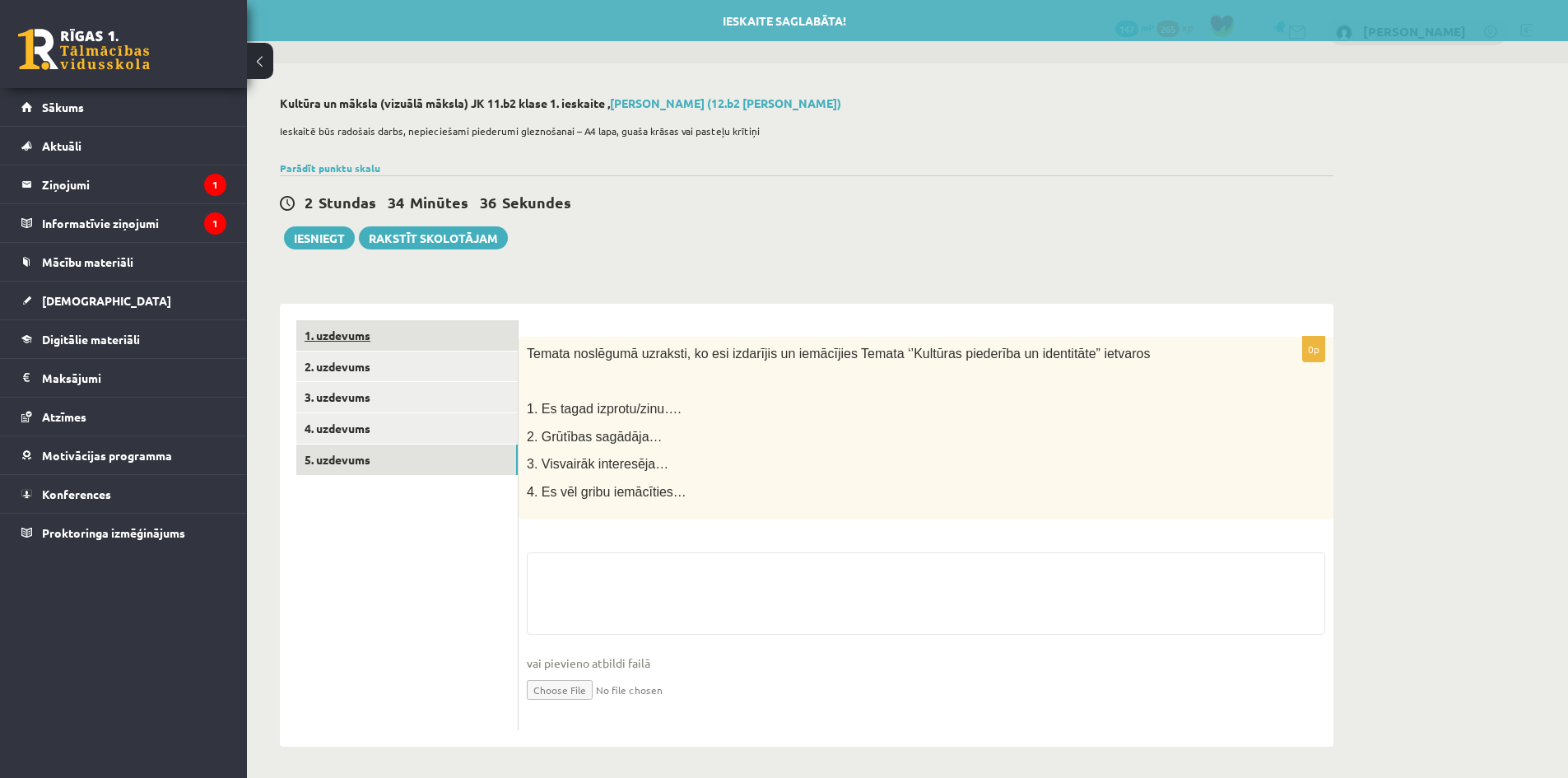
click at [363, 332] on link "1. uzdevums" at bounding box center [407, 335] width 222 height 31
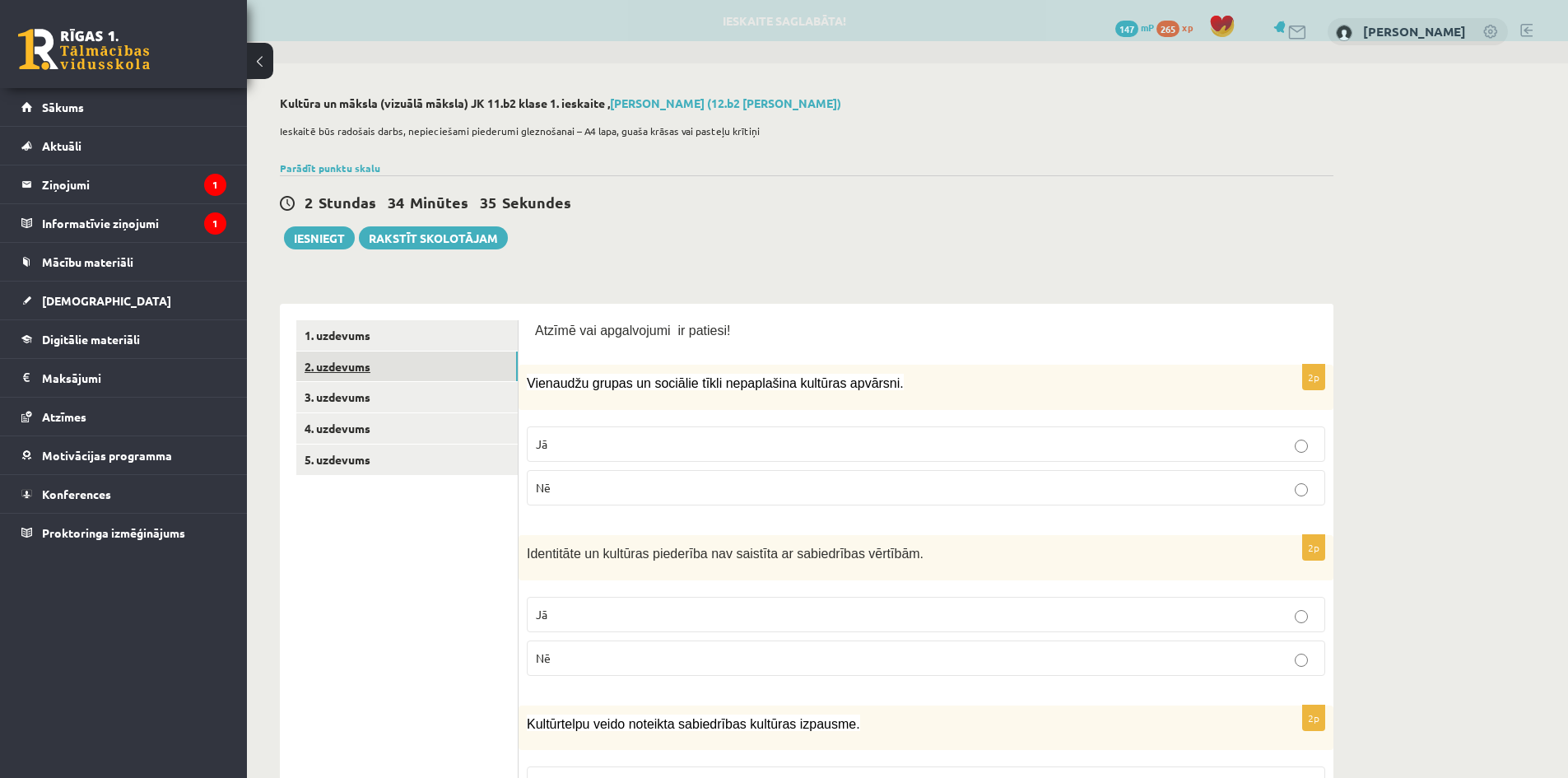
click at [354, 366] on link "2. uzdevums" at bounding box center [407, 367] width 222 height 31
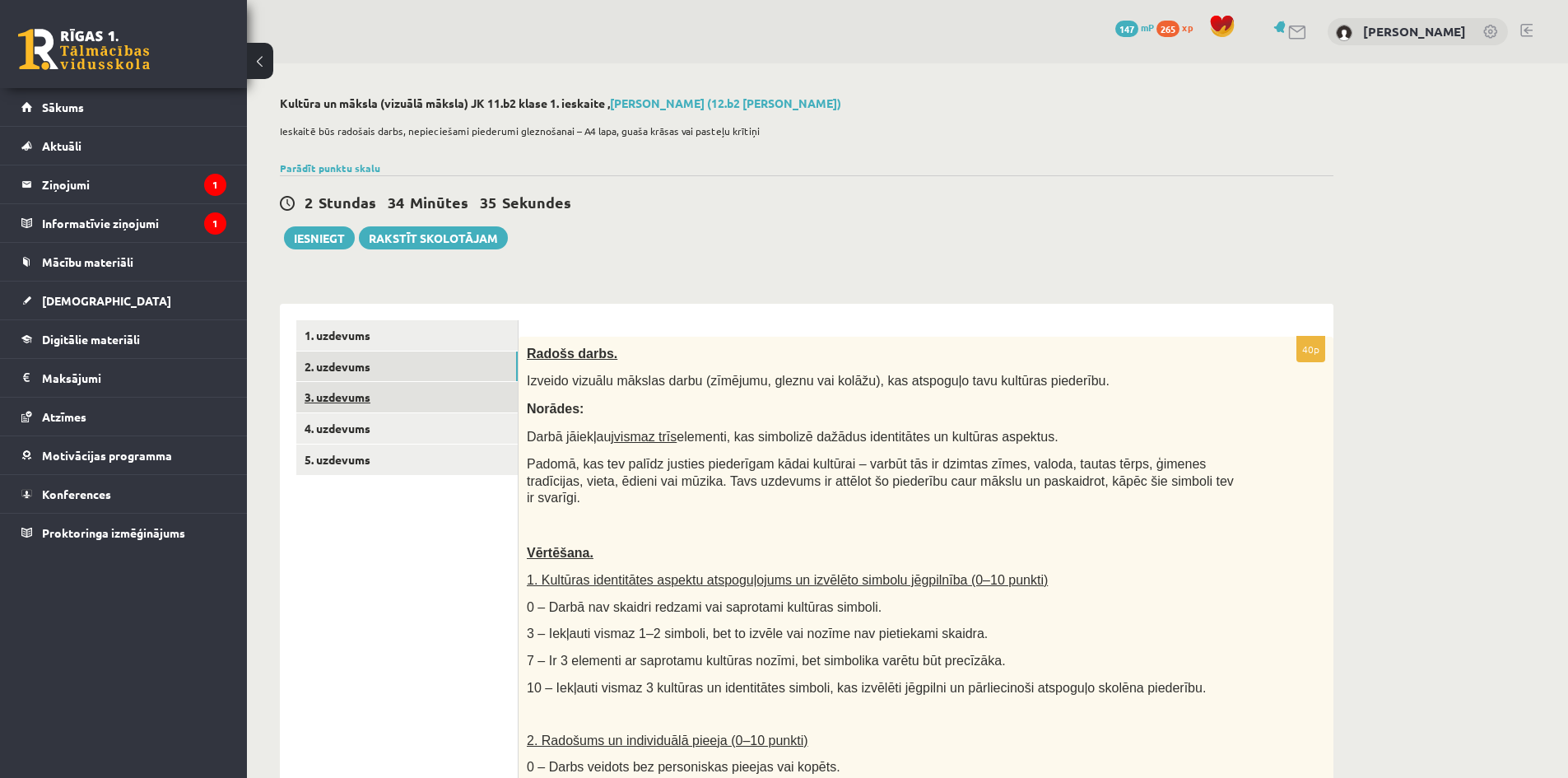
click at [350, 402] on link "3. uzdevums" at bounding box center [407, 397] width 222 height 31
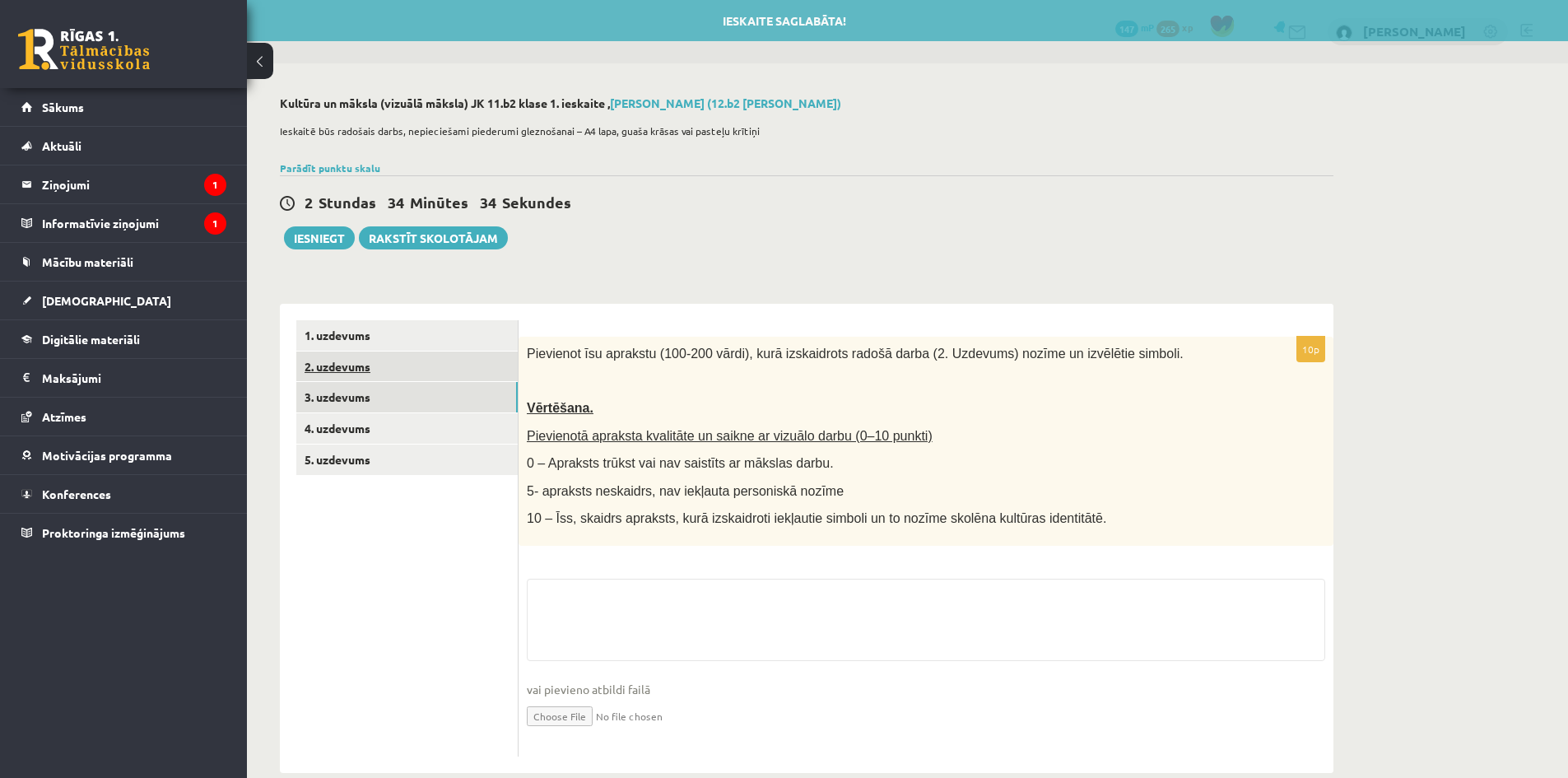
click at [345, 370] on link "2. uzdevums" at bounding box center [407, 367] width 222 height 31
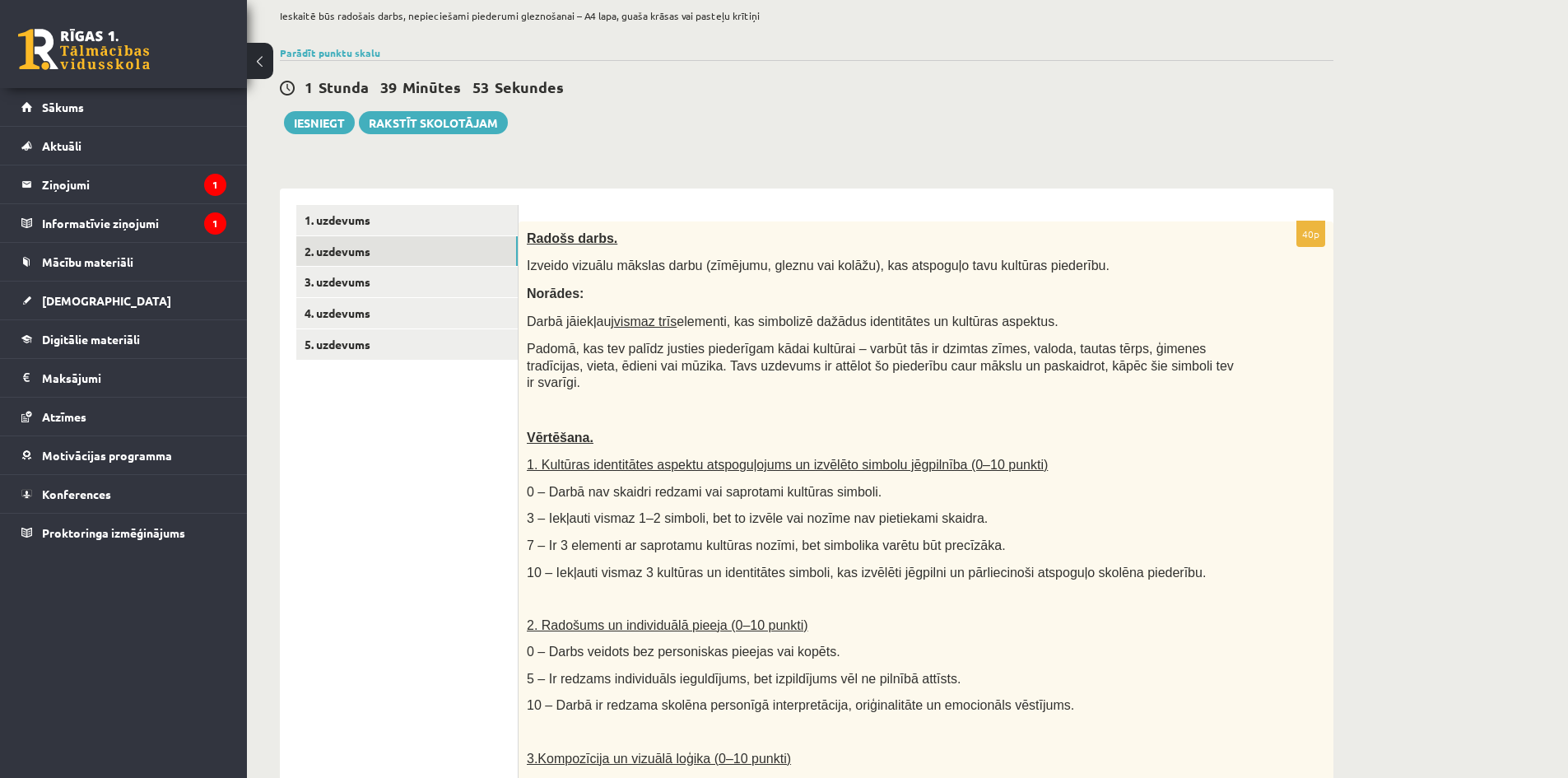
scroll to position [82, 0]
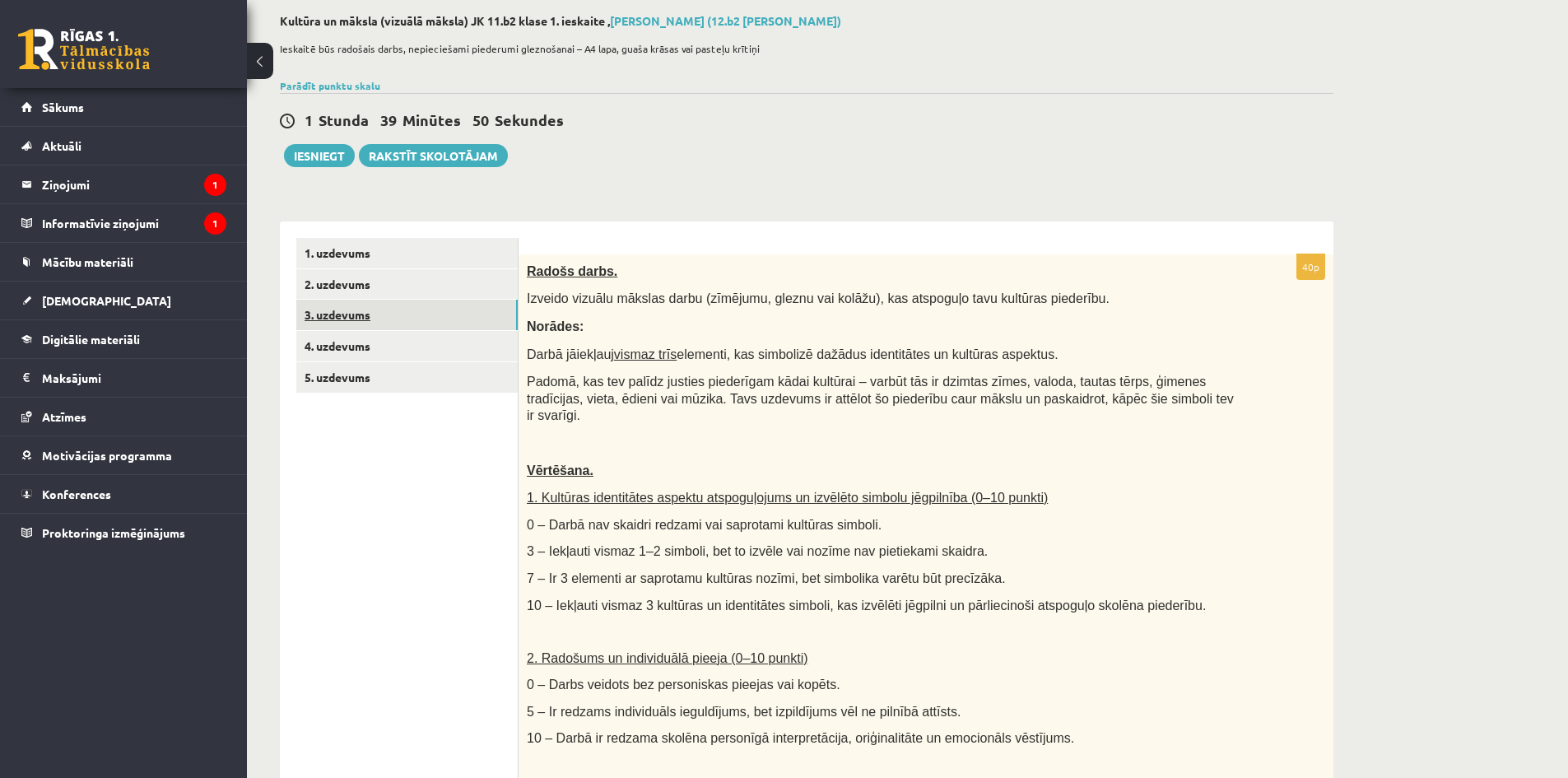
click at [359, 317] on link "3. uzdevums" at bounding box center [407, 315] width 222 height 31
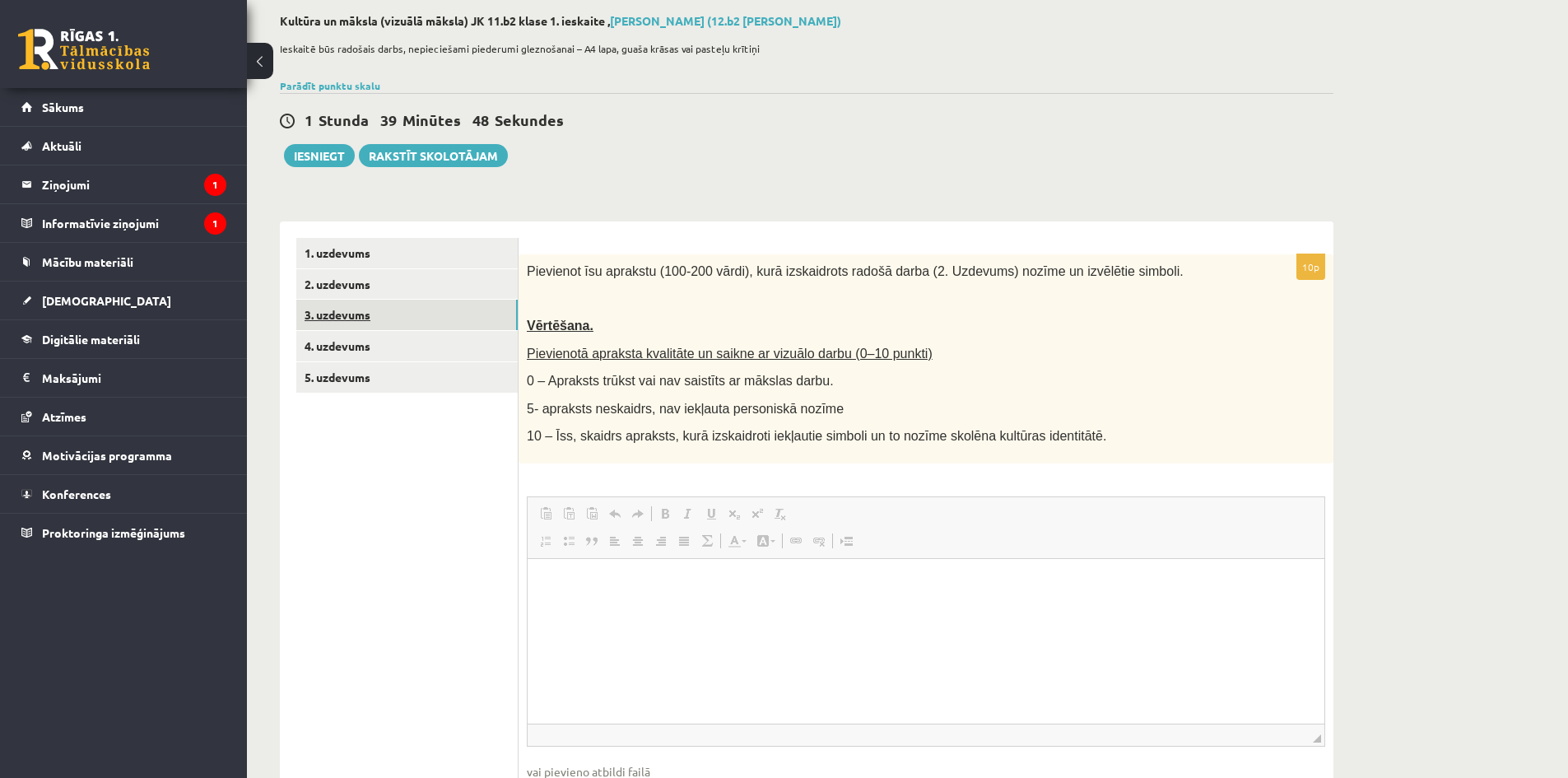
scroll to position [0, 0]
click at [381, 296] on link "2. uzdevums" at bounding box center [407, 284] width 222 height 31
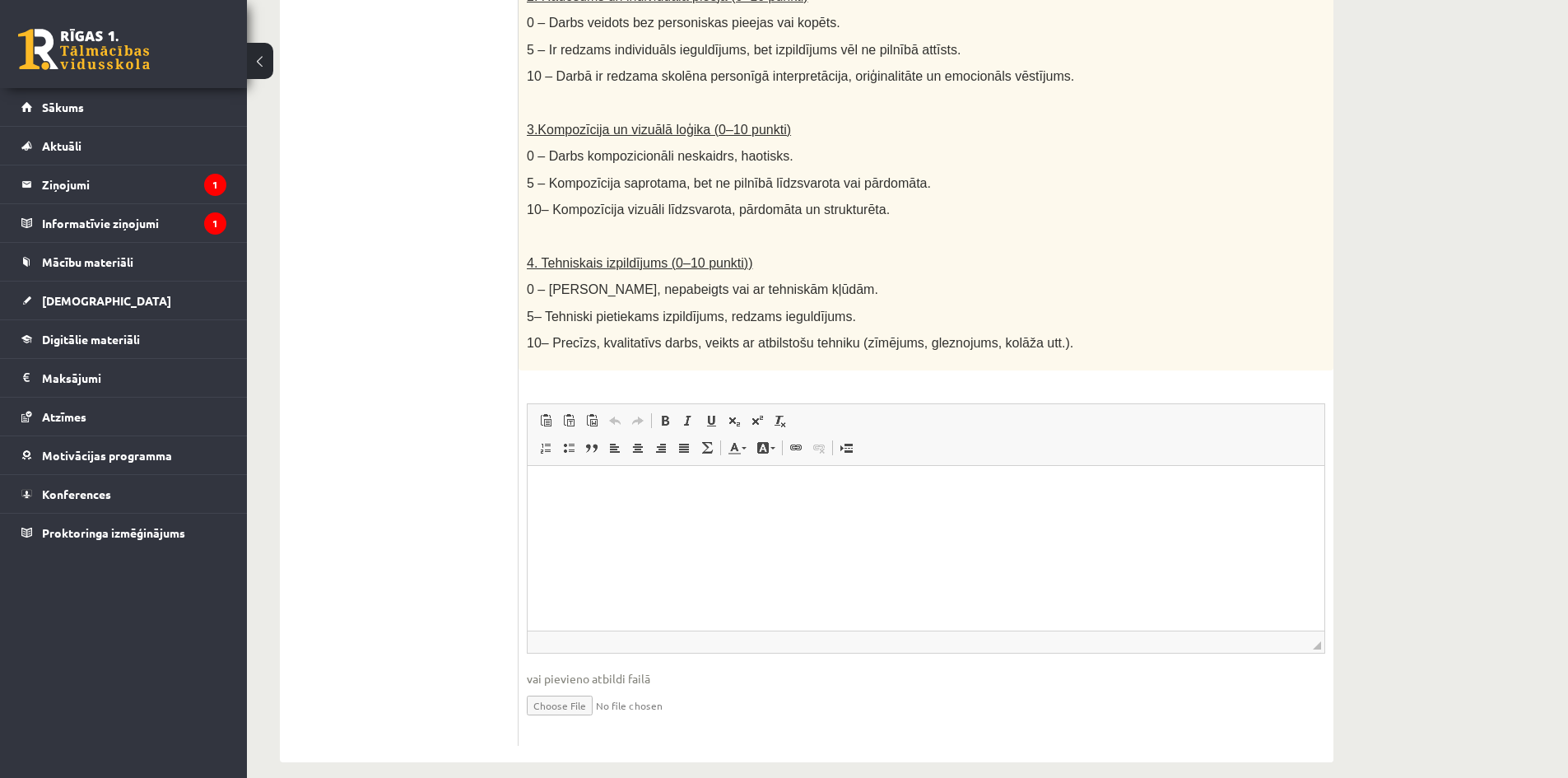
scroll to position [746, 0]
click at [566, 690] on input "file" at bounding box center [925, 702] width 798 height 34
type input "**********"
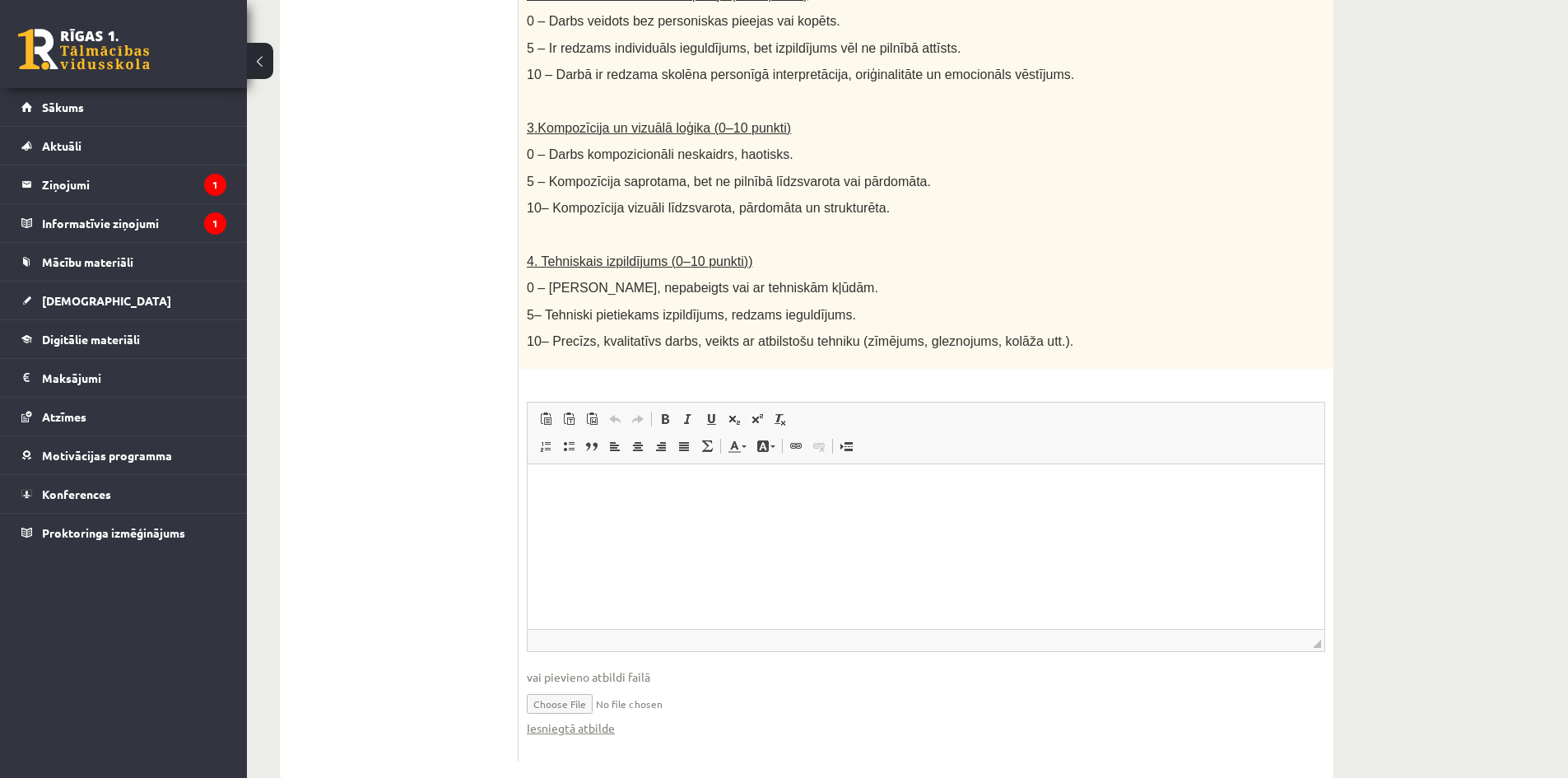
click at [658, 686] on input "file" at bounding box center [925, 702] width 798 height 34
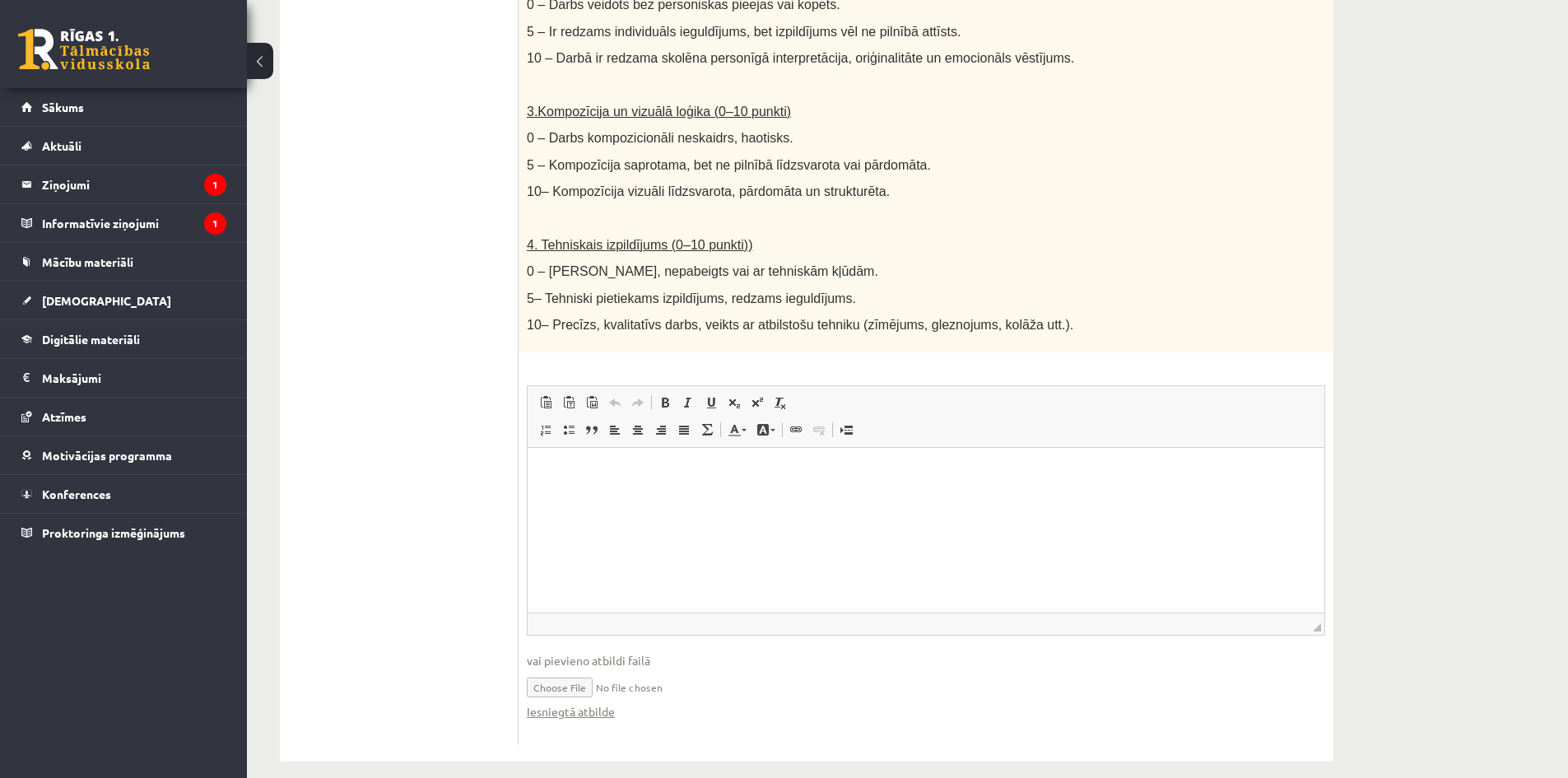
scroll to position [764, 0]
click at [569, 673] on input "file" at bounding box center [925, 684] width 798 height 34
click at [571, 668] on input "file" at bounding box center [925, 684] width 798 height 34
type input "**********"
click at [849, 629] on fieldset "Rich Text Editor, wiswyg-editor-user-answer-47024924552620 Editor toolbars Past…" at bounding box center [925, 560] width 798 height 352
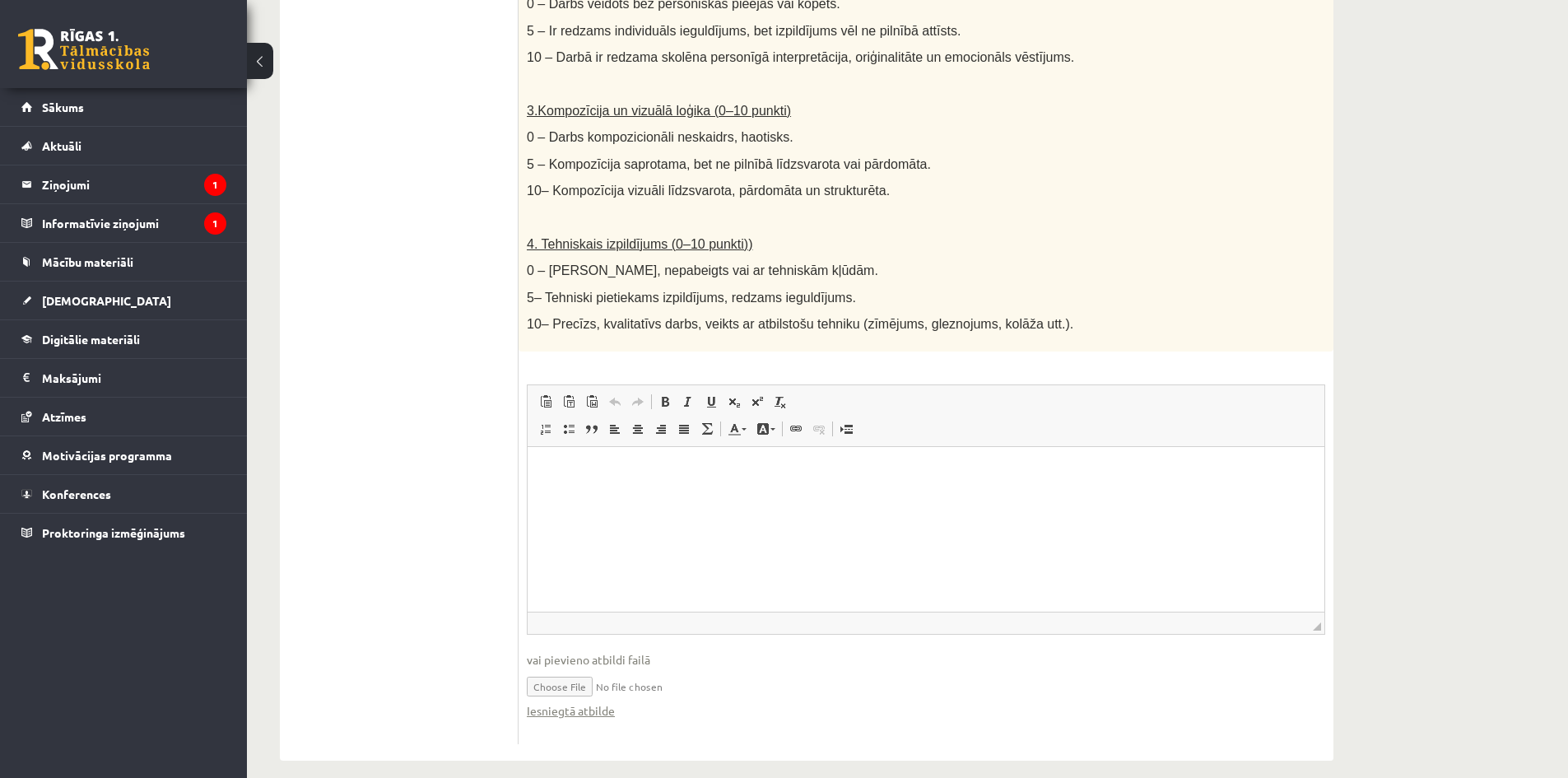
click at [615, 497] on html at bounding box center [925, 472] width 797 height 50
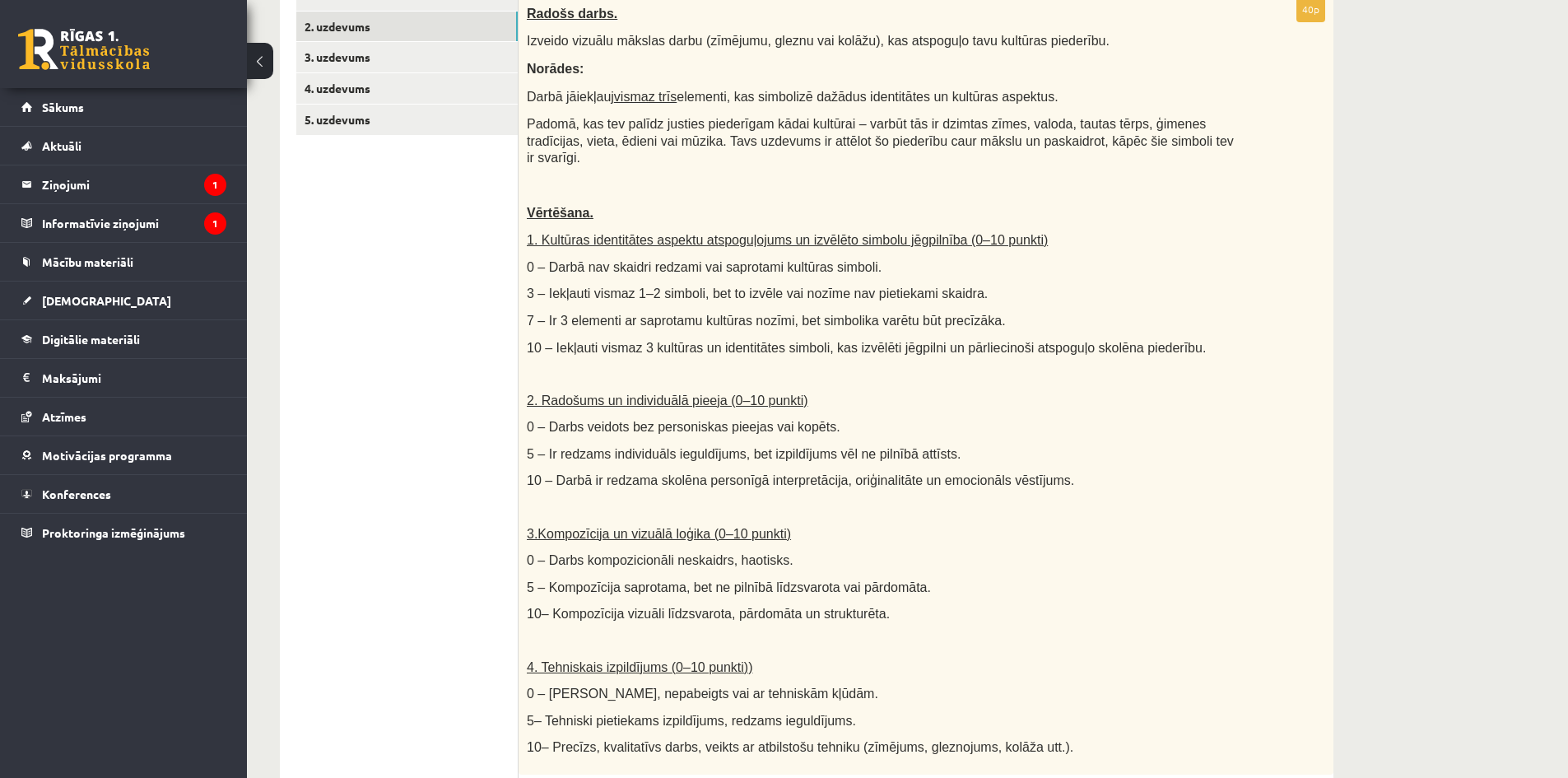
scroll to position [516, 0]
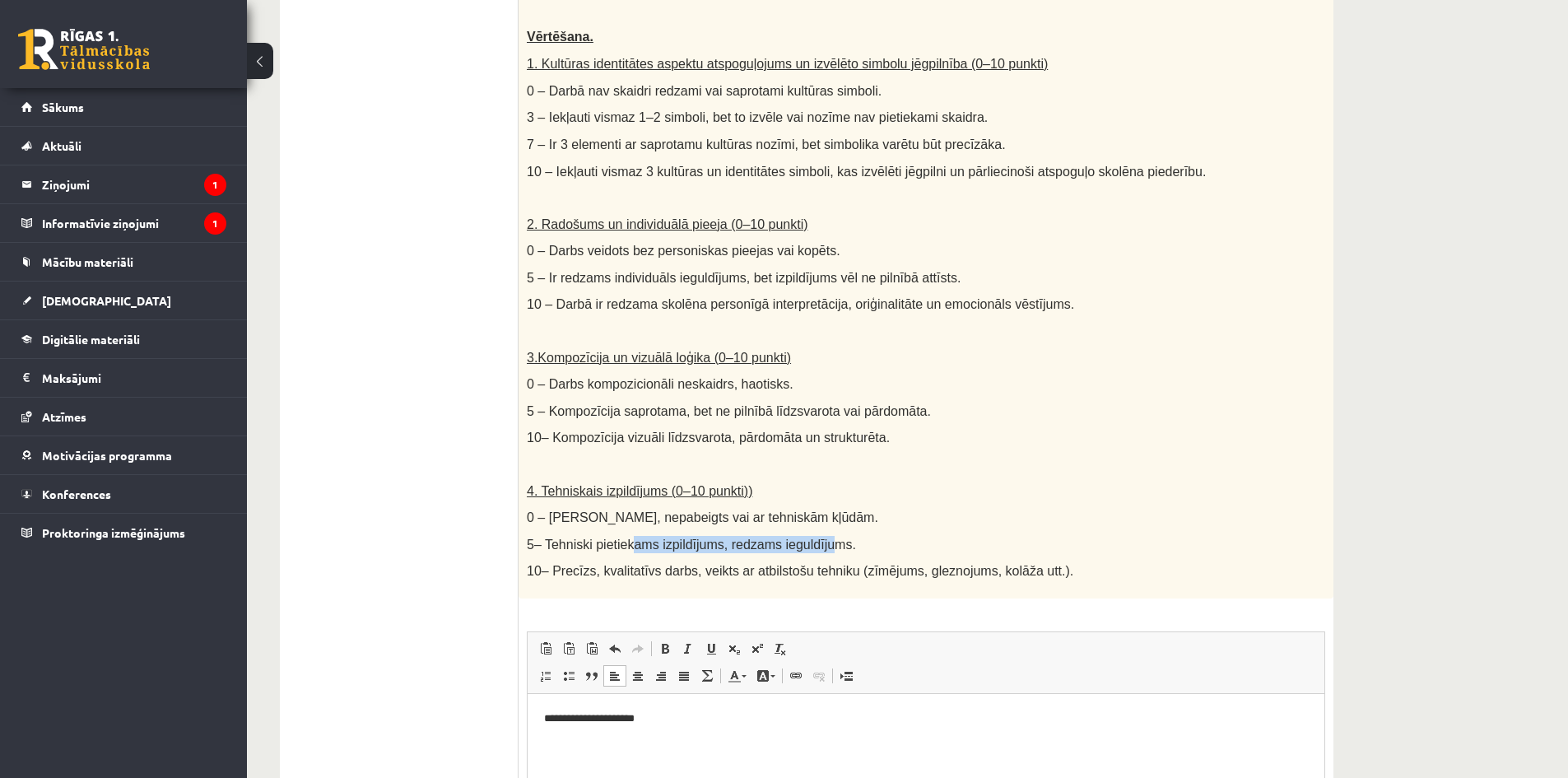
drag, startPoint x: 667, startPoint y: 524, endPoint x: 809, endPoint y: 529, distance: 142.1
click at [811, 538] on span "5– Tehniski pietiekams izpildījums, redzams ieguldījums." at bounding box center [691, 545] width 330 height 14
click at [943, 509] on p "0 – Darbs paviršs, nepabeigts vai ar tehniskām kļūdām." at bounding box center [884, 518] width 716 height 17
drag, startPoint x: 792, startPoint y: 565, endPoint x: 932, endPoint y: 554, distance: 140.4
click at [913, 566] on div "Radošs darbs. Izveido vizuālu mākslas darbu (zīmējumu, gleznu vai kolāžu), kas …" at bounding box center [925, 209] width 814 height 778
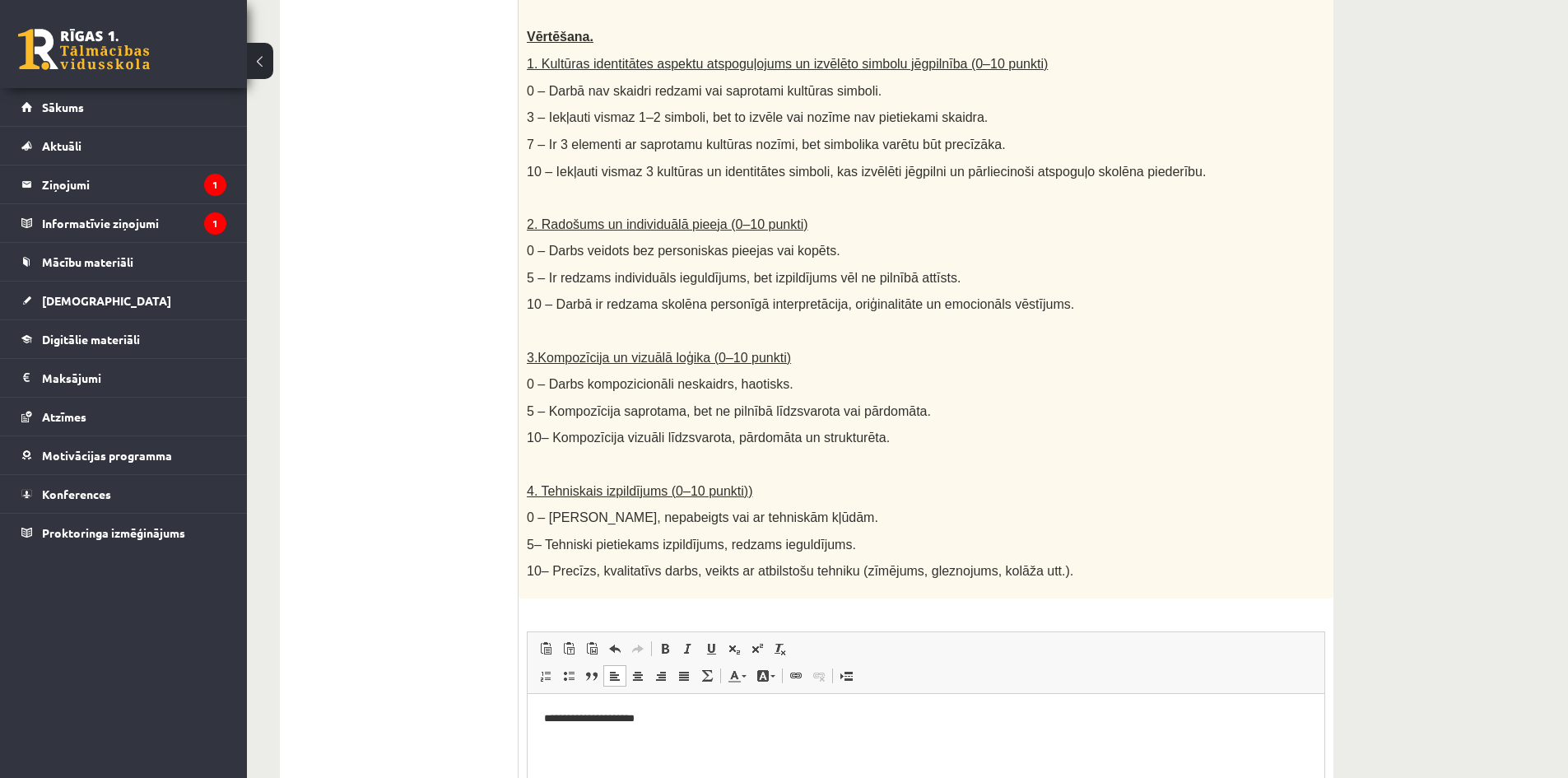
click at [986, 463] on div "Radošs darbs. Izveido vizuālu mākslas darbu (zīmējumu, gleznu vai kolāžu), kas …" at bounding box center [925, 209] width 814 height 778
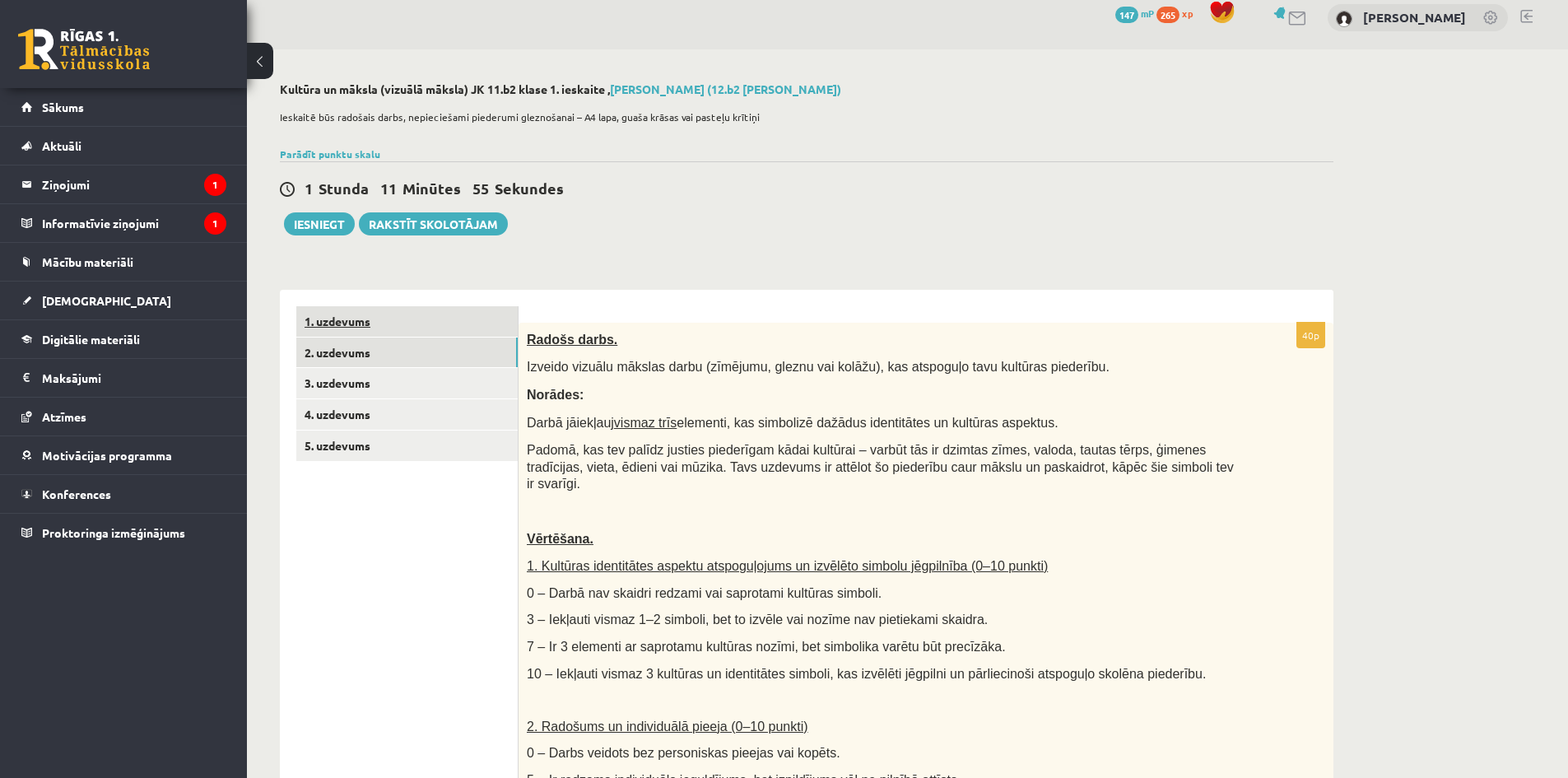
scroll to position [0, 0]
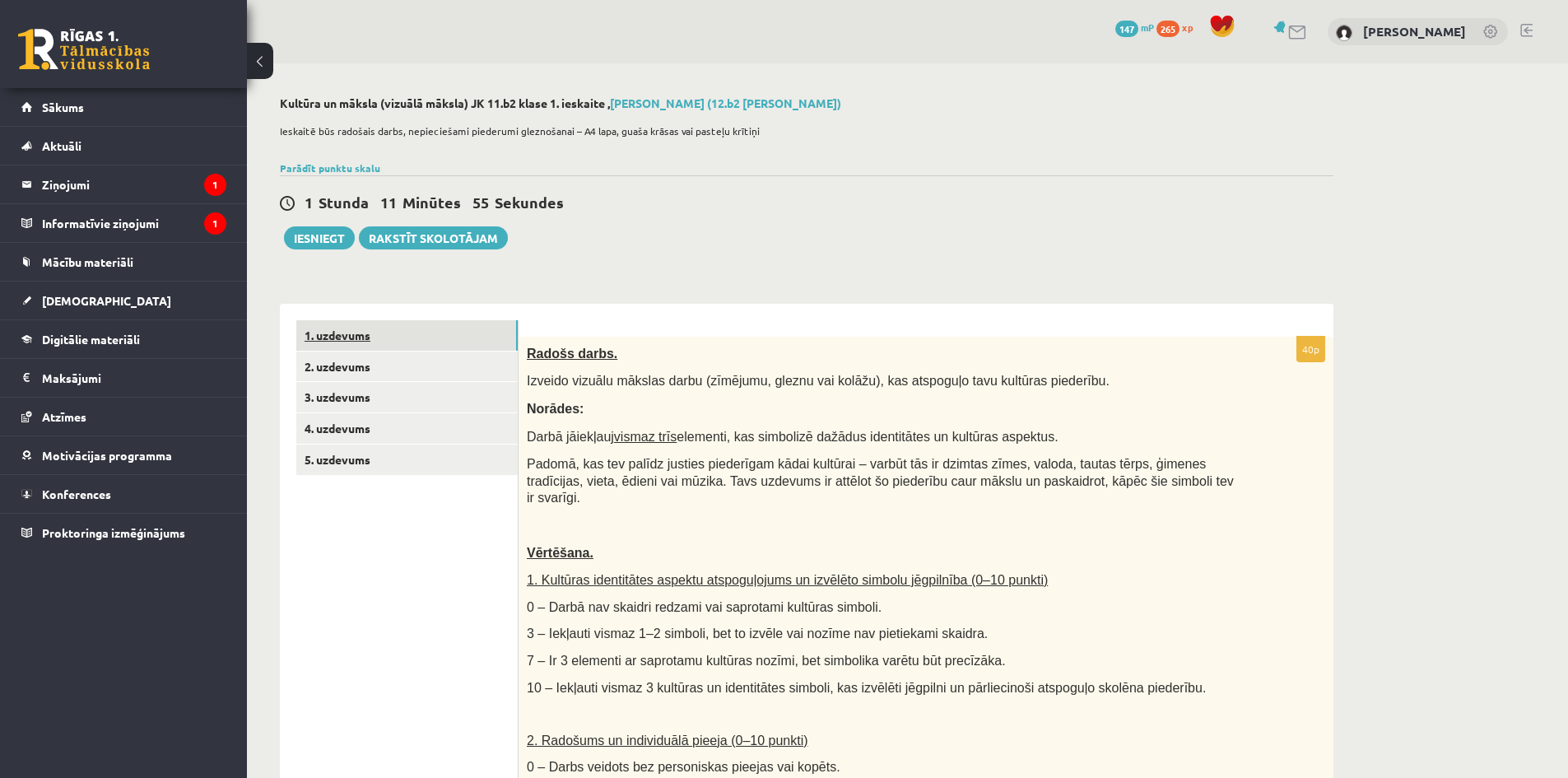
click at [406, 332] on link "1. uzdevums" at bounding box center [407, 335] width 222 height 31
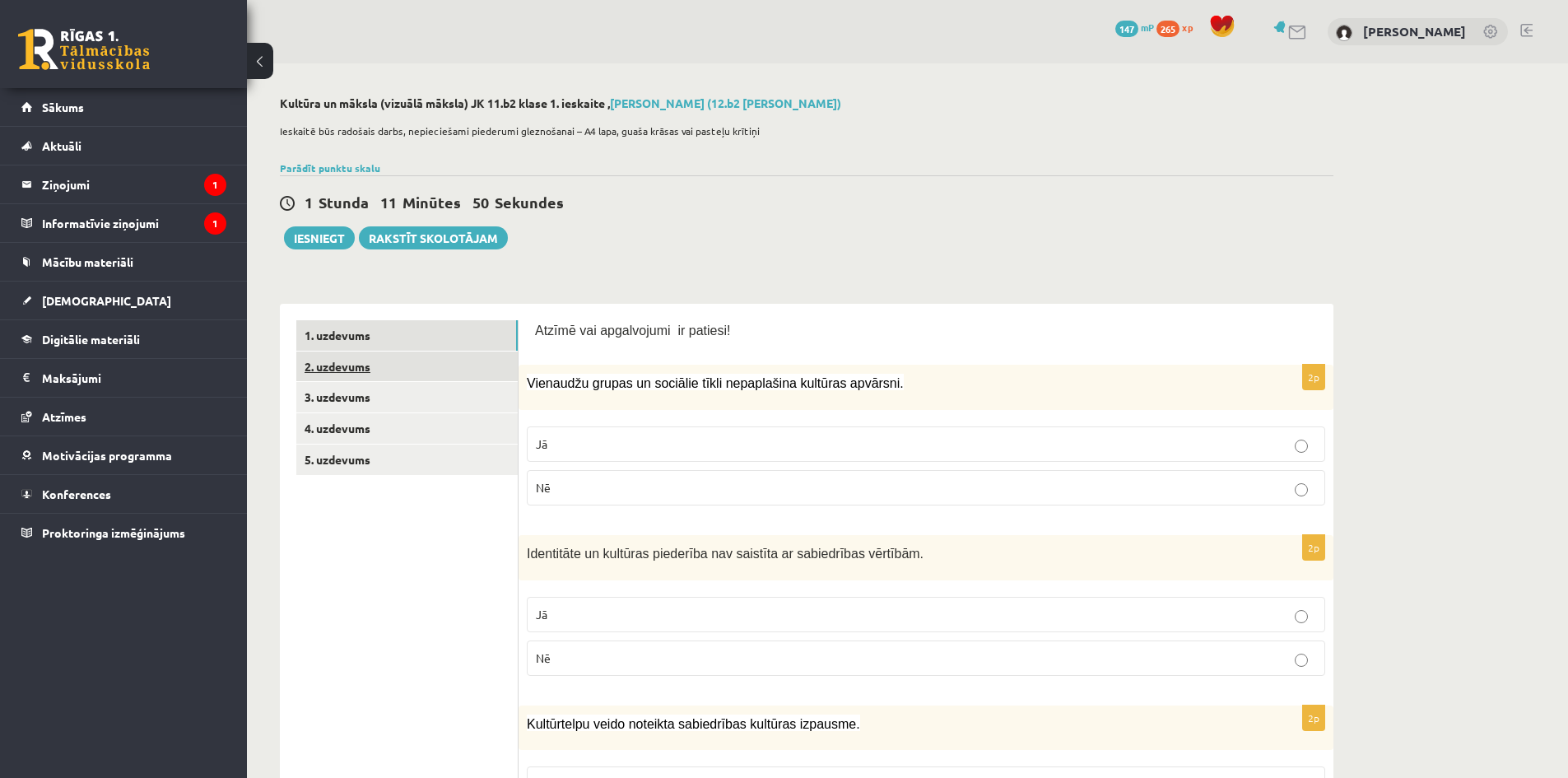
click at [415, 374] on link "2. uzdevums" at bounding box center [407, 367] width 222 height 31
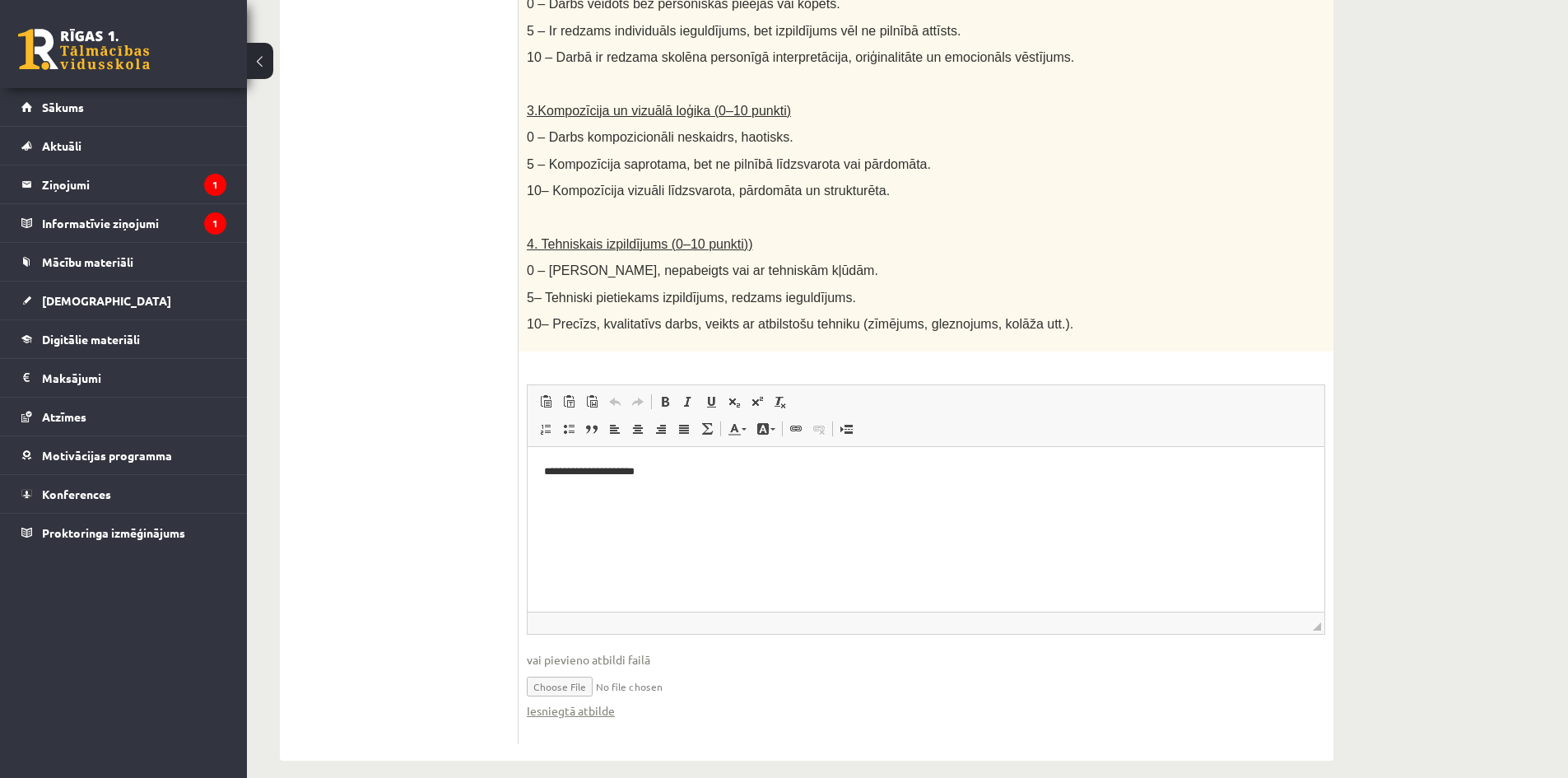
scroll to position [104, 0]
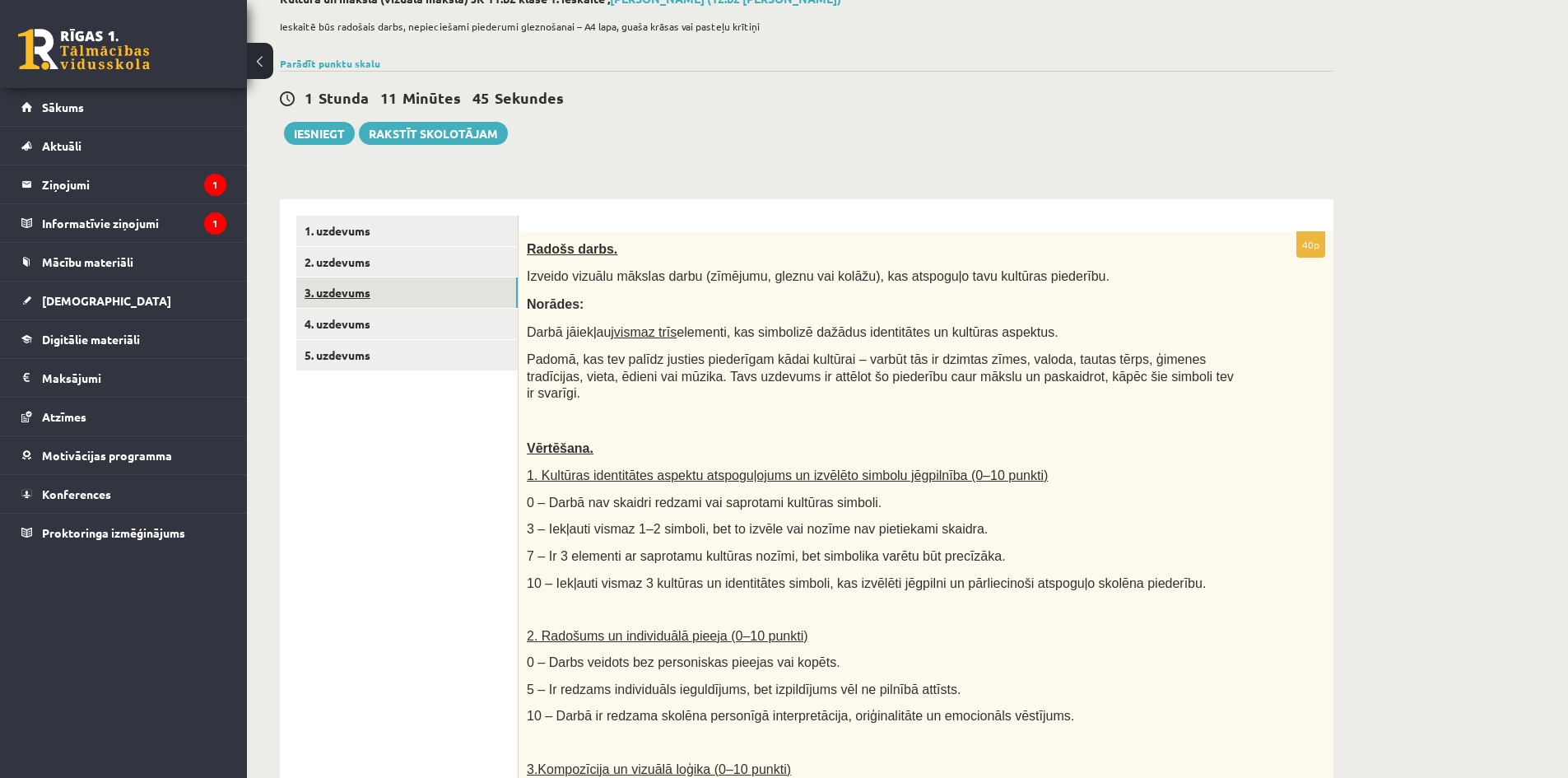
click at [402, 296] on link "3. uzdevums" at bounding box center [407, 293] width 222 height 31
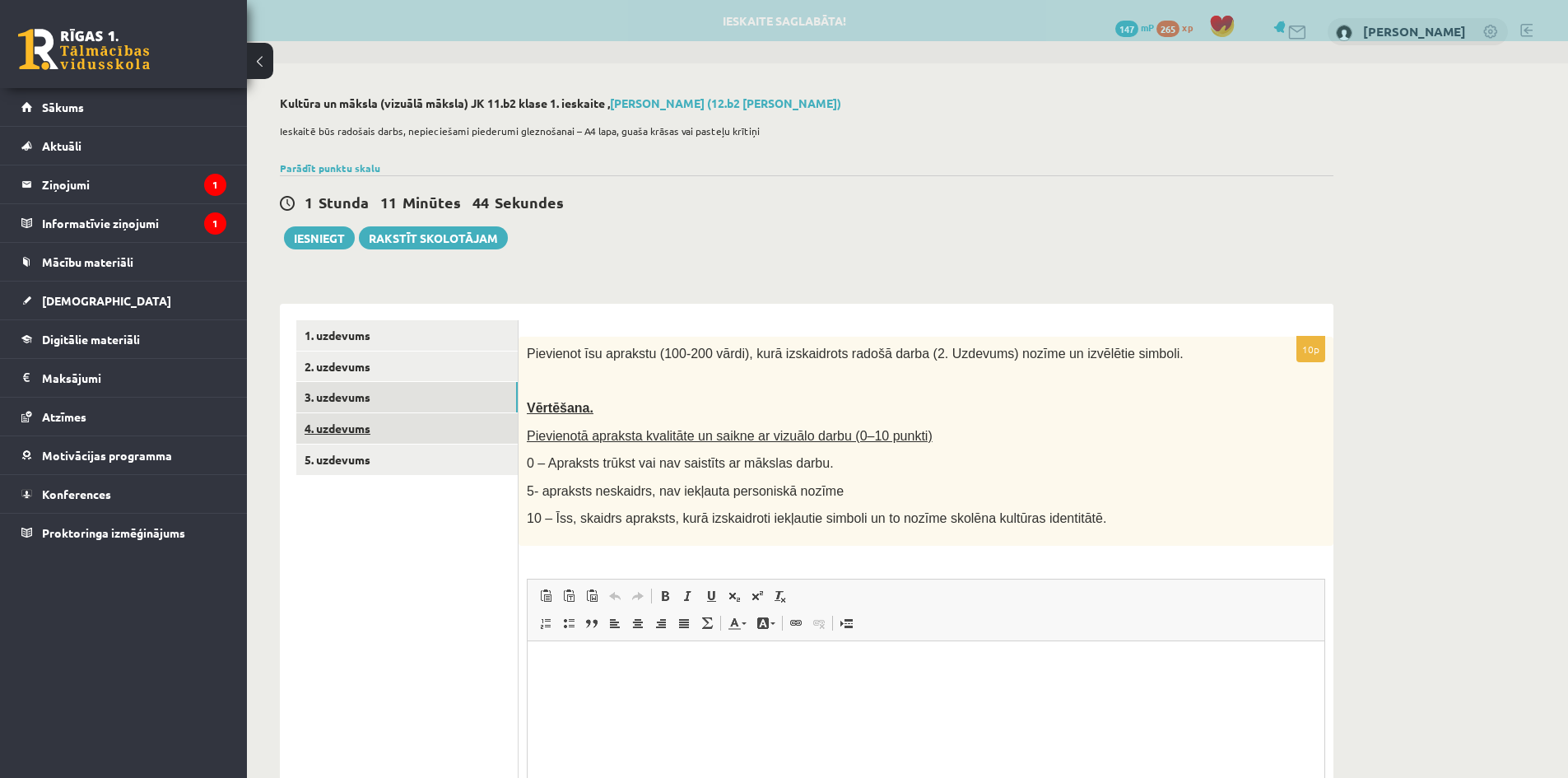
scroll to position [0, 0]
click at [361, 430] on link "4. uzdevums" at bounding box center [407, 429] width 222 height 31
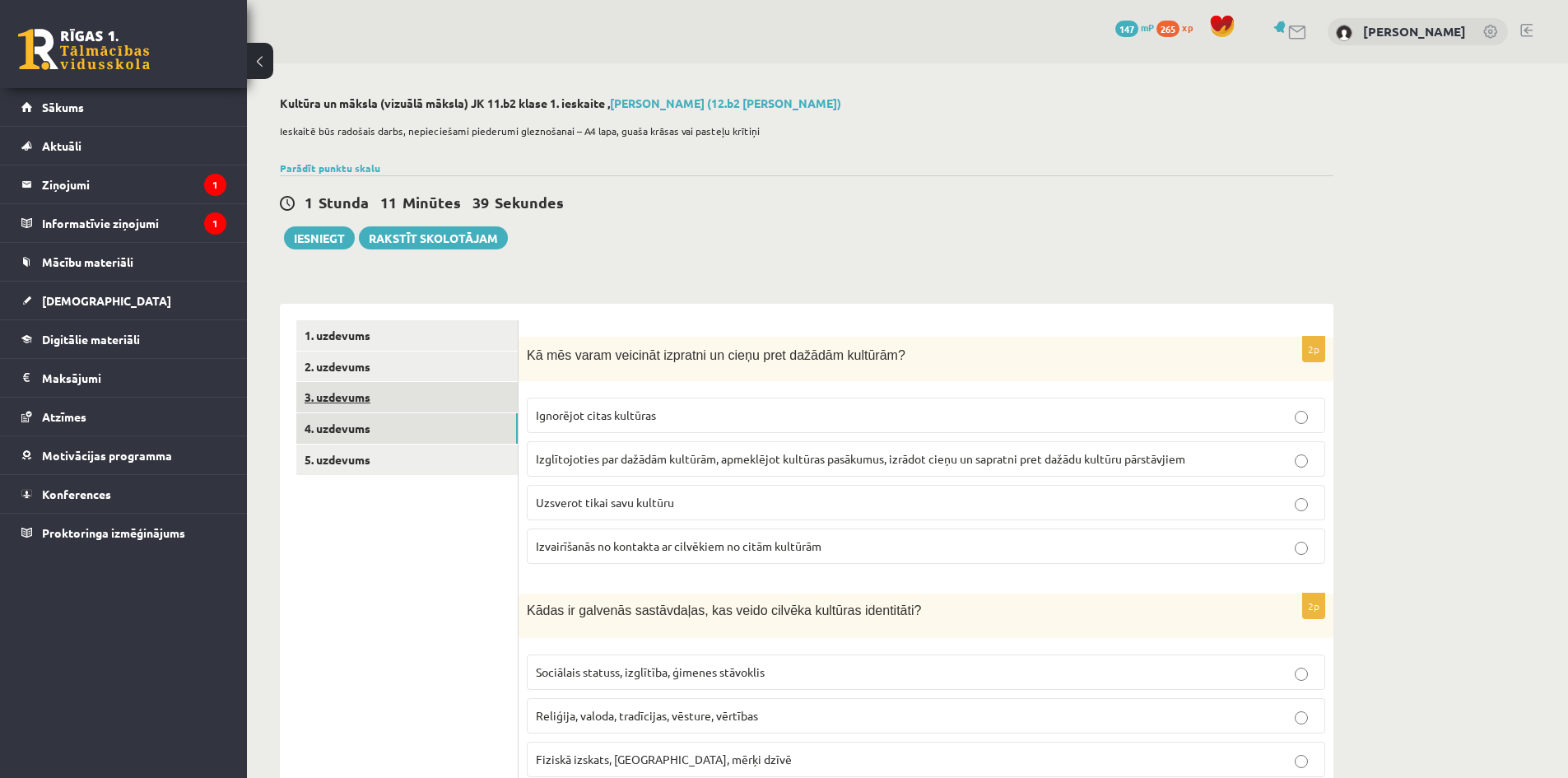
click at [359, 391] on link "3. uzdevums" at bounding box center [407, 397] width 222 height 31
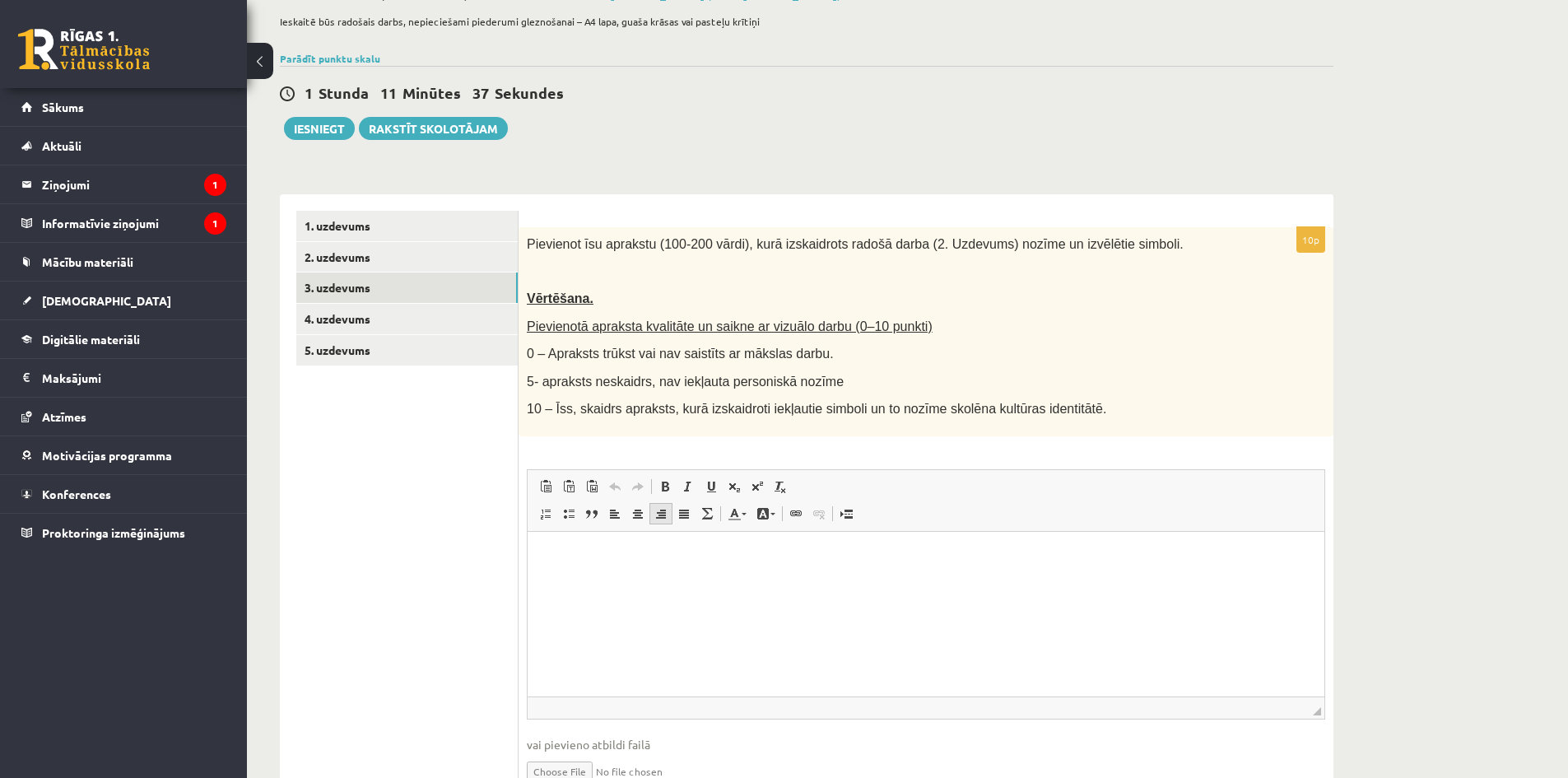
scroll to position [113, 0]
click at [672, 577] on html at bounding box center [925, 552] width 797 height 50
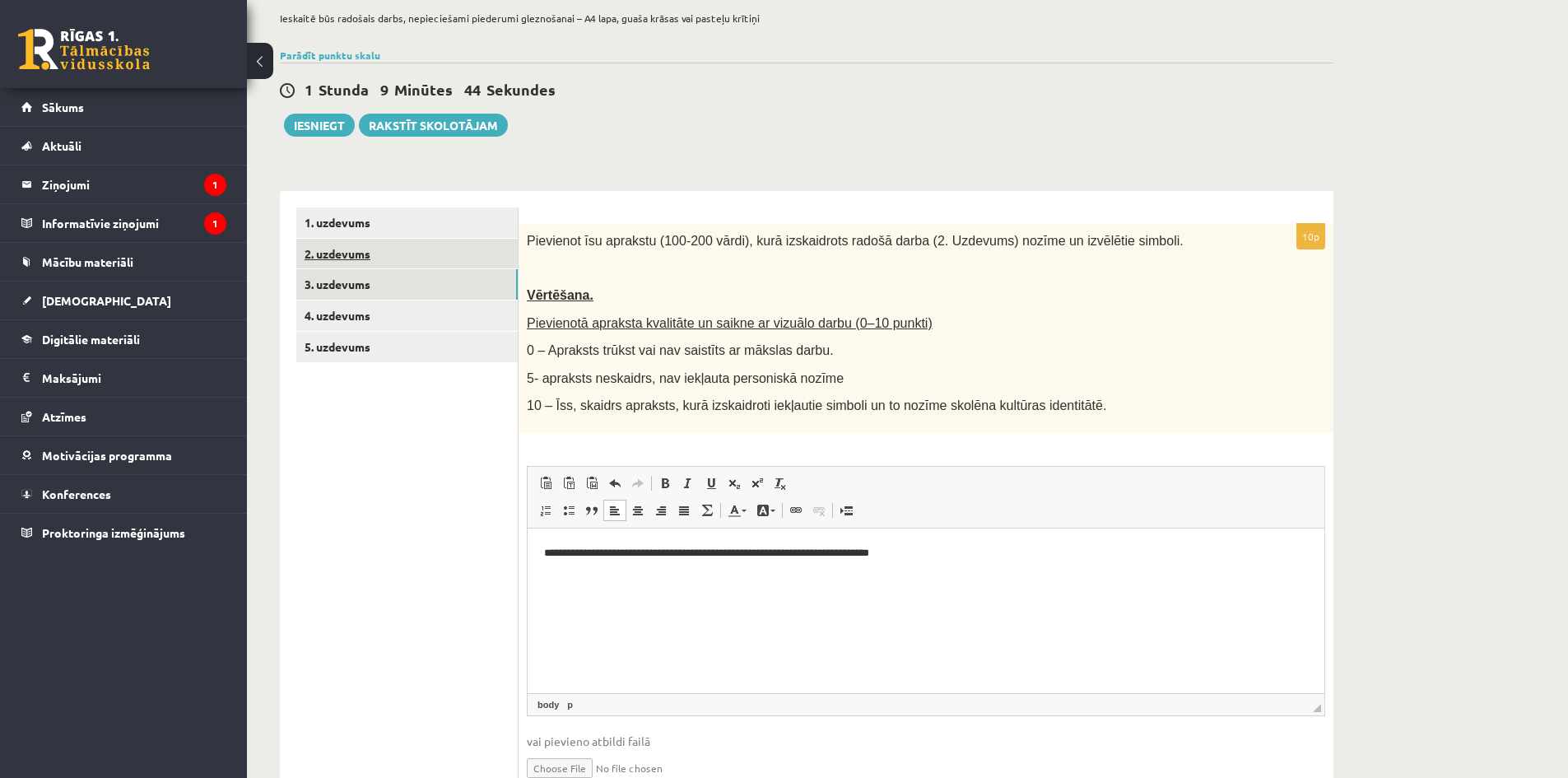
click at [415, 255] on link "2. uzdevums" at bounding box center [407, 255] width 222 height 31
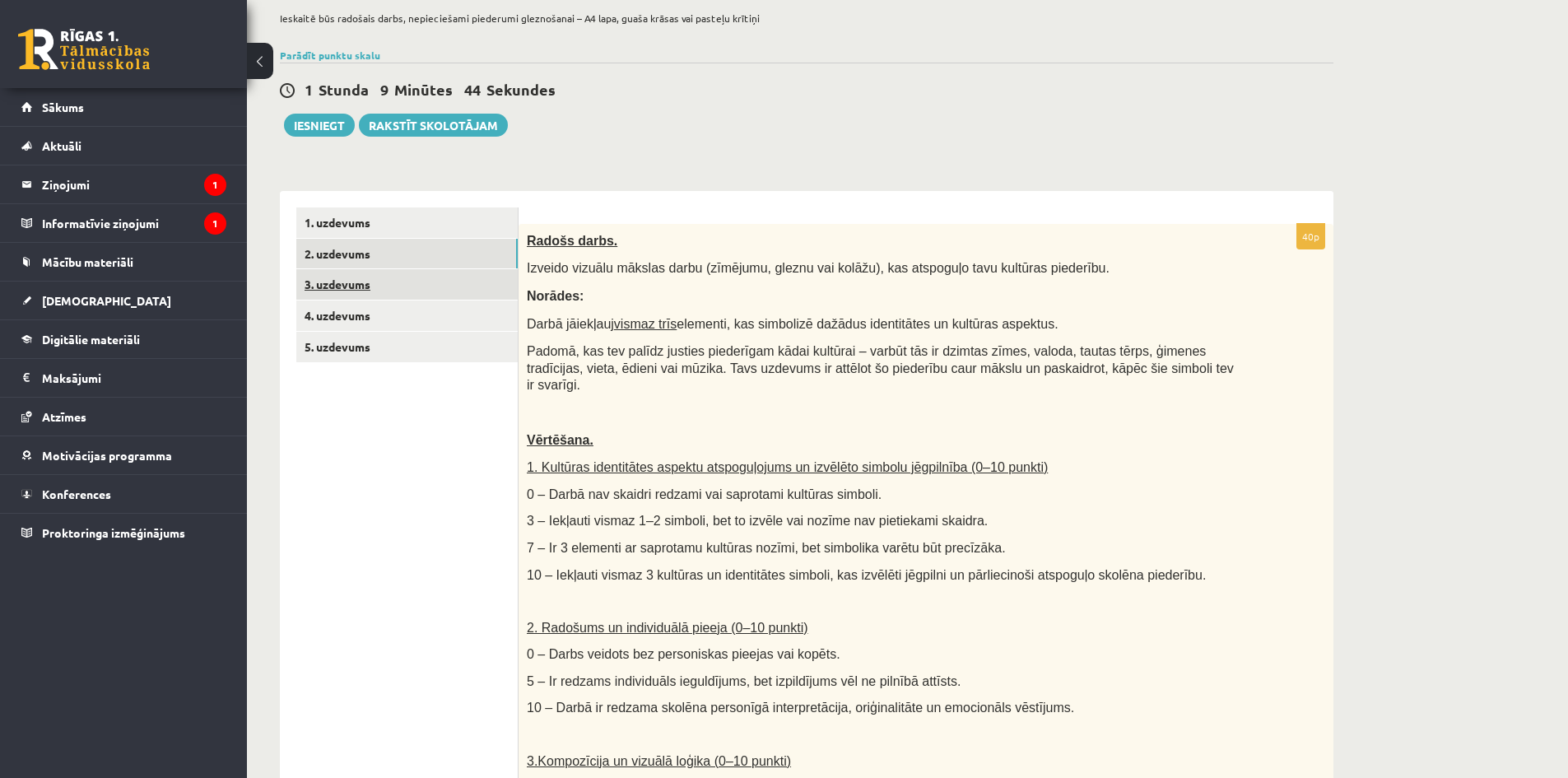
click at [385, 279] on link "3. uzdevums" at bounding box center [407, 284] width 222 height 31
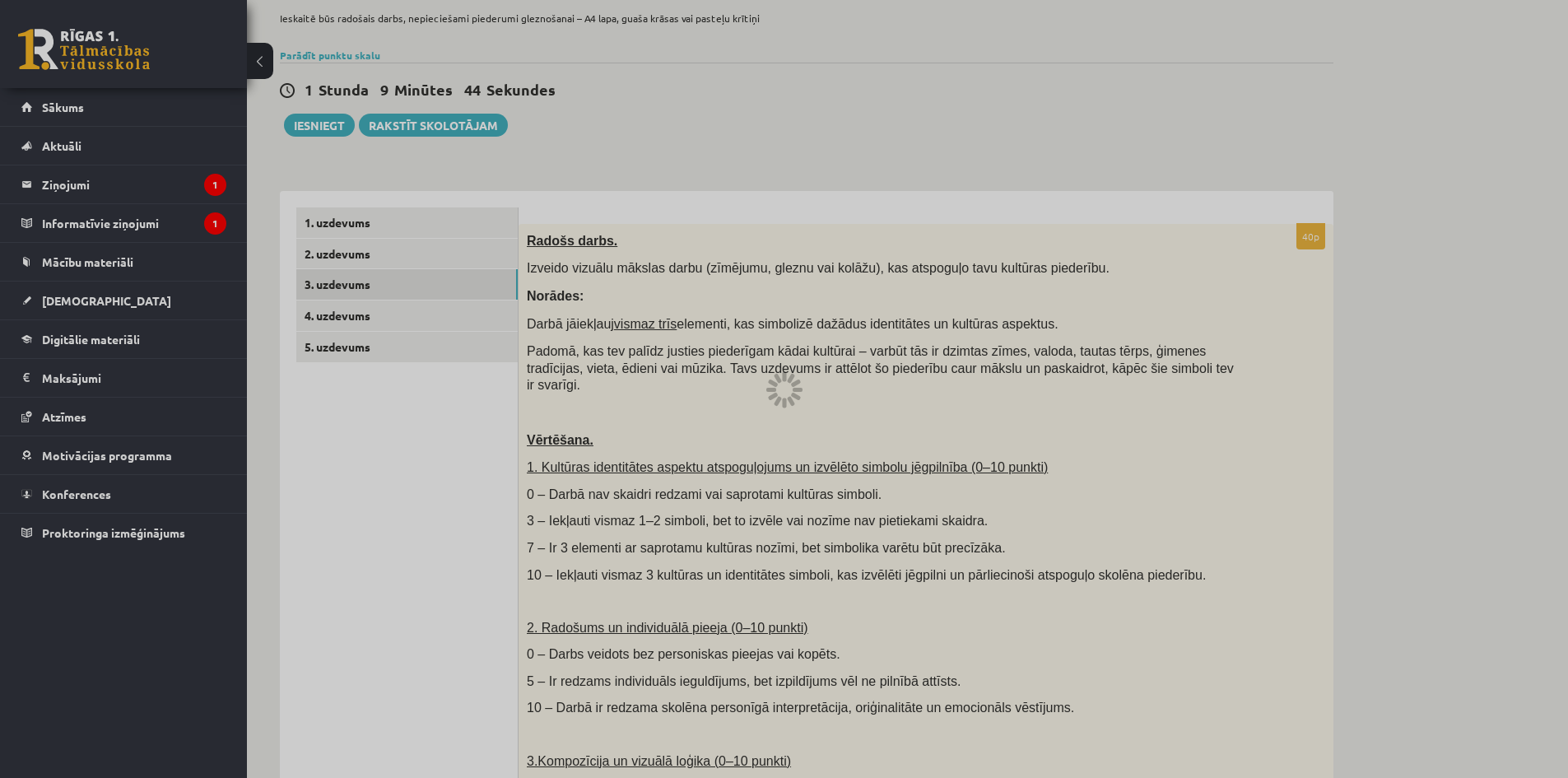
scroll to position [31, 0]
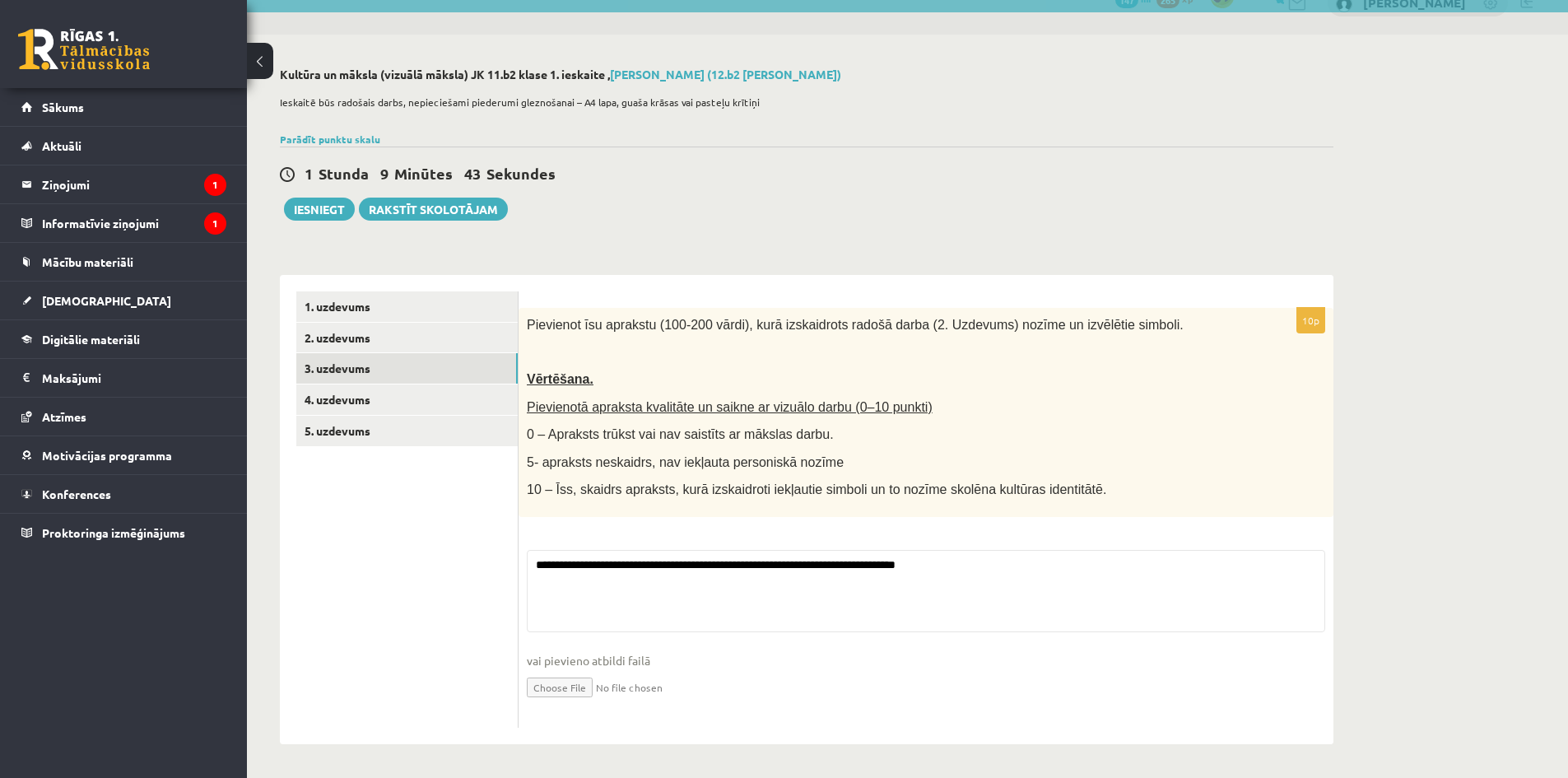
click at [397, 256] on div "Kultūra un māksla (vizuālā māksla) JK 11.b2 klase 1. ieskaite , Roberts Lagodsk…" at bounding box center [806, 406] width 1119 height 742
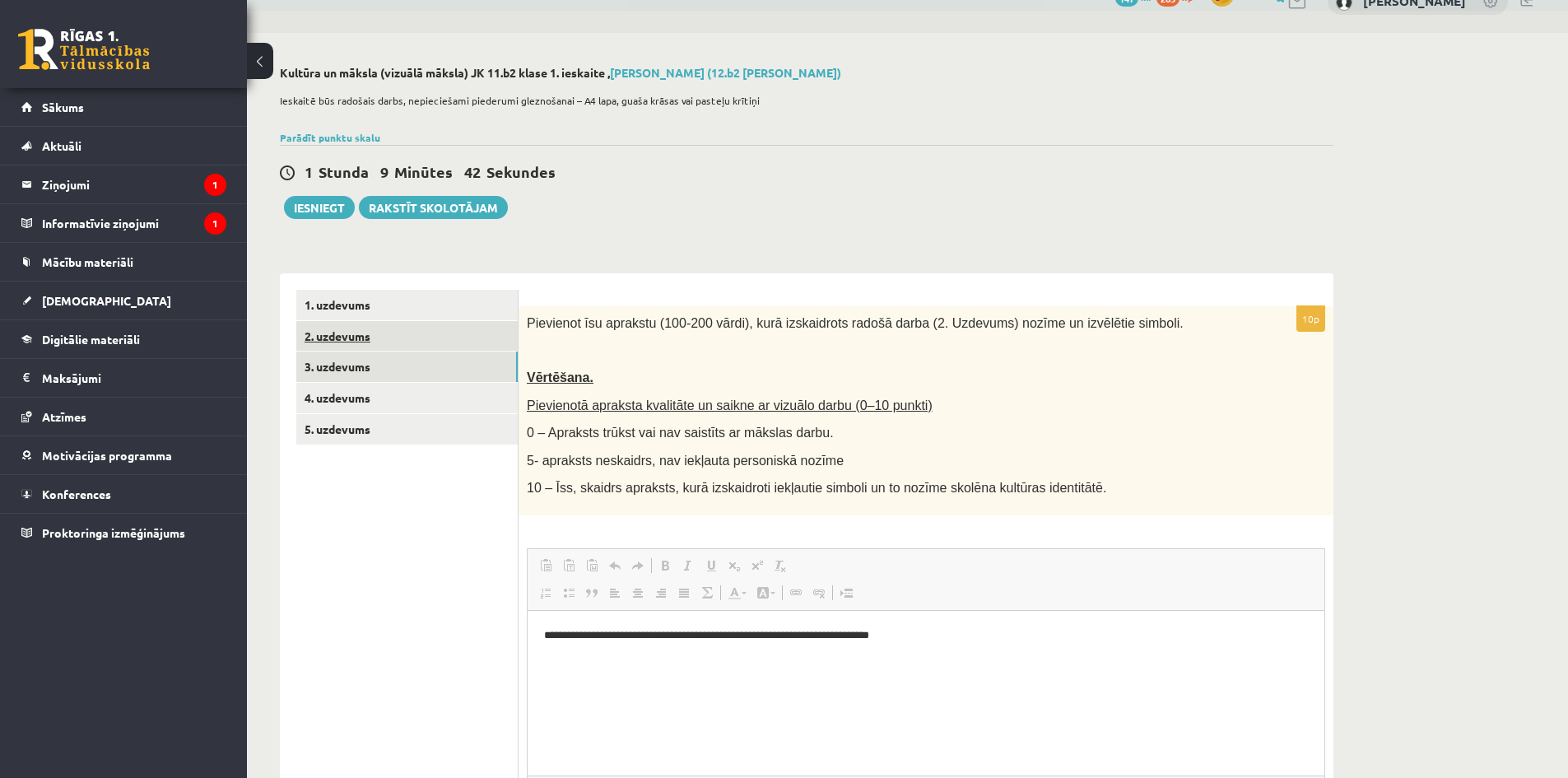
scroll to position [0, 0]
click at [363, 337] on link "2. uzdevums" at bounding box center [407, 336] width 222 height 31
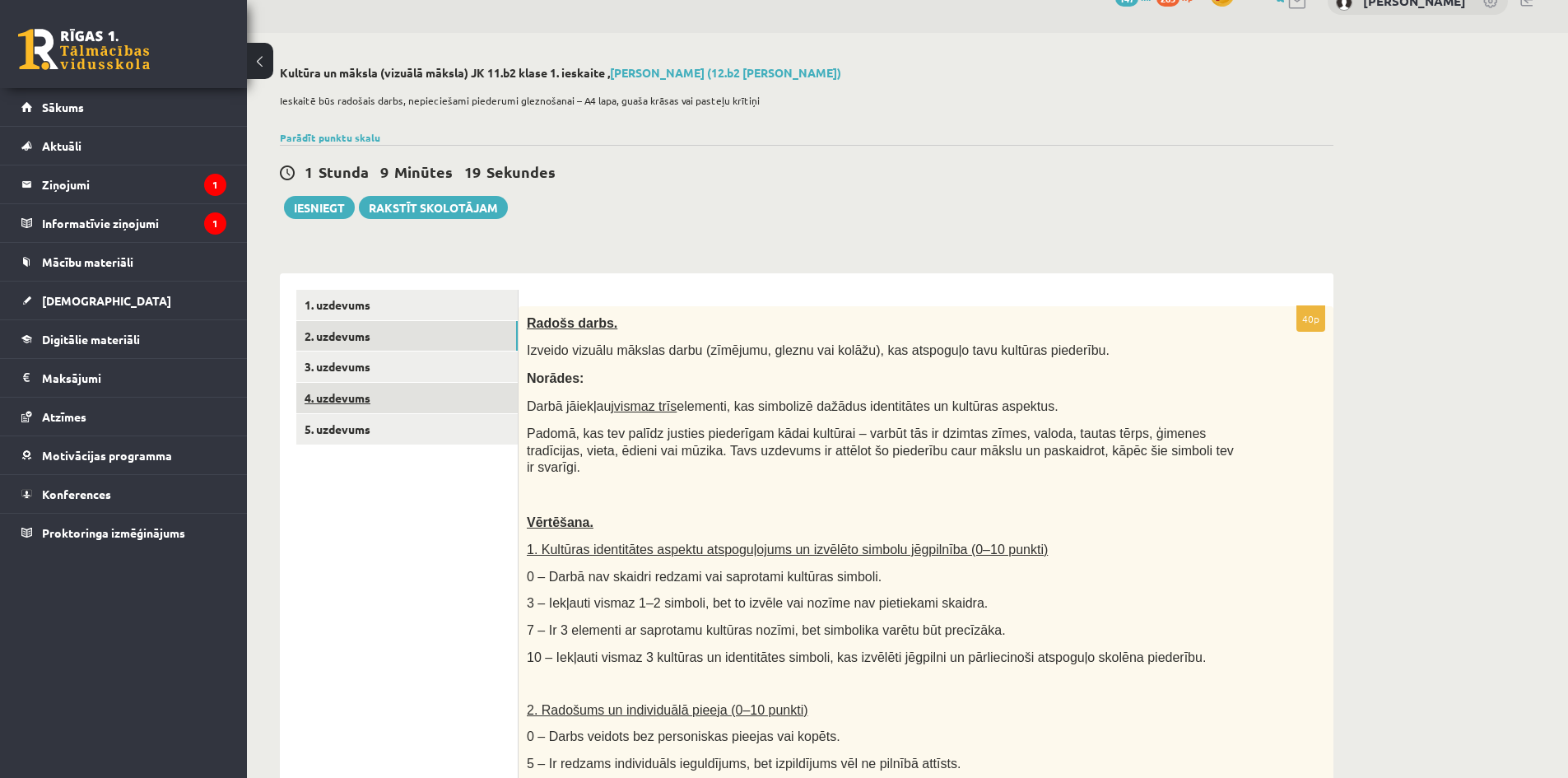
click at [359, 393] on link "4. uzdevums" at bounding box center [407, 398] width 222 height 31
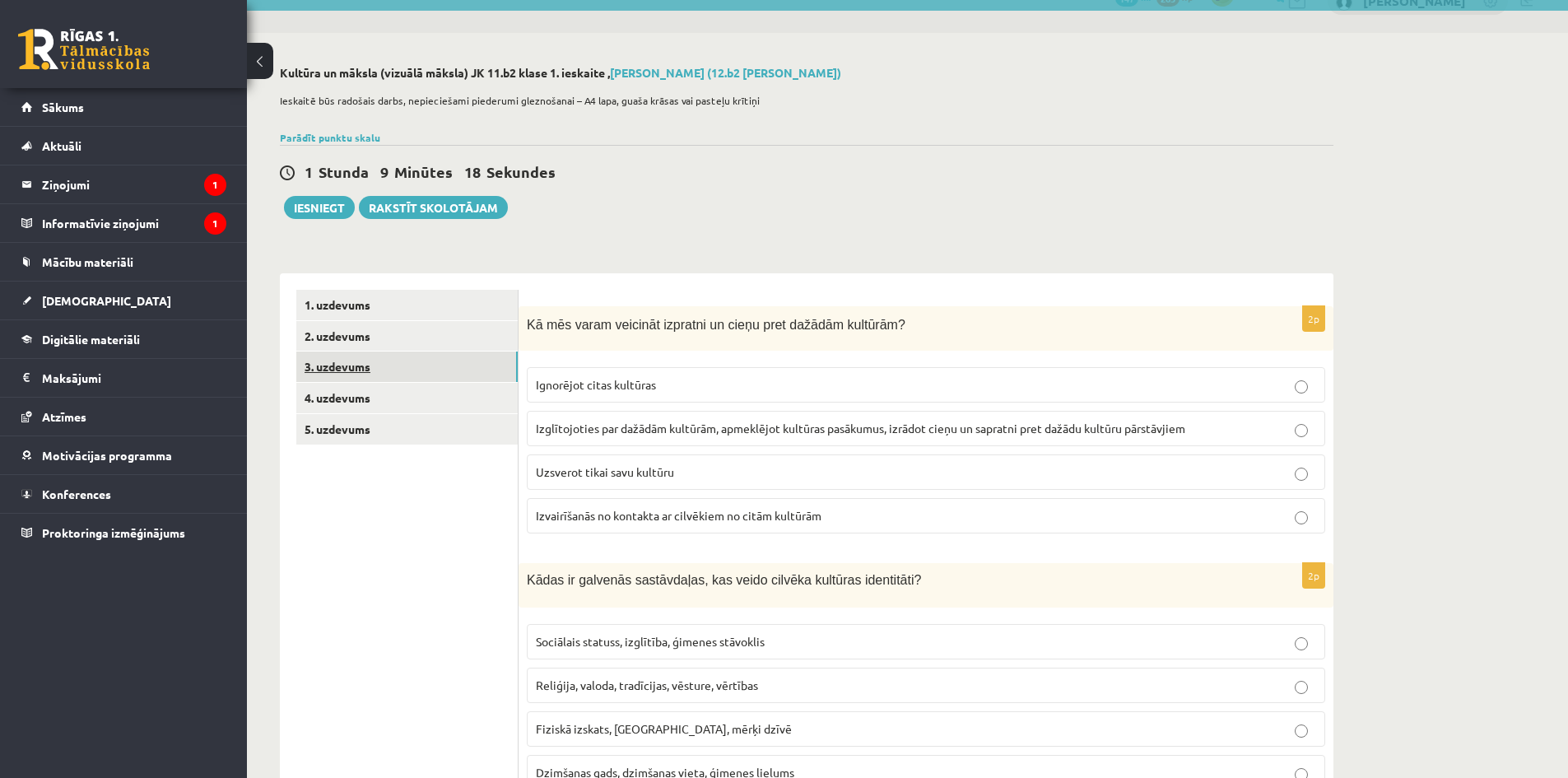
click at [386, 362] on link "3. uzdevums" at bounding box center [407, 367] width 222 height 31
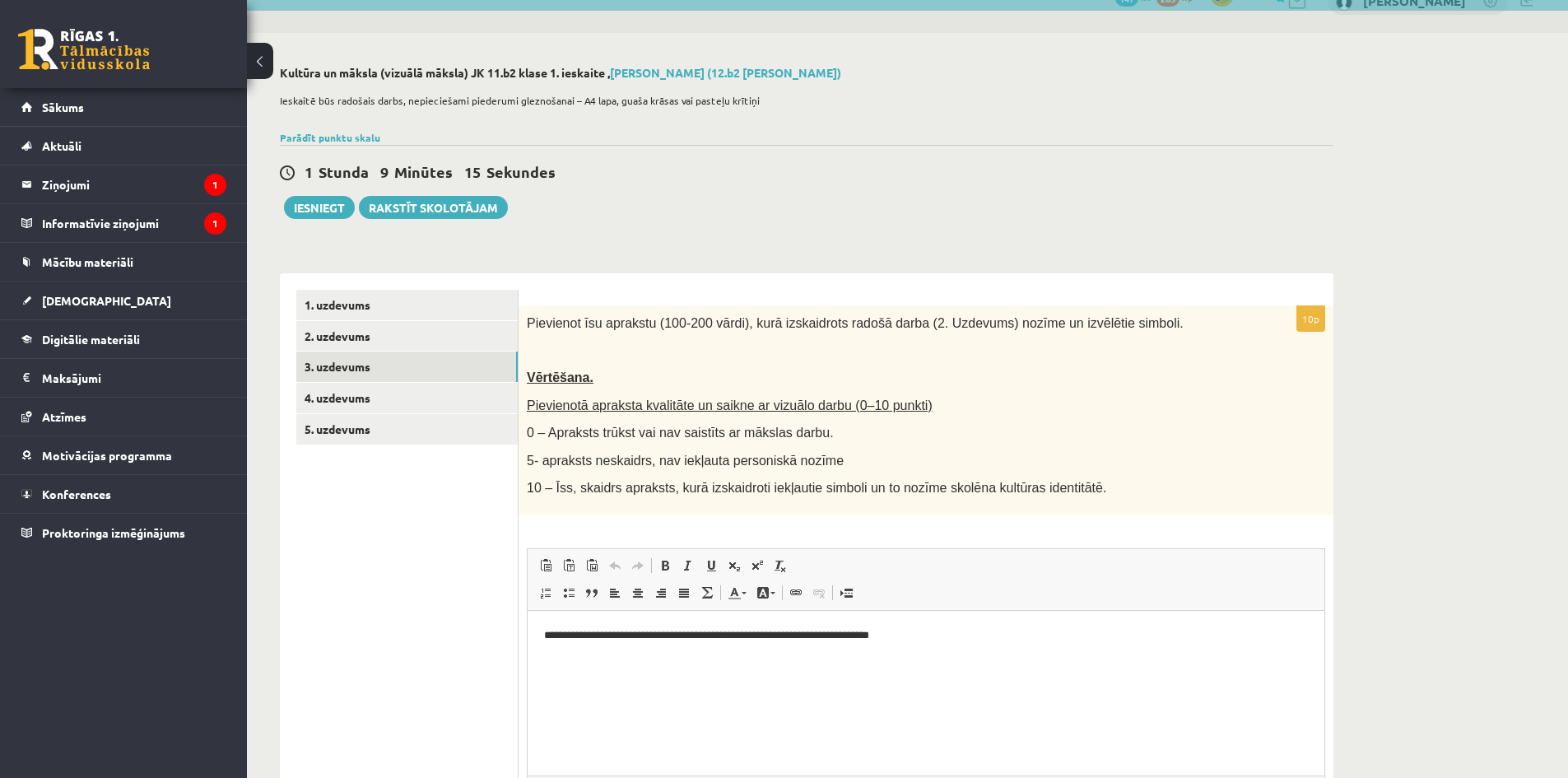
click at [965, 644] on html "**********" at bounding box center [925, 635] width 797 height 50
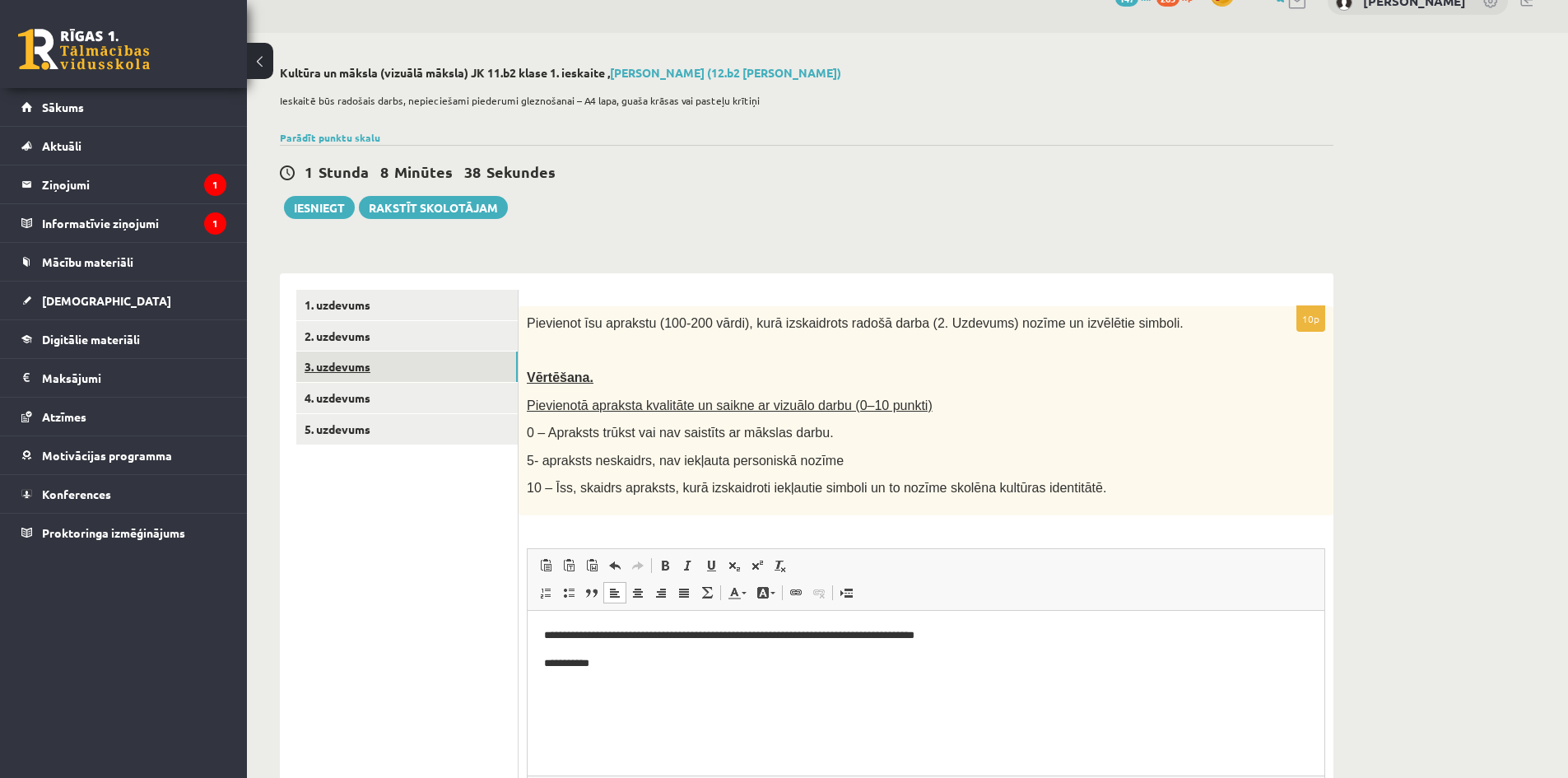
click at [419, 358] on link "3. uzdevums" at bounding box center [407, 367] width 222 height 31
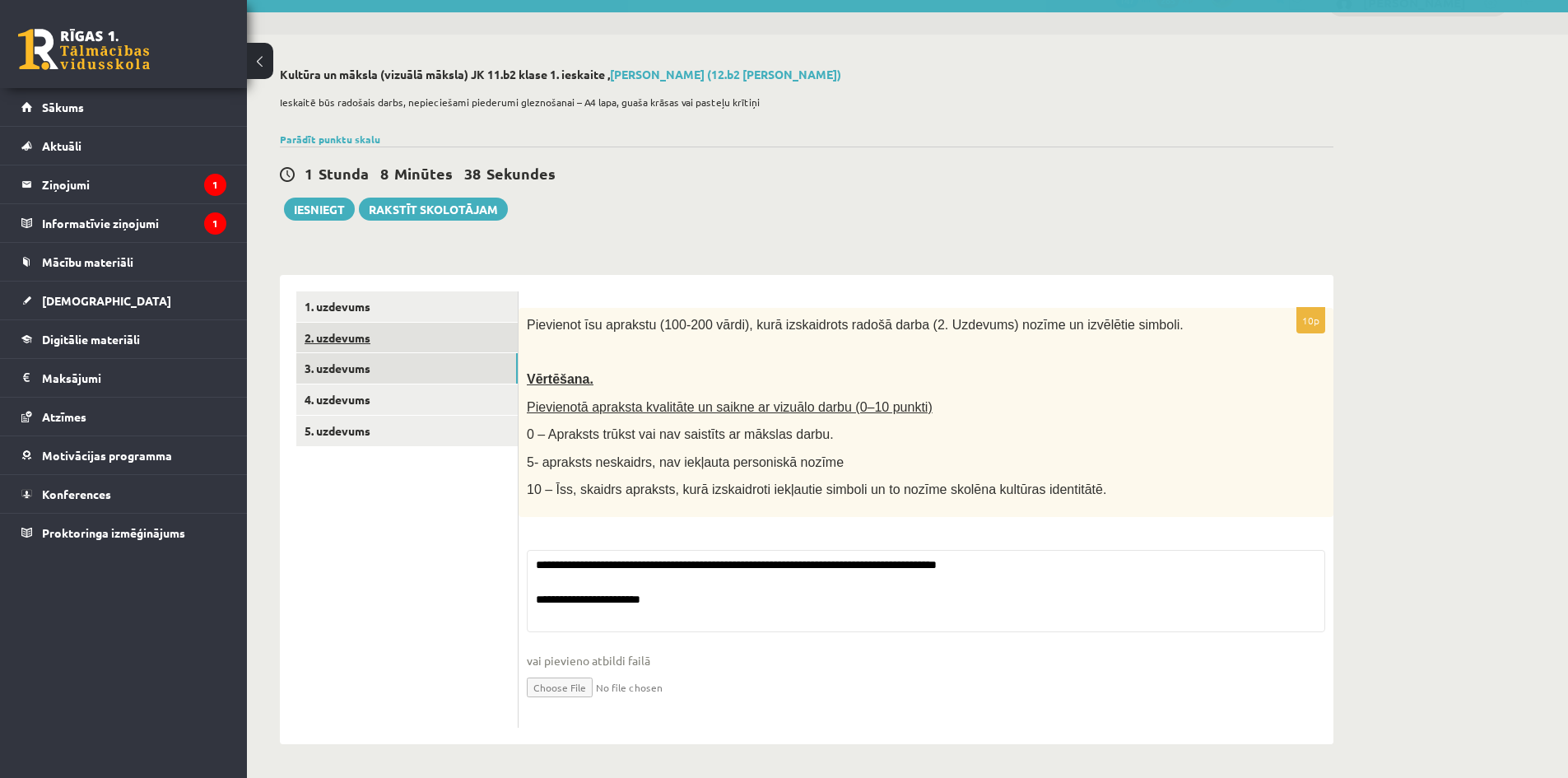
click at [362, 341] on link "2. uzdevums" at bounding box center [407, 338] width 222 height 31
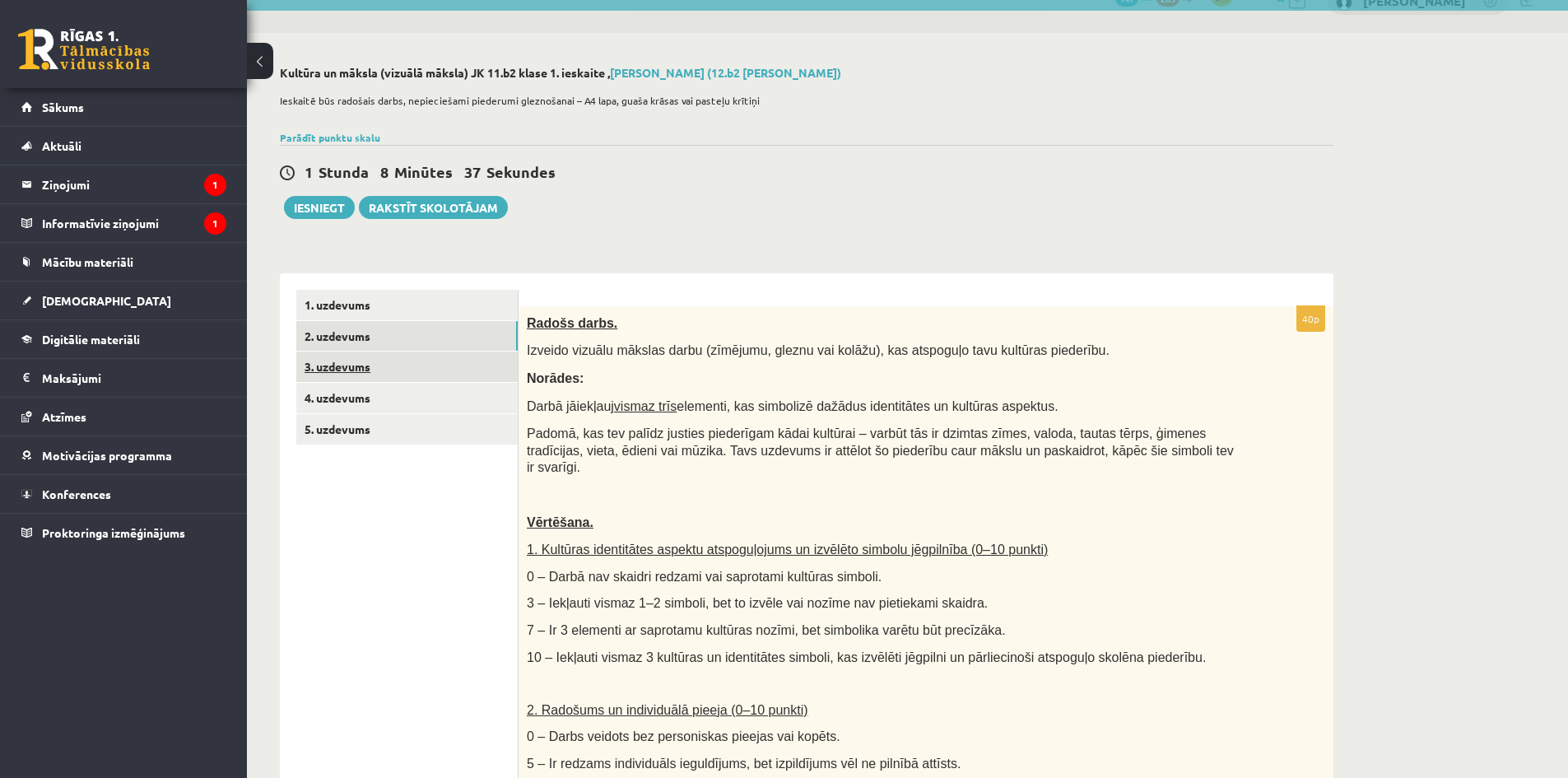
click at [365, 362] on link "3. uzdevums" at bounding box center [407, 367] width 222 height 31
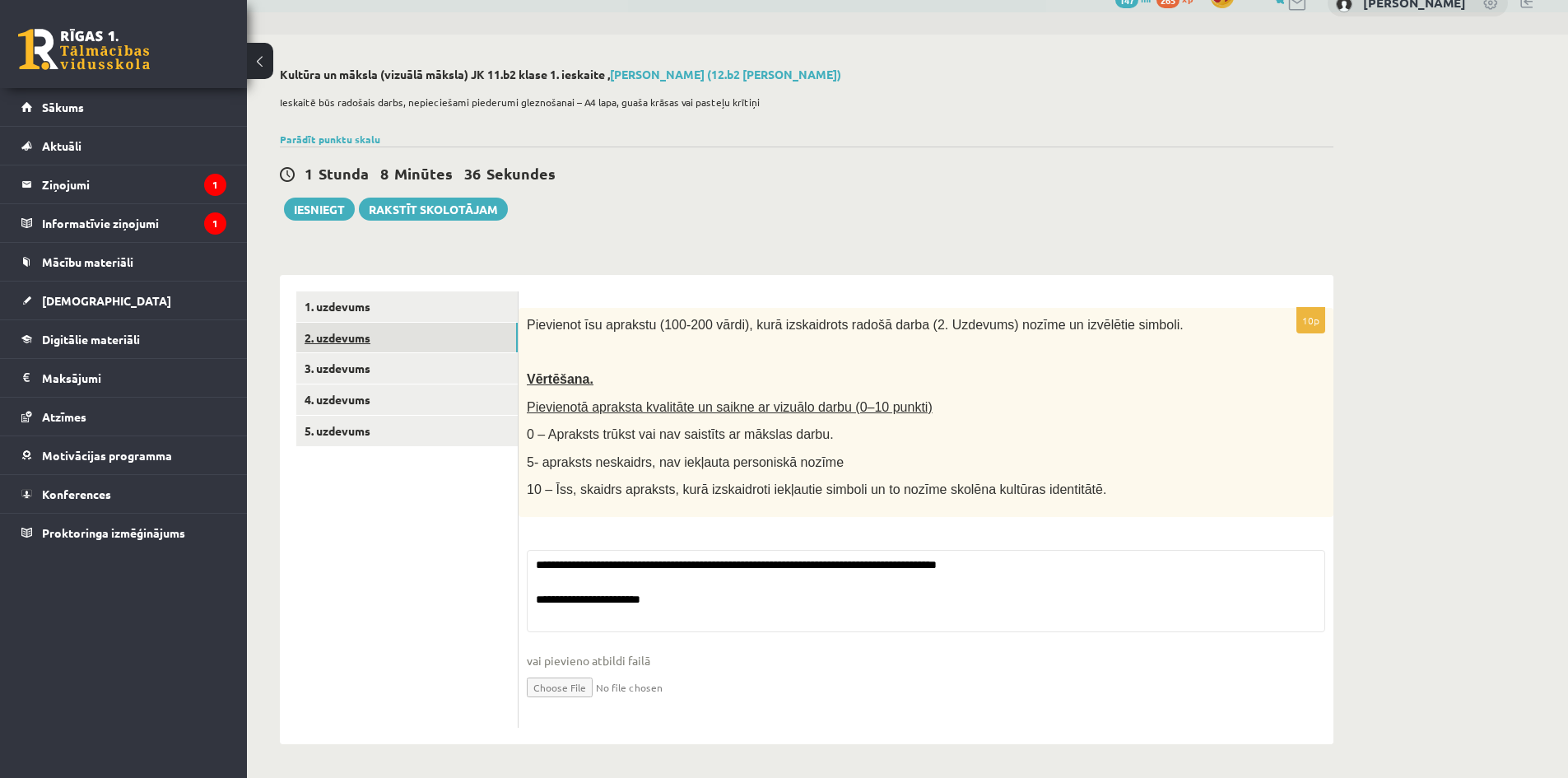
click at [369, 343] on link "2. uzdevums" at bounding box center [407, 338] width 222 height 31
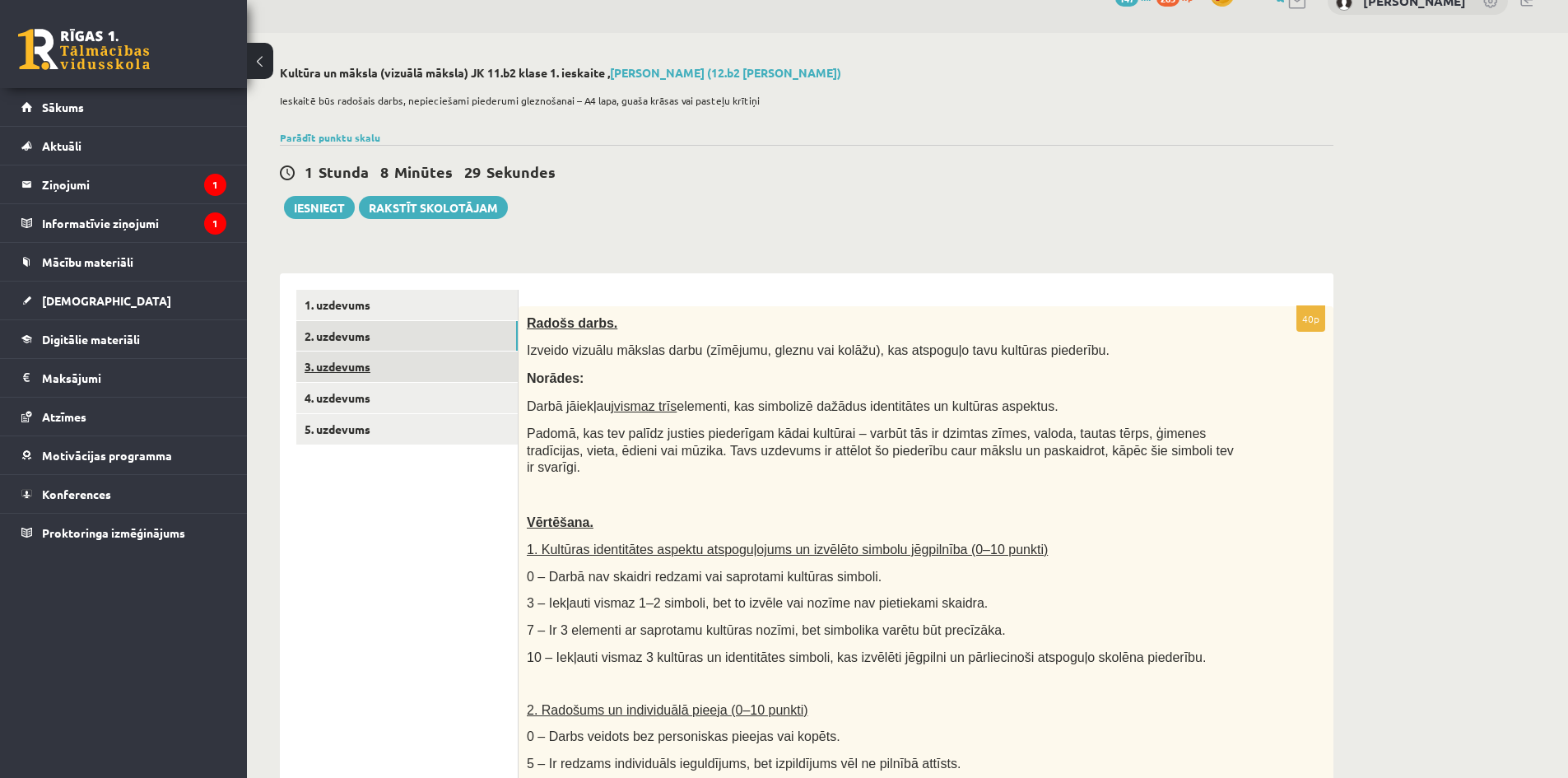
click at [359, 362] on link "3. uzdevums" at bounding box center [407, 367] width 222 height 31
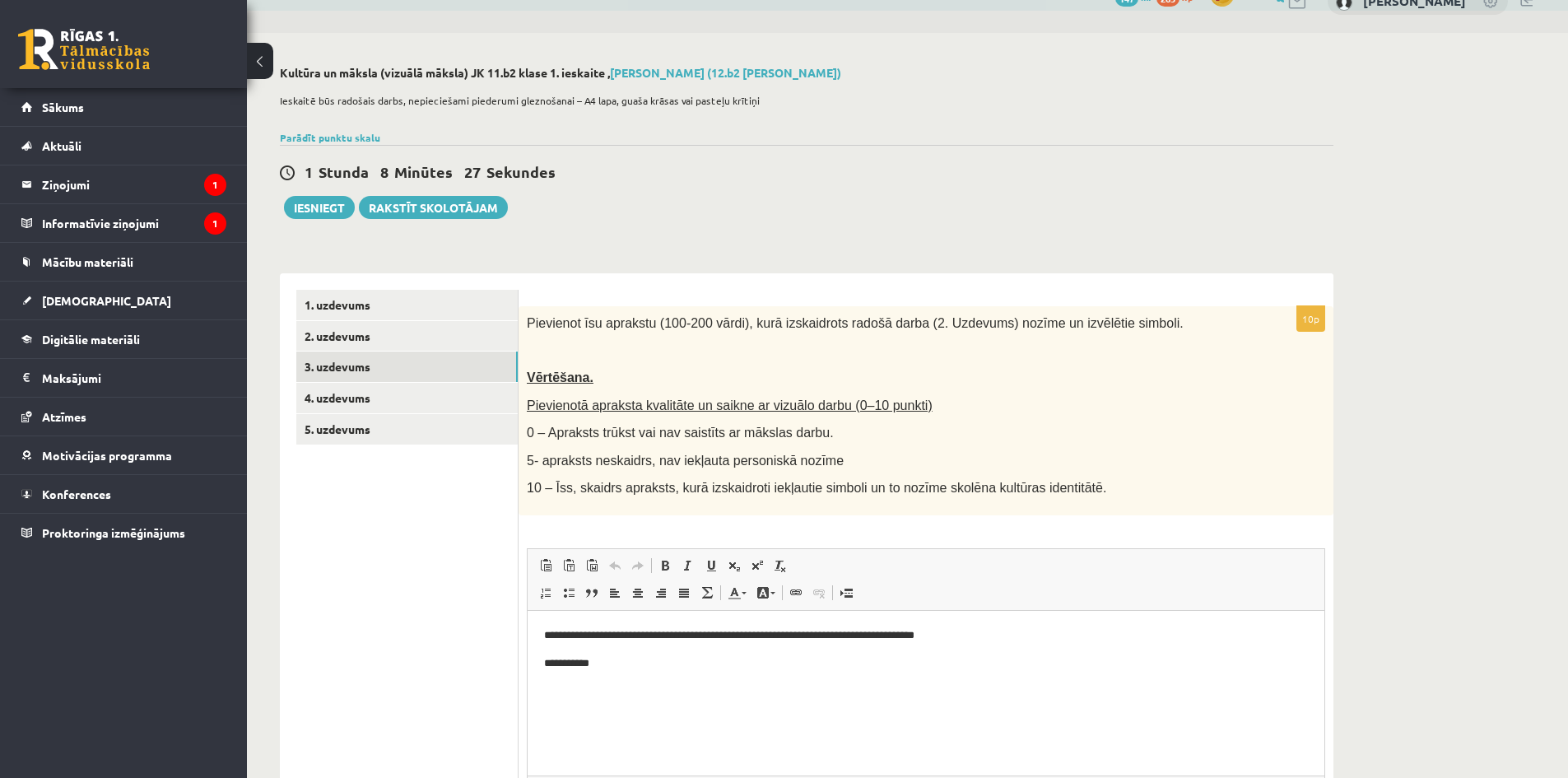
click at [609, 667] on p "**********" at bounding box center [925, 663] width 763 height 17
click at [550, 663] on p "**********" at bounding box center [925, 663] width 763 height 17
click at [605, 661] on p "**********" at bounding box center [925, 663] width 763 height 17
click at [847, 661] on p "**********" at bounding box center [925, 663] width 763 height 17
click at [936, 655] on p "**********" at bounding box center [925, 663] width 763 height 17
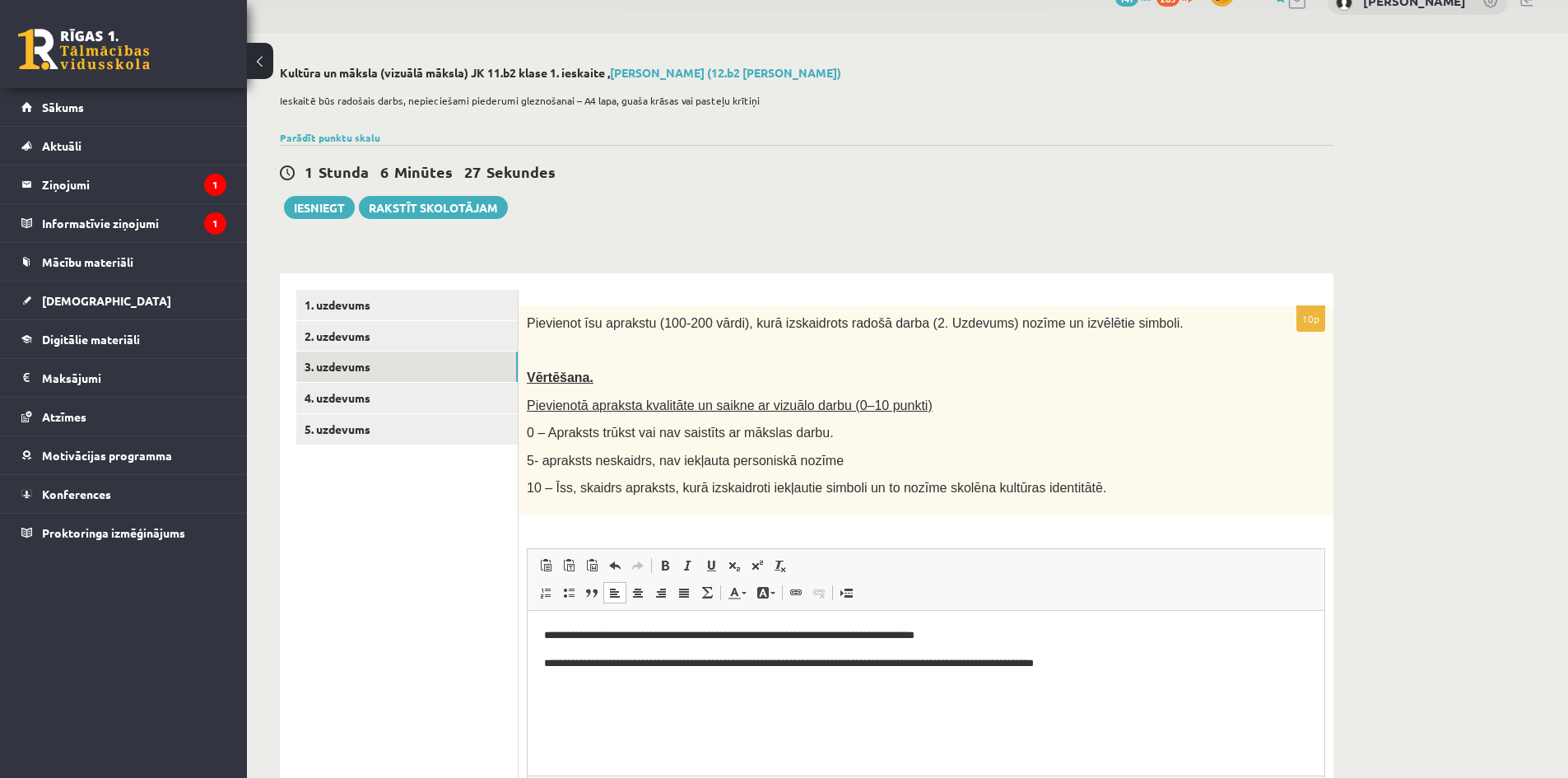
click at [1041, 665] on p "**********" at bounding box center [925, 663] width 763 height 17
click at [1059, 658] on p "**********" at bounding box center [925, 663] width 763 height 17
click at [1109, 659] on p "**********" at bounding box center [925, 663] width 763 height 17
click at [1037, 660] on p "**********" at bounding box center [925, 663] width 763 height 17
click at [1032, 659] on p "**********" at bounding box center [925, 663] width 763 height 17
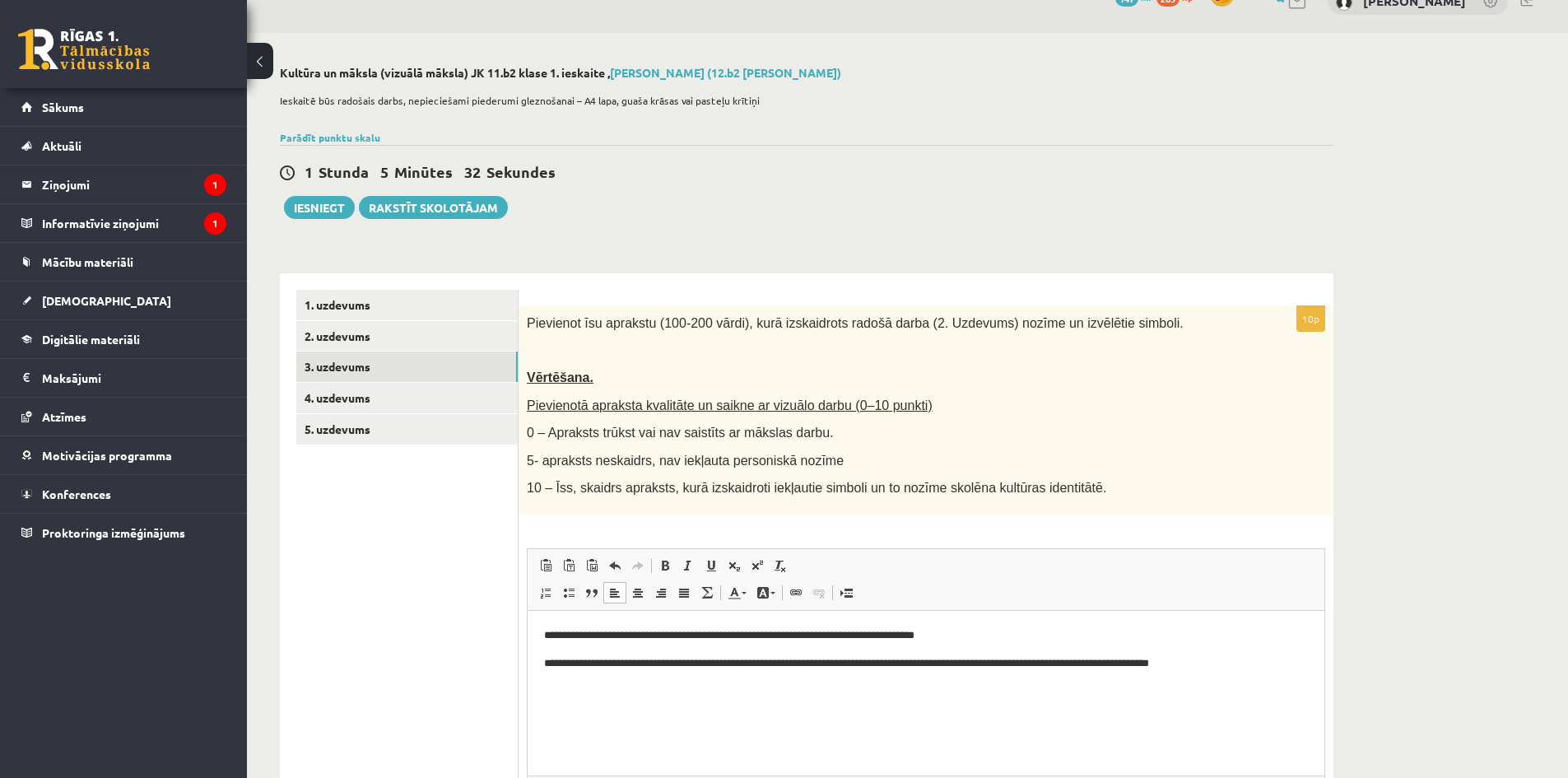
click at [1163, 661] on p "**********" at bounding box center [925, 663] width 763 height 17
click at [1255, 663] on p "**********" at bounding box center [925, 663] width 763 height 17
click at [543, 661] on html "**********" at bounding box center [925, 662] width 797 height 105
click at [575, 599] on link "Insert/Remove Bulleted List" at bounding box center [569, 593] width 23 height 21
click at [631, 673] on li "**********" at bounding box center [926, 672] width 698 height 35
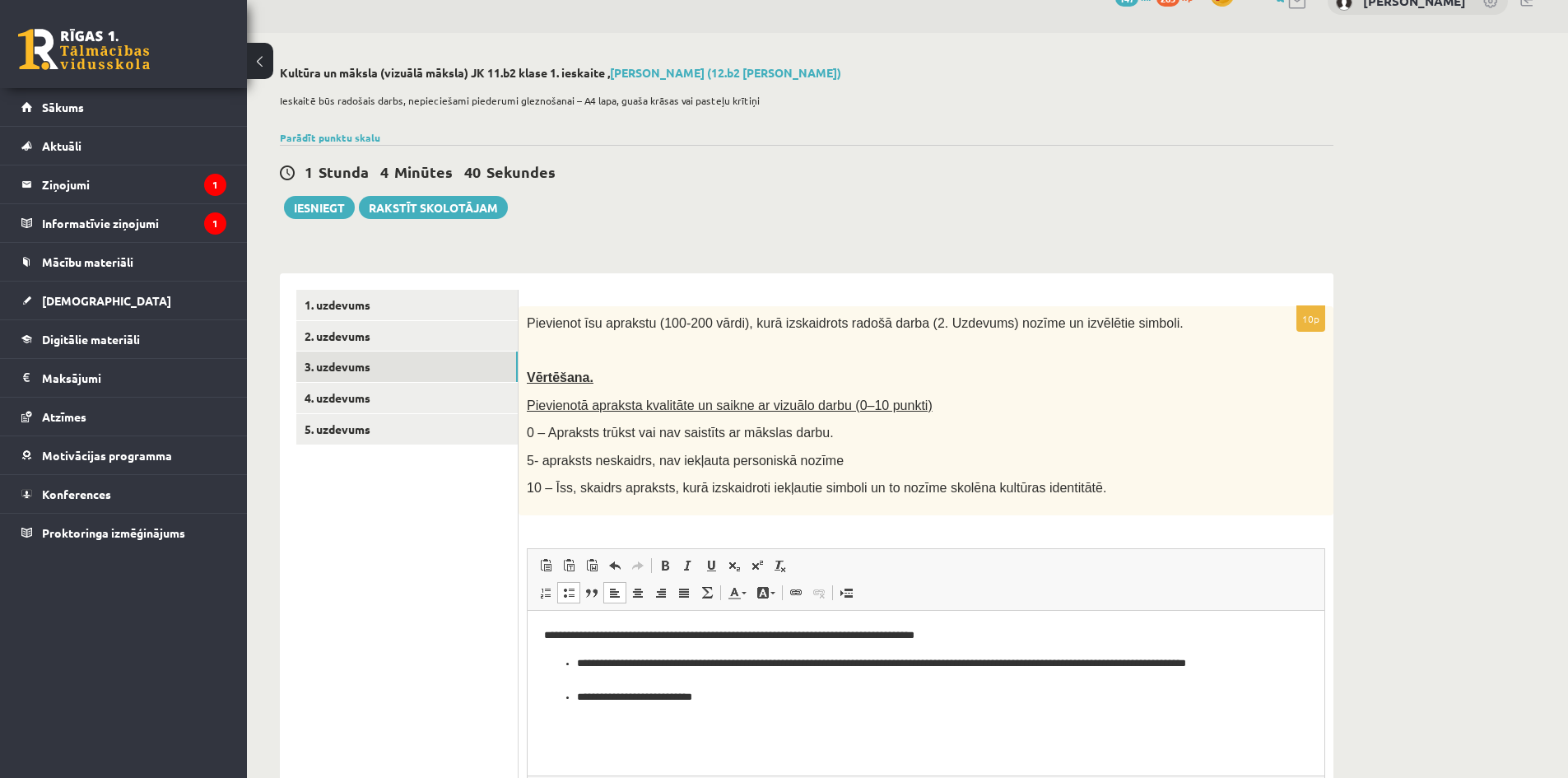
click at [735, 701] on li "**********" at bounding box center [926, 697] width 698 height 17
drag, startPoint x: 926, startPoint y: 695, endPoint x: 1095, endPoint y: 694, distance: 169.0
click at [1095, 694] on li "**********" at bounding box center [926, 697] width 698 height 17
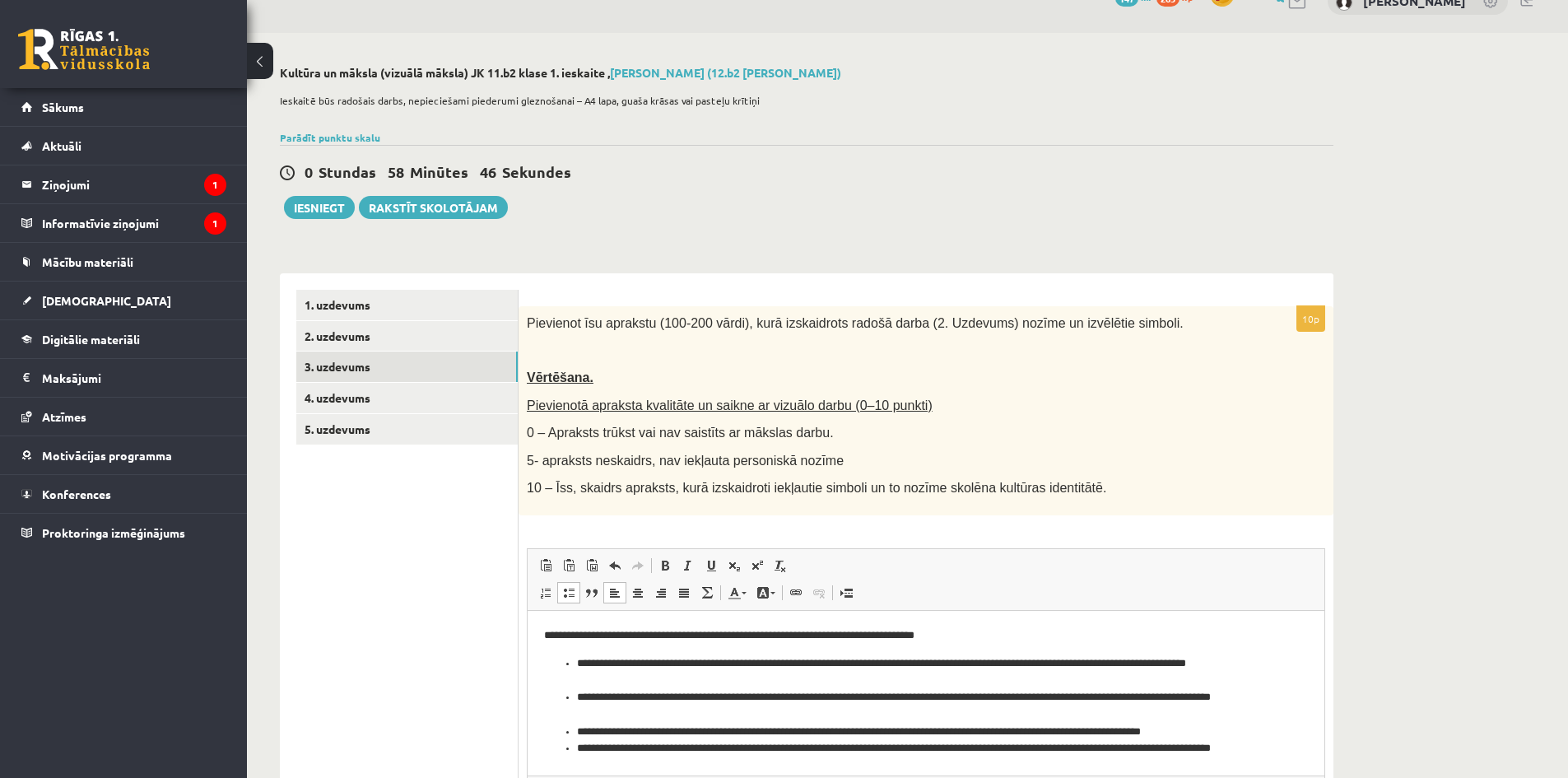
click at [435, 698] on ul "1. uzdevums 2. uzdevums 3. uzdevums 4. uzdevums 5. uzdevums" at bounding box center [407, 590] width 223 height 601
click at [719, 760] on li "**********" at bounding box center [919, 757] width 685 height 35
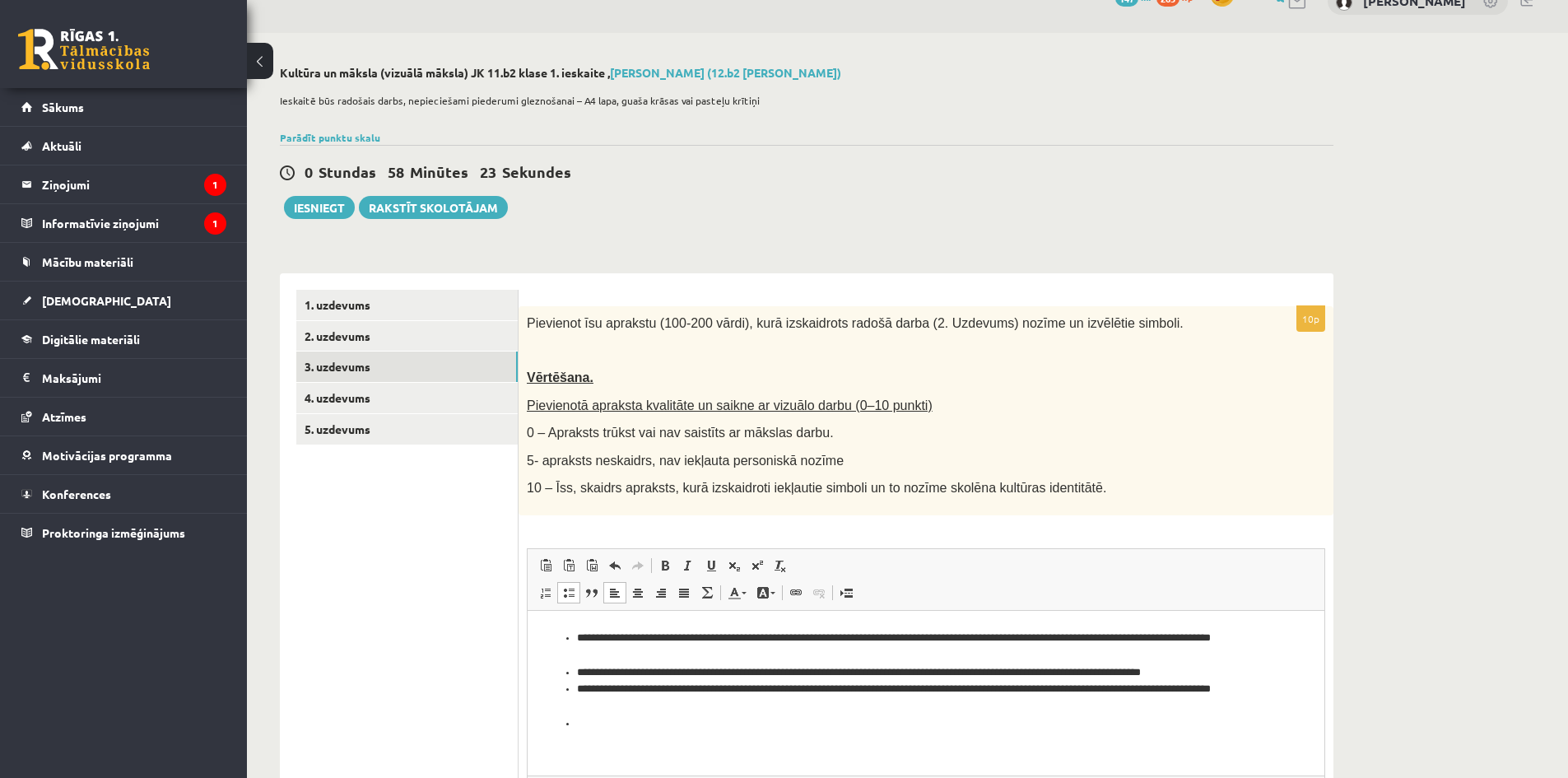
scroll to position [61, 0]
click at [773, 720] on li "**********" at bounding box center [919, 722] width 685 height 17
click at [779, 717] on li "**********" at bounding box center [919, 722] width 685 height 17
click at [799, 715] on li "**********" at bounding box center [919, 722] width 685 height 17
click at [835, 725] on li "**********" at bounding box center [919, 722] width 685 height 17
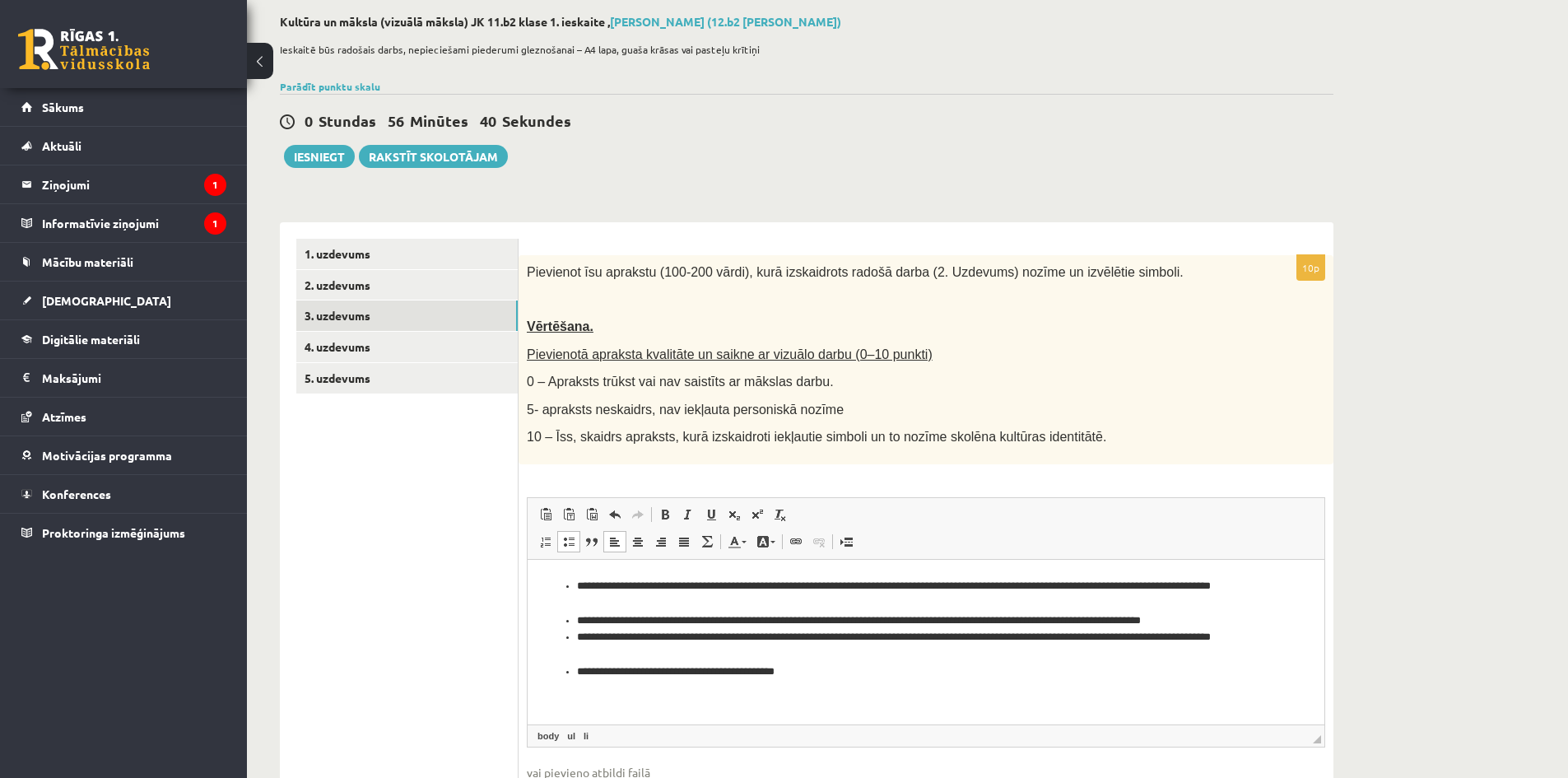
scroll to position [82, 0]
click at [808, 664] on li "**********" at bounding box center [919, 671] width 685 height 17
click at [663, 667] on li "**********" at bounding box center [919, 671] width 685 height 17
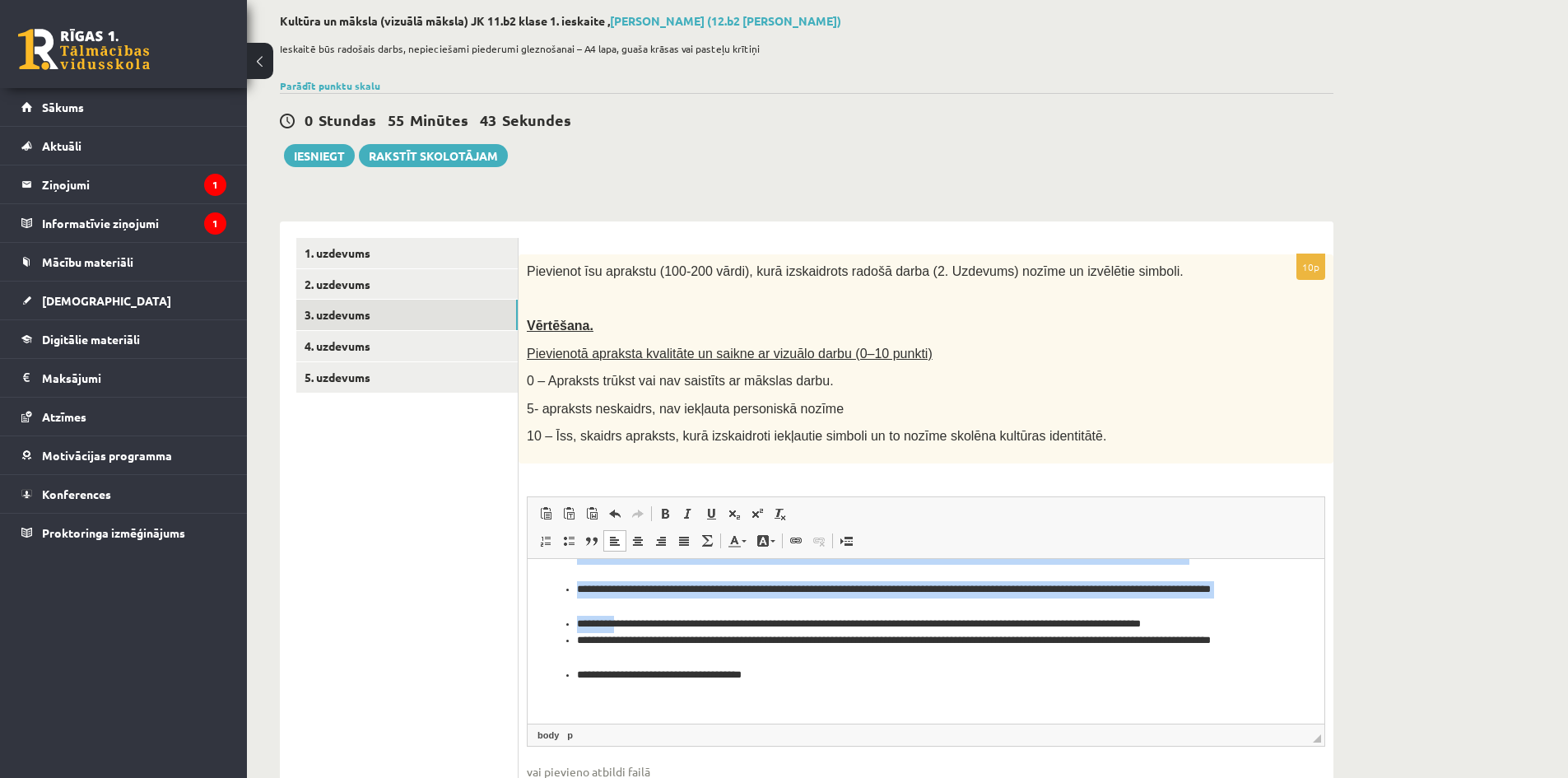
scroll to position [61, 0]
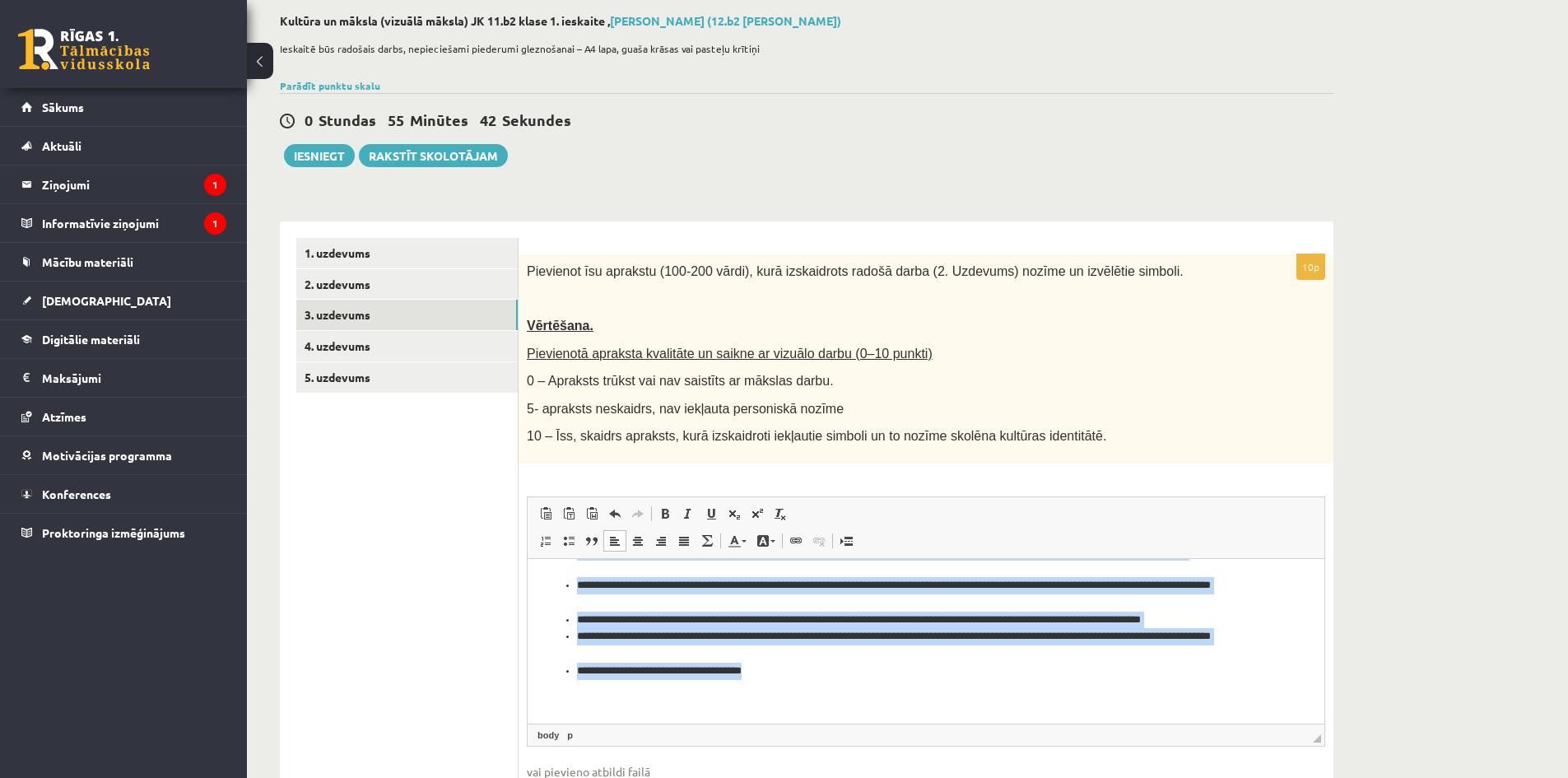
drag, startPoint x: 545, startPoint y: 584, endPoint x: 785, endPoint y: 666, distance: 253.6
click at [785, 666] on html "**********" at bounding box center [925, 610] width 797 height 225
copy body "**********"
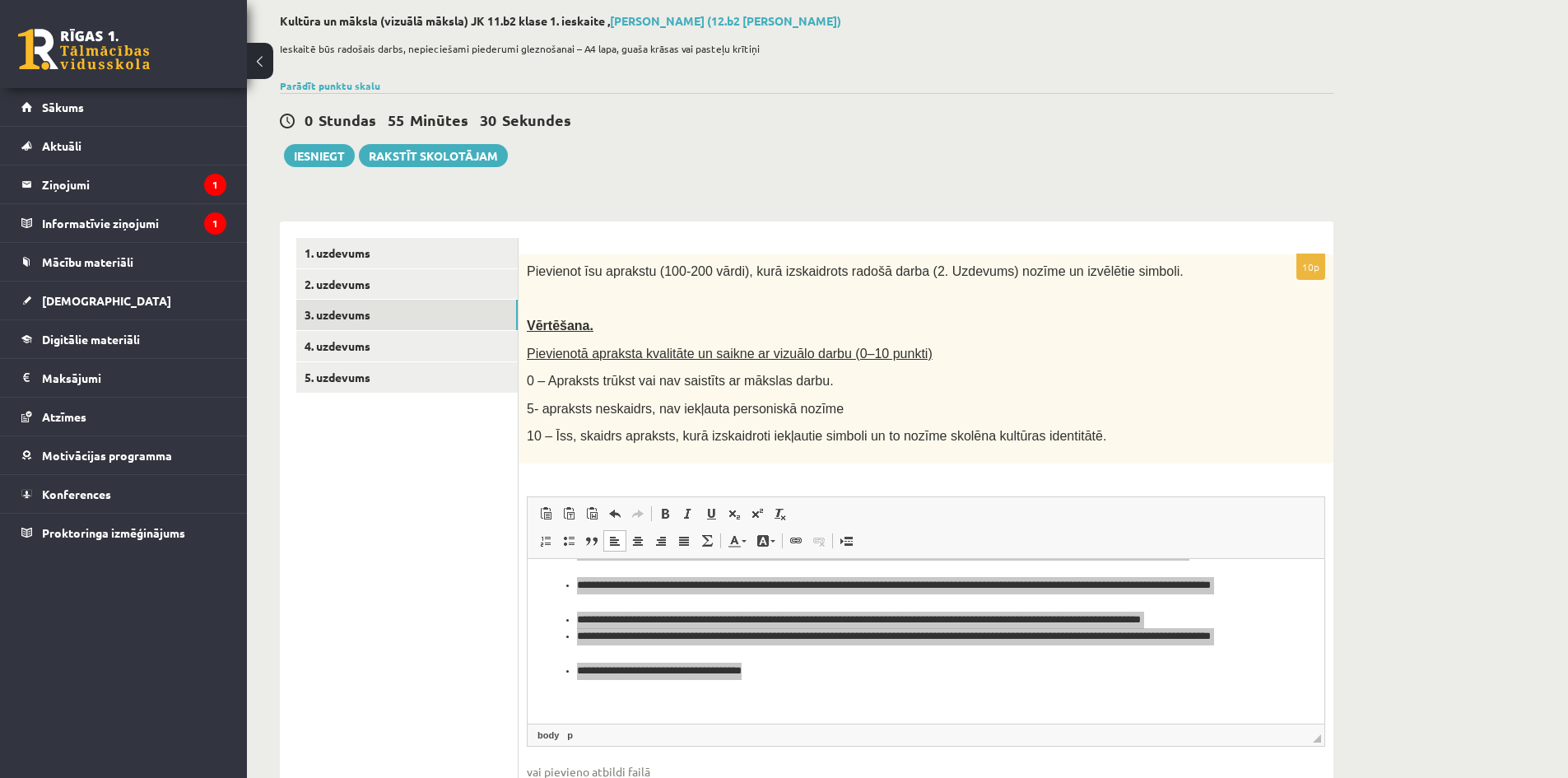
click at [465, 594] on ul "1. uzdevums 2. uzdevums 3. uzdevums 4. uzdevums 5. uzdevums" at bounding box center [407, 538] width 223 height 601
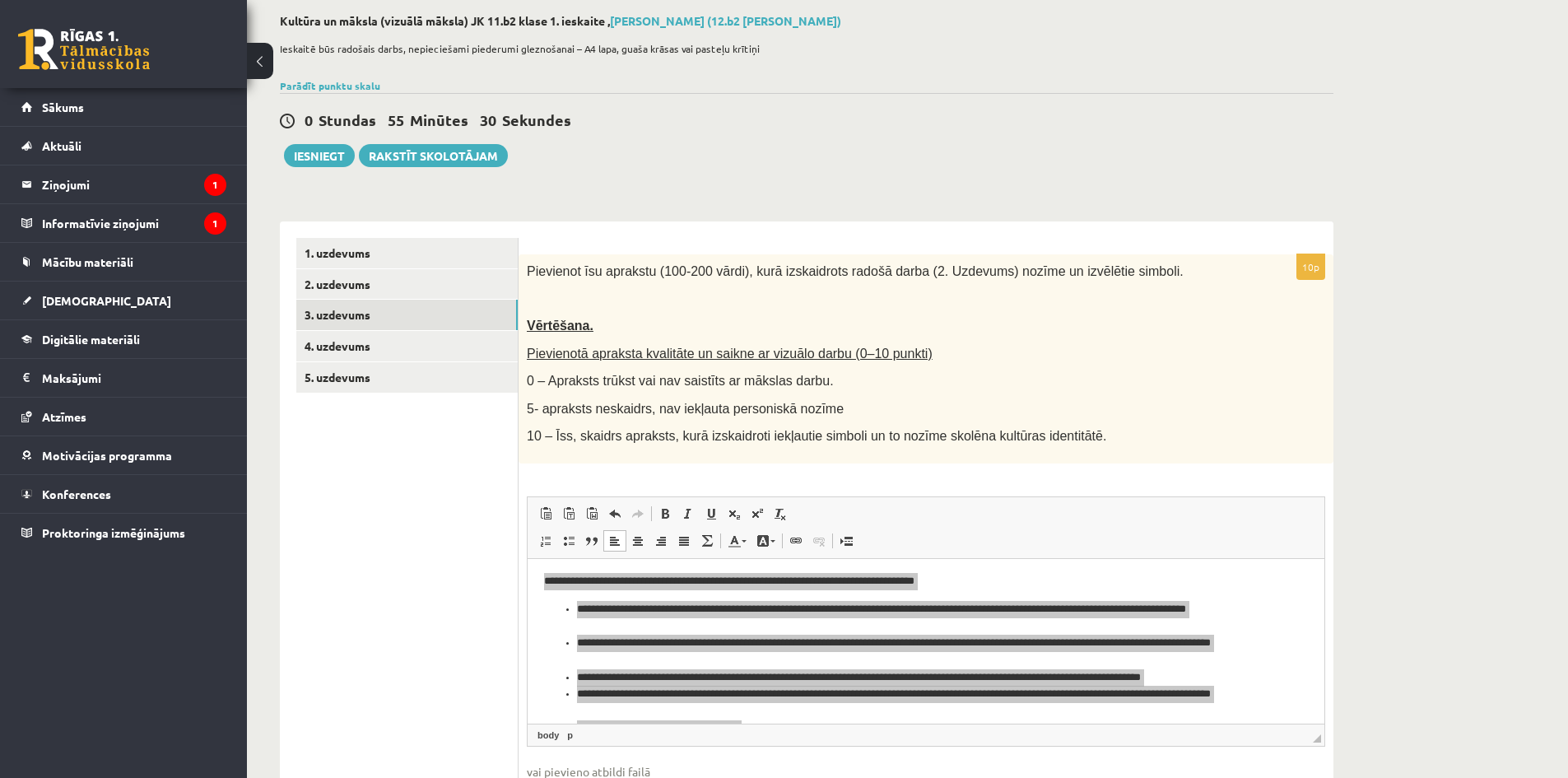
scroll to position [0, 0]
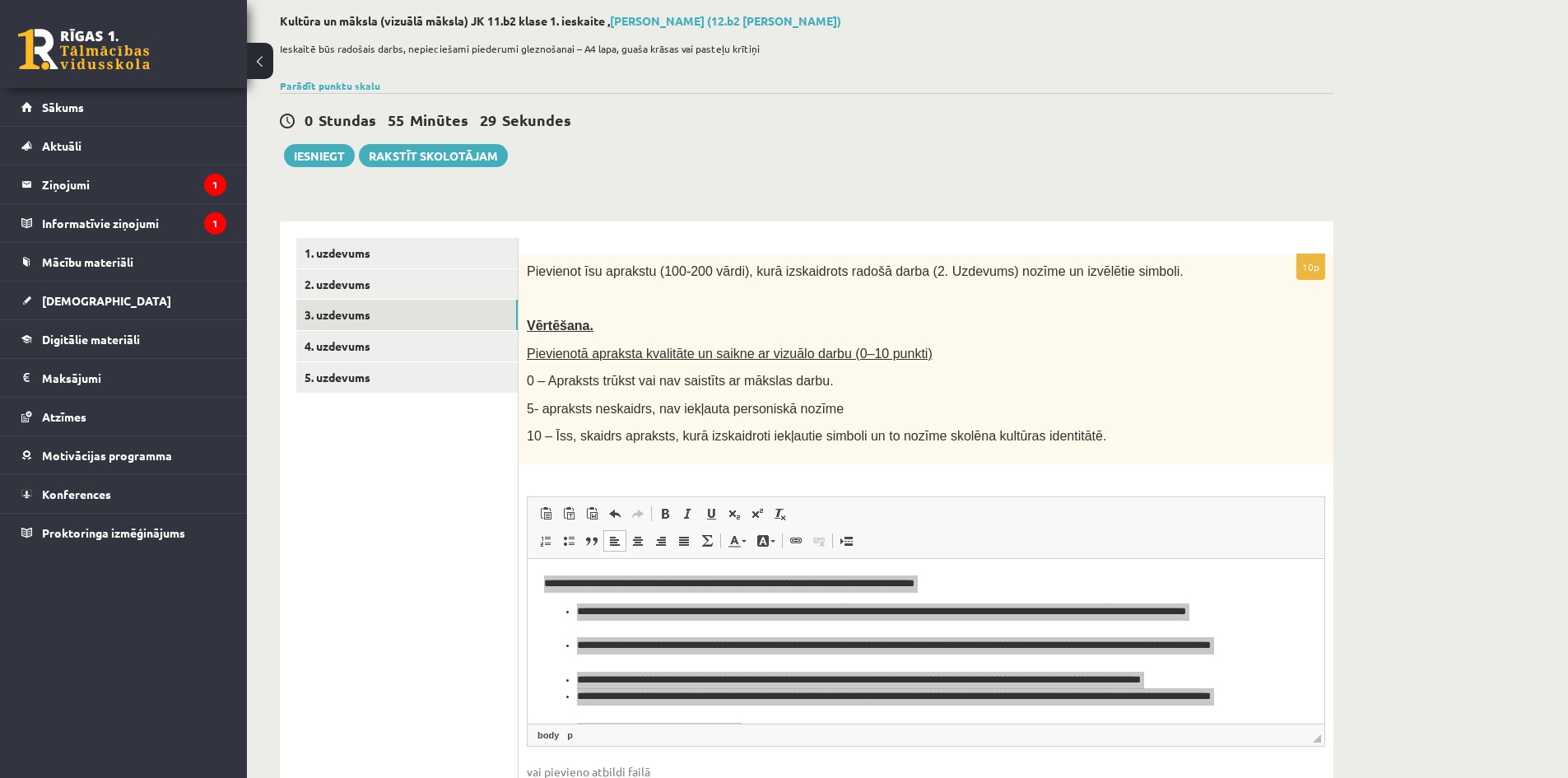
click at [442, 619] on ul "1. uzdevums 2. uzdevums 3. uzdevums 4. uzdevums 5. uzdevums" at bounding box center [407, 538] width 223 height 601
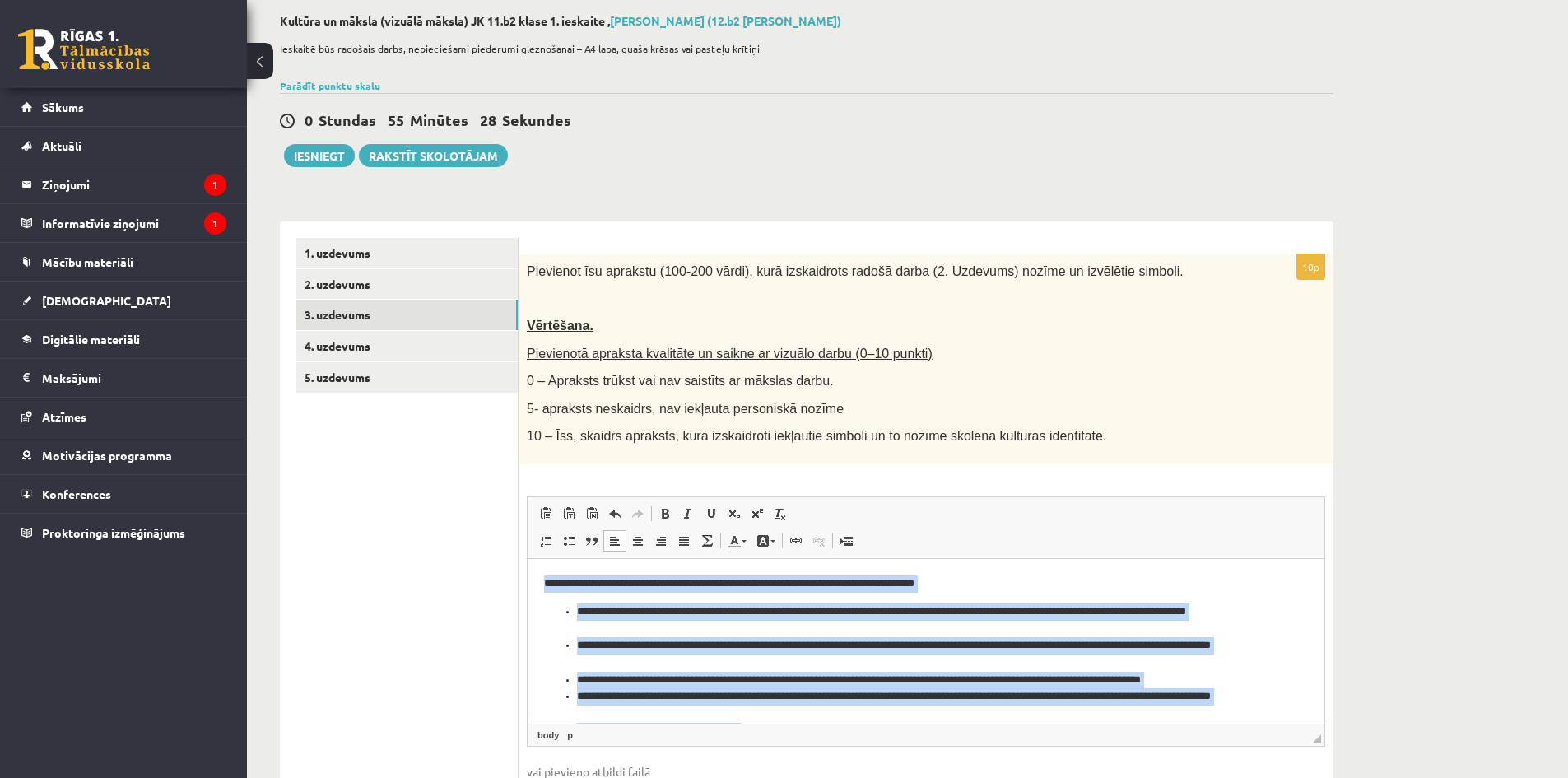
click at [1071, 591] on p "**********" at bounding box center [919, 583] width 752 height 17
click at [984, 600] on body "**********" at bounding box center [925, 670] width 763 height 192
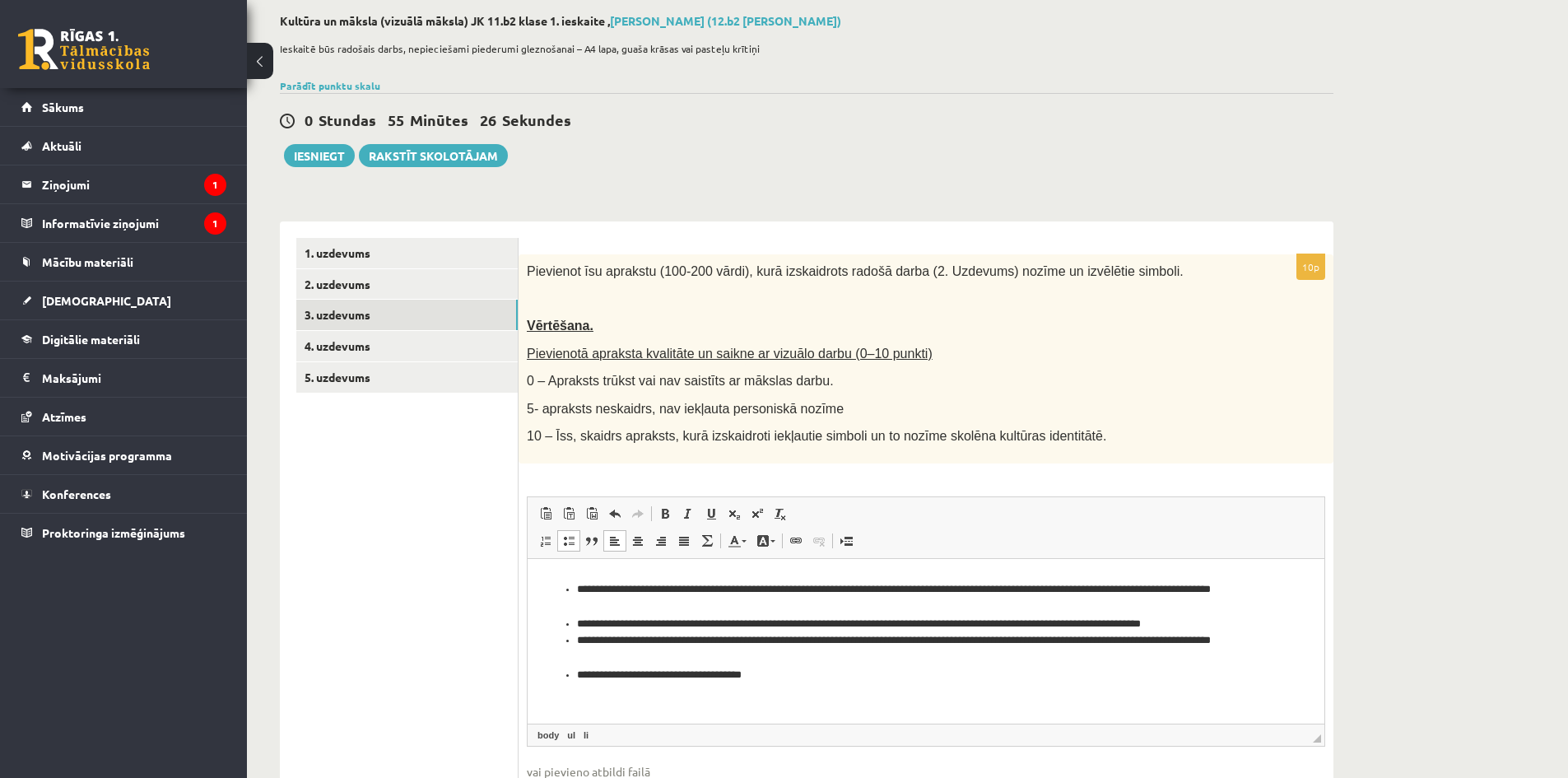
scroll to position [61, 0]
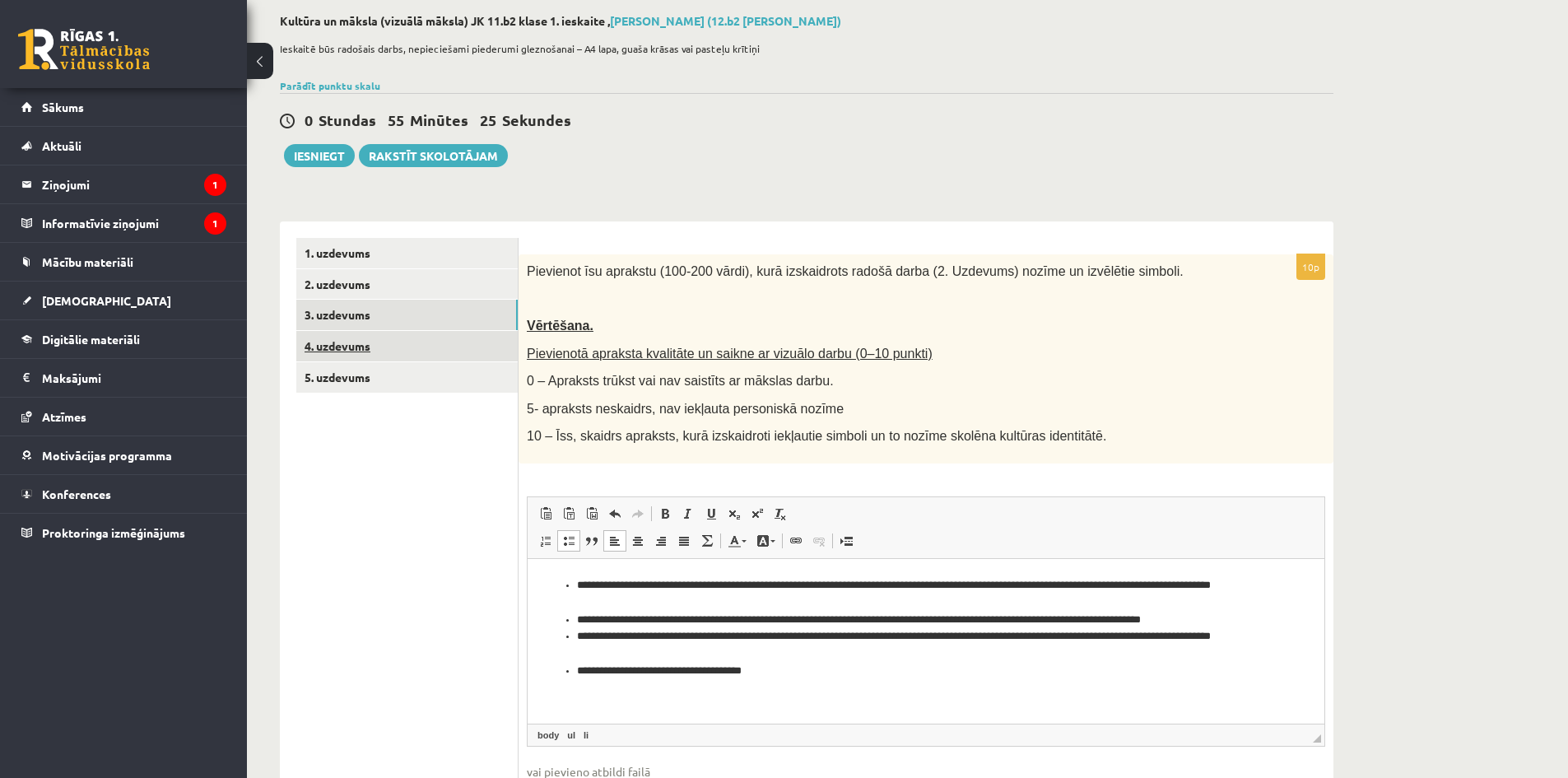
click at [389, 356] on link "4. uzdevums" at bounding box center [407, 346] width 222 height 31
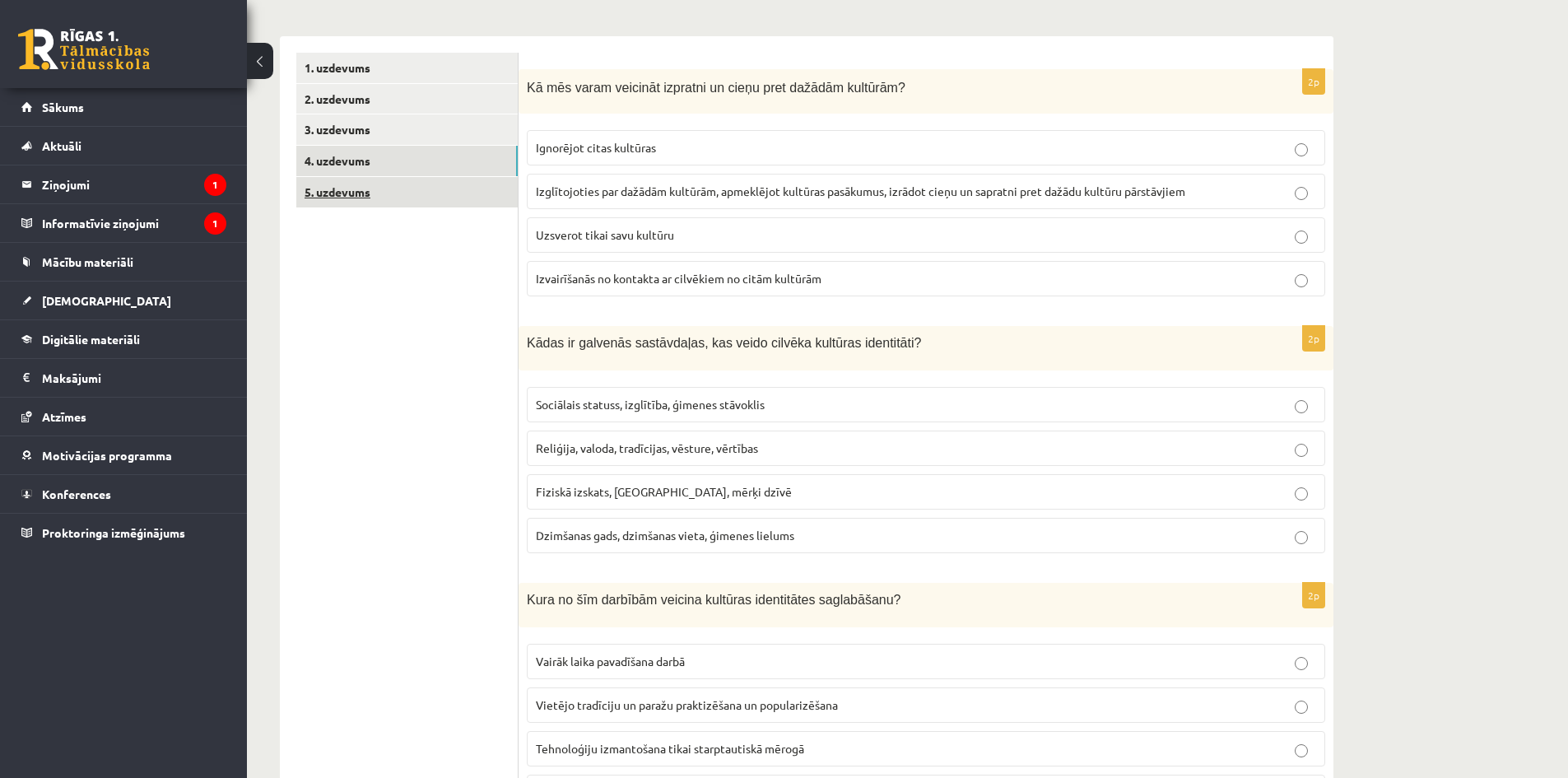
click at [385, 200] on link "5. uzdevums" at bounding box center [407, 193] width 222 height 31
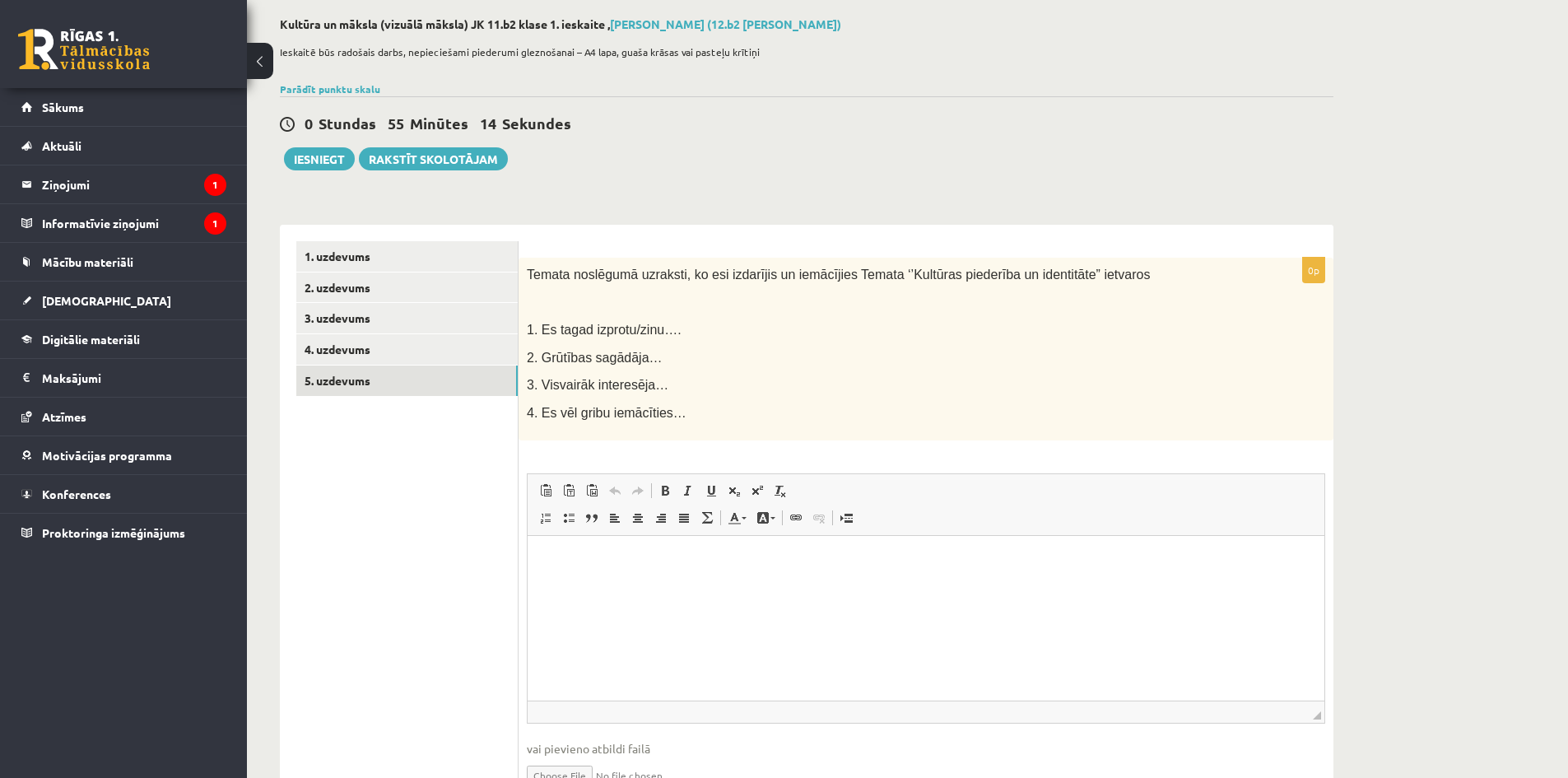
scroll to position [86, 0]
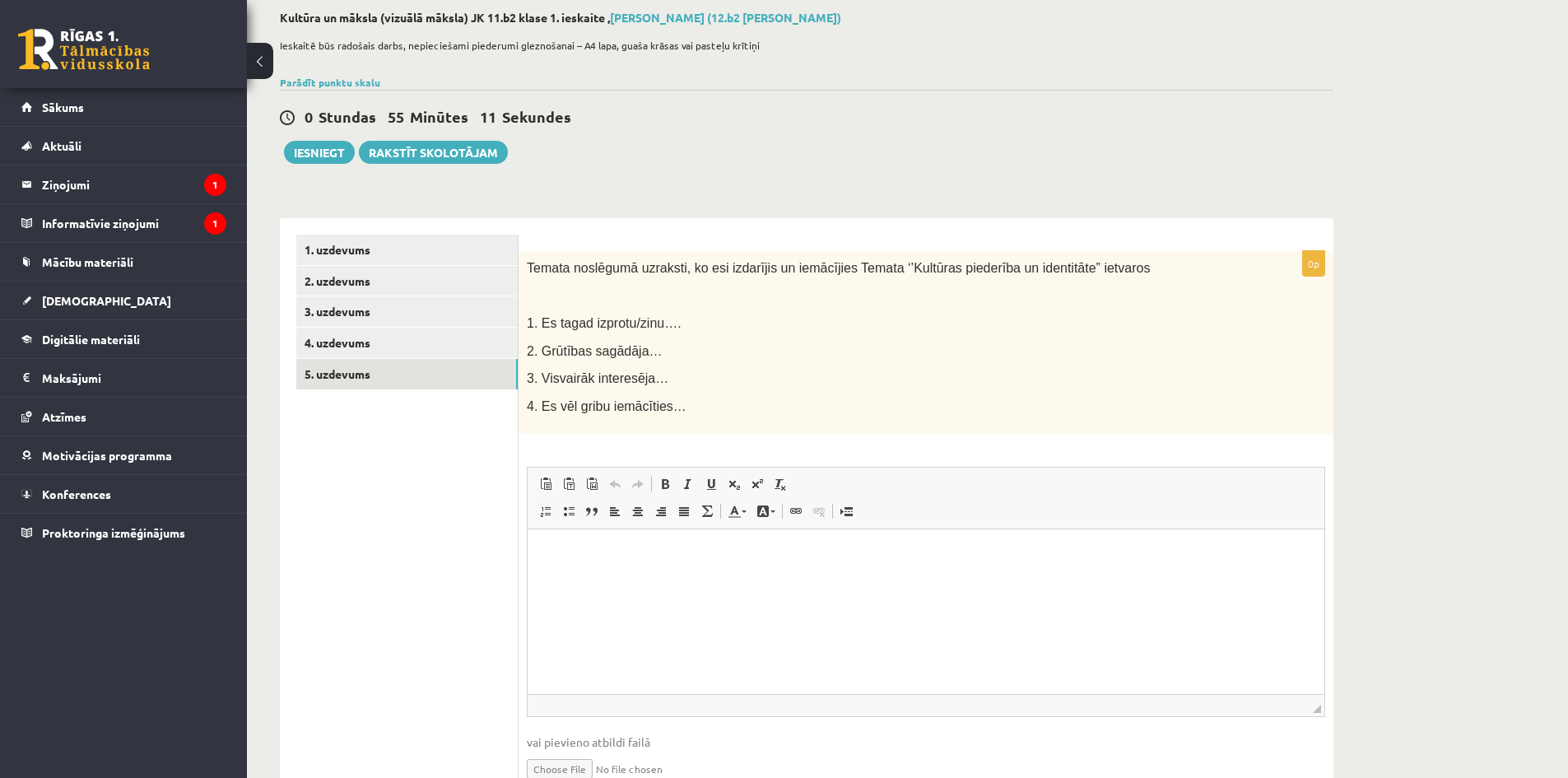
click at [575, 565] on html at bounding box center [925, 554] width 797 height 50
click at [600, 557] on p "**" at bounding box center [925, 554] width 763 height 17
click at [590, 575] on p "**" at bounding box center [925, 582] width 763 height 17
click at [585, 608] on p "**" at bounding box center [925, 609] width 763 height 17
drag, startPoint x: 591, startPoint y: 589, endPoint x: 555, endPoint y: 577, distance: 37.9
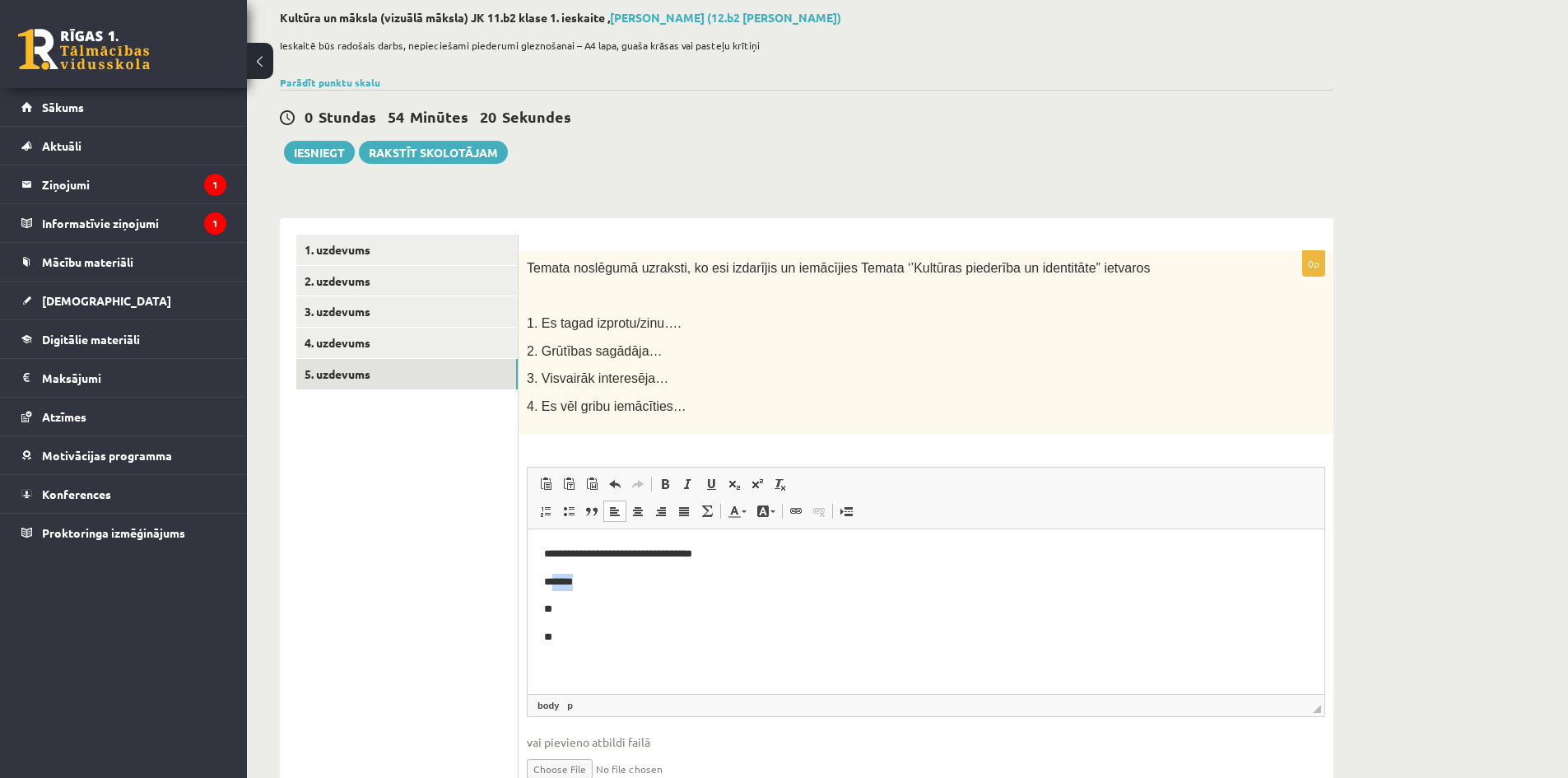
click at [555, 577] on p "*******" at bounding box center [925, 582] width 763 height 17
click at [558, 606] on p "**" at bounding box center [925, 609] width 763 height 17
click at [583, 633] on p "**" at bounding box center [925, 637] width 763 height 17
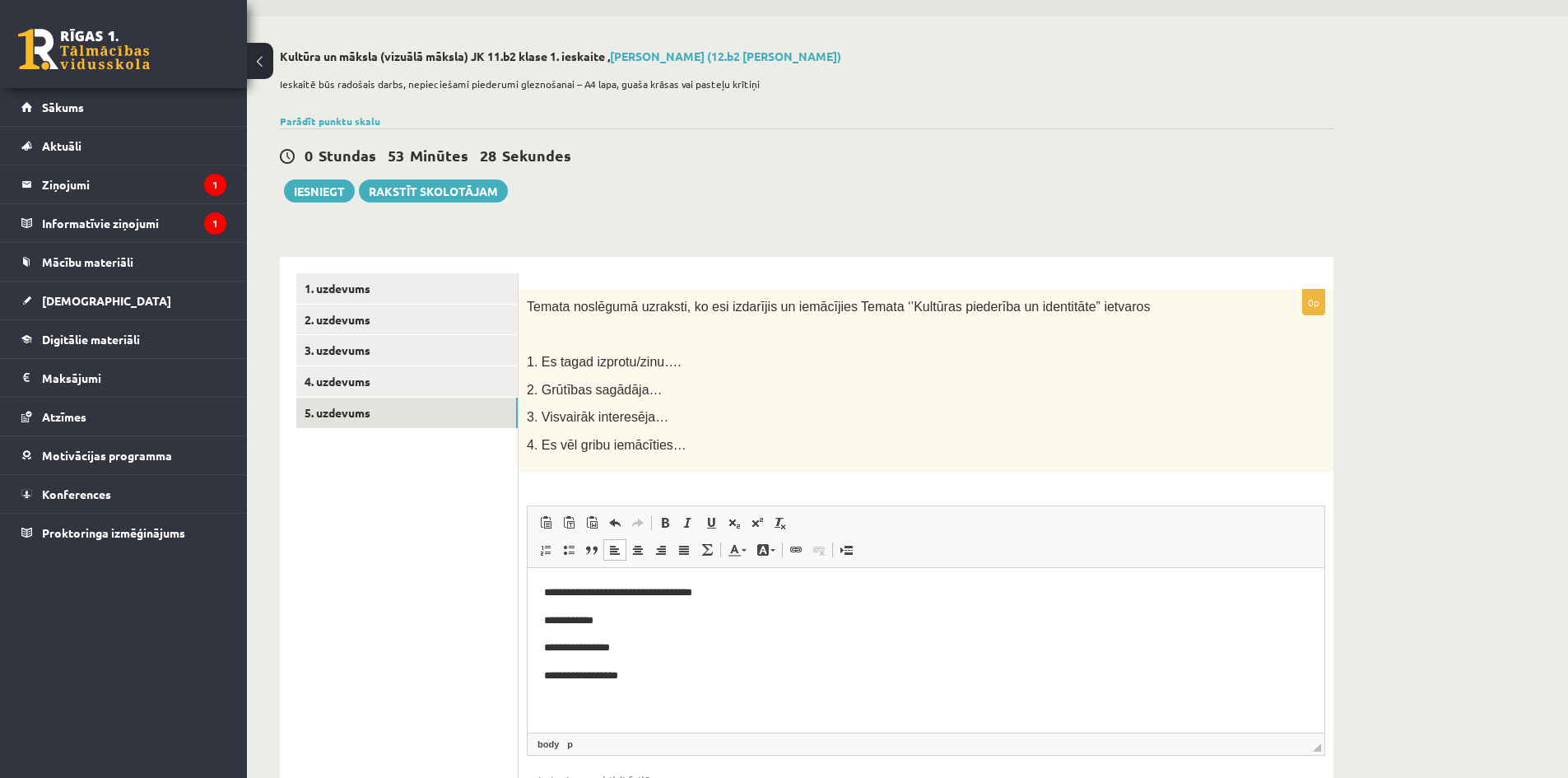
scroll to position [0, 0]
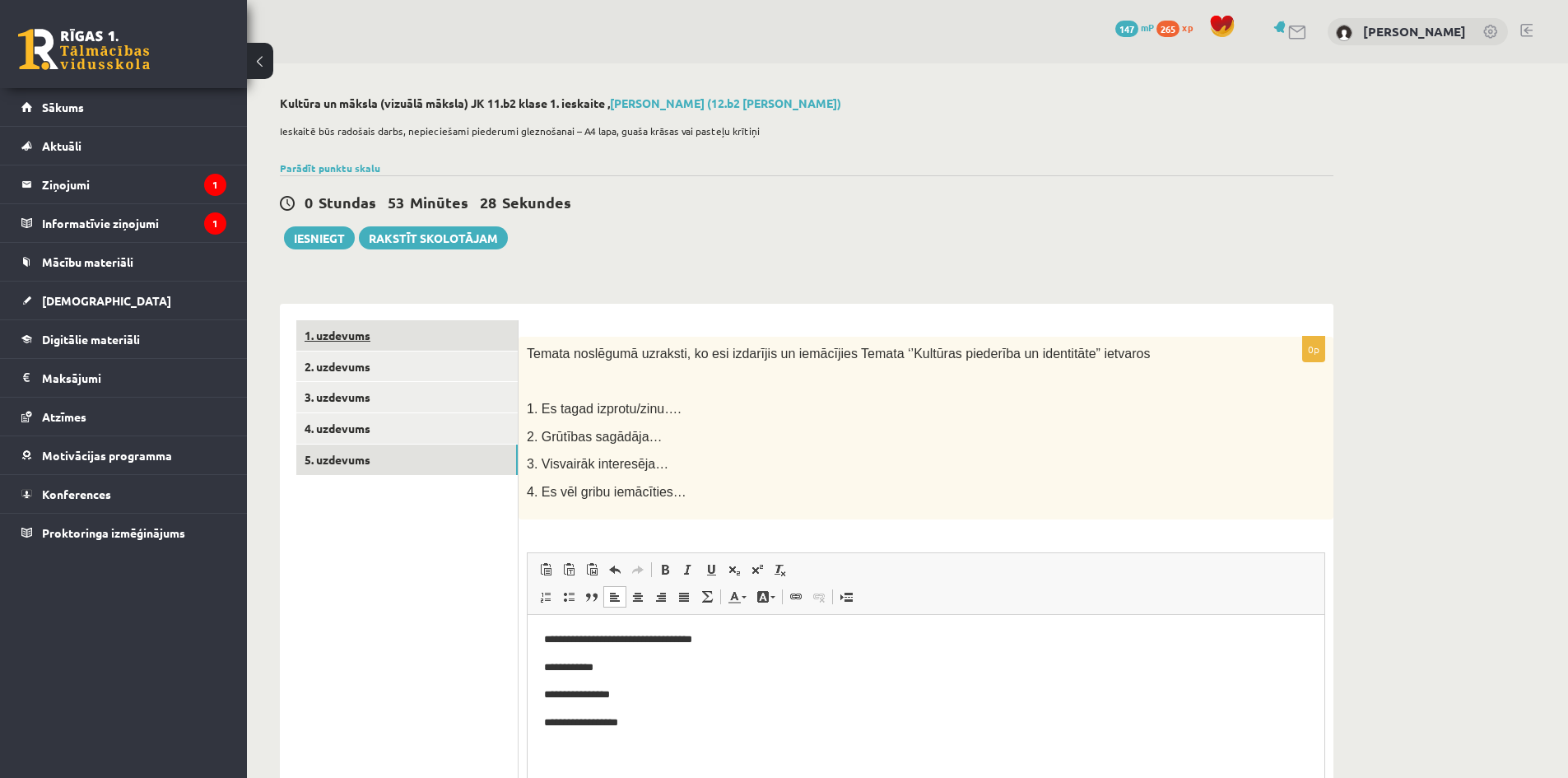
click at [373, 343] on link "1. uzdevums" at bounding box center [407, 335] width 222 height 31
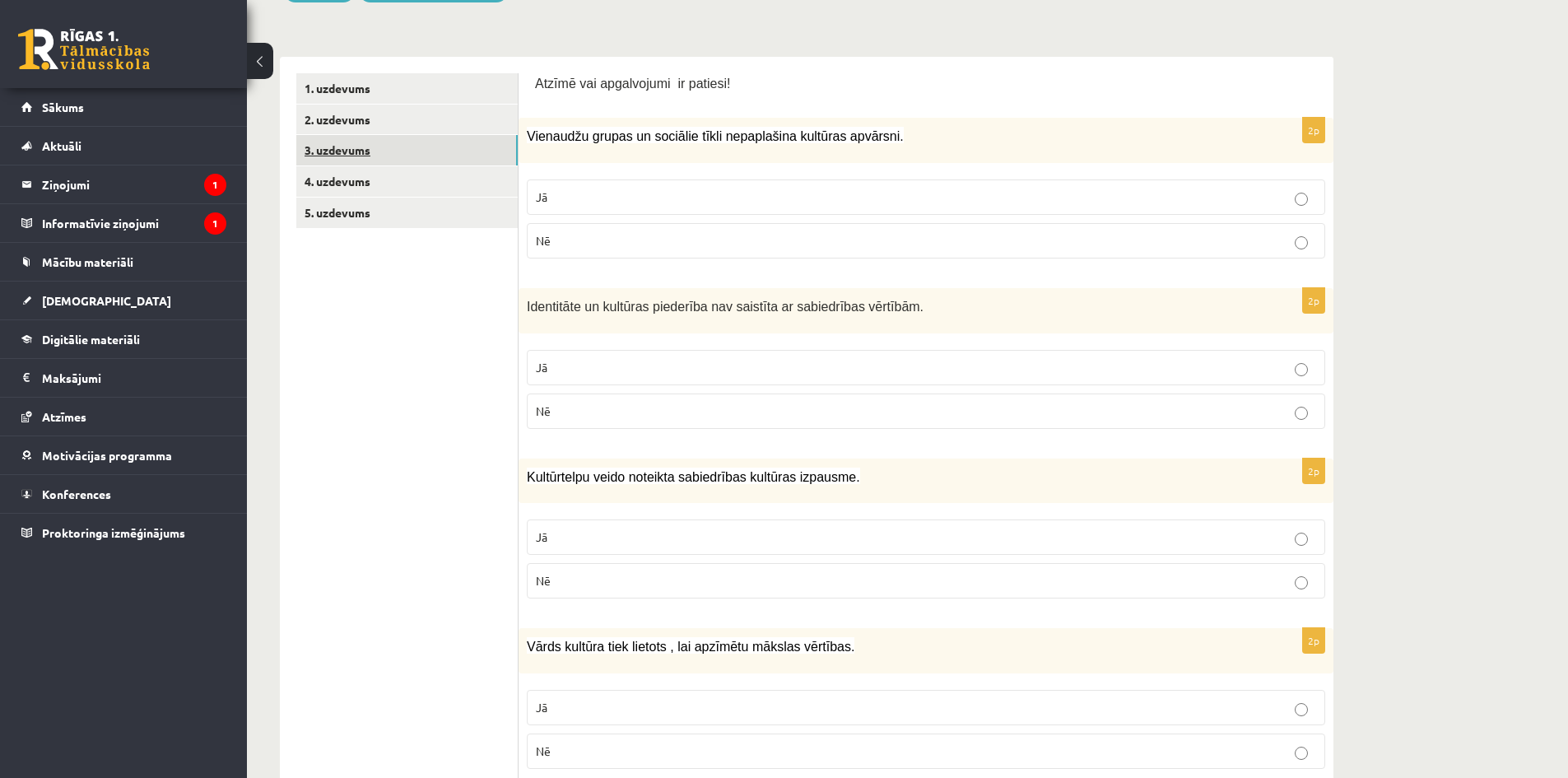
click at [363, 141] on link "3. uzdevums" at bounding box center [407, 150] width 222 height 31
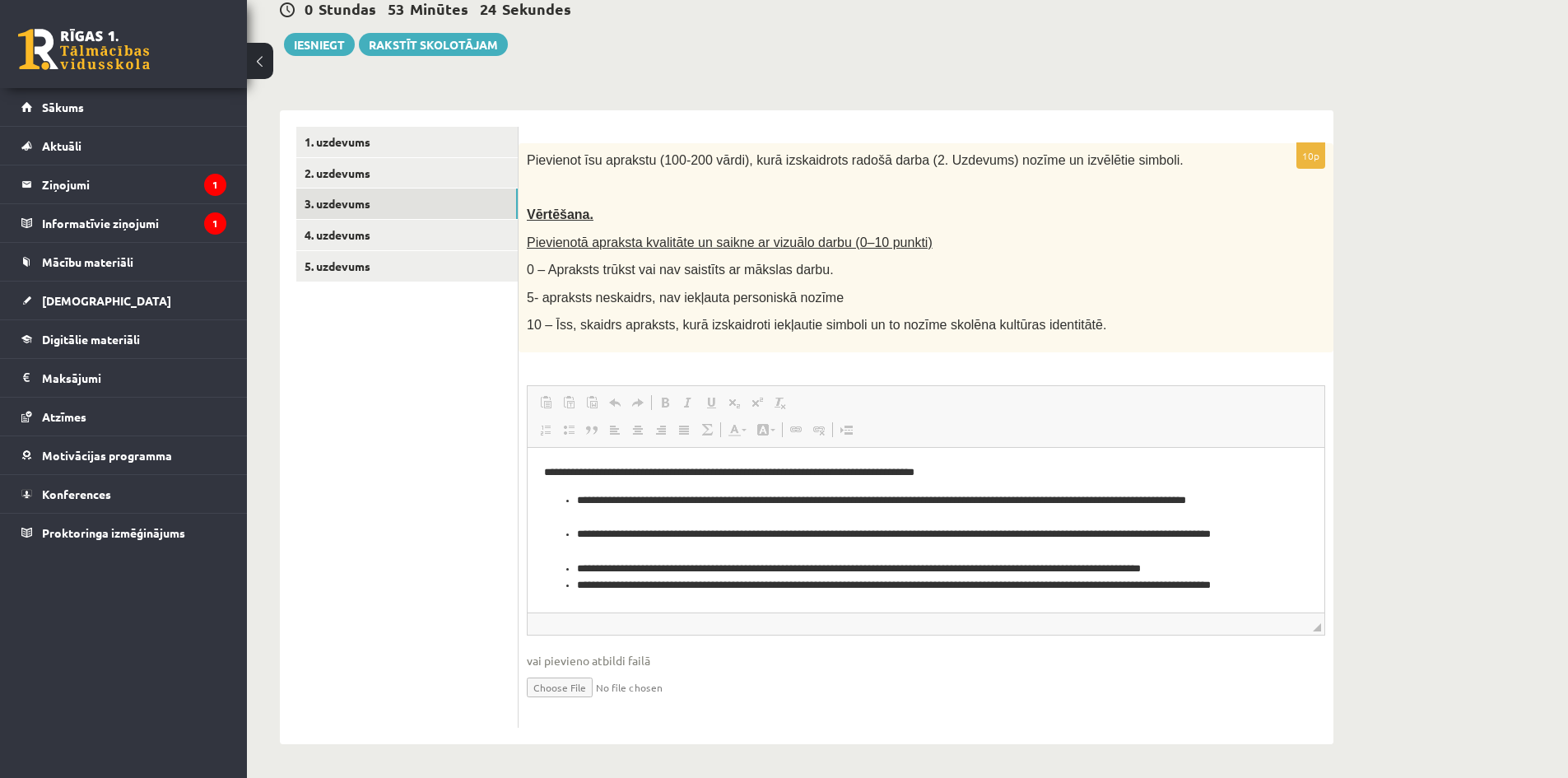
click at [348, 331] on ul "1. uzdevums 2. uzdevums 3. uzdevums 4. uzdevums 5. uzdevums" at bounding box center [407, 426] width 223 height 601
click at [338, 177] on link "2. uzdevums" at bounding box center [407, 174] width 222 height 31
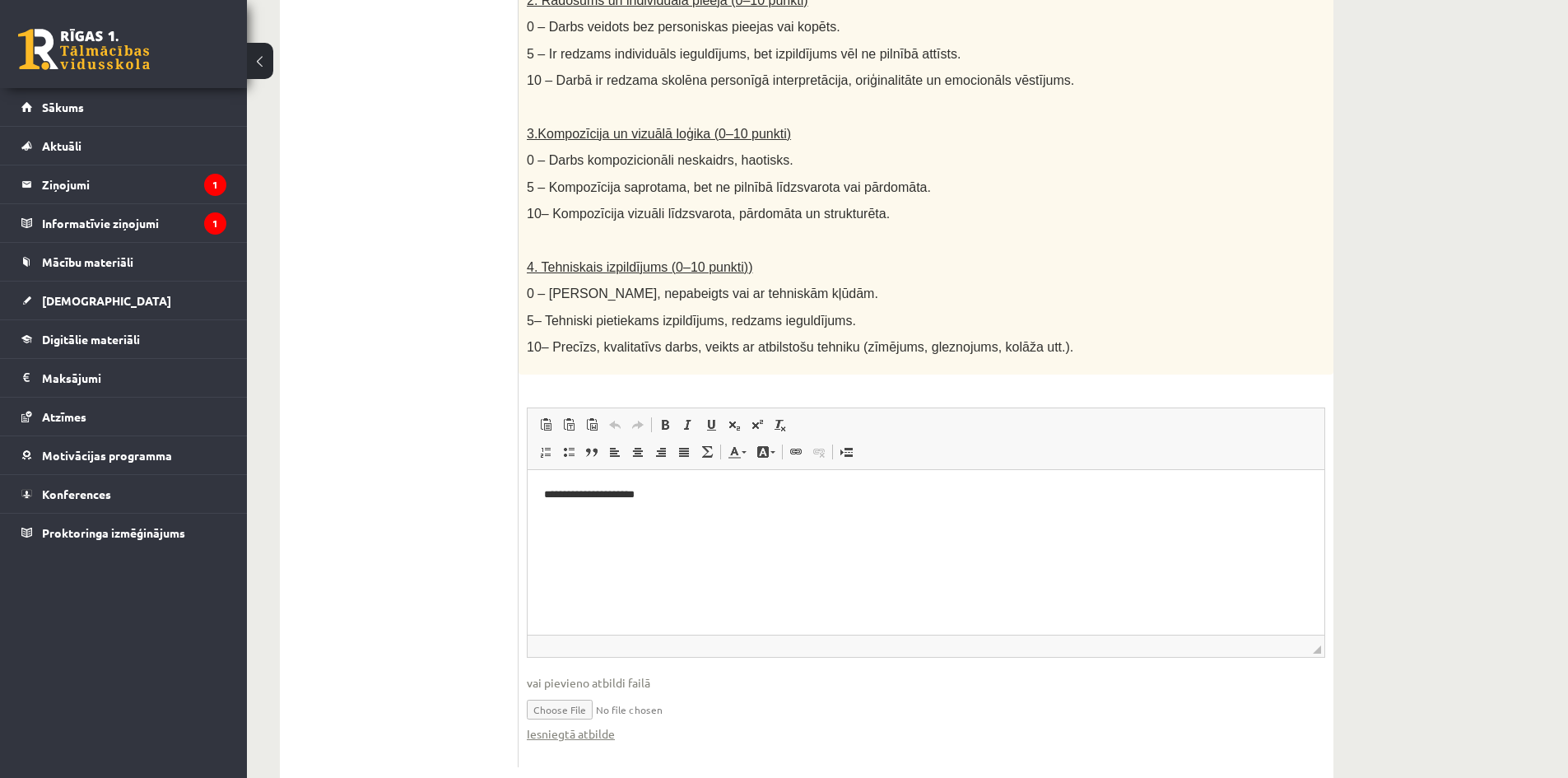
scroll to position [764, 0]
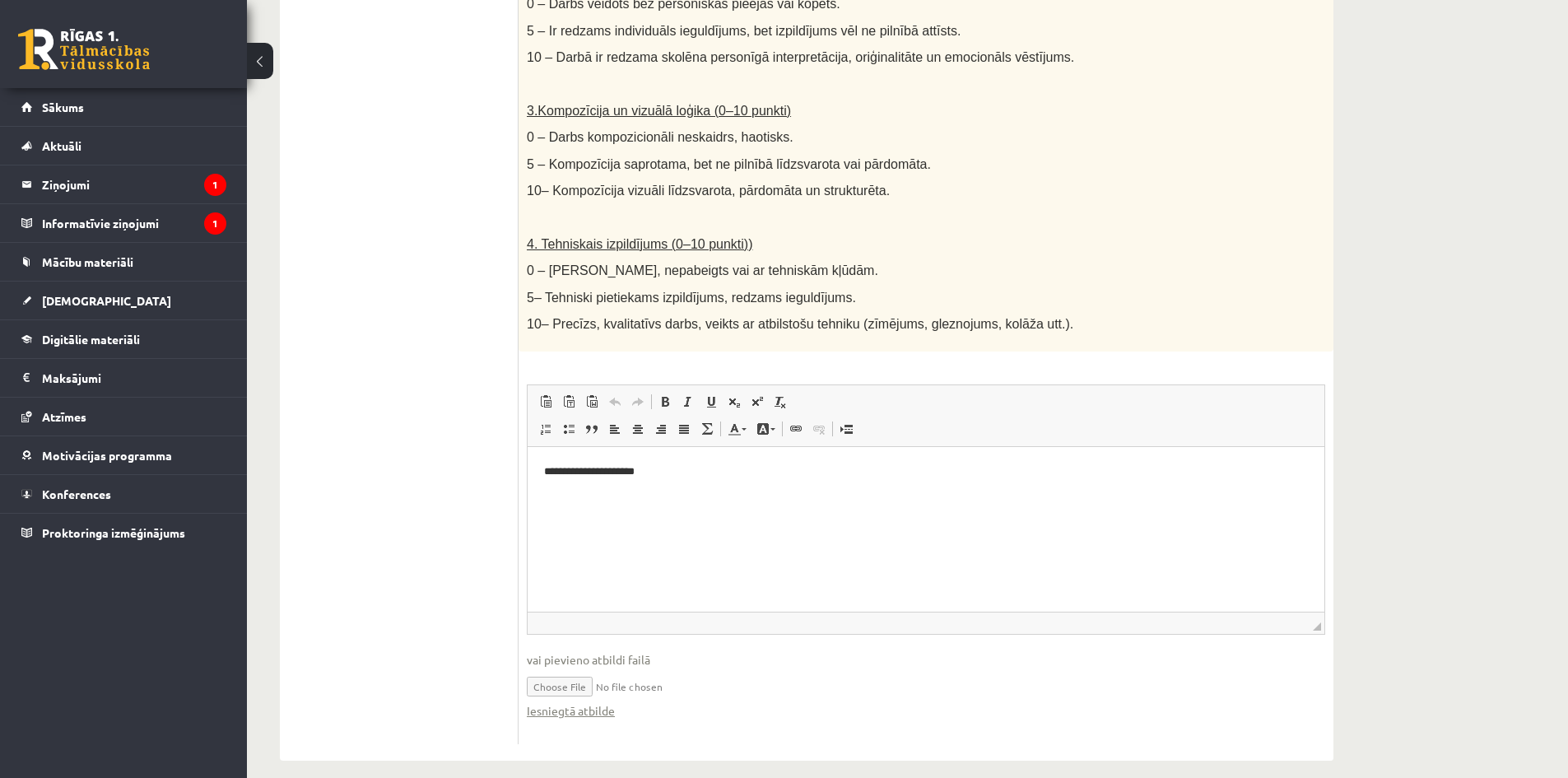
click at [571, 668] on input "file" at bounding box center [925, 684] width 798 height 34
type input "**********"
click at [583, 702] on link "Iesniegtā atbilde" at bounding box center [570, 711] width 88 height 17
click at [1445, 446] on div "Kultūra un māksla (vizuālā māksla) JK 11.b2 klase 1. ieskaite , Roberts Lagodsk…" at bounding box center [907, 46] width 1321 height 1493
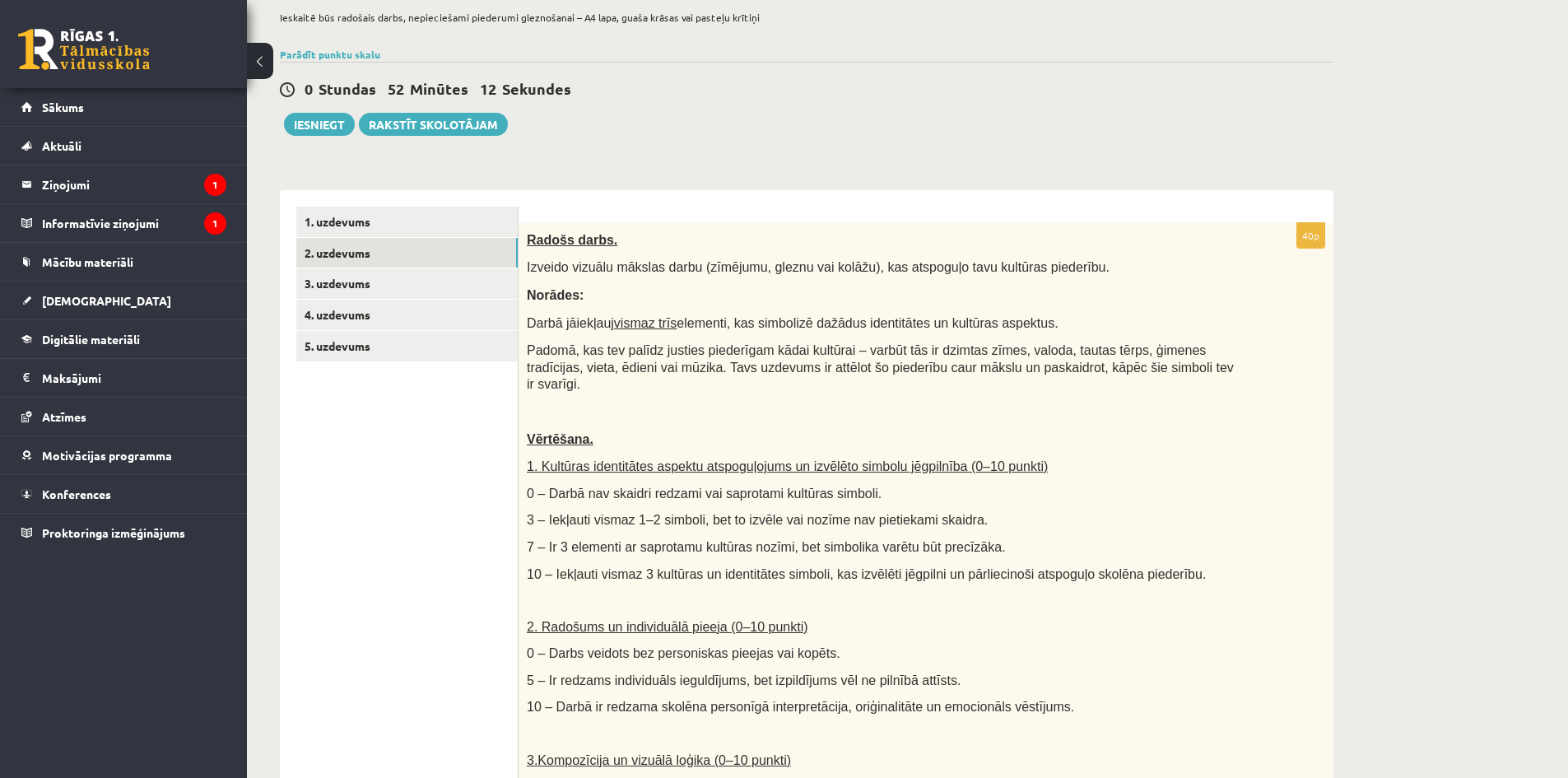
scroll to position [0, 0]
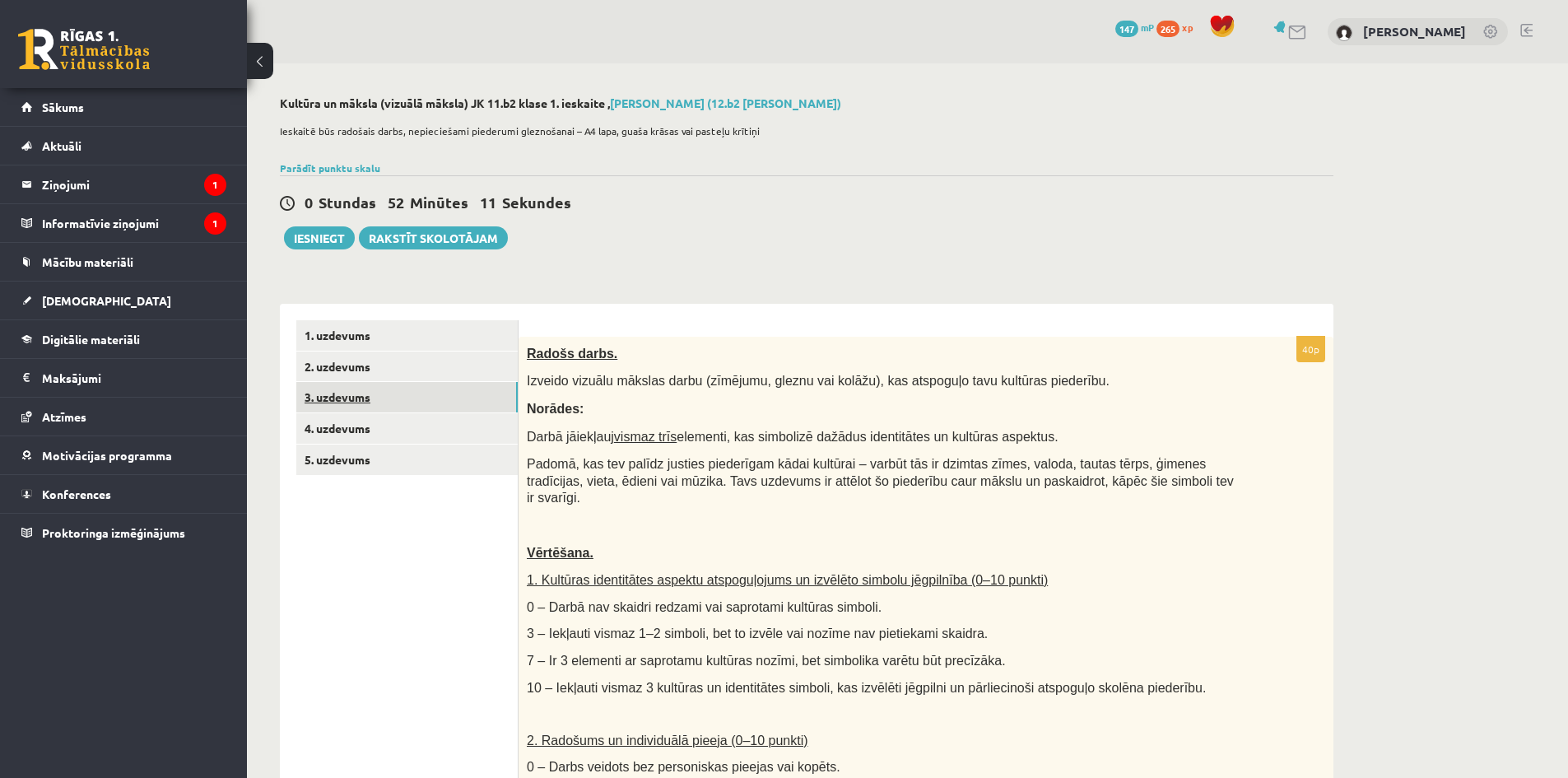
click at [364, 409] on link "3. uzdevums" at bounding box center [407, 397] width 222 height 31
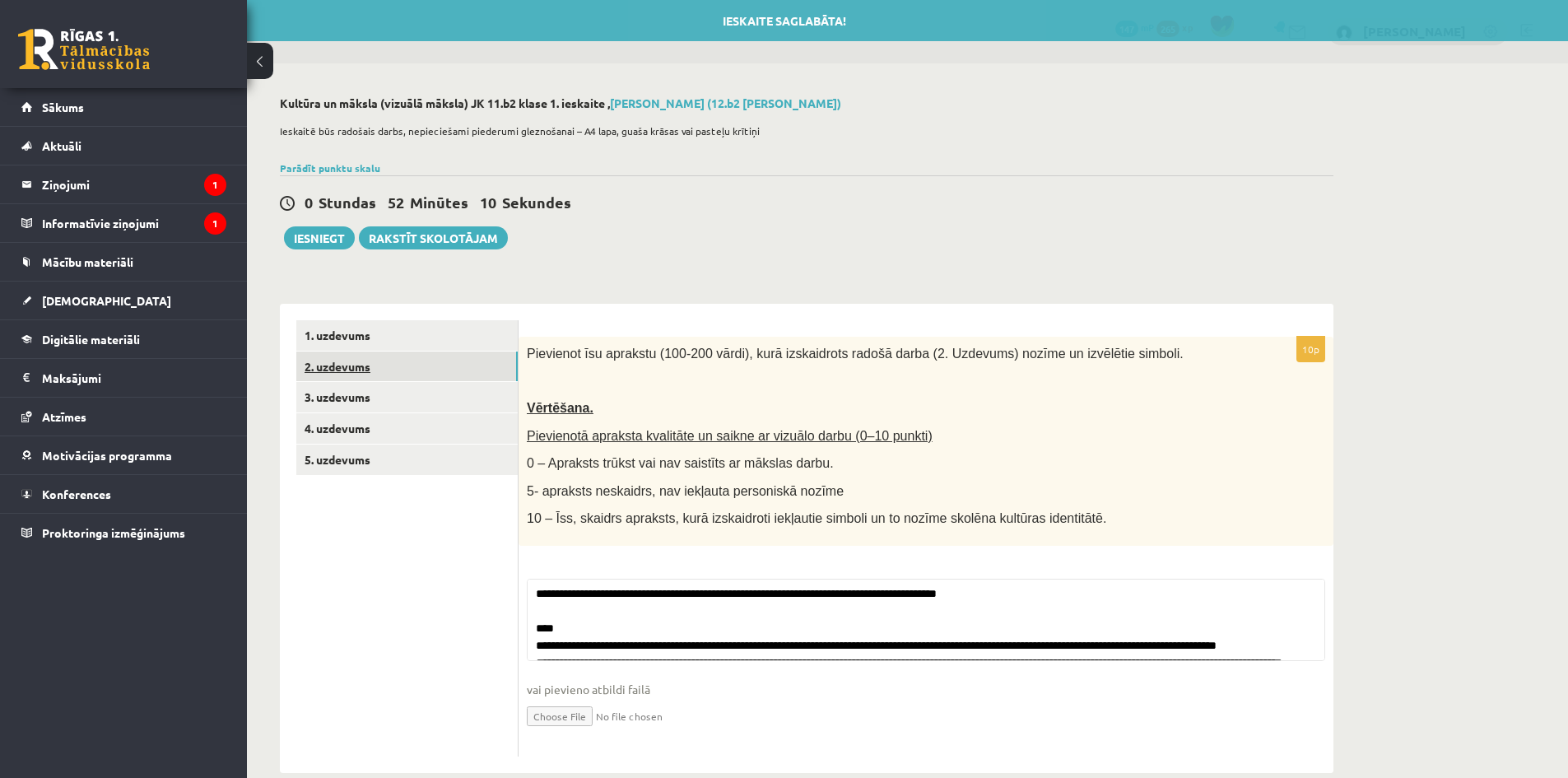
click at [351, 372] on link "2. uzdevums" at bounding box center [407, 367] width 222 height 31
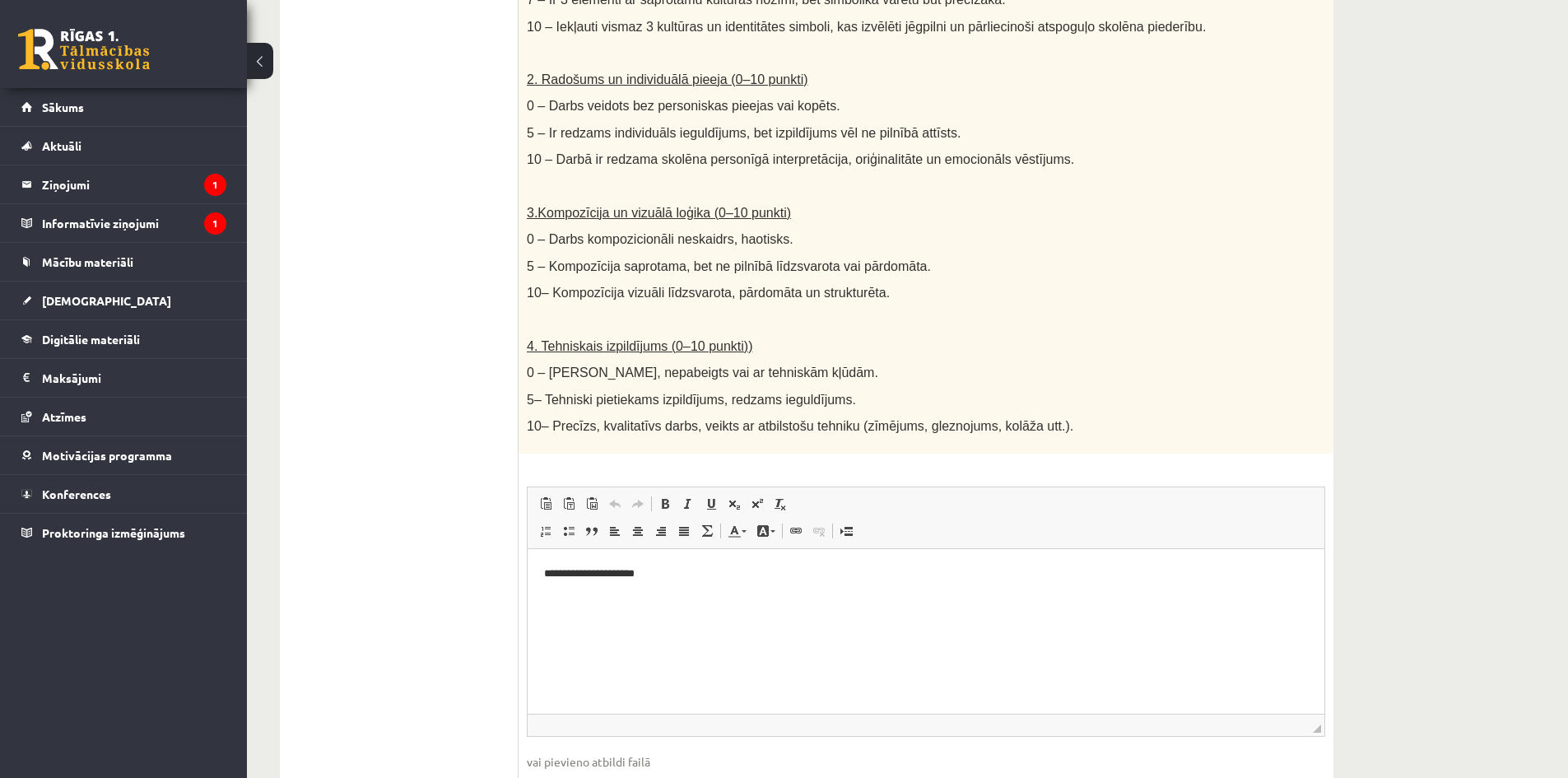
scroll to position [764, 0]
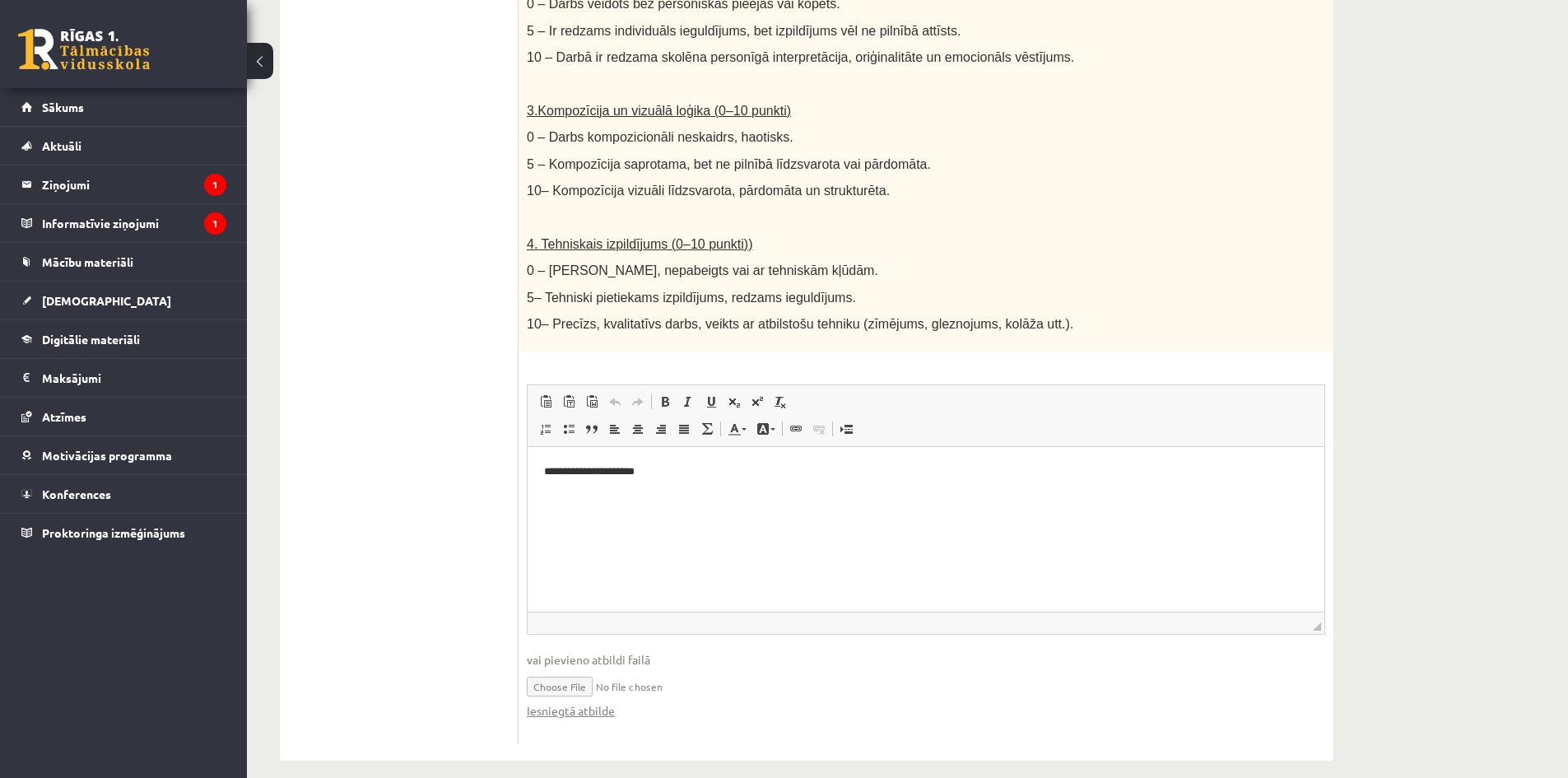
click at [673, 469] on p "**********" at bounding box center [925, 472] width 763 height 17
click at [598, 391] on link "Paste from Word" at bounding box center [592, 402] width 23 height 21
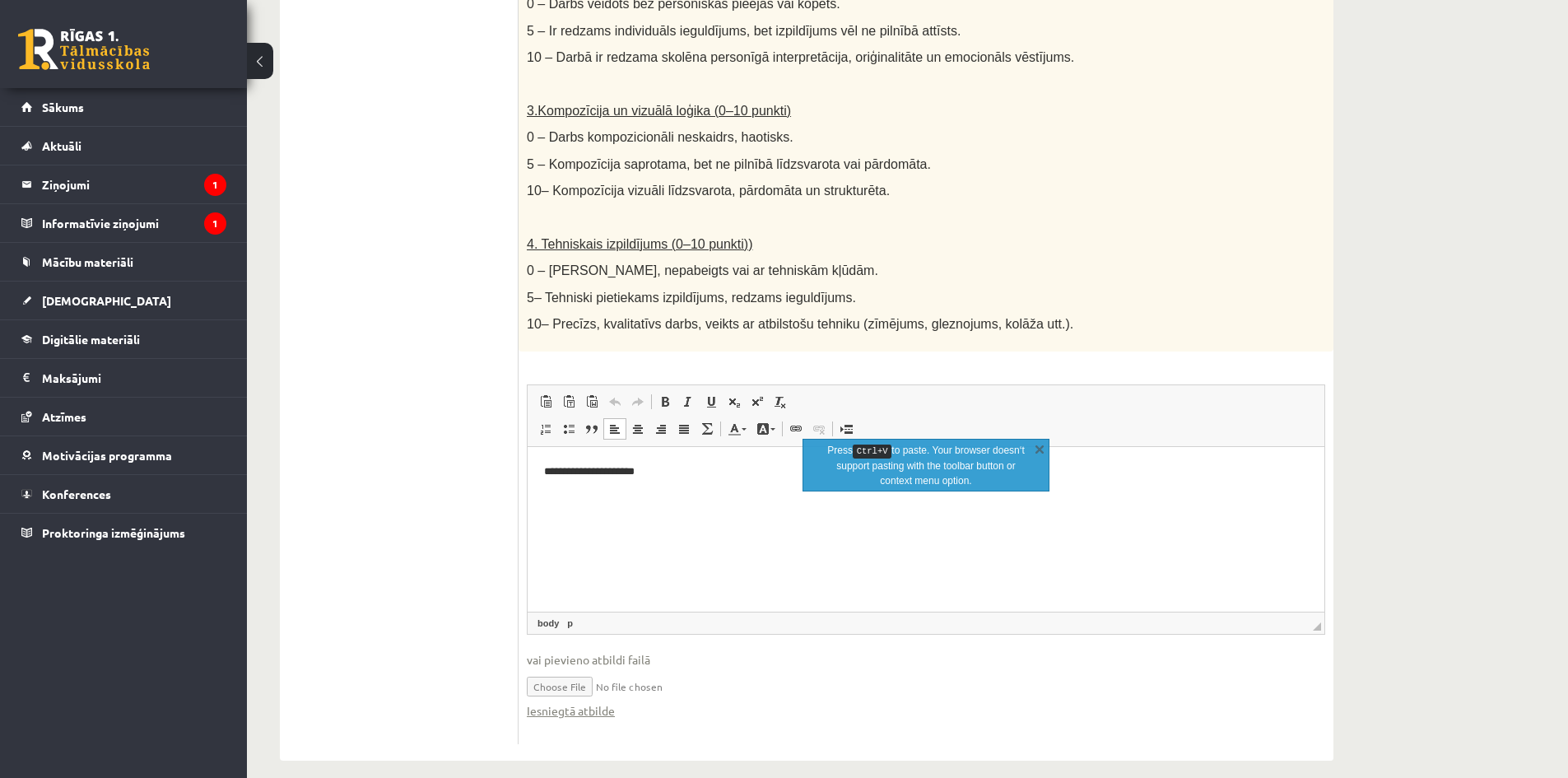
click at [687, 497] on html "**********" at bounding box center [925, 472] width 797 height 50
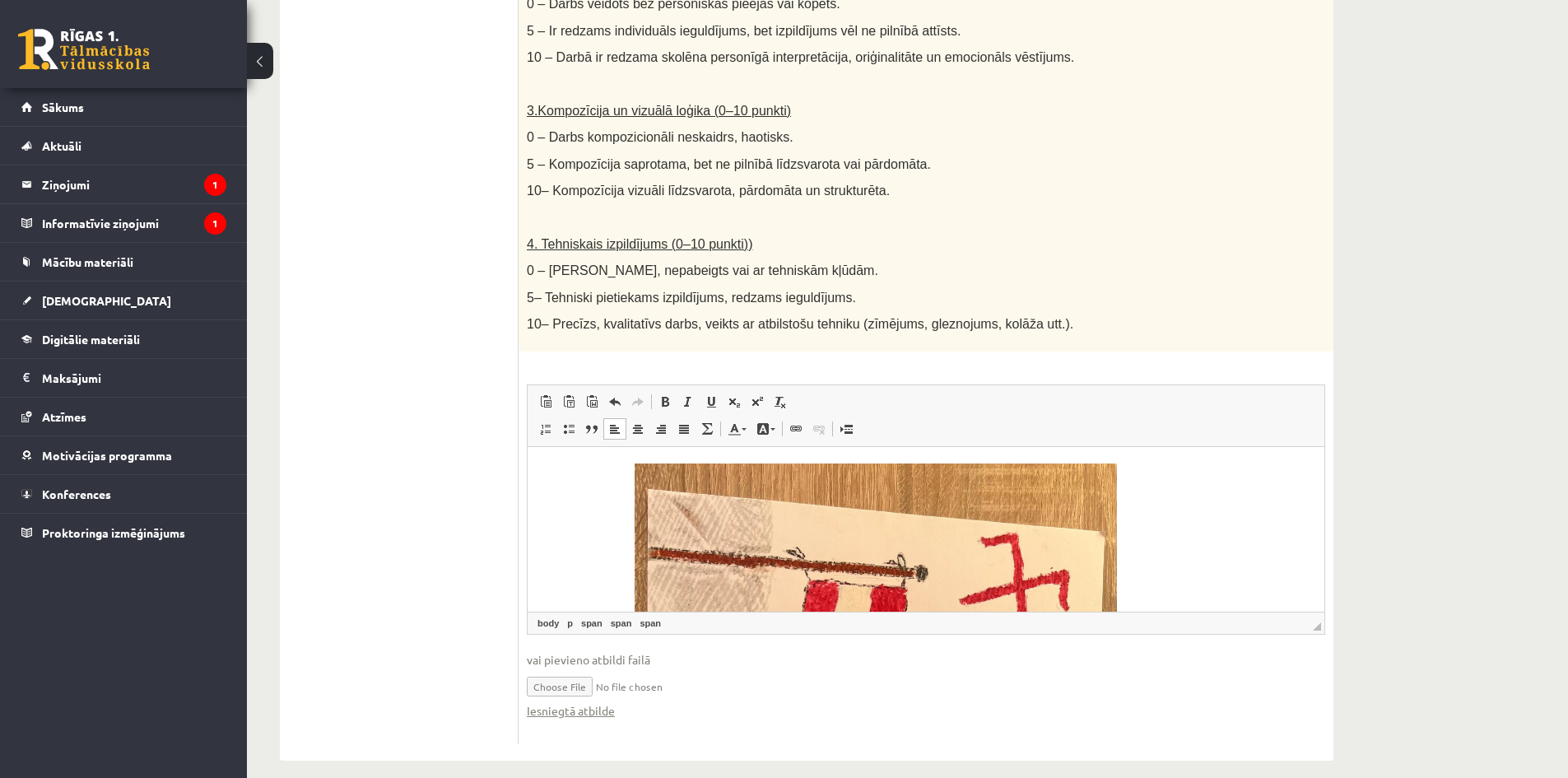
click at [1411, 411] on div "Kultūra un māksla (vizuālā māksla) JK 11.b2 klase 1. ieskaite , Roberts Lagodsk…" at bounding box center [907, 46] width 1321 height 1493
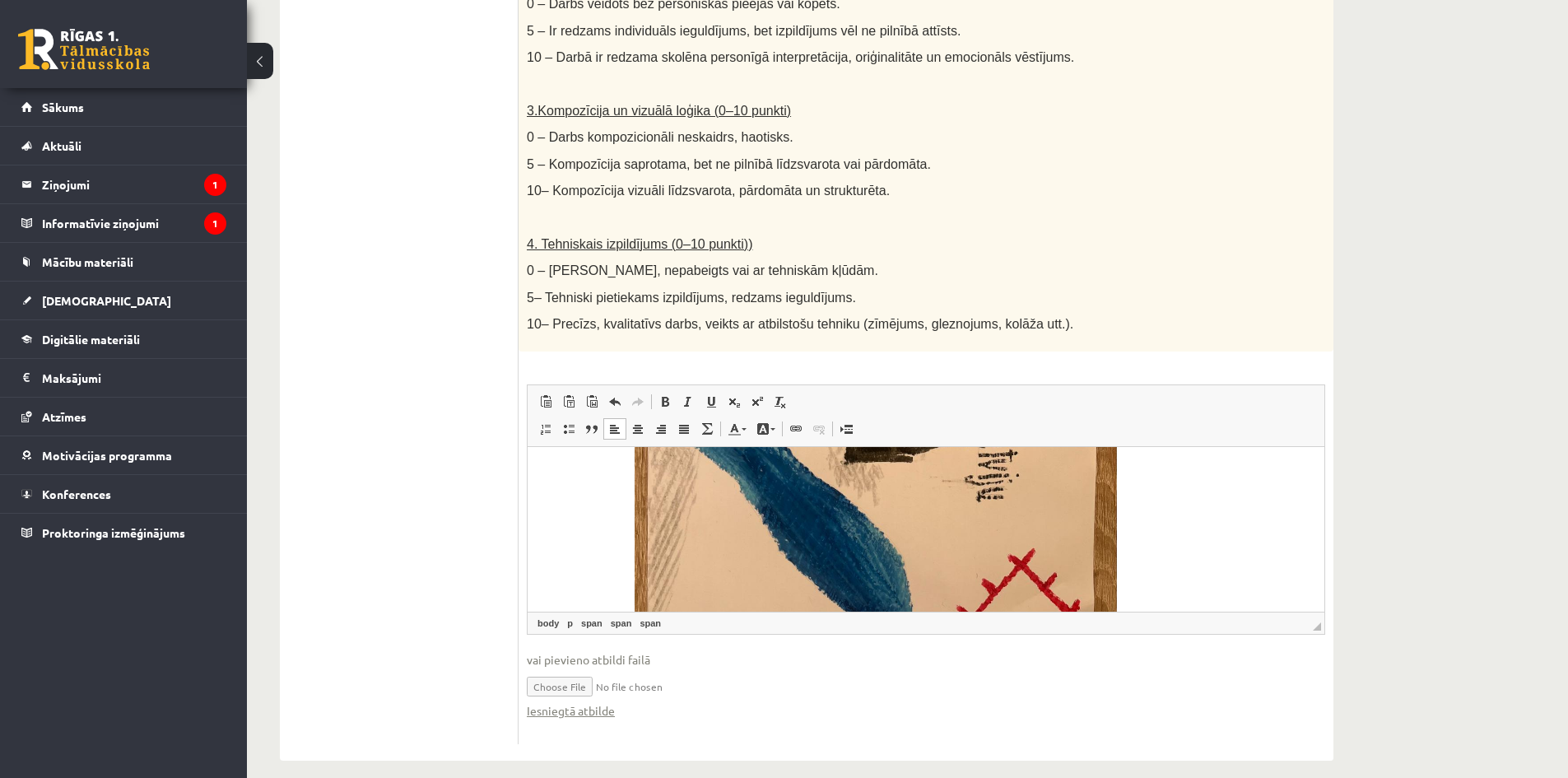
scroll to position [585, 0]
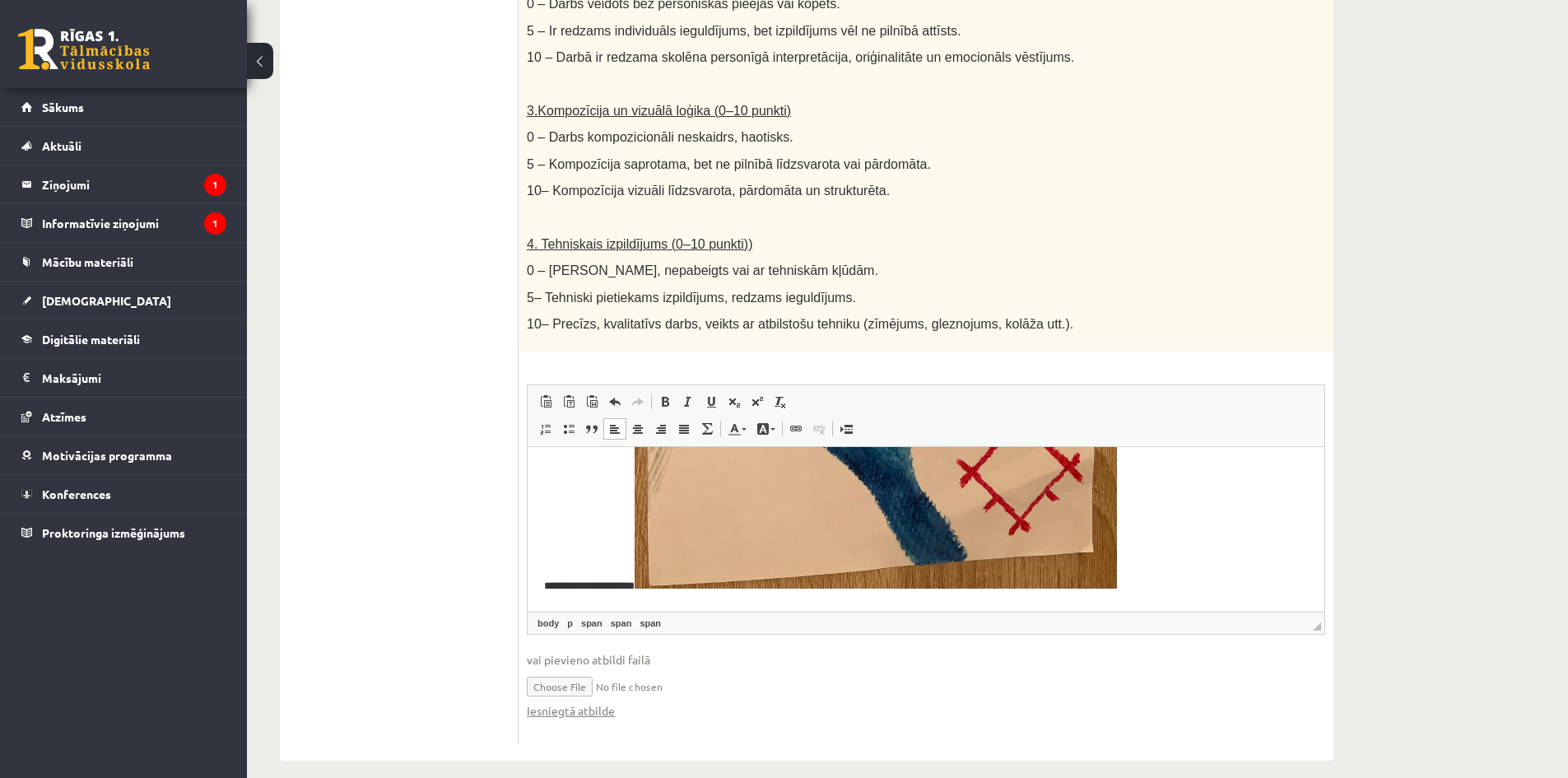
drag, startPoint x: 1317, startPoint y: 488, endPoint x: 1827, endPoint y: 1046, distance: 756.0
drag, startPoint x: 639, startPoint y: 584, endPoint x: 533, endPoint y: 586, distance: 106.0
click at [533, 586] on html "**********" at bounding box center [925, 237] width 797 height 750
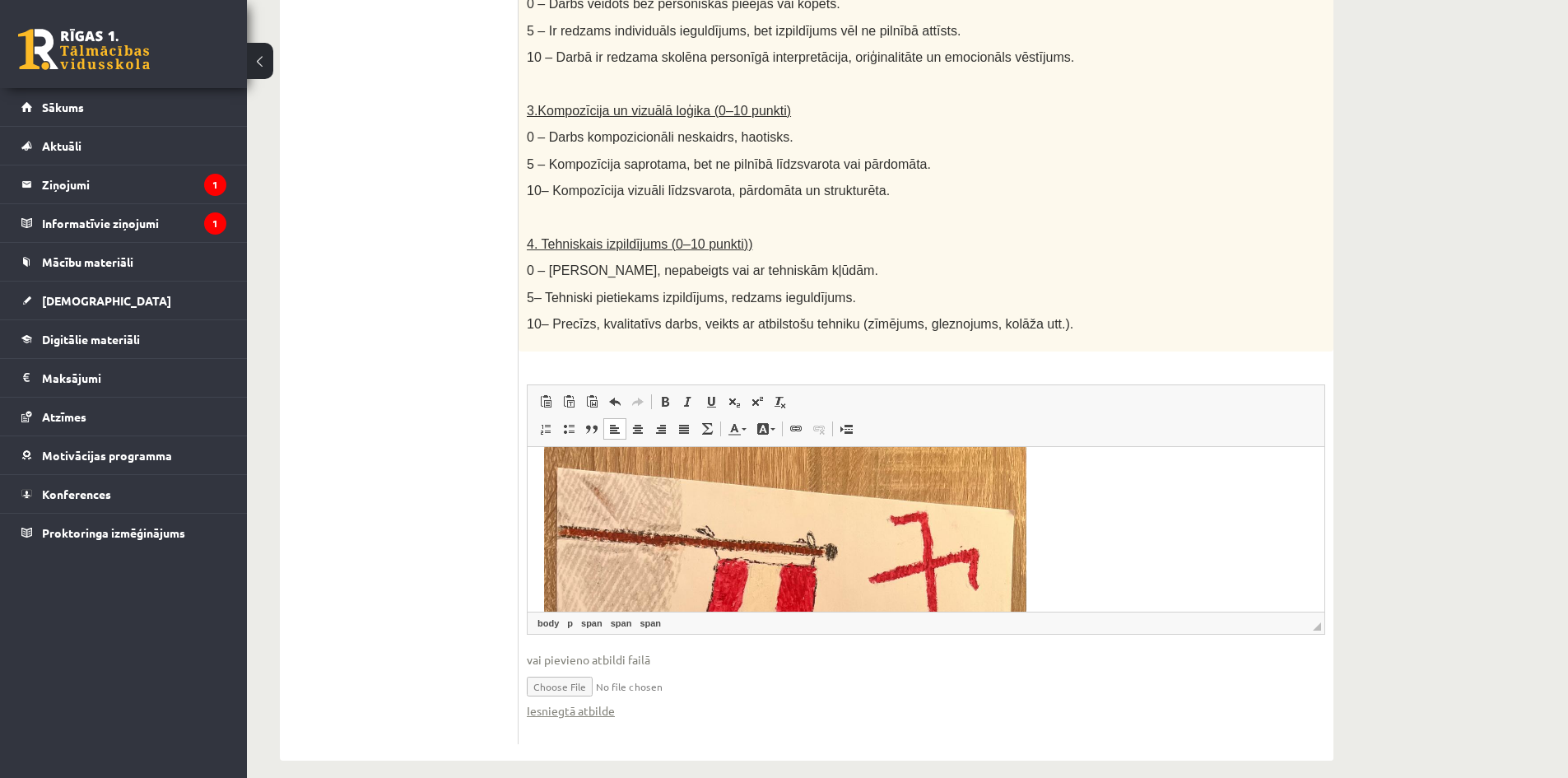
scroll to position [0, 0]
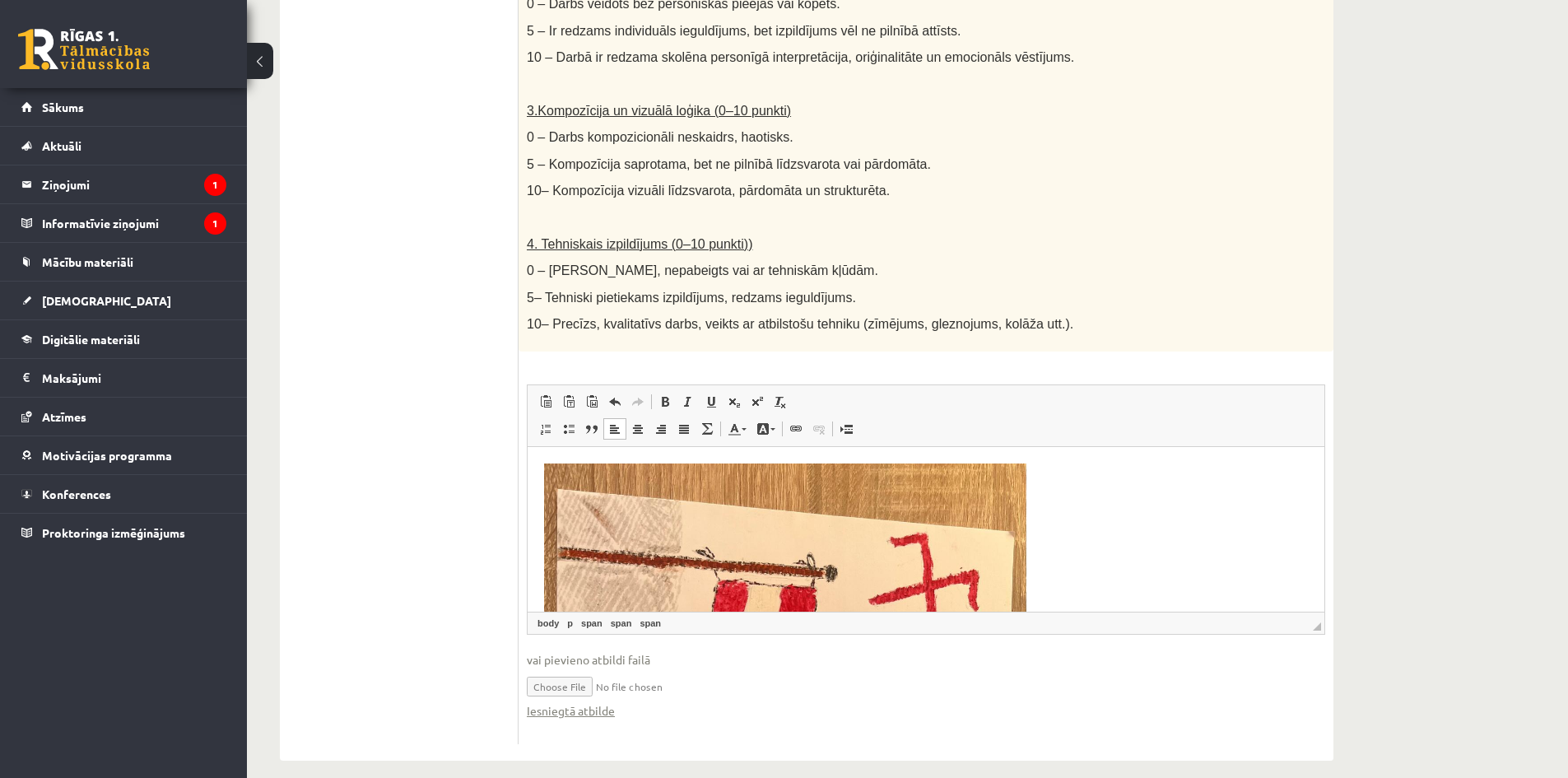
click at [1369, 407] on div "Kultūra un māksla (vizuālā māksla) JK 11.b2 klase 1. ieskaite , Roberts Lagodsk…" at bounding box center [907, 46] width 1321 height 1493
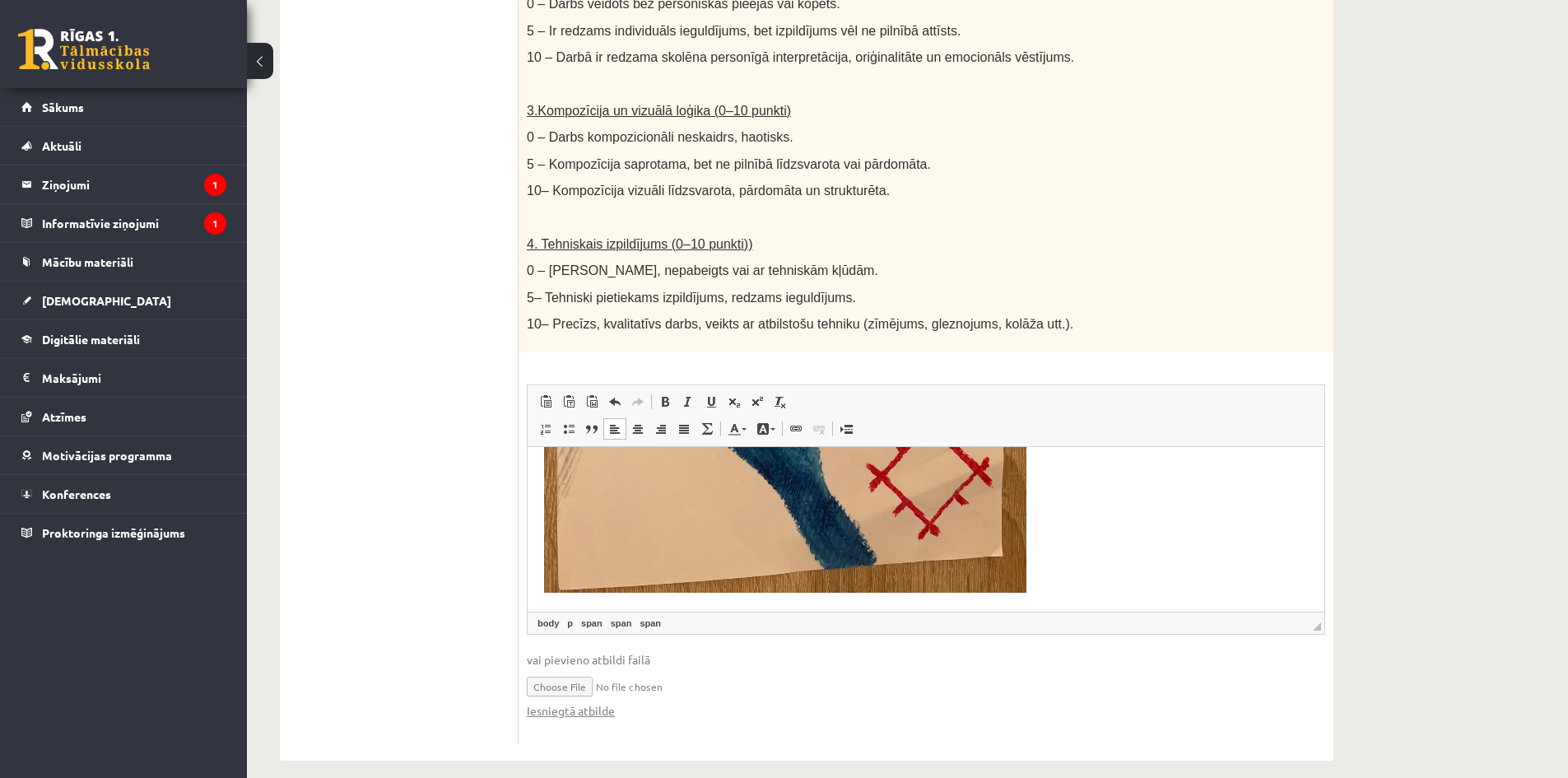
scroll to position [585, 0]
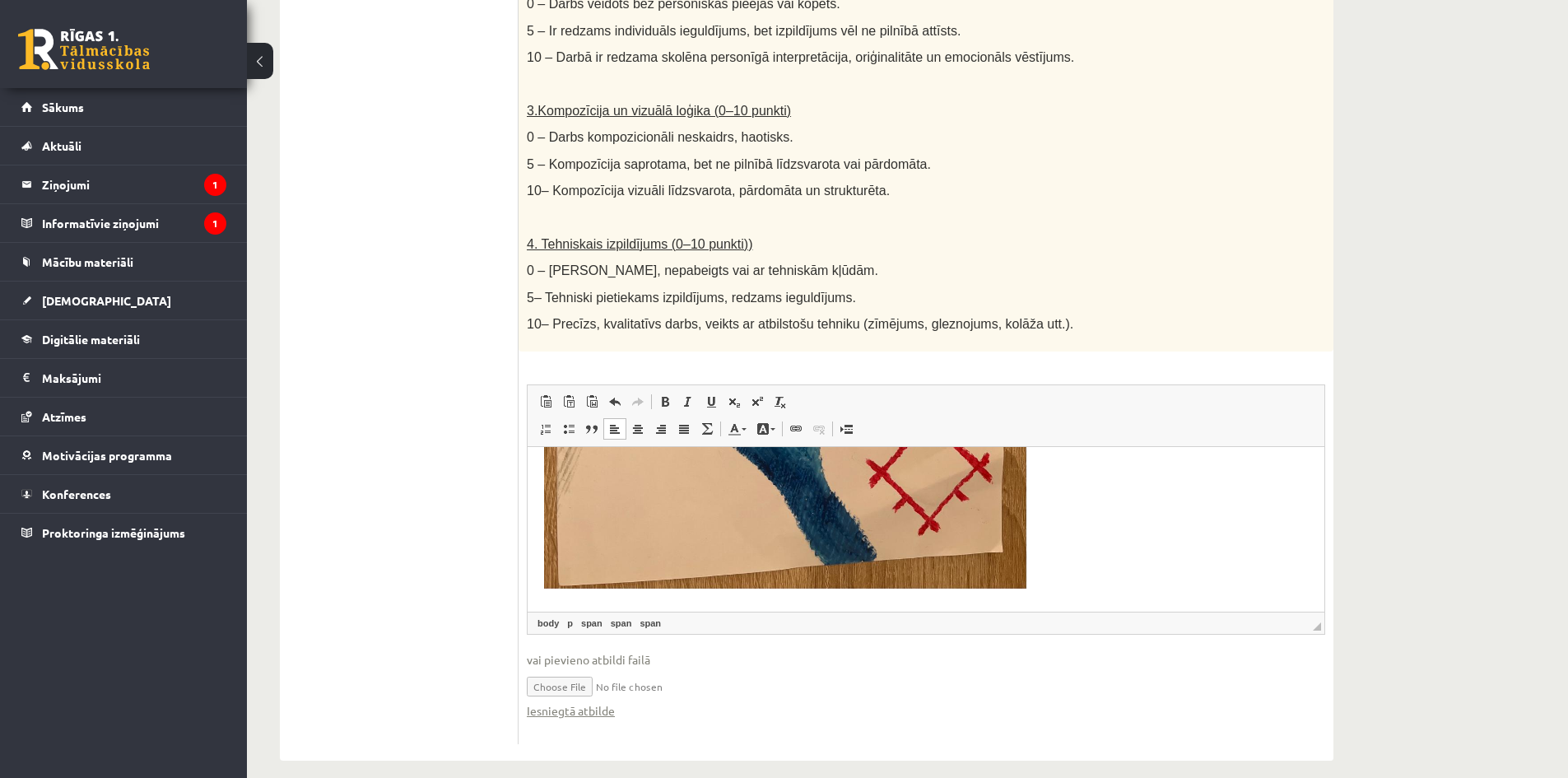
click at [1456, 450] on div "Kultūra un māksla (vizuālā māksla) JK 11.b2 klase 1. ieskaite , Roberts Lagodsk…" at bounding box center [907, 46] width 1321 height 1493
click at [669, 668] on input "file" at bounding box center [925, 684] width 798 height 34
click at [565, 674] on input "file" at bounding box center [925, 684] width 798 height 34
type input "**********"
click at [633, 670] on input "file" at bounding box center [925, 684] width 798 height 34
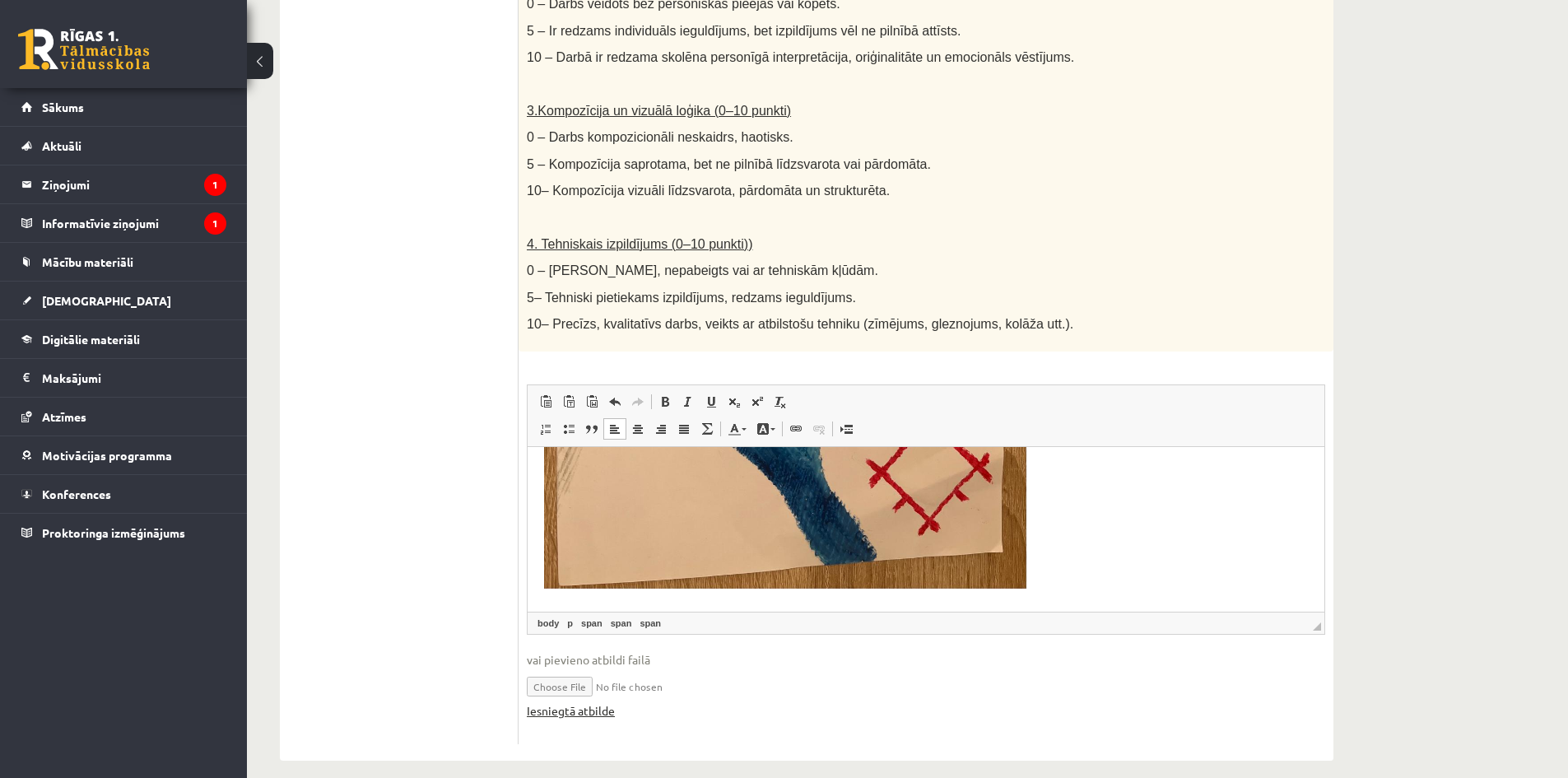
click at [566, 702] on link "Iesniegtā atbilde" at bounding box center [570, 711] width 88 height 17
click at [1077, 571] on p "Rich Text Editor, wiswyg-editor-user-answer-47024778631700" at bounding box center [919, 237] width 752 height 717
click at [575, 671] on input "file" at bounding box center [925, 684] width 798 height 34
type input "**********"
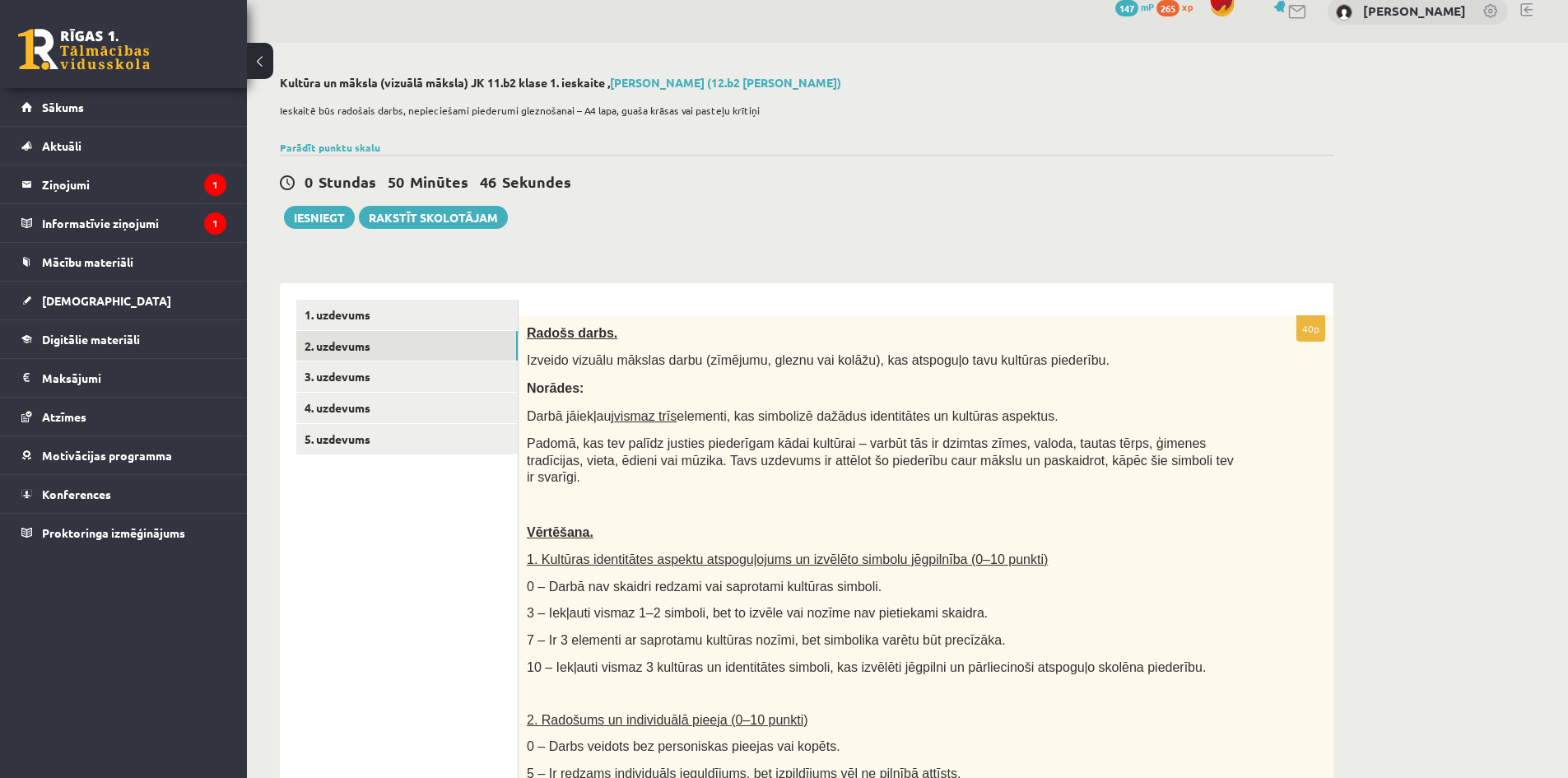
scroll to position [0, 0]
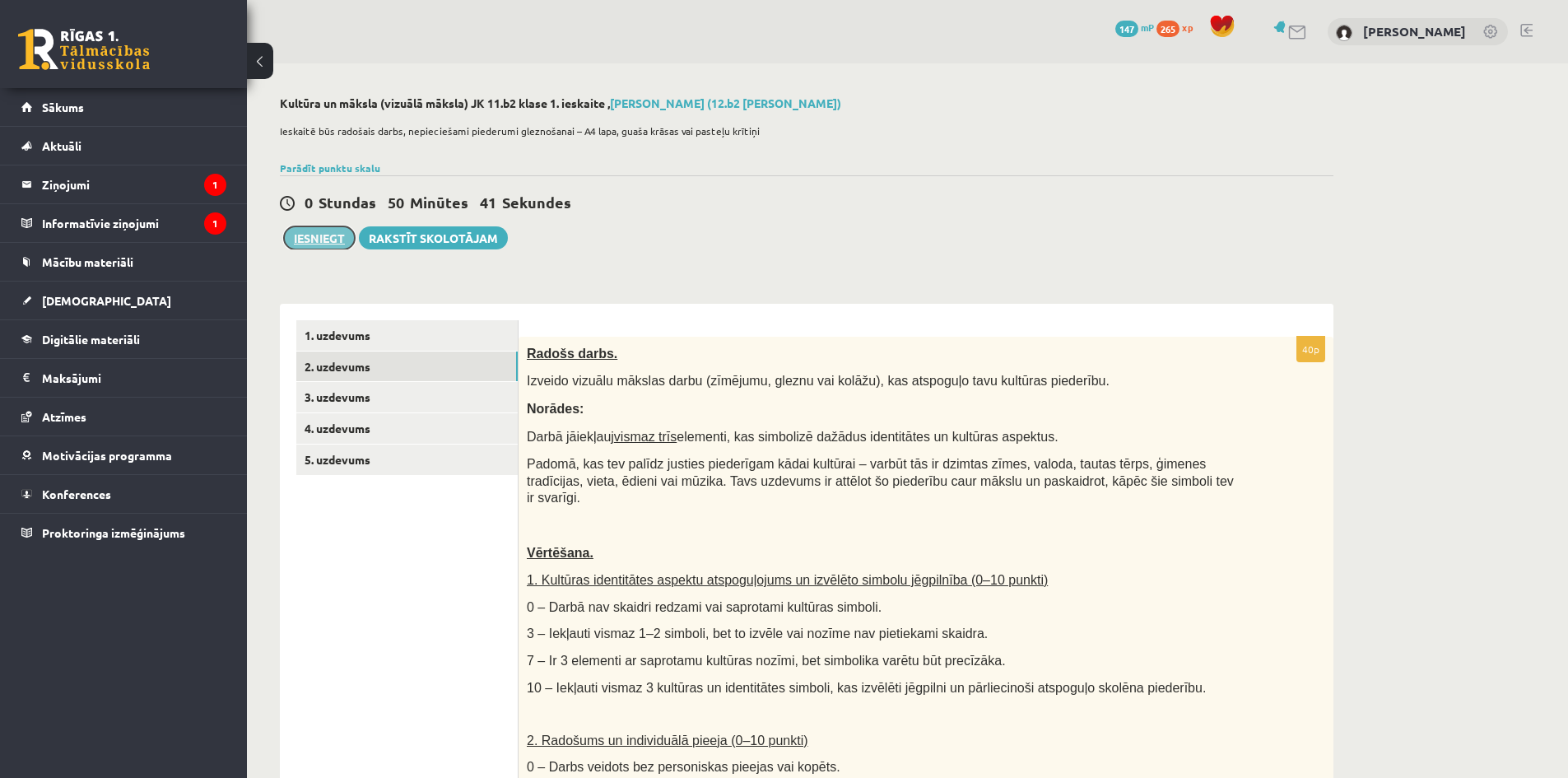
click at [334, 240] on button "Iesniegt" at bounding box center [319, 238] width 70 height 23
